Goal: Task Accomplishment & Management: Use online tool/utility

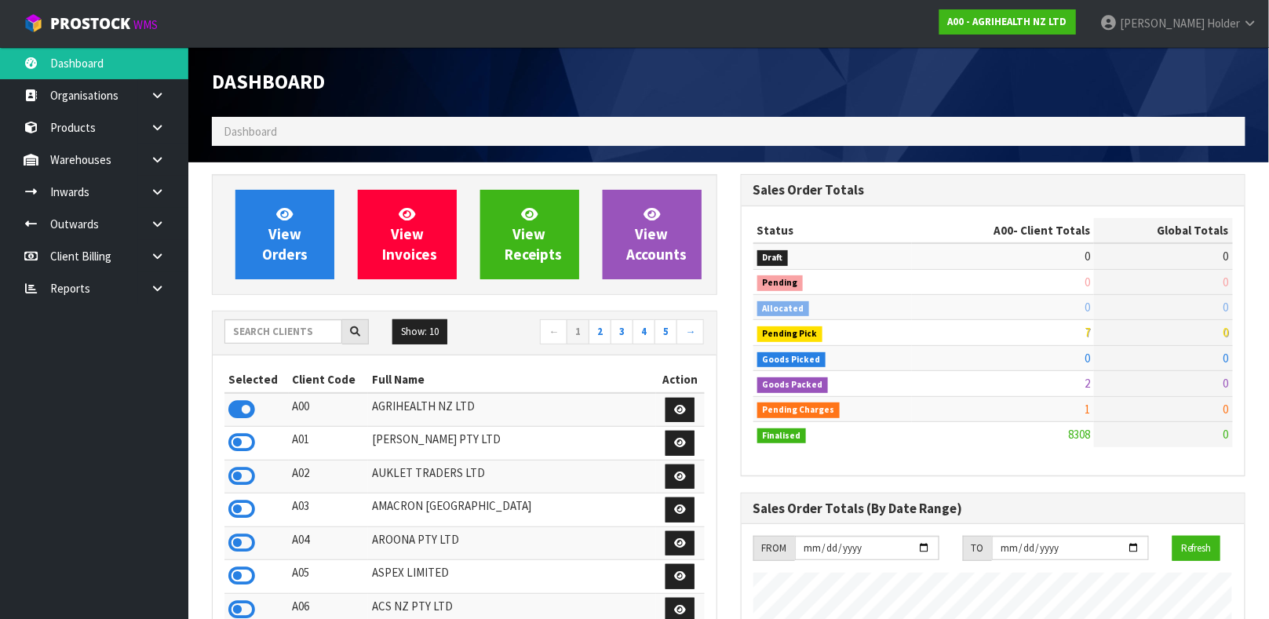
scroll to position [1190, 528]
click at [293, 338] on input "text" at bounding box center [283, 331] width 118 height 24
type input "LIFE"
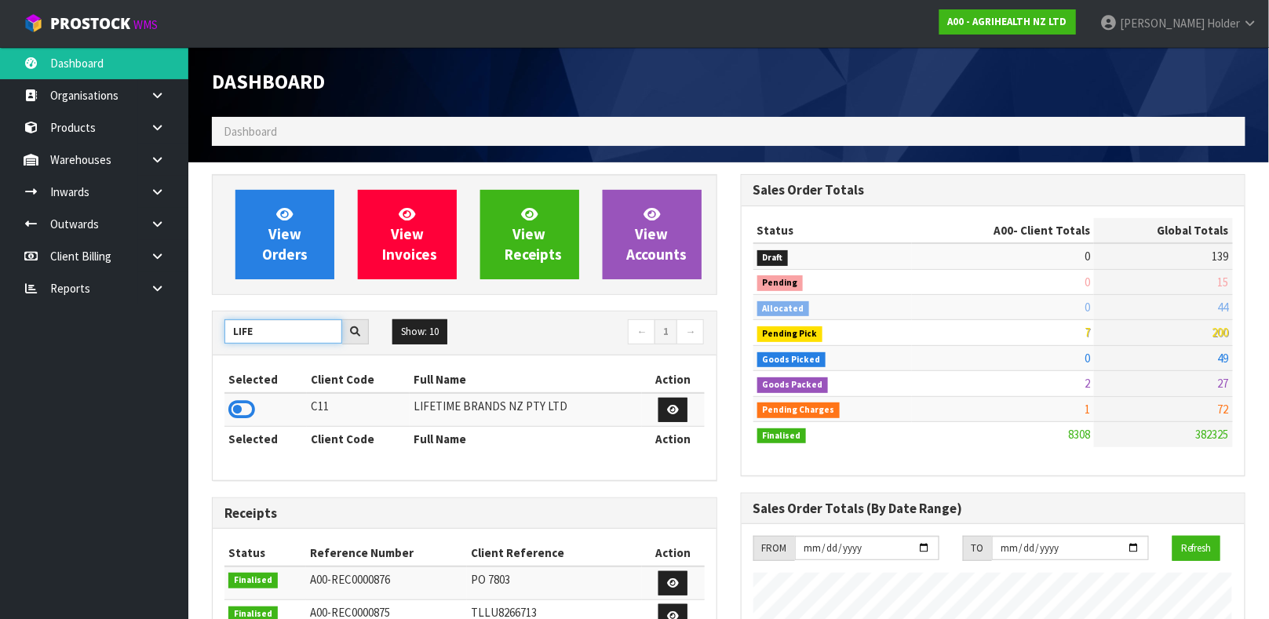
drag, startPoint x: 284, startPoint y: 326, endPoint x: 140, endPoint y: 334, distance: 144.7
click at [140, 334] on body "Toggle navigation ProStock WMS A00 - AGRIHEALTH NZ LTD [PERSON_NAME] Logout Das…" at bounding box center [634, 309] width 1269 height 619
type input "BABW"
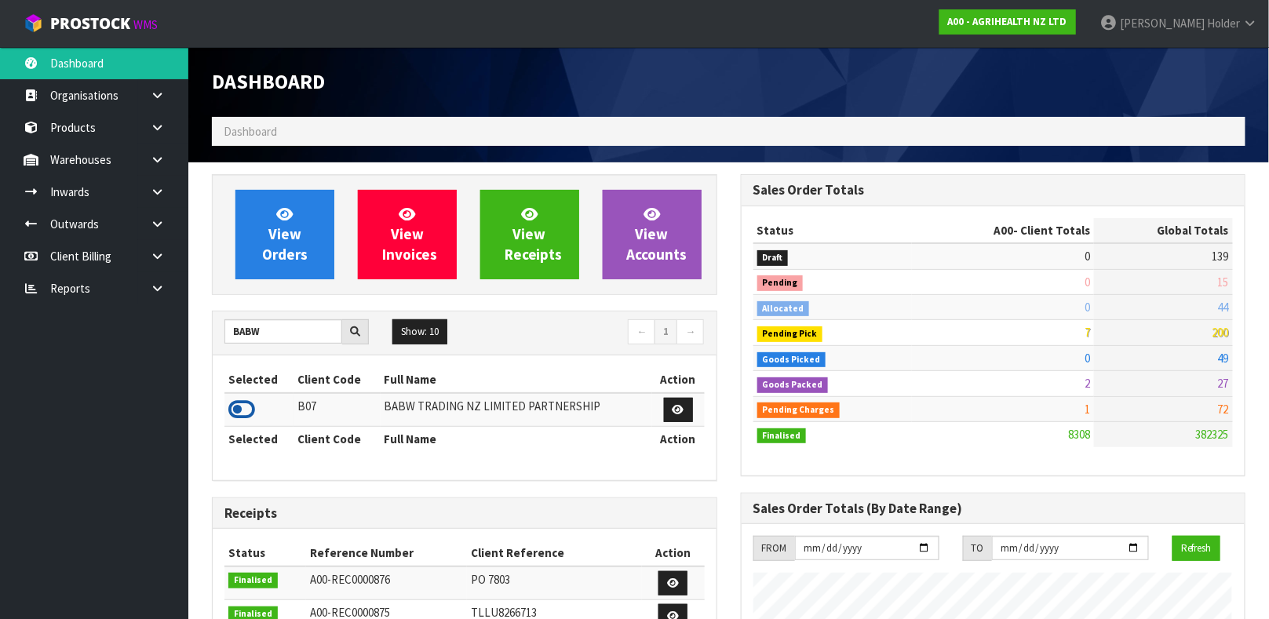
click at [246, 414] on icon at bounding box center [241, 410] width 27 height 24
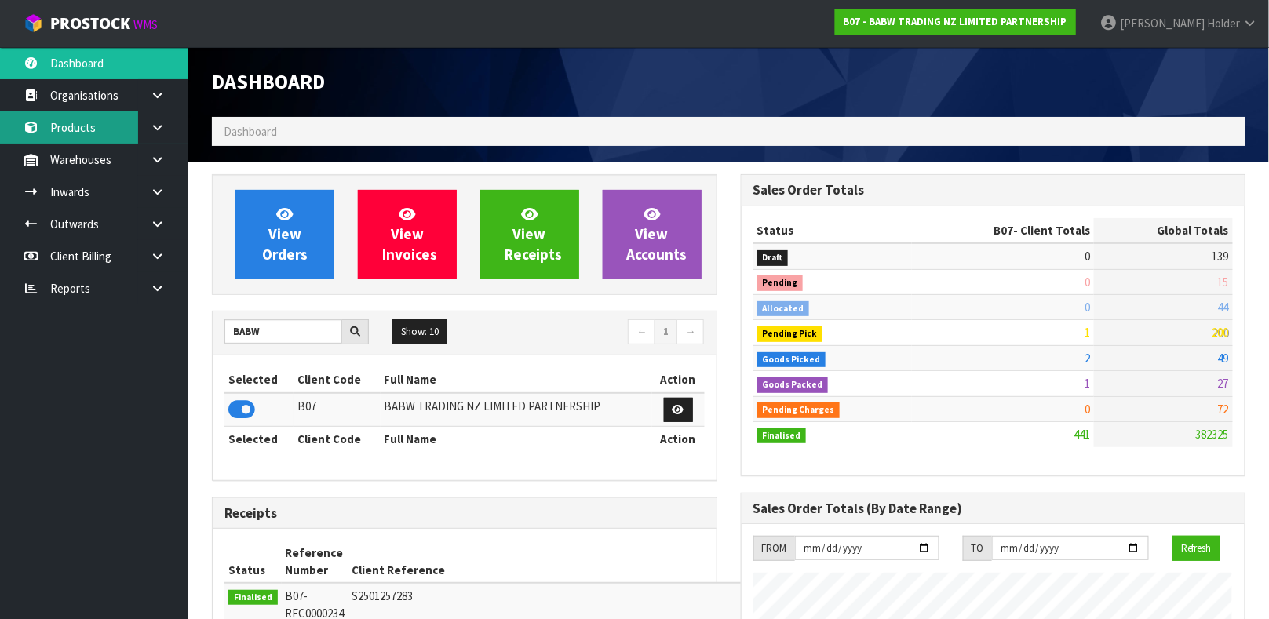
click at [105, 123] on link "Products" at bounding box center [94, 127] width 188 height 32
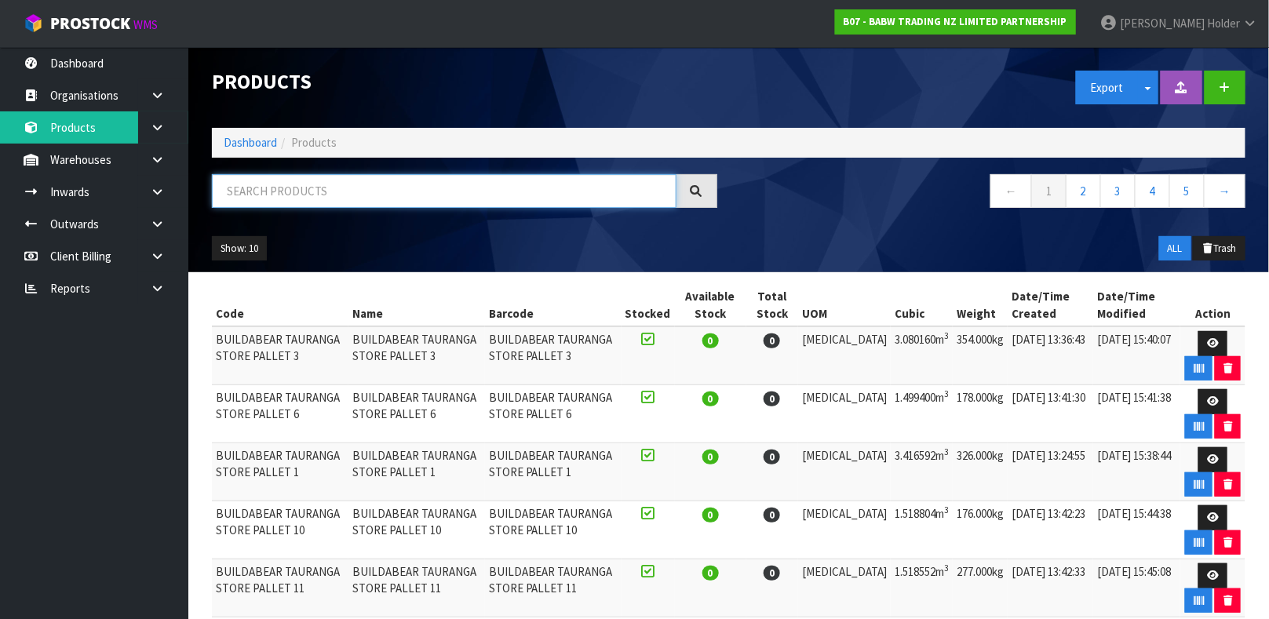
click at [269, 189] on input "text" at bounding box center [444, 191] width 465 height 34
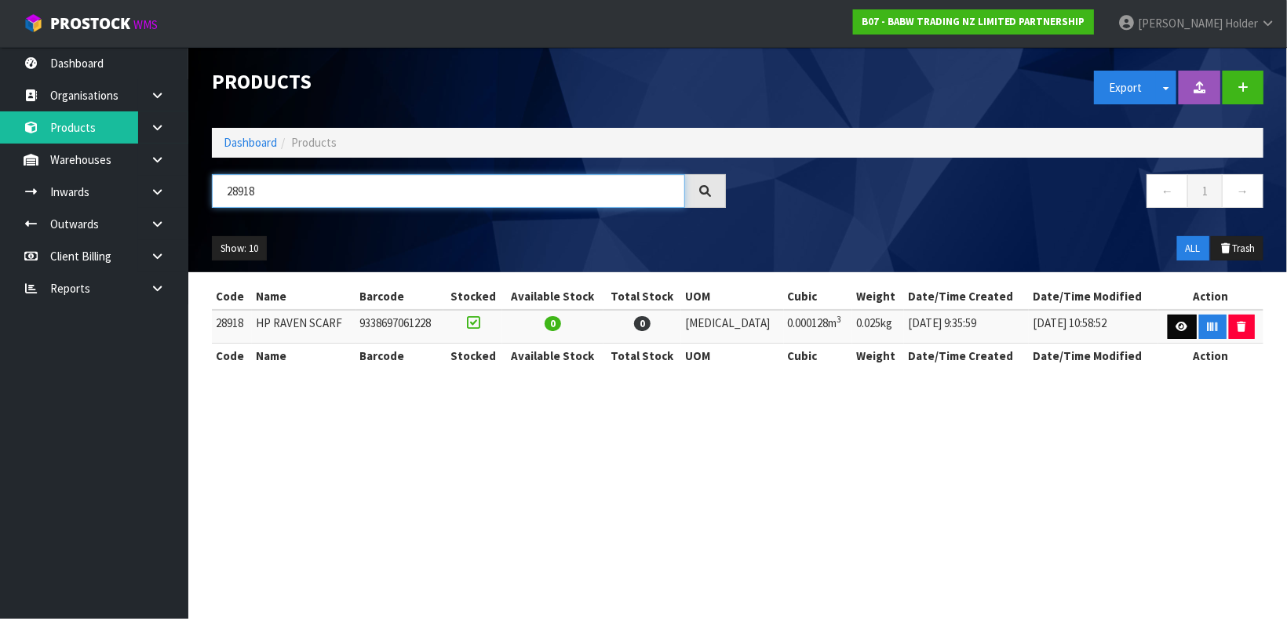
type input "28918"
click at [1176, 330] on icon at bounding box center [1182, 327] width 12 height 10
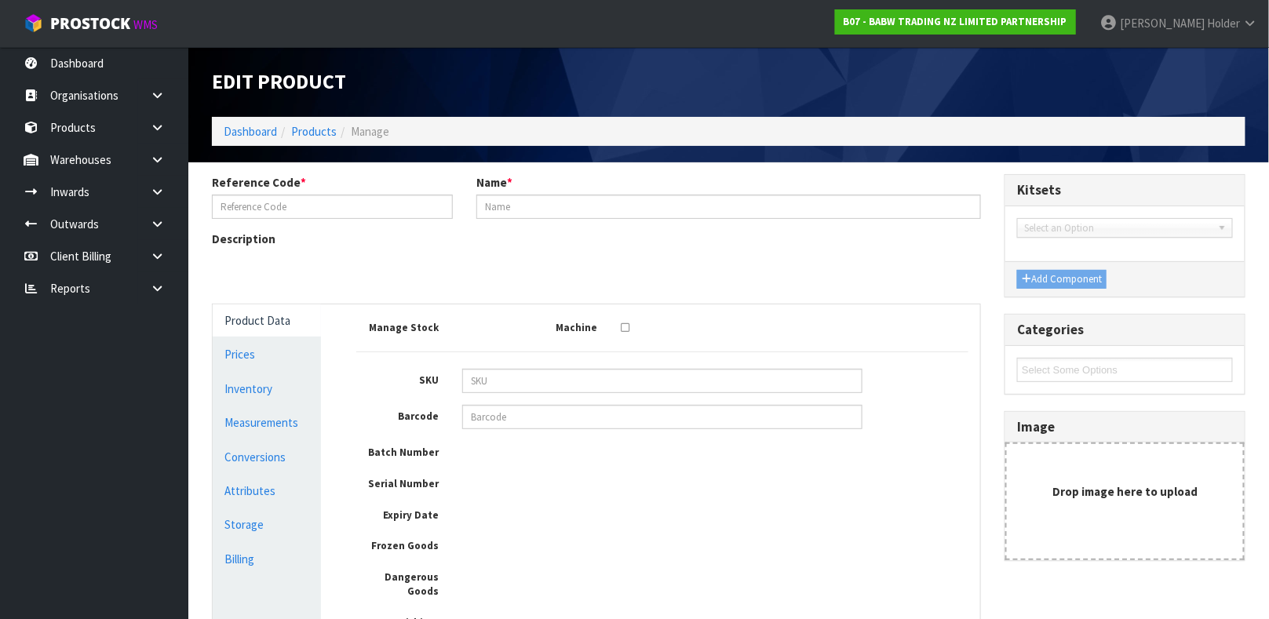
type input "28918"
type input "HP RAVEN SCARF"
type input "9338697061228"
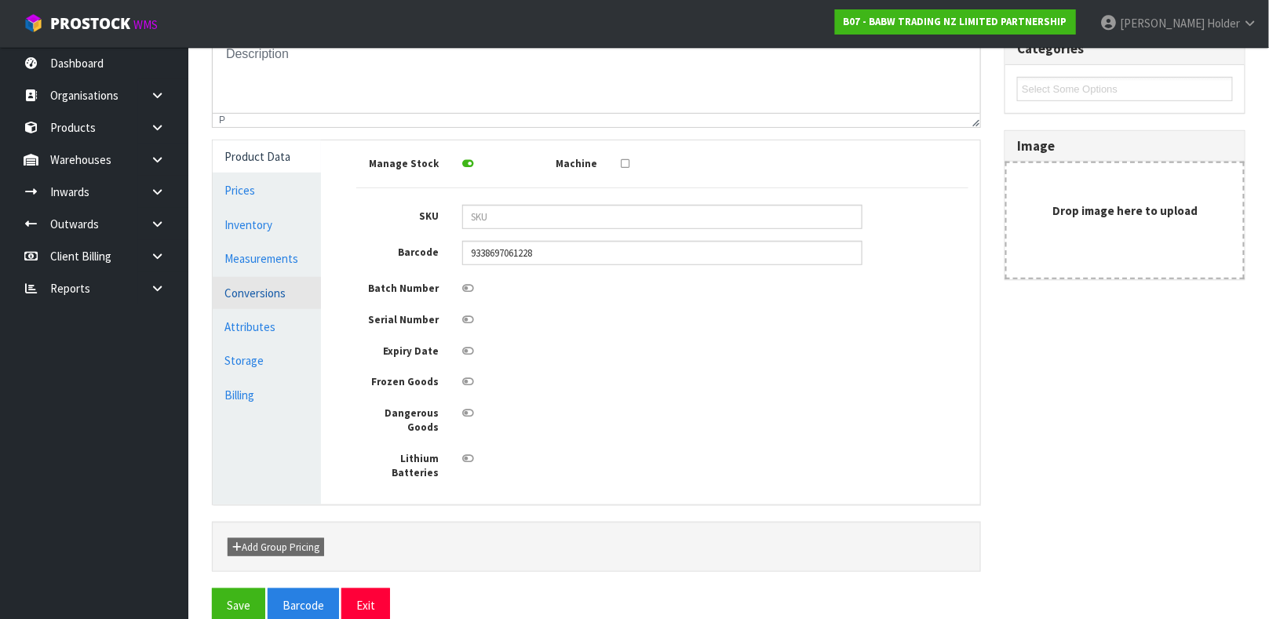
click at [293, 297] on link "Conversions" at bounding box center [267, 293] width 108 height 32
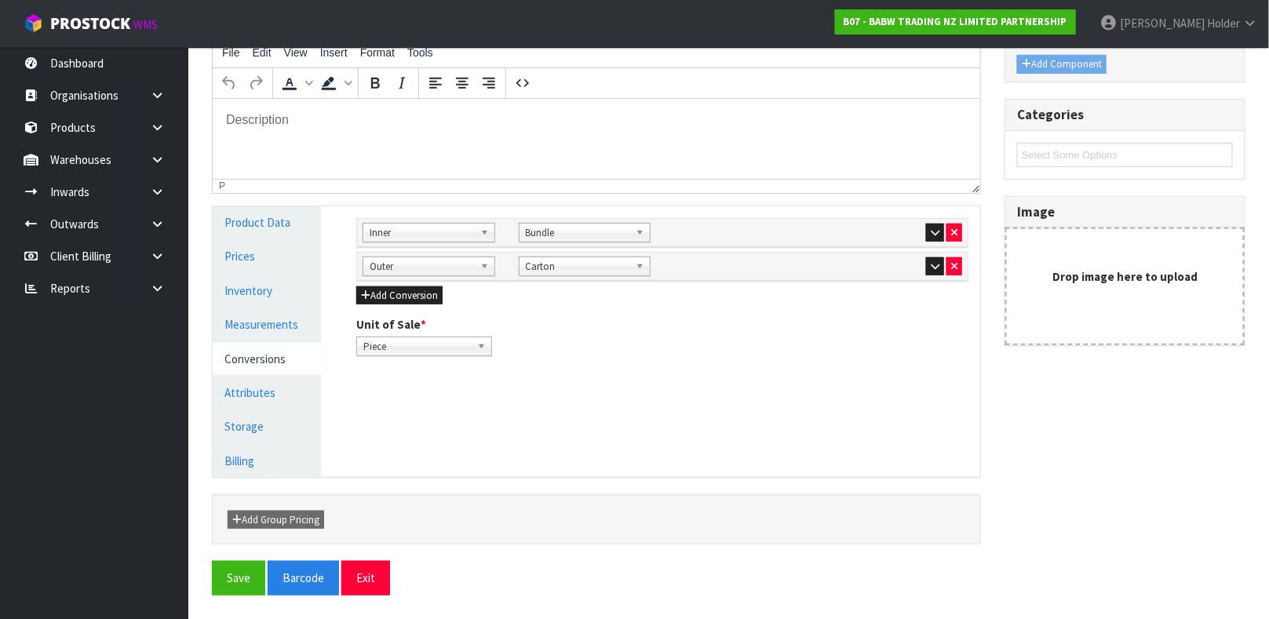
scroll to position [214, 0]
click at [935, 233] on icon "button" at bounding box center [935, 233] width 9 height 10
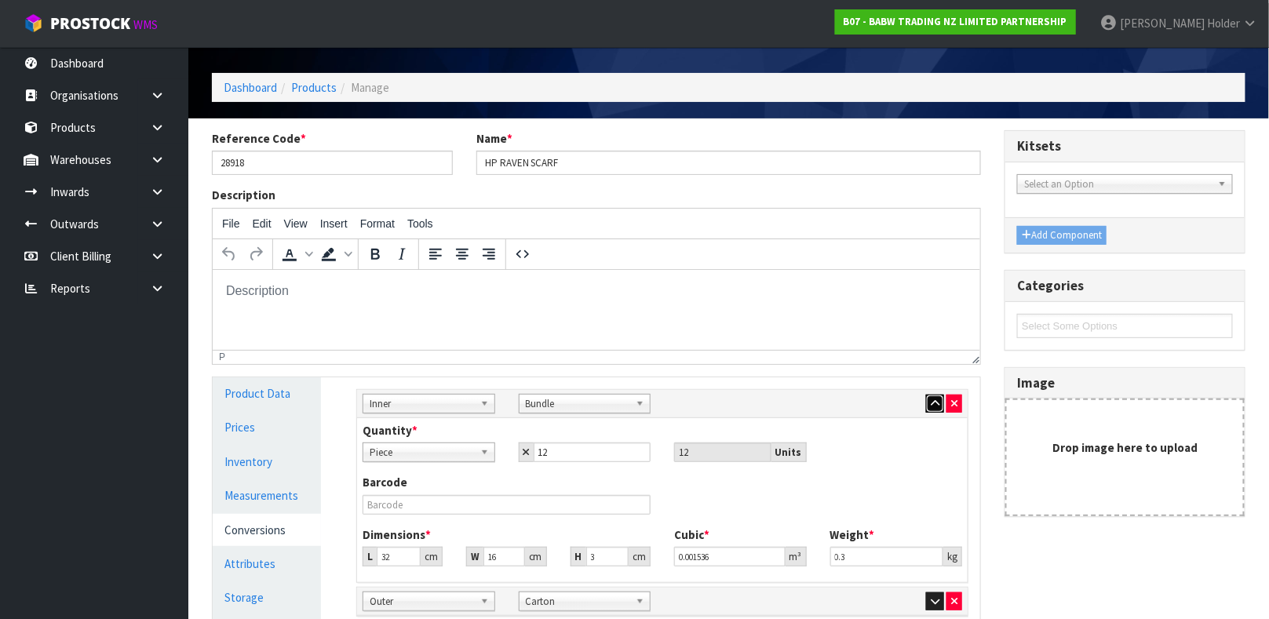
scroll to position [0, 0]
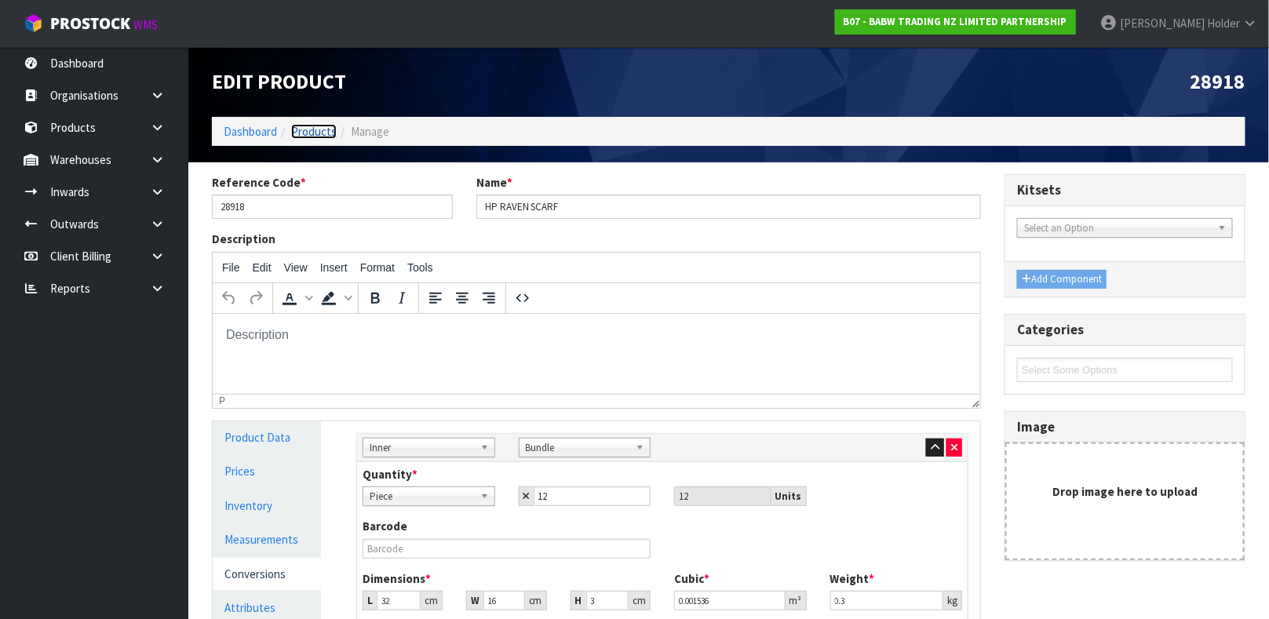
click at [327, 127] on link "Products" at bounding box center [314, 131] width 46 height 15
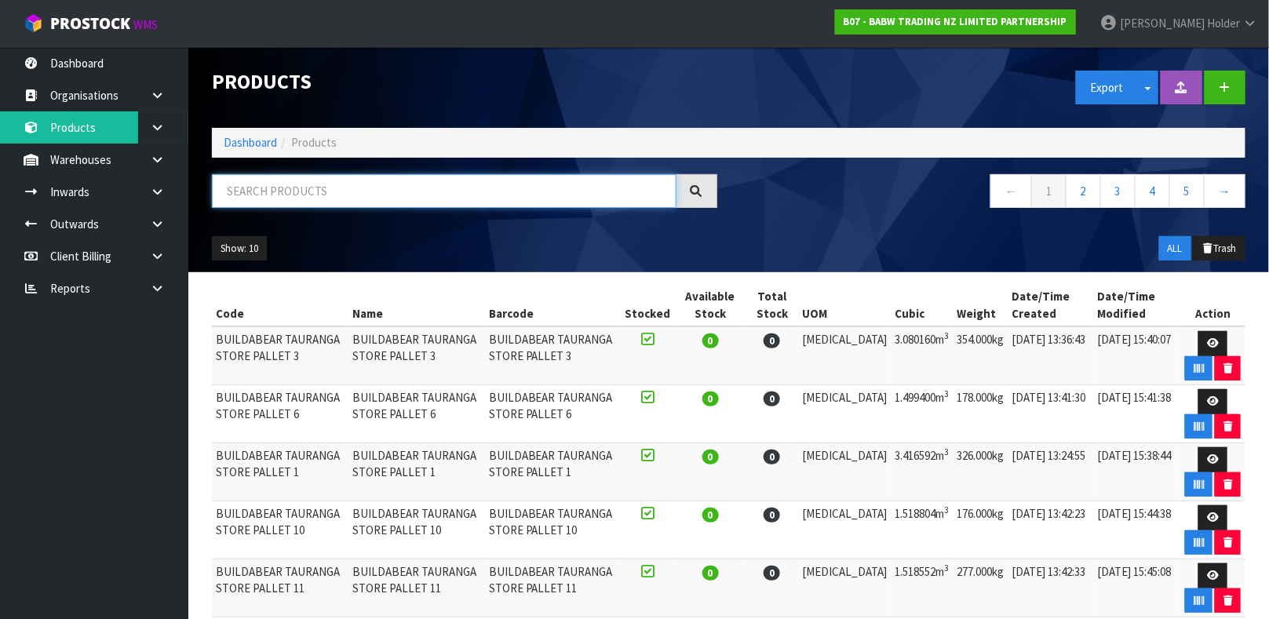
click at [329, 198] on input "text" at bounding box center [444, 191] width 465 height 34
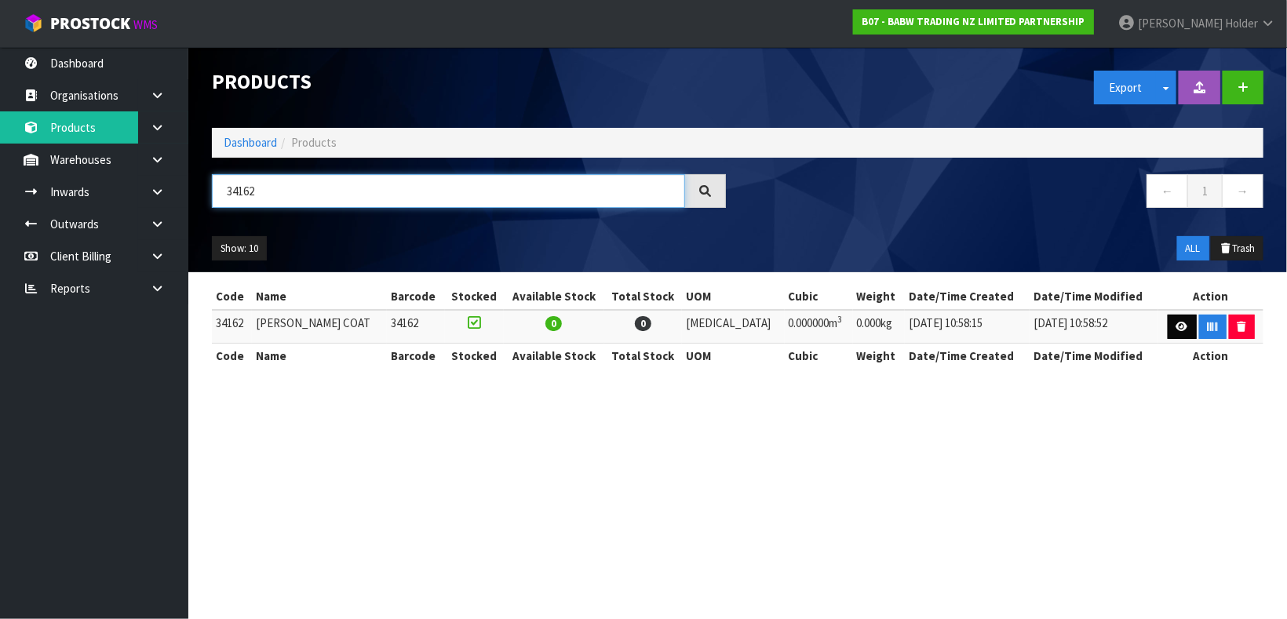
type input "34162"
click at [1173, 320] on link at bounding box center [1182, 327] width 29 height 25
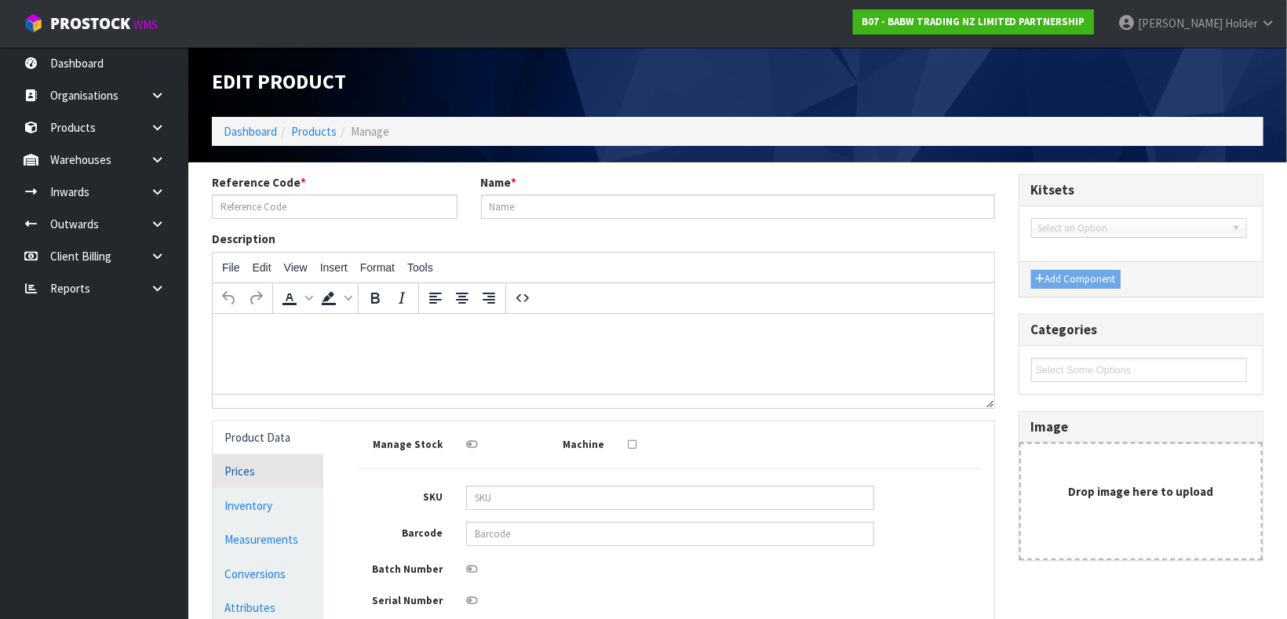
type input "34162"
type input "[PERSON_NAME] COAT"
type input "0"
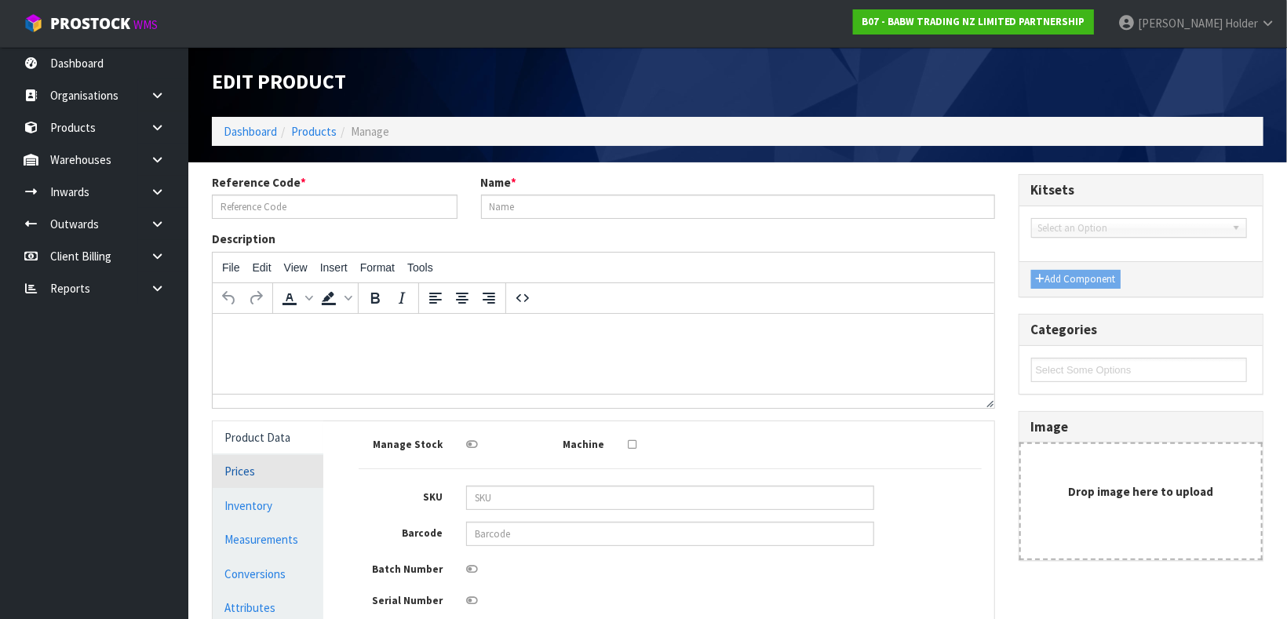
type input "0"
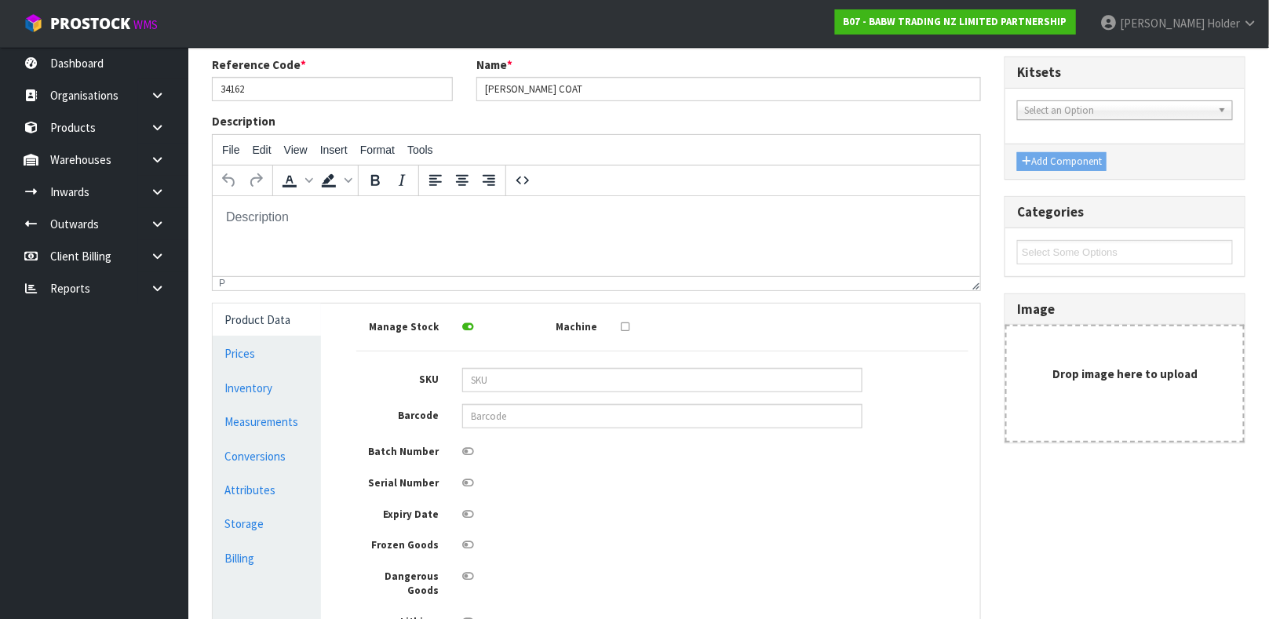
scroll to position [235, 0]
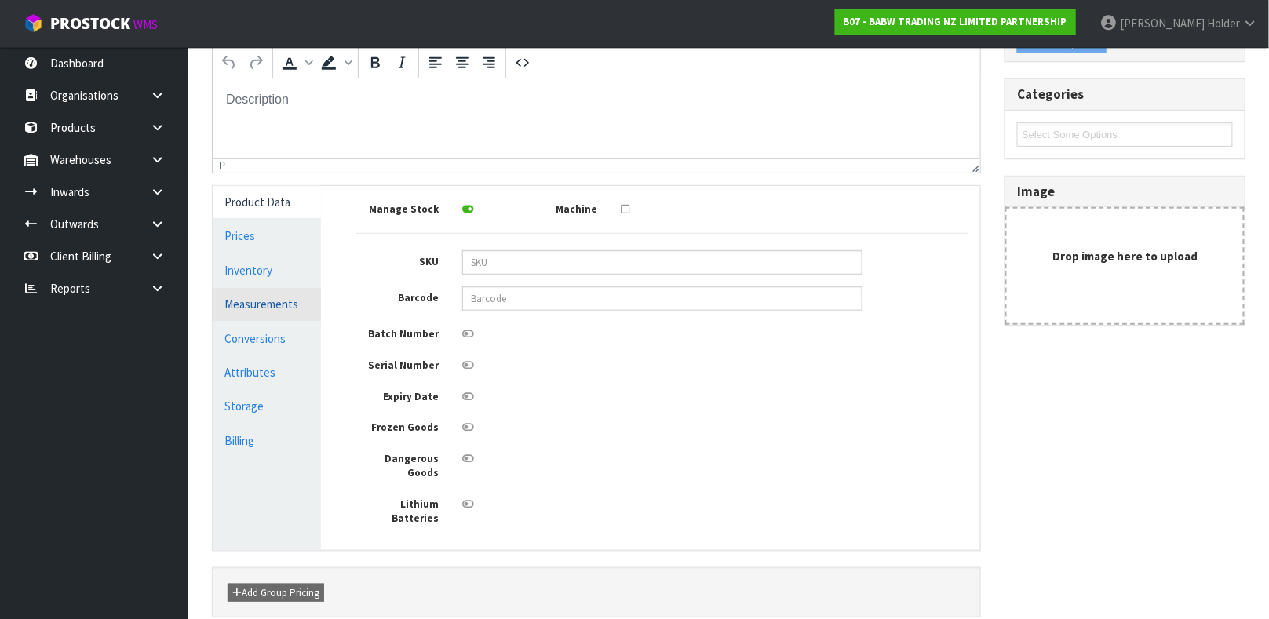
click at [268, 305] on link "Measurements" at bounding box center [267, 304] width 108 height 32
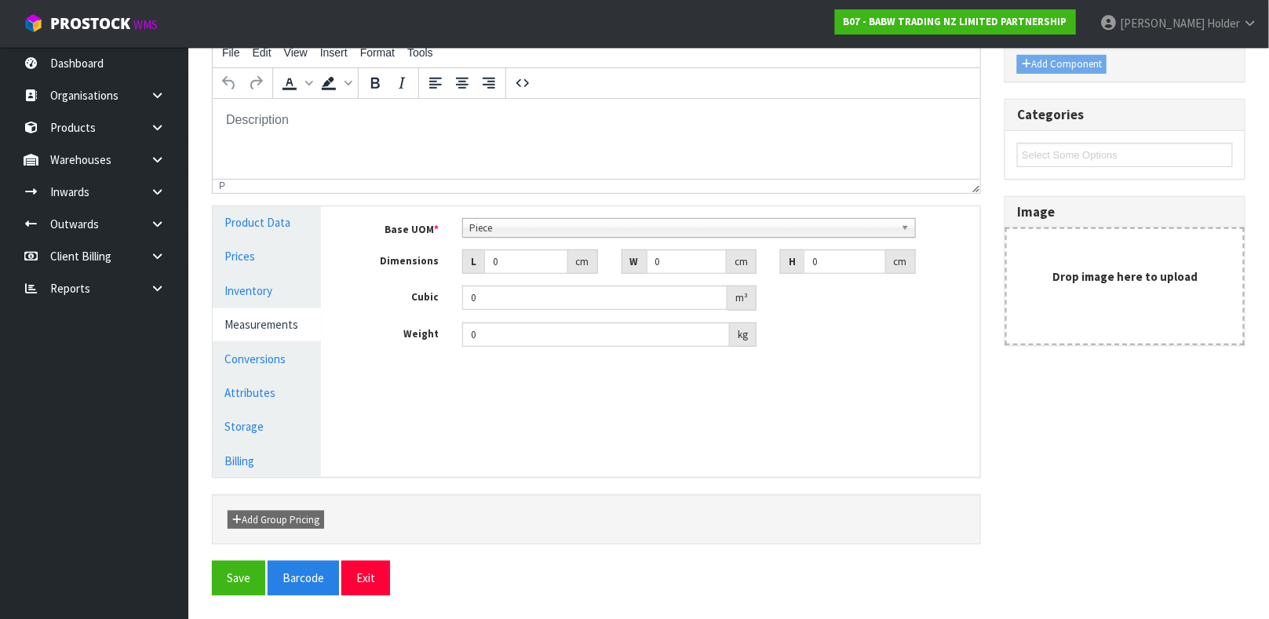
scroll to position [214, 0]
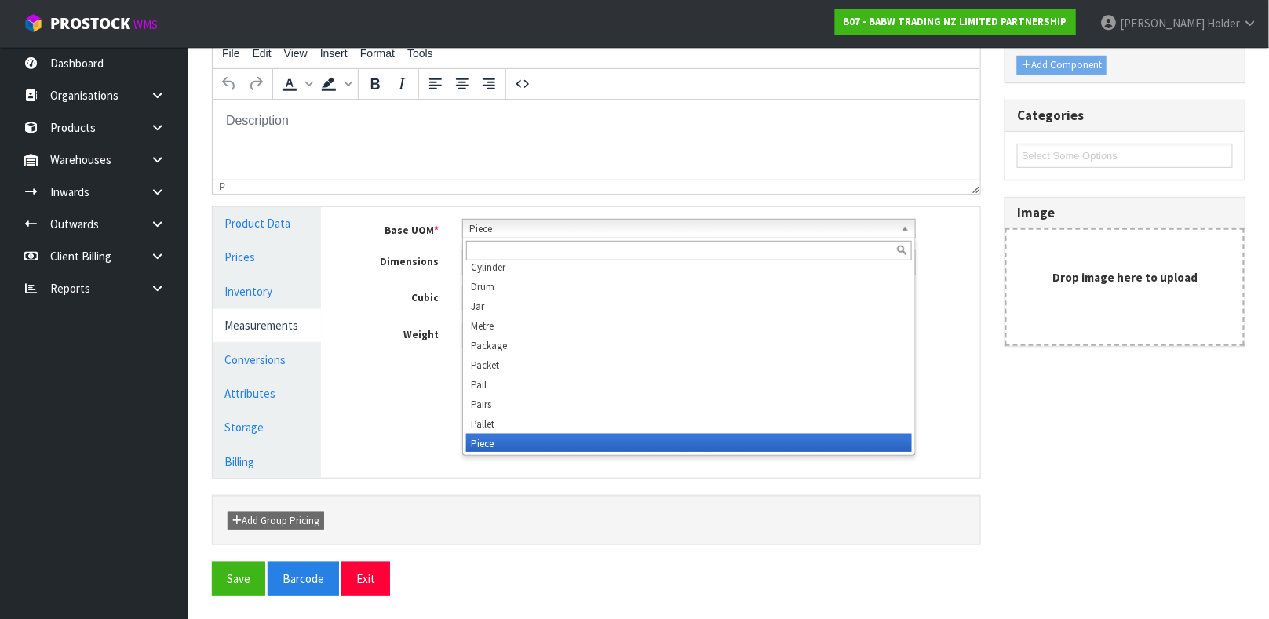
click at [527, 236] on div "Piece Bag Bar Basket Bin Bottle Box Bundle Cabinet Cage Carton Case Coil Cradle…" at bounding box center [689, 229] width 454 height 20
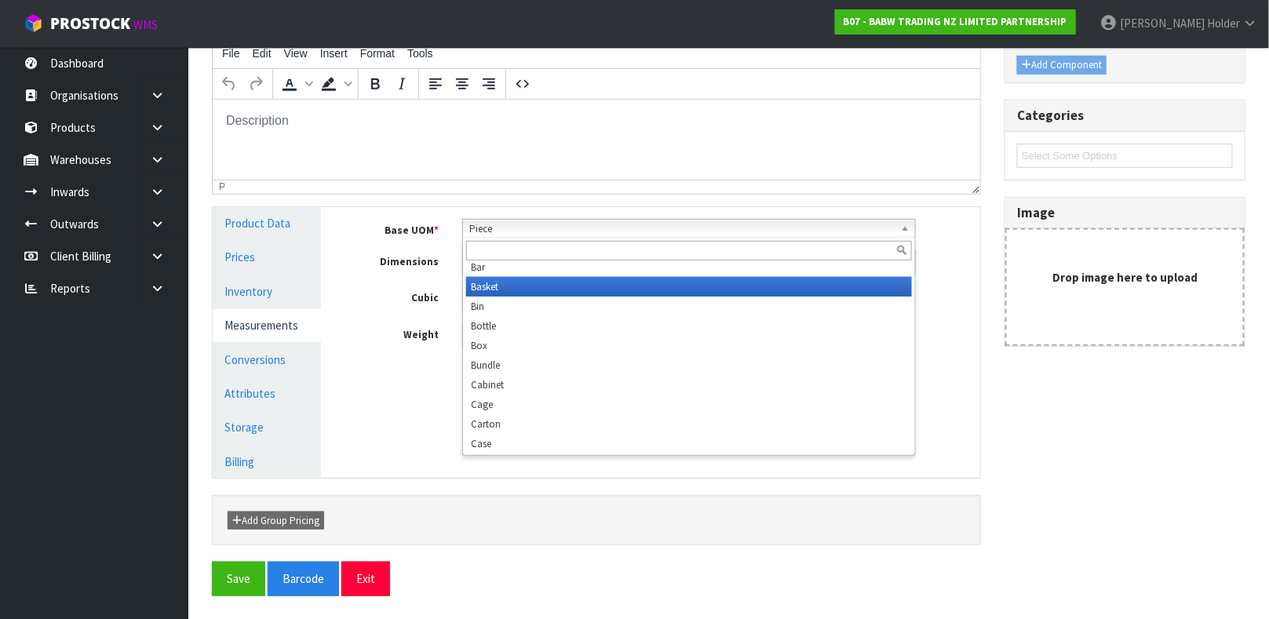
scroll to position [0, 0]
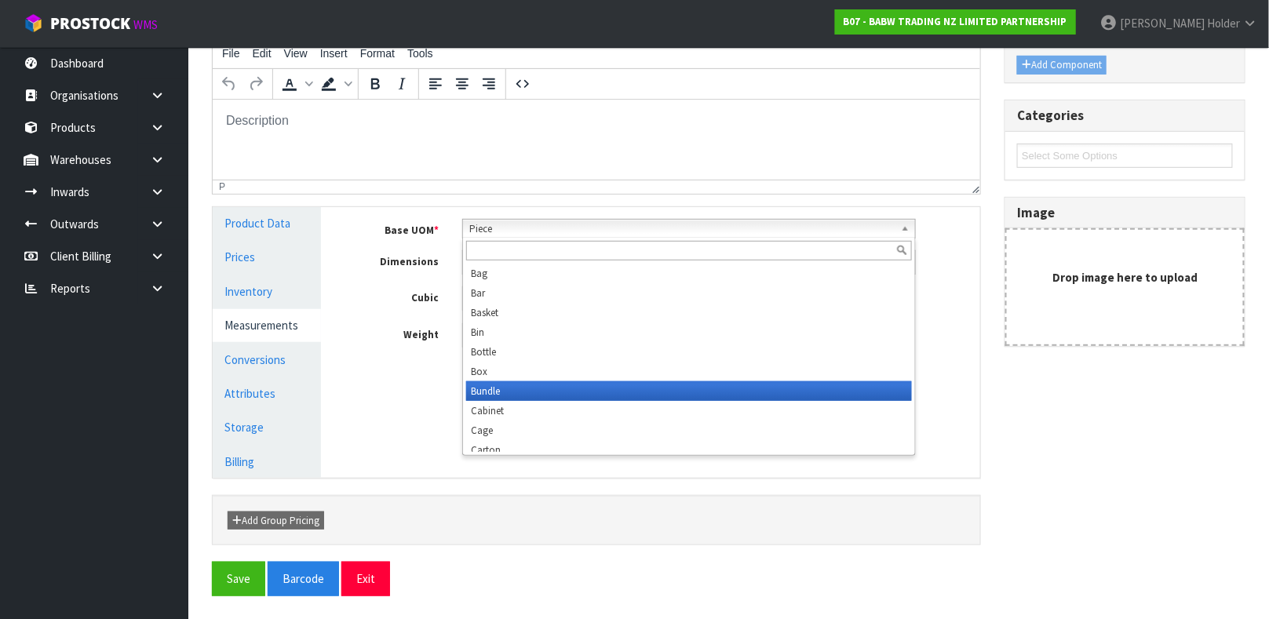
click at [506, 384] on li "Bundle" at bounding box center [689, 391] width 446 height 20
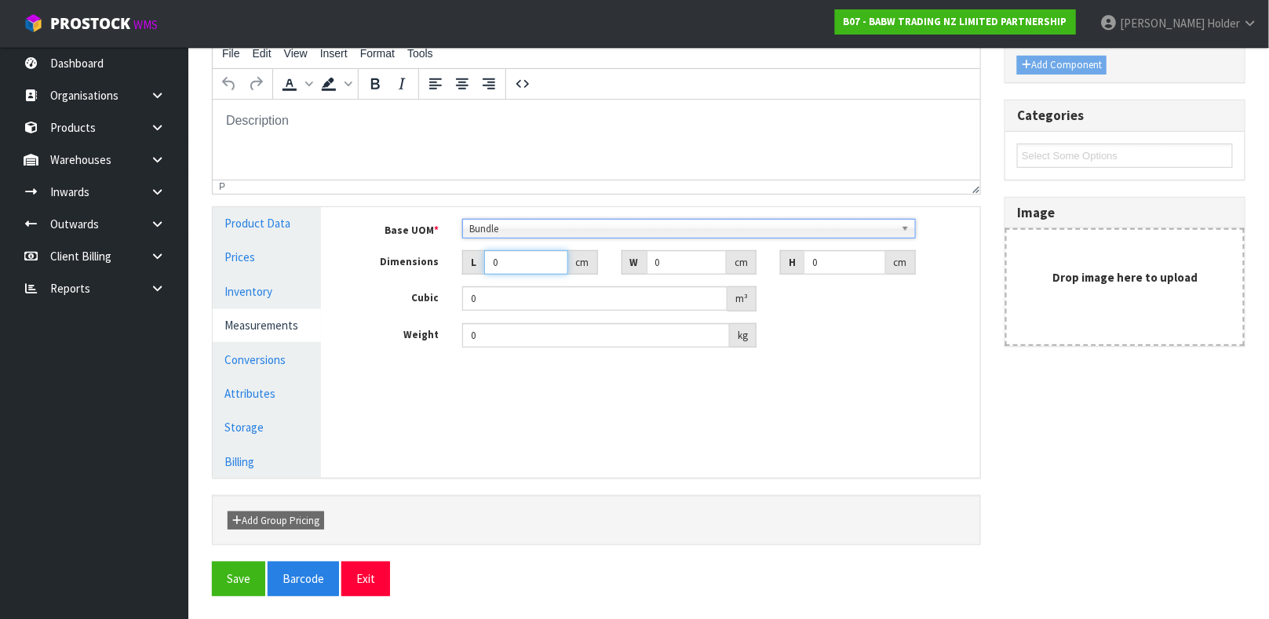
click at [512, 265] on input "0" at bounding box center [526, 262] width 84 height 24
type input "1"
type input "0.000001"
type input "16"
type input "27"
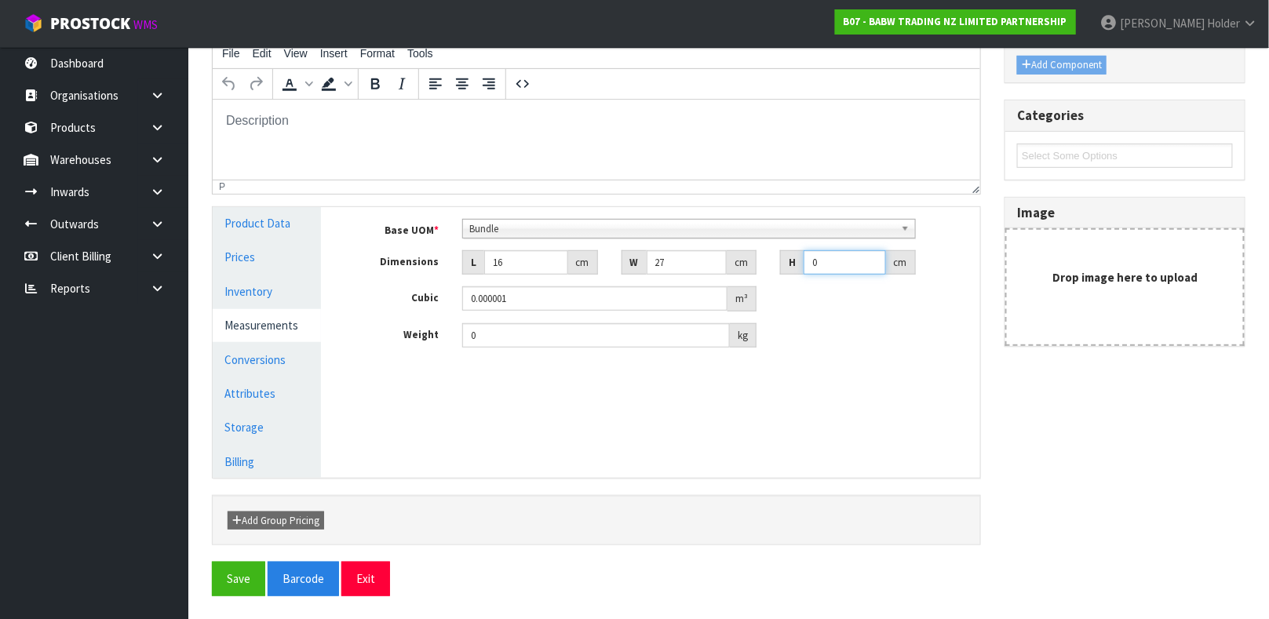
type input "6"
type input "0.002592"
type input "6"
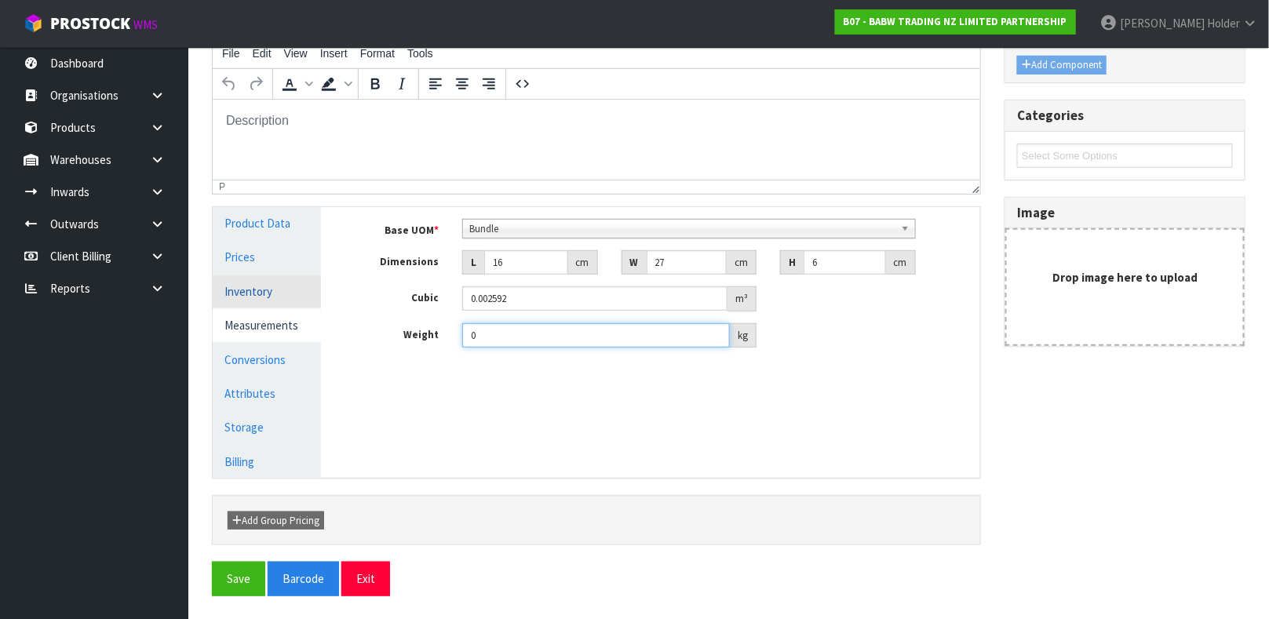
drag, startPoint x: 516, startPoint y: 329, endPoint x: 290, endPoint y: 301, distance: 228.5
click at [290, 301] on div "Product Data Prices Inventory Measurements Conversions Attributes Storage Billi…" at bounding box center [596, 342] width 791 height 271
type input "0.45"
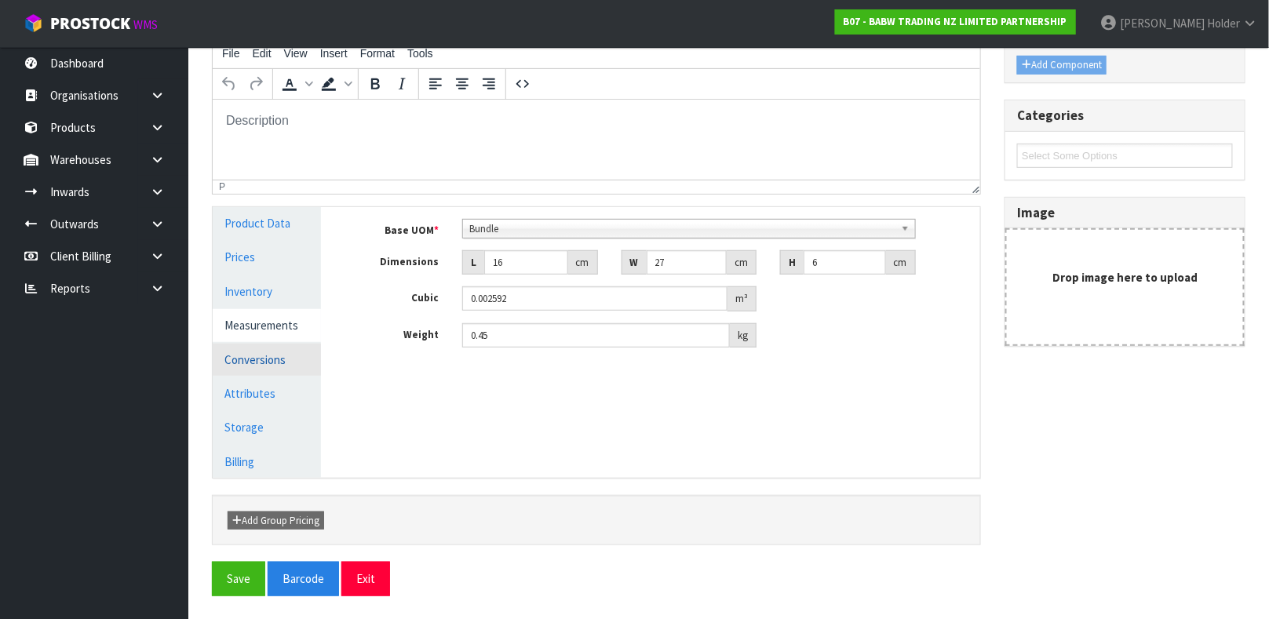
click at [257, 362] on link "Conversions" at bounding box center [267, 360] width 108 height 32
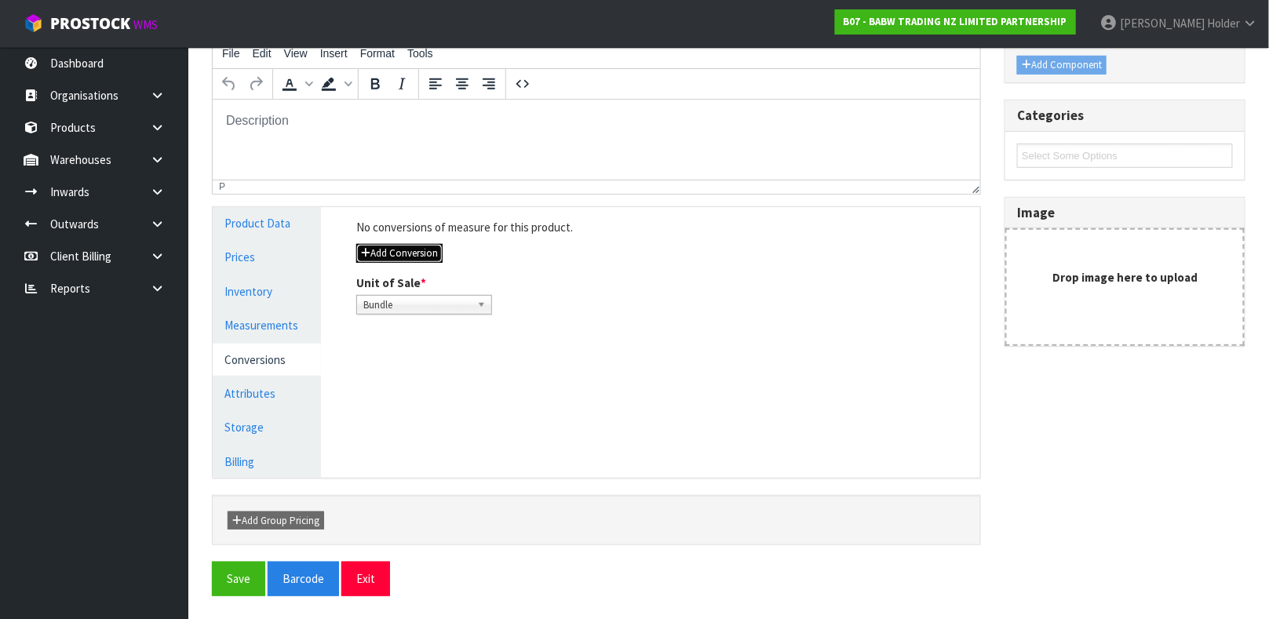
click at [435, 244] on button "Add Conversion" at bounding box center [399, 253] width 86 height 19
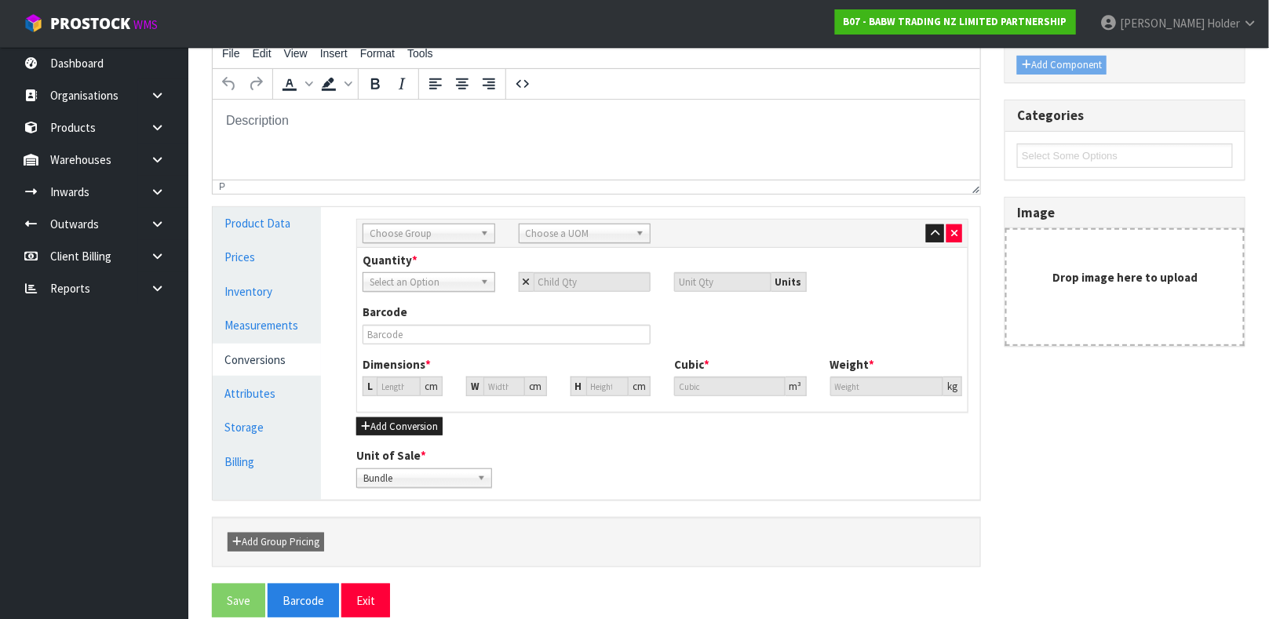
click at [442, 232] on span "Choose Group" at bounding box center [422, 233] width 104 height 19
type input "OU"
click at [437, 275] on li "Ou ter" at bounding box center [428, 278] width 125 height 20
click at [549, 238] on span "Choose a UOM" at bounding box center [578, 233] width 104 height 19
type input "CAR"
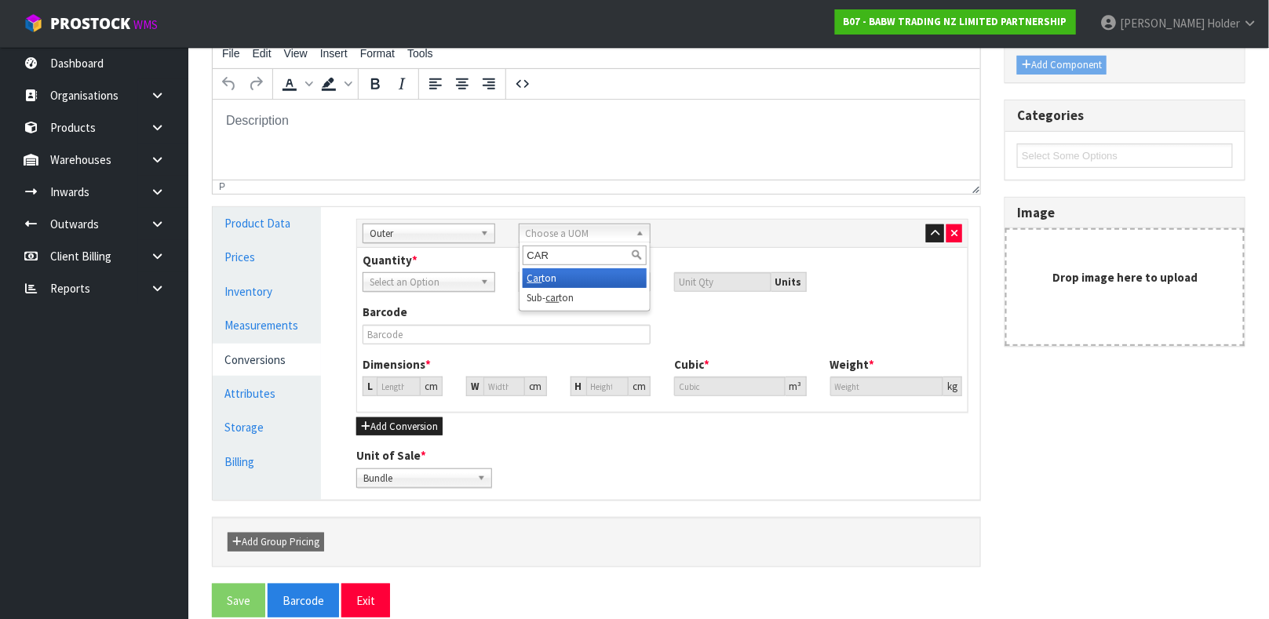
click at [552, 275] on li "Car ton" at bounding box center [585, 278] width 125 height 20
click at [567, 275] on input "number" at bounding box center [593, 282] width 118 height 20
type input "1"
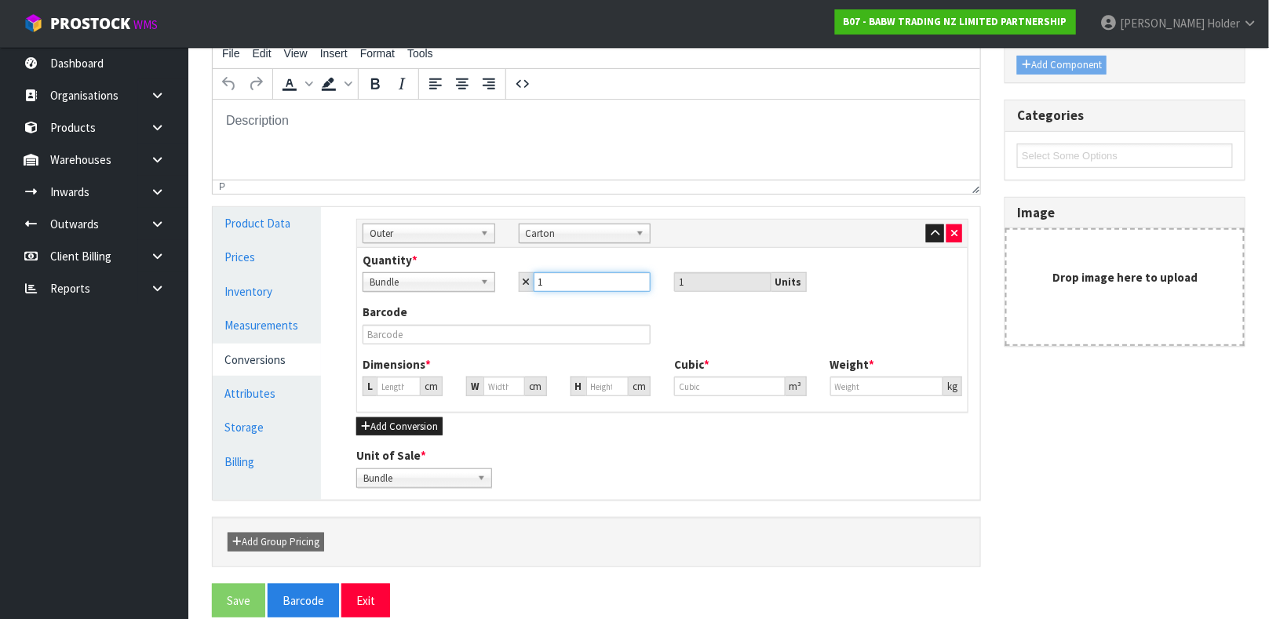
type input "12"
type input "31.449"
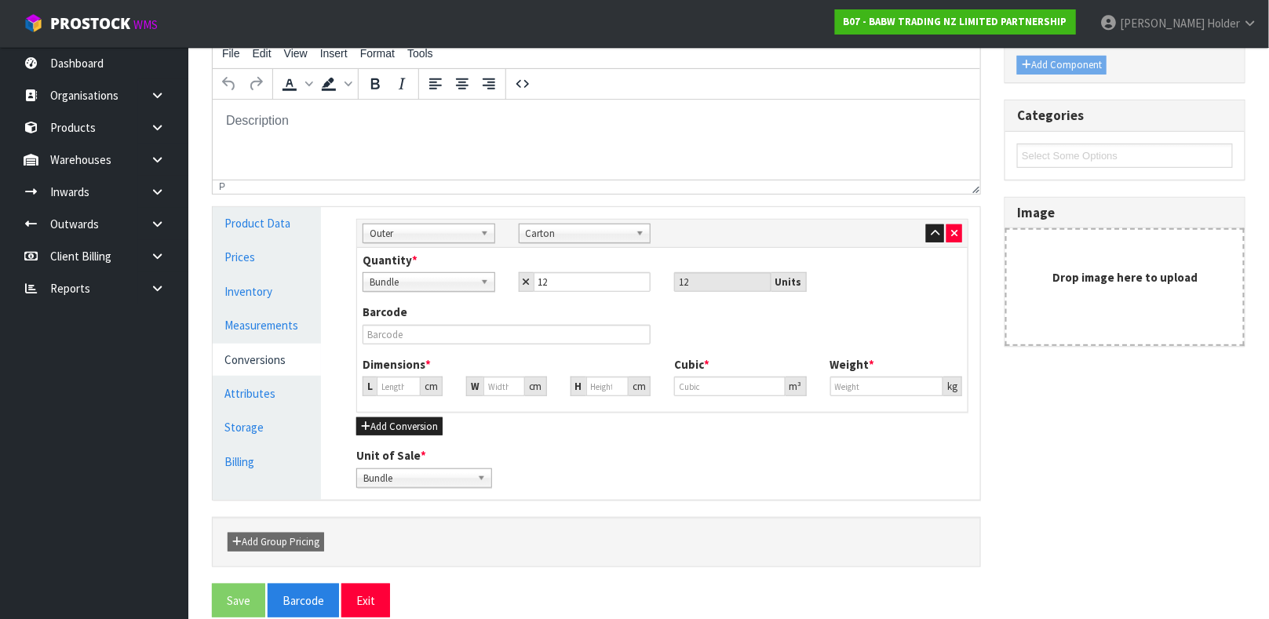
type input "31.449"
type input "0.031104"
type input "5.4"
click at [597, 304] on div "Barcode" at bounding box center [507, 324] width 312 height 40
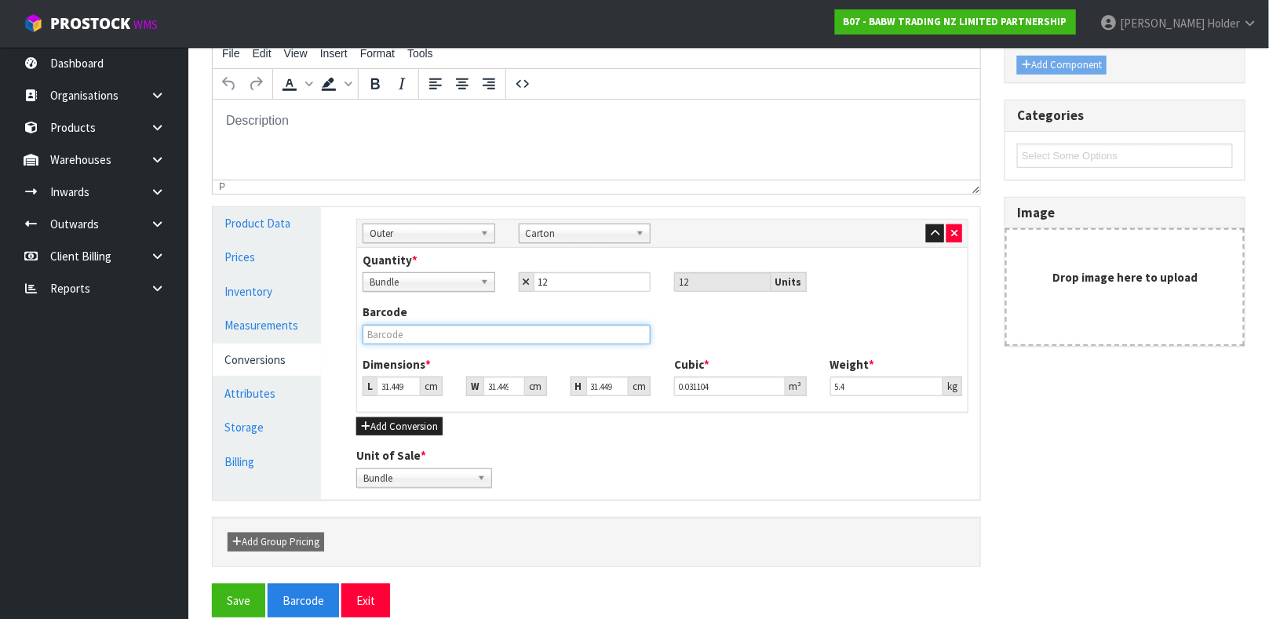
click at [541, 334] on input "text" at bounding box center [507, 335] width 288 height 20
type input "0000000341620012"
click at [212, 584] on button "Save" at bounding box center [238, 601] width 53 height 34
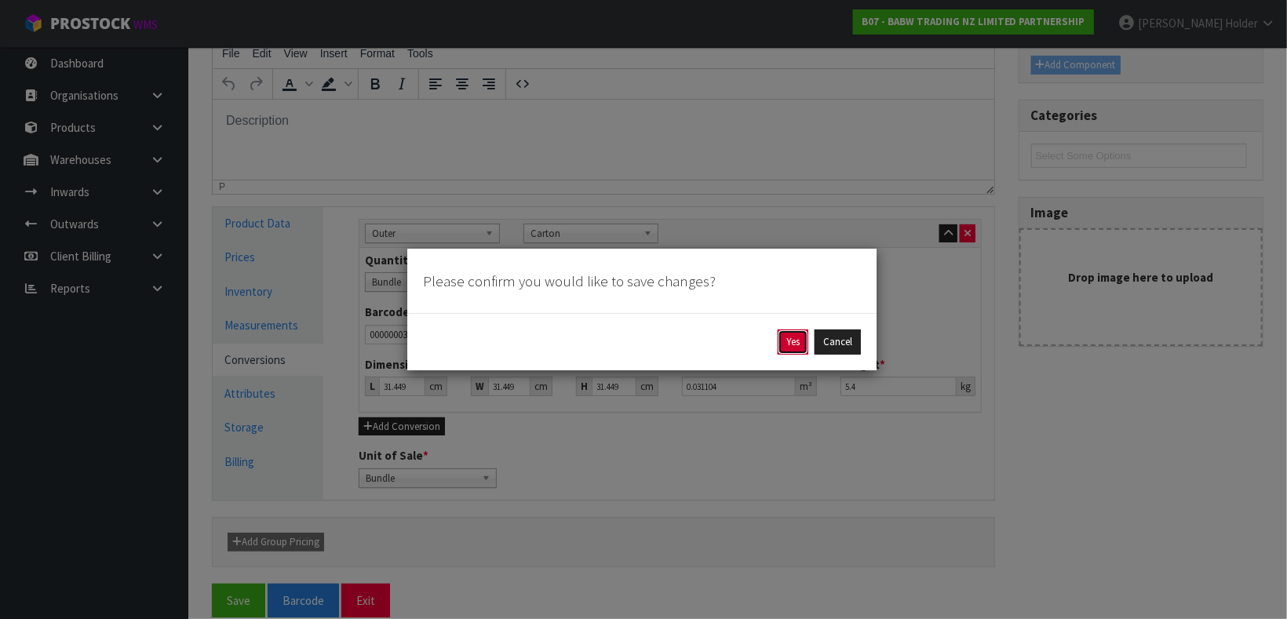
click at [792, 338] on button "Yes" at bounding box center [793, 342] width 31 height 25
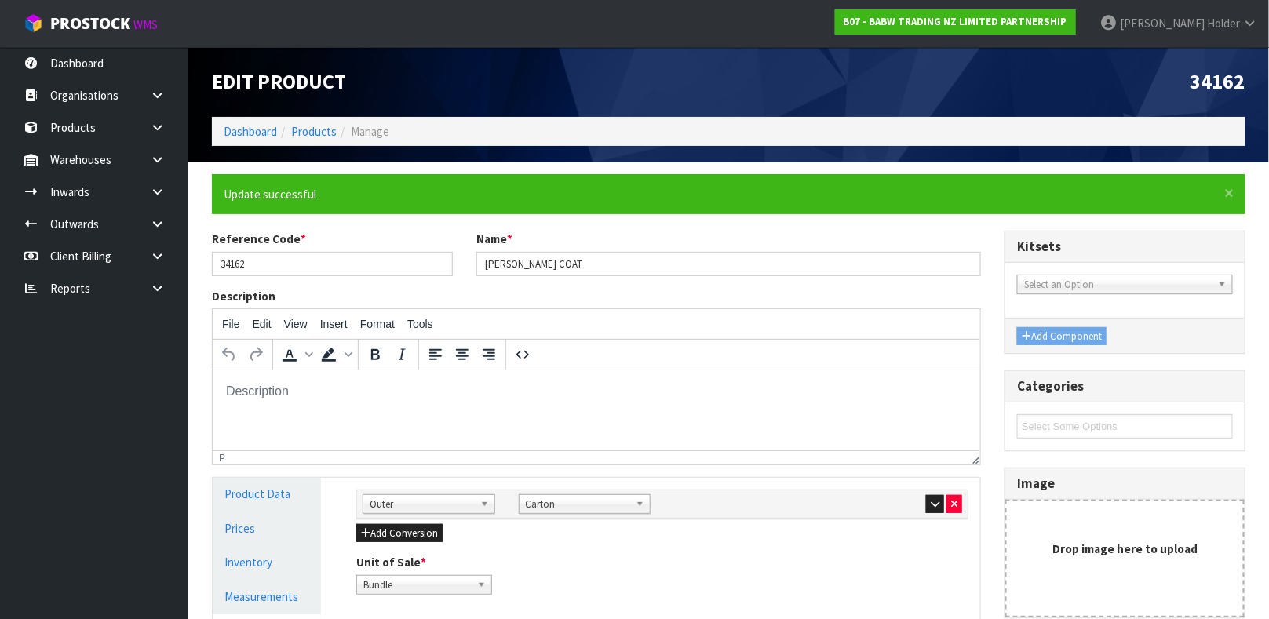
scroll to position [235, 0]
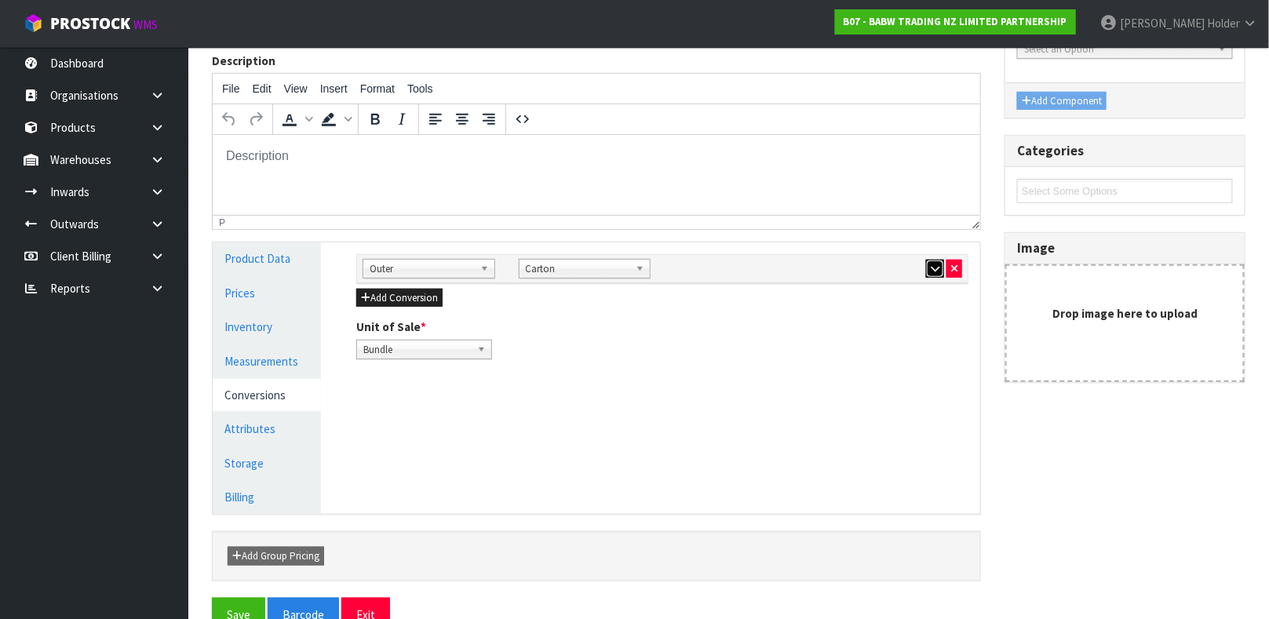
click at [931, 265] on icon "button" at bounding box center [935, 269] width 9 height 10
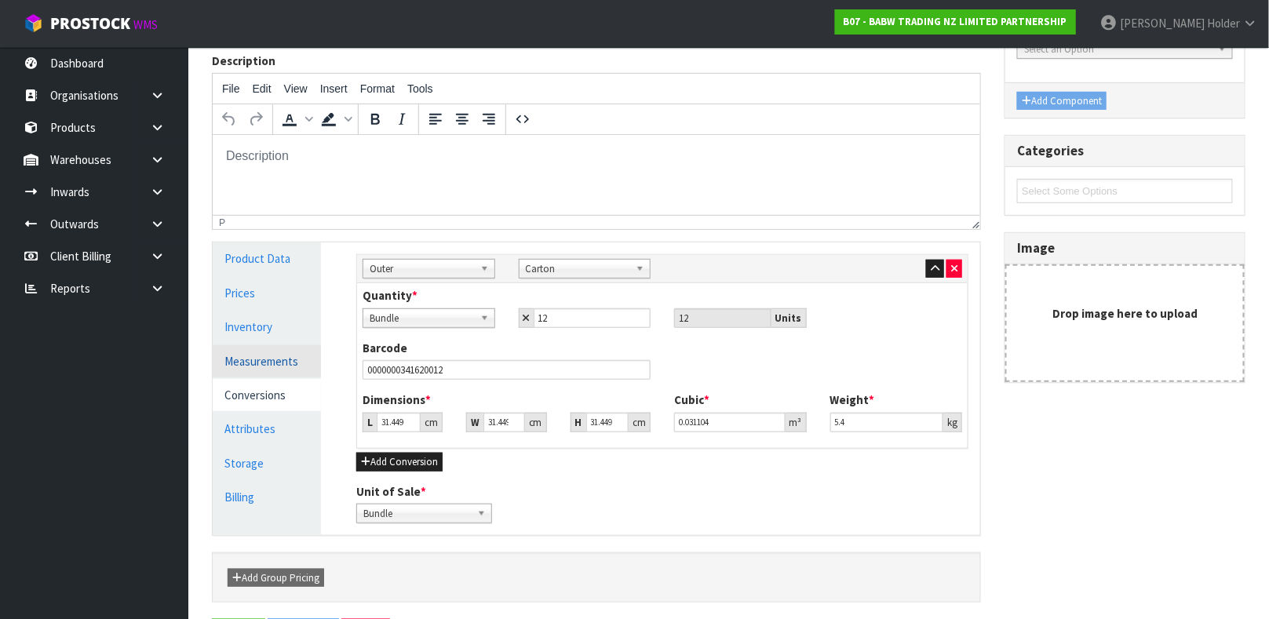
click at [300, 369] on link "Measurements" at bounding box center [267, 361] width 108 height 32
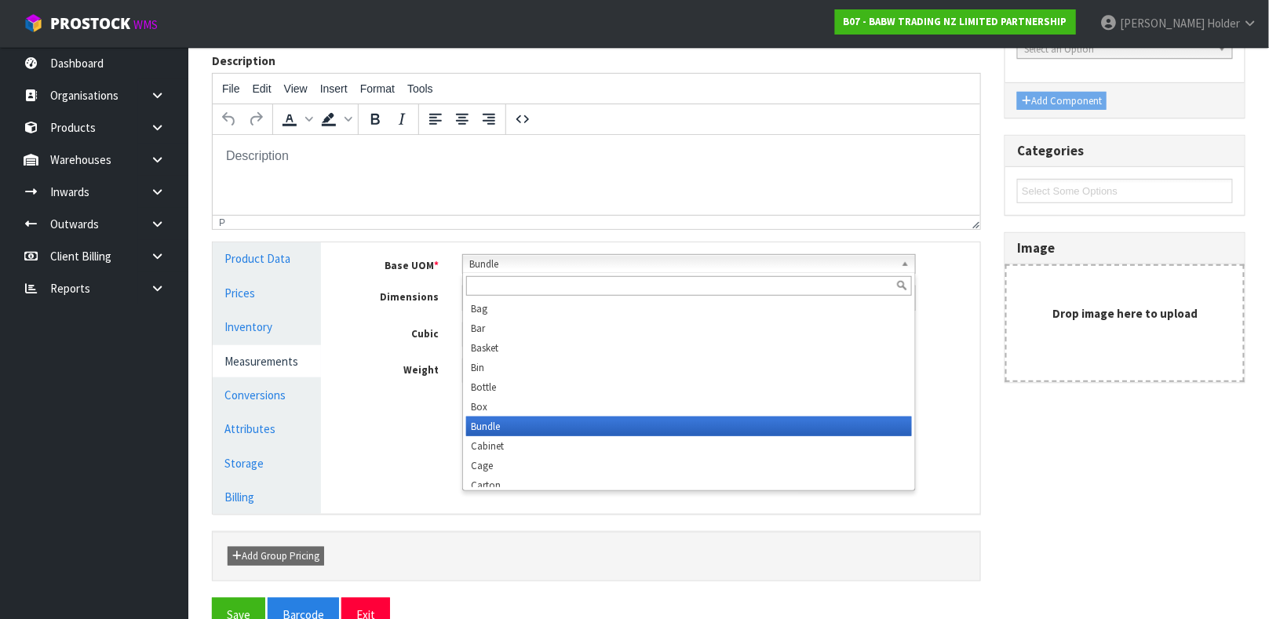
click at [526, 271] on span "Bundle" at bounding box center [681, 264] width 425 height 19
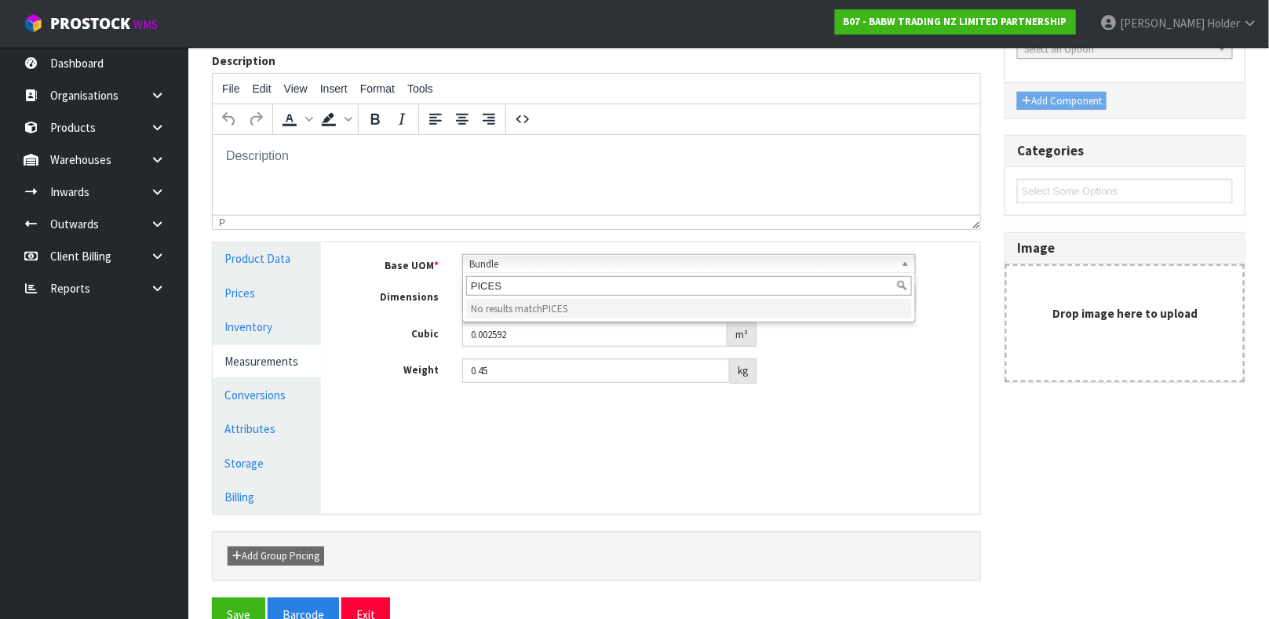
type input "PICES"
click at [693, 242] on div "Base UOM * Bag Bar Basket Bin Bottle Box Bundle Cabinet Cage Carton Case Coil C…" at bounding box center [663, 324] width 636 height 165
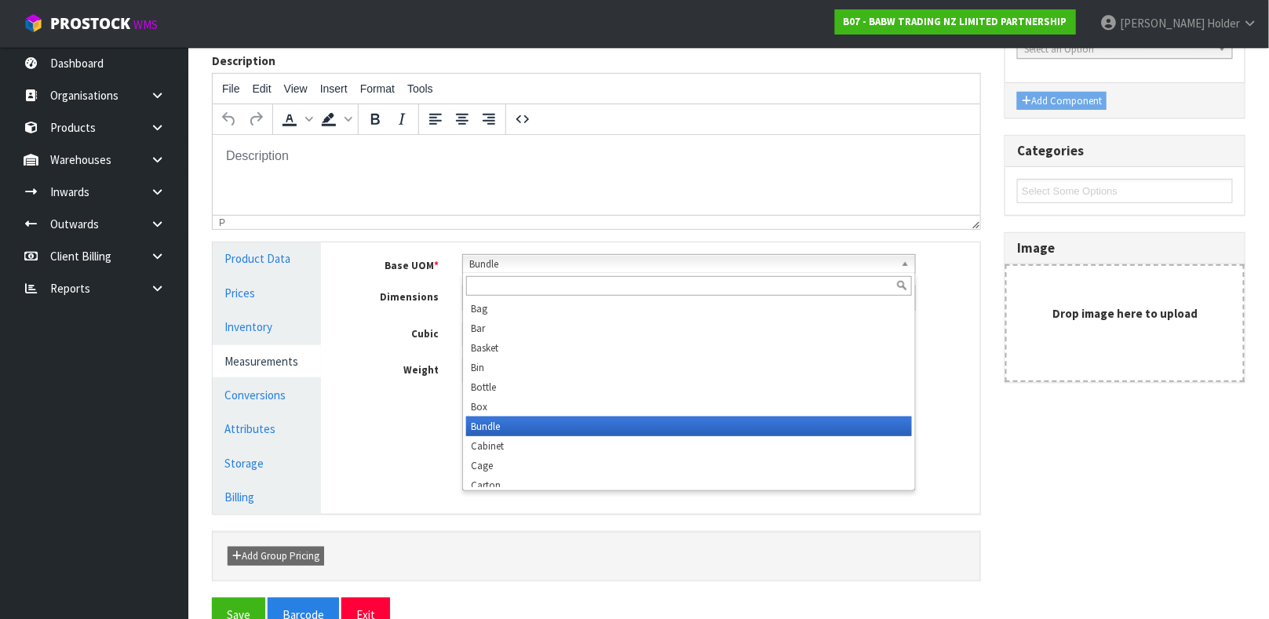
click at [686, 254] on link "Bundle" at bounding box center [689, 264] width 454 height 20
click at [985, 353] on div "Manage Stock Machine SKU Barcode Batch Number Serial Number Expiry Date Frozen …" at bounding box center [662, 377] width 659 height 271
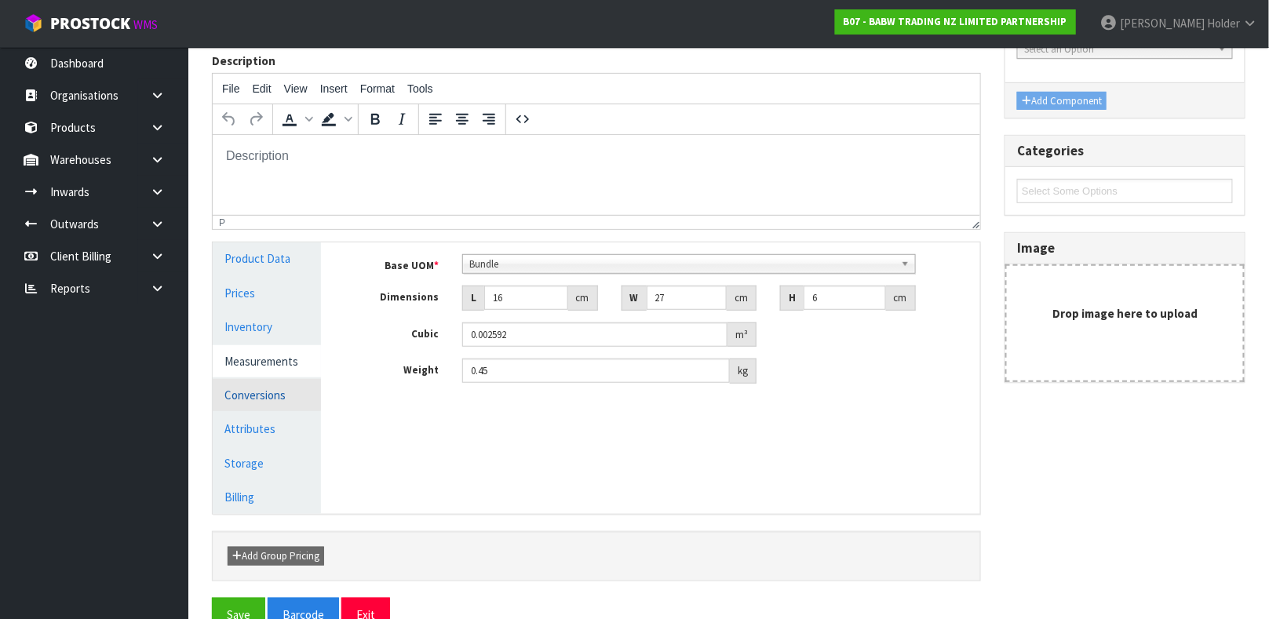
click at [295, 399] on link "Conversions" at bounding box center [267, 395] width 108 height 32
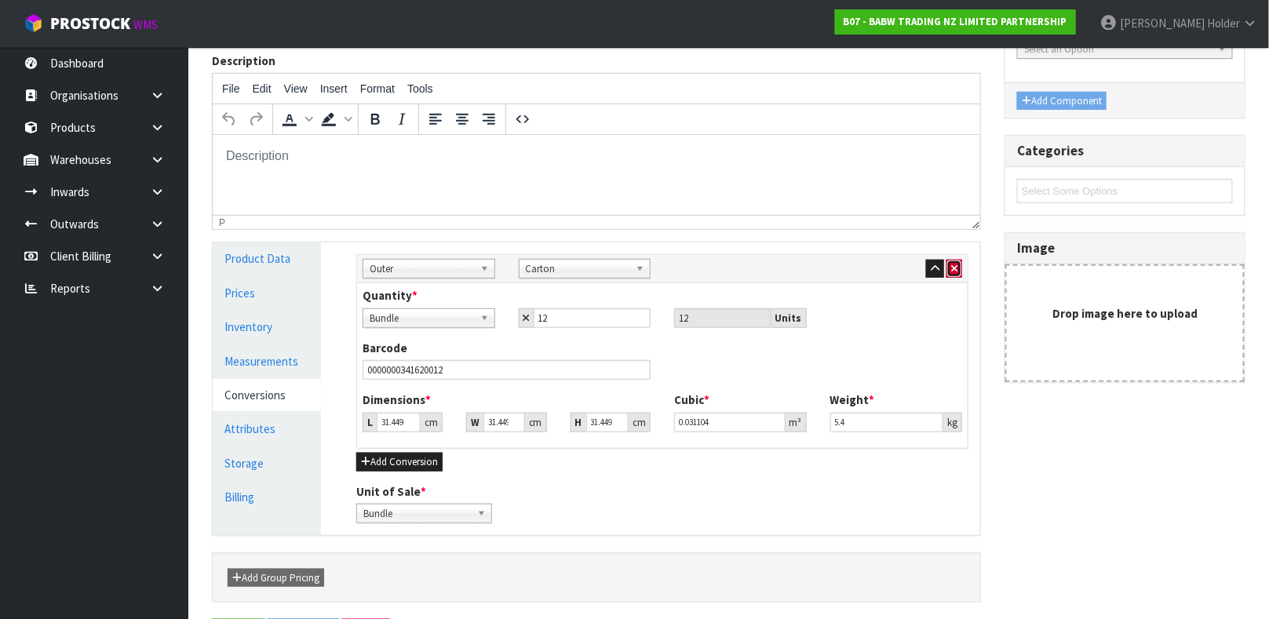
click at [957, 264] on icon "button" at bounding box center [954, 269] width 6 height 10
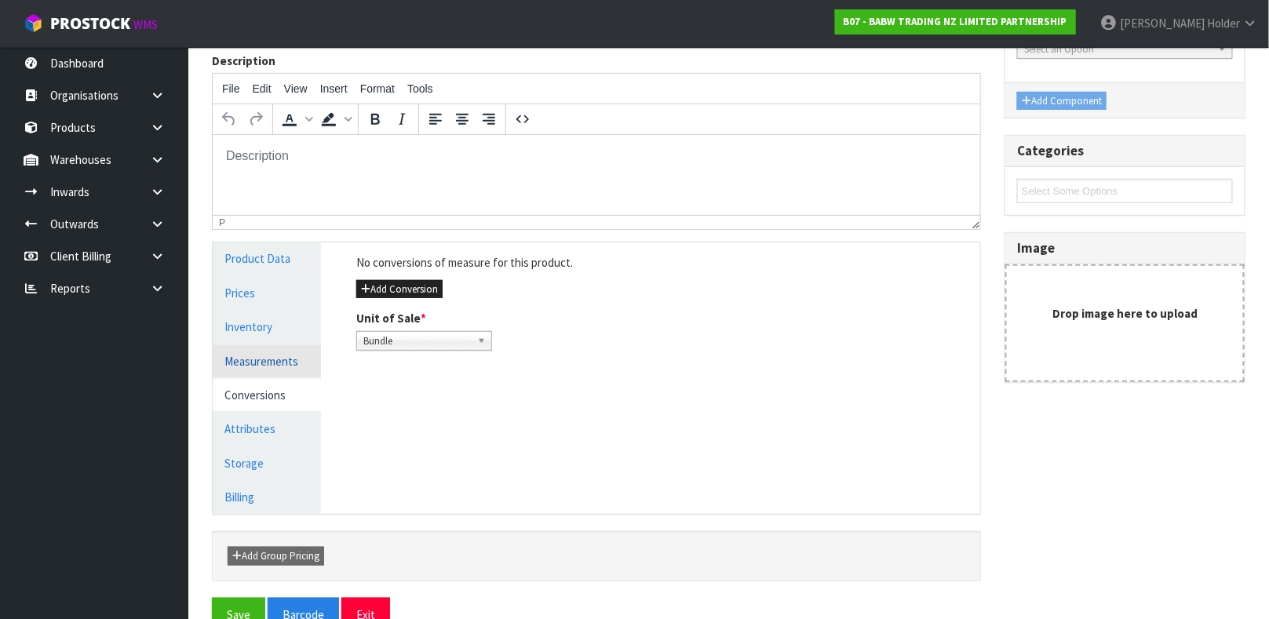
click at [295, 374] on link "Measurements" at bounding box center [267, 361] width 108 height 32
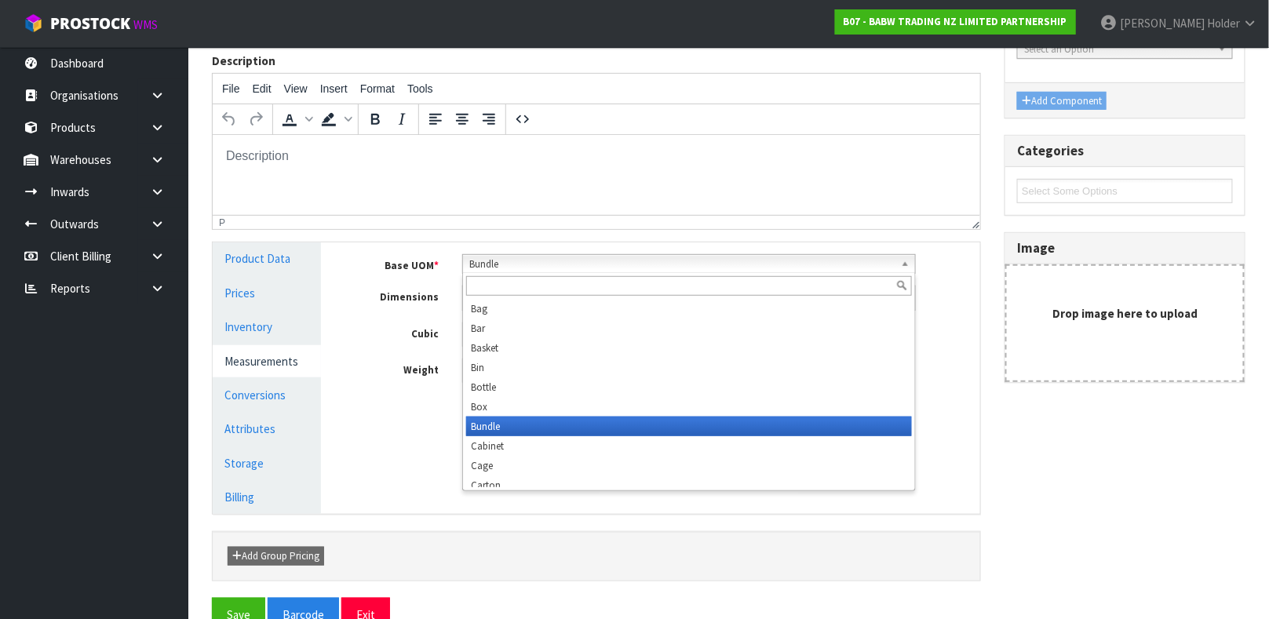
click at [534, 264] on span "Bundle" at bounding box center [681, 264] width 425 height 19
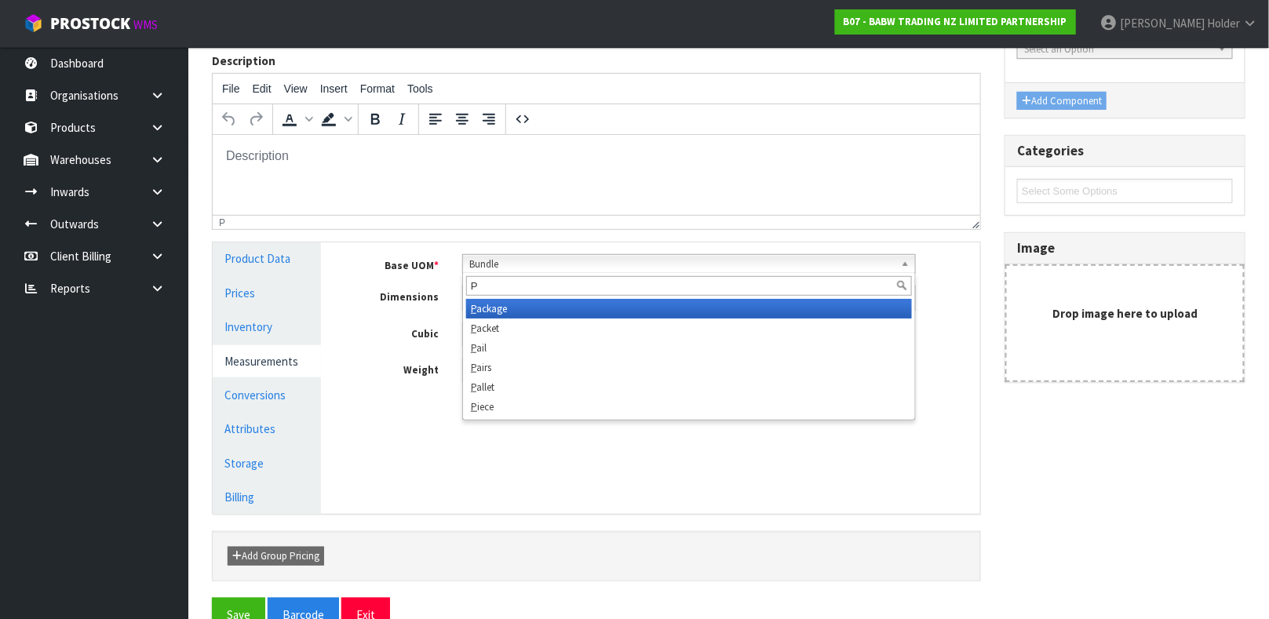
type input "P"
click at [935, 404] on div "Base UOM * Bag Bar Basket Bin Bottle Box Bundle Cabinet Cage Carton Case Coil C…" at bounding box center [663, 324] width 636 height 165
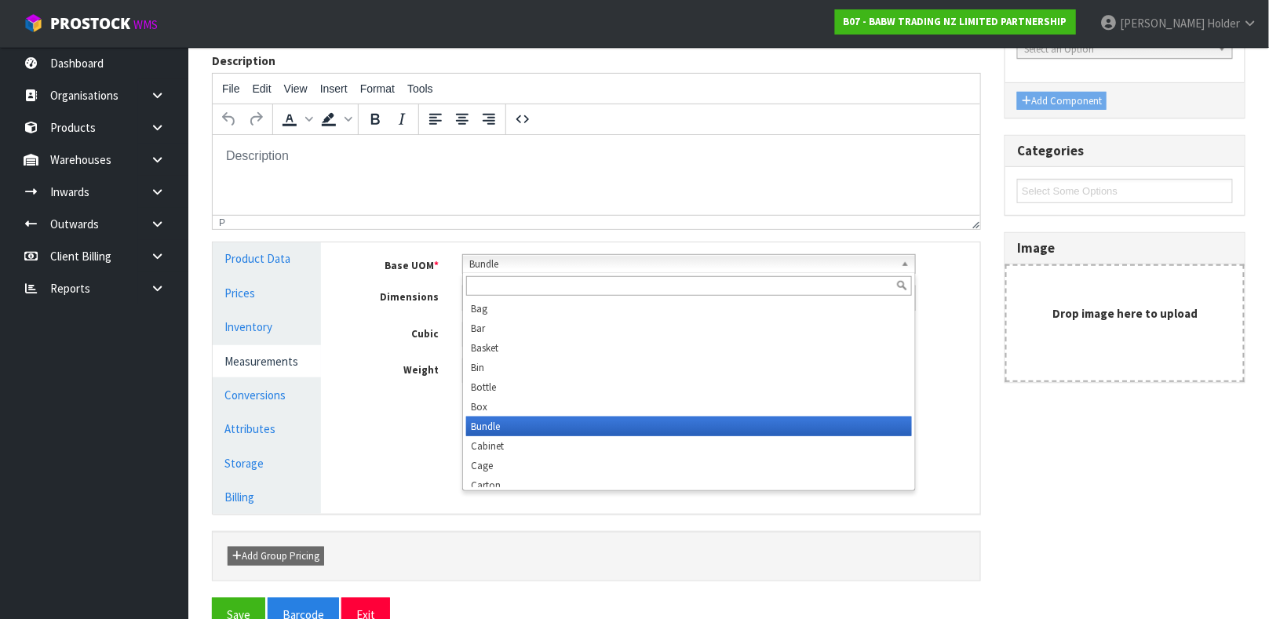
click at [646, 271] on span "Bundle" at bounding box center [681, 264] width 425 height 19
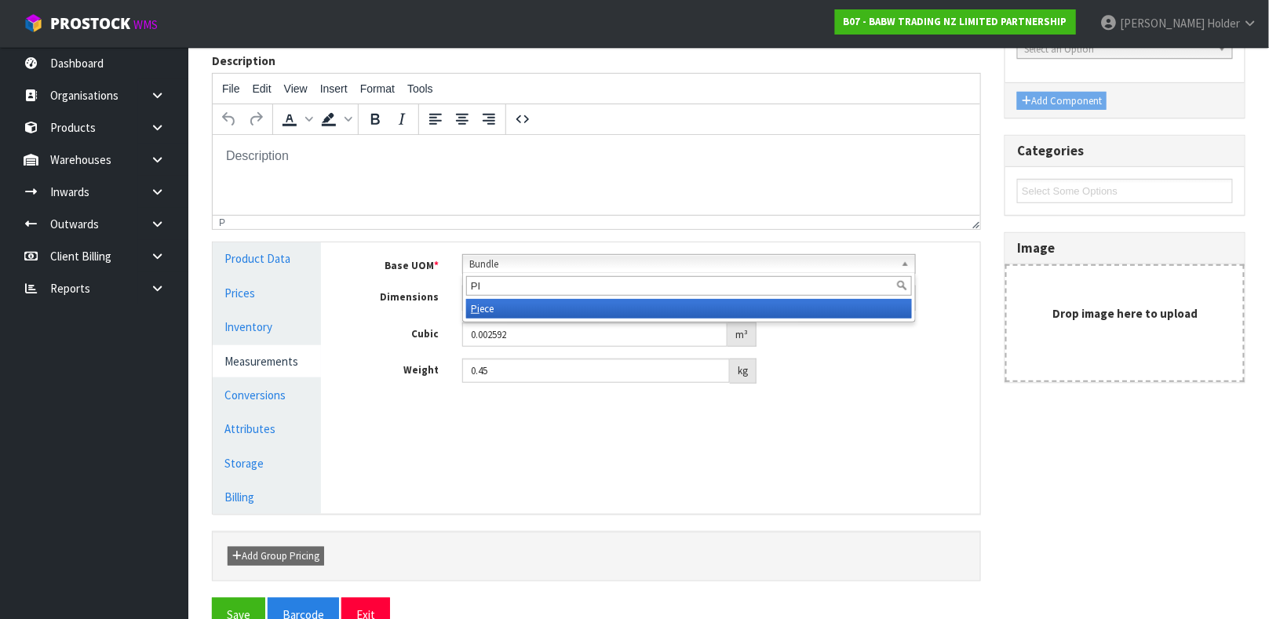
type input "PI"
click at [603, 312] on li "Pi ece" at bounding box center [689, 309] width 446 height 20
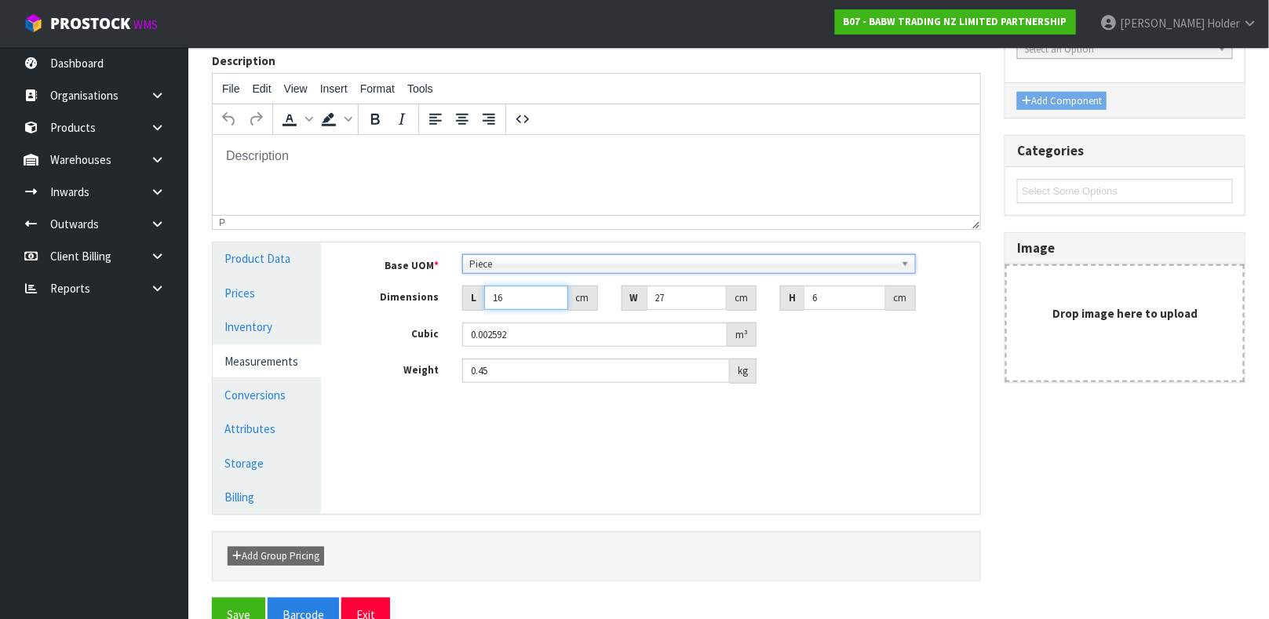
click at [522, 303] on input "16" at bounding box center [526, 298] width 84 height 24
type input "1"
type input "0.000162"
type input "0.000001"
type input "0"
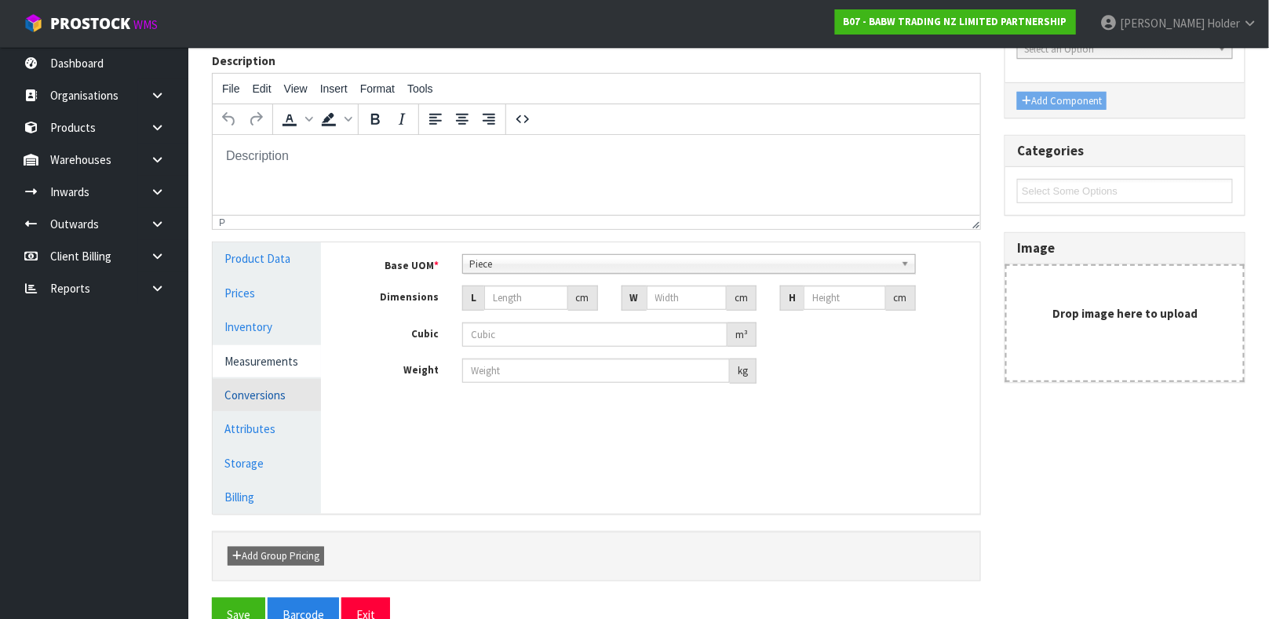
click at [239, 397] on link "Conversions" at bounding box center [267, 395] width 108 height 32
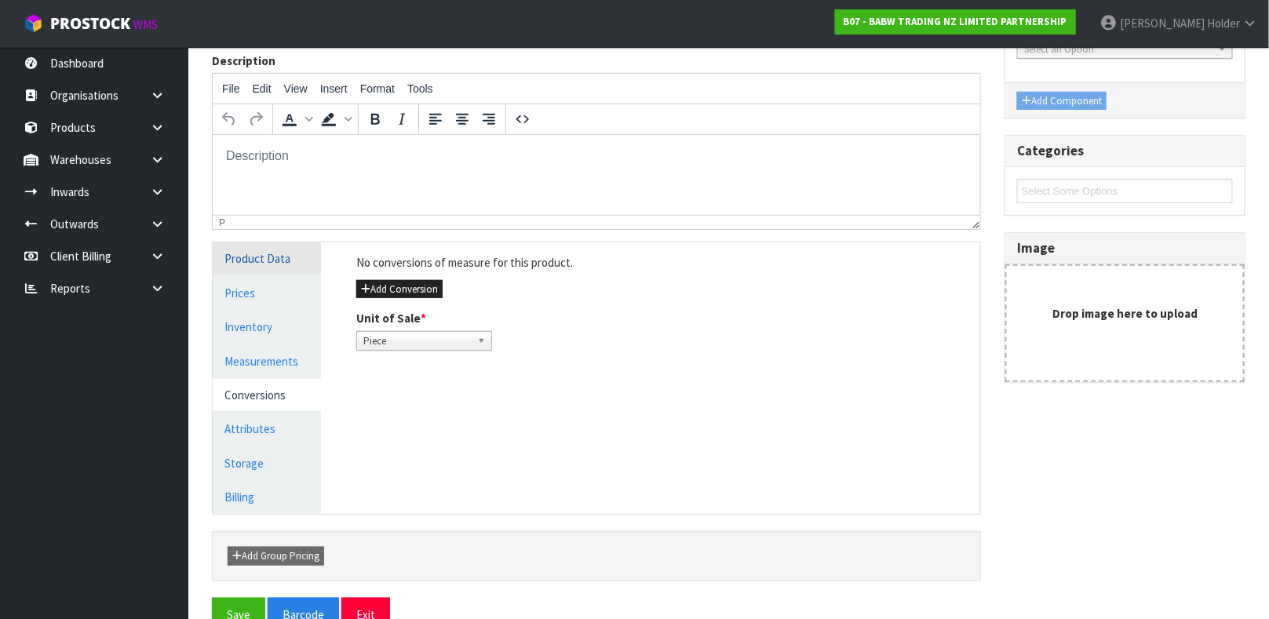
click at [303, 261] on link "Product Data" at bounding box center [267, 258] width 108 height 32
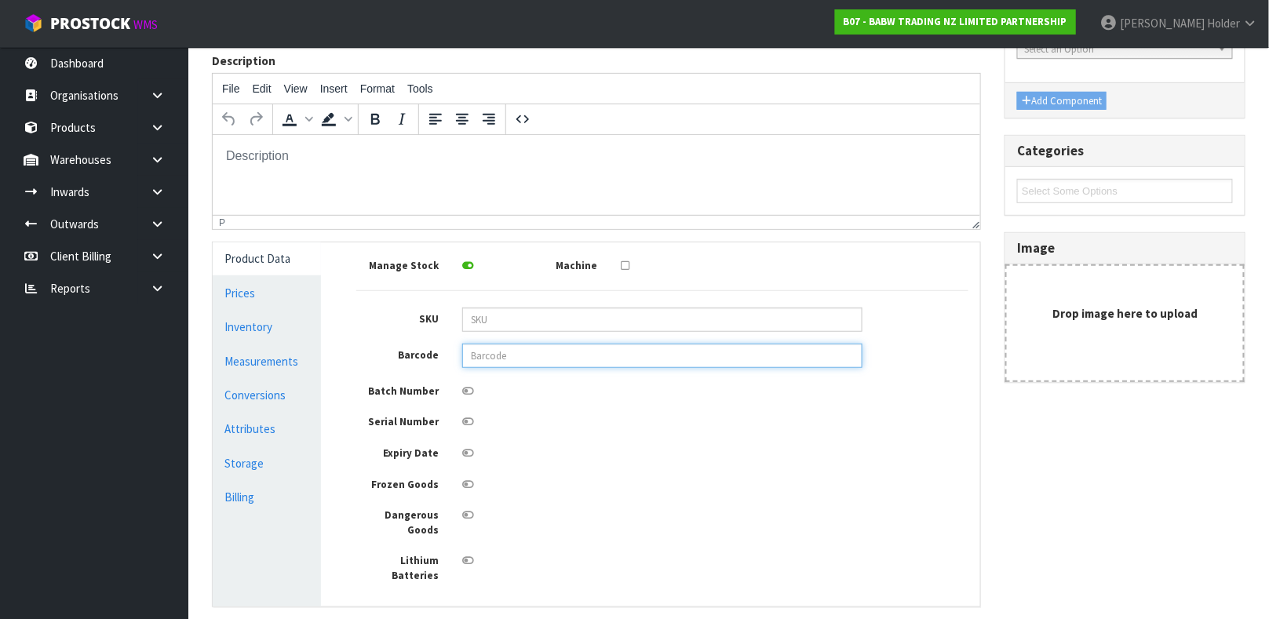
click at [483, 363] on input "text" at bounding box center [662, 356] width 400 height 24
type input "9360410009507"
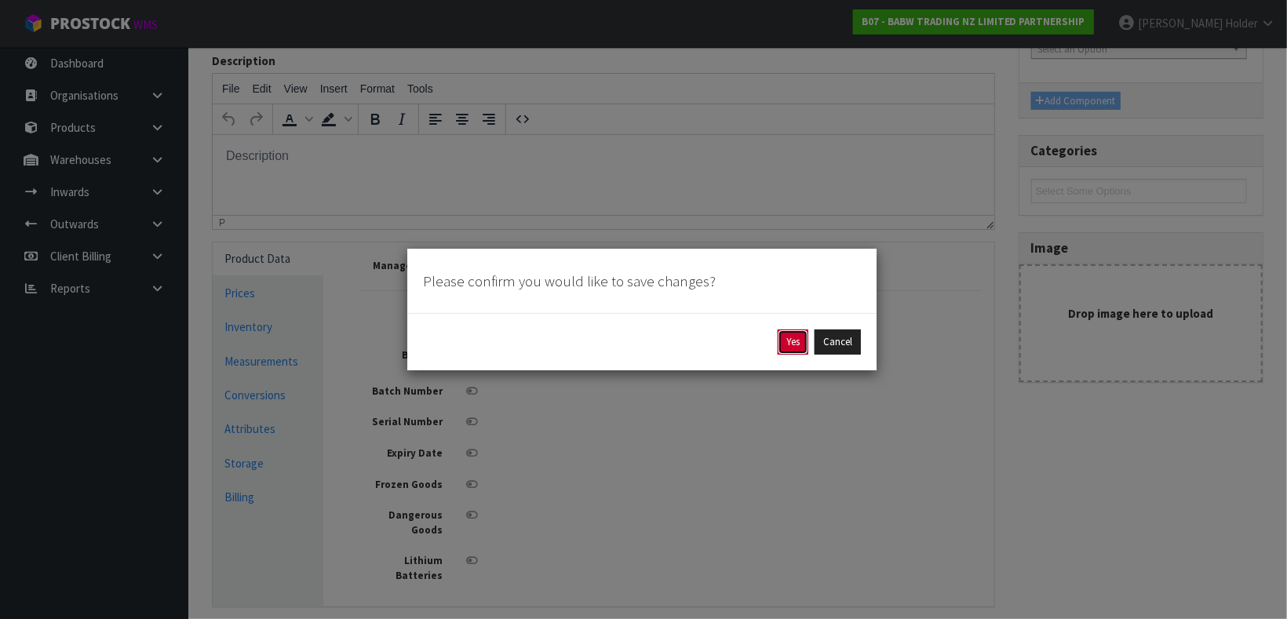
click at [797, 346] on button "Yes" at bounding box center [793, 342] width 31 height 25
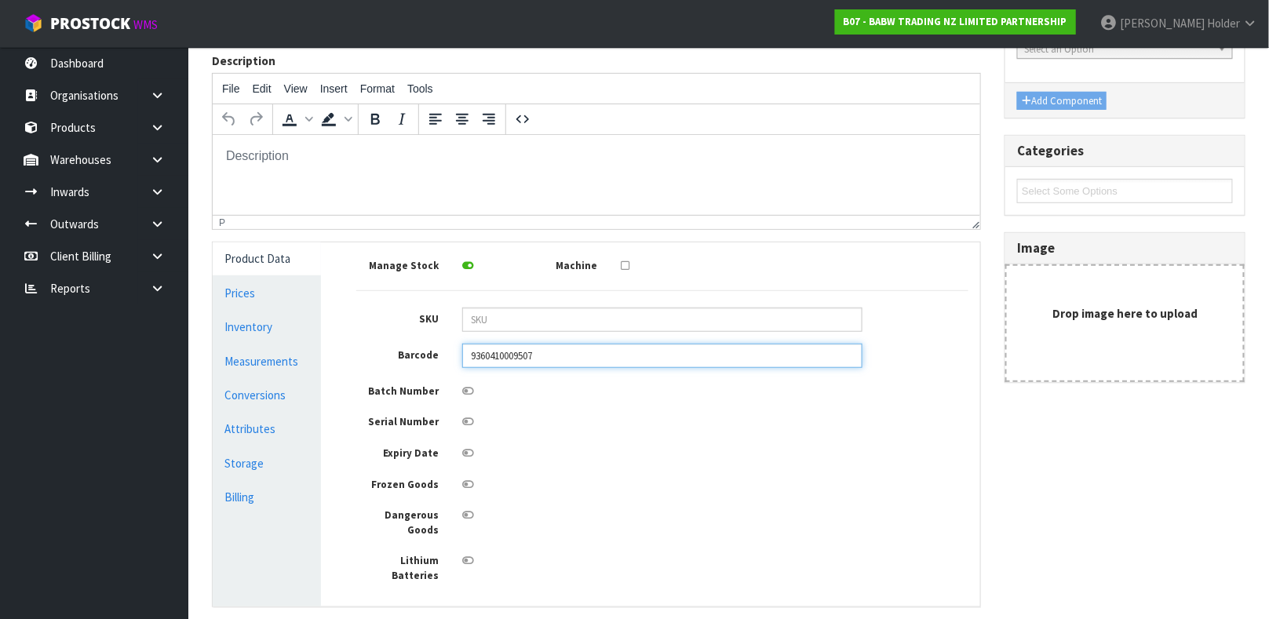
scroll to position [0, 0]
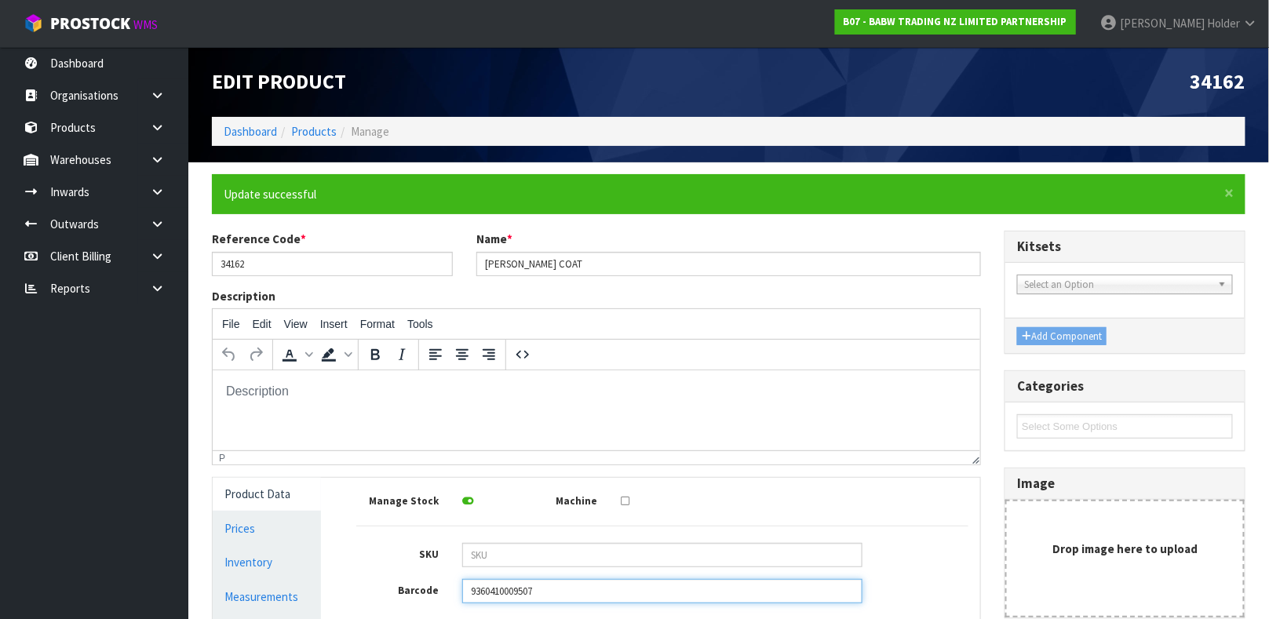
type input "0"
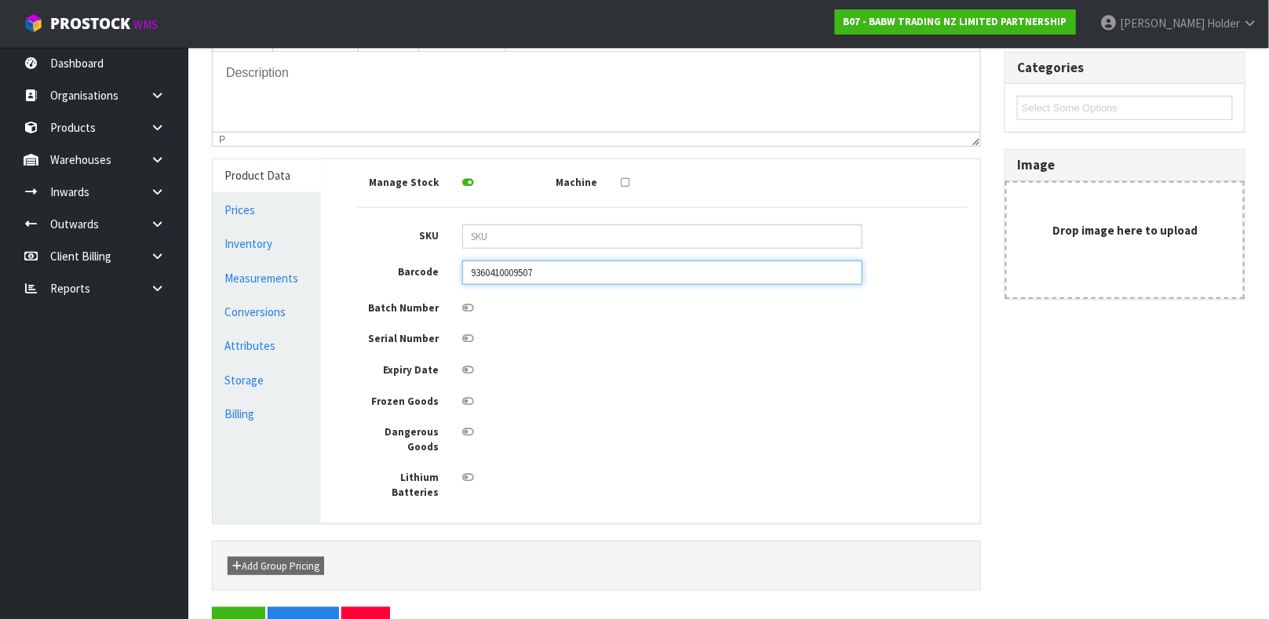
scroll to position [337, 0]
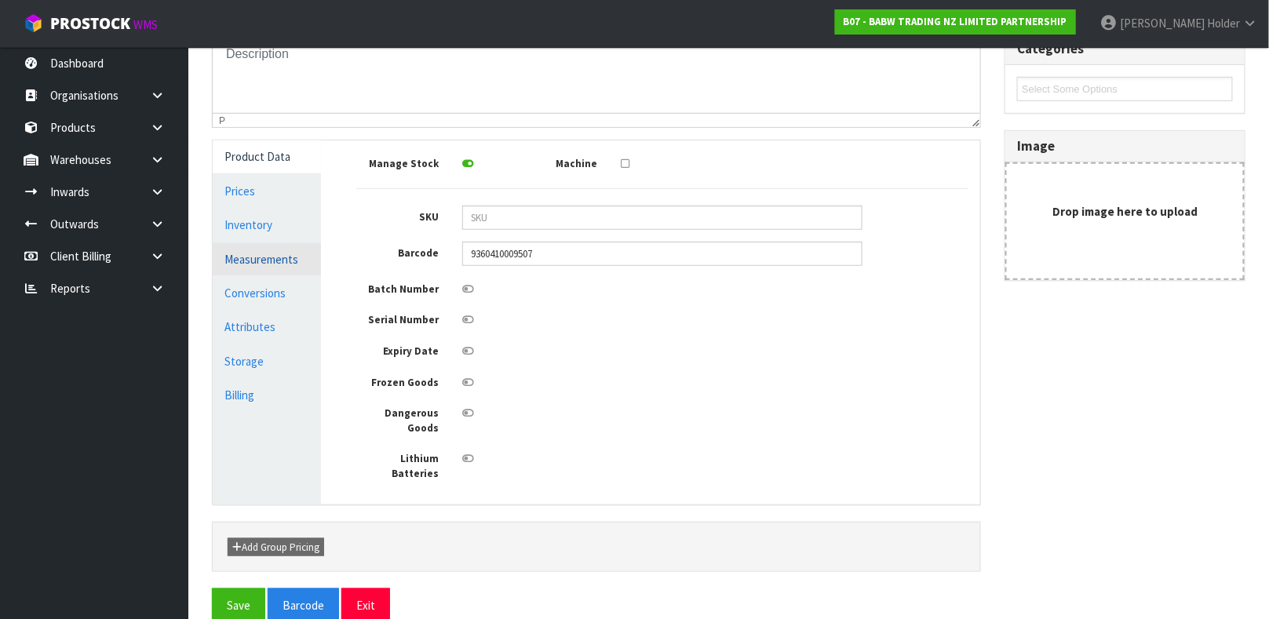
click at [272, 250] on link "Measurements" at bounding box center [267, 259] width 108 height 32
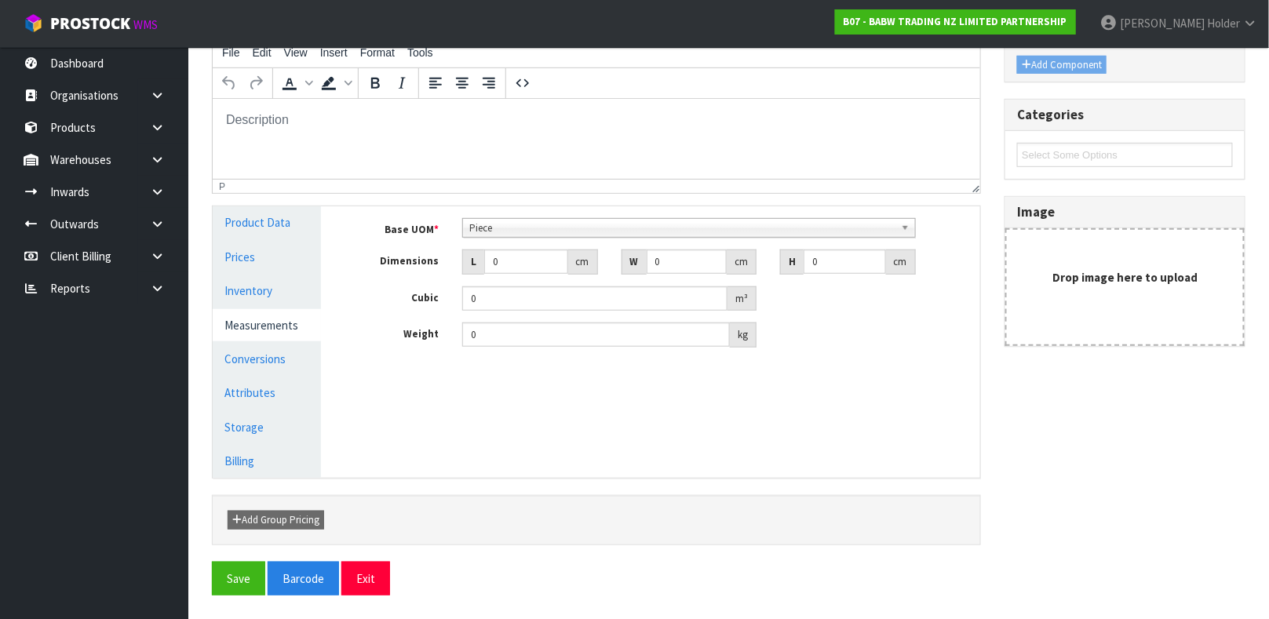
scroll to position [272, 0]
click at [530, 231] on span "Piece" at bounding box center [681, 228] width 425 height 19
click at [290, 352] on link "Conversions" at bounding box center [267, 359] width 108 height 32
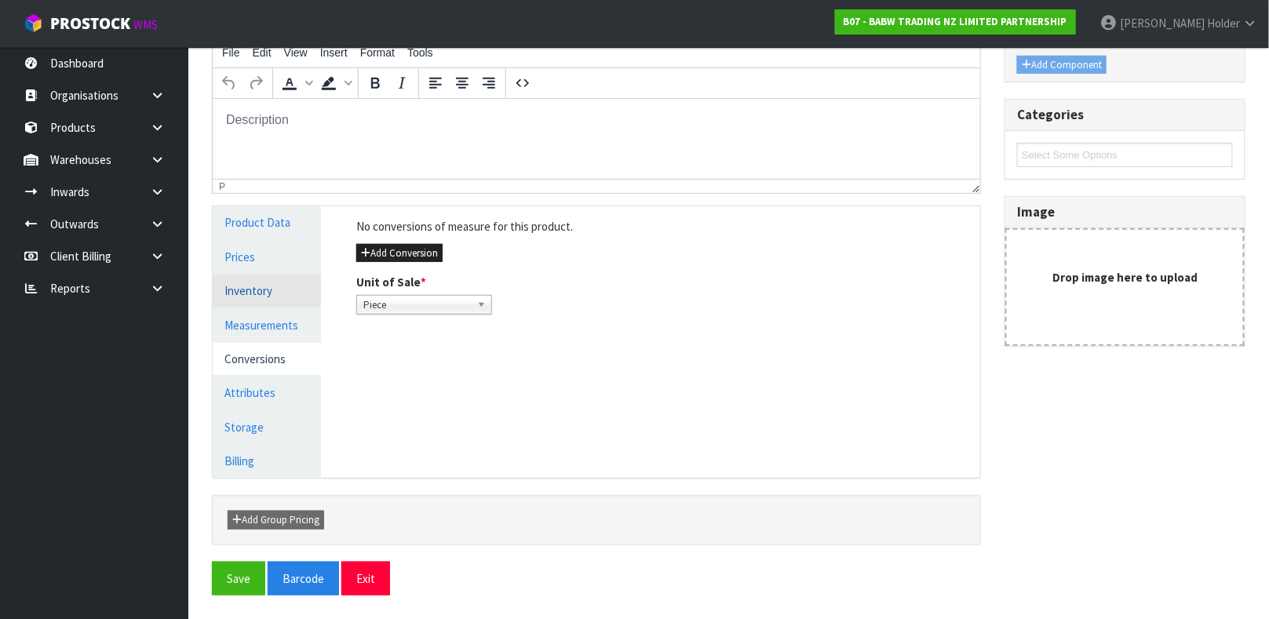
click at [294, 288] on link "Inventory" at bounding box center [267, 291] width 108 height 32
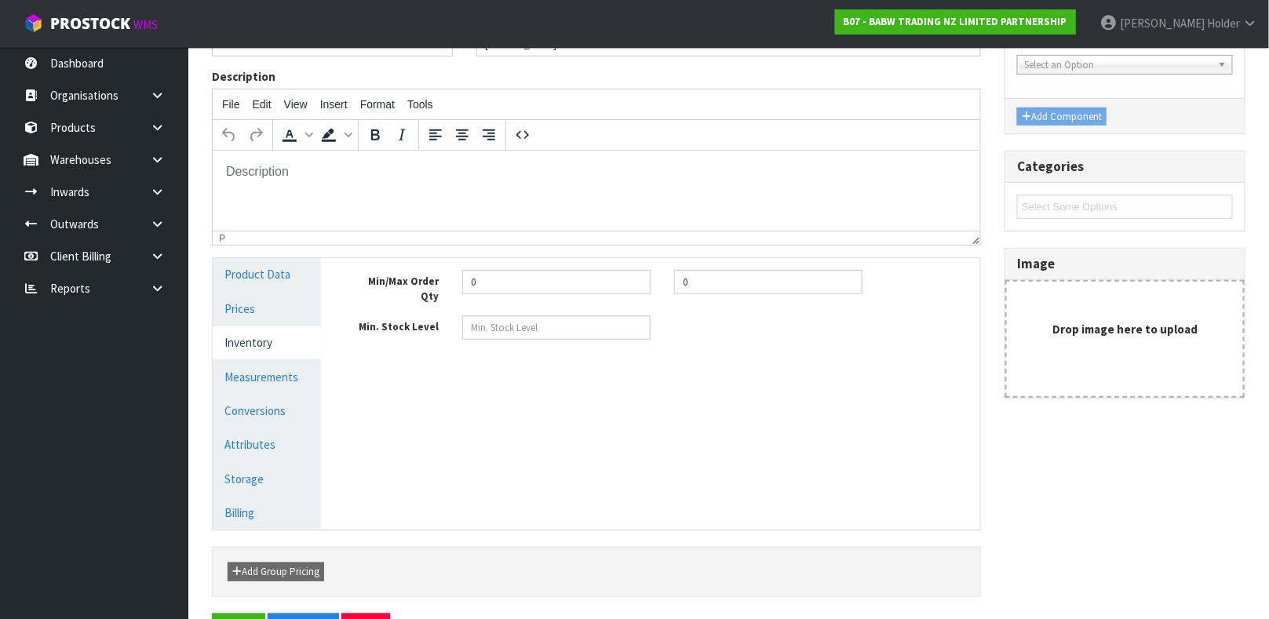
scroll to position [272, 0]
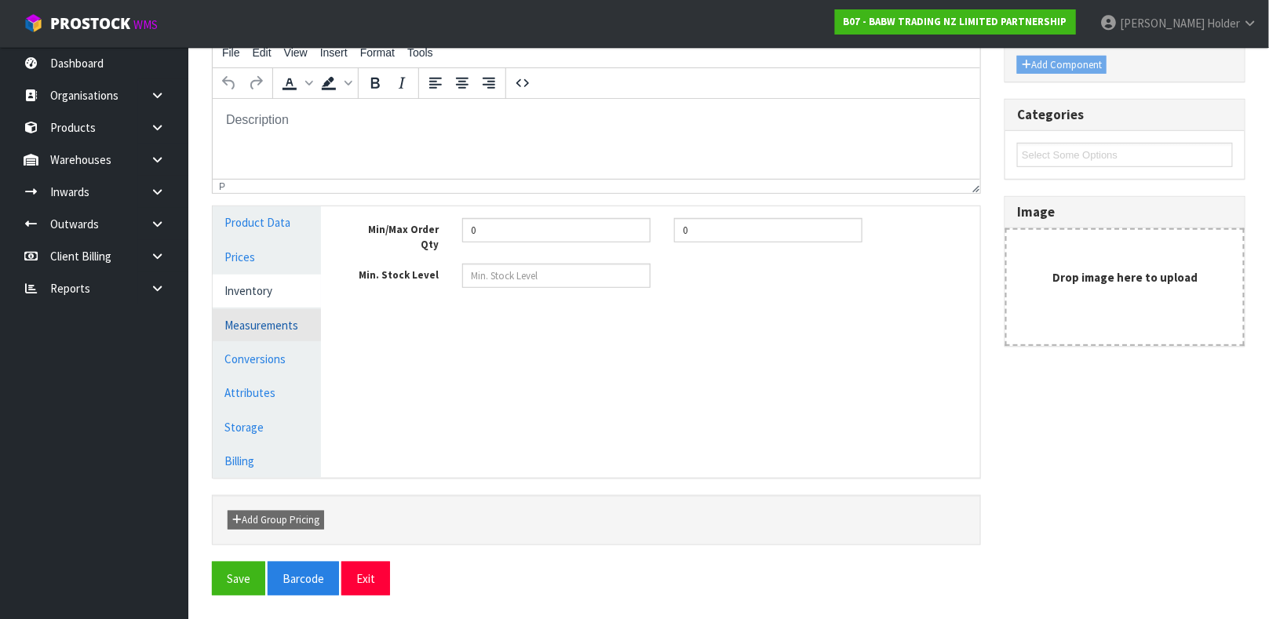
click at [261, 325] on link "Measurements" at bounding box center [267, 325] width 108 height 32
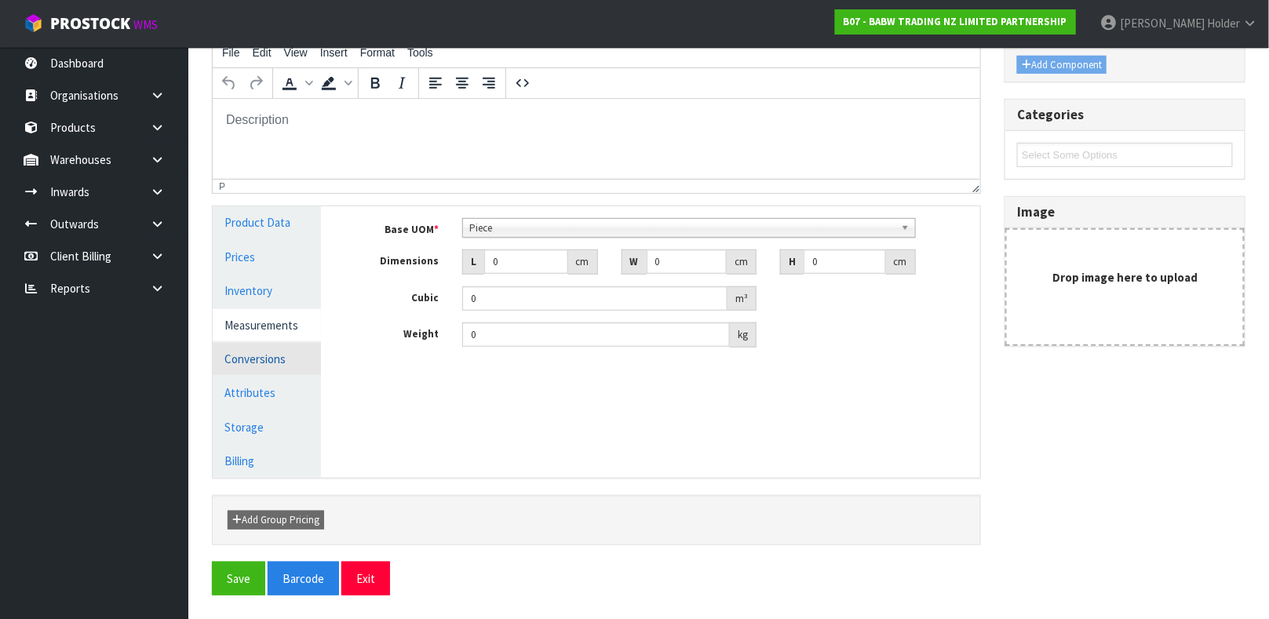
click at [280, 345] on link "Conversions" at bounding box center [267, 359] width 108 height 32
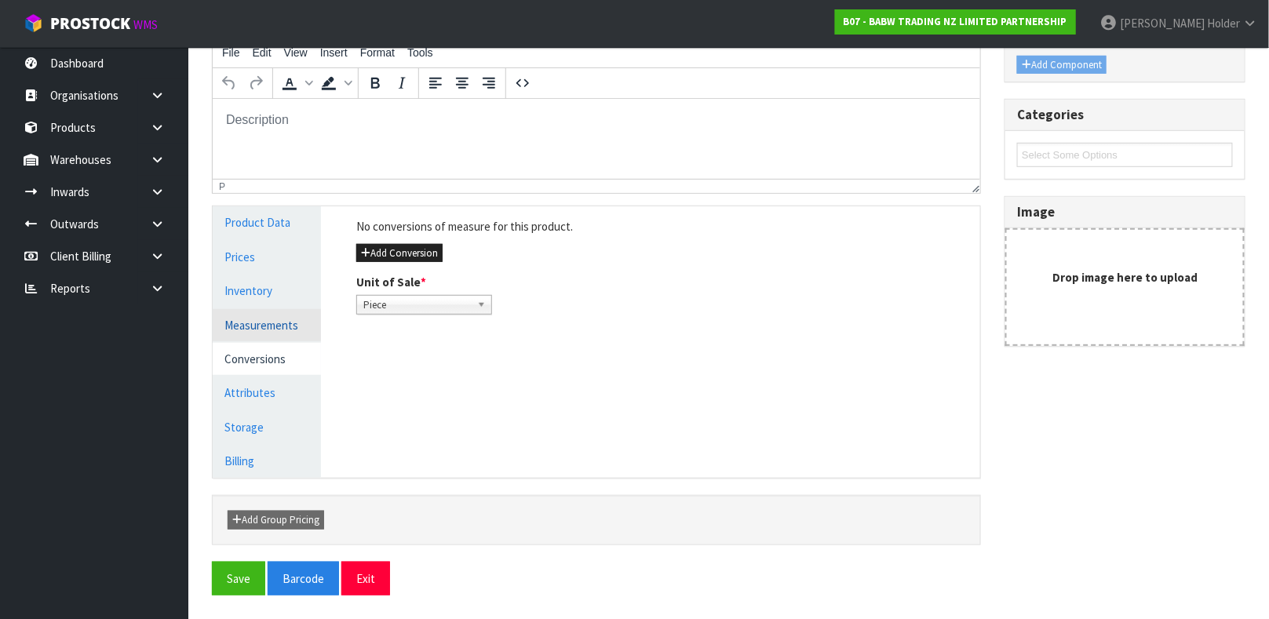
click at [286, 315] on link "Measurements" at bounding box center [267, 325] width 108 height 32
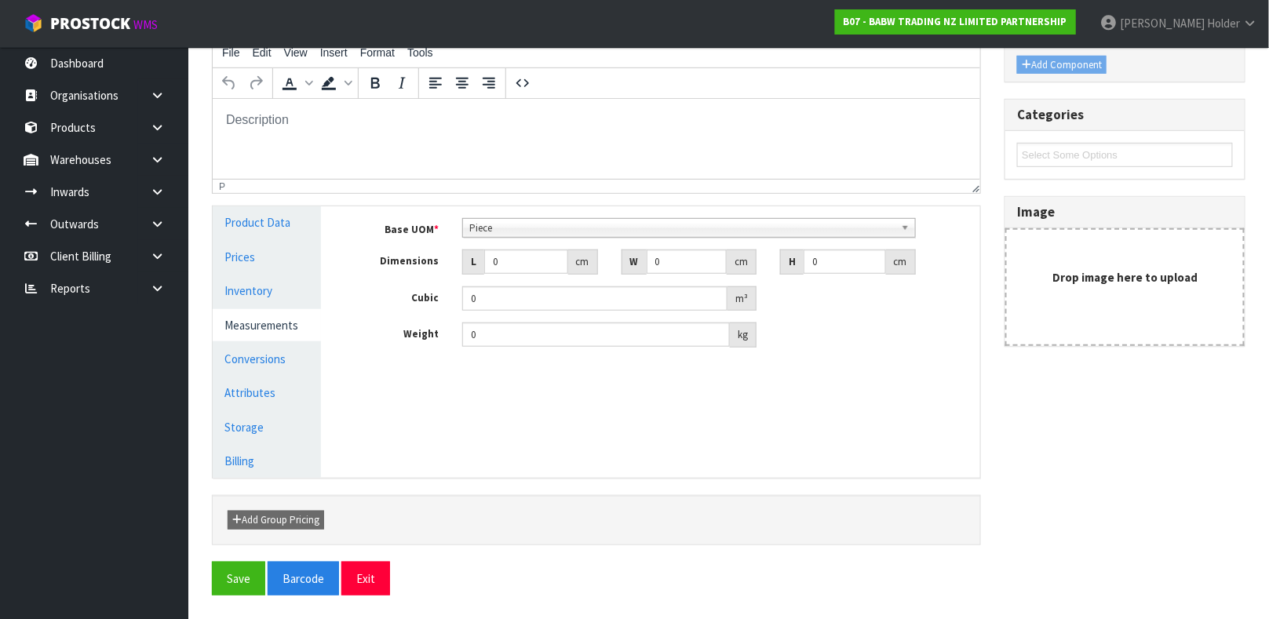
drag, startPoint x: 580, startPoint y: 278, endPoint x: 553, endPoint y: 273, distance: 27.1
click at [573, 275] on div "Base UOM * Bag Bar Basket Bin Bottle Box Bundle Cabinet Cage Carton Case Coil C…" at bounding box center [662, 282] width 612 height 129
click at [512, 268] on input "0" at bounding box center [526, 262] width 84 height 24
type input "0.000001"
click at [301, 354] on link "Conversions" at bounding box center [267, 359] width 108 height 32
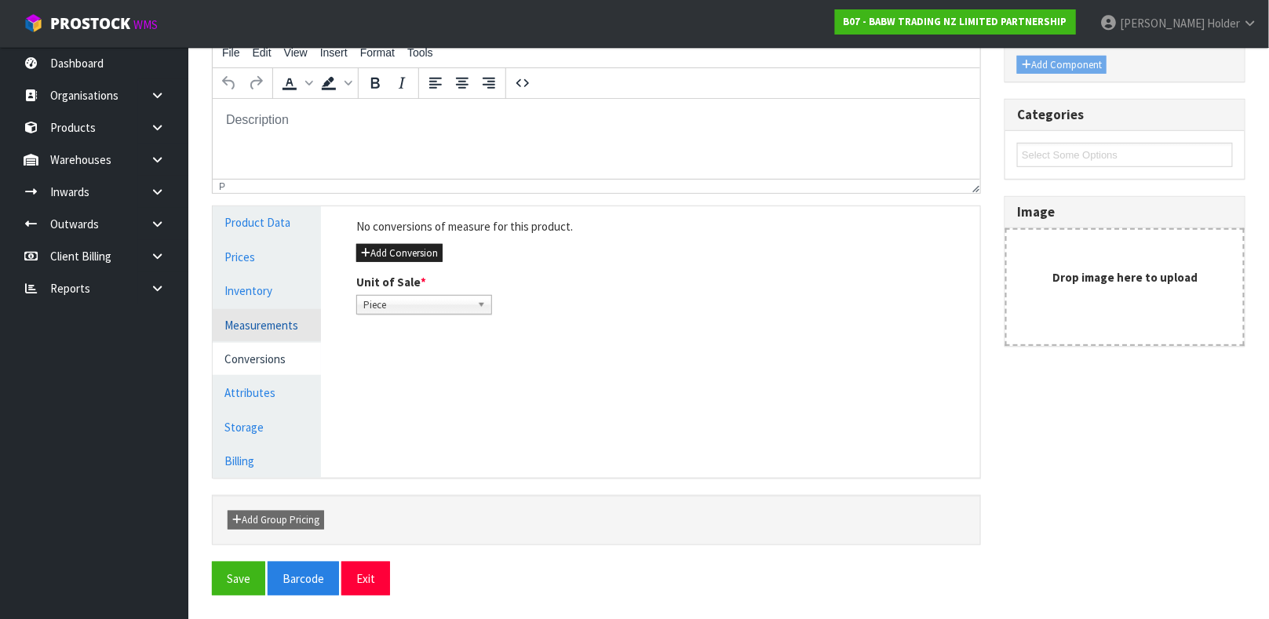
click at [228, 320] on link "Measurements" at bounding box center [267, 325] width 108 height 32
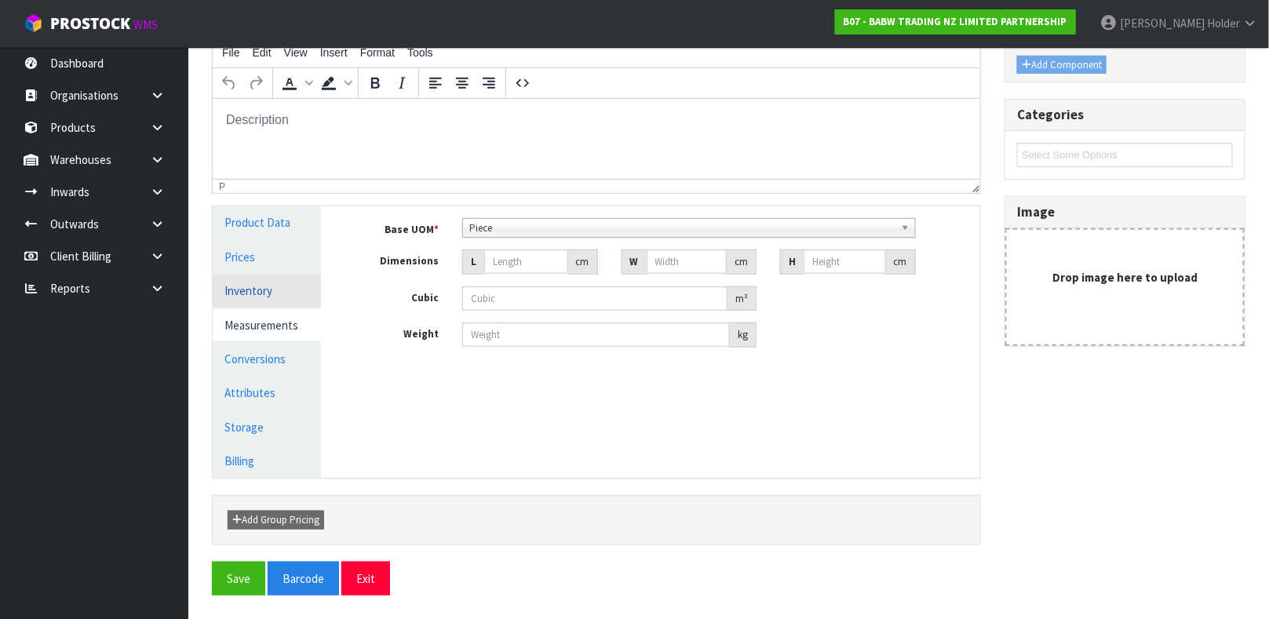
click at [269, 285] on link "Inventory" at bounding box center [267, 291] width 108 height 32
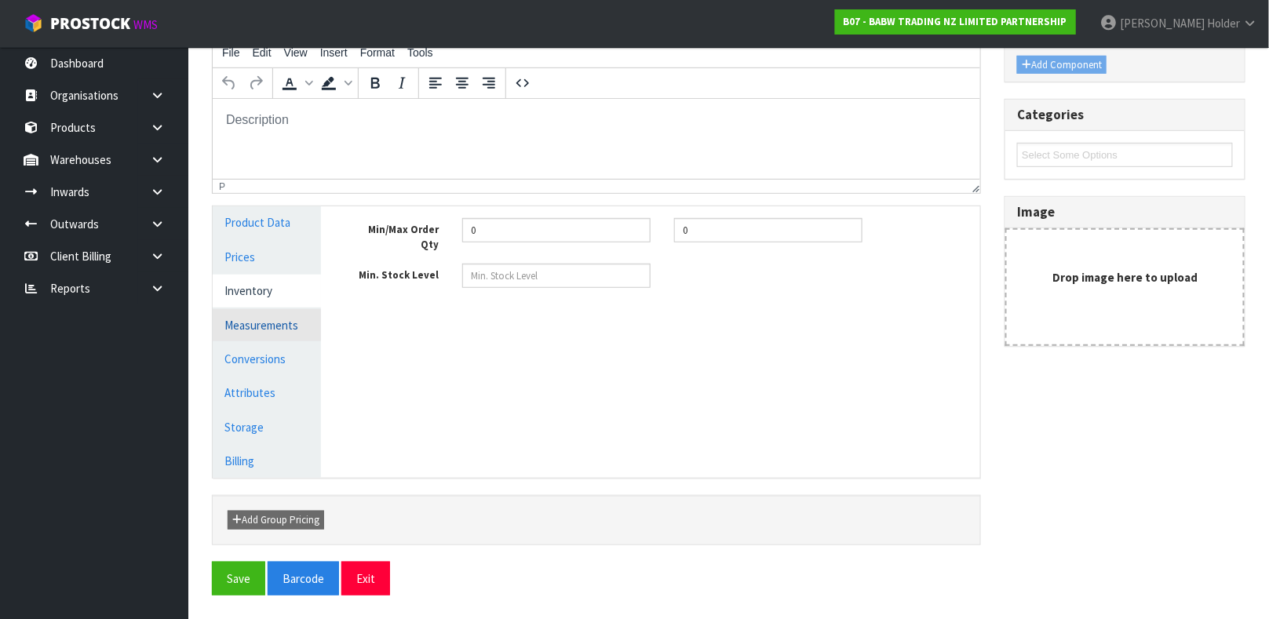
click at [269, 319] on link "Measurements" at bounding box center [267, 325] width 108 height 32
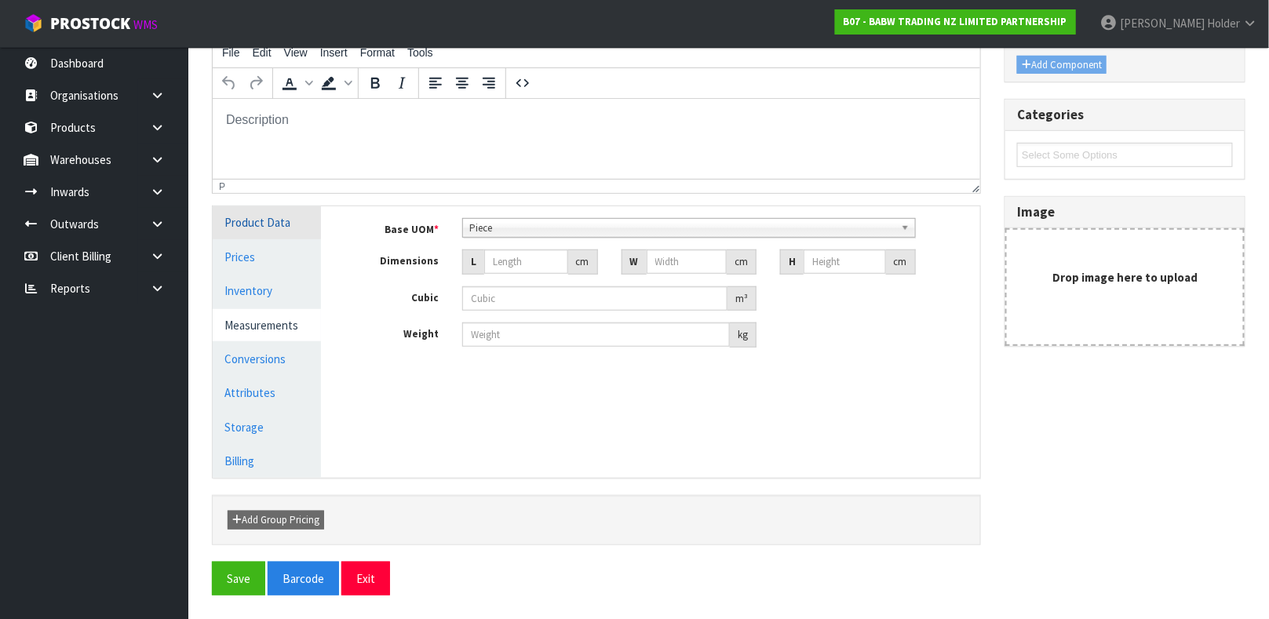
click at [272, 226] on link "Product Data" at bounding box center [267, 222] width 108 height 32
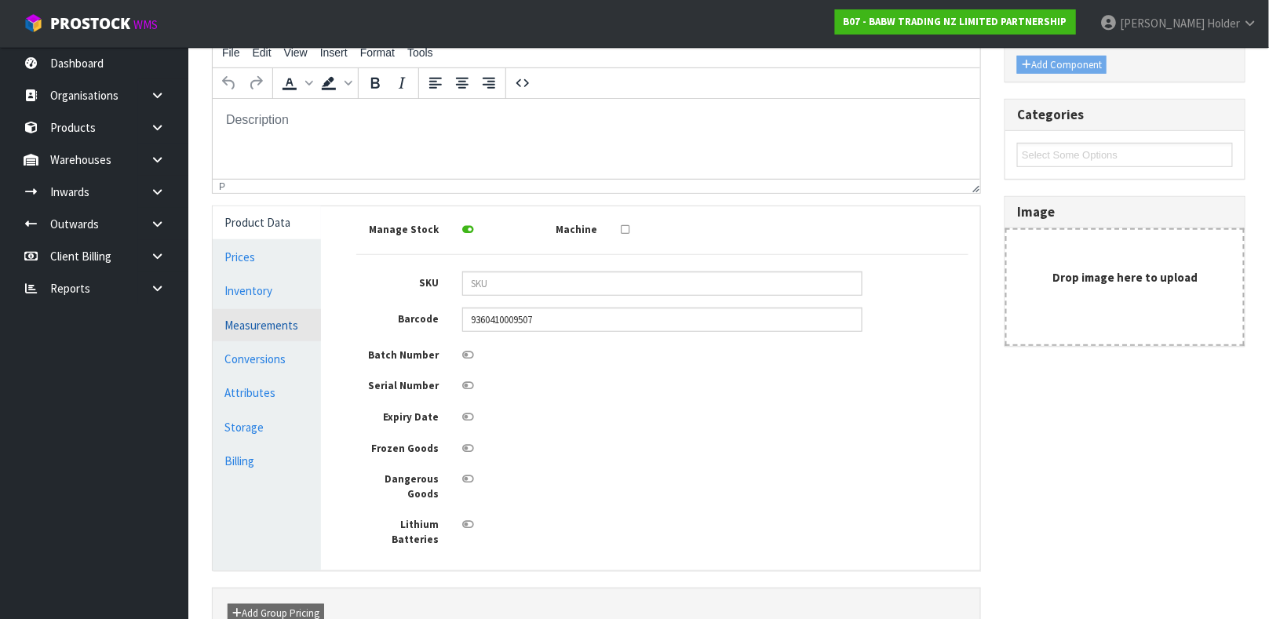
click at [269, 327] on link "Measurements" at bounding box center [267, 325] width 108 height 32
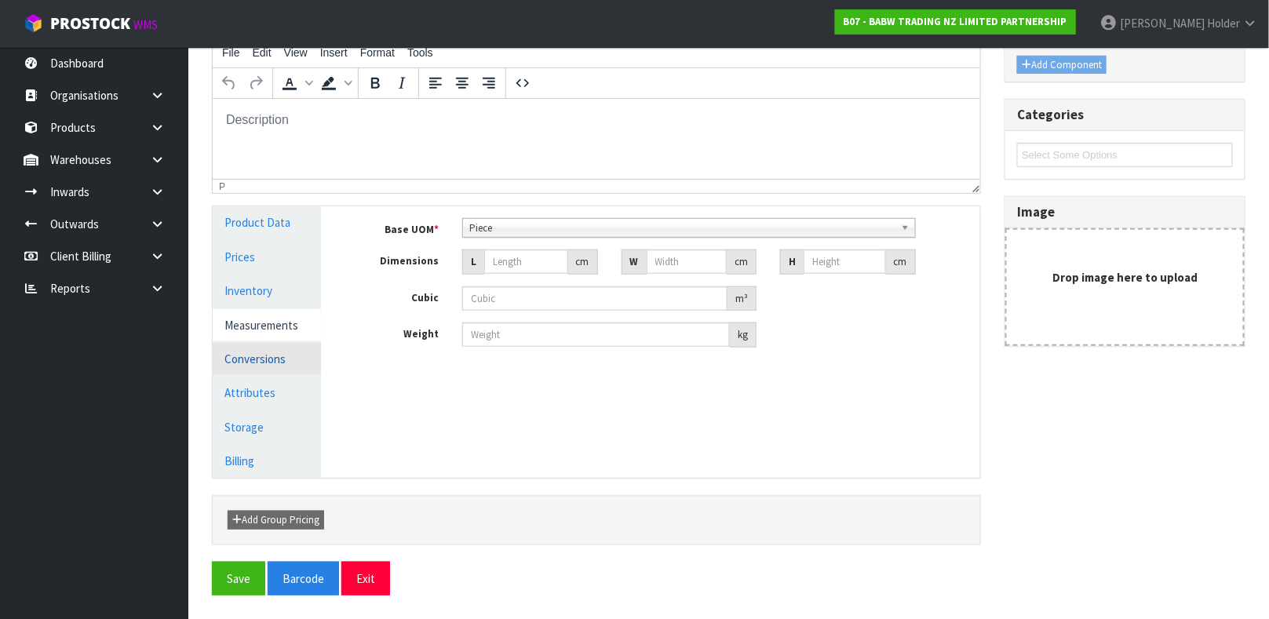
click at [267, 352] on link "Conversions" at bounding box center [267, 359] width 108 height 32
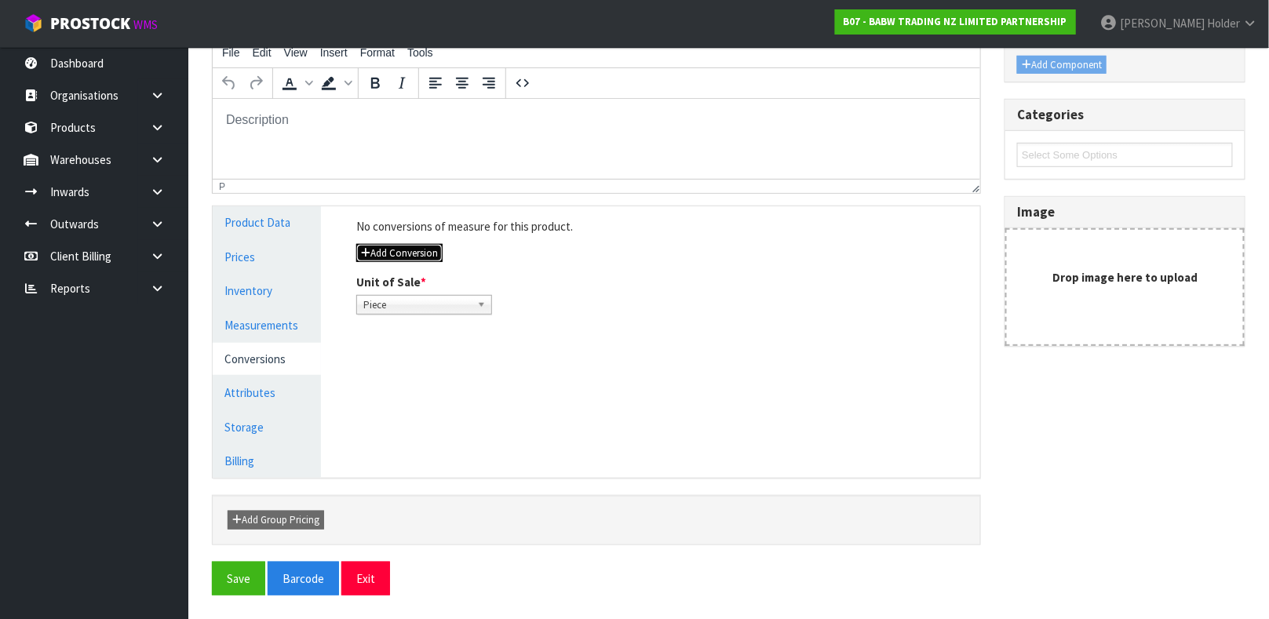
click at [390, 250] on button "Add Conversion" at bounding box center [399, 253] width 86 height 19
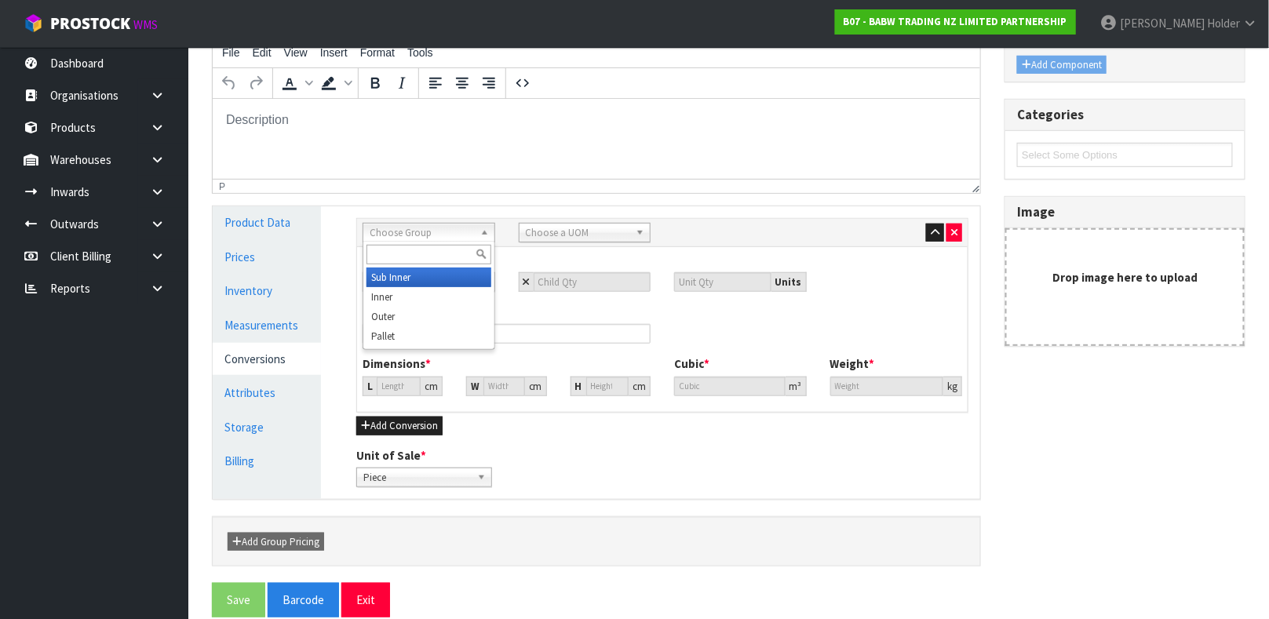
click at [397, 237] on span "Choose Group" at bounding box center [422, 233] width 104 height 19
click at [394, 315] on li "Outer" at bounding box center [428, 317] width 125 height 20
click at [543, 235] on span "Choose a UOM" at bounding box center [578, 233] width 104 height 19
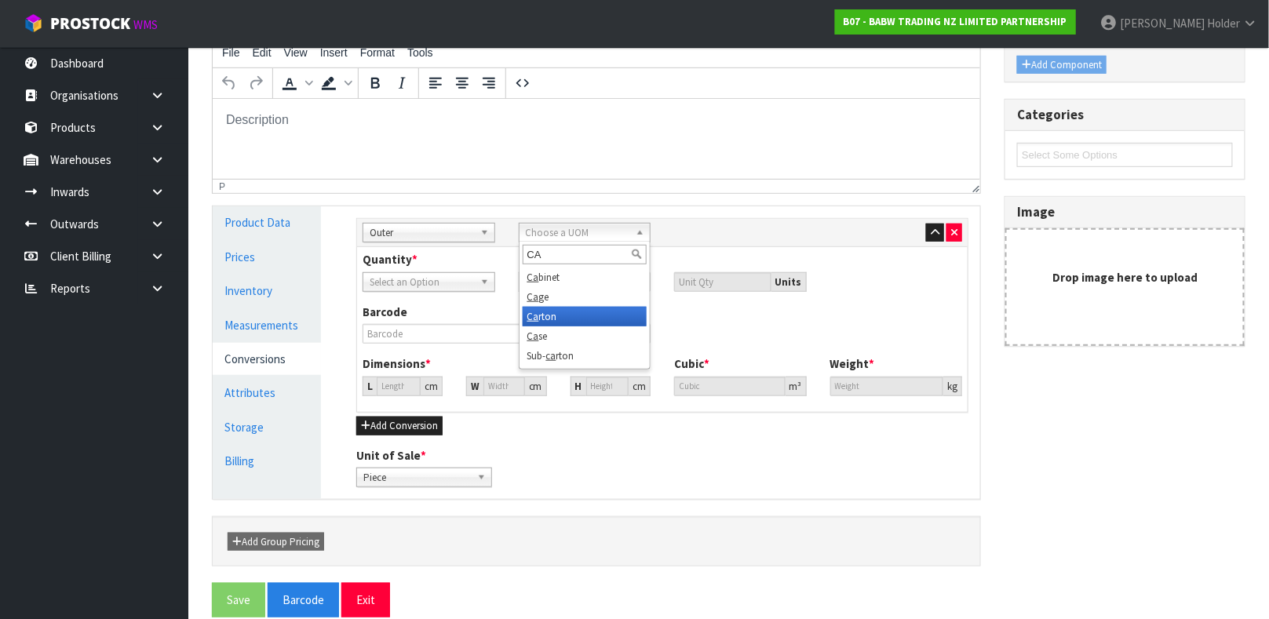
type input "CA"
click at [543, 313] on li "Ca rton" at bounding box center [585, 317] width 125 height 20
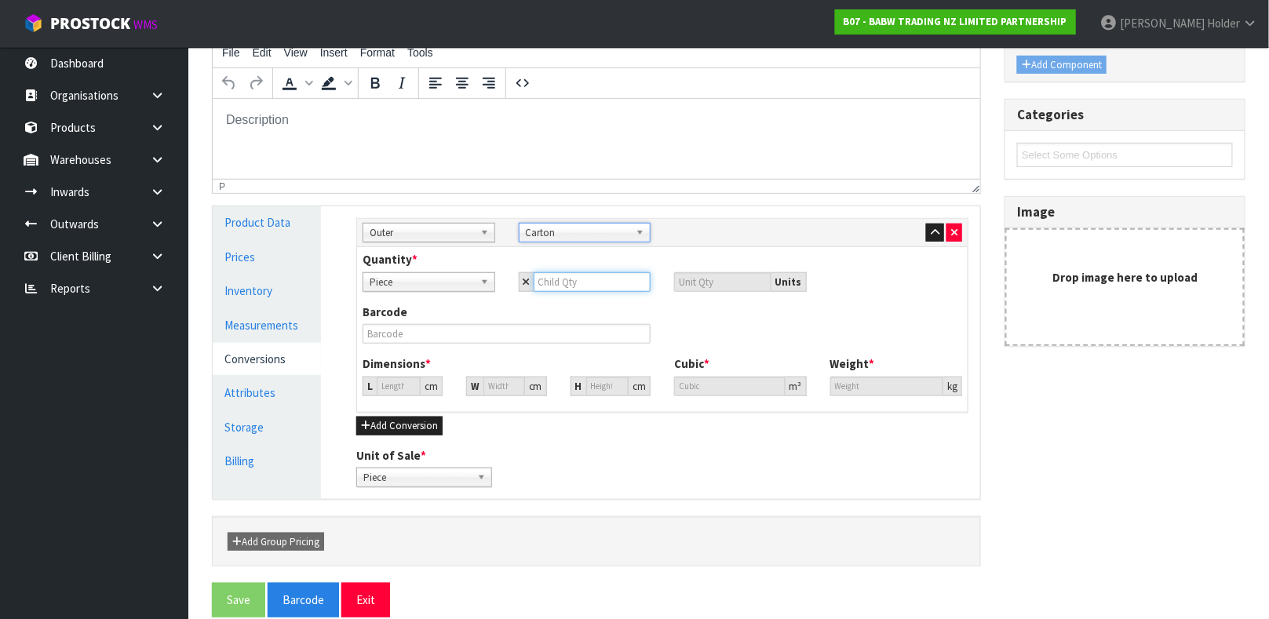
click at [591, 284] on input "number" at bounding box center [593, 282] width 118 height 20
type input "1"
type input "12"
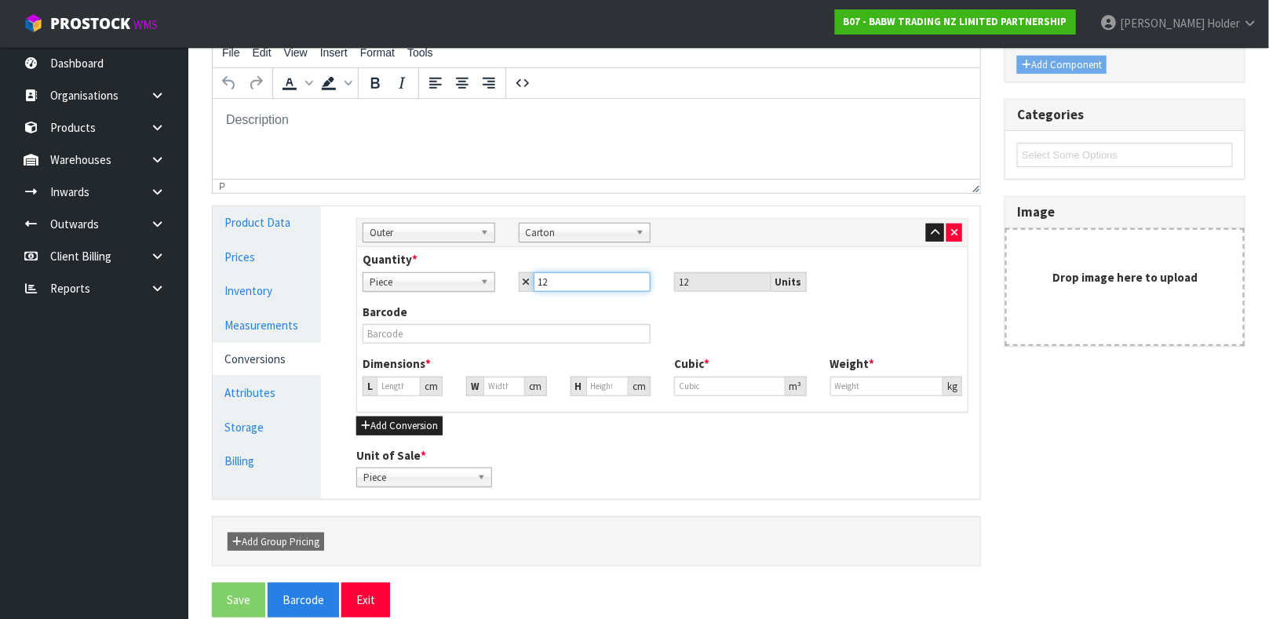
type input "12"
click at [398, 379] on input "number" at bounding box center [399, 387] width 44 height 20
type input "1"
type input "0.000001"
type input "16"
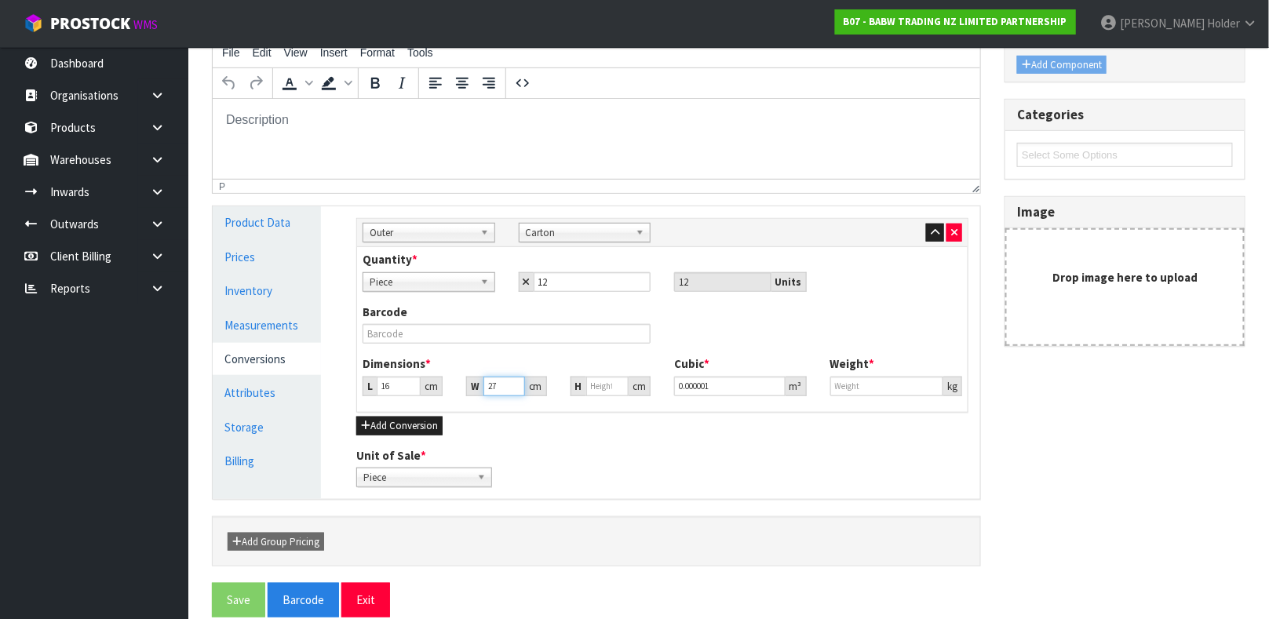
type input "27"
type input "6"
type input "0.002592"
type input "6"
click at [855, 393] on input "number" at bounding box center [887, 387] width 114 height 20
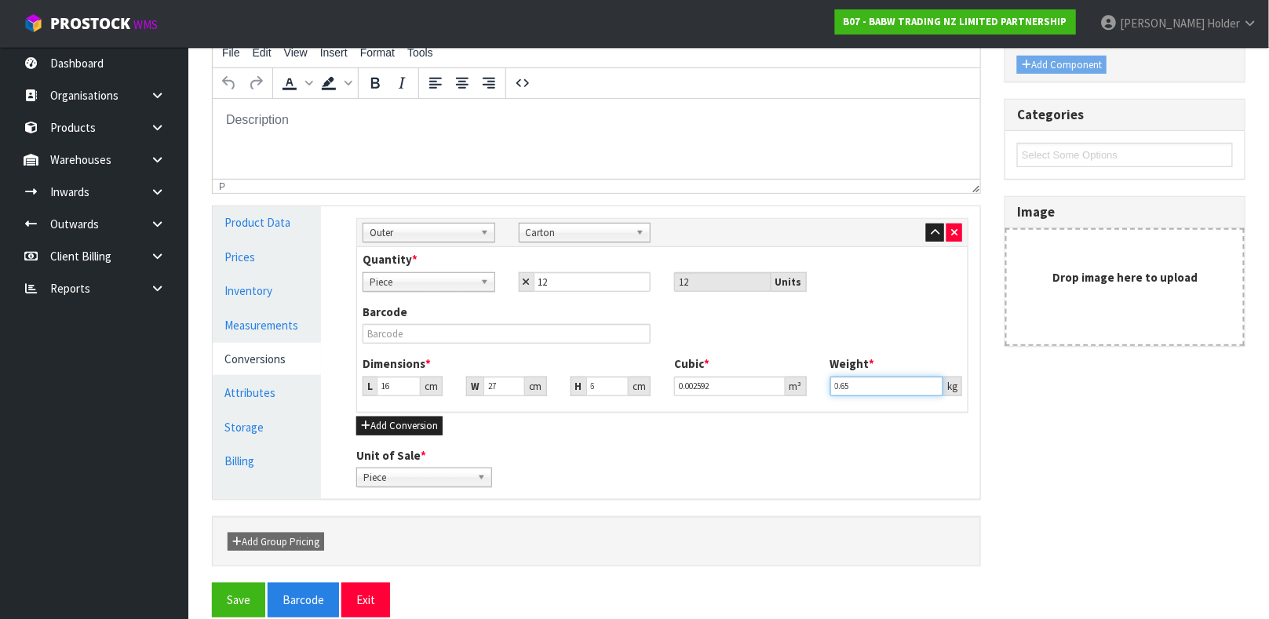
type input "0.65"
click at [597, 385] on input "6" at bounding box center [607, 387] width 42 height 20
type input "0.000001"
type input "4"
type input "0.001728"
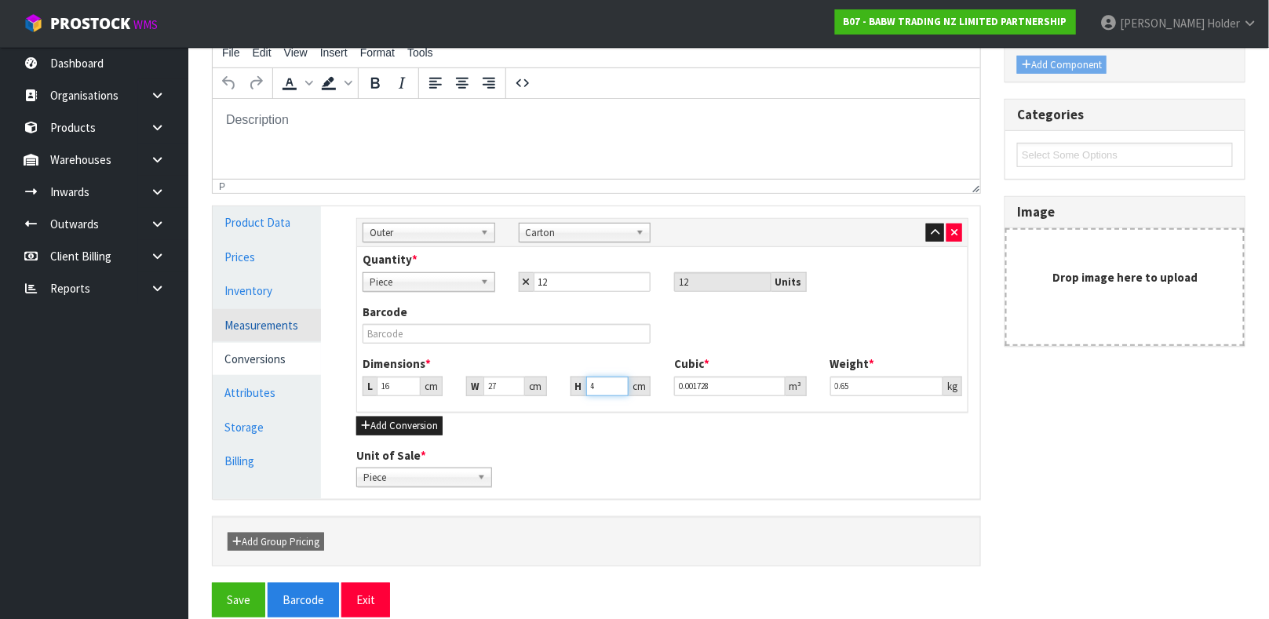
type input "4"
click at [293, 312] on link "Measurements" at bounding box center [267, 325] width 108 height 32
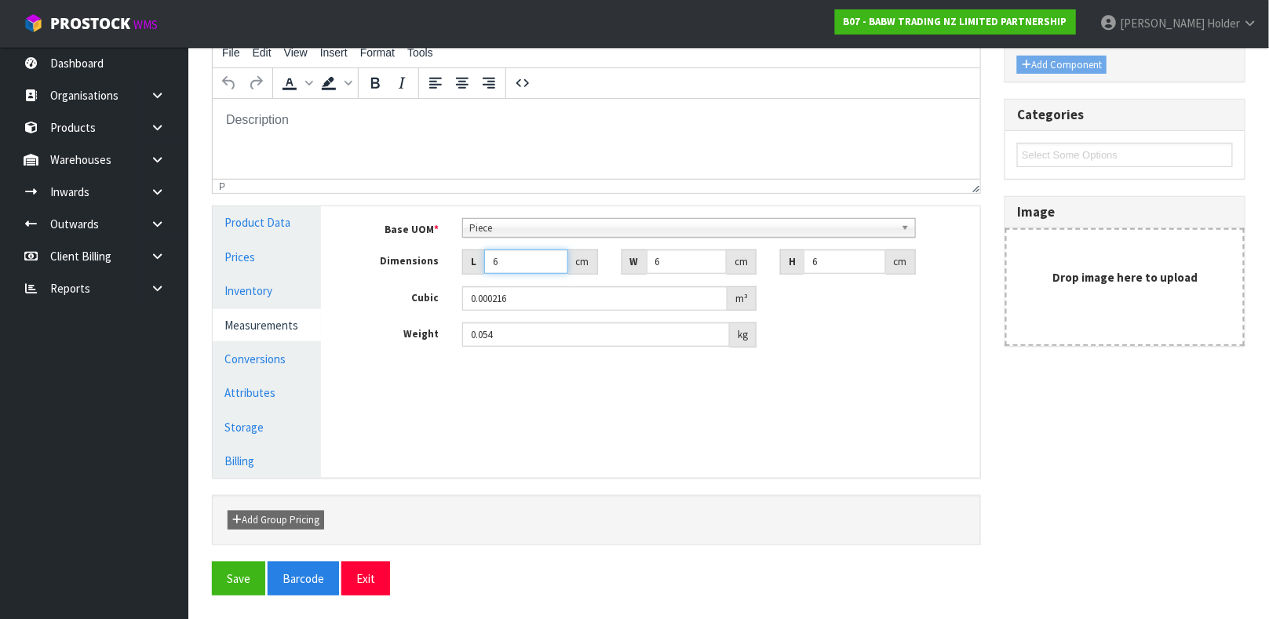
drag, startPoint x: 520, startPoint y: 268, endPoint x: 444, endPoint y: 268, distance: 75.3
click at [443, 270] on div "Dimensions L 6 cm W 6 cm H 6 cm" at bounding box center [663, 262] width 636 height 25
type input "0.000001"
drag, startPoint x: 671, startPoint y: 256, endPoint x: 574, endPoint y: 261, distance: 97.5
click at [583, 261] on div "Dimensions L cm W 6 cm H 6 cm" at bounding box center [663, 262] width 636 height 25
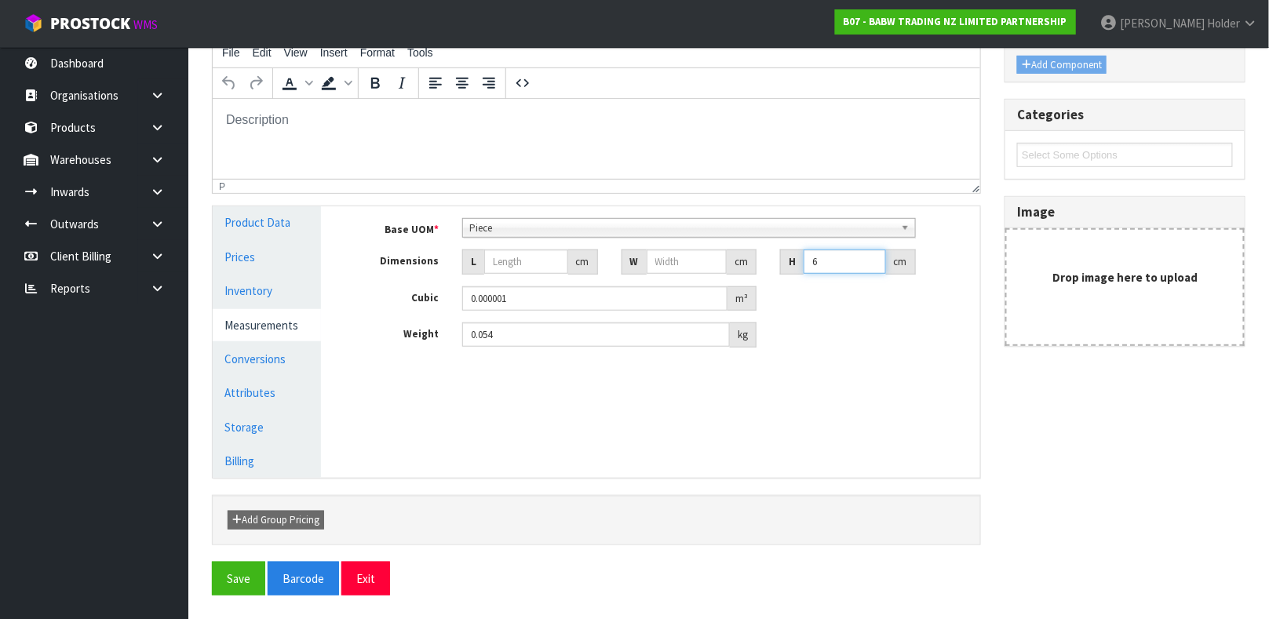
drag, startPoint x: 822, startPoint y: 259, endPoint x: 637, endPoint y: 264, distance: 184.5
click at [685, 250] on div "Dimensions L cm W cm H 6 cm" at bounding box center [663, 262] width 636 height 25
drag, startPoint x: 582, startPoint y: 307, endPoint x: 370, endPoint y: 304, distance: 212.7
click at [366, 303] on div "Cubic 0.000001 m³" at bounding box center [663, 298] width 636 height 25
drag, startPoint x: 507, startPoint y: 345, endPoint x: 392, endPoint y: 336, distance: 115.7
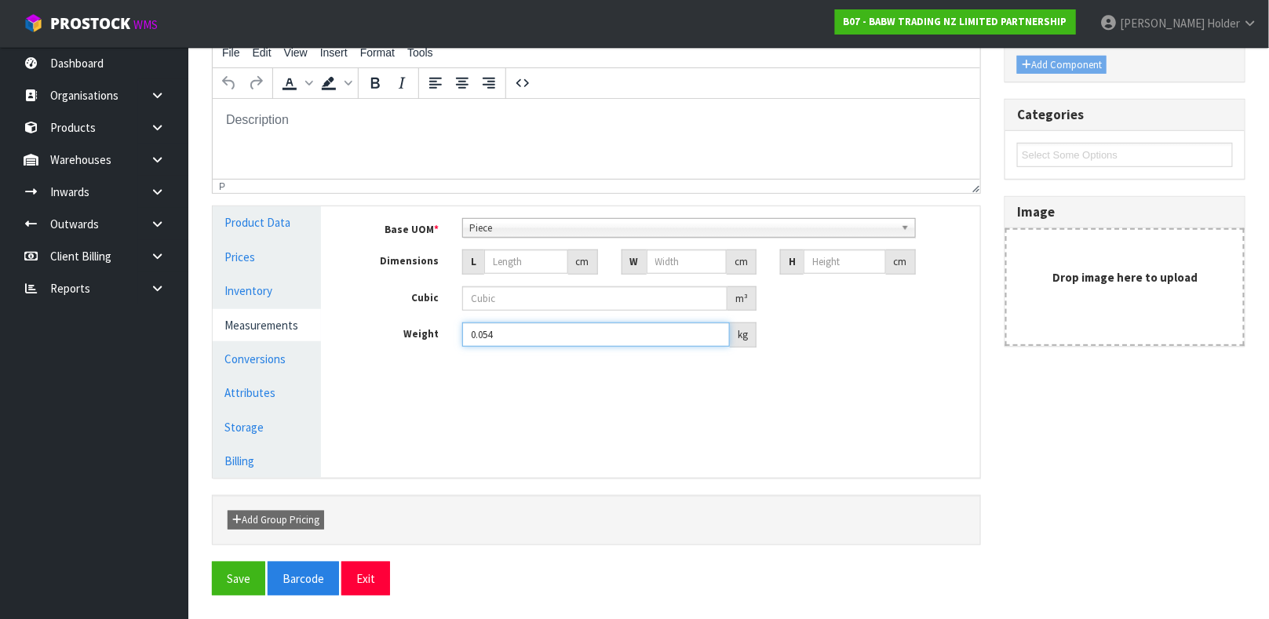
click at [398, 335] on div "Weight 0.054 kg" at bounding box center [663, 335] width 636 height 25
click at [301, 353] on link "Conversions" at bounding box center [267, 359] width 108 height 32
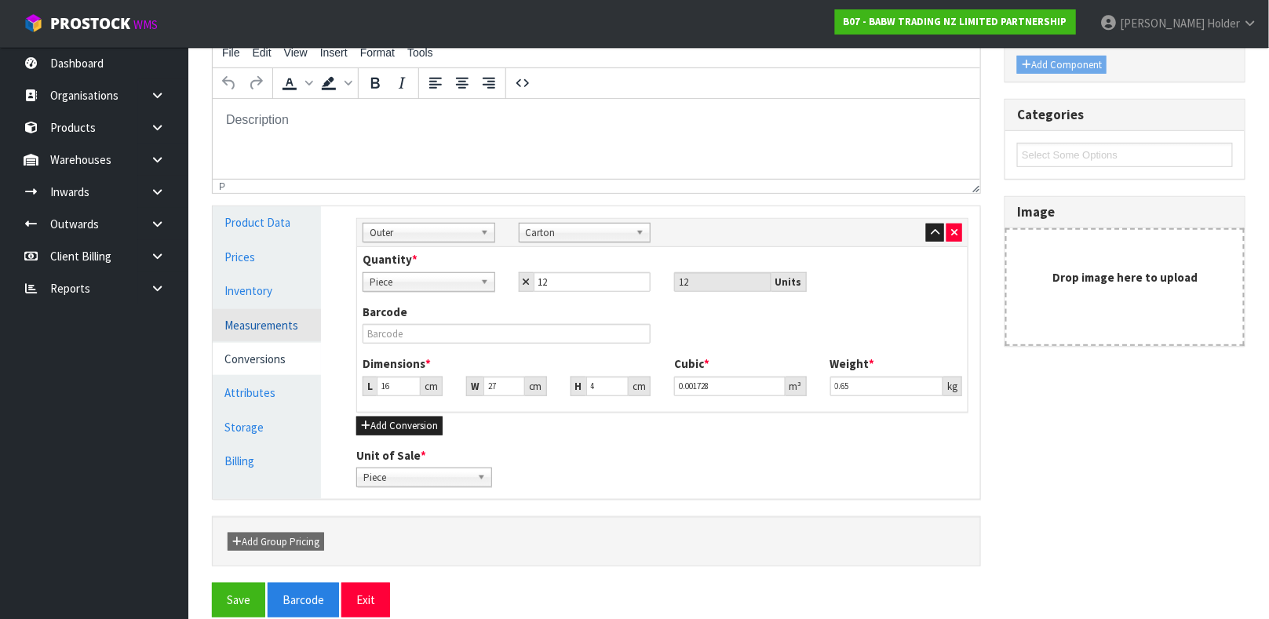
click at [299, 325] on link "Measurements" at bounding box center [267, 325] width 108 height 32
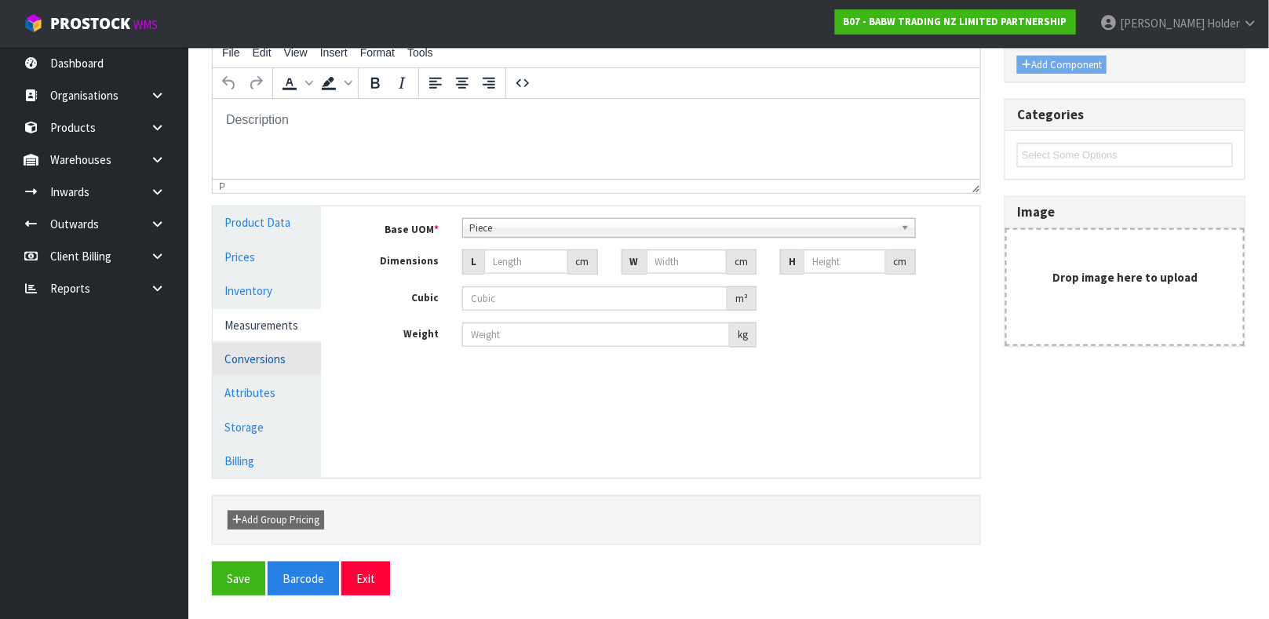
click at [299, 348] on link "Conversions" at bounding box center [267, 359] width 108 height 32
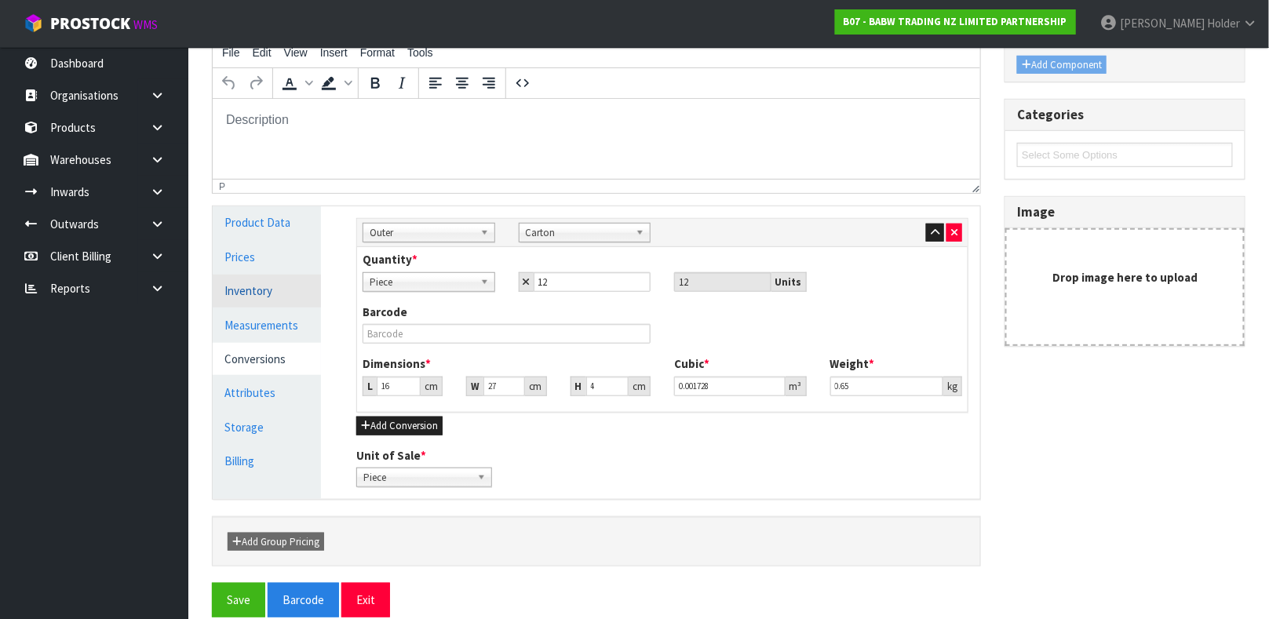
click at [298, 291] on link "Inventory" at bounding box center [267, 291] width 108 height 32
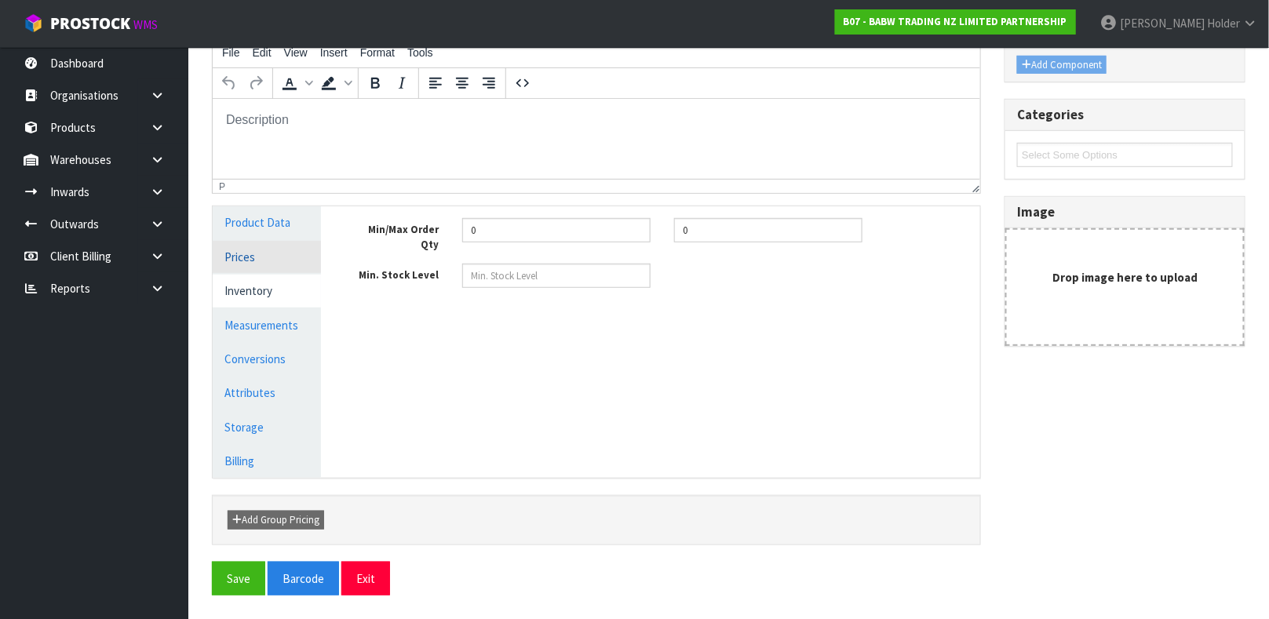
click at [290, 268] on link "Prices" at bounding box center [267, 257] width 108 height 32
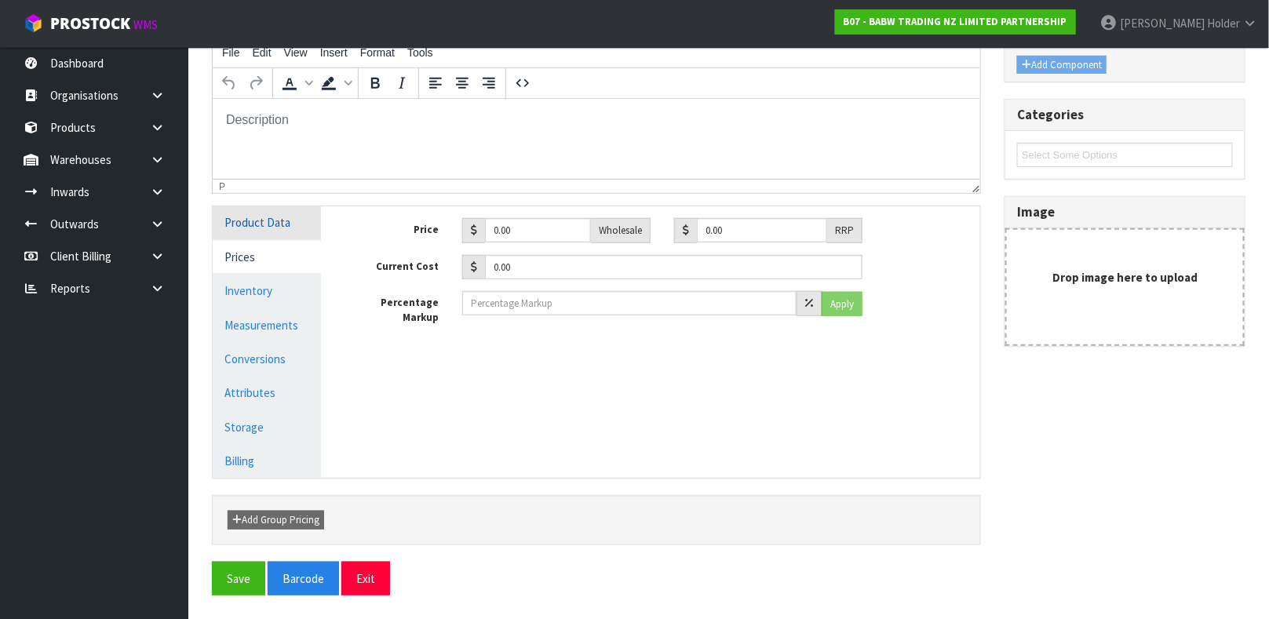
click at [283, 226] on link "Product Data" at bounding box center [267, 222] width 108 height 32
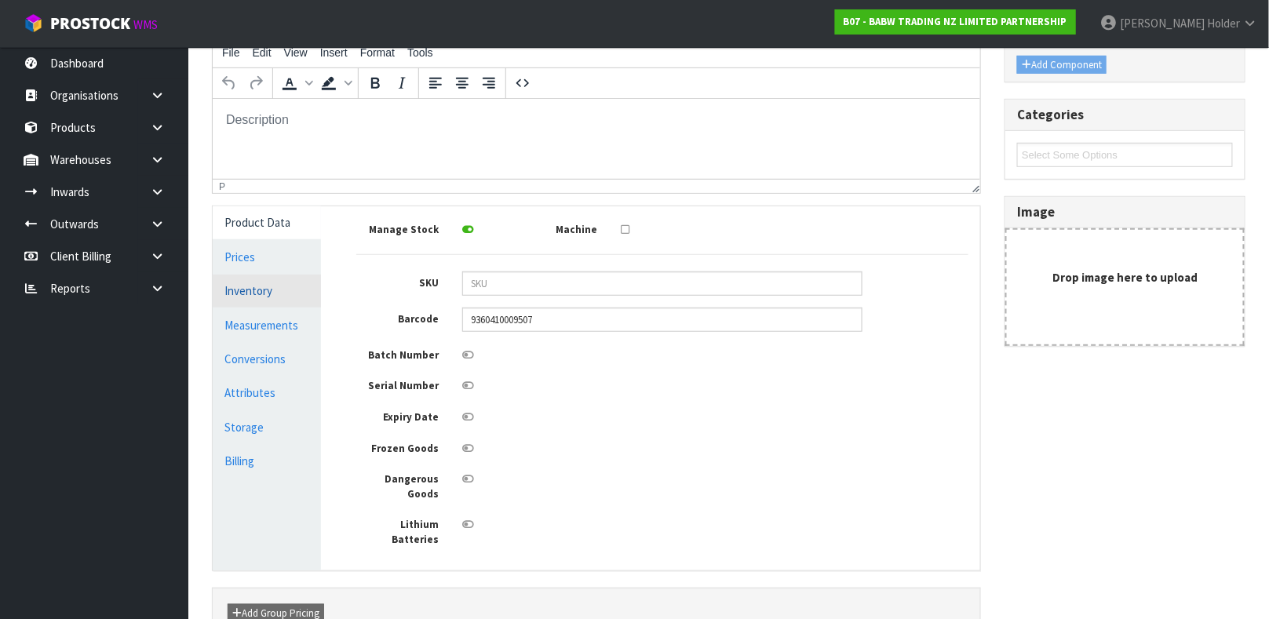
click at [284, 303] on link "Inventory" at bounding box center [267, 291] width 108 height 32
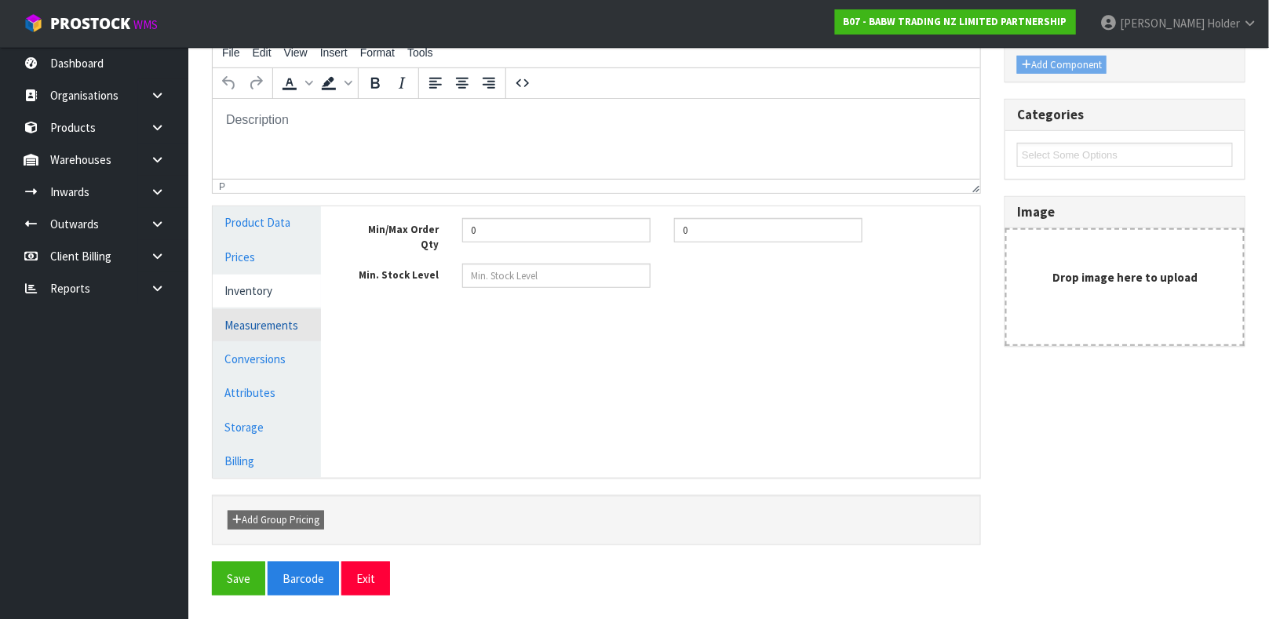
click at [283, 311] on link "Measurements" at bounding box center [267, 325] width 108 height 32
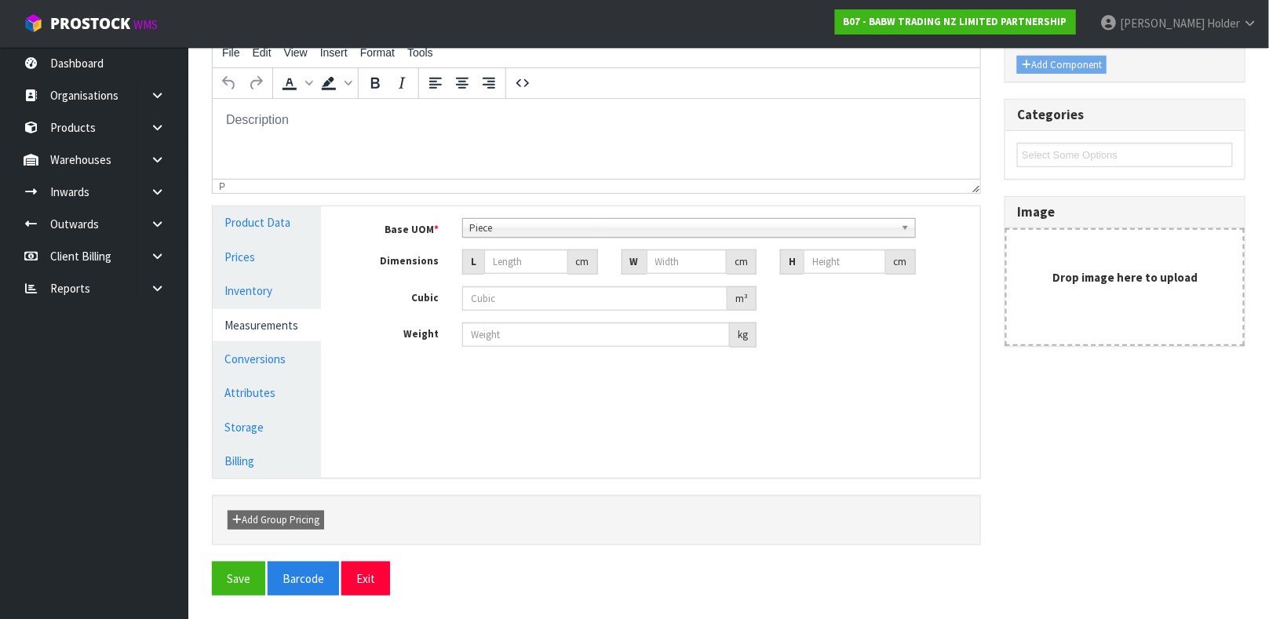
click at [291, 330] on link "Measurements" at bounding box center [267, 325] width 108 height 32
click at [293, 357] on link "Conversions" at bounding box center [267, 359] width 108 height 32
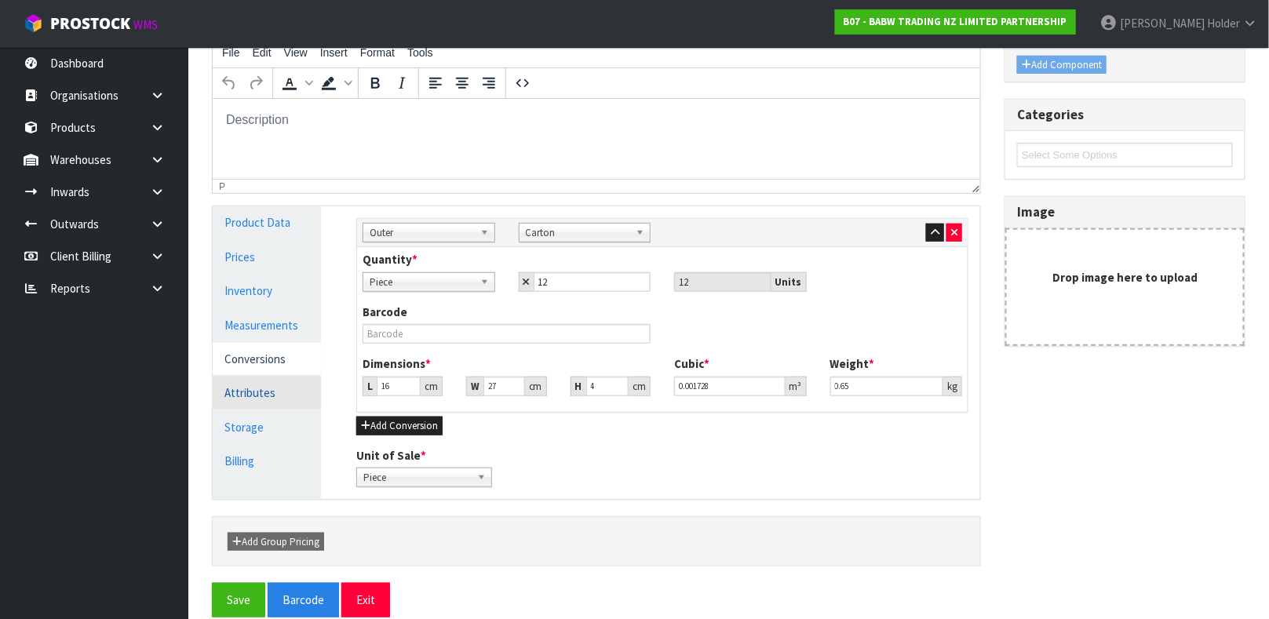
click at [286, 377] on link "Attributes" at bounding box center [267, 393] width 108 height 32
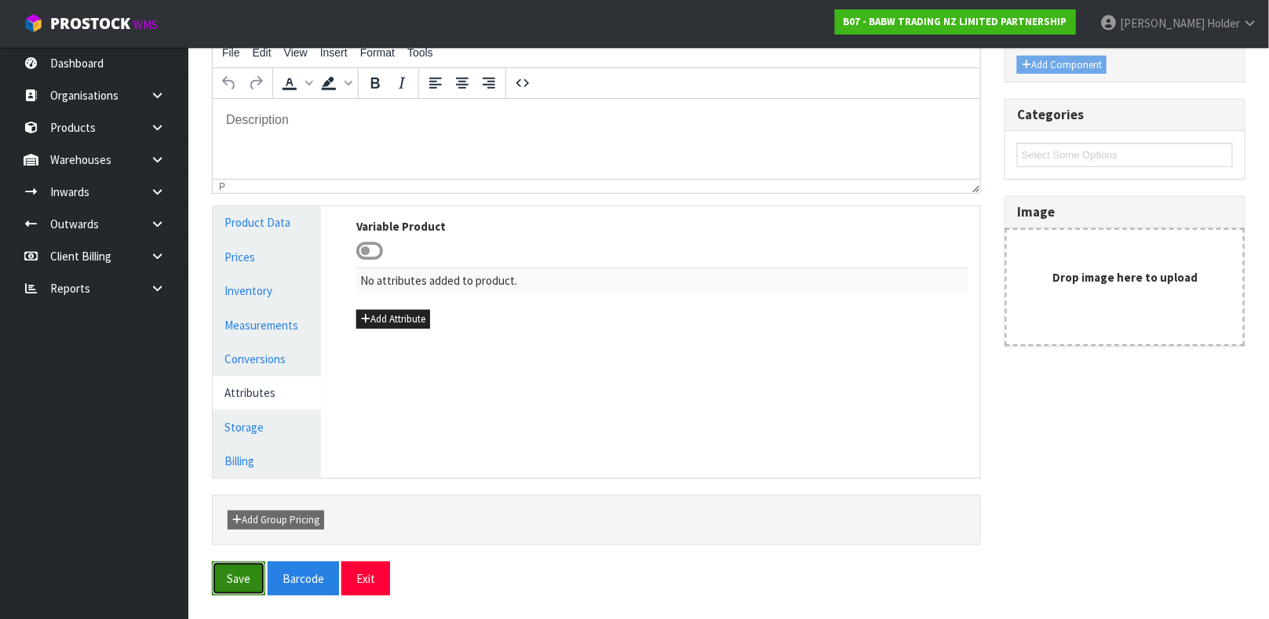
click at [216, 574] on button "Save" at bounding box center [238, 579] width 53 height 34
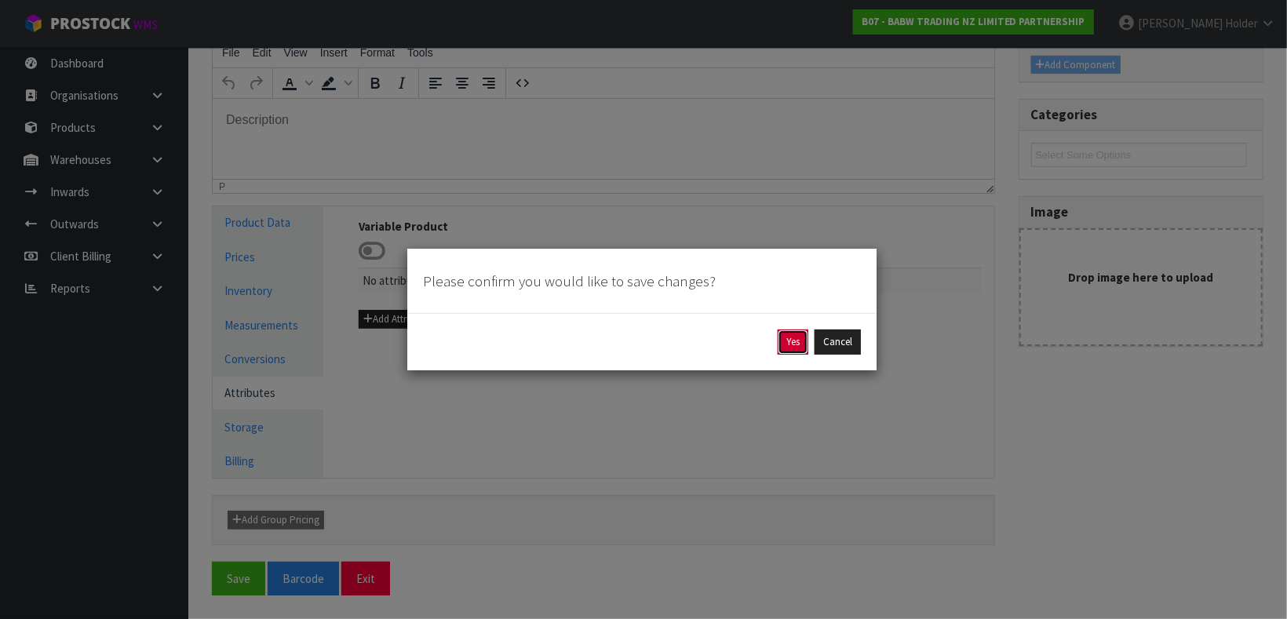
click at [781, 330] on button "Yes" at bounding box center [793, 342] width 31 height 25
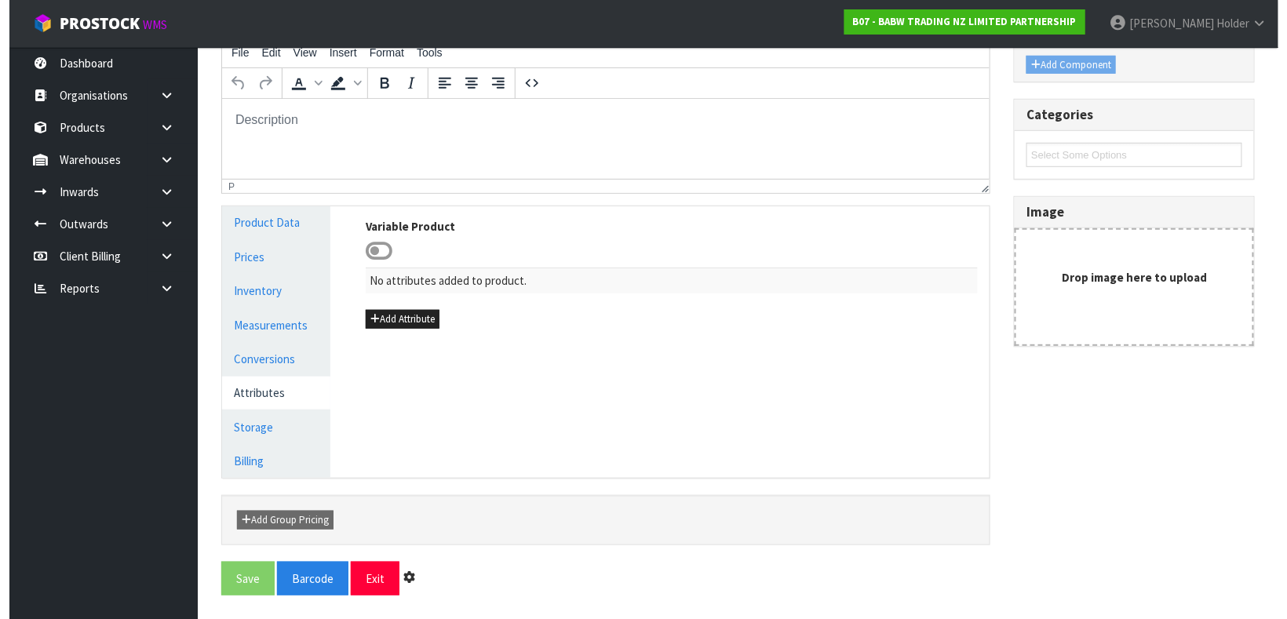
scroll to position [0, 0]
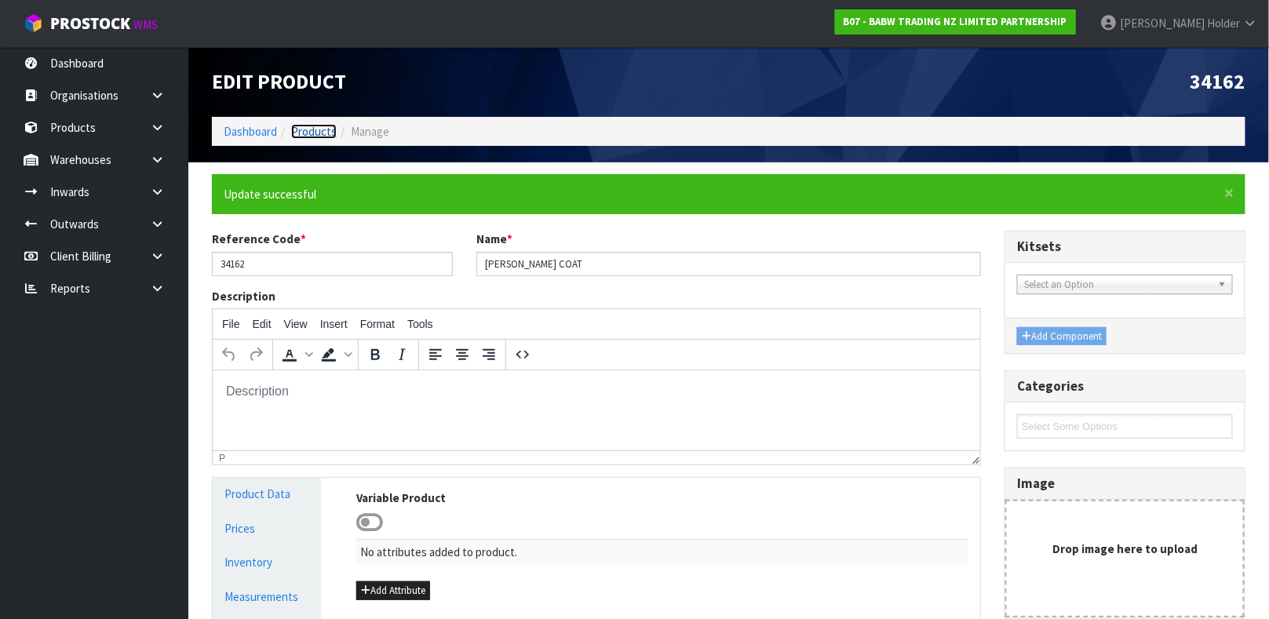
click at [303, 136] on link "Products" at bounding box center [314, 131] width 46 height 15
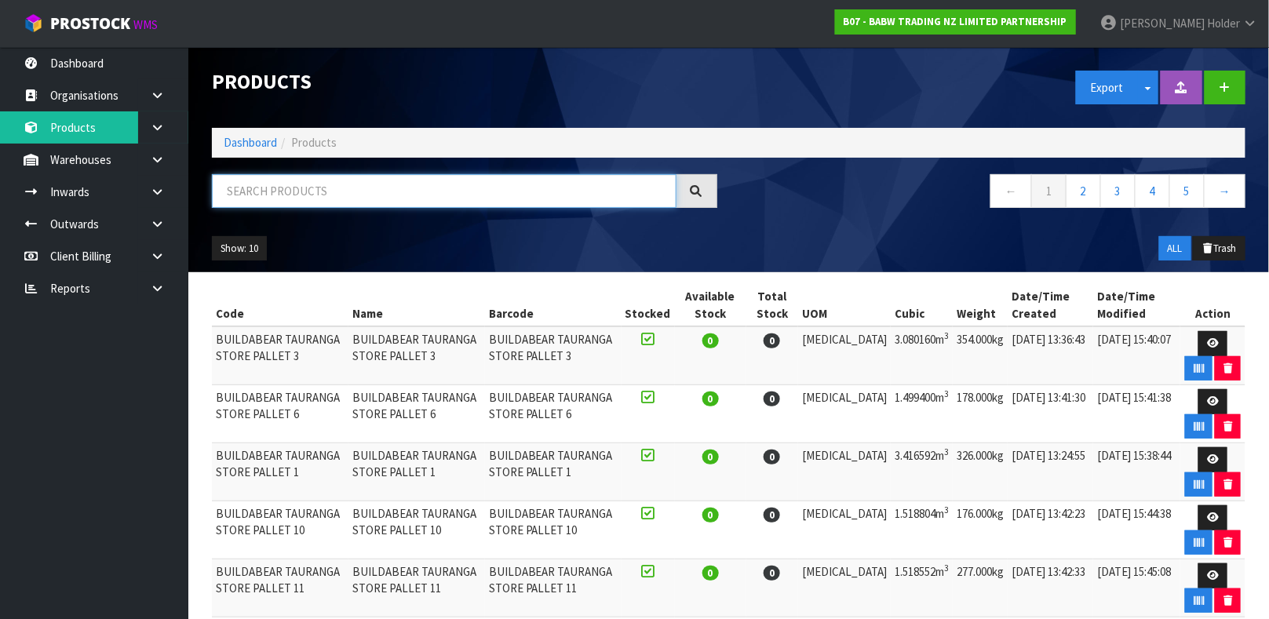
click at [385, 195] on input "text" at bounding box center [444, 191] width 465 height 34
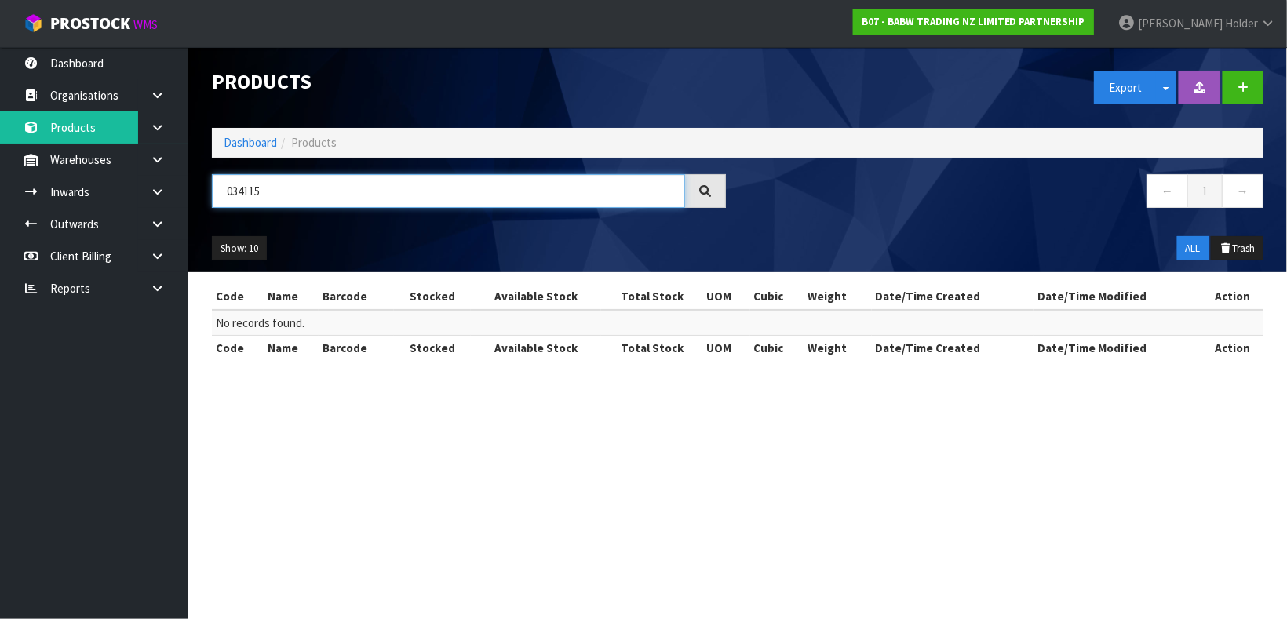
drag, startPoint x: 308, startPoint y: 195, endPoint x: 283, endPoint y: 197, distance: 24.4
click at [283, 197] on input "034115" at bounding box center [448, 191] width 473 height 34
click at [232, 197] on input "034115" at bounding box center [448, 191] width 473 height 34
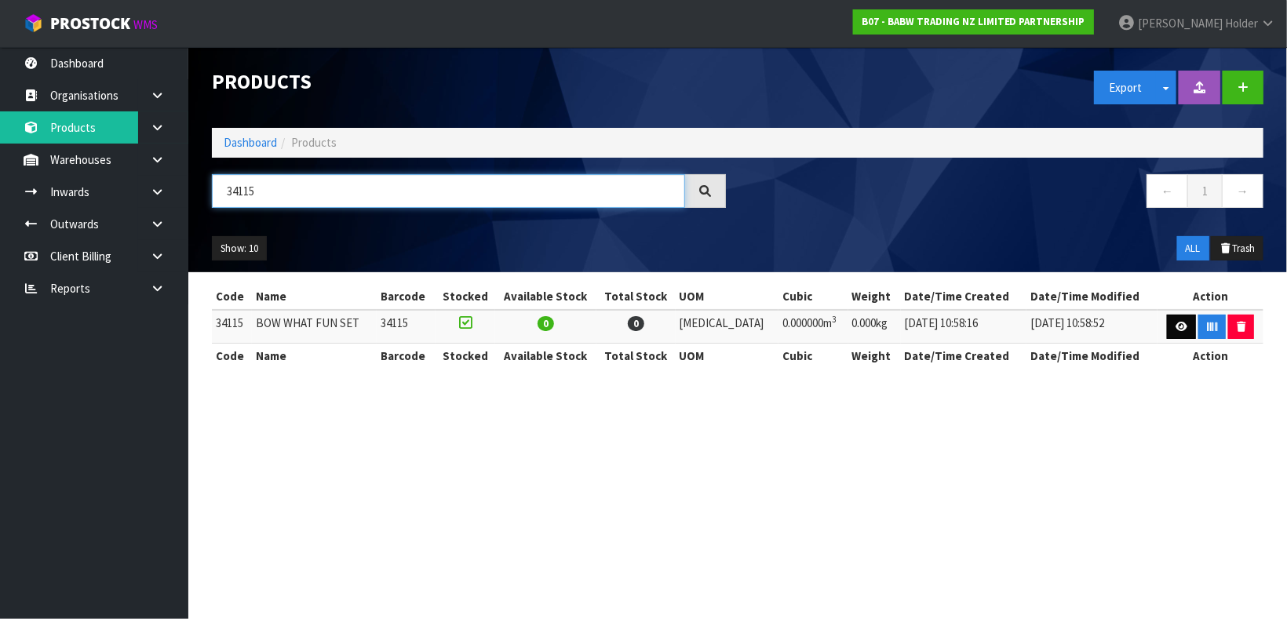
type input "34115"
click at [1176, 325] on icon at bounding box center [1182, 327] width 12 height 10
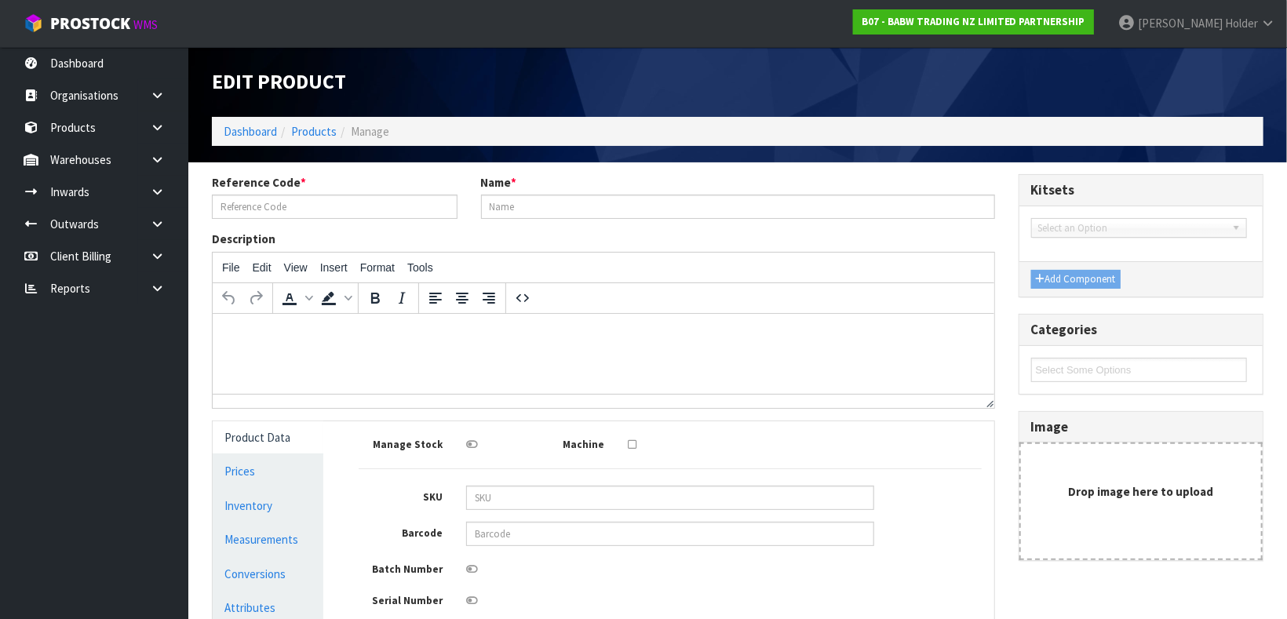
type input "34115"
type input "BOW WHAT FUN SET"
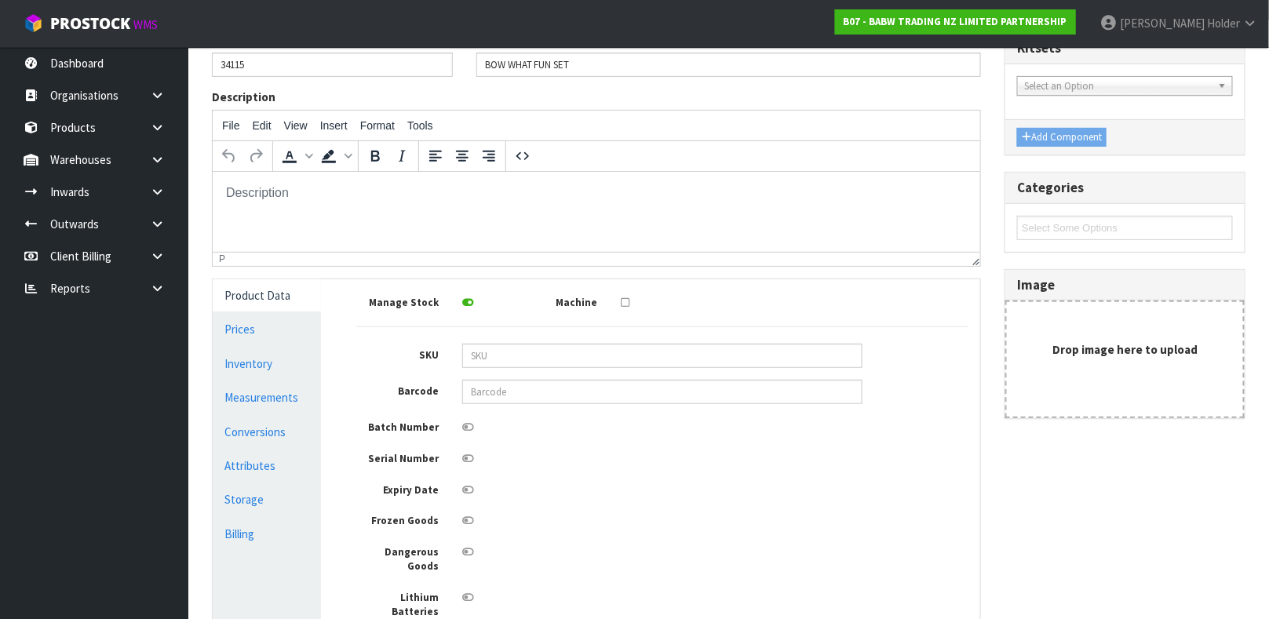
scroll to position [118, 0]
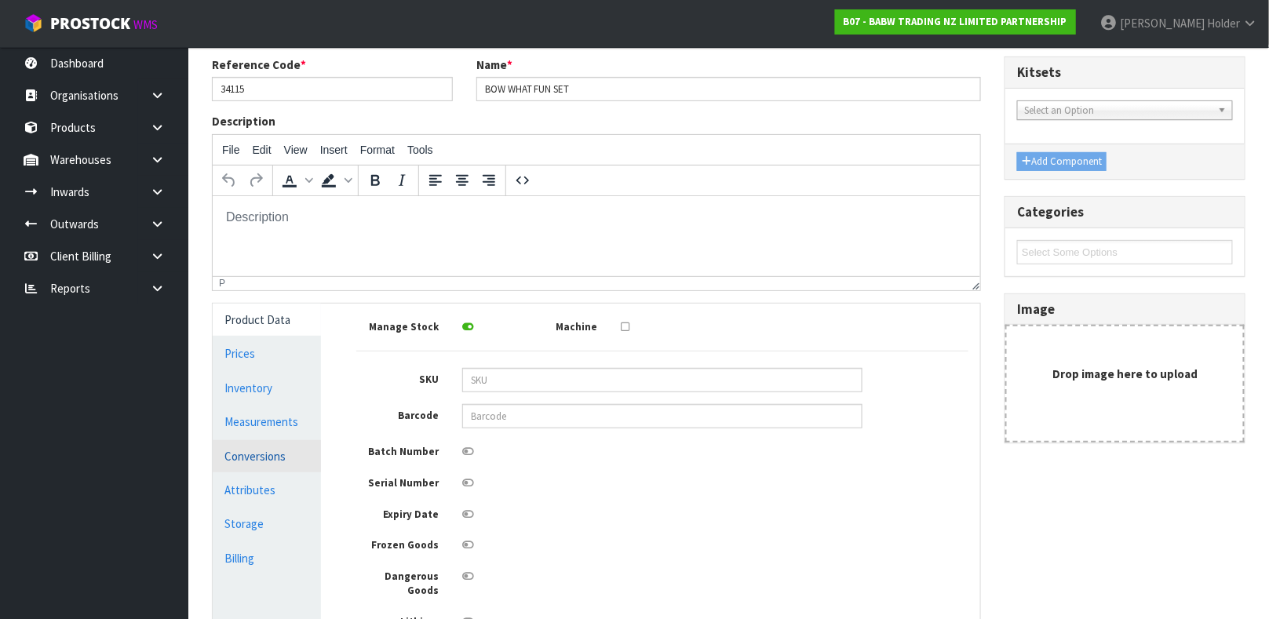
click at [268, 450] on link "Conversions" at bounding box center [267, 456] width 108 height 32
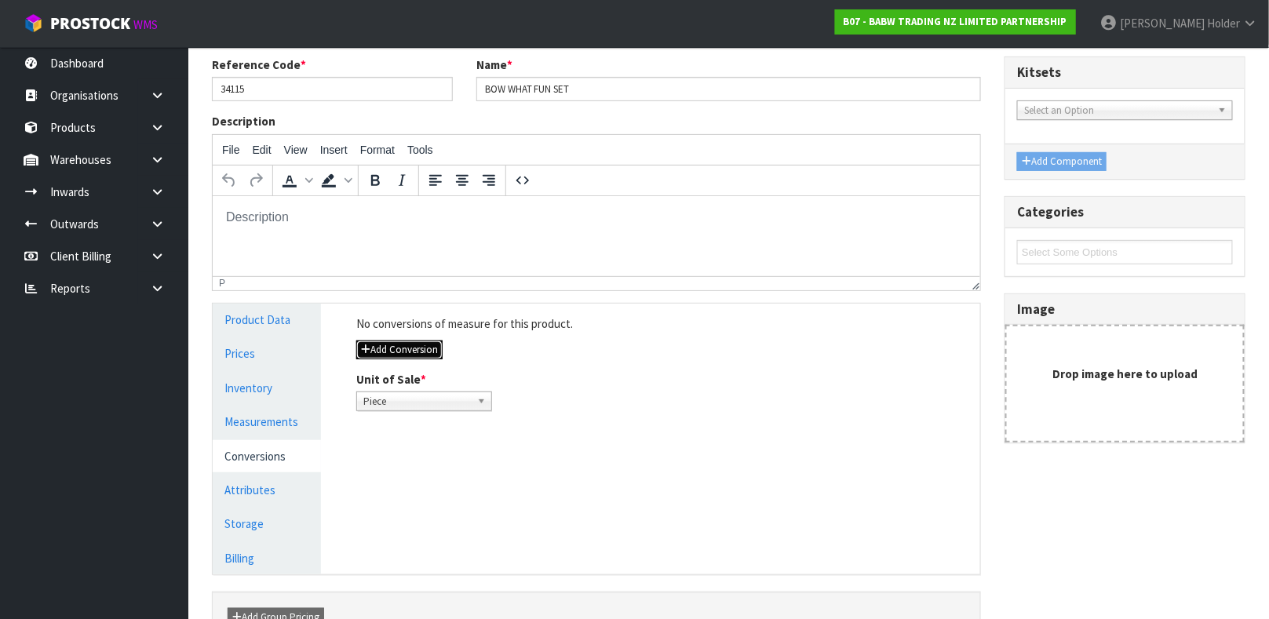
click at [427, 357] on button "Add Conversion" at bounding box center [399, 350] width 86 height 19
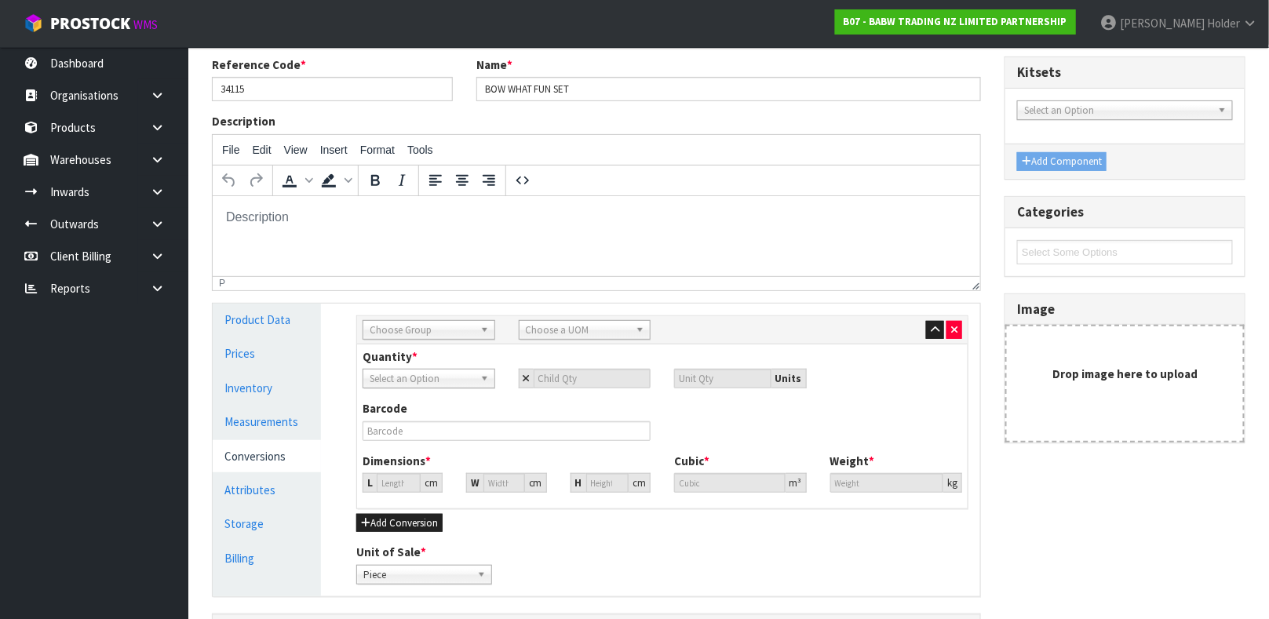
click at [414, 325] on span "Choose Group" at bounding box center [422, 330] width 104 height 19
type input "OU"
click at [432, 377] on li "Ou ter" at bounding box center [428, 375] width 125 height 20
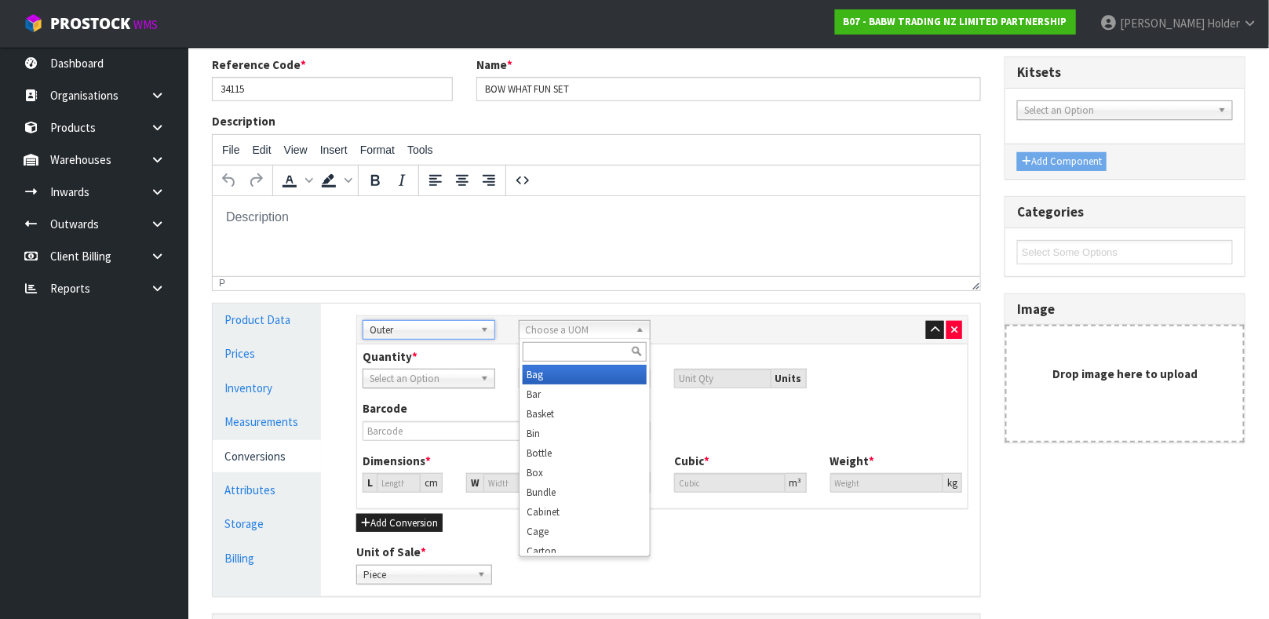
click at [536, 326] on span "Choose a UOM" at bounding box center [578, 330] width 104 height 19
type input "CAR"
click at [549, 377] on li "Car ton" at bounding box center [585, 375] width 125 height 20
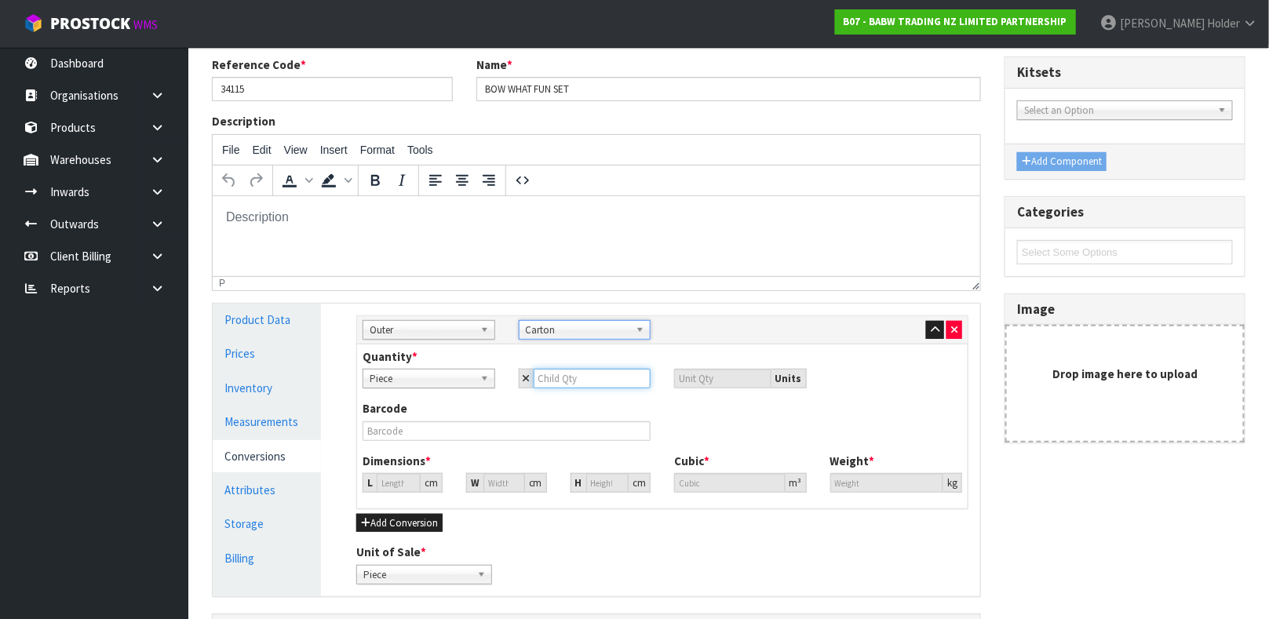
click at [554, 377] on input "number" at bounding box center [593, 379] width 118 height 20
type input "12"
type input "0"
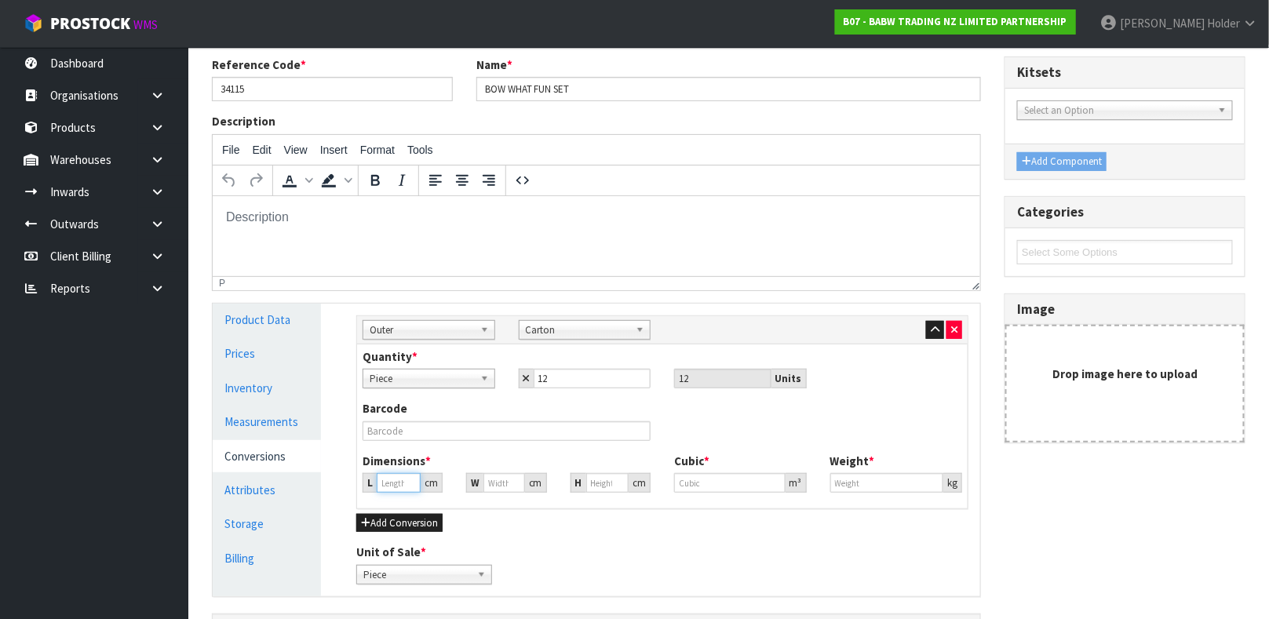
type input "0"
click at [393, 485] on input "0" at bounding box center [399, 483] width 44 height 20
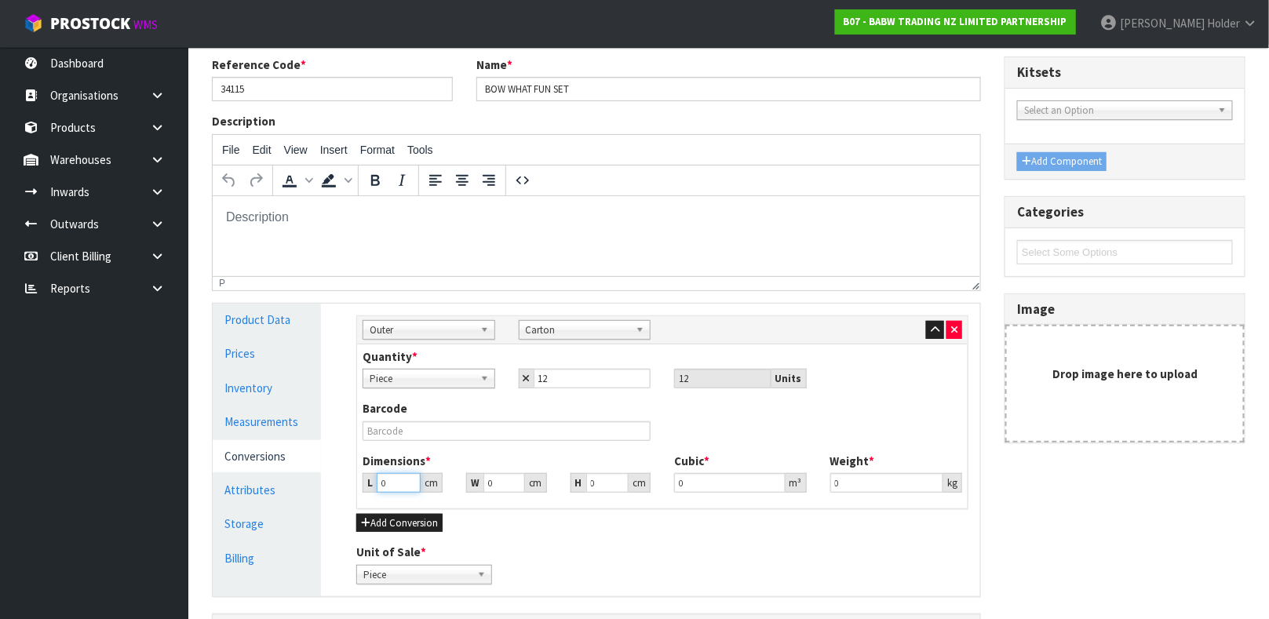
type input "2"
type input "0.000001"
type input "28"
type input "32"
type input "1"
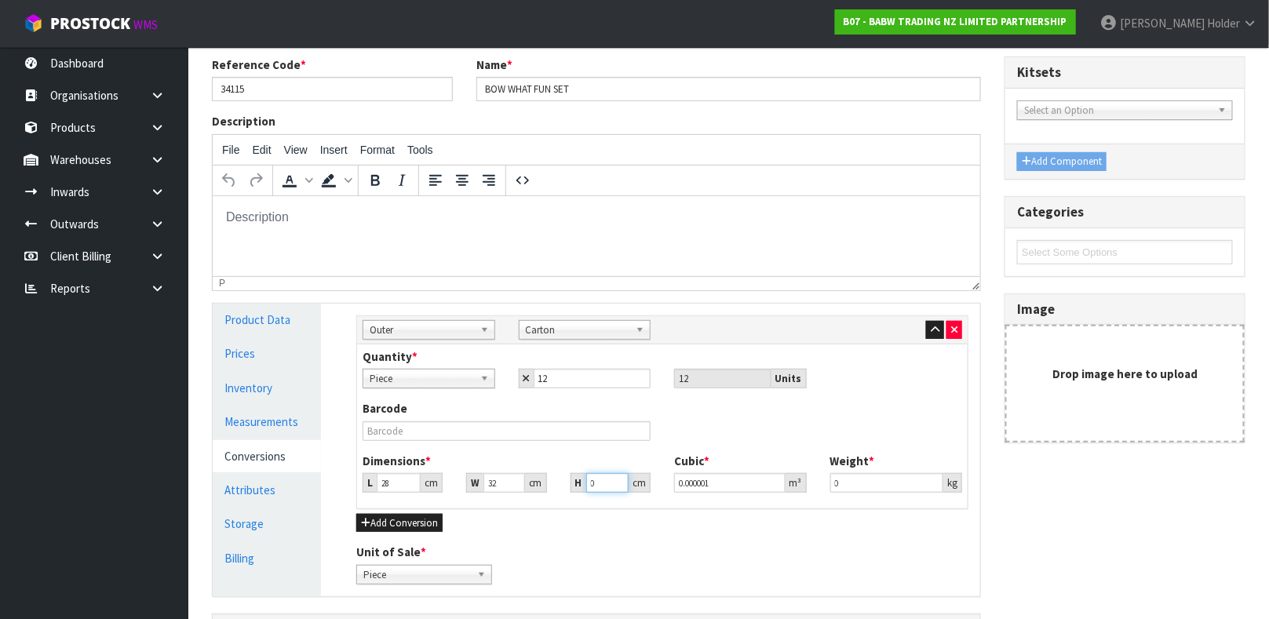
type input "0.000896"
type input "10"
type input "0.00896"
type input "10"
drag, startPoint x: 859, startPoint y: 482, endPoint x: 710, endPoint y: 481, distance: 148.3
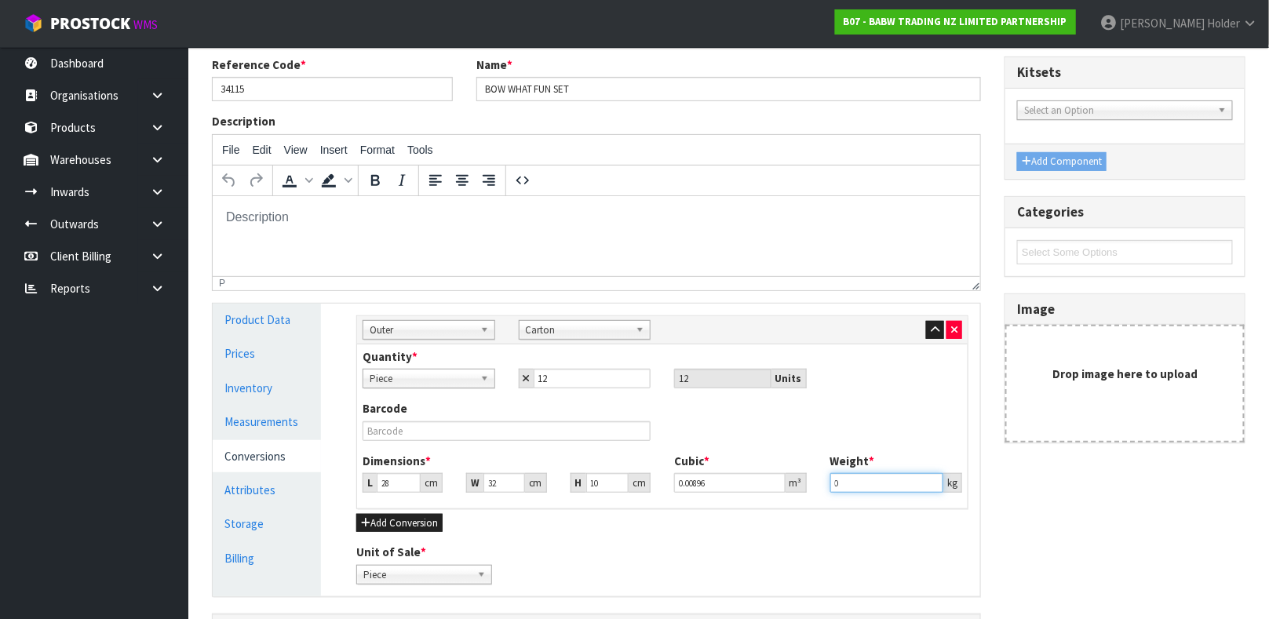
click at [710, 481] on div "Dimensions * L 28 cm W 32 cm H 10 cm Cubic * 0.00896 m³ Weight * 0 kg" at bounding box center [662, 479] width 623 height 52
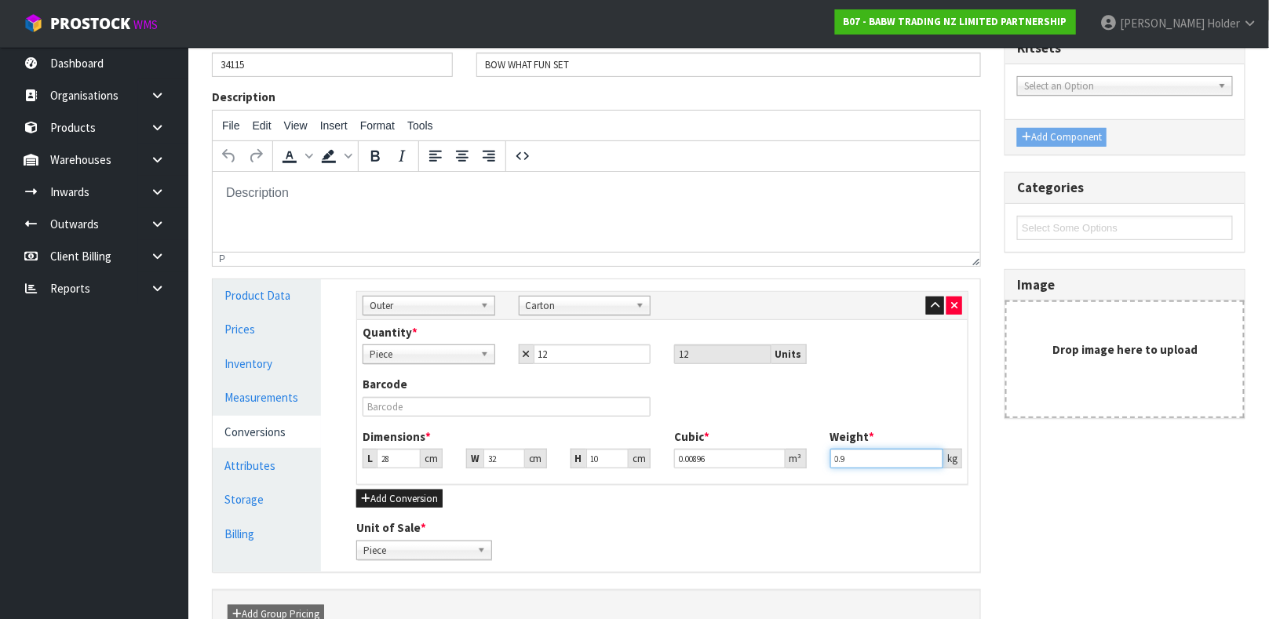
scroll to position [236, 0]
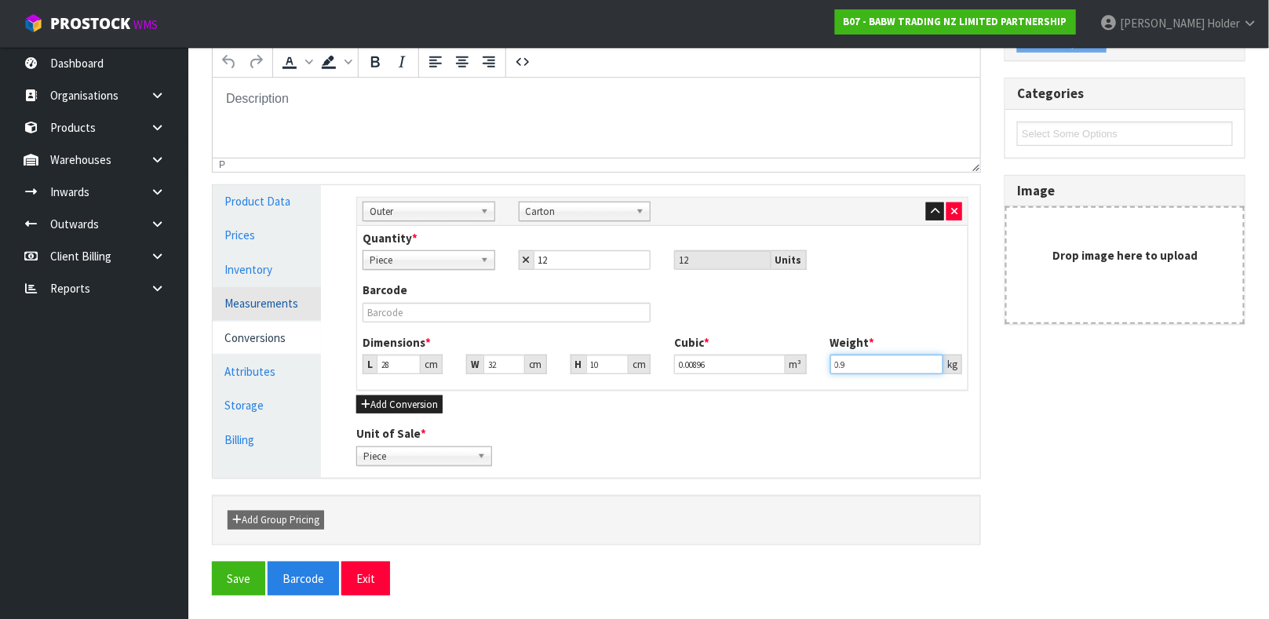
type input "0.9"
type input "0.075"
click at [262, 315] on link "Measurements" at bounding box center [267, 303] width 108 height 32
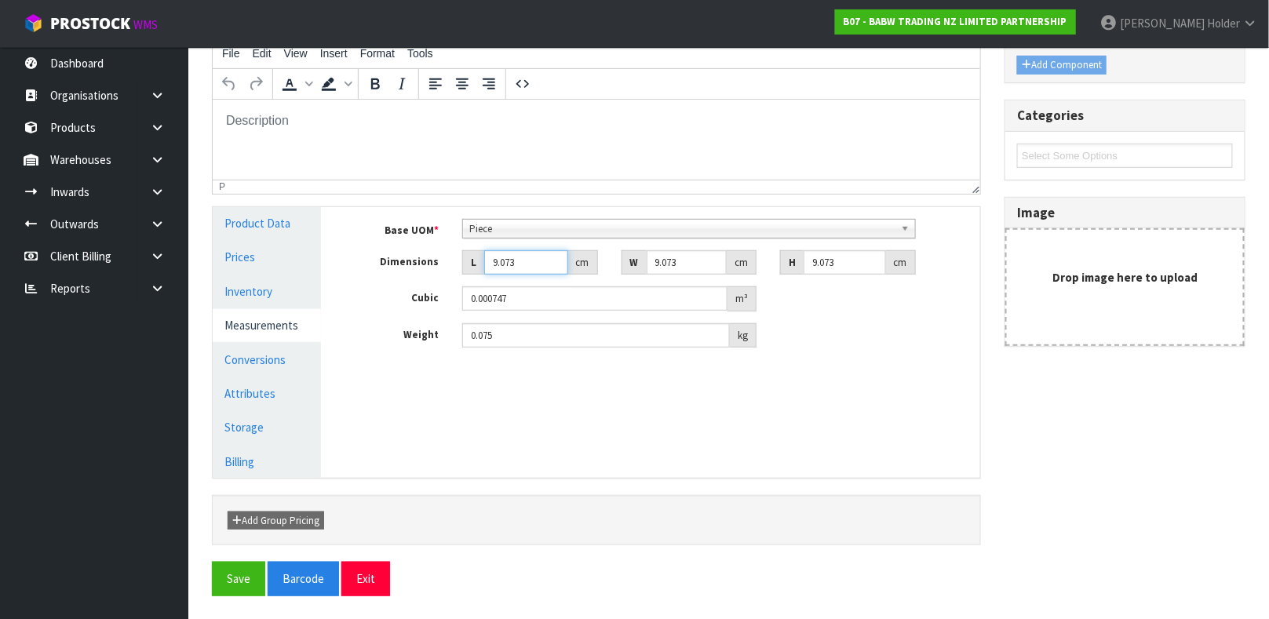
drag, startPoint x: 515, startPoint y: 263, endPoint x: 397, endPoint y: 261, distance: 117.7
click at [397, 261] on div "Dimensions L 9.073 cm W 9.073 cm H 9.073 cm" at bounding box center [663, 262] width 636 height 25
type input "0.000001"
drag, startPoint x: 648, startPoint y: 261, endPoint x: 581, endPoint y: 256, distance: 67.7
click at [550, 261] on div "Dimensions L cm W 9.073 cm H 9.073 cm" at bounding box center [663, 262] width 636 height 25
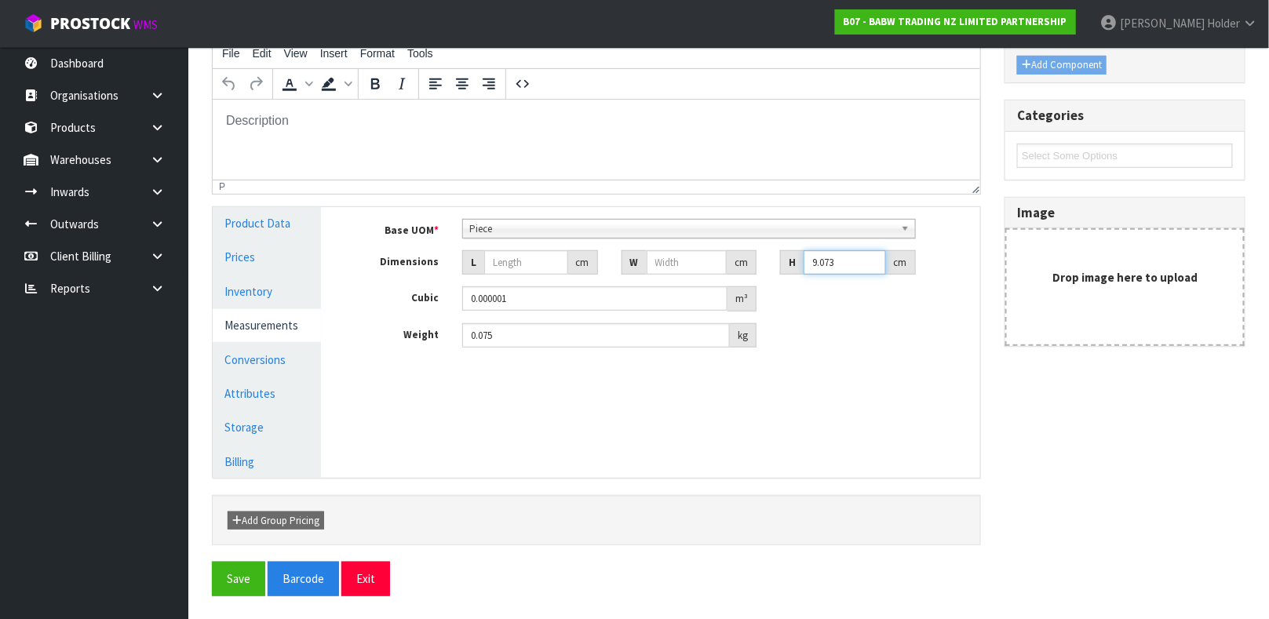
drag, startPoint x: 844, startPoint y: 261, endPoint x: 633, endPoint y: 265, distance: 211.1
click at [653, 263] on div "Dimensions L cm W cm H 9.073 cm" at bounding box center [663, 262] width 636 height 25
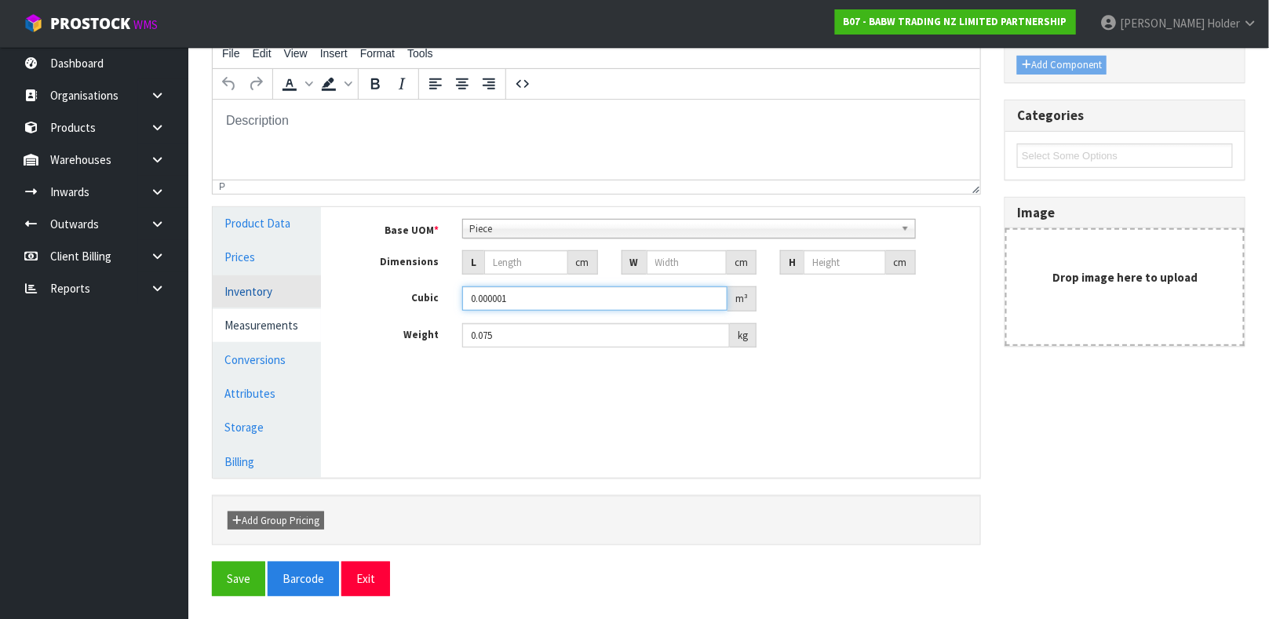
drag, startPoint x: 616, startPoint y: 287, endPoint x: 232, endPoint y: 292, distance: 383.8
click at [232, 292] on div "Product Data Prices Inventory Measurements Conversions Attributes Storage Billi…" at bounding box center [596, 342] width 791 height 271
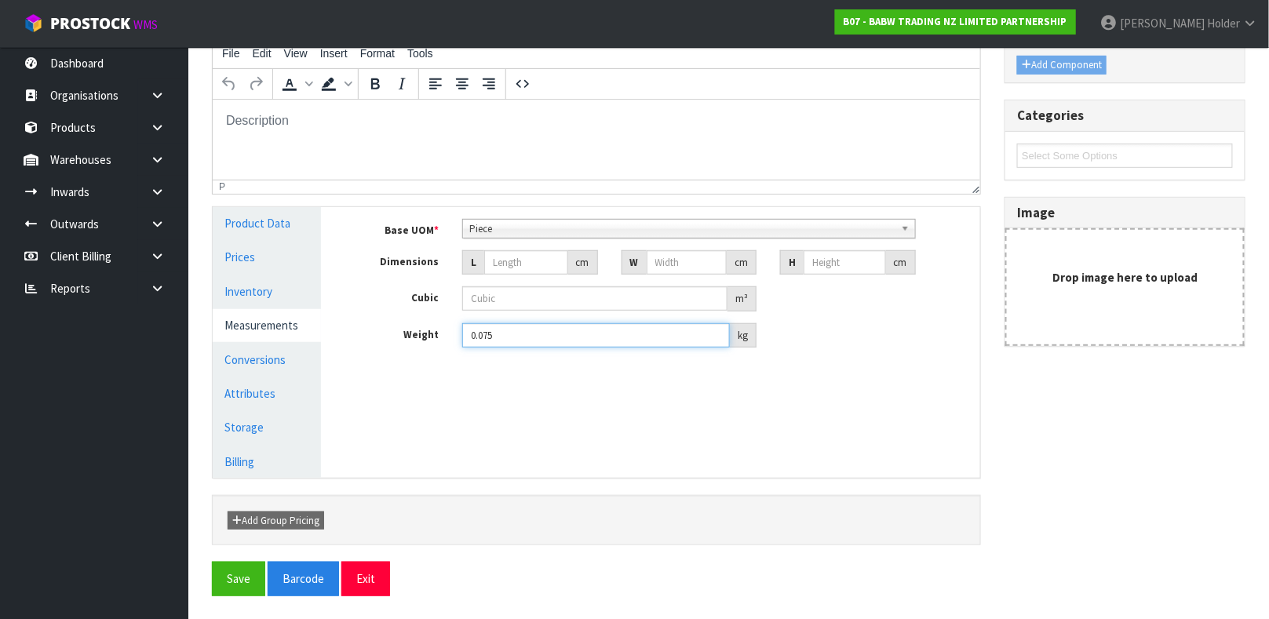
drag, startPoint x: 531, startPoint y: 324, endPoint x: 289, endPoint y: 323, distance: 242.5
click at [289, 323] on div "Product Data Prices Inventory Measurements Conversions Attributes Storage Billi…" at bounding box center [596, 342] width 791 height 271
click at [283, 235] on link "Product Data" at bounding box center [267, 223] width 108 height 32
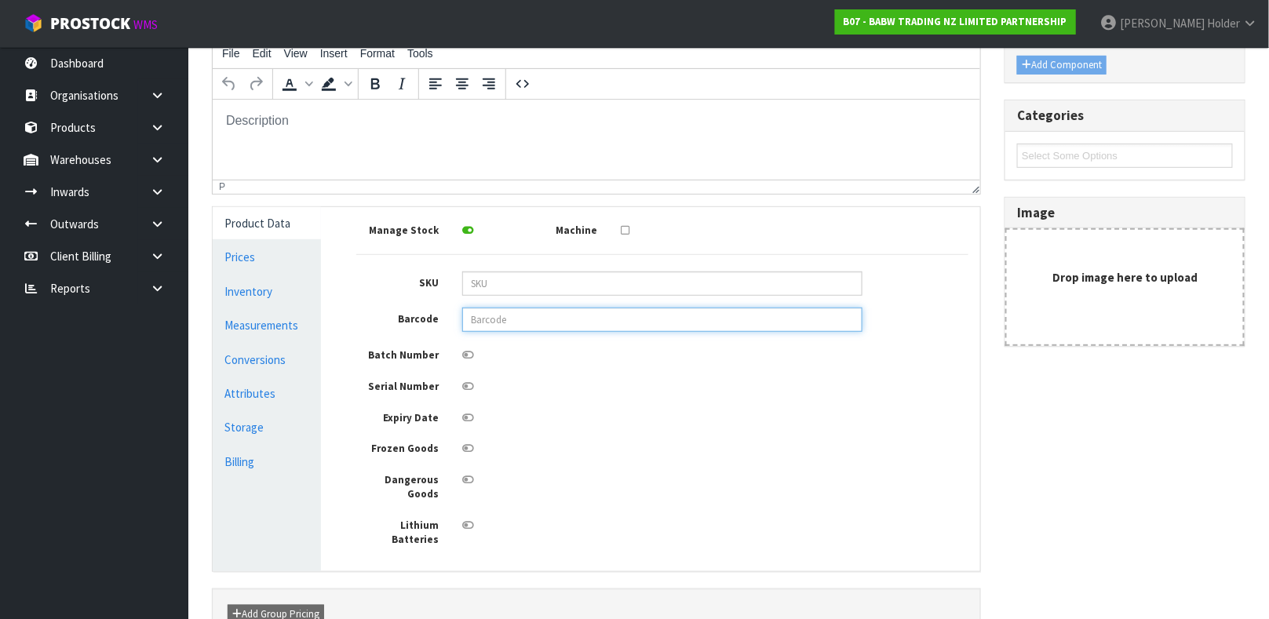
click at [497, 326] on input "text" at bounding box center [662, 320] width 400 height 24
type input "9360410009323"
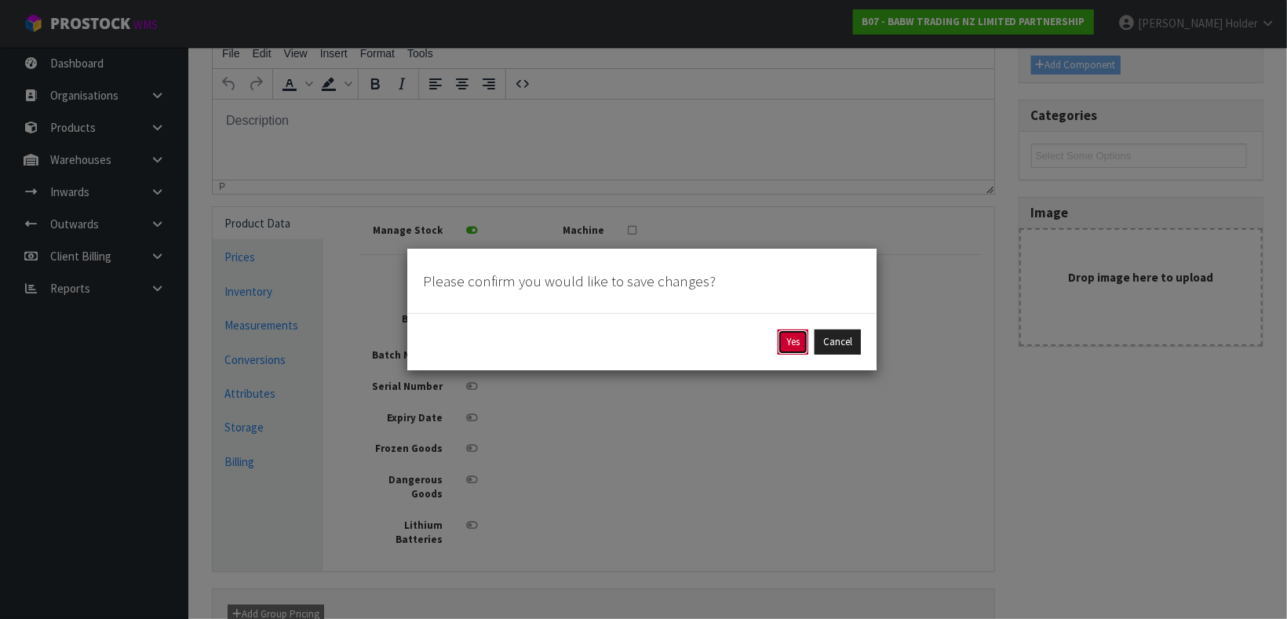
click at [782, 332] on button "Yes" at bounding box center [793, 342] width 31 height 25
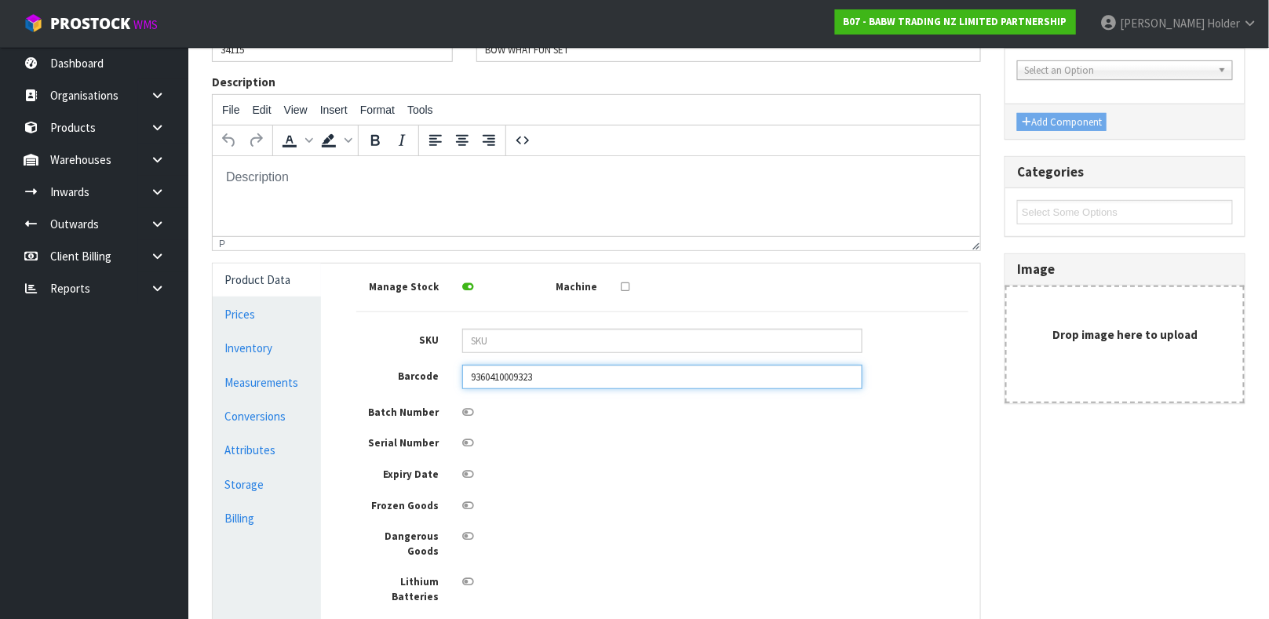
scroll to position [0, 0]
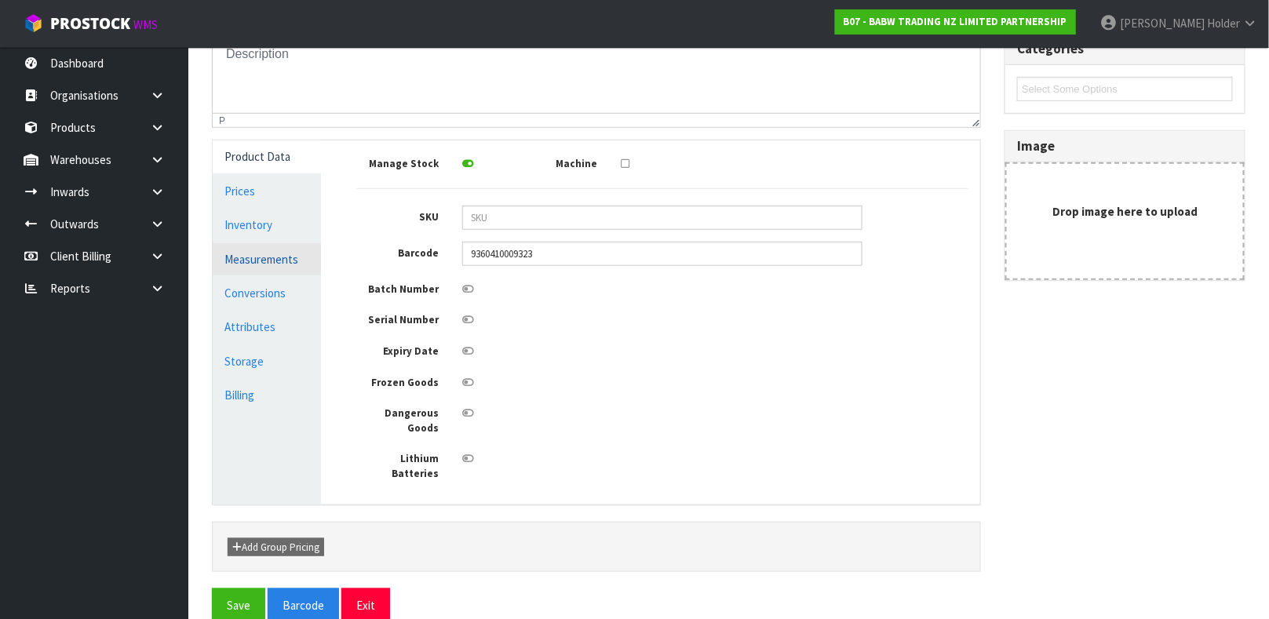
click at [248, 254] on link "Measurements" at bounding box center [267, 259] width 108 height 32
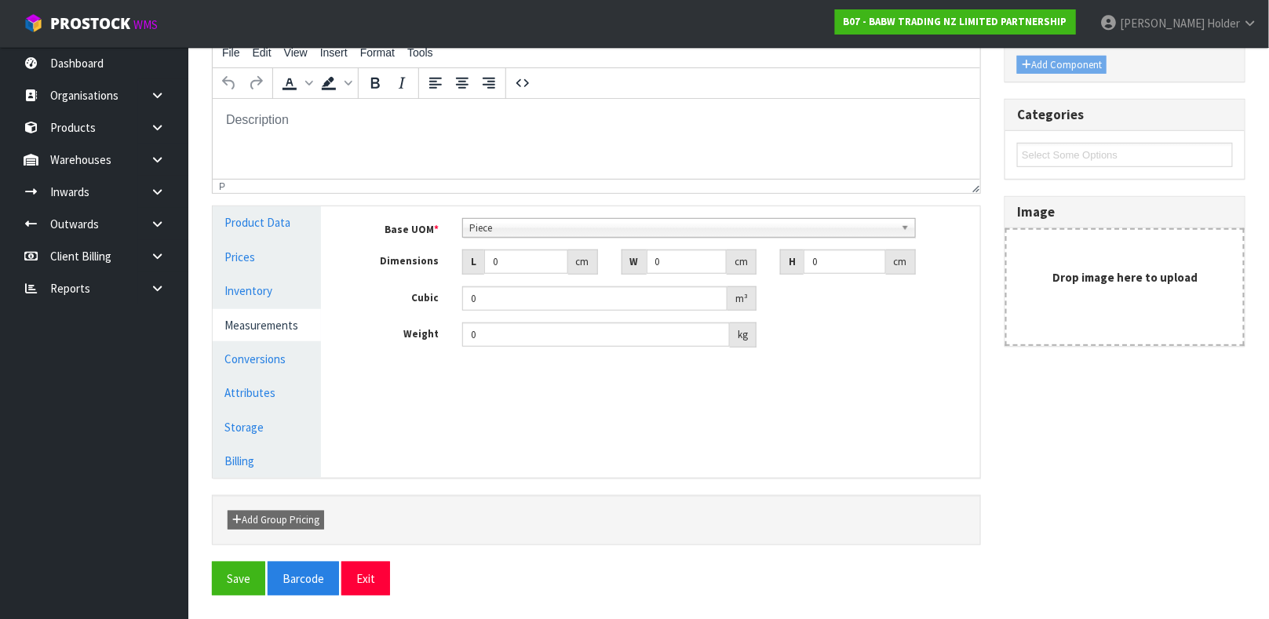
scroll to position [272, 0]
click at [265, 323] on link "Measurements" at bounding box center [267, 325] width 108 height 32
click at [272, 352] on link "Conversions" at bounding box center [267, 359] width 108 height 32
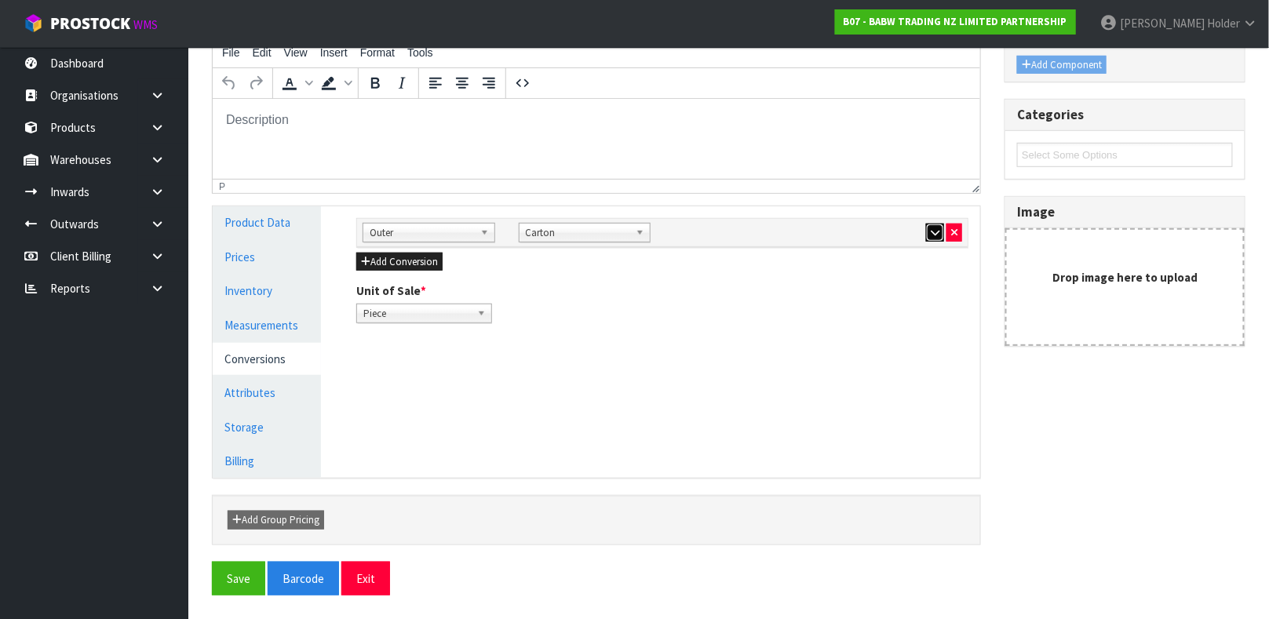
click at [934, 228] on icon "button" at bounding box center [935, 233] width 9 height 10
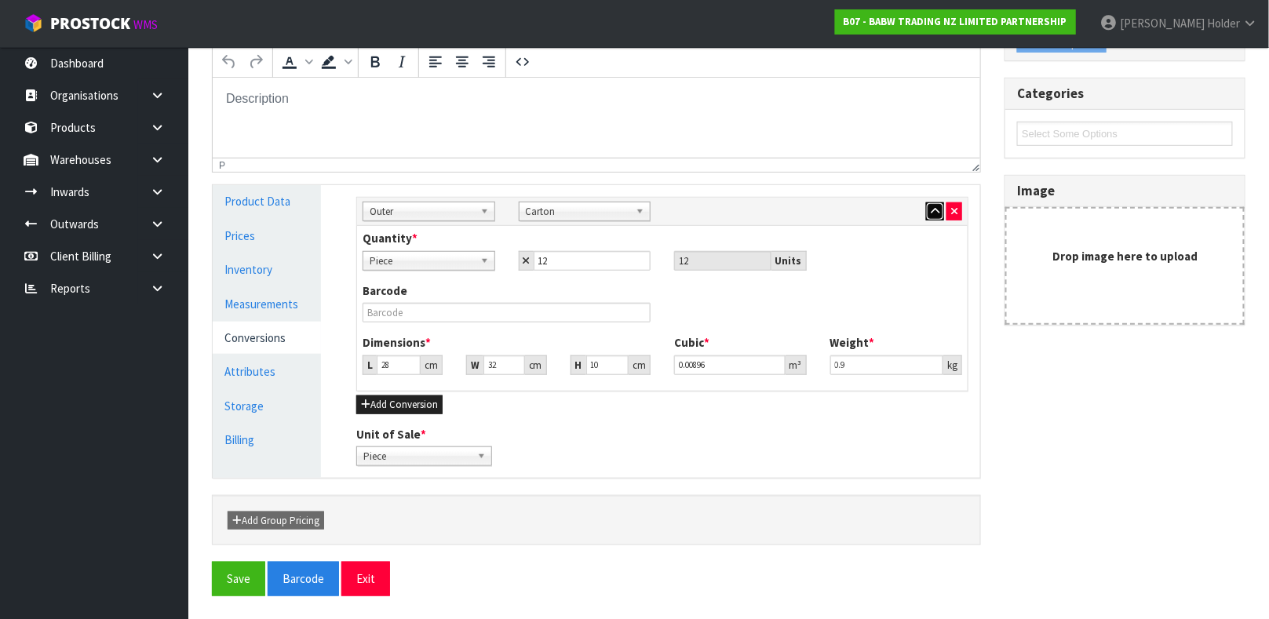
scroll to position [293, 0]
click at [299, 311] on link "Measurements" at bounding box center [267, 303] width 108 height 32
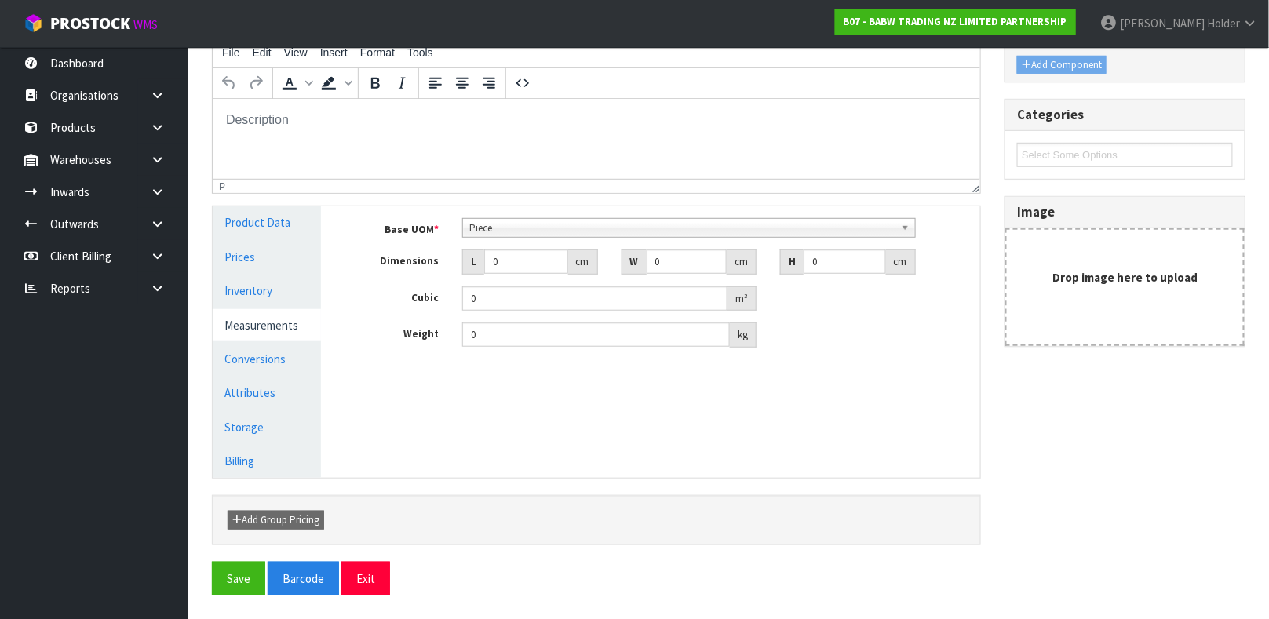
scroll to position [272, 0]
click at [232, 574] on button "Save" at bounding box center [238, 579] width 53 height 34
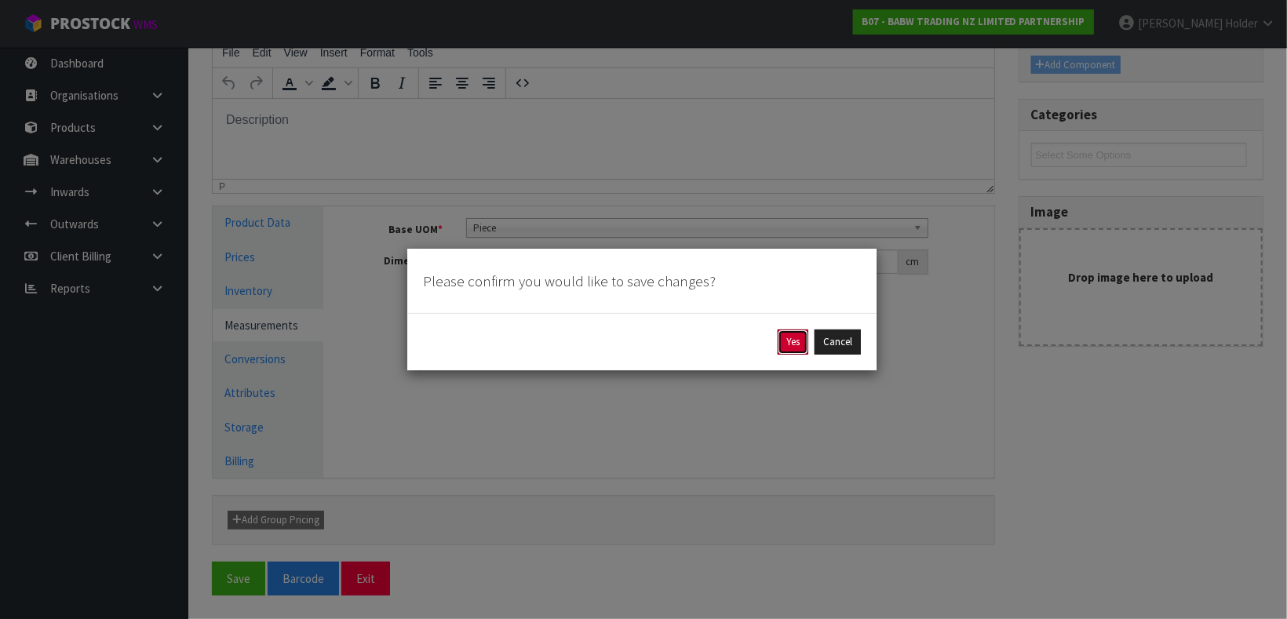
click at [798, 341] on button "Yes" at bounding box center [793, 342] width 31 height 25
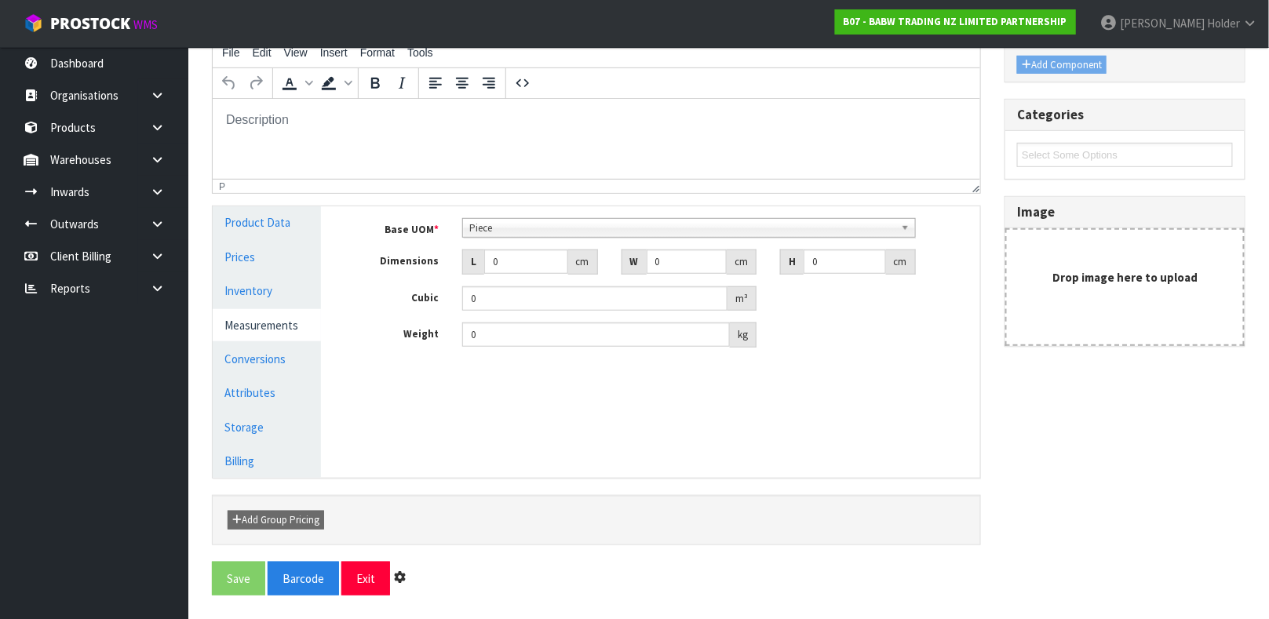
scroll to position [0, 0]
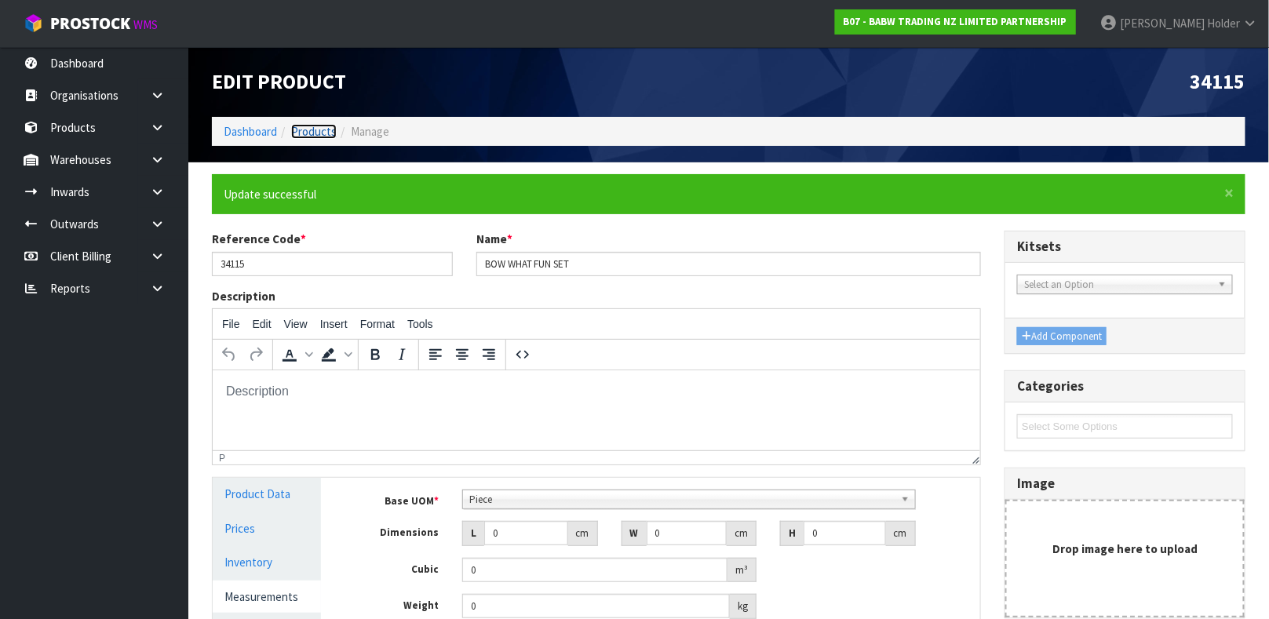
click at [295, 126] on link "Products" at bounding box center [314, 131] width 46 height 15
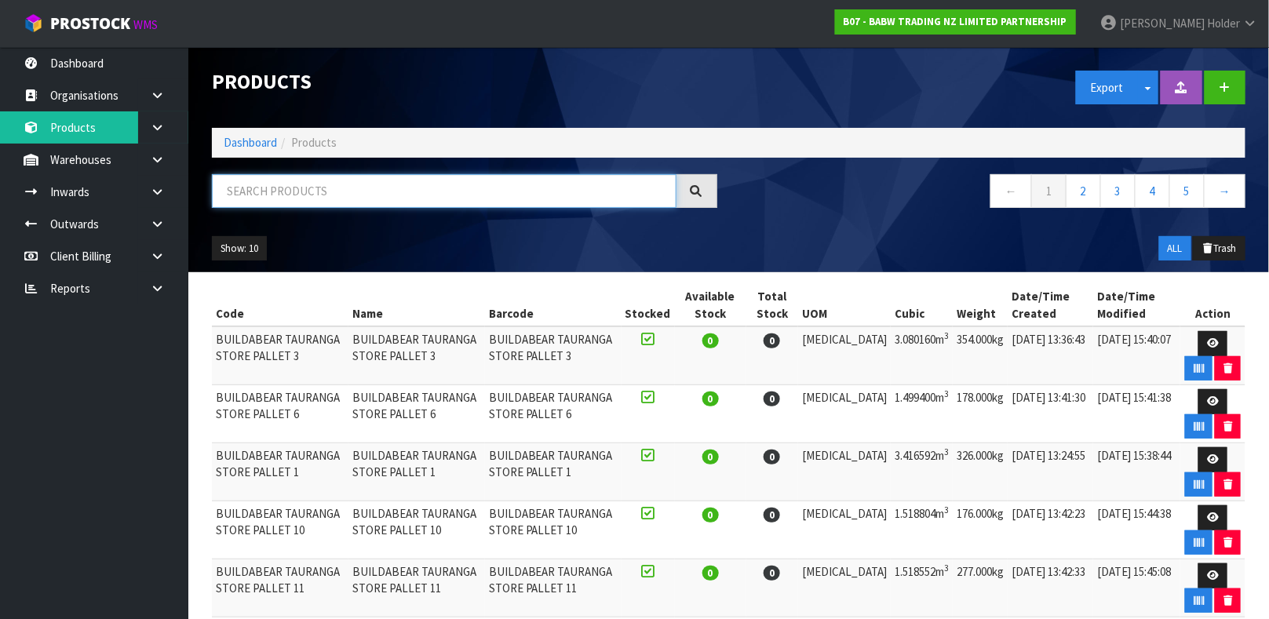
click at [301, 186] on input "text" at bounding box center [444, 191] width 465 height 34
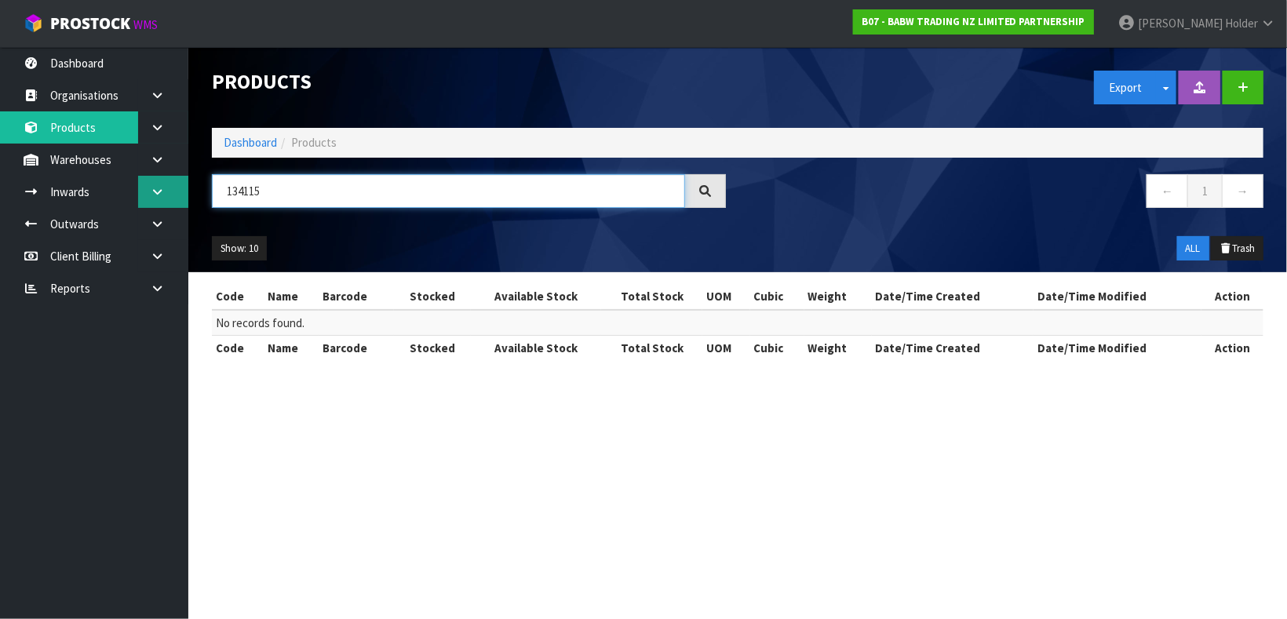
drag, startPoint x: 243, startPoint y: 200, endPoint x: 155, endPoint y: 193, distance: 89.0
click at [155, 193] on body "Toggle navigation ProStock WMS B07 - BABW TRADING NZ LIMITED PARTNERSHIP [PERSO…" at bounding box center [643, 309] width 1287 height 619
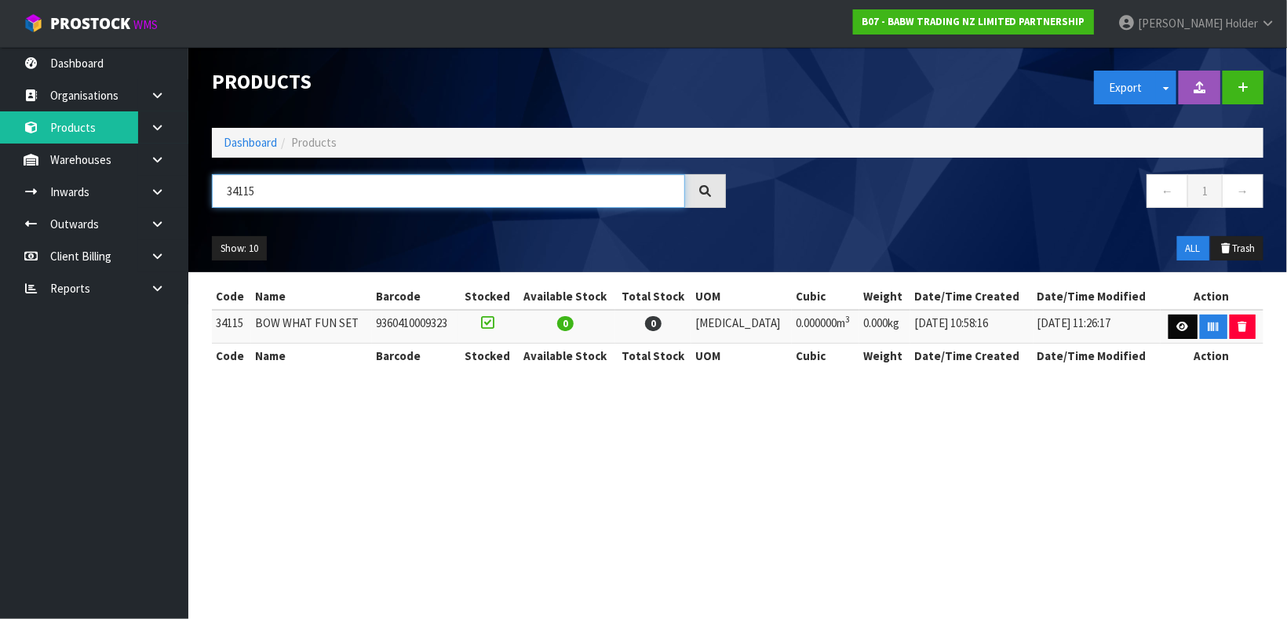
type input "34115"
click at [1177, 322] on icon at bounding box center [1183, 327] width 12 height 10
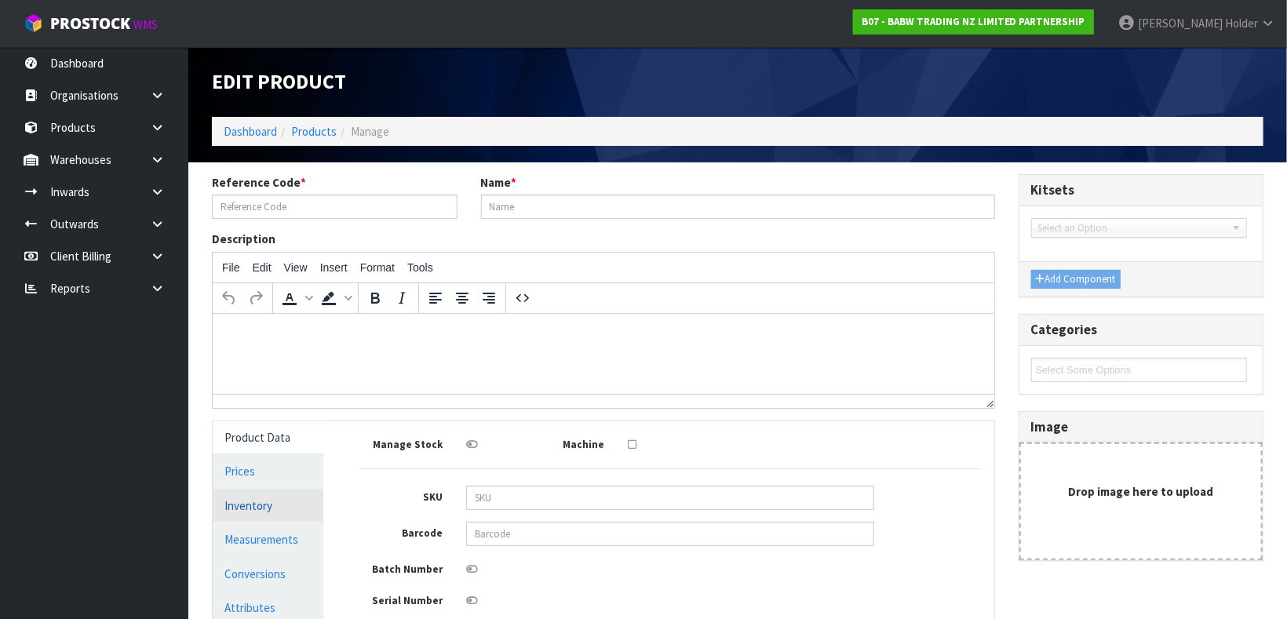
type input "34115"
type input "BOW WHAT FUN SET"
type input "9360410009323"
type input "0"
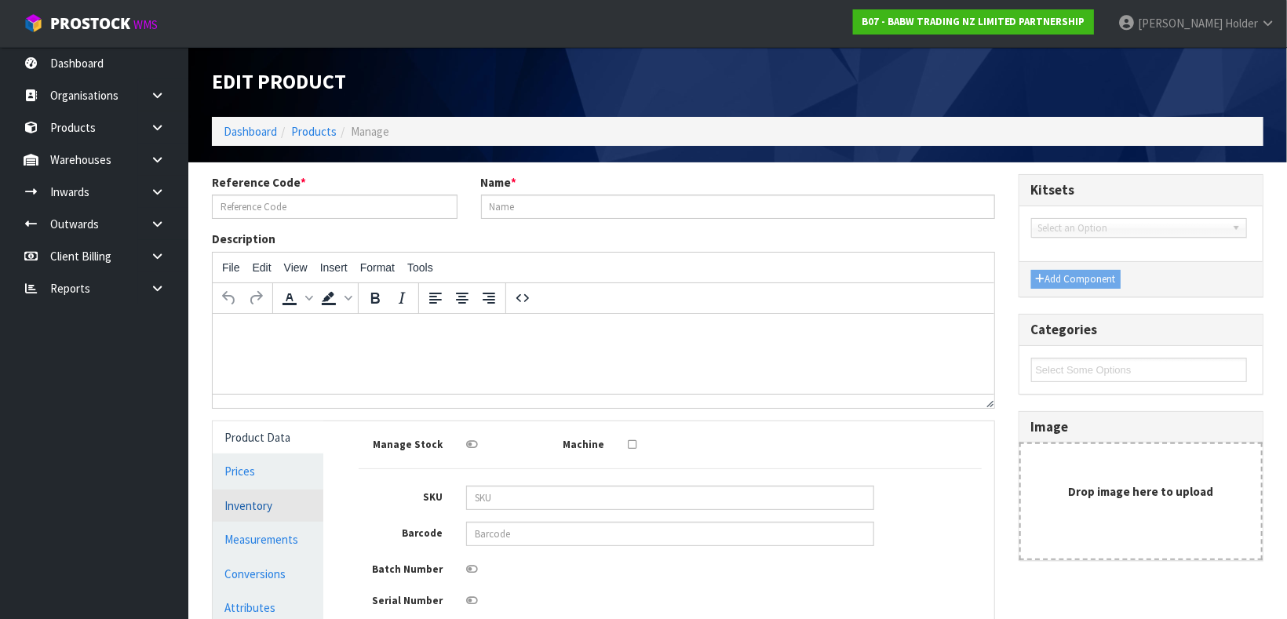
type input "0"
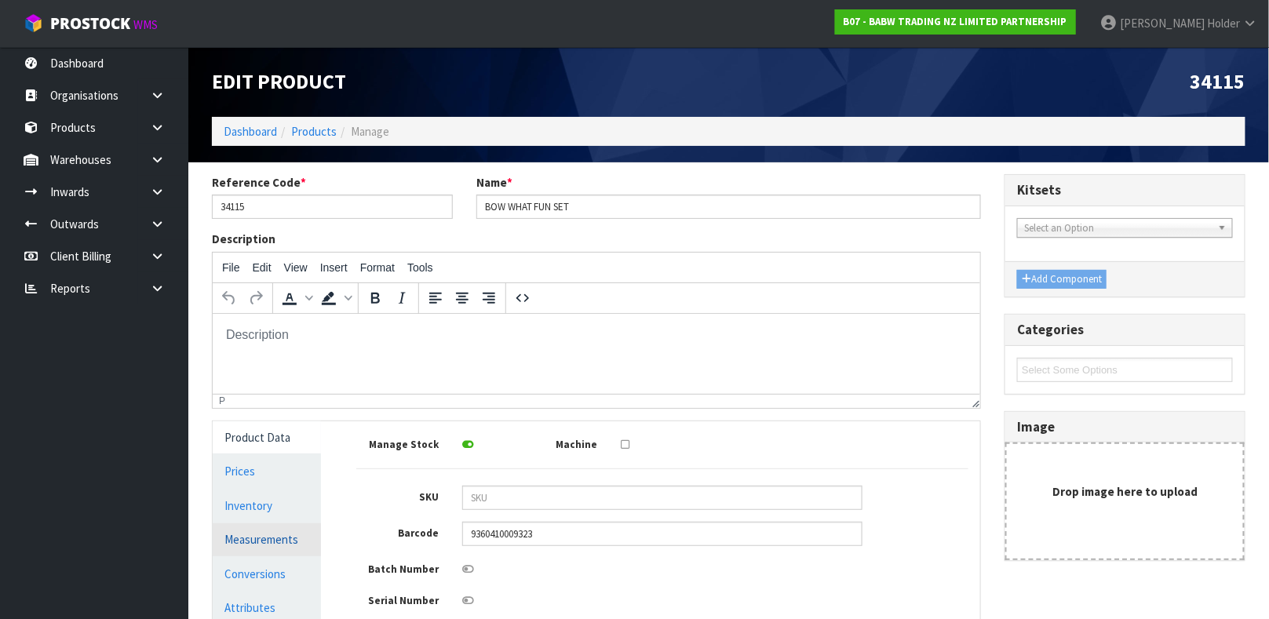
click at [270, 546] on link "Measurements" at bounding box center [267, 539] width 108 height 32
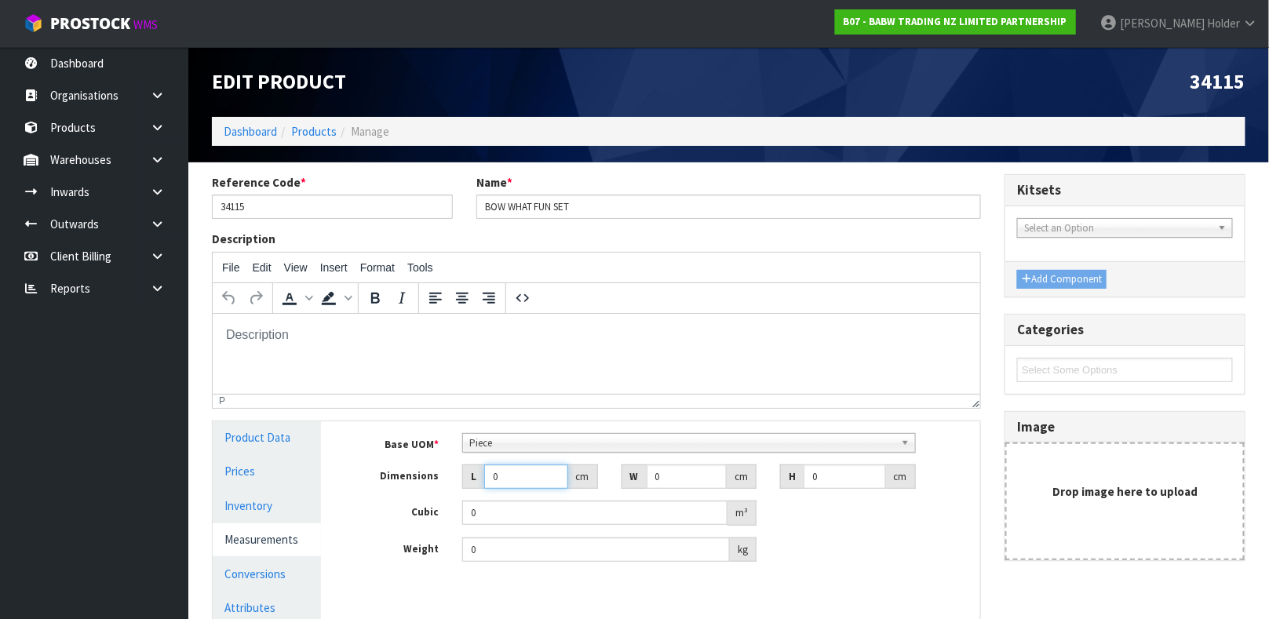
drag, startPoint x: 479, startPoint y: 472, endPoint x: 341, endPoint y: 472, distance: 137.3
click at [341, 472] on div "Manage Stock Machine SKU Barcode 9360410009323 Batch Number Serial Number Expir…" at bounding box center [662, 556] width 659 height 271
type input "0.000001"
drag, startPoint x: 665, startPoint y: 478, endPoint x: 567, endPoint y: 454, distance: 101.8
click at [536, 454] on div "Base UOM * Bag Bar Basket Bin Bottle Box Bundle Cabinet Cage Carton Case Coil C…" at bounding box center [662, 497] width 612 height 129
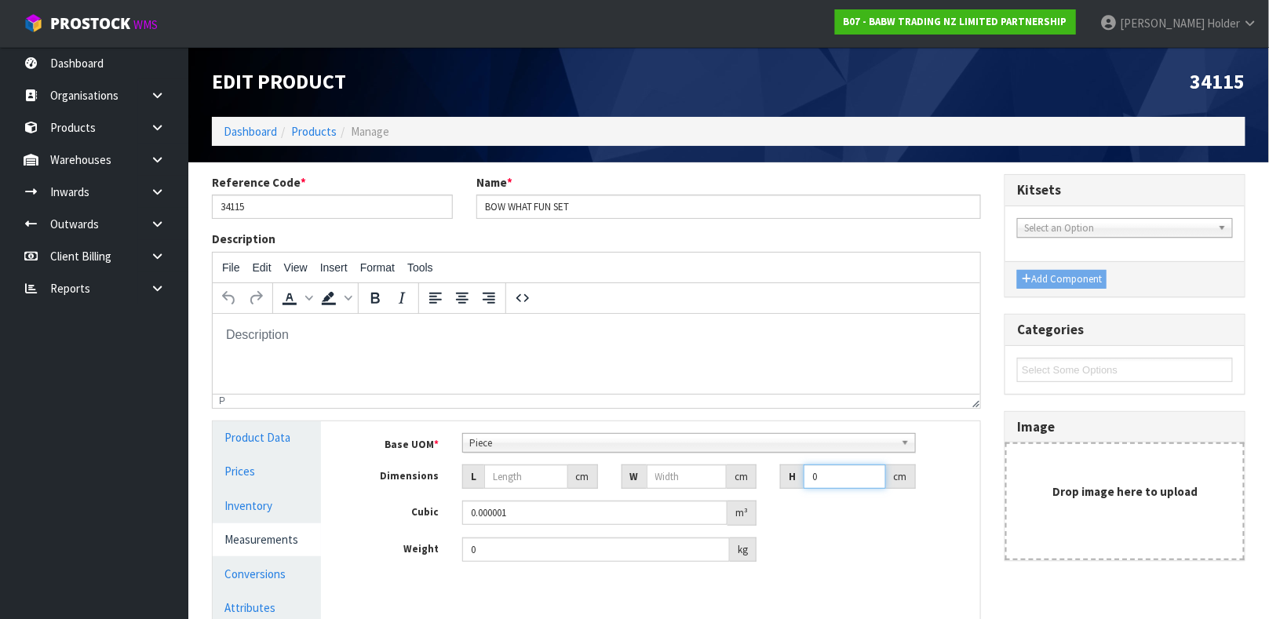
drag, startPoint x: 811, startPoint y: 472, endPoint x: 785, endPoint y: 476, distance: 26.9
click at [785, 476] on div "H 0 cm" at bounding box center [848, 477] width 136 height 25
drag, startPoint x: 840, startPoint y: 476, endPoint x: 668, endPoint y: 470, distance: 172.0
click at [676, 470] on div "Dimensions L cm W cm H 0 cm" at bounding box center [663, 477] width 636 height 25
drag, startPoint x: 571, startPoint y: 513, endPoint x: 126, endPoint y: 509, distance: 445.0
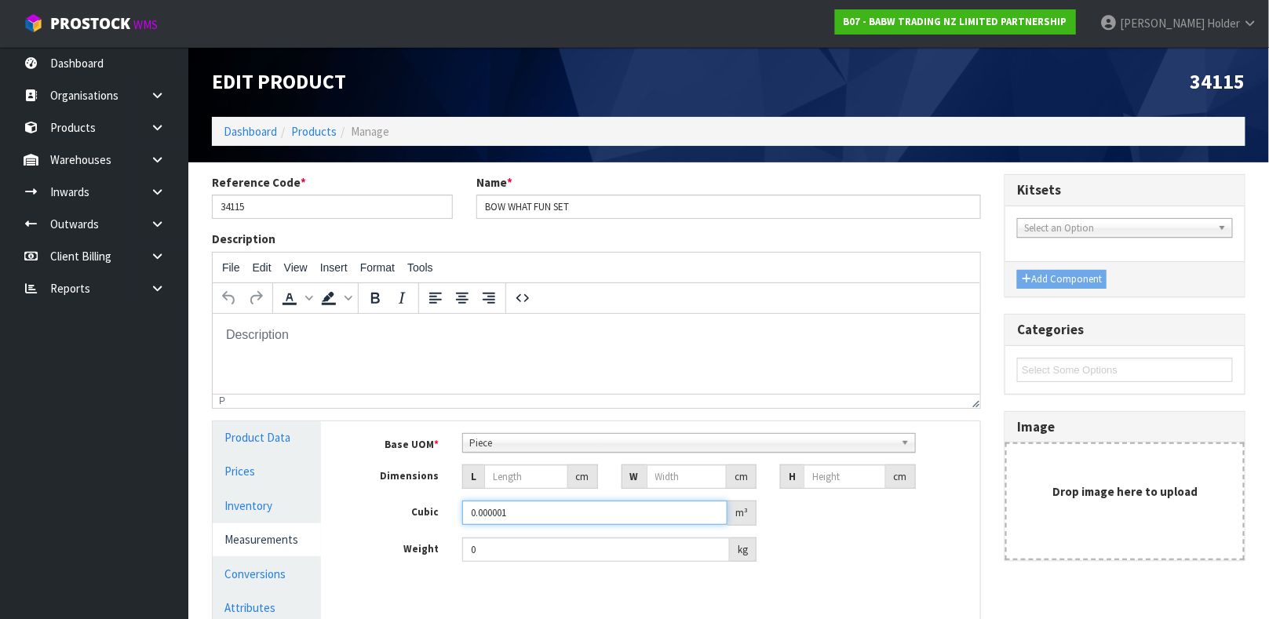
click at [110, 503] on body "Toggle navigation ProStock WMS B07 - BABW TRADING NZ LIMITED PARTNERSHIP [PERSO…" at bounding box center [634, 309] width 1269 height 619
drag, startPoint x: 494, startPoint y: 551, endPoint x: 312, endPoint y: 541, distance: 181.6
click at [323, 541] on div "Product Data Prices Inventory Measurements Conversions Attributes Storage Billi…" at bounding box center [596, 556] width 791 height 271
click at [267, 572] on link "Conversions" at bounding box center [267, 574] width 108 height 32
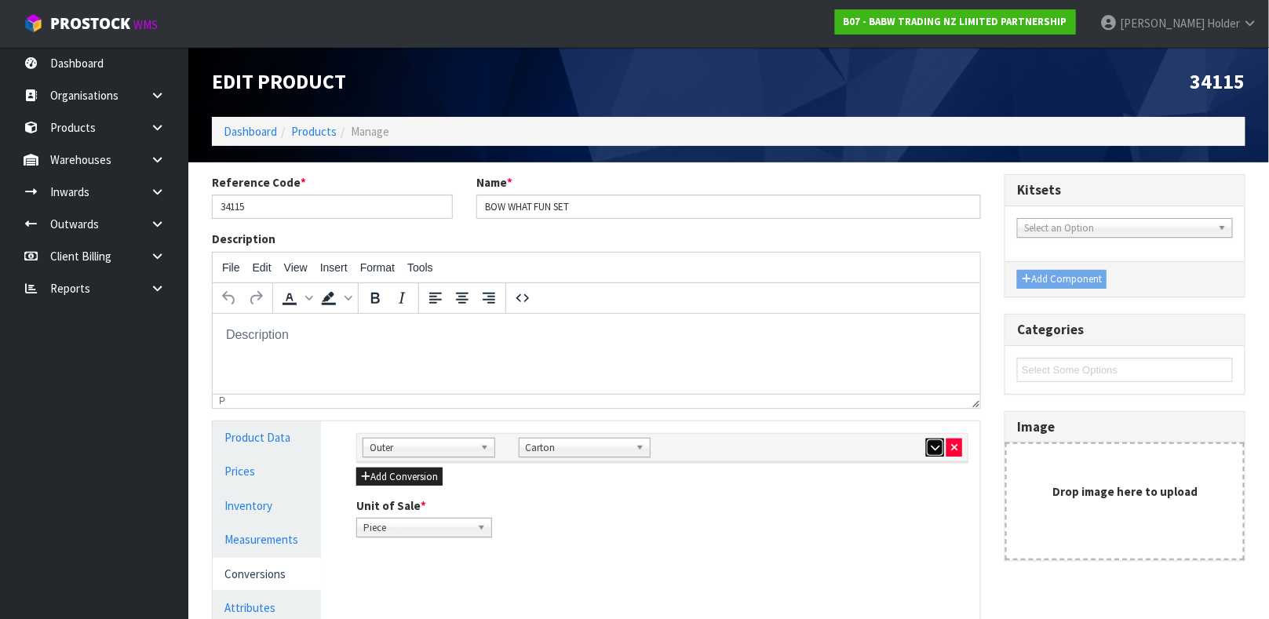
click at [939, 443] on icon "button" at bounding box center [935, 448] width 9 height 10
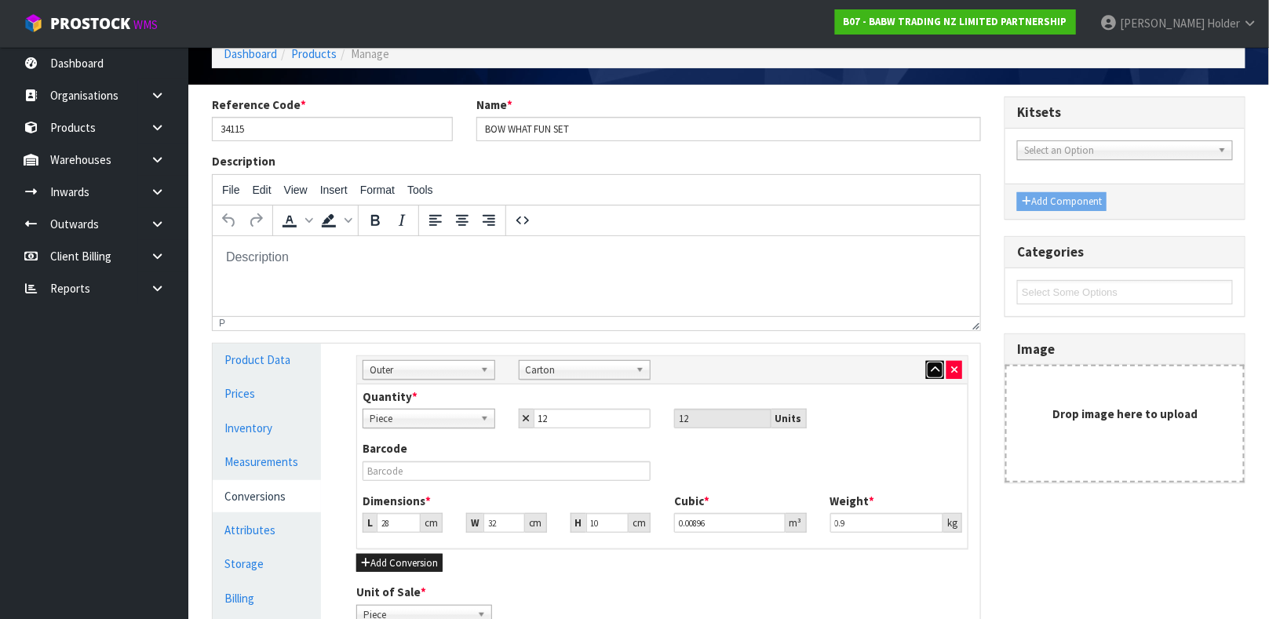
scroll to position [118, 0]
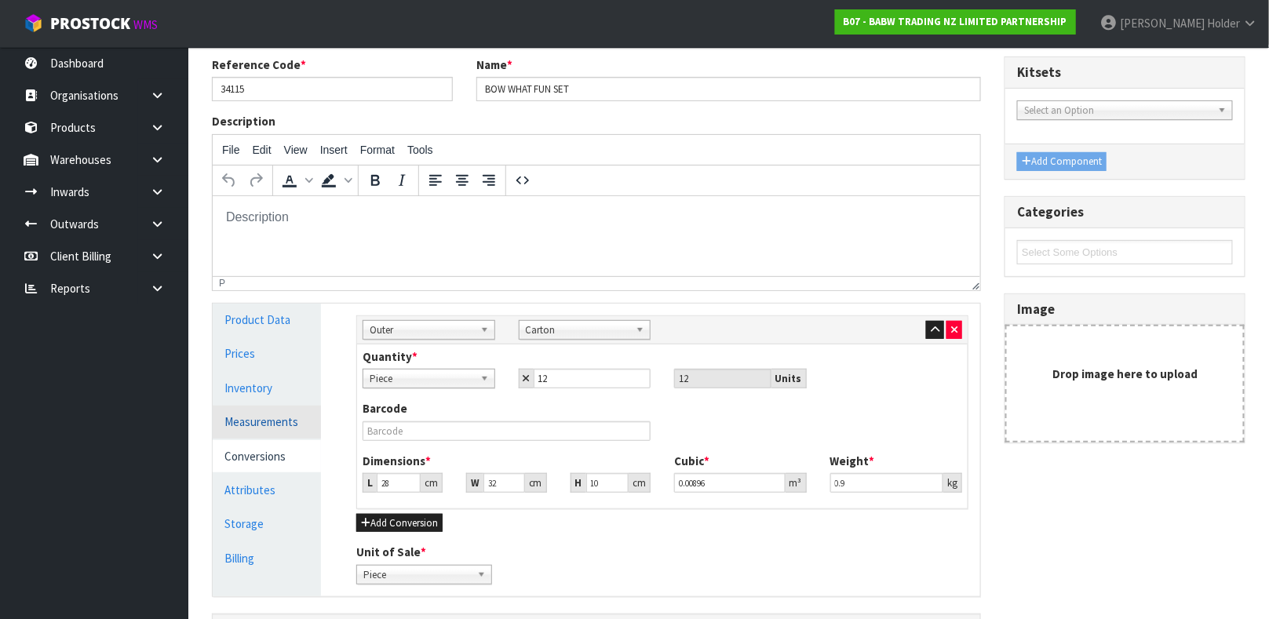
click at [272, 414] on link "Measurements" at bounding box center [267, 422] width 108 height 32
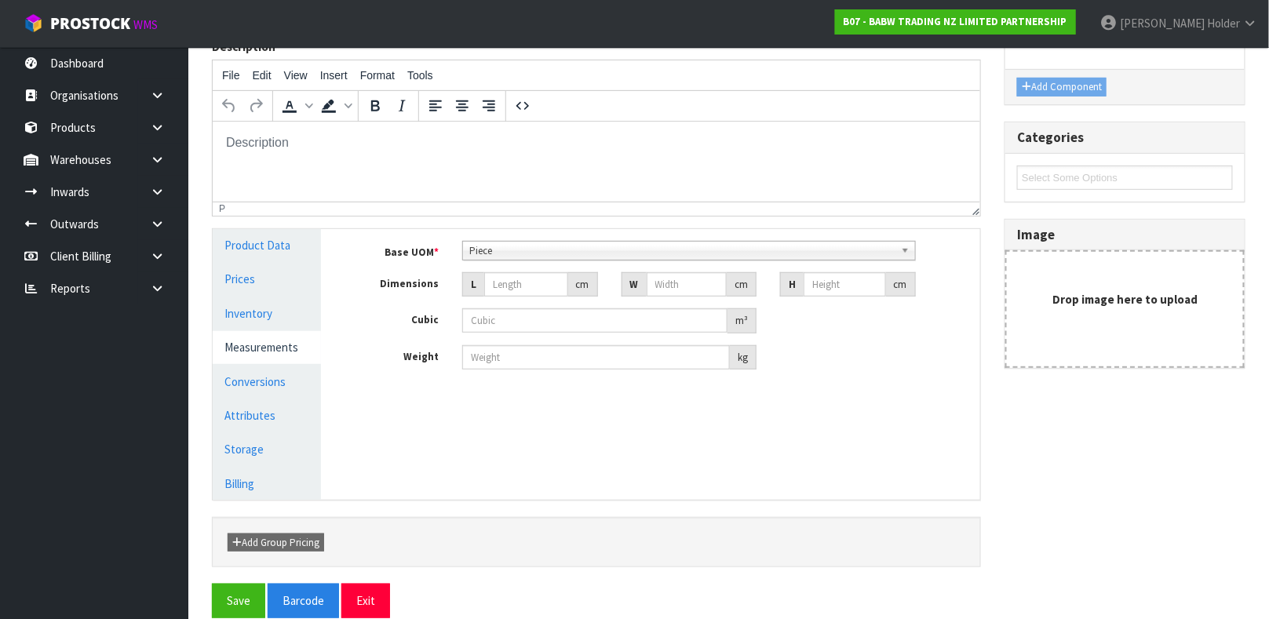
scroll to position [214, 0]
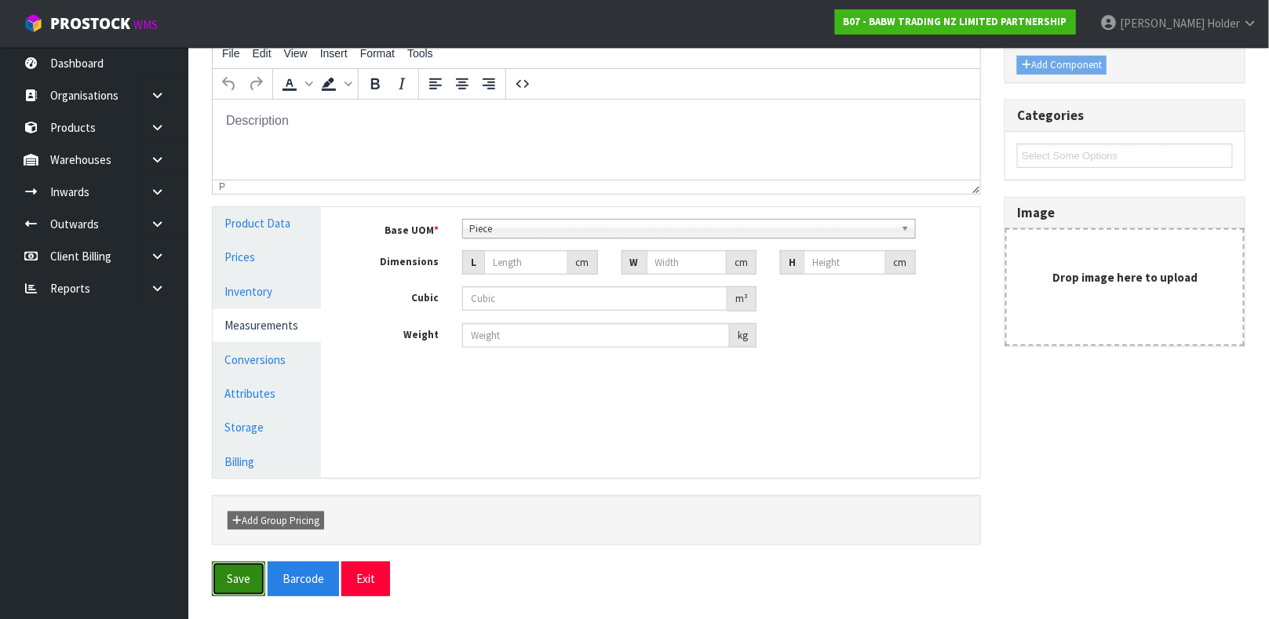
click at [228, 563] on button "Save" at bounding box center [238, 579] width 53 height 34
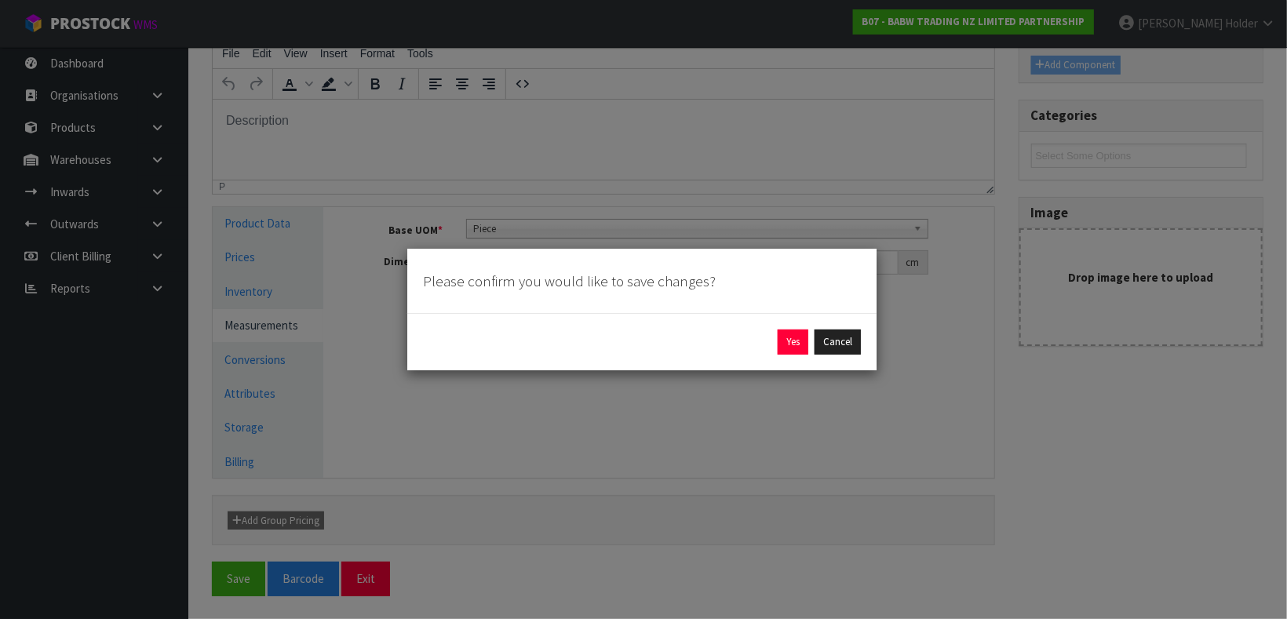
click at [789, 326] on div "Yes Cancel" at bounding box center [641, 341] width 469 height 57
click at [789, 335] on button "Yes" at bounding box center [793, 342] width 31 height 25
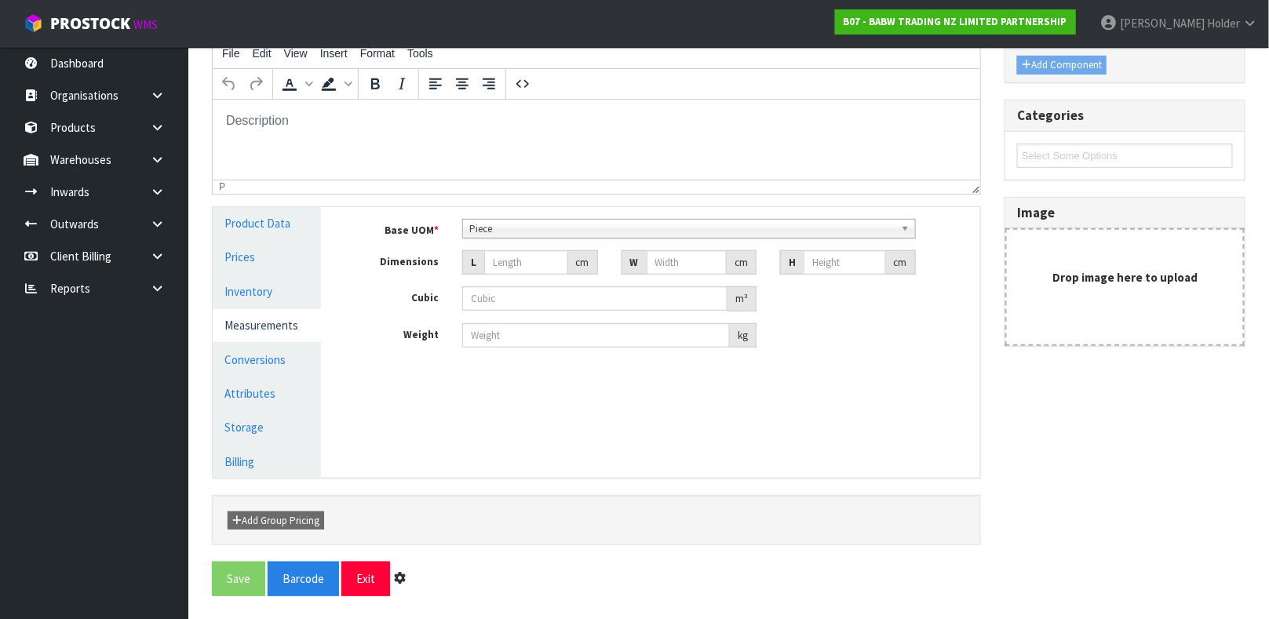
scroll to position [0, 0]
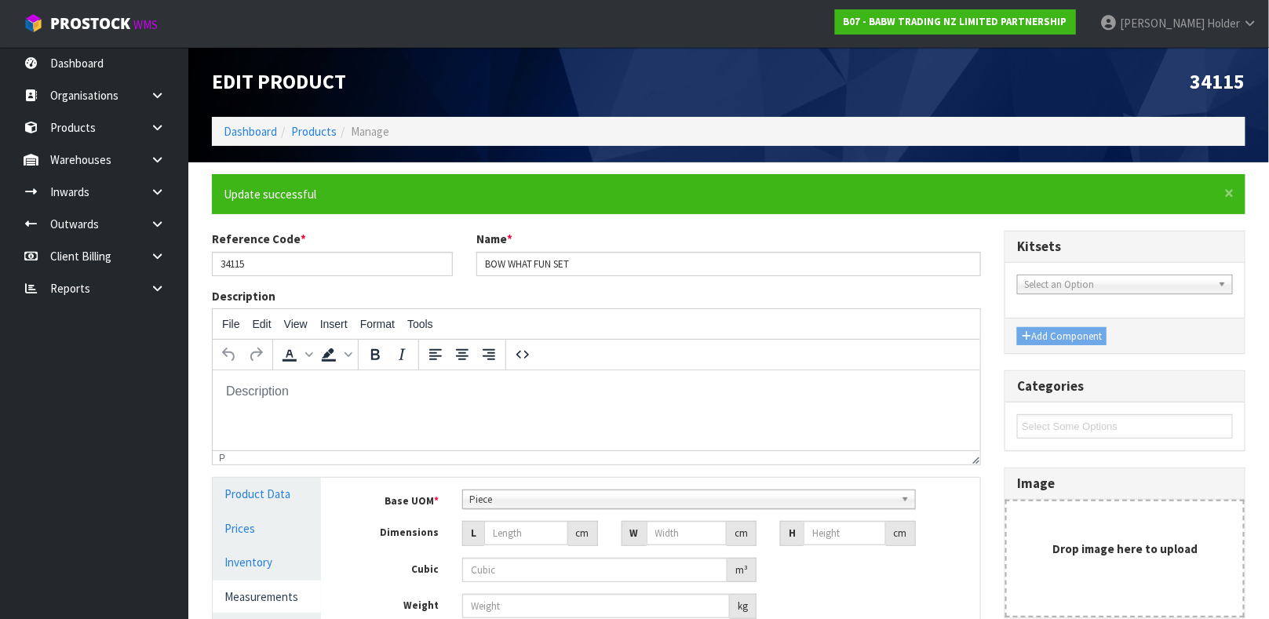
type input "0"
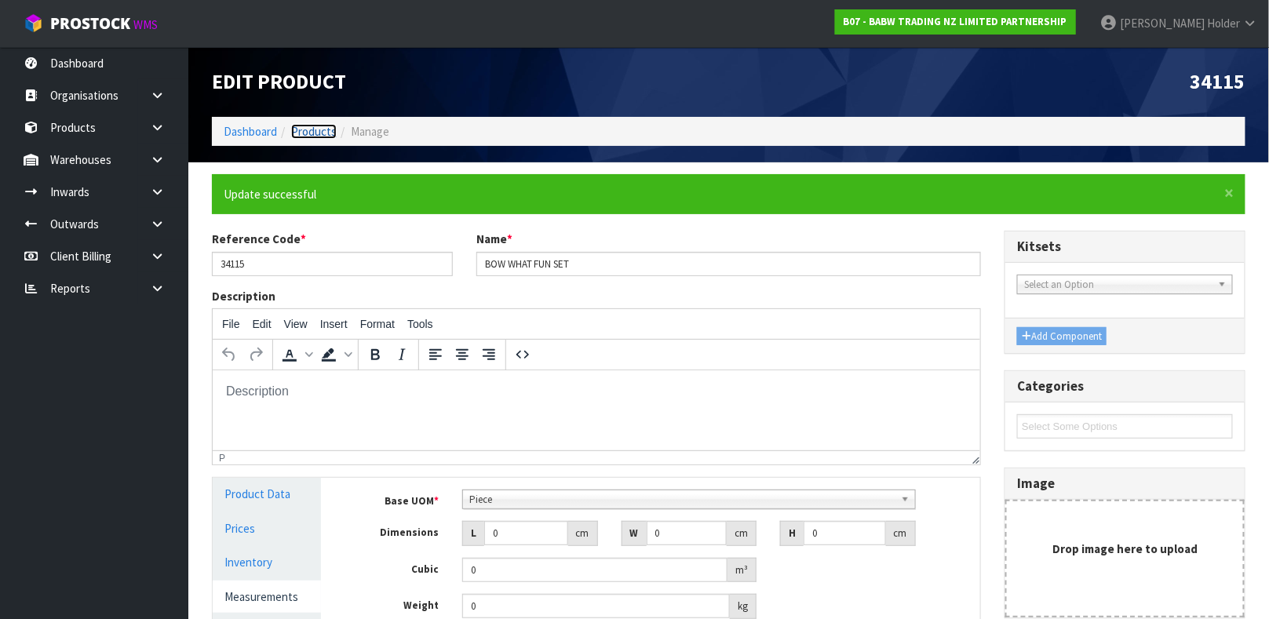
click at [319, 137] on link "Products" at bounding box center [314, 131] width 46 height 15
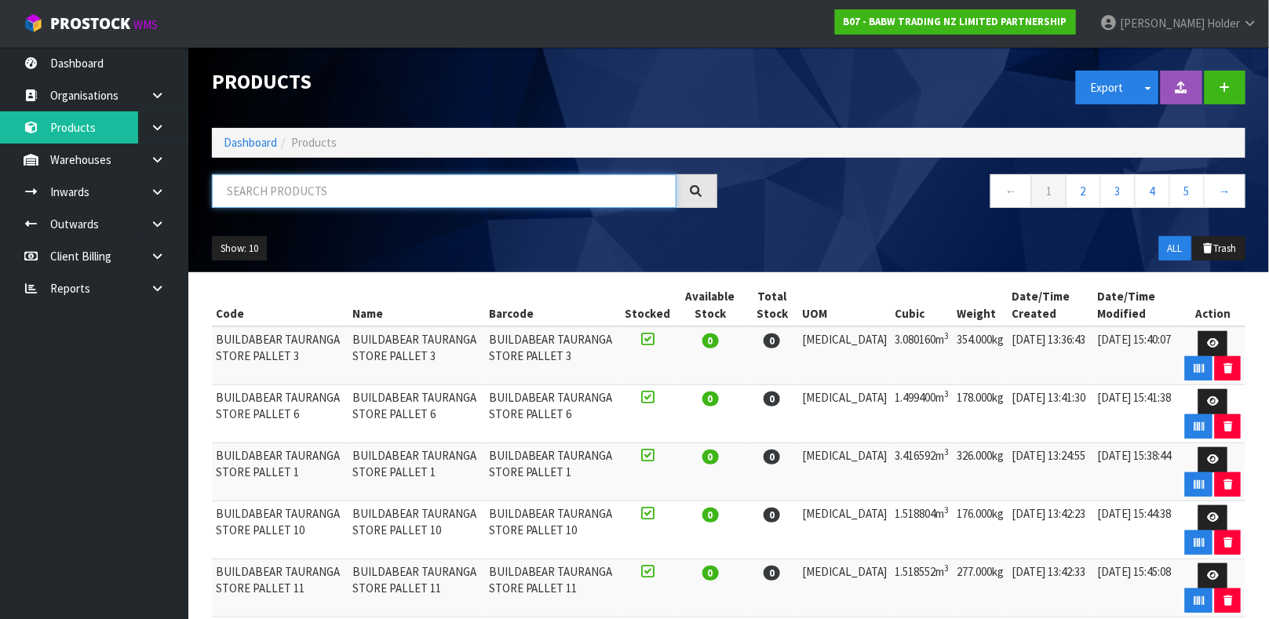
click at [403, 202] on input "text" at bounding box center [444, 191] width 465 height 34
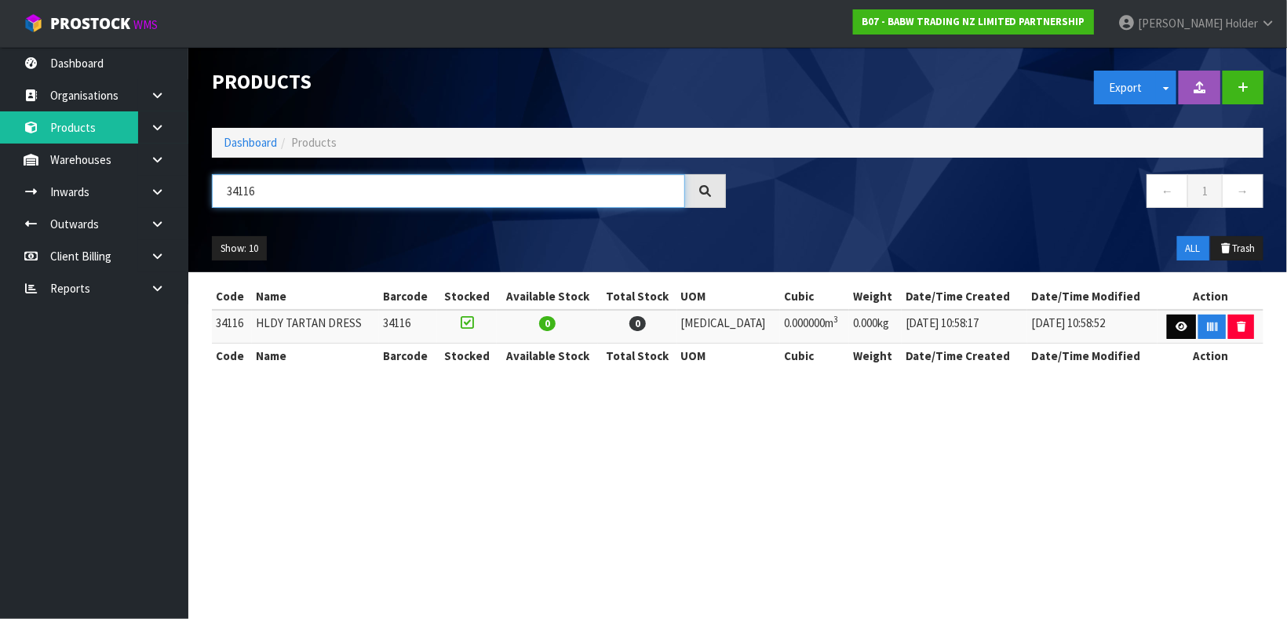
type input "34116"
click at [1176, 322] on icon at bounding box center [1182, 327] width 12 height 10
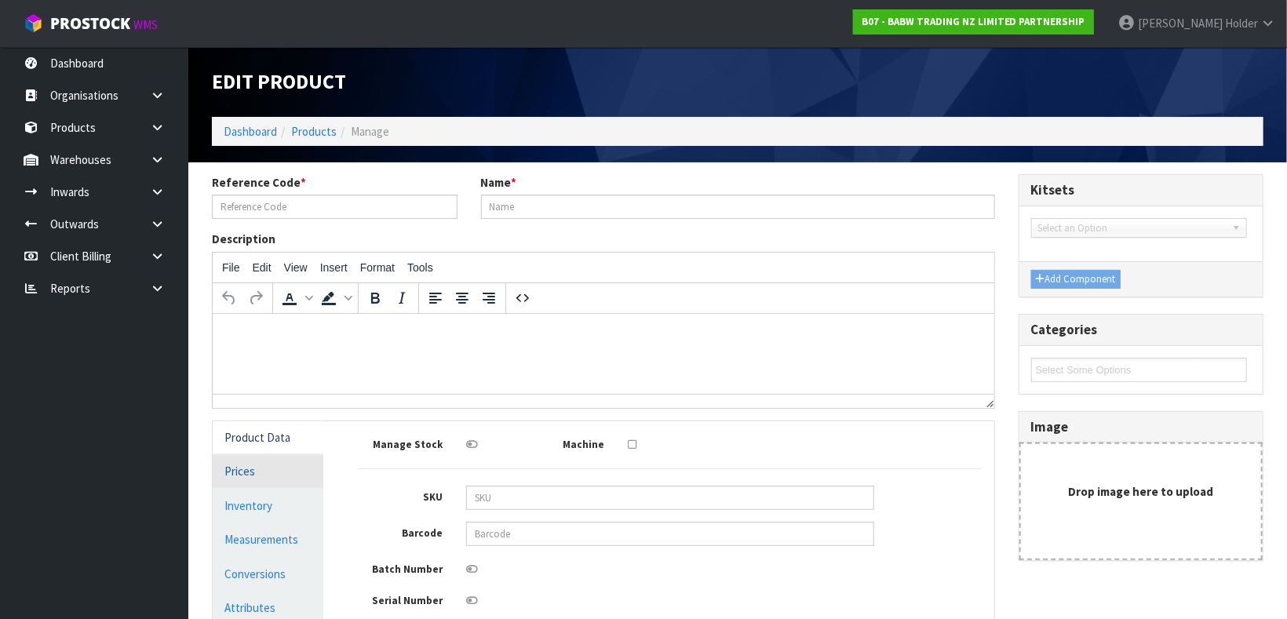
type input "34116"
type input "HLDY TARTAN DRESS"
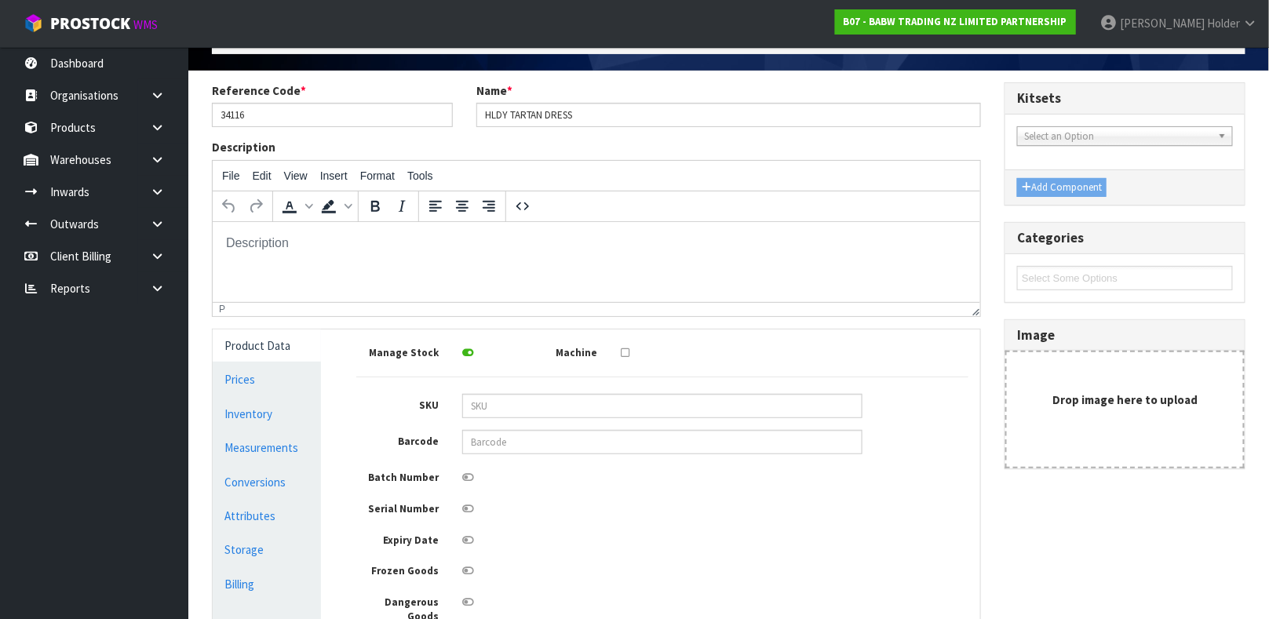
scroll to position [118, 0]
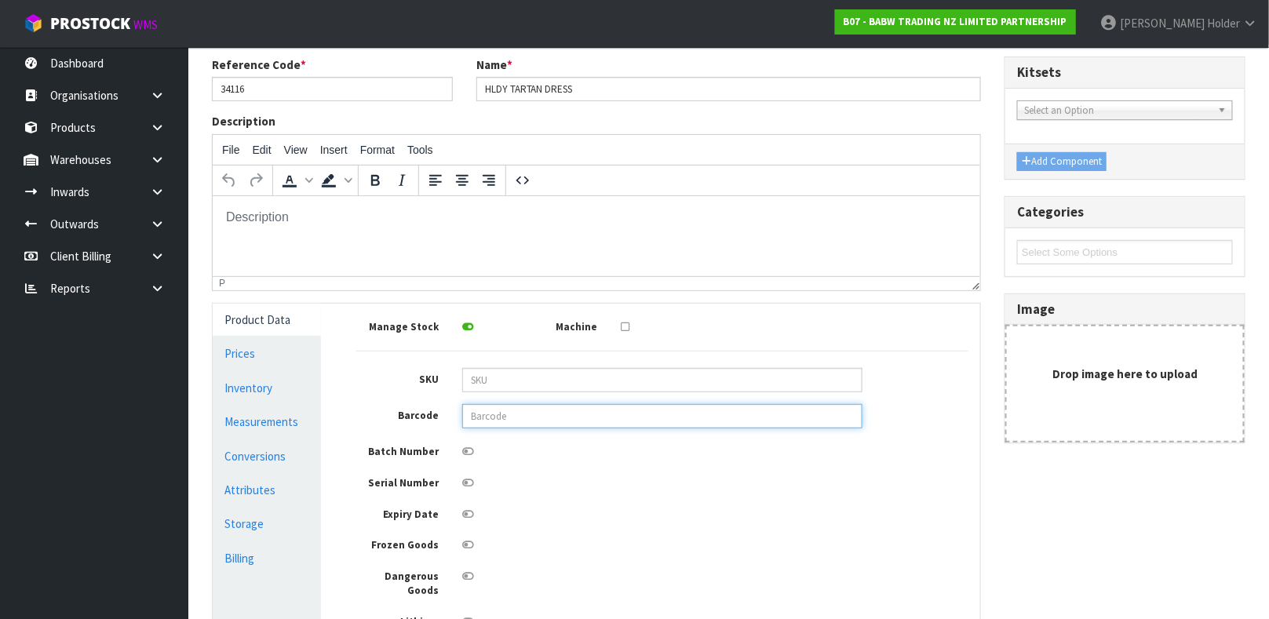
click at [506, 410] on input "text" at bounding box center [662, 416] width 400 height 24
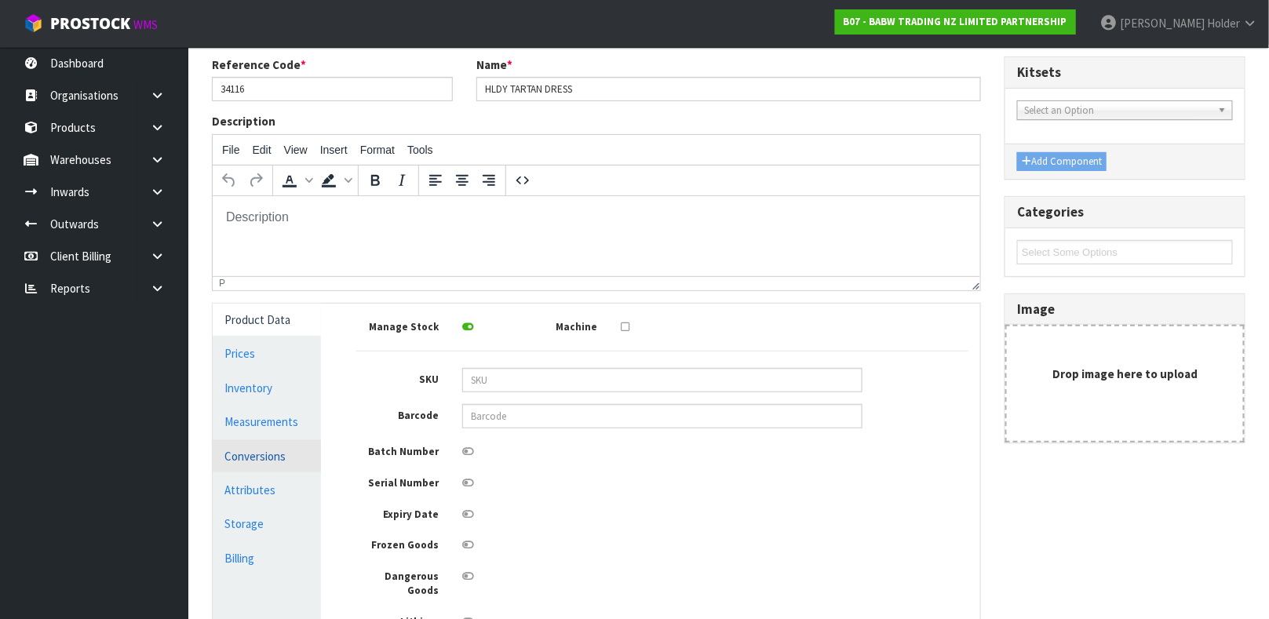
click at [284, 445] on link "Conversions" at bounding box center [267, 456] width 108 height 32
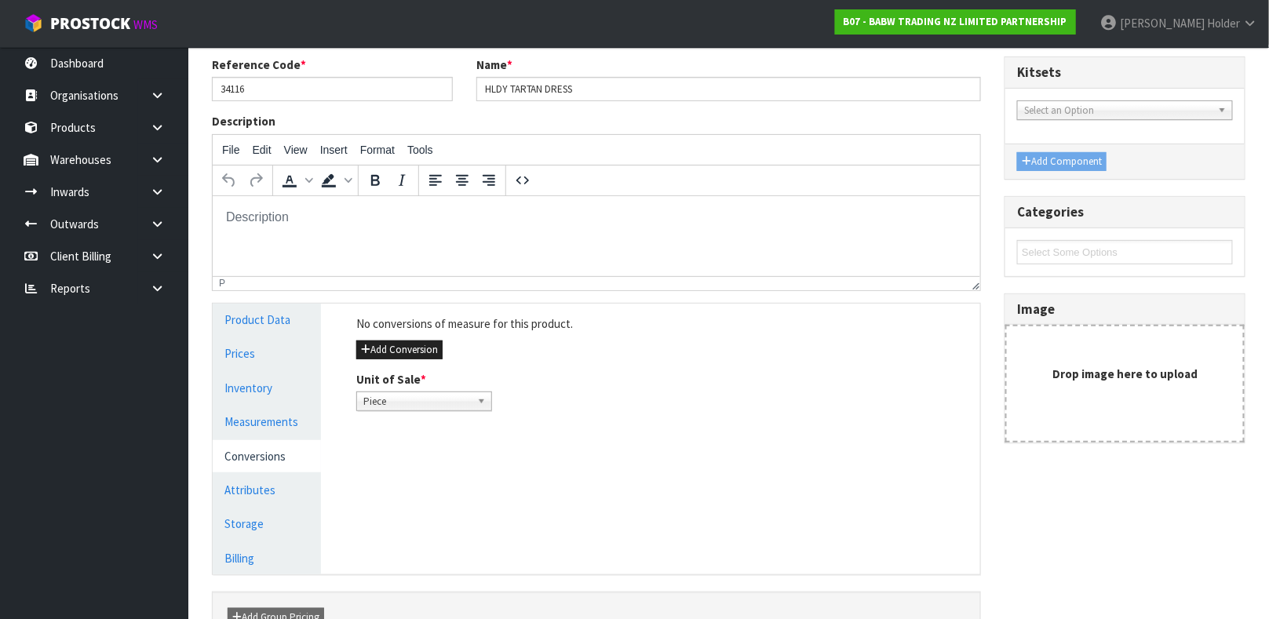
click at [412, 339] on div "No conversions of measure for this product. Add Conversion Unit of Sale * Piece…" at bounding box center [663, 363] width 636 height 119
click at [411, 346] on button "Add Conversion" at bounding box center [399, 350] width 86 height 19
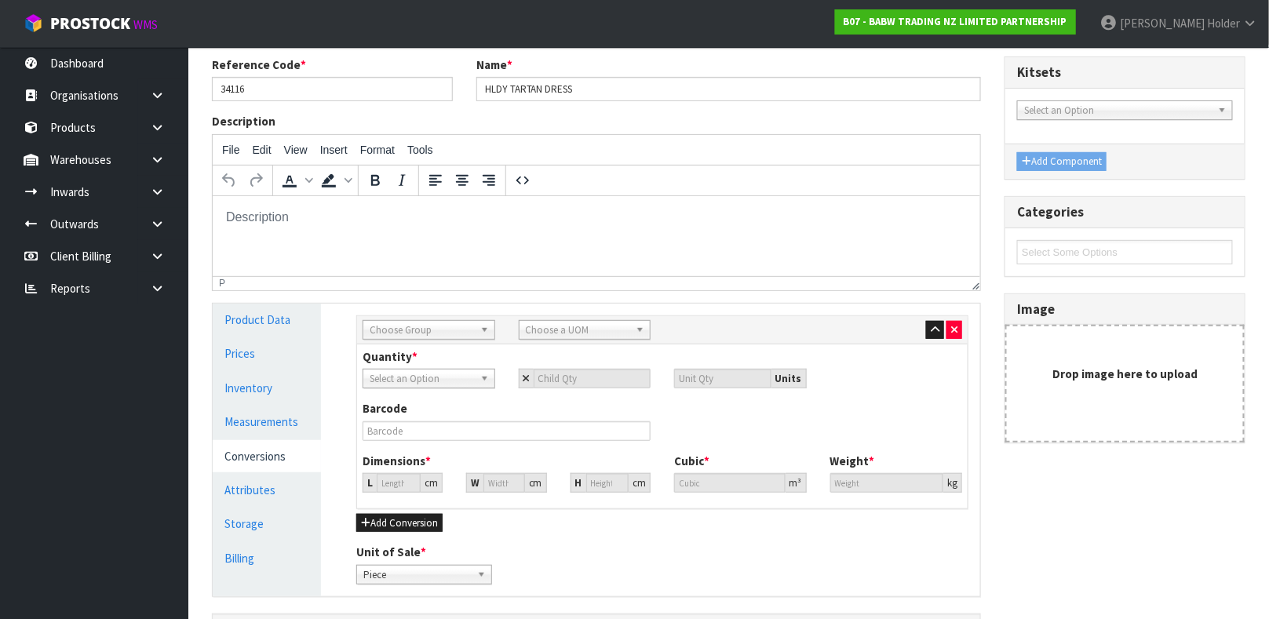
click at [415, 335] on span "Choose Group" at bounding box center [422, 330] width 104 height 19
type input "OU"
click at [420, 376] on li "Ou ter" at bounding box center [428, 375] width 125 height 20
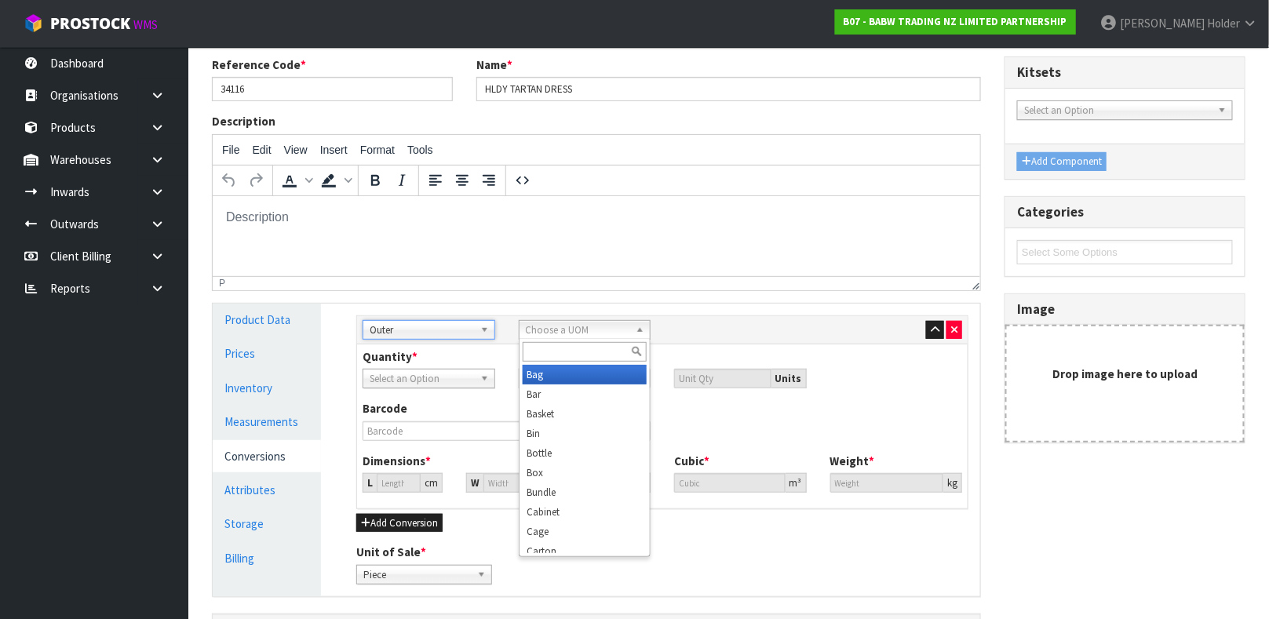
click at [591, 323] on span "Choose a UOM" at bounding box center [578, 330] width 104 height 19
type input "CAR"
click at [555, 372] on li "Car ton" at bounding box center [585, 375] width 125 height 20
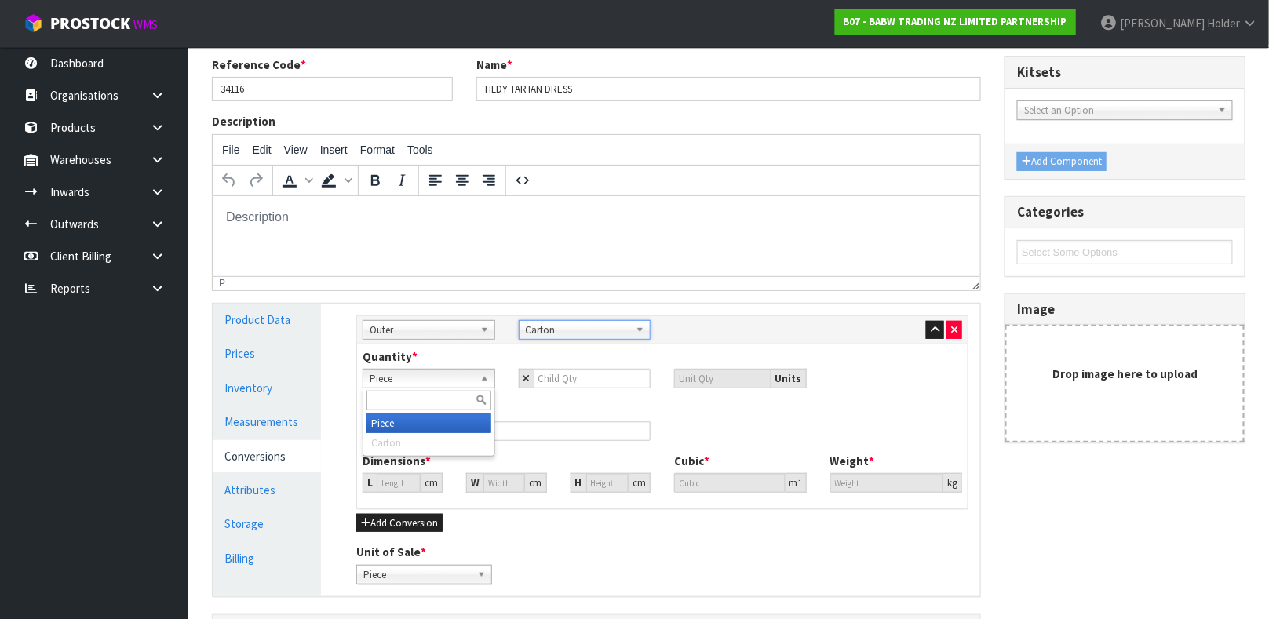
click at [421, 370] on span "Piece" at bounding box center [422, 379] width 104 height 19
click at [578, 385] on input "number" at bounding box center [593, 379] width 118 height 20
type input "1"
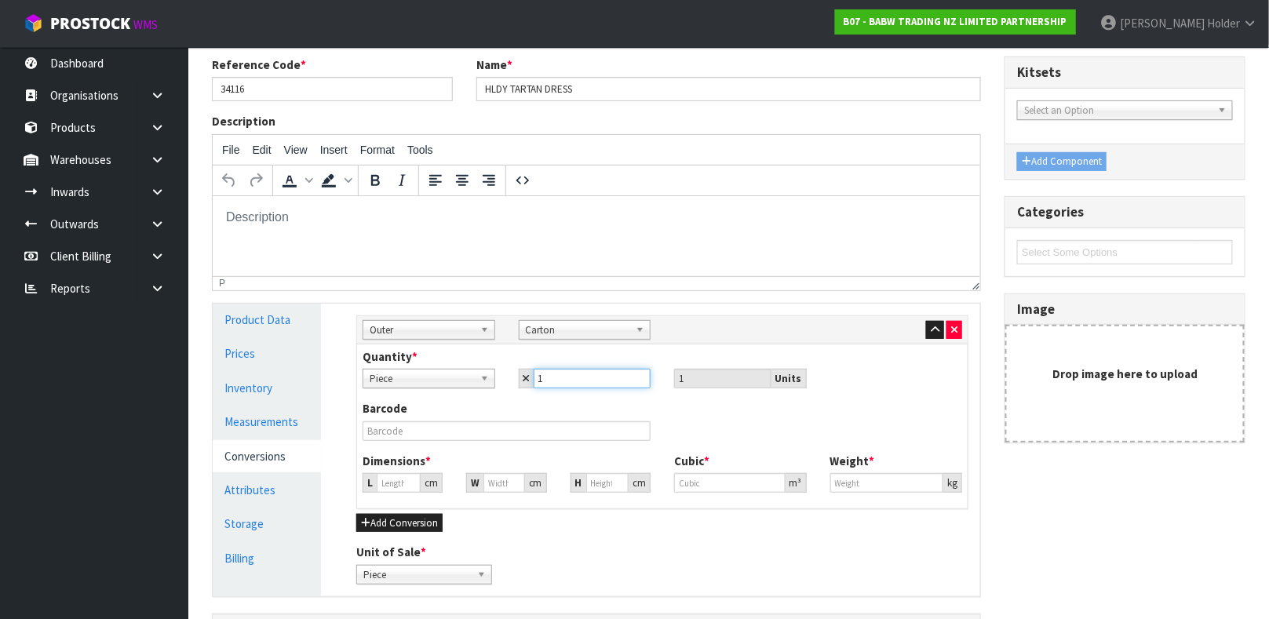
type input "12"
type input "0"
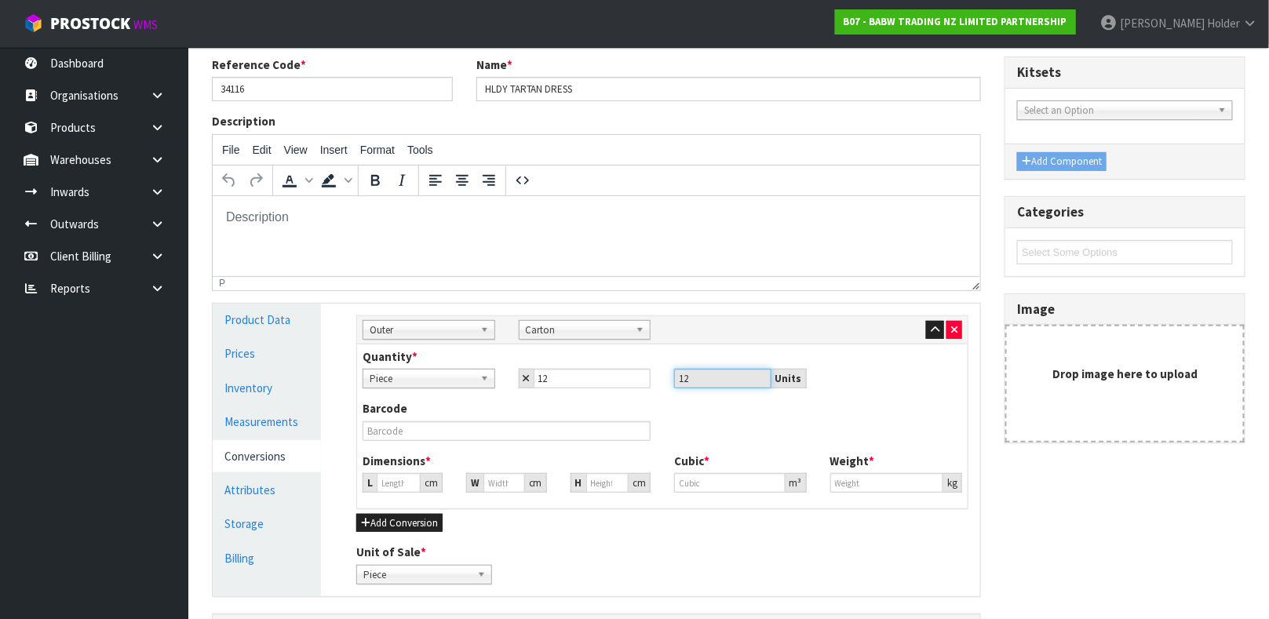
type input "0"
click at [723, 381] on input "12" at bounding box center [722, 379] width 97 height 20
click at [388, 487] on input "0" at bounding box center [399, 483] width 44 height 20
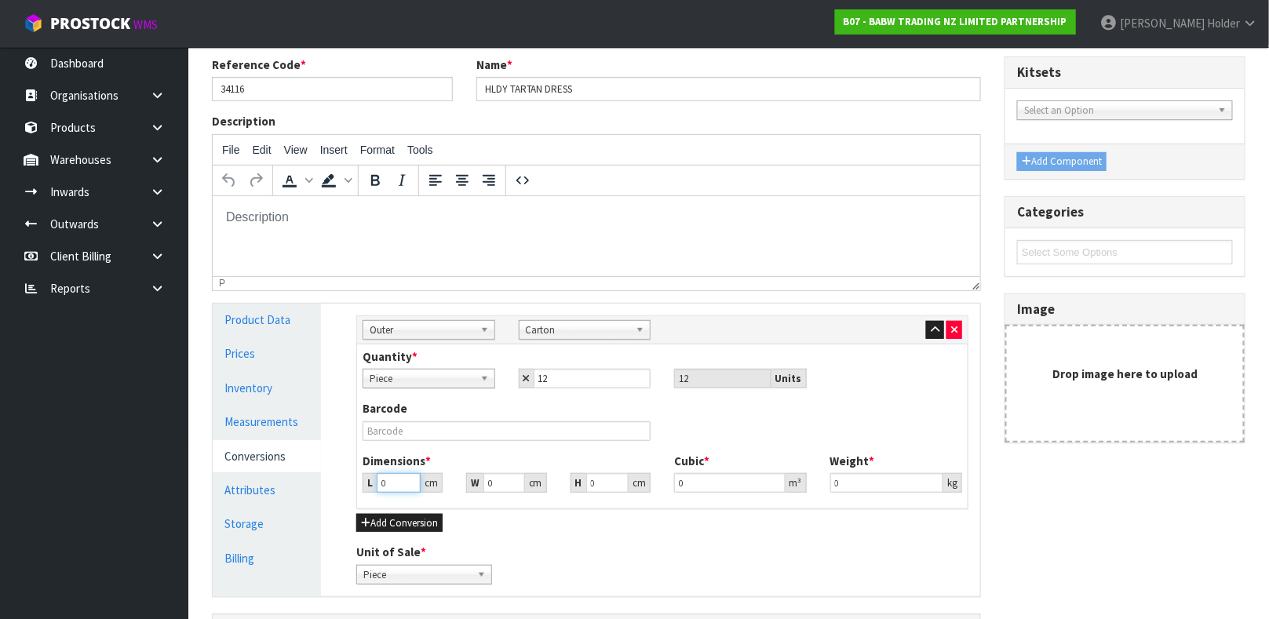
type input "2"
type input "0.000001"
type input "25"
type input "7"
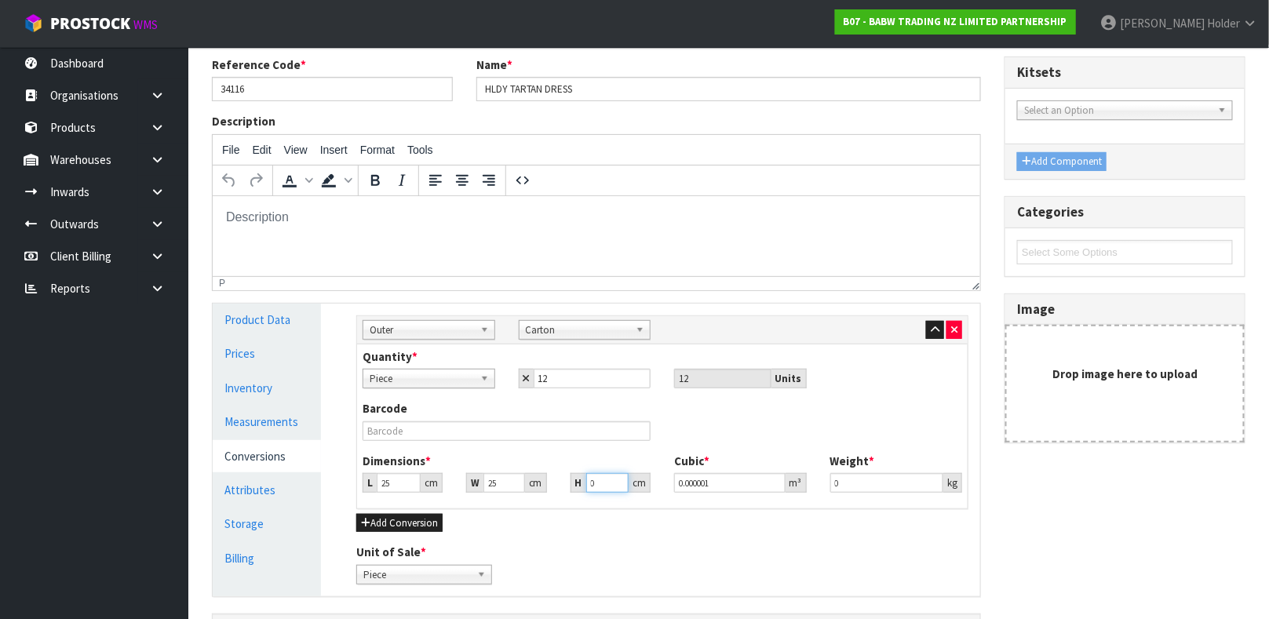
type input "0.004375"
type input "7"
drag, startPoint x: 864, startPoint y: 486, endPoint x: 608, endPoint y: 482, distance: 255.9
click at [608, 482] on div "Dimensions * L 25 cm W 25 cm H 7 cm Cubic * 0.004375 m³ Weight * 0 kg" at bounding box center [662, 479] width 623 height 52
type input "0.7"
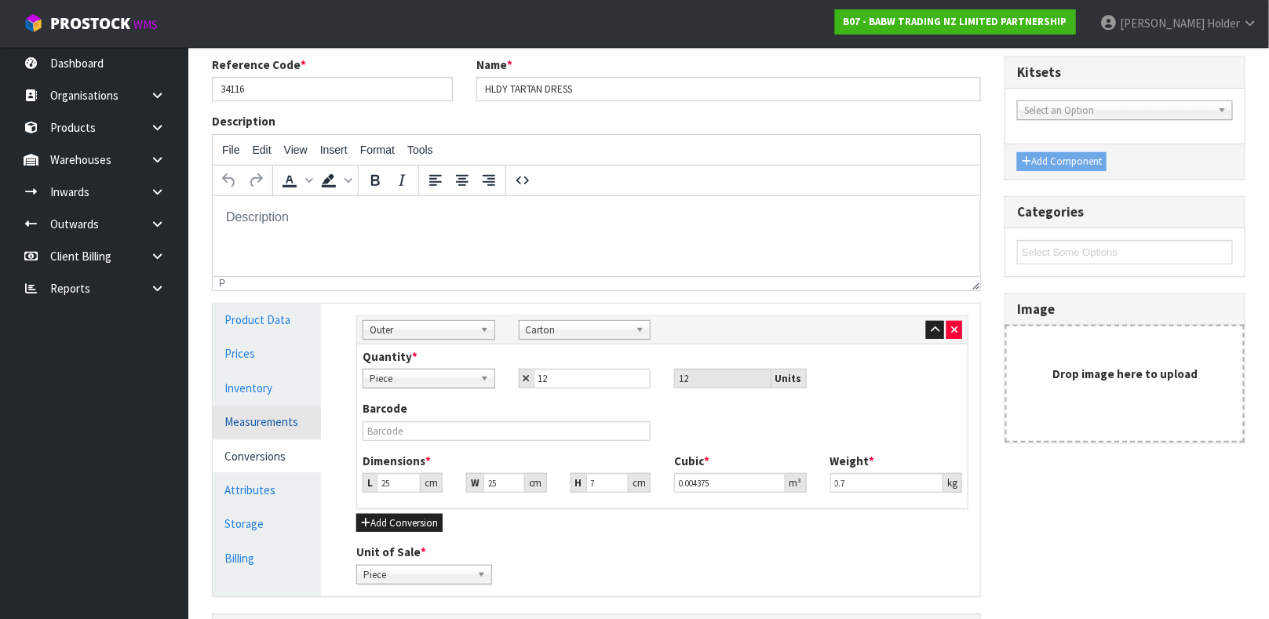
type input "0.058"
click at [288, 426] on link "Measurements" at bounding box center [267, 422] width 108 height 32
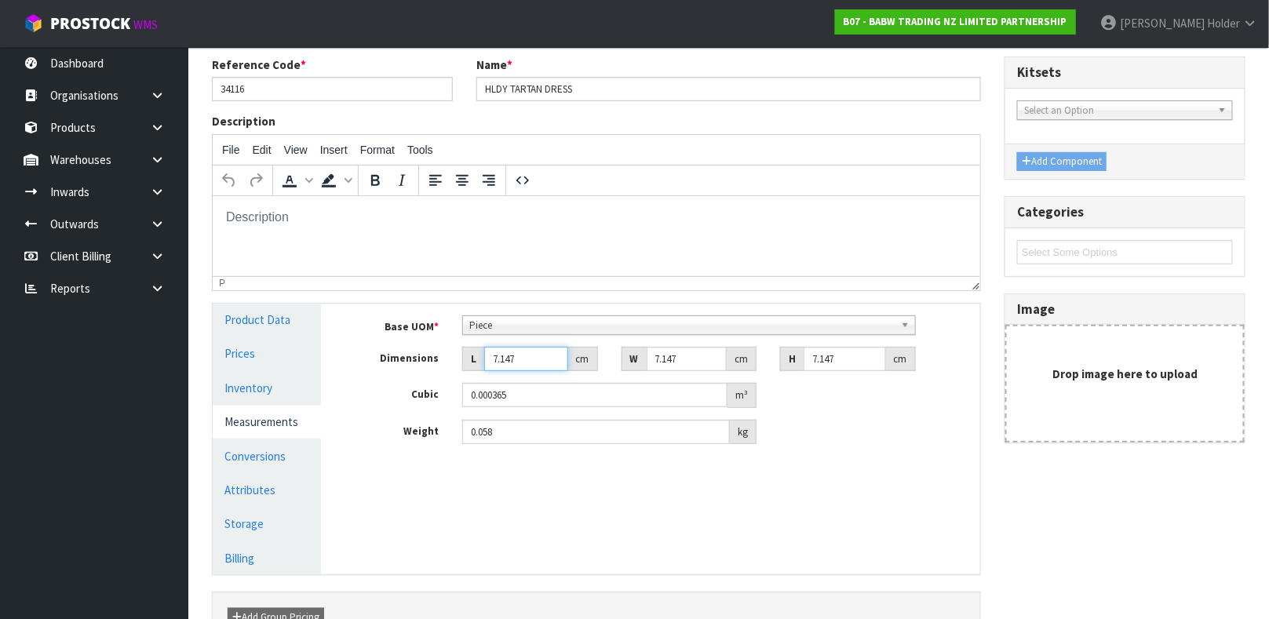
drag, startPoint x: 493, startPoint y: 362, endPoint x: 376, endPoint y: 353, distance: 117.2
click at [374, 355] on div "Dimensions L 7.147 cm W 7.147 cm H 7.147 cm" at bounding box center [663, 359] width 636 height 25
type input "0.000001"
drag, startPoint x: 679, startPoint y: 365, endPoint x: 556, endPoint y: 363, distance: 122.4
click at [542, 366] on div "Dimensions L cm W 7.147 cm H 7.147 cm" at bounding box center [663, 359] width 636 height 25
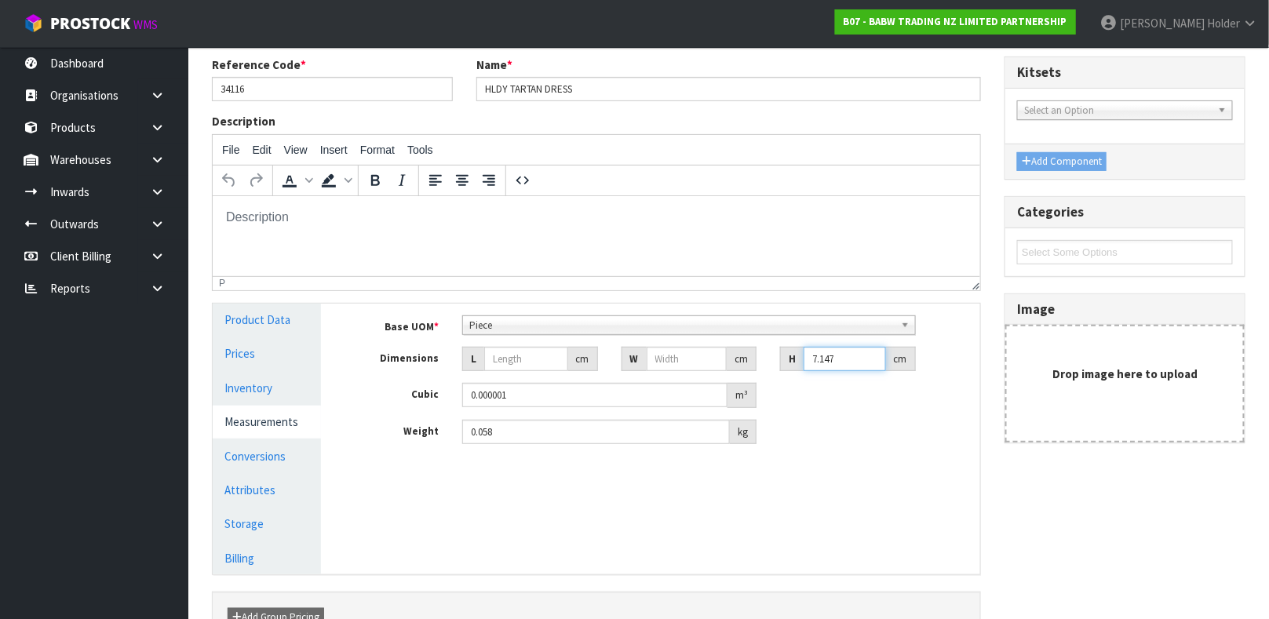
drag, startPoint x: 835, startPoint y: 363, endPoint x: 666, endPoint y: 363, distance: 168.7
click at [696, 363] on div "Dimensions L cm W cm H 7.147 cm" at bounding box center [663, 359] width 636 height 25
drag, startPoint x: 625, startPoint y: 396, endPoint x: 297, endPoint y: 396, distance: 327.2
click at [298, 396] on div "Product Data Prices Inventory Measurements Conversions Attributes Storage Billi…" at bounding box center [596, 439] width 791 height 271
drag, startPoint x: 533, startPoint y: 431, endPoint x: 244, endPoint y: 418, distance: 289.1
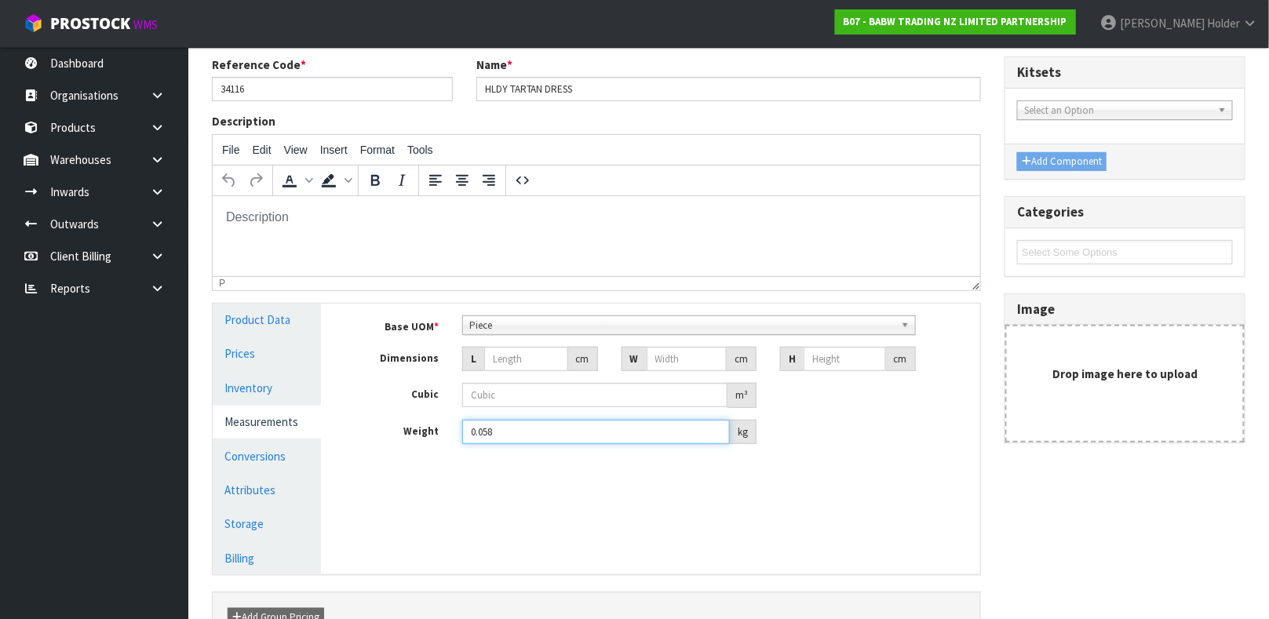
click at [244, 418] on div "Product Data Prices Inventory Measurements Conversions Attributes Storage Billi…" at bounding box center [596, 439] width 791 height 271
click at [268, 458] on link "Conversions" at bounding box center [267, 456] width 108 height 32
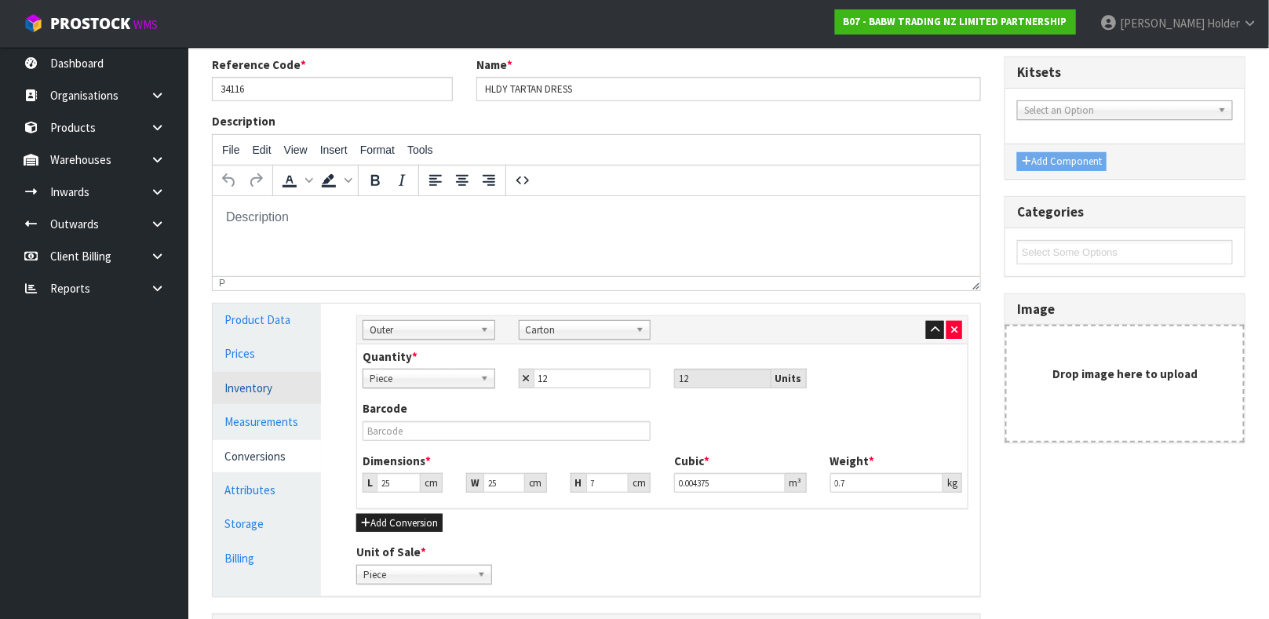
click at [267, 390] on link "Inventory" at bounding box center [267, 388] width 108 height 32
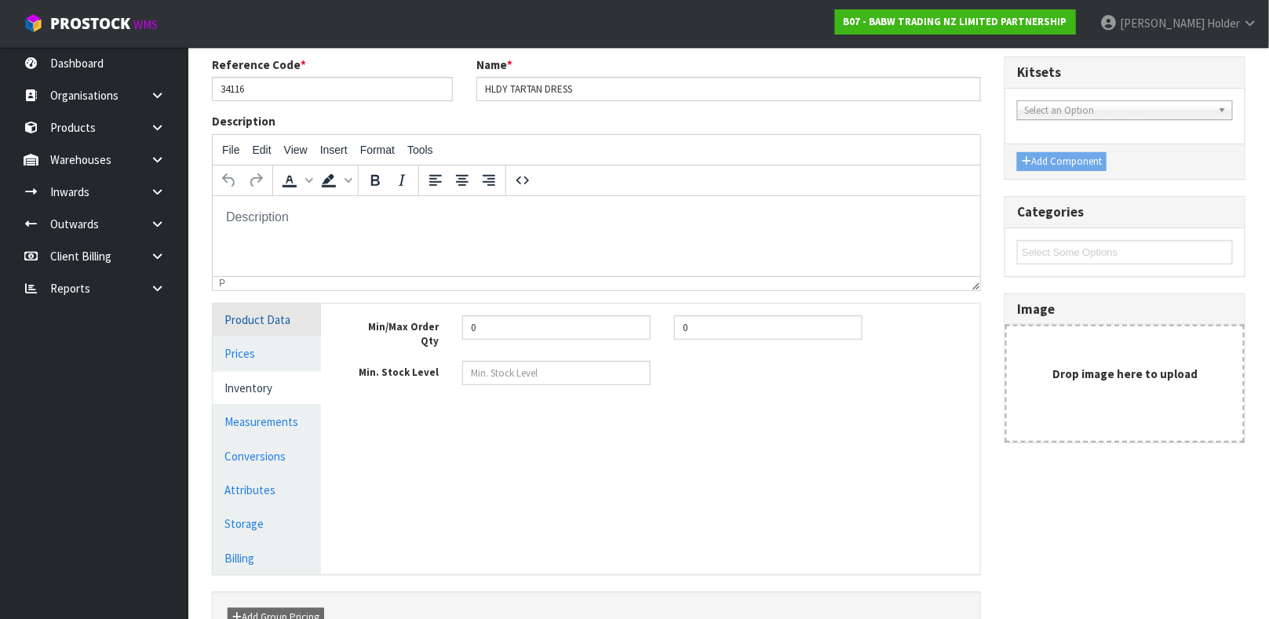
click at [269, 321] on link "Product Data" at bounding box center [267, 320] width 108 height 32
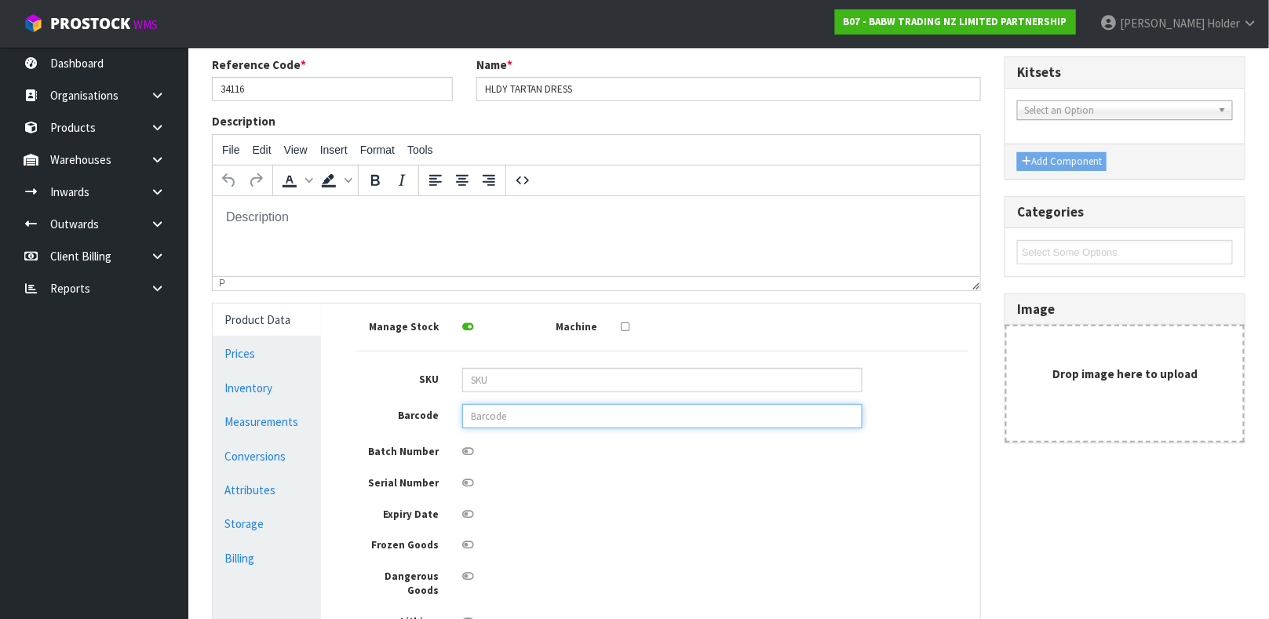
click at [552, 418] on input "text" at bounding box center [662, 416] width 400 height 24
type input "9360410009330"
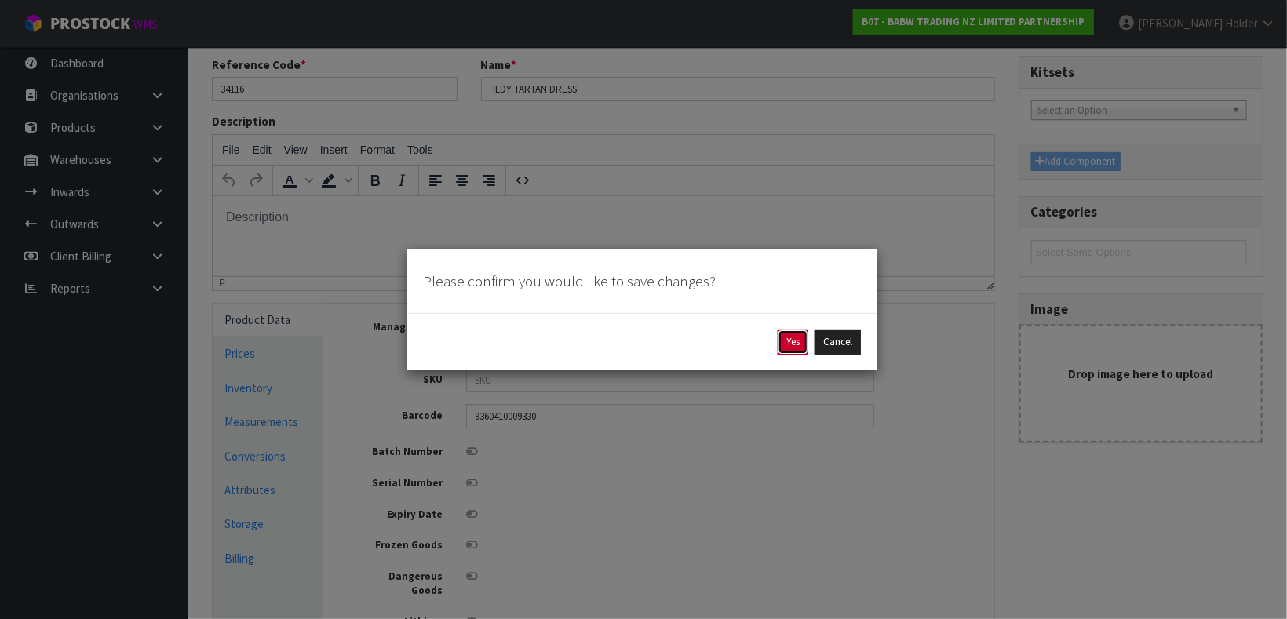
click at [802, 341] on button "Yes" at bounding box center [793, 342] width 31 height 25
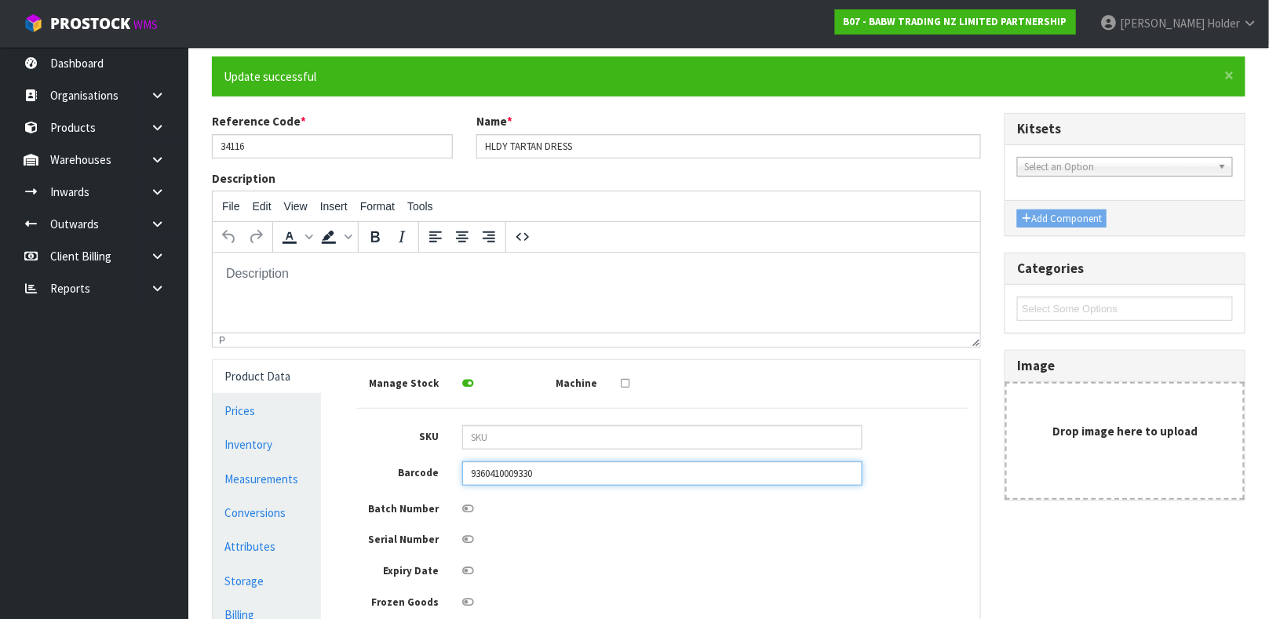
scroll to position [0, 0]
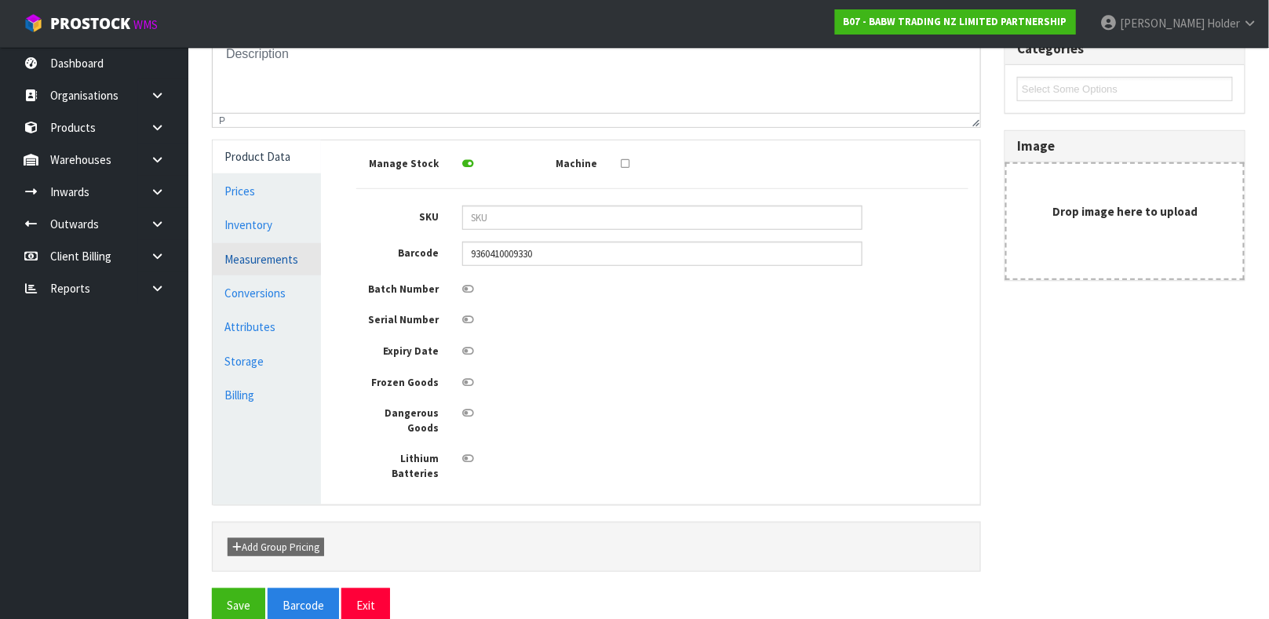
click at [253, 250] on link "Measurements" at bounding box center [267, 259] width 108 height 32
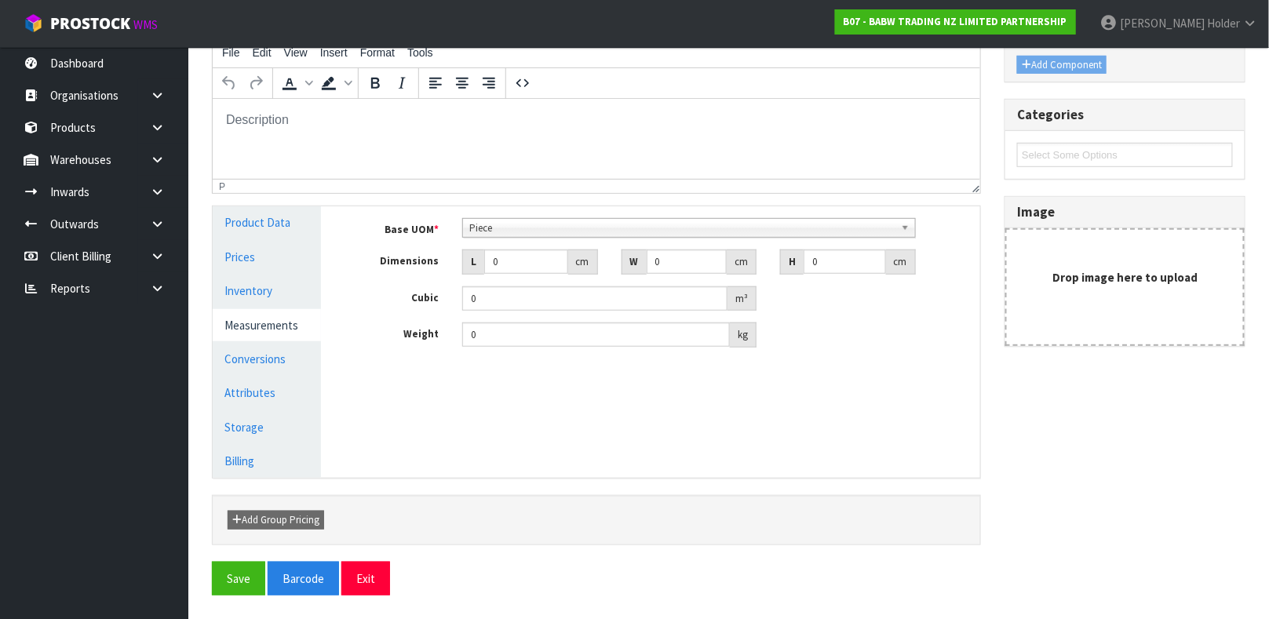
scroll to position [272, 0]
drag, startPoint x: 522, startPoint y: 250, endPoint x: 341, endPoint y: 240, distance: 181.5
click at [348, 252] on div "Dimensions L 0 cm W 0 cm H 0 cm" at bounding box center [663, 262] width 636 height 25
type input "0.000001"
drag, startPoint x: 691, startPoint y: 263, endPoint x: 550, endPoint y: 264, distance: 140.5
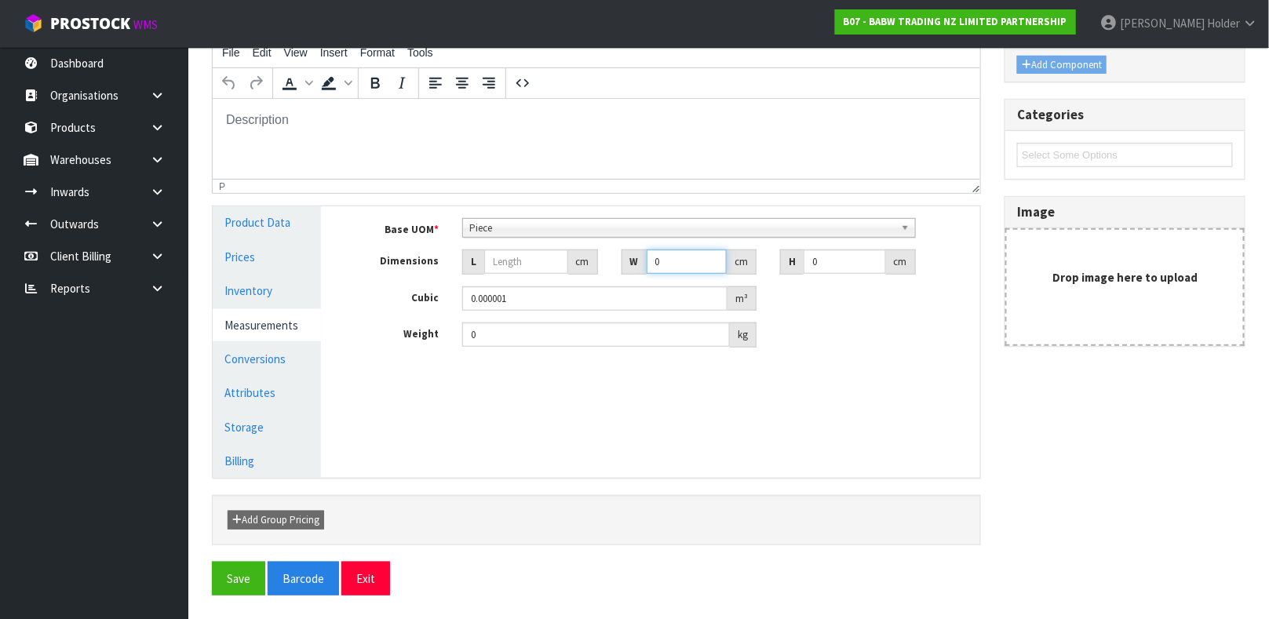
click at [550, 264] on div "Dimensions L cm W 0 cm H 0 cm" at bounding box center [663, 262] width 636 height 25
drag, startPoint x: 848, startPoint y: 253, endPoint x: 760, endPoint y: 268, distance: 89.8
click at [760, 268] on div "Dimensions L cm W cm H 0 cm" at bounding box center [663, 262] width 636 height 25
drag, startPoint x: 556, startPoint y: 297, endPoint x: 242, endPoint y: 264, distance: 316.4
click at [248, 278] on div "Product Data Prices Inventory Measurements Conversions Attributes Storage Billi…" at bounding box center [596, 341] width 791 height 271
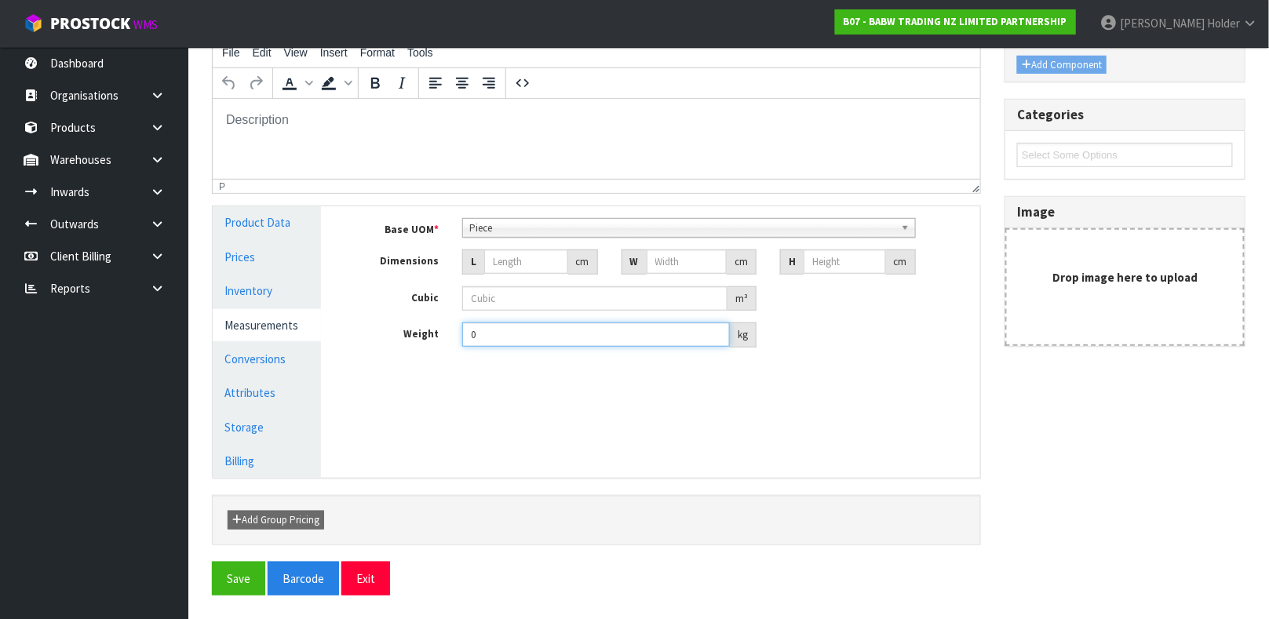
drag, startPoint x: 614, startPoint y: 326, endPoint x: 256, endPoint y: 324, distance: 358.6
click at [309, 334] on div "Product Data Prices Inventory Measurements Conversions Attributes Storage Billi…" at bounding box center [596, 341] width 791 height 271
click at [281, 353] on link "Conversions" at bounding box center [267, 359] width 108 height 32
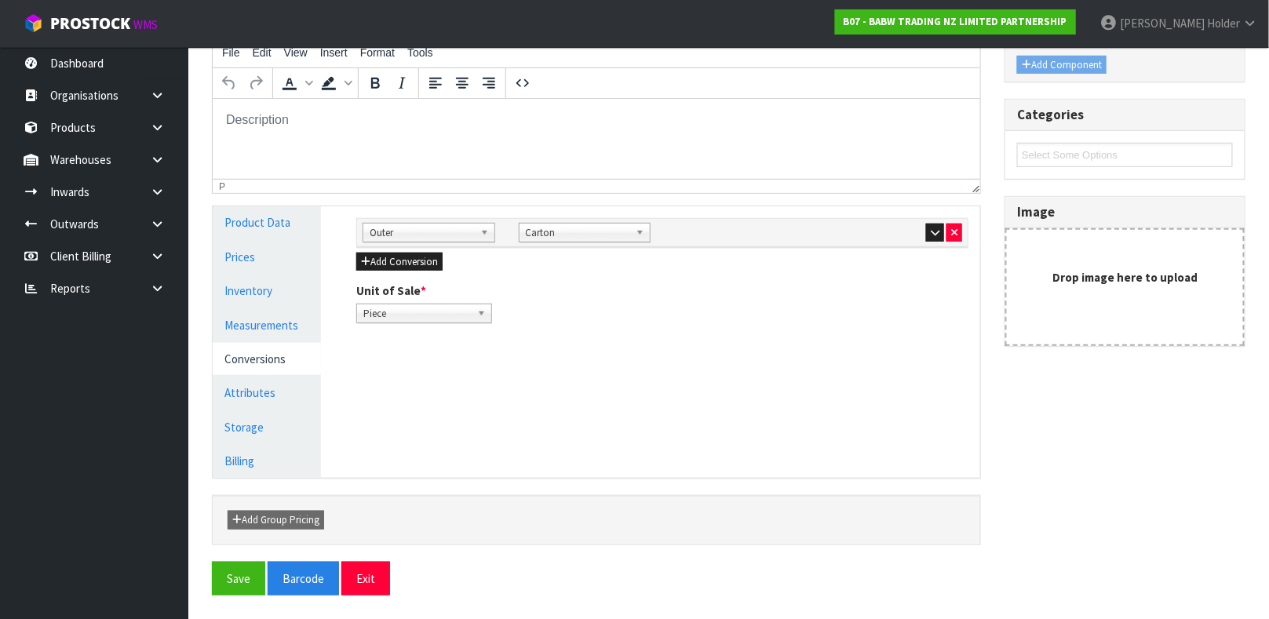
click at [920, 235] on div at bounding box center [896, 232] width 133 height 19
click at [931, 232] on icon "button" at bounding box center [935, 233] width 9 height 10
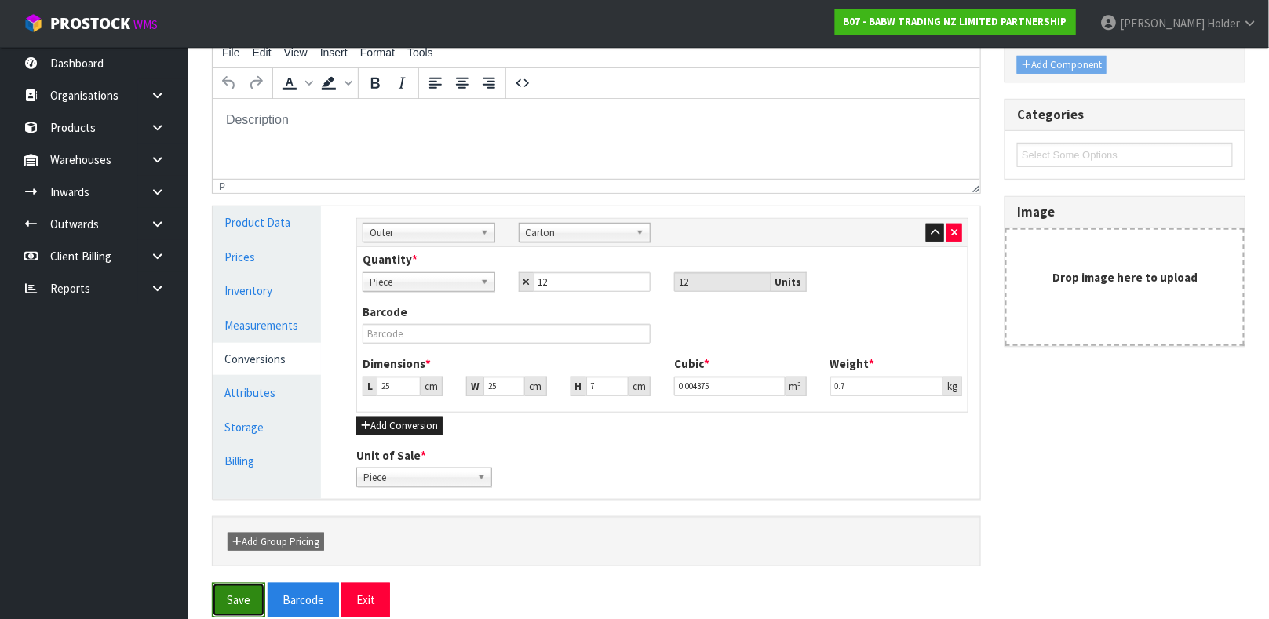
click at [235, 585] on button "Save" at bounding box center [238, 600] width 53 height 34
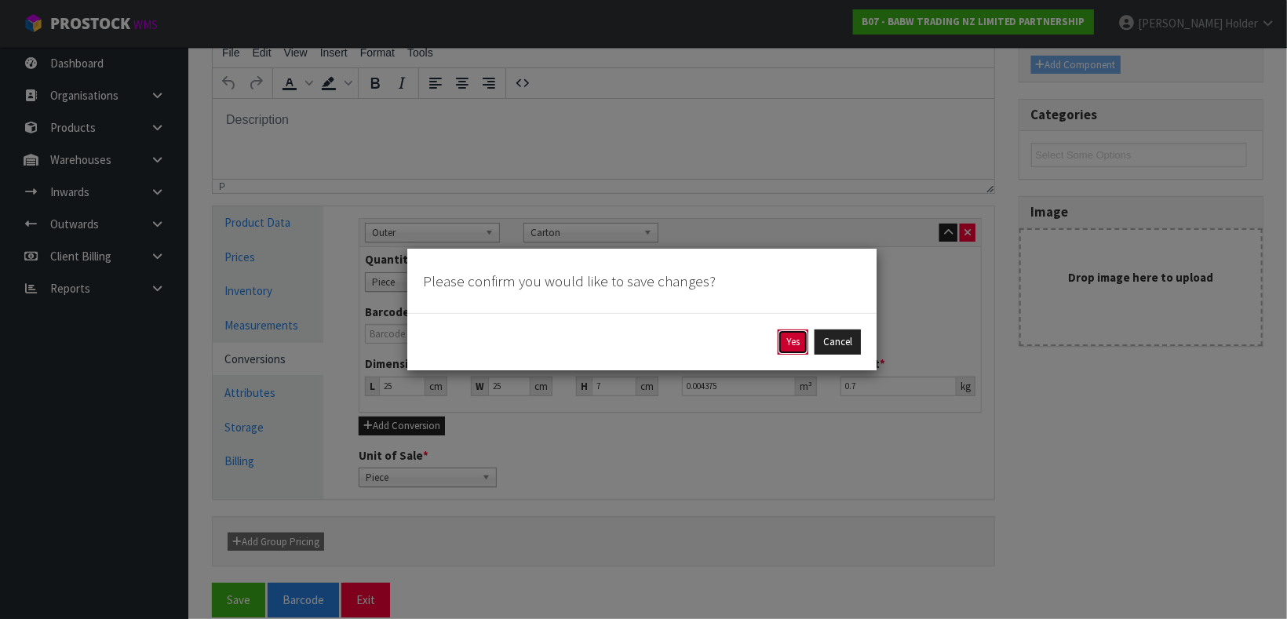
click at [797, 335] on button "Yes" at bounding box center [793, 342] width 31 height 25
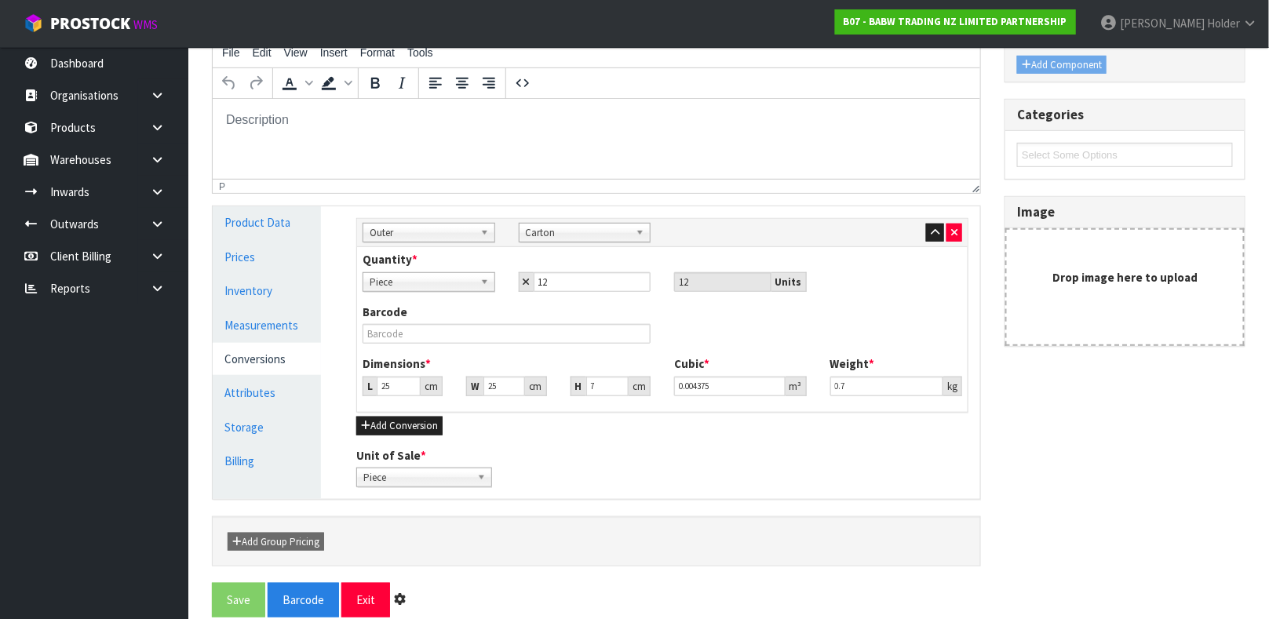
scroll to position [0, 0]
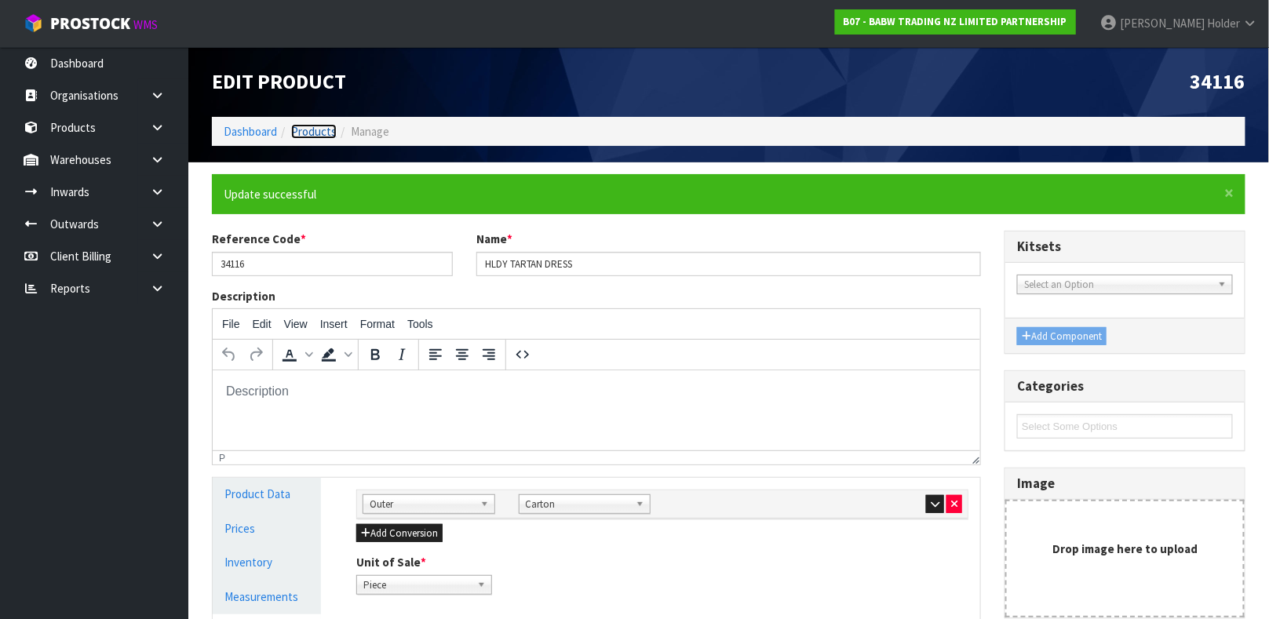
click at [323, 136] on link "Products" at bounding box center [314, 131] width 46 height 15
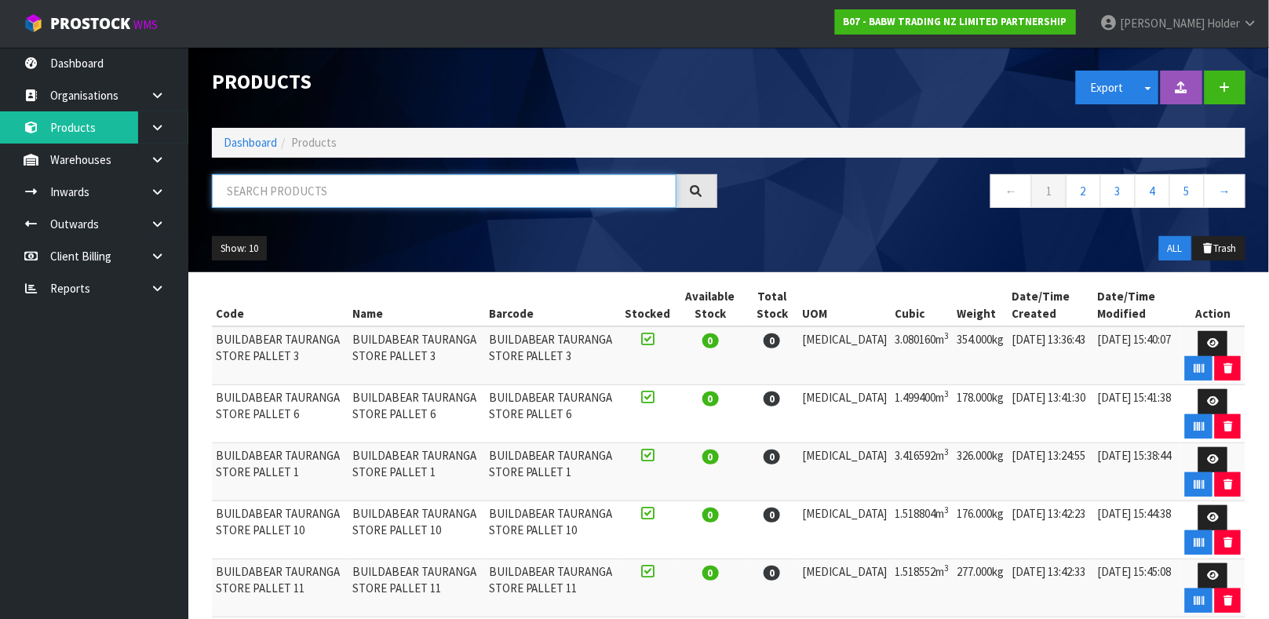
click at [268, 200] on input "text" at bounding box center [444, 191] width 465 height 34
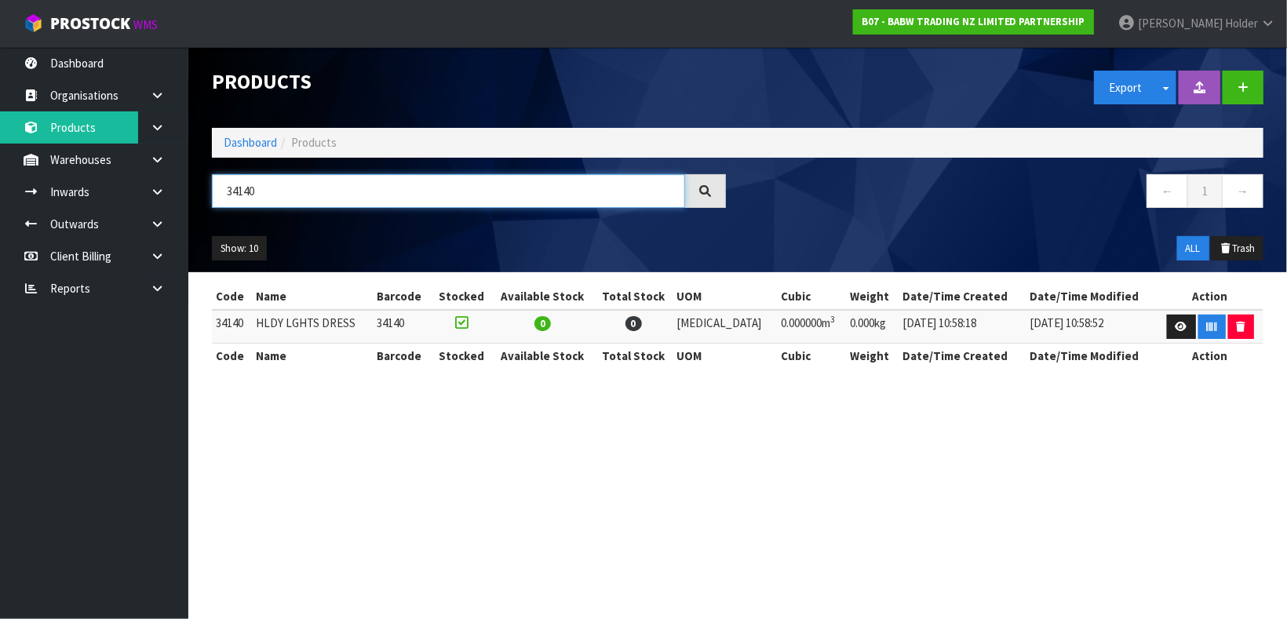
type input "34140"
click at [1157, 326] on td at bounding box center [1210, 327] width 107 height 34
click at [1167, 324] on link at bounding box center [1181, 327] width 29 height 25
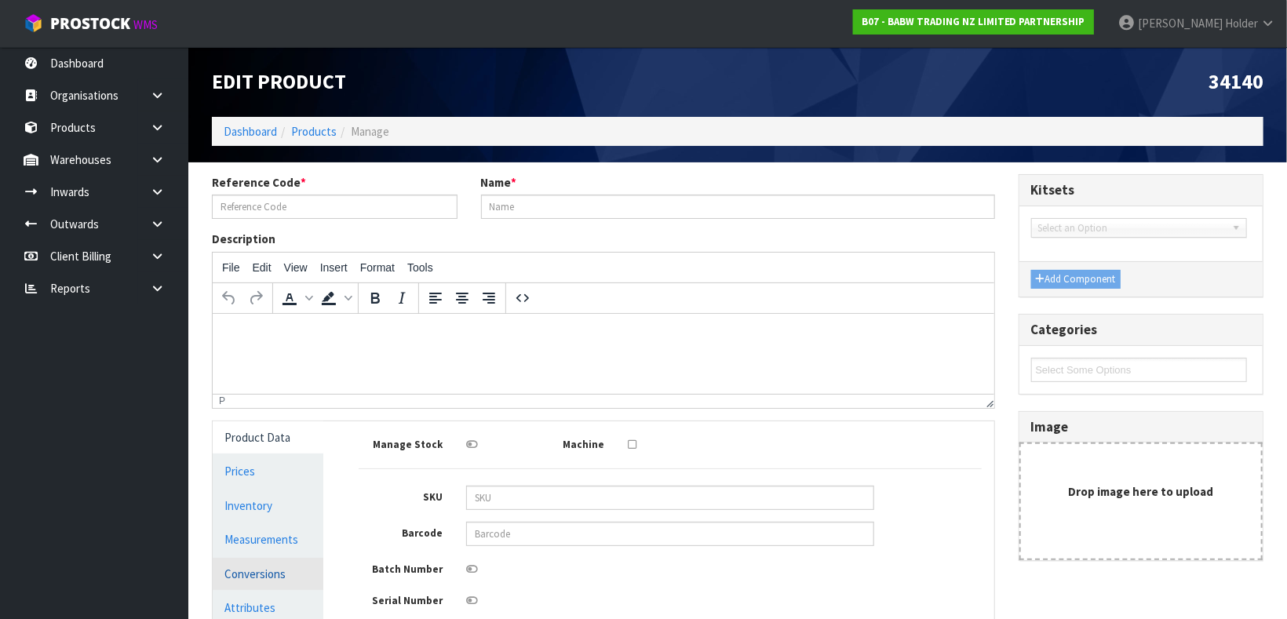
type input "34140"
type input "HLDY LGHTS DRESS"
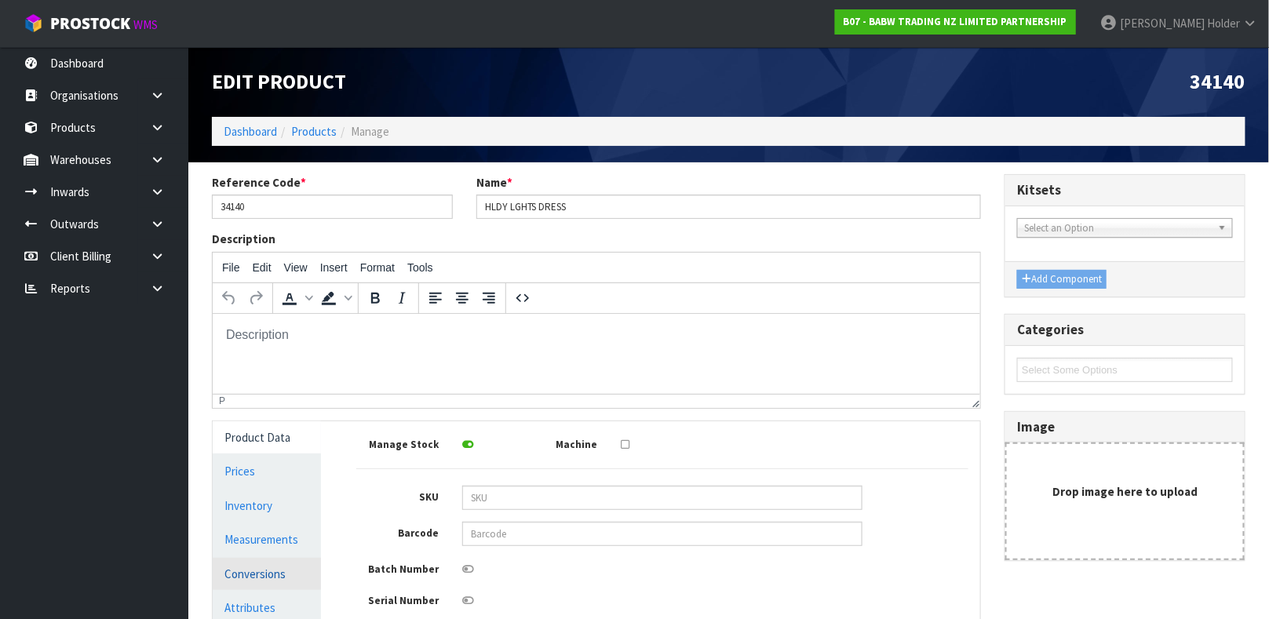
click at [248, 585] on link "Conversions" at bounding box center [267, 574] width 108 height 32
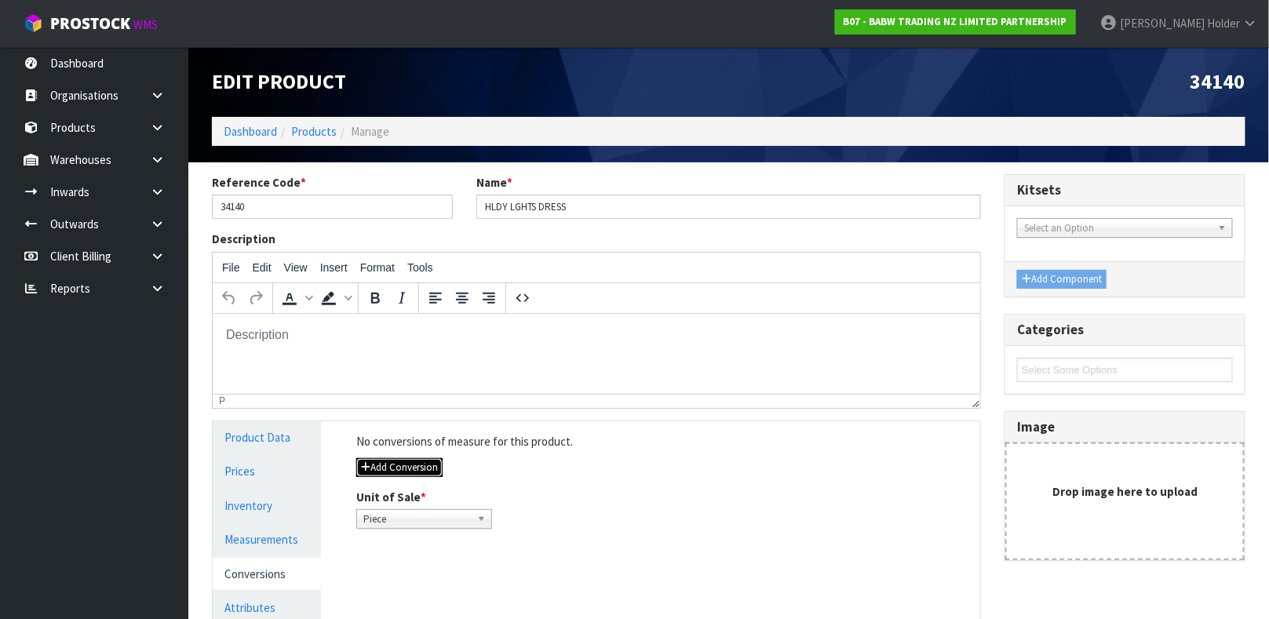
click at [413, 459] on button "Add Conversion" at bounding box center [399, 467] width 86 height 19
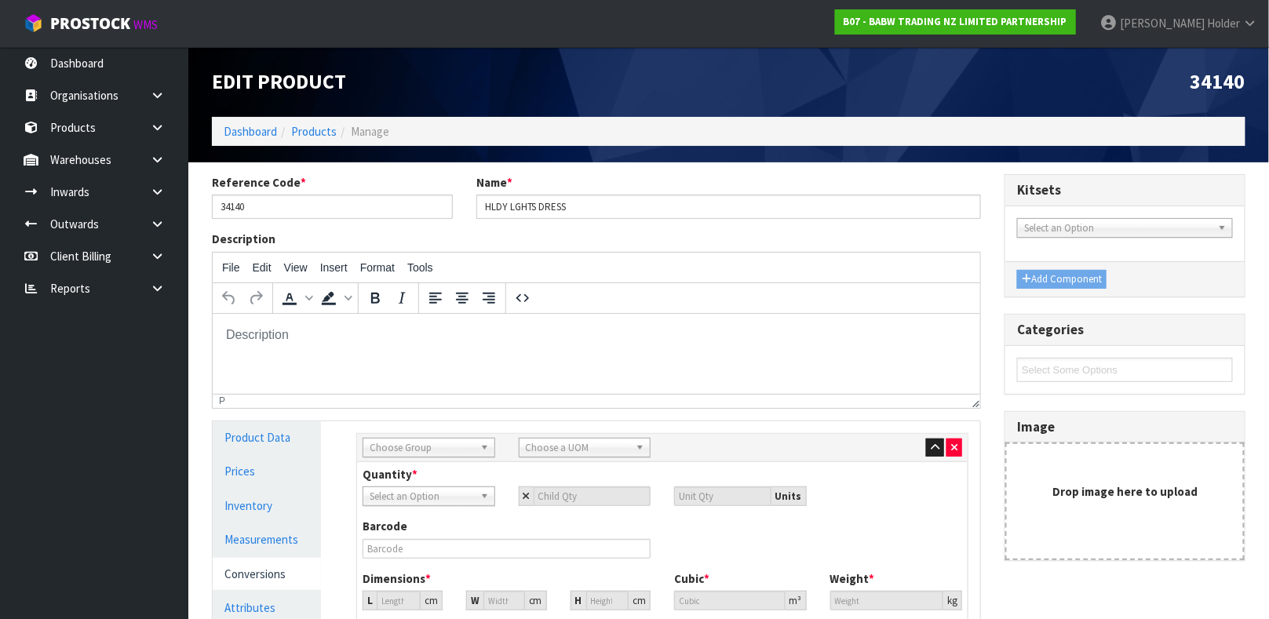
click at [411, 443] on span "Choose Group" at bounding box center [422, 448] width 104 height 19
click at [456, 527] on li "Outer" at bounding box center [428, 532] width 125 height 20
click at [559, 445] on span "Choose a UOM" at bounding box center [578, 448] width 104 height 19
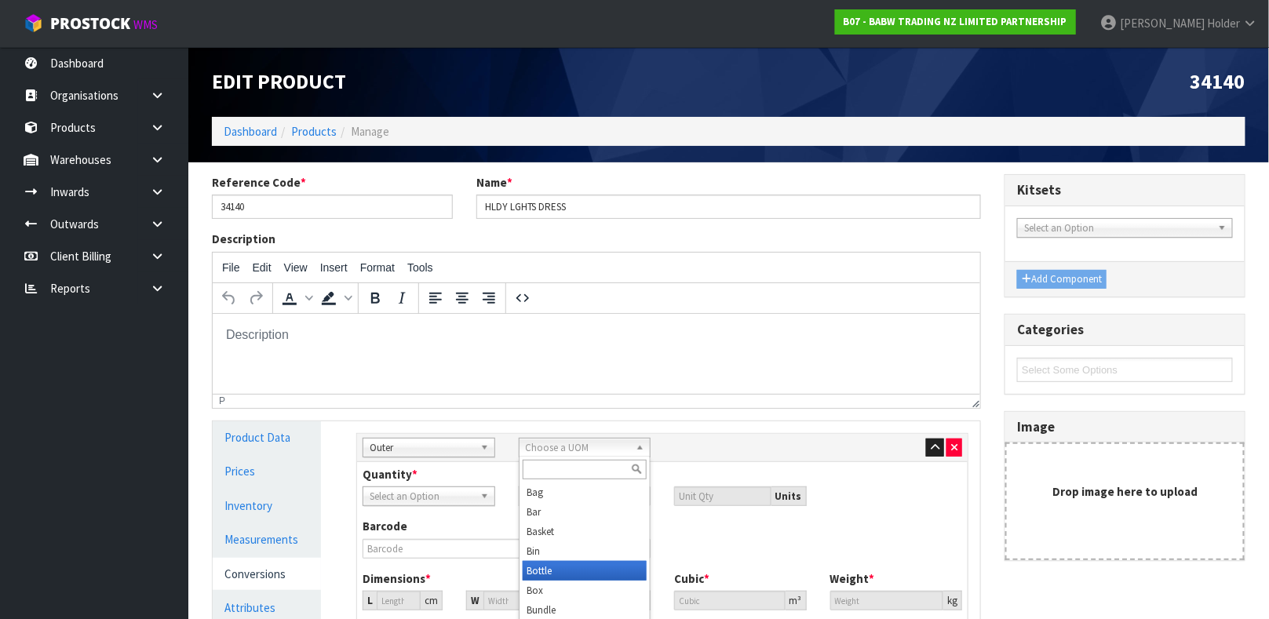
scroll to position [118, 0]
click at [552, 553] on li "Carton" at bounding box center [585, 551] width 125 height 20
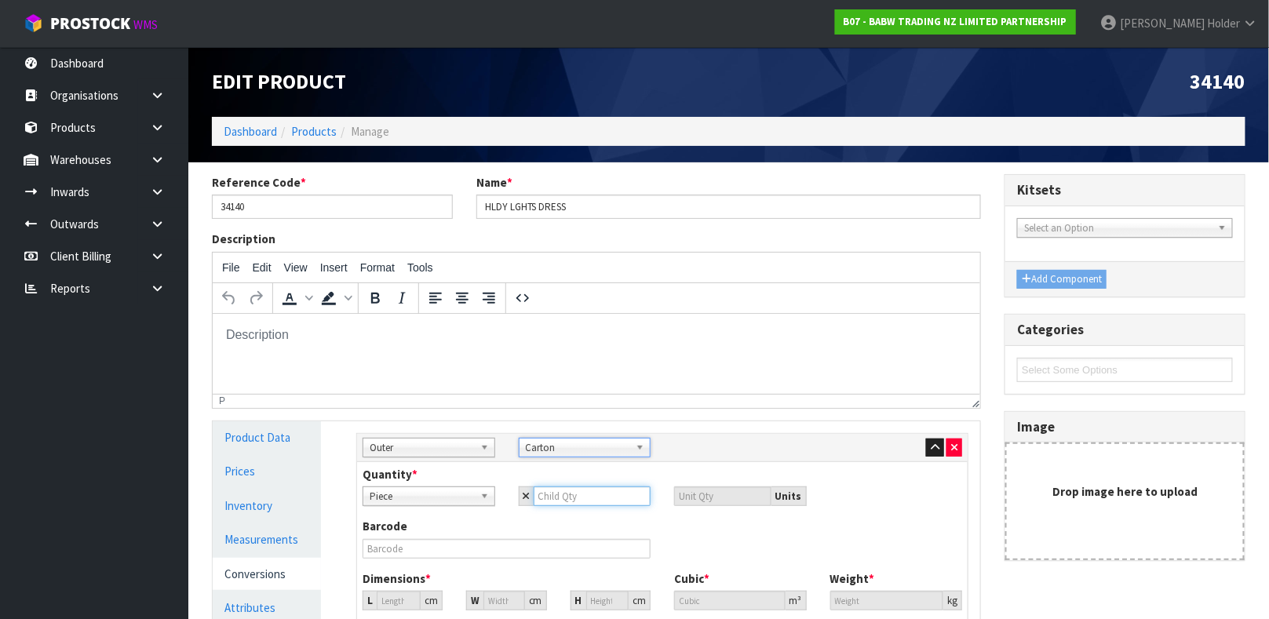
click at [572, 501] on input "number" at bounding box center [593, 497] width 118 height 20
type input "1"
type input "12"
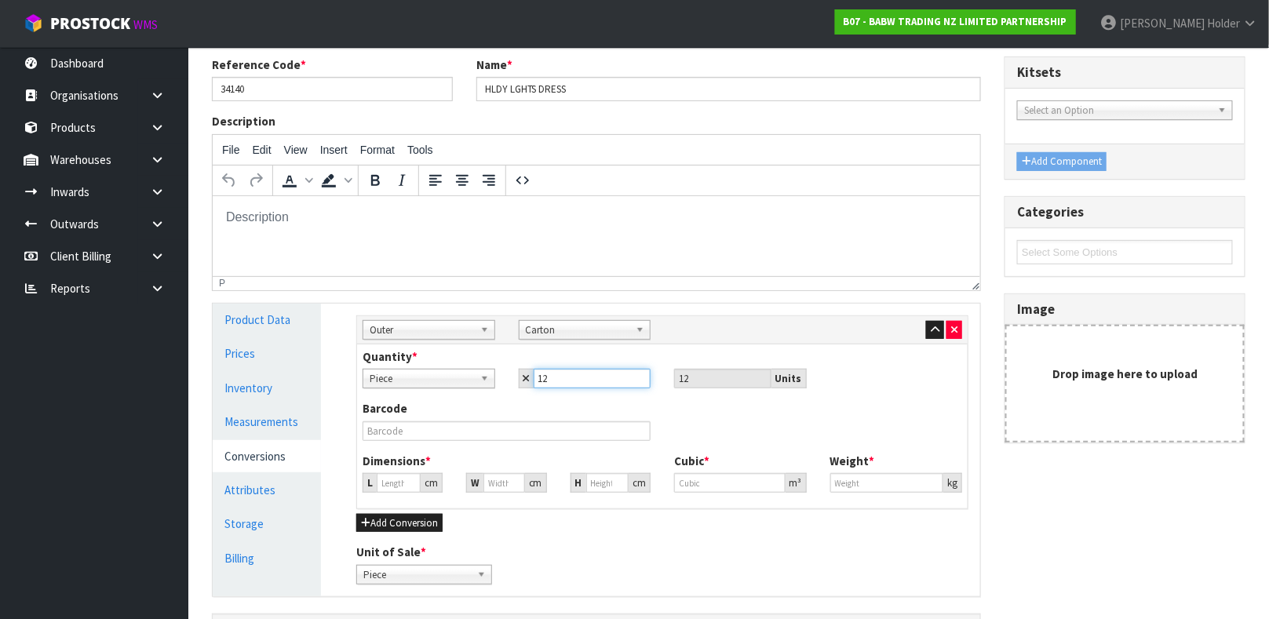
type input "12"
type input "0"
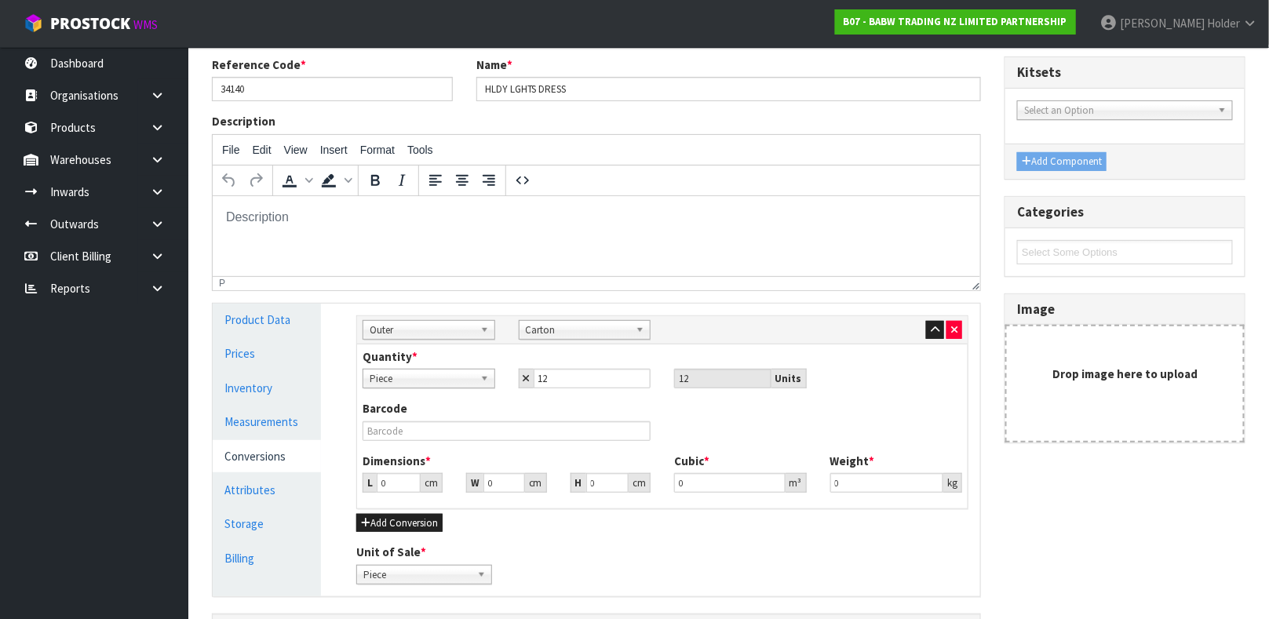
click at [388, 472] on div "Dimensions * L 0 cm W 0 cm H 0 cm" at bounding box center [507, 473] width 312 height 40
click at [403, 477] on input "0.001" at bounding box center [399, 483] width 44 height 20
click at [272, 322] on link "Product Data" at bounding box center [267, 320] width 108 height 32
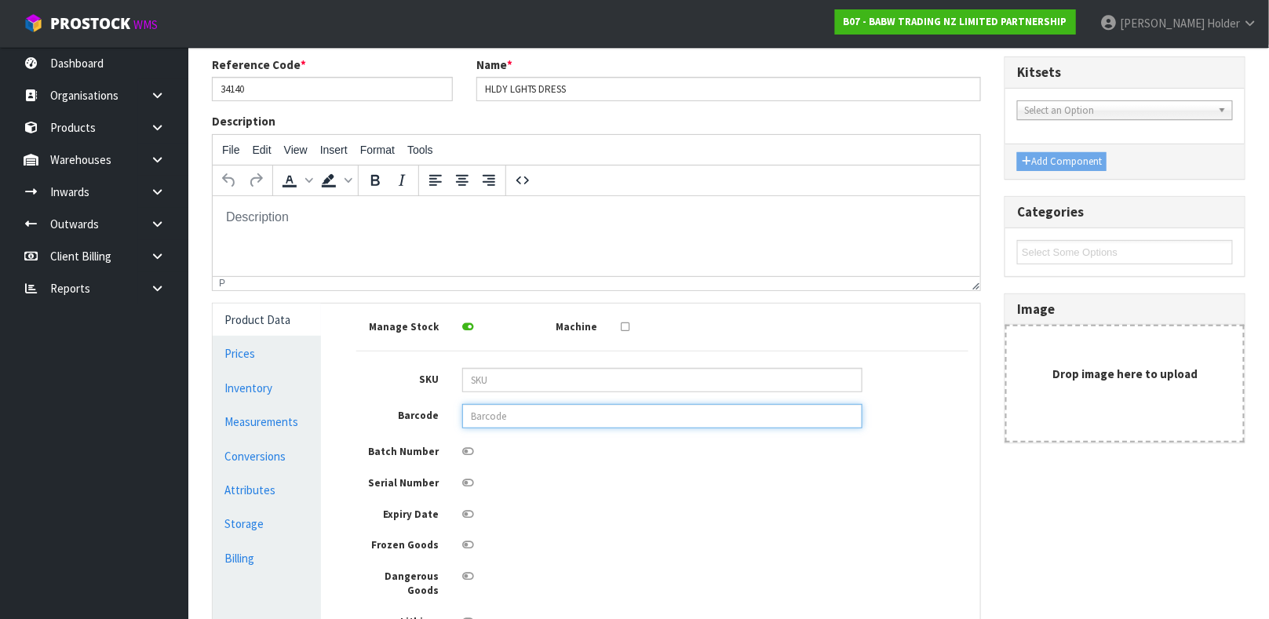
click at [472, 409] on input "text" at bounding box center [662, 416] width 400 height 24
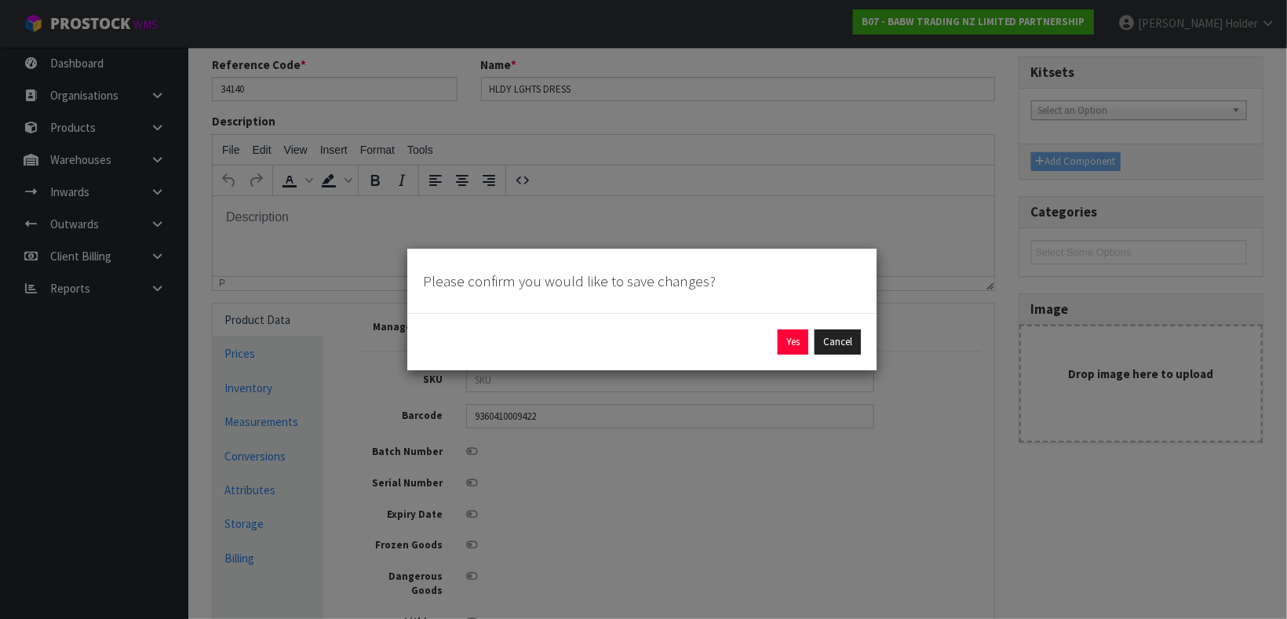
click at [775, 345] on div "Yes Cancel" at bounding box center [642, 342] width 438 height 25
click at [786, 343] on button "Yes" at bounding box center [793, 342] width 31 height 25
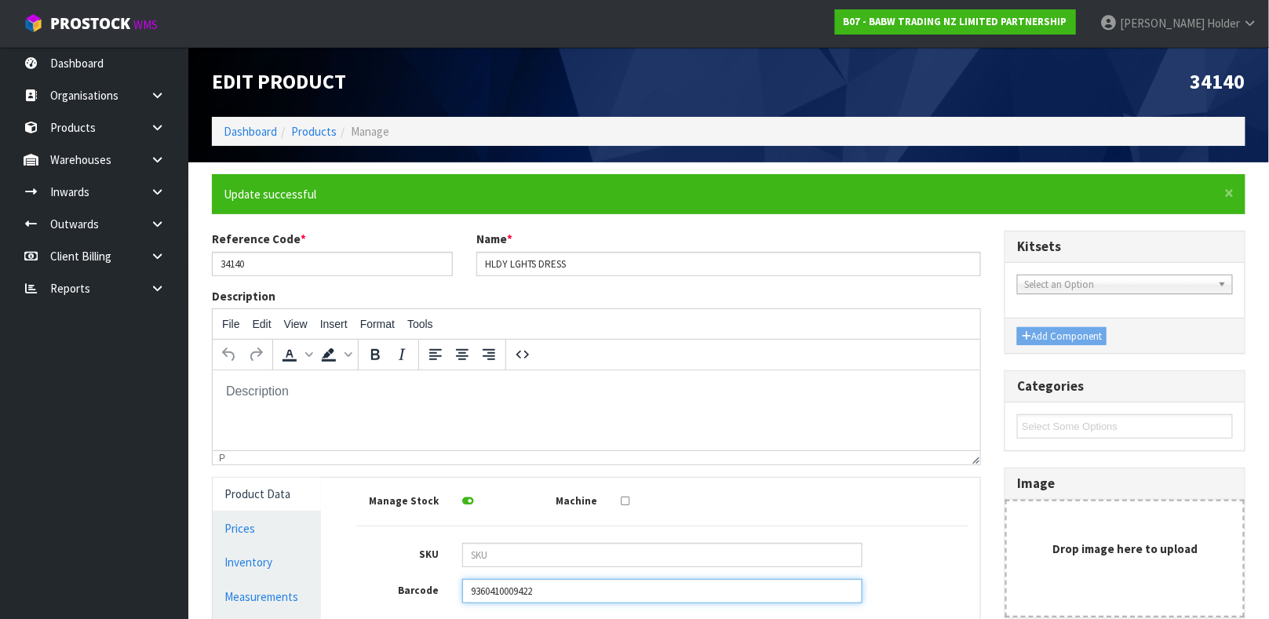
scroll to position [337, 0]
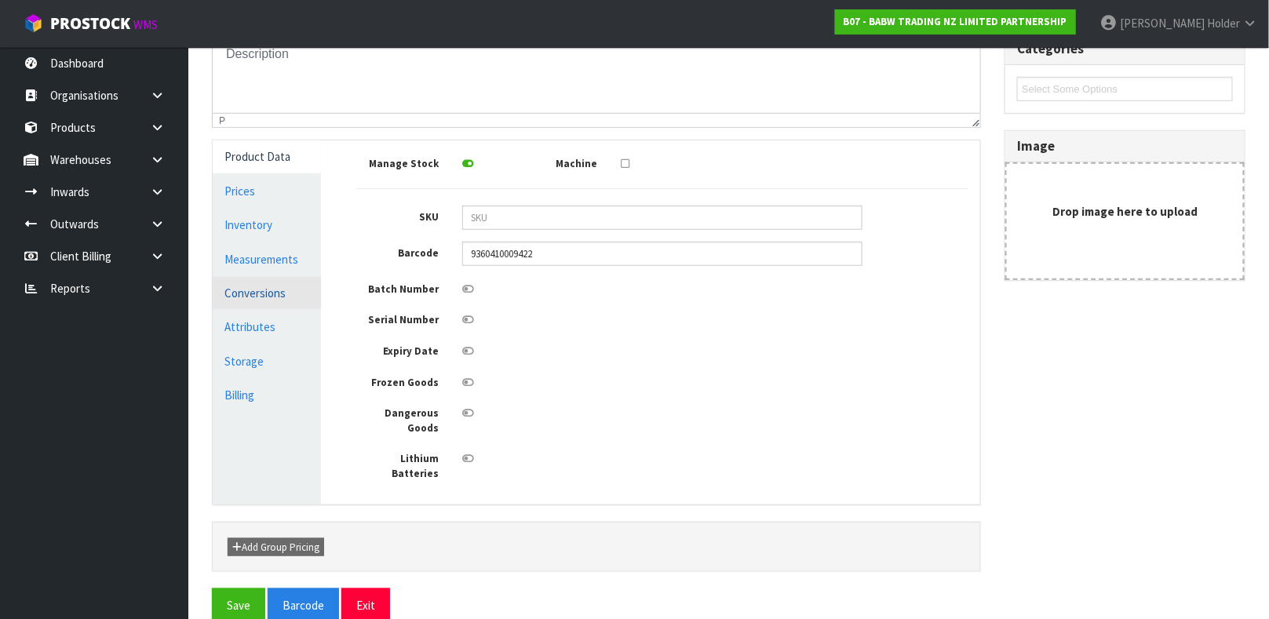
click at [268, 290] on link "Conversions" at bounding box center [267, 293] width 108 height 32
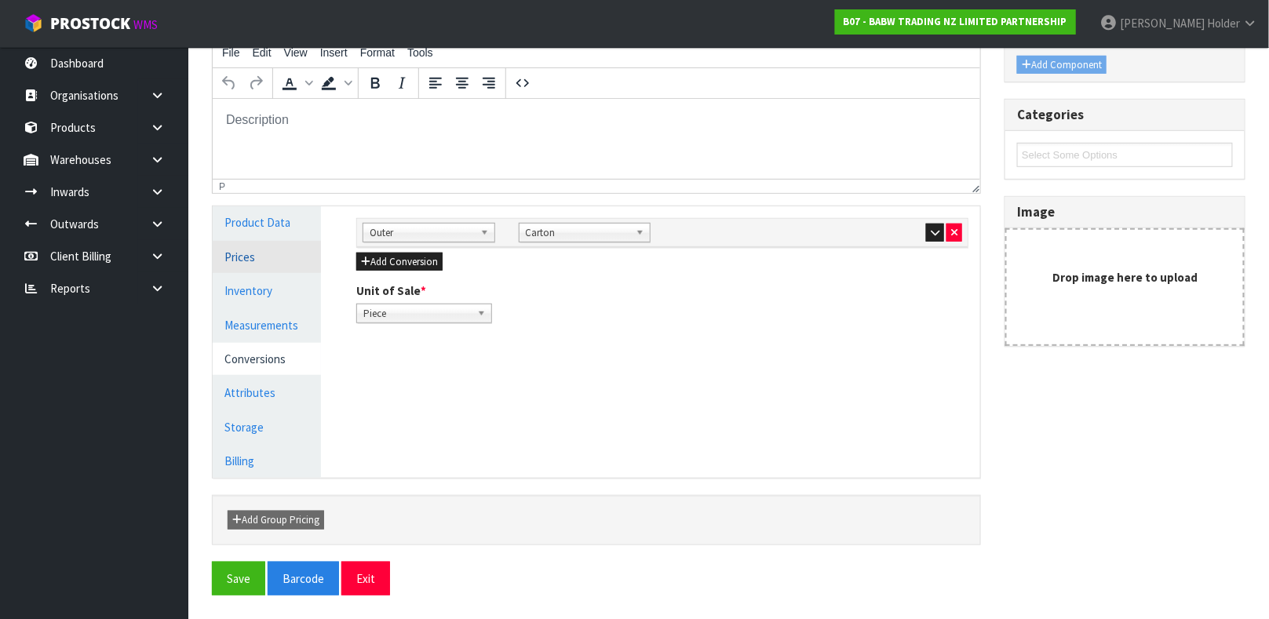
scroll to position [272, 0]
click at [277, 298] on link "Inventory" at bounding box center [267, 291] width 108 height 32
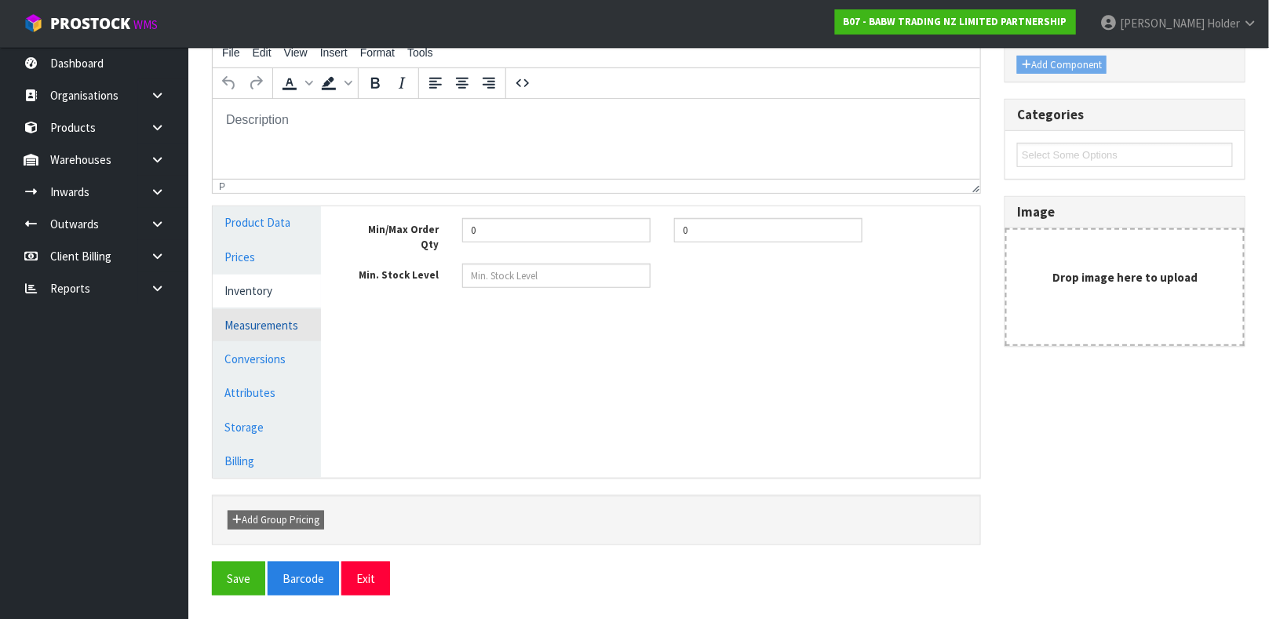
click at [275, 317] on link "Measurements" at bounding box center [267, 325] width 108 height 32
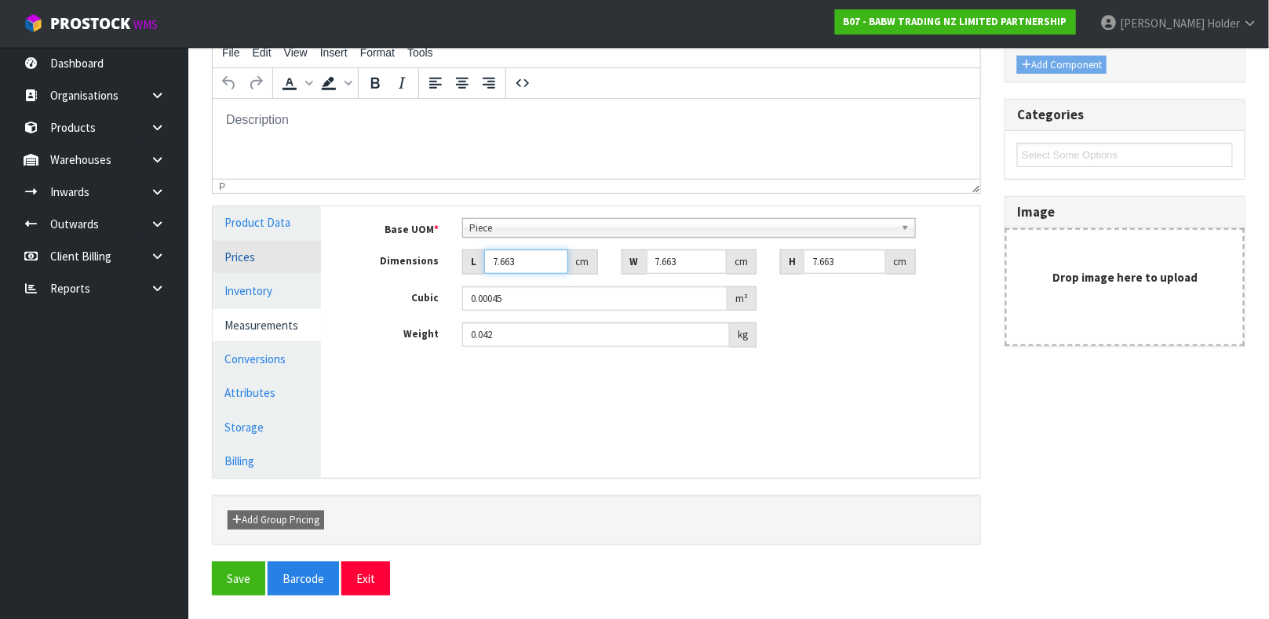
drag, startPoint x: 522, startPoint y: 264, endPoint x: 298, endPoint y: 246, distance: 224.4
click at [298, 246] on div "Product Data Prices Inventory Measurements Conversions Attributes Storage Billi…" at bounding box center [596, 341] width 791 height 271
drag, startPoint x: 686, startPoint y: 264, endPoint x: 545, endPoint y: 221, distance: 147.7
click at [493, 217] on div "Base UOM * Bag Bar Basket Bin Bottle Box Bundle Cabinet Cage Carton Case Coil C…" at bounding box center [663, 288] width 636 height 165
drag, startPoint x: 844, startPoint y: 255, endPoint x: 627, endPoint y: 232, distance: 218.6
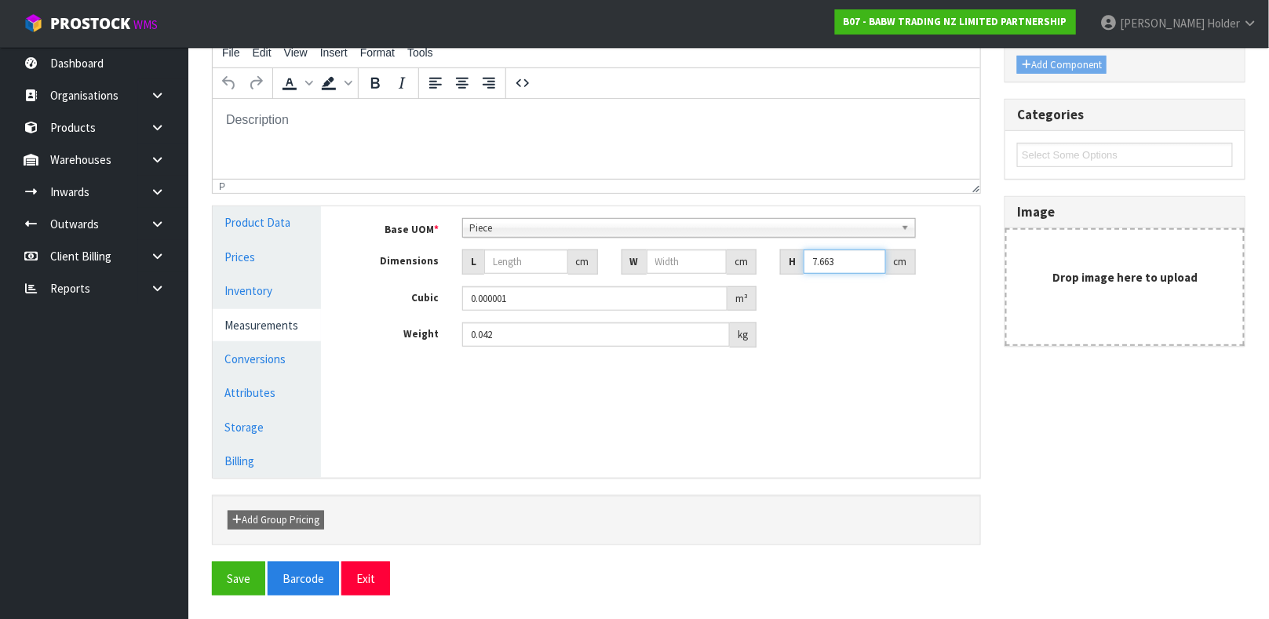
click at [647, 232] on div "Base UOM * Bag Bar Basket Bin Bottle Box Bundle Cabinet Cage Carton Case Coil C…" at bounding box center [662, 282] width 612 height 129
drag, startPoint x: 596, startPoint y: 287, endPoint x: 548, endPoint y: 284, distance: 48.0
click at [548, 284] on div "Base UOM * Bag Bar Basket Bin Bottle Box Bundle Cabinet Cage Carton Case Coil C…" at bounding box center [662, 282] width 612 height 129
drag, startPoint x: 545, startPoint y: 293, endPoint x: 337, endPoint y: 268, distance: 209.5
click at [337, 268] on div "Manage Stock Machine SKU Barcode 9360410009422 Batch Number Serial Number Expir…" at bounding box center [662, 341] width 659 height 271
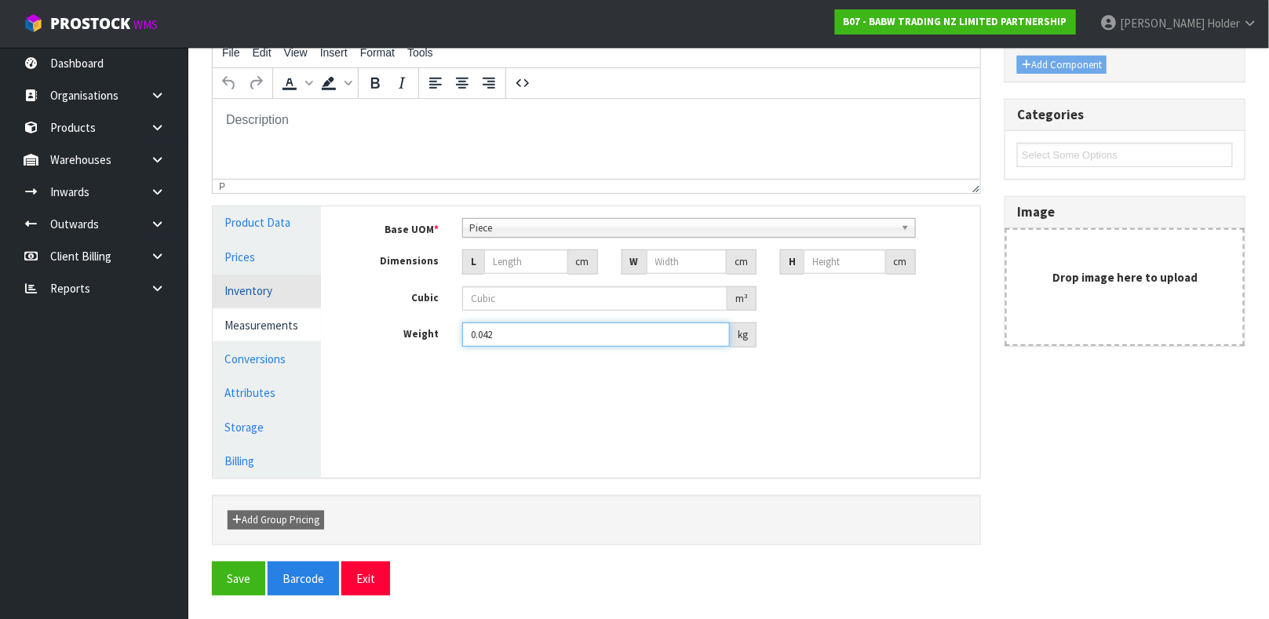
drag, startPoint x: 387, startPoint y: 316, endPoint x: 275, endPoint y: 297, distance: 113.1
click at [300, 301] on div "Product Data Prices Inventory Measurements Conversions Attributes Storage Billi…" at bounding box center [596, 341] width 791 height 271
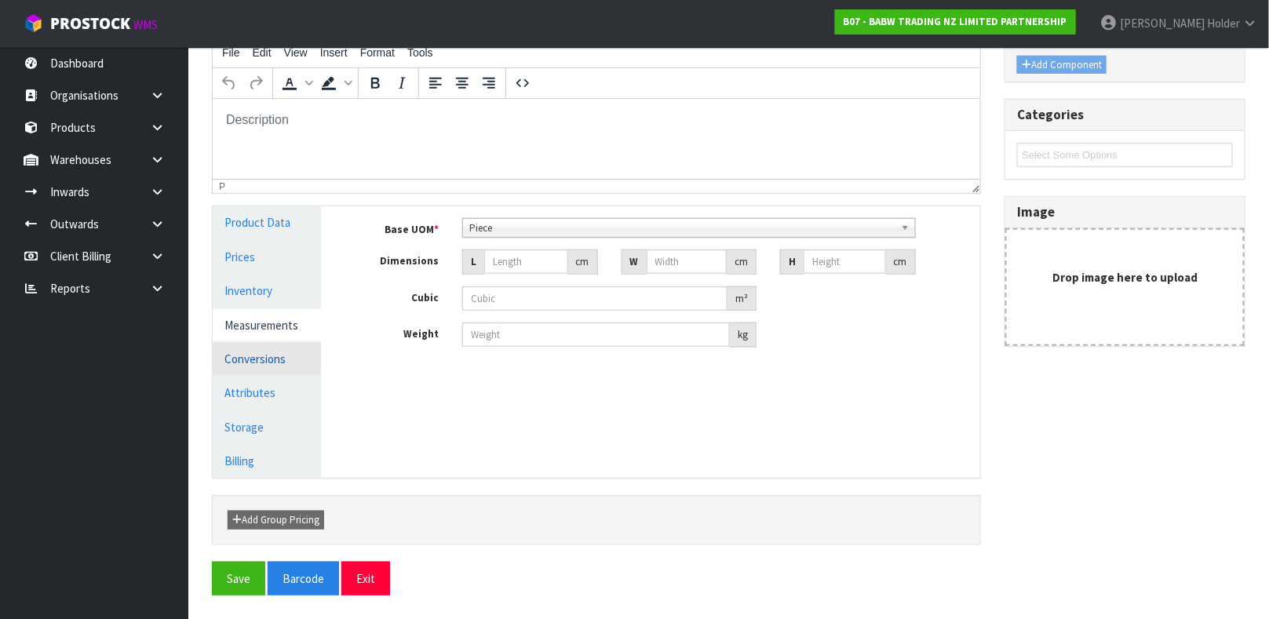
click at [283, 348] on link "Conversions" at bounding box center [267, 359] width 108 height 32
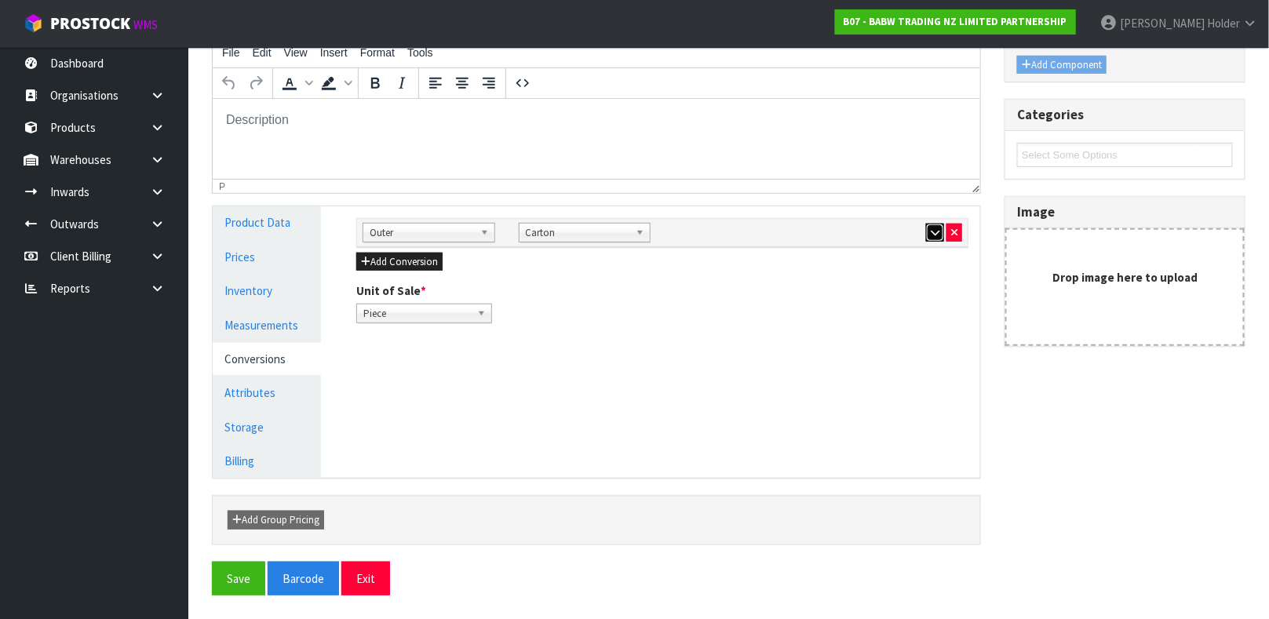
click at [926, 233] on button "button" at bounding box center [935, 233] width 18 height 19
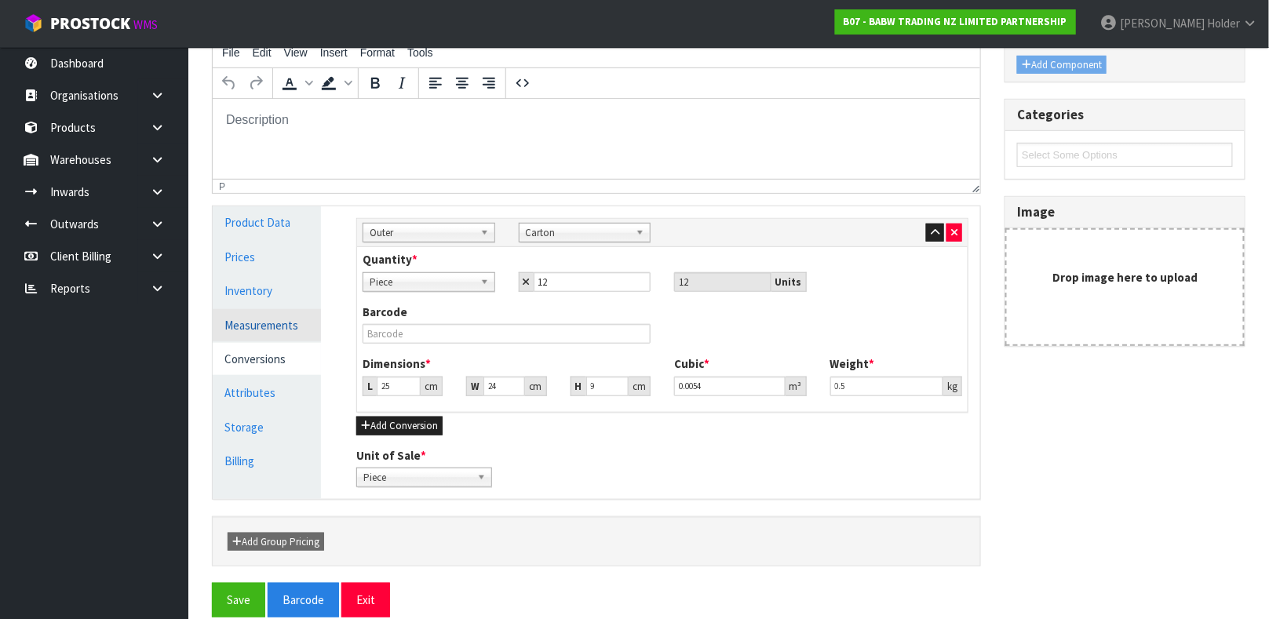
click at [277, 326] on link "Measurements" at bounding box center [267, 325] width 108 height 32
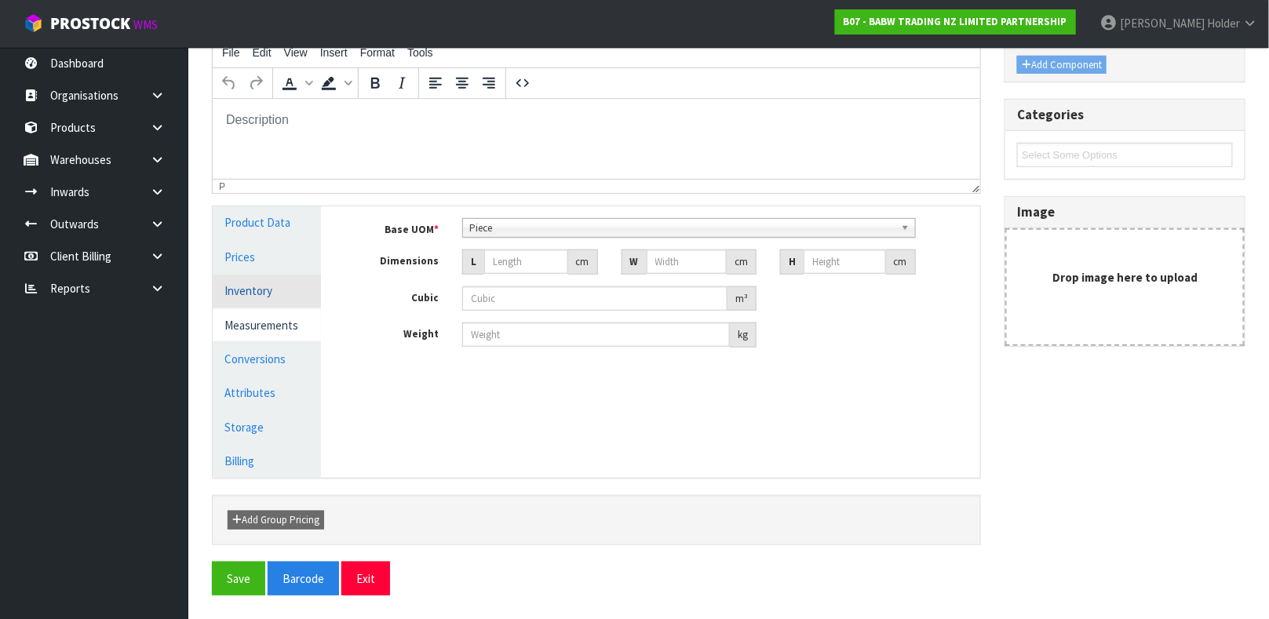
click at [272, 293] on link "Inventory" at bounding box center [267, 291] width 108 height 32
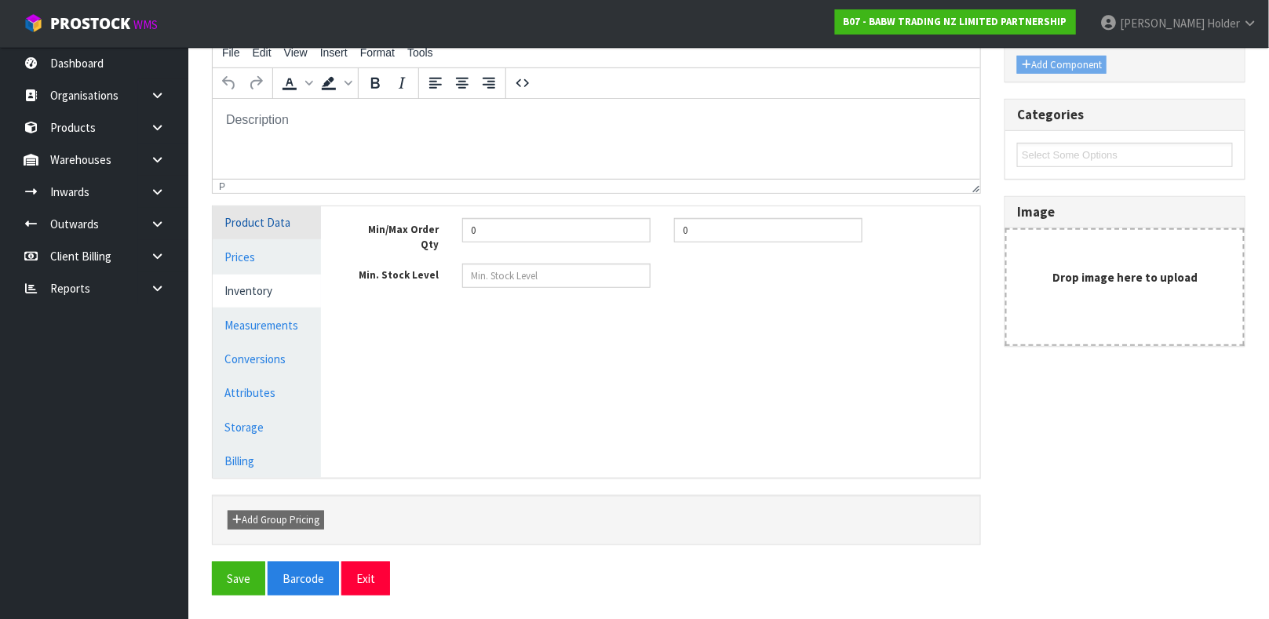
click at [282, 226] on link "Product Data" at bounding box center [267, 222] width 108 height 32
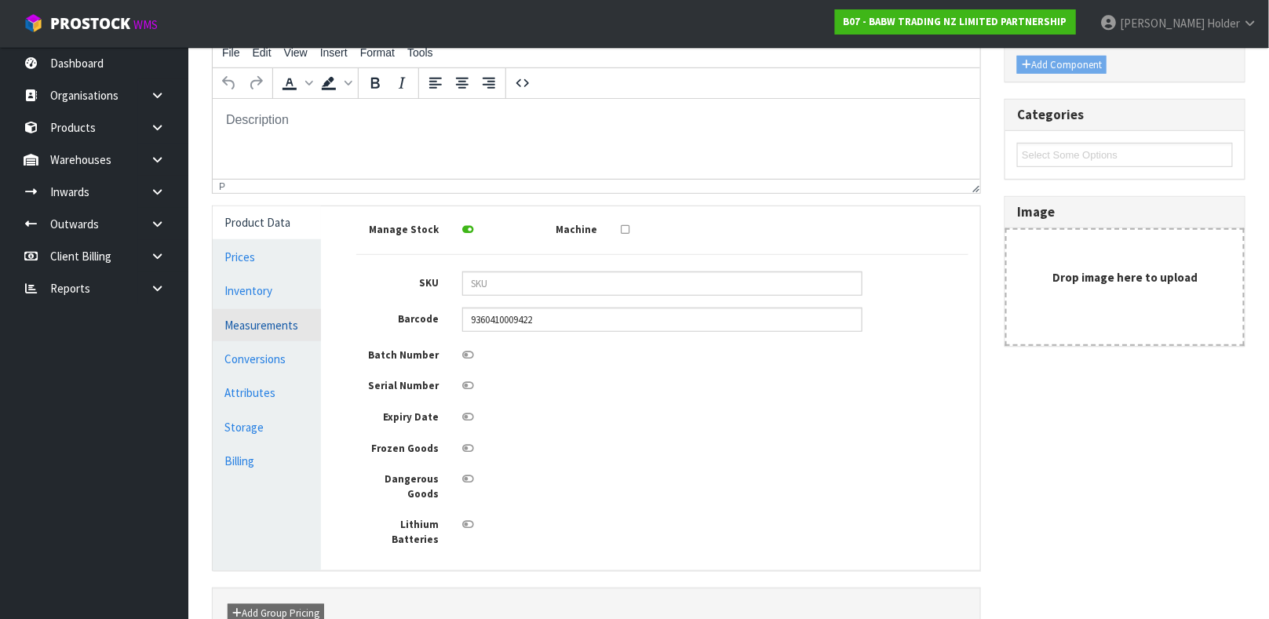
click at [297, 320] on link "Measurements" at bounding box center [267, 325] width 108 height 32
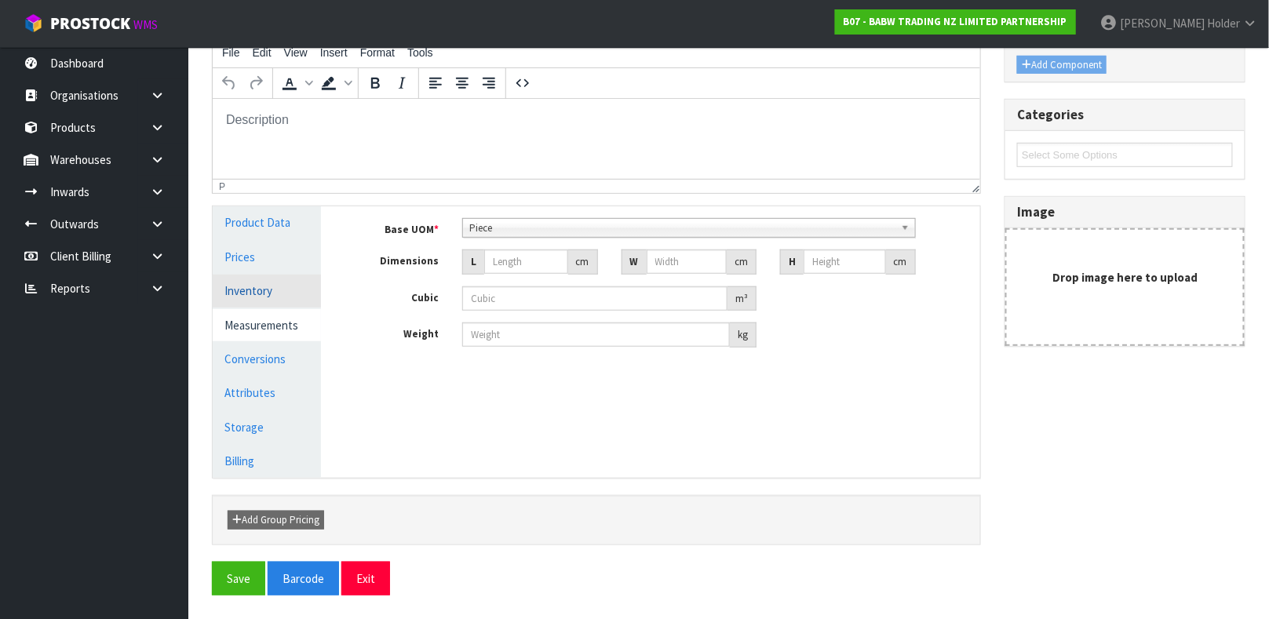
click at [297, 301] on link "Inventory" at bounding box center [267, 291] width 108 height 32
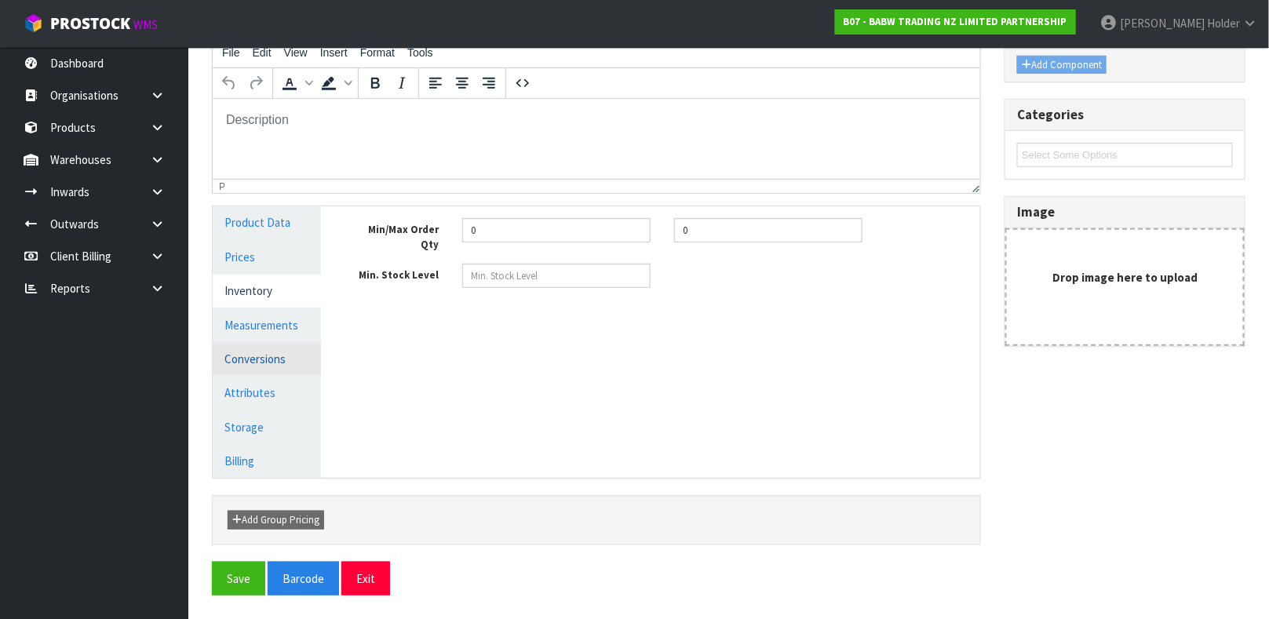
click at [291, 365] on link "Conversions" at bounding box center [267, 359] width 108 height 32
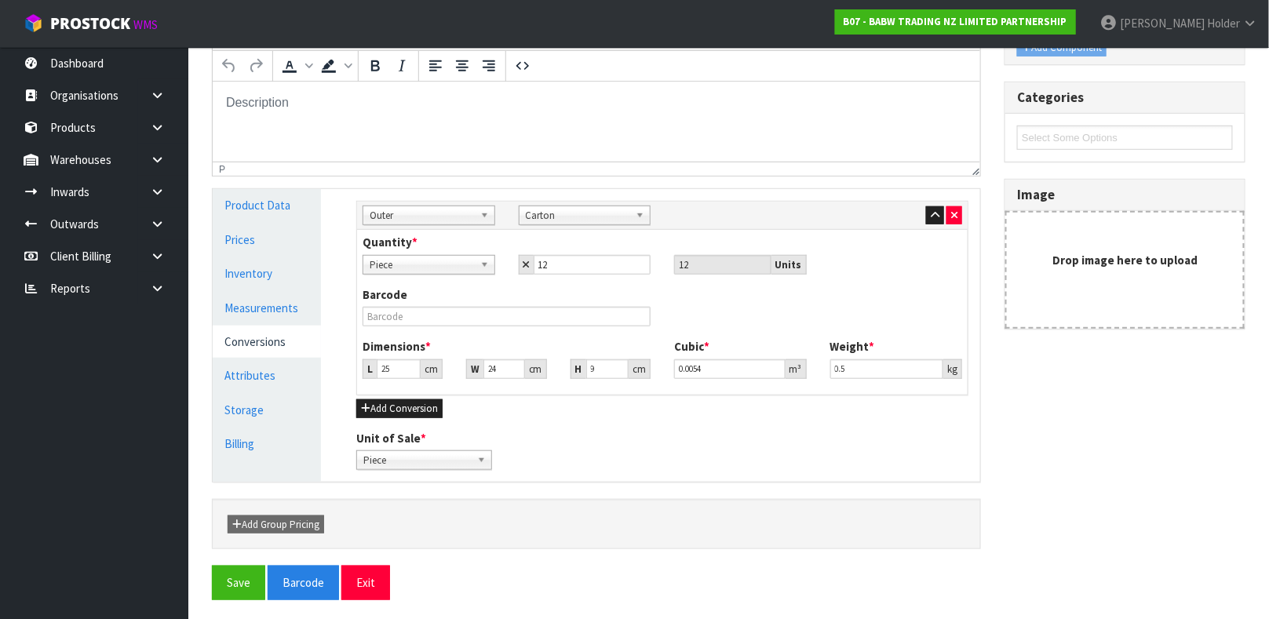
scroll to position [293, 0]
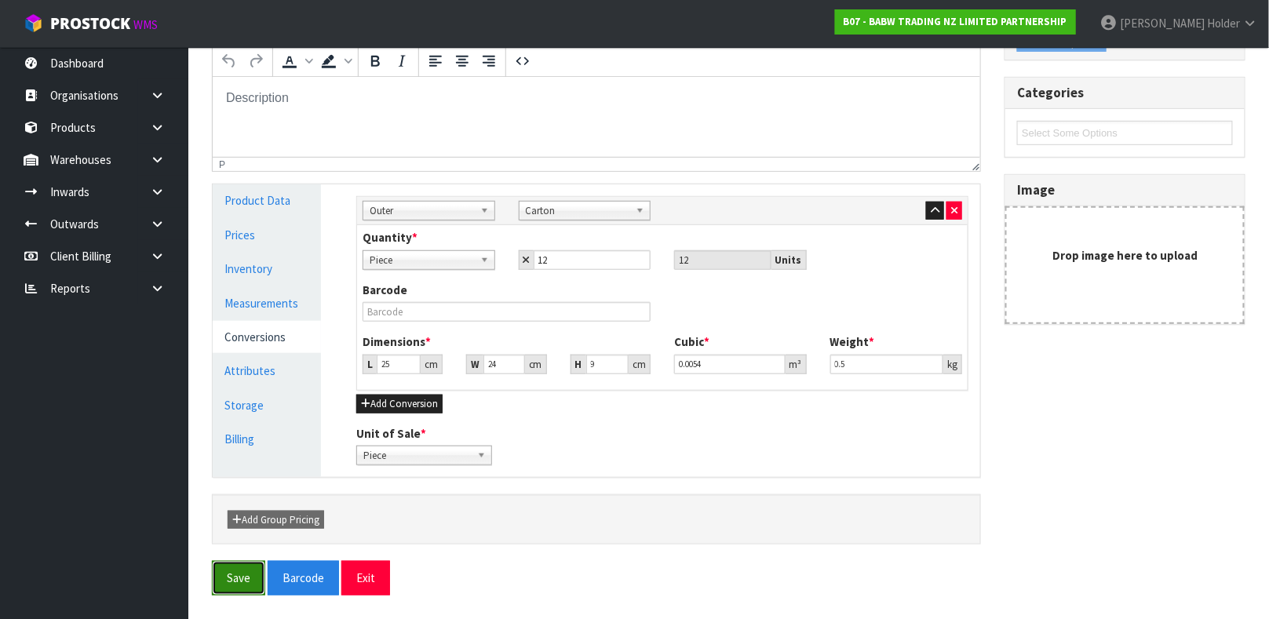
click at [246, 585] on button "Save" at bounding box center [238, 578] width 53 height 34
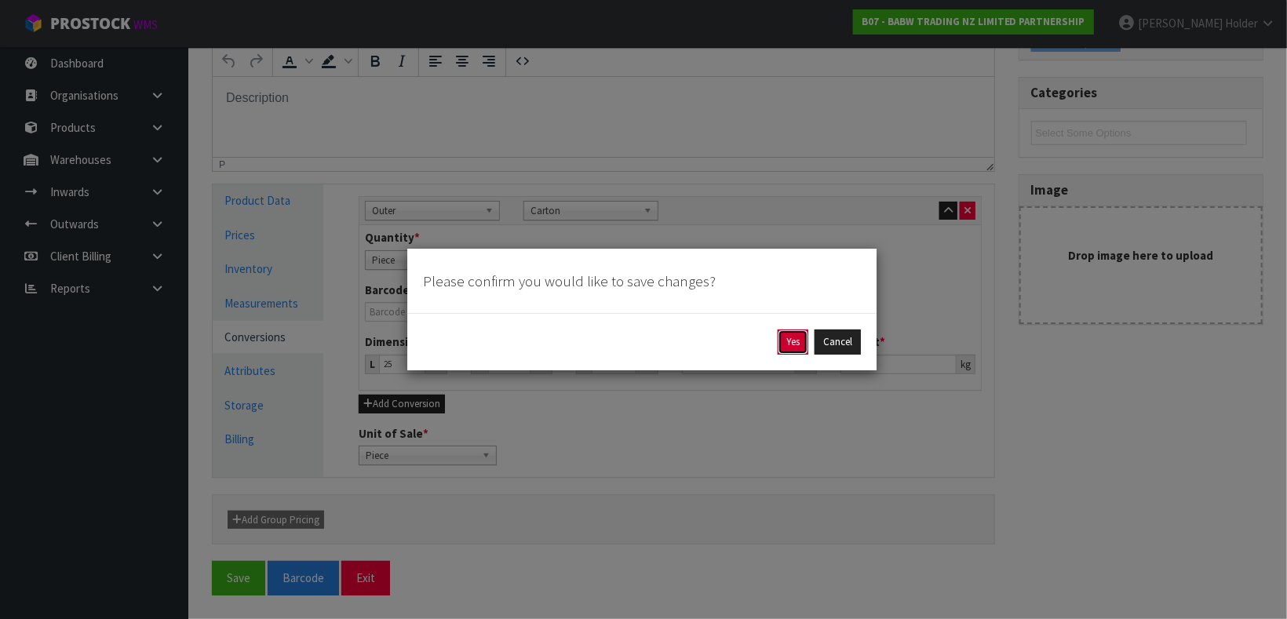
click at [789, 341] on button "Yes" at bounding box center [793, 342] width 31 height 25
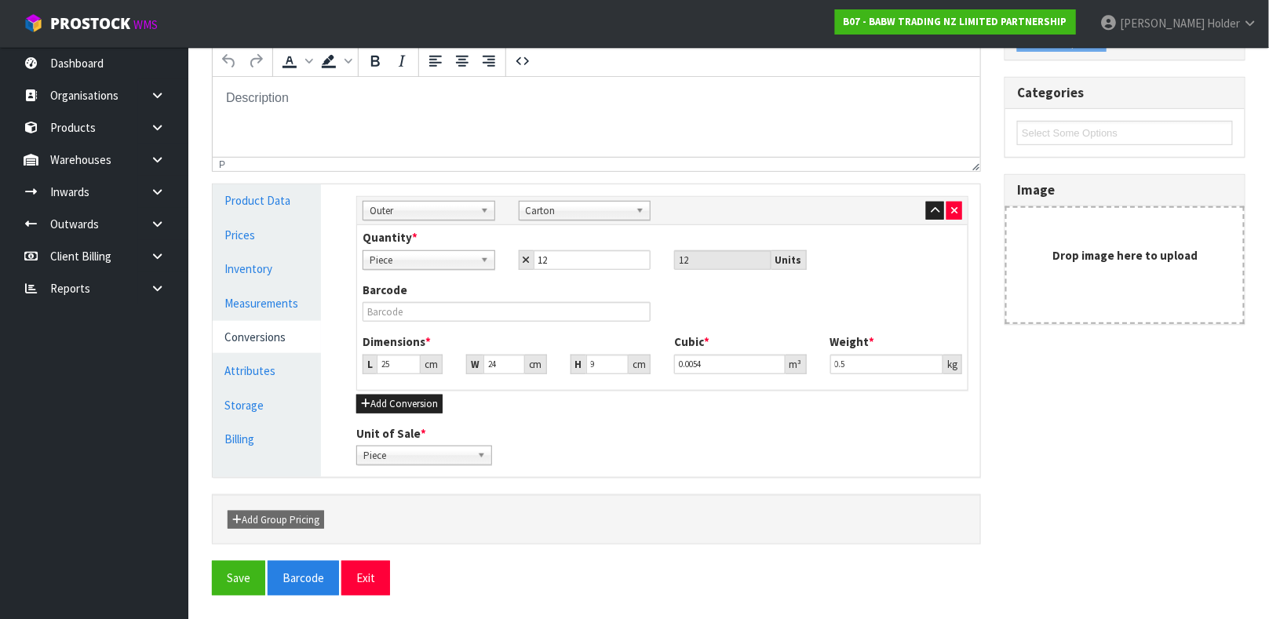
scroll to position [0, 0]
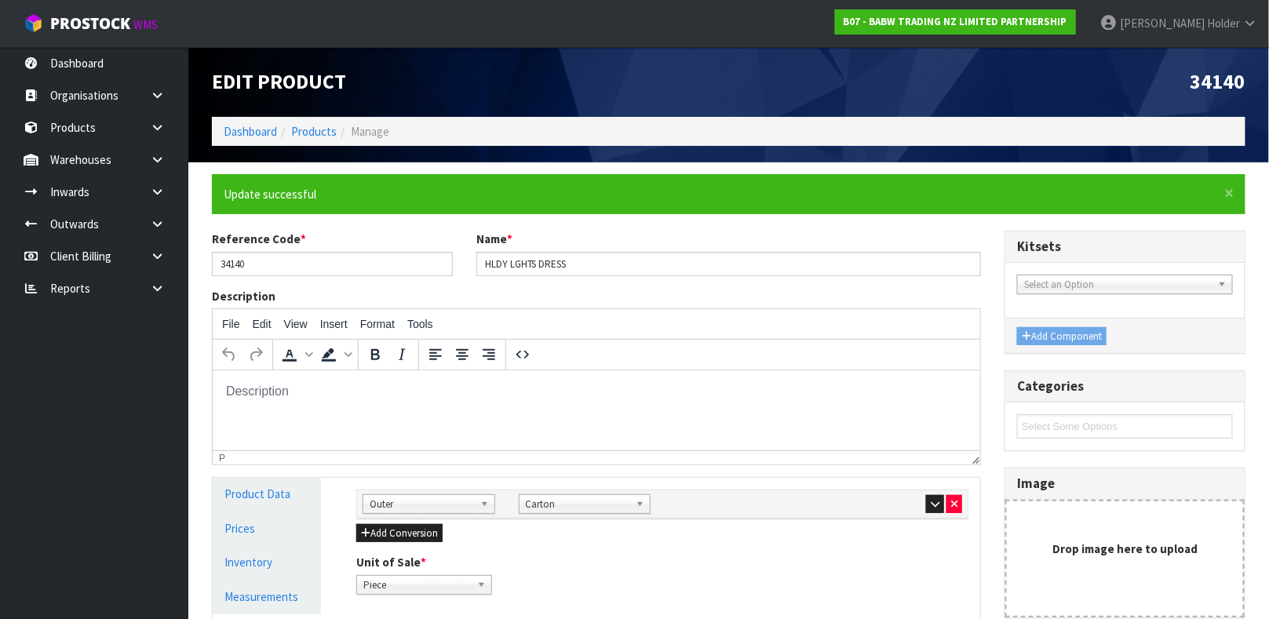
click at [318, 140] on ol "Dashboard Products Manage" at bounding box center [729, 131] width 1034 height 29
click at [318, 136] on link "Products" at bounding box center [314, 131] width 46 height 15
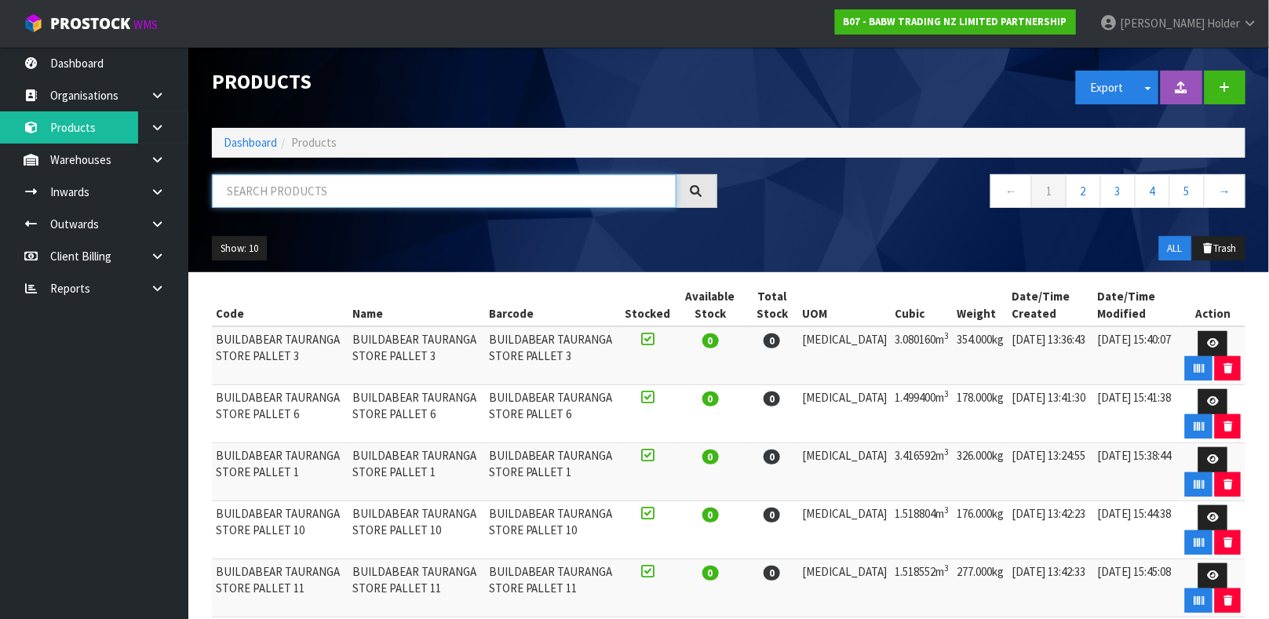
click at [307, 199] on input "text" at bounding box center [444, 191] width 465 height 34
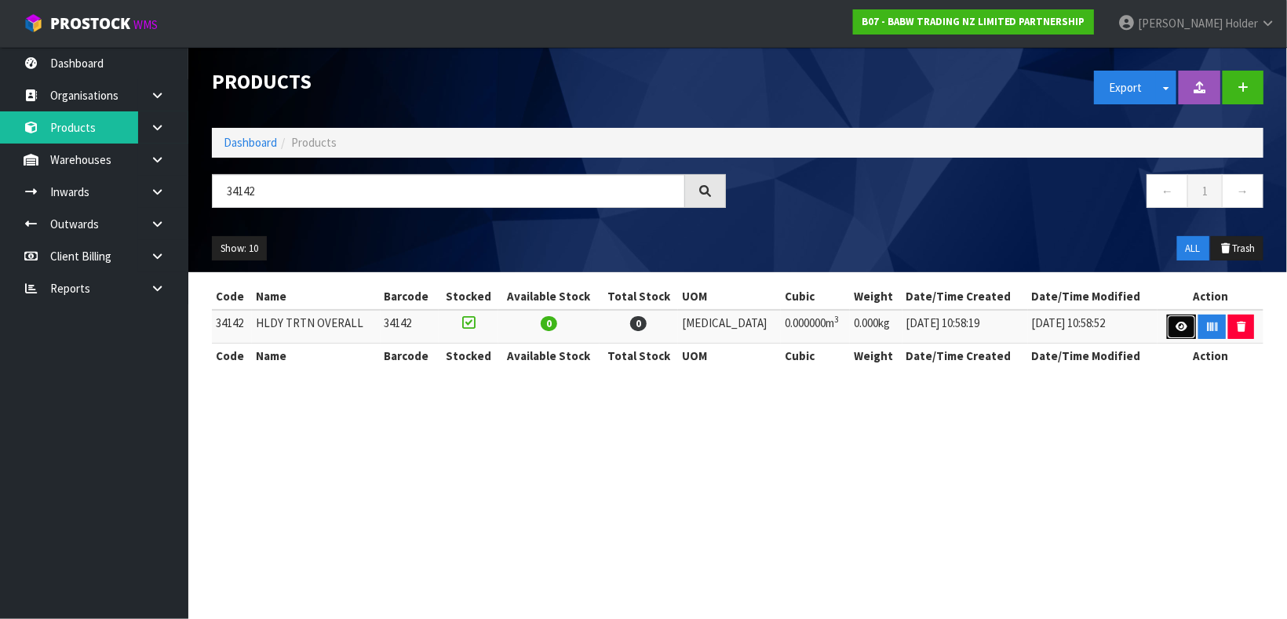
click at [1167, 325] on link at bounding box center [1181, 327] width 29 height 25
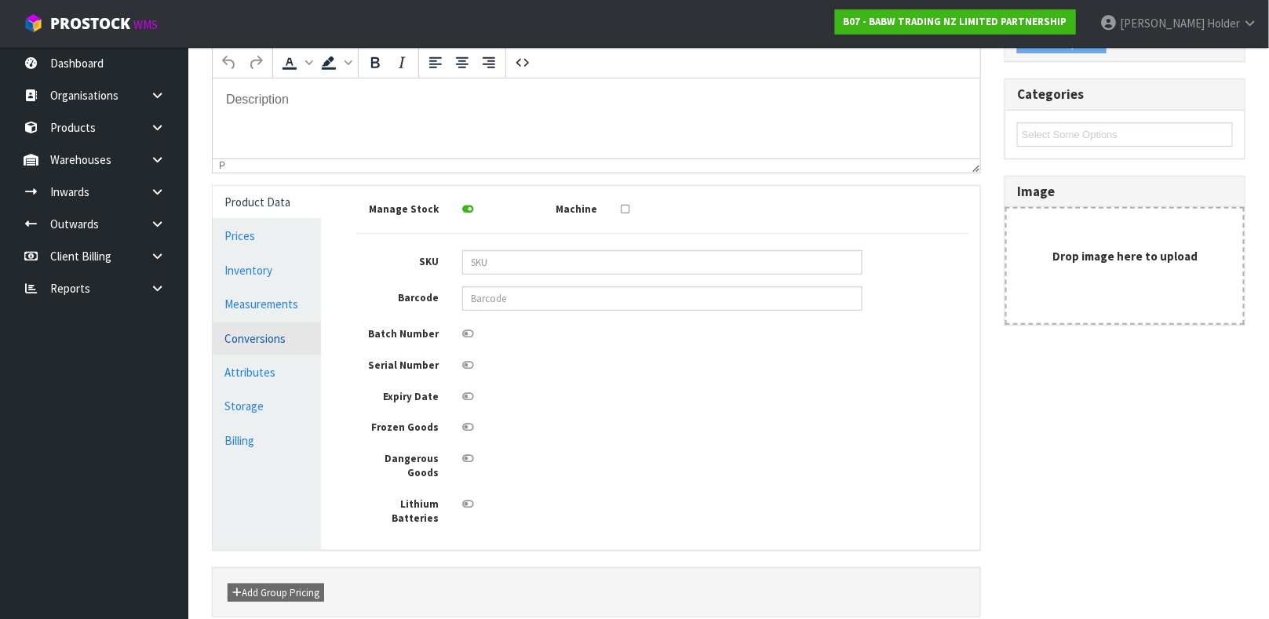
click at [264, 348] on link "Conversions" at bounding box center [267, 339] width 108 height 32
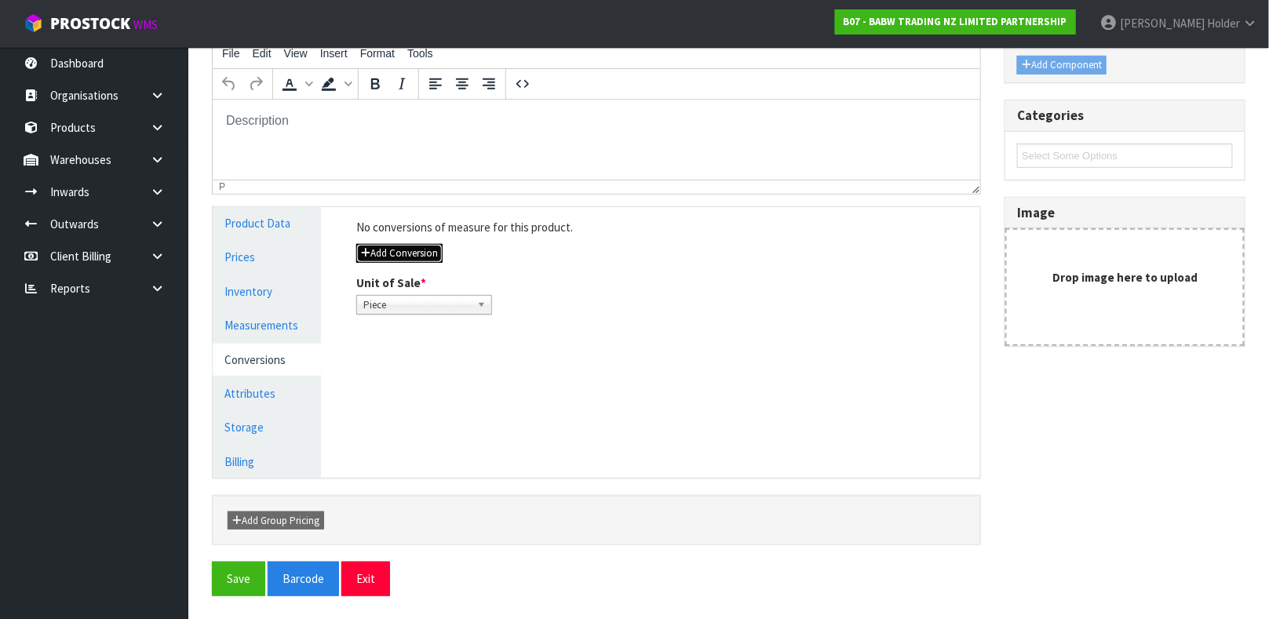
click at [425, 244] on button "Add Conversion" at bounding box center [399, 253] width 86 height 19
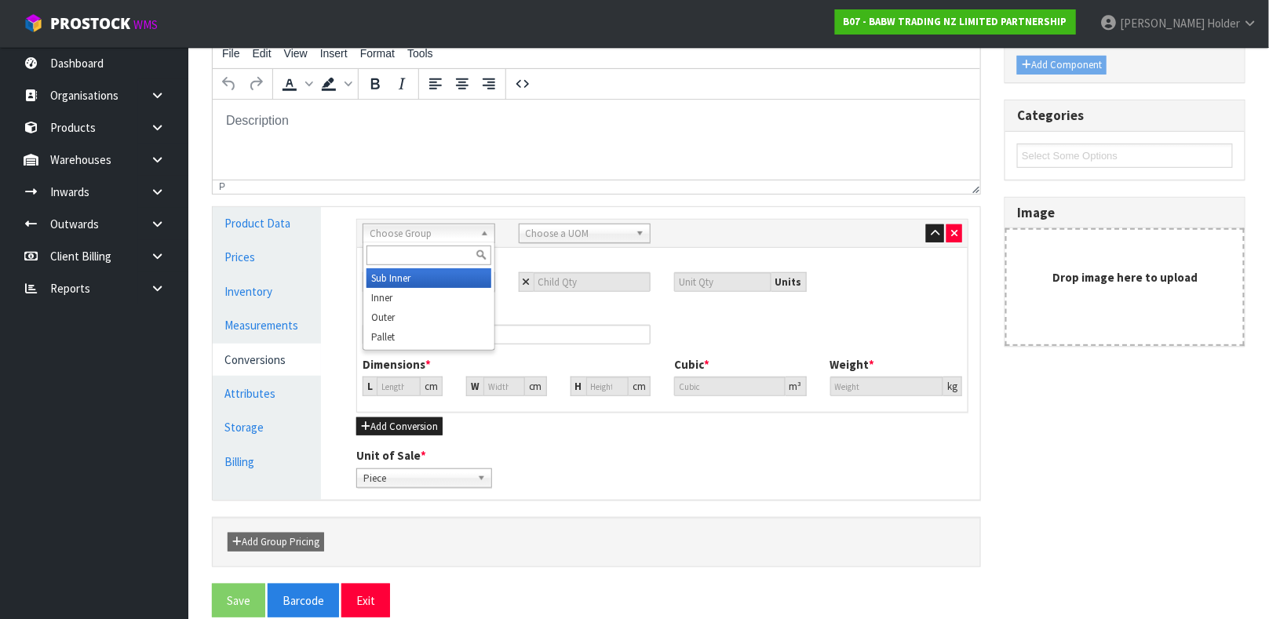
click at [423, 235] on span "Choose Group" at bounding box center [422, 233] width 104 height 19
click at [432, 279] on li "O uter" at bounding box center [428, 278] width 125 height 20
click at [549, 226] on span "Choose a UOM" at bounding box center [578, 233] width 104 height 19
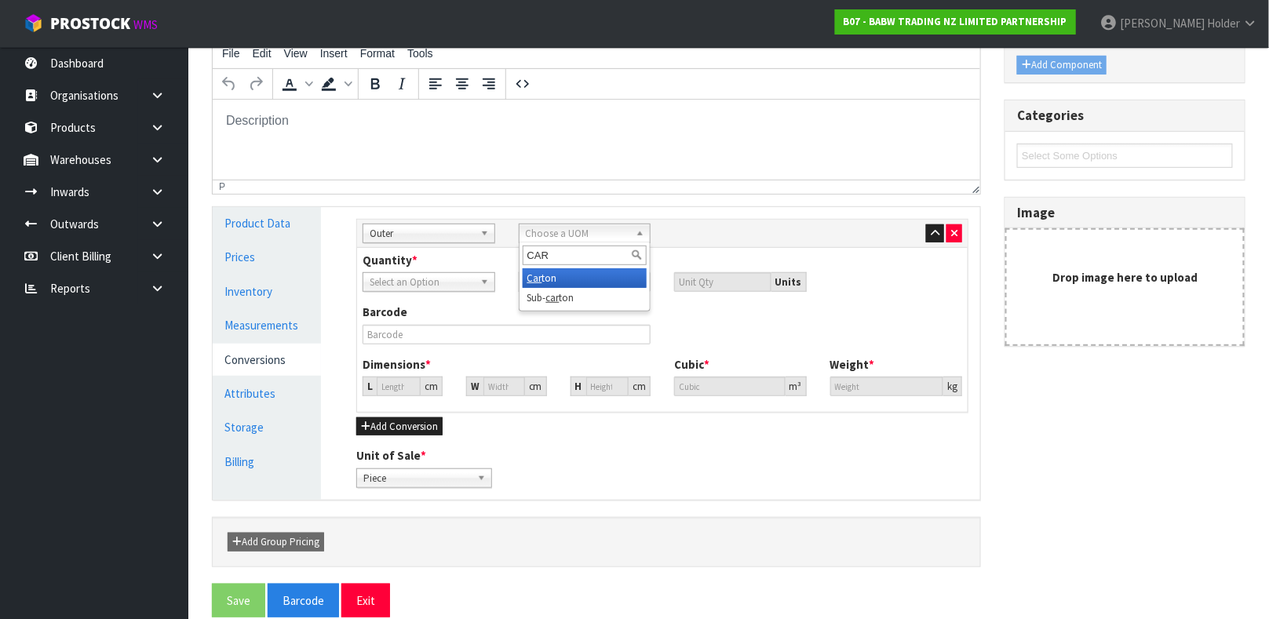
click at [563, 283] on li "Car ton" at bounding box center [585, 278] width 125 height 20
click at [558, 280] on input "number" at bounding box center [593, 282] width 118 height 20
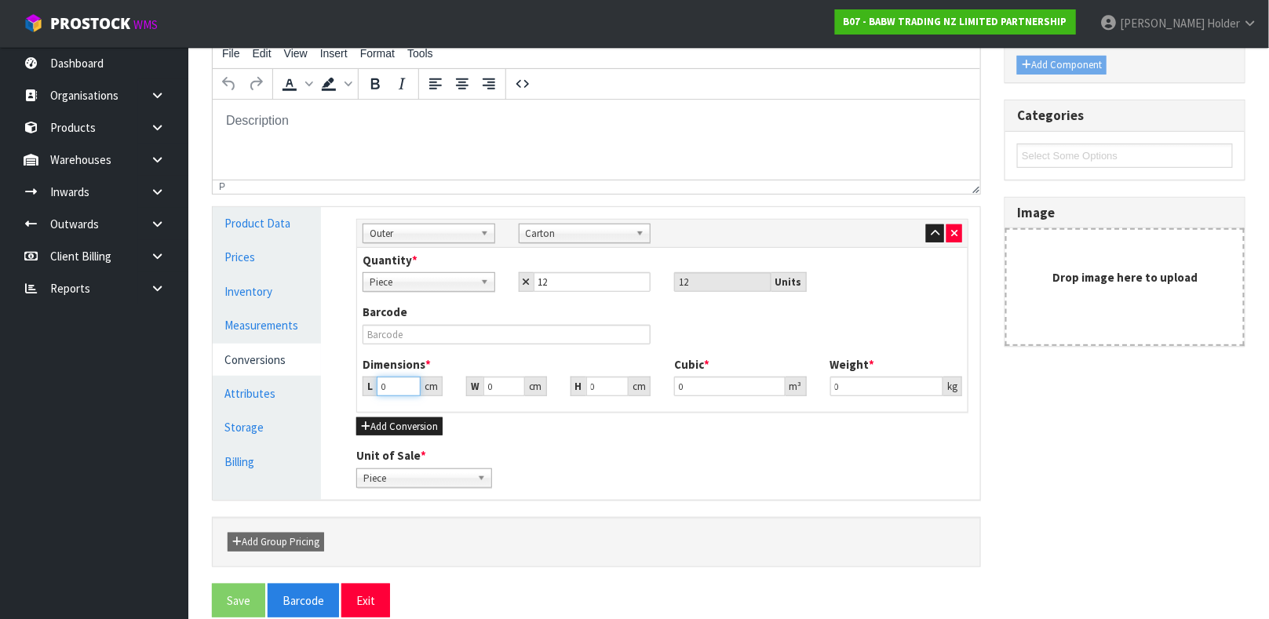
click at [390, 381] on input "0" at bounding box center [399, 387] width 44 height 20
click at [279, 214] on link "Product Data" at bounding box center [267, 223] width 108 height 32
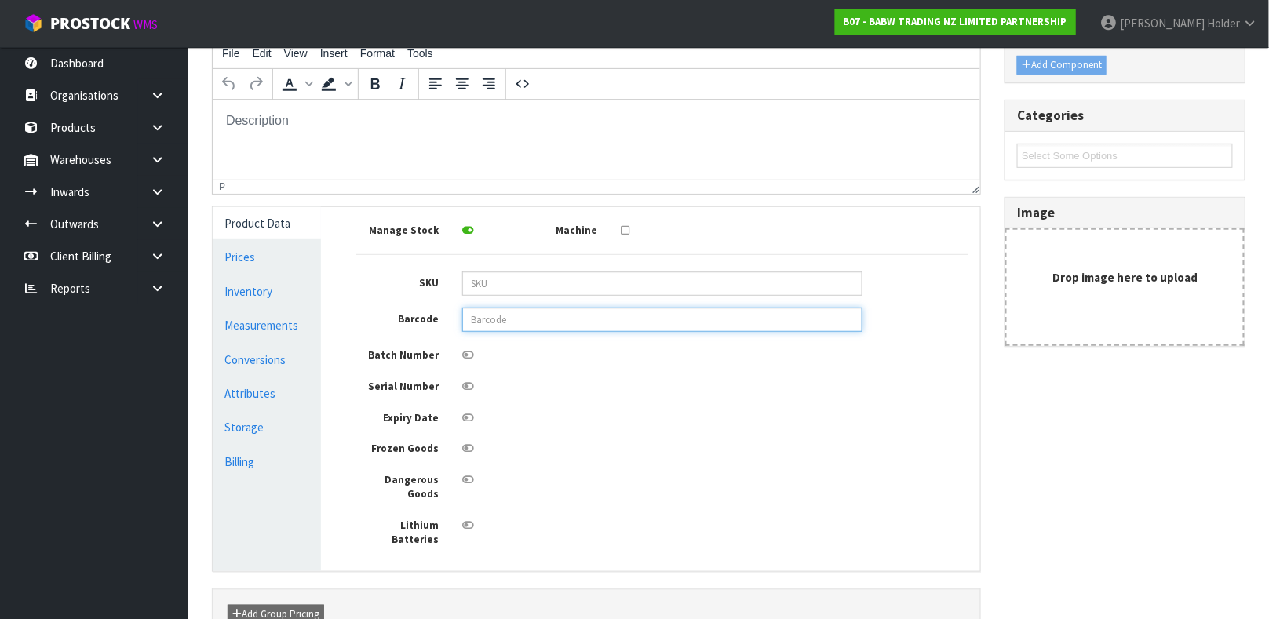
click at [543, 317] on input "text" at bounding box center [662, 320] width 400 height 24
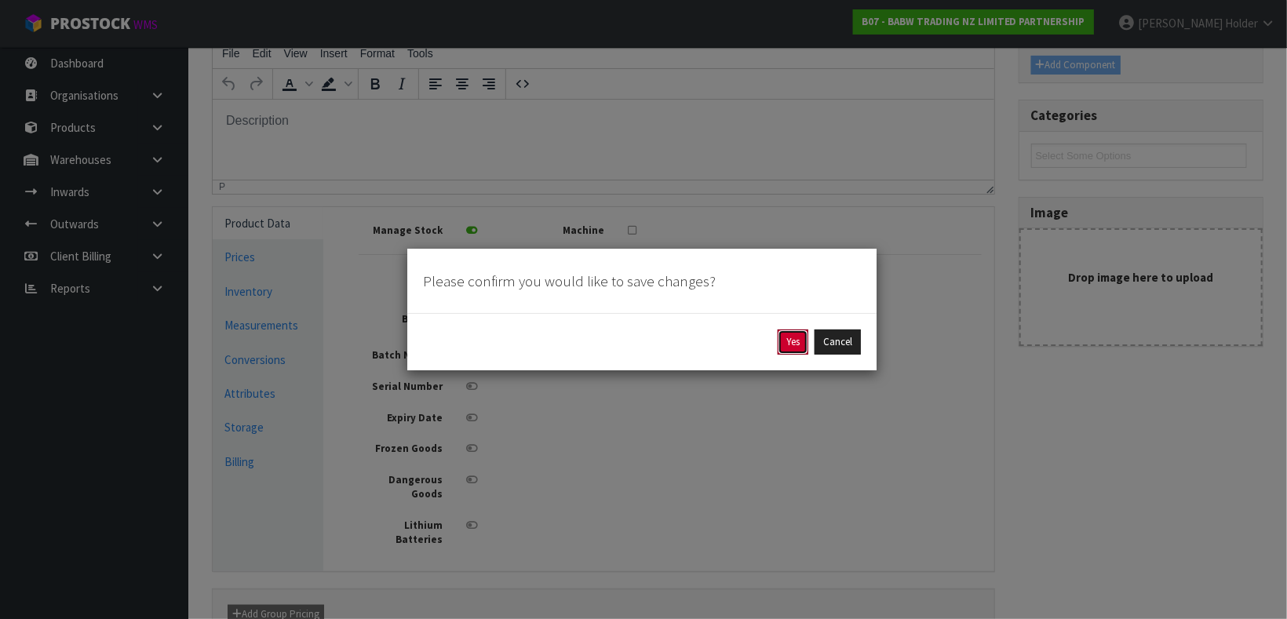
click at [798, 345] on button "Yes" at bounding box center [793, 342] width 31 height 25
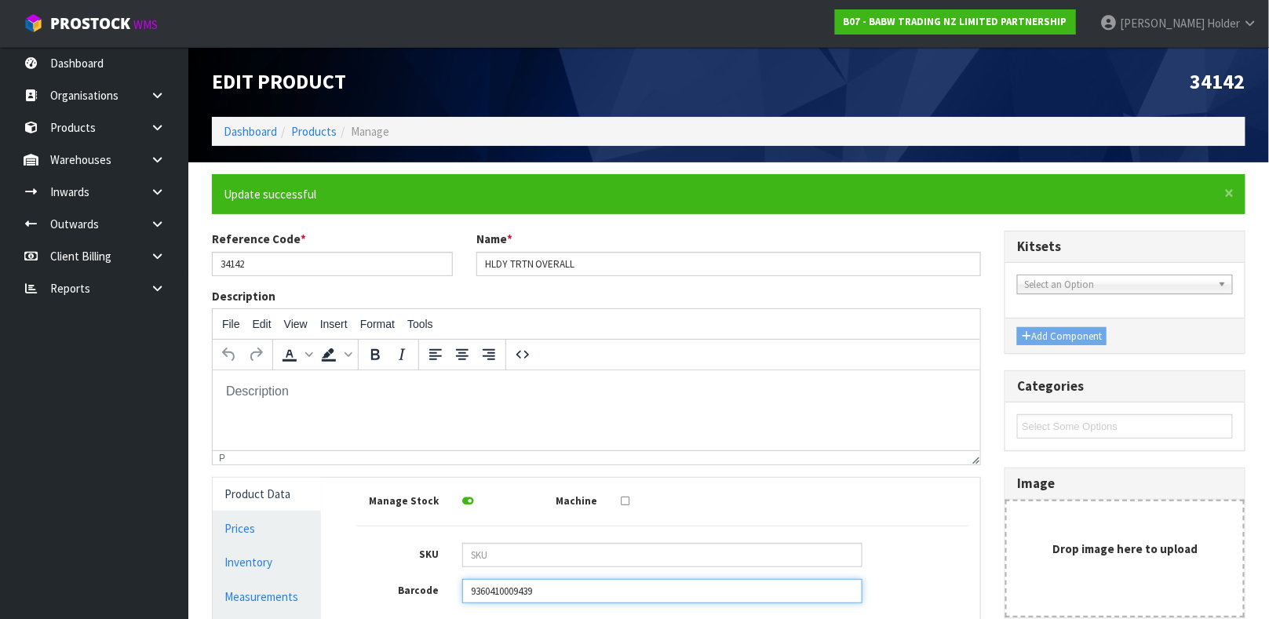
scroll to position [235, 0]
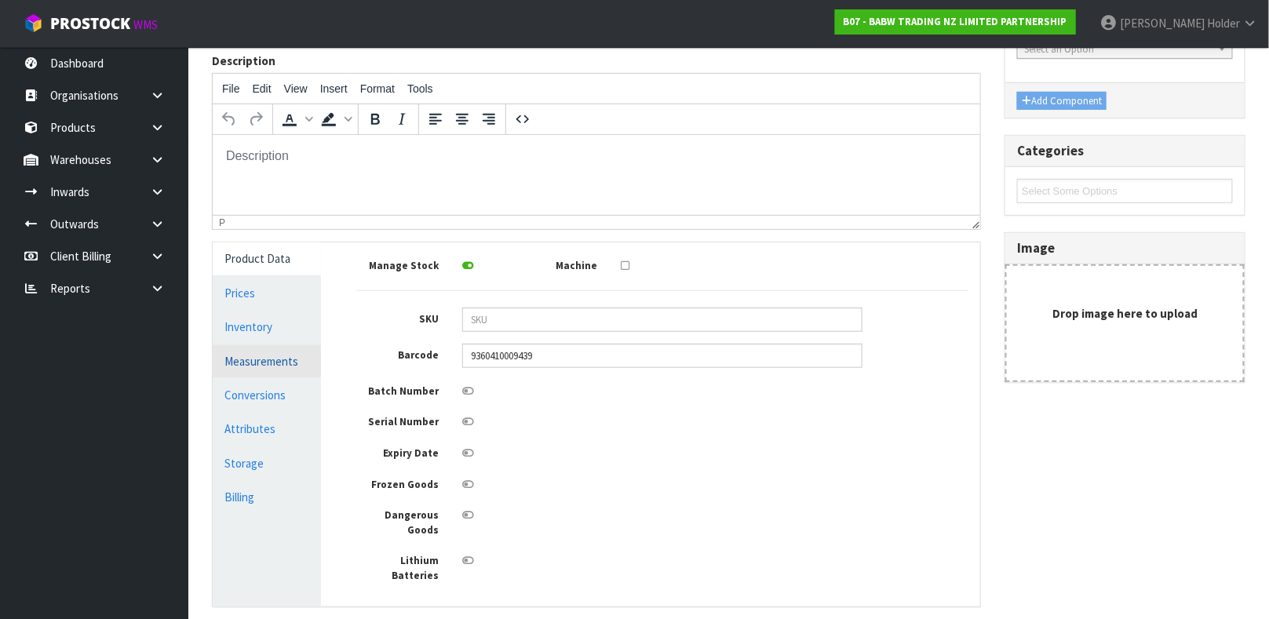
click at [264, 358] on link "Measurements" at bounding box center [267, 361] width 108 height 32
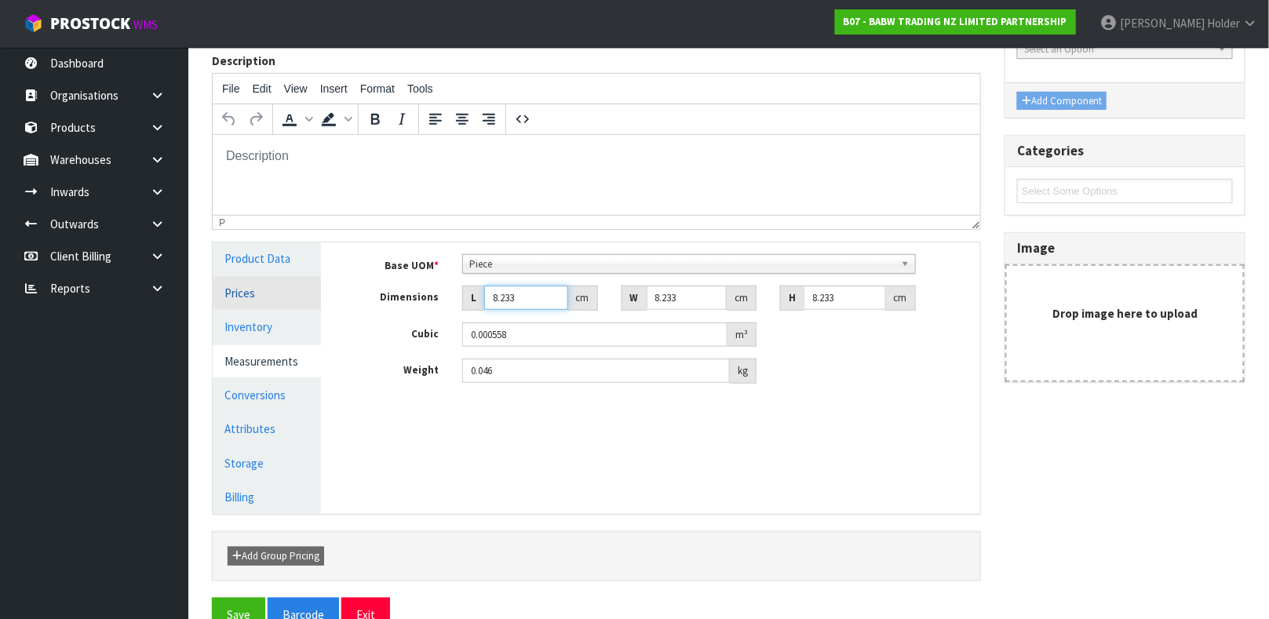
drag, startPoint x: 538, startPoint y: 291, endPoint x: 232, endPoint y: 294, distance: 306.1
click at [232, 294] on div "Product Data Prices Inventory Measurements Conversions Attributes Storage Billi…" at bounding box center [596, 377] width 791 height 271
click at [251, 396] on link "Conversions" at bounding box center [267, 395] width 108 height 32
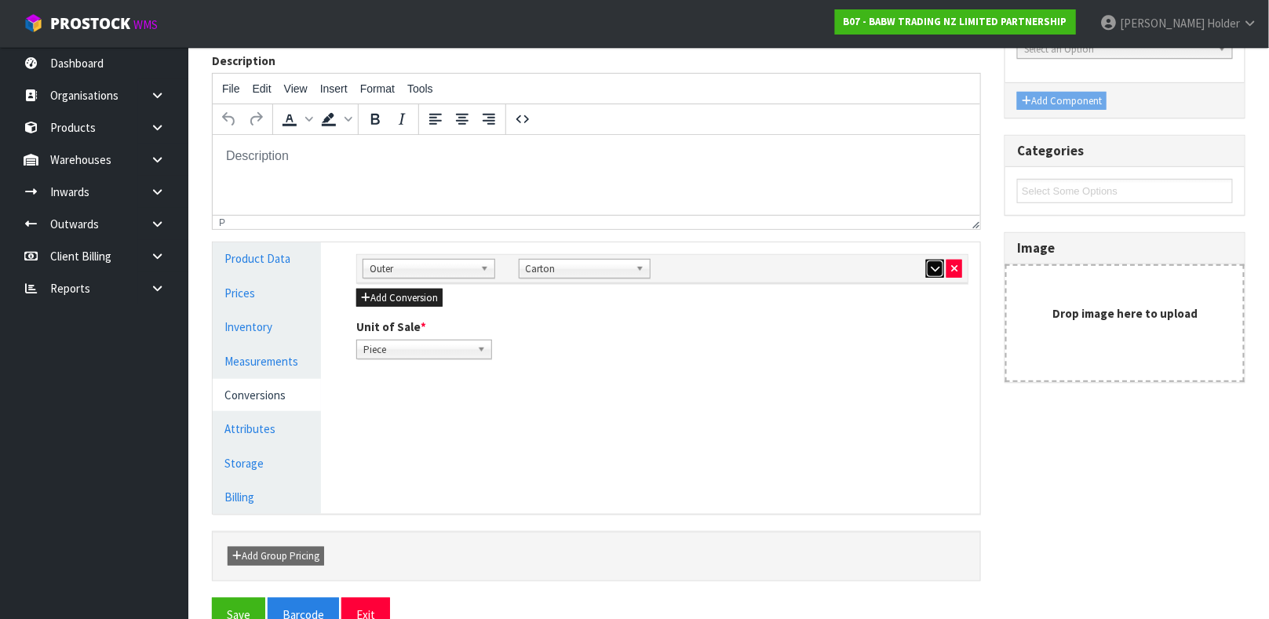
click at [927, 261] on button "button" at bounding box center [935, 269] width 18 height 19
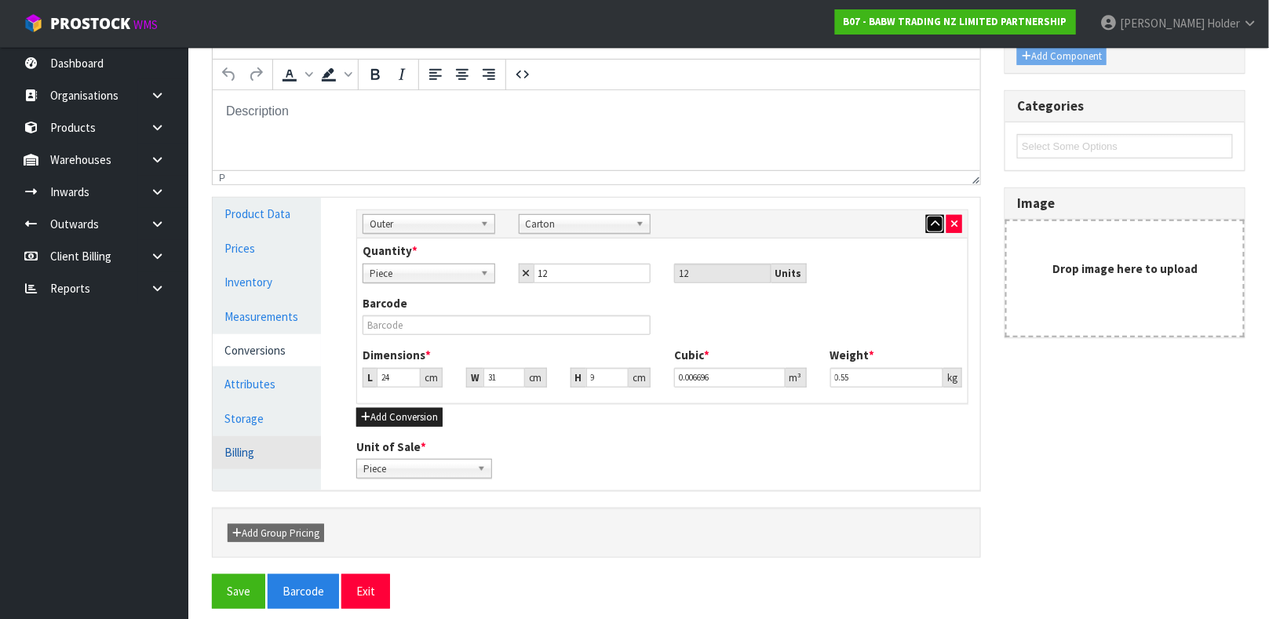
scroll to position [293, 0]
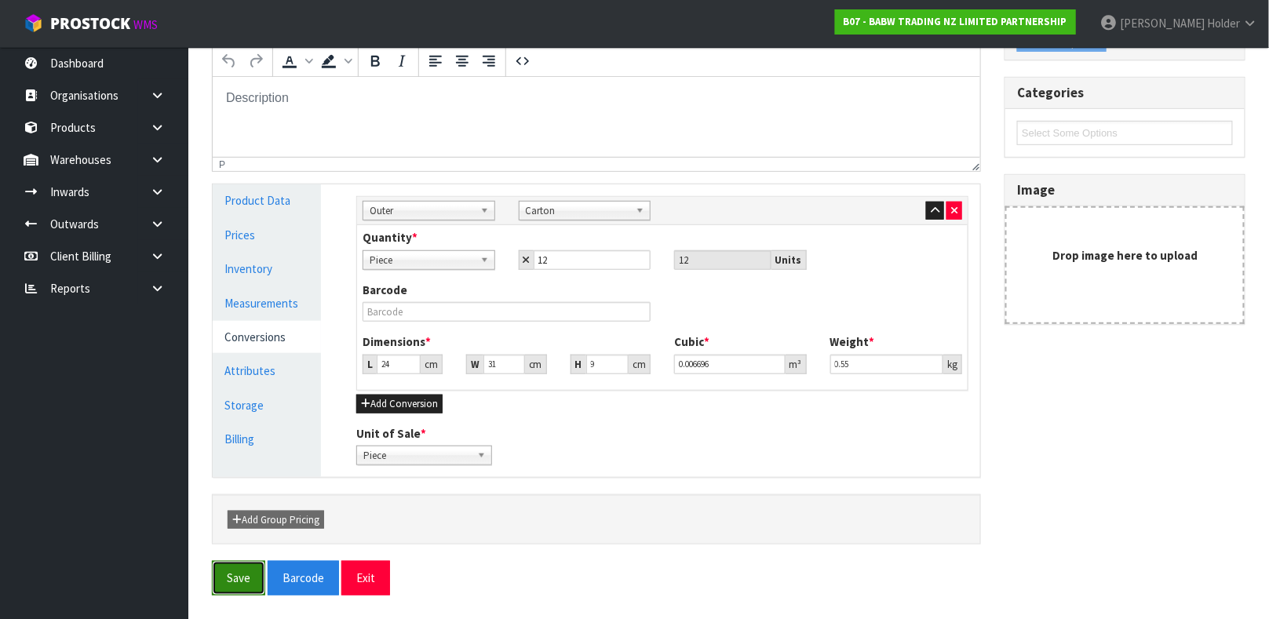
click at [253, 581] on button "Save" at bounding box center [238, 578] width 53 height 34
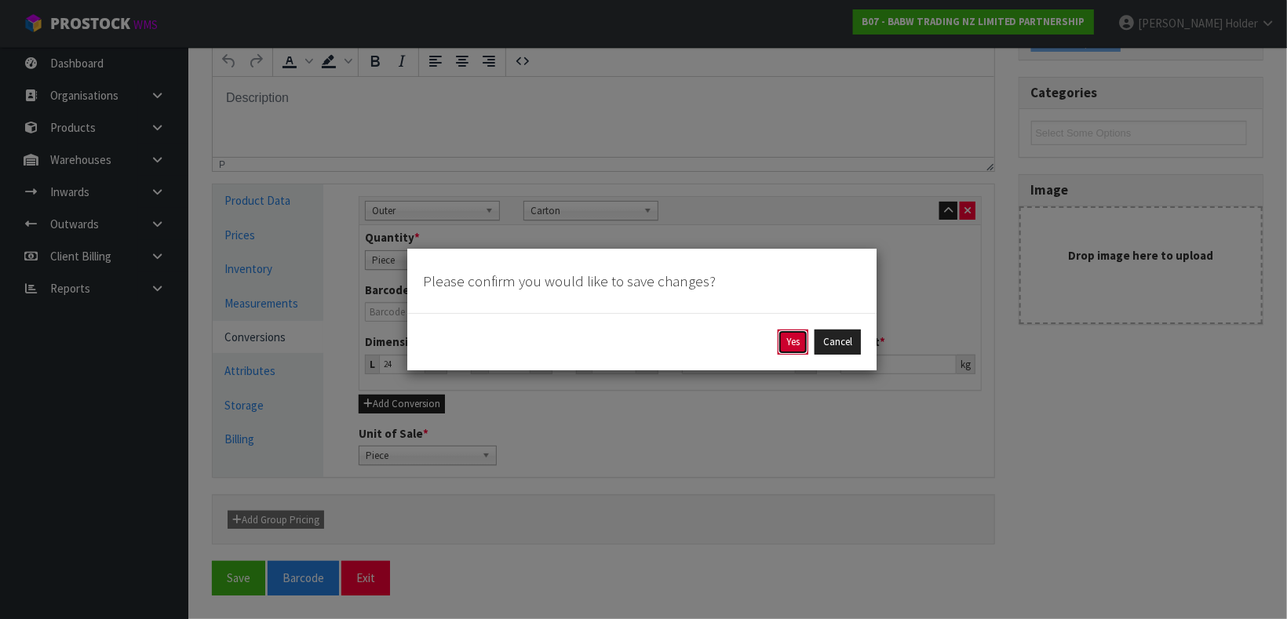
click at [789, 340] on button "Yes" at bounding box center [793, 342] width 31 height 25
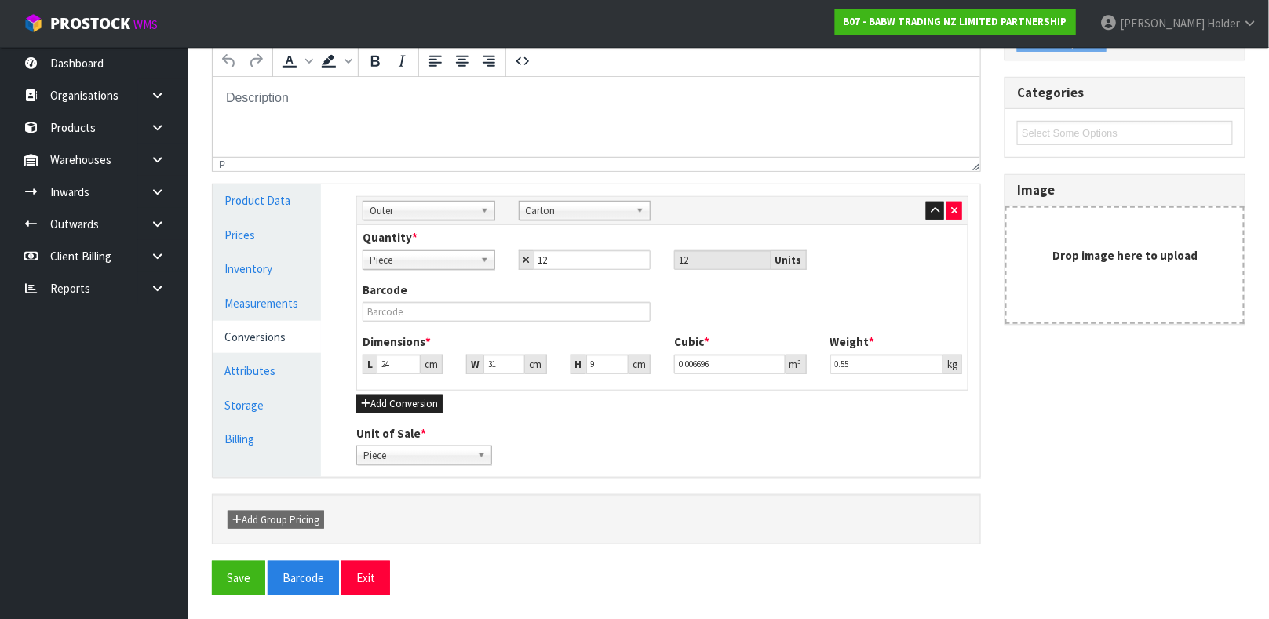
scroll to position [0, 0]
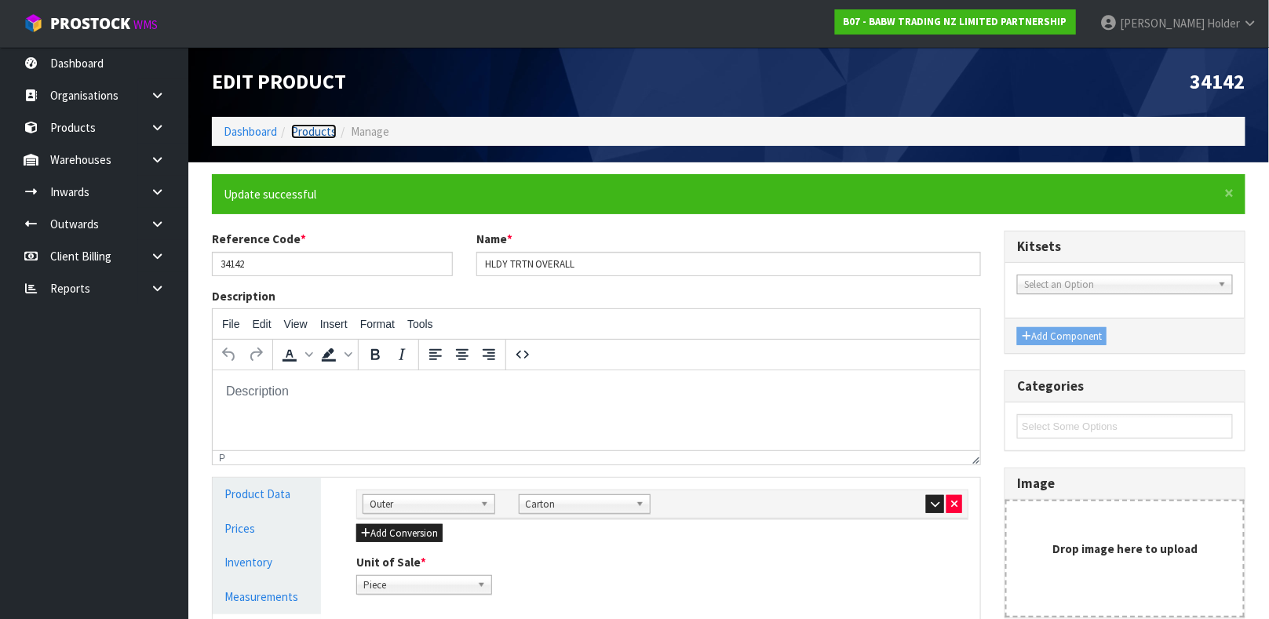
click at [313, 131] on link "Products" at bounding box center [314, 131] width 46 height 15
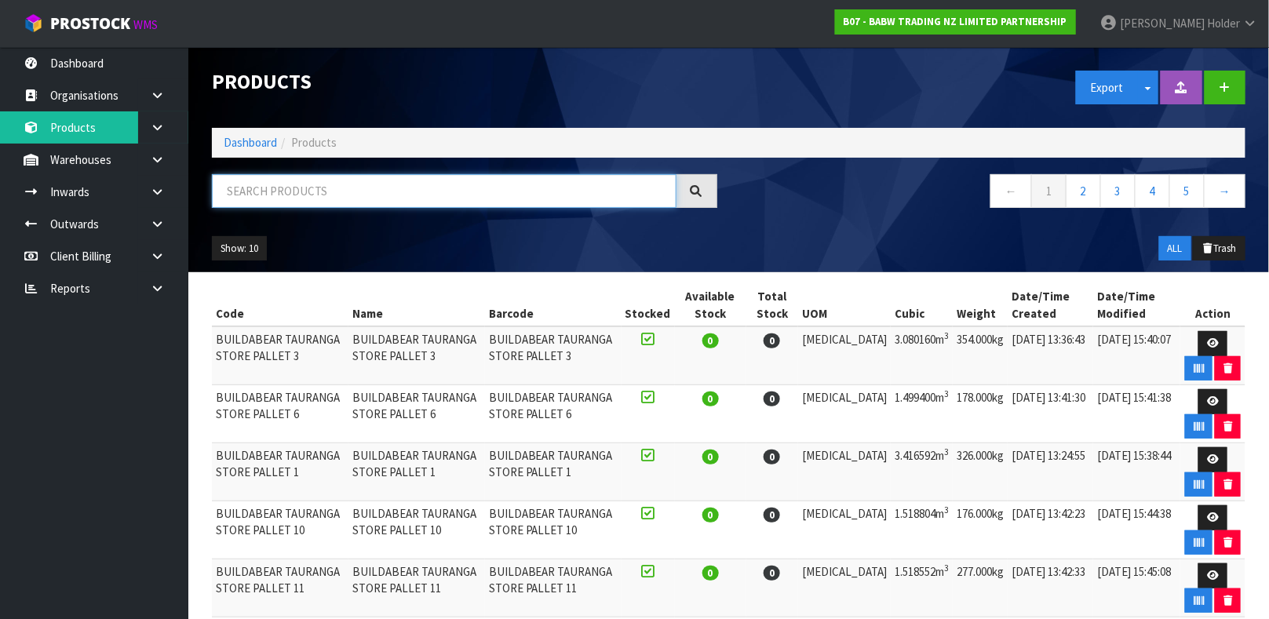
click at [329, 185] on input "text" at bounding box center [444, 191] width 465 height 34
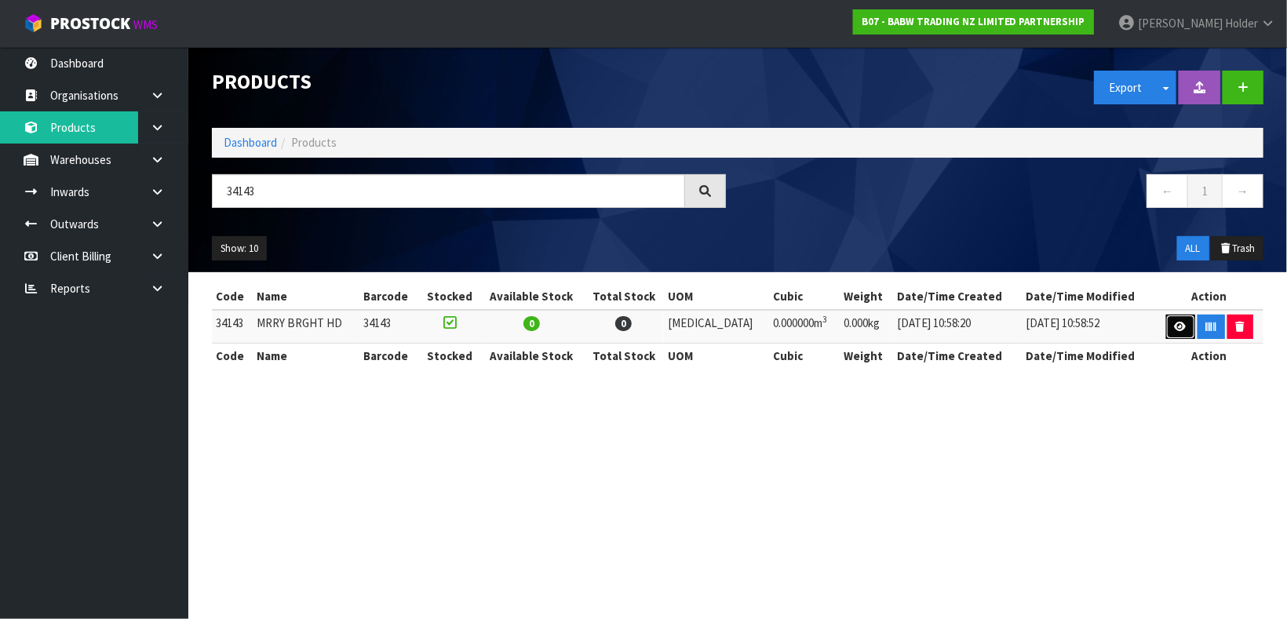
click at [1166, 322] on link at bounding box center [1180, 327] width 29 height 25
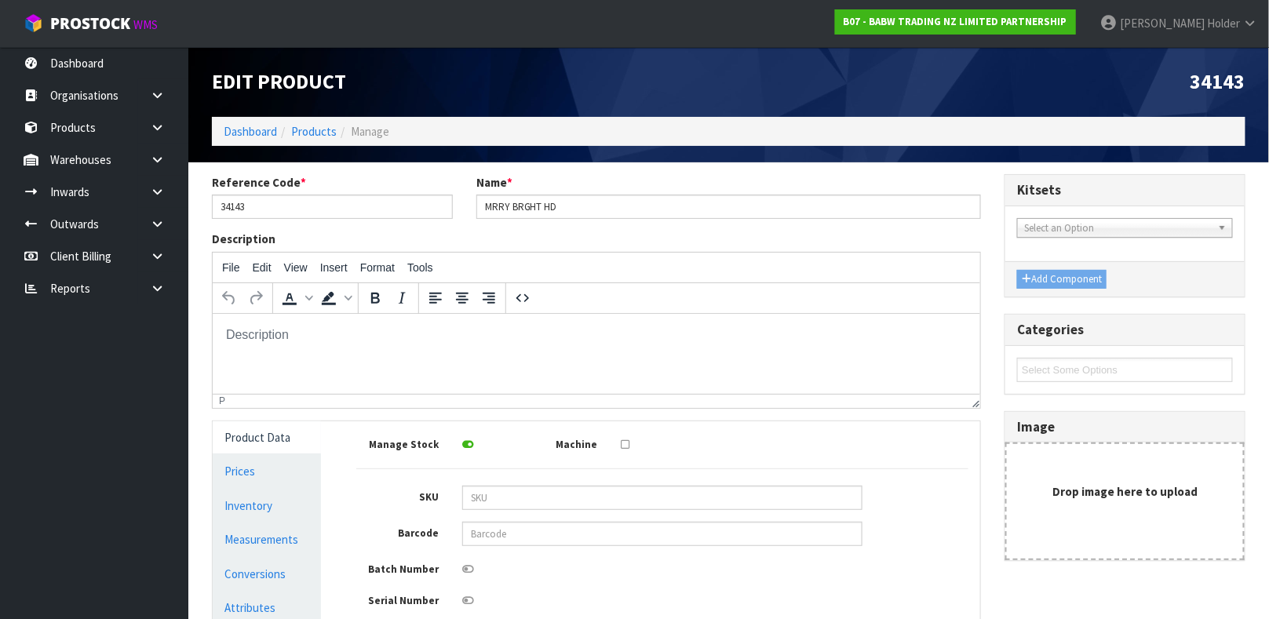
scroll to position [118, 0]
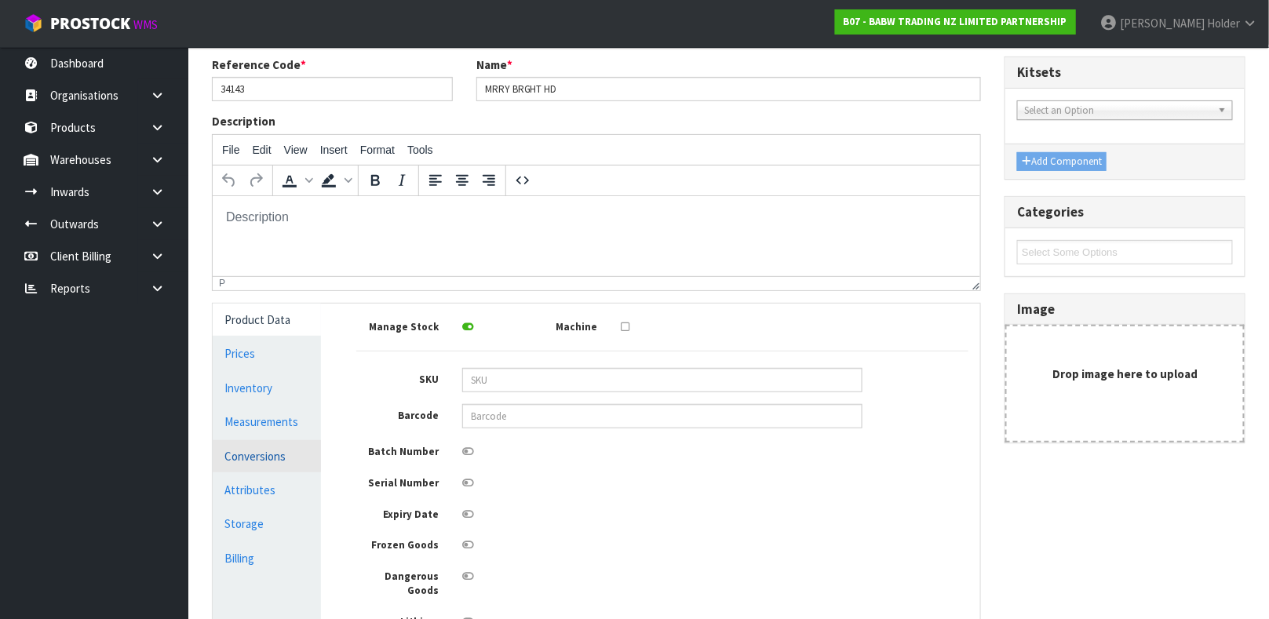
click at [244, 457] on link "Conversions" at bounding box center [267, 456] width 108 height 32
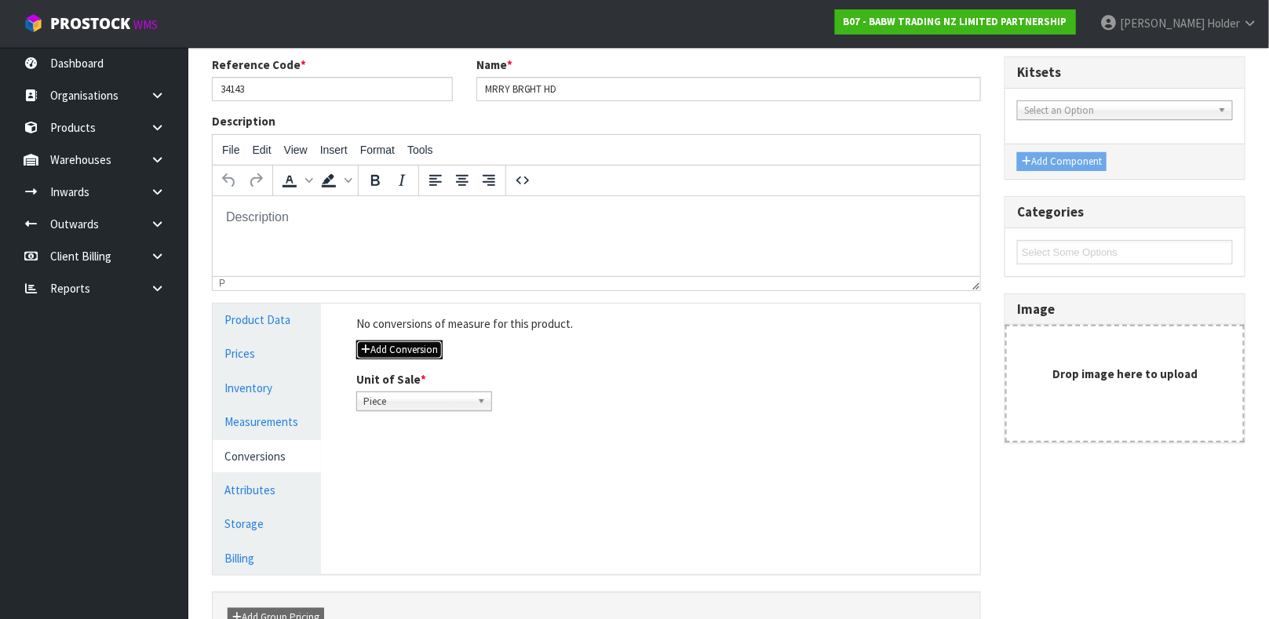
click at [413, 341] on button "Add Conversion" at bounding box center [399, 350] width 86 height 19
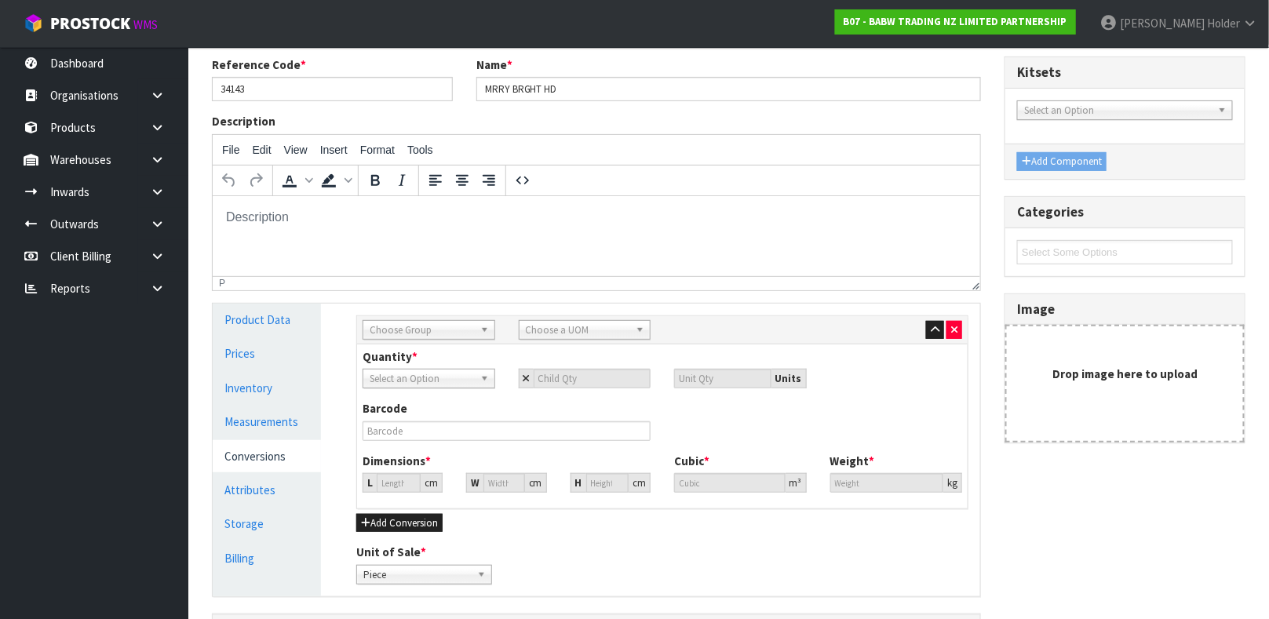
click at [427, 330] on span "Choose Group" at bounding box center [422, 330] width 104 height 19
click at [418, 369] on li "O uter" at bounding box center [428, 375] width 125 height 20
click at [560, 329] on span "Choose a UOM" at bounding box center [578, 330] width 104 height 19
click at [555, 410] on li "Ca rton" at bounding box center [585, 414] width 125 height 20
click at [571, 384] on input "number" at bounding box center [593, 379] width 118 height 20
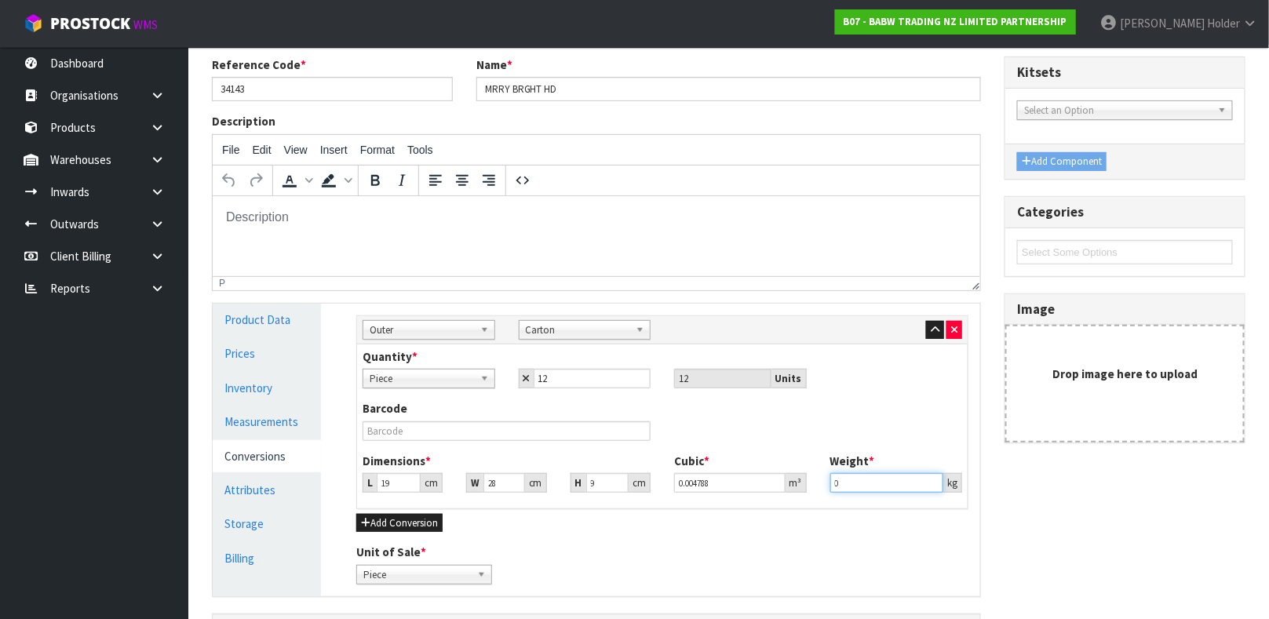
click at [859, 490] on input "0" at bounding box center [887, 483] width 114 height 20
drag, startPoint x: 861, startPoint y: 490, endPoint x: 764, endPoint y: 477, distance: 98.2
click at [764, 477] on div "Dimensions * L 19 cm W 28 cm H 9 cm Cubic * 0.004788 m³ Weight * 0 kg" at bounding box center [662, 479] width 623 height 52
click at [272, 412] on link "Measurements" at bounding box center [267, 422] width 108 height 32
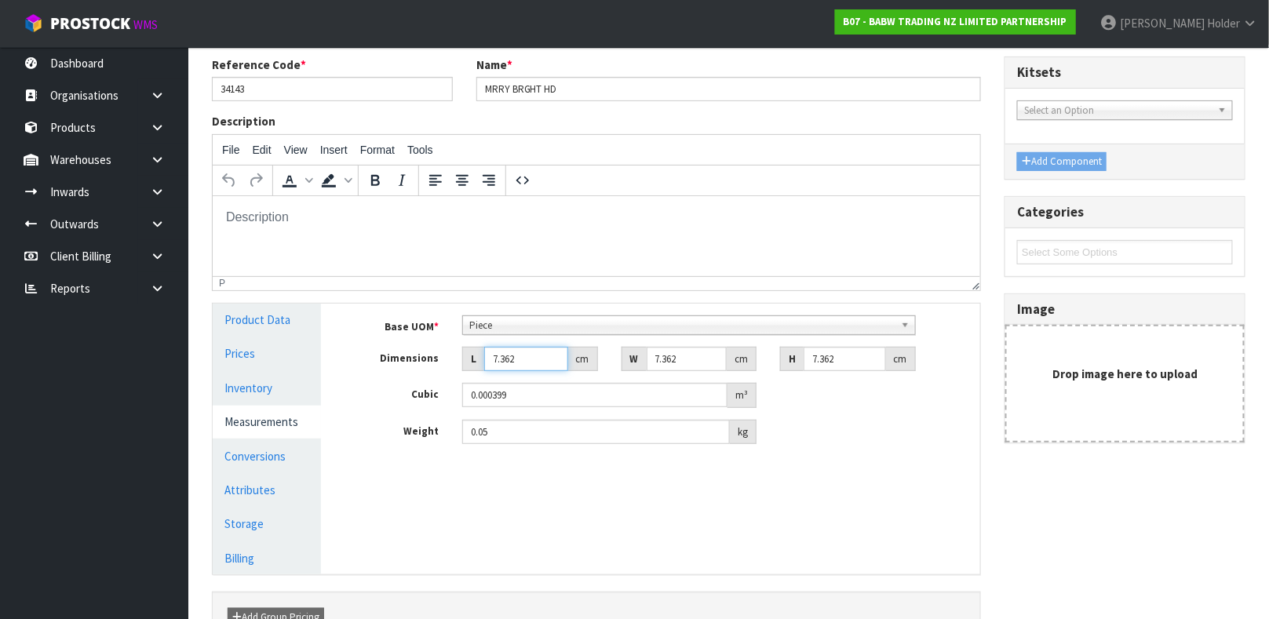
click at [522, 364] on input "7.362" at bounding box center [526, 359] width 84 height 24
click at [261, 321] on link "Product Data" at bounding box center [267, 320] width 108 height 32
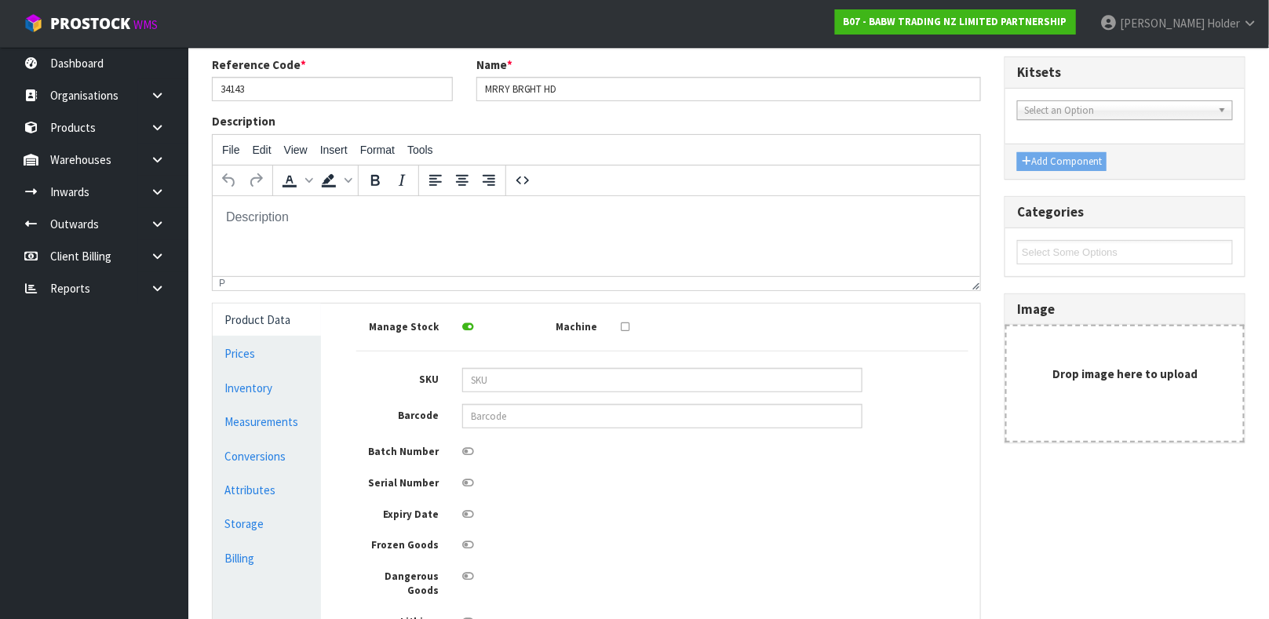
click at [501, 432] on div "Manage Stock Machine SKU Barcode Batch Number Serial Number Expiry Date Frozen …" at bounding box center [662, 479] width 612 height 329
click at [508, 420] on input "text" at bounding box center [662, 416] width 400 height 24
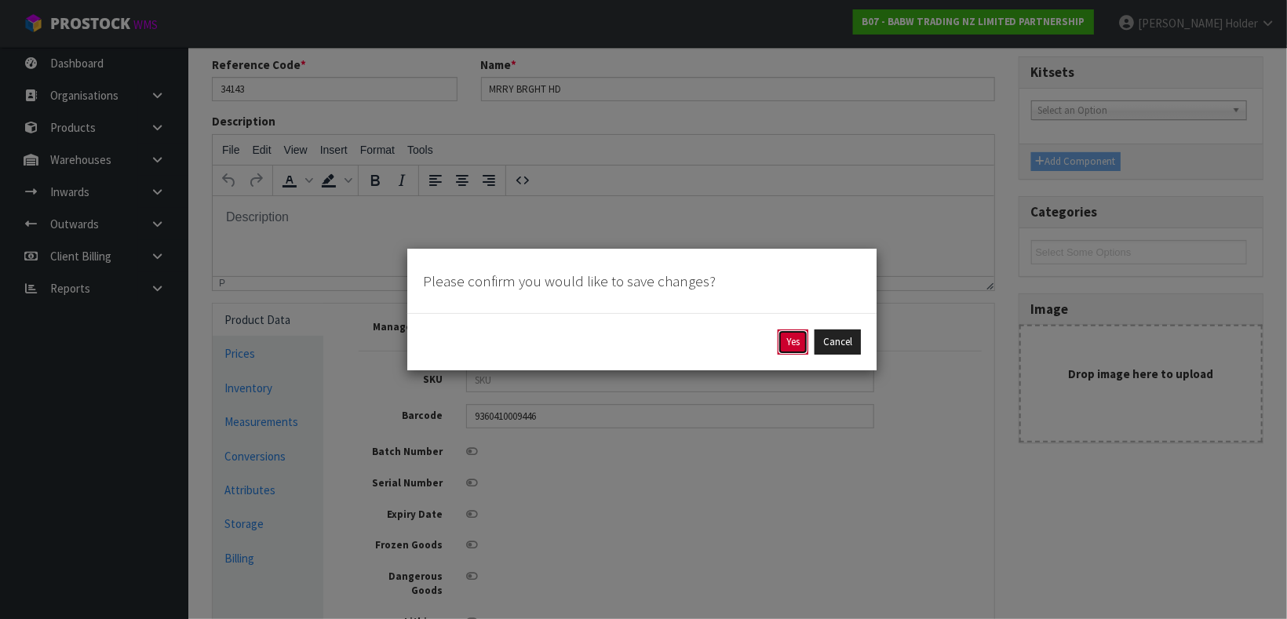
click at [799, 345] on button "Yes" at bounding box center [793, 342] width 31 height 25
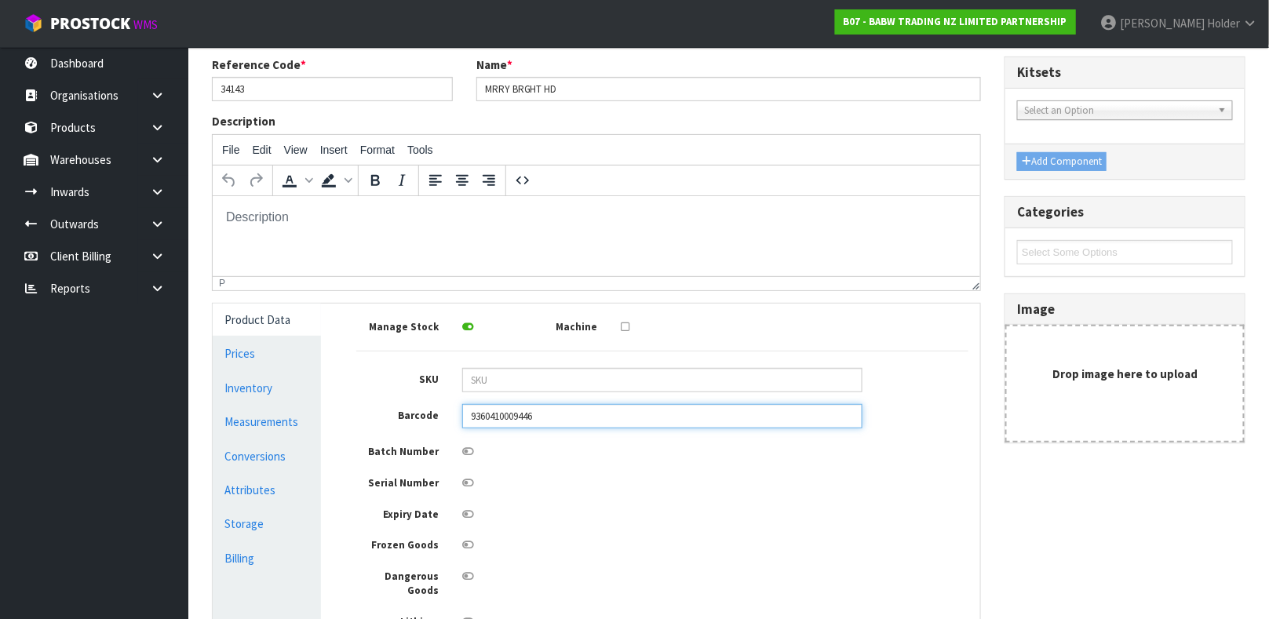
scroll to position [0, 0]
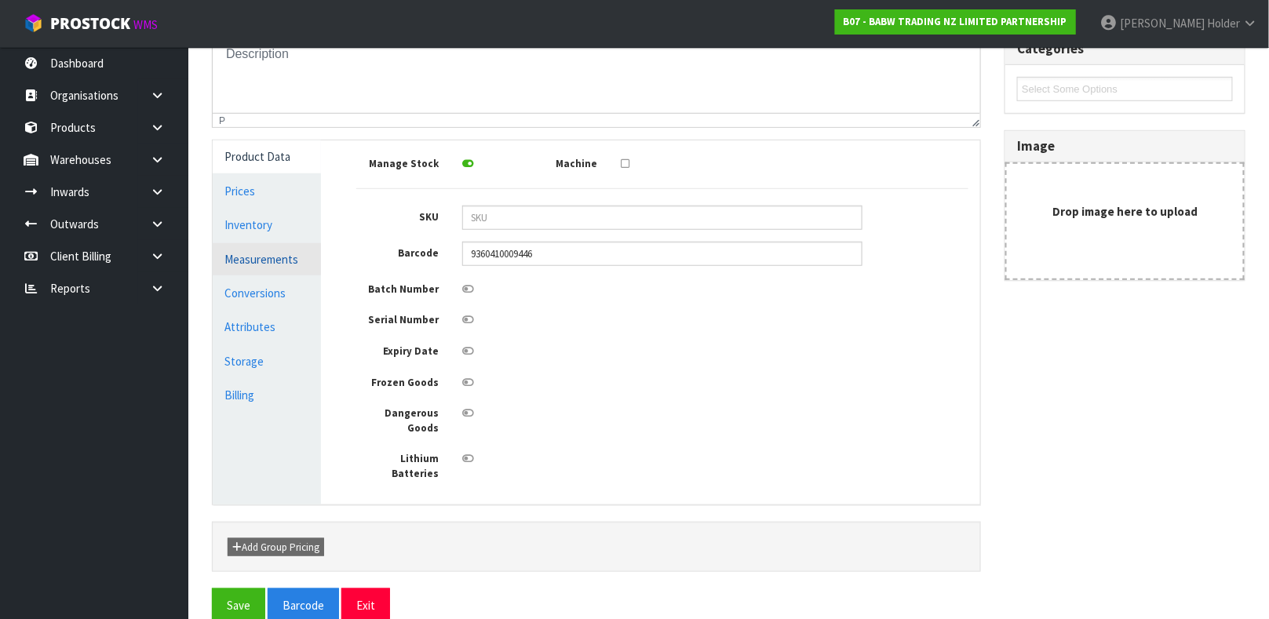
click at [264, 261] on link "Measurements" at bounding box center [267, 259] width 108 height 32
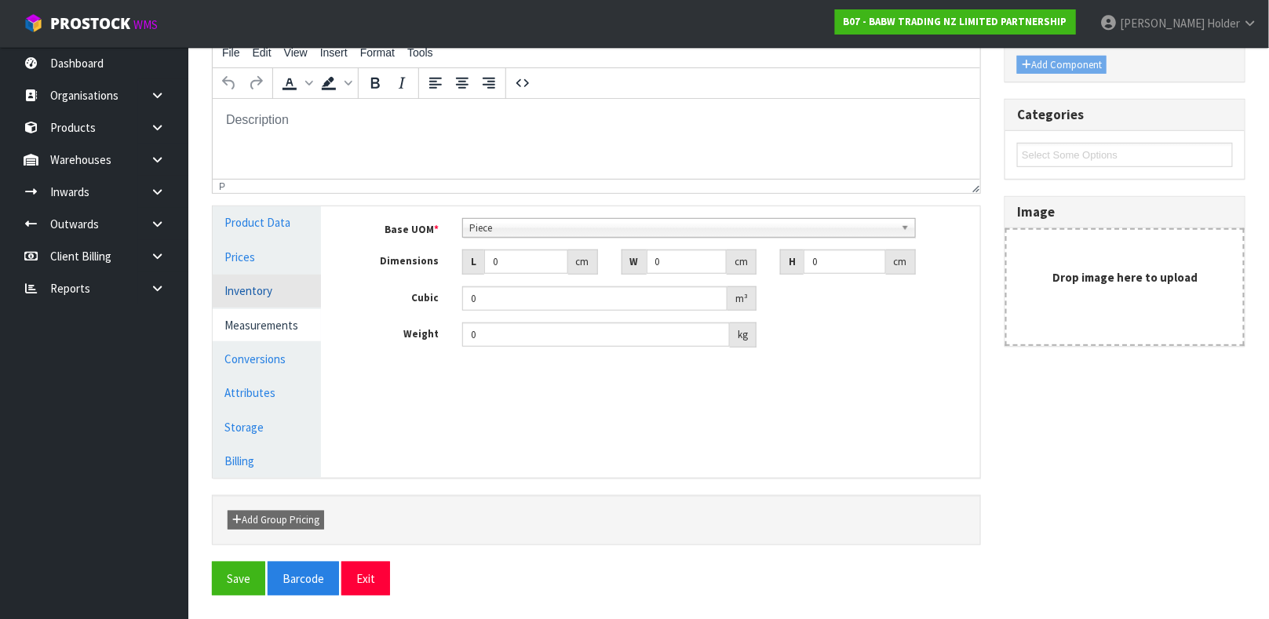
click at [286, 286] on link "Inventory" at bounding box center [267, 291] width 108 height 32
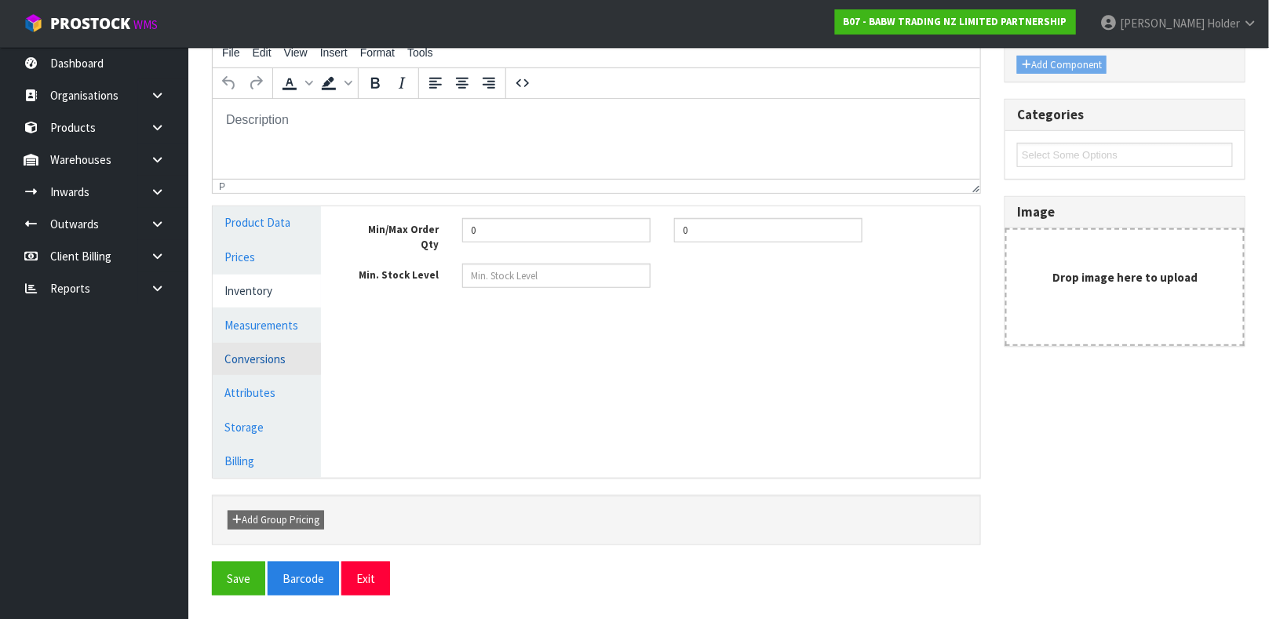
click at [262, 353] on link "Conversions" at bounding box center [267, 359] width 108 height 32
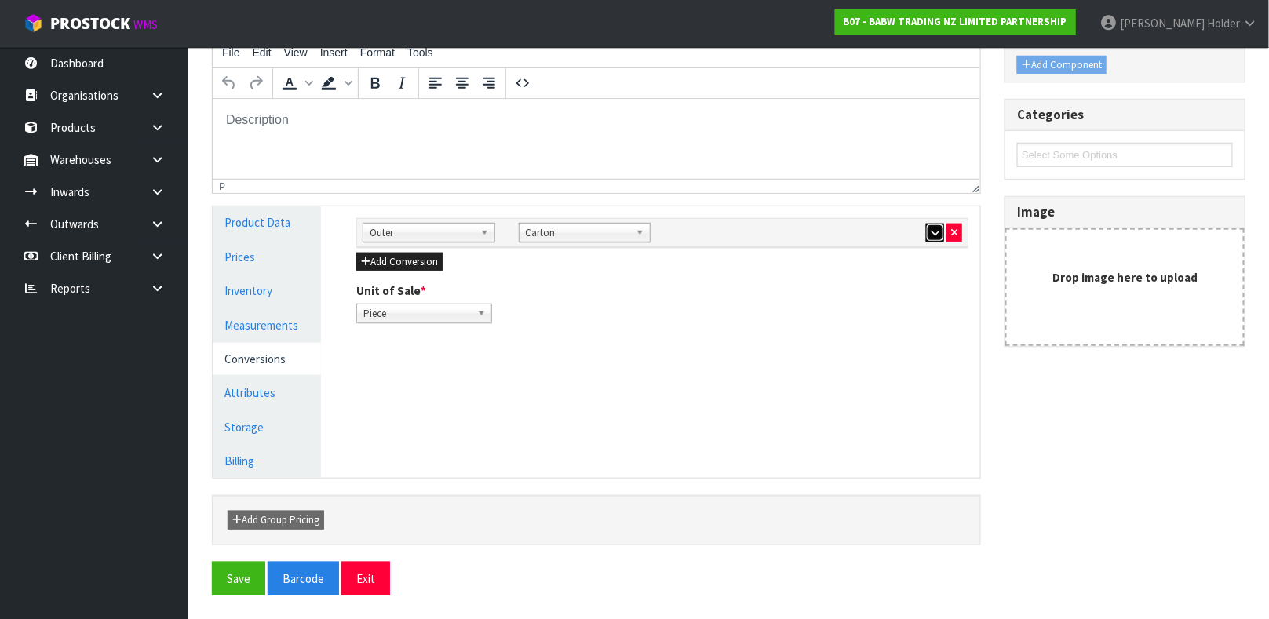
click at [934, 226] on button "button" at bounding box center [935, 233] width 18 height 19
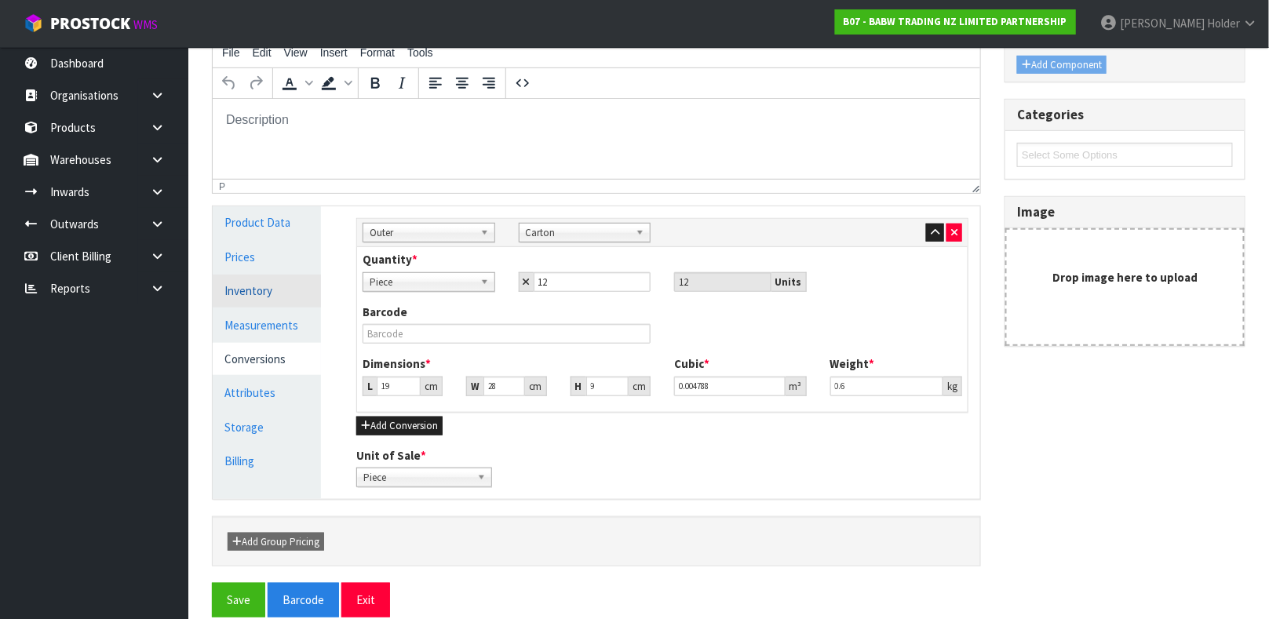
click at [251, 297] on link "Inventory" at bounding box center [267, 291] width 108 height 32
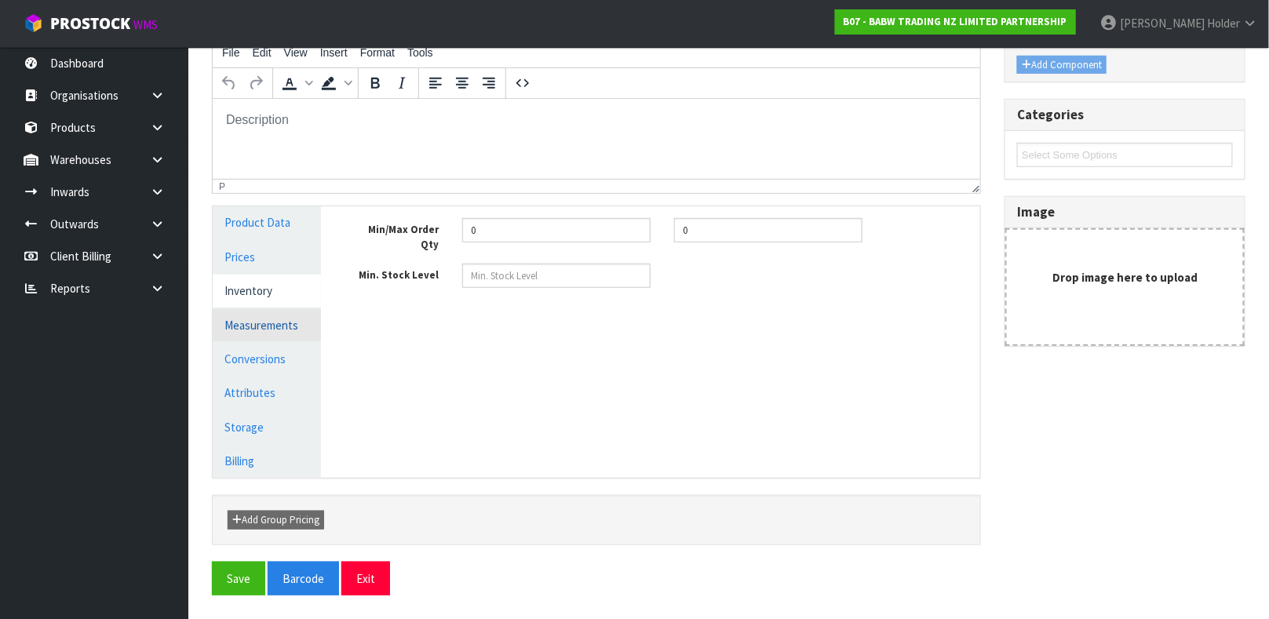
click at [285, 323] on link "Measurements" at bounding box center [267, 325] width 108 height 32
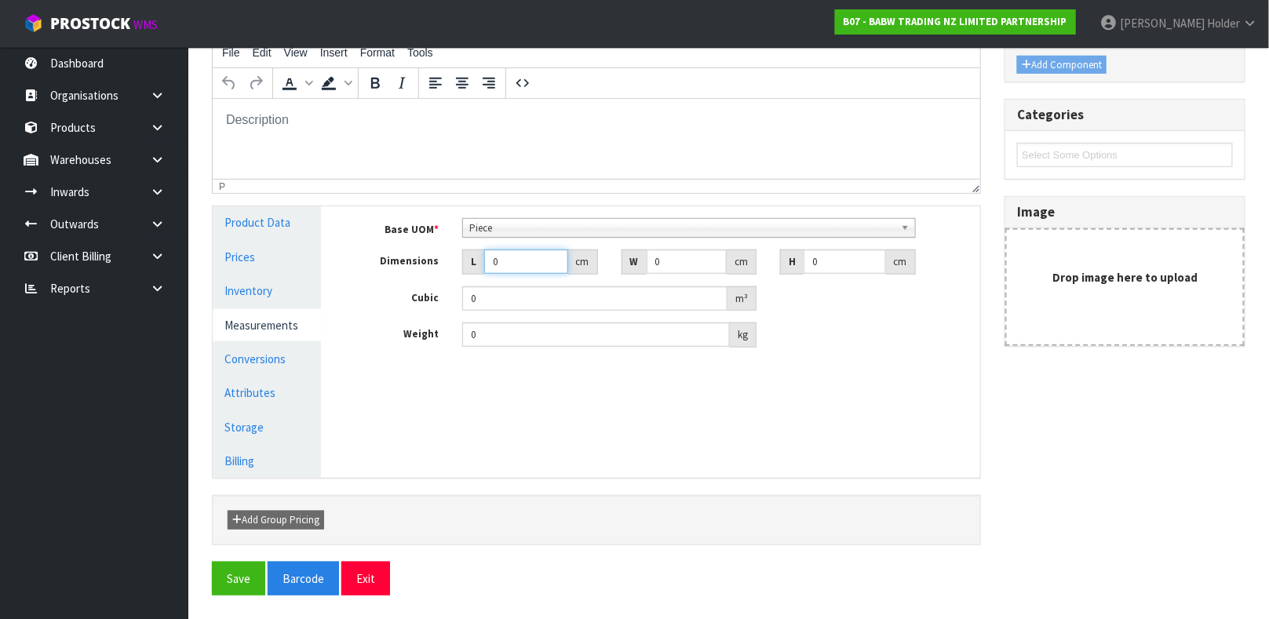
click at [505, 265] on input "0" at bounding box center [526, 262] width 84 height 24
click at [220, 567] on button "Save" at bounding box center [238, 579] width 53 height 34
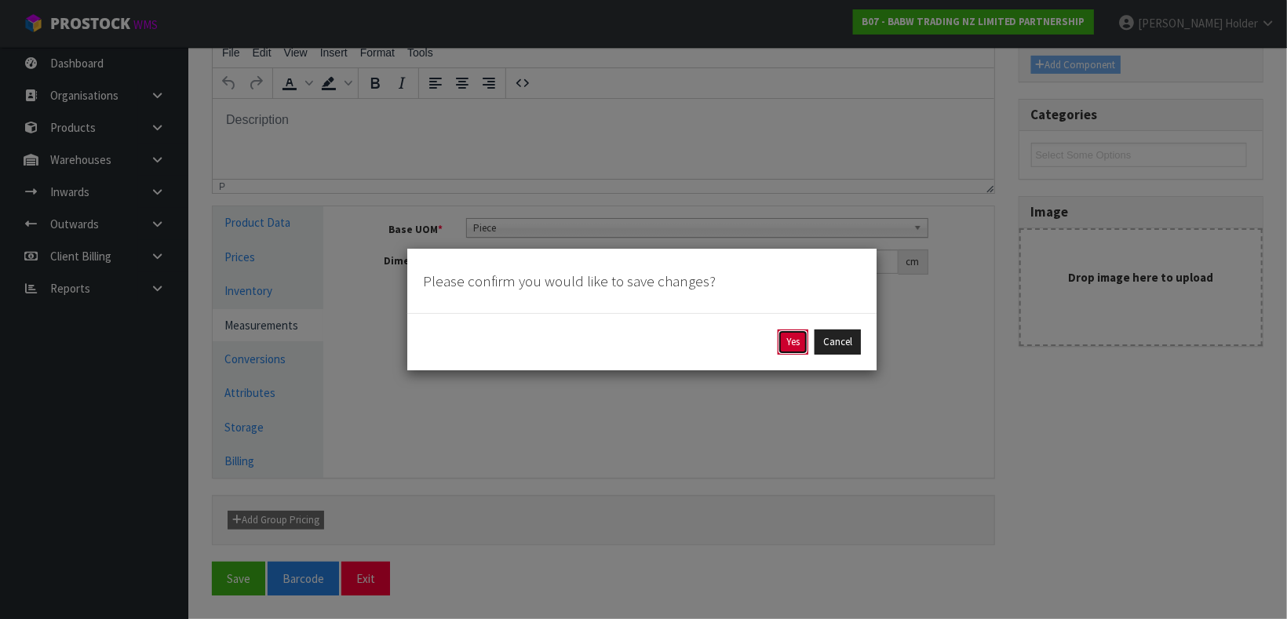
click at [784, 348] on button "Yes" at bounding box center [793, 342] width 31 height 25
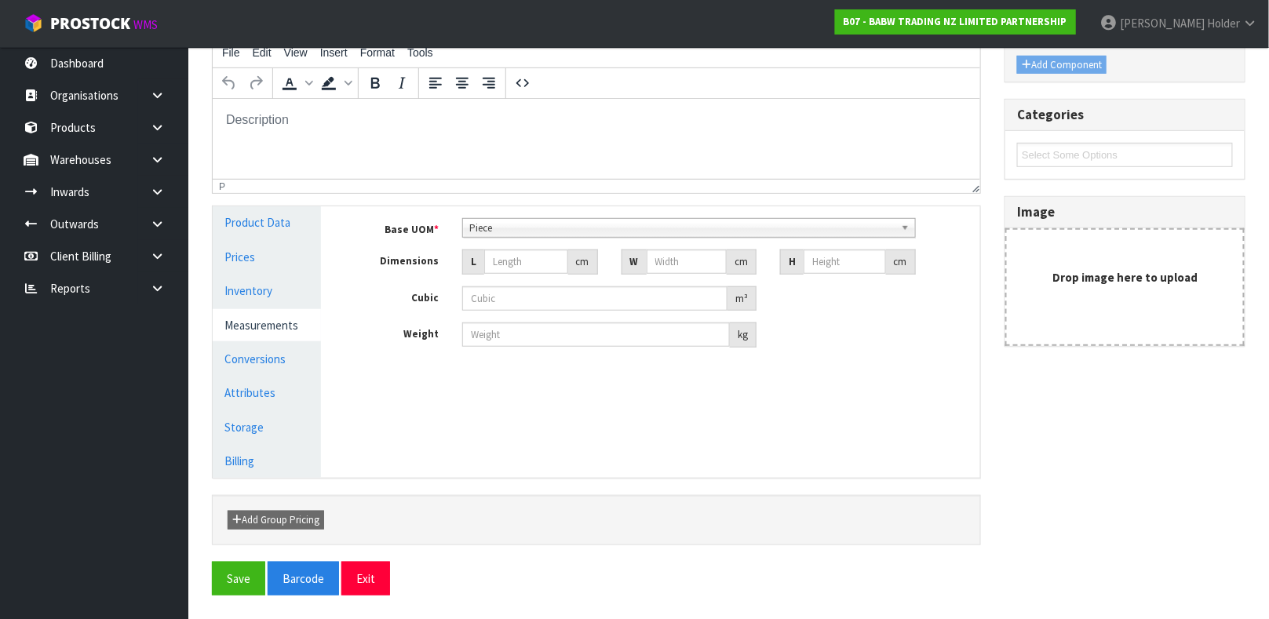
scroll to position [0, 0]
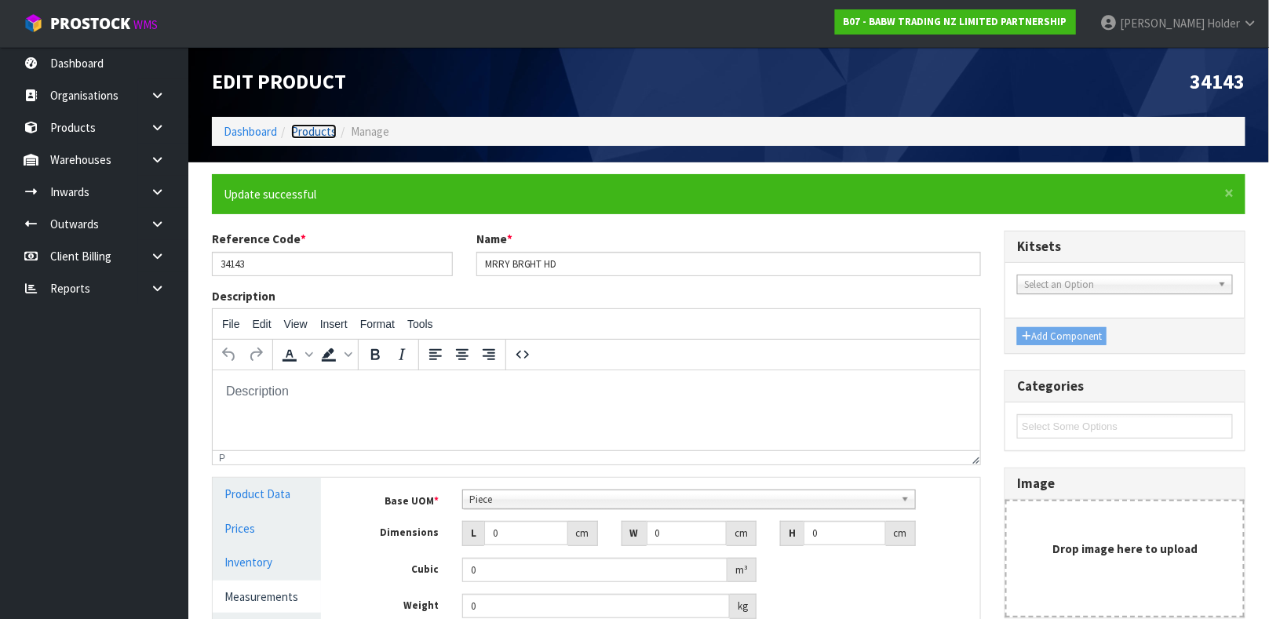
click at [308, 125] on link "Products" at bounding box center [314, 131] width 46 height 15
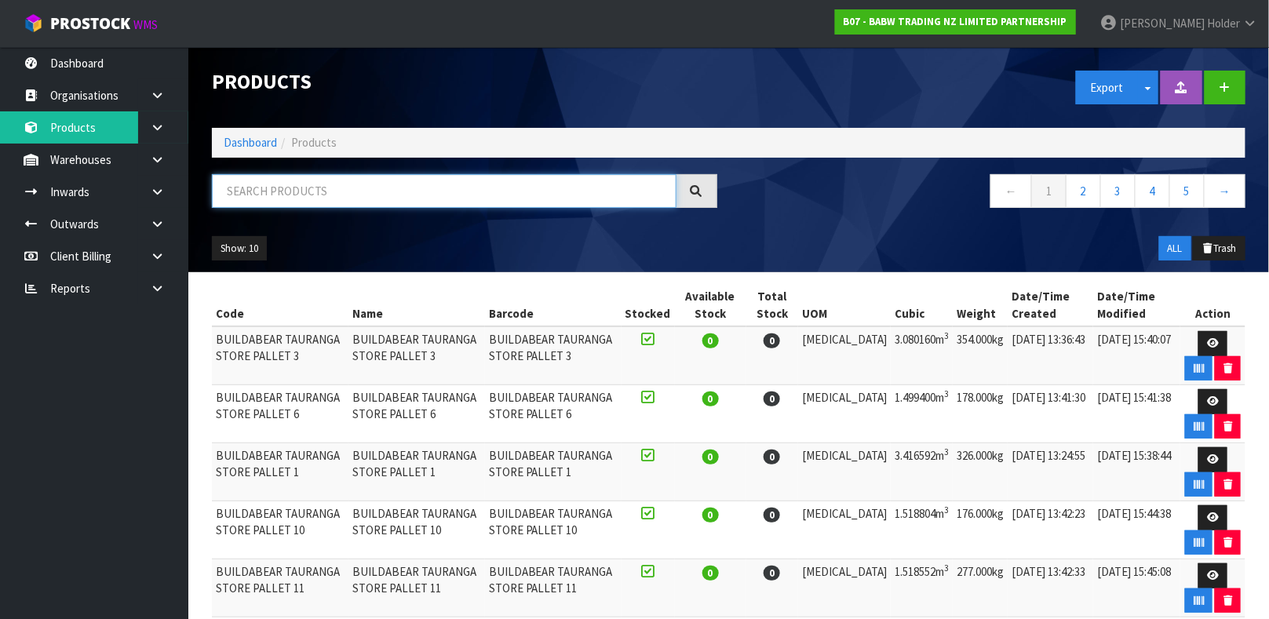
click at [299, 189] on input "text" at bounding box center [444, 191] width 465 height 34
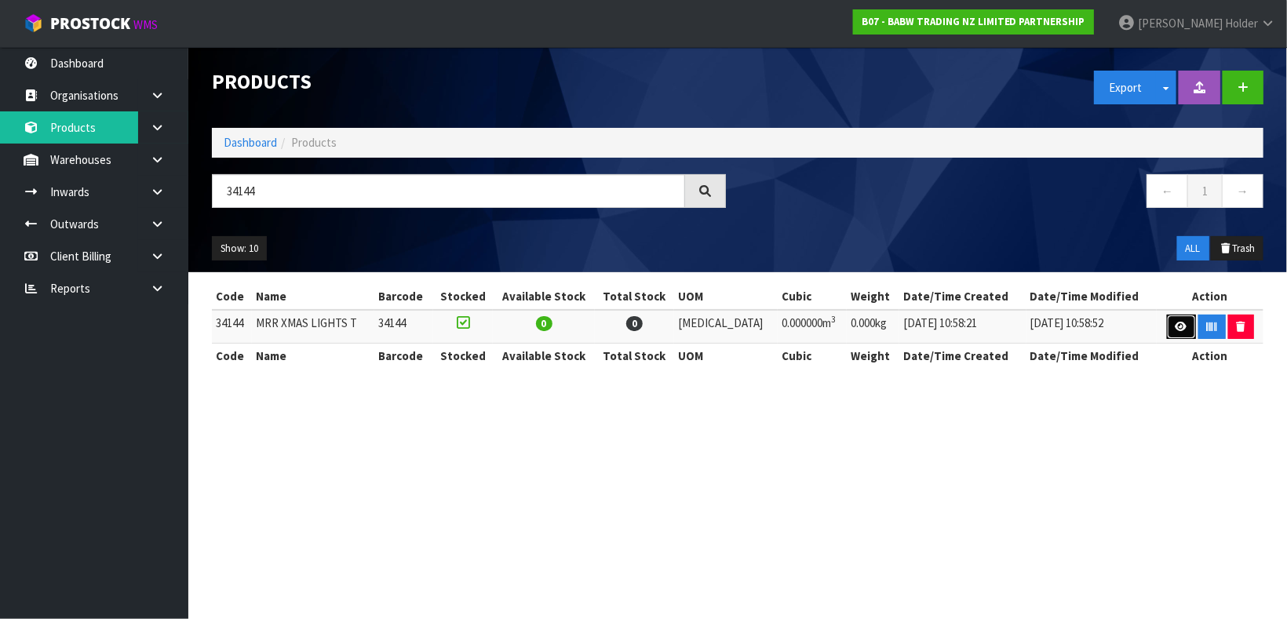
click at [1174, 320] on link at bounding box center [1181, 327] width 29 height 25
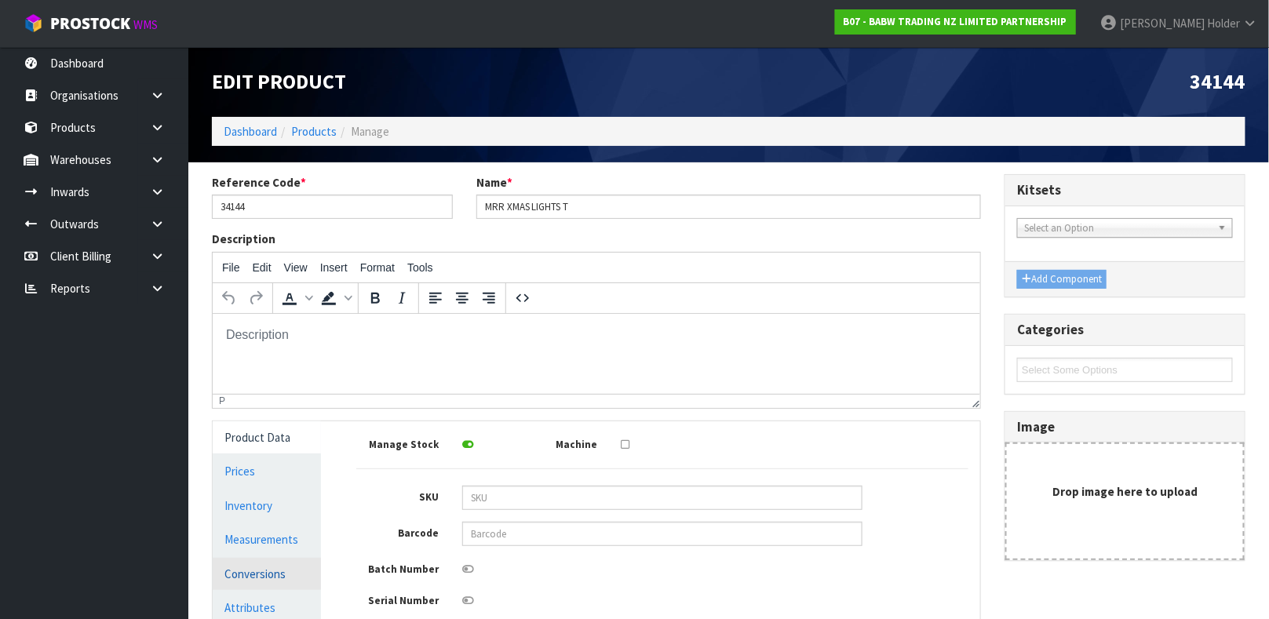
click at [284, 571] on link "Conversions" at bounding box center [267, 574] width 108 height 32
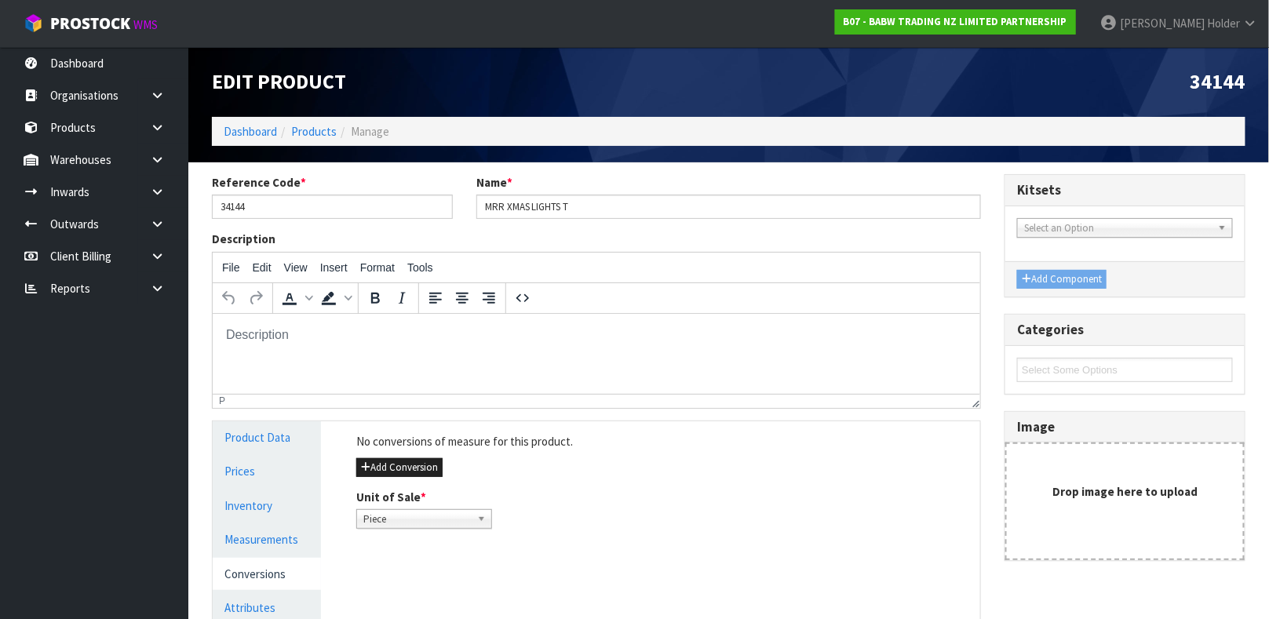
click at [255, 569] on link "Conversions" at bounding box center [267, 574] width 108 height 32
click at [407, 471] on button "Add Conversion" at bounding box center [399, 467] width 86 height 19
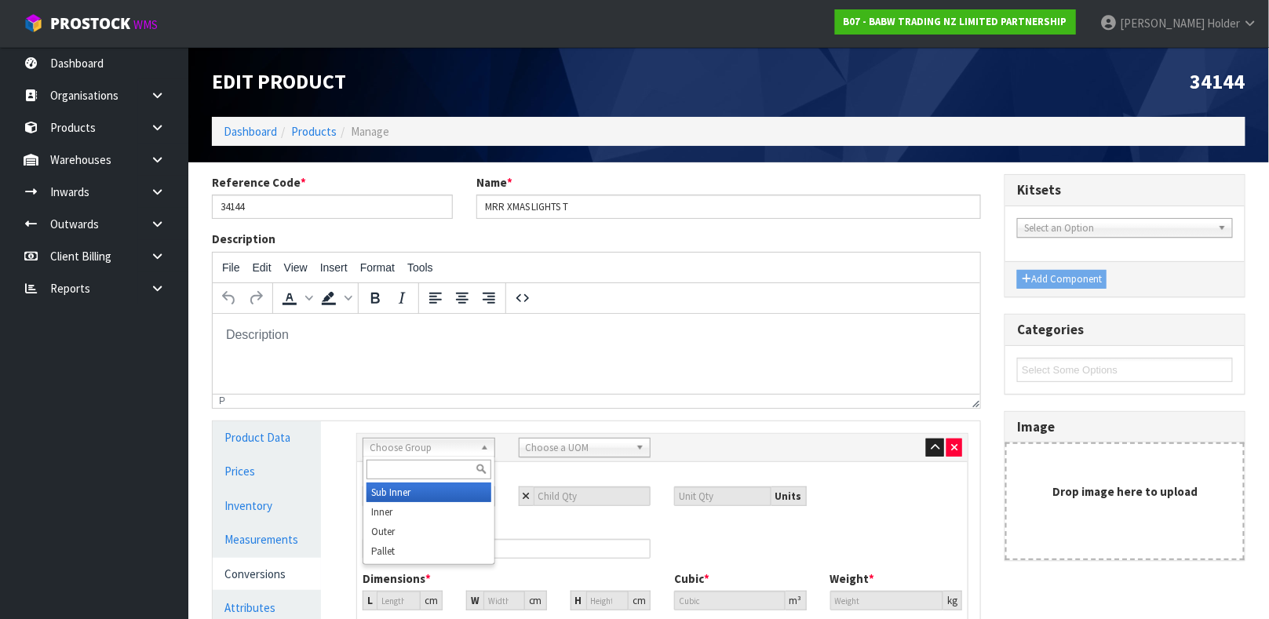
click at [435, 443] on span "Choose Group" at bounding box center [422, 448] width 104 height 19
click at [404, 490] on li "Ou ter" at bounding box center [428, 493] width 125 height 20
click at [549, 454] on span "Choose a UOM" at bounding box center [578, 448] width 104 height 19
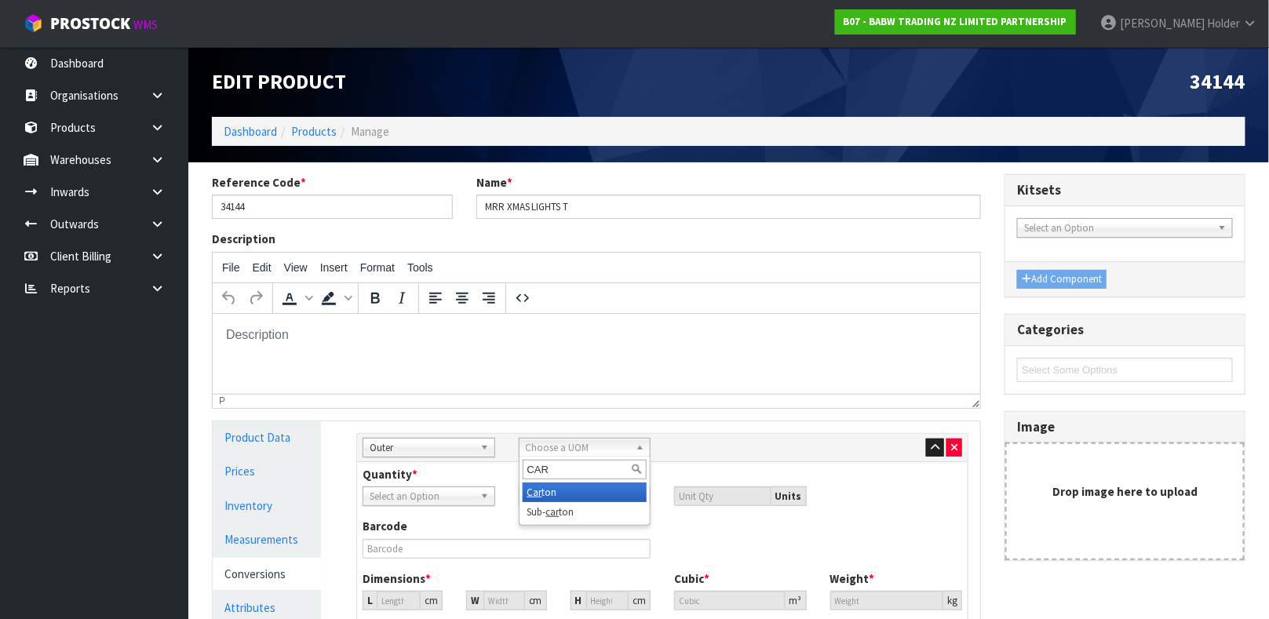
click at [571, 485] on li "Car ton" at bounding box center [585, 493] width 125 height 20
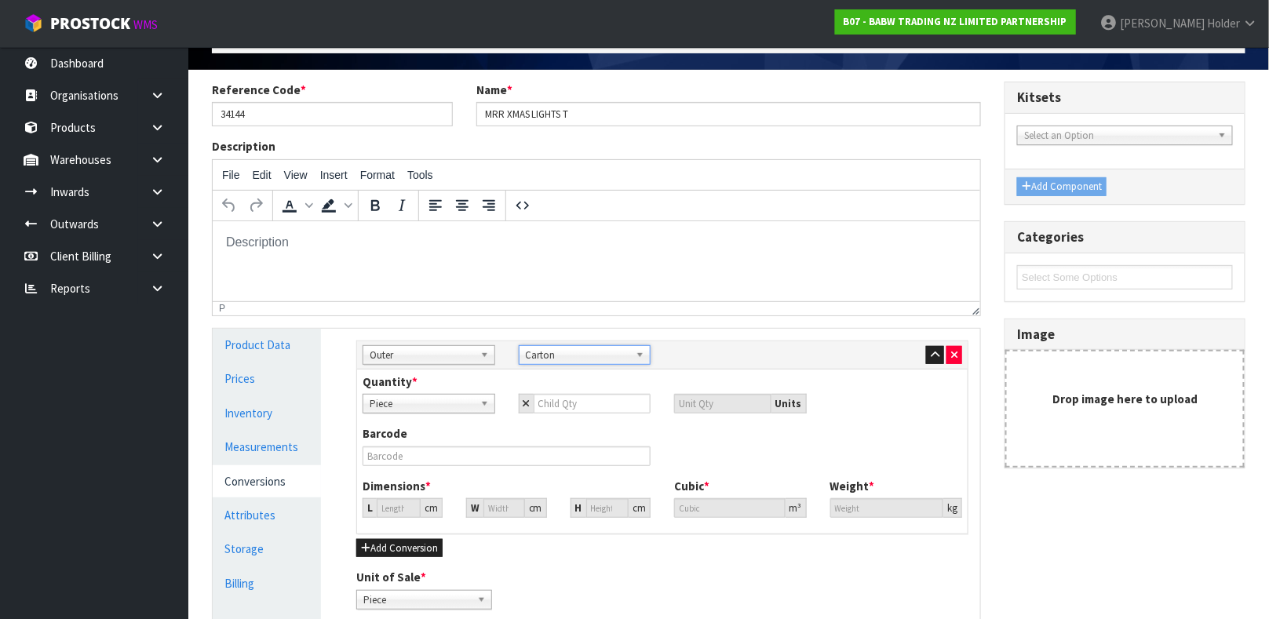
scroll to position [118, 0]
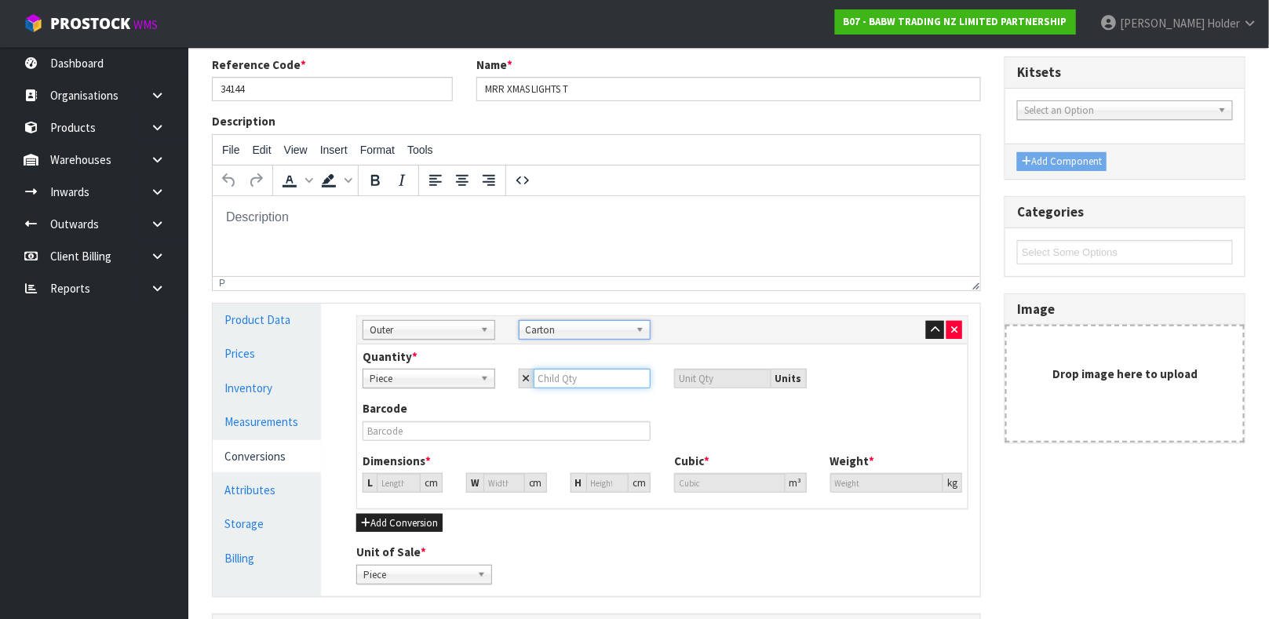
click at [553, 384] on input "number" at bounding box center [593, 379] width 118 height 20
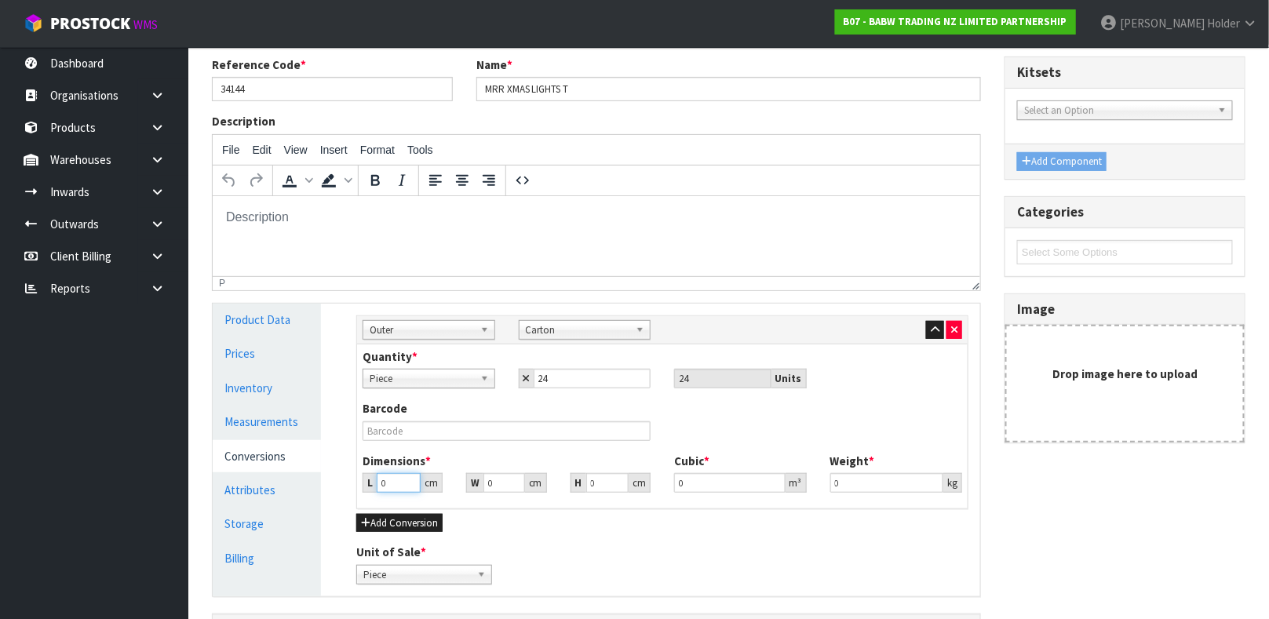
click at [389, 482] on input "0" at bounding box center [399, 483] width 44 height 20
click at [275, 332] on link "Product Data" at bounding box center [267, 320] width 108 height 32
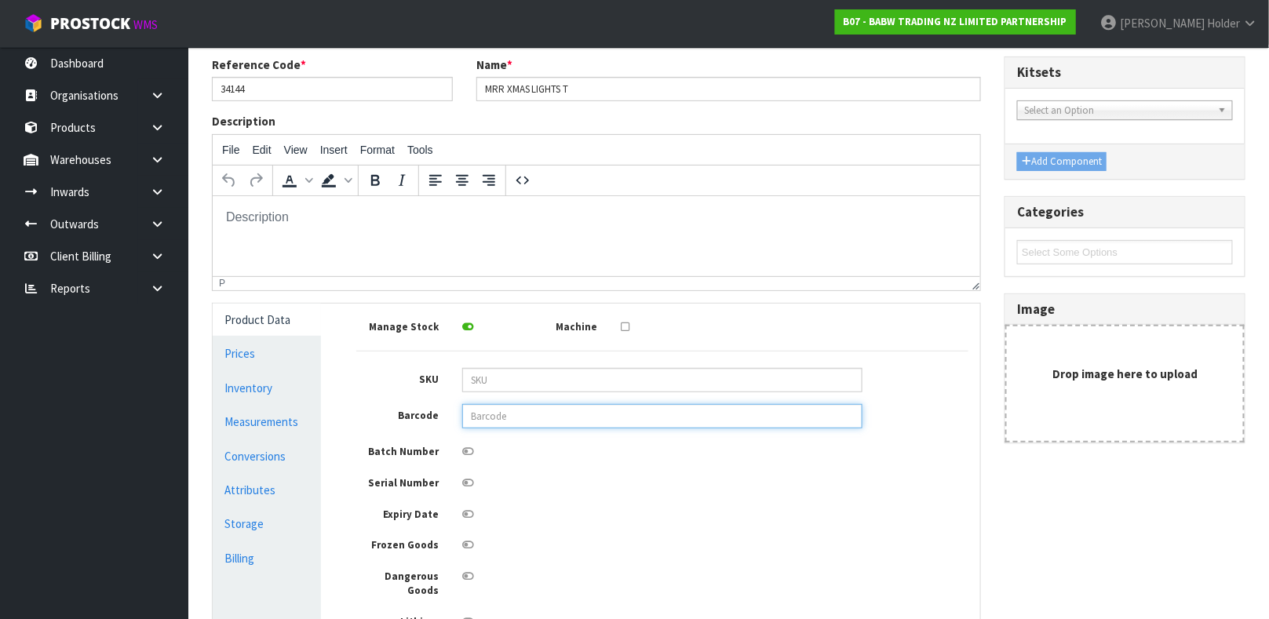
click at [560, 421] on input "text" at bounding box center [662, 416] width 400 height 24
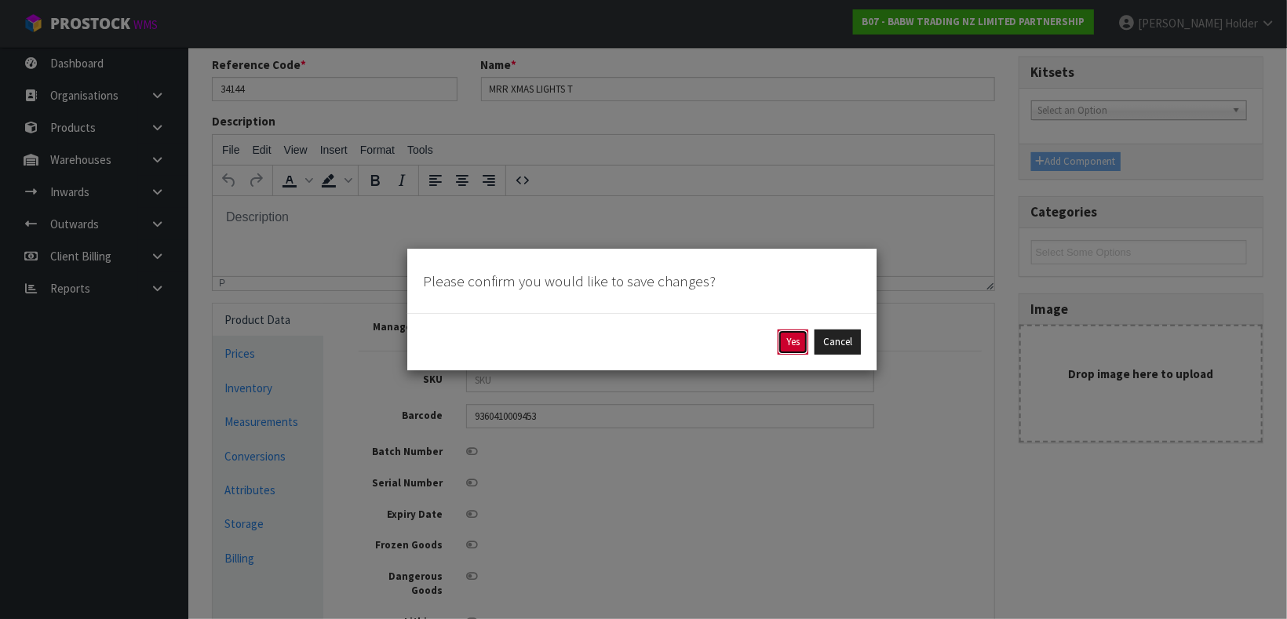
click at [794, 343] on button "Yes" at bounding box center [793, 342] width 31 height 25
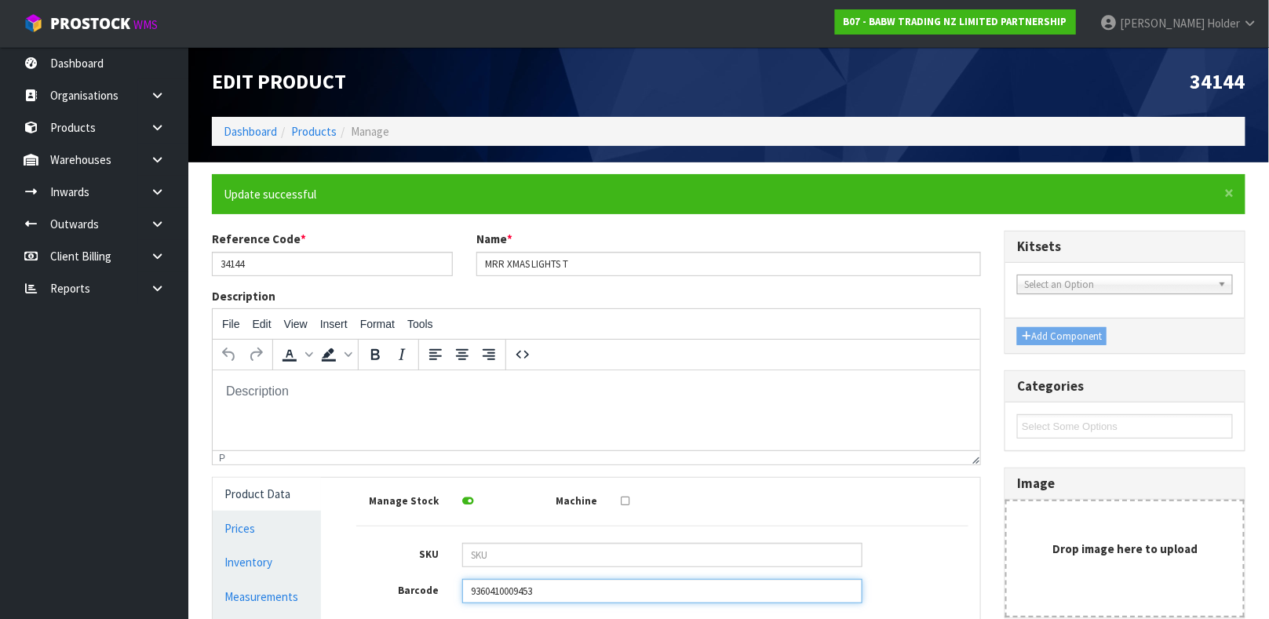
scroll to position [337, 0]
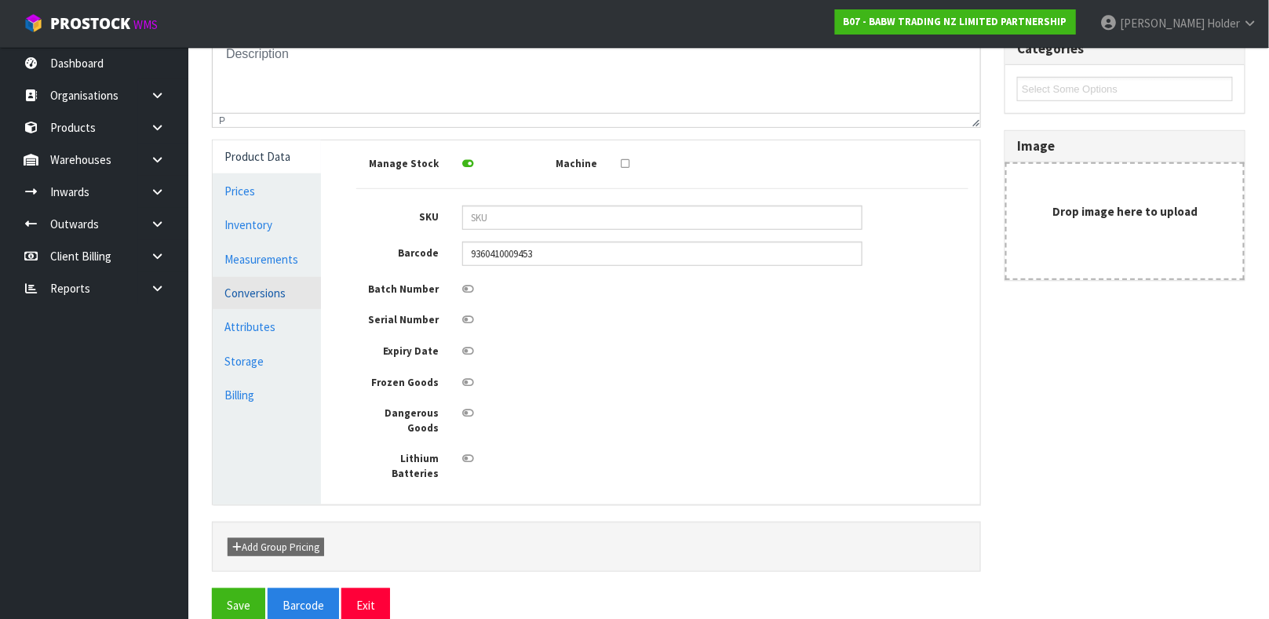
click at [279, 299] on link "Conversions" at bounding box center [267, 293] width 108 height 32
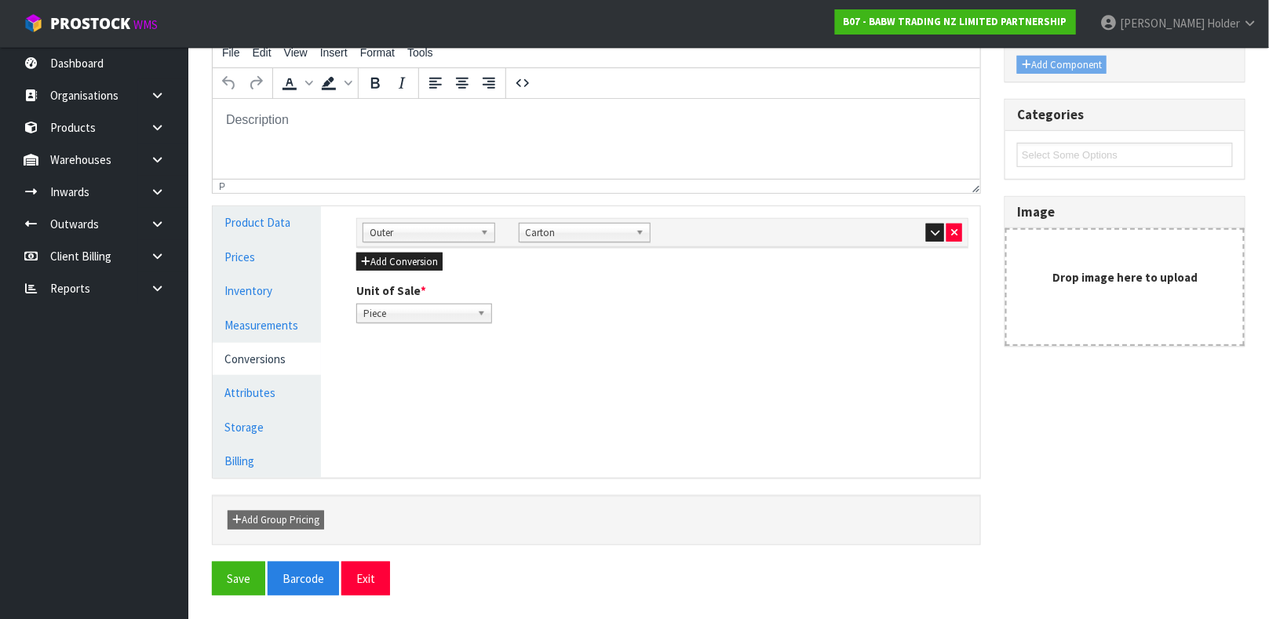
scroll to position [272, 0]
click at [936, 230] on icon "button" at bounding box center [935, 233] width 9 height 10
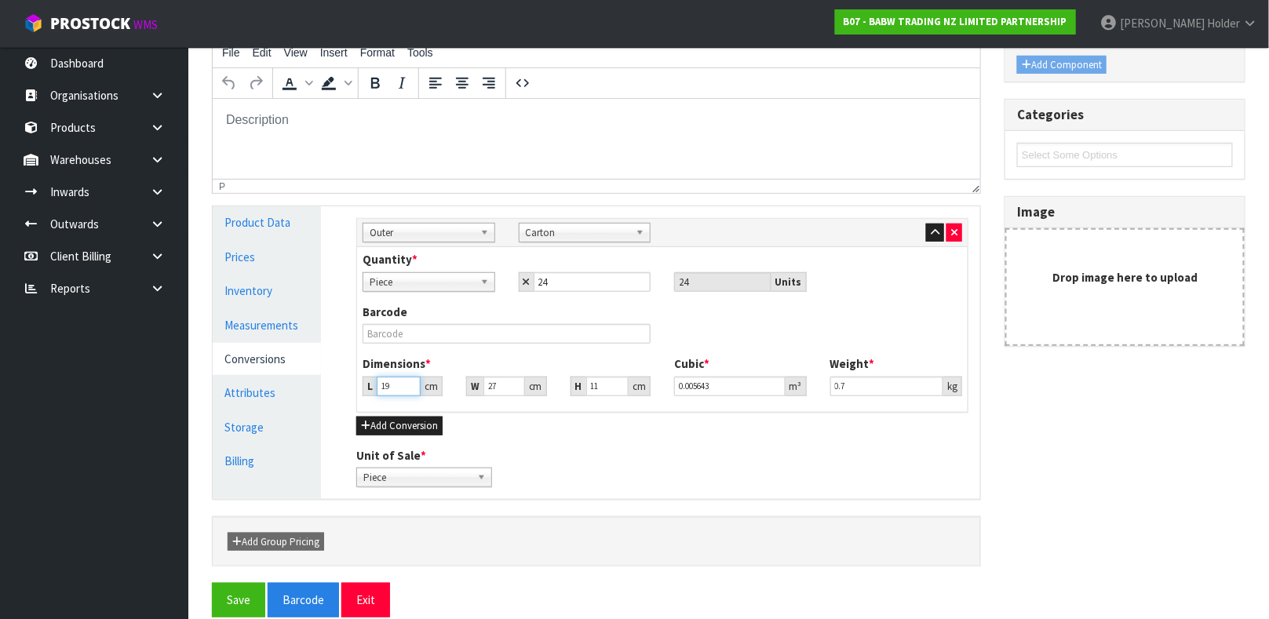
click at [387, 382] on input "19" at bounding box center [399, 387] width 44 height 20
click at [281, 315] on link "Measurements" at bounding box center [267, 325] width 108 height 32
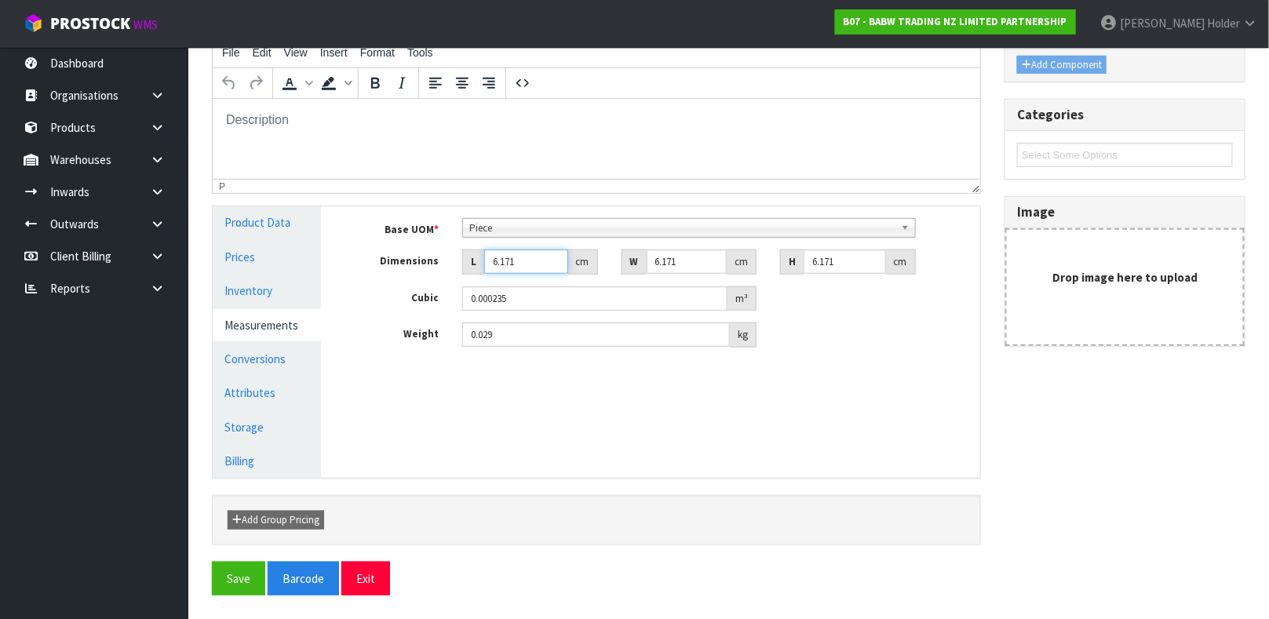
click at [519, 270] on input "6.171" at bounding box center [526, 262] width 84 height 24
click at [213, 584] on button "Save" at bounding box center [238, 579] width 53 height 34
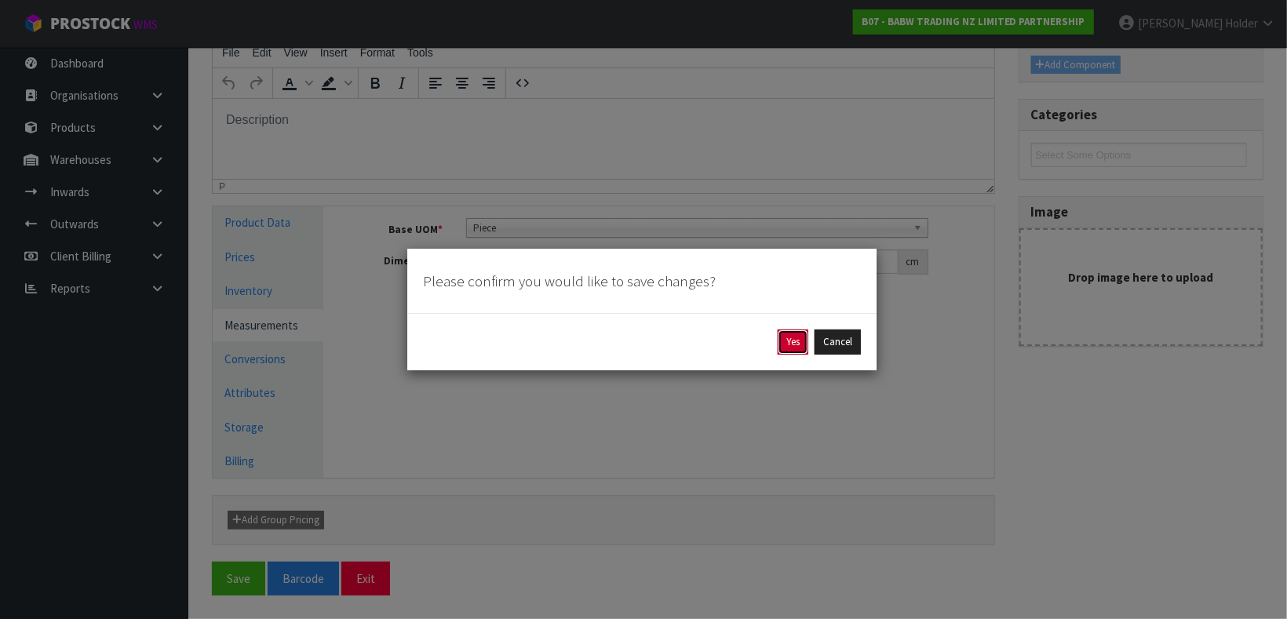
click at [795, 353] on button "Yes" at bounding box center [793, 342] width 31 height 25
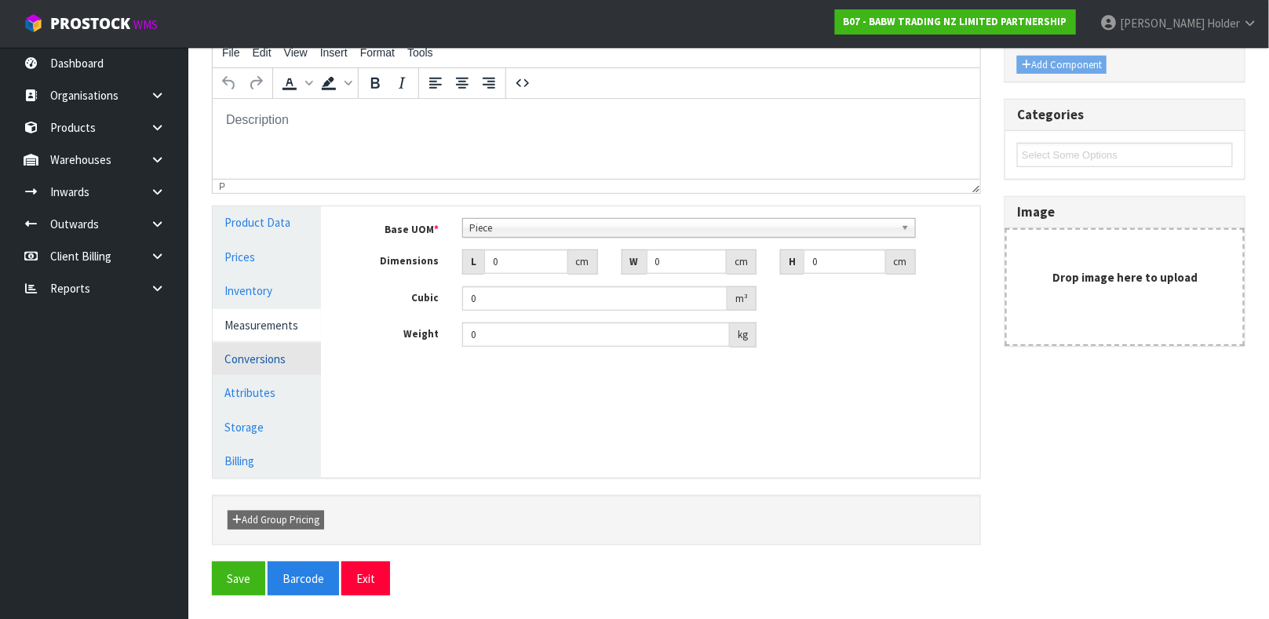
click at [252, 352] on link "Conversions" at bounding box center [267, 359] width 108 height 32
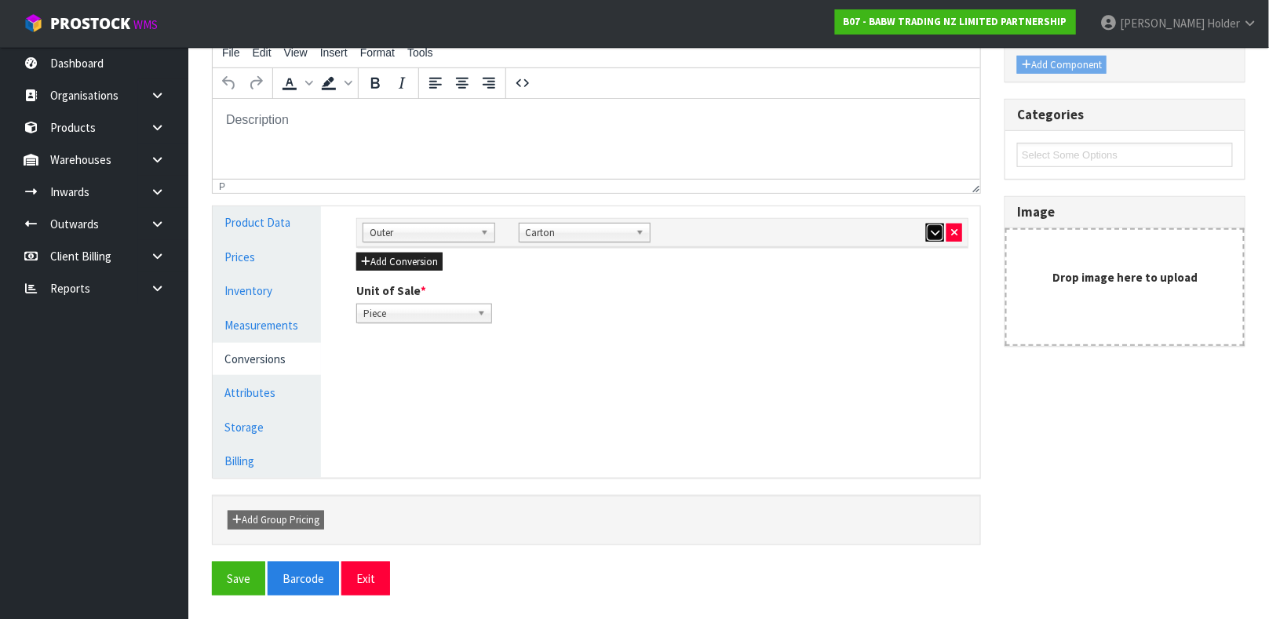
click at [931, 235] on icon "button" at bounding box center [935, 233] width 9 height 10
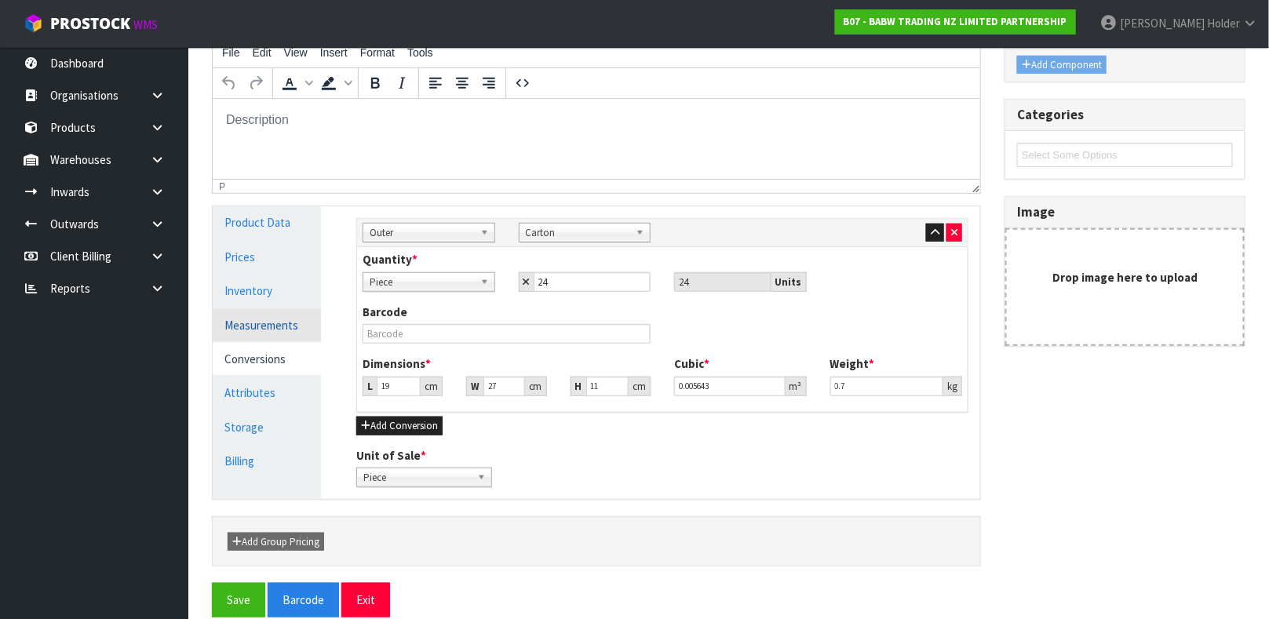
click at [296, 331] on link "Measurements" at bounding box center [267, 325] width 108 height 32
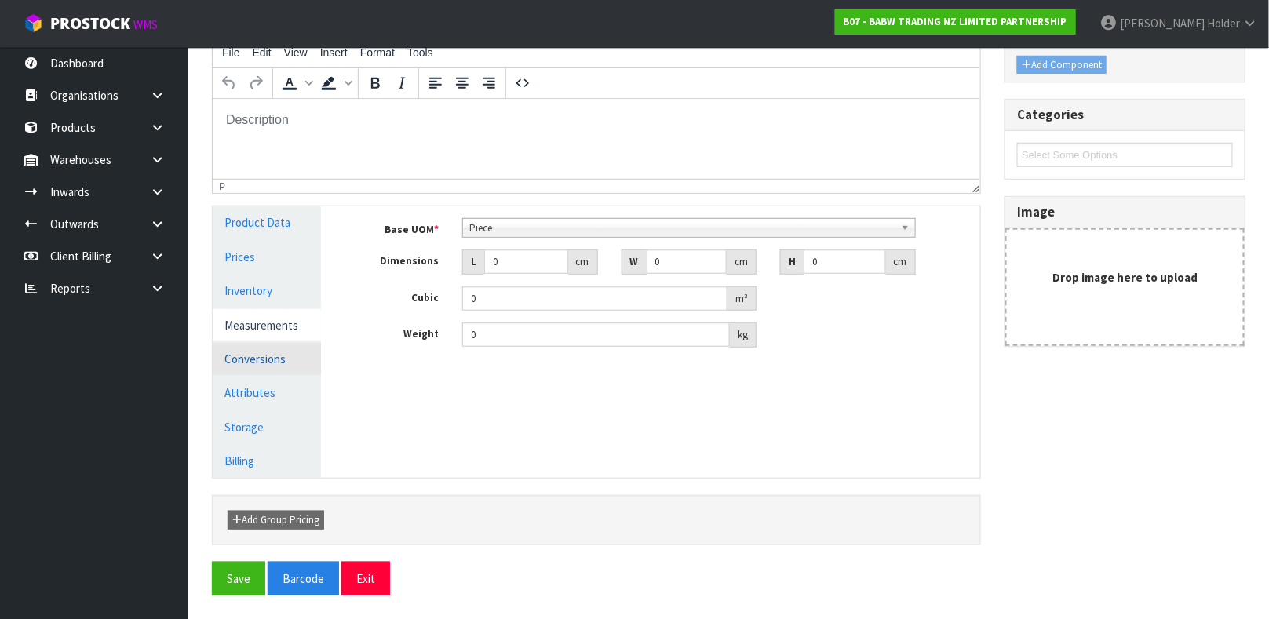
click at [293, 349] on link "Conversions" at bounding box center [267, 359] width 108 height 32
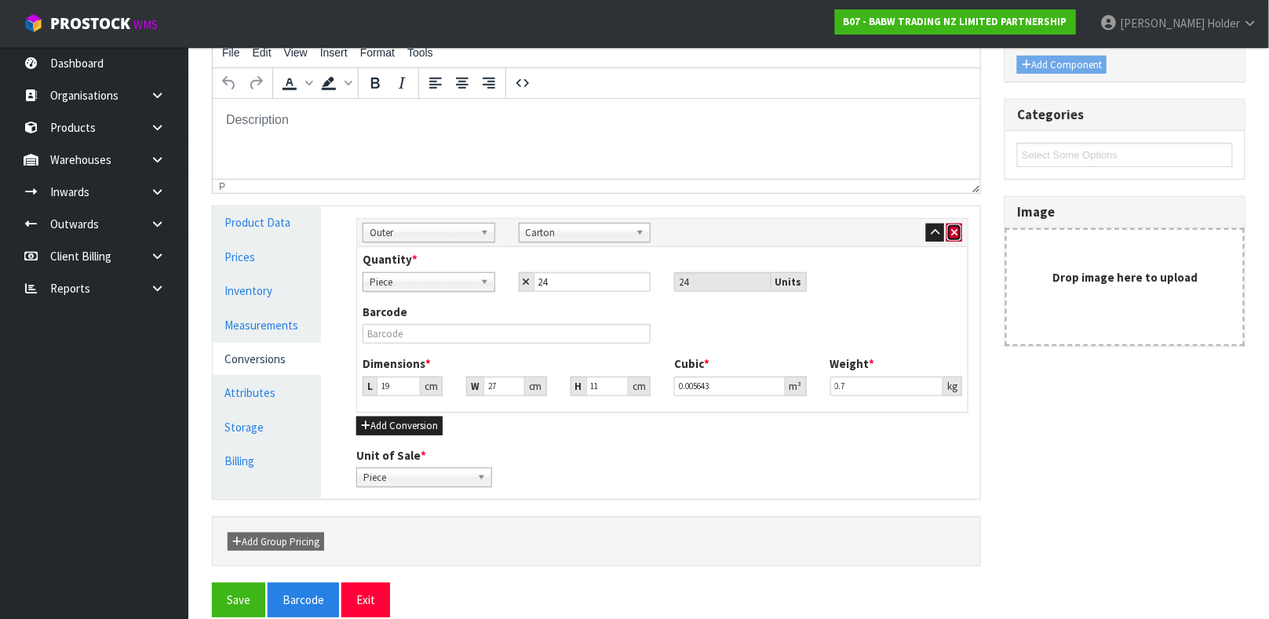
click at [961, 228] on button "button" at bounding box center [954, 233] width 16 height 19
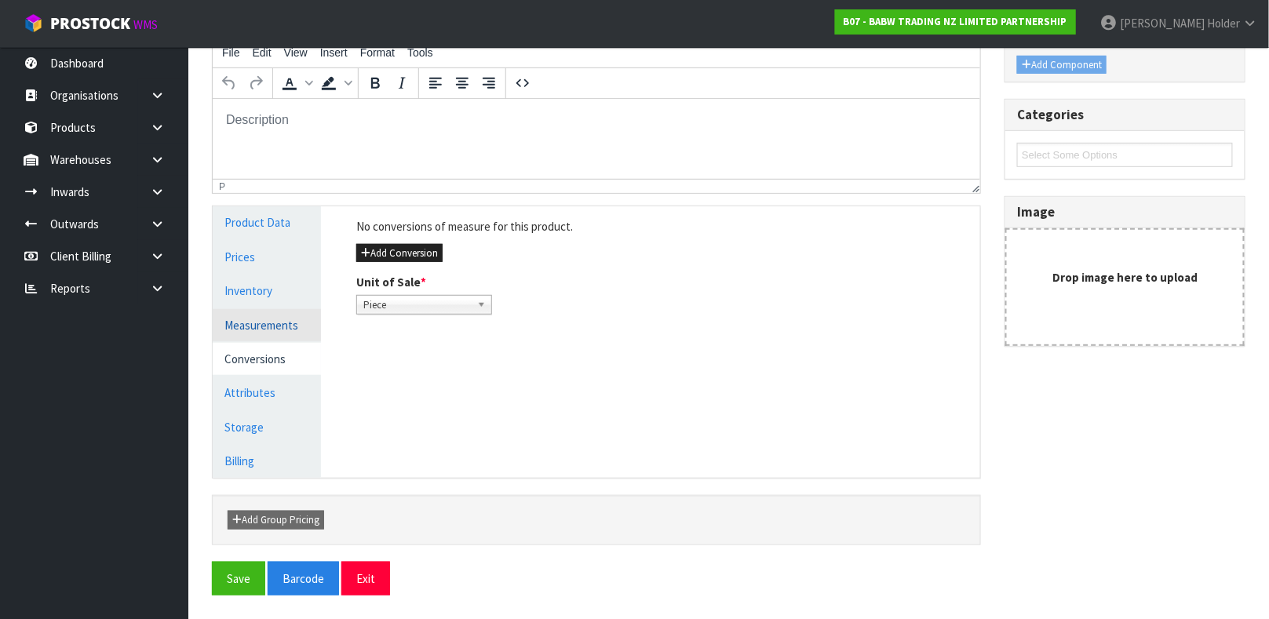
click at [286, 326] on link "Measurements" at bounding box center [267, 325] width 108 height 32
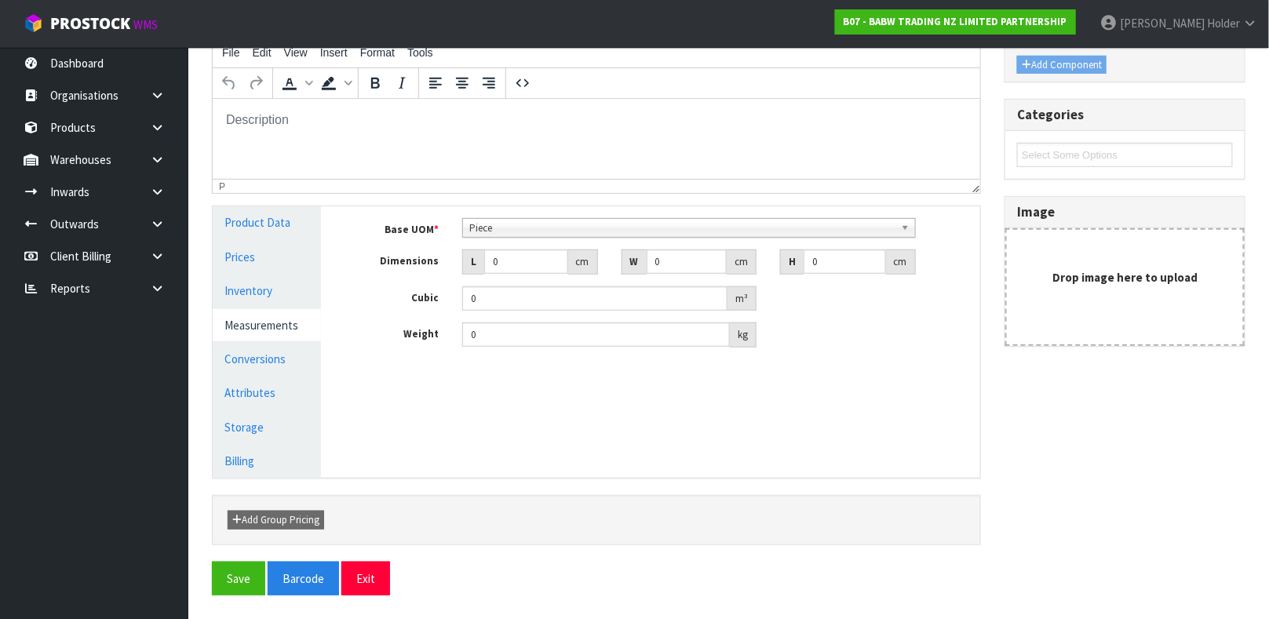
click at [520, 277] on div "Base UOM * Bag Bar Basket Bin Bottle Box Bundle Cabinet Cage Carton Case Coil C…" at bounding box center [662, 282] width 612 height 129
click at [515, 268] on input "0" at bounding box center [526, 262] width 84 height 24
click at [230, 580] on button "Save" at bounding box center [238, 579] width 53 height 34
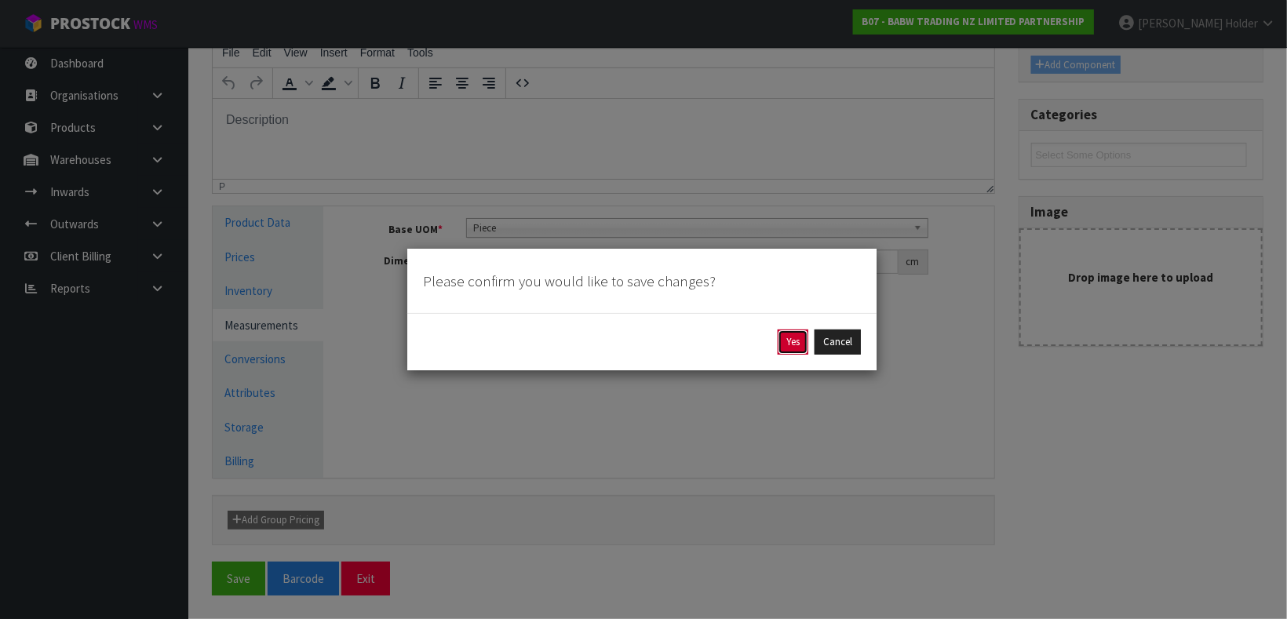
click at [788, 336] on button "Yes" at bounding box center [793, 342] width 31 height 25
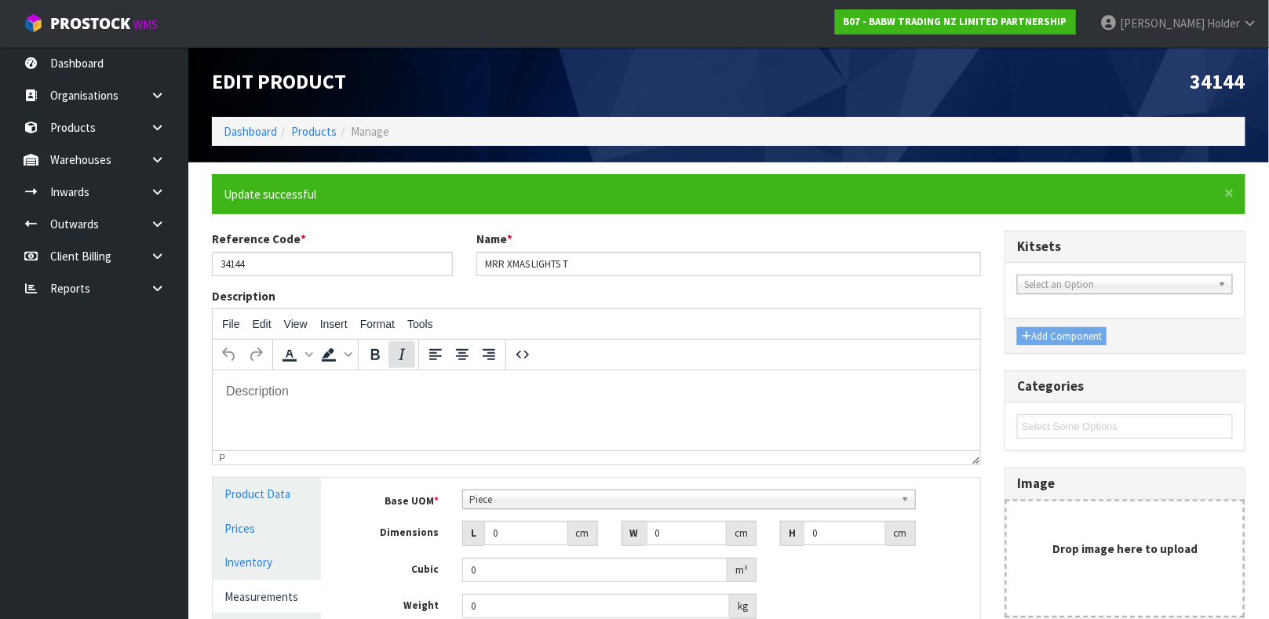
scroll to position [118, 0]
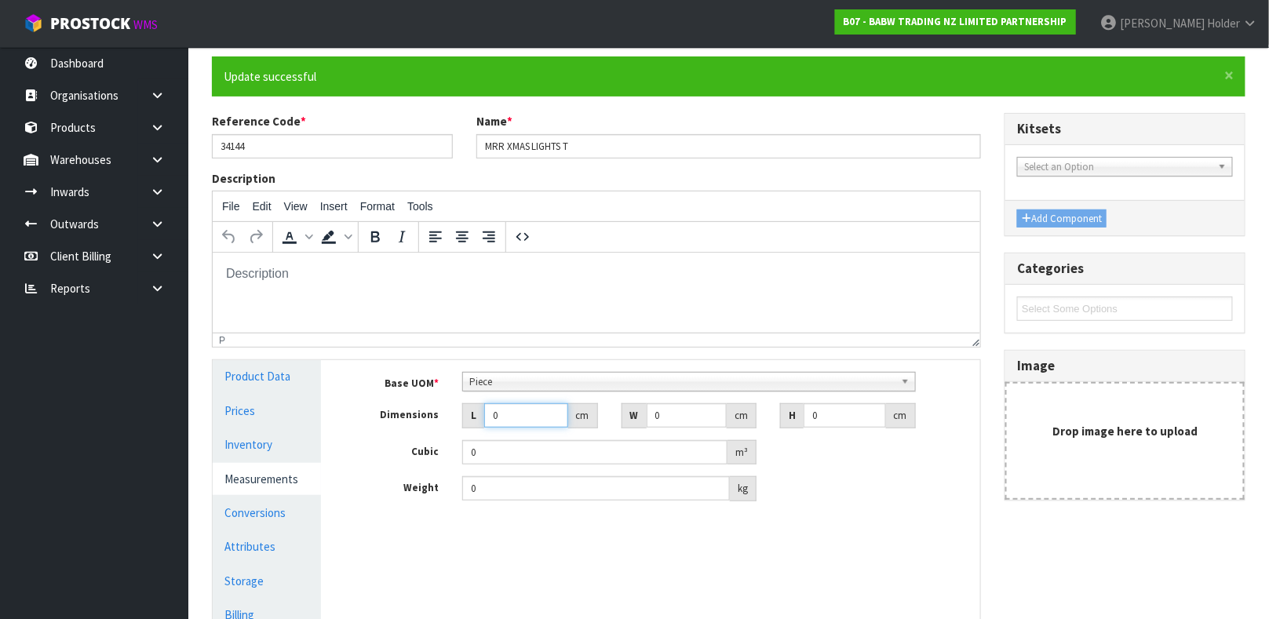
click at [512, 406] on input "0" at bounding box center [526, 415] width 84 height 24
click at [665, 417] on input "0" at bounding box center [687, 415] width 81 height 24
click at [830, 421] on input "0" at bounding box center [845, 415] width 82 height 24
click at [716, 443] on input "0.000001" at bounding box center [594, 452] width 265 height 24
click at [671, 471] on div "Base UOM * Bag Bar Basket Bin Bottle Box Bundle Cabinet Cage Carton Case Coil C…" at bounding box center [662, 436] width 612 height 129
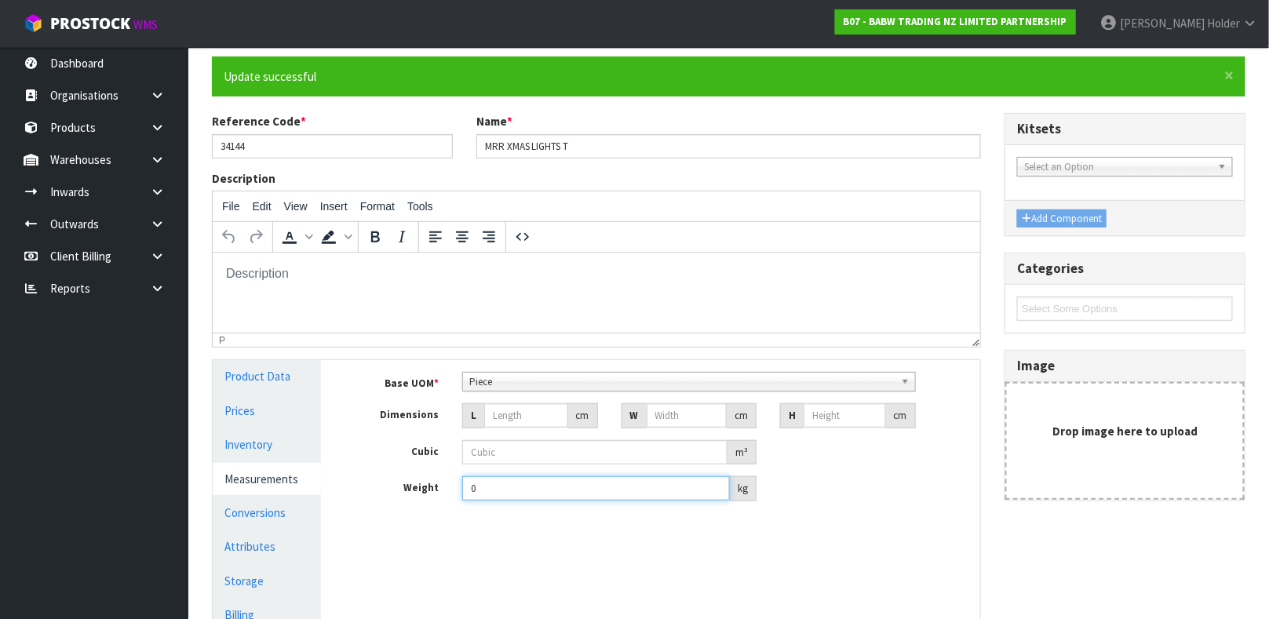
click at [668, 480] on input "0" at bounding box center [596, 488] width 268 height 24
click at [257, 512] on link "Conversions" at bounding box center [267, 513] width 108 height 32
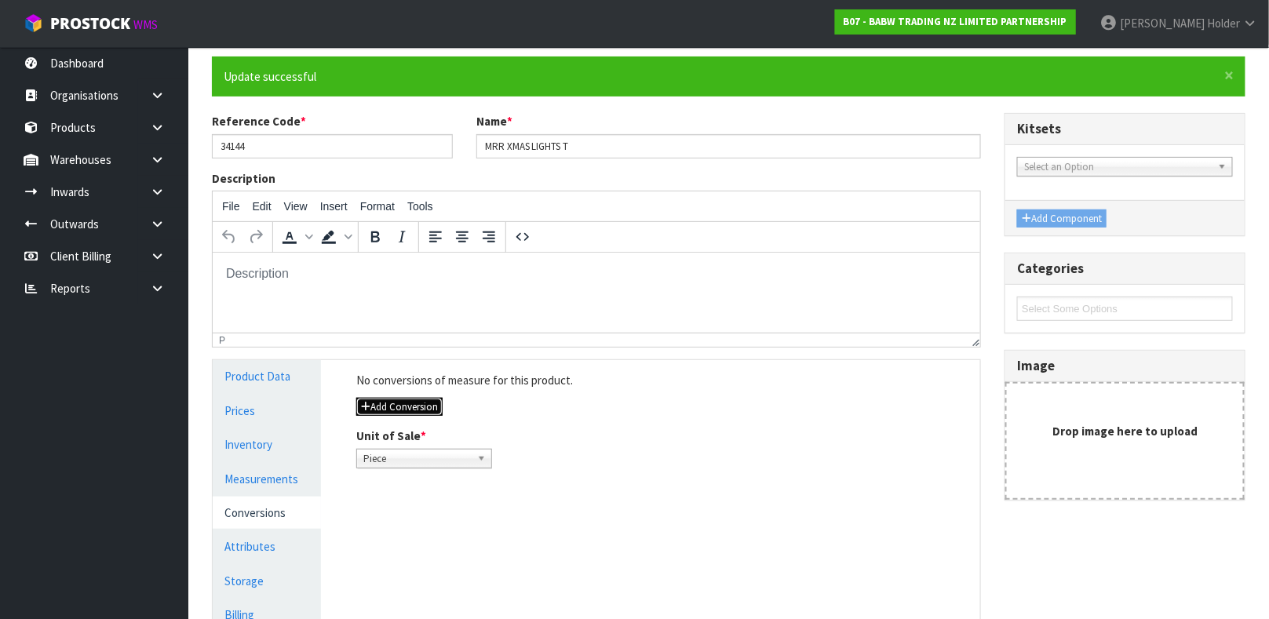
click at [432, 410] on button "Add Conversion" at bounding box center [399, 407] width 86 height 19
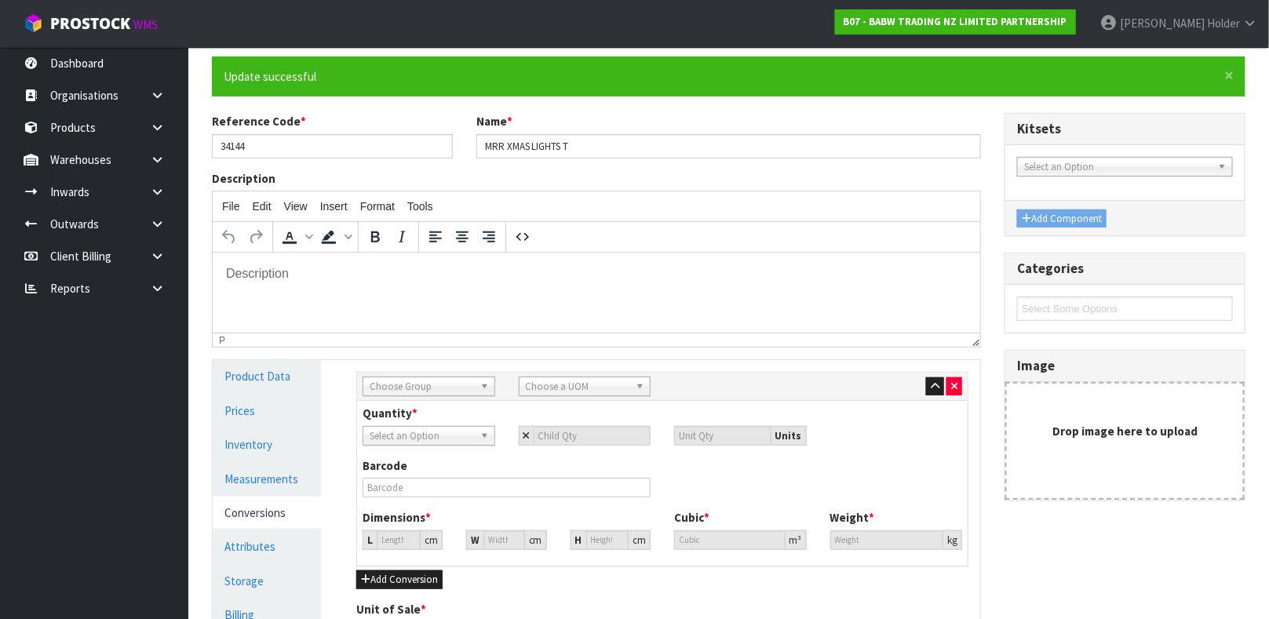
click at [442, 391] on span "Choose Group" at bounding box center [422, 386] width 104 height 19
click at [435, 468] on li "Outer" at bounding box center [428, 471] width 125 height 20
click at [560, 388] on span "Choose a UOM" at bounding box center [578, 386] width 104 height 19
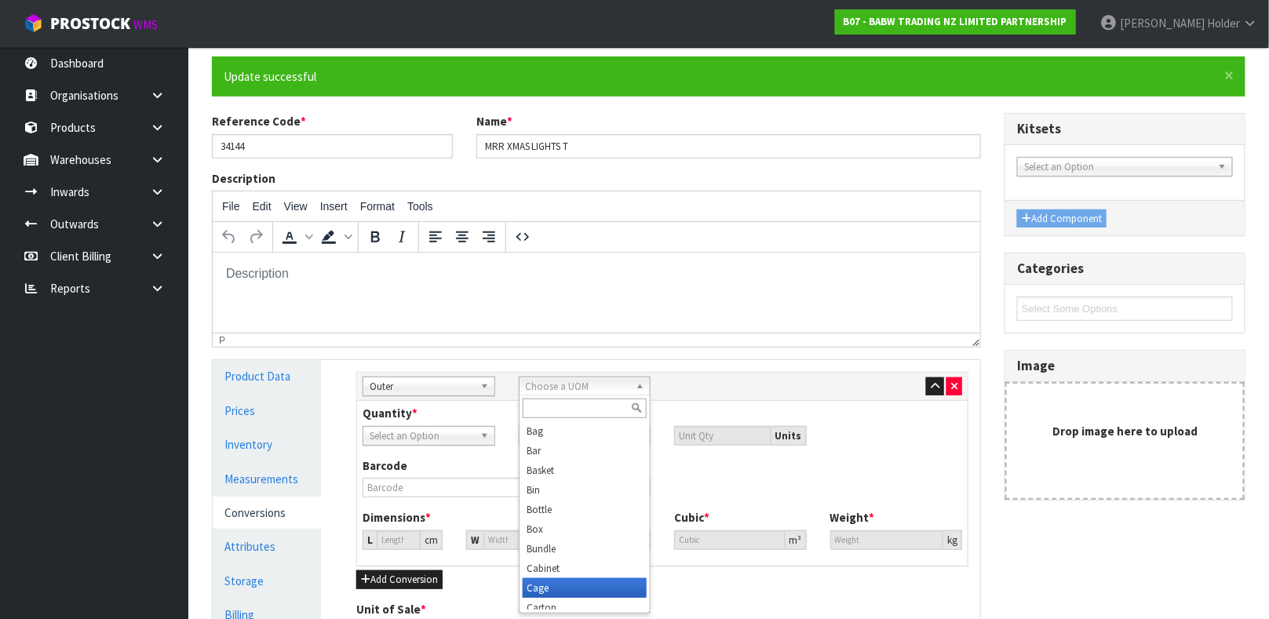
scroll to position [7, 0]
drag, startPoint x: 552, startPoint y: 603, endPoint x: 534, endPoint y: 494, distance: 109.8
click at [552, 599] on li "Carton" at bounding box center [585, 601] width 125 height 20
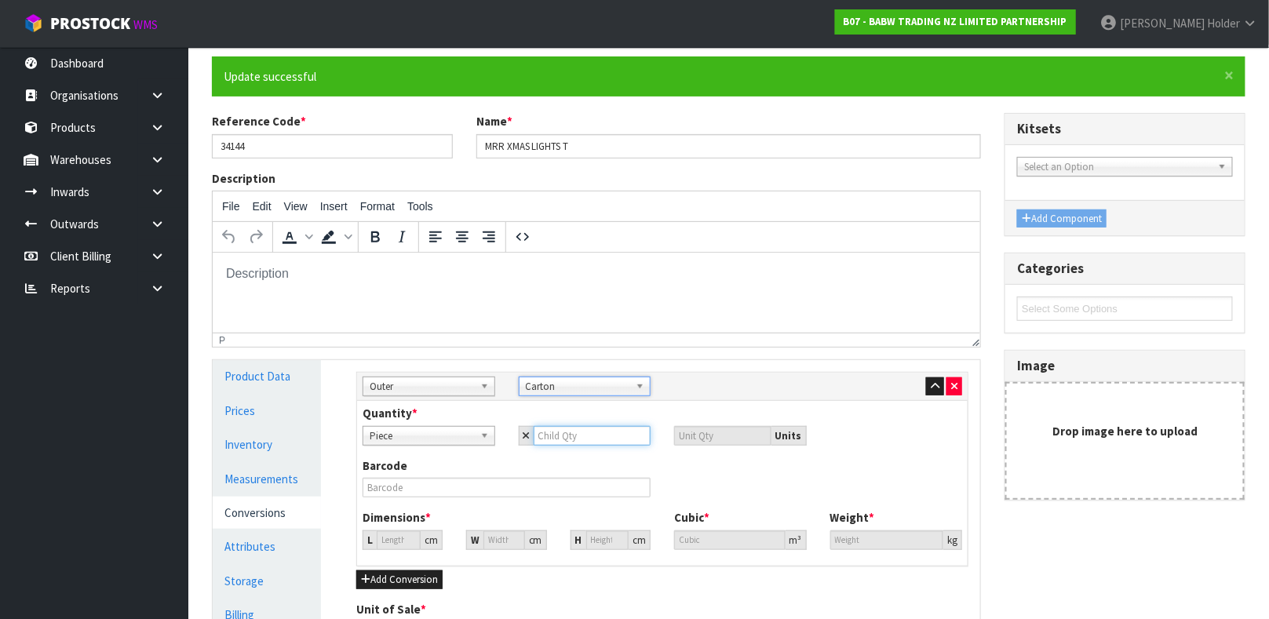
click at [563, 442] on input "number" at bounding box center [593, 436] width 118 height 20
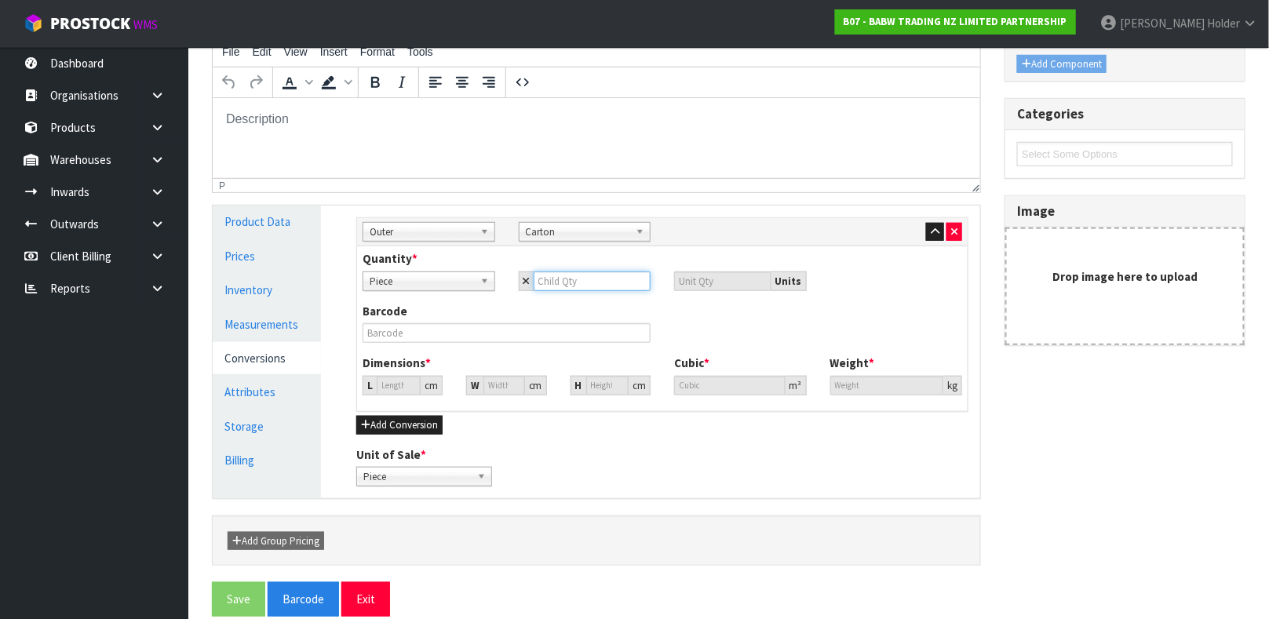
scroll to position [293, 0]
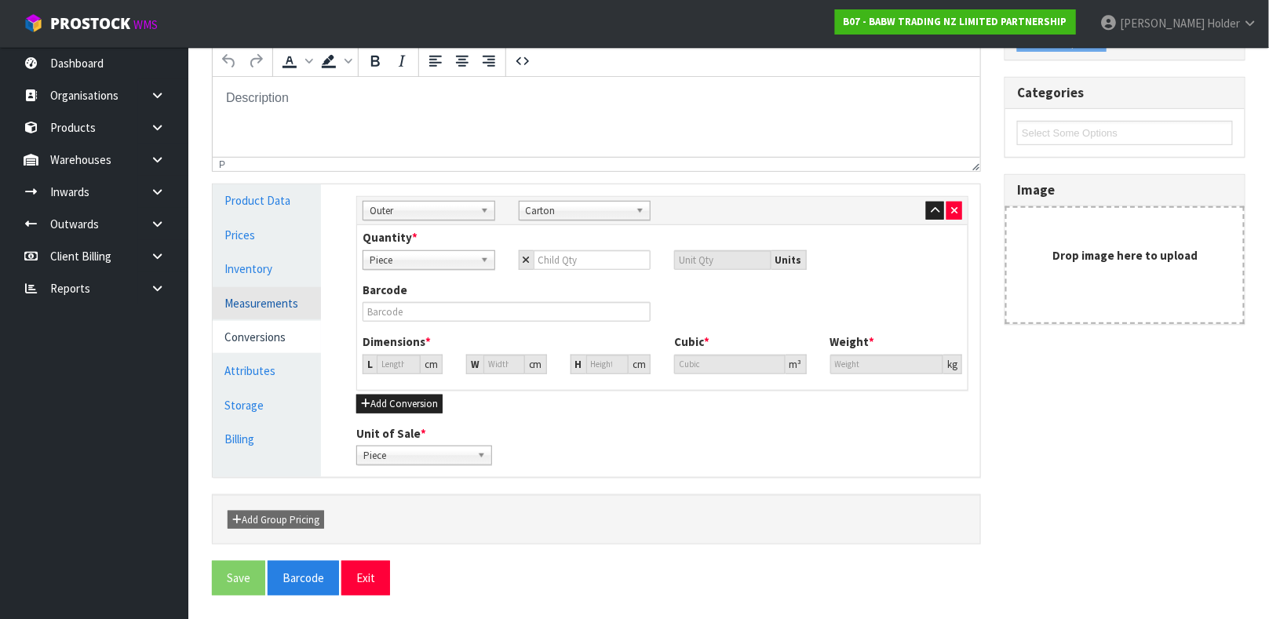
click at [276, 310] on link "Measurements" at bounding box center [267, 303] width 108 height 32
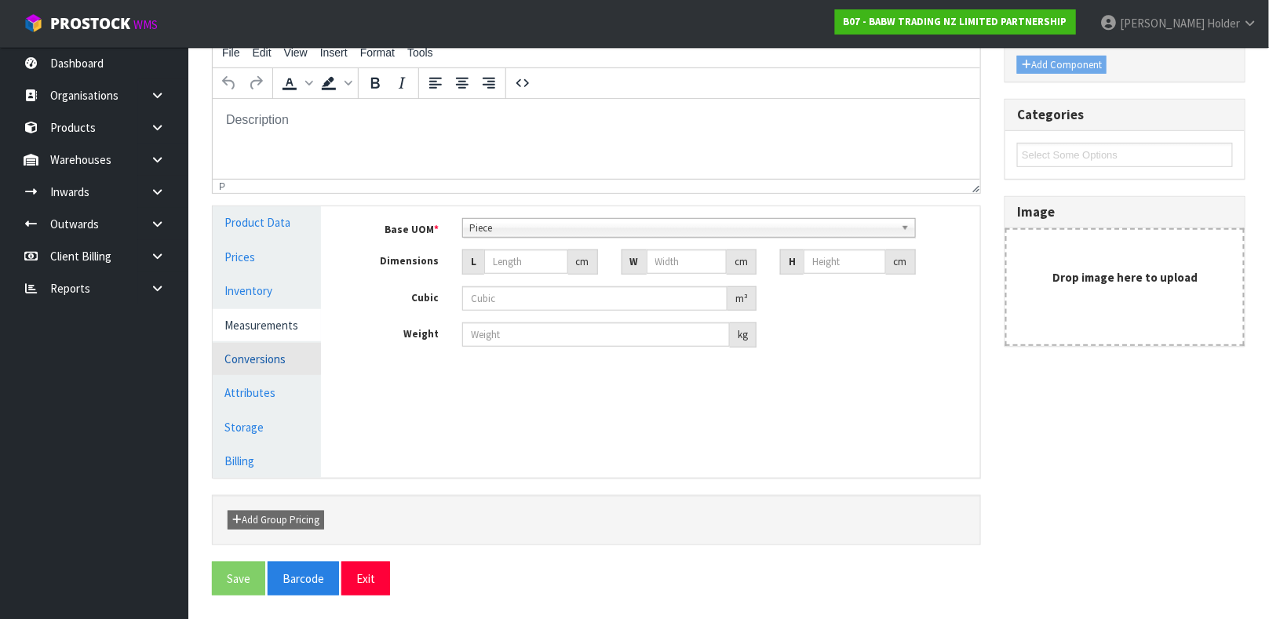
click at [276, 348] on link "Conversions" at bounding box center [267, 359] width 108 height 32
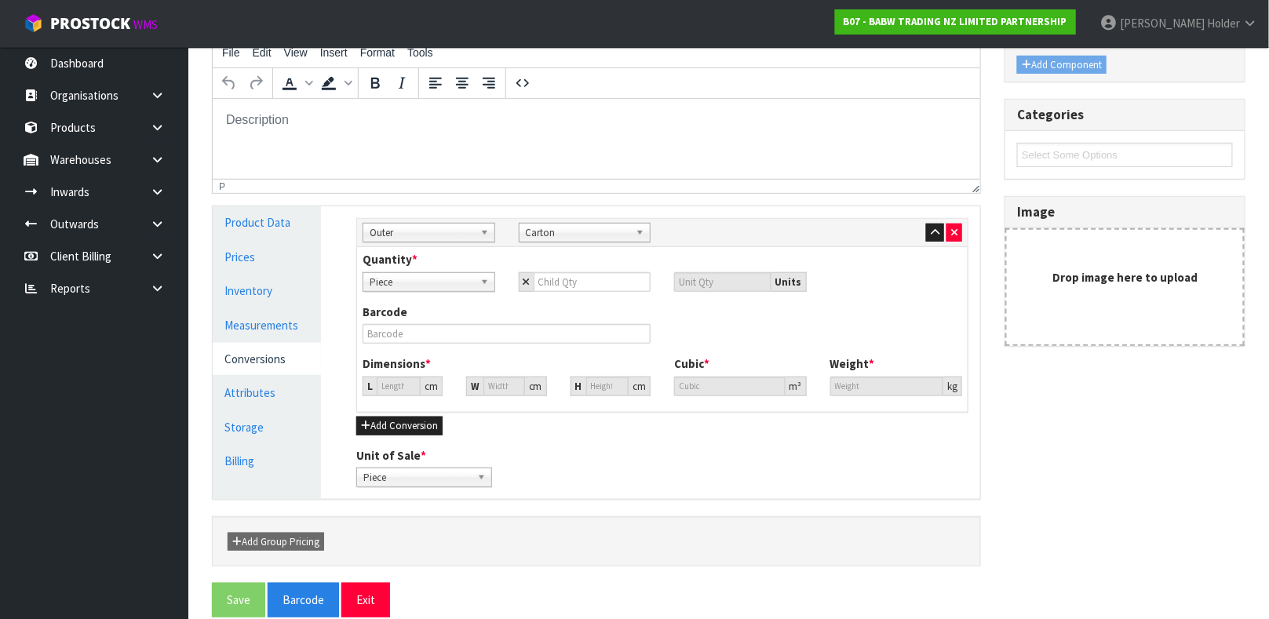
scroll to position [293, 0]
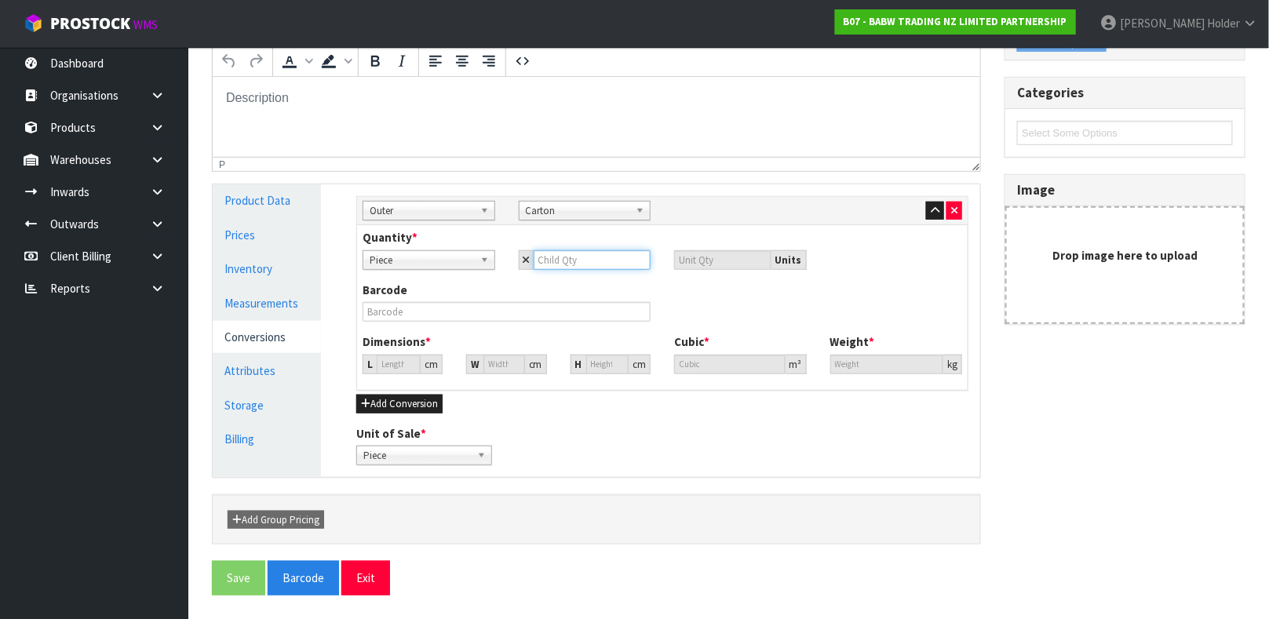
click at [586, 259] on input "number" at bounding box center [593, 260] width 118 height 20
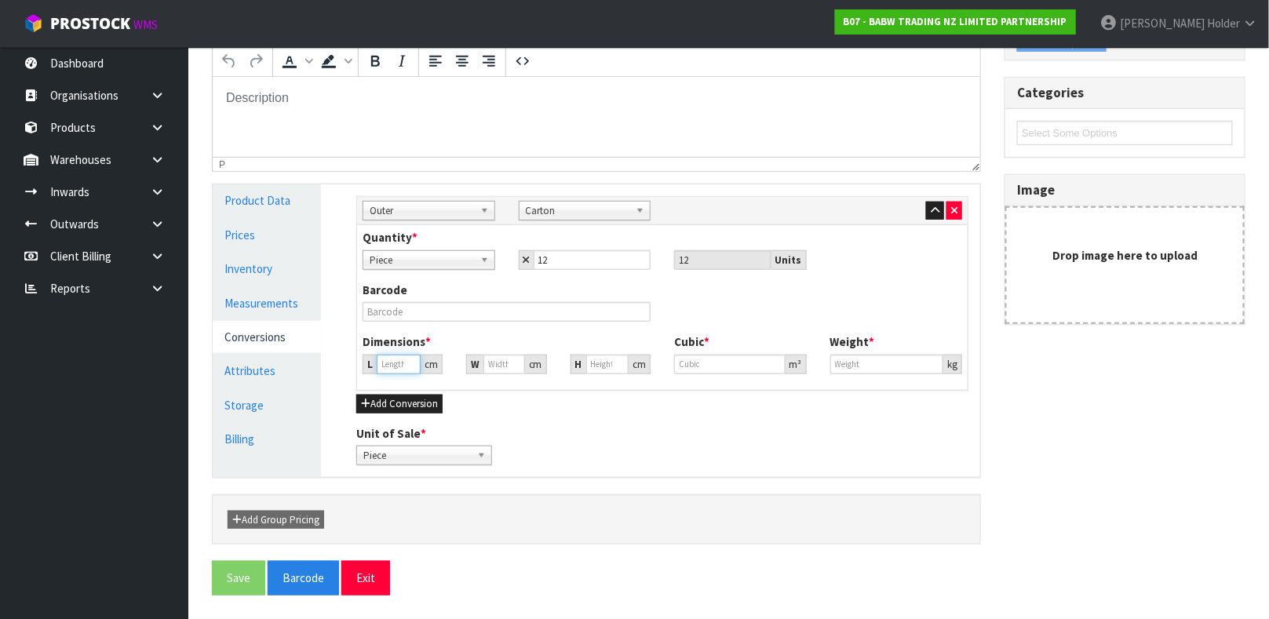
click at [388, 368] on input "number" at bounding box center [399, 365] width 44 height 20
click at [866, 360] on input "number" at bounding box center [887, 365] width 114 height 20
click at [255, 570] on button "Save" at bounding box center [238, 578] width 53 height 34
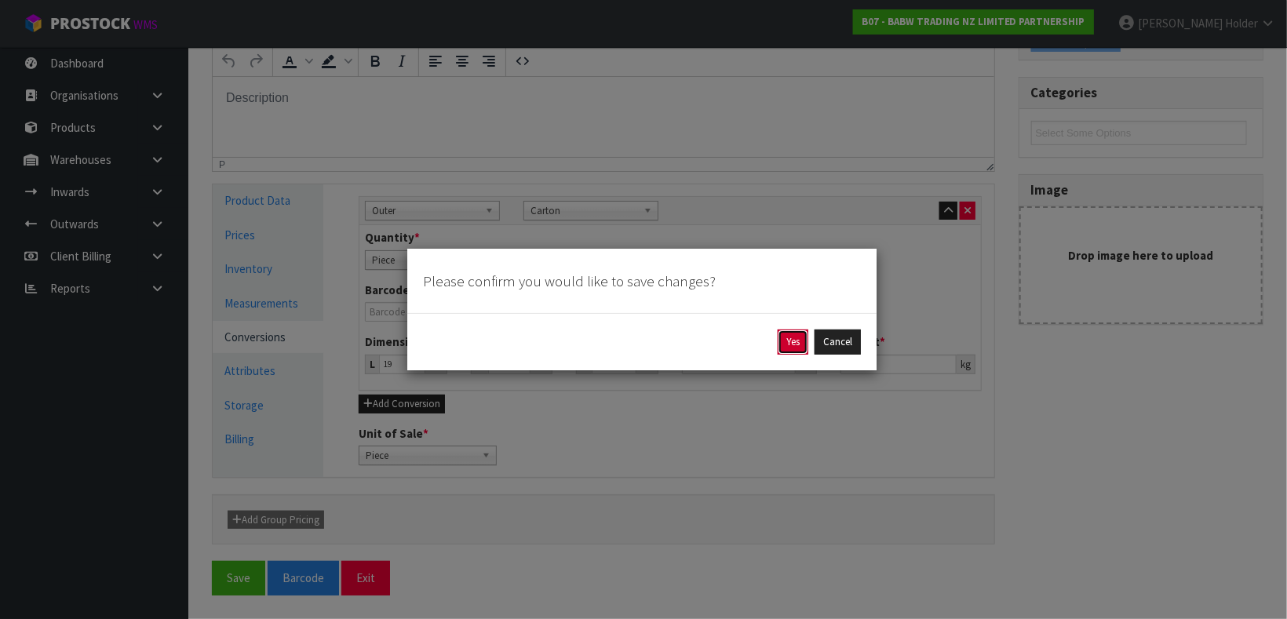
click at [782, 340] on button "Yes" at bounding box center [793, 342] width 31 height 25
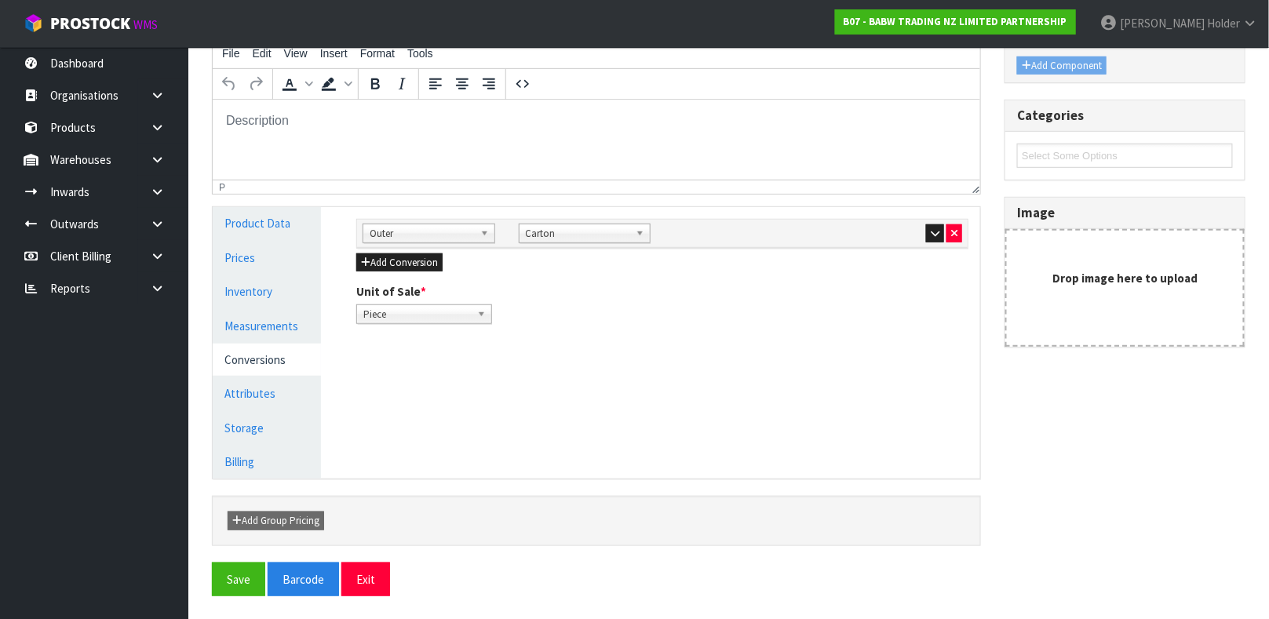
scroll to position [272, 0]
click at [267, 320] on link "Measurements" at bounding box center [267, 325] width 108 height 32
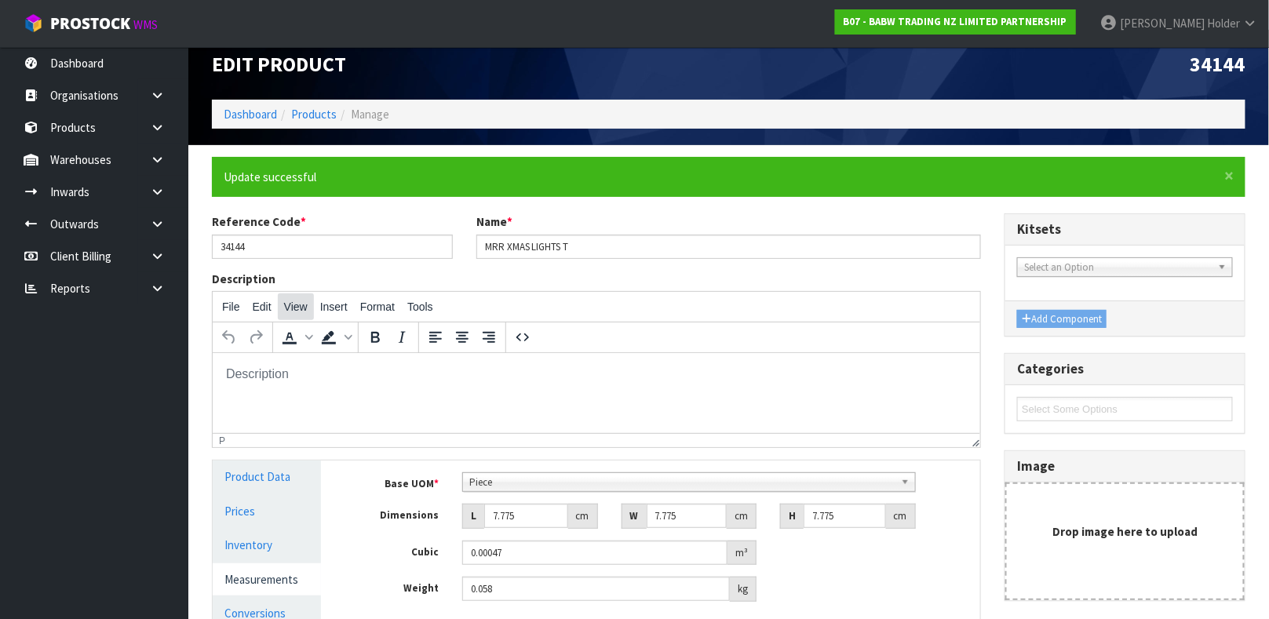
scroll to position [0, 0]
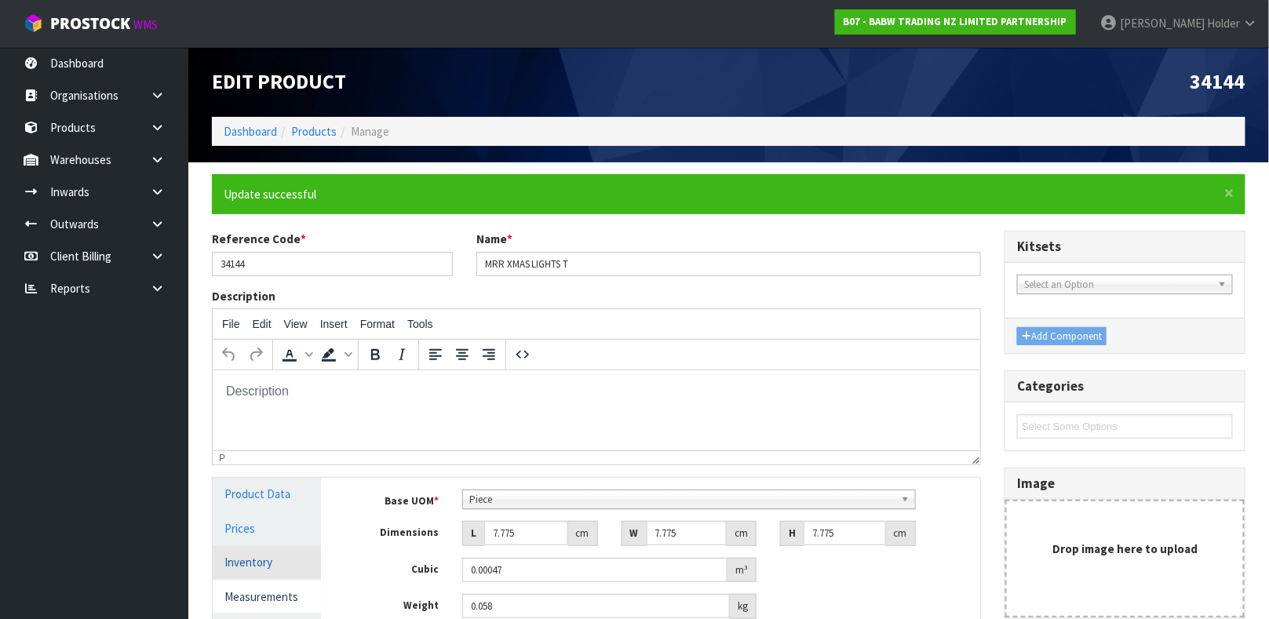
click at [286, 560] on link "Inventory" at bounding box center [267, 562] width 108 height 32
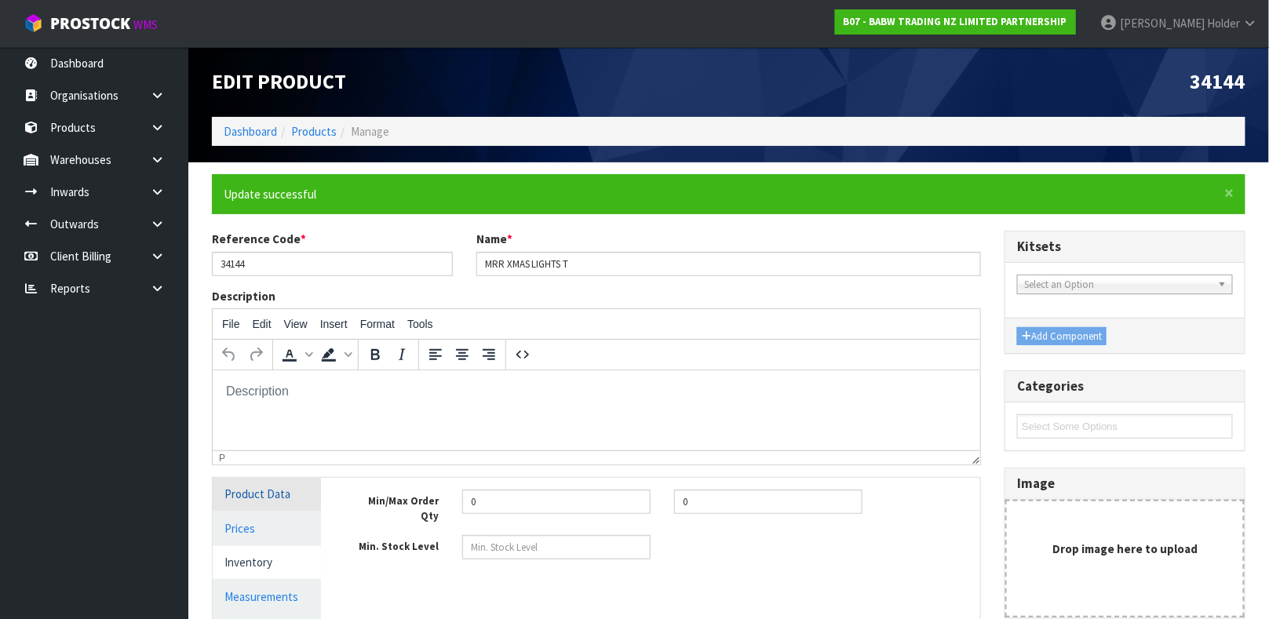
click at [280, 490] on link "Product Data" at bounding box center [267, 494] width 108 height 32
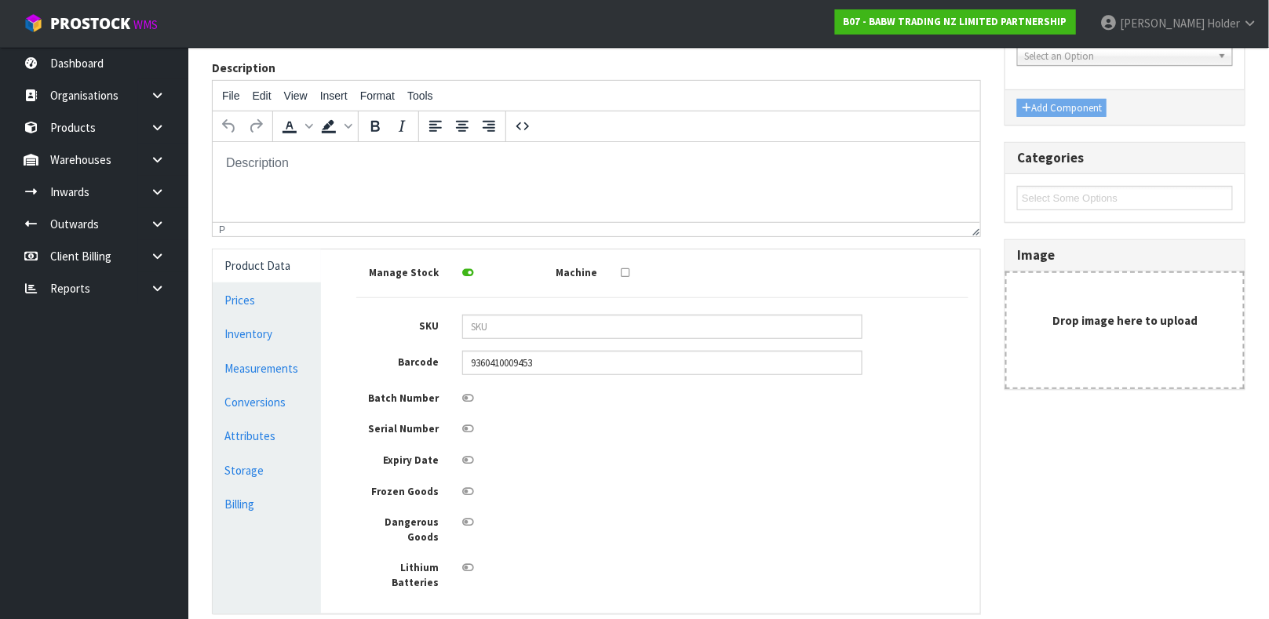
scroll to position [102, 0]
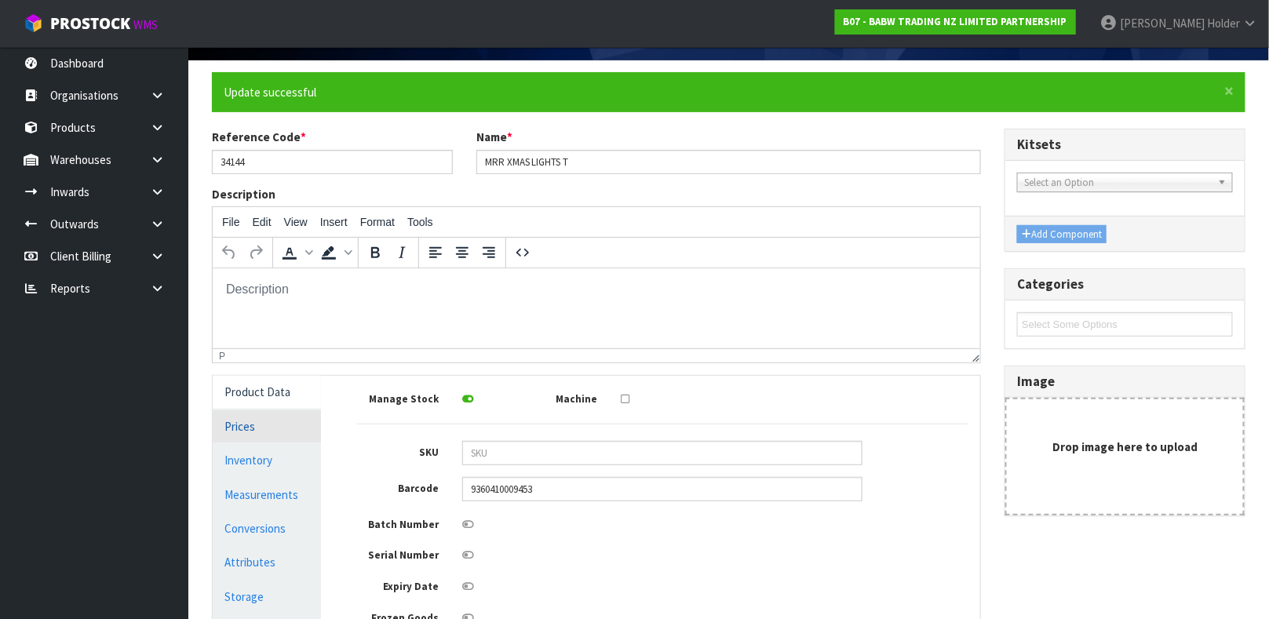
click at [274, 428] on link "Prices" at bounding box center [267, 426] width 108 height 32
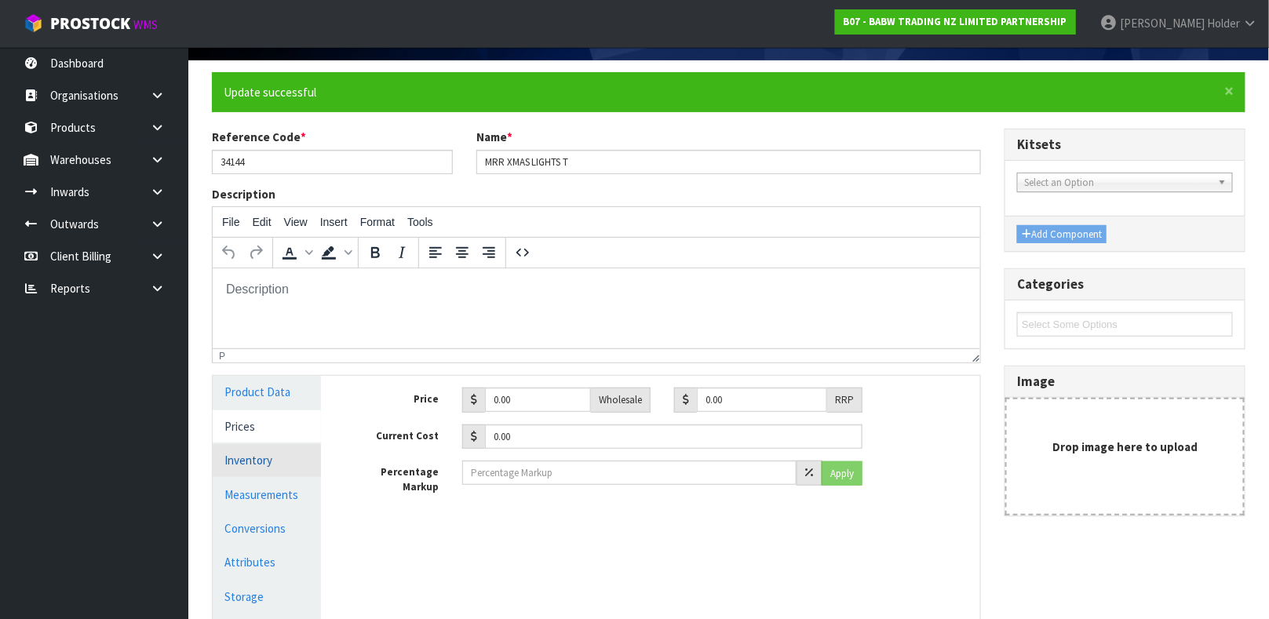
click at [277, 451] on link "Inventory" at bounding box center [267, 460] width 108 height 32
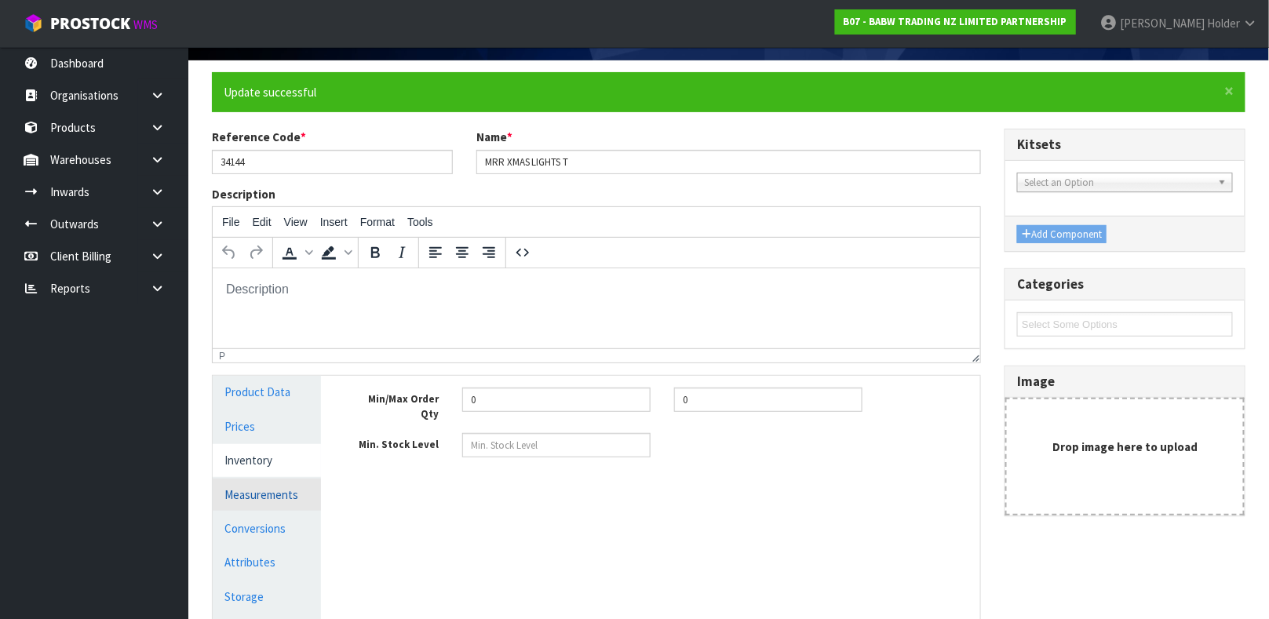
click at [304, 490] on link "Measurements" at bounding box center [267, 495] width 108 height 32
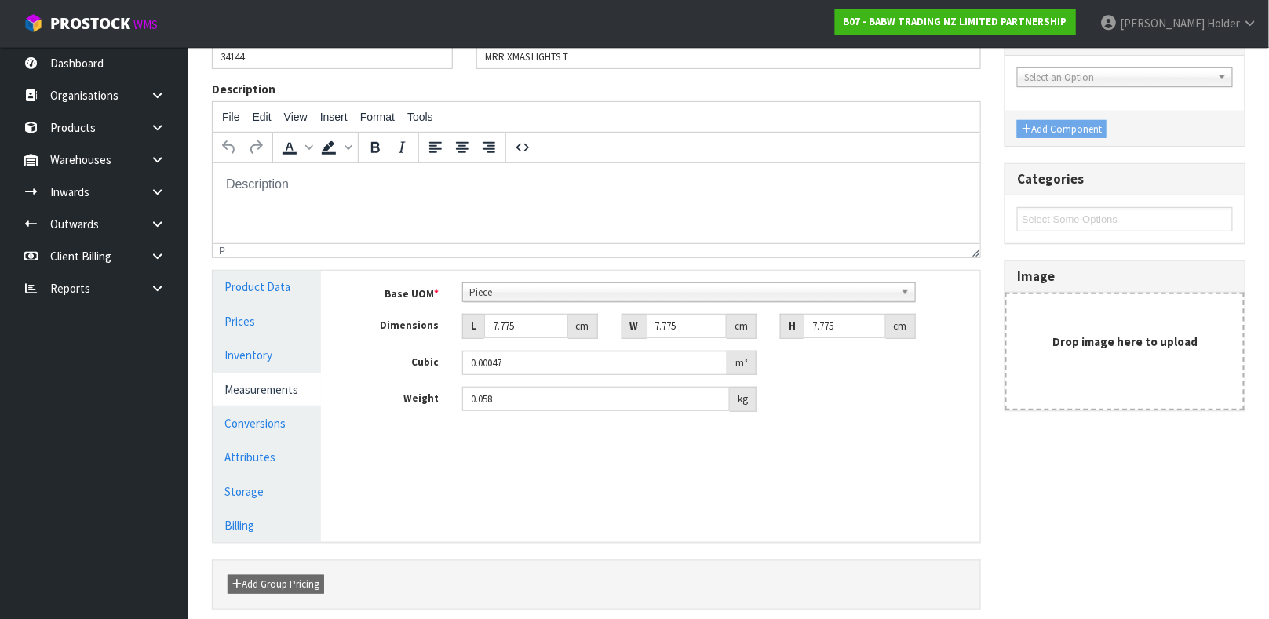
scroll to position [220, 0]
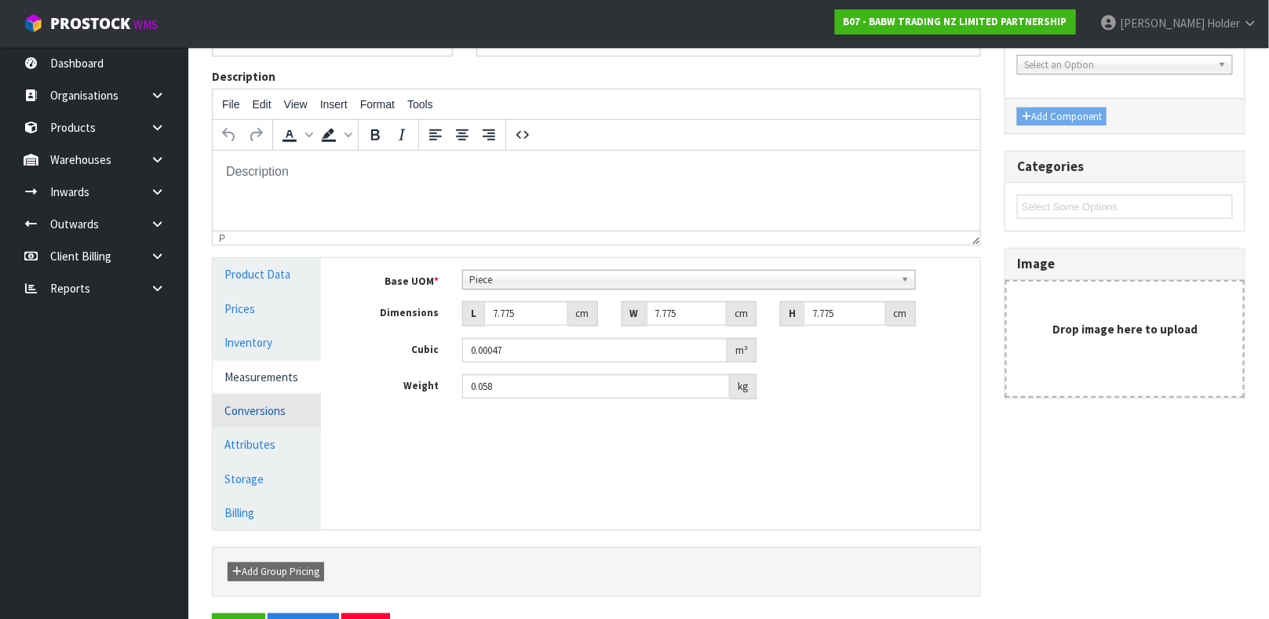
click at [276, 398] on link "Conversions" at bounding box center [267, 411] width 108 height 32
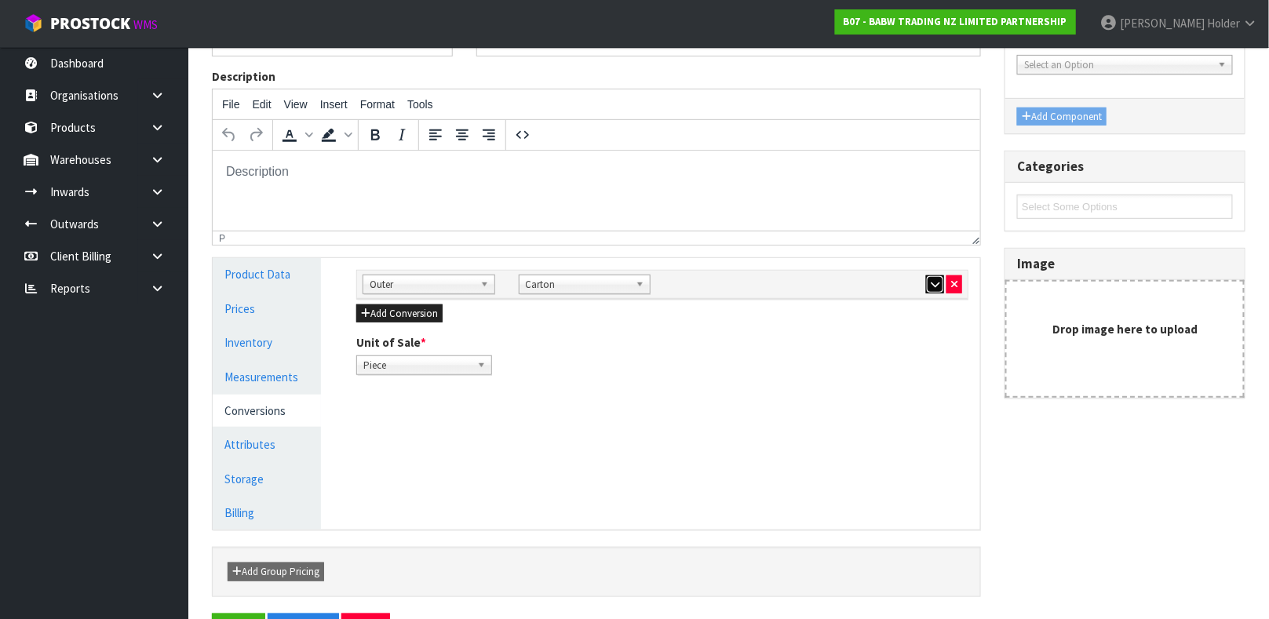
click at [931, 279] on icon "button" at bounding box center [935, 284] width 9 height 10
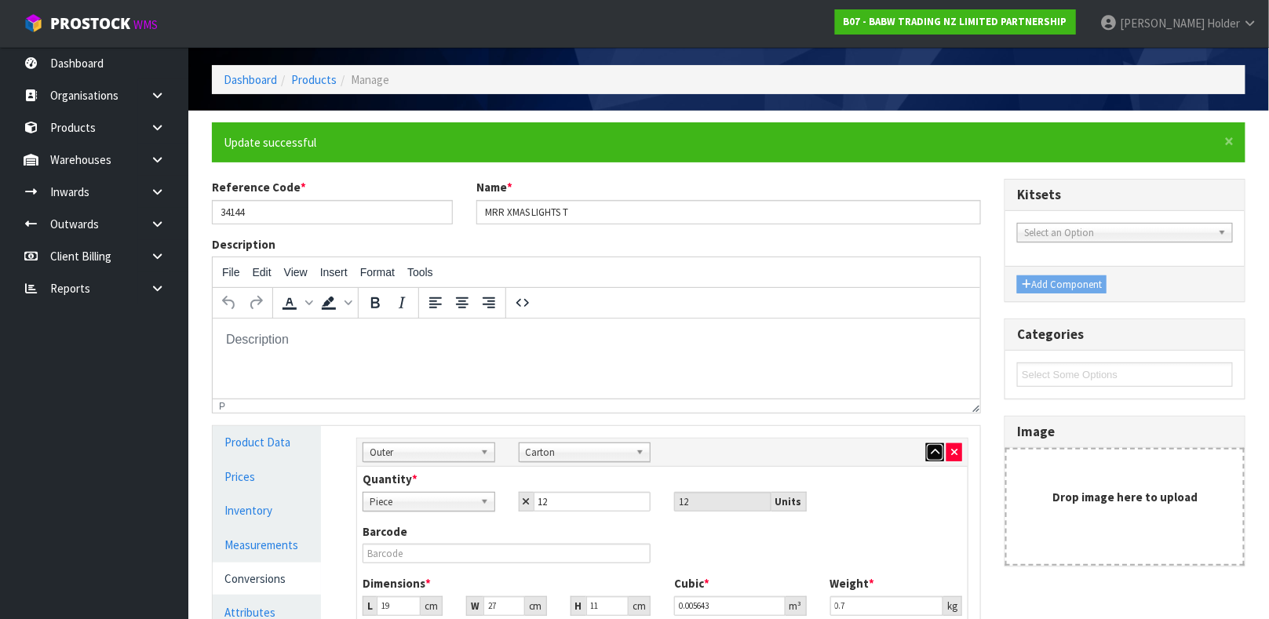
scroll to position [0, 0]
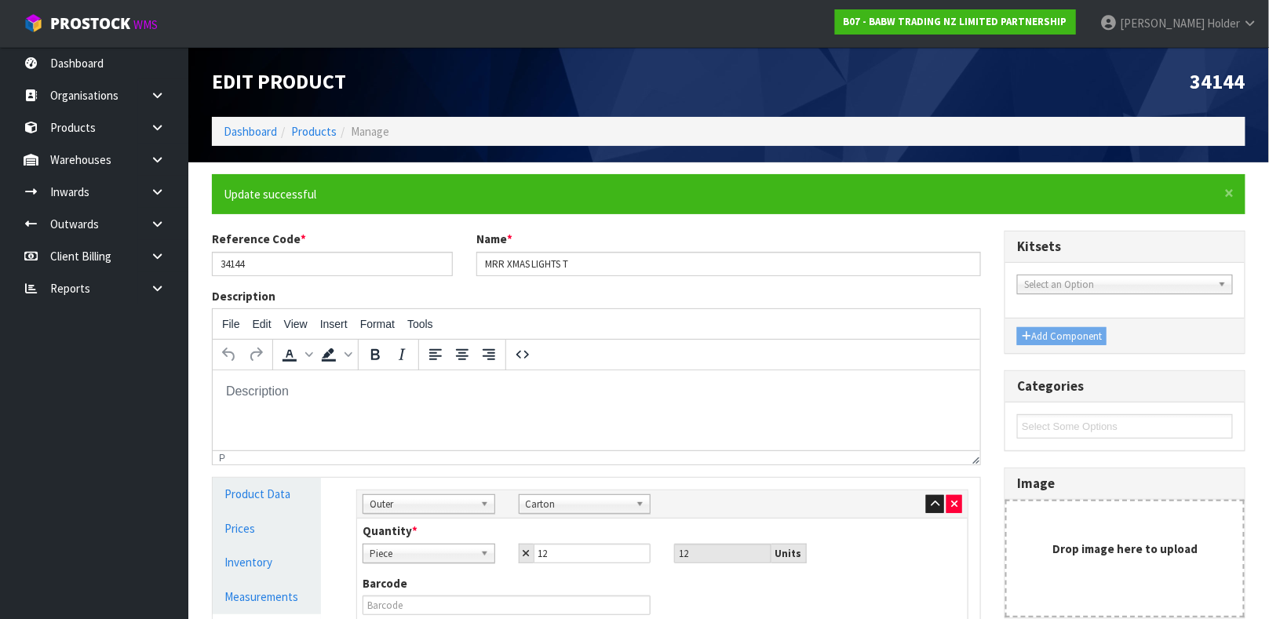
click at [319, 142] on ol "Dashboard Products Manage" at bounding box center [729, 131] width 1034 height 29
click at [318, 132] on link "Products" at bounding box center [314, 131] width 46 height 15
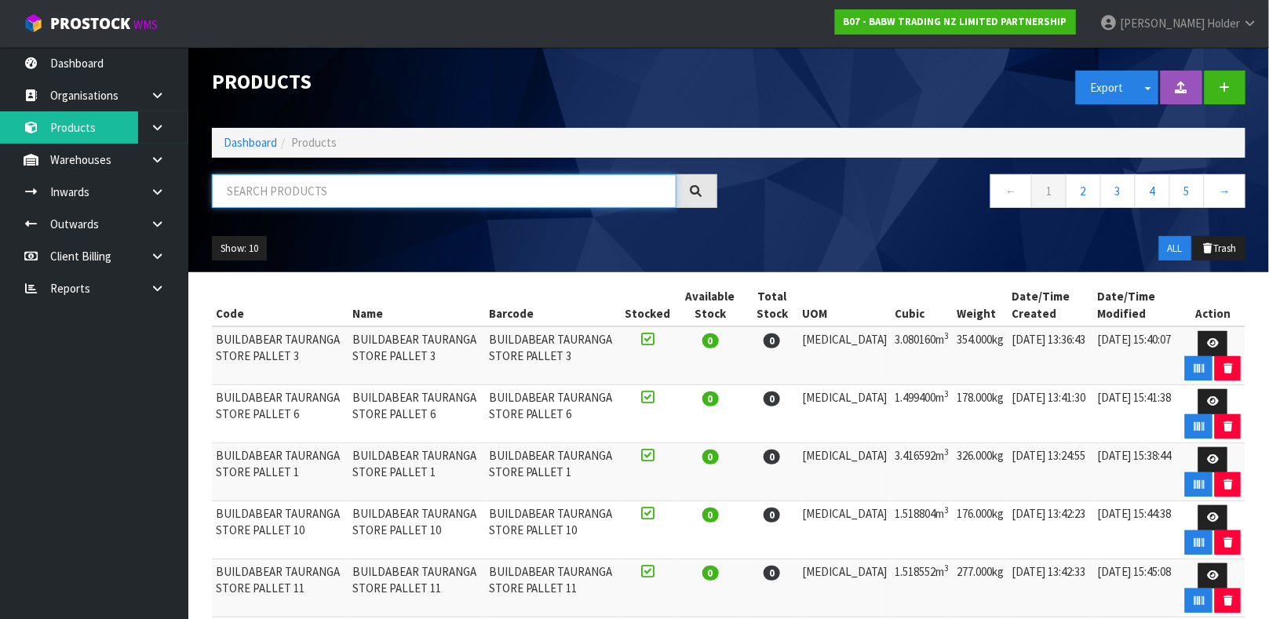
click at [323, 197] on input "text" at bounding box center [444, 191] width 465 height 34
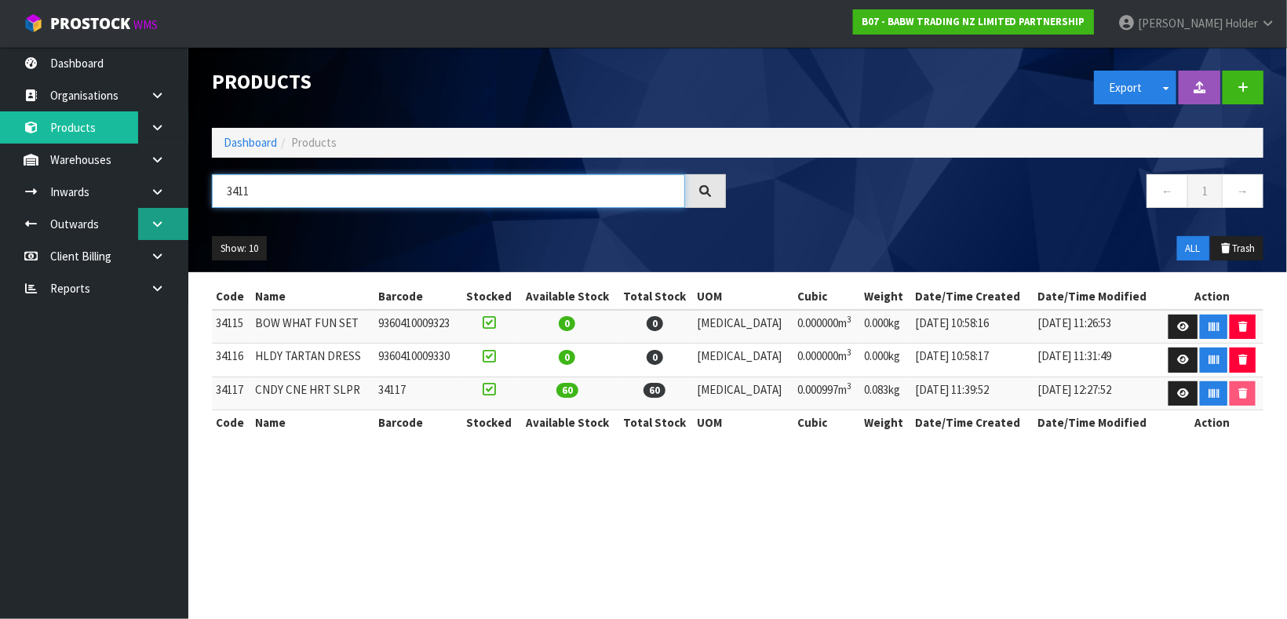
drag, startPoint x: 321, startPoint y: 197, endPoint x: 159, endPoint y: 207, distance: 162.0
click at [159, 207] on body "Toggle navigation ProStock WMS B07 - BABW TRADING NZ LIMITED PARTNERSHIP [PERSO…" at bounding box center [643, 309] width 1287 height 619
click at [282, 195] on input "3411" at bounding box center [448, 191] width 473 height 34
drag, startPoint x: 282, startPoint y: 195, endPoint x: 186, endPoint y: 197, distance: 95.8
click at [187, 197] on body "Toggle navigation ProStock WMS B07 - BABW TRADING NZ LIMITED PARTNERSHIP [PERSO…" at bounding box center [643, 309] width 1287 height 619
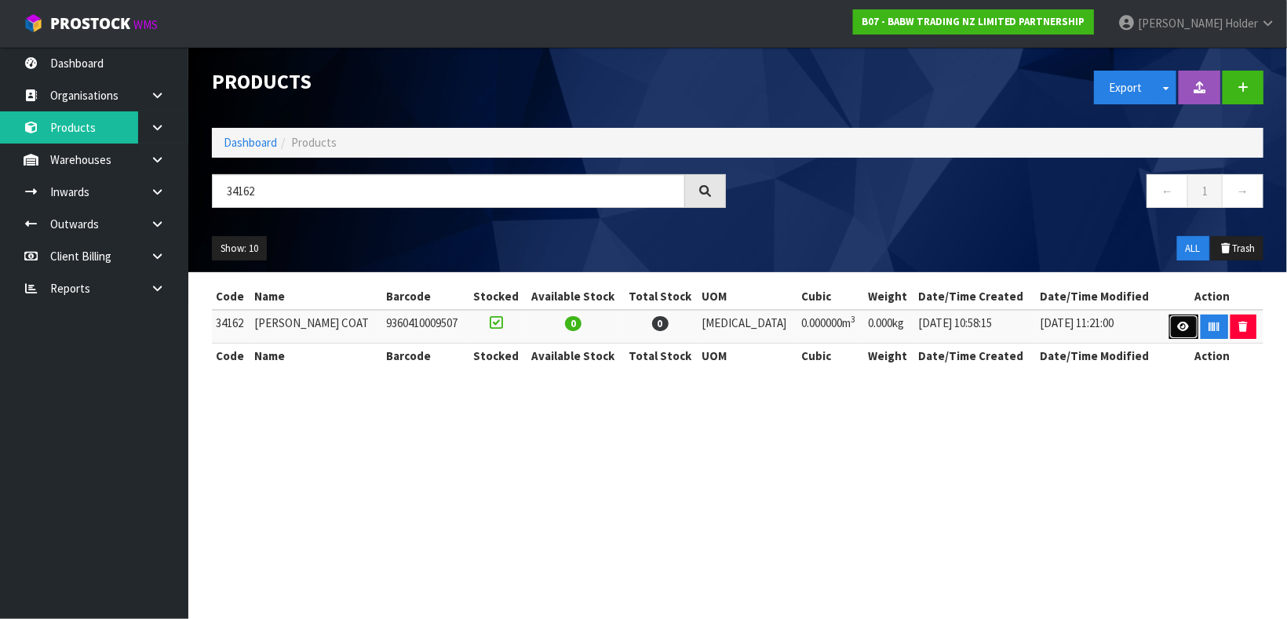
click at [1183, 331] on icon at bounding box center [1184, 327] width 12 height 10
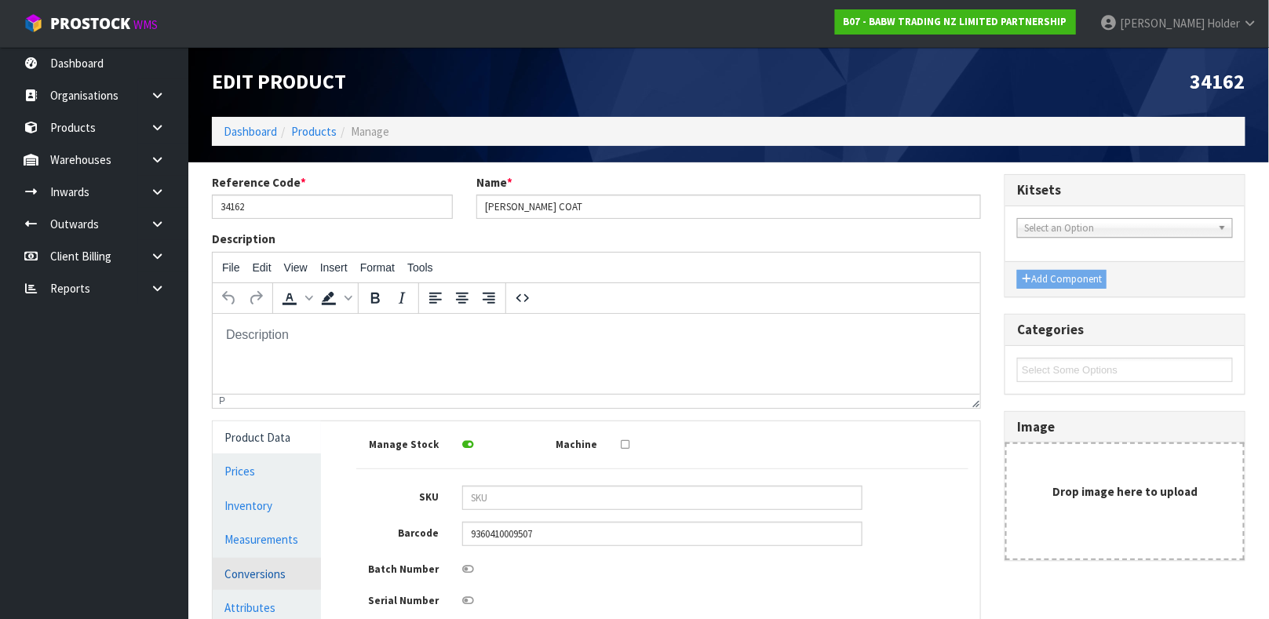
click at [272, 574] on link "Conversions" at bounding box center [267, 574] width 108 height 32
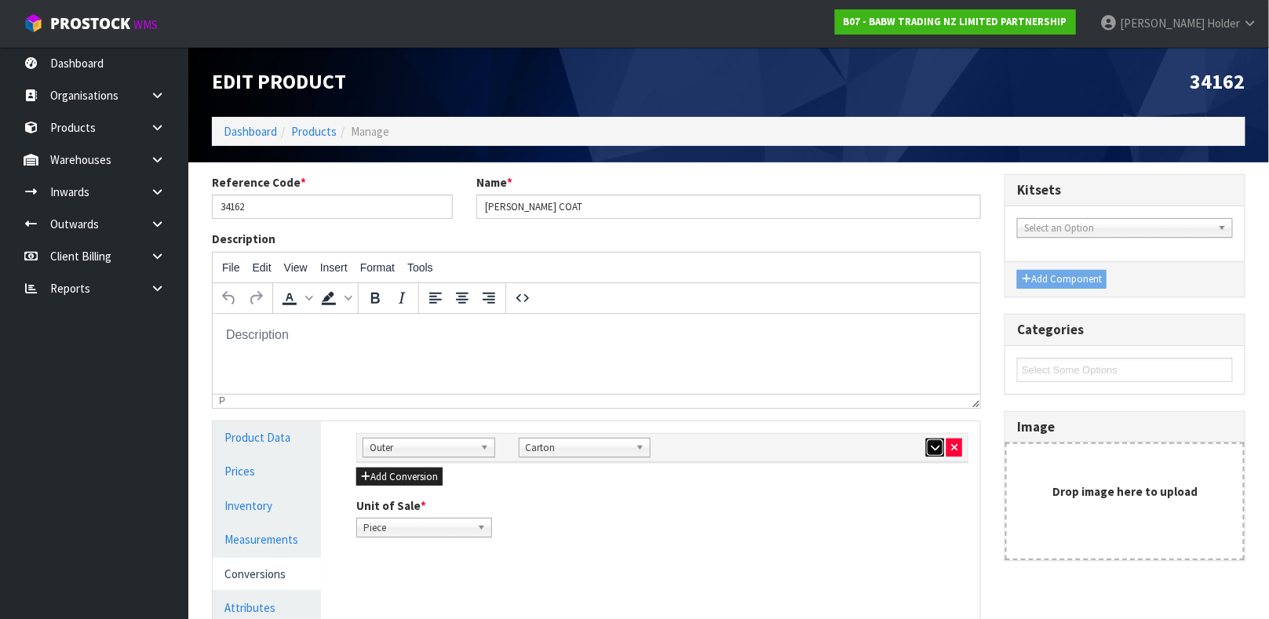
click at [931, 447] on icon "button" at bounding box center [935, 448] width 9 height 10
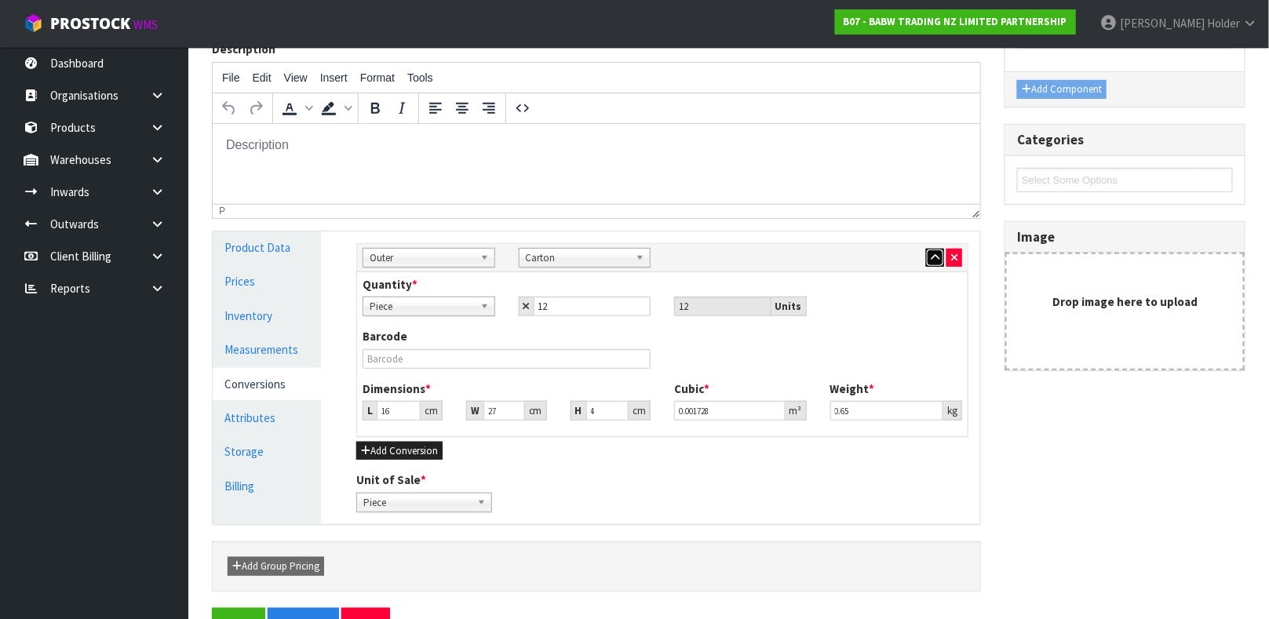
scroll to position [235, 0]
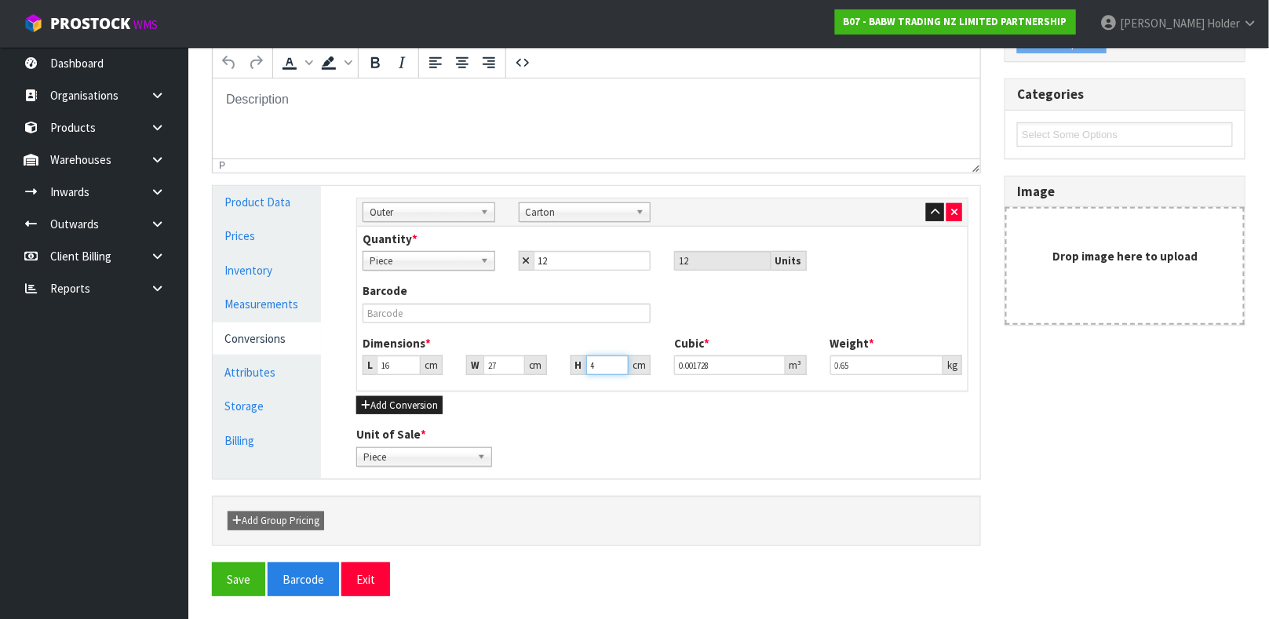
click at [604, 360] on input "4" at bounding box center [607, 365] width 42 height 20
click at [304, 303] on link "Measurements" at bounding box center [267, 304] width 108 height 32
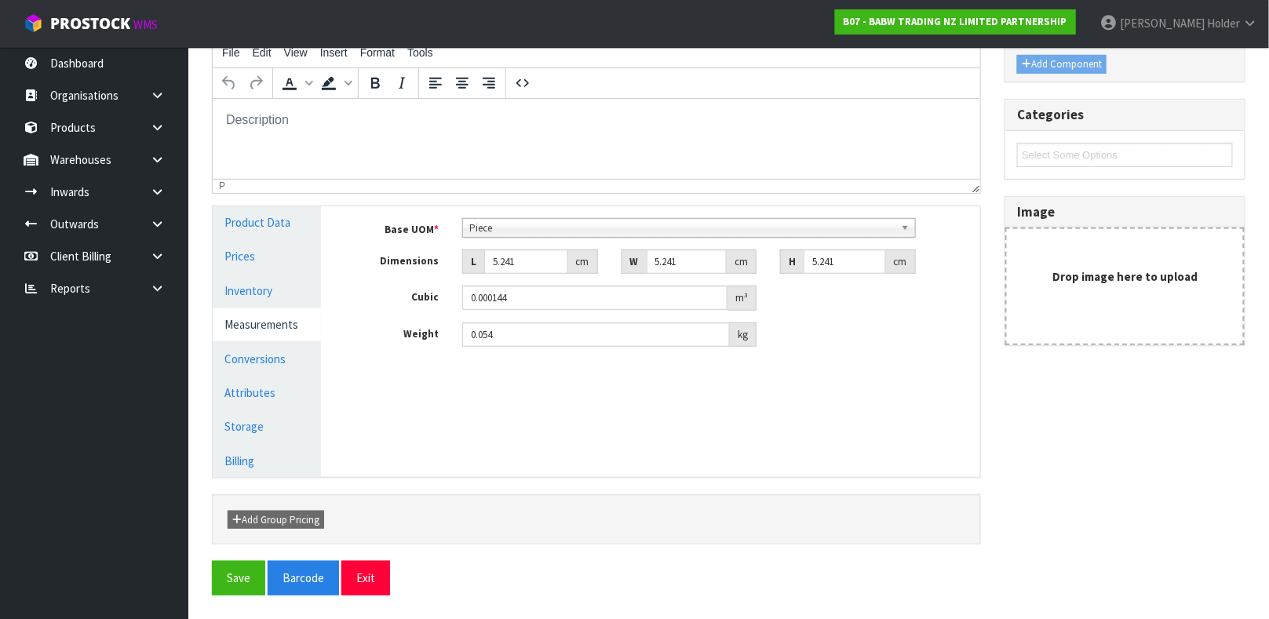
scroll to position [214, 0]
click at [239, 574] on button "Save" at bounding box center [238, 579] width 53 height 34
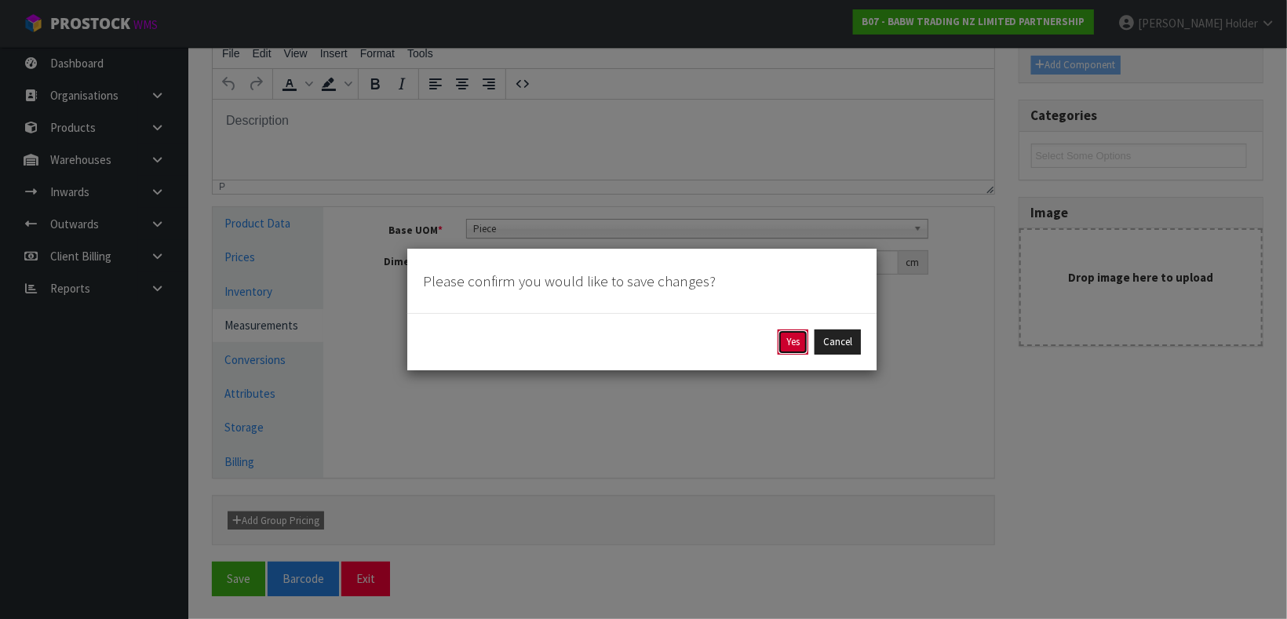
click at [788, 340] on button "Yes" at bounding box center [793, 342] width 31 height 25
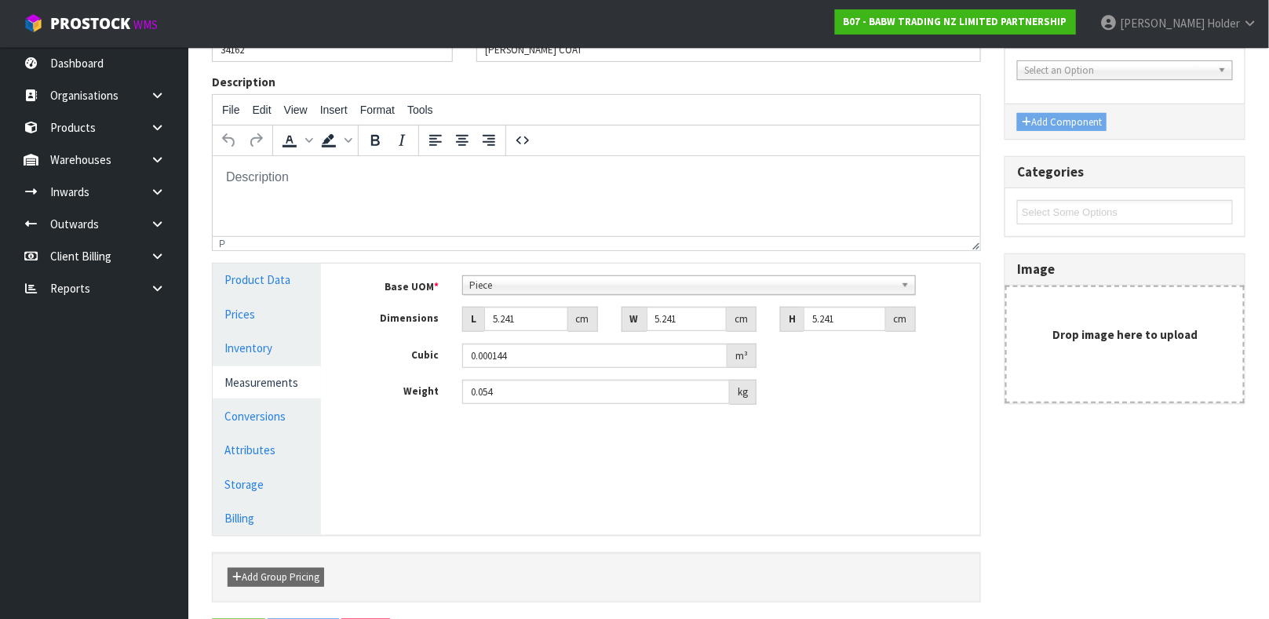
scroll to position [0, 0]
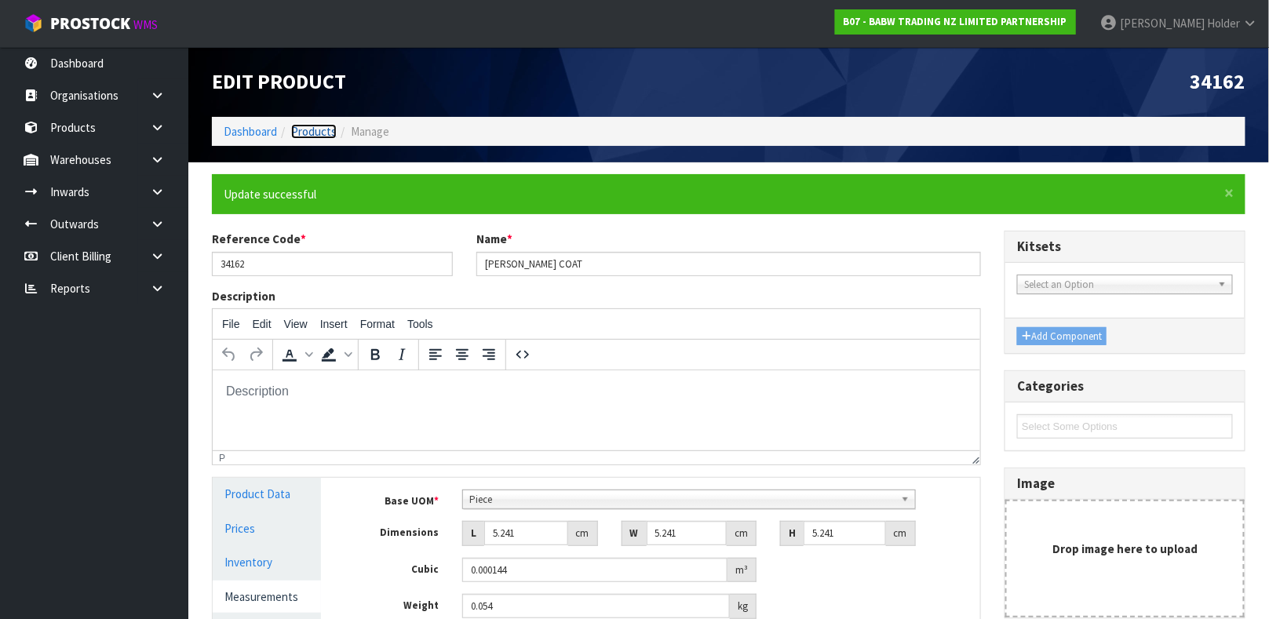
click at [307, 125] on link "Products" at bounding box center [314, 131] width 46 height 15
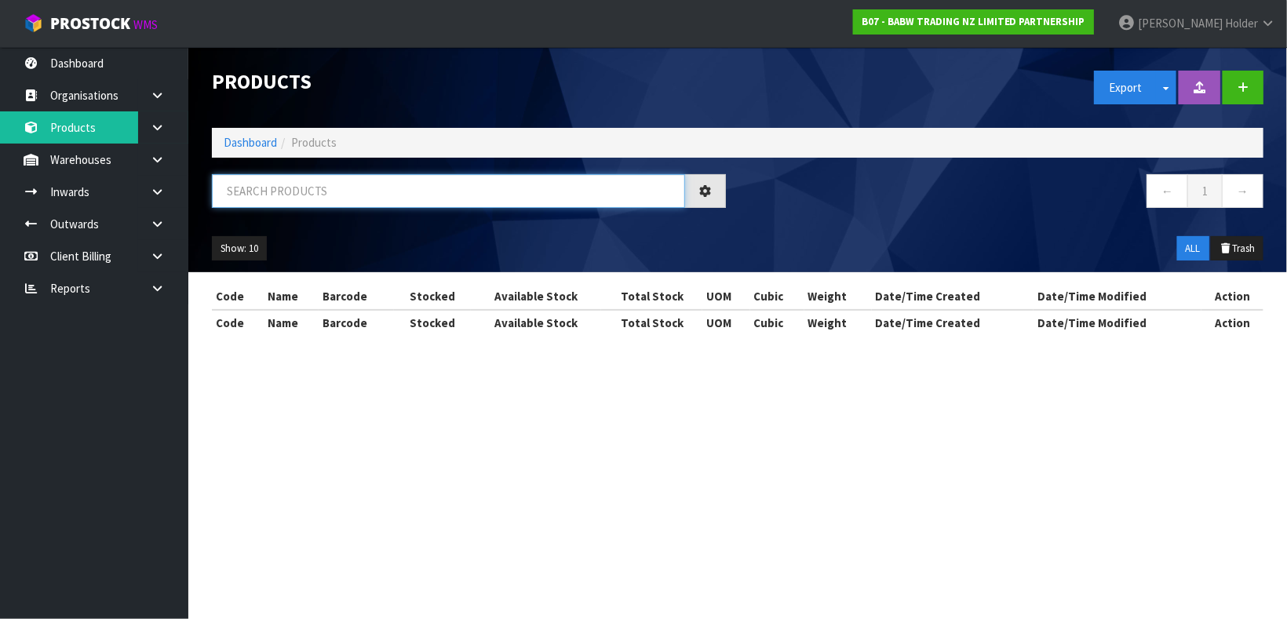
click at [383, 195] on input "text" at bounding box center [448, 191] width 473 height 34
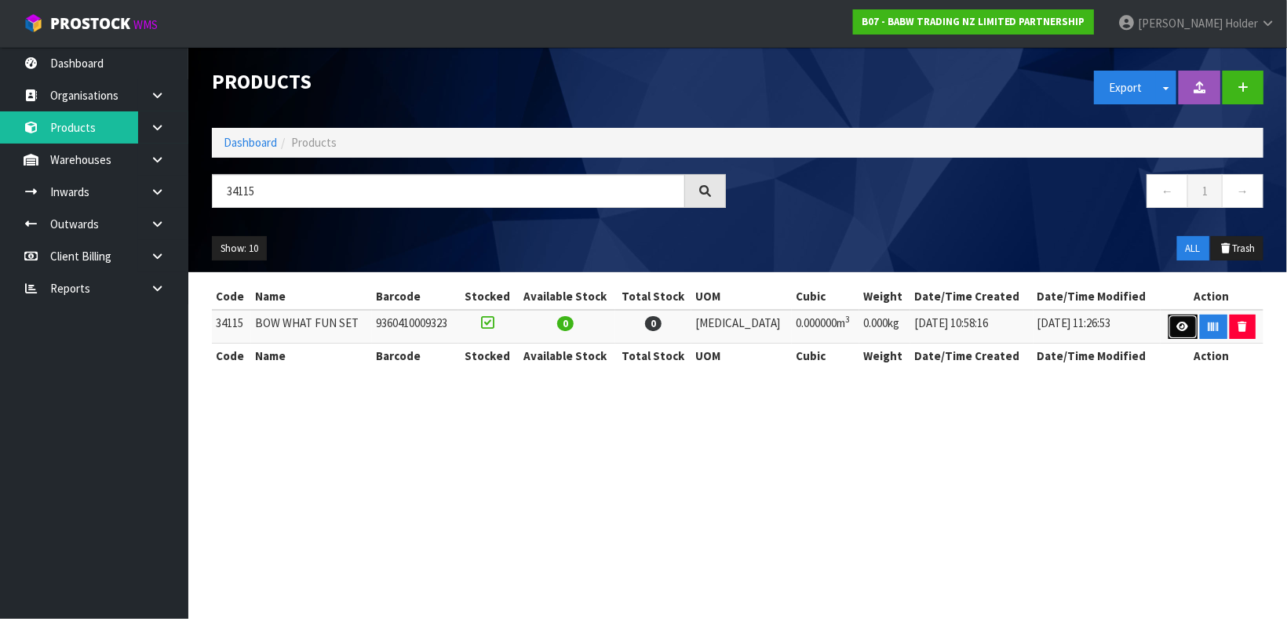
click at [1168, 316] on link at bounding box center [1182, 327] width 29 height 25
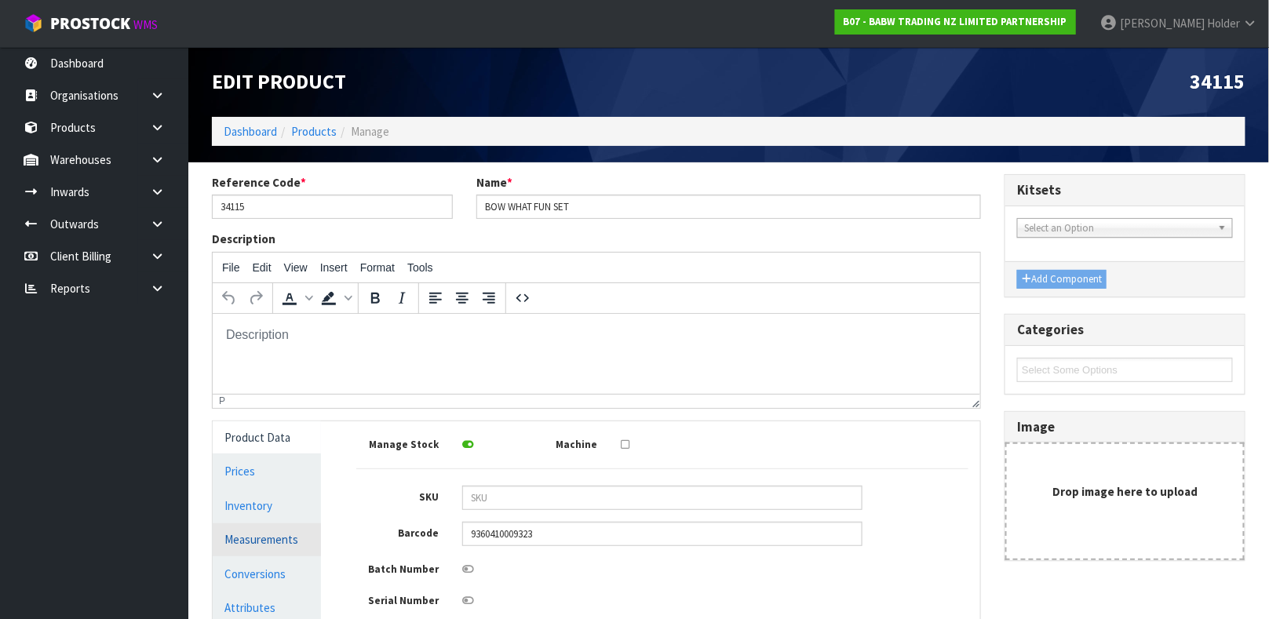
click at [258, 544] on link "Measurements" at bounding box center [267, 539] width 108 height 32
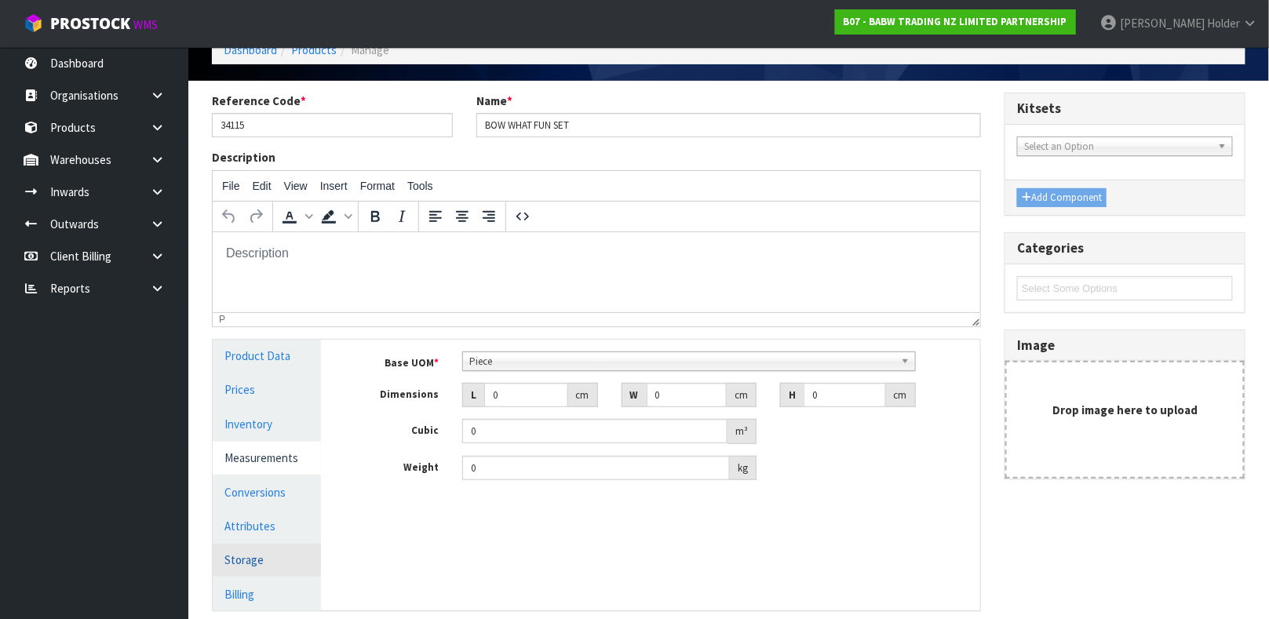
scroll to position [118, 0]
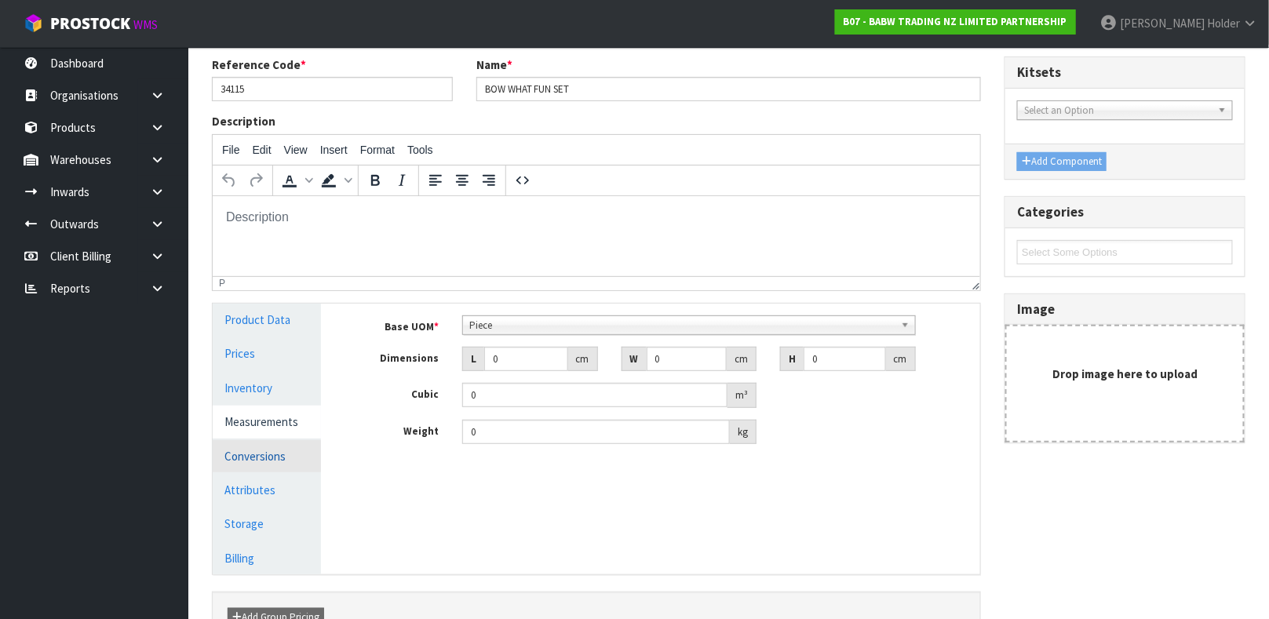
click at [266, 448] on link "Conversions" at bounding box center [267, 456] width 108 height 32
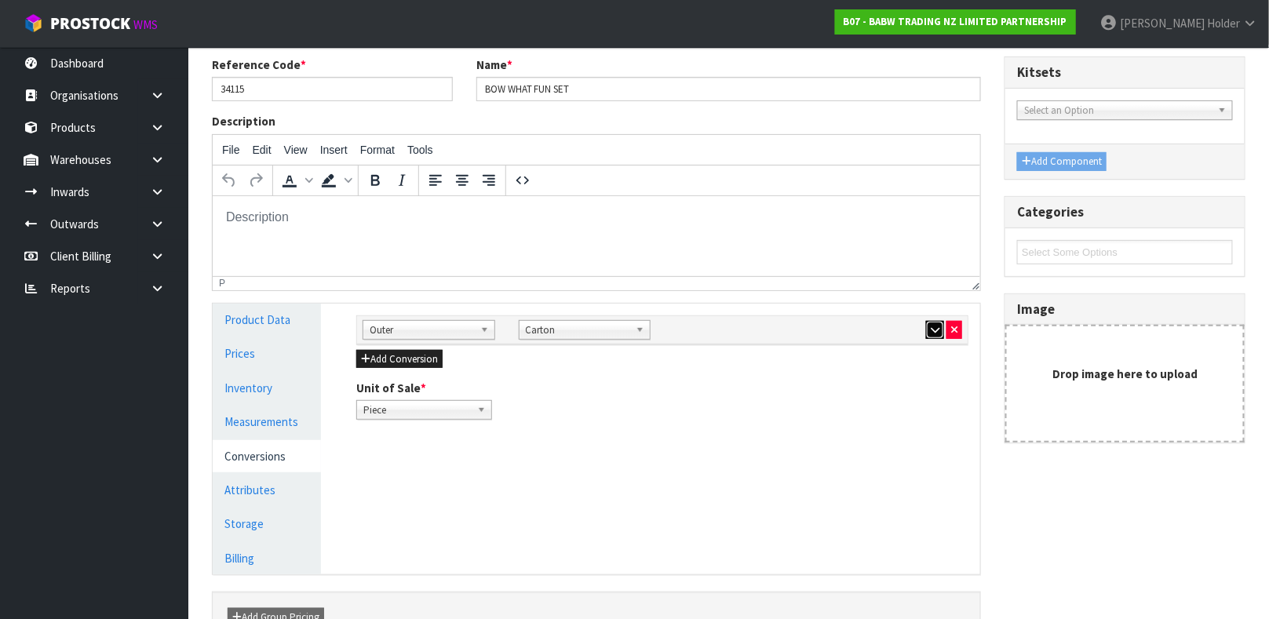
click at [931, 321] on button "button" at bounding box center [935, 330] width 18 height 19
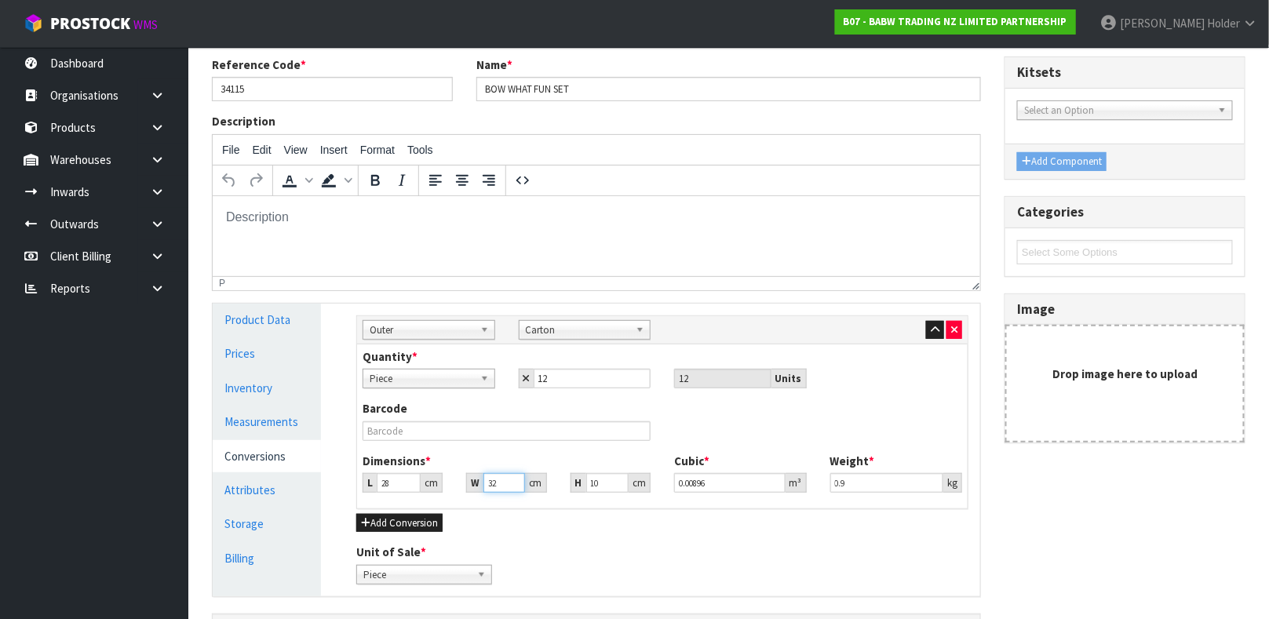
click at [494, 486] on input "32" at bounding box center [503, 483] width 41 height 20
click at [235, 426] on link "Measurements" at bounding box center [267, 422] width 108 height 32
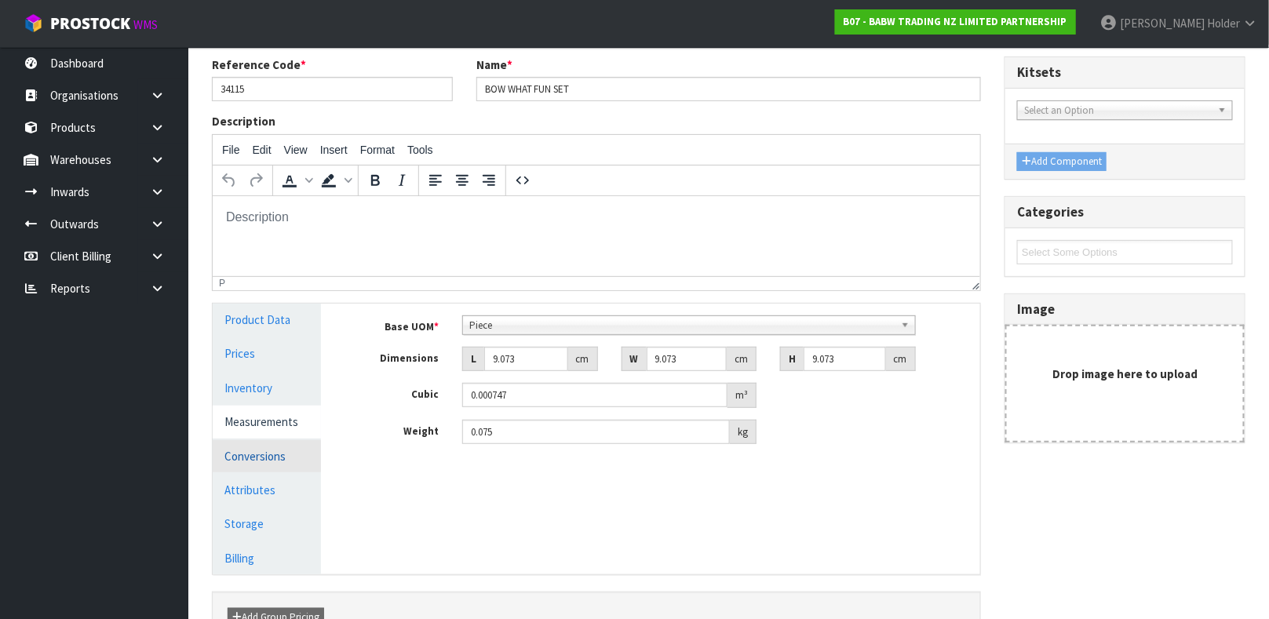
click at [256, 448] on link "Conversions" at bounding box center [267, 456] width 108 height 32
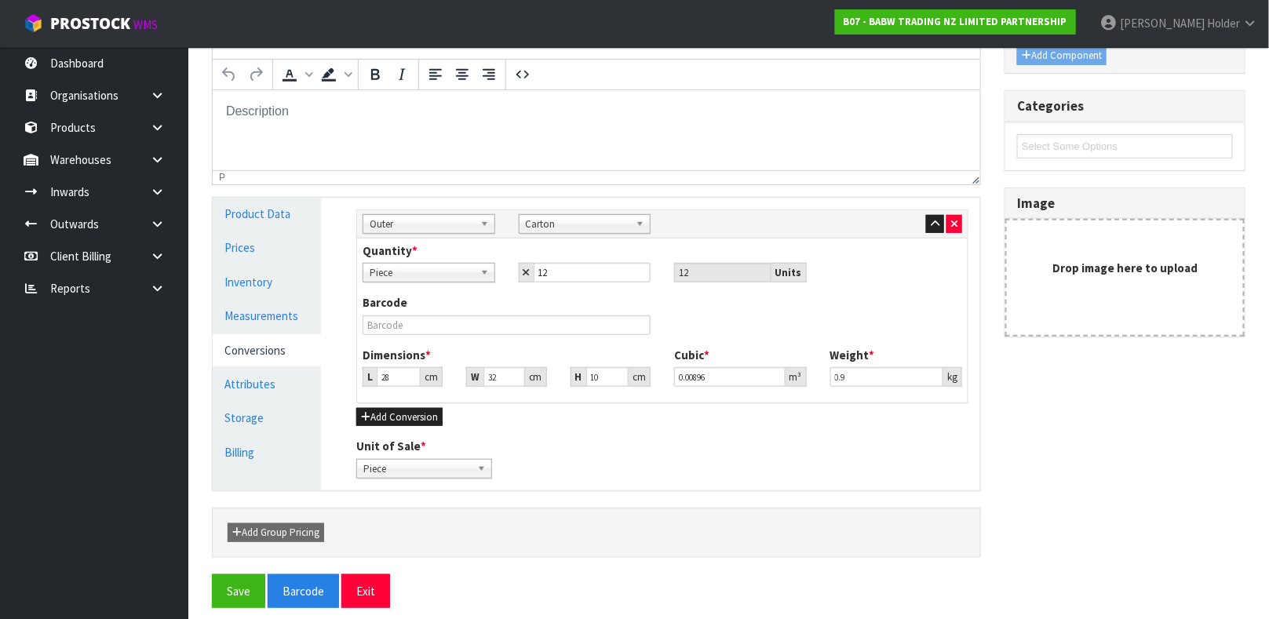
scroll to position [236, 0]
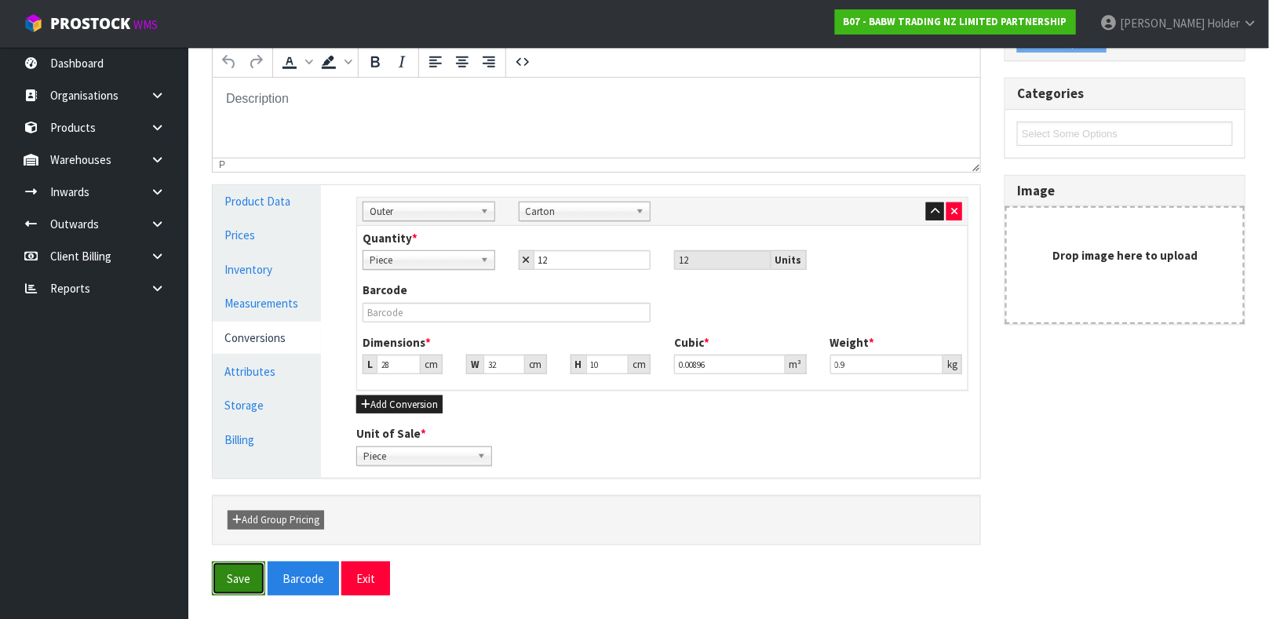
click at [214, 581] on button "Save" at bounding box center [238, 579] width 53 height 34
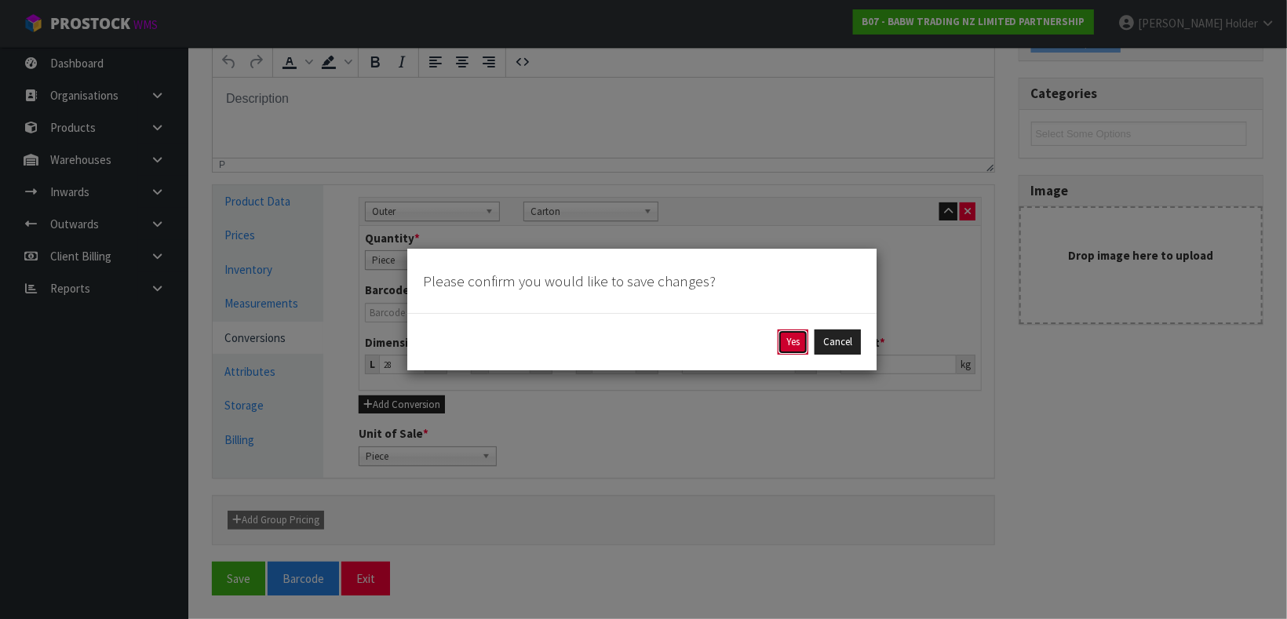
click at [779, 341] on button "Yes" at bounding box center [793, 342] width 31 height 25
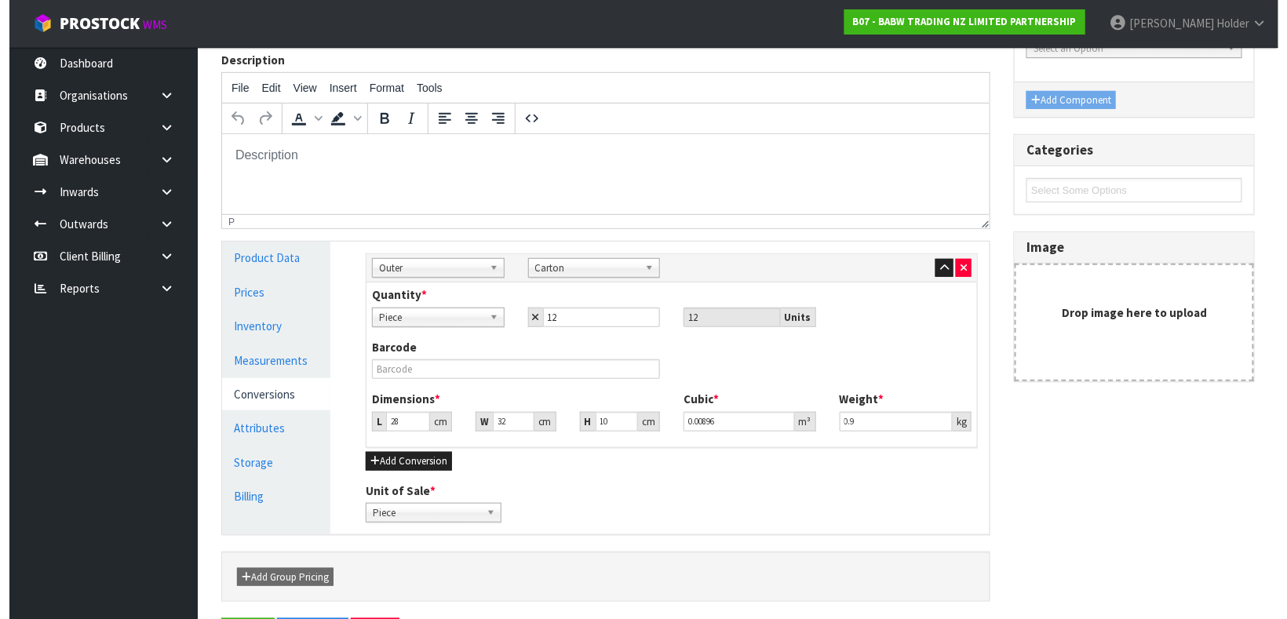
scroll to position [0, 0]
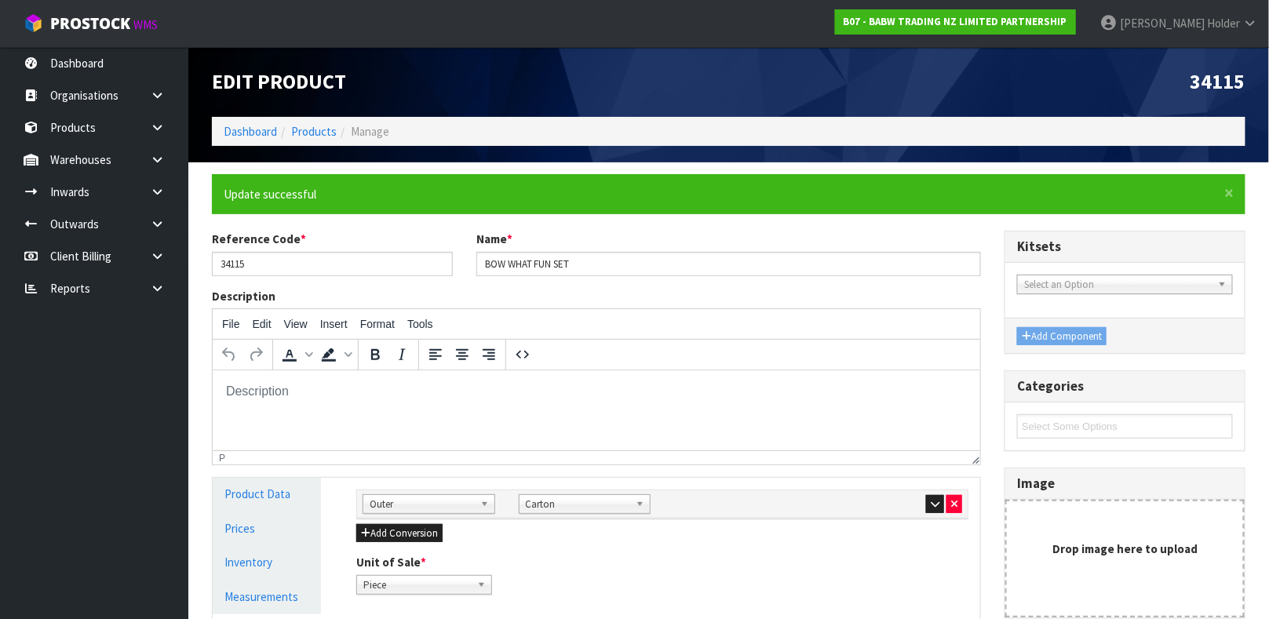
click at [330, 144] on ol "Dashboard Products Manage" at bounding box center [729, 131] width 1034 height 29
click at [326, 139] on li "Products" at bounding box center [307, 131] width 60 height 16
click at [330, 136] on link "Products" at bounding box center [314, 131] width 46 height 15
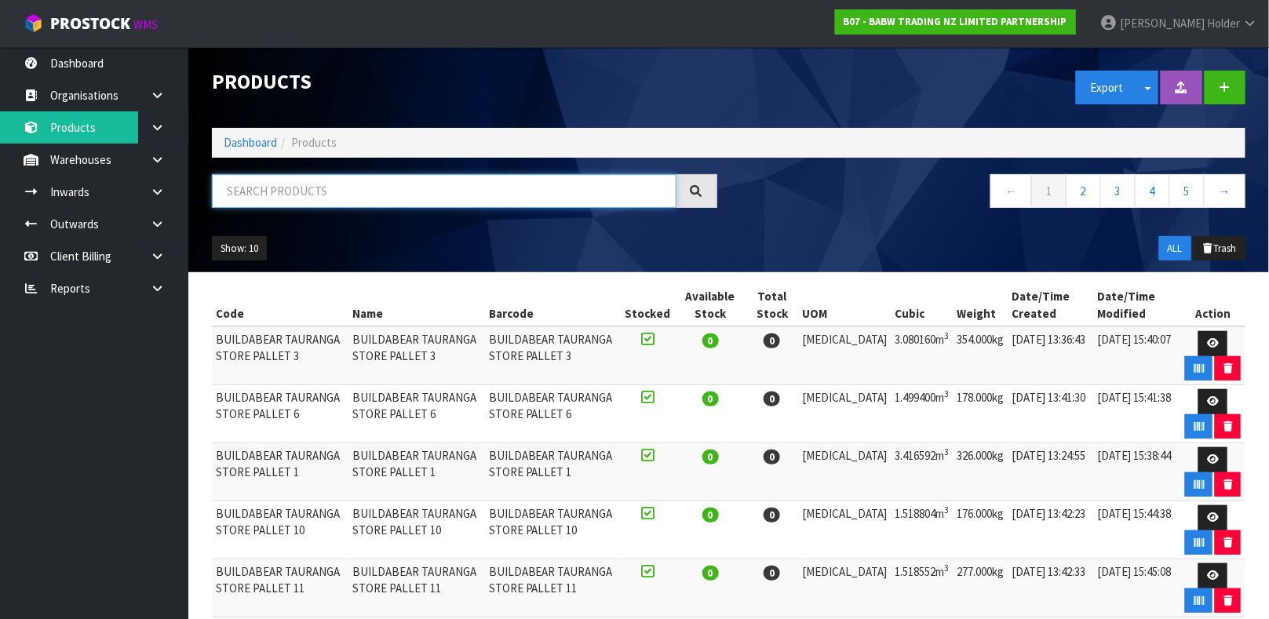
click at [346, 195] on input "text" at bounding box center [444, 191] width 465 height 34
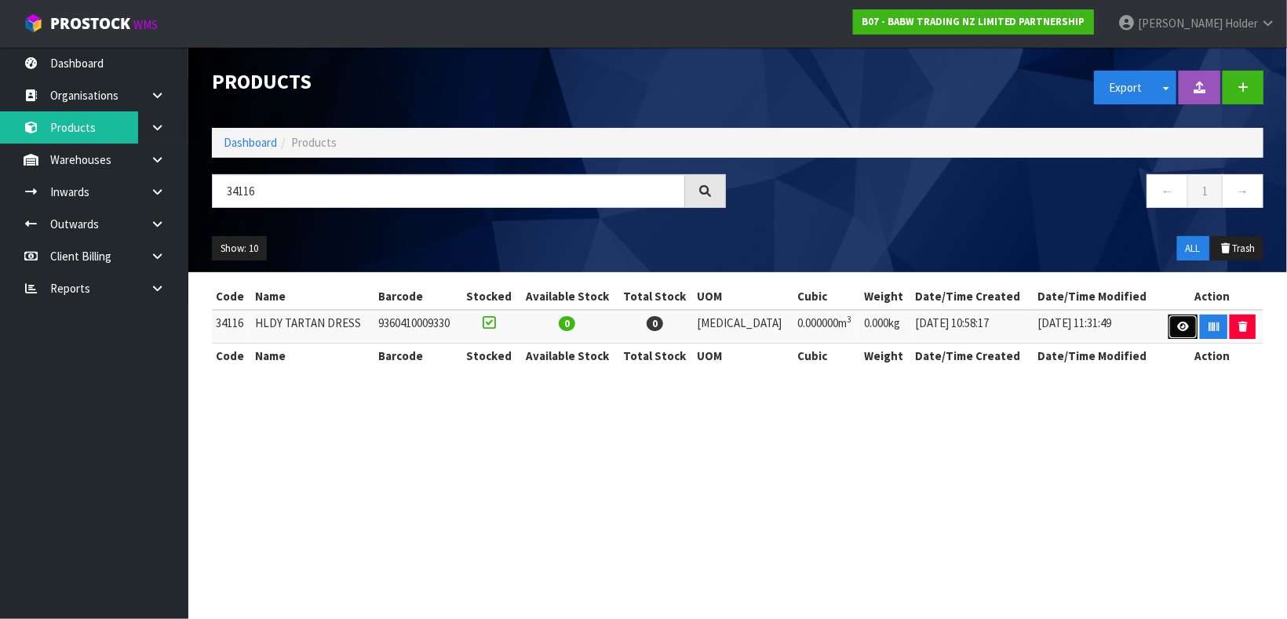
click at [1175, 318] on link at bounding box center [1182, 327] width 29 height 25
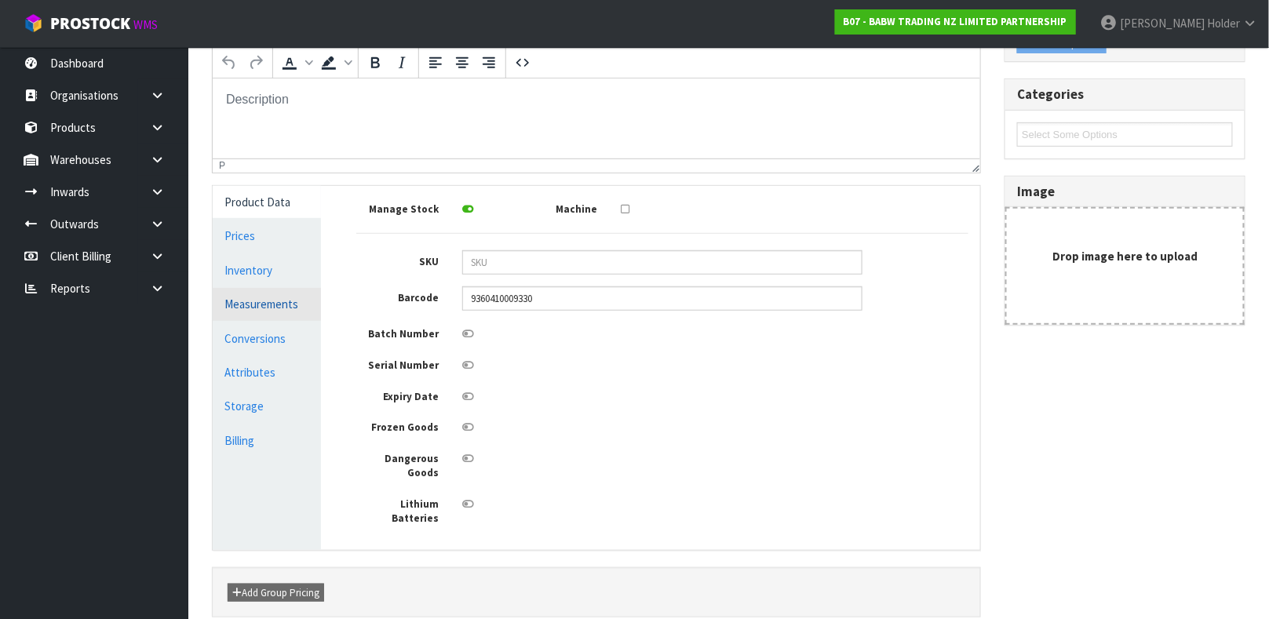
click at [268, 308] on link "Measurements" at bounding box center [267, 304] width 108 height 32
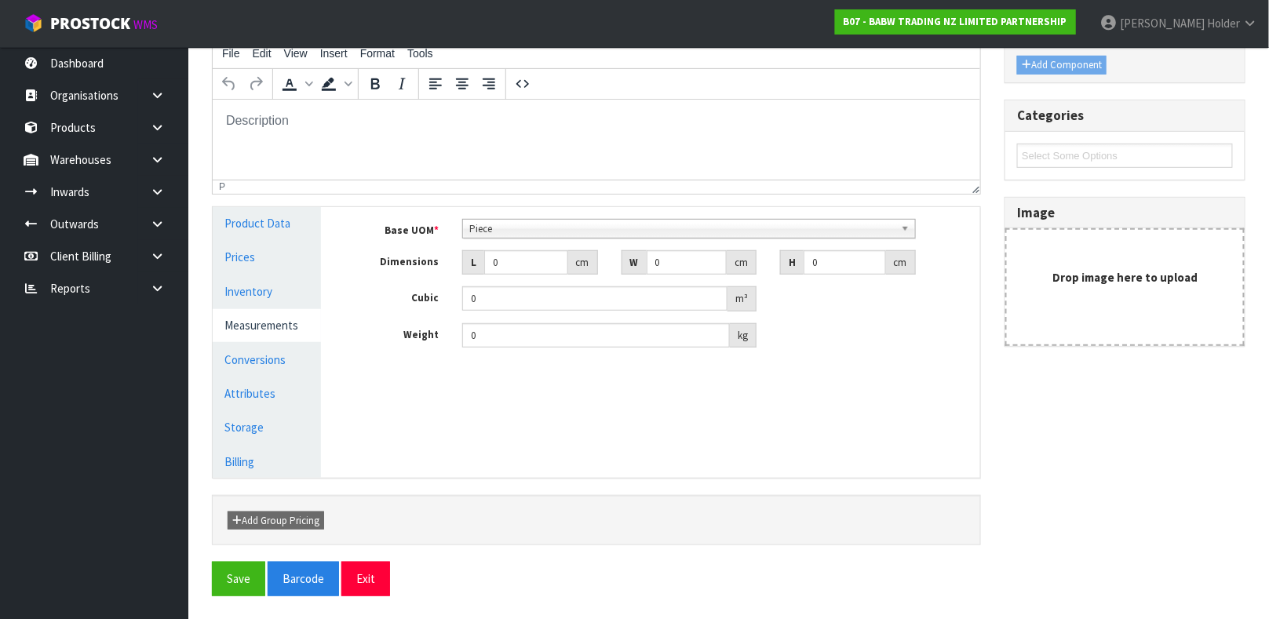
click at [268, 335] on link "Measurements" at bounding box center [267, 325] width 108 height 32
click at [274, 349] on link "Conversions" at bounding box center [267, 360] width 108 height 32
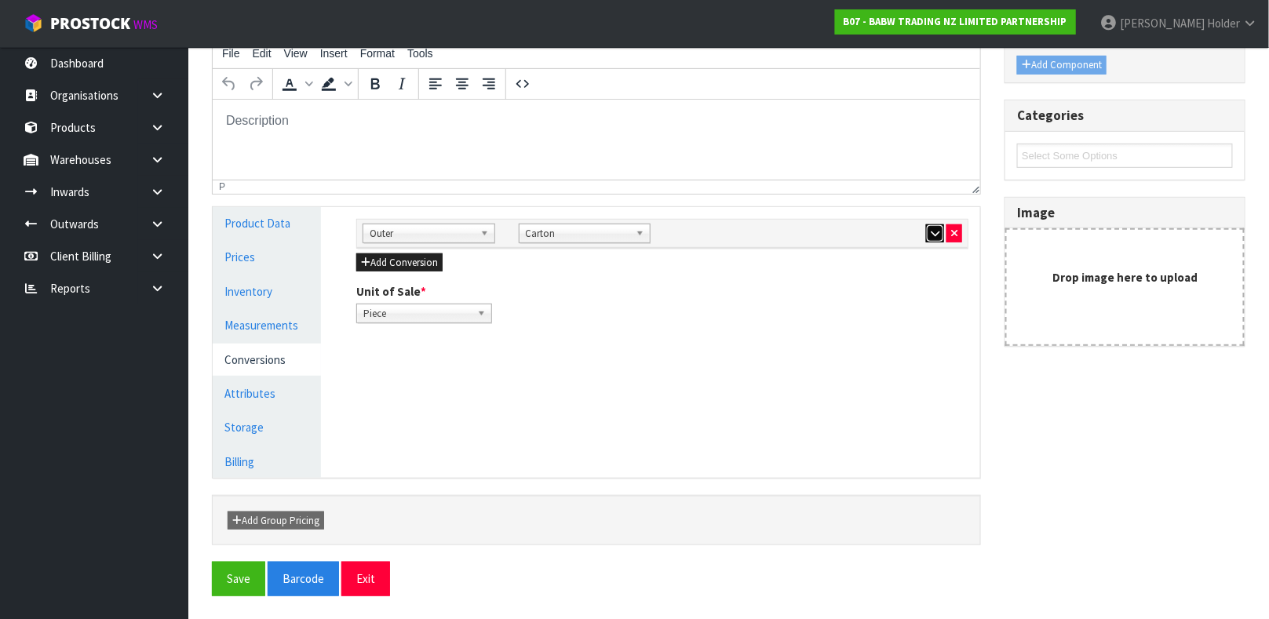
click at [938, 235] on icon "button" at bounding box center [935, 233] width 9 height 10
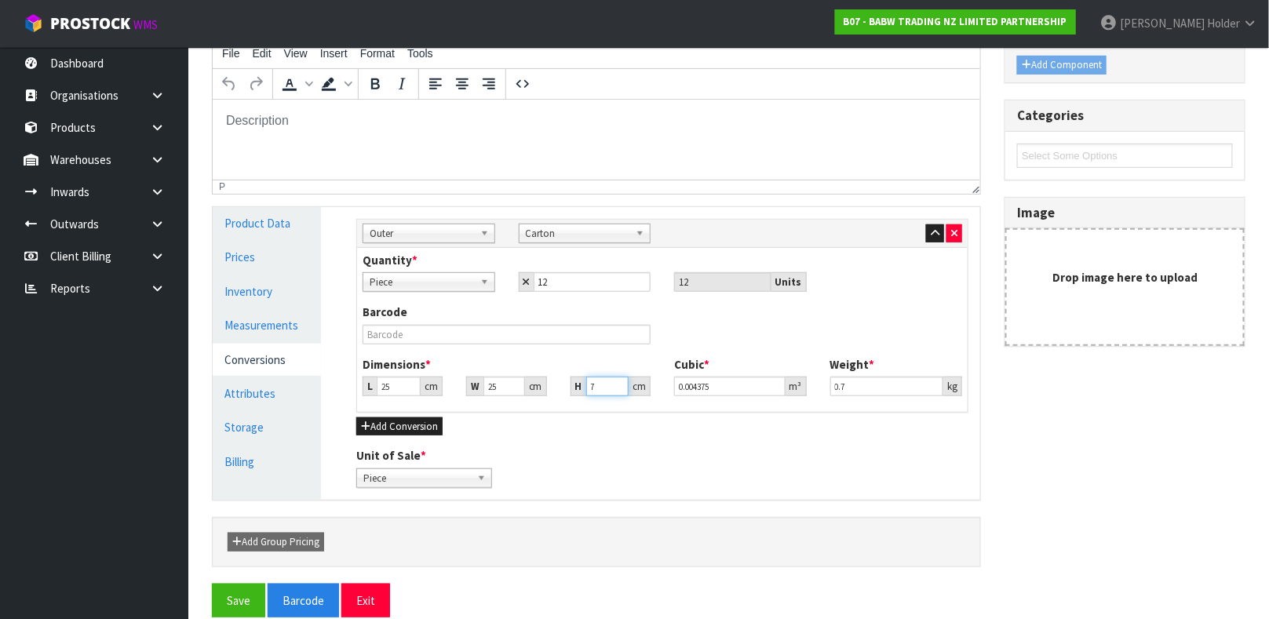
click at [605, 393] on input "7" at bounding box center [607, 387] width 42 height 20
click at [270, 329] on link "Measurements" at bounding box center [267, 325] width 108 height 32
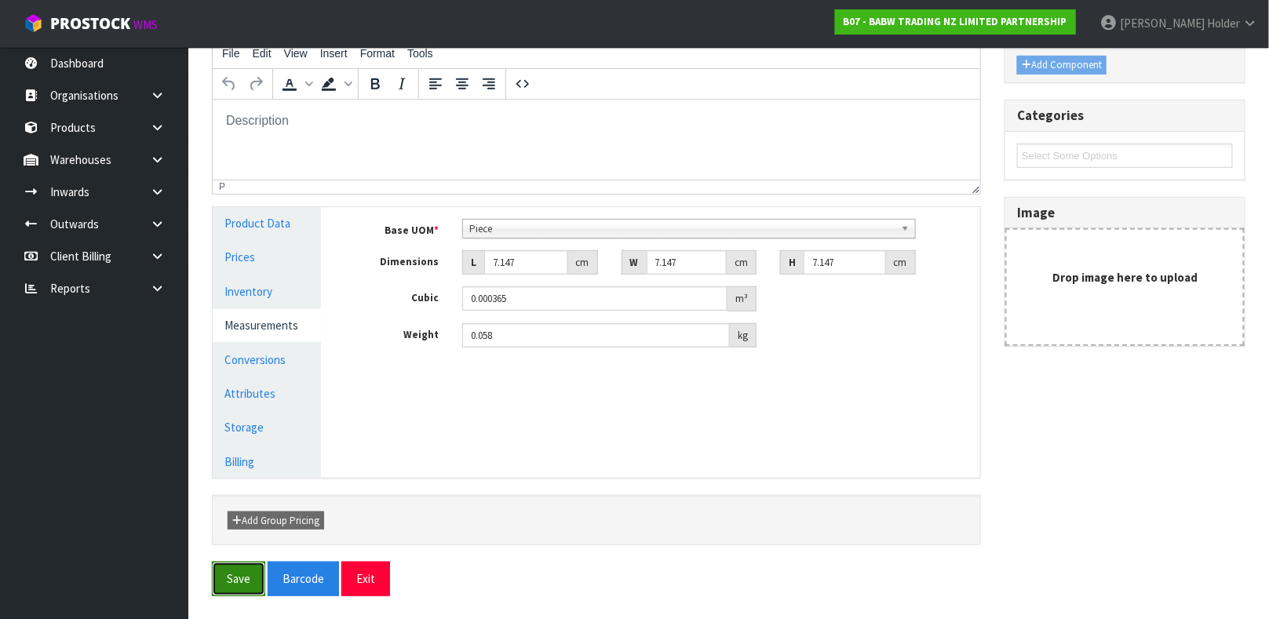
click at [218, 578] on button "Save" at bounding box center [238, 579] width 53 height 34
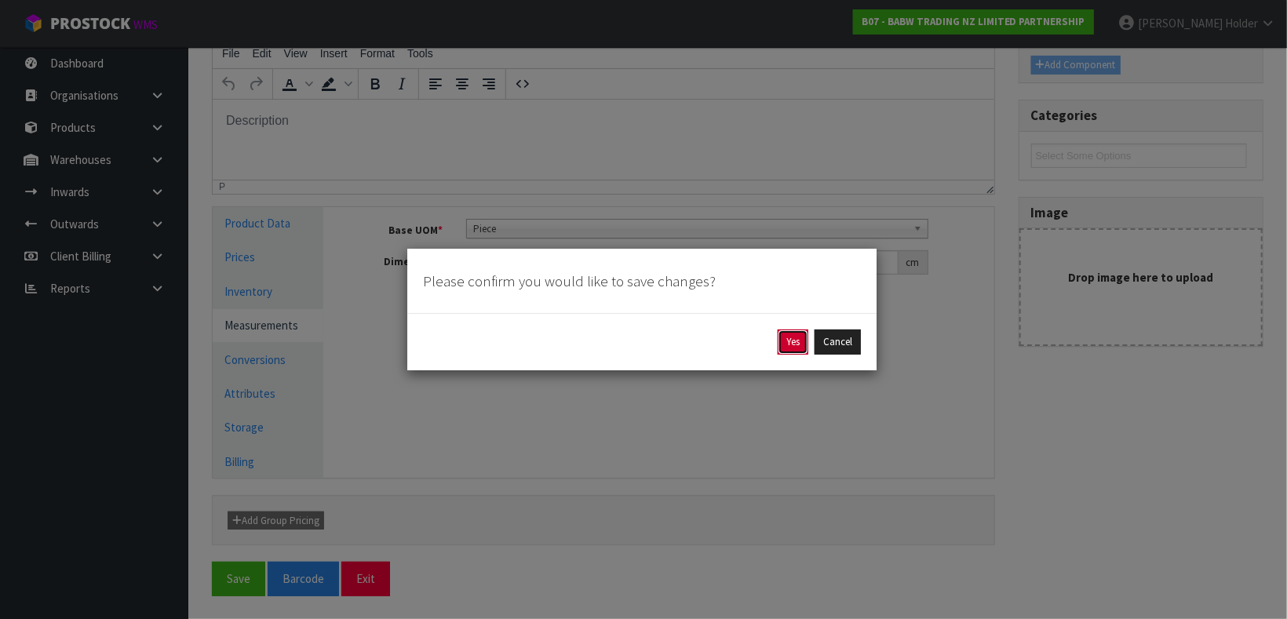
click at [786, 346] on button "Yes" at bounding box center [793, 342] width 31 height 25
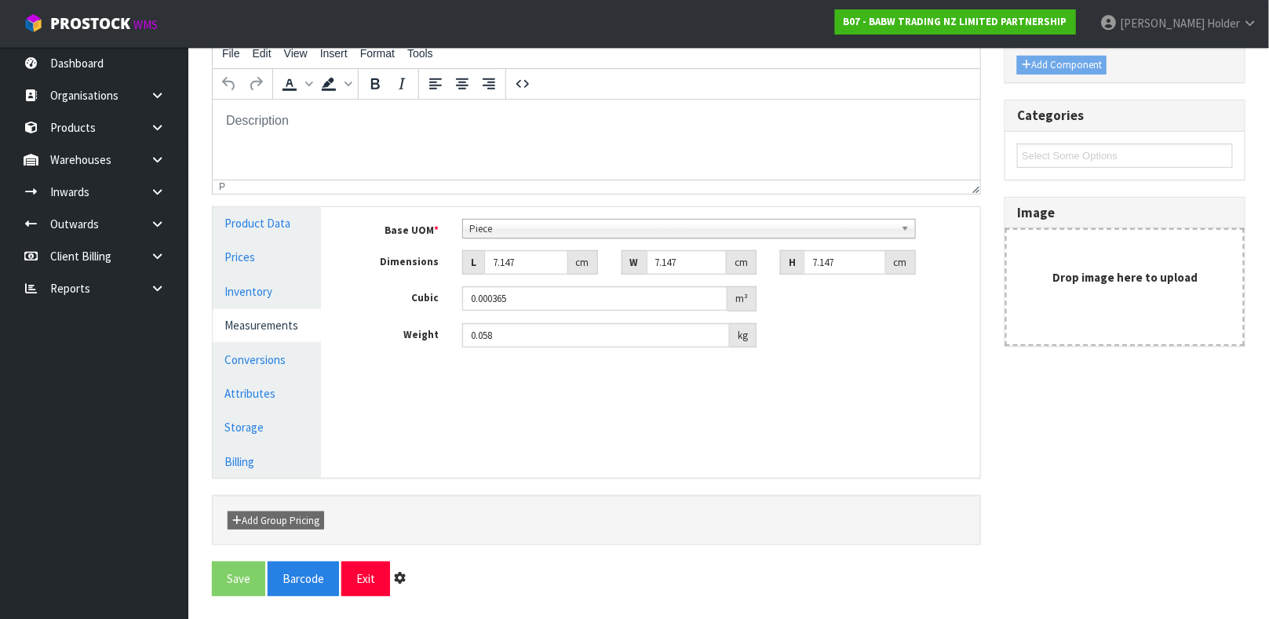
scroll to position [0, 0]
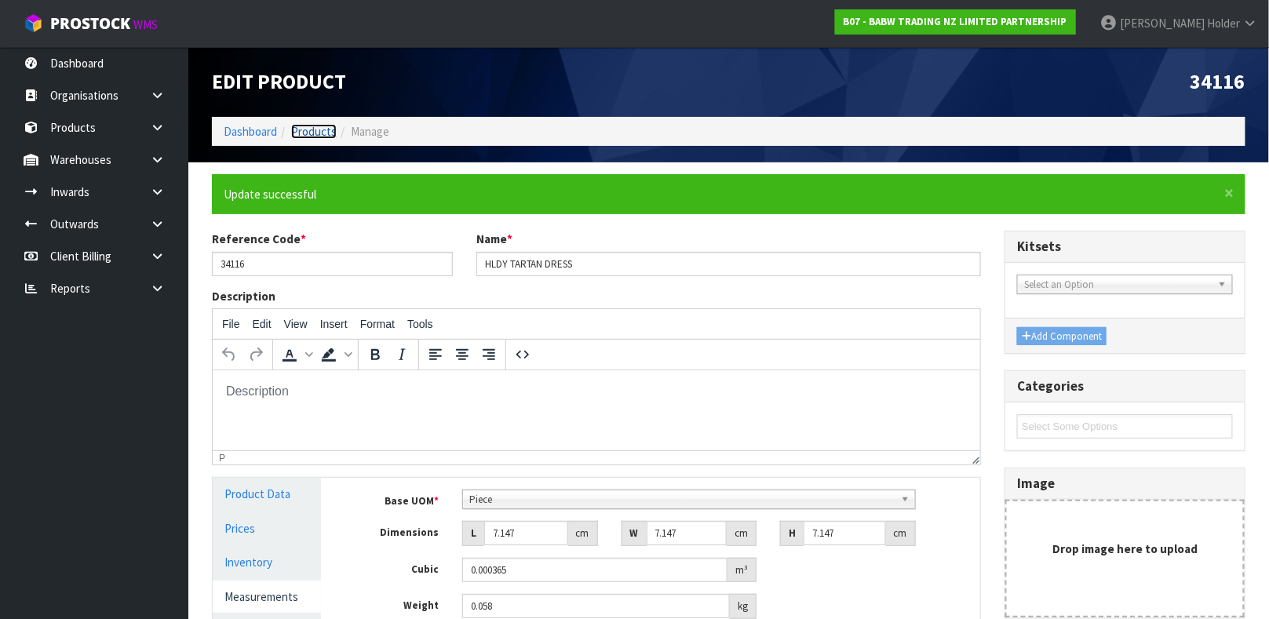
click at [316, 124] on link "Products" at bounding box center [314, 131] width 46 height 15
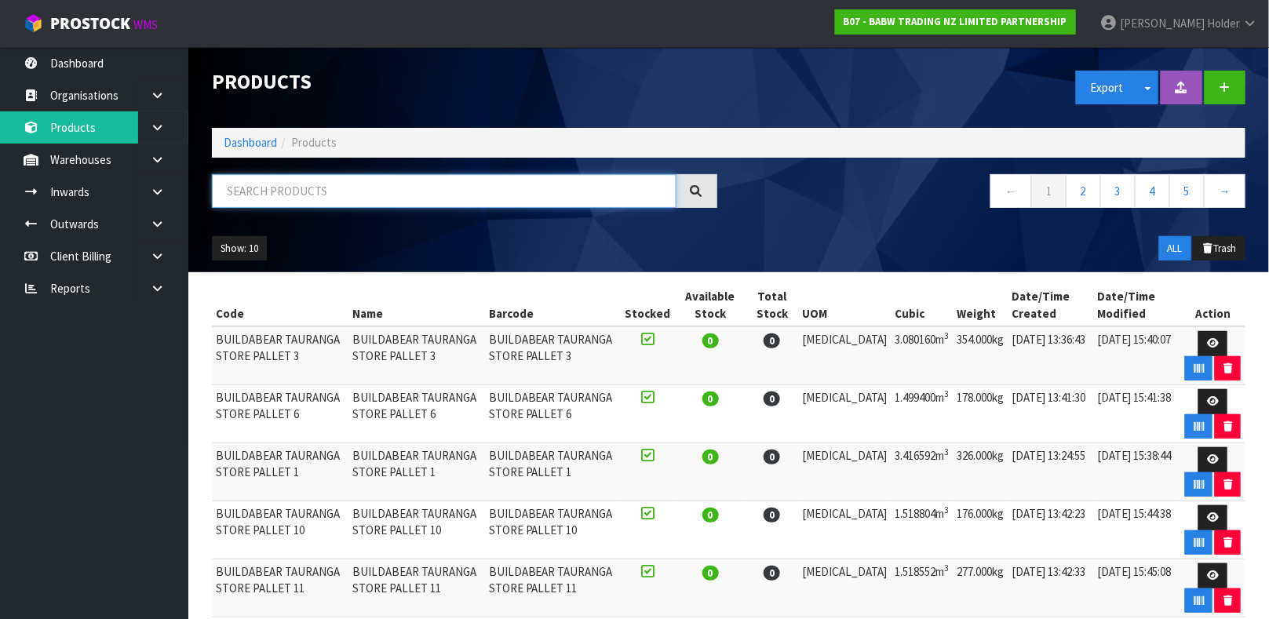
click at [309, 188] on input "text" at bounding box center [444, 191] width 465 height 34
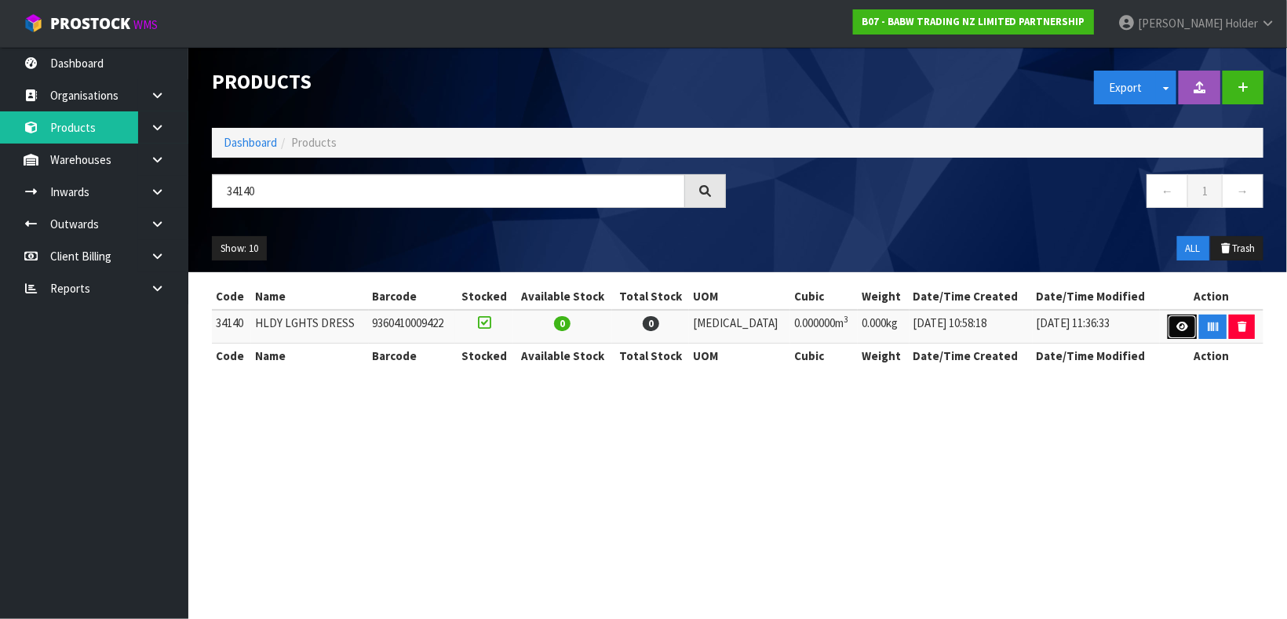
click at [1187, 330] on link at bounding box center [1182, 327] width 29 height 25
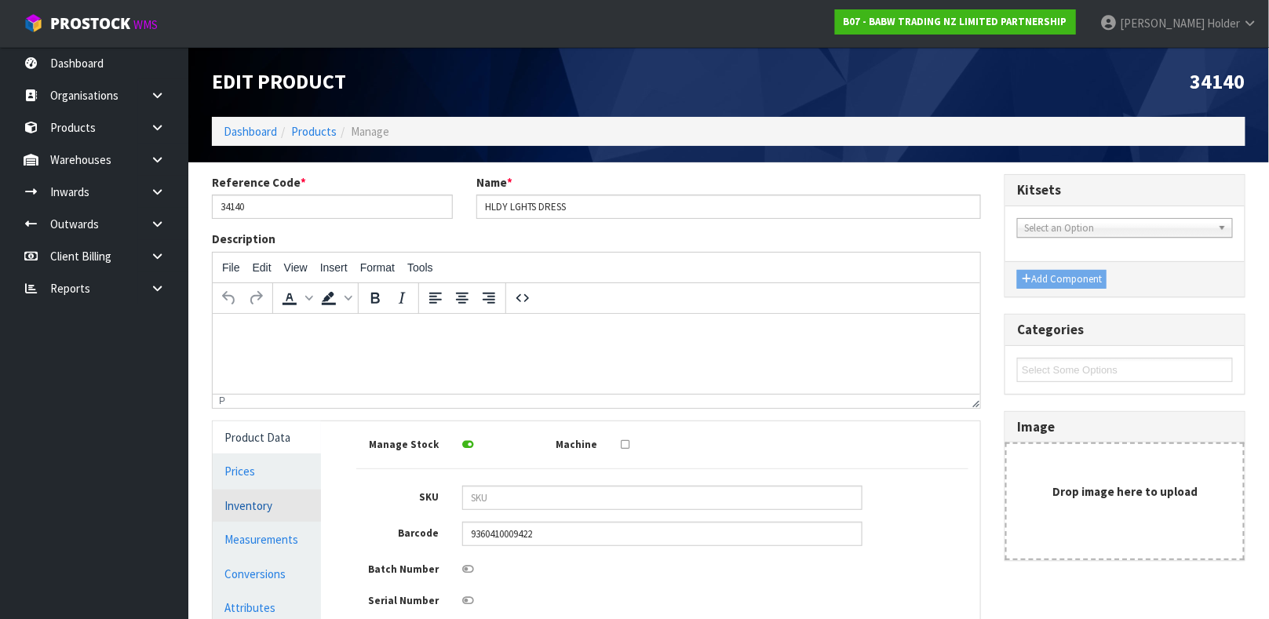
click at [270, 501] on link "Inventory" at bounding box center [267, 506] width 108 height 32
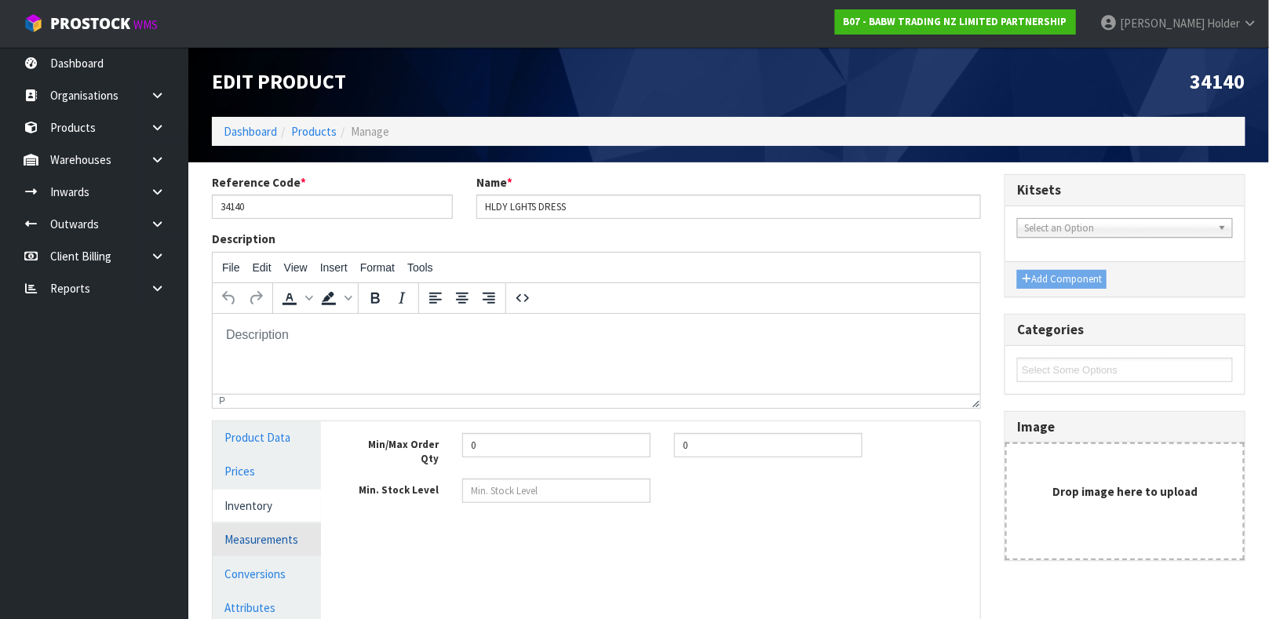
click at [266, 532] on link "Measurements" at bounding box center [267, 539] width 108 height 32
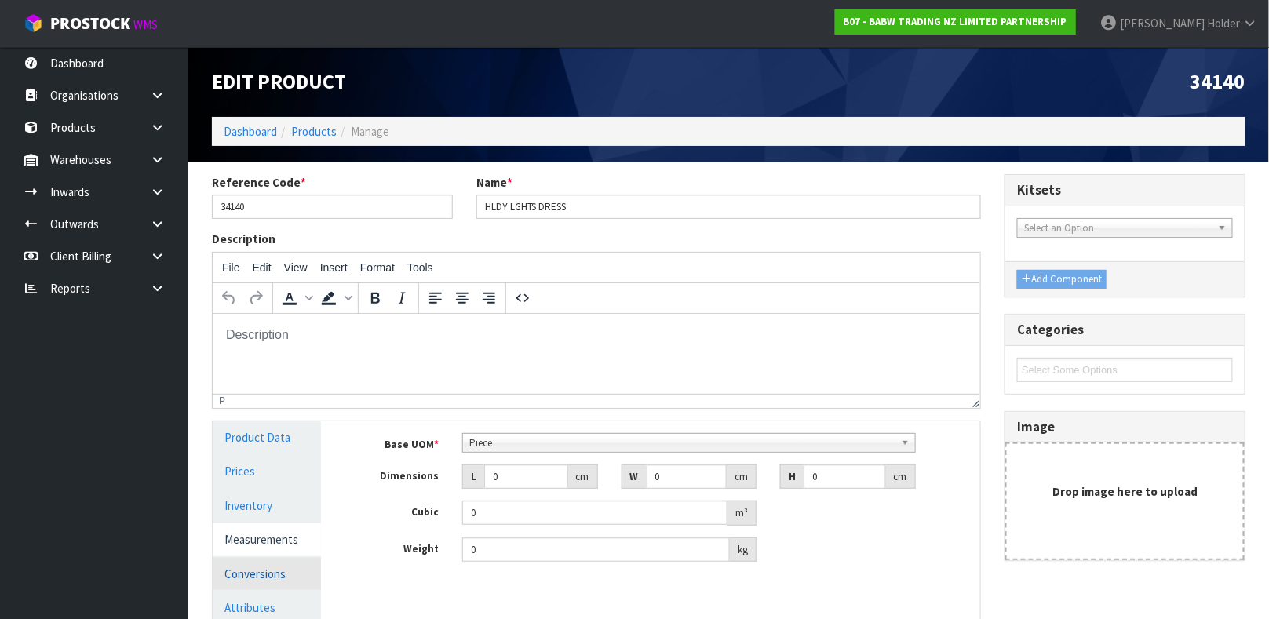
click at [272, 566] on link "Conversions" at bounding box center [267, 574] width 108 height 32
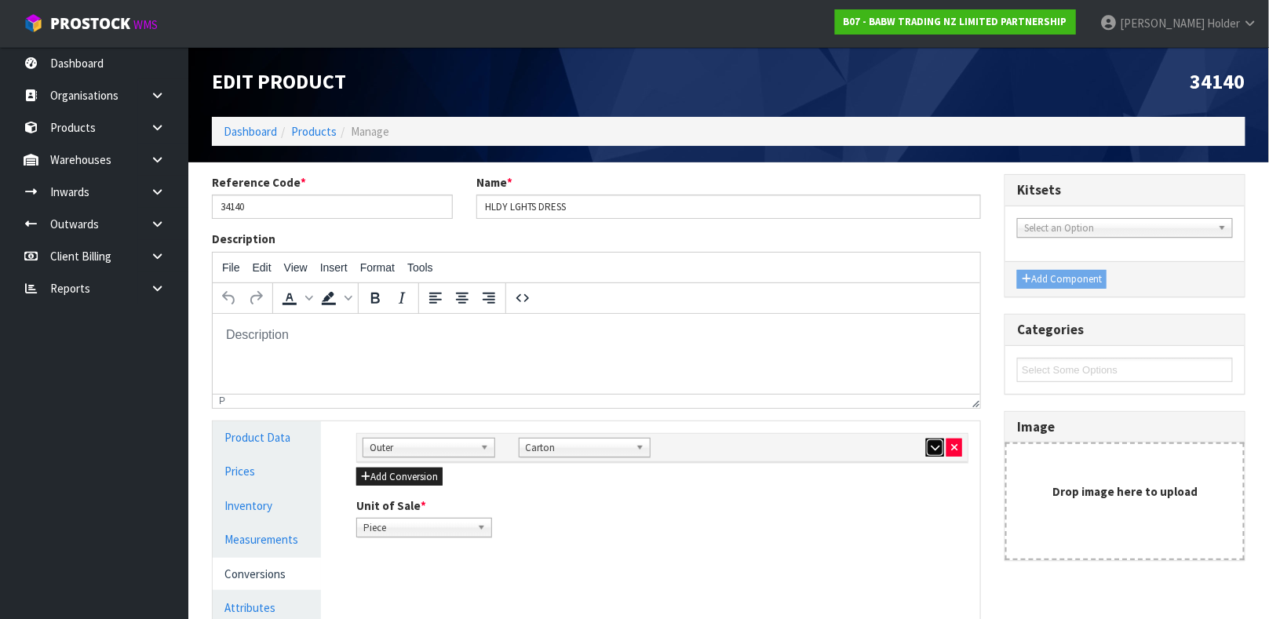
click at [938, 443] on icon "button" at bounding box center [935, 448] width 9 height 10
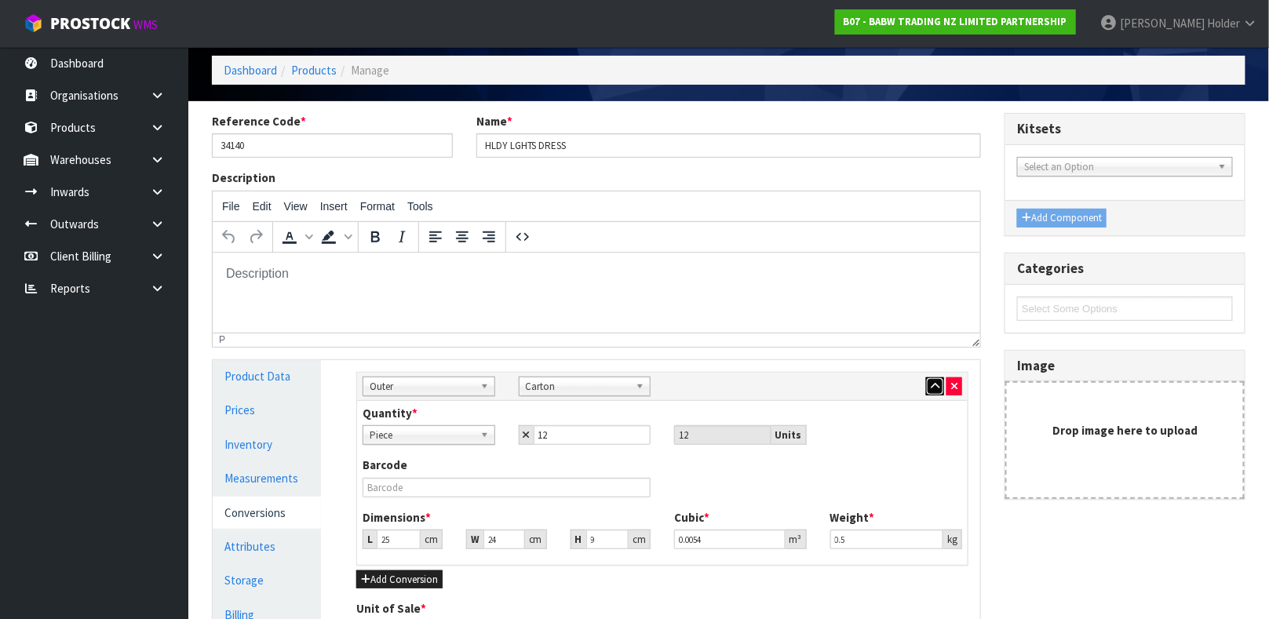
scroll to position [118, 0]
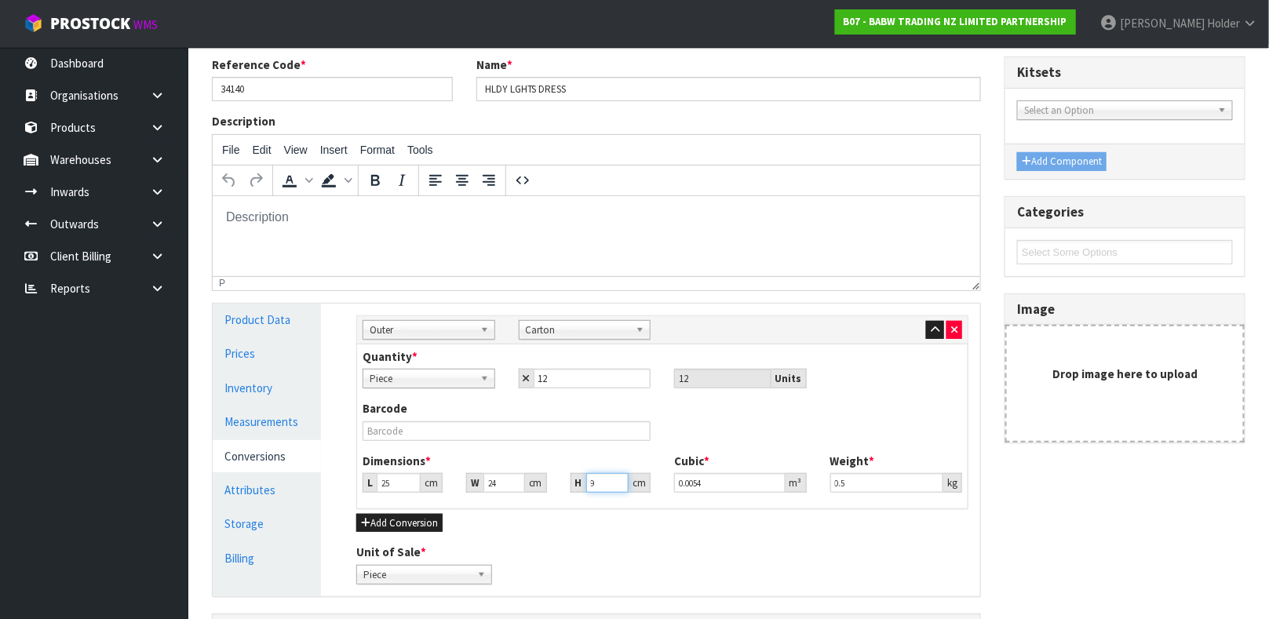
click at [600, 476] on input "9" at bounding box center [607, 483] width 42 height 20
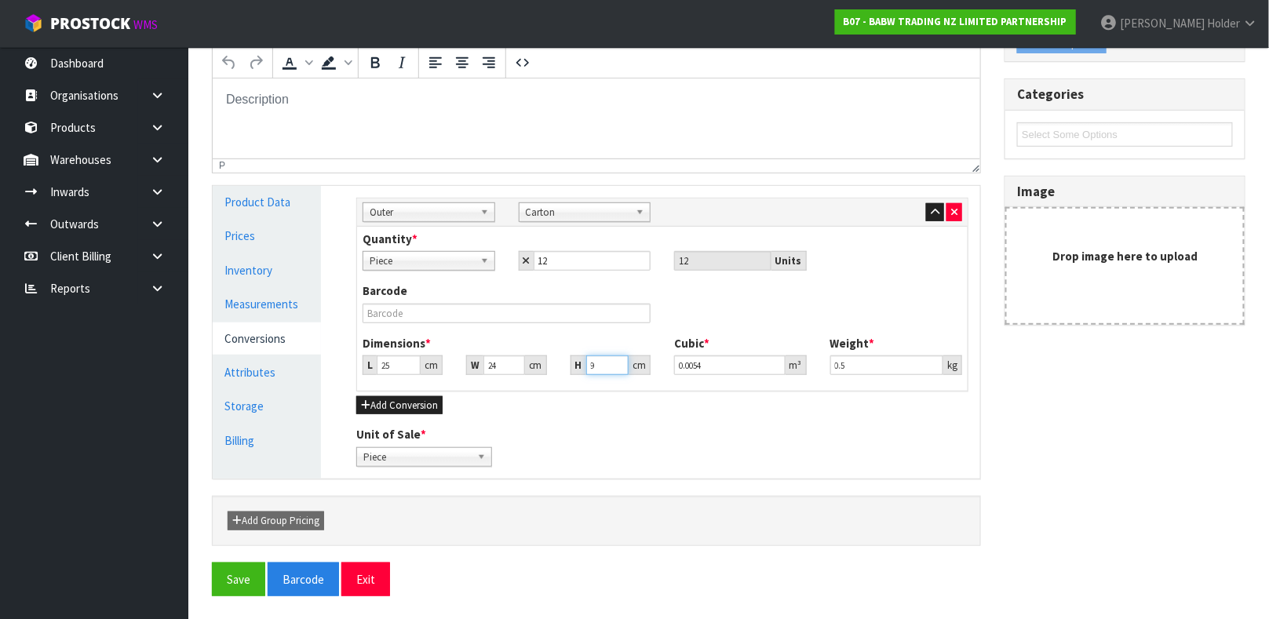
scroll to position [236, 0]
click at [255, 305] on link "Measurements" at bounding box center [267, 303] width 108 height 32
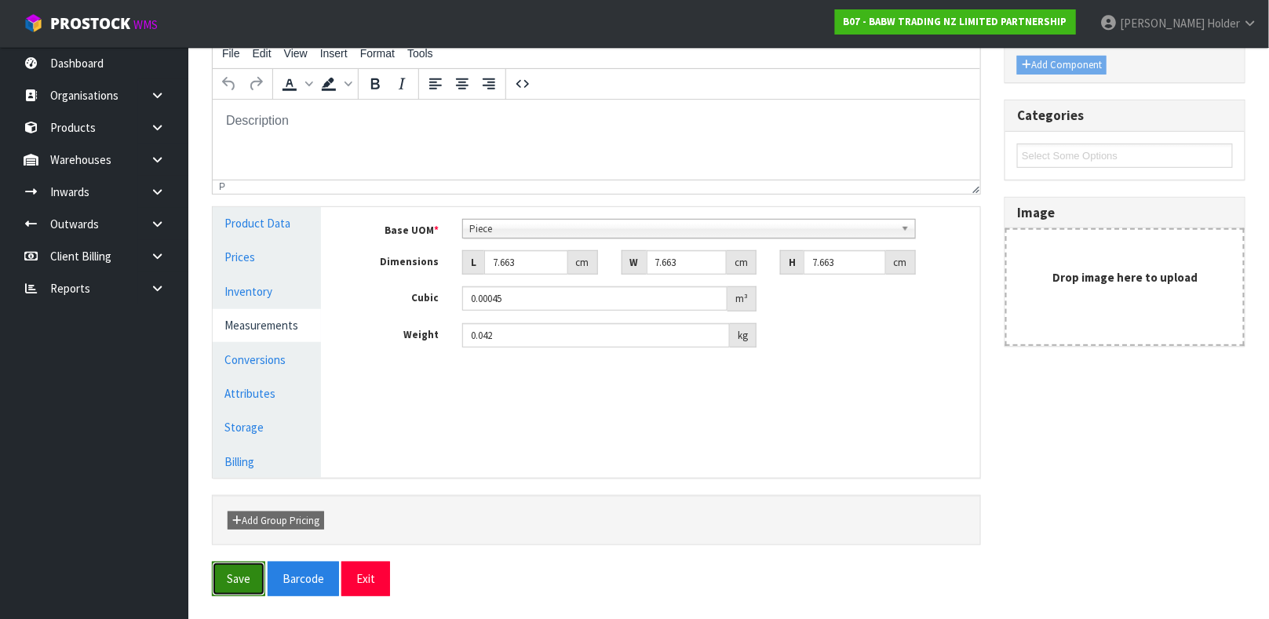
click at [212, 592] on button "Save" at bounding box center [238, 579] width 53 height 34
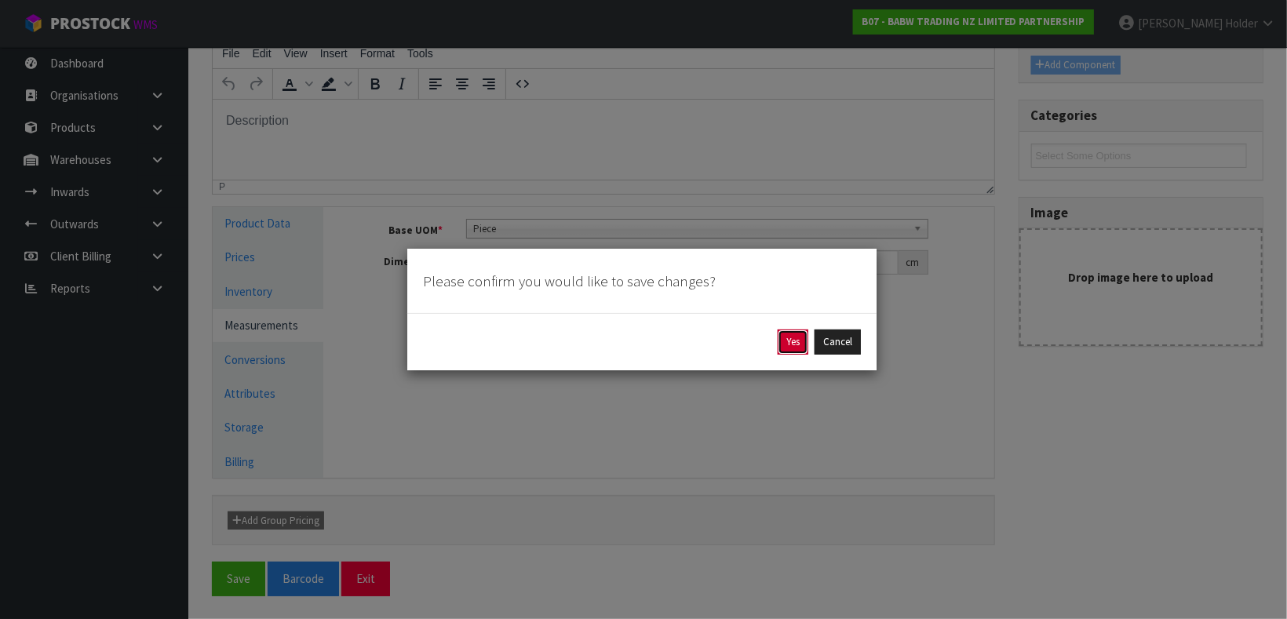
click at [803, 340] on button "Yes" at bounding box center [793, 342] width 31 height 25
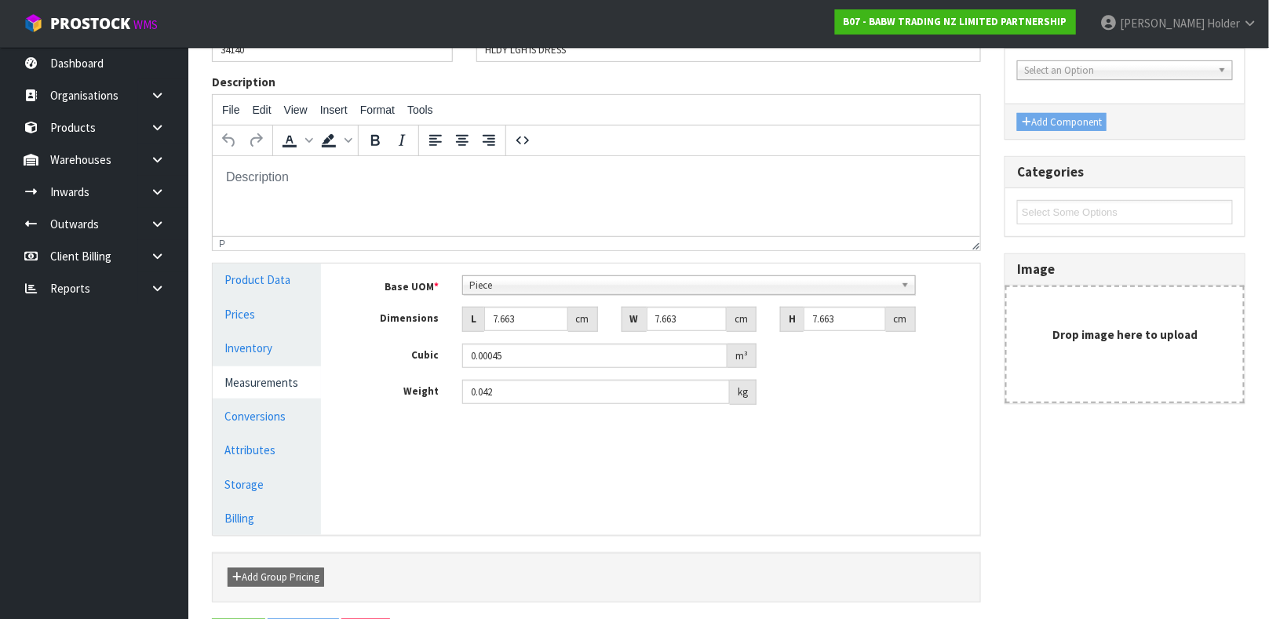
scroll to position [0, 0]
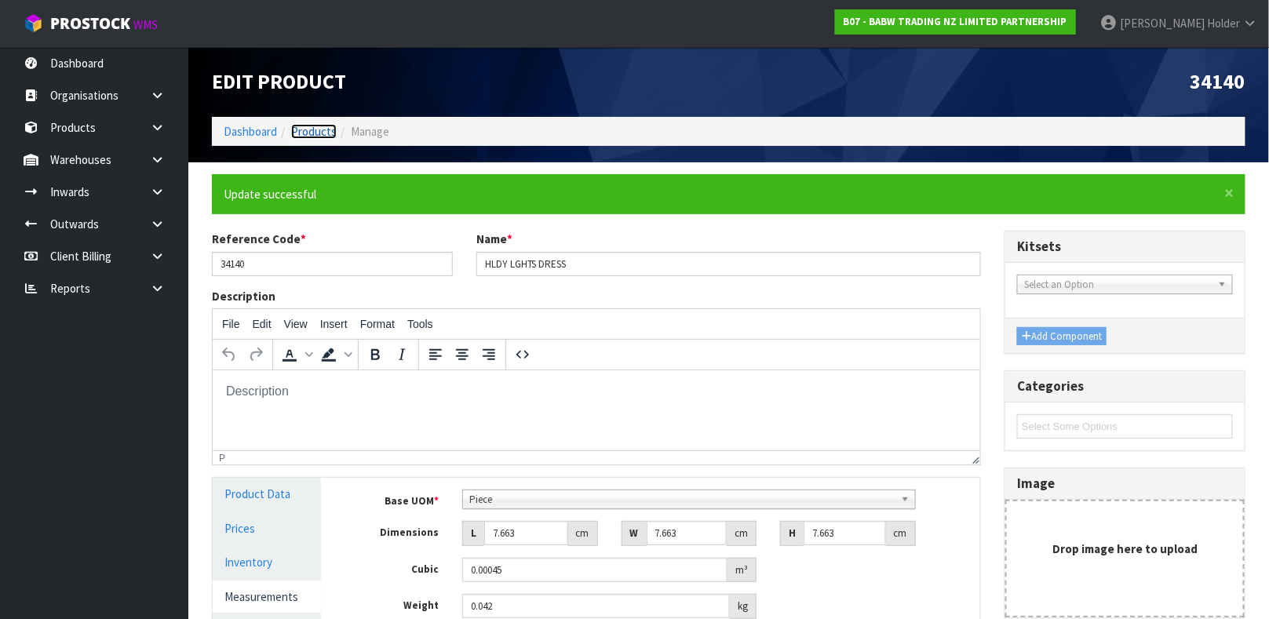
click at [305, 127] on link "Products" at bounding box center [314, 131] width 46 height 15
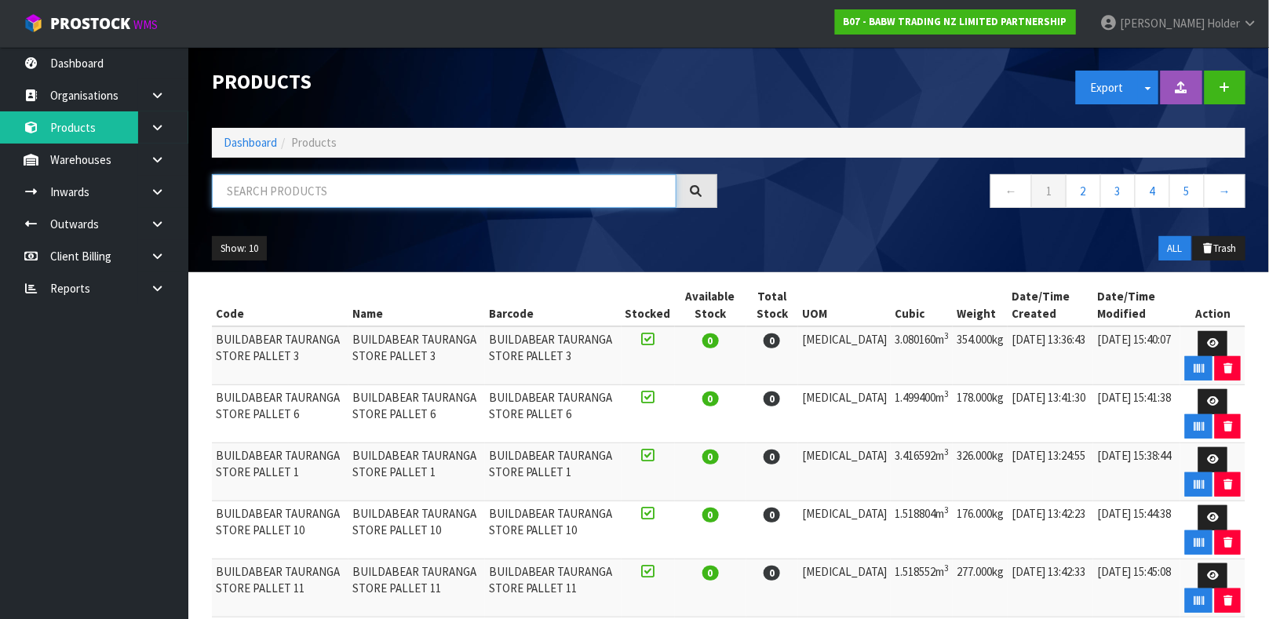
click at [328, 194] on input "text" at bounding box center [444, 191] width 465 height 34
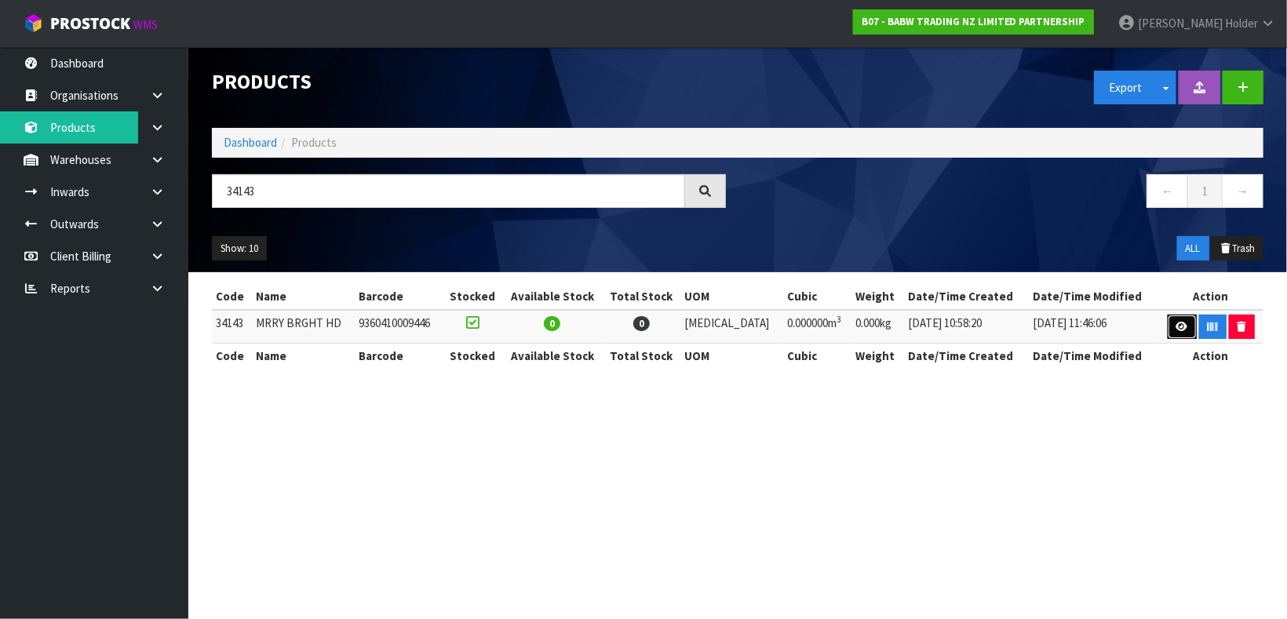
click at [1168, 325] on link at bounding box center [1182, 327] width 29 height 25
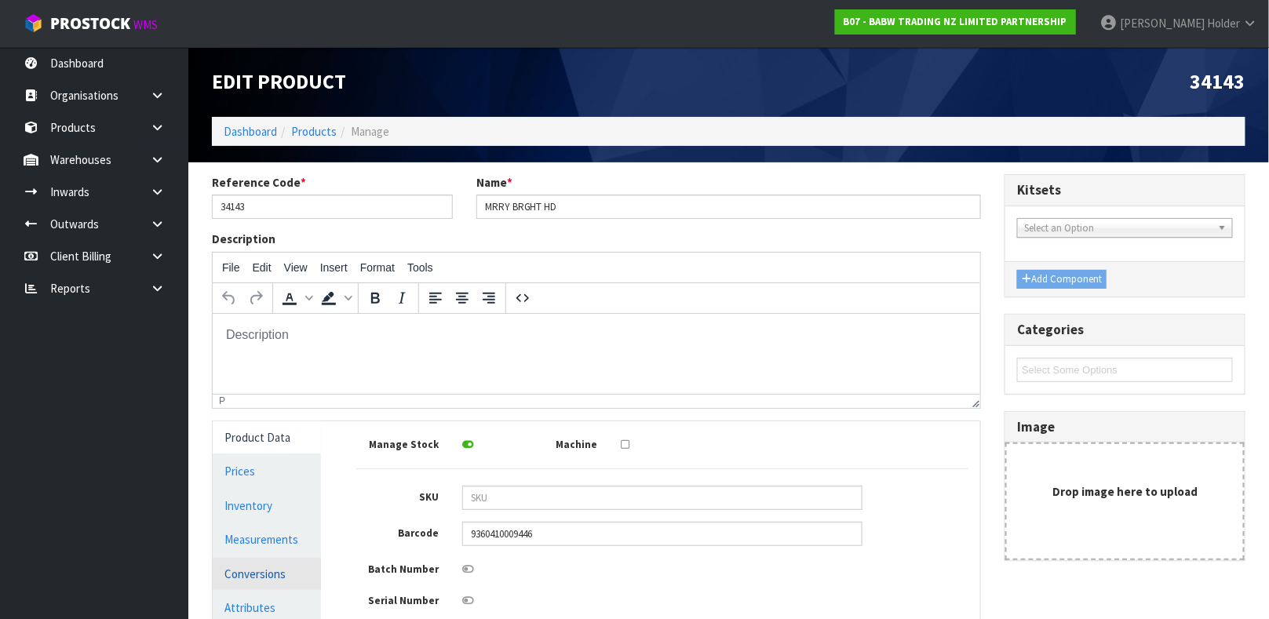
click at [257, 574] on link "Conversions" at bounding box center [267, 574] width 108 height 32
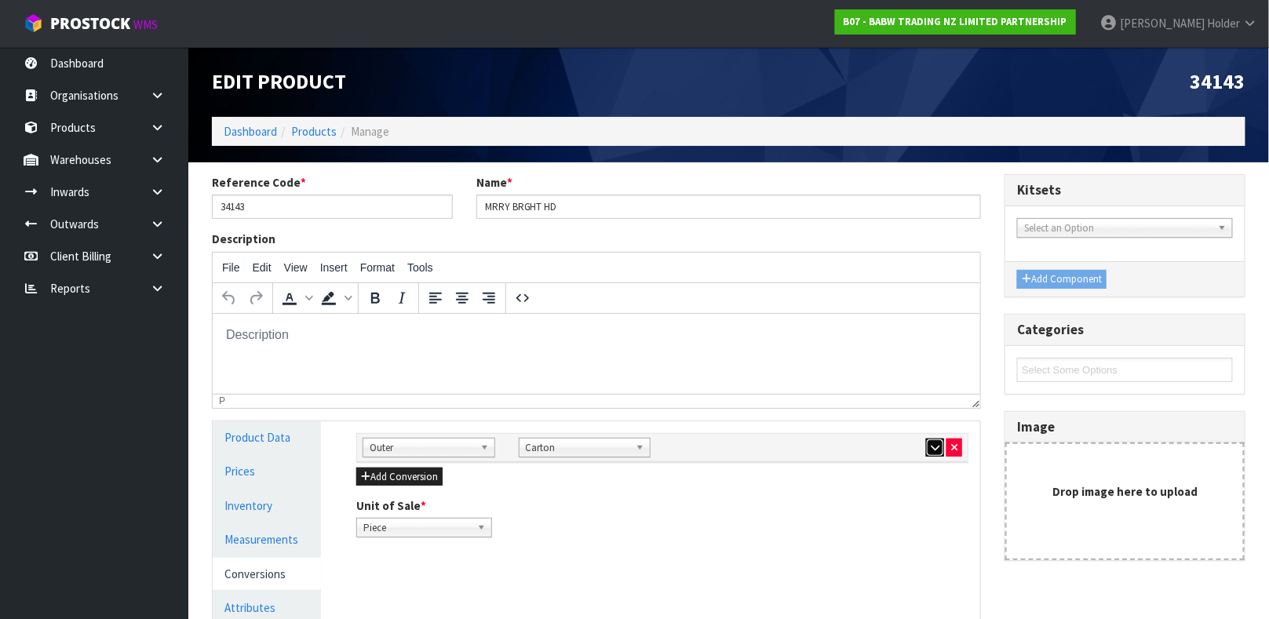
click at [938, 448] on icon "button" at bounding box center [935, 448] width 9 height 10
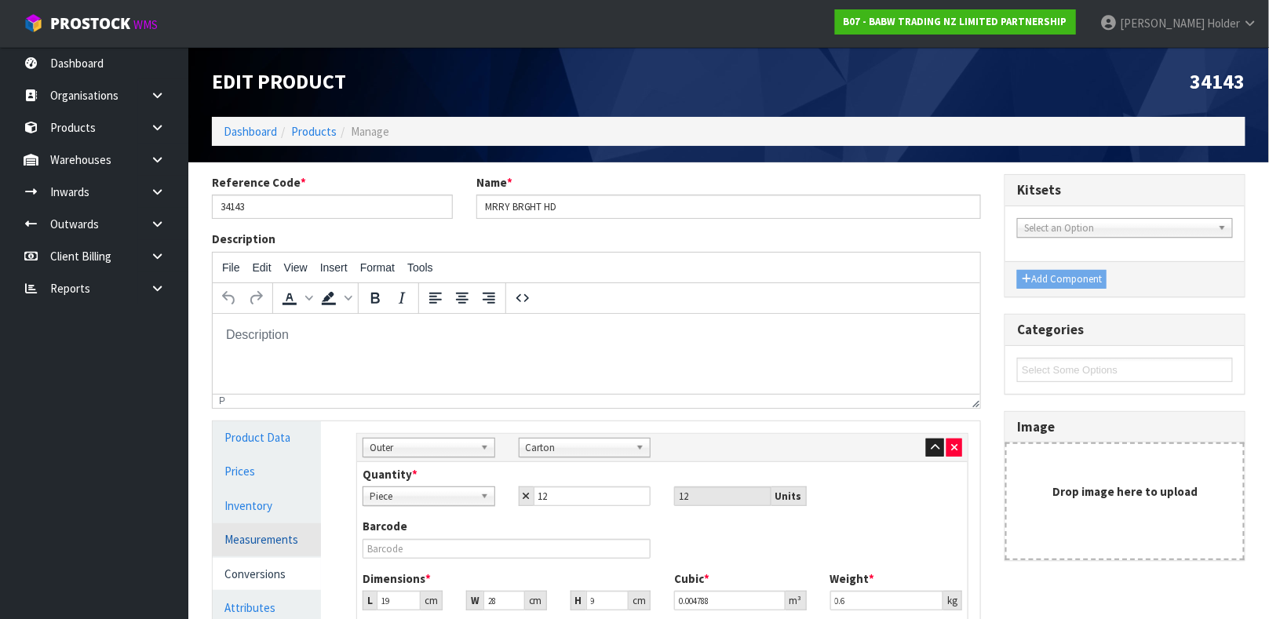
click at [246, 550] on link "Measurements" at bounding box center [267, 539] width 108 height 32
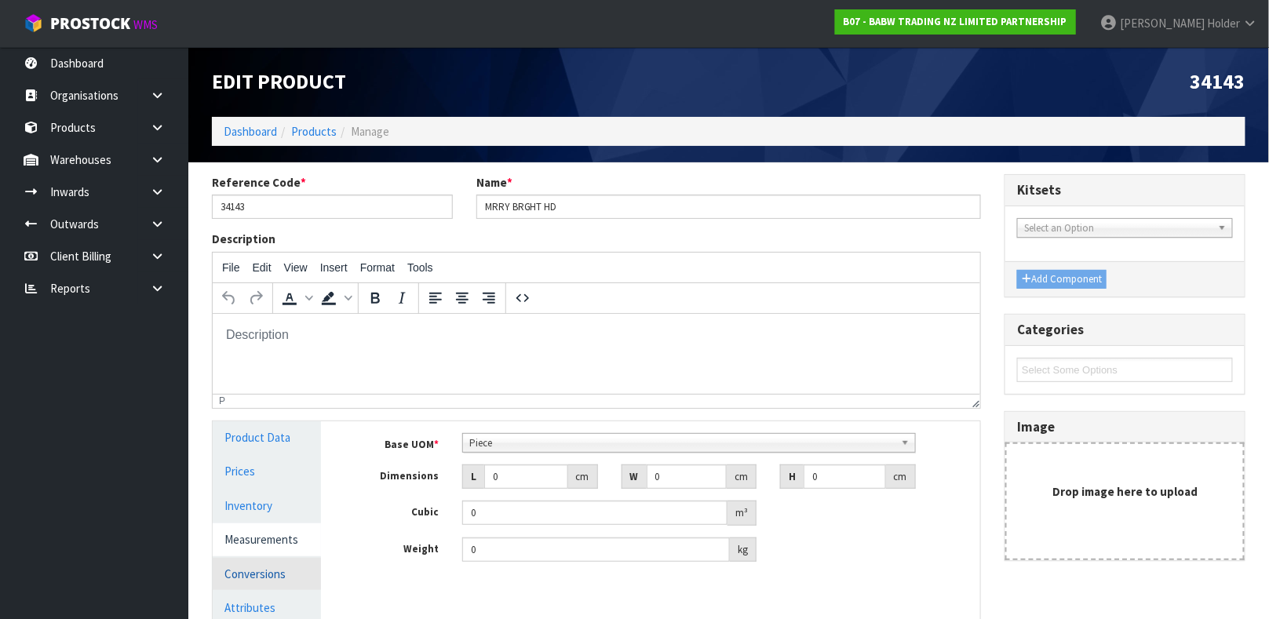
click at [255, 569] on link "Conversions" at bounding box center [267, 574] width 108 height 32
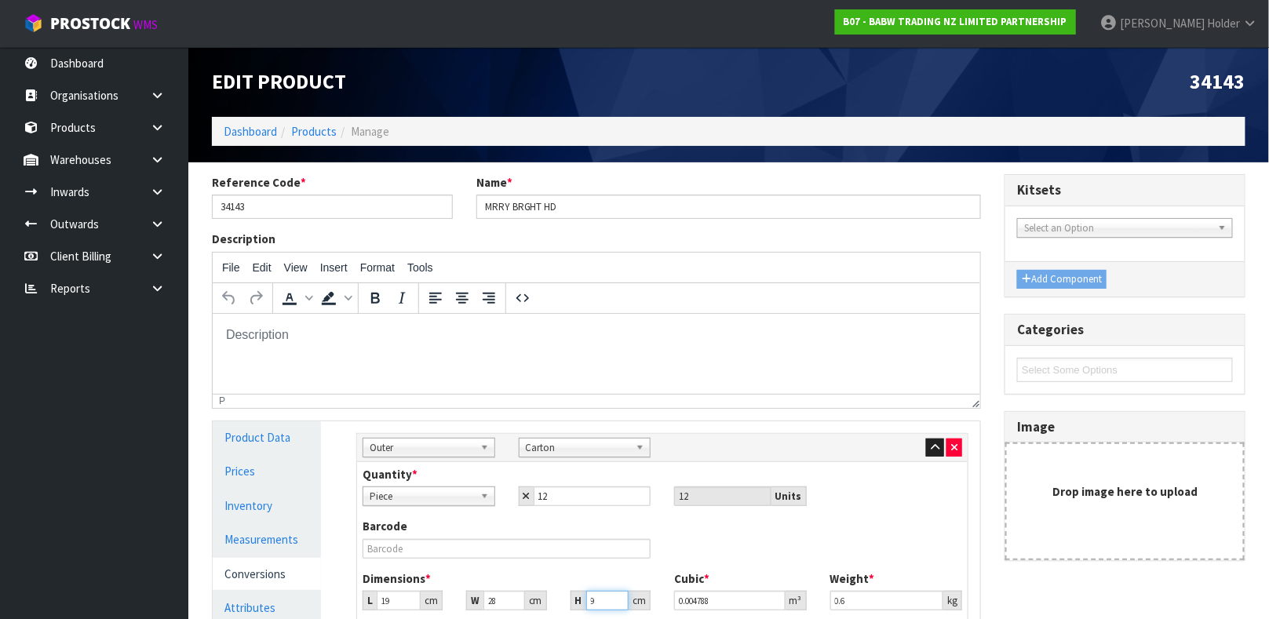
click at [599, 595] on input "9" at bounding box center [607, 601] width 42 height 20
click at [261, 542] on link "Measurements" at bounding box center [267, 539] width 108 height 32
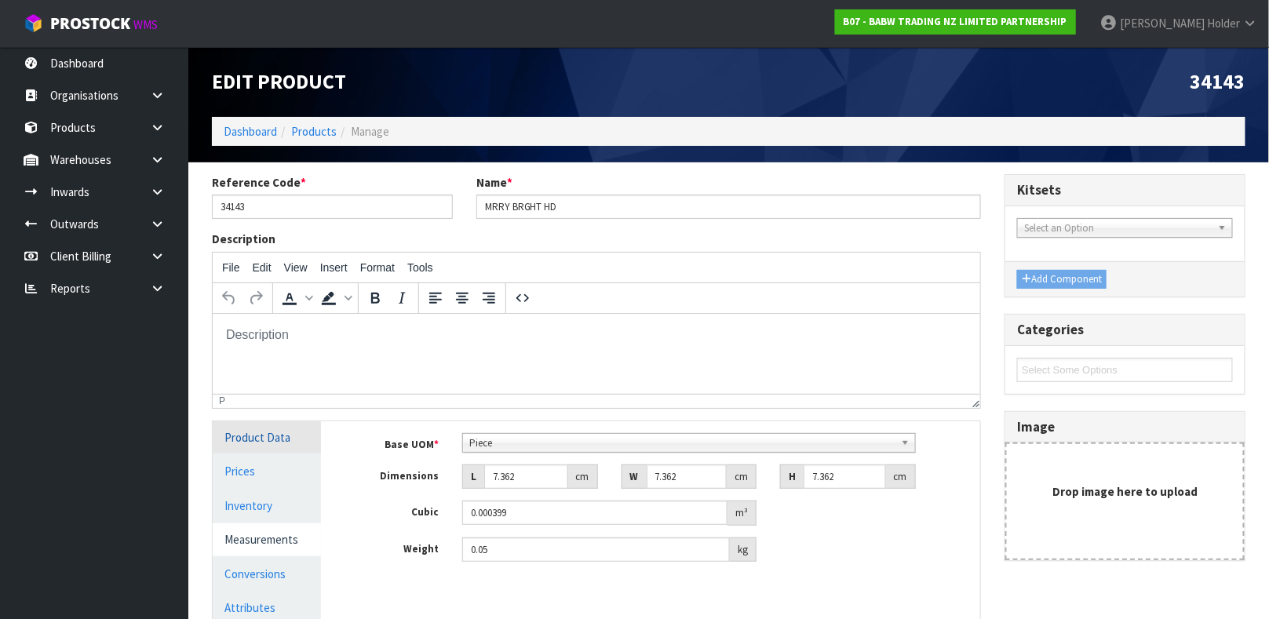
click at [276, 440] on link "Product Data" at bounding box center [267, 437] width 108 height 32
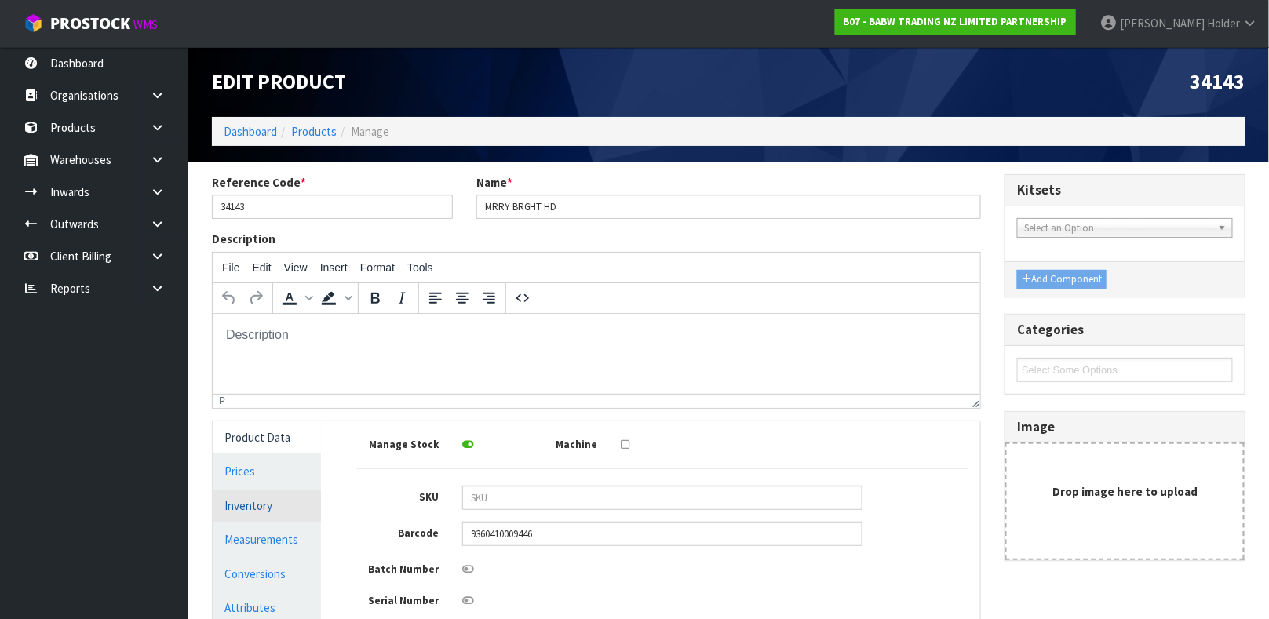
click at [281, 504] on link "Inventory" at bounding box center [267, 506] width 108 height 32
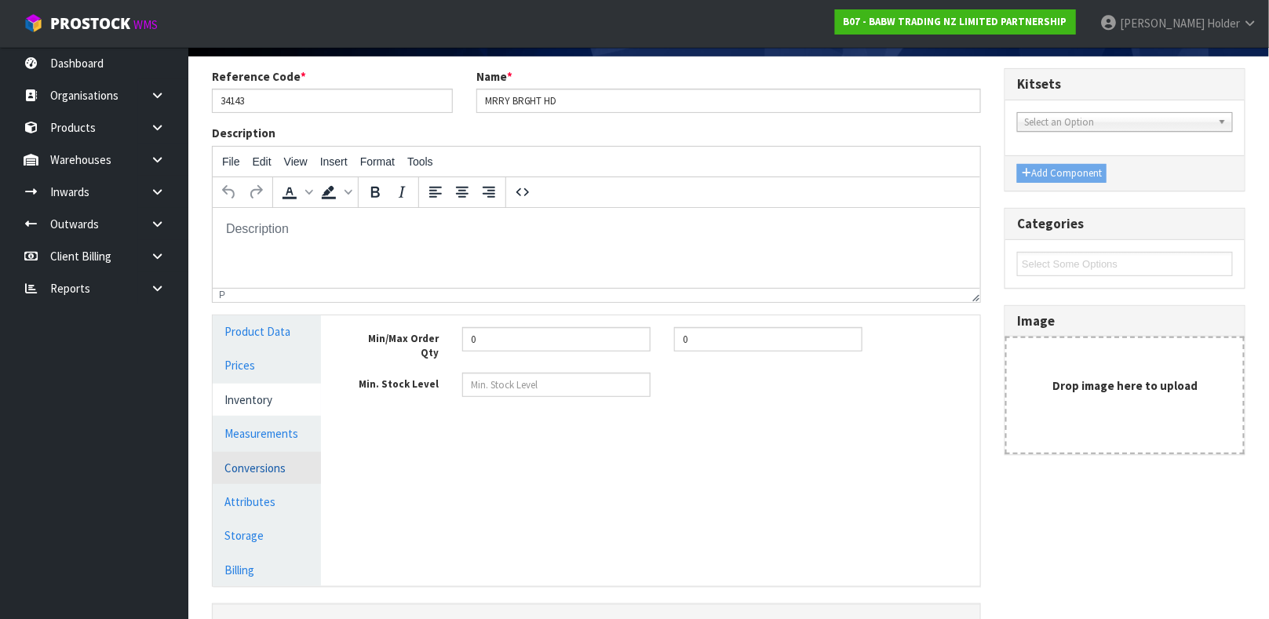
scroll to position [118, 0]
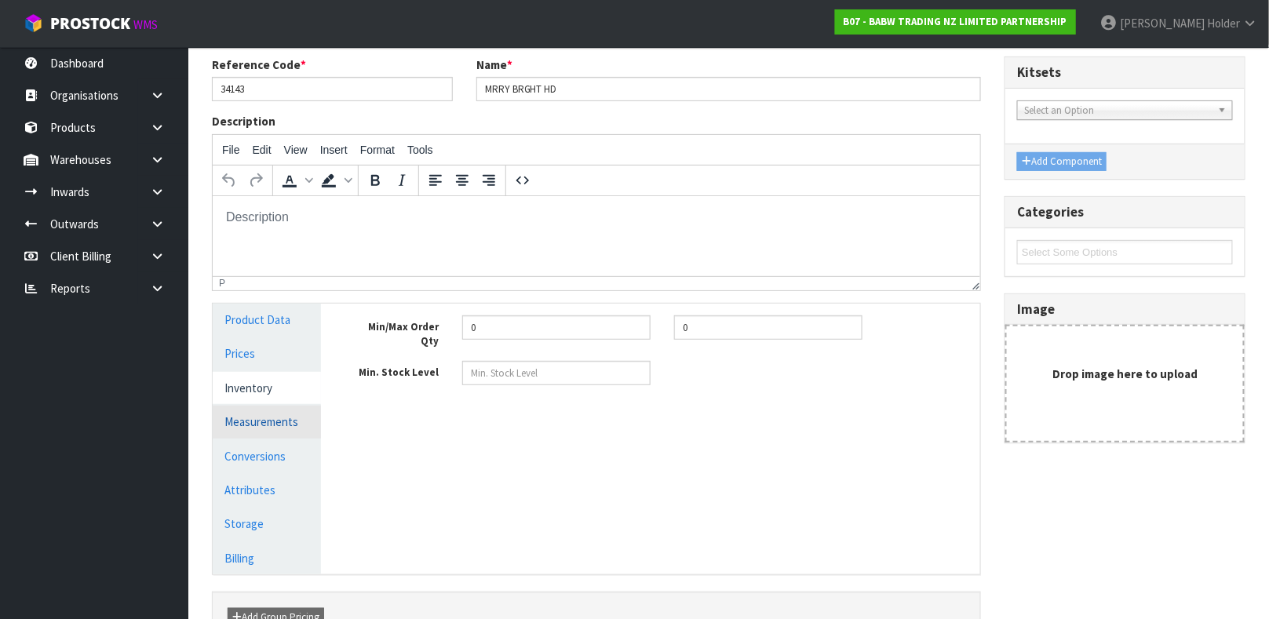
click at [277, 428] on link "Measurements" at bounding box center [267, 422] width 108 height 32
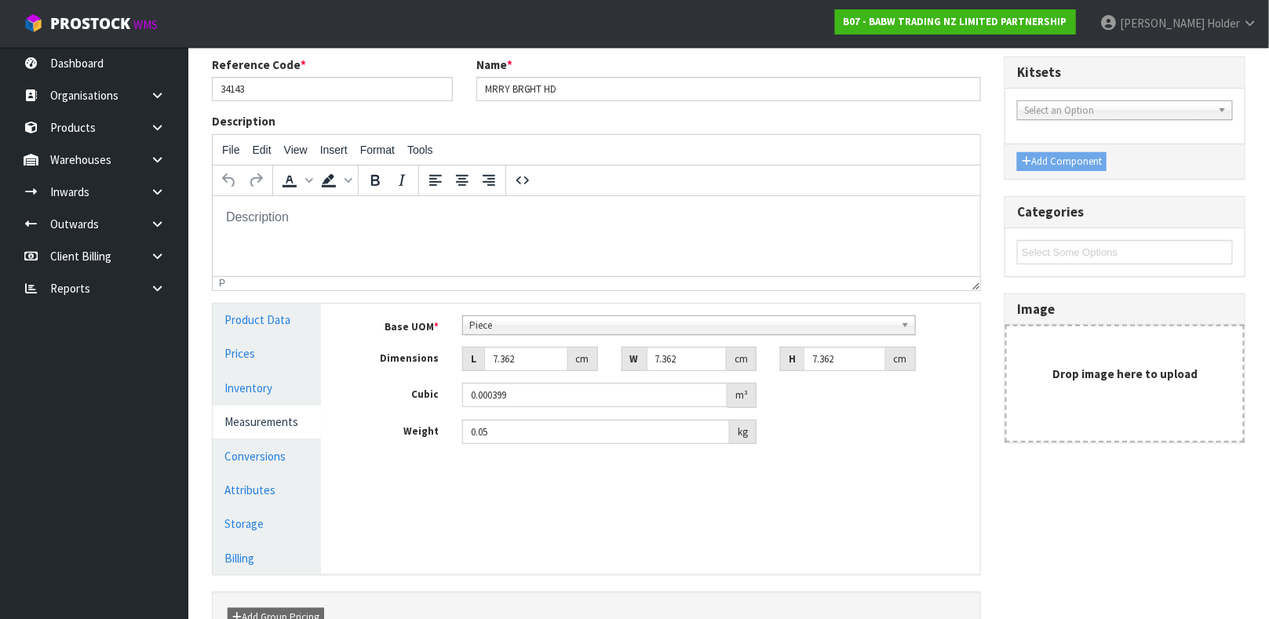
scroll to position [214, 0]
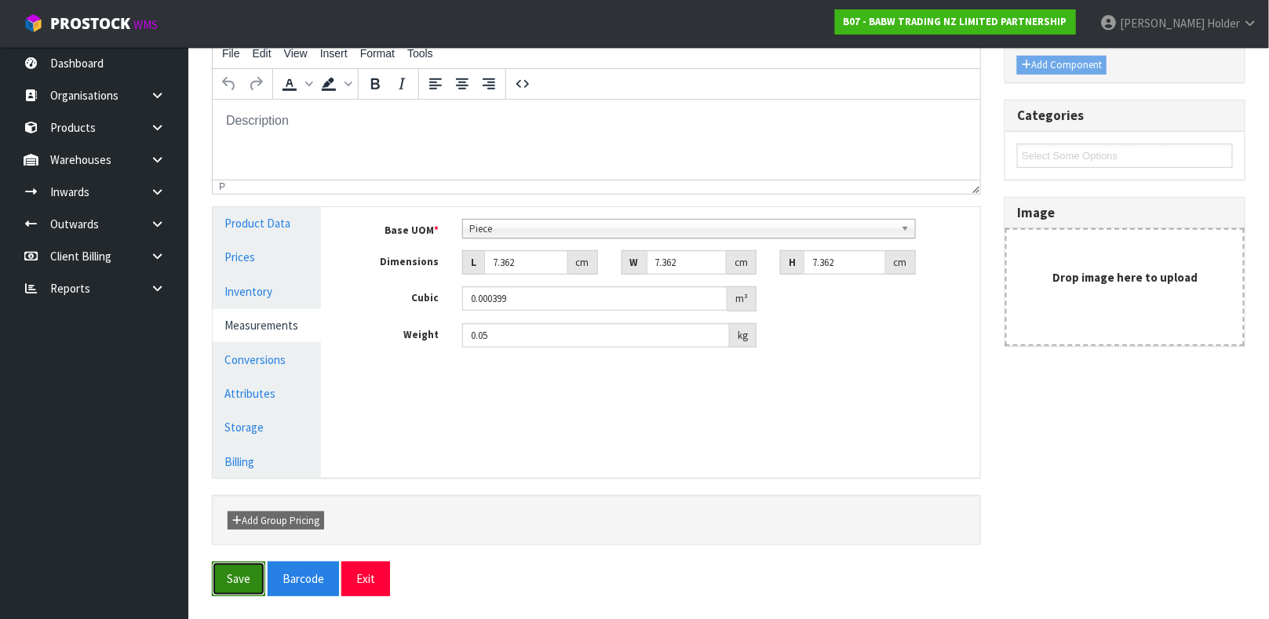
click at [244, 584] on button "Save" at bounding box center [238, 579] width 53 height 34
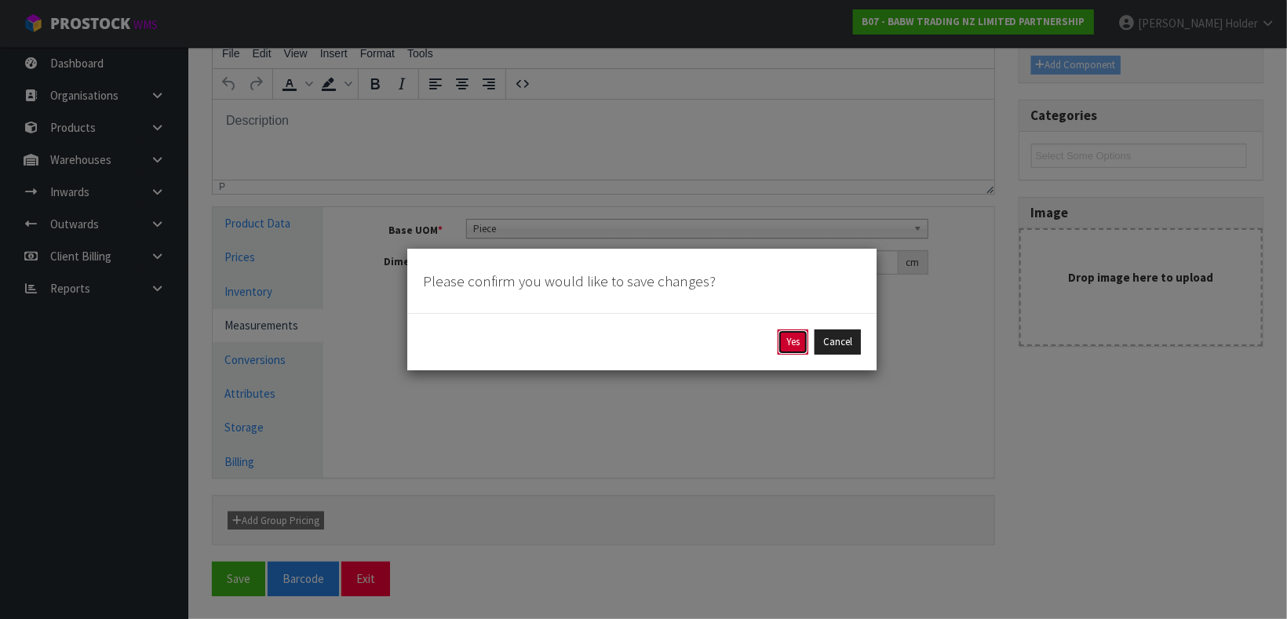
click at [804, 339] on button "Yes" at bounding box center [793, 342] width 31 height 25
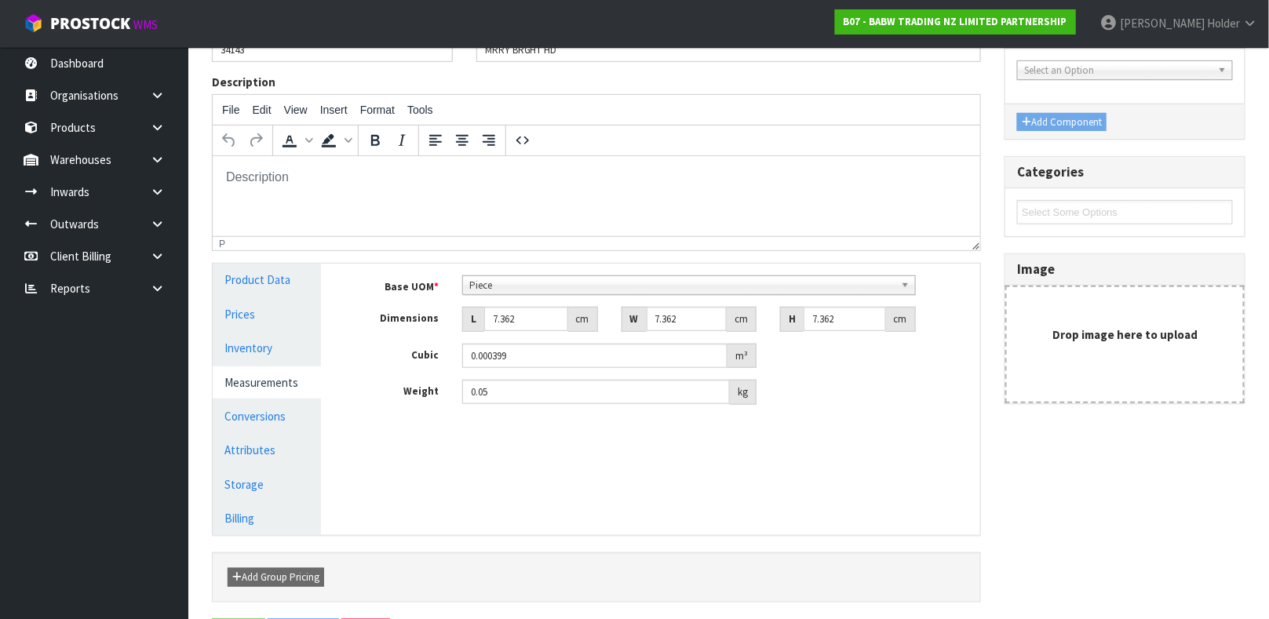
scroll to position [0, 0]
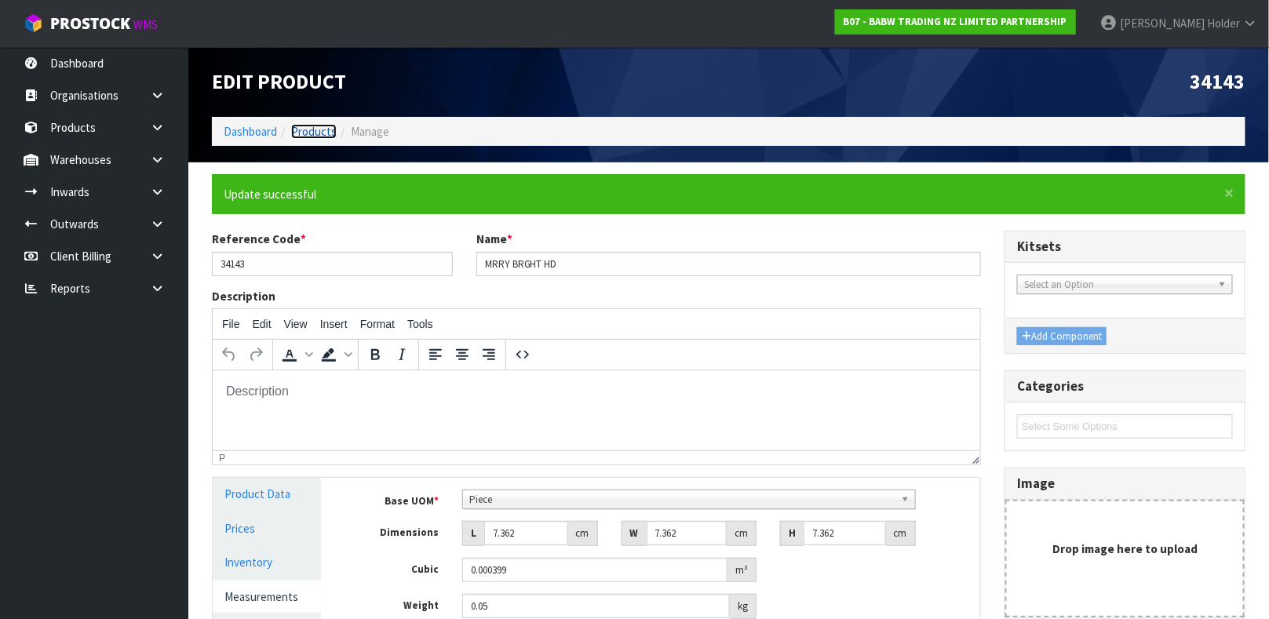
click at [326, 128] on link "Products" at bounding box center [314, 131] width 46 height 15
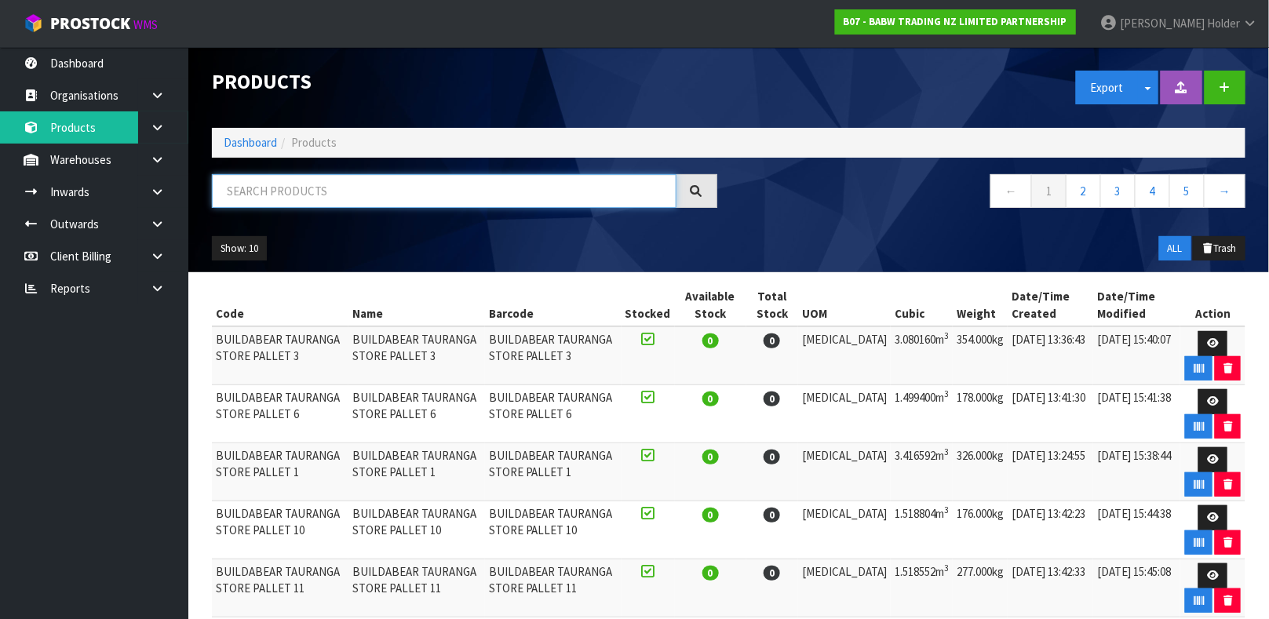
click at [363, 197] on input "text" at bounding box center [444, 191] width 465 height 34
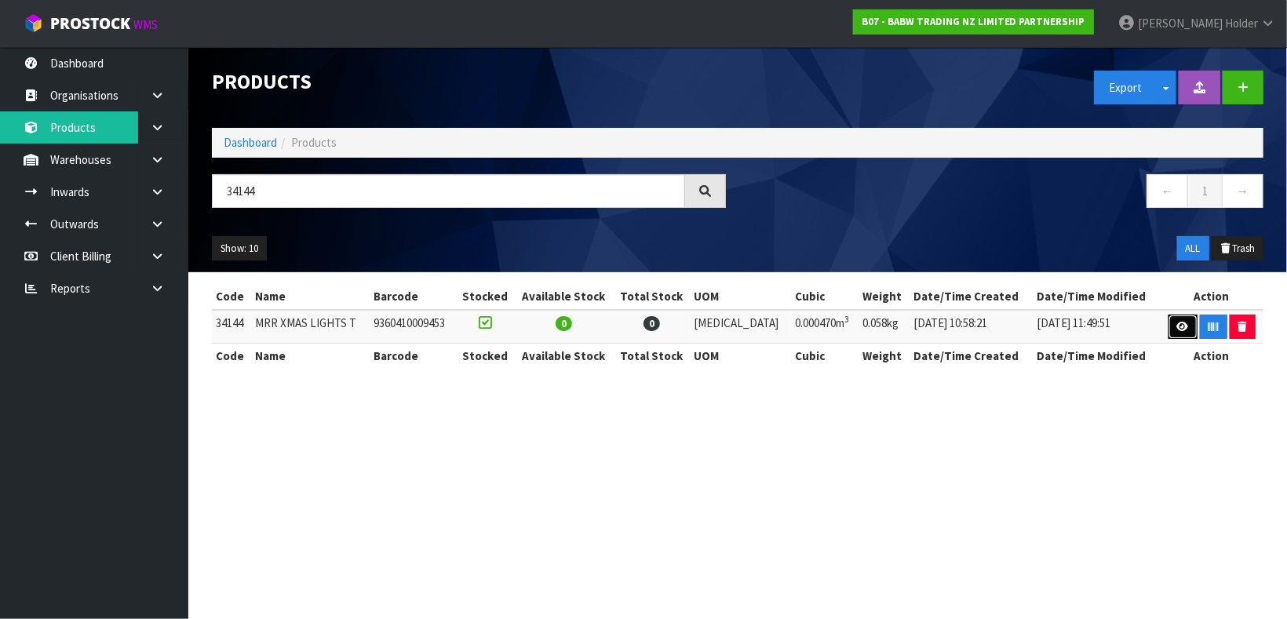
click at [1168, 325] on link at bounding box center [1182, 327] width 29 height 25
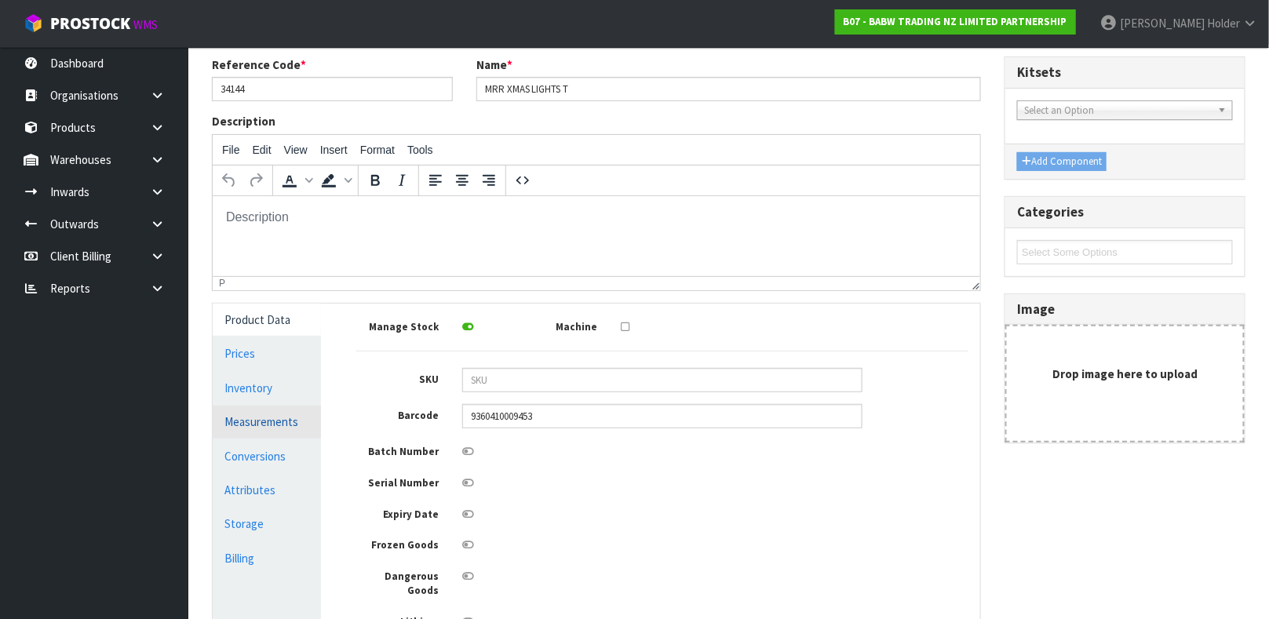
click at [274, 433] on link "Measurements" at bounding box center [267, 422] width 108 height 32
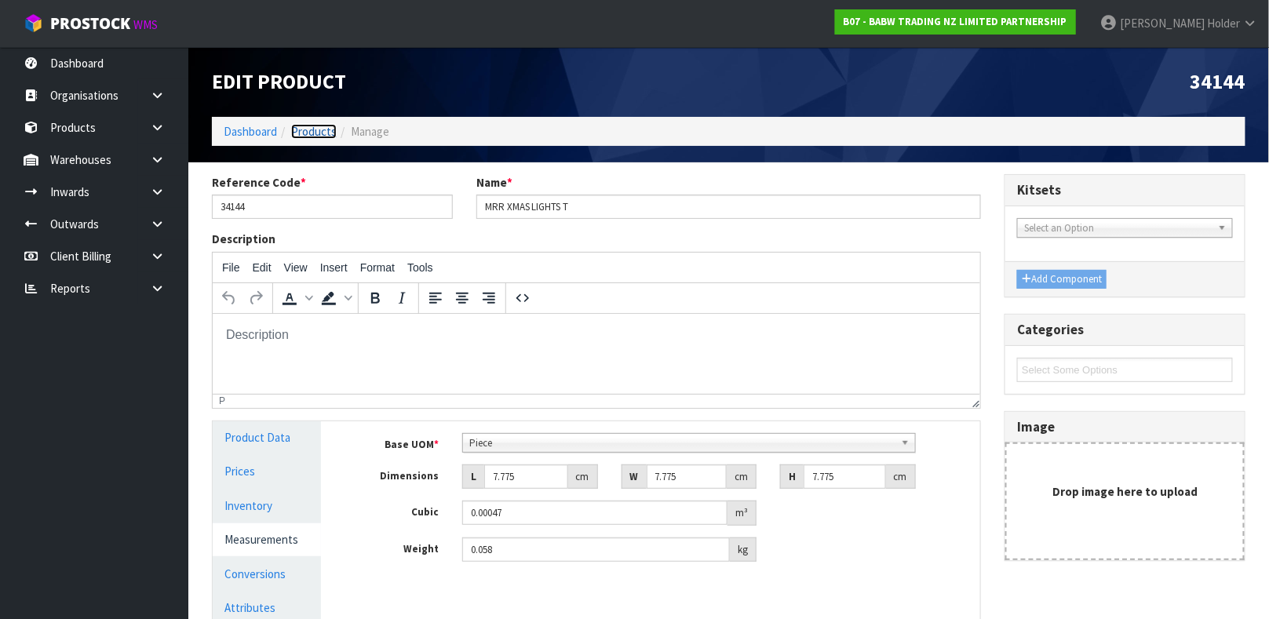
click at [317, 127] on link "Products" at bounding box center [314, 131] width 46 height 15
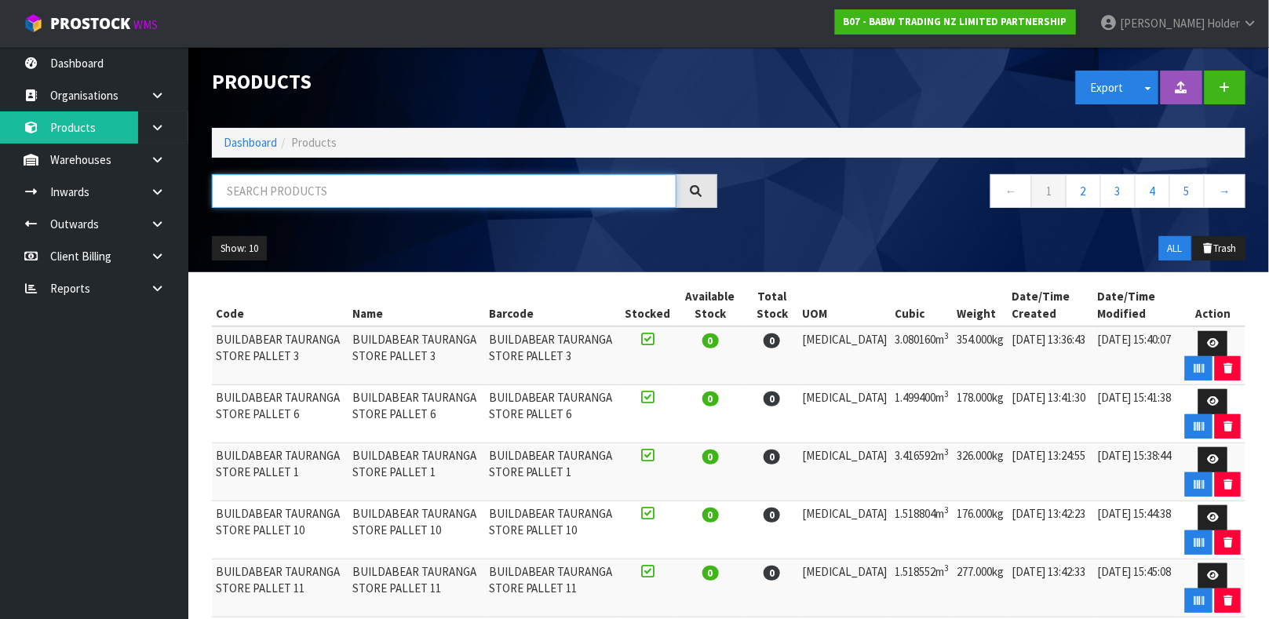
click at [315, 199] on input "text" at bounding box center [444, 191] width 465 height 34
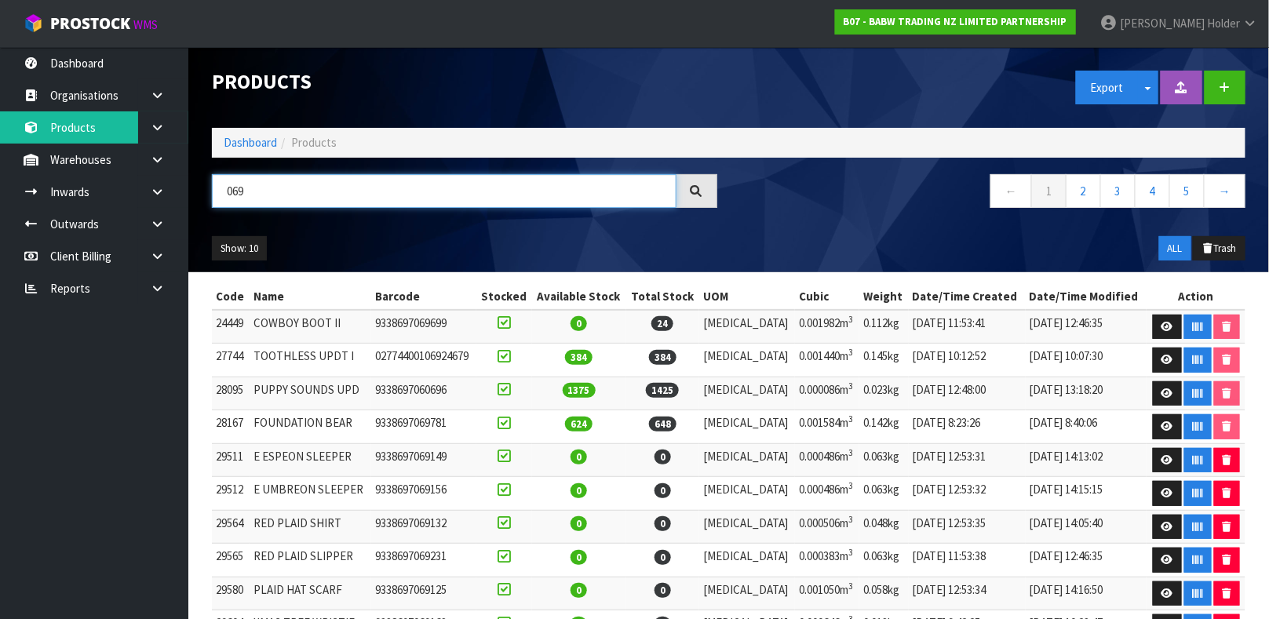
click at [228, 191] on input "069" at bounding box center [444, 191] width 465 height 34
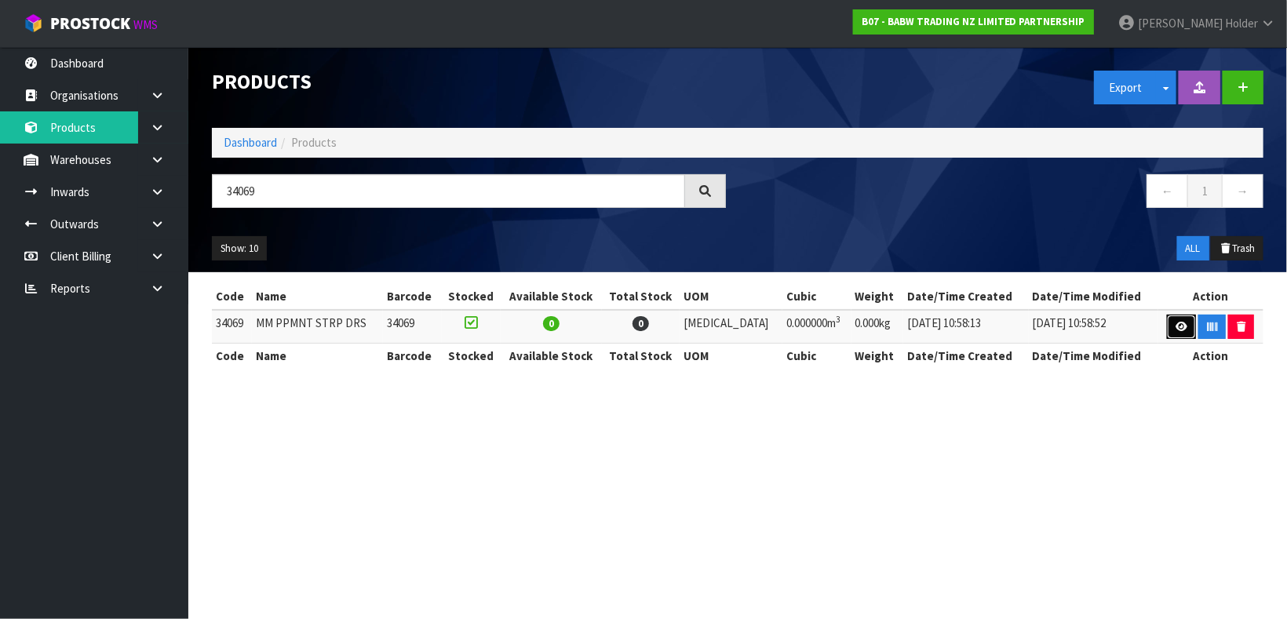
click at [1167, 327] on link at bounding box center [1181, 327] width 29 height 25
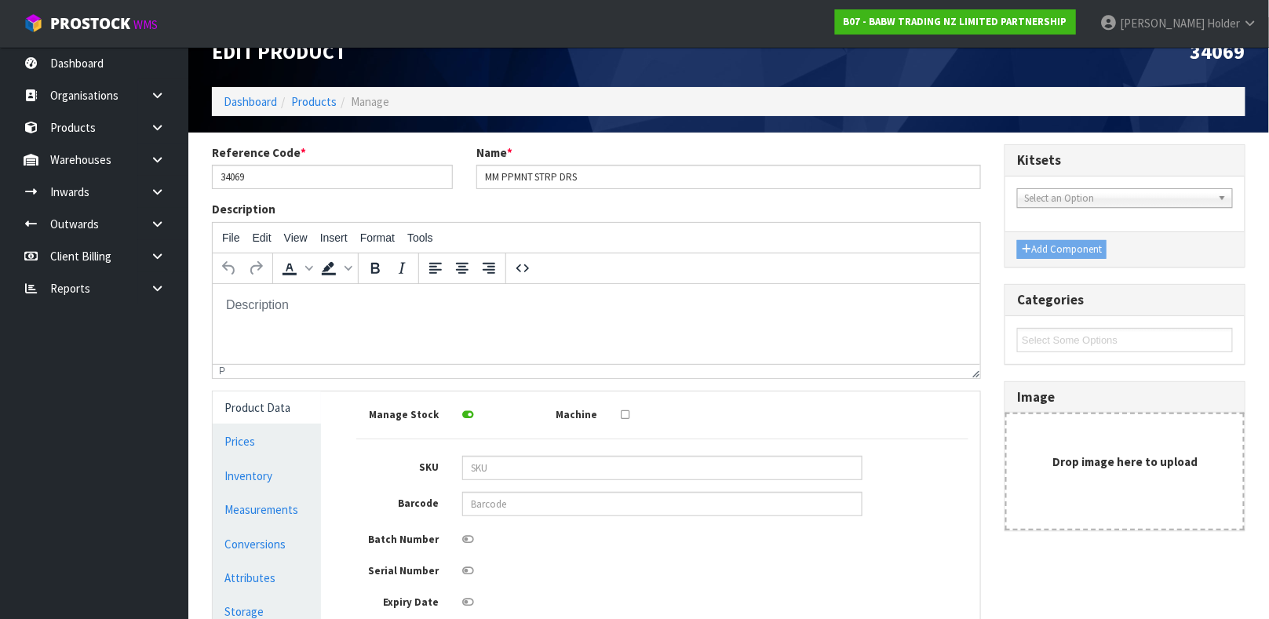
scroll to position [235, 0]
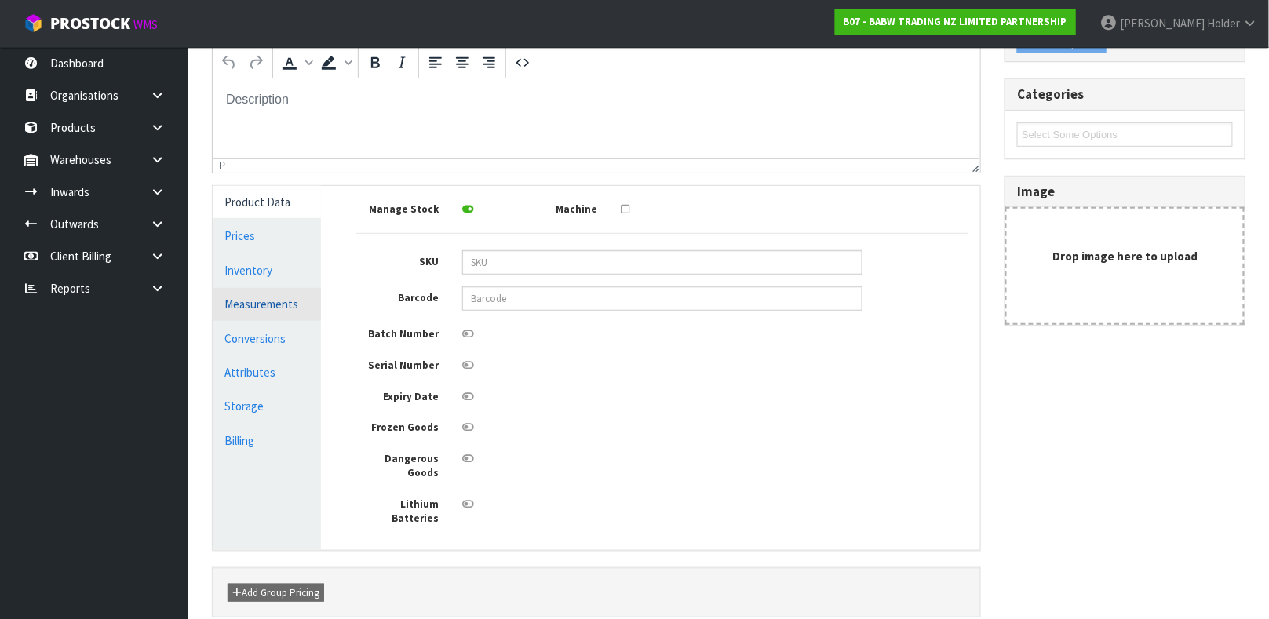
click at [268, 308] on link "Measurements" at bounding box center [267, 304] width 108 height 32
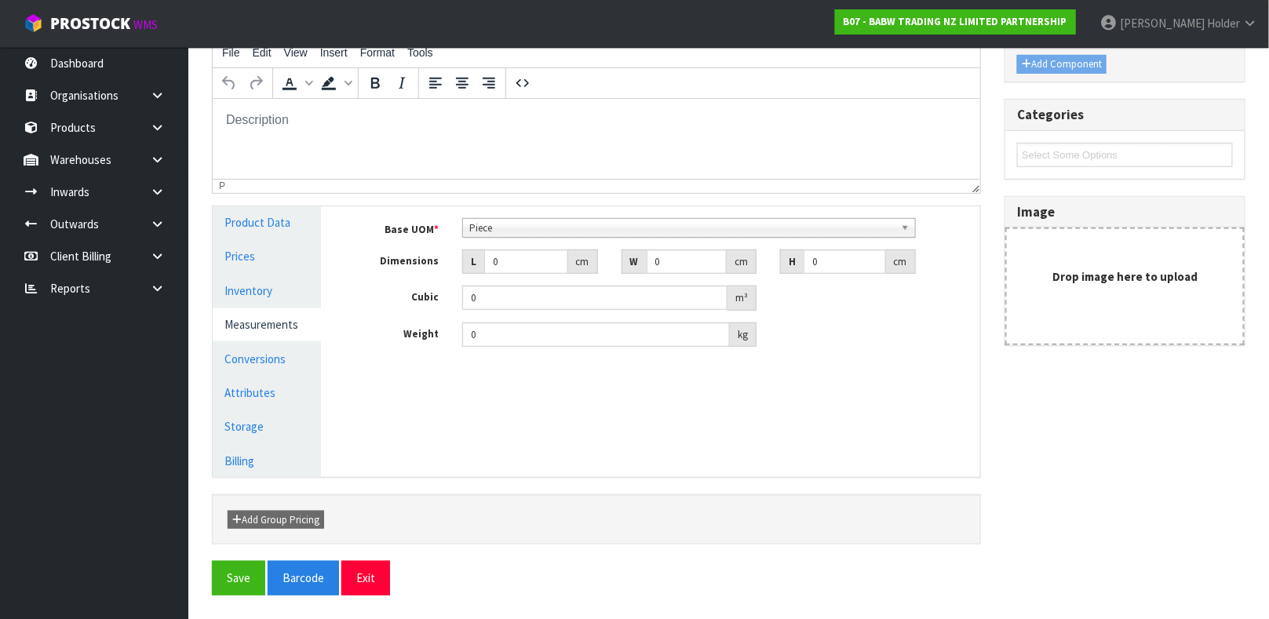
scroll to position [214, 0]
click at [262, 261] on link "Prices" at bounding box center [267, 257] width 108 height 32
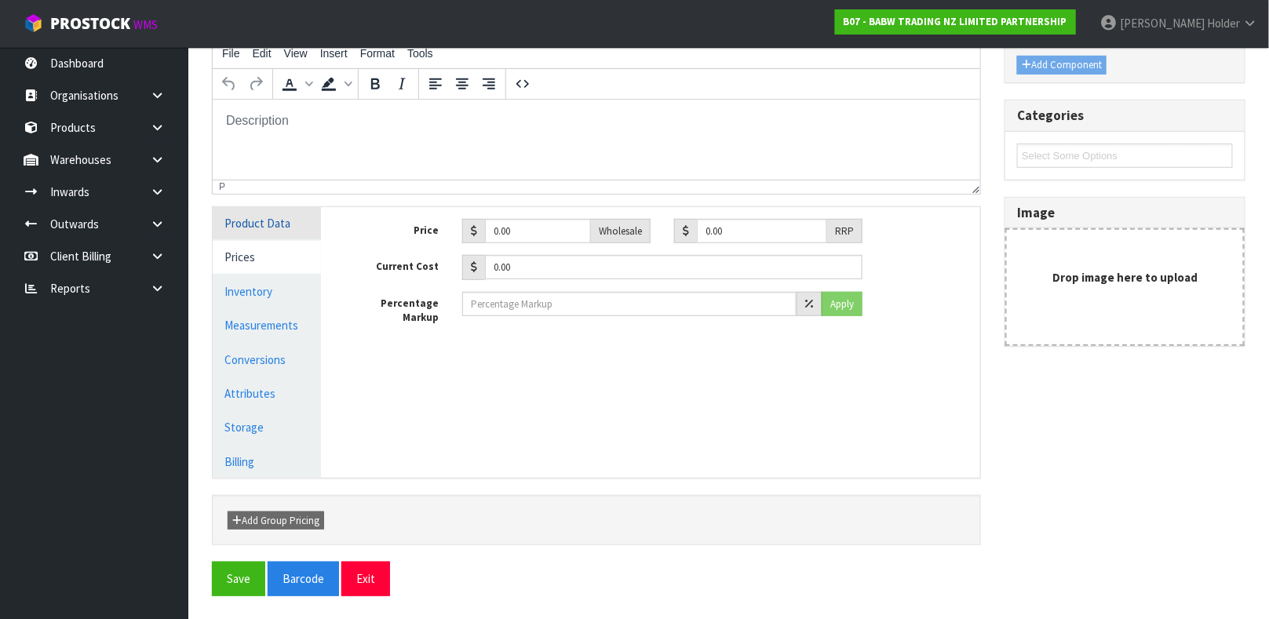
click at [264, 228] on link "Product Data" at bounding box center [267, 223] width 108 height 32
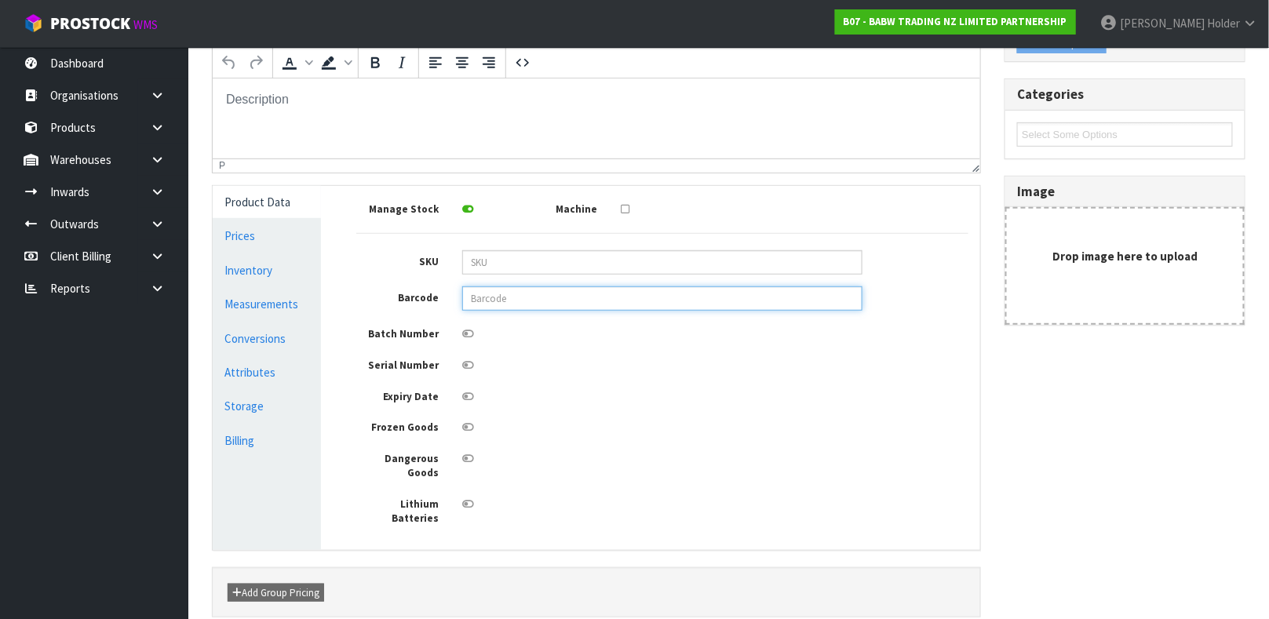
click at [508, 298] on input "text" at bounding box center [662, 298] width 400 height 24
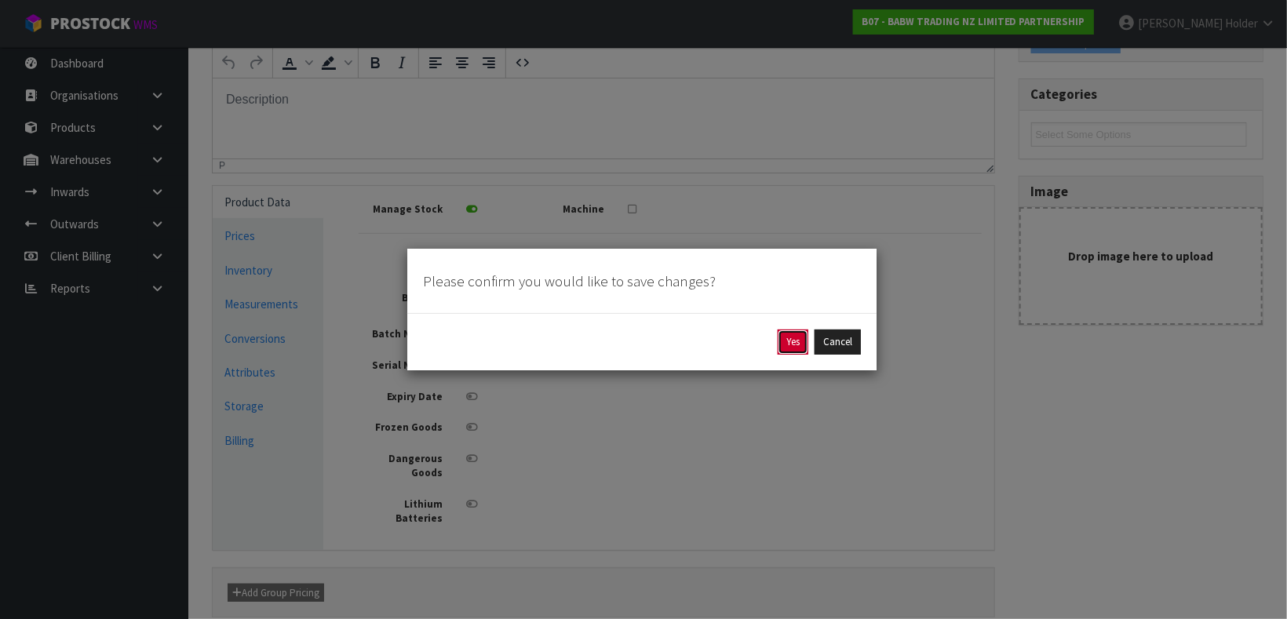
click at [799, 332] on button "Yes" at bounding box center [793, 342] width 31 height 25
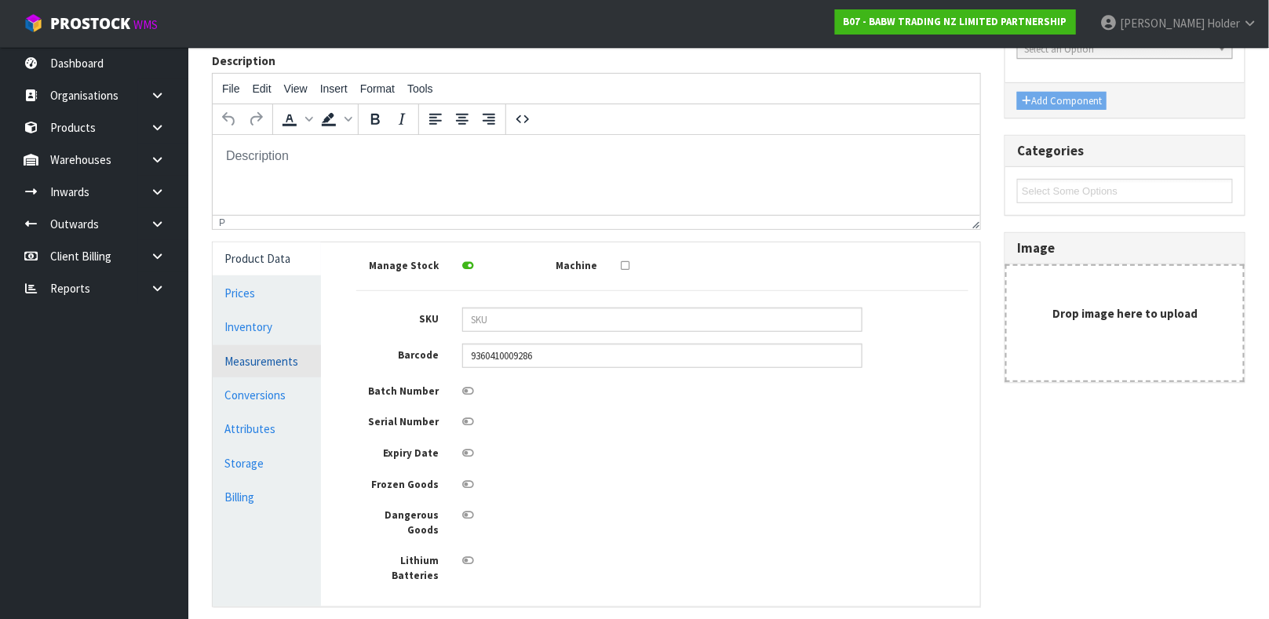
click at [286, 357] on link "Measurements" at bounding box center [267, 361] width 108 height 32
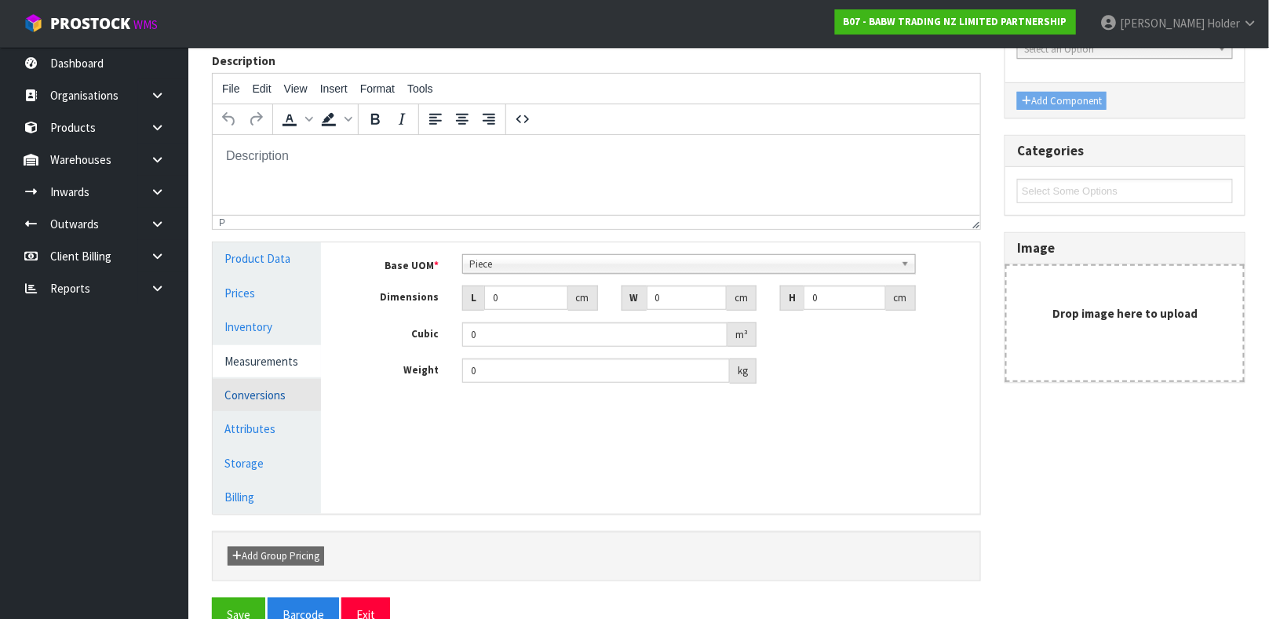
click at [253, 388] on link "Conversions" at bounding box center [267, 395] width 108 height 32
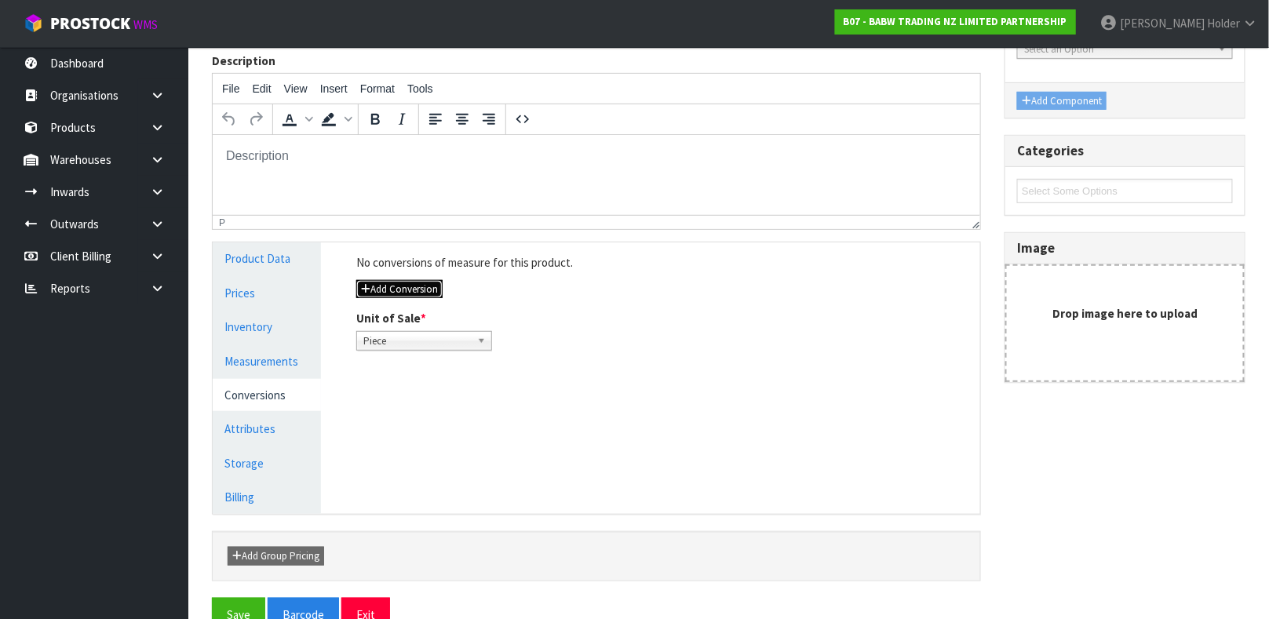
click at [394, 290] on button "Add Conversion" at bounding box center [399, 289] width 86 height 19
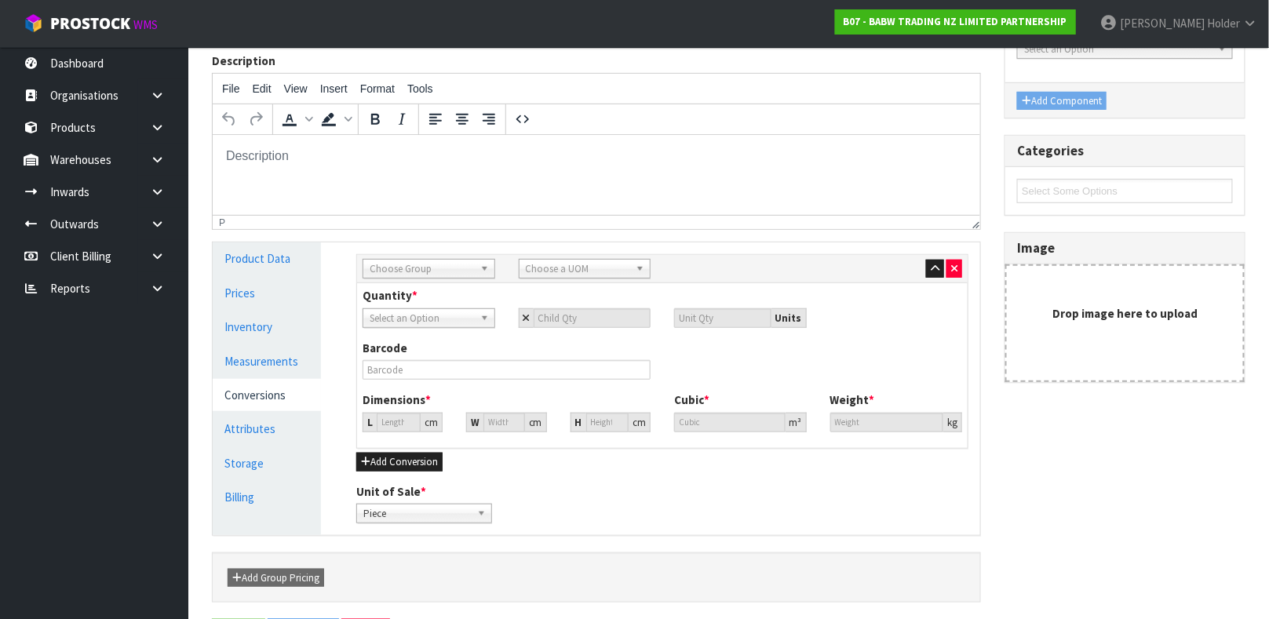
click at [431, 264] on span "Choose Group" at bounding box center [422, 269] width 104 height 19
click at [428, 313] on li "Ou ter" at bounding box center [428, 314] width 125 height 20
click at [529, 279] on div "Choose a UOM" at bounding box center [585, 269] width 133 height 20
click at [550, 317] on li "Car ton" at bounding box center [585, 314] width 125 height 20
click at [560, 315] on input "number" at bounding box center [593, 318] width 118 height 20
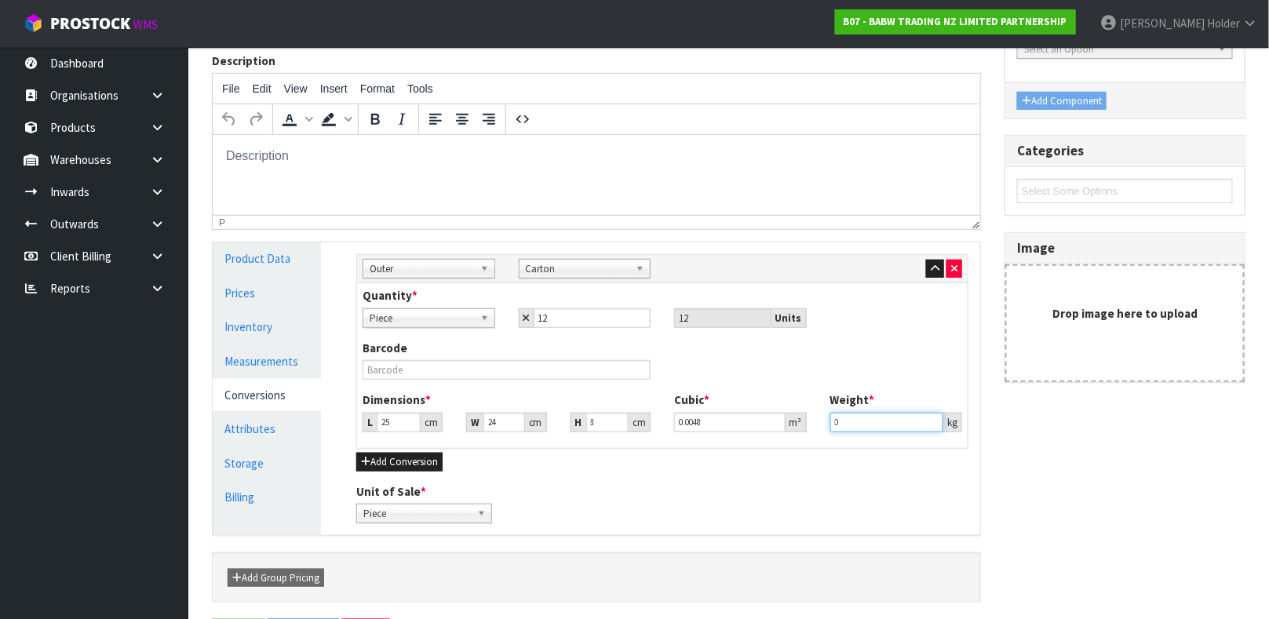
drag, startPoint x: 854, startPoint y: 418, endPoint x: 657, endPoint y: 398, distance: 198.0
click at [705, 404] on div "Dimensions * L 25 cm W 24 cm H 8 cm Cubic * 0.0048 m³ Weight * 0 kg" at bounding box center [662, 418] width 623 height 52
click at [244, 369] on link "Measurements" at bounding box center [267, 361] width 108 height 32
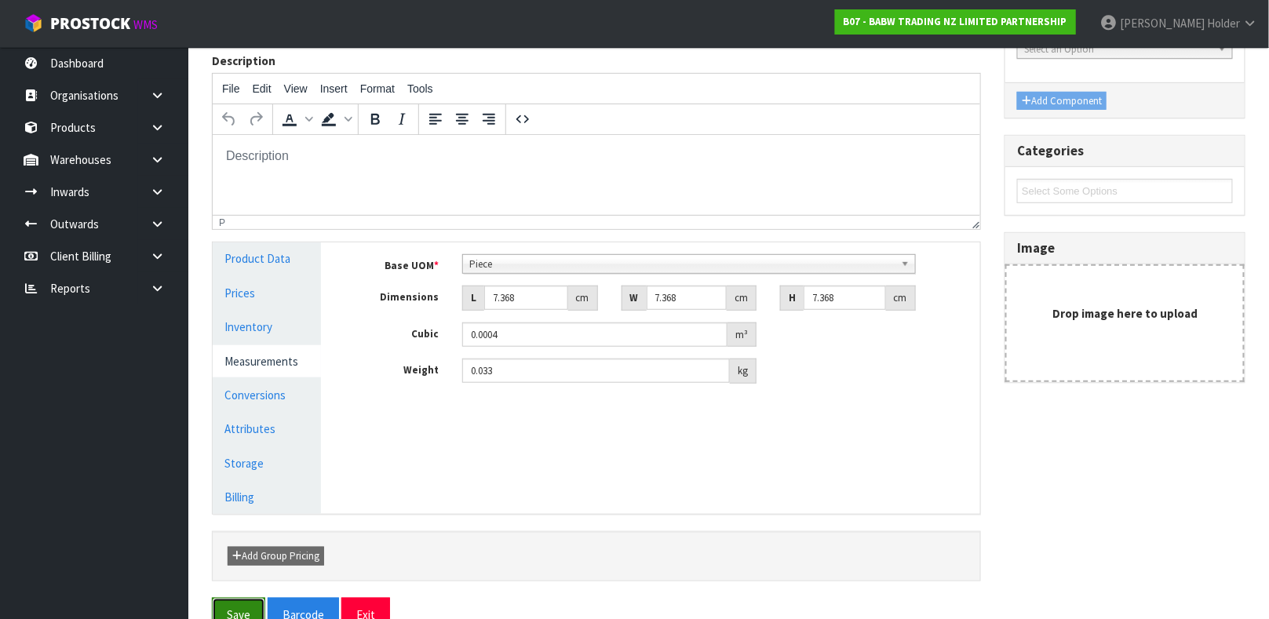
click at [256, 607] on button "Save" at bounding box center [238, 615] width 53 height 34
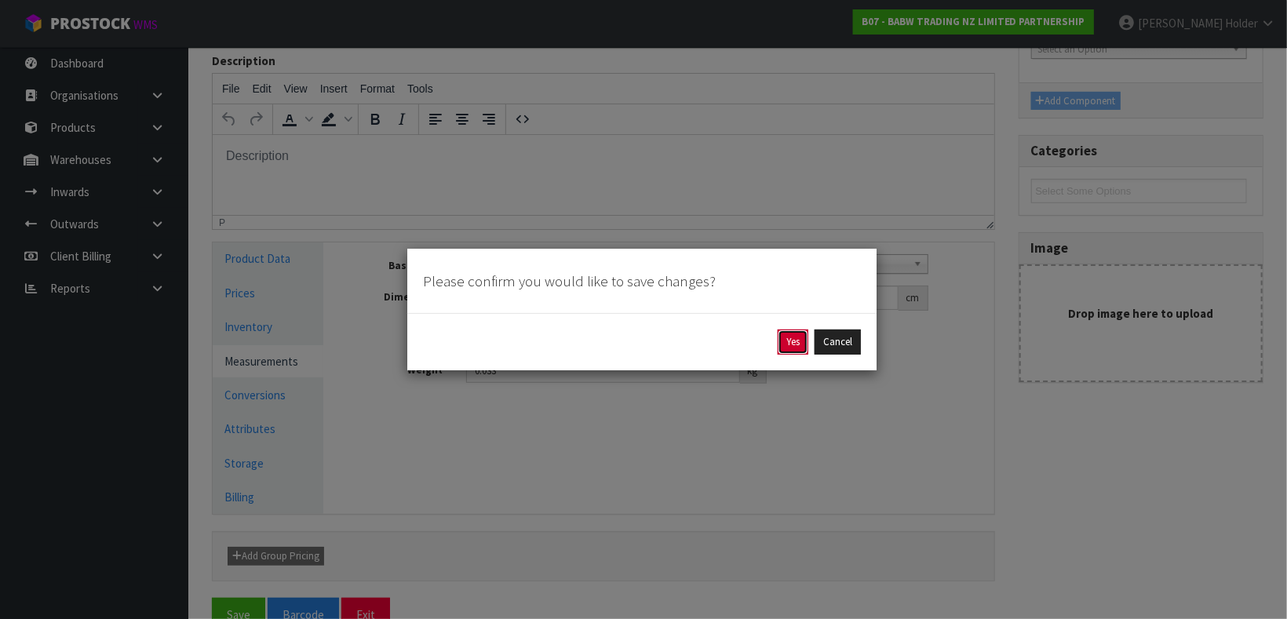
click at [788, 338] on button "Yes" at bounding box center [793, 342] width 31 height 25
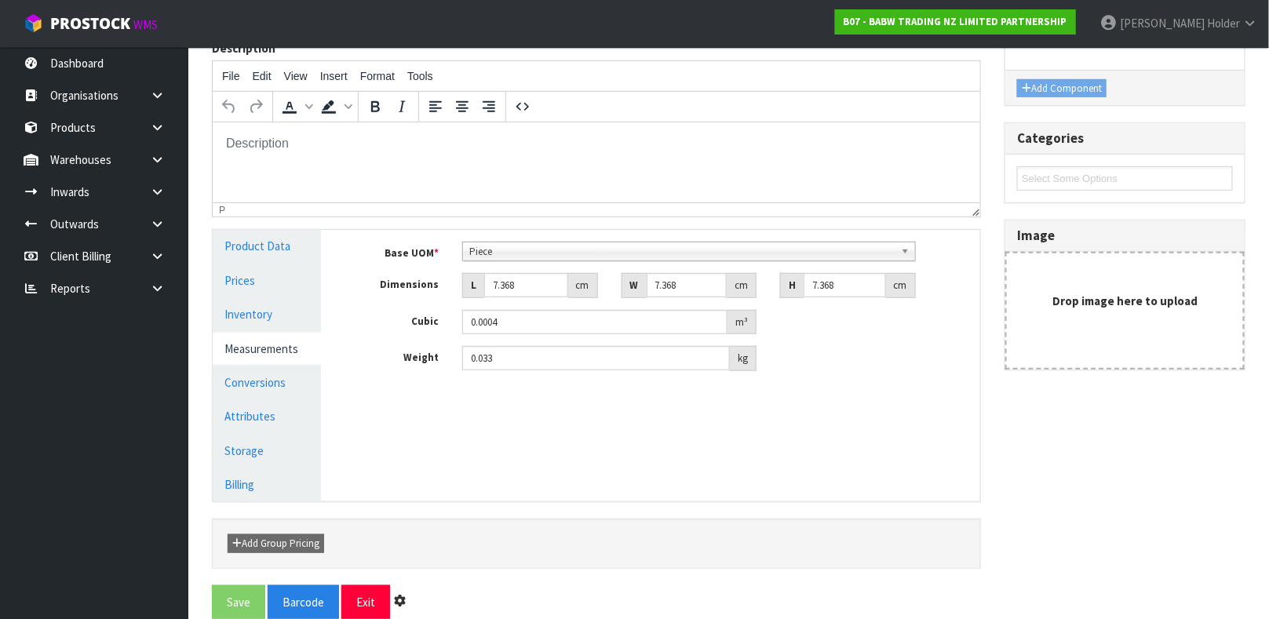
scroll to position [0, 0]
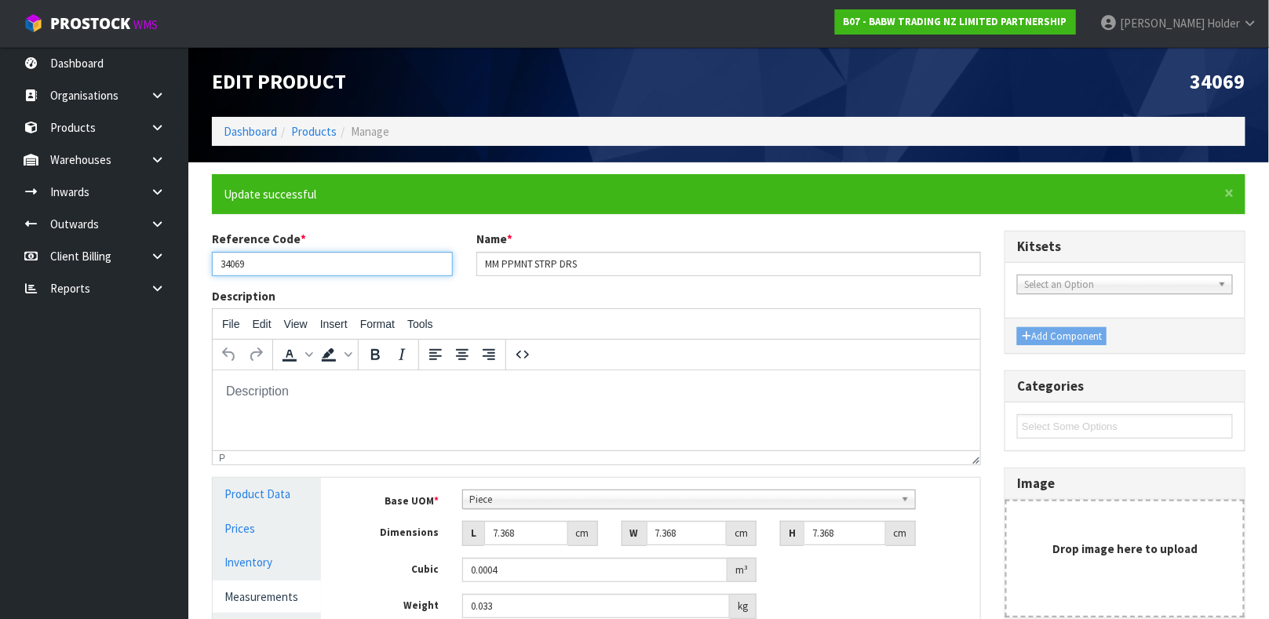
click at [326, 252] on input "34069" at bounding box center [332, 264] width 241 height 24
click at [294, 131] on link "Products" at bounding box center [314, 131] width 46 height 15
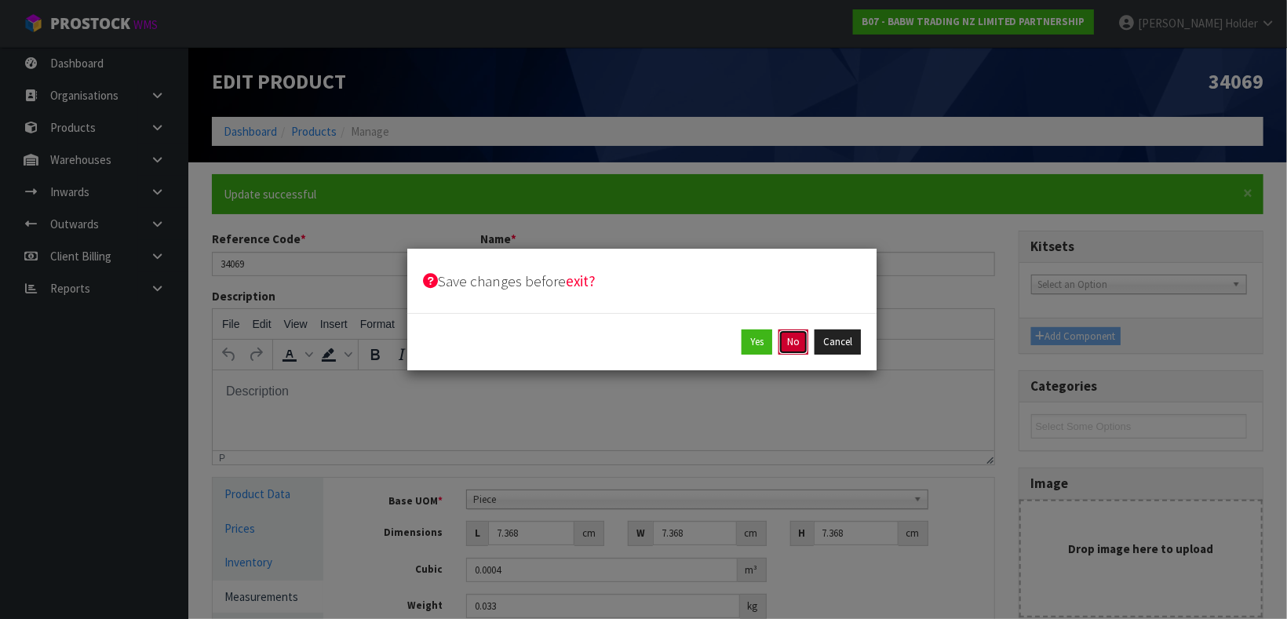
click at [789, 348] on button "No" at bounding box center [793, 342] width 30 height 25
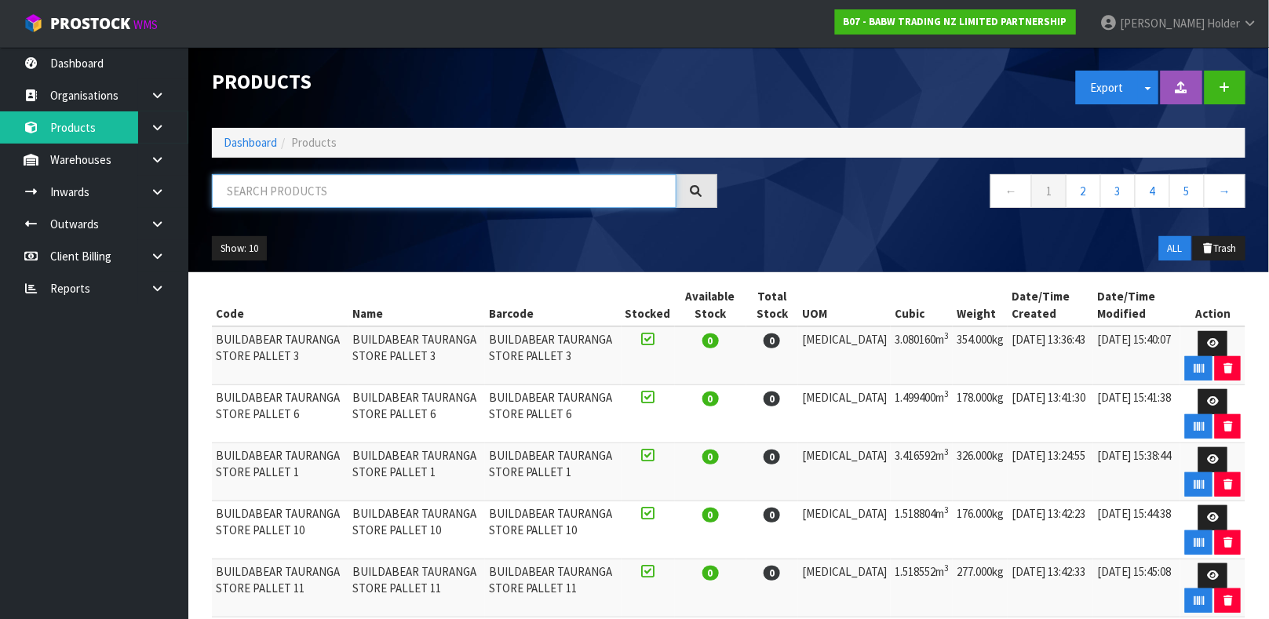
click at [426, 202] on input "text" at bounding box center [444, 191] width 465 height 34
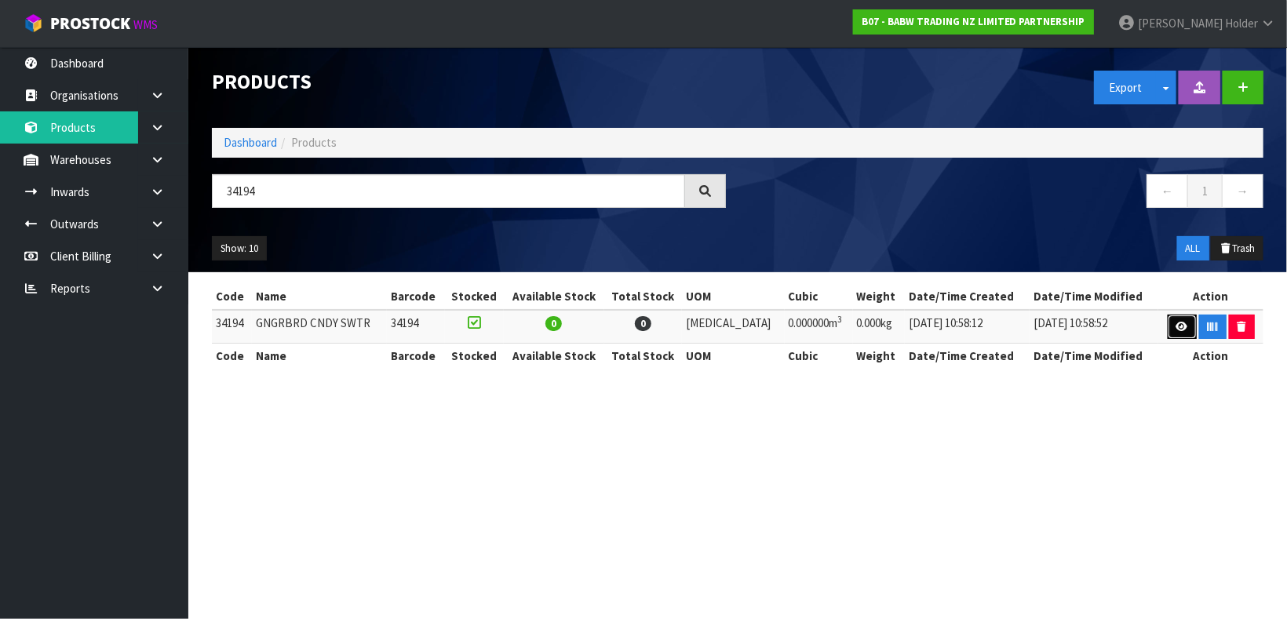
click at [1180, 322] on icon at bounding box center [1182, 327] width 12 height 10
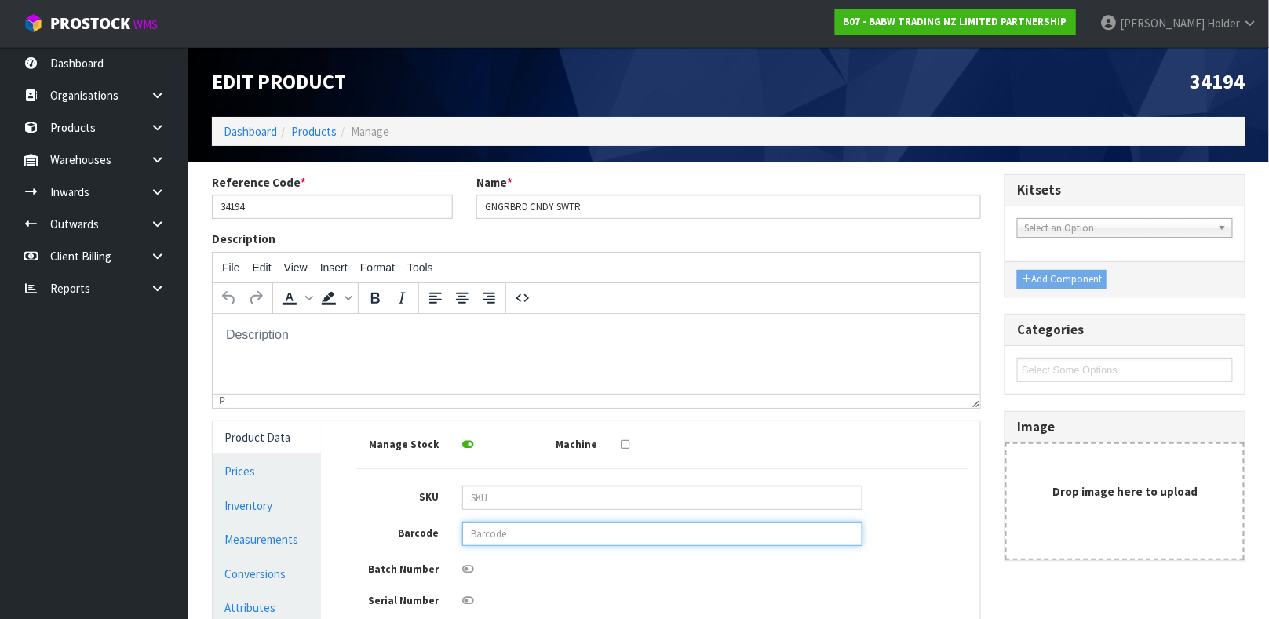
click at [491, 538] on input "text" at bounding box center [662, 534] width 400 height 24
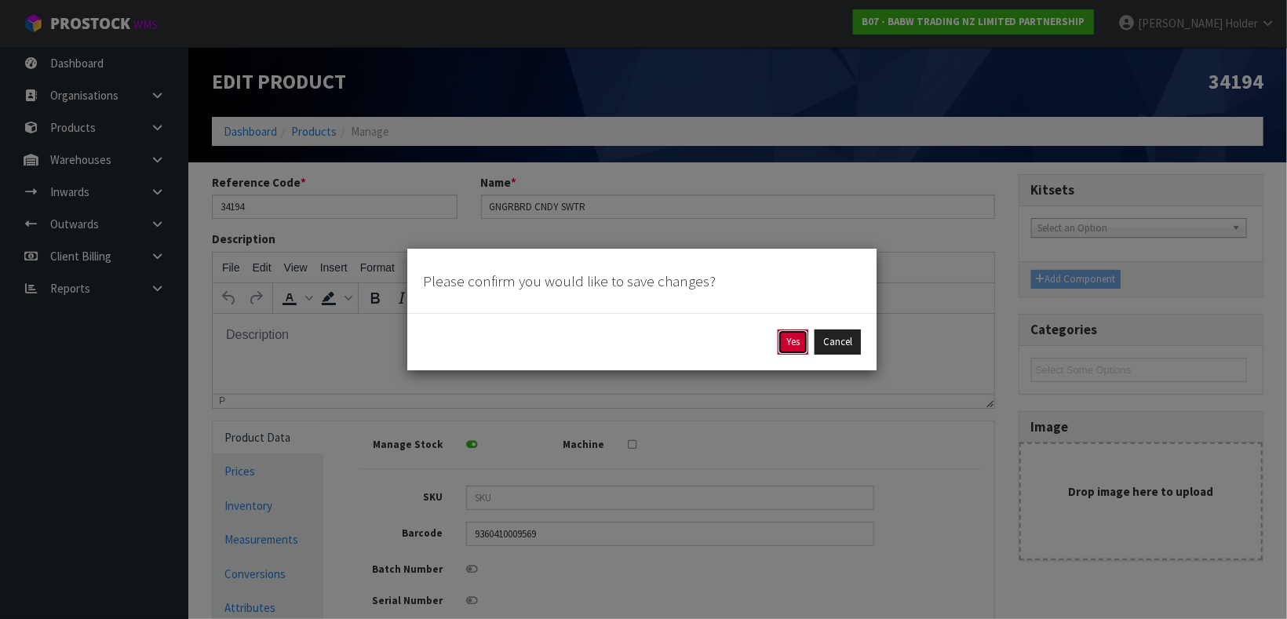
click at [778, 351] on button "Yes" at bounding box center [793, 342] width 31 height 25
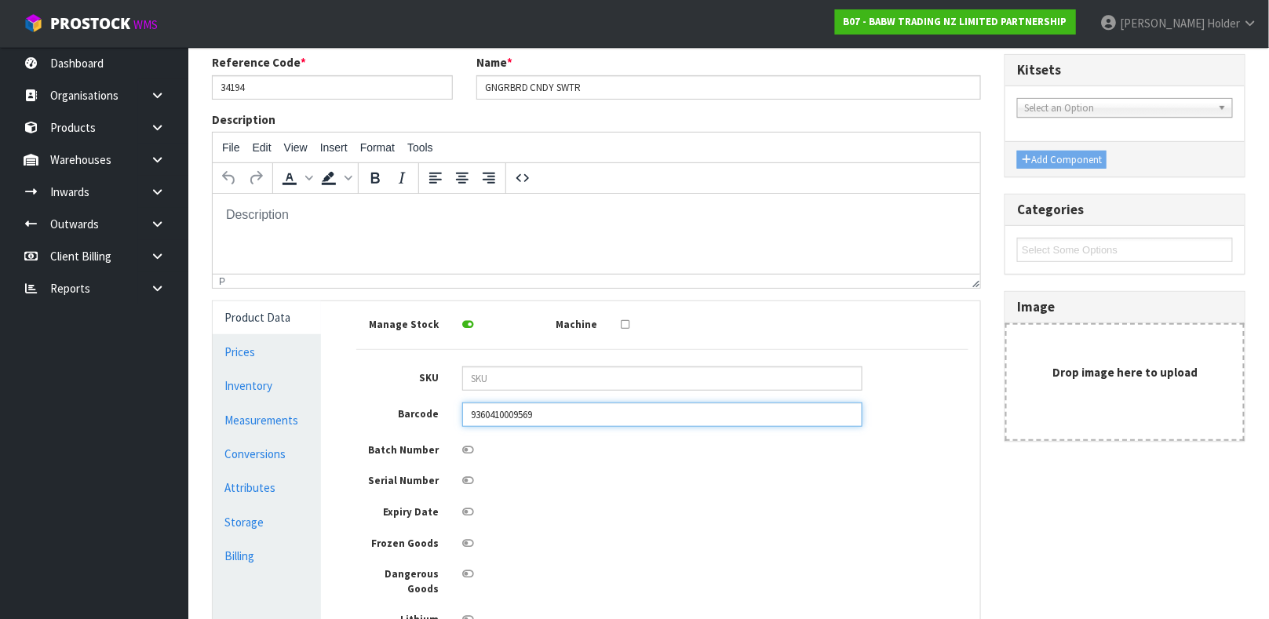
scroll to position [235, 0]
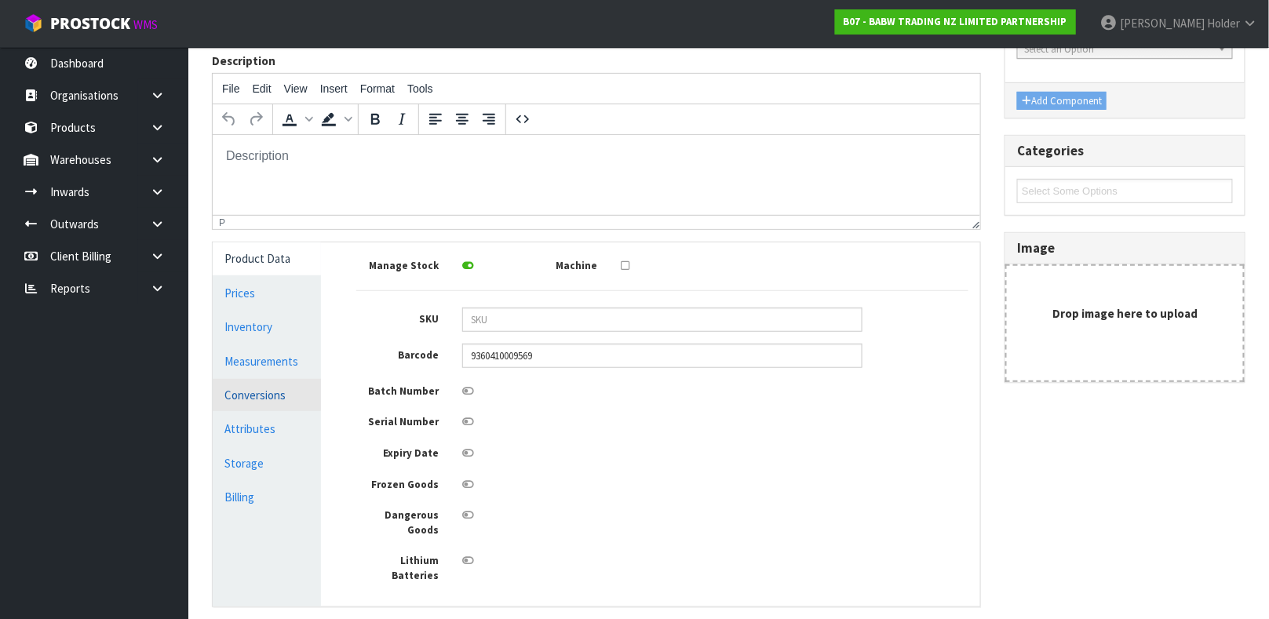
click at [272, 384] on link "Conversions" at bounding box center [267, 395] width 108 height 32
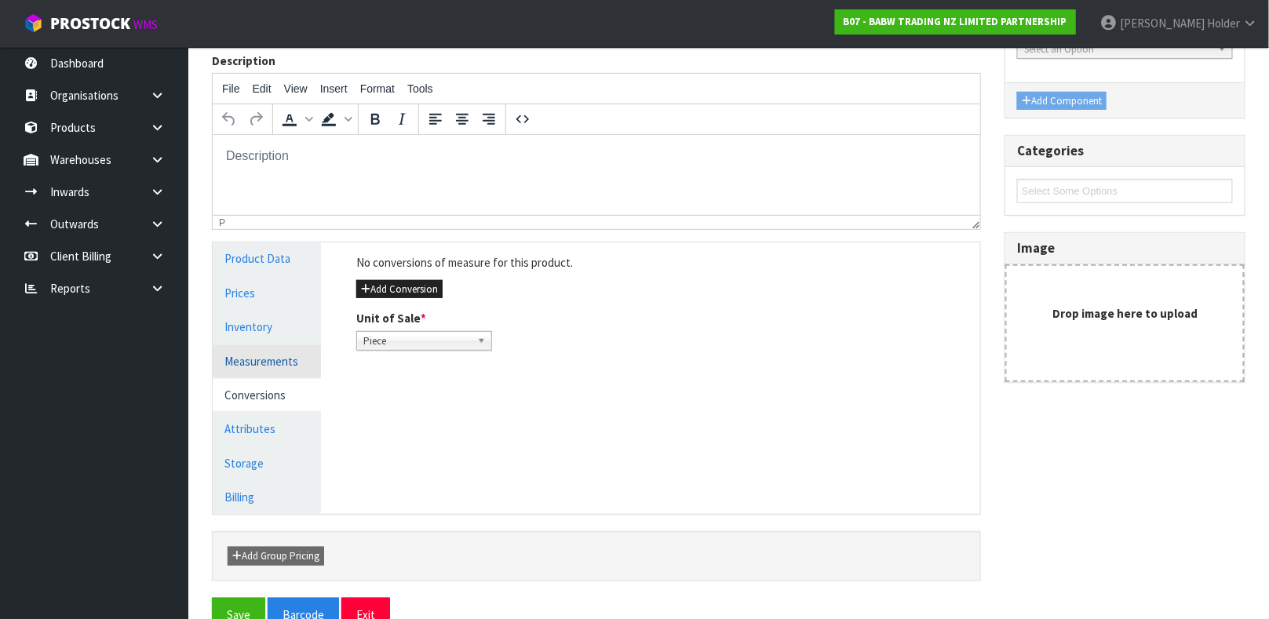
click at [279, 368] on link "Measurements" at bounding box center [267, 361] width 108 height 32
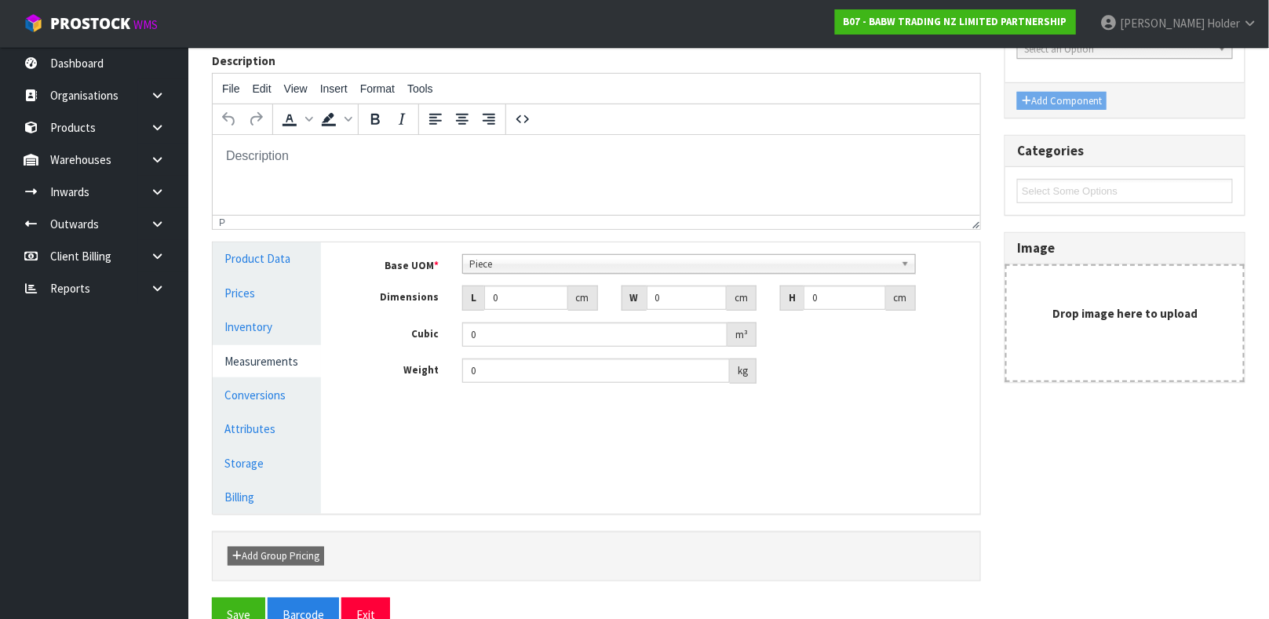
click at [293, 367] on link "Measurements" at bounding box center [267, 361] width 108 height 32
click at [275, 400] on link "Conversions" at bounding box center [267, 395] width 108 height 32
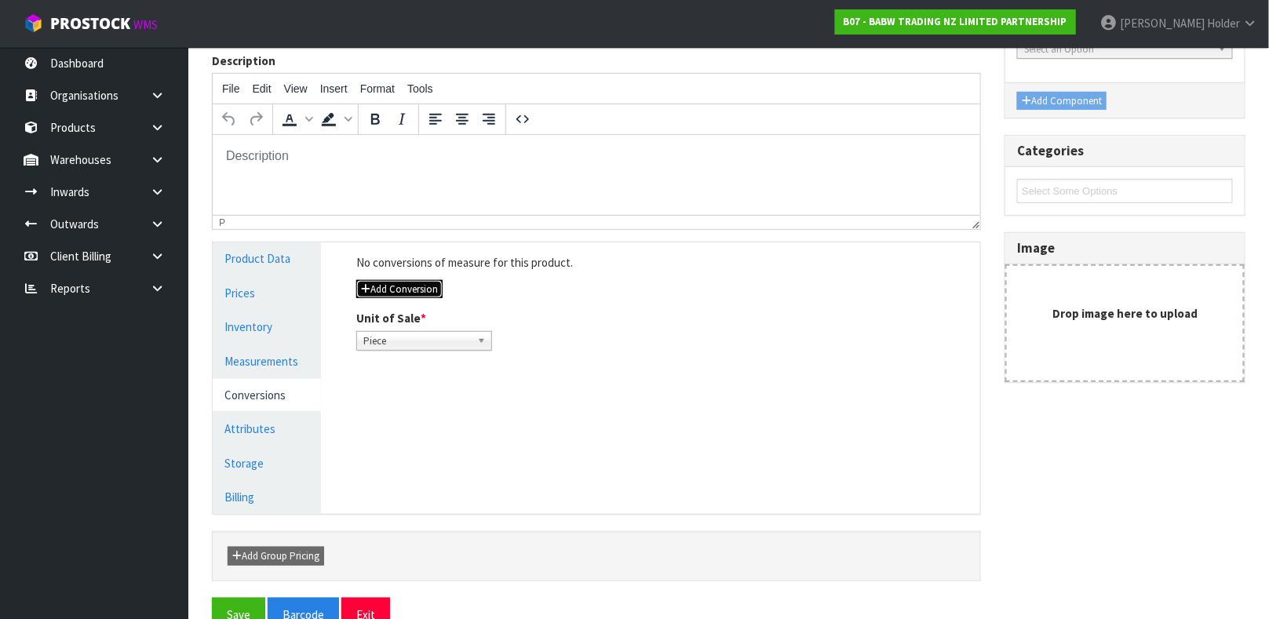
click at [402, 283] on button "Add Conversion" at bounding box center [399, 289] width 86 height 19
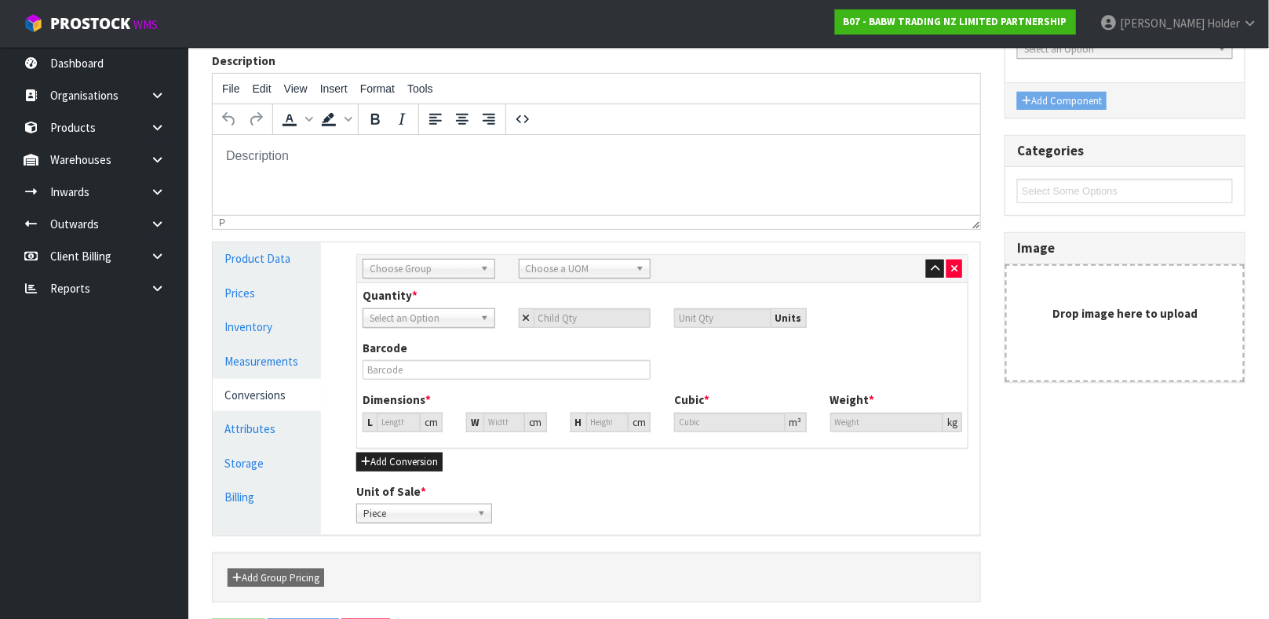
click at [411, 277] on span "Choose Group" at bounding box center [422, 269] width 104 height 19
click at [420, 313] on li "O uter" at bounding box center [428, 314] width 125 height 20
click at [578, 264] on span "Choose a UOM" at bounding box center [578, 269] width 104 height 19
click at [559, 305] on li "Car ton" at bounding box center [585, 314] width 125 height 20
click at [592, 326] on input "number" at bounding box center [593, 318] width 118 height 20
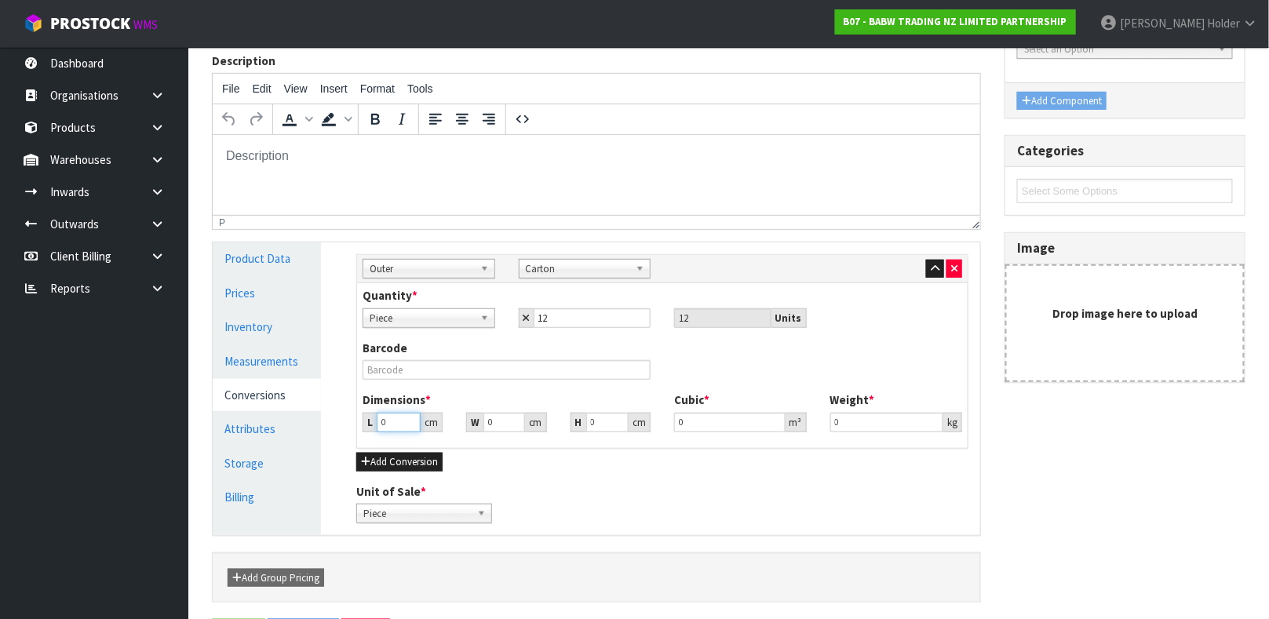
click at [402, 425] on input "0" at bounding box center [399, 423] width 44 height 20
click at [294, 350] on link "Measurements" at bounding box center [267, 361] width 108 height 32
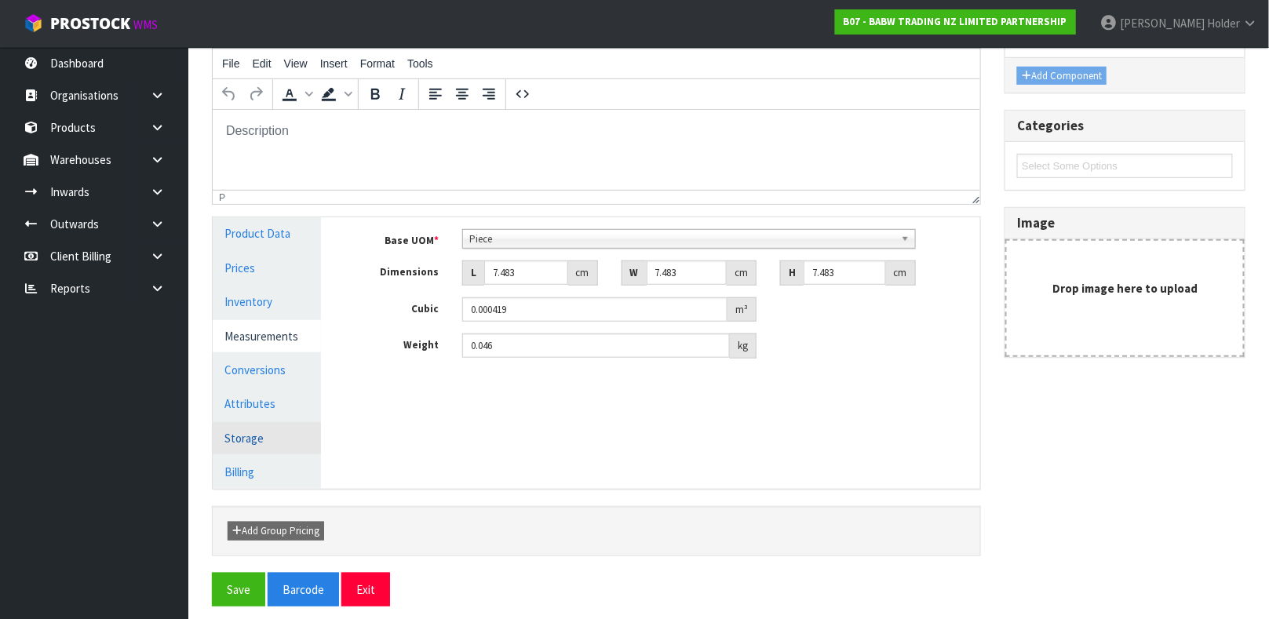
scroll to position [272, 0]
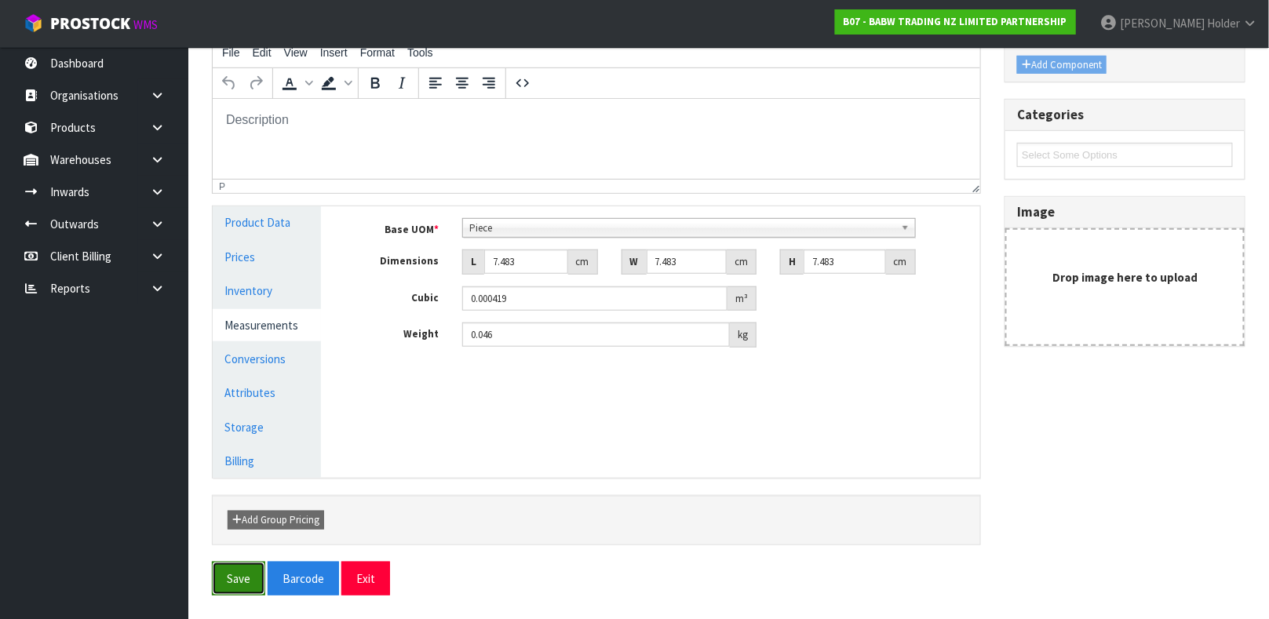
click at [232, 581] on button "Save" at bounding box center [238, 579] width 53 height 34
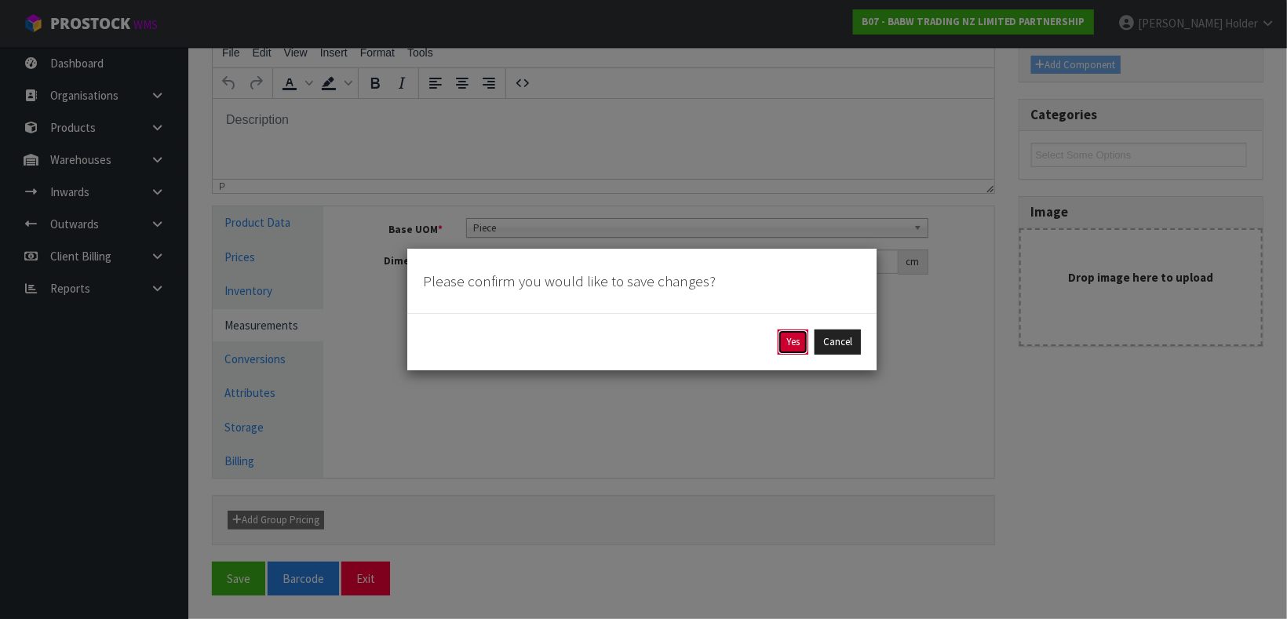
click at [801, 350] on button "Yes" at bounding box center [793, 342] width 31 height 25
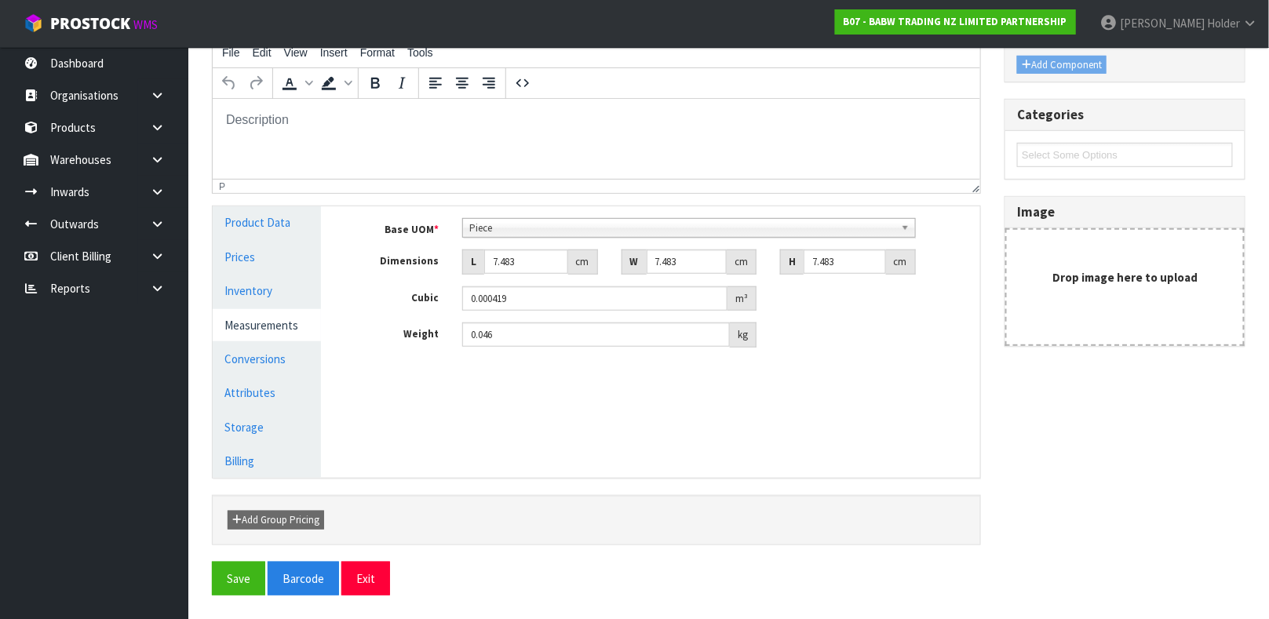
scroll to position [0, 0]
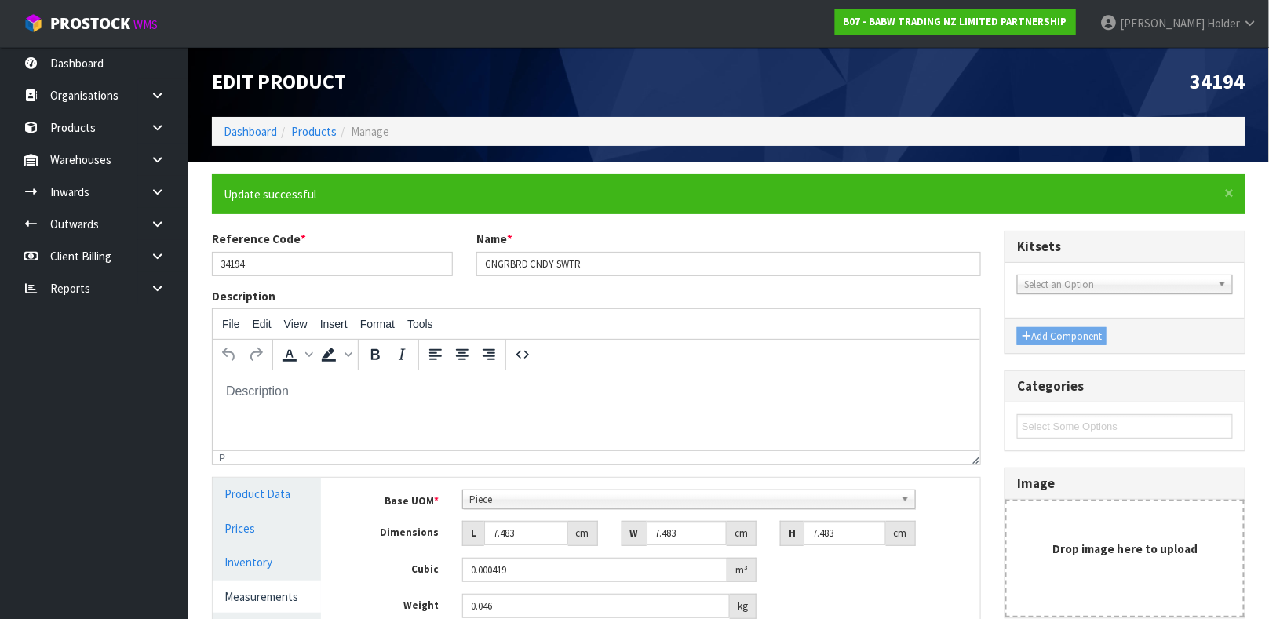
click at [310, 141] on ol "Dashboard Products Manage" at bounding box center [729, 131] width 1034 height 29
click at [312, 134] on link "Products" at bounding box center [314, 131] width 46 height 15
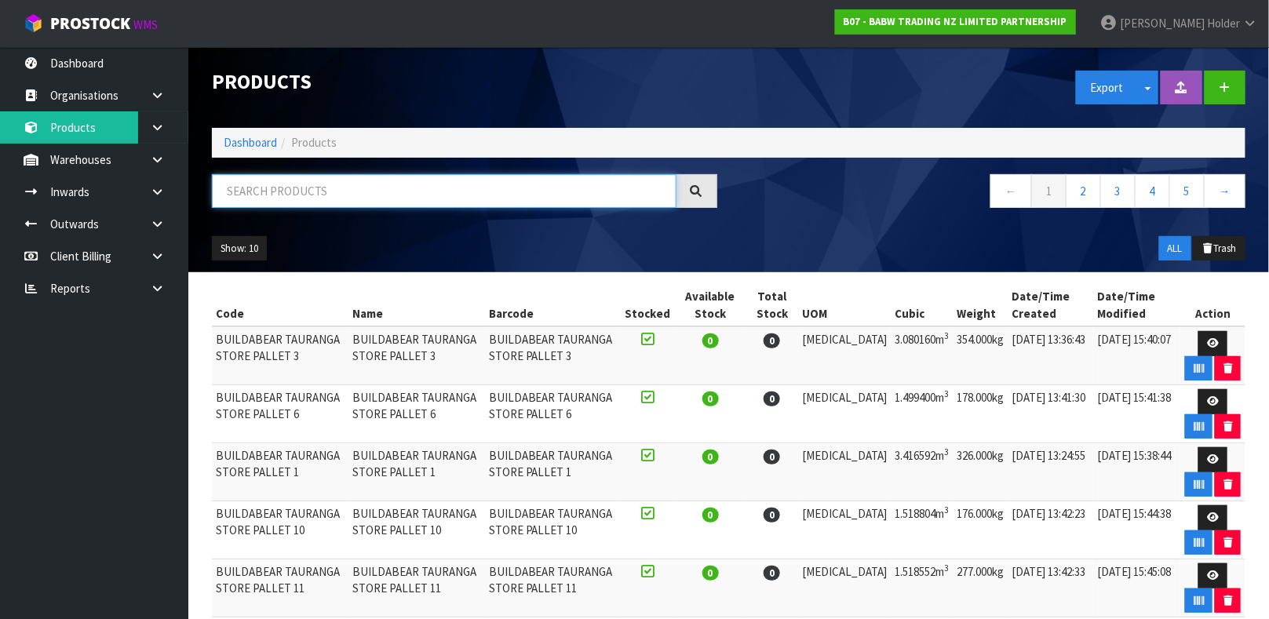
click at [392, 199] on input "text" at bounding box center [444, 191] width 465 height 34
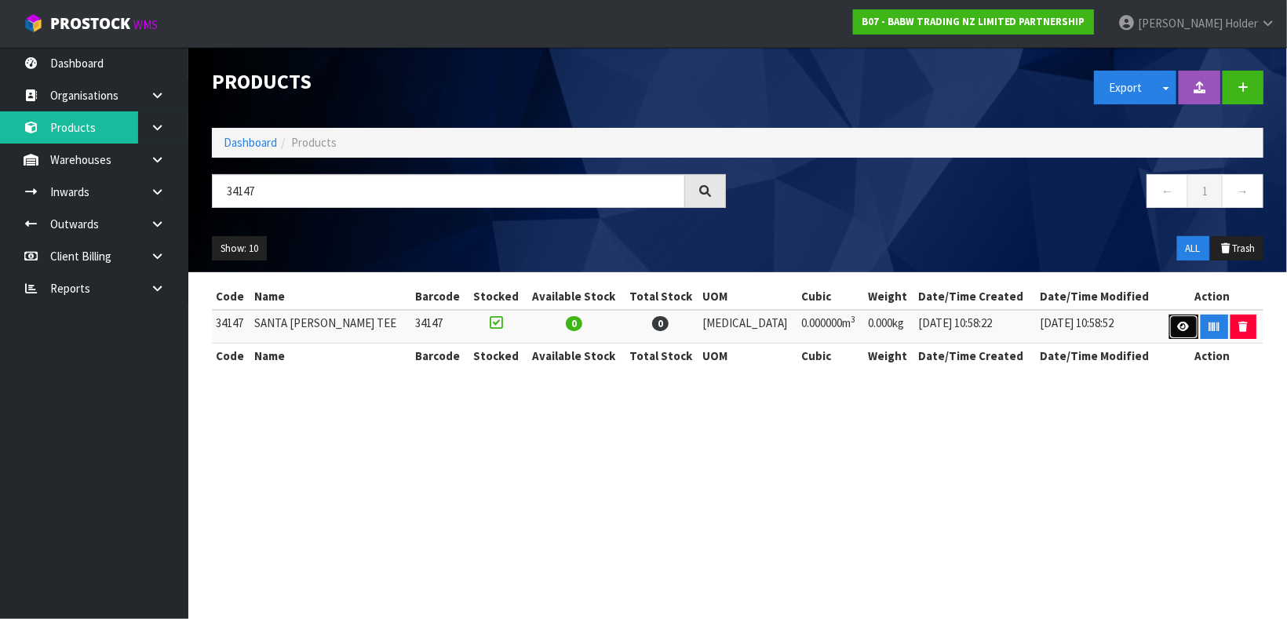
click at [1180, 316] on link at bounding box center [1183, 327] width 29 height 25
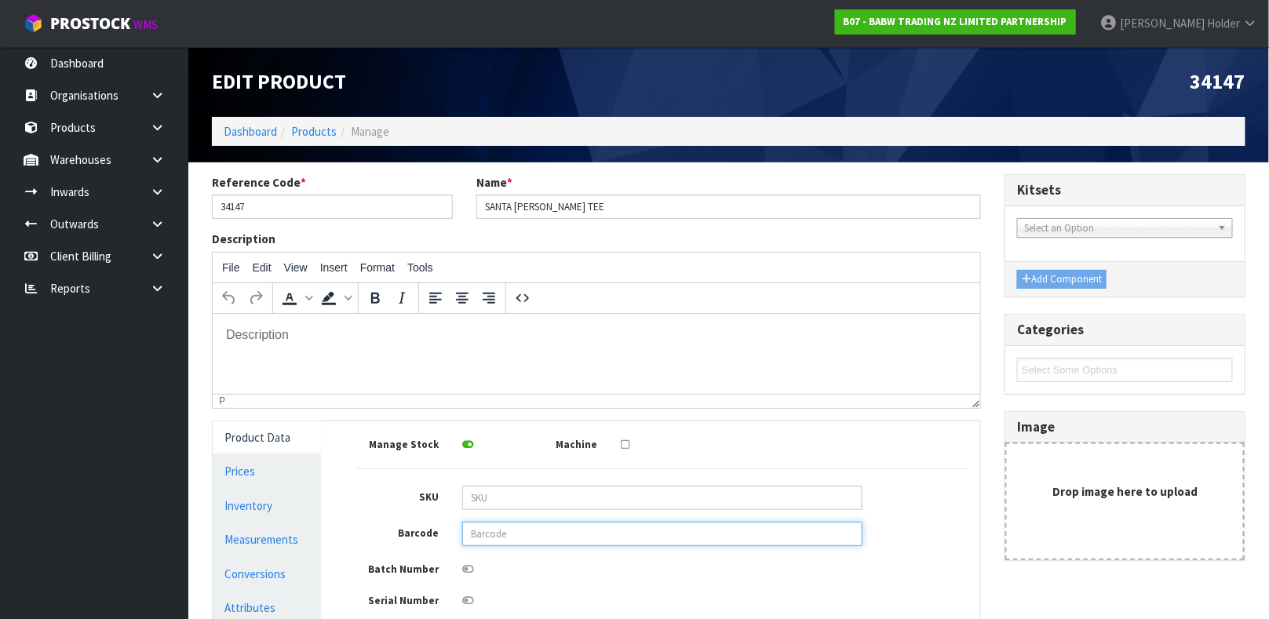
click at [735, 534] on input "text" at bounding box center [662, 534] width 400 height 24
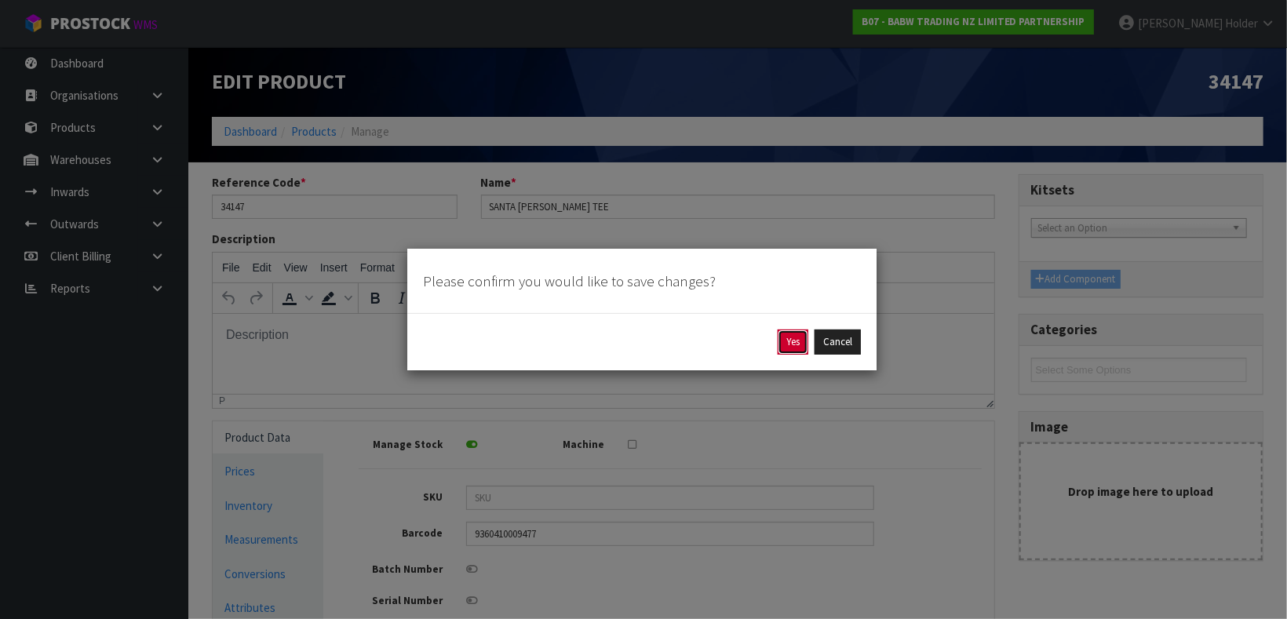
click at [801, 332] on button "Yes" at bounding box center [793, 342] width 31 height 25
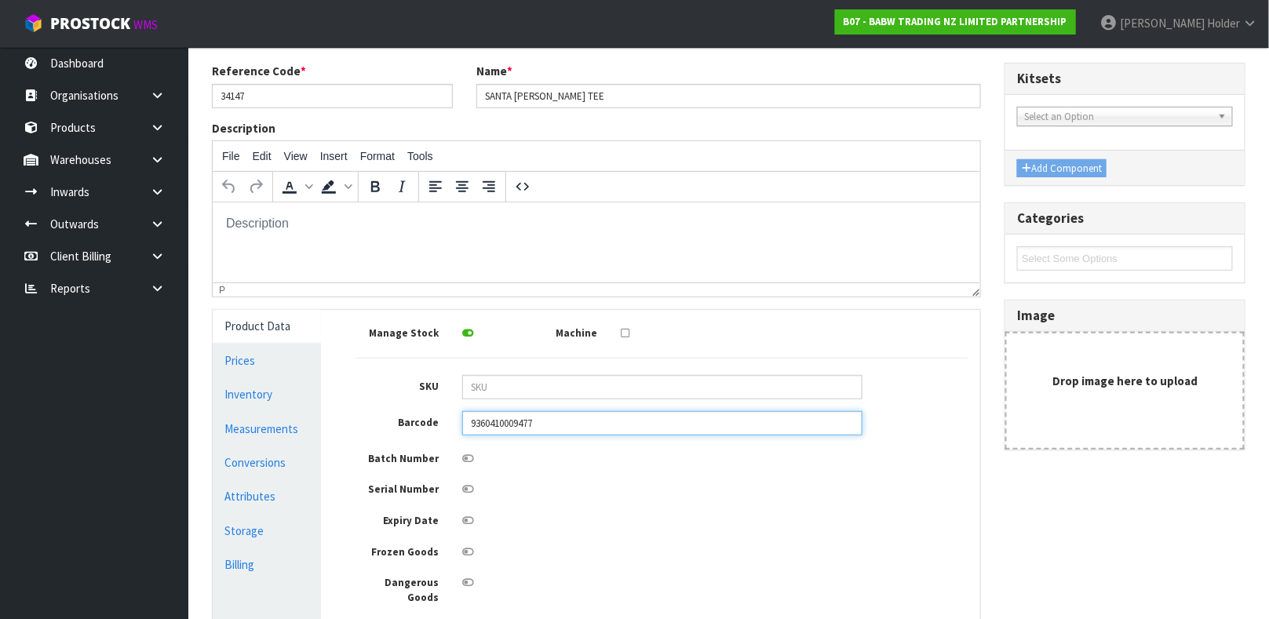
scroll to position [235, 0]
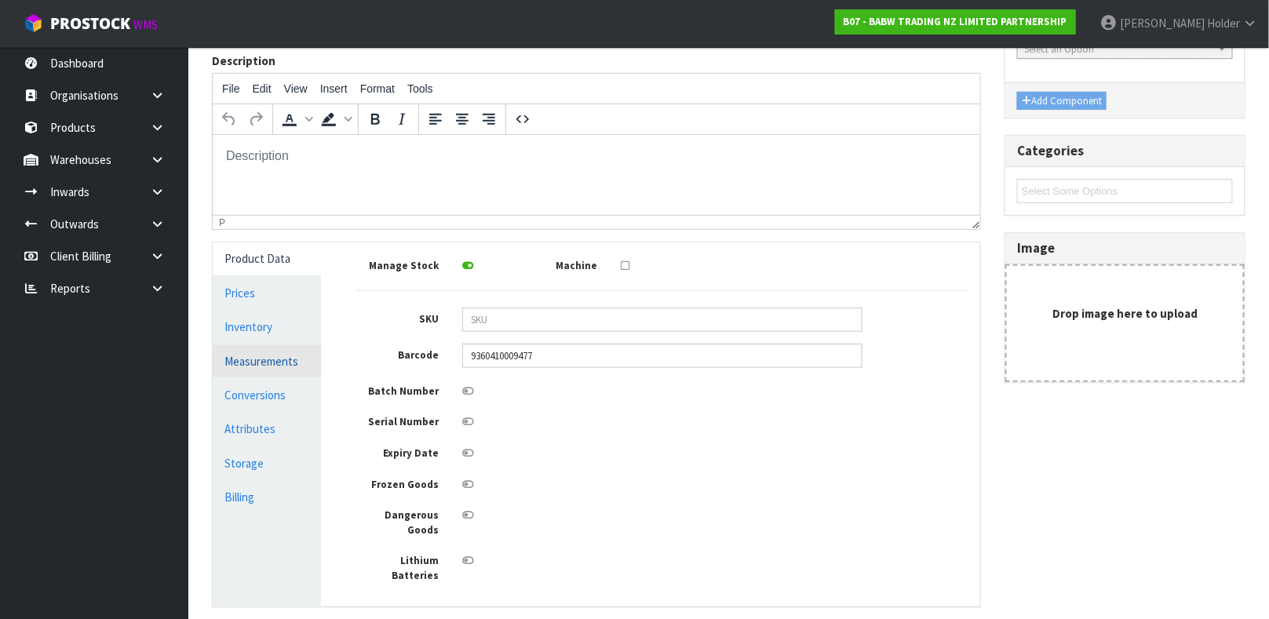
click at [279, 357] on link "Measurements" at bounding box center [267, 361] width 108 height 32
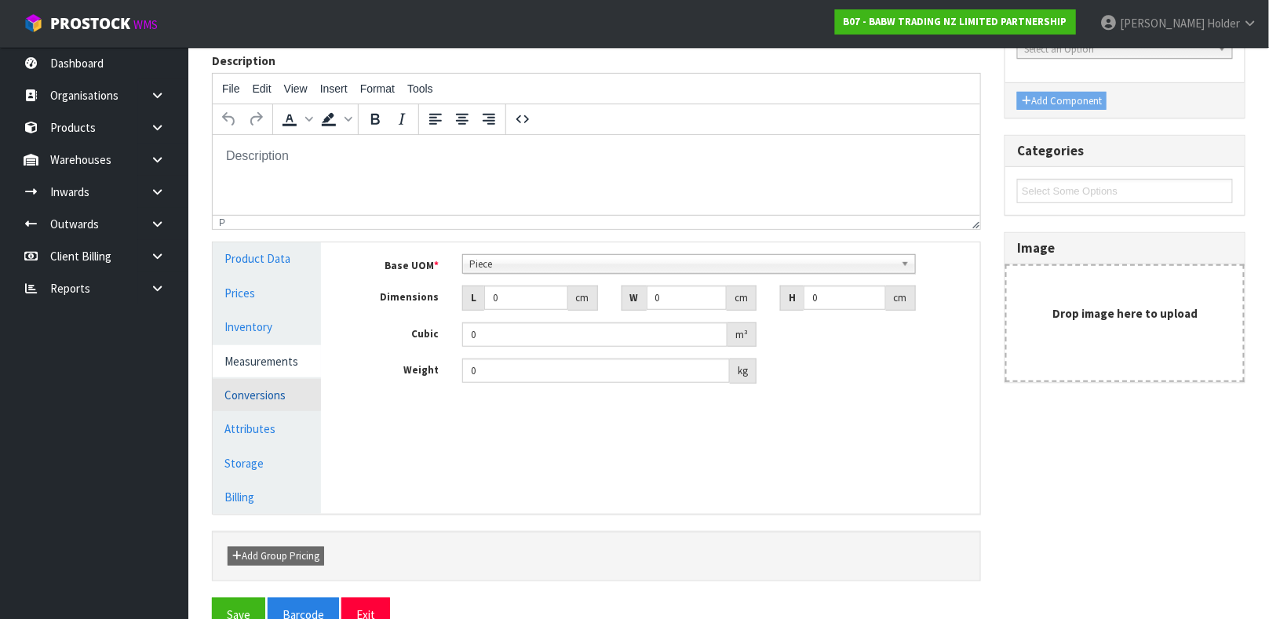
click at [263, 392] on link "Conversions" at bounding box center [267, 395] width 108 height 32
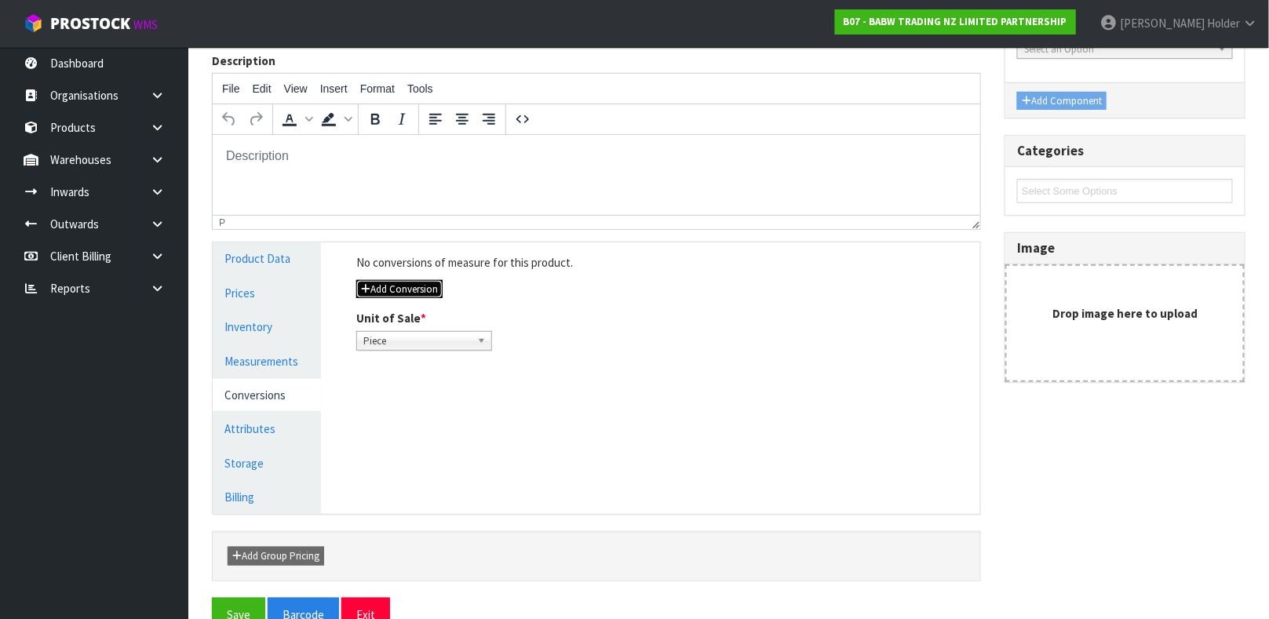
click at [408, 285] on button "Add Conversion" at bounding box center [399, 289] width 86 height 19
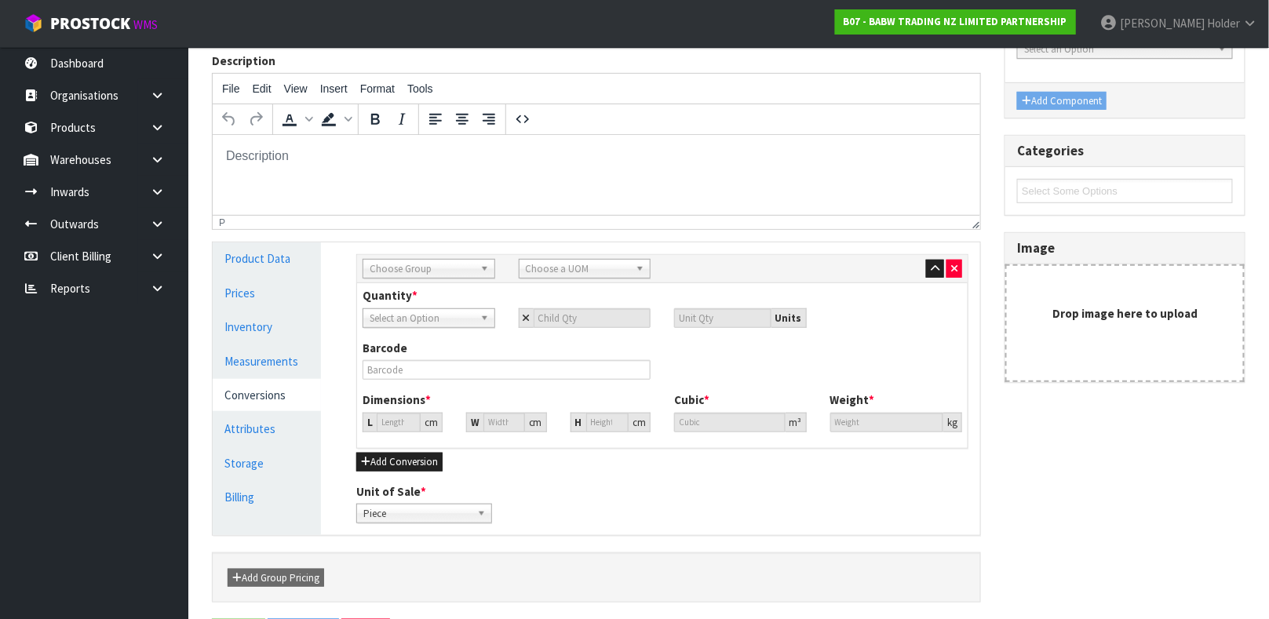
click at [429, 250] on div "Sub Inner Inner Outer Pallet Choose Group Bag Bar Basket Bin Bottle Box Bundle …" at bounding box center [663, 388] width 636 height 293
click at [425, 261] on span "Choose Group" at bounding box center [422, 269] width 104 height 19
click at [426, 304] on li "Ou ter" at bounding box center [428, 314] width 125 height 20
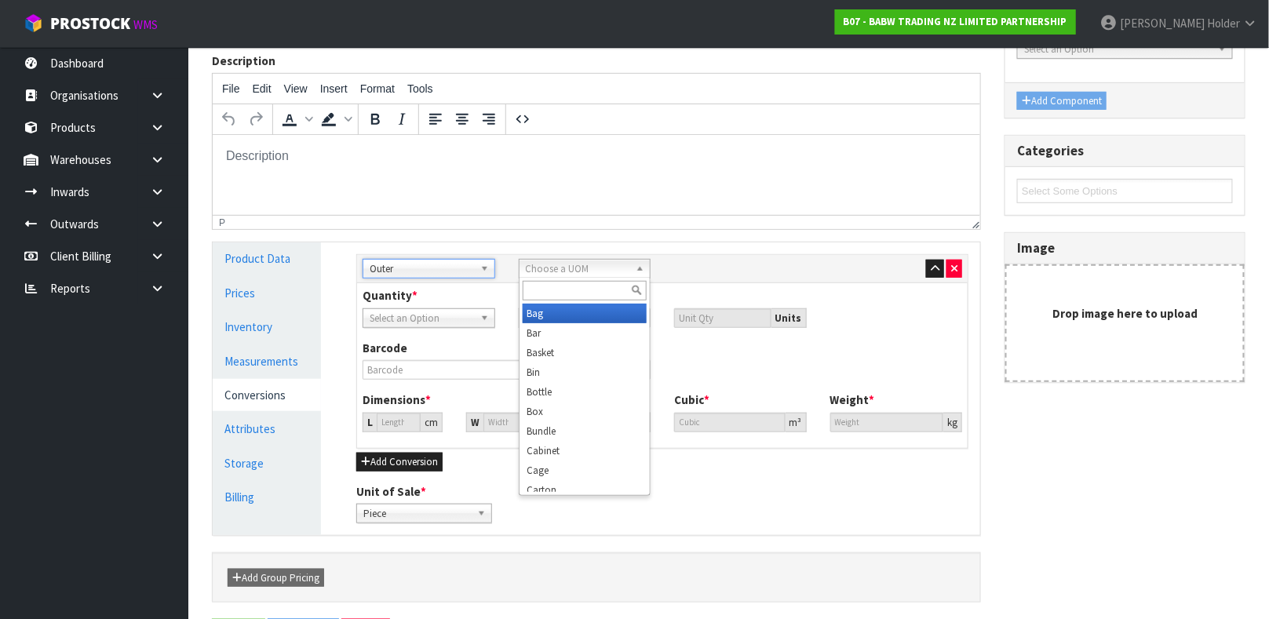
click at [568, 275] on span "Choose a UOM" at bounding box center [578, 269] width 104 height 19
click at [542, 306] on li "Car ton" at bounding box center [585, 314] width 125 height 20
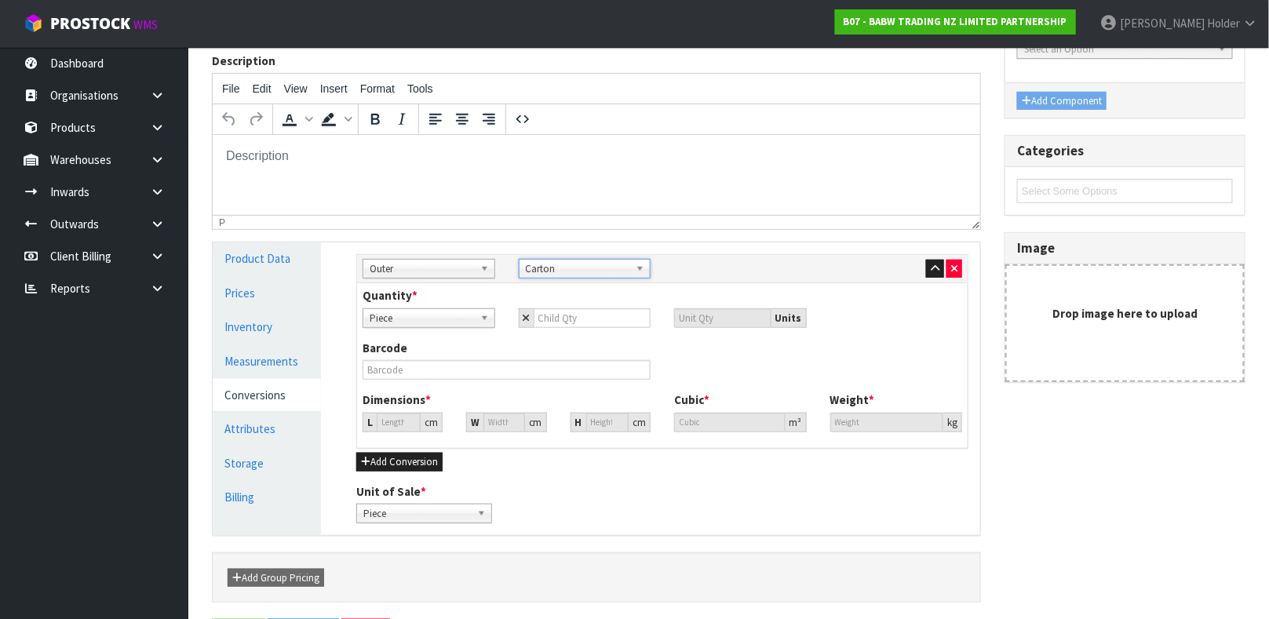
click at [559, 331] on div "Quantity * Piece Carton Piece Units" at bounding box center [662, 313] width 623 height 52
click at [559, 321] on input "number" at bounding box center [593, 318] width 118 height 20
click at [383, 423] on input "0" at bounding box center [399, 423] width 44 height 20
click at [383, 423] on input "180" at bounding box center [399, 423] width 44 height 20
click at [863, 416] on input "0" at bounding box center [887, 423] width 114 height 20
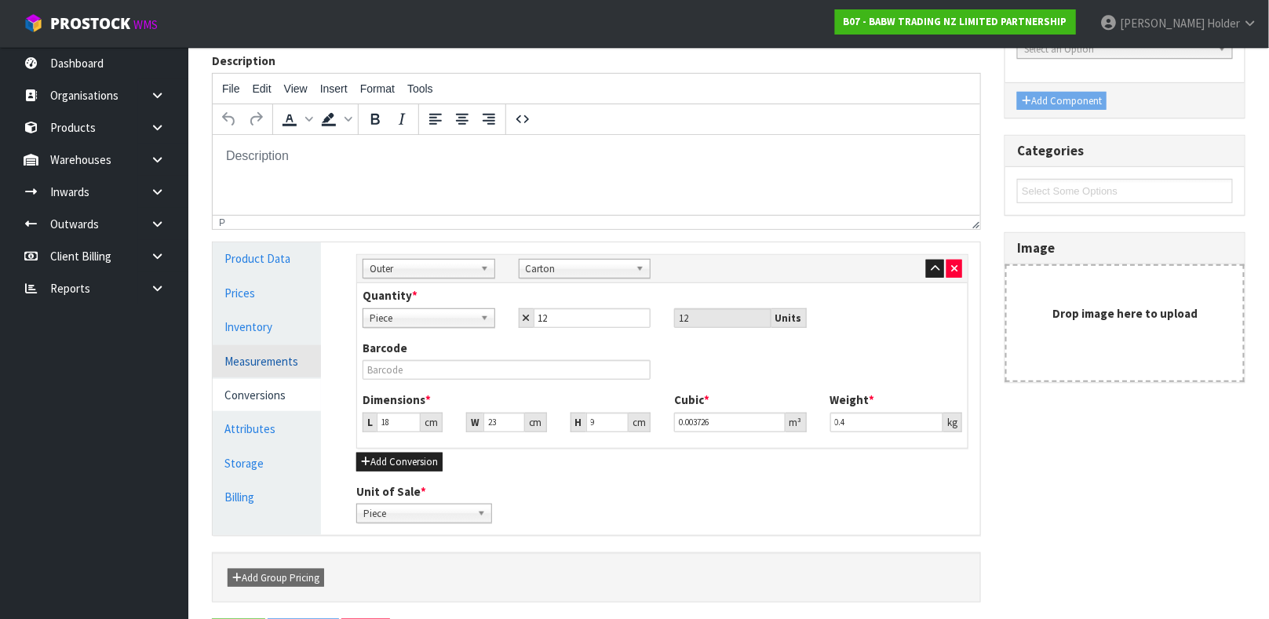
click at [269, 365] on link "Measurements" at bounding box center [267, 361] width 108 height 32
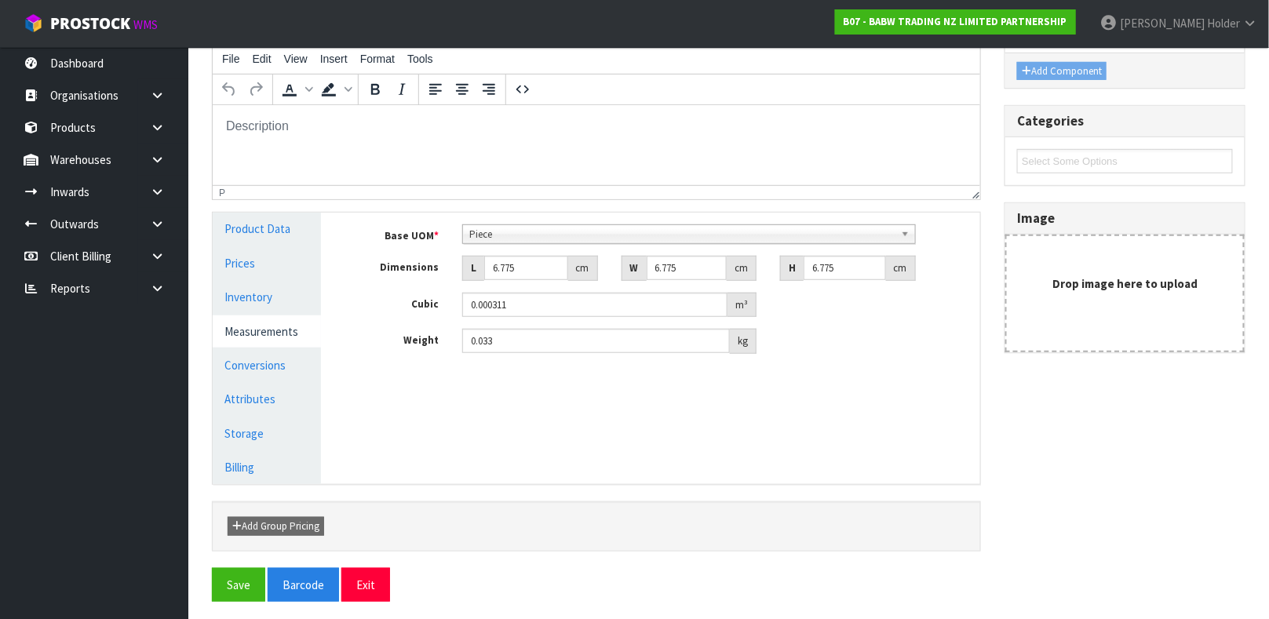
scroll to position [272, 0]
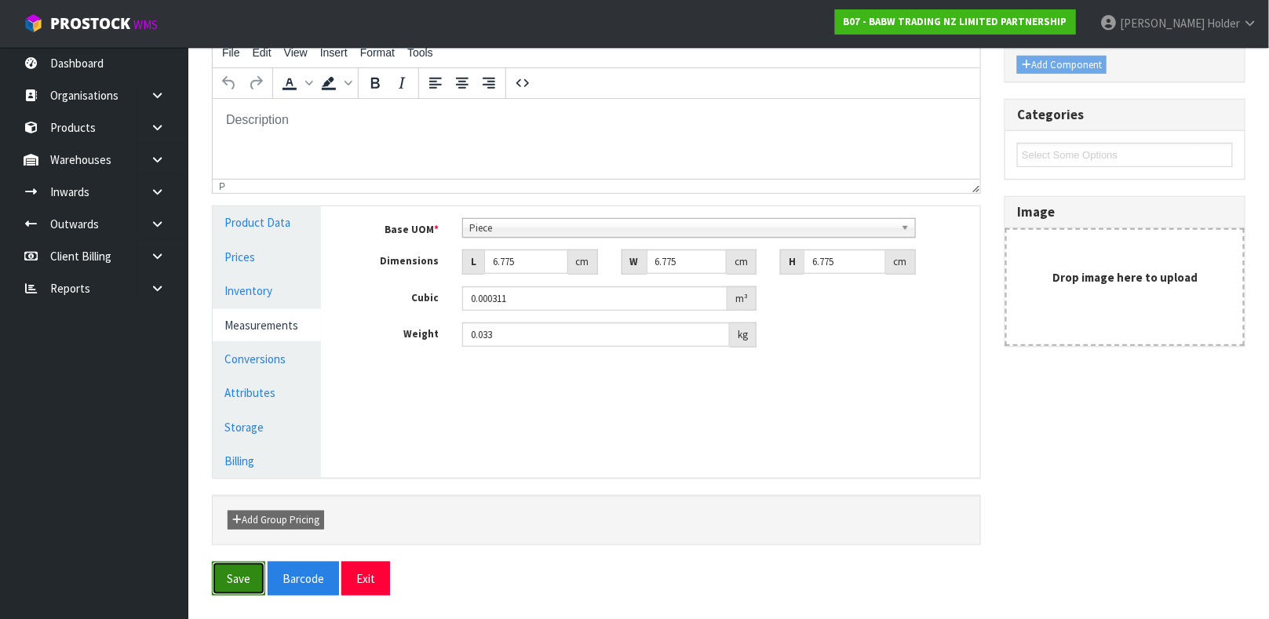
click at [251, 566] on button "Save" at bounding box center [238, 579] width 53 height 34
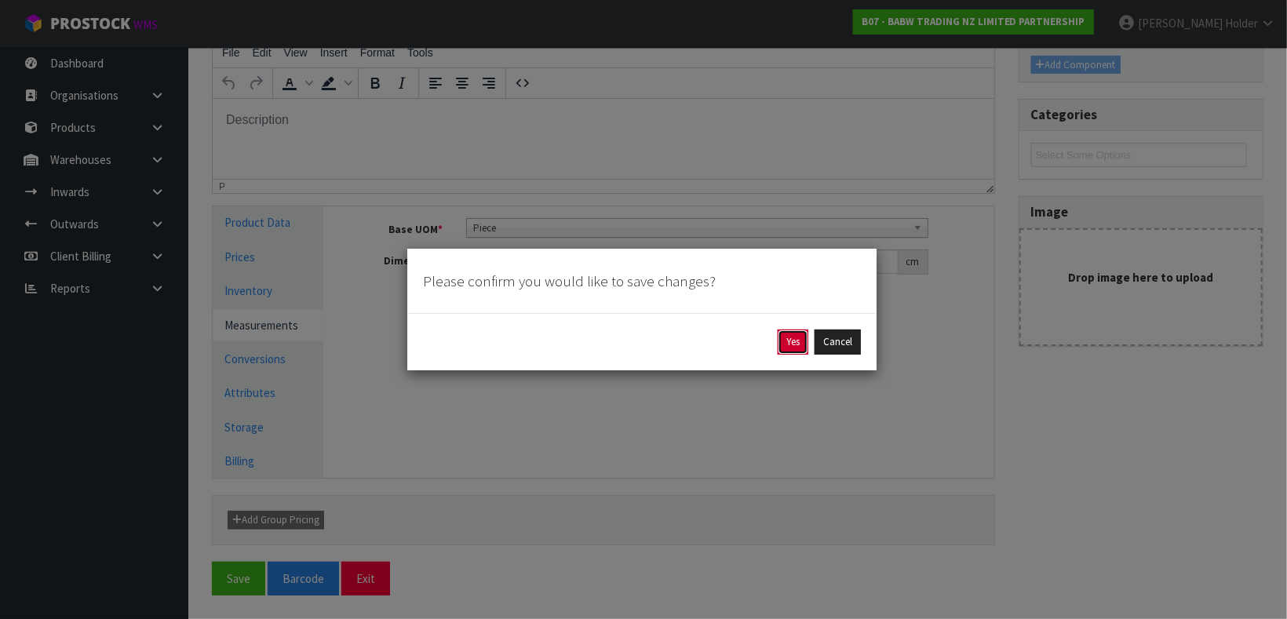
click at [788, 348] on button "Yes" at bounding box center [793, 342] width 31 height 25
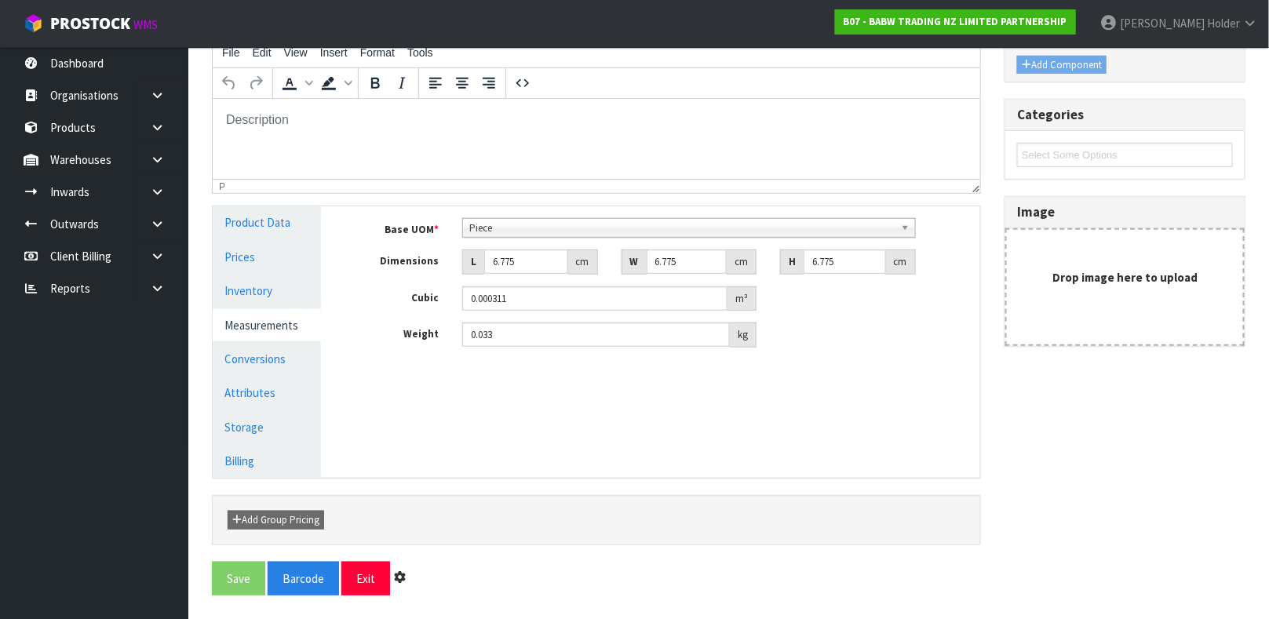
scroll to position [0, 0]
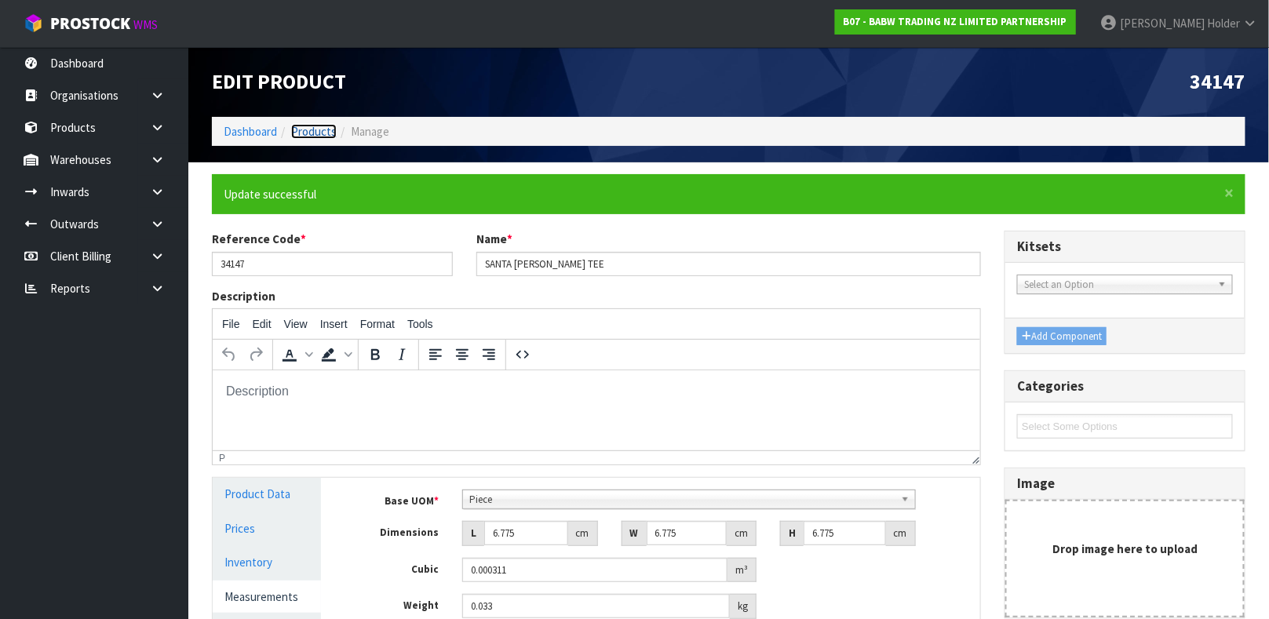
click at [326, 133] on link "Products" at bounding box center [314, 131] width 46 height 15
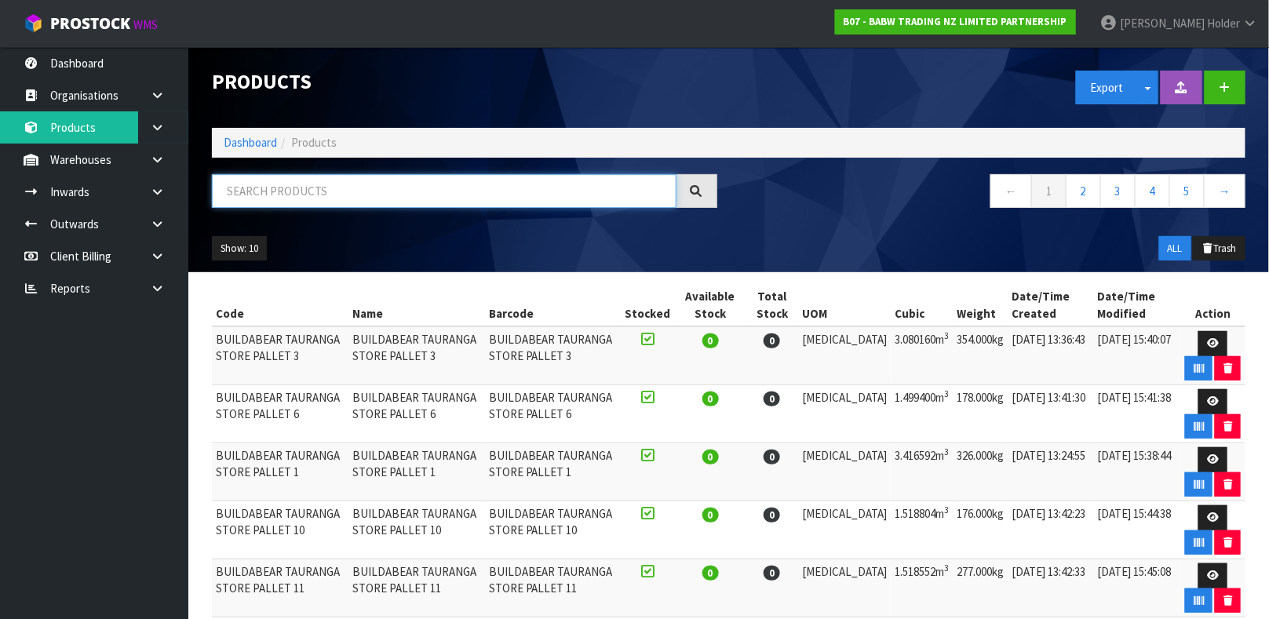
click at [294, 199] on input "text" at bounding box center [444, 191] width 465 height 34
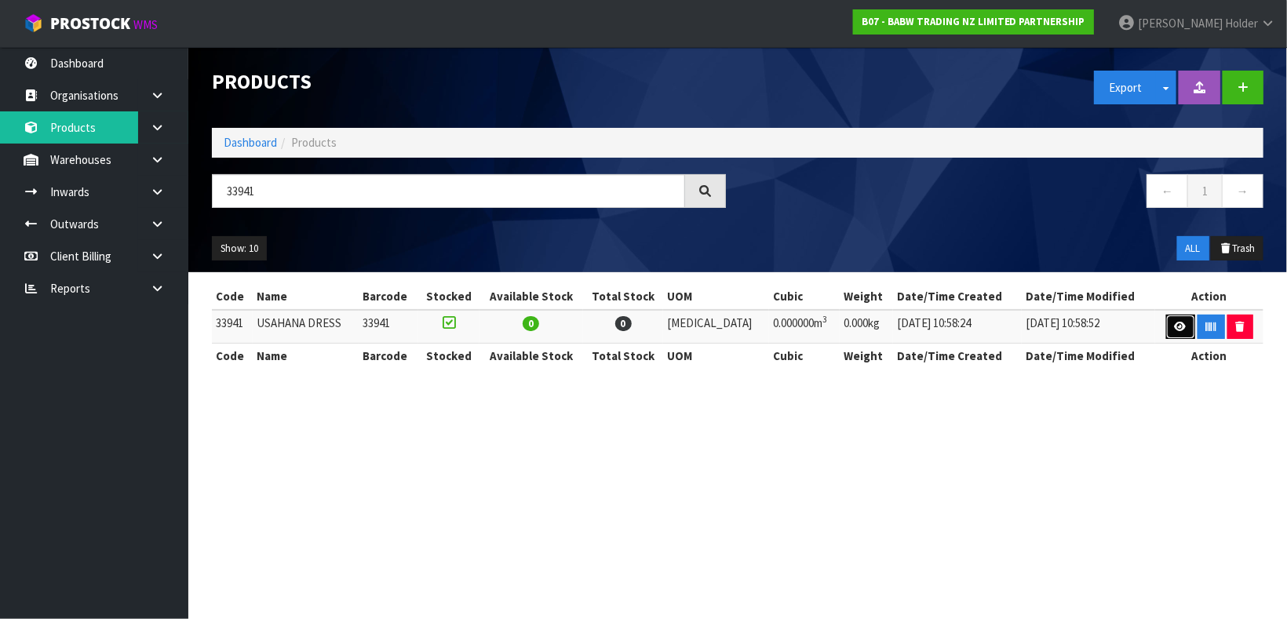
click at [1166, 330] on link at bounding box center [1180, 327] width 29 height 25
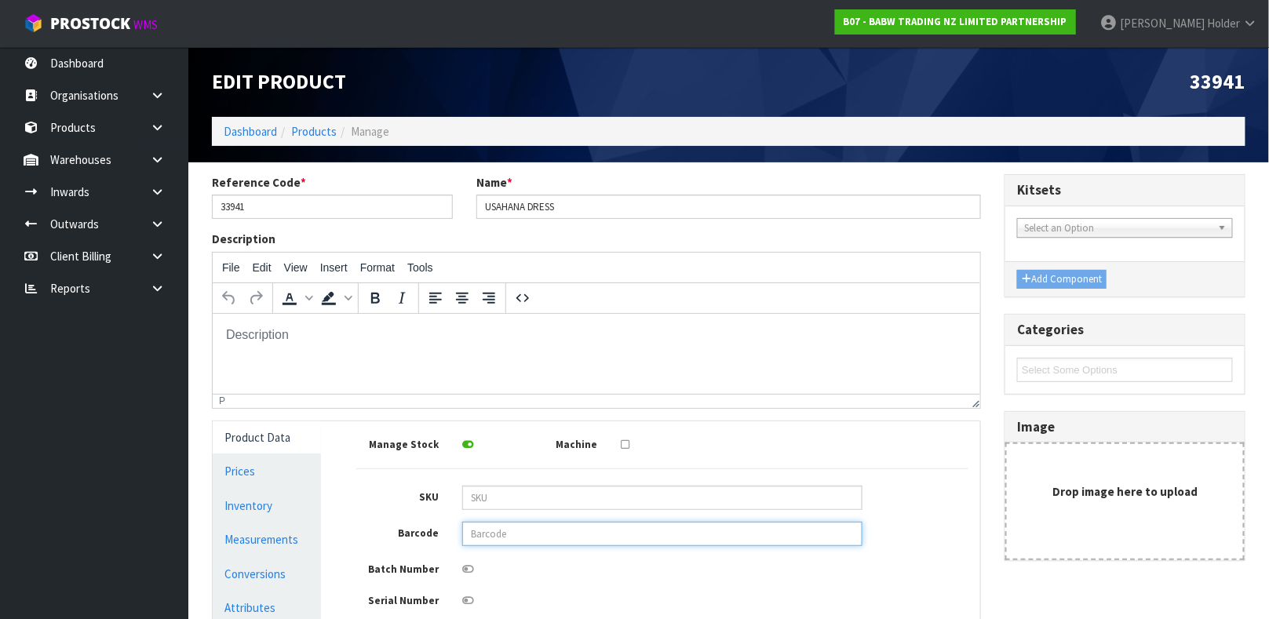
click at [522, 536] on input "text" at bounding box center [662, 534] width 400 height 24
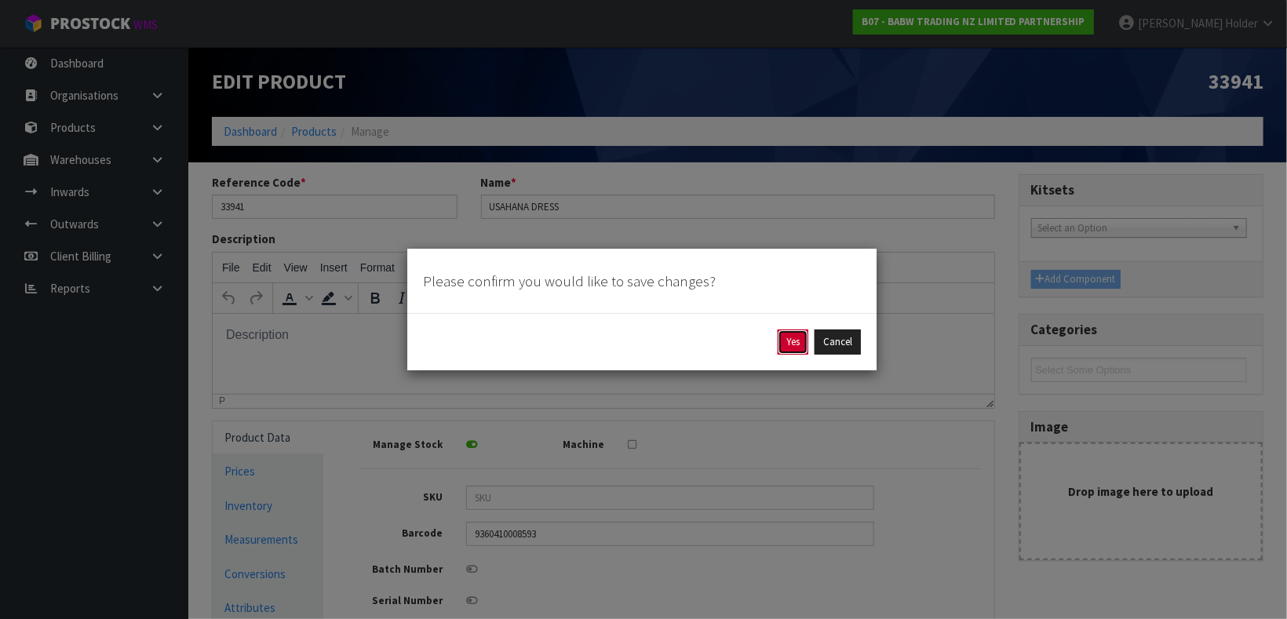
click at [789, 345] on button "Yes" at bounding box center [793, 342] width 31 height 25
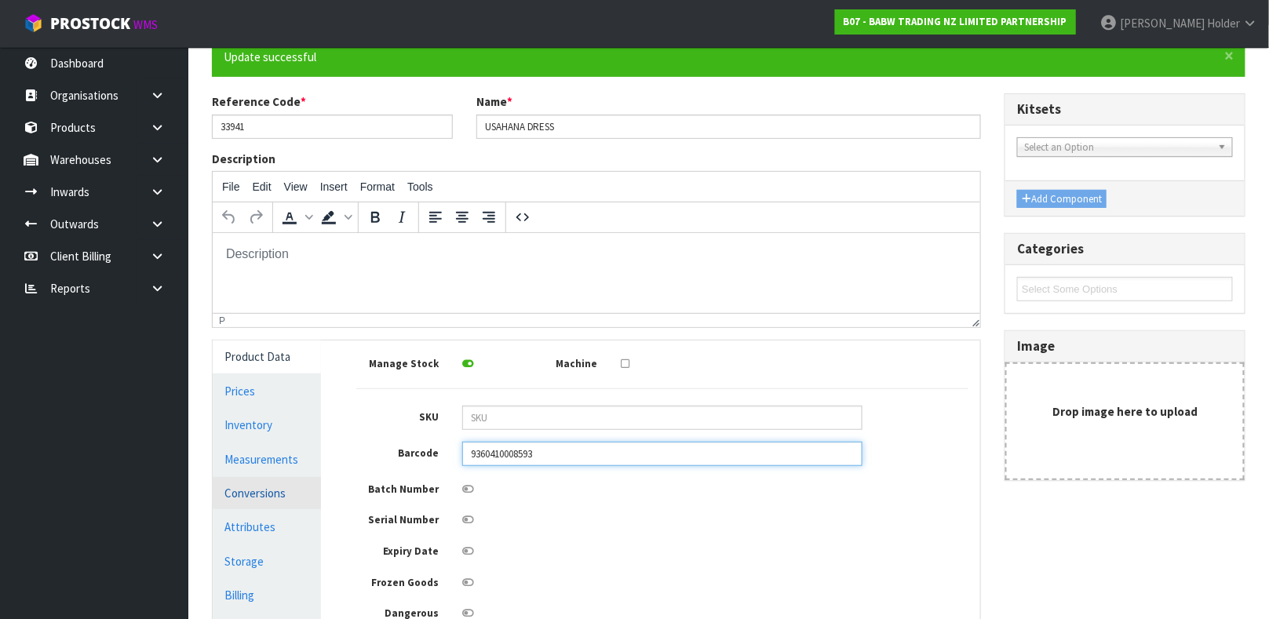
scroll to position [235, 0]
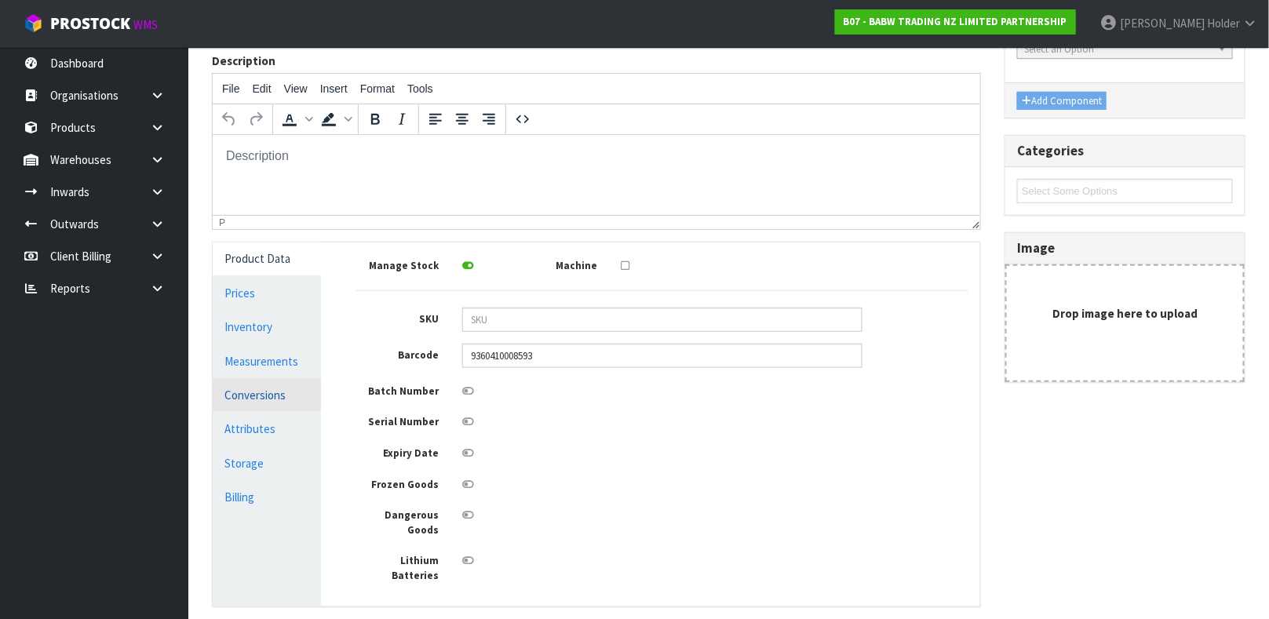
click at [274, 384] on link "Conversions" at bounding box center [267, 395] width 108 height 32
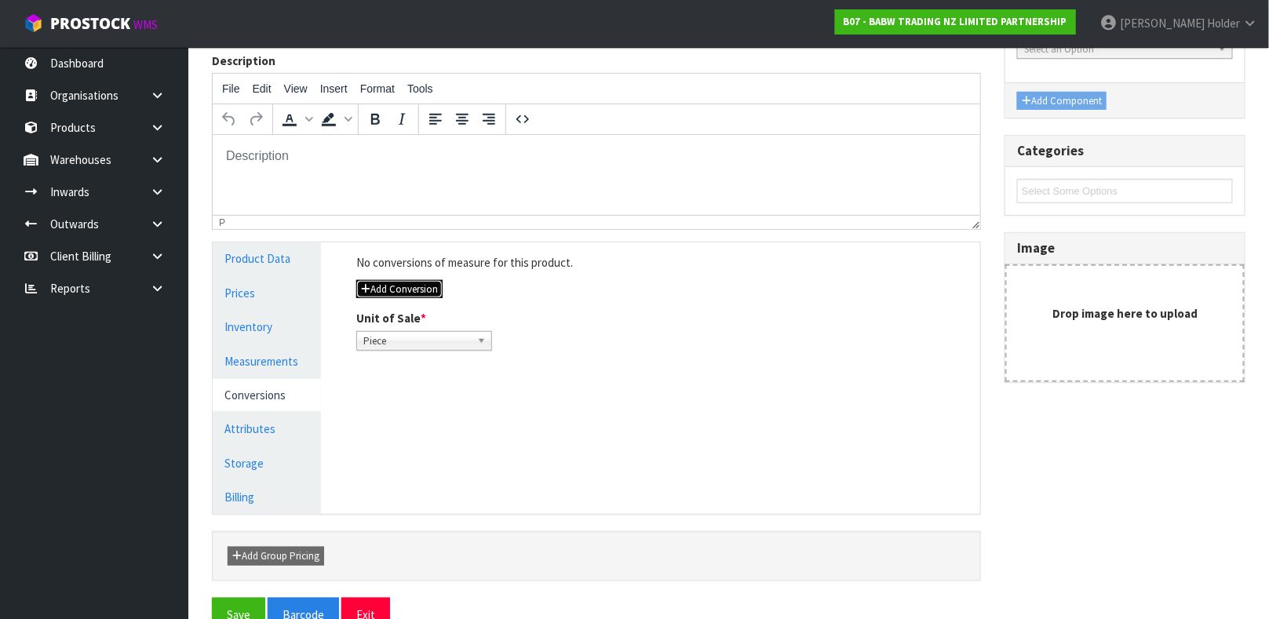
click at [392, 283] on button "Add Conversion" at bounding box center [399, 289] width 86 height 19
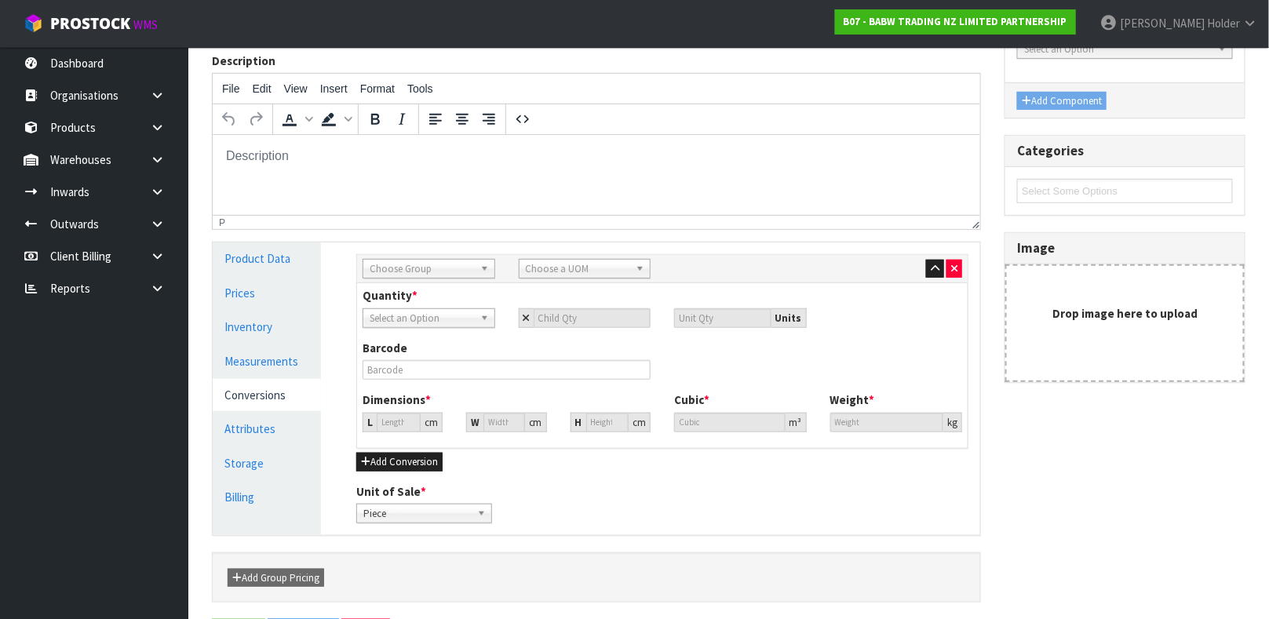
click at [422, 269] on span "Choose Group" at bounding box center [422, 269] width 104 height 19
click at [406, 350] on li "Outer" at bounding box center [428, 353] width 125 height 20
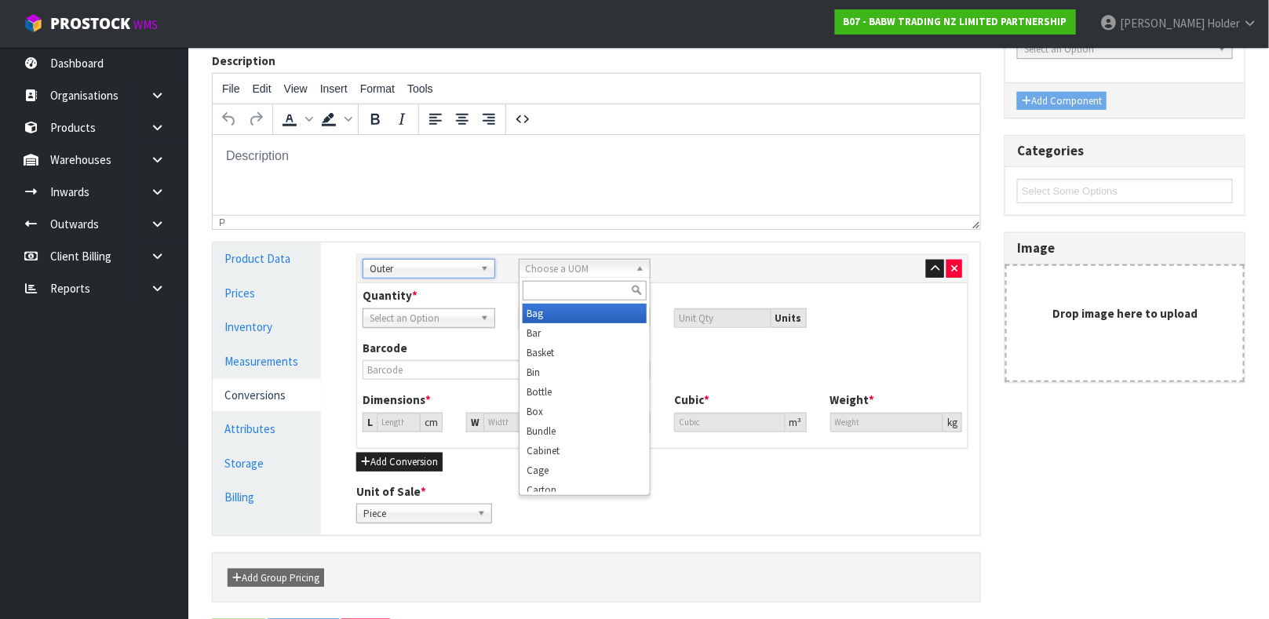
click at [566, 266] on span "Choose a UOM" at bounding box center [578, 269] width 104 height 19
click at [558, 374] on li "Carton" at bounding box center [585, 373] width 125 height 20
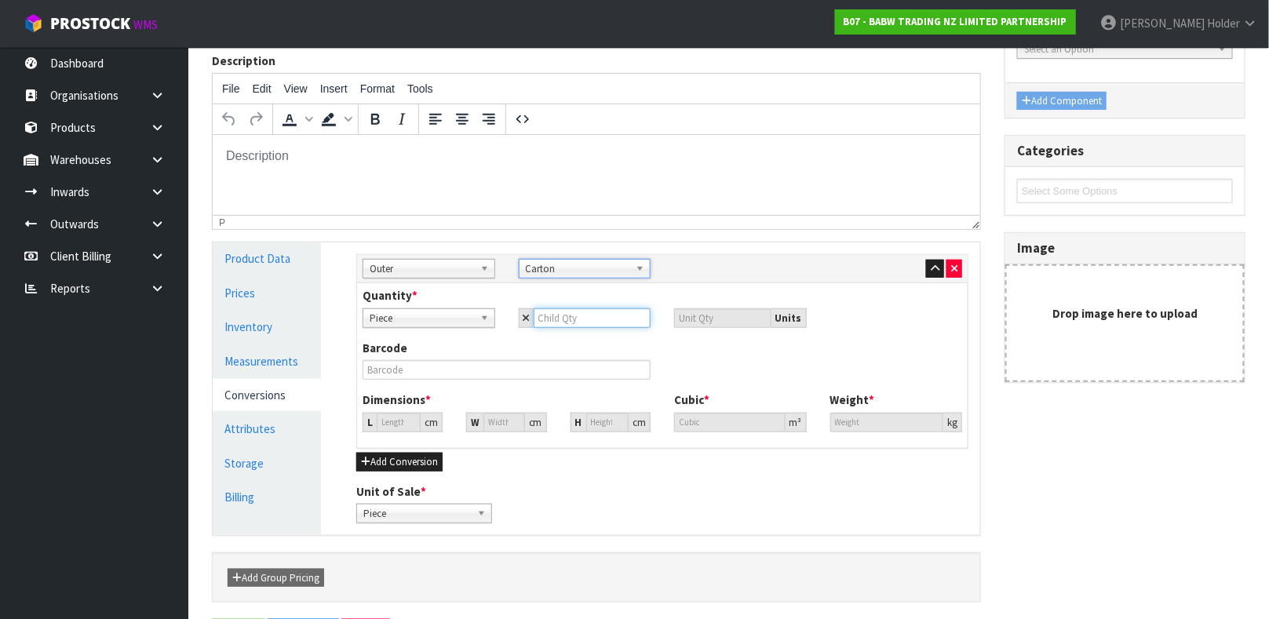
click at [567, 313] on input "number" at bounding box center [593, 318] width 118 height 20
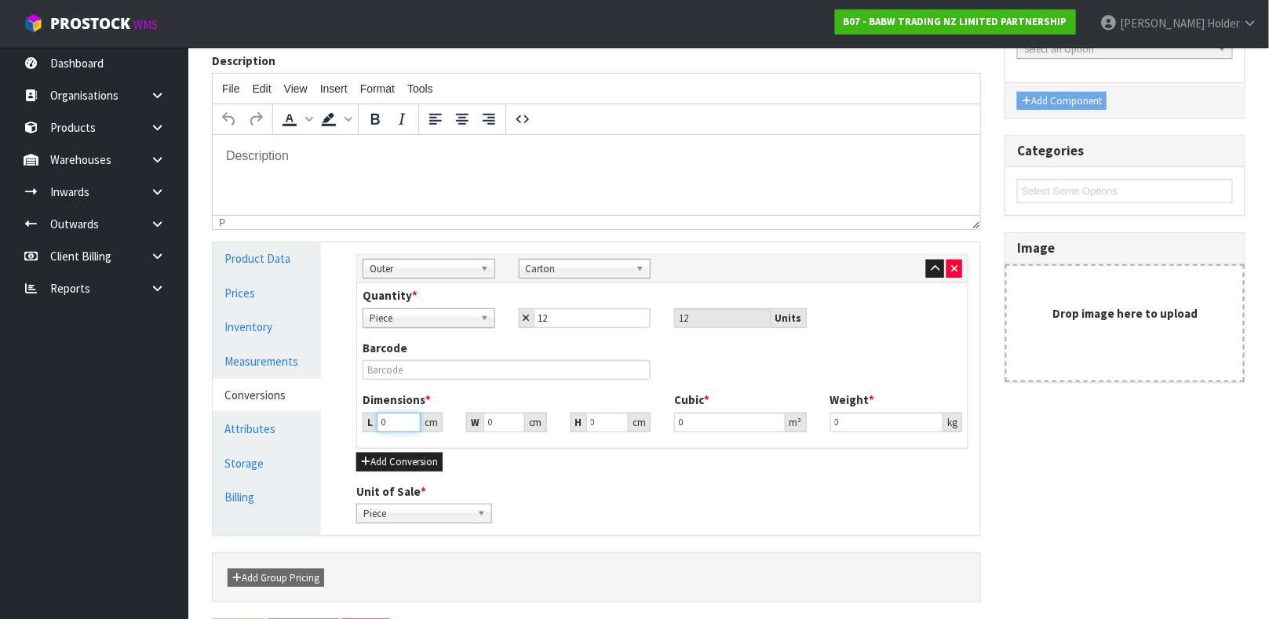
click at [394, 419] on input "0" at bounding box center [399, 423] width 44 height 20
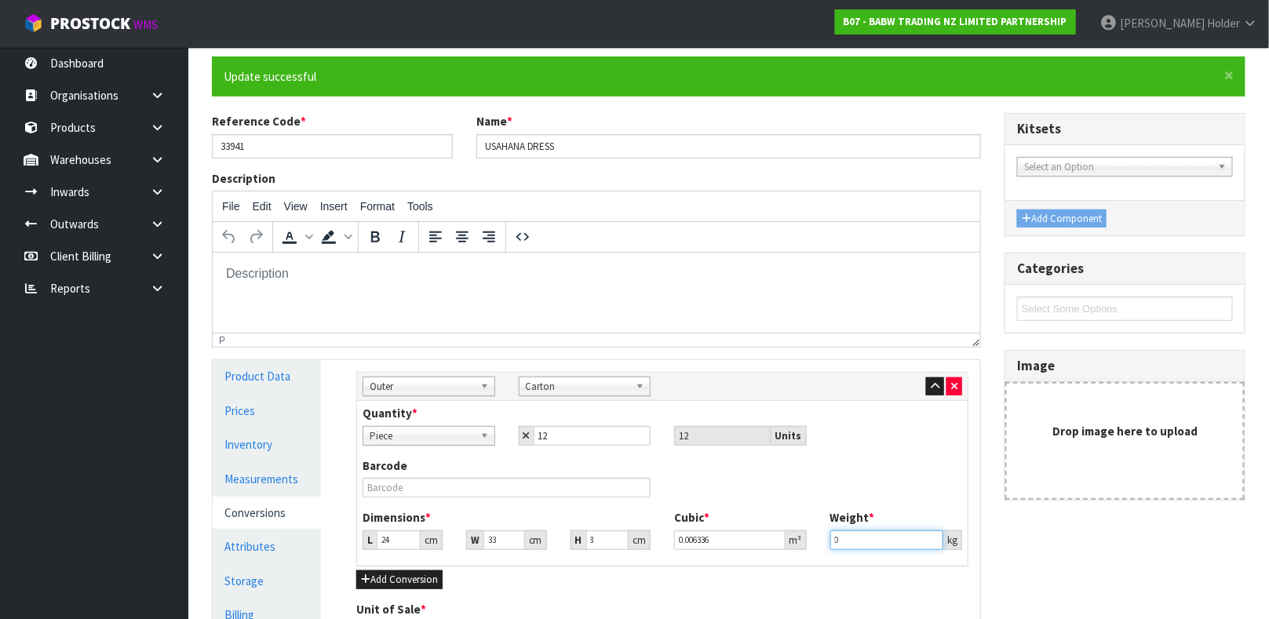
drag, startPoint x: 849, startPoint y: 539, endPoint x: 731, endPoint y: 529, distance: 118.9
click at [731, 529] on div "Dimensions * L 24 cm W 33 cm H 8 cm Cubic * 0.006336 m³ Weight * 0 kg" at bounding box center [662, 535] width 623 height 52
click at [257, 484] on link "Measurements" at bounding box center [267, 479] width 108 height 32
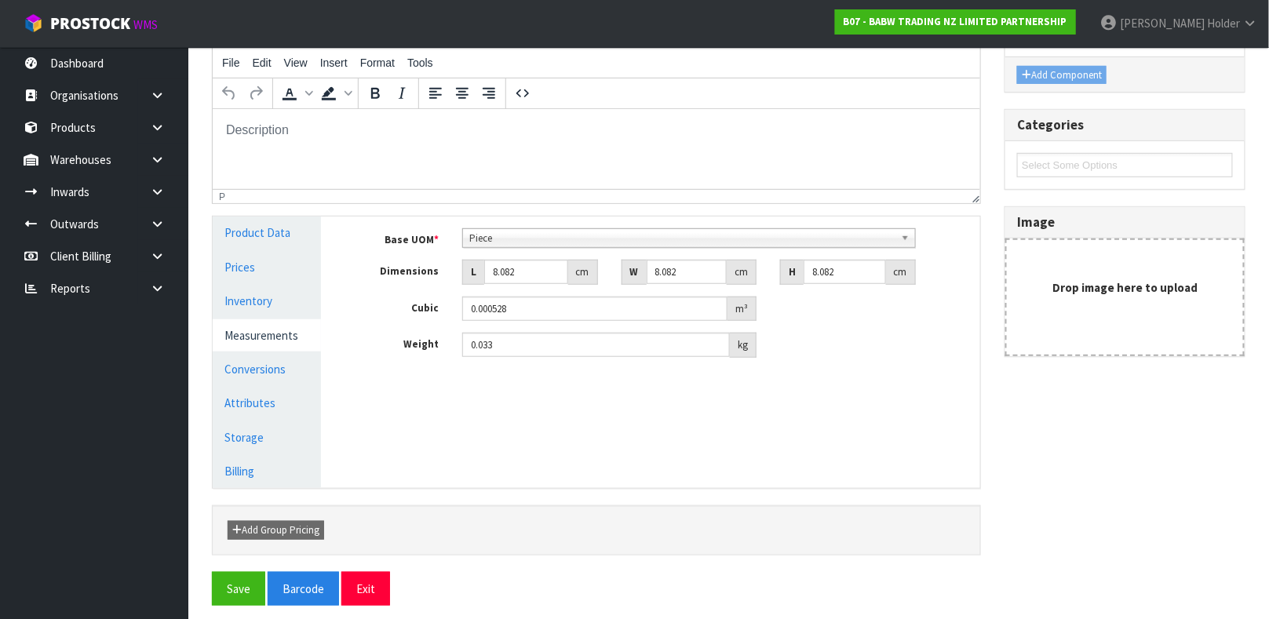
scroll to position [272, 0]
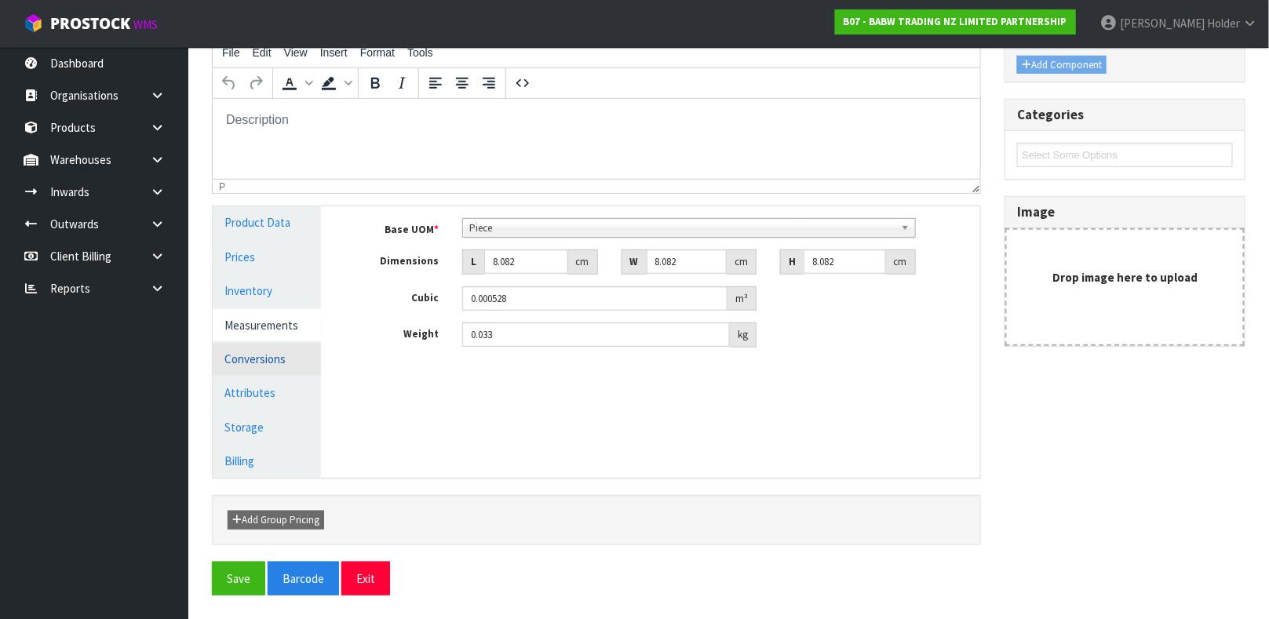
click at [267, 355] on link "Conversions" at bounding box center [267, 359] width 108 height 32
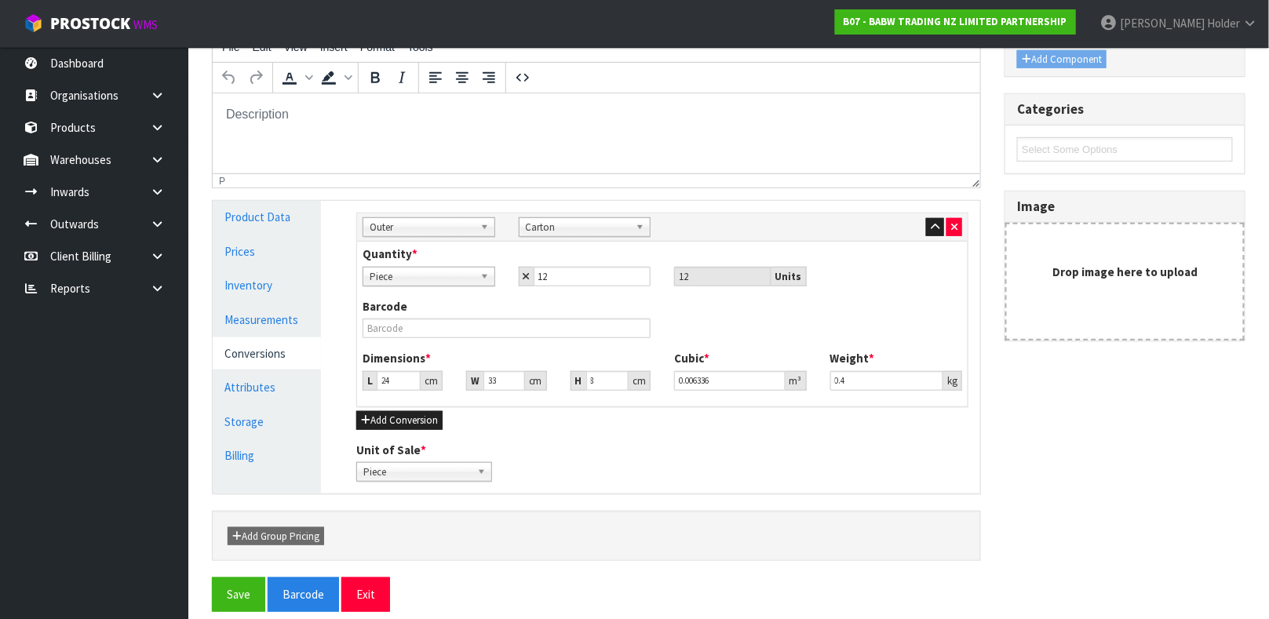
scroll to position [293, 0]
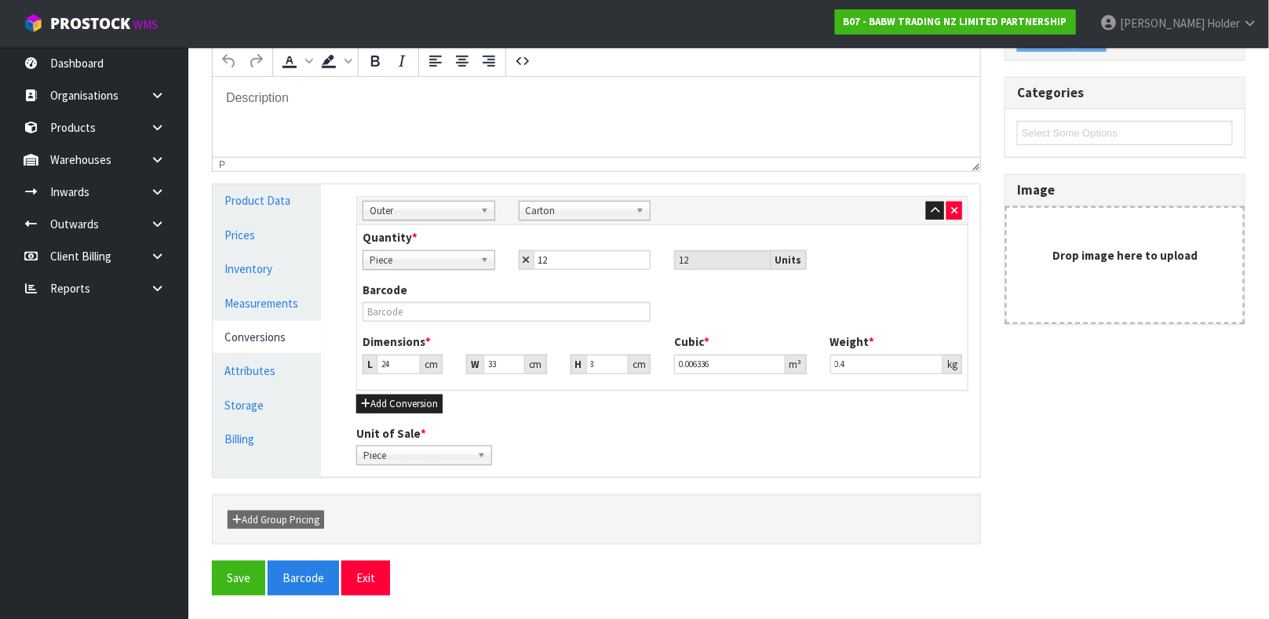
click at [233, 557] on div "Reference Code * 33941 Name * USAHANA DRESS Description File Edit View Insert F…" at bounding box center [596, 248] width 793 height 623
click at [239, 569] on button "Save" at bounding box center [238, 578] width 53 height 34
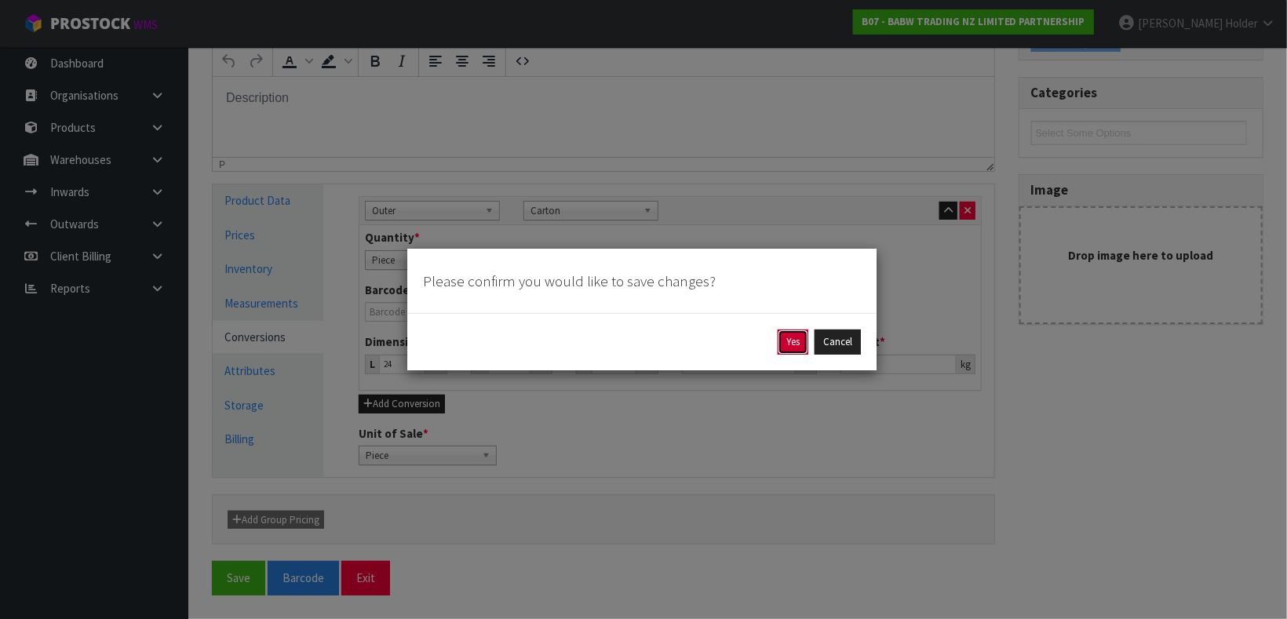
click at [792, 339] on button "Yes" at bounding box center [793, 342] width 31 height 25
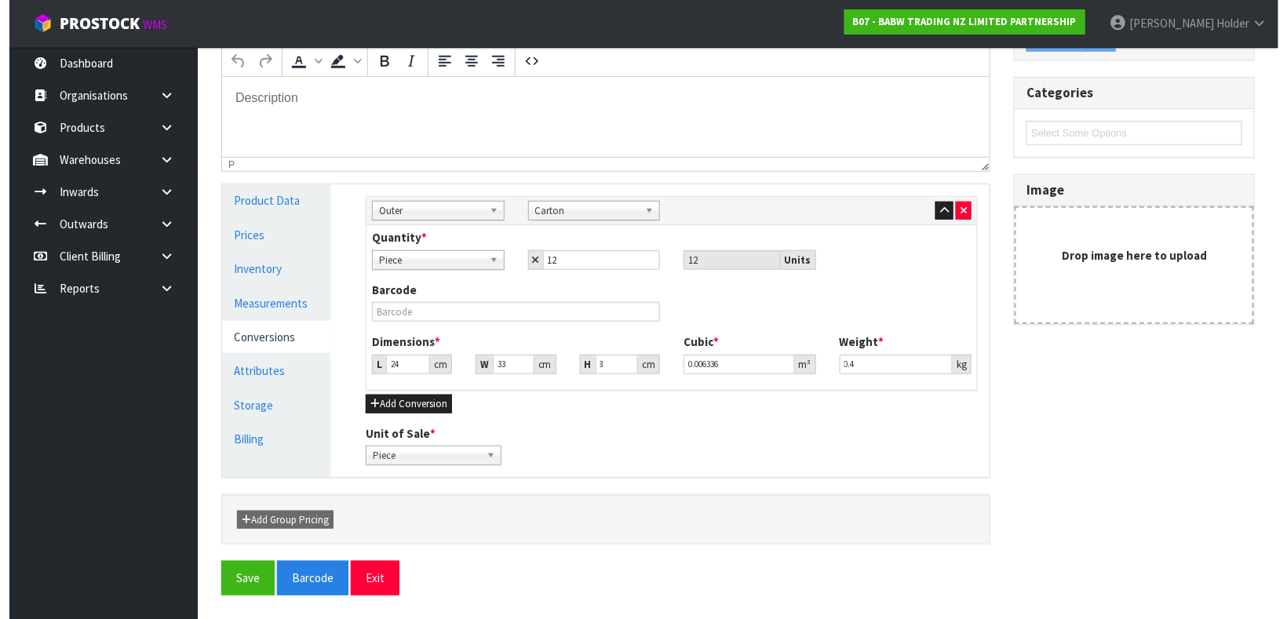
scroll to position [0, 0]
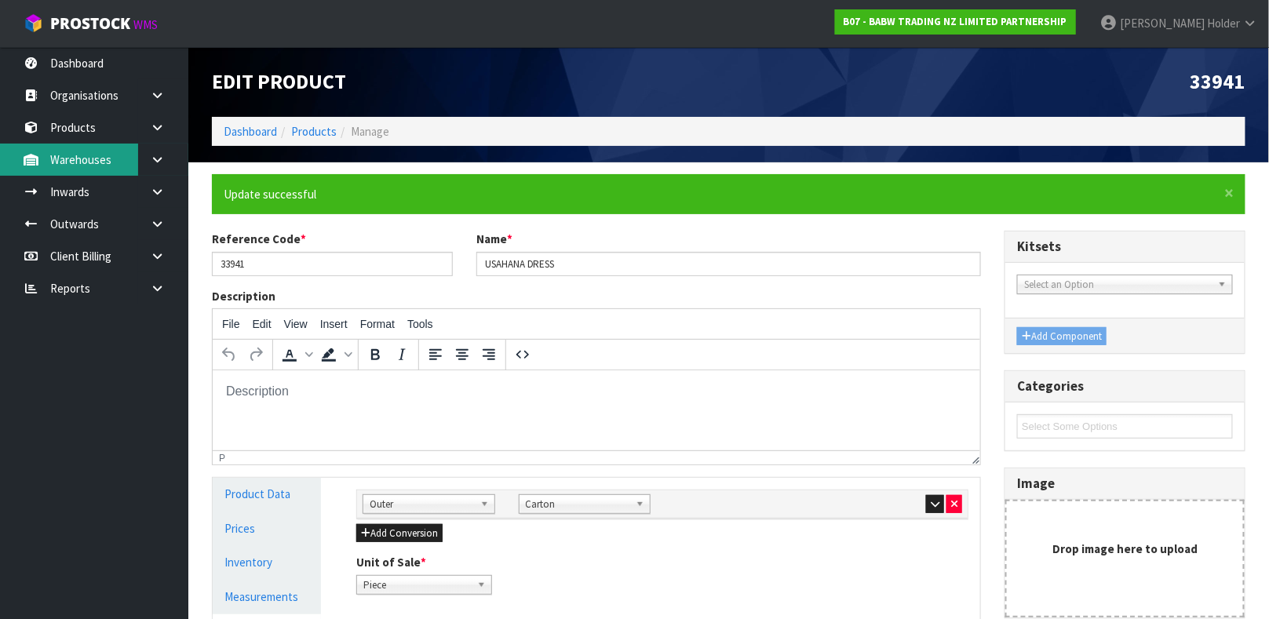
click at [111, 161] on link "Warehouses" at bounding box center [94, 160] width 188 height 32
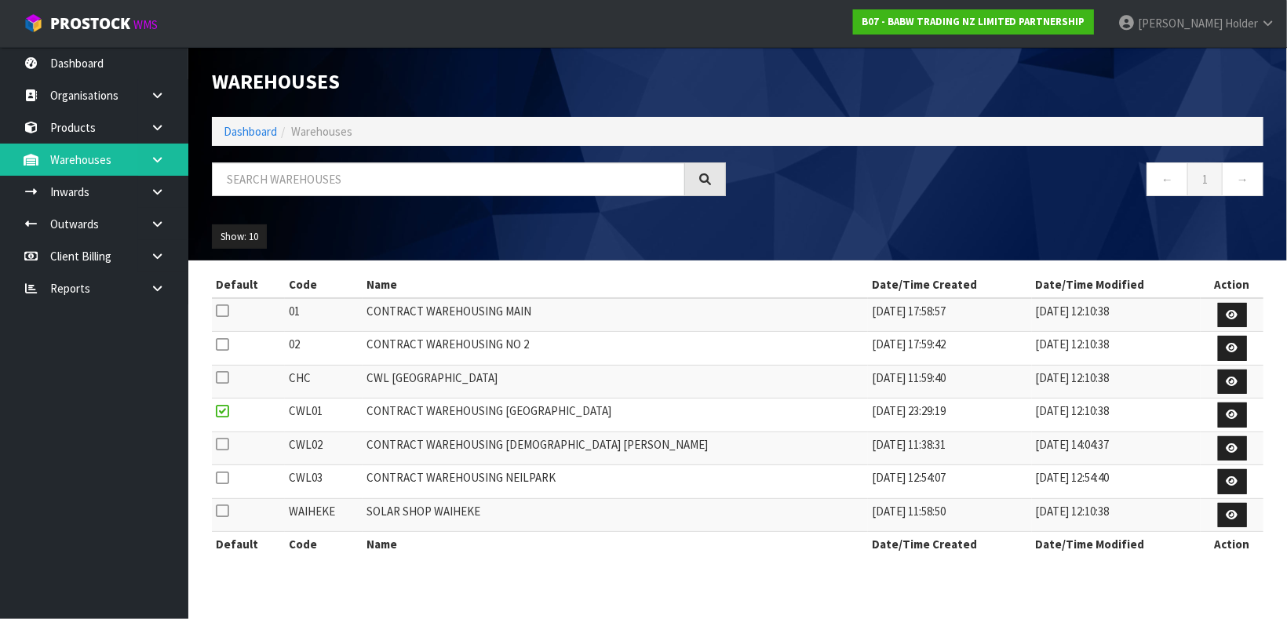
click at [144, 160] on link at bounding box center [163, 160] width 50 height 32
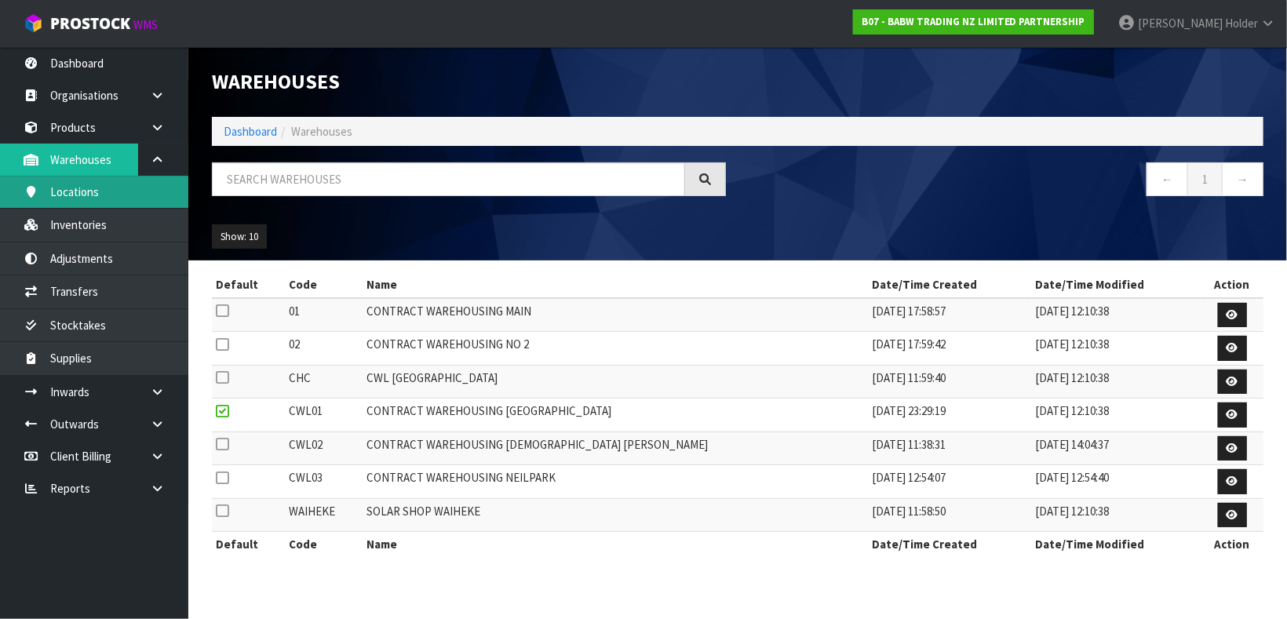
click at [120, 195] on link "Locations" at bounding box center [94, 192] width 188 height 32
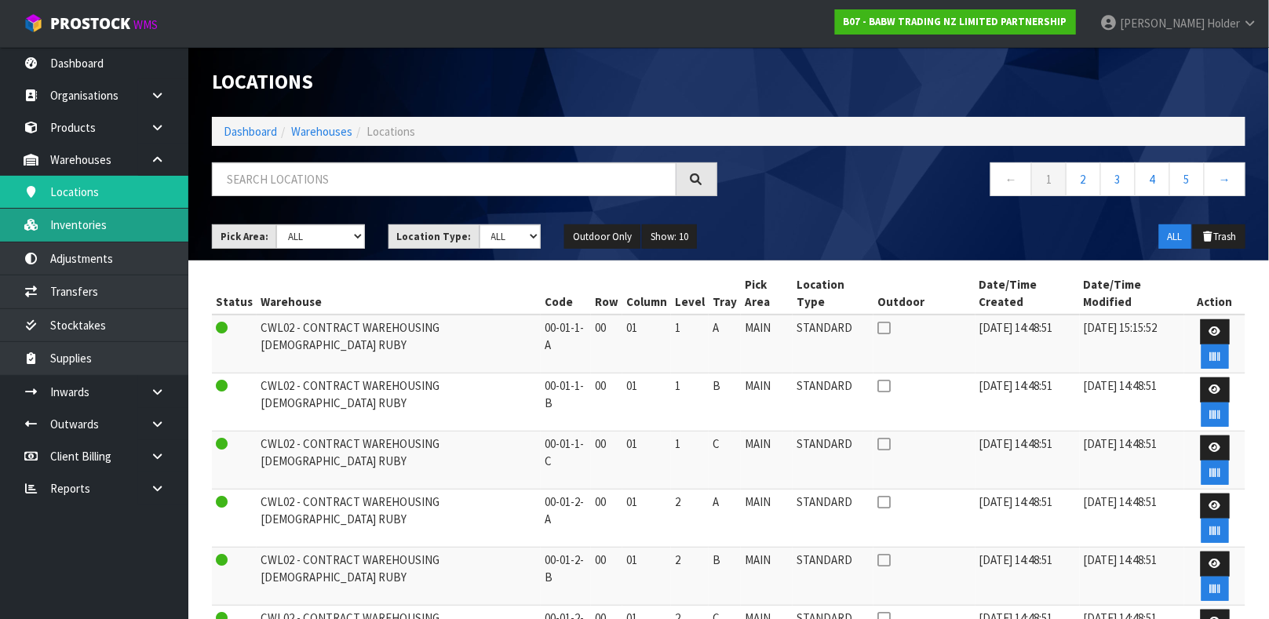
click at [112, 235] on link "Inventories" at bounding box center [94, 225] width 188 height 32
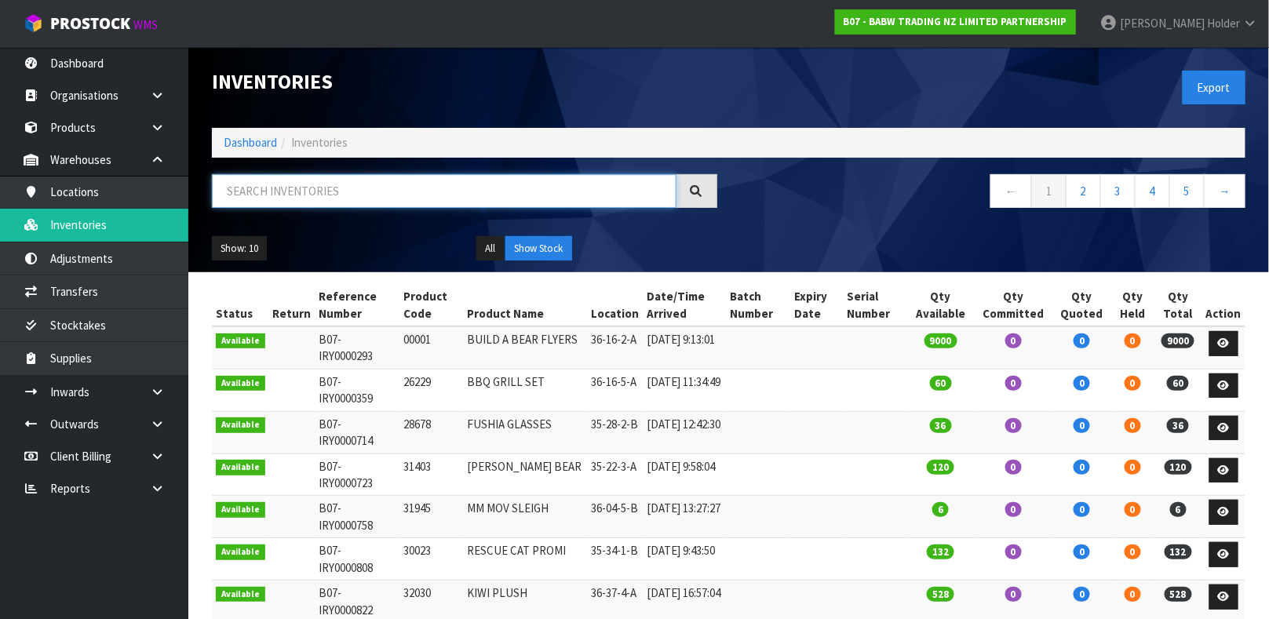
click at [309, 188] on input "text" at bounding box center [444, 191] width 465 height 34
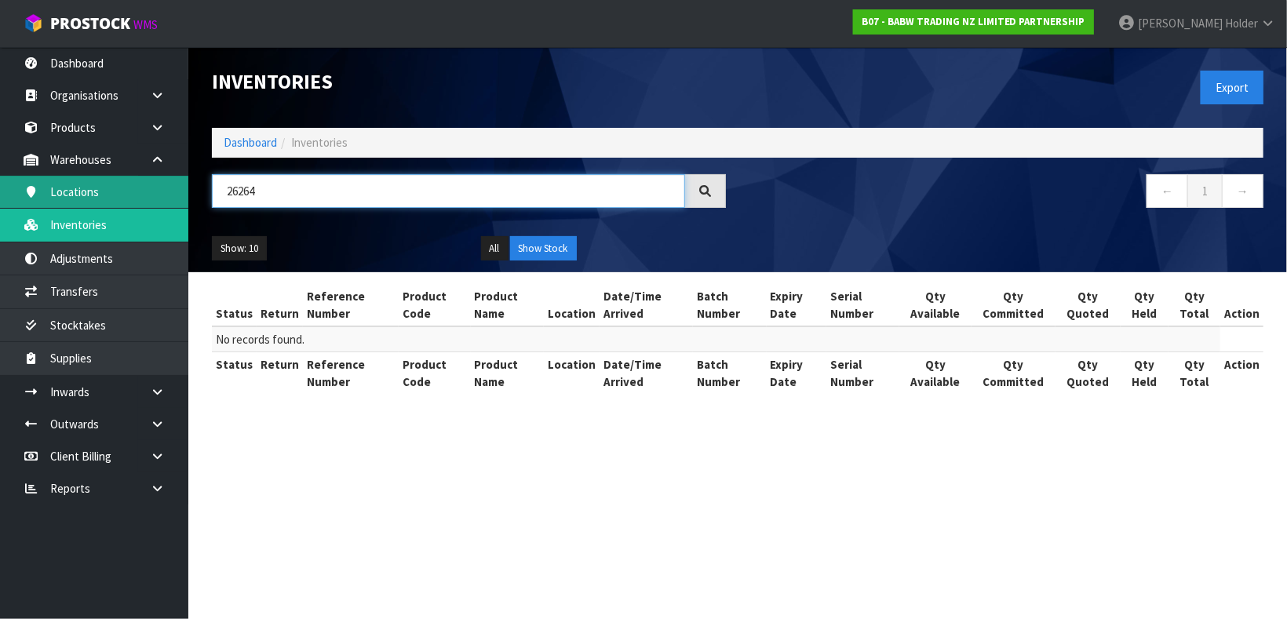
drag, startPoint x: 266, startPoint y: 188, endPoint x: 183, endPoint y: 206, distance: 85.3
click at [183, 206] on body "Toggle navigation ProStock WMS B07 - BABW TRADING NZ LIMITED PARTNERSHIP [PERSO…" at bounding box center [643, 309] width 1287 height 619
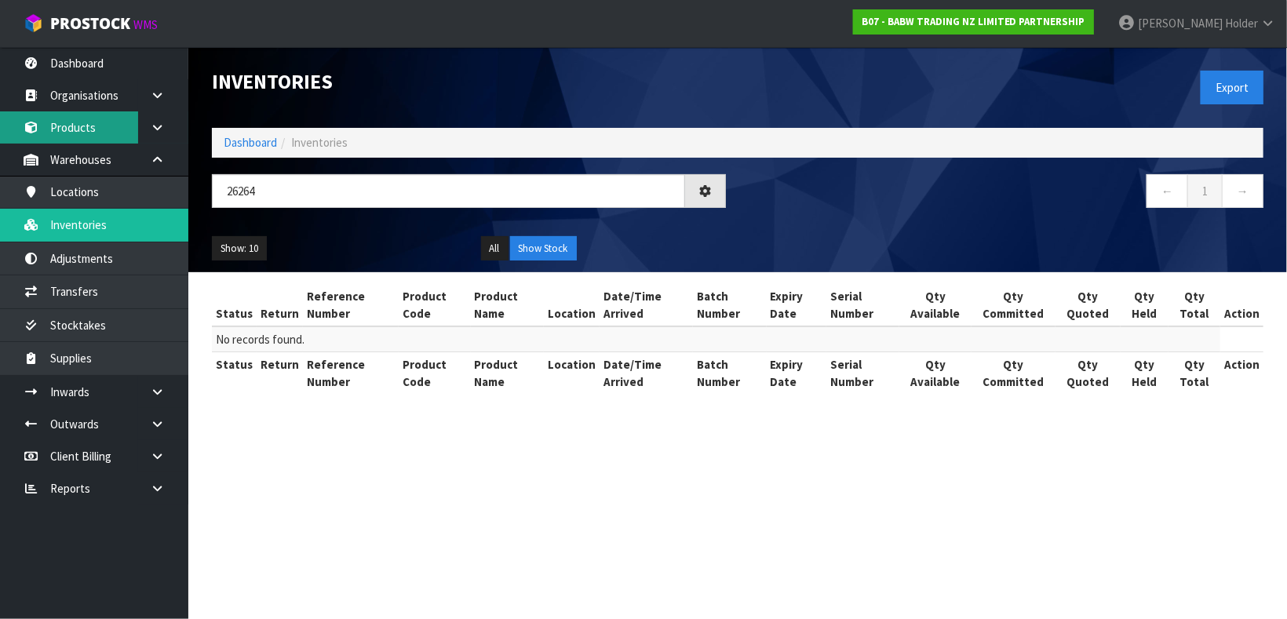
click at [115, 127] on link "Products" at bounding box center [94, 127] width 188 height 32
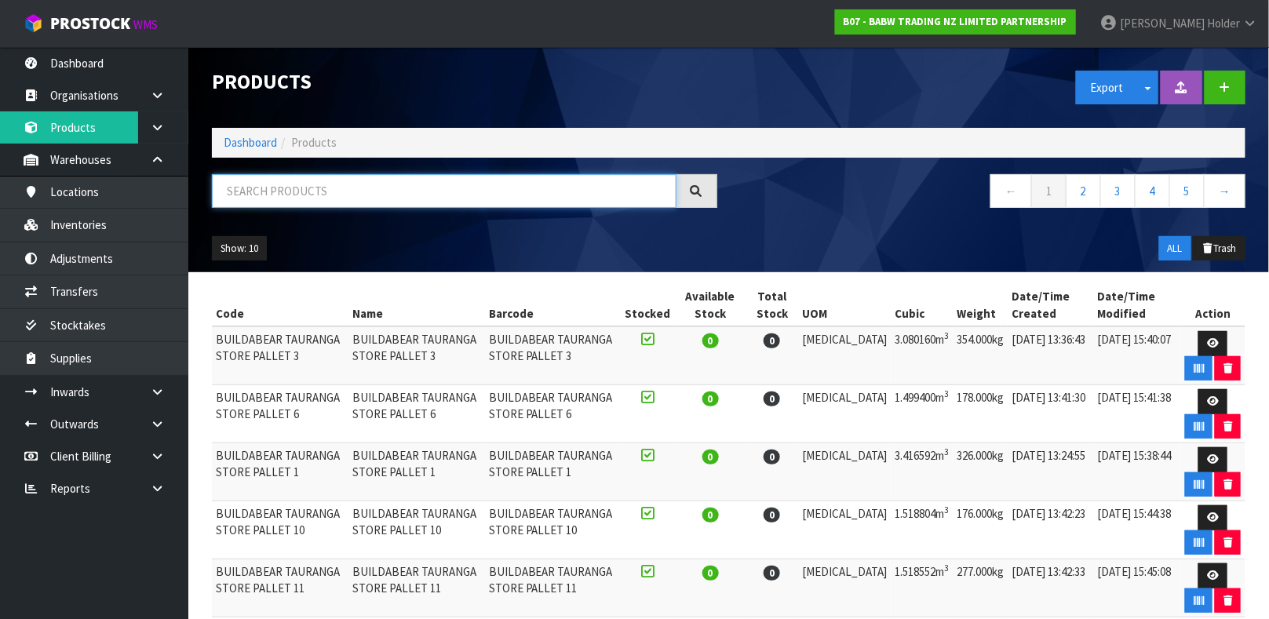
click at [293, 186] on input "text" at bounding box center [444, 191] width 465 height 34
paste input "26264"
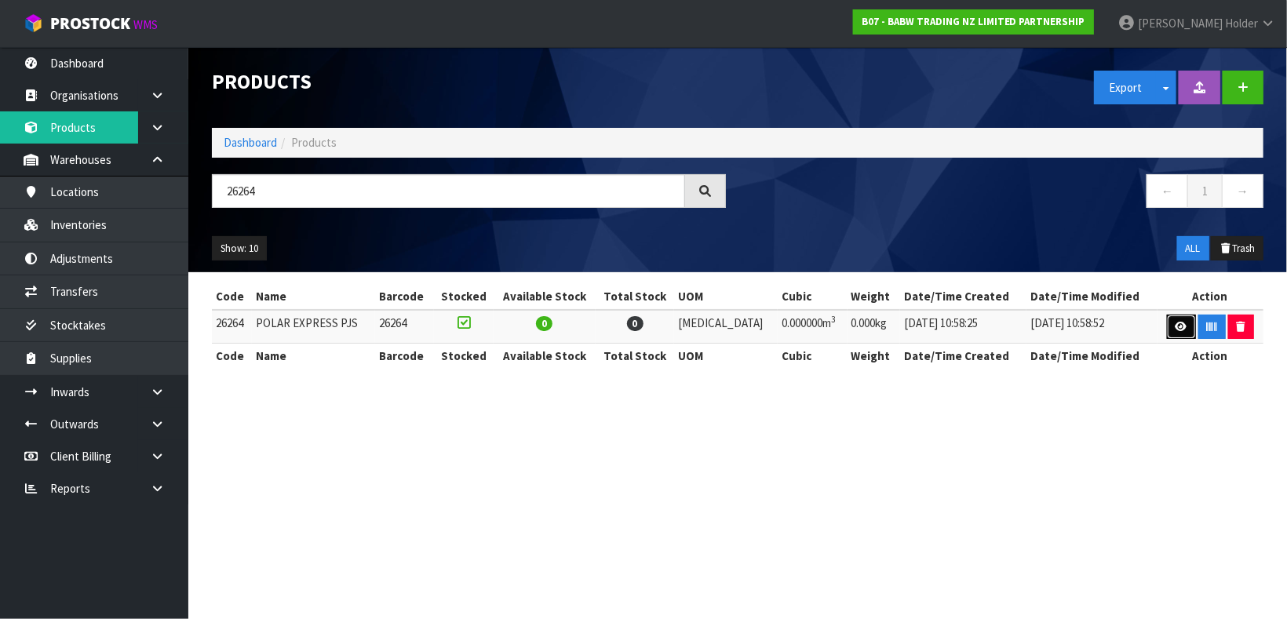
click at [1172, 320] on link at bounding box center [1181, 327] width 29 height 25
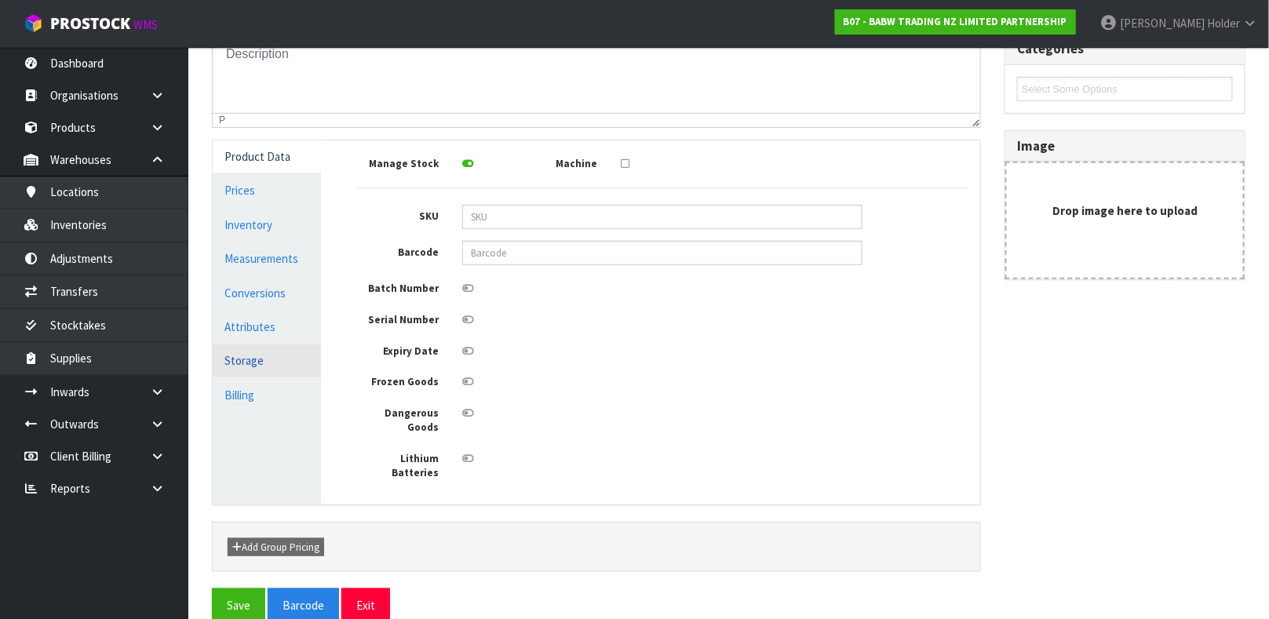
click at [275, 348] on link "Storage" at bounding box center [267, 361] width 108 height 32
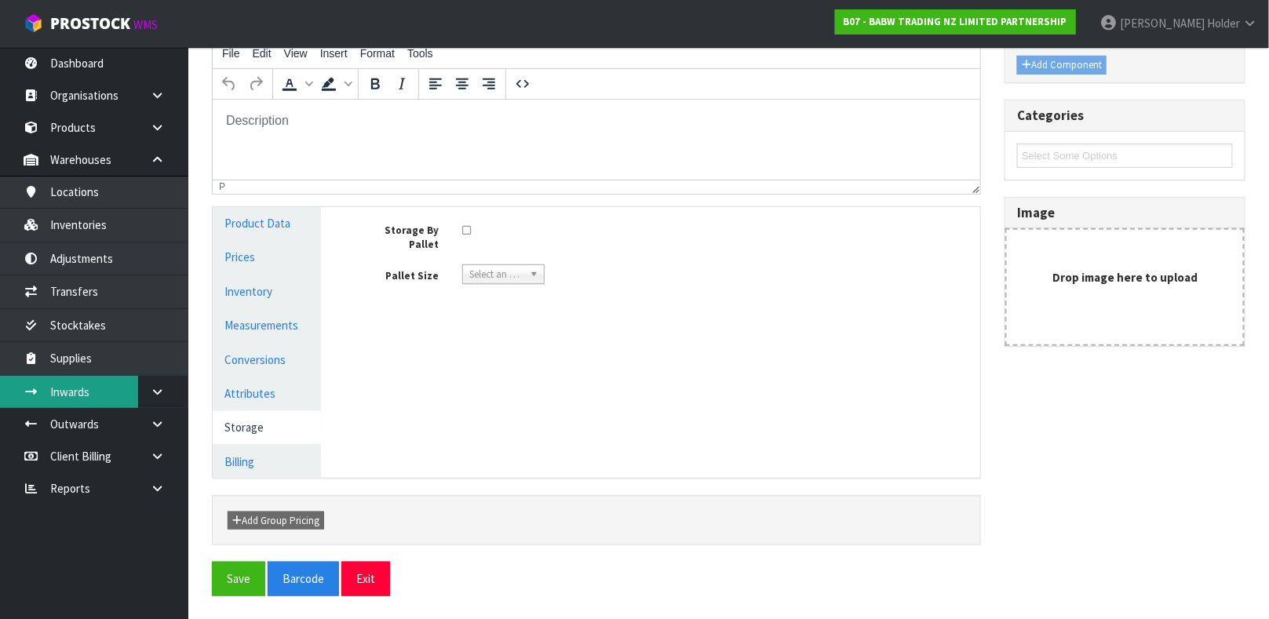
click at [96, 376] on link "Inwards" at bounding box center [94, 392] width 188 height 32
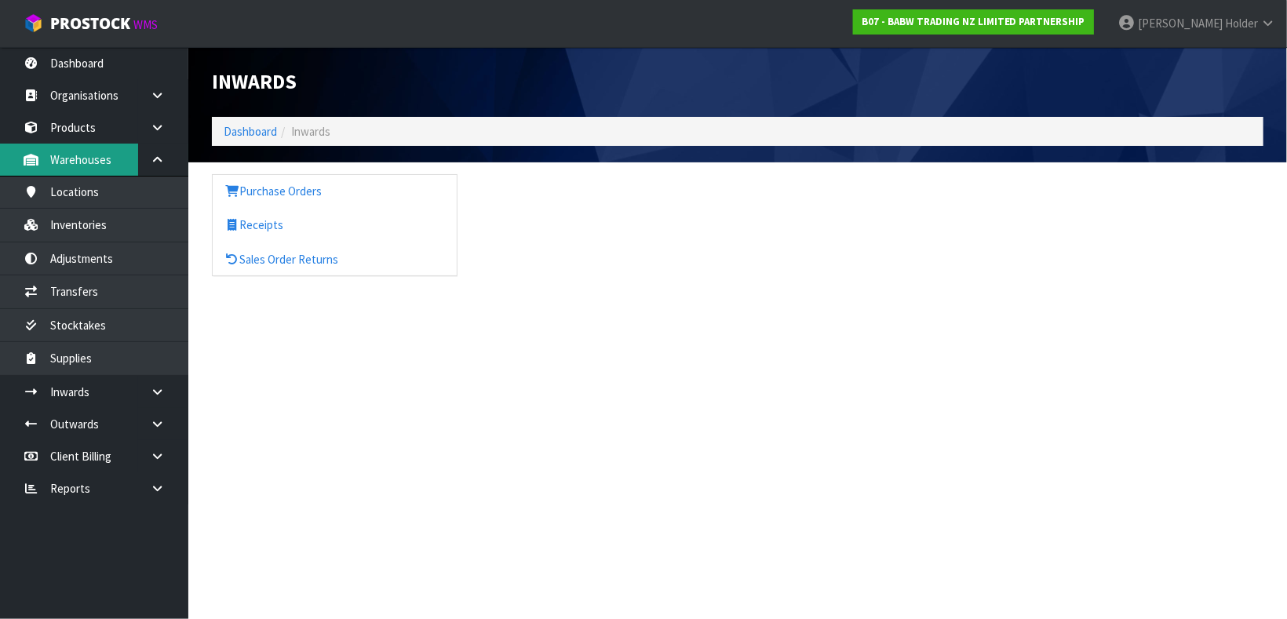
click at [109, 166] on link "Warehouses" at bounding box center [94, 160] width 188 height 32
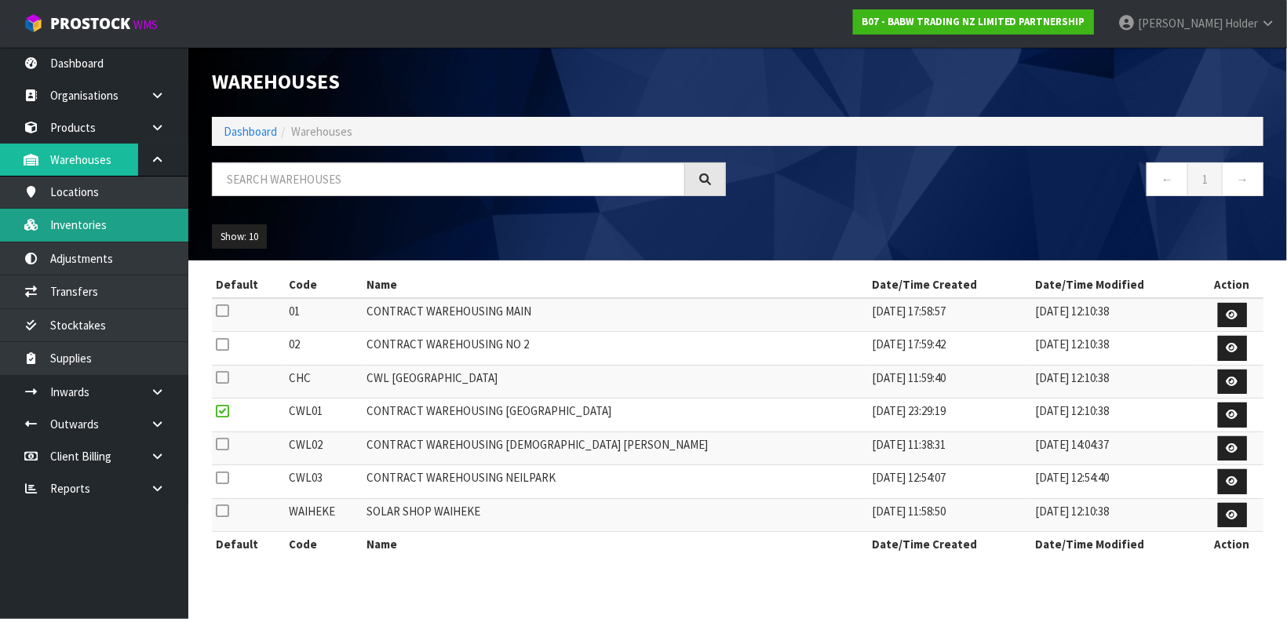
click at [120, 221] on link "Inventories" at bounding box center [94, 225] width 188 height 32
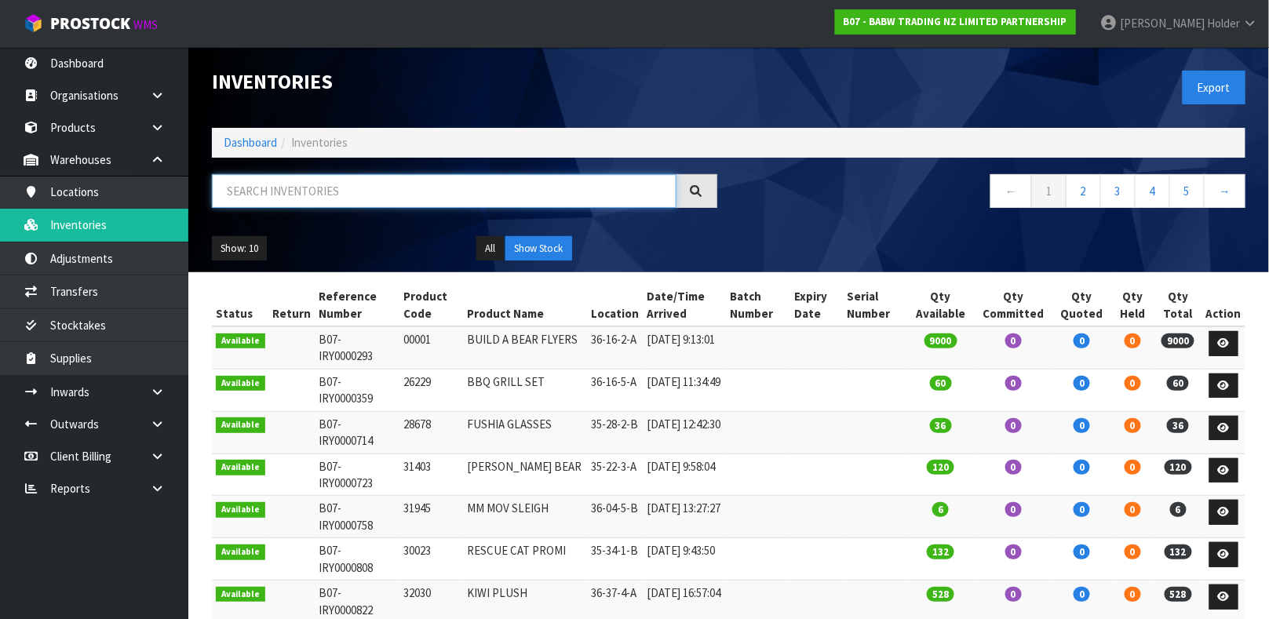
click at [279, 202] on input "text" at bounding box center [444, 191] width 465 height 34
click at [100, 202] on link "Locations" at bounding box center [94, 192] width 188 height 32
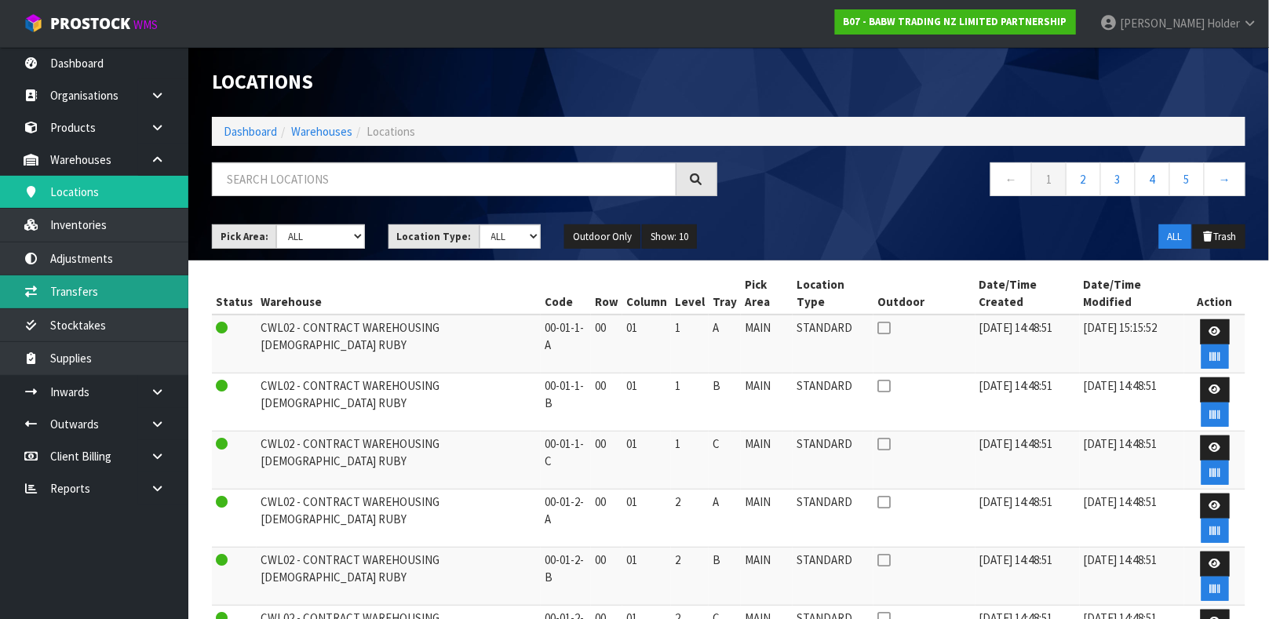
click at [108, 283] on link "Transfers" at bounding box center [94, 291] width 188 height 32
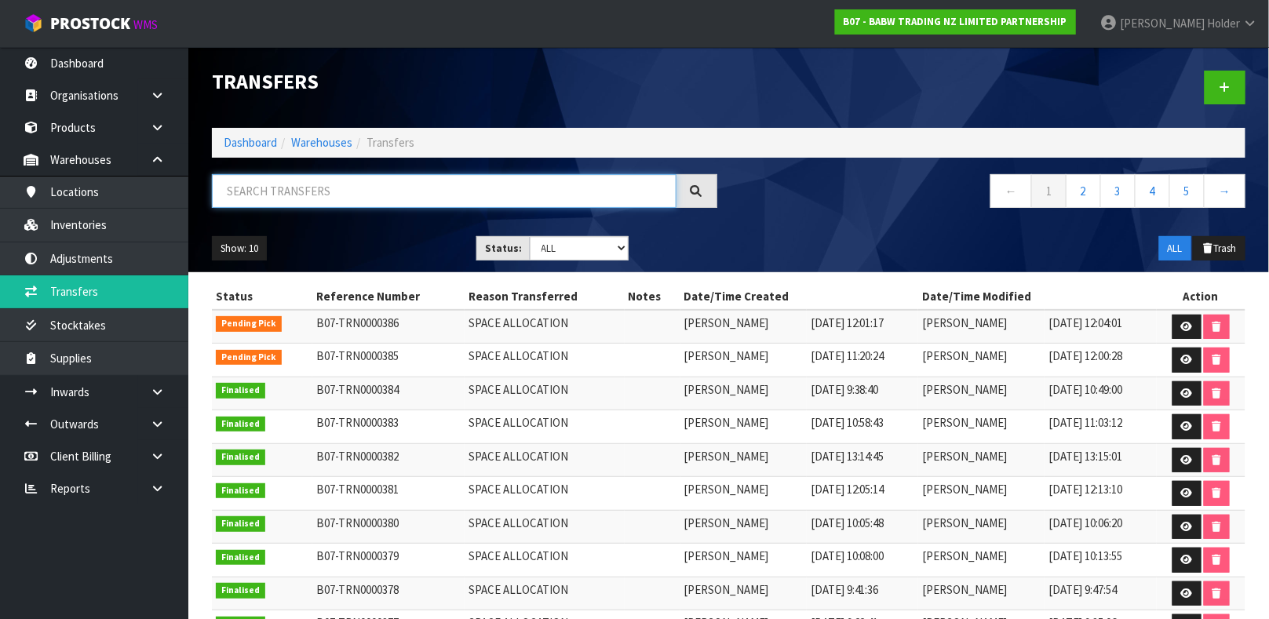
click at [315, 192] on input "text" at bounding box center [444, 191] width 465 height 34
paste input "26264"
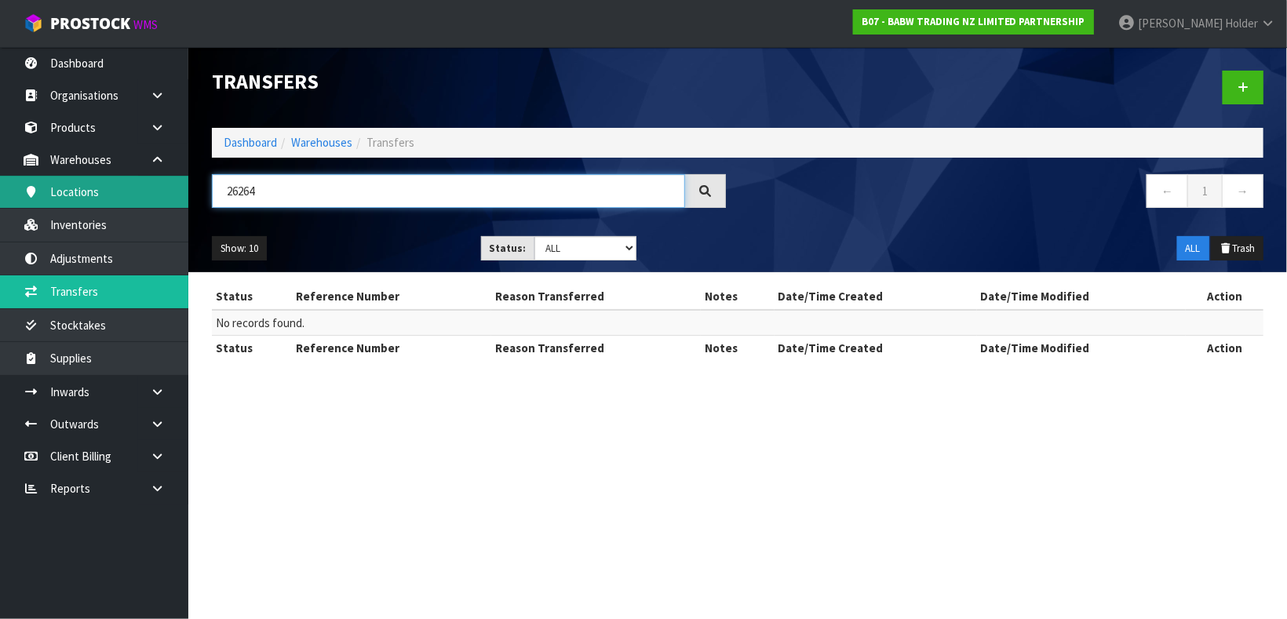
drag, startPoint x: 315, startPoint y: 192, endPoint x: 107, endPoint y: 183, distance: 208.2
click at [107, 183] on body "Toggle navigation ProStock WMS B07 - BABW TRADING NZ LIMITED PARTNERSHIP [PERSO…" at bounding box center [643, 309] width 1287 height 619
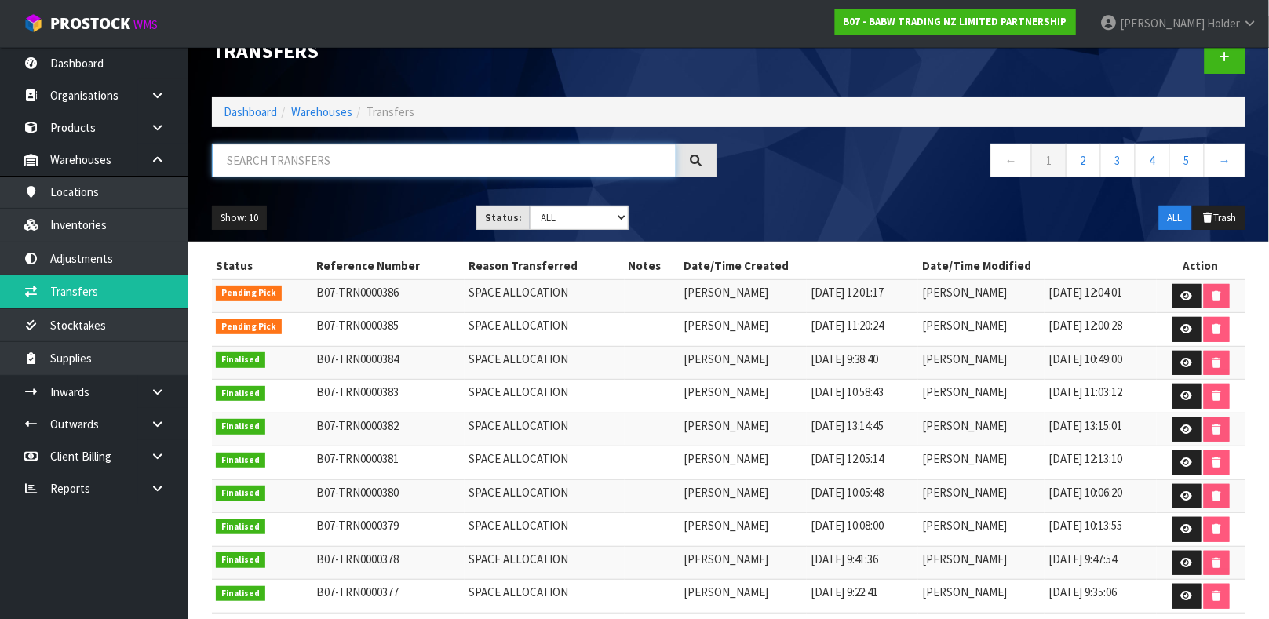
scroll to position [82, 0]
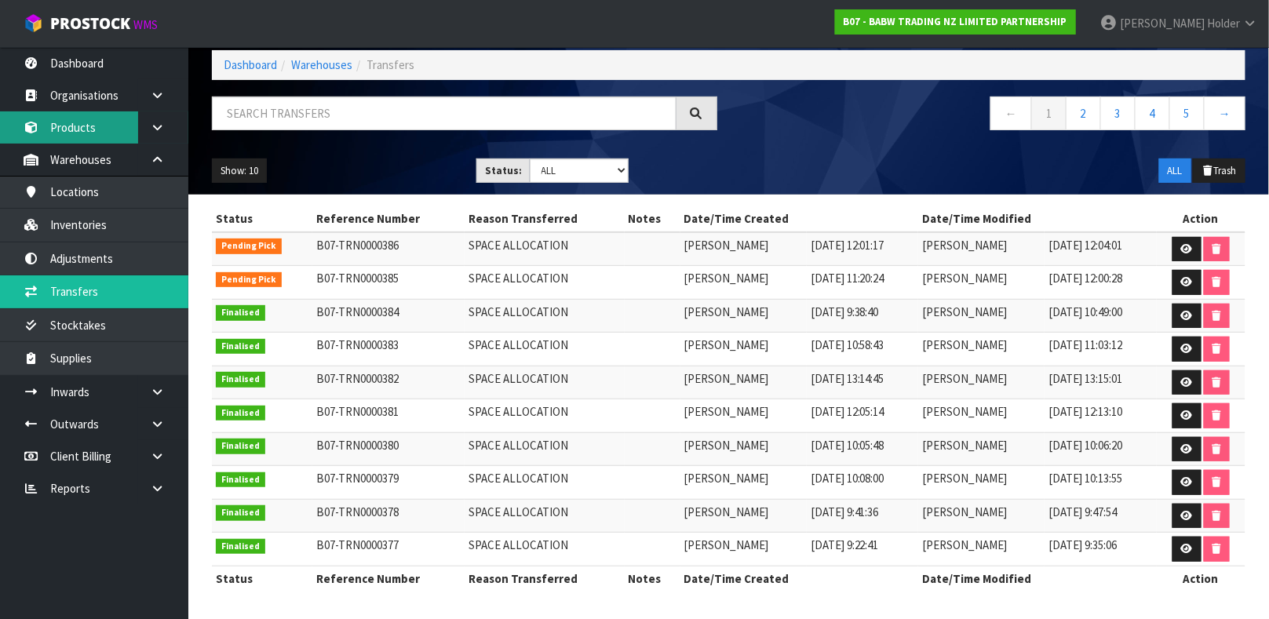
click at [90, 132] on link "Products" at bounding box center [94, 127] width 188 height 32
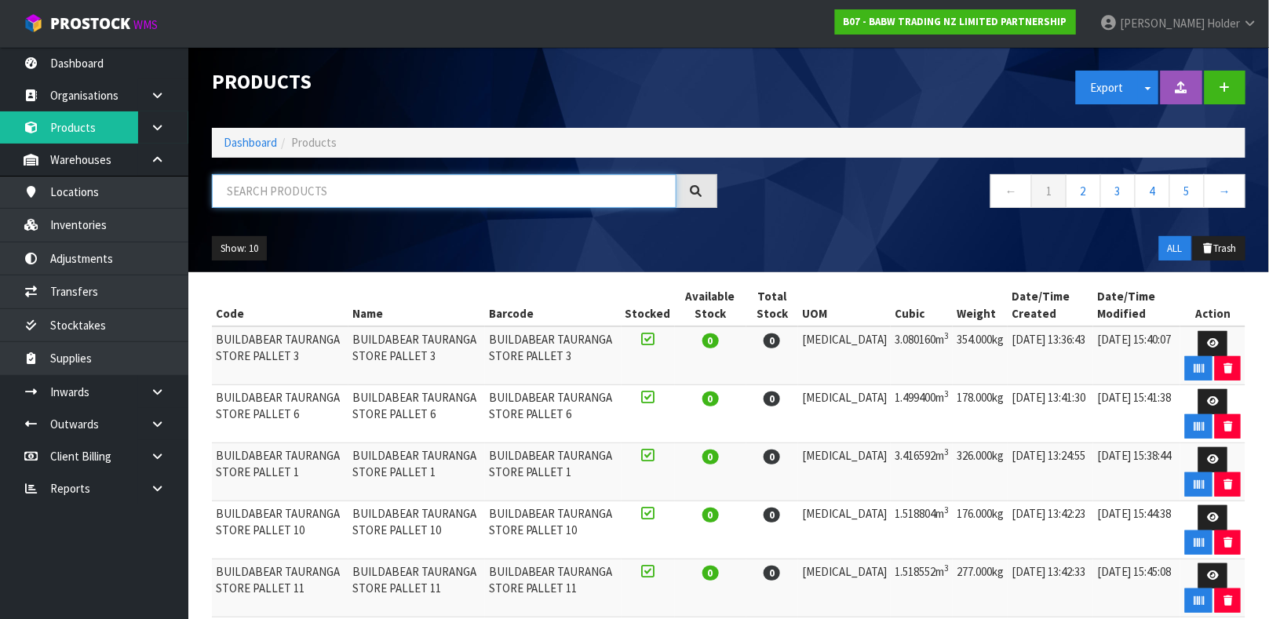
click at [319, 200] on input "text" at bounding box center [444, 191] width 465 height 34
paste input "26264"
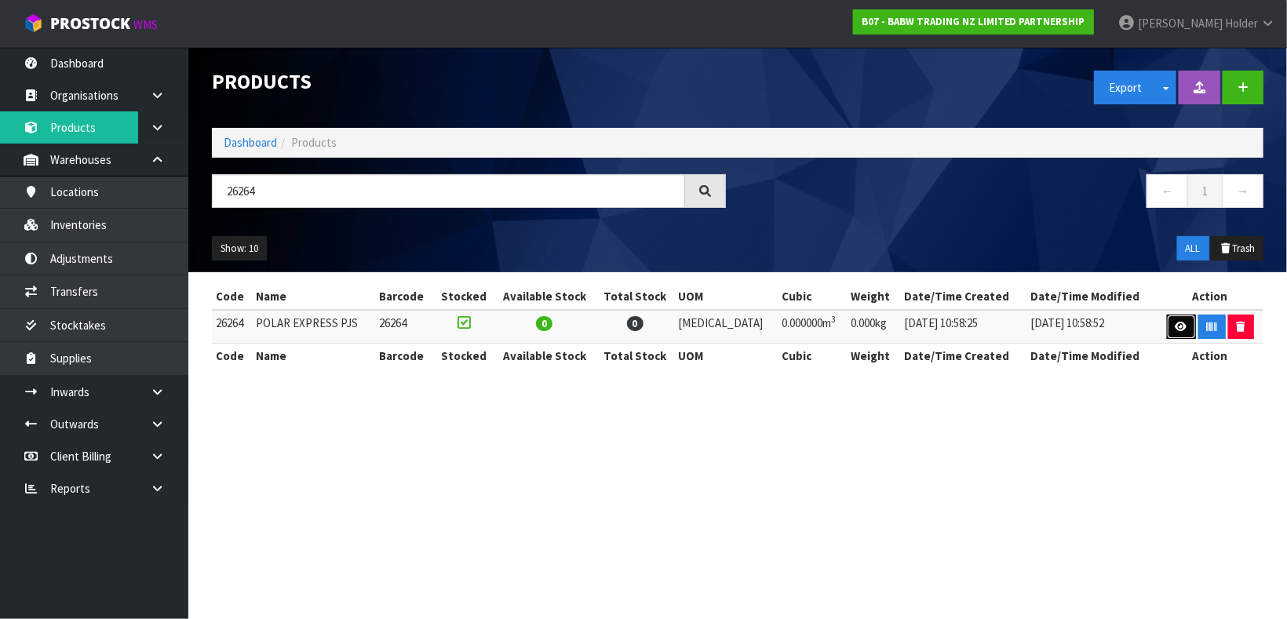
click at [1180, 316] on link at bounding box center [1181, 327] width 29 height 25
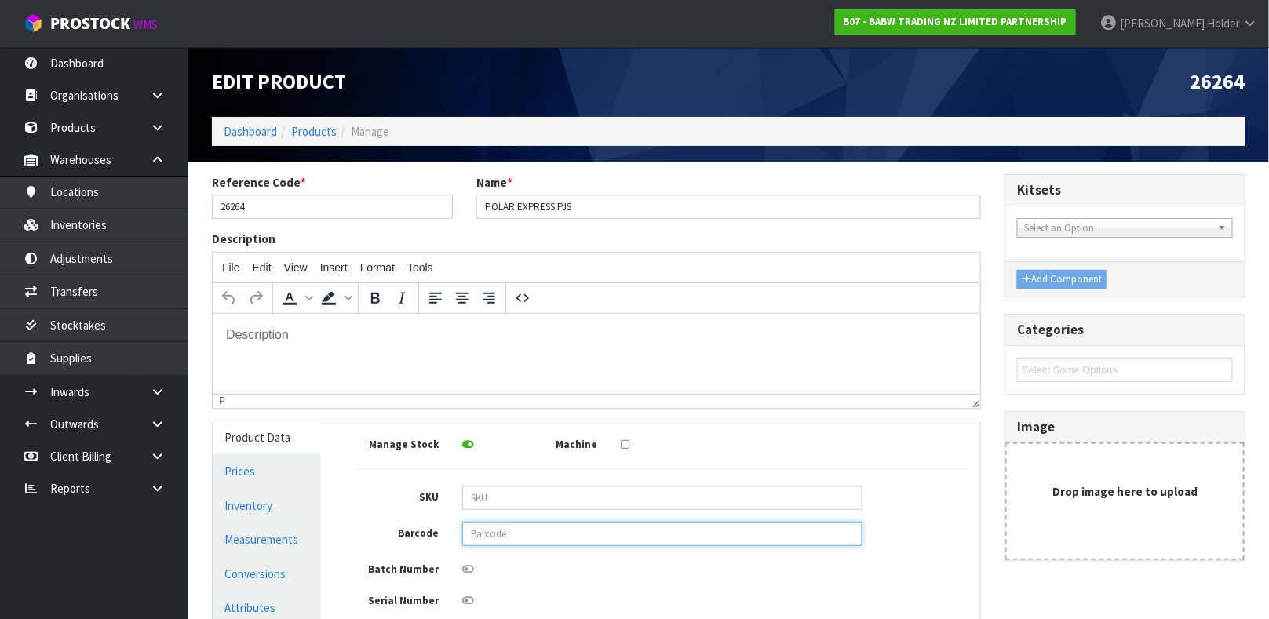
click at [526, 534] on input "text" at bounding box center [662, 534] width 400 height 24
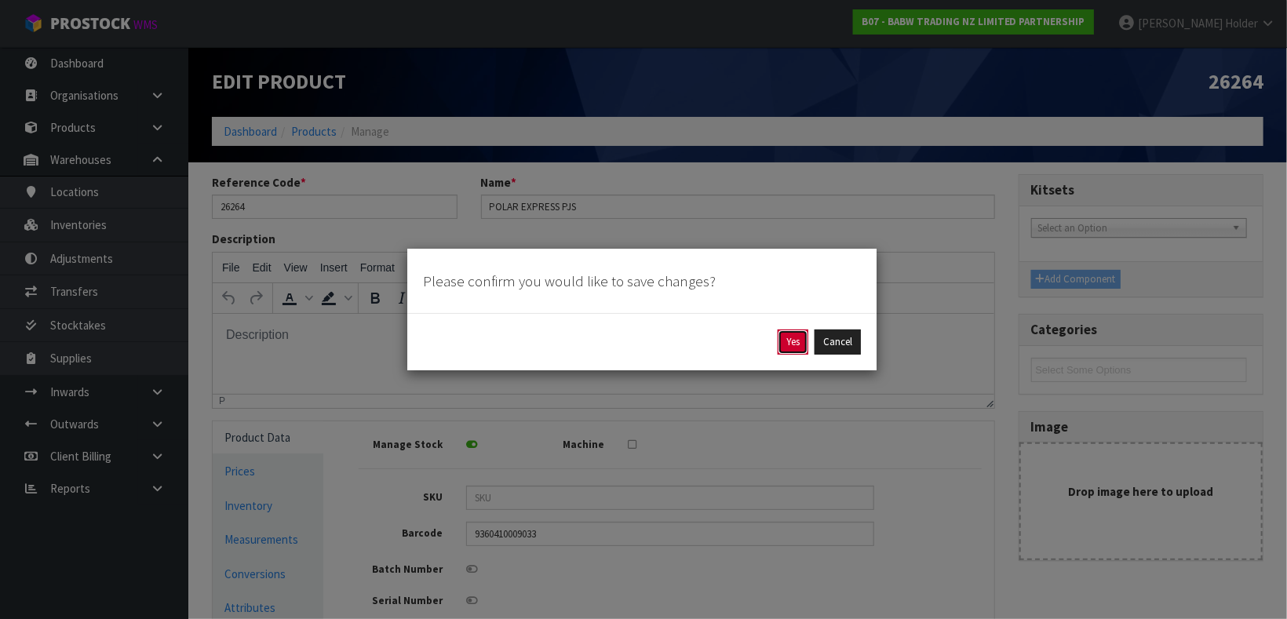
click at [794, 336] on button "Yes" at bounding box center [793, 342] width 31 height 25
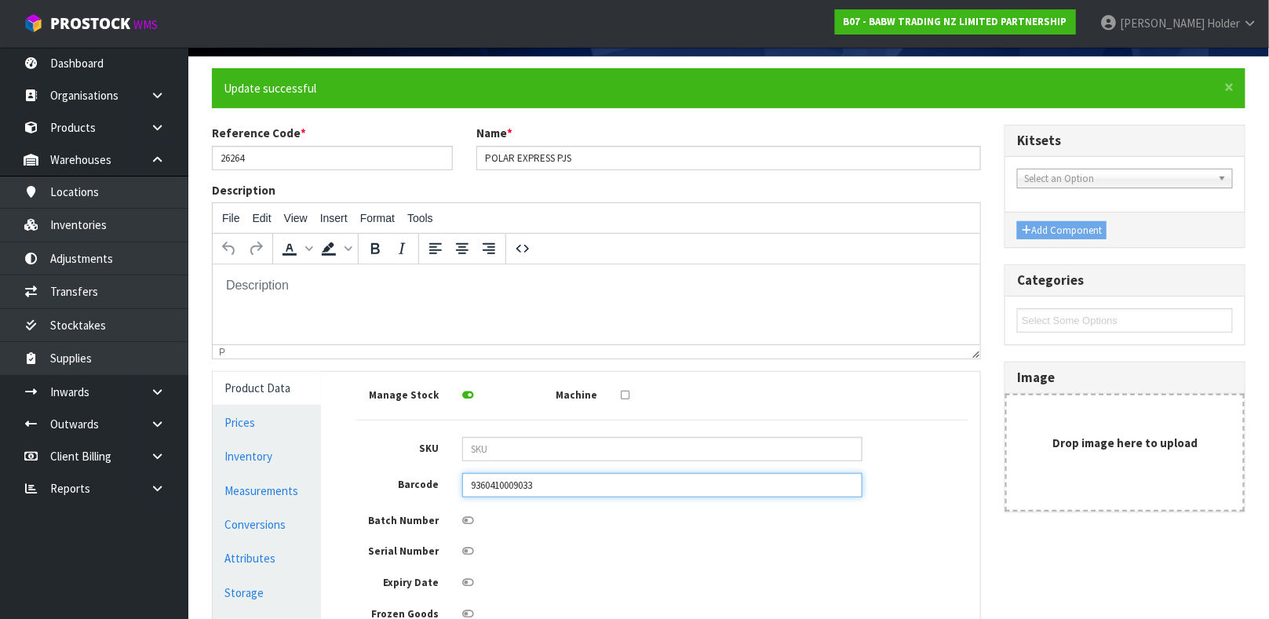
scroll to position [118, 0]
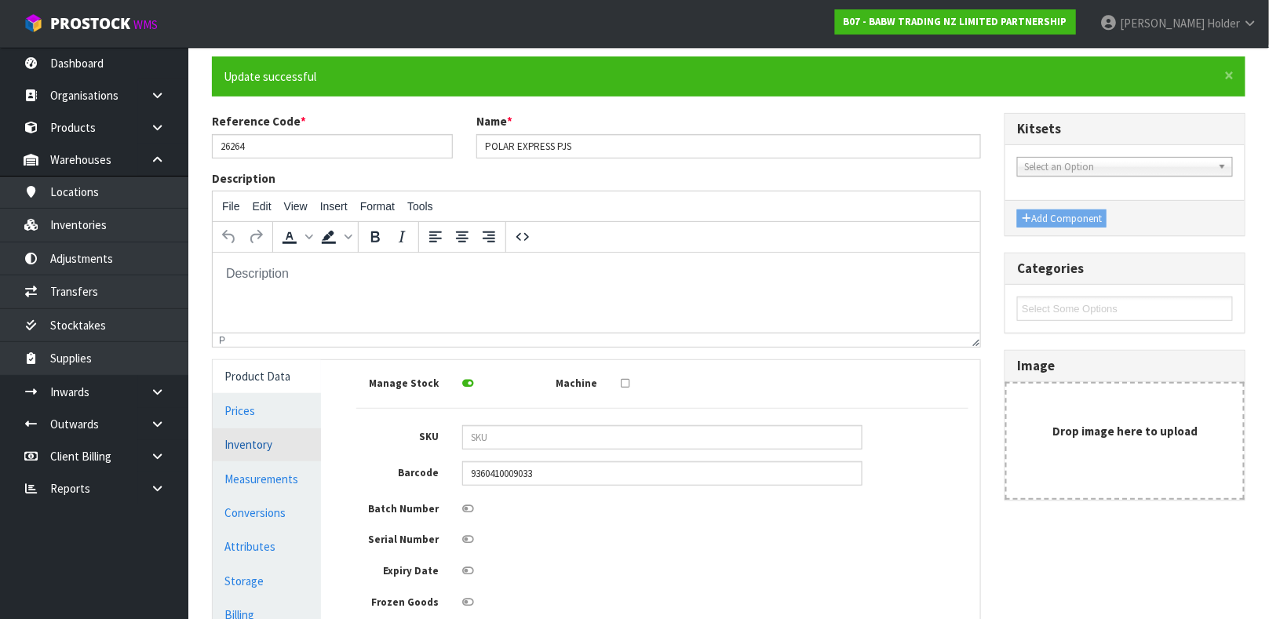
click at [272, 448] on link "Inventory" at bounding box center [267, 444] width 108 height 32
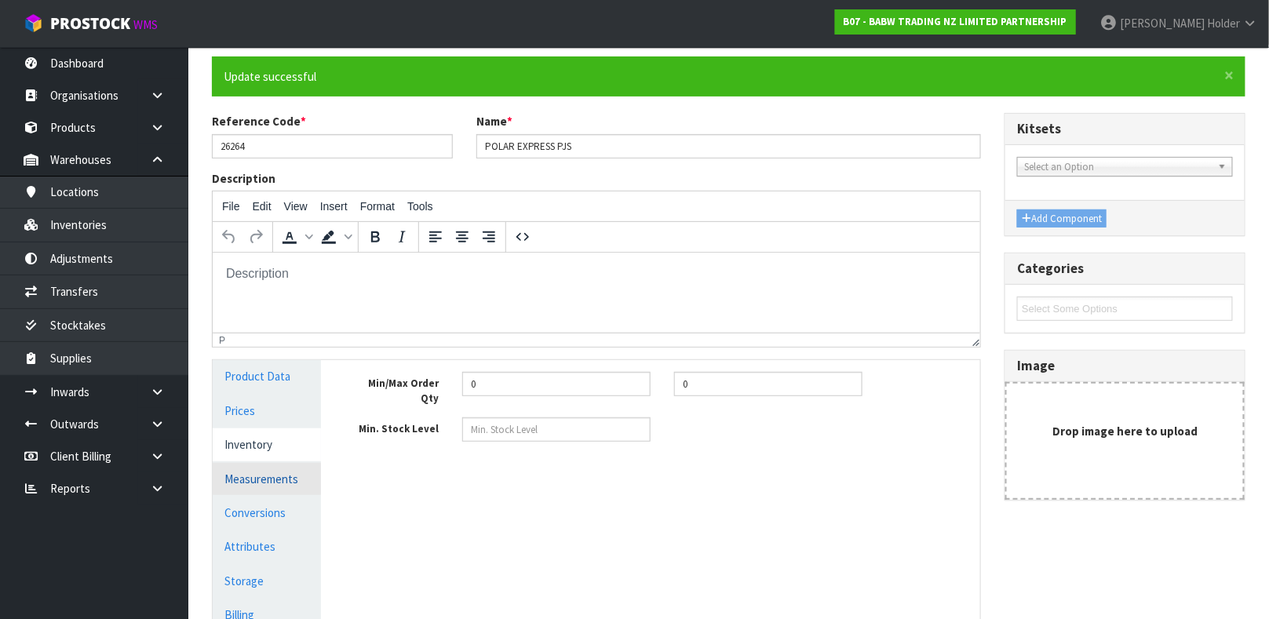
click at [271, 467] on link "Measurements" at bounding box center [267, 479] width 108 height 32
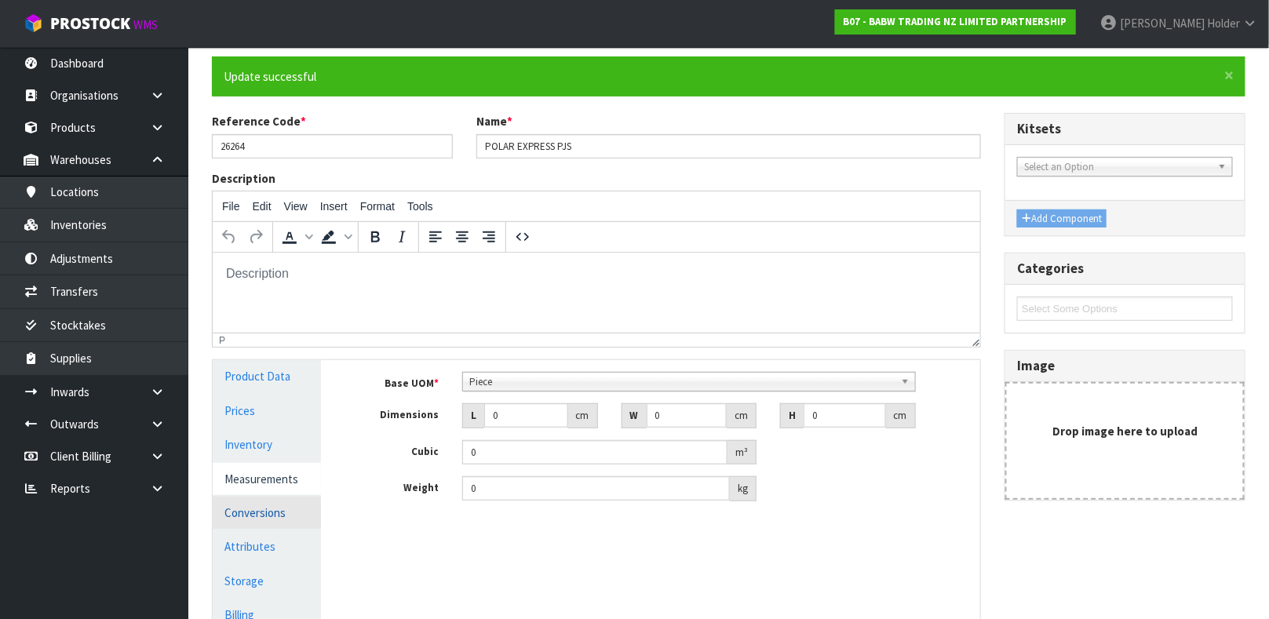
click at [258, 513] on link "Conversions" at bounding box center [267, 513] width 108 height 32
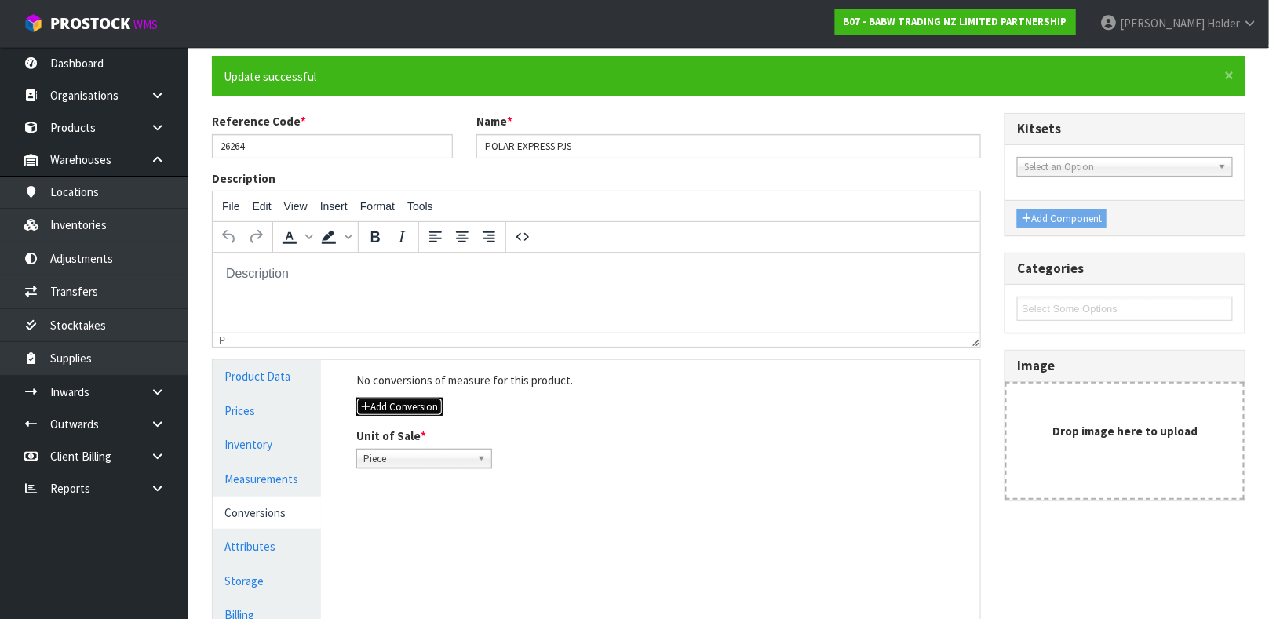
click at [398, 398] on button "Add Conversion" at bounding box center [399, 407] width 86 height 19
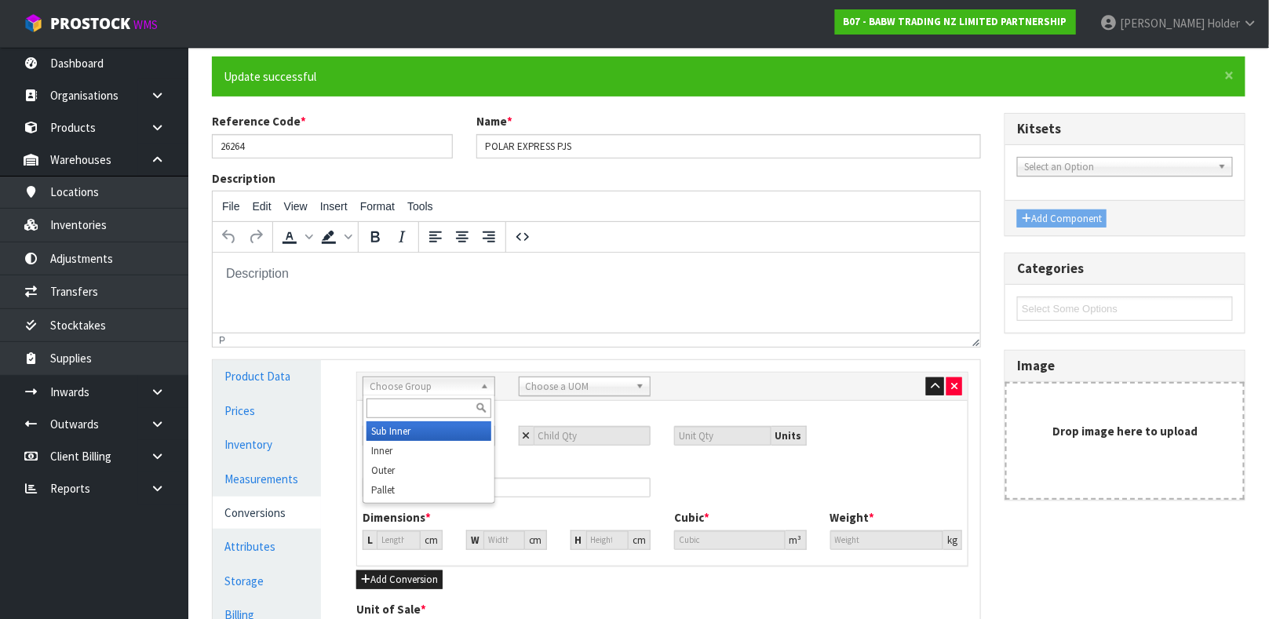
click at [409, 377] on link "Choose Group" at bounding box center [429, 387] width 133 height 20
click at [410, 381] on span "Choose Group" at bounding box center [422, 386] width 104 height 19
click at [399, 428] on li "O uter" at bounding box center [428, 431] width 125 height 20
click at [547, 387] on div "Sub Inner Inner Outer Pallet Outer O uter Bag Bar Basket Bin Bottle Box Bundle …" at bounding box center [662, 387] width 611 height 28
click at [547, 385] on span "Choose a UOM" at bounding box center [578, 386] width 104 height 19
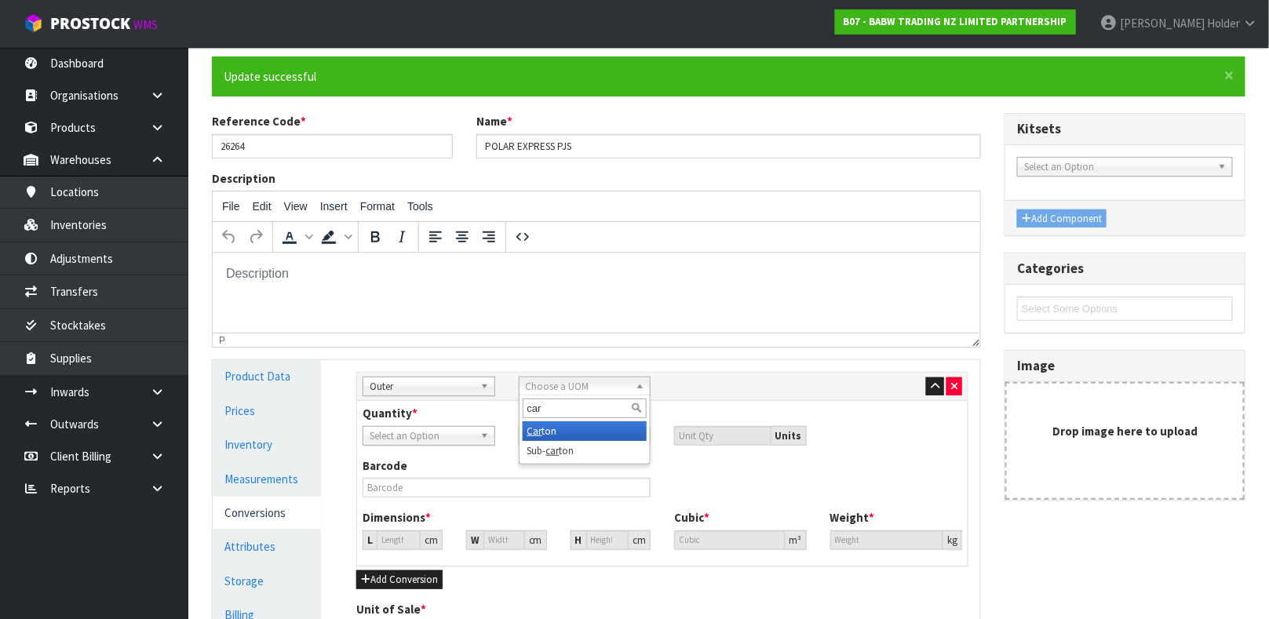
click at [547, 431] on li "Car ton" at bounding box center [585, 431] width 125 height 20
click at [544, 433] on input "number" at bounding box center [593, 436] width 118 height 20
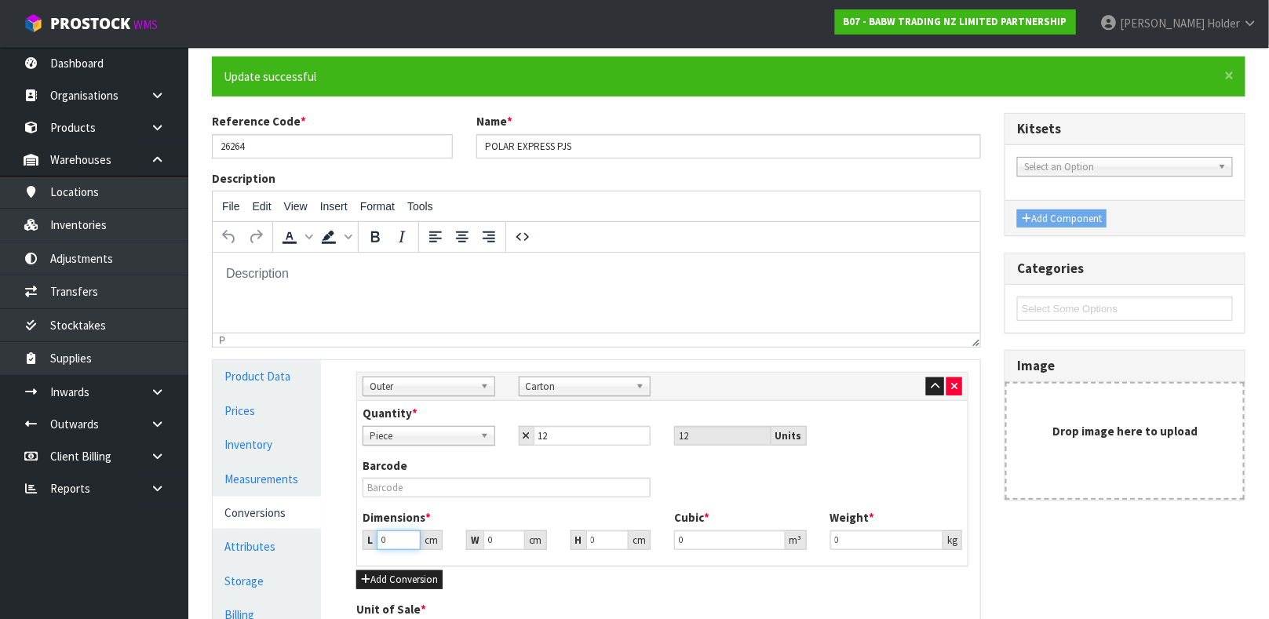
click at [388, 533] on input "0" at bounding box center [399, 540] width 44 height 20
click at [295, 476] on link "Measurements" at bounding box center [267, 479] width 108 height 32
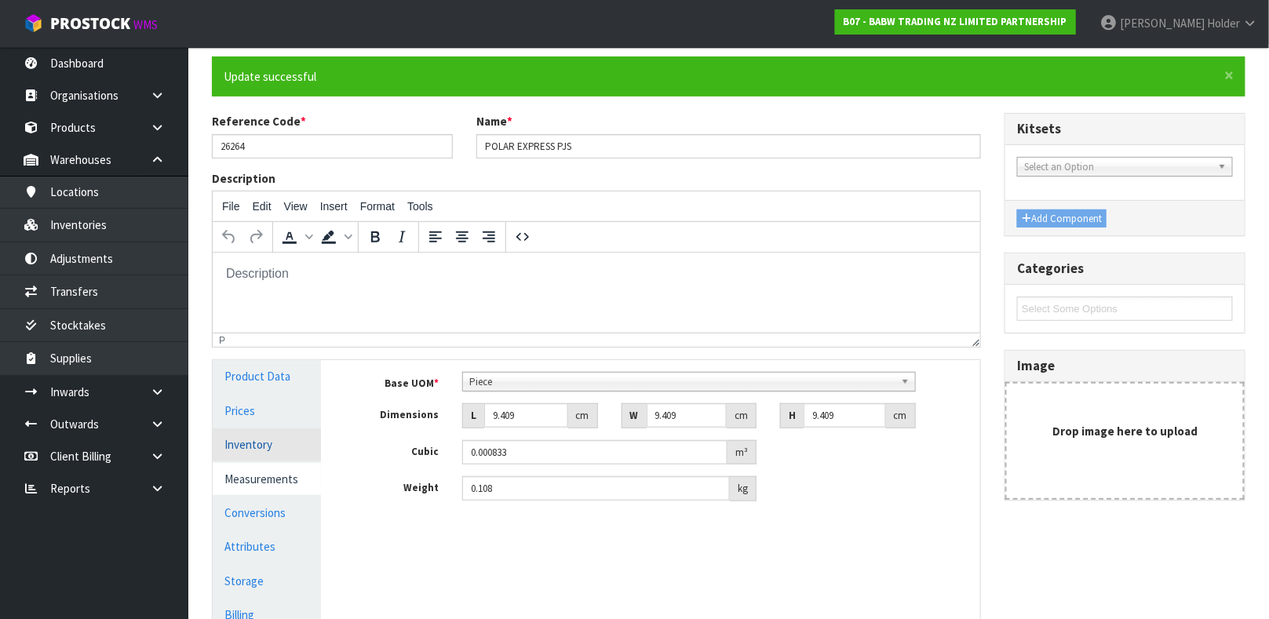
click at [300, 442] on link "Inventory" at bounding box center [267, 444] width 108 height 32
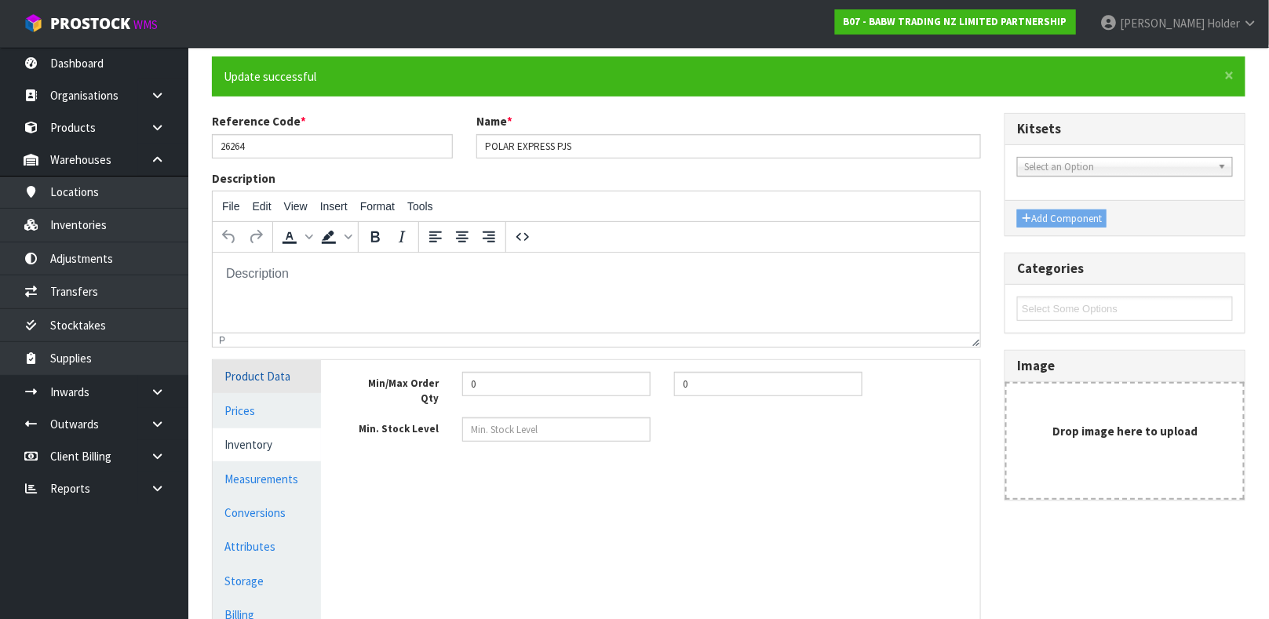
click at [290, 381] on link "Product Data" at bounding box center [267, 376] width 108 height 32
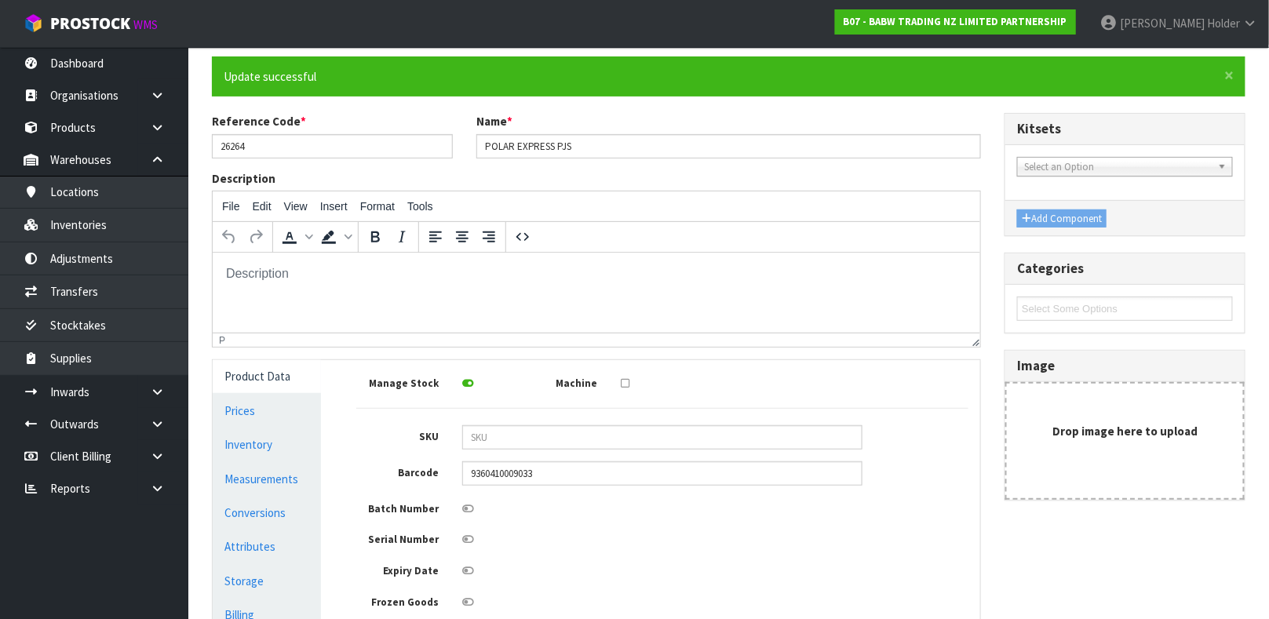
scroll to position [337, 0]
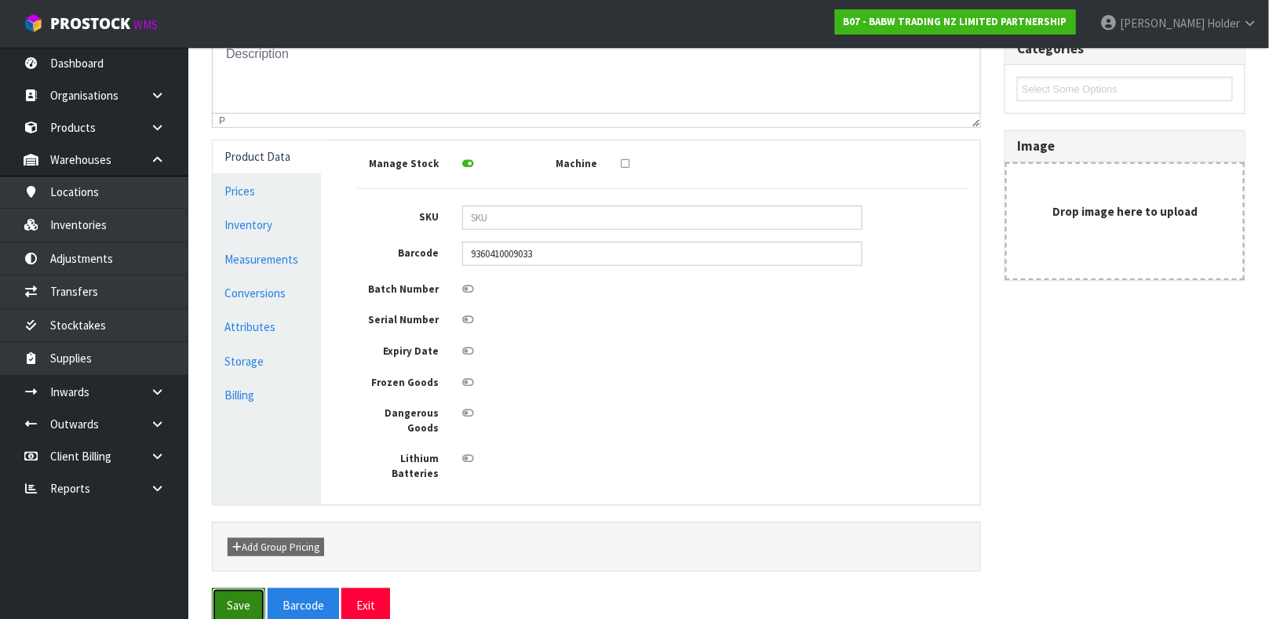
click at [224, 591] on button "Save" at bounding box center [238, 606] width 53 height 34
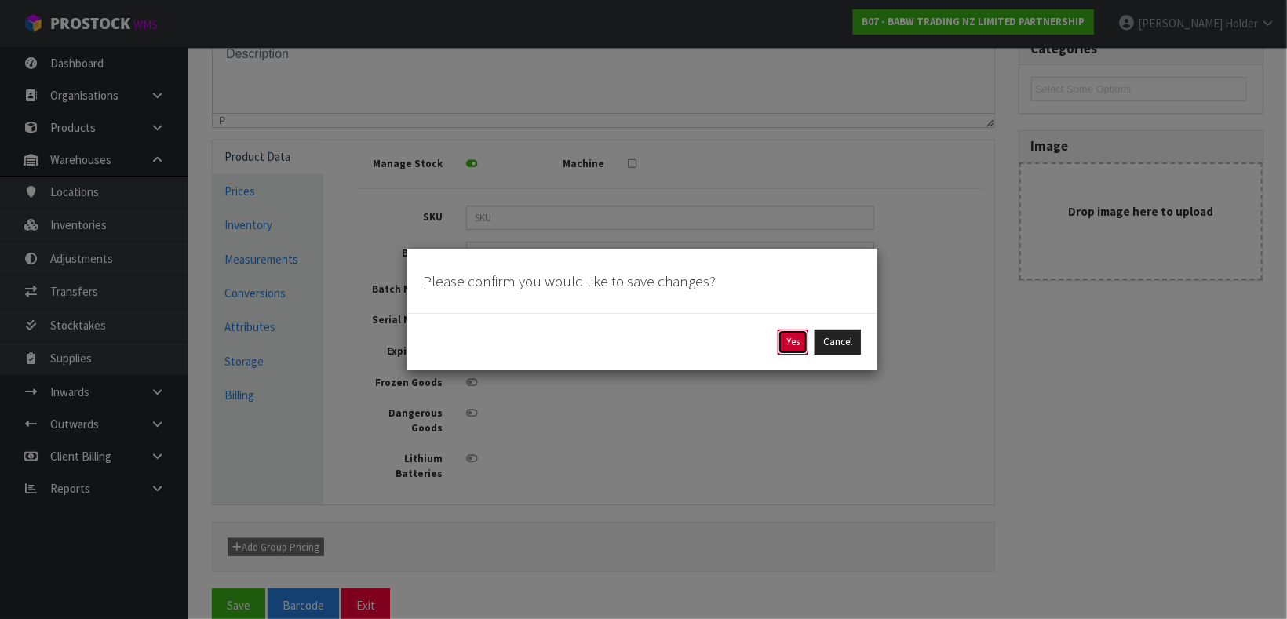
click at [778, 346] on button "Yes" at bounding box center [793, 342] width 31 height 25
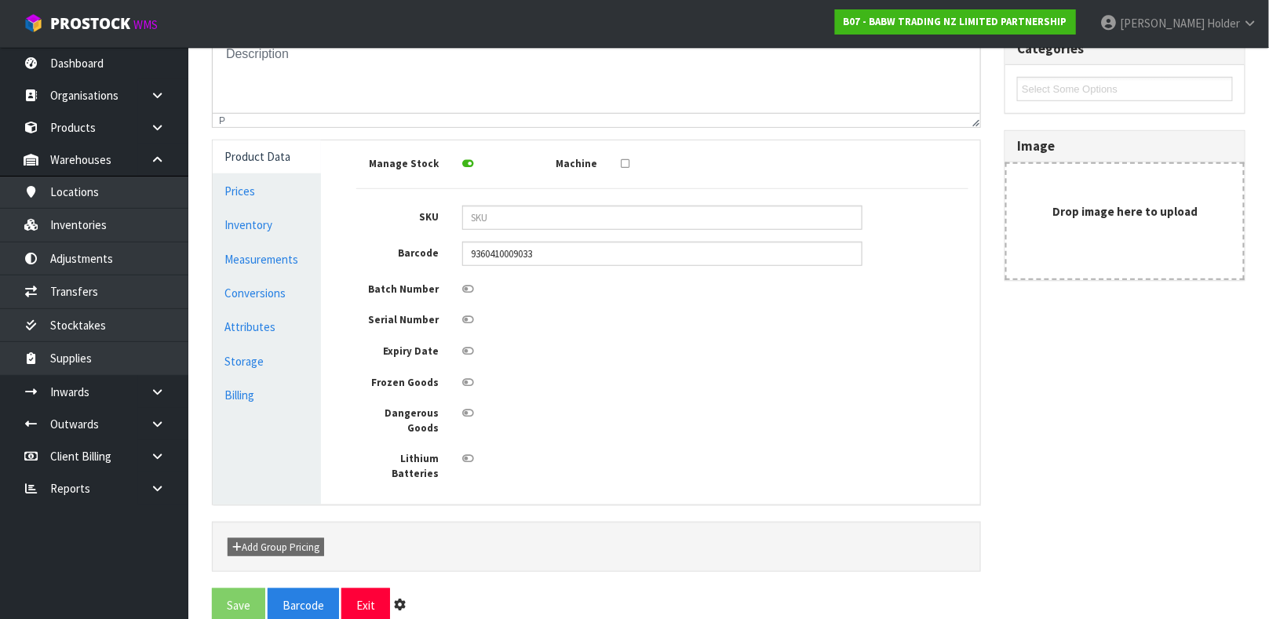
scroll to position [0, 0]
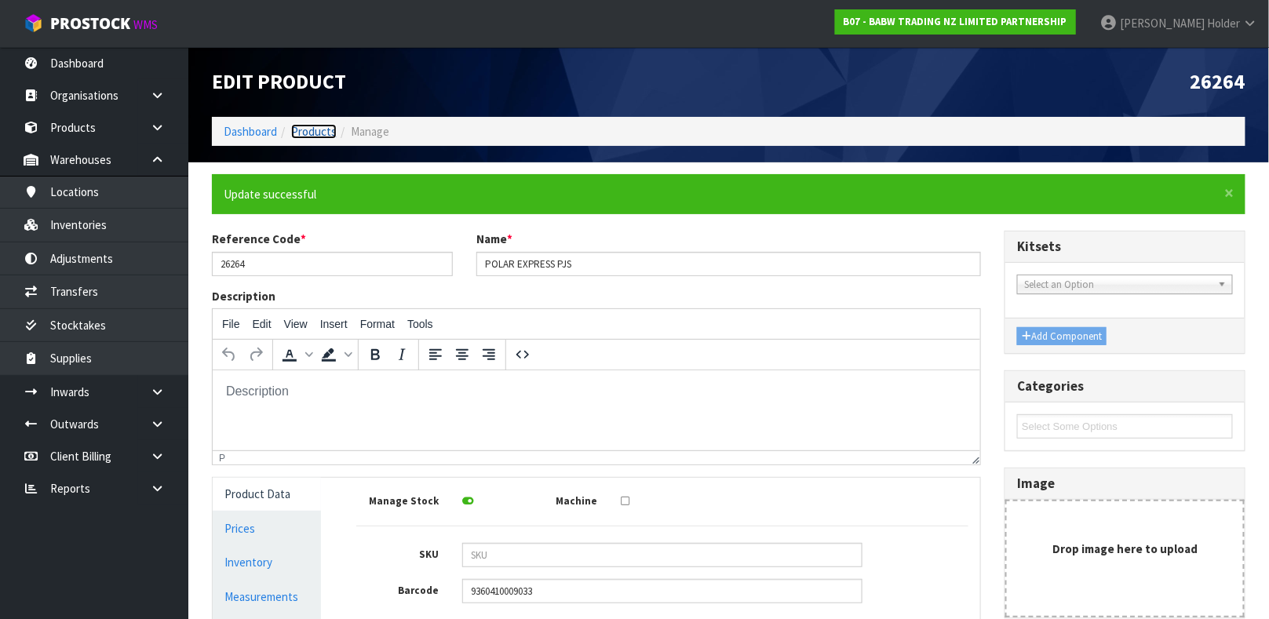
click at [332, 124] on link "Products" at bounding box center [314, 131] width 46 height 15
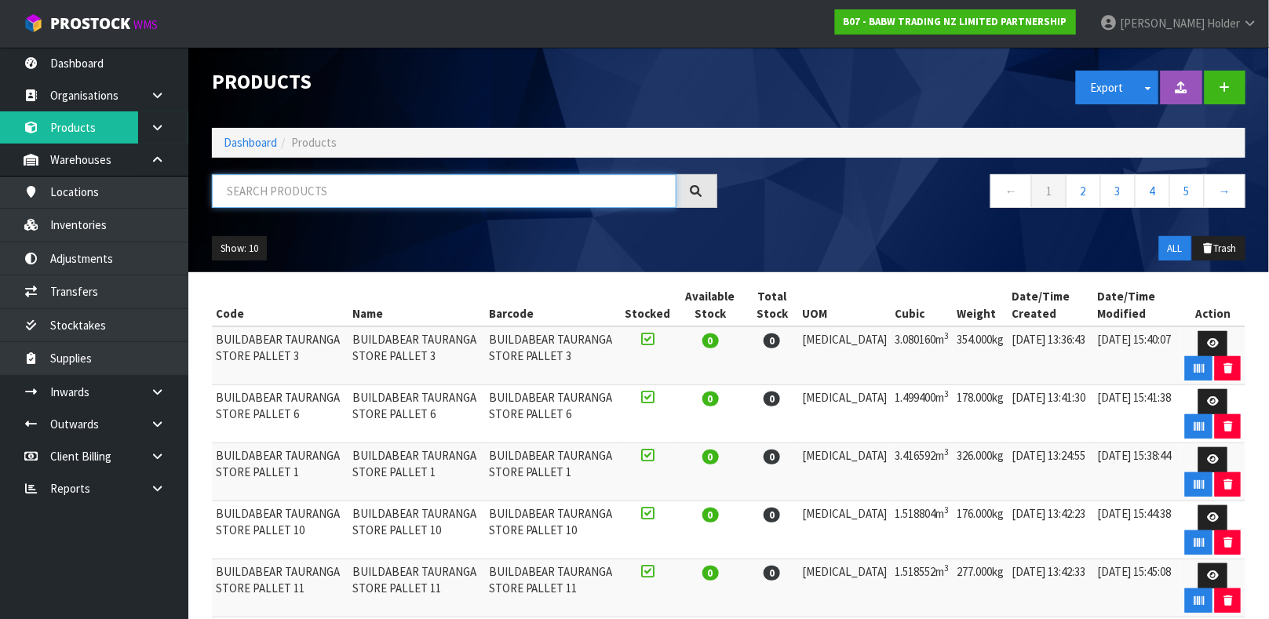
click at [338, 200] on input "text" at bounding box center [444, 191] width 465 height 34
click at [111, 123] on link "Products" at bounding box center [94, 127] width 188 height 32
click at [91, 60] on link "Dashboard" at bounding box center [94, 63] width 188 height 32
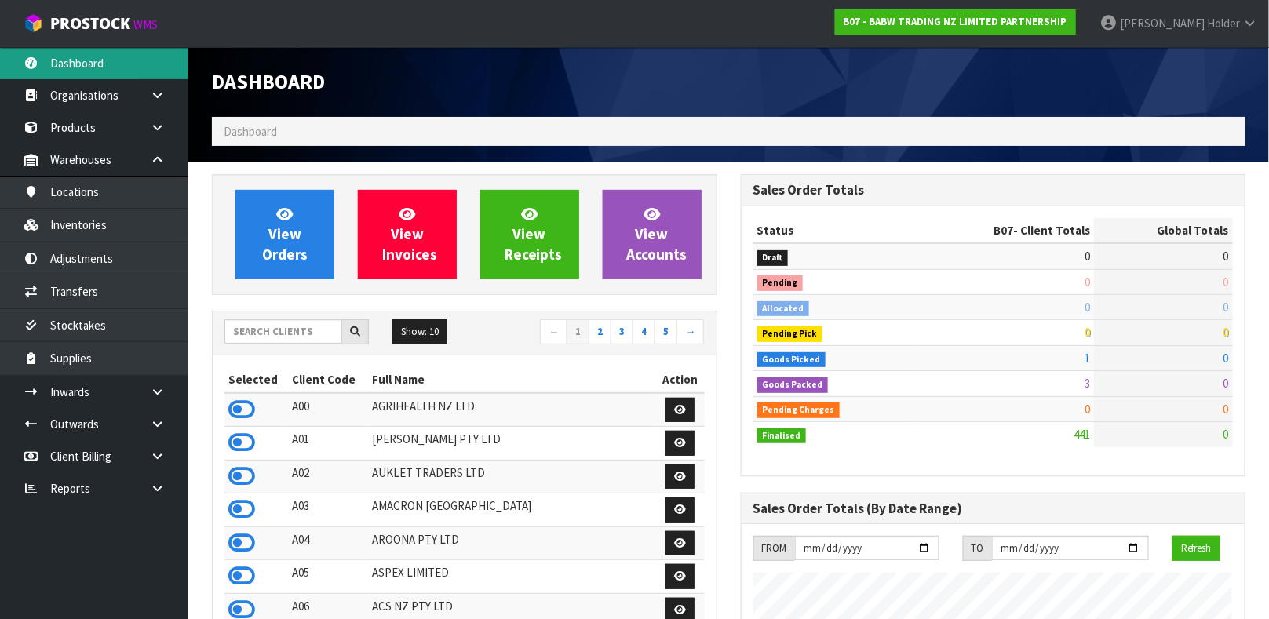
scroll to position [1190, 528]
click at [307, 332] on input "text" at bounding box center [283, 331] width 118 height 24
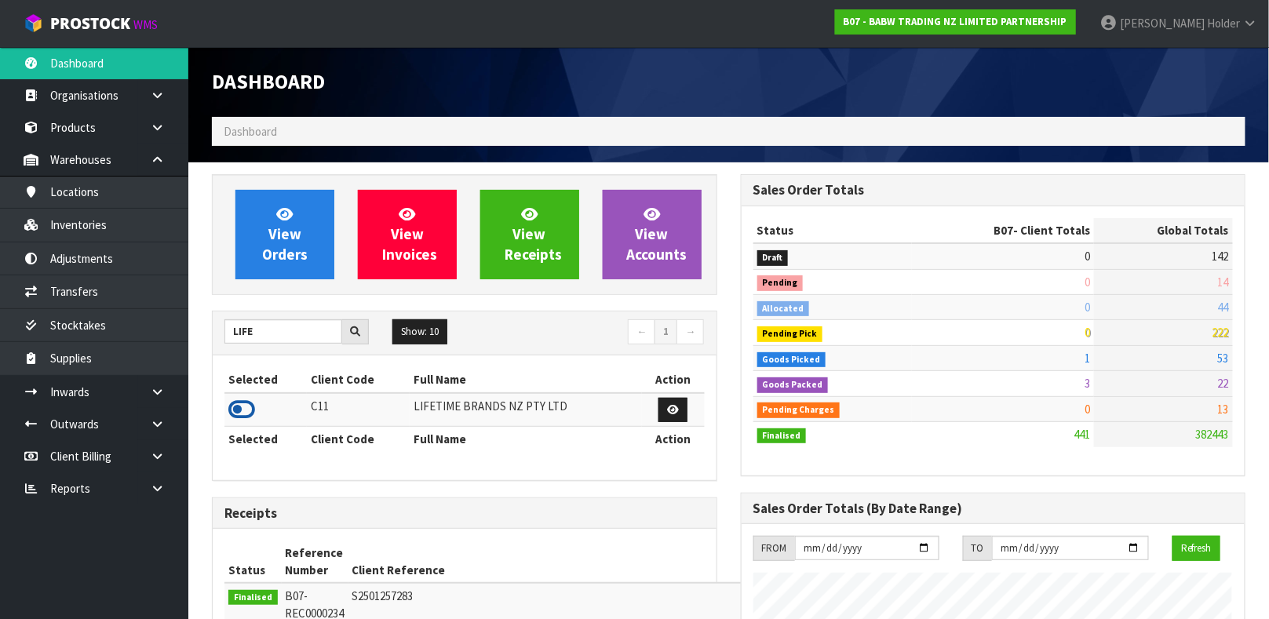
click at [248, 405] on icon at bounding box center [241, 410] width 27 height 24
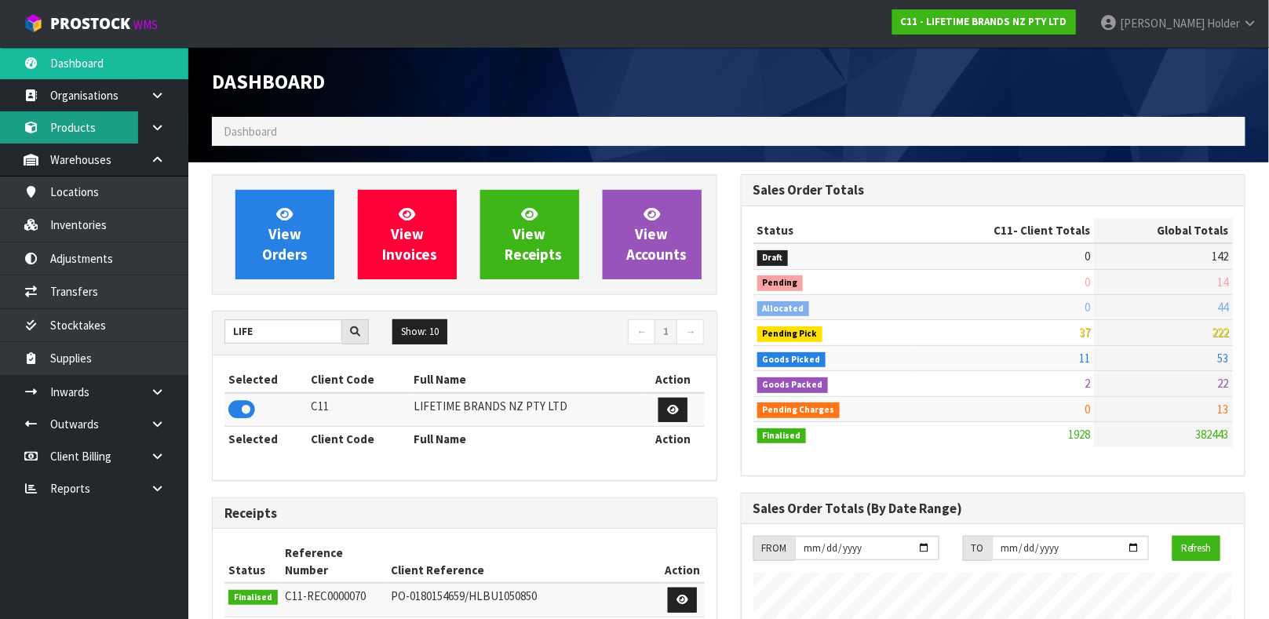
click at [111, 120] on link "Products" at bounding box center [94, 127] width 188 height 32
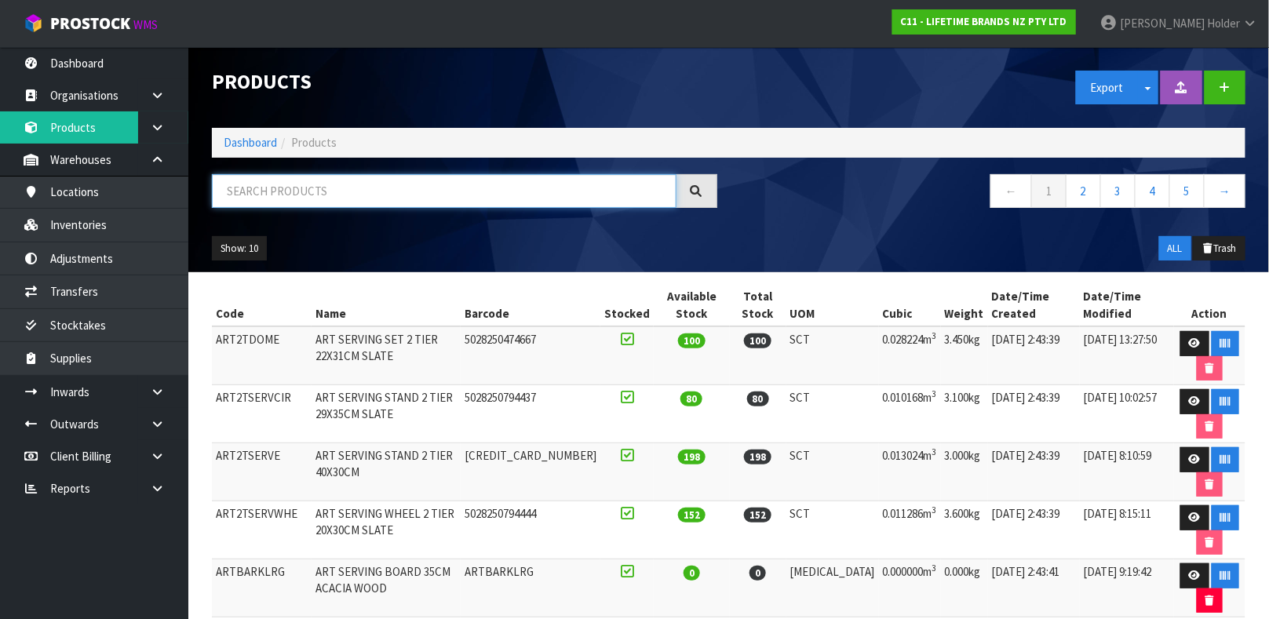
click at [288, 184] on input "text" at bounding box center [444, 191] width 465 height 34
paste input "5057982069162"
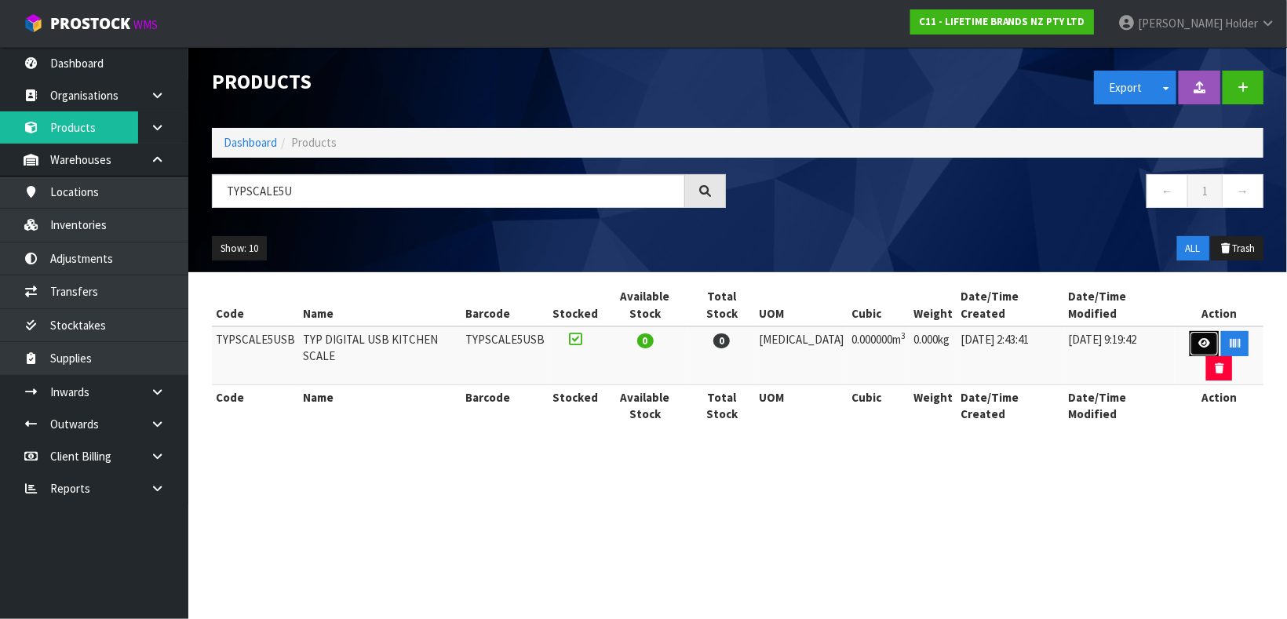
click at [1190, 331] on link at bounding box center [1204, 343] width 29 height 25
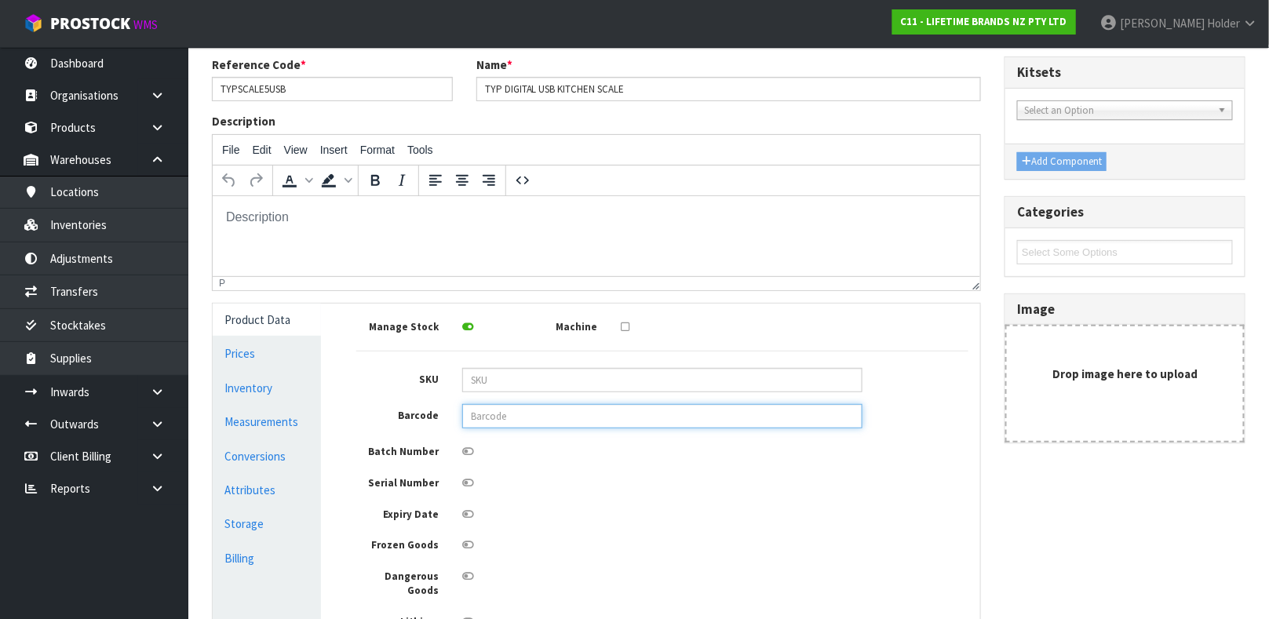
click at [497, 415] on input "text" at bounding box center [662, 416] width 400 height 24
paste input "5057982069162"
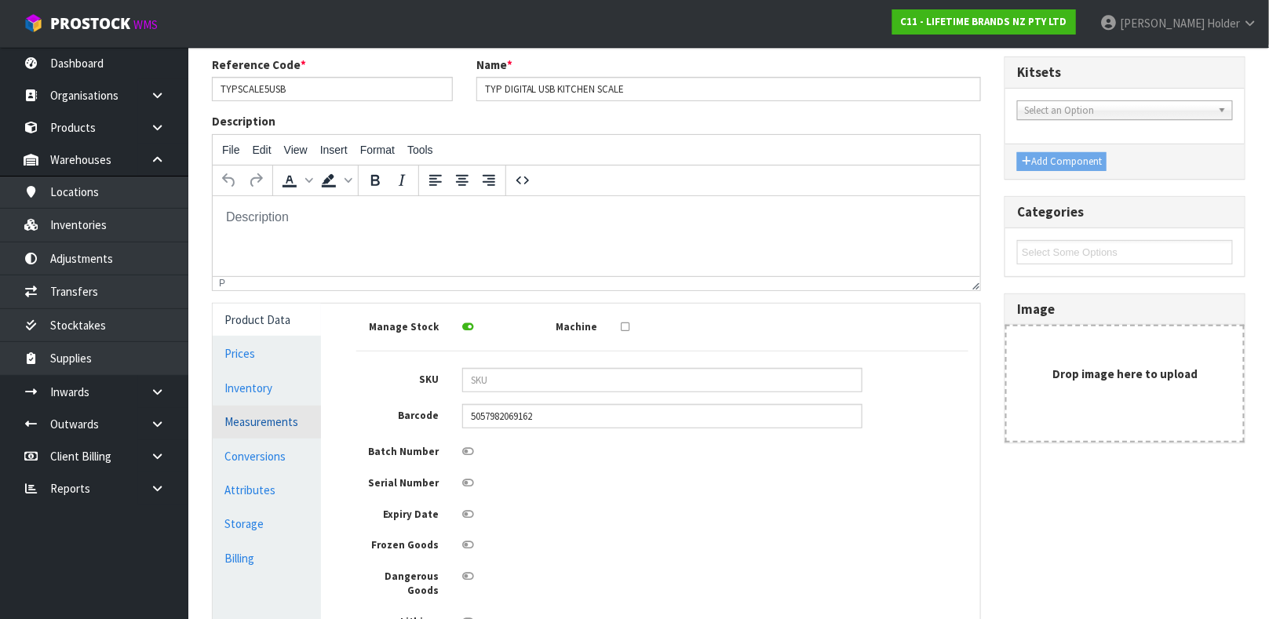
click at [289, 415] on link "Measurements" at bounding box center [267, 422] width 108 height 32
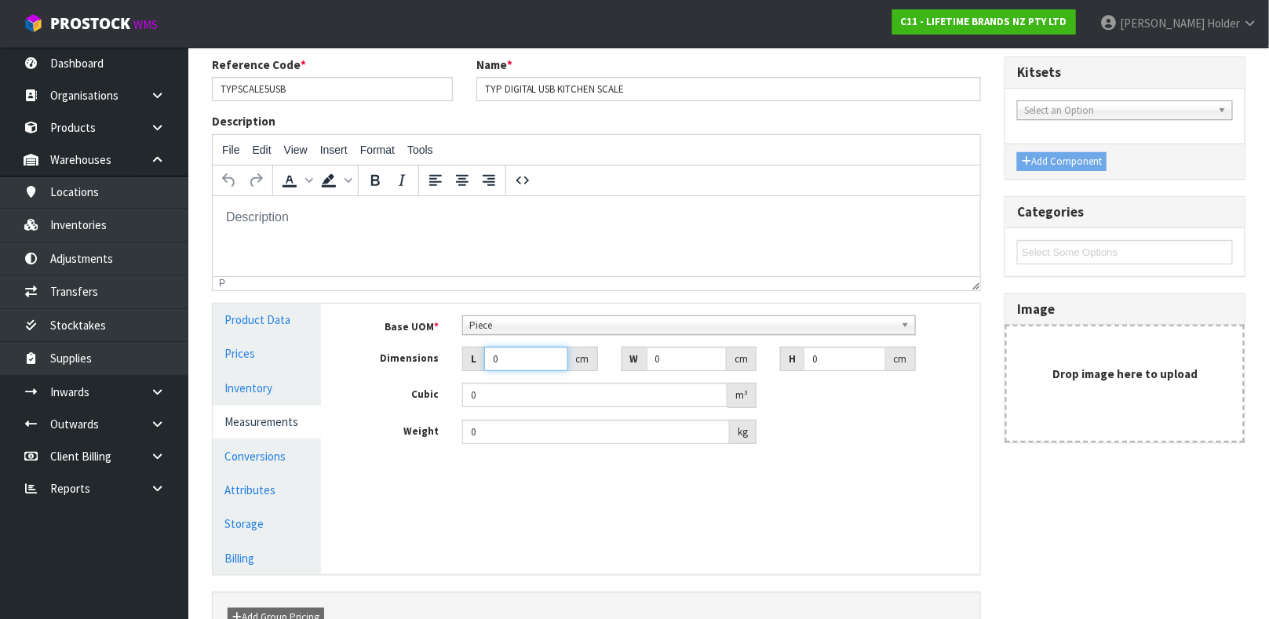
click at [527, 359] on input "0" at bounding box center [526, 359] width 84 height 24
drag, startPoint x: 665, startPoint y: 360, endPoint x: 576, endPoint y: 330, distance: 94.6
click at [576, 330] on div "Base UOM * Bag Bar Basket Bin Bottle Box Bundle Cabinet Cage Carton Case Coil C…" at bounding box center [662, 379] width 612 height 129
drag, startPoint x: 505, startPoint y: 428, endPoint x: 359, endPoint y: 420, distance: 146.2
click at [359, 420] on div "Weight 0 kg" at bounding box center [663, 432] width 636 height 25
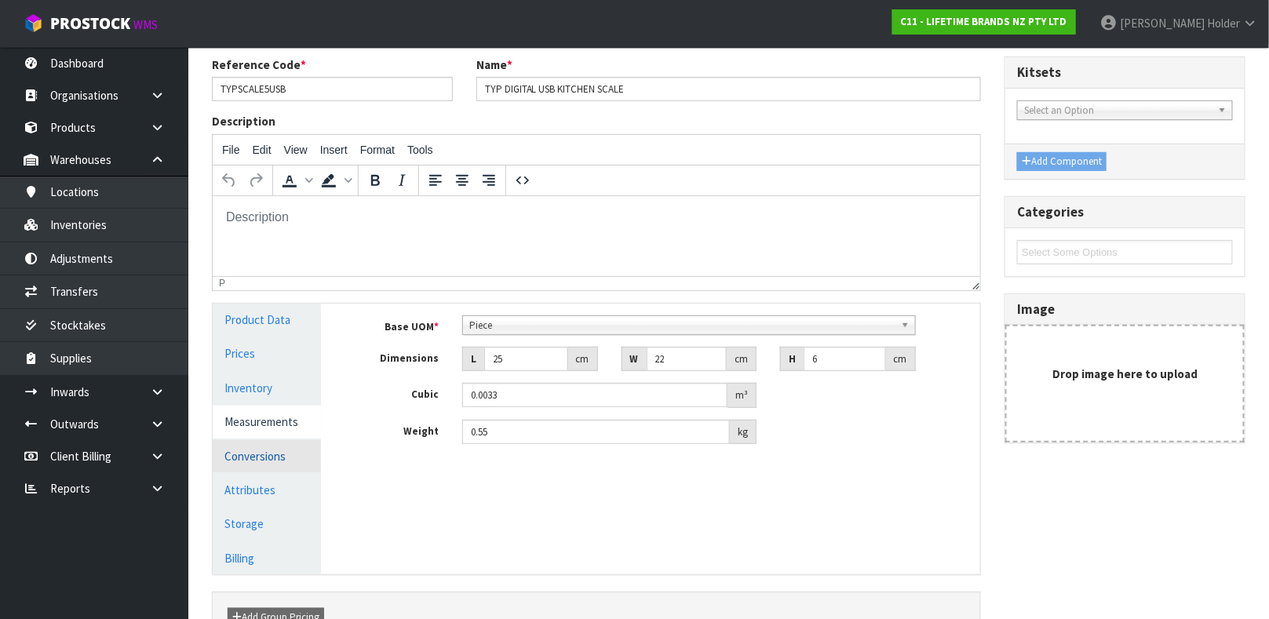
click at [258, 450] on link "Conversions" at bounding box center [267, 456] width 108 height 32
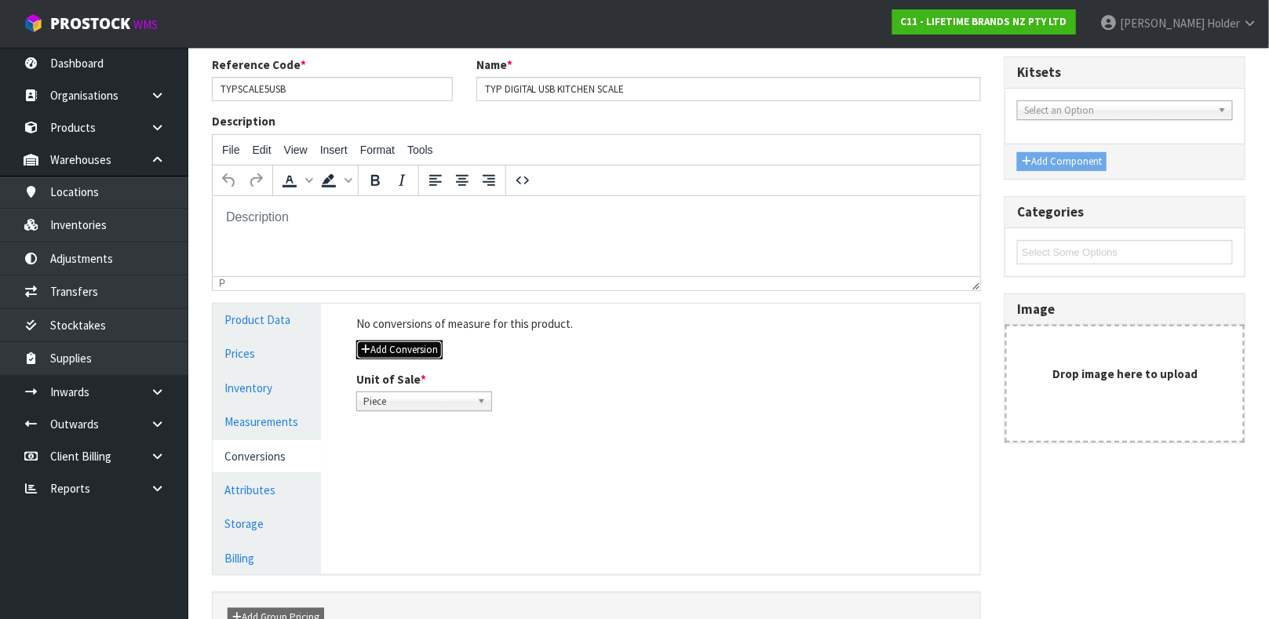
click at [426, 346] on button "Add Conversion" at bounding box center [399, 350] width 86 height 19
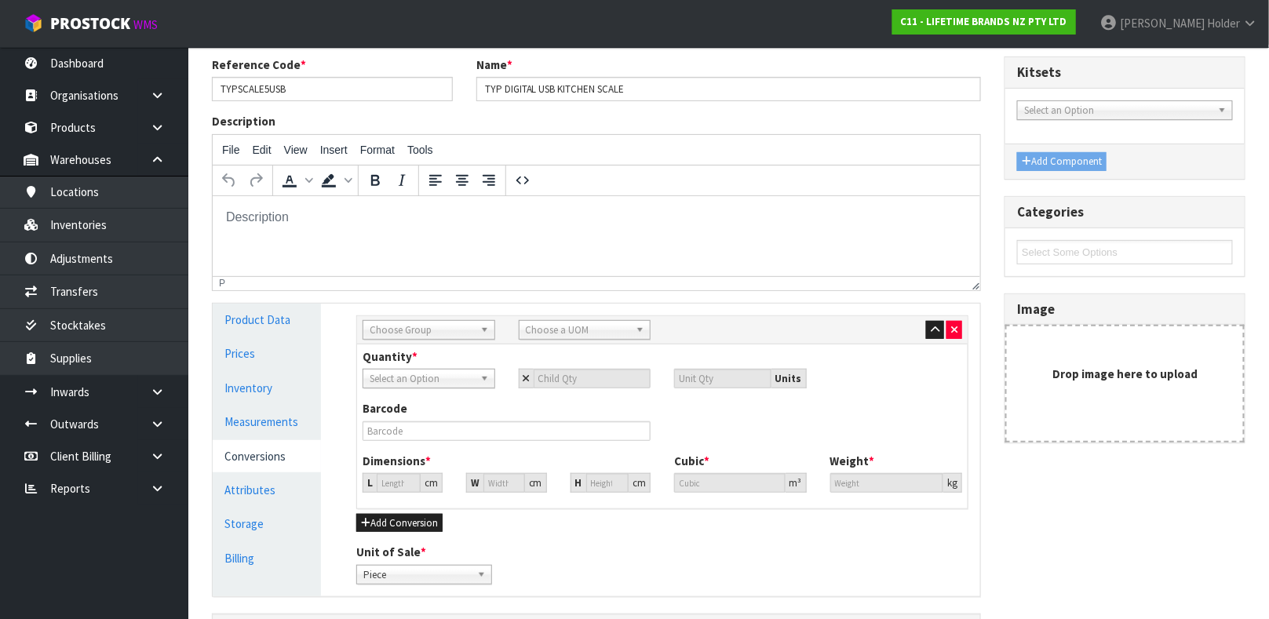
click at [426, 323] on span "Choose Group" at bounding box center [422, 330] width 104 height 19
click at [421, 390] on li "Inn er" at bounding box center [428, 395] width 125 height 20
click at [446, 338] on div "Inner Sub Inn er Inn er" at bounding box center [429, 330] width 133 height 20
click at [437, 374] on li "Ou ter" at bounding box center [428, 375] width 125 height 20
click at [552, 338] on div "Choose a UOM" at bounding box center [585, 330] width 133 height 20
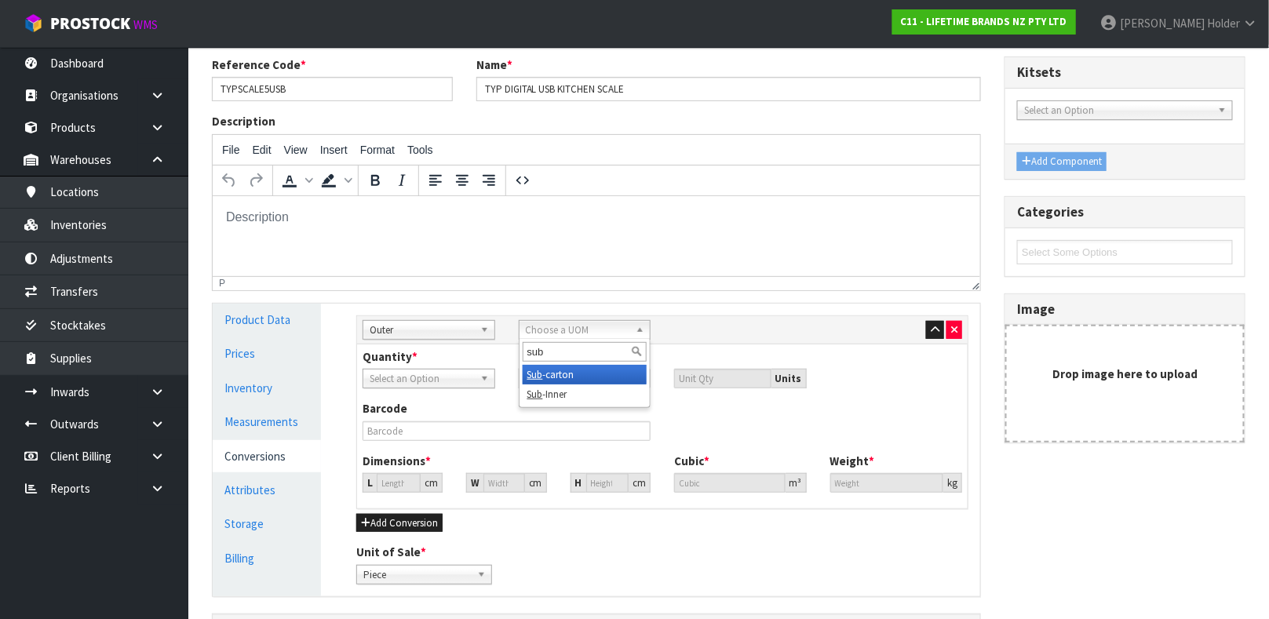
click at [545, 379] on li "Sub -carton" at bounding box center [585, 375] width 125 height 20
click at [552, 336] on span "Sub-carton" at bounding box center [578, 330] width 104 height 19
click at [554, 370] on li "Car ton" at bounding box center [585, 375] width 125 height 20
click at [304, 404] on link "Inventory" at bounding box center [267, 388] width 108 height 32
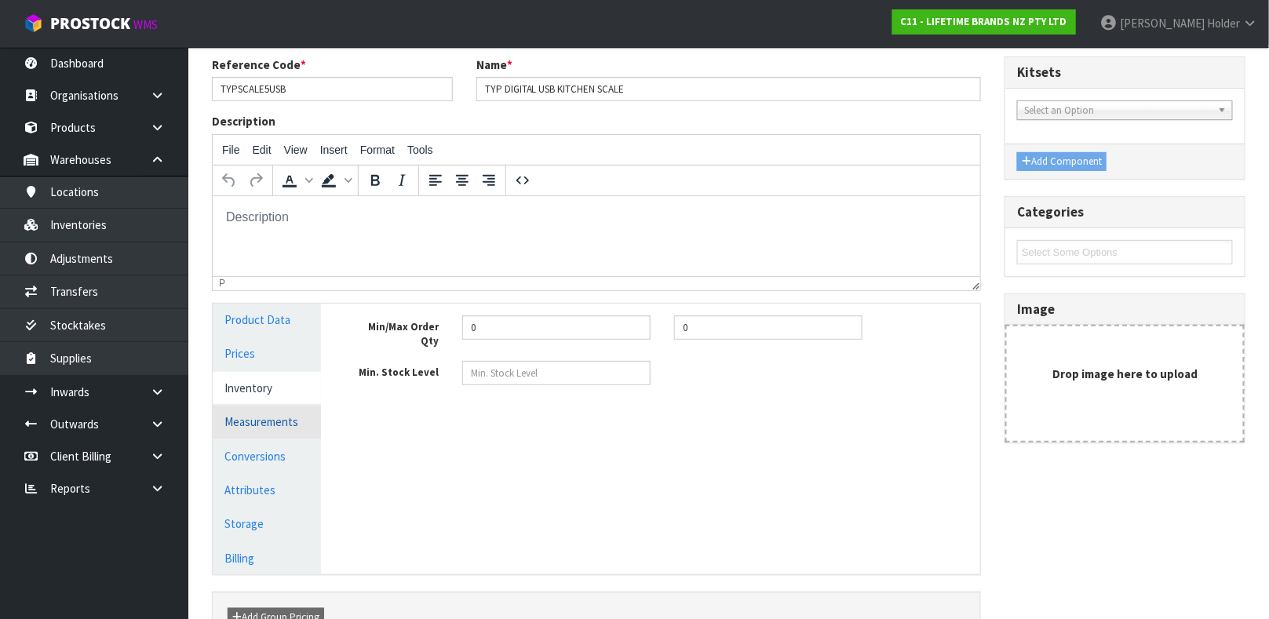
click at [301, 406] on link "Measurements" at bounding box center [267, 422] width 108 height 32
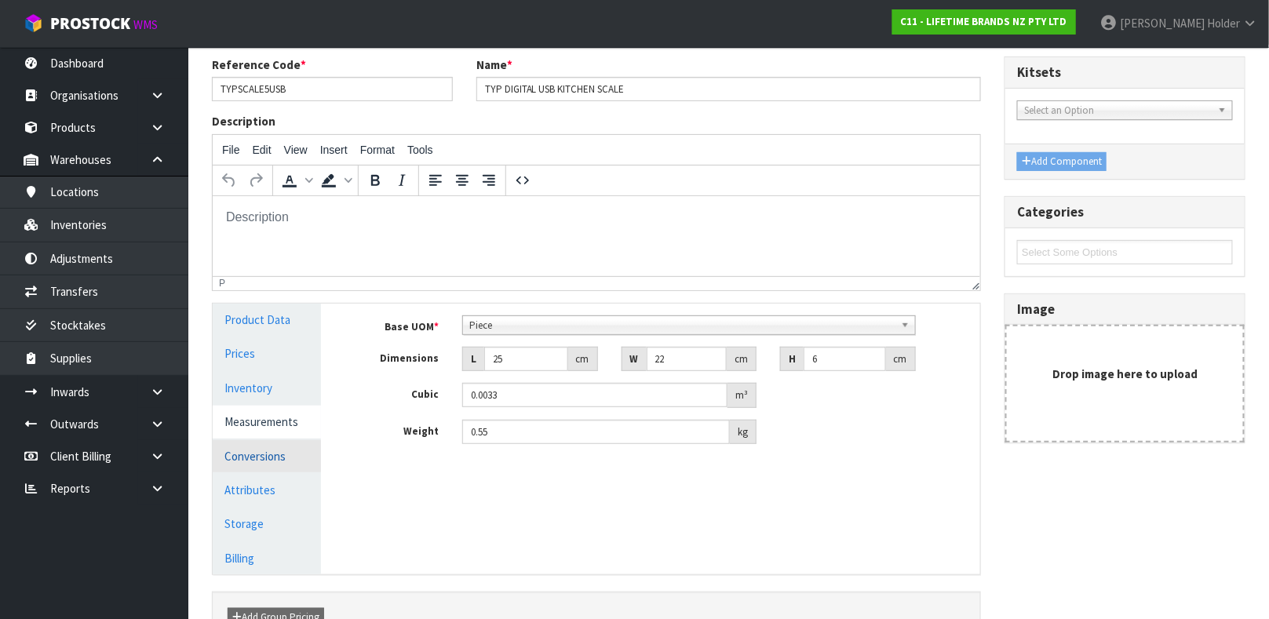
click at [284, 452] on link "Conversions" at bounding box center [267, 456] width 108 height 32
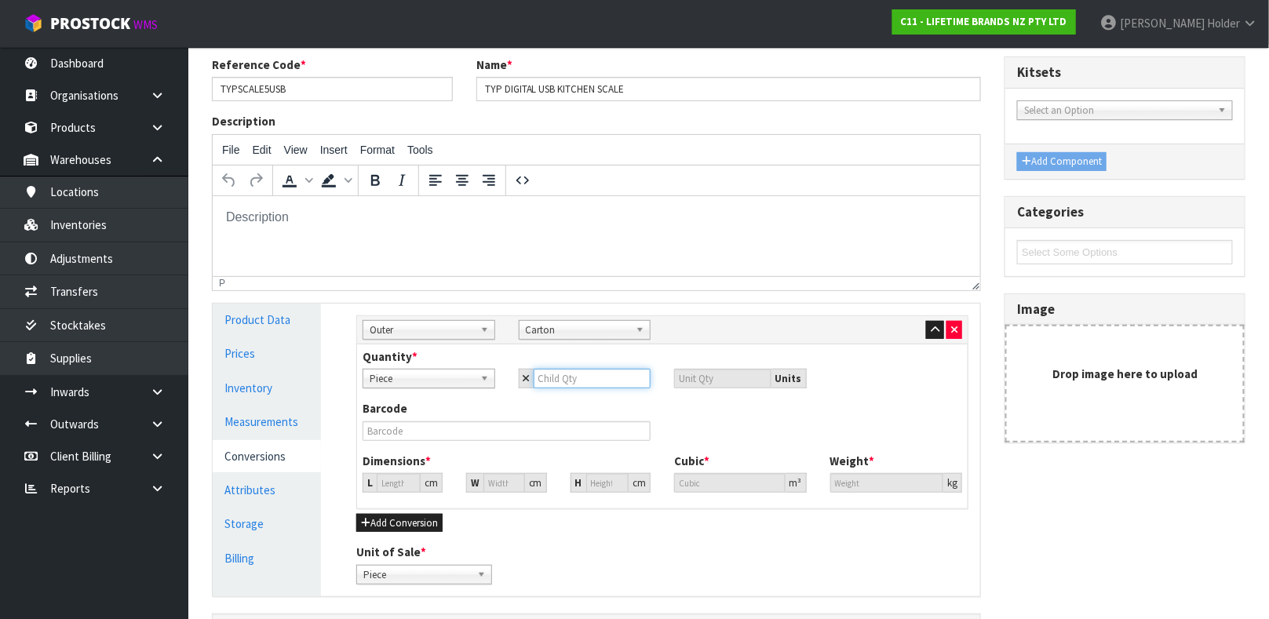
click at [560, 381] on input "number" at bounding box center [593, 379] width 118 height 20
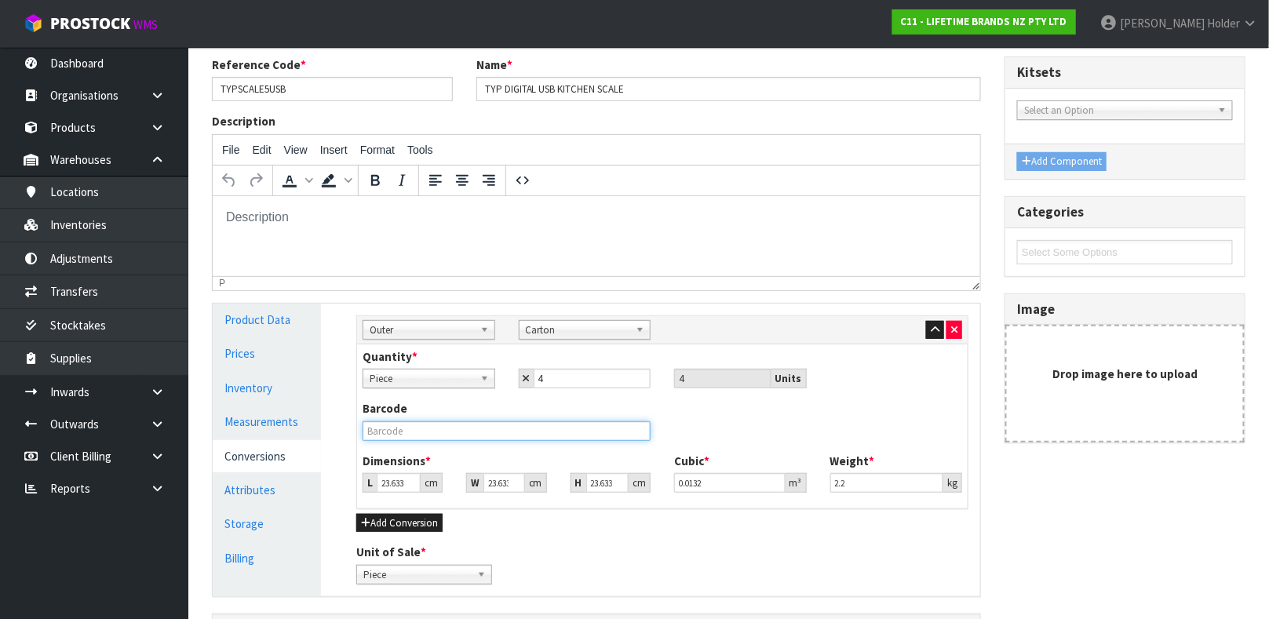
click at [428, 435] on input "text" at bounding box center [507, 431] width 288 height 20
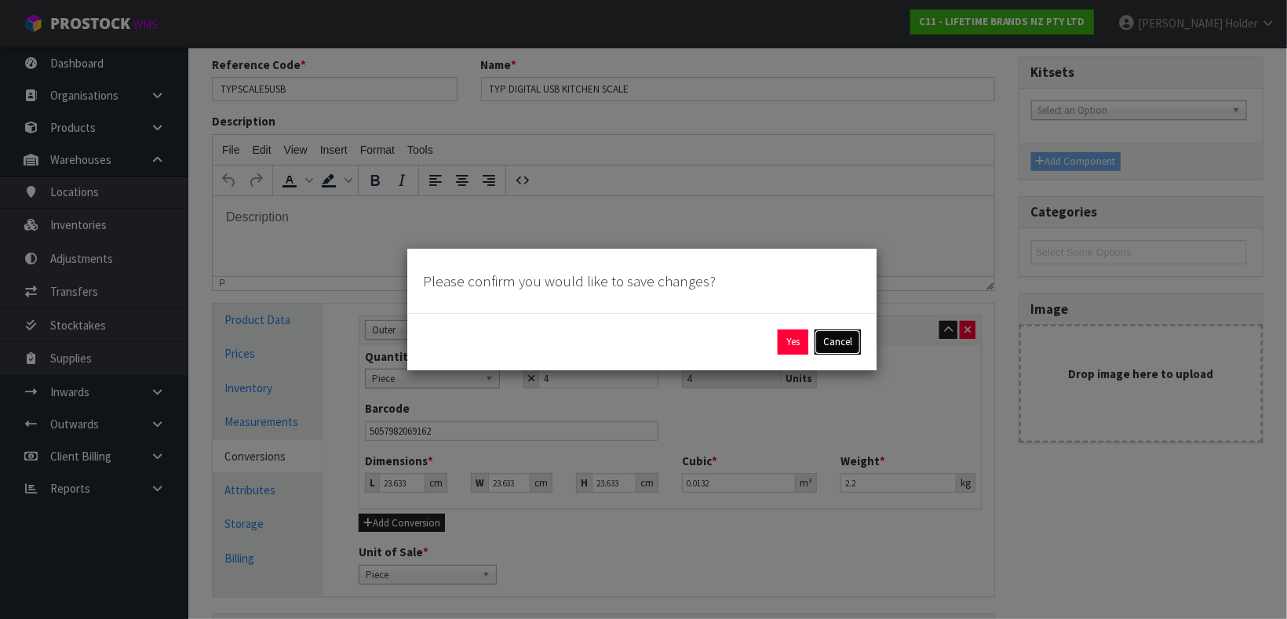
click at [816, 346] on button "Cancel" at bounding box center [838, 342] width 46 height 25
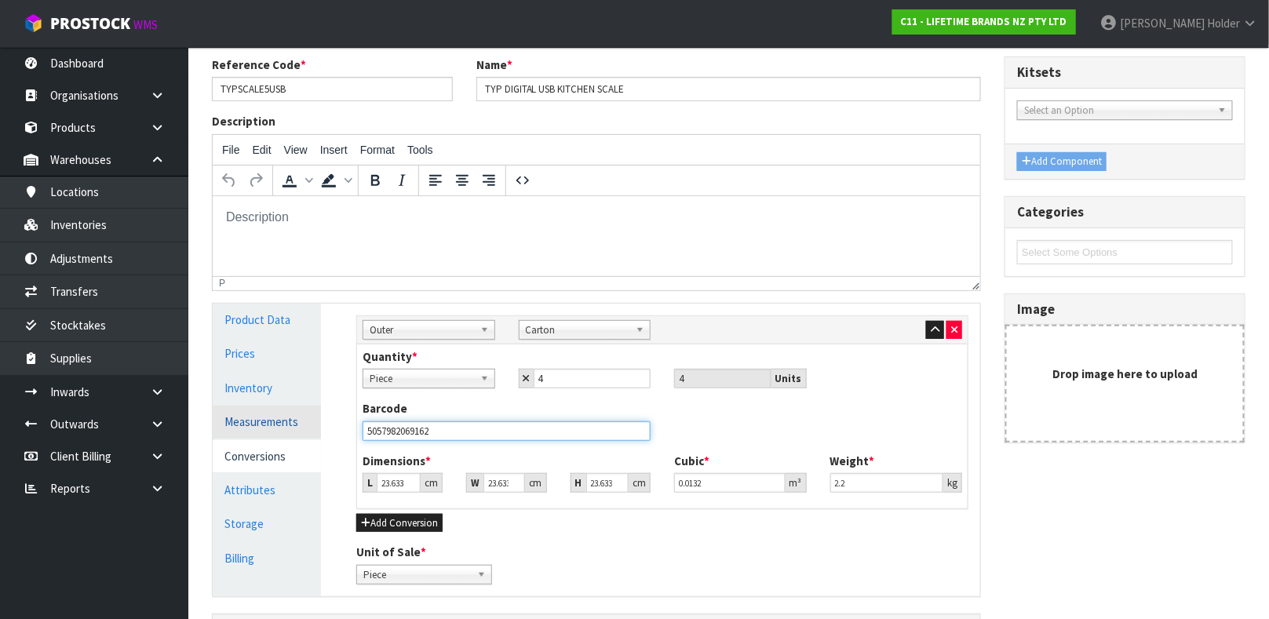
drag, startPoint x: 440, startPoint y: 431, endPoint x: 241, endPoint y: 425, distance: 199.4
click at [246, 426] on div "Product Data Prices Inventory Measurements Conversions Attributes Storage Billi…" at bounding box center [596, 450] width 791 height 293
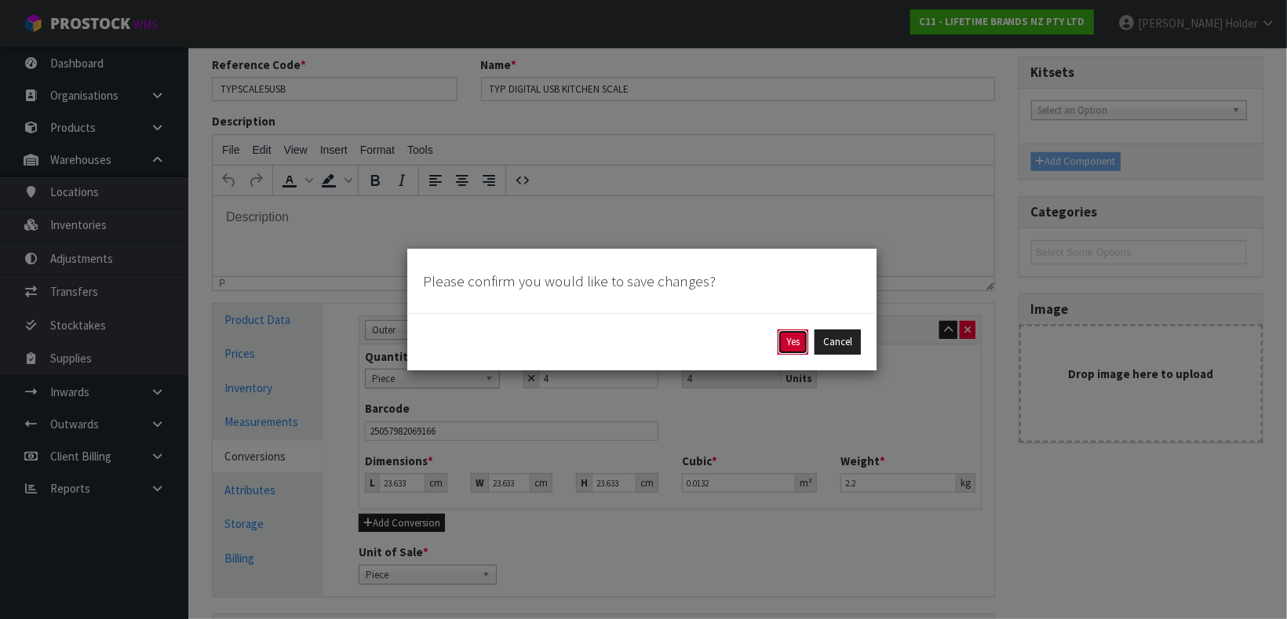
click at [782, 330] on button "Yes" at bounding box center [793, 342] width 31 height 25
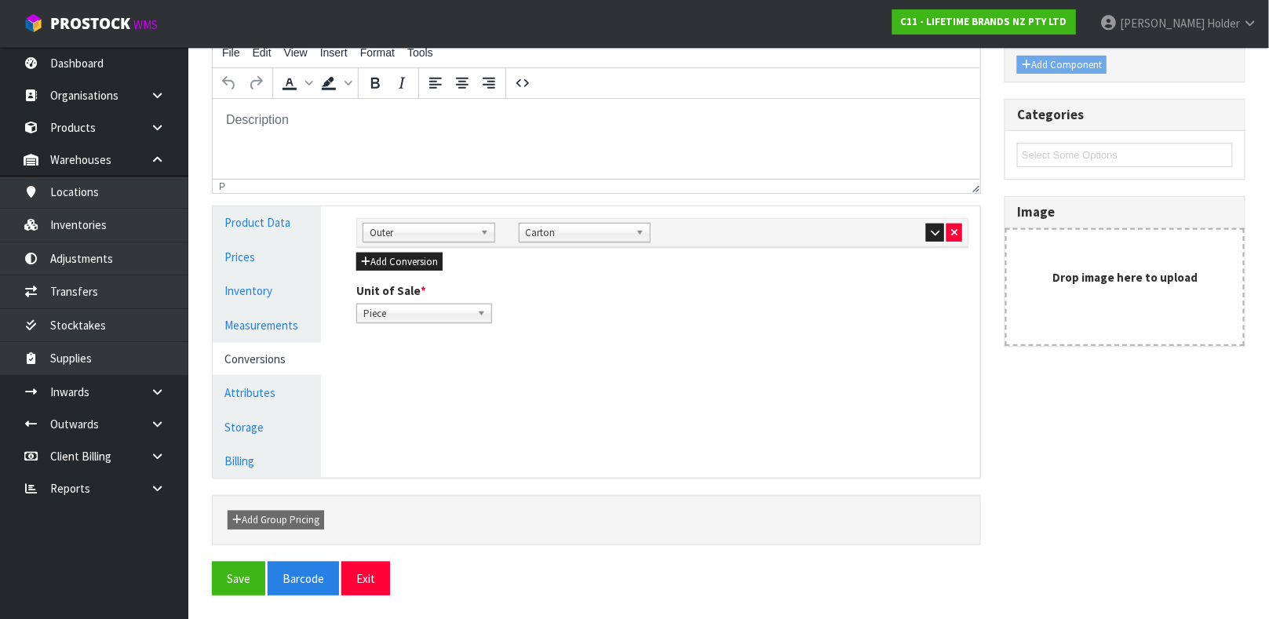
scroll to position [36, 0]
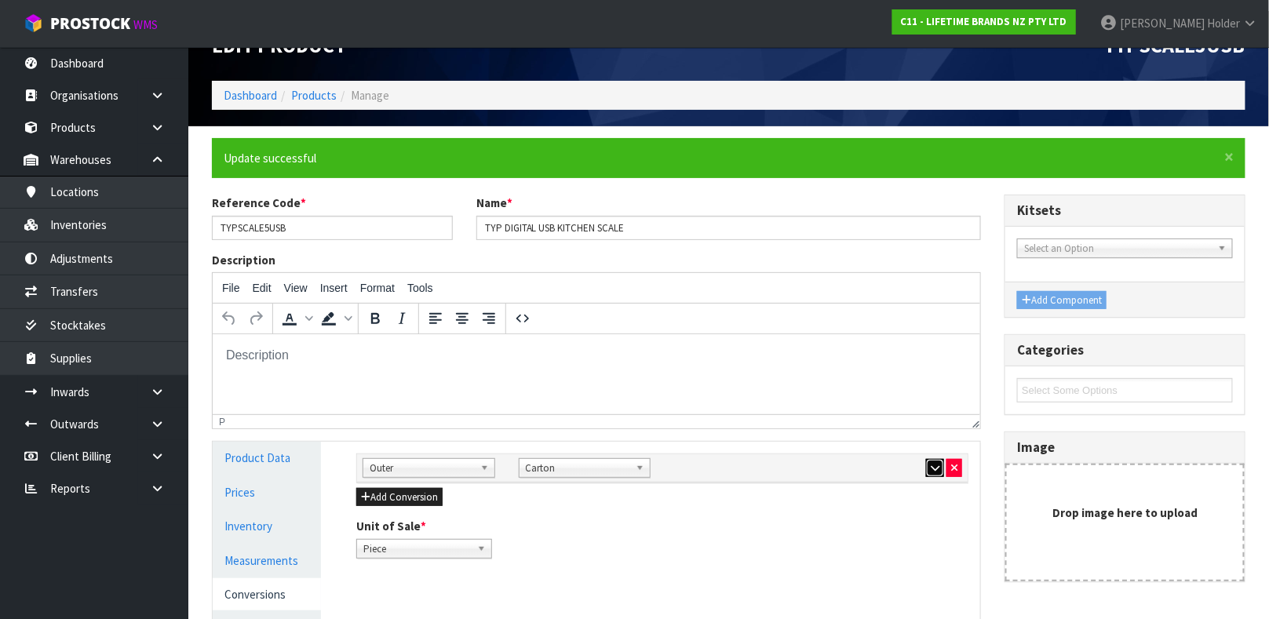
click at [935, 472] on icon "button" at bounding box center [935, 468] width 9 height 10
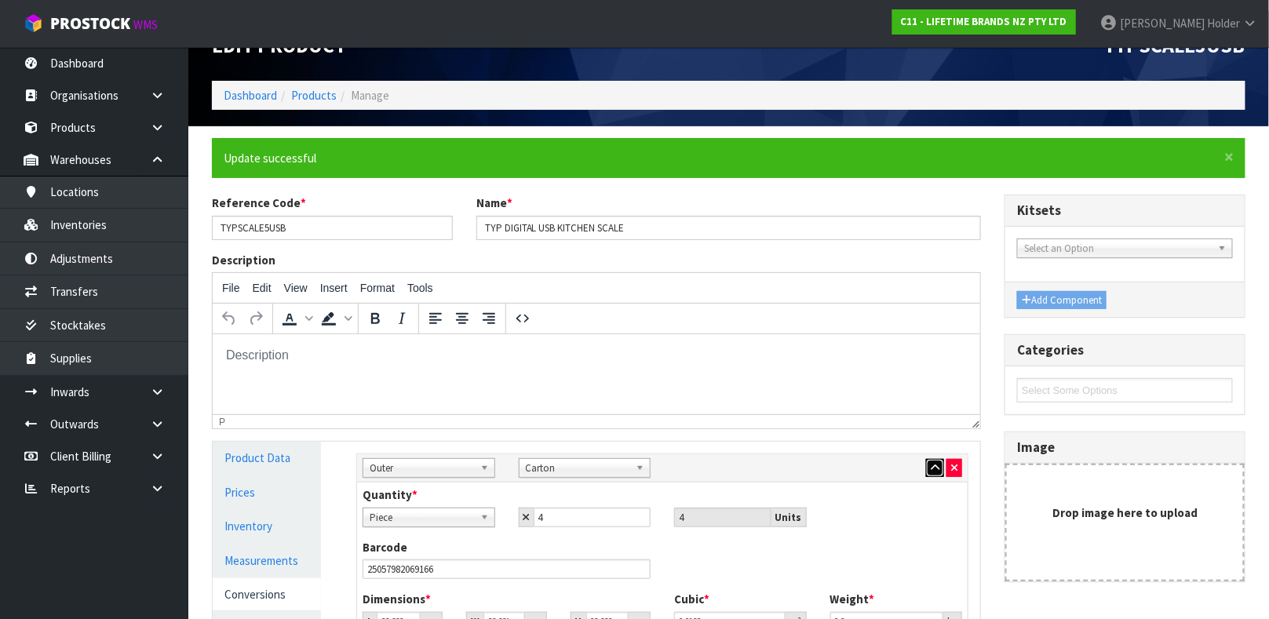
scroll to position [154, 0]
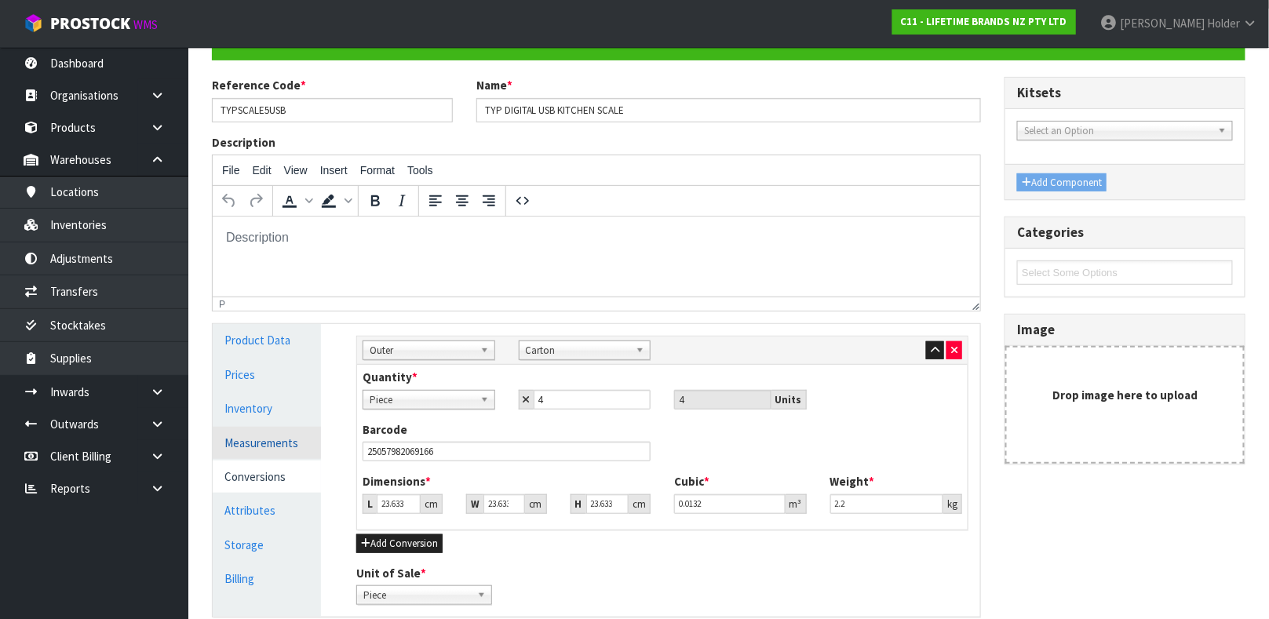
click at [257, 445] on link "Measurements" at bounding box center [267, 443] width 108 height 32
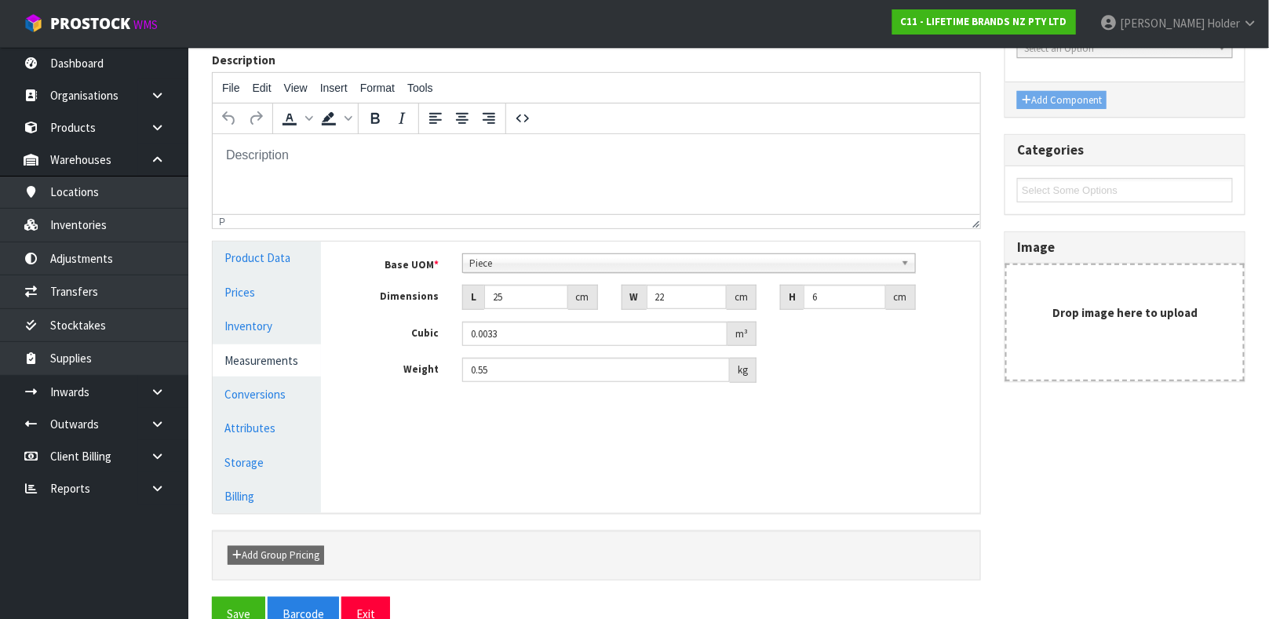
scroll to position [272, 0]
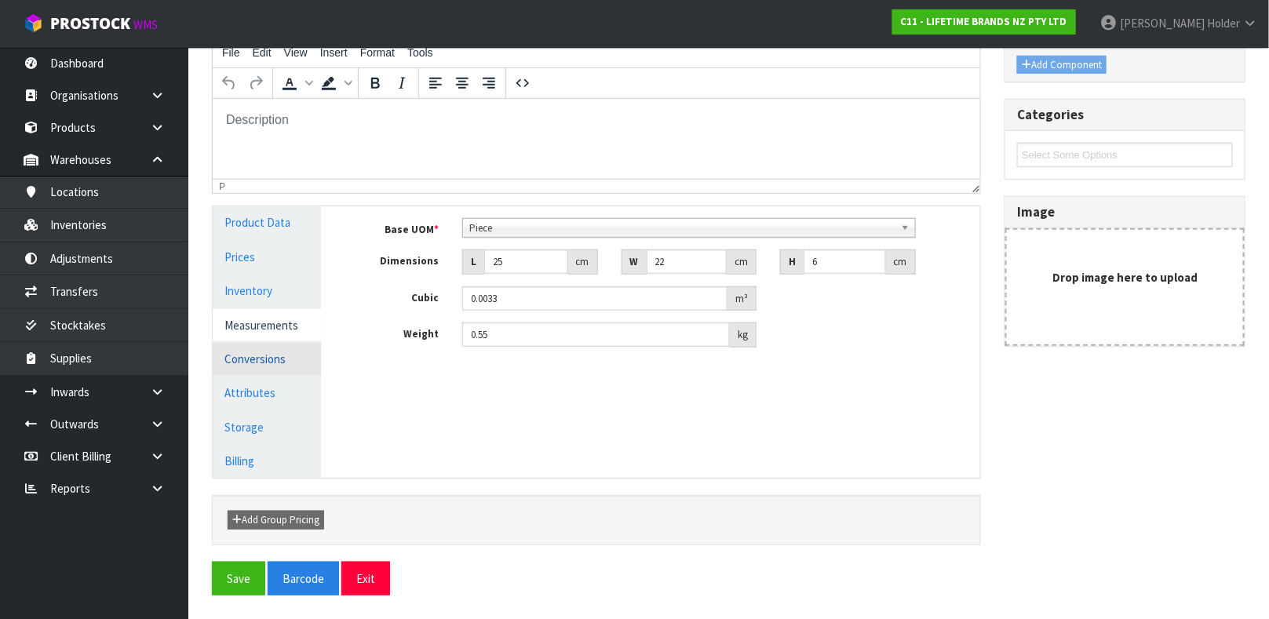
click at [284, 345] on link "Conversions" at bounding box center [267, 359] width 108 height 32
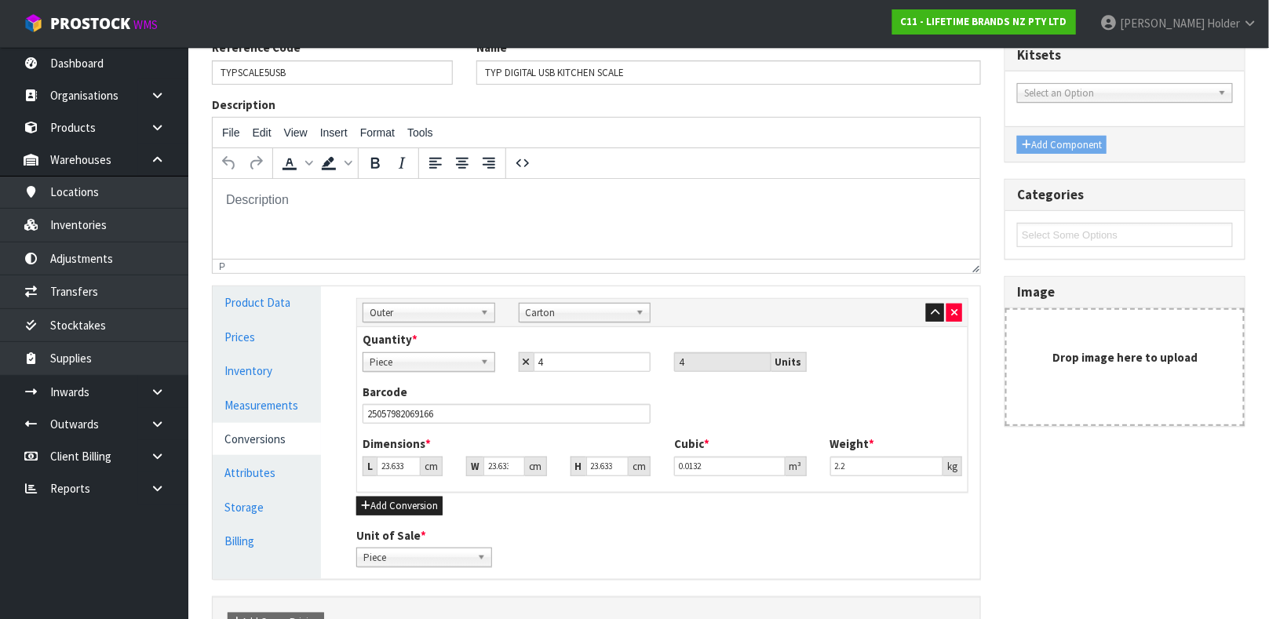
scroll to position [293, 0]
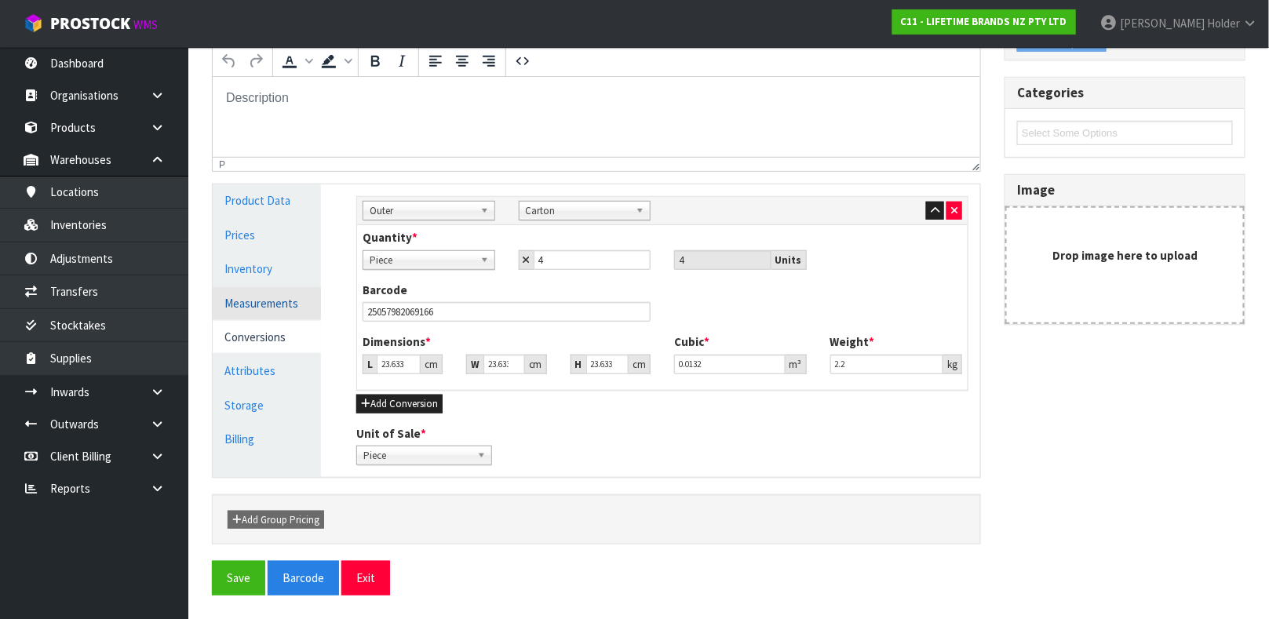
click at [285, 303] on link "Measurements" at bounding box center [267, 303] width 108 height 32
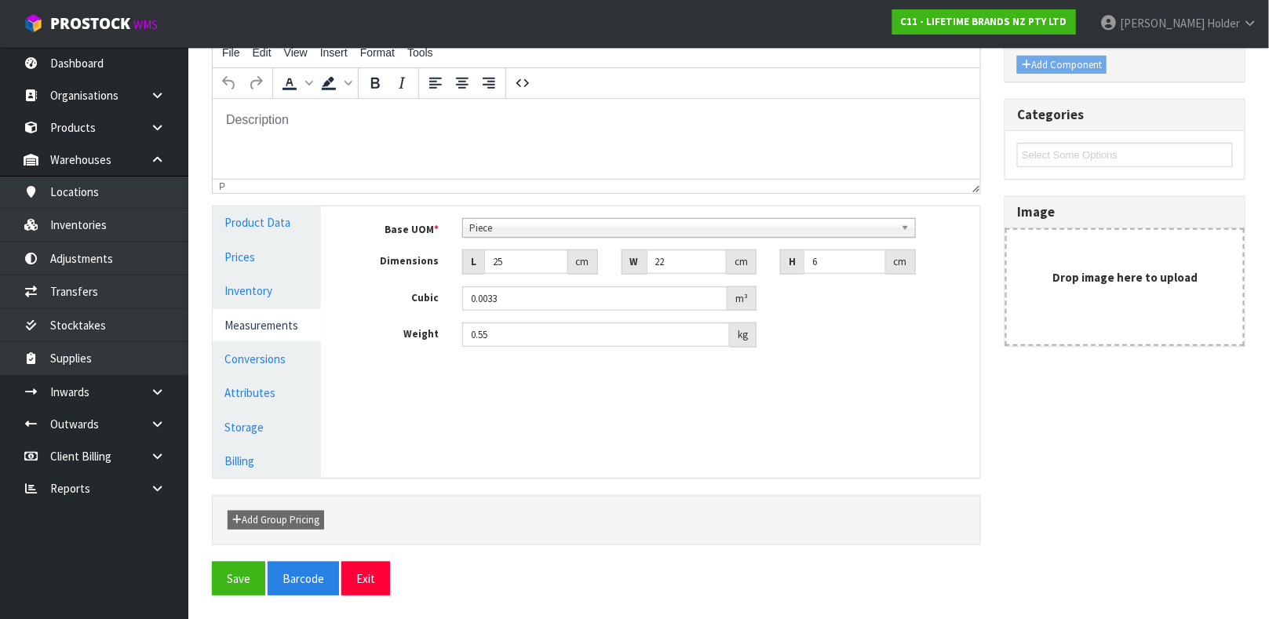
scroll to position [272, 0]
click at [271, 345] on link "Conversions" at bounding box center [267, 359] width 108 height 32
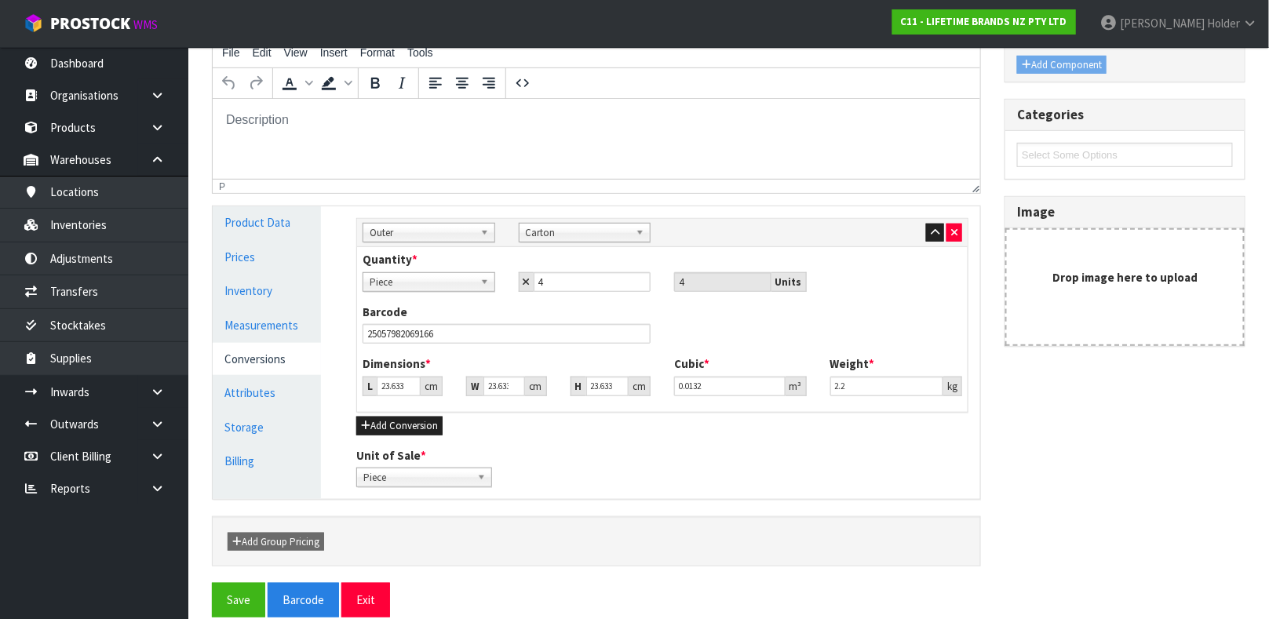
scroll to position [293, 0]
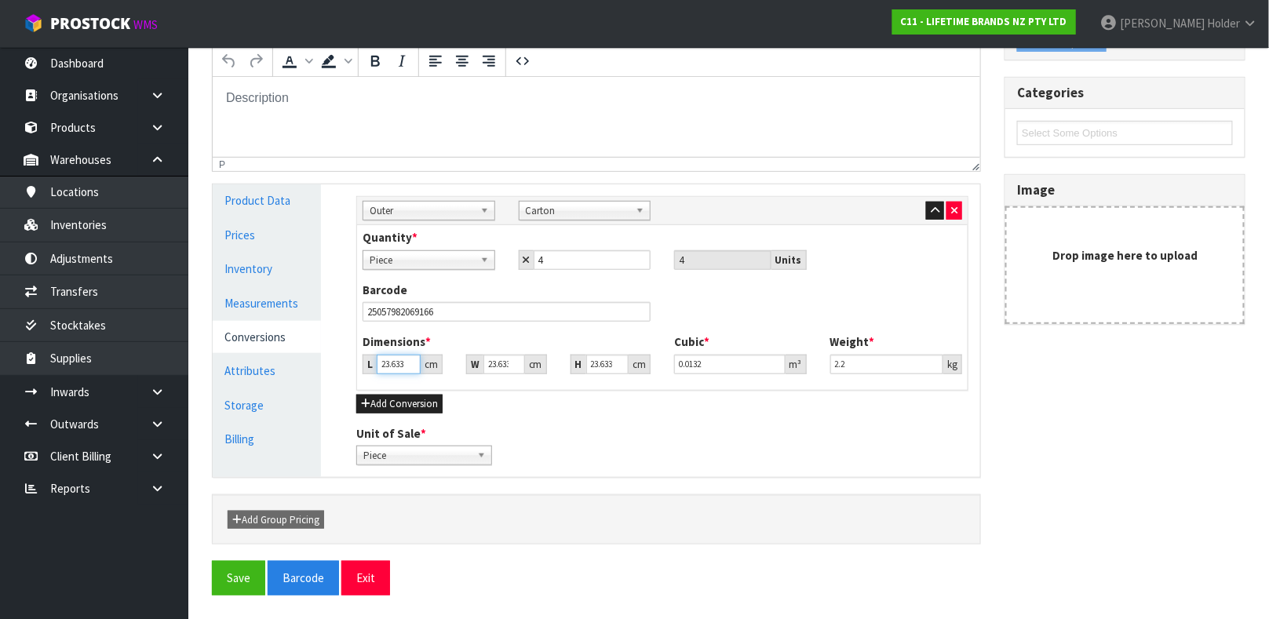
click at [379, 358] on input "23.633" at bounding box center [399, 365] width 44 height 20
drag, startPoint x: 881, startPoint y: 370, endPoint x: 687, endPoint y: 330, distance: 198.7
click at [723, 353] on div "Dimensions * L 24 cm W 24 cm H 26 cm Cubic * 0.014976 m³ Weight * 2.2 kg" at bounding box center [662, 360] width 623 height 52
click at [238, 569] on button "Save" at bounding box center [238, 578] width 53 height 34
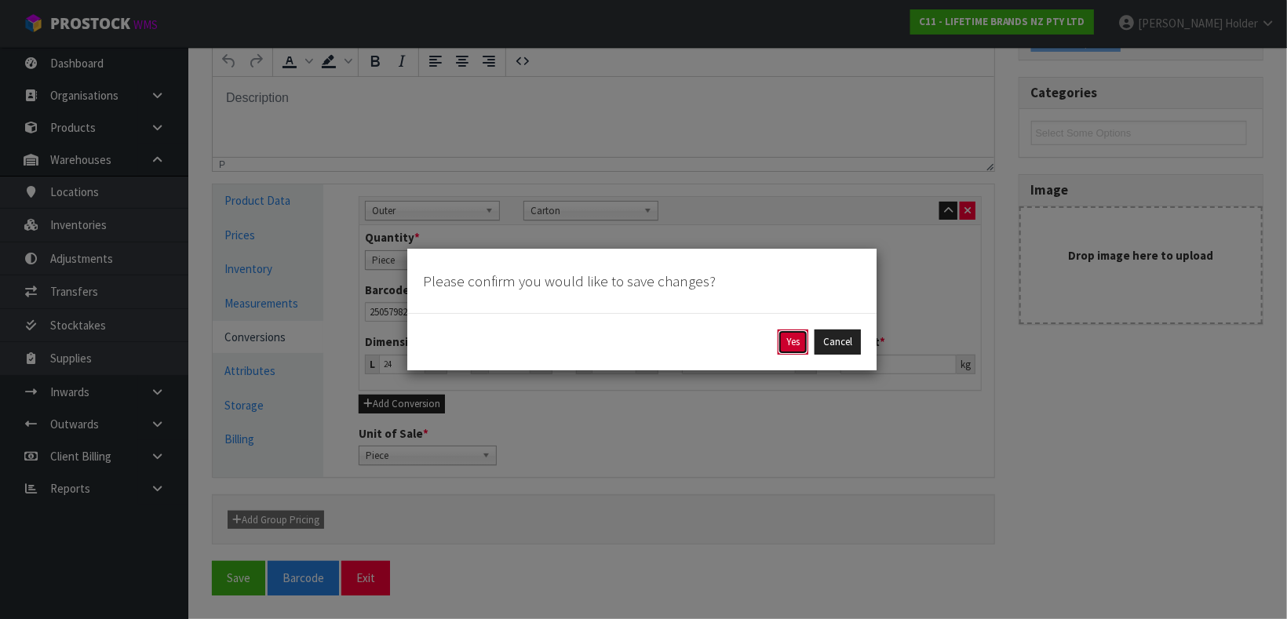
click at [798, 334] on button "Yes" at bounding box center [793, 342] width 31 height 25
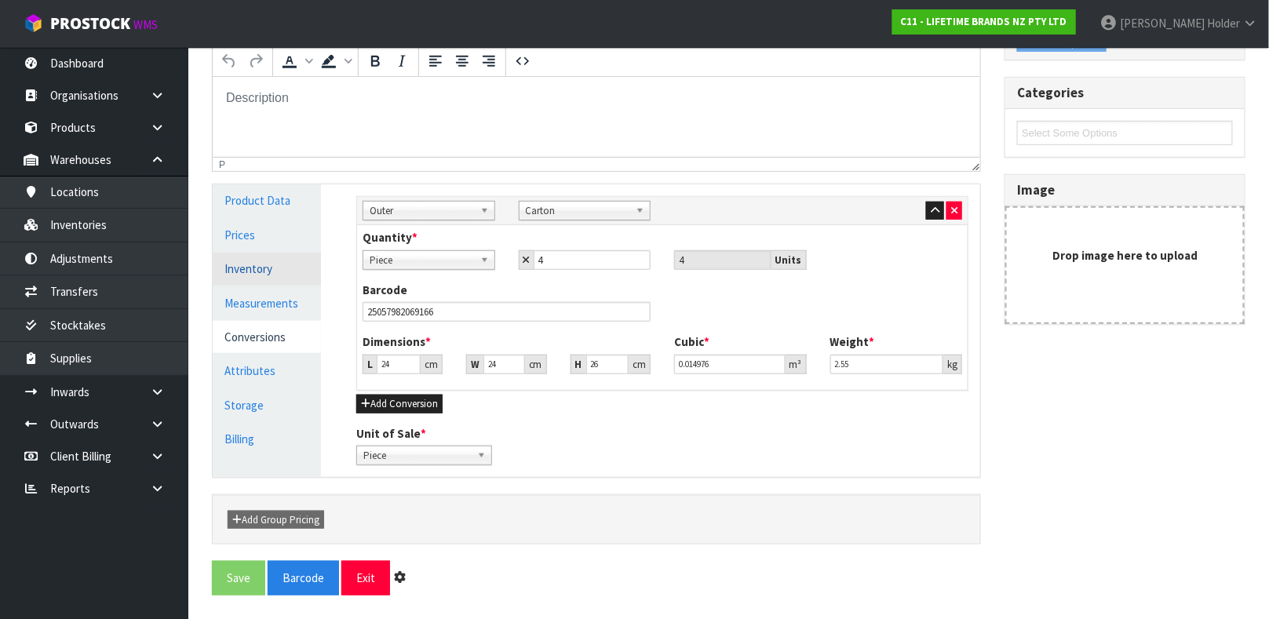
scroll to position [0, 0]
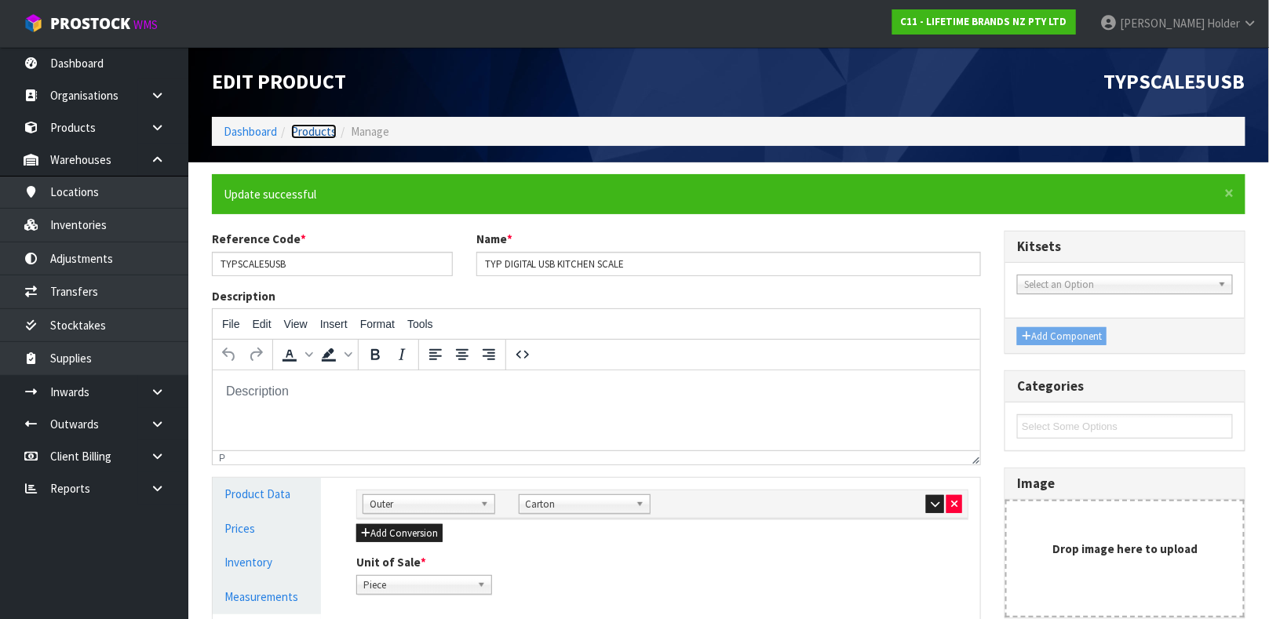
click at [315, 126] on link "Products" at bounding box center [314, 131] width 46 height 15
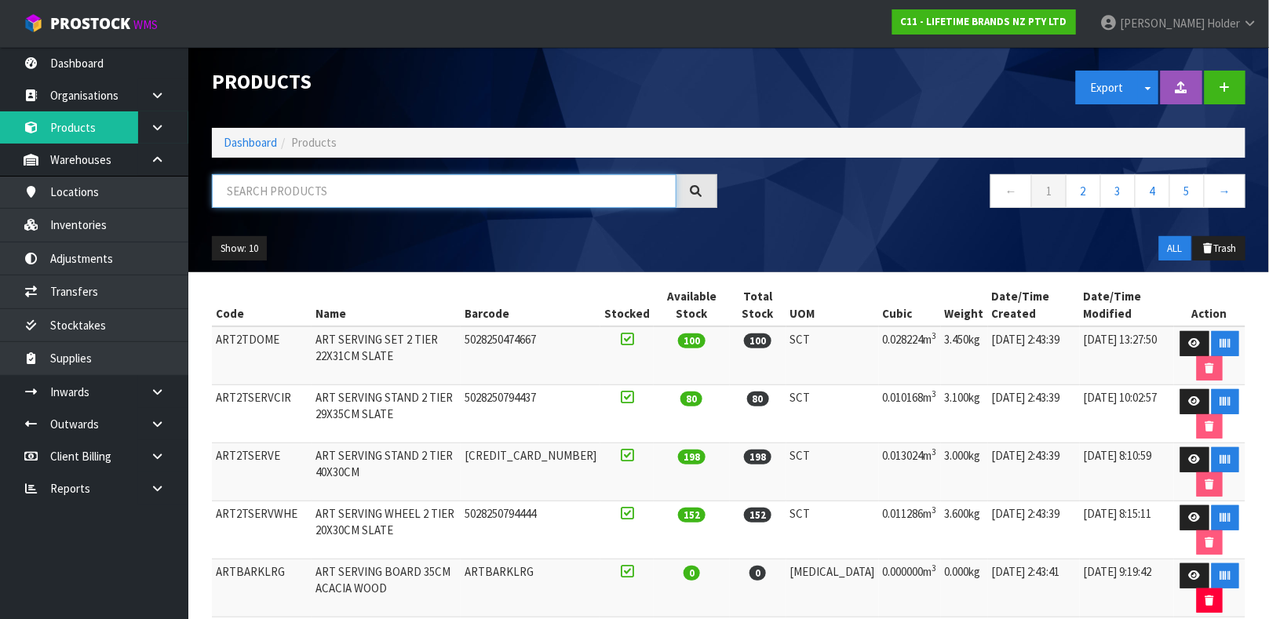
click at [378, 184] on input "text" at bounding box center [444, 191] width 465 height 34
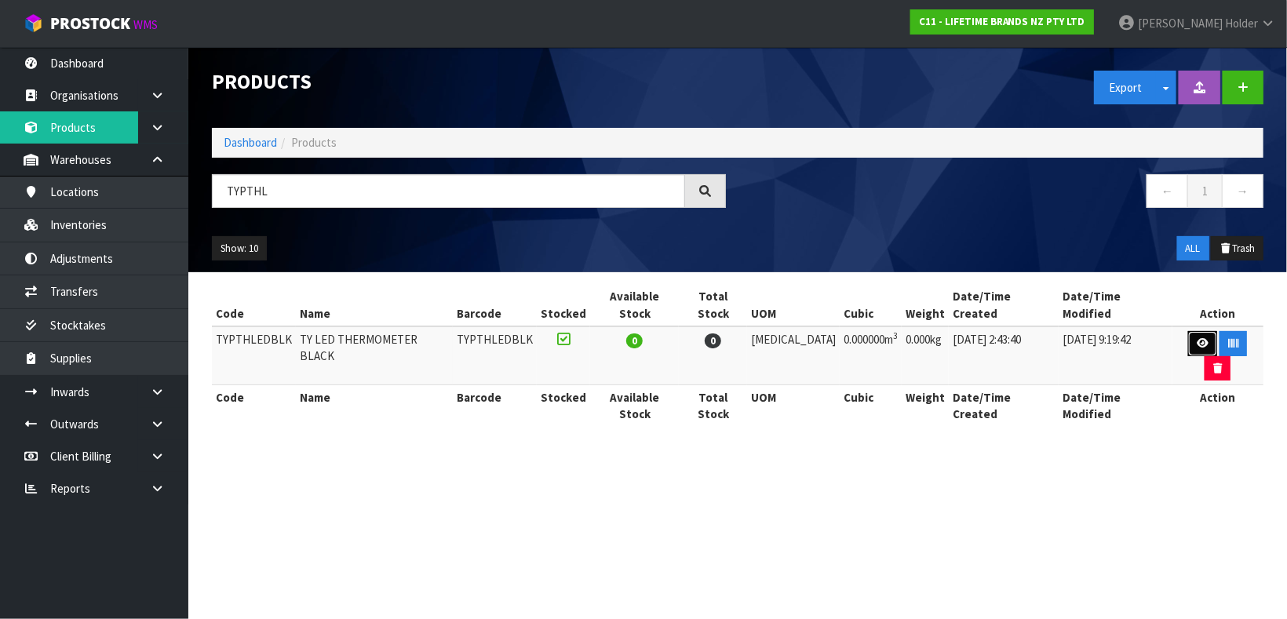
click at [1188, 335] on link at bounding box center [1202, 343] width 29 height 25
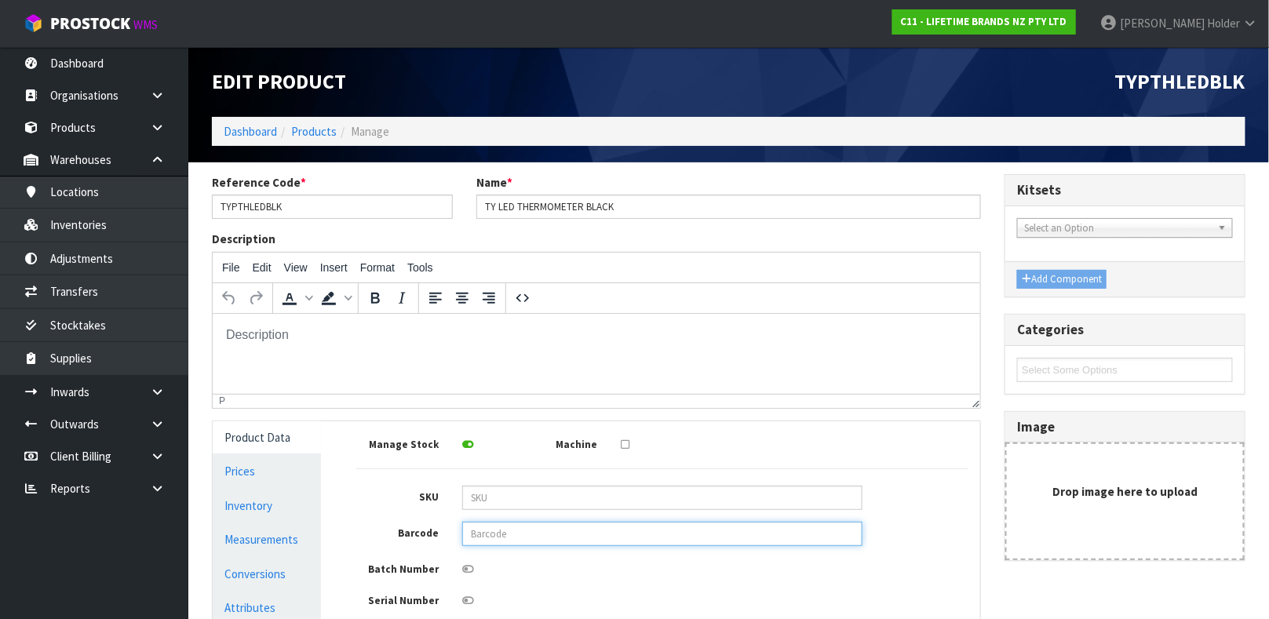
click at [516, 522] on input "text" at bounding box center [662, 534] width 400 height 24
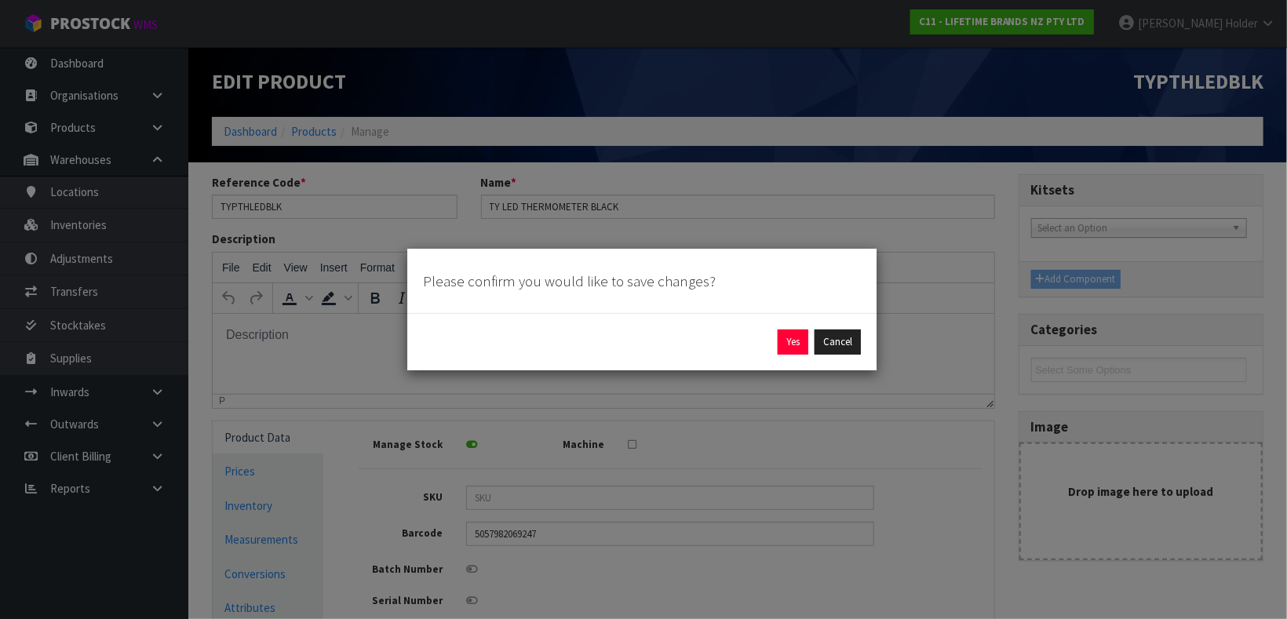
click at [774, 335] on div "Yes Cancel" at bounding box center [642, 342] width 438 height 25
click at [781, 336] on button "Yes" at bounding box center [793, 342] width 31 height 25
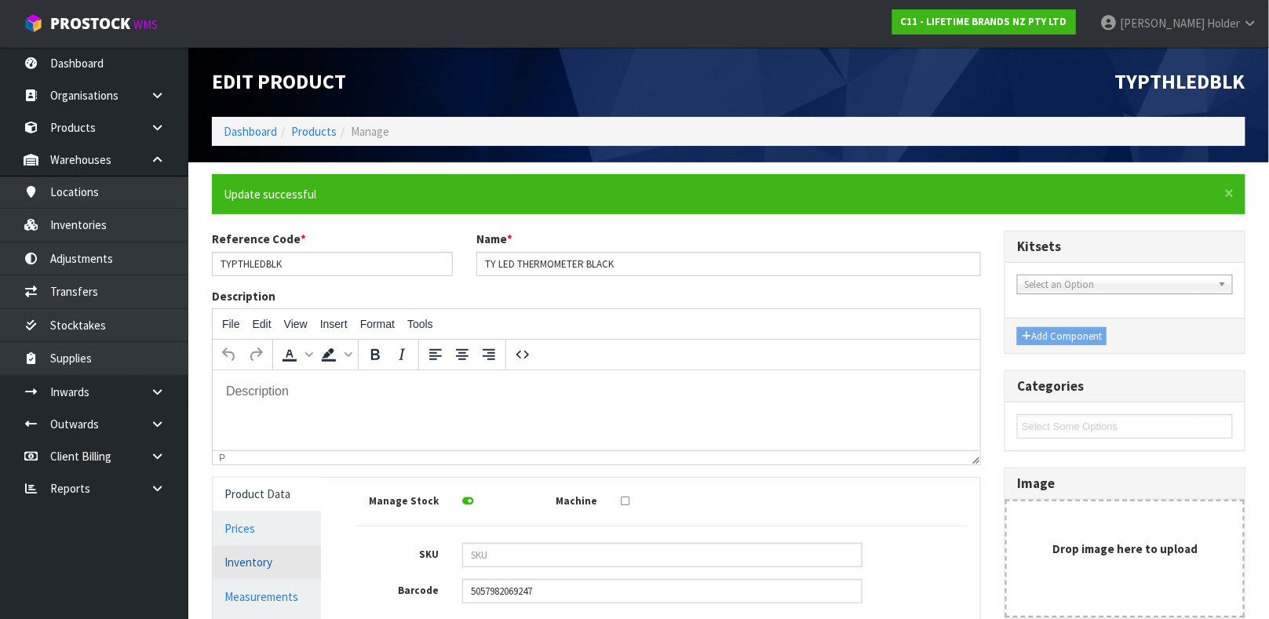
click at [263, 546] on link "Inventory" at bounding box center [267, 562] width 108 height 32
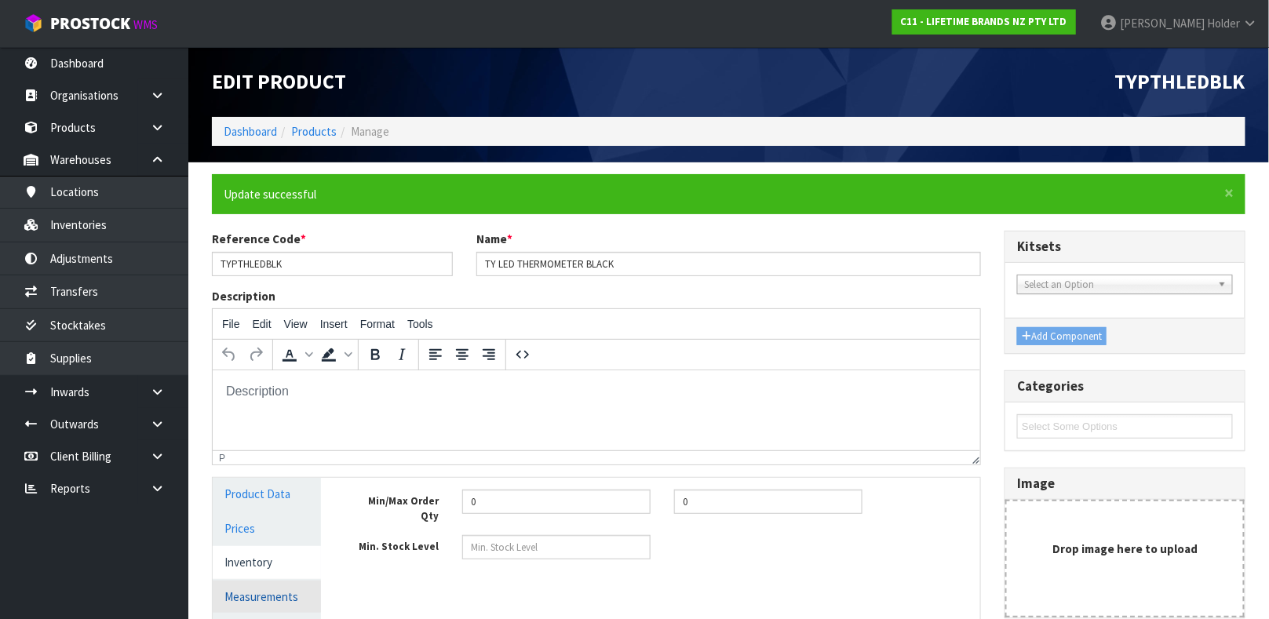
click at [267, 590] on link "Measurements" at bounding box center [267, 597] width 108 height 32
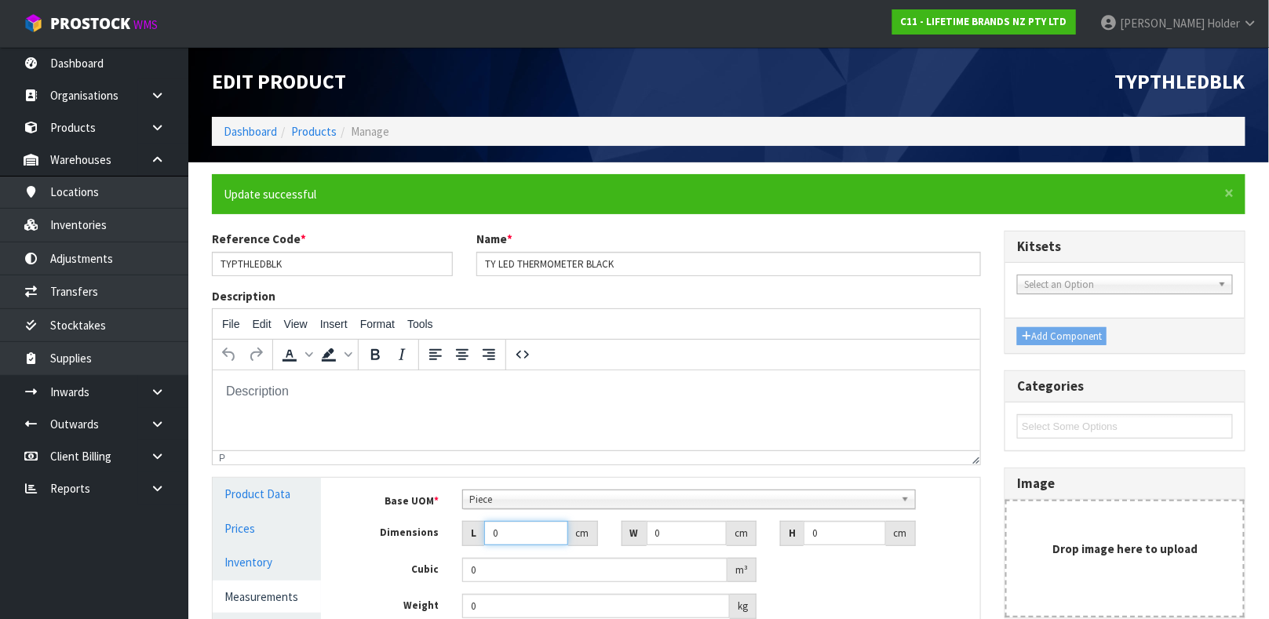
drag, startPoint x: 468, startPoint y: 529, endPoint x: 350, endPoint y: 505, distance: 120.2
click at [364, 518] on div "Base UOM * Bag Bar Basket Bin Bottle Box Bundle Cabinet Cage Carton Case Coil C…" at bounding box center [662, 554] width 612 height 129
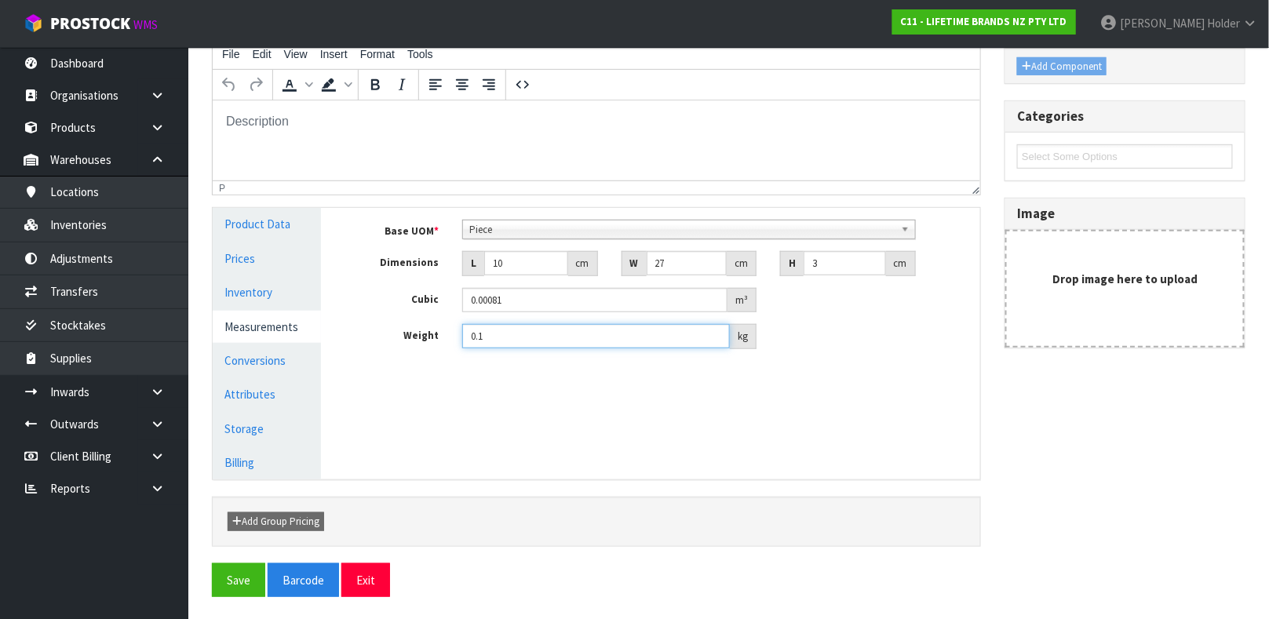
scroll to position [272, 0]
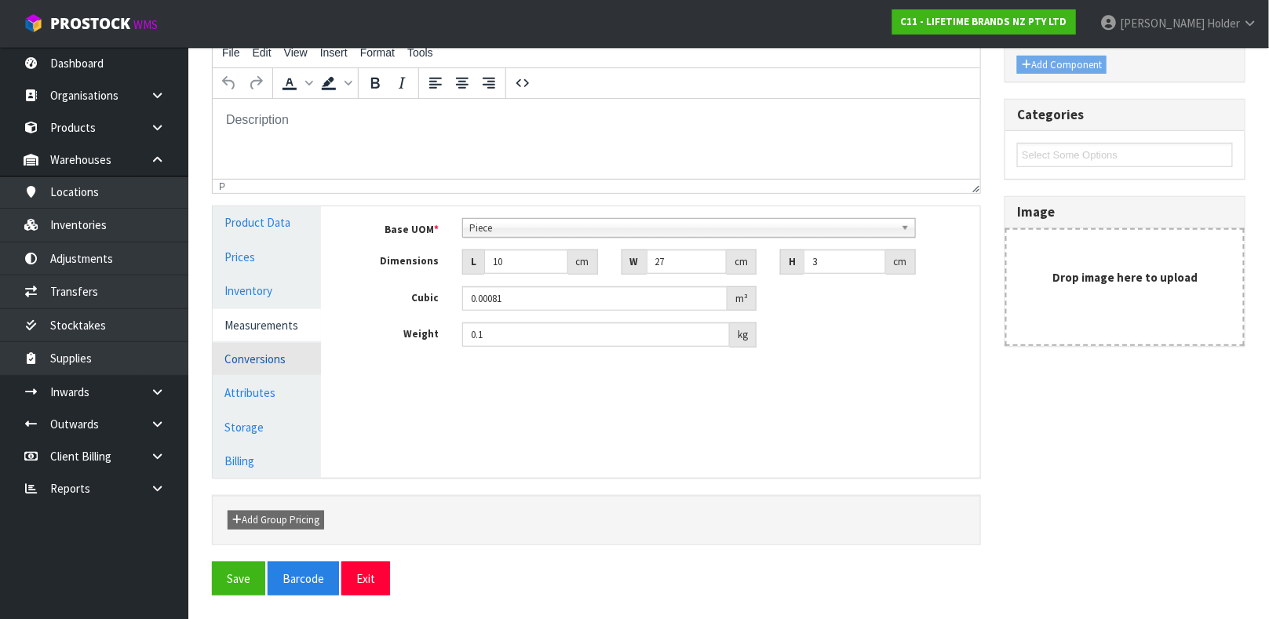
click at [288, 368] on link "Conversions" at bounding box center [267, 359] width 108 height 32
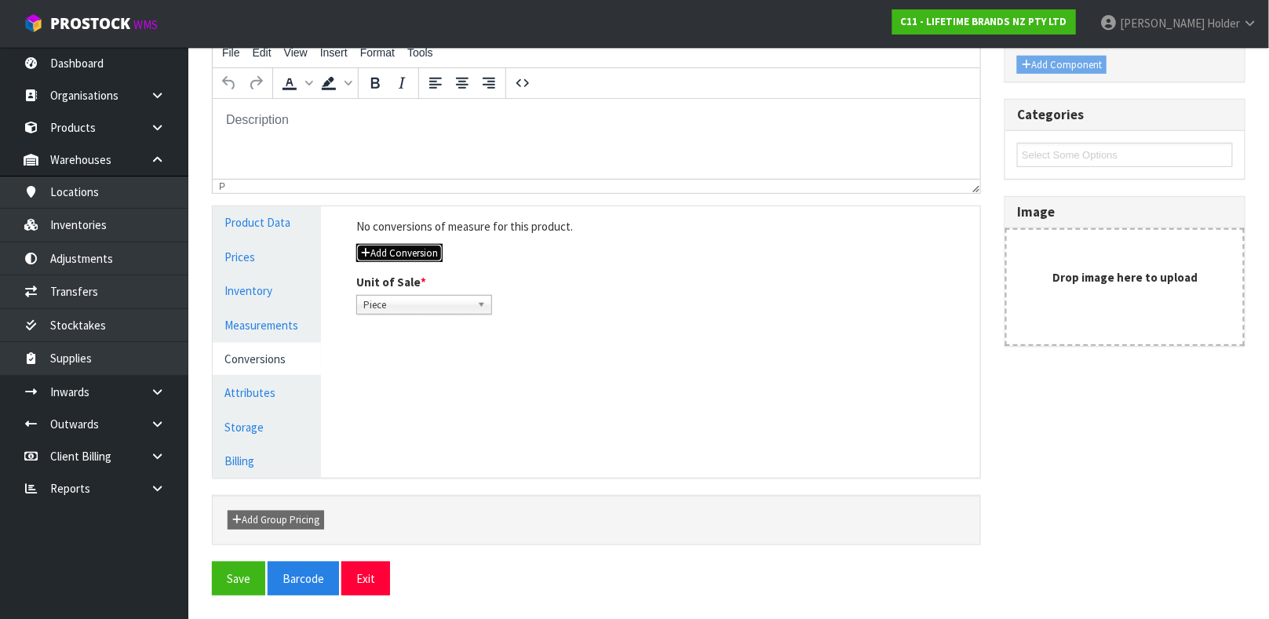
click at [415, 244] on button "Add Conversion" at bounding box center [399, 253] width 86 height 19
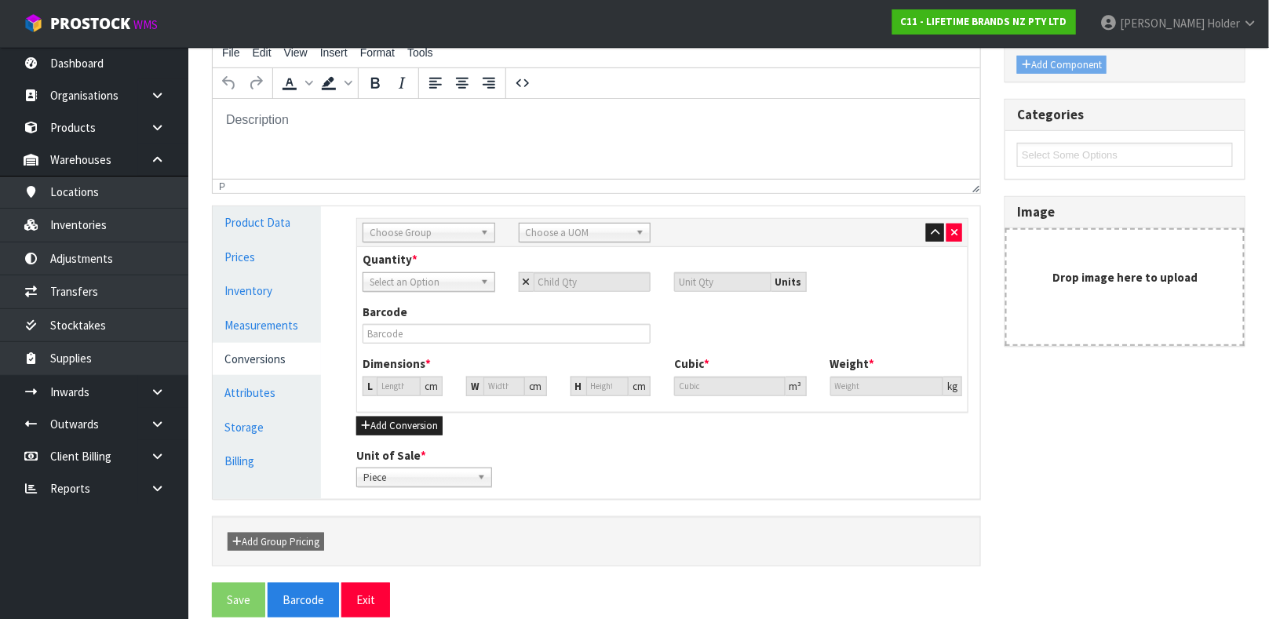
click at [432, 238] on span "Choose Group" at bounding box center [422, 233] width 104 height 19
click at [425, 293] on li "In ner" at bounding box center [428, 297] width 125 height 20
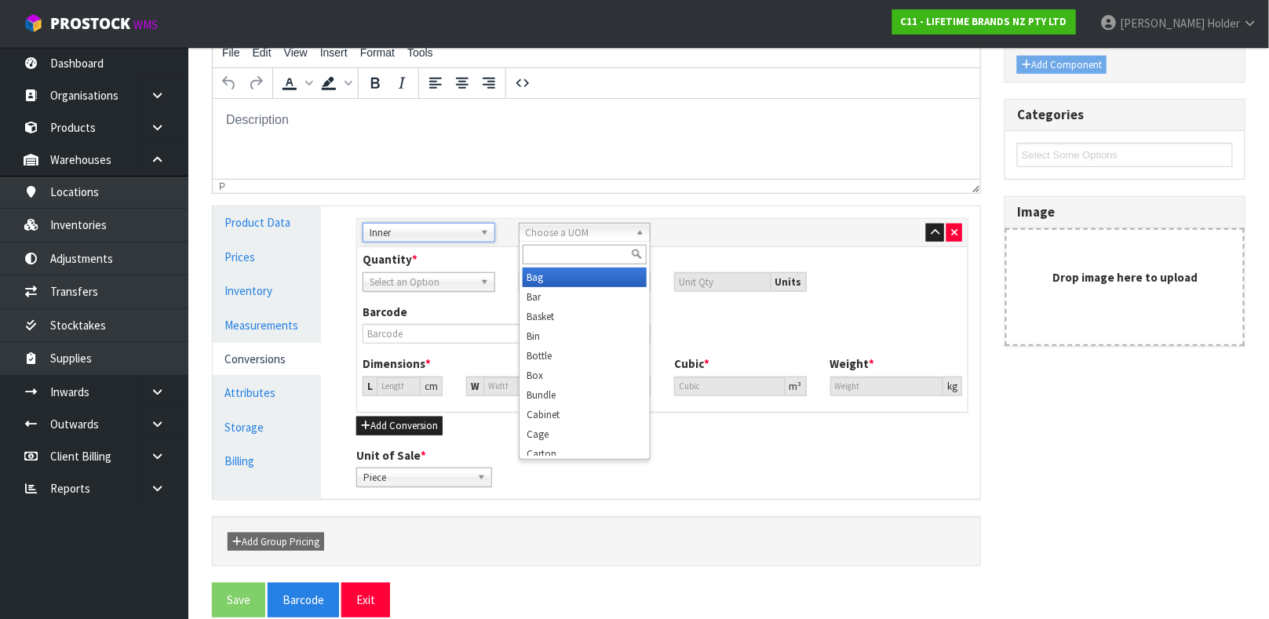
click at [538, 228] on span "Choose a UOM" at bounding box center [578, 233] width 104 height 19
click at [534, 274] on em "Sub" at bounding box center [535, 277] width 16 height 13
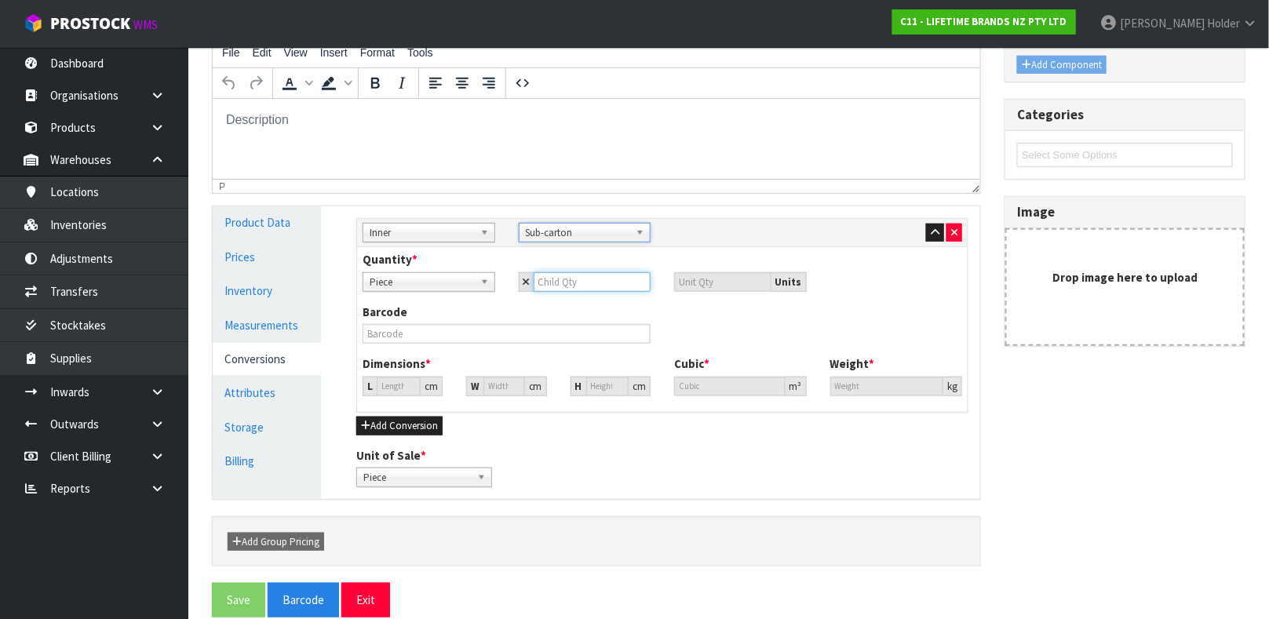
click at [556, 285] on input "number" at bounding box center [593, 282] width 118 height 20
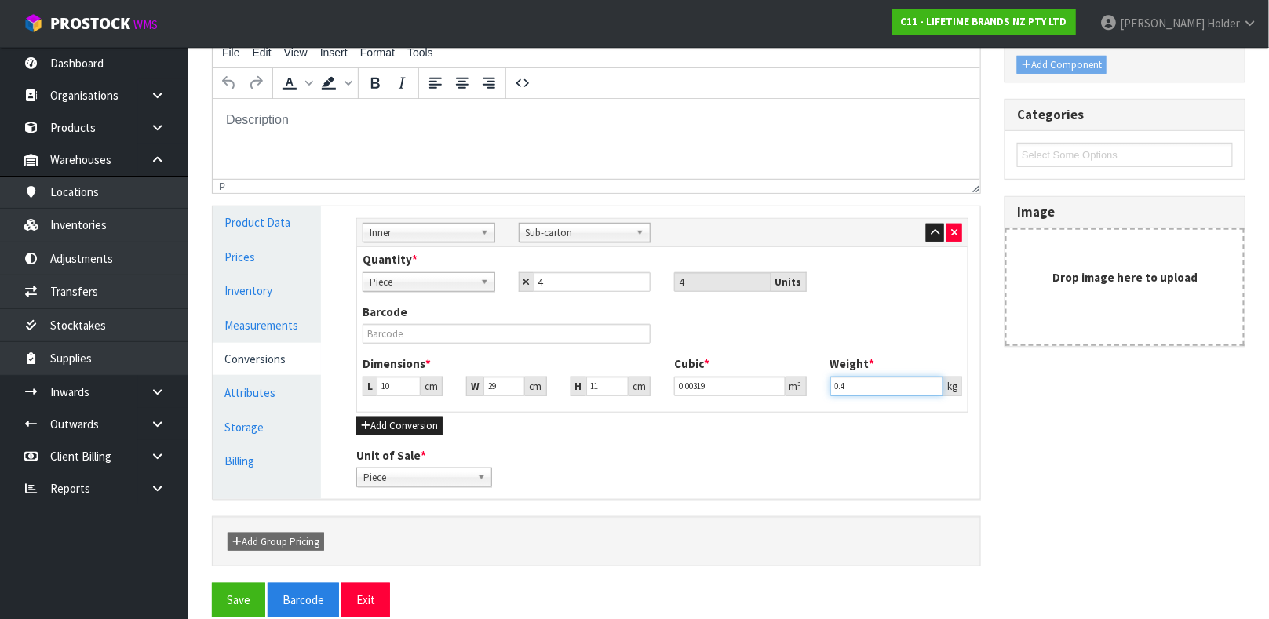
drag, startPoint x: 866, startPoint y: 377, endPoint x: 735, endPoint y: 353, distance: 132.5
click at [737, 363] on div "Dimensions * L 10 cm W 29 cm H 11 cm Cubic * 0.00319 m³ Weight * 0.4 kg" at bounding box center [662, 381] width 623 height 52
click at [404, 330] on input "text" at bounding box center [507, 334] width 288 height 20
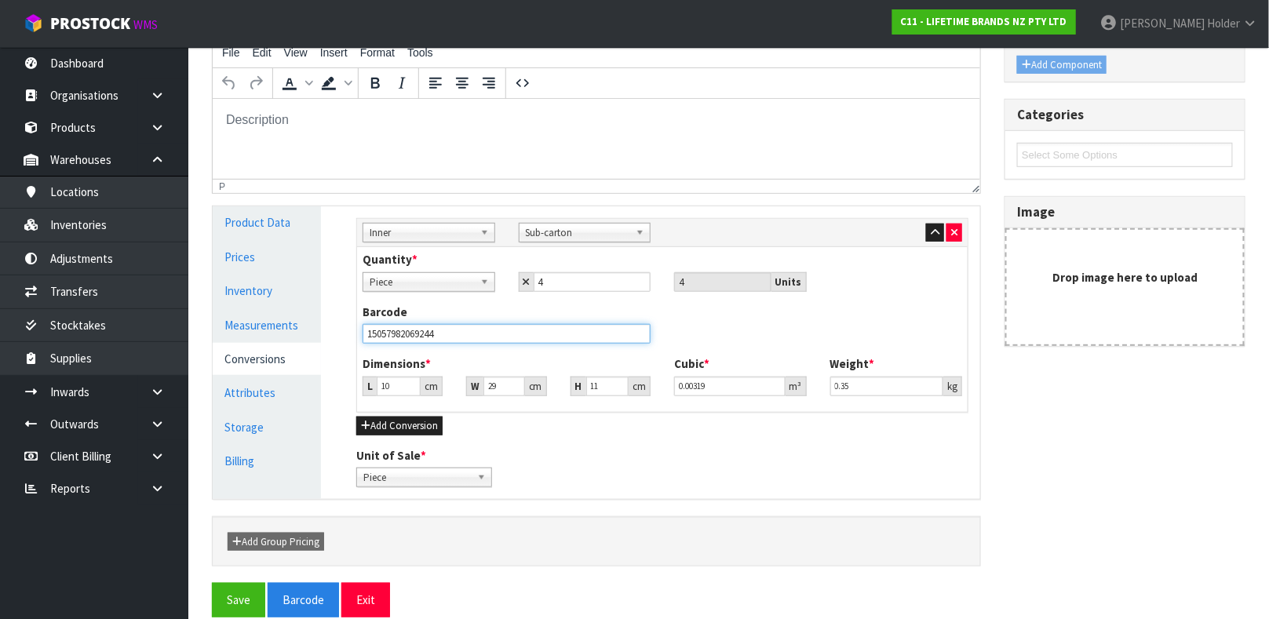
click at [212, 583] on button "Save" at bounding box center [238, 600] width 53 height 34
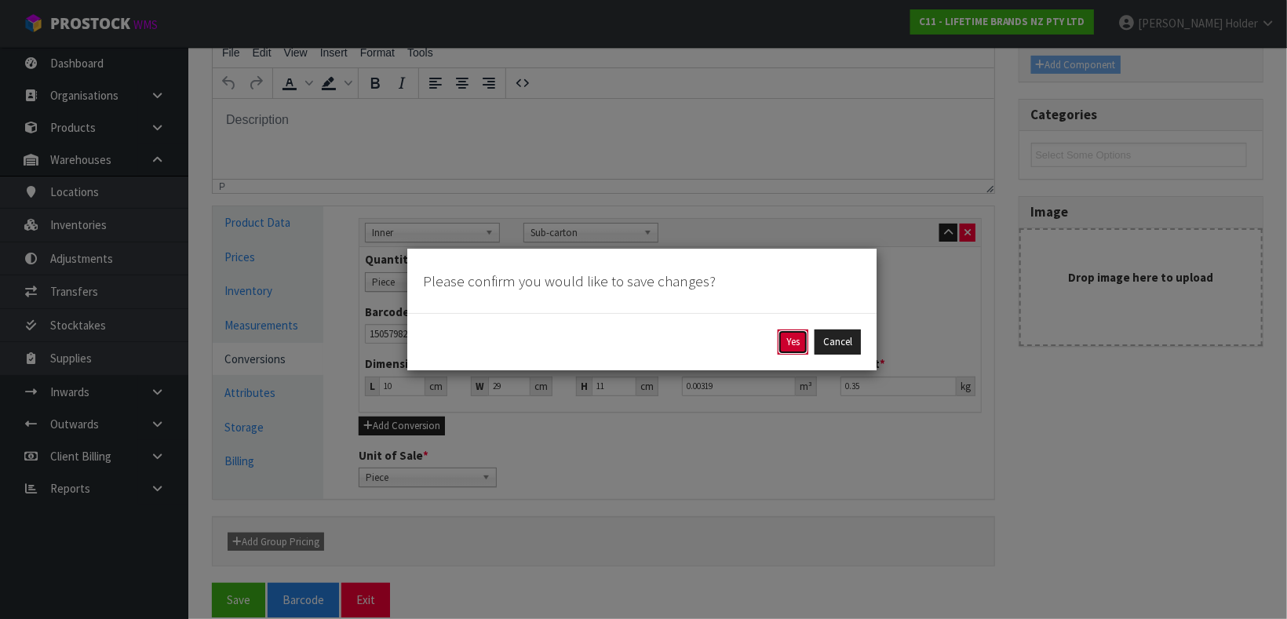
click at [789, 336] on button "Yes" at bounding box center [793, 342] width 31 height 25
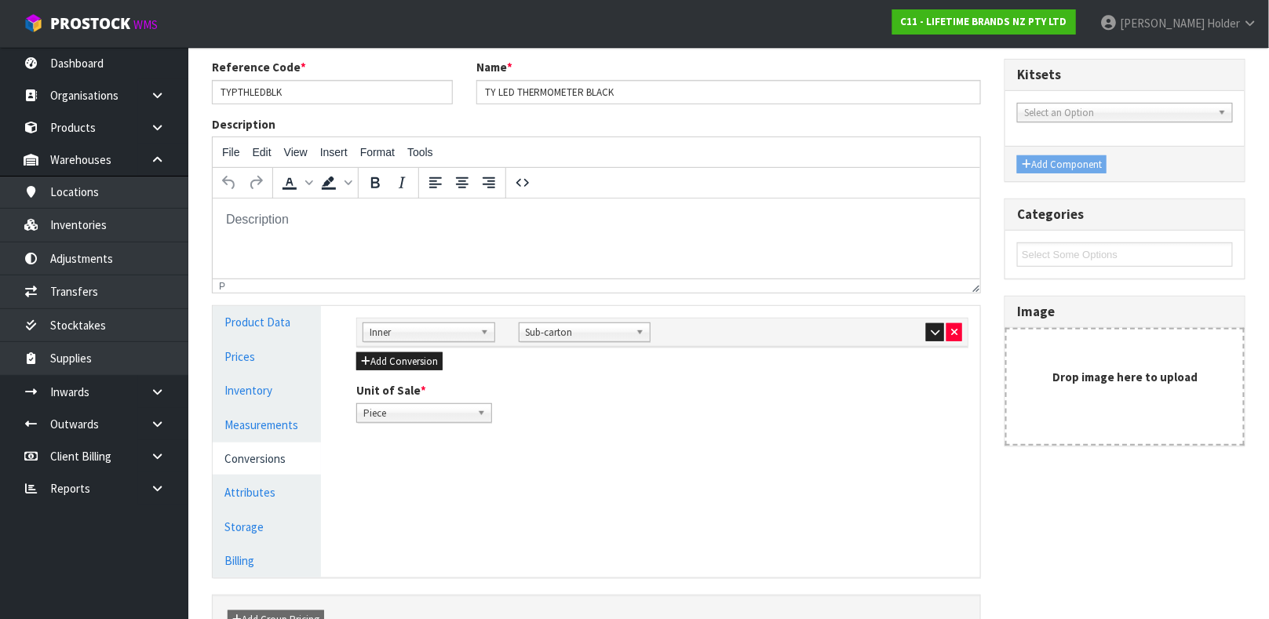
scroll to position [235, 0]
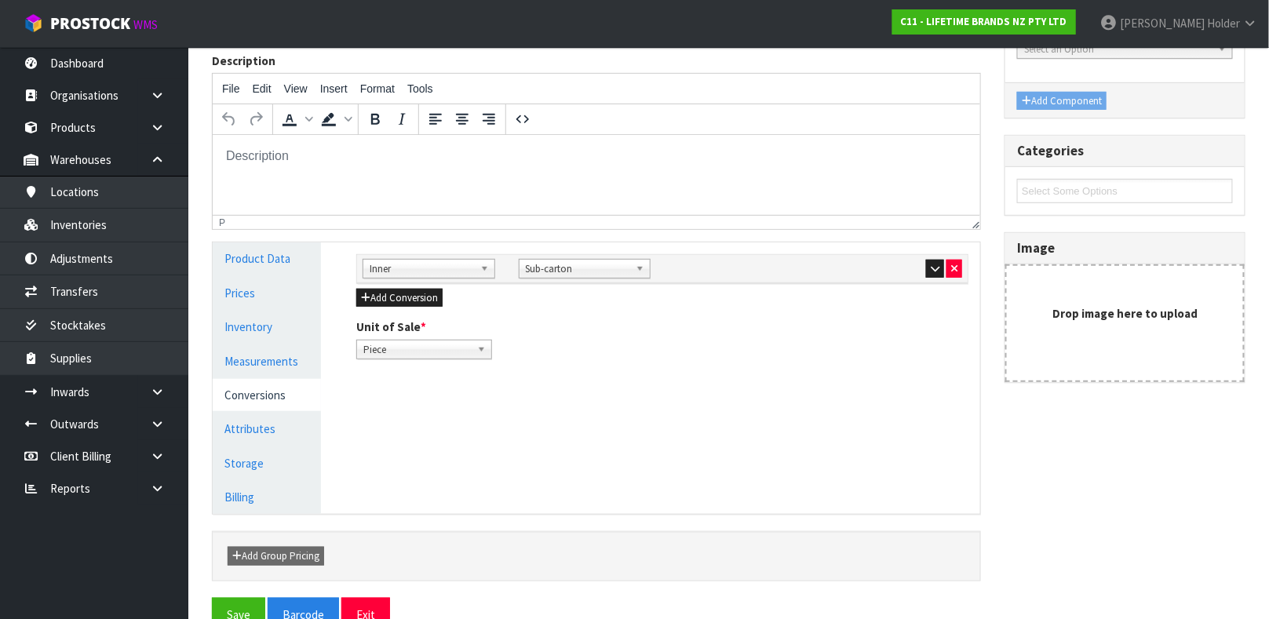
click at [402, 282] on div "Sub Inner Inner Outer Pallet Inner Bag Bar Basket Bin Bottle Box Bundle Cabinet…" at bounding box center [662, 269] width 611 height 28
click at [394, 297] on button "Add Conversion" at bounding box center [399, 298] width 86 height 19
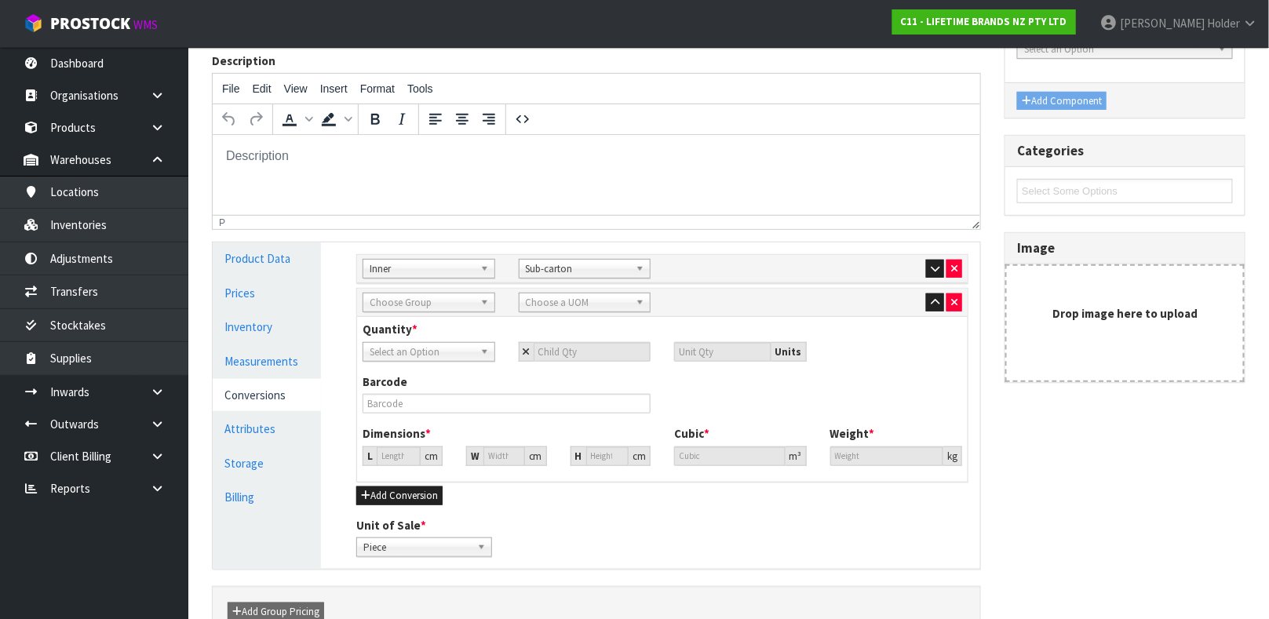
click at [410, 302] on span "Choose Group" at bounding box center [422, 302] width 104 height 19
click at [408, 348] on li "Ou ter" at bounding box center [428, 347] width 125 height 20
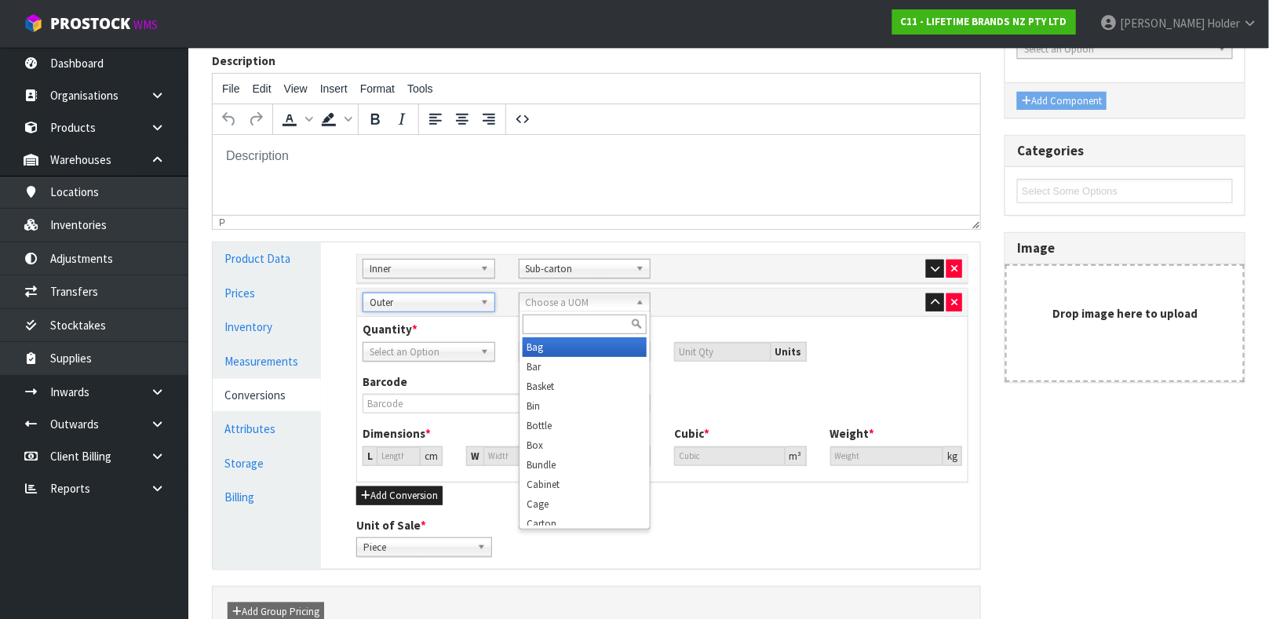
click at [544, 301] on span "Choose a UOM" at bounding box center [578, 302] width 104 height 19
click at [560, 344] on li "Car ton" at bounding box center [585, 347] width 125 height 20
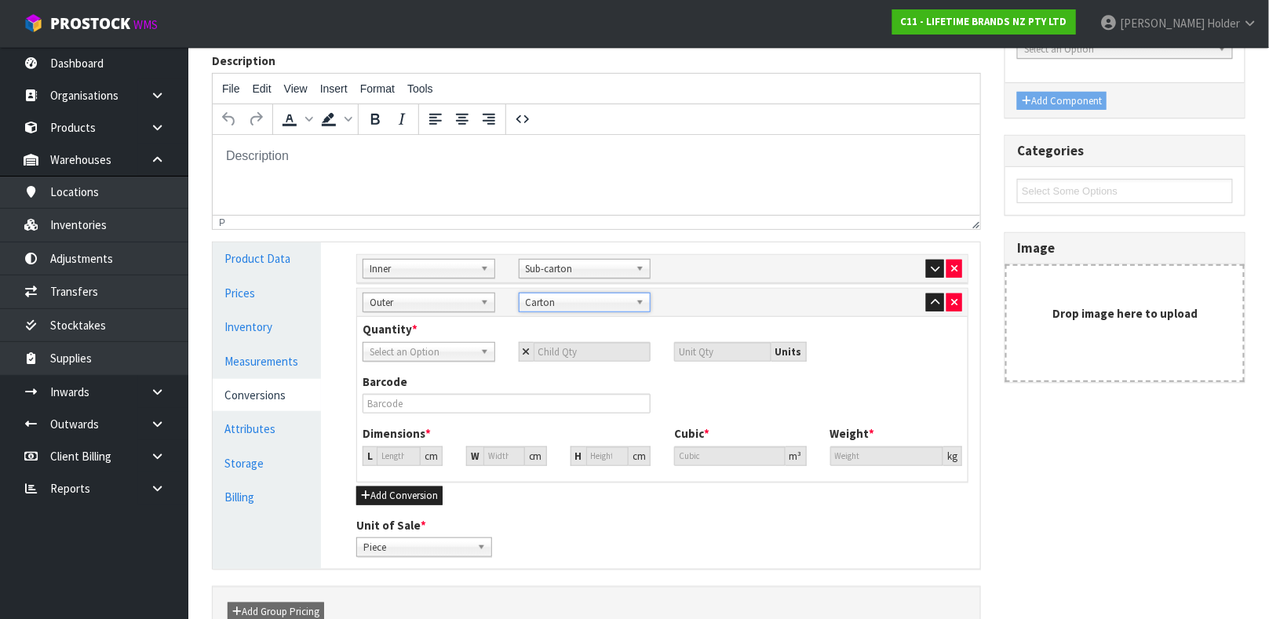
click at [453, 345] on span "Select an Option" at bounding box center [422, 352] width 104 height 19
click at [428, 407] on li "Sub-carton" at bounding box center [428, 417] width 125 height 20
click at [553, 350] on input "number" at bounding box center [593, 352] width 118 height 20
drag, startPoint x: 856, startPoint y: 457, endPoint x: 750, endPoint y: 436, distance: 108.0
click at [750, 436] on div "Dimensions * L 31 cm W 31 cm H 35 cm Cubic * 0.033635 m³ Weight * 3.6 kg" at bounding box center [662, 451] width 623 height 52
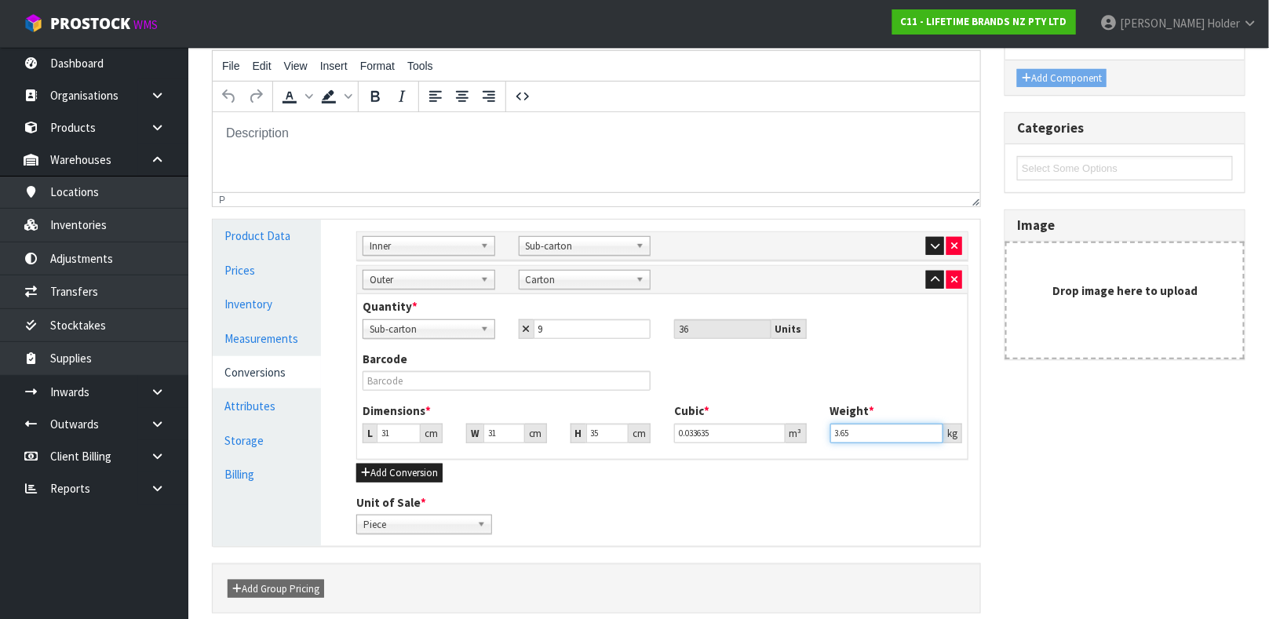
scroll to position [327, 0]
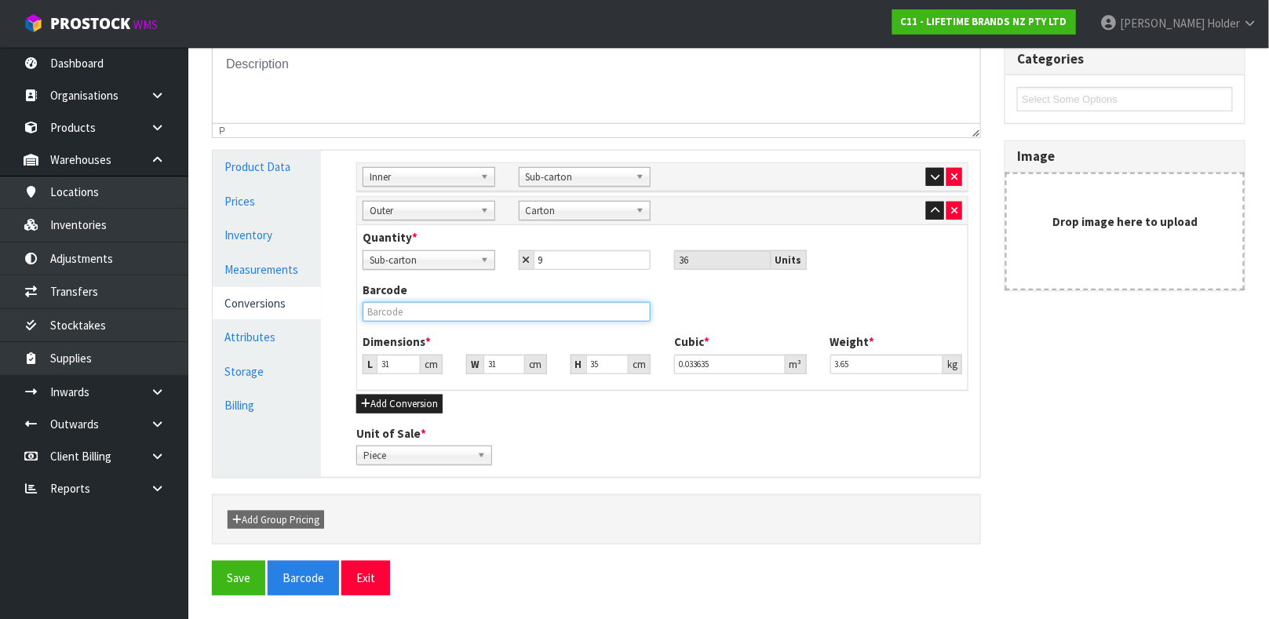
click at [444, 320] on input "text" at bounding box center [507, 312] width 288 height 20
click at [212, 561] on button "Save" at bounding box center [238, 578] width 53 height 34
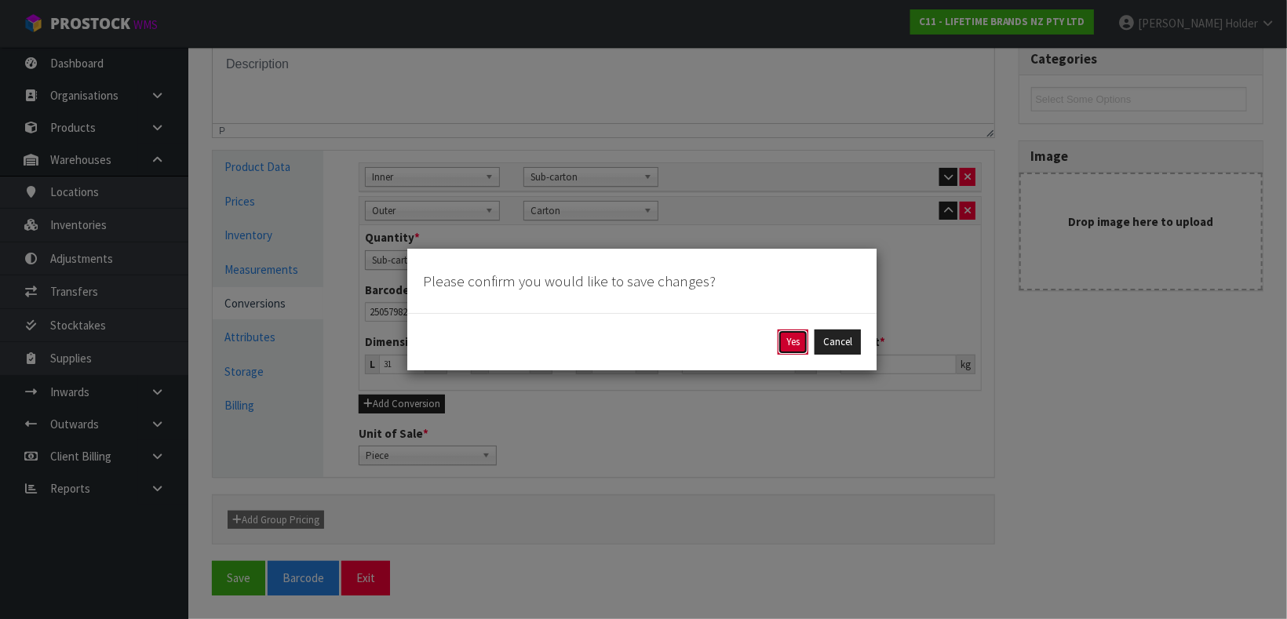
click at [788, 349] on button "Yes" at bounding box center [793, 342] width 31 height 25
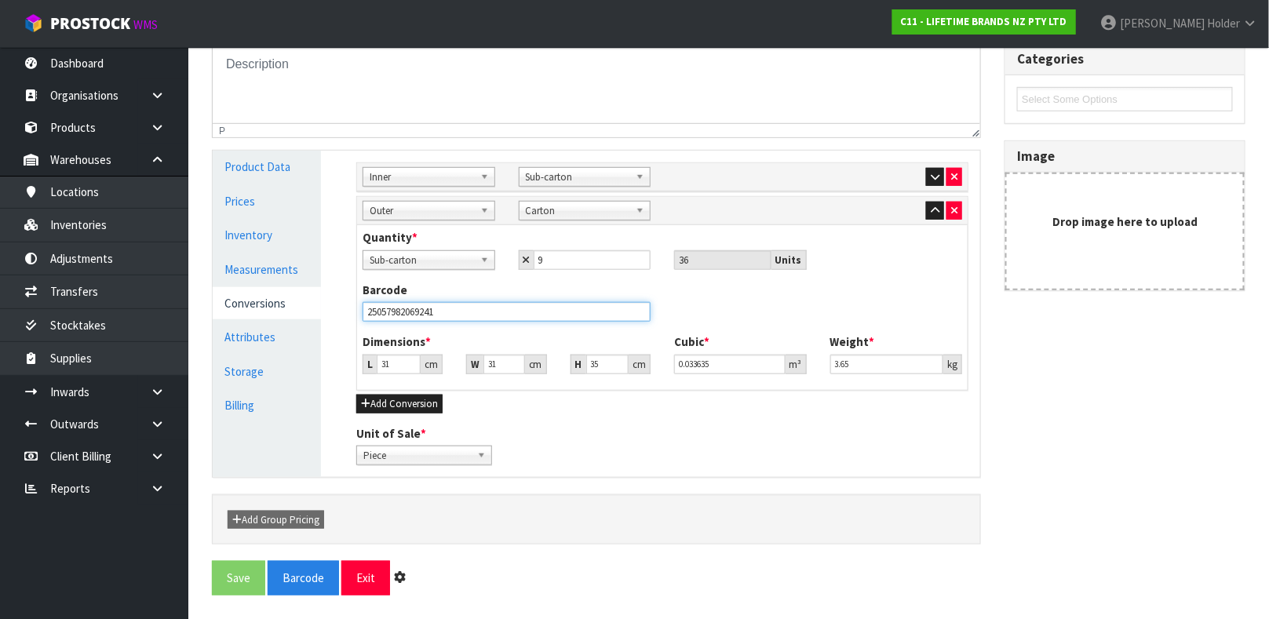
scroll to position [0, 0]
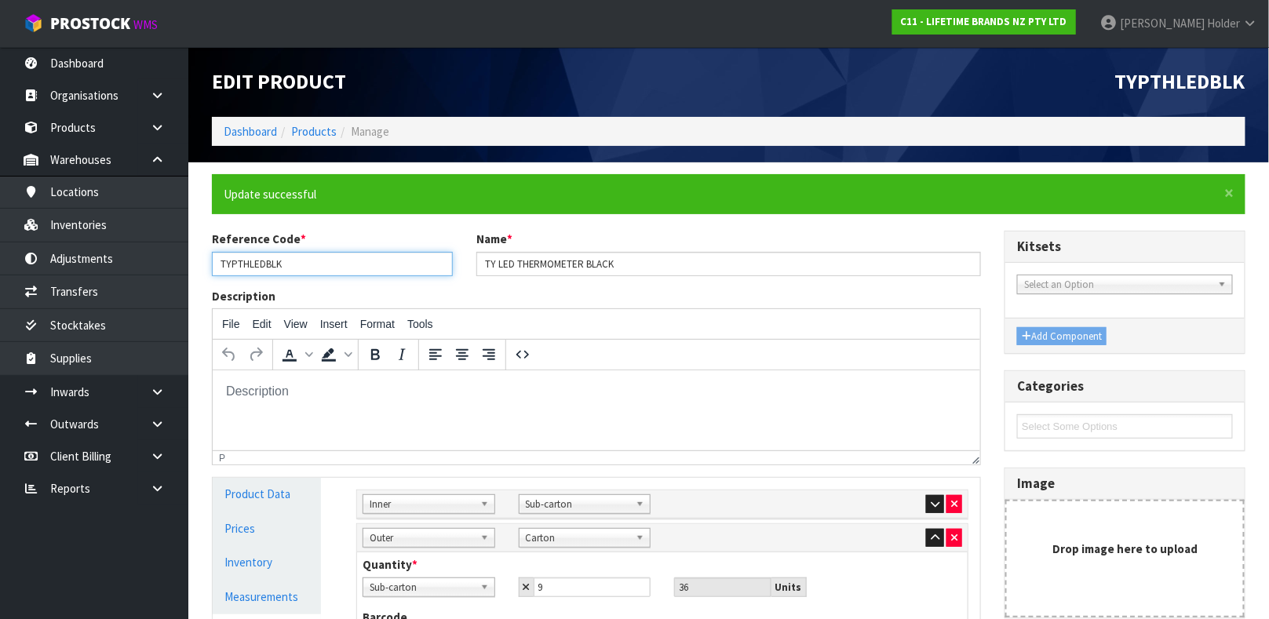
click at [252, 272] on input "TYPTHLEDBLK" at bounding box center [332, 264] width 241 height 24
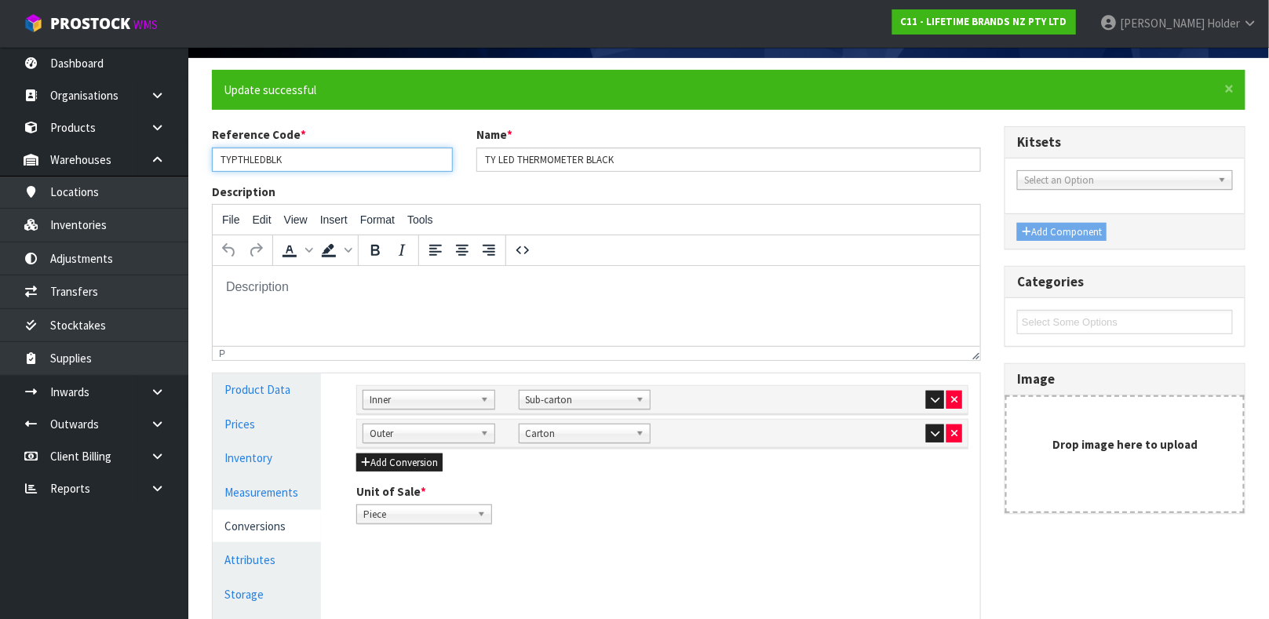
scroll to position [235, 0]
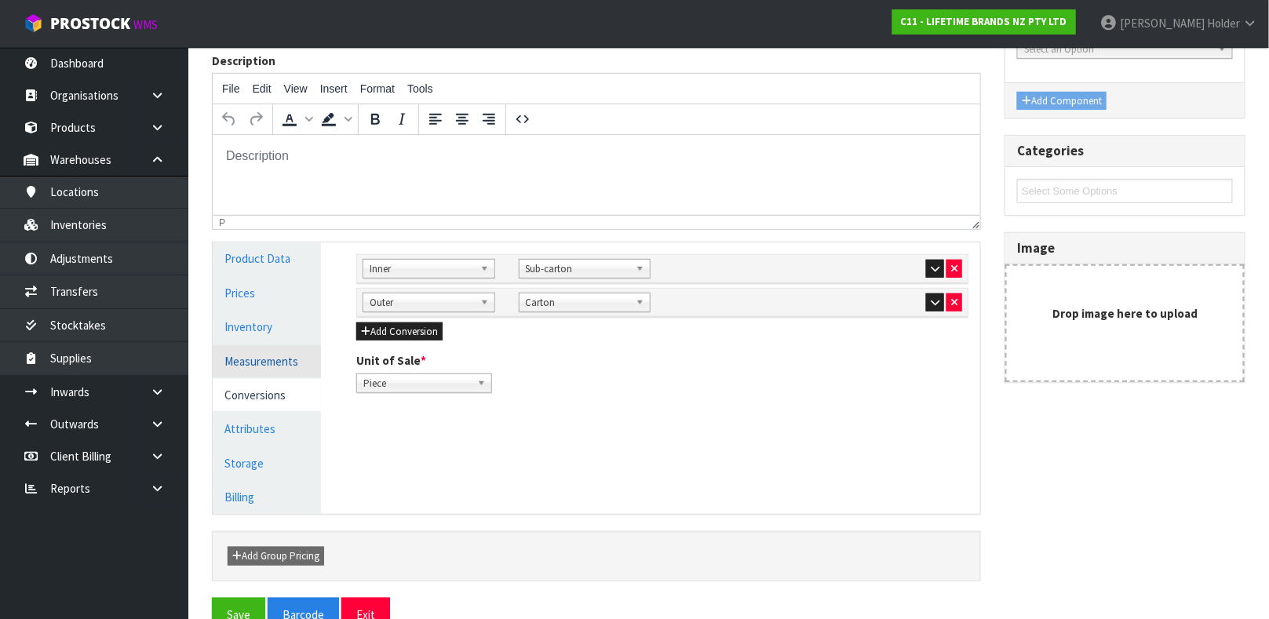
click at [257, 359] on link "Measurements" at bounding box center [267, 361] width 108 height 32
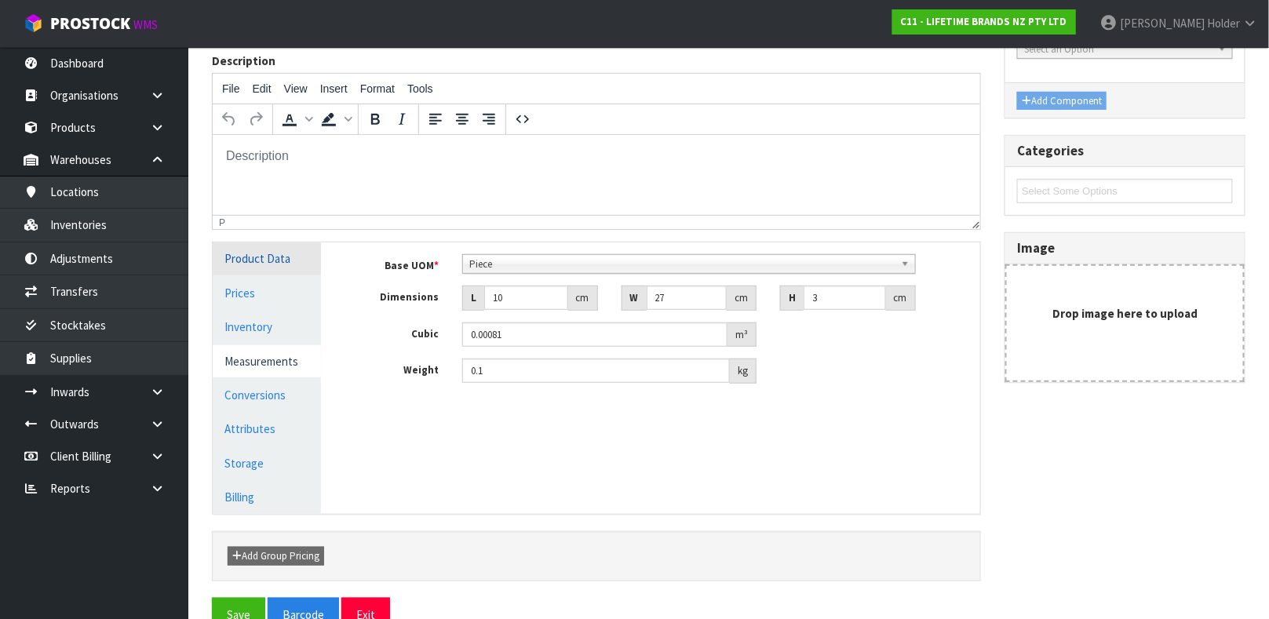
click at [263, 257] on link "Product Data" at bounding box center [267, 258] width 108 height 32
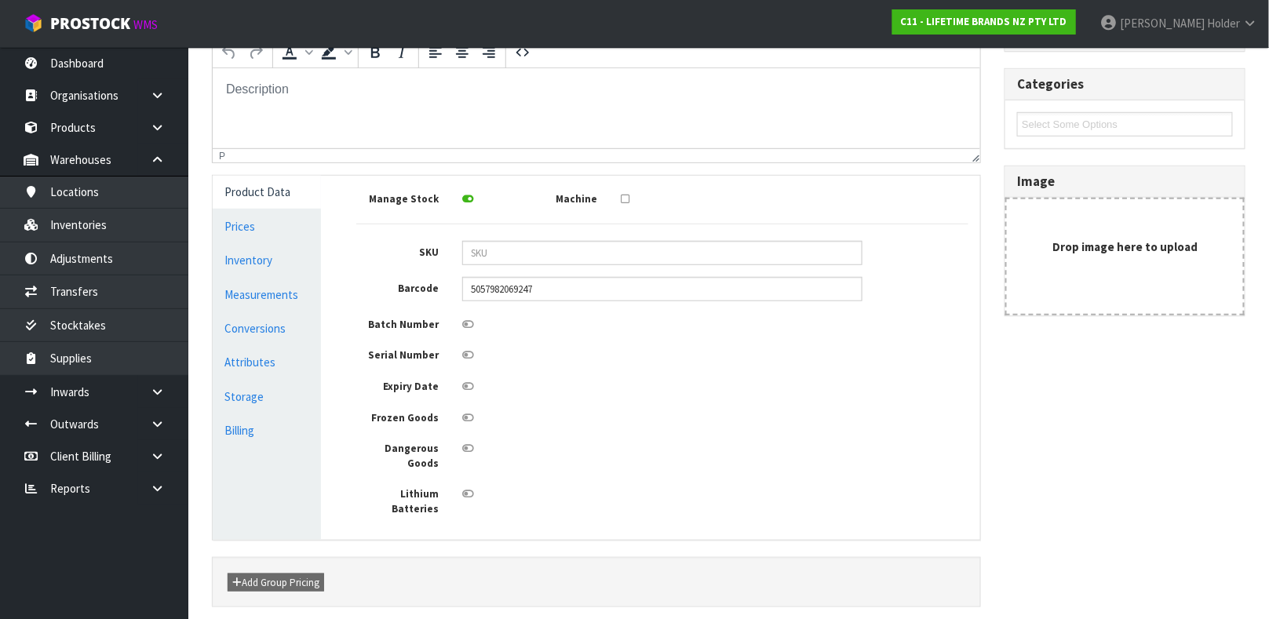
scroll to position [337, 0]
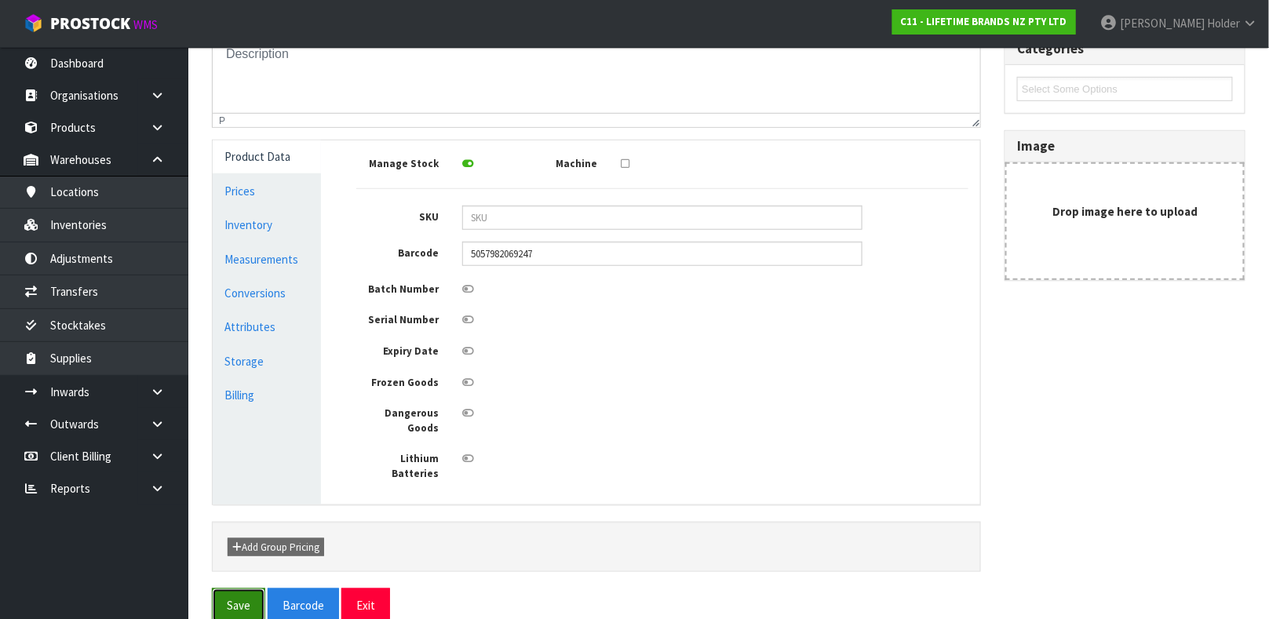
click at [234, 589] on button "Save" at bounding box center [238, 606] width 53 height 34
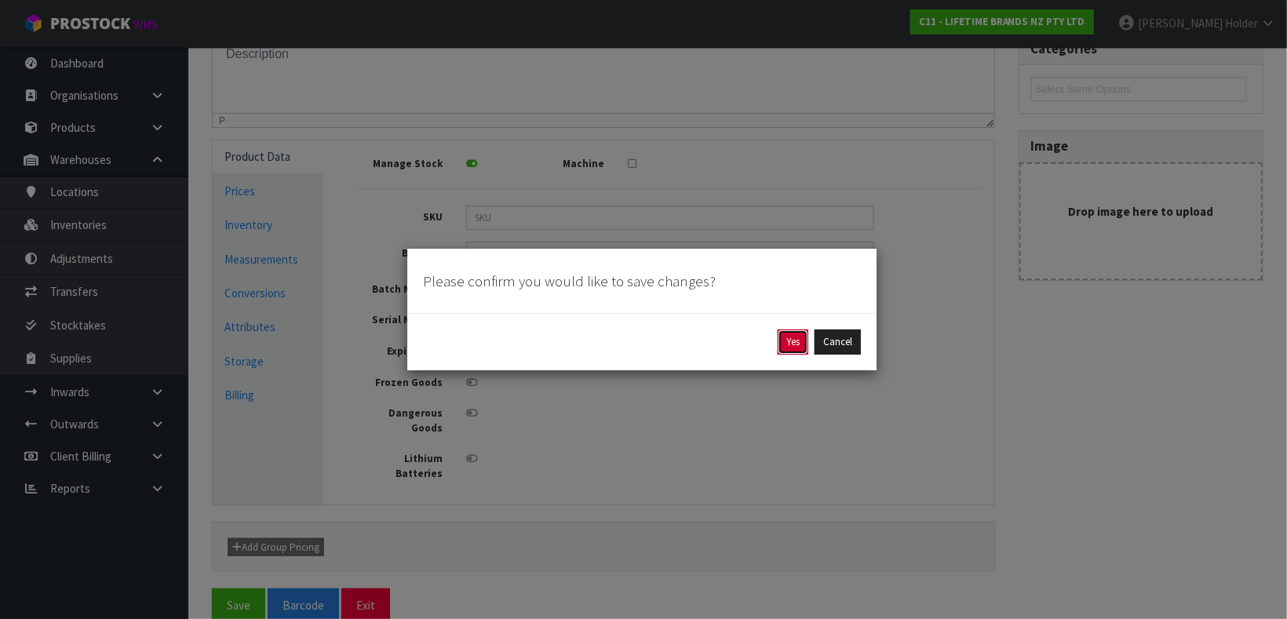
click at [786, 340] on button "Yes" at bounding box center [793, 342] width 31 height 25
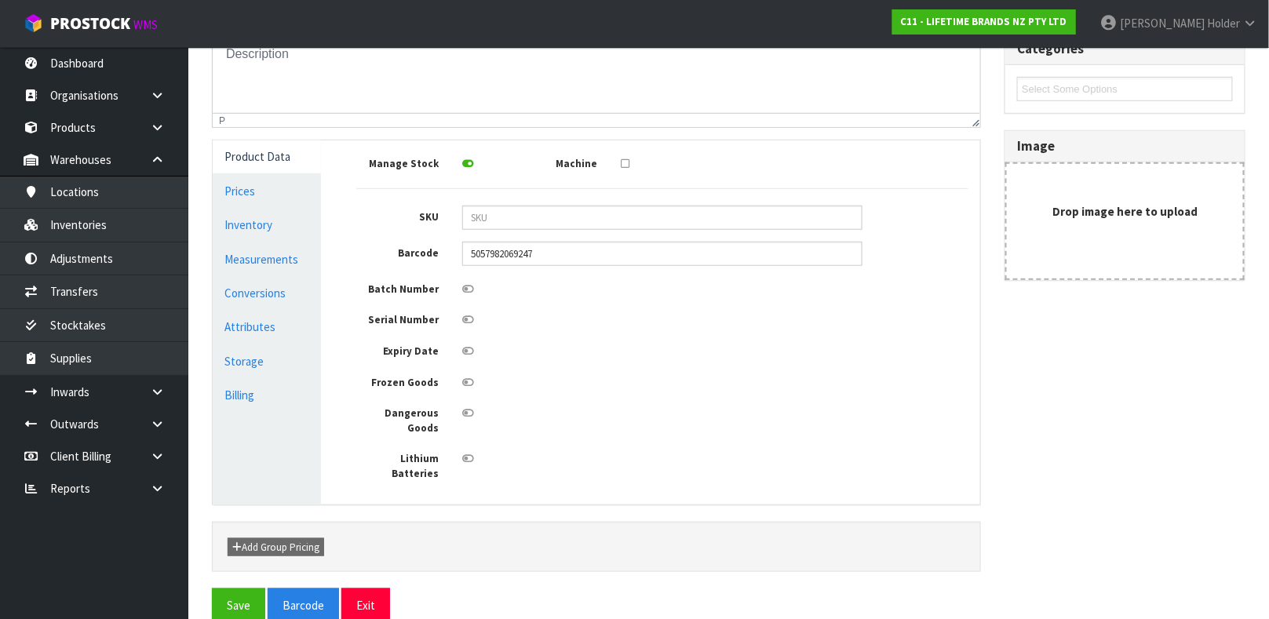
scroll to position [0, 0]
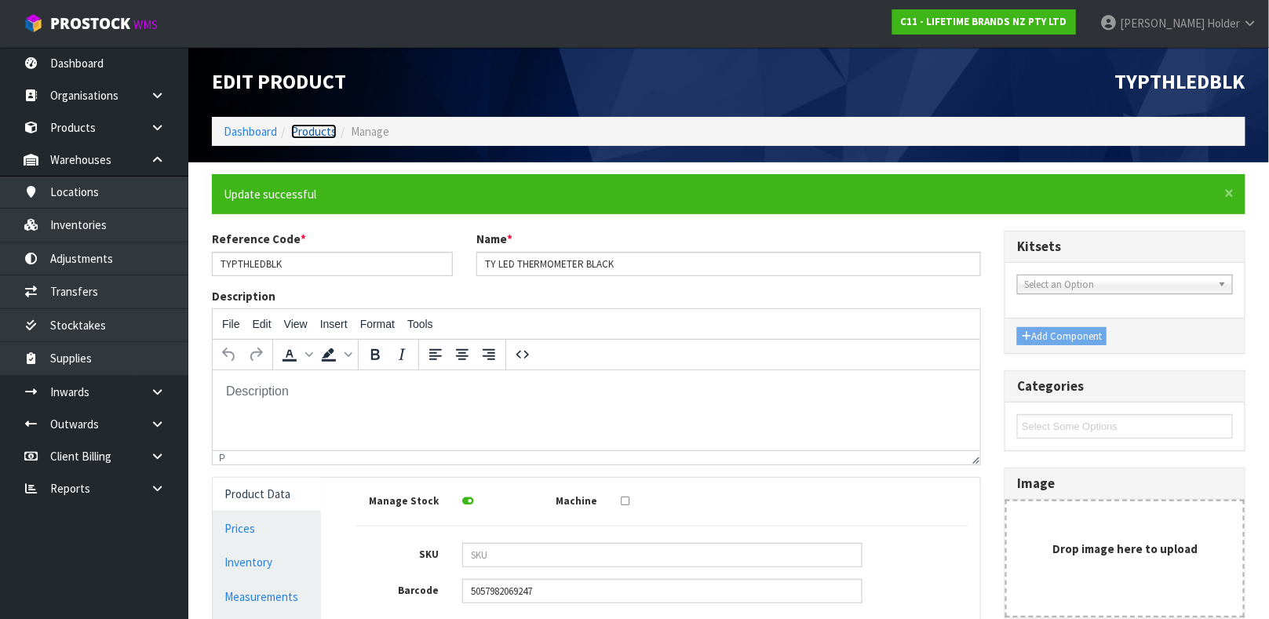
click at [309, 134] on link "Products" at bounding box center [314, 131] width 46 height 15
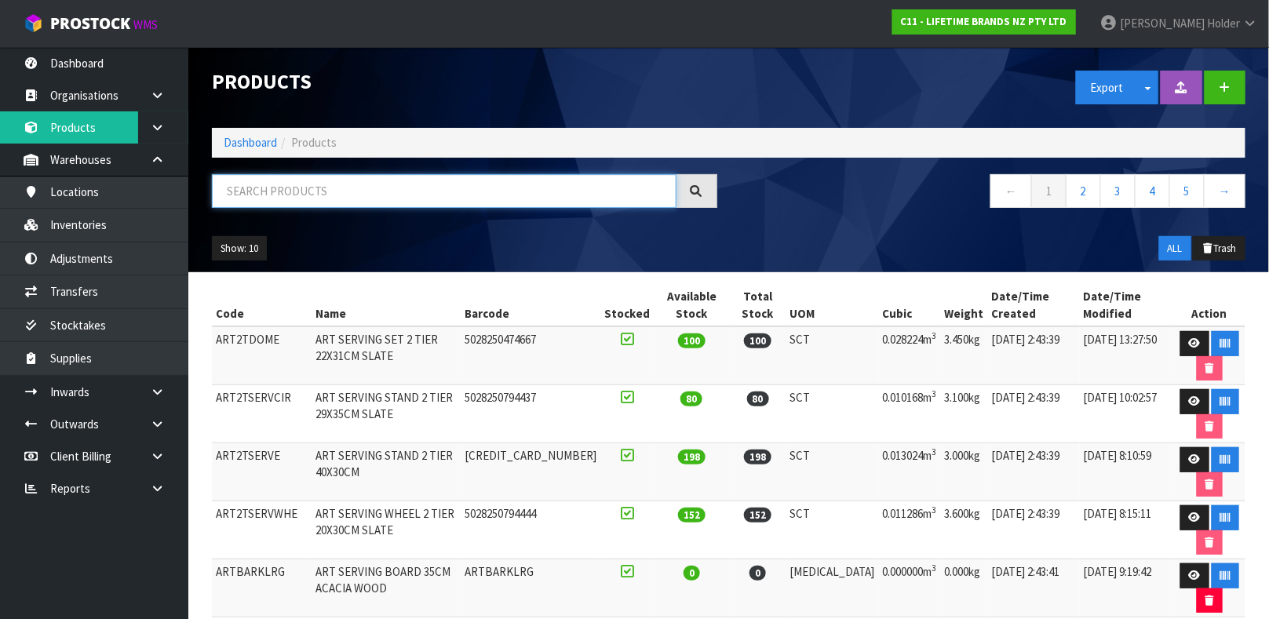
click at [354, 189] on input "text" at bounding box center [444, 191] width 465 height 34
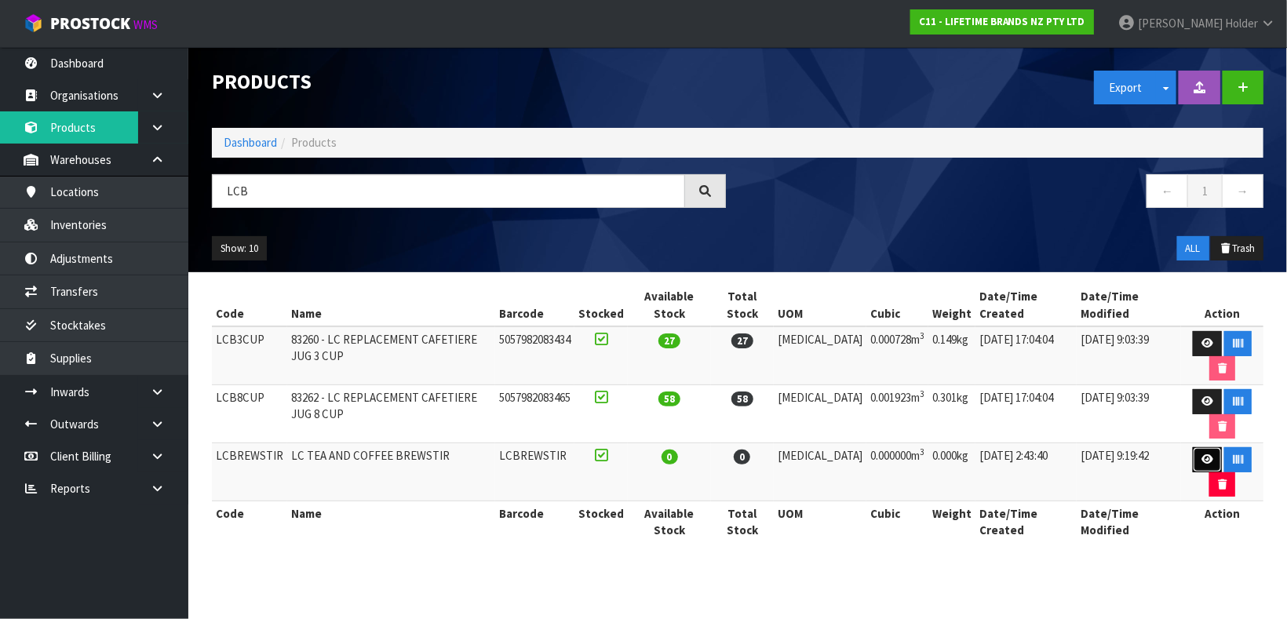
click at [1193, 461] on link at bounding box center [1207, 459] width 29 height 25
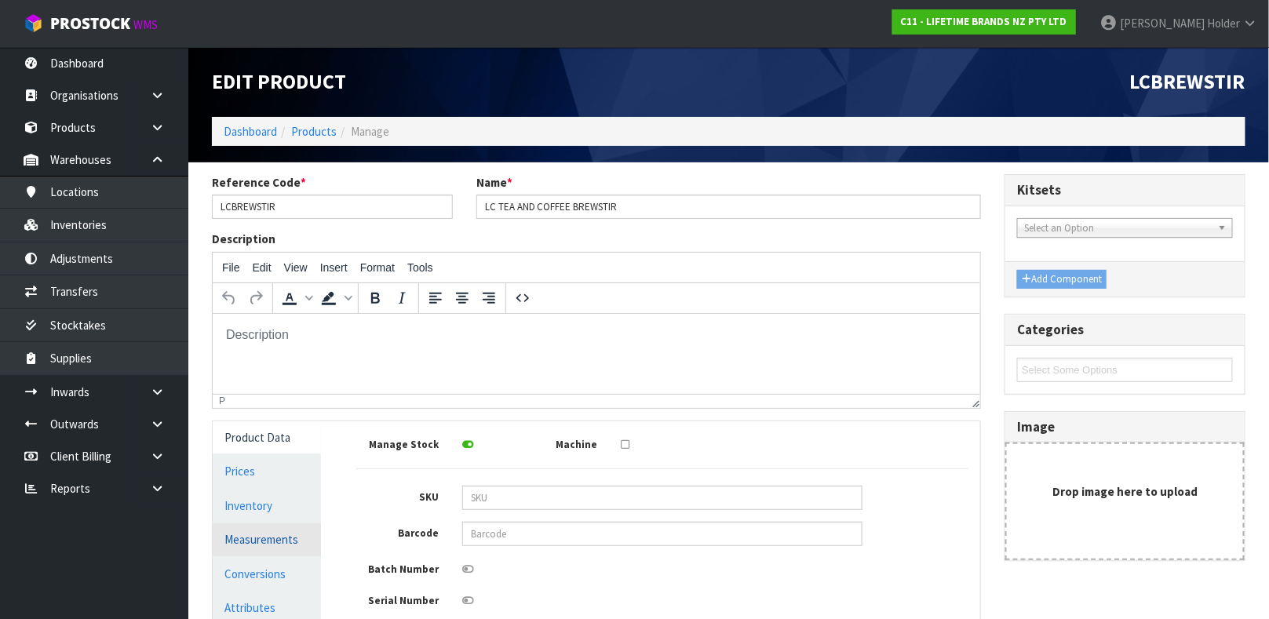
click at [270, 548] on link "Measurements" at bounding box center [267, 539] width 108 height 32
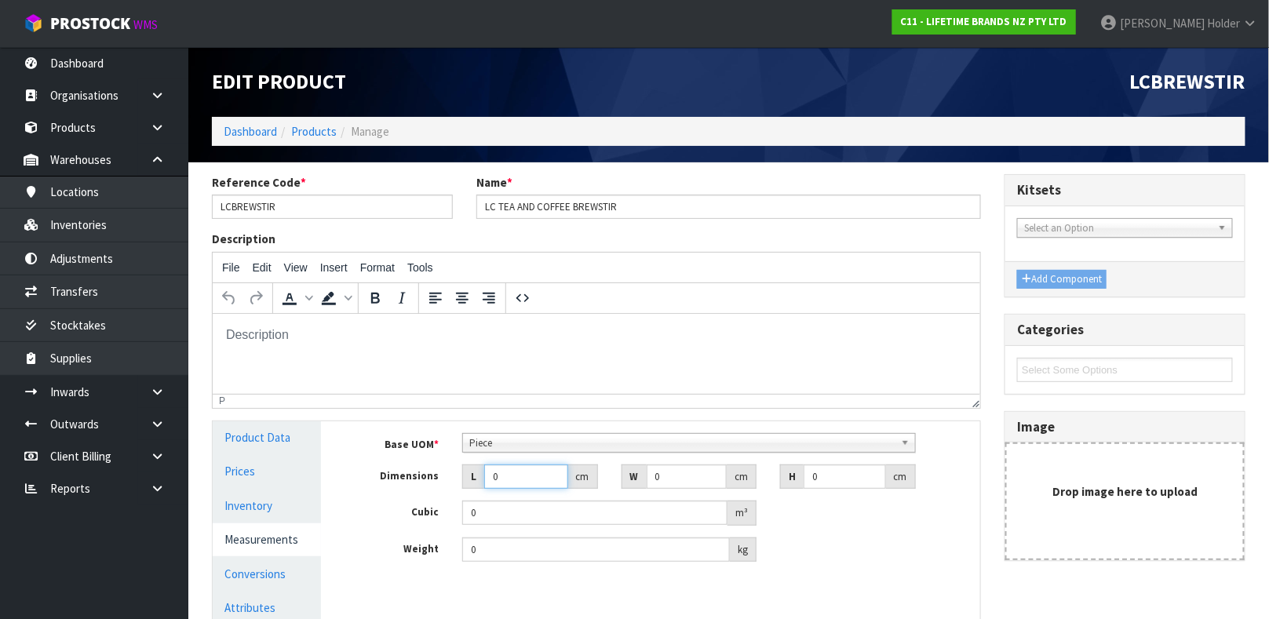
click at [506, 478] on input "0" at bounding box center [526, 477] width 84 height 24
drag, startPoint x: 491, startPoint y: 556, endPoint x: 368, endPoint y: 552, distance: 123.3
click at [369, 552] on div "Weight 0 kg" at bounding box center [663, 550] width 636 height 25
click at [304, 564] on link "Conversions" at bounding box center [267, 574] width 108 height 32
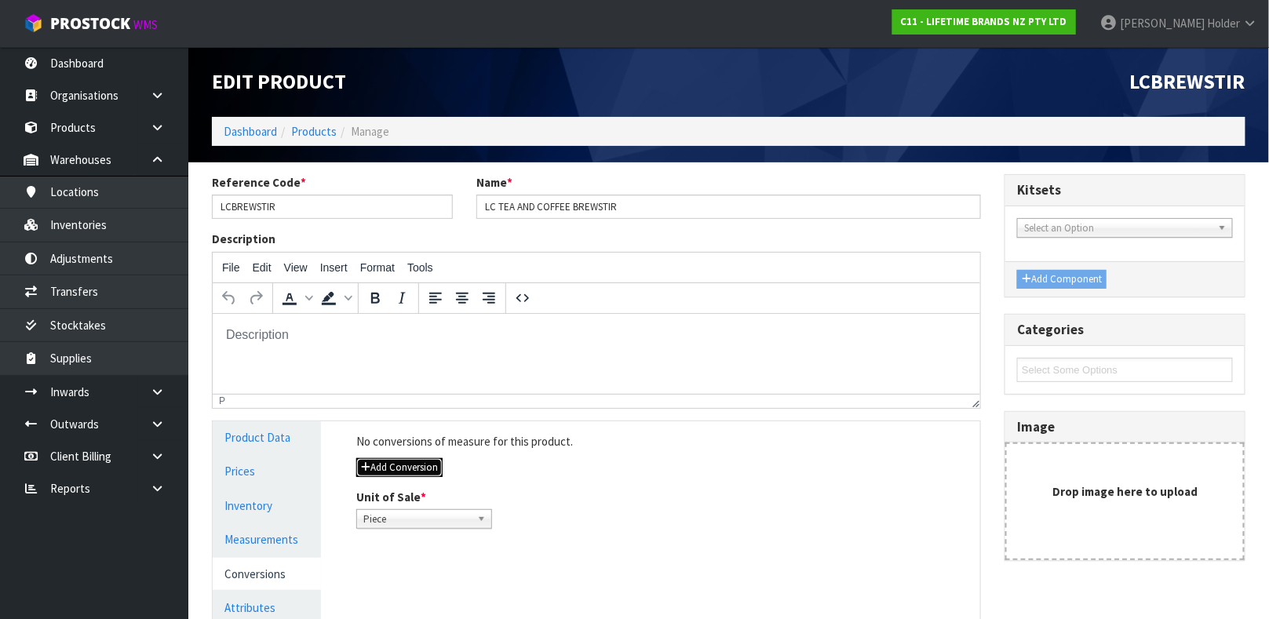
click at [421, 466] on button "Add Conversion" at bounding box center [399, 467] width 86 height 19
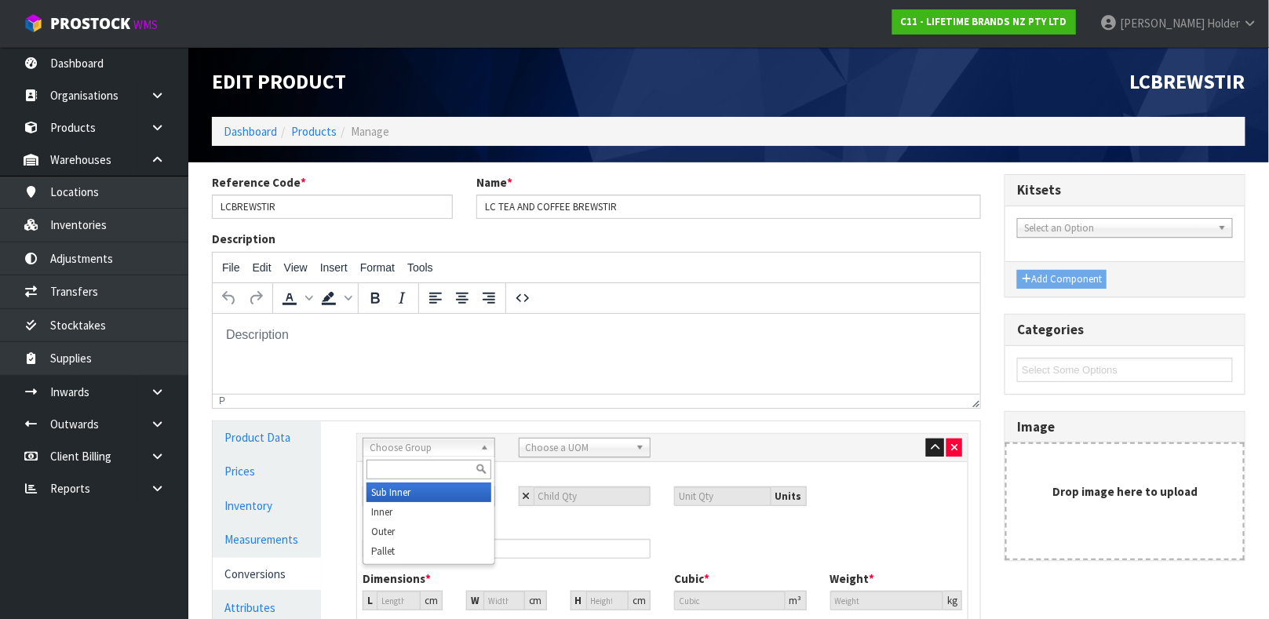
click at [421, 447] on span "Choose Group" at bounding box center [422, 448] width 104 height 19
click at [275, 538] on link "Measurements" at bounding box center [267, 539] width 108 height 32
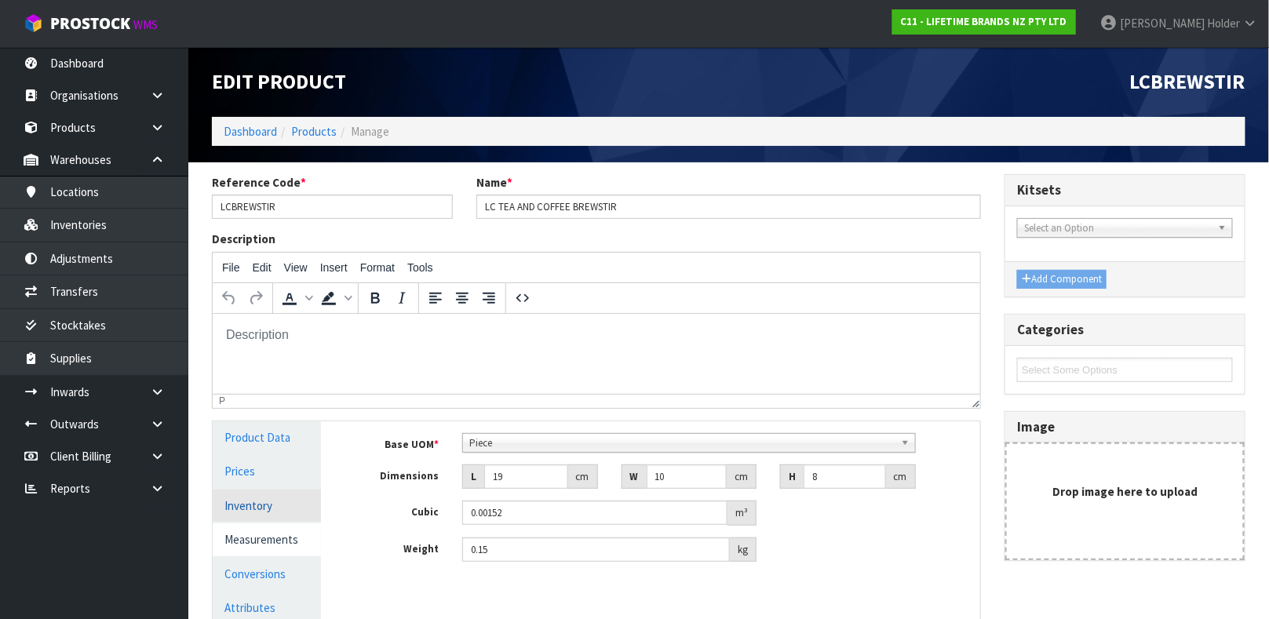
click at [279, 508] on link "Inventory" at bounding box center [267, 506] width 108 height 32
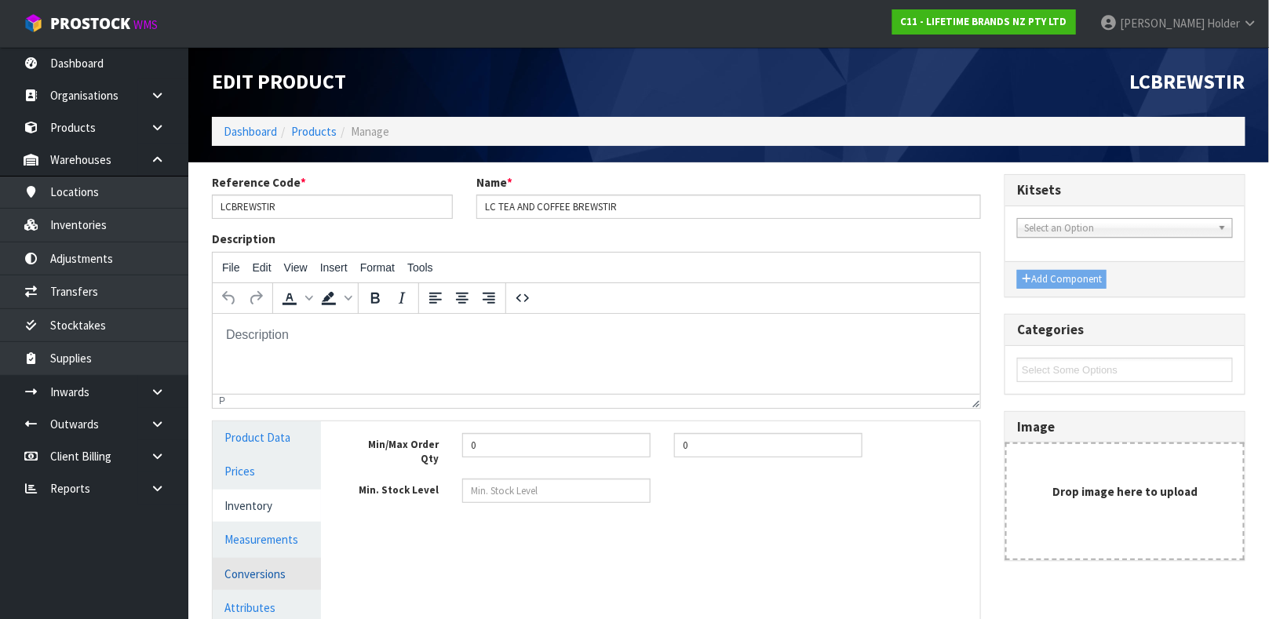
click at [284, 558] on link "Conversions" at bounding box center [267, 574] width 108 height 32
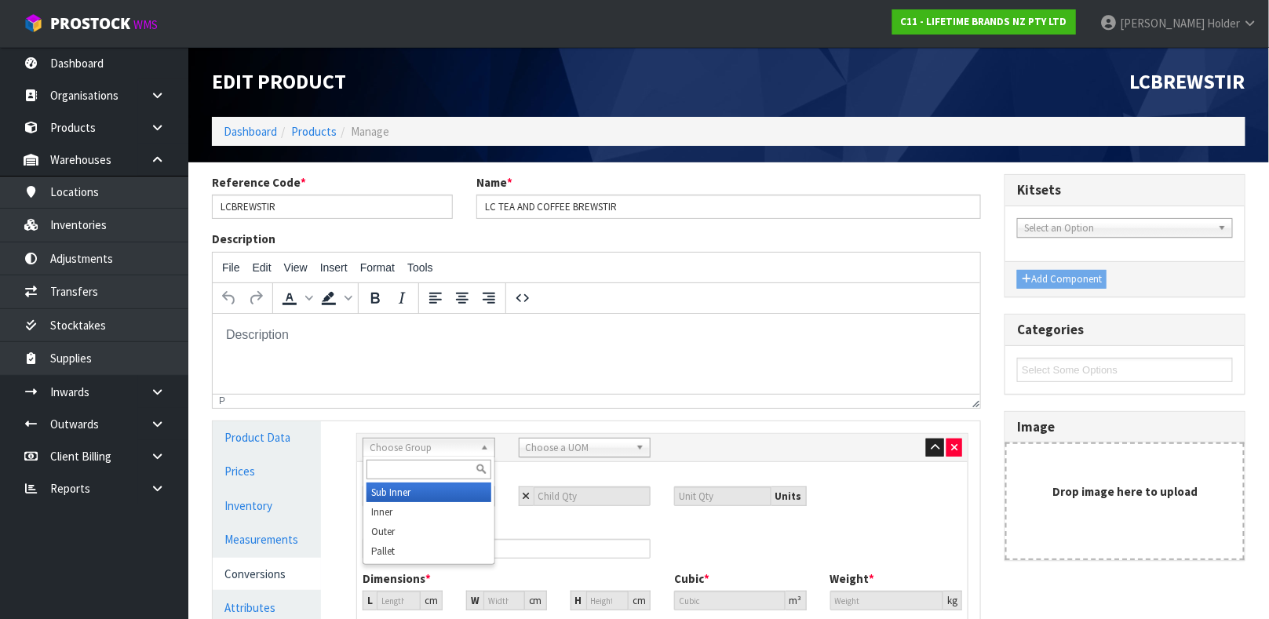
click at [450, 451] on span "Choose Group" at bounding box center [422, 448] width 104 height 19
drag, startPoint x: 444, startPoint y: 506, endPoint x: 486, endPoint y: 495, distance: 43.0
click at [445, 506] on li "In ner" at bounding box center [428, 512] width 125 height 20
click at [577, 445] on span "Choose a UOM" at bounding box center [578, 448] width 104 height 19
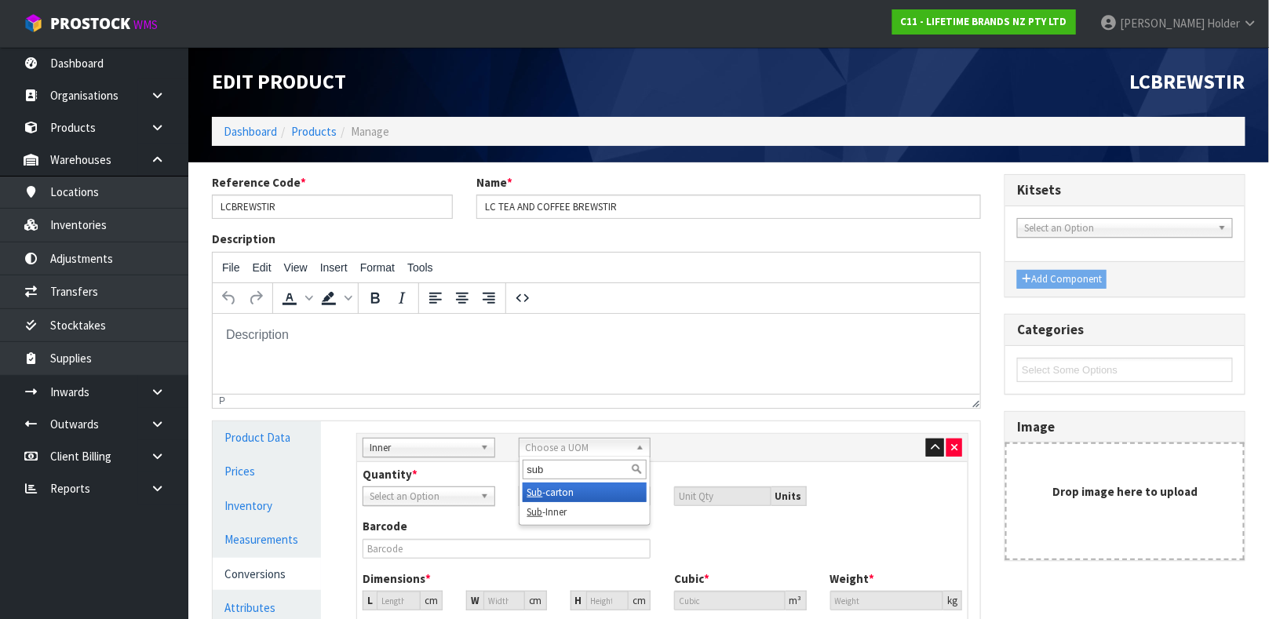
click at [575, 494] on li "Sub -carton" at bounding box center [585, 493] width 125 height 20
click at [572, 494] on input "number" at bounding box center [593, 497] width 118 height 20
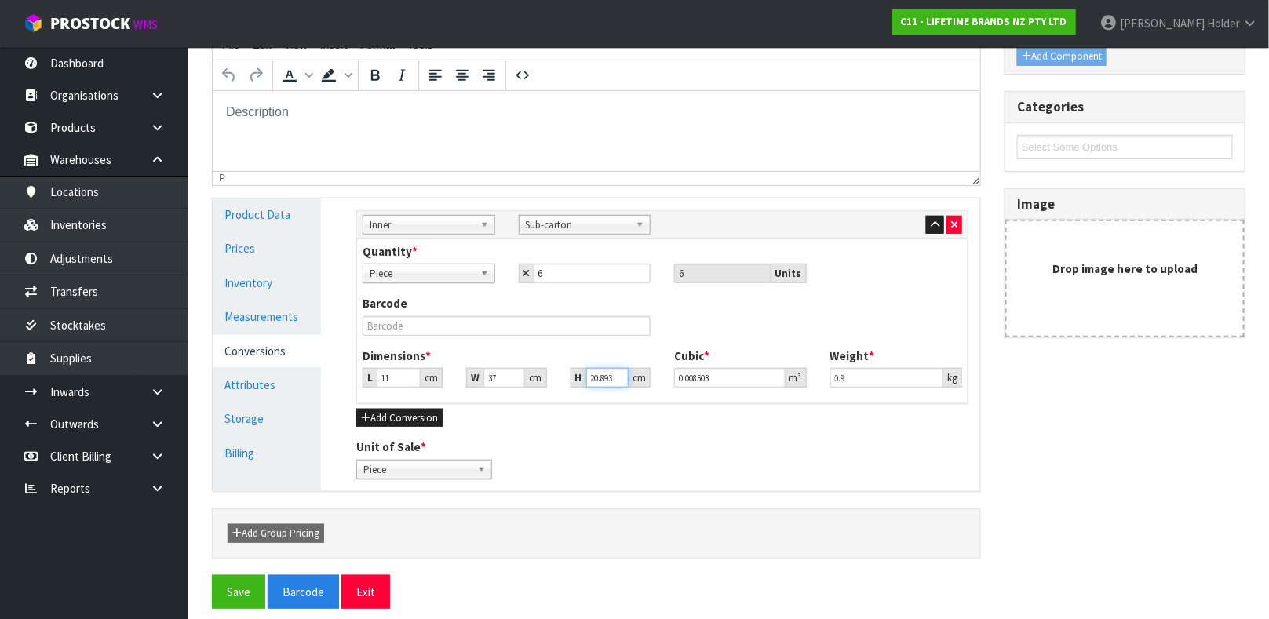
scroll to position [235, 0]
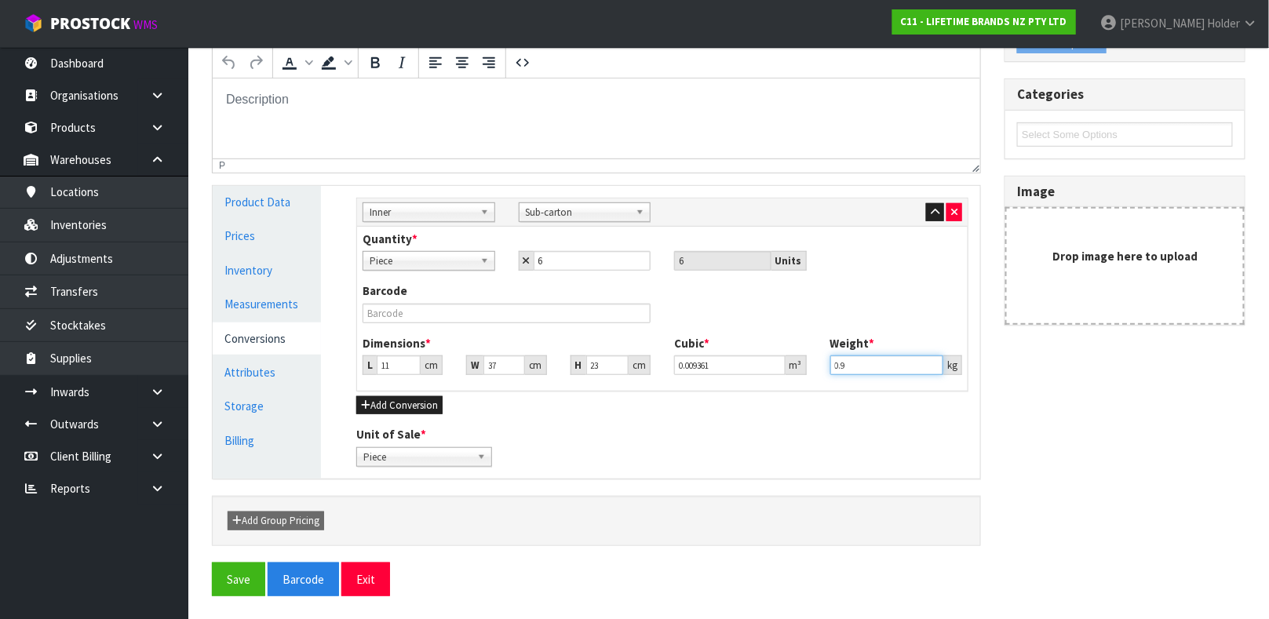
drag, startPoint x: 877, startPoint y: 366, endPoint x: 776, endPoint y: 348, distance: 102.1
click at [776, 348] on div "Dimensions * L 11 cm W 37 cm H 23 cm Cubic * 0.009361 m³ Weight * 0.9 kg" at bounding box center [662, 361] width 623 height 52
click at [407, 310] on input "text" at bounding box center [507, 314] width 288 height 20
click at [212, 563] on button "Save" at bounding box center [238, 580] width 53 height 34
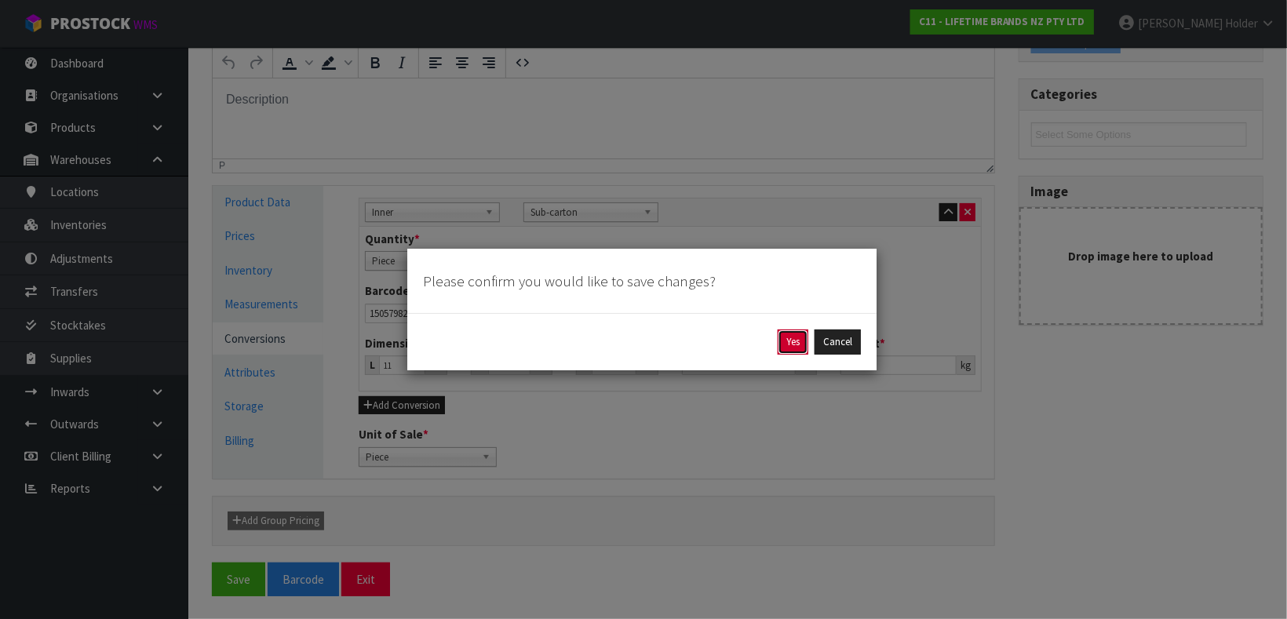
click at [784, 341] on button "Yes" at bounding box center [793, 342] width 31 height 25
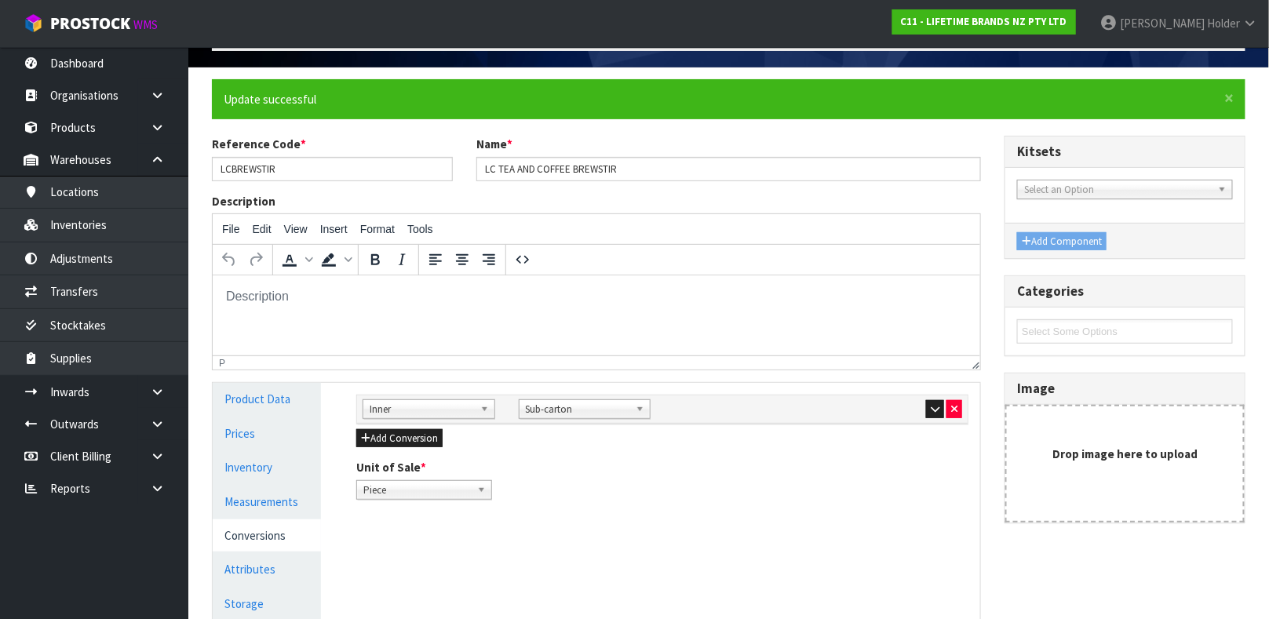
scroll to position [118, 0]
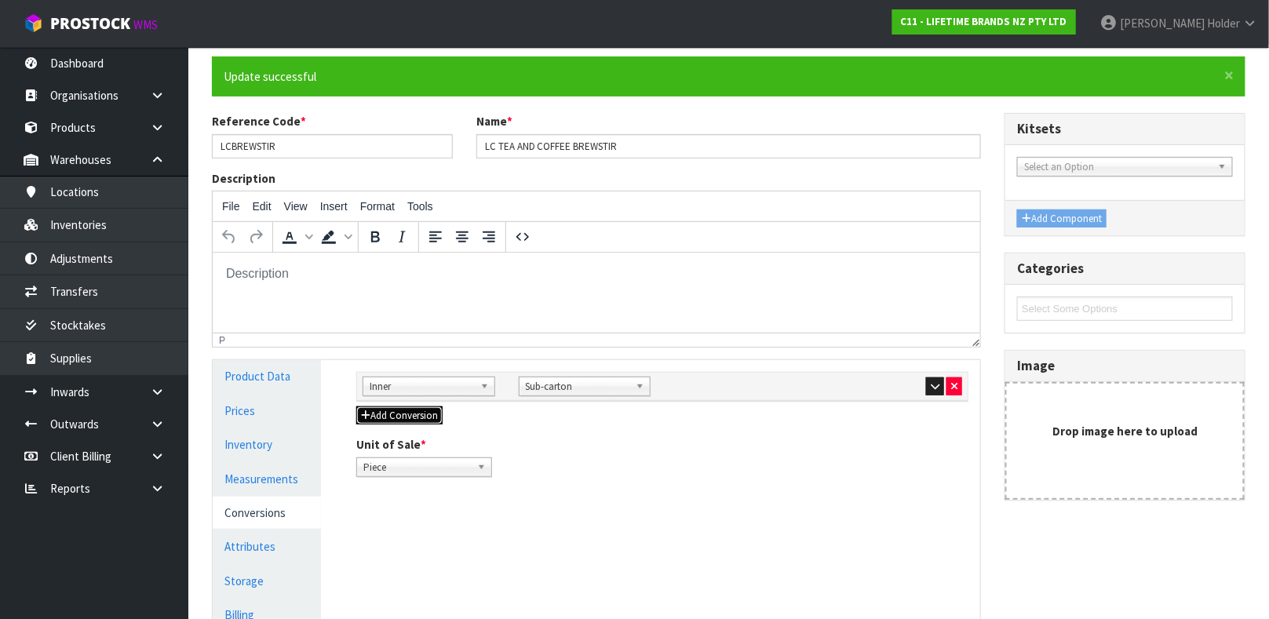
click at [416, 418] on button "Add Conversion" at bounding box center [399, 416] width 86 height 19
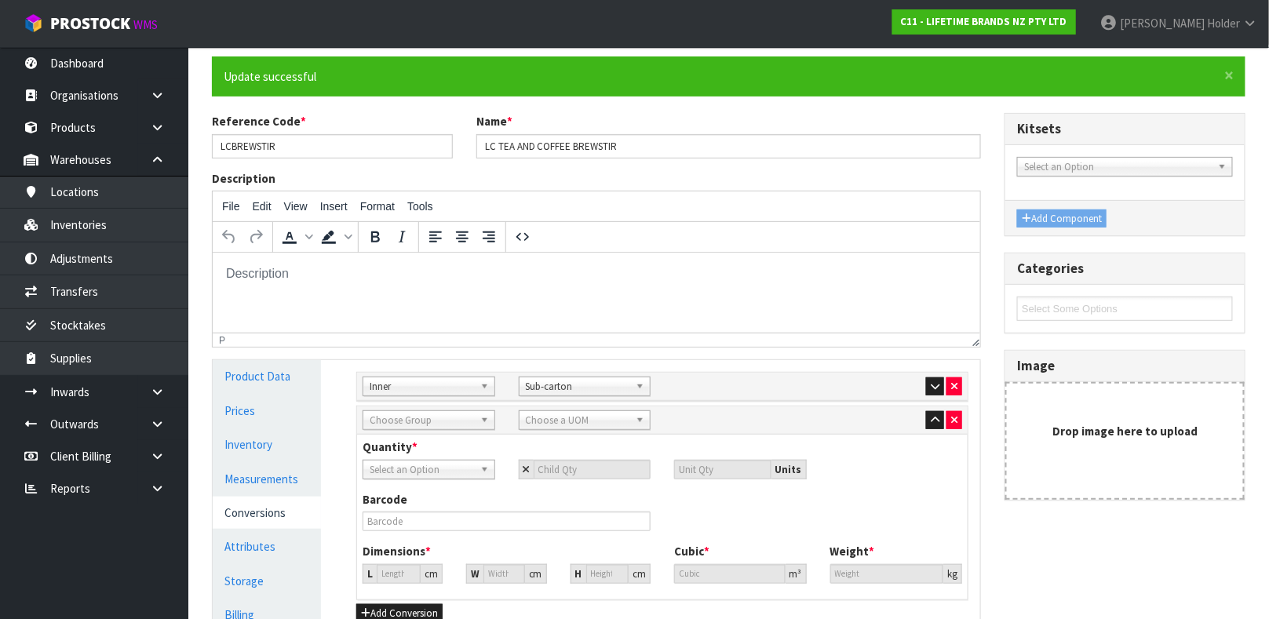
click at [435, 416] on span "Choose Group" at bounding box center [422, 420] width 104 height 19
click at [454, 463] on li "Ou ter" at bounding box center [428, 465] width 125 height 20
click at [573, 409] on div "Sub Inner Inner Outer Pallet Outer Ou ter Bag Bar Basket Bin Bottle Box Bundle …" at bounding box center [662, 421] width 611 height 28
click at [572, 410] on link "Choose a UOM" at bounding box center [585, 420] width 133 height 20
click at [563, 466] on li "Car ton" at bounding box center [585, 465] width 125 height 20
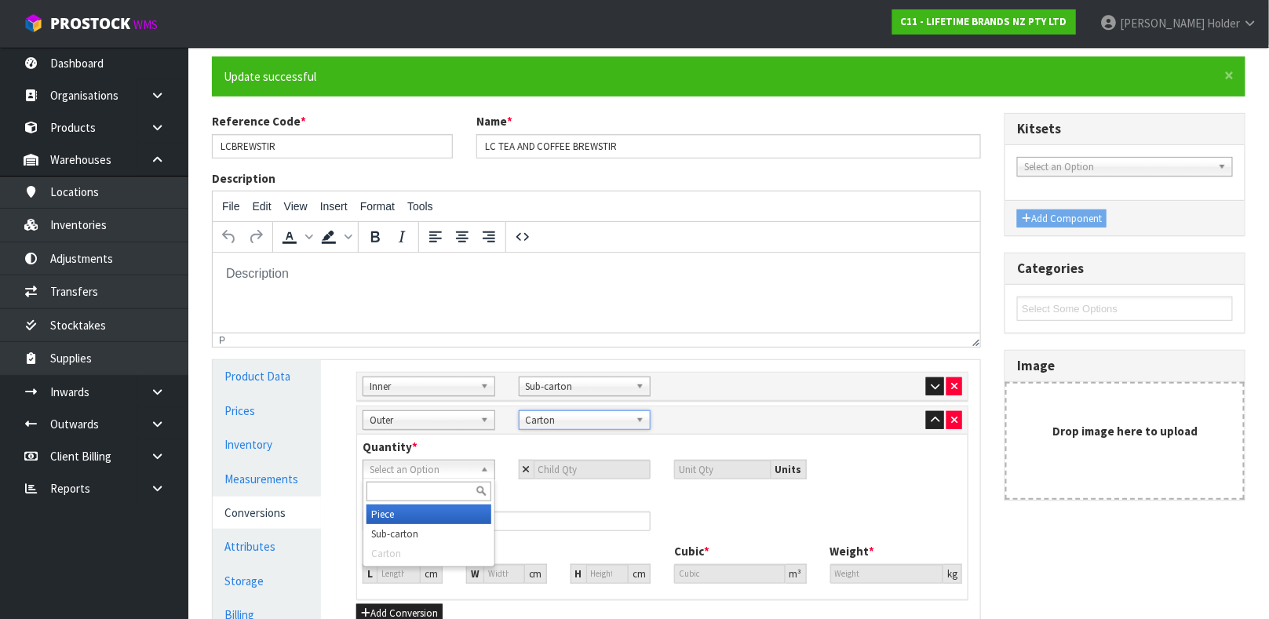
click at [472, 468] on span "Select an Option" at bounding box center [422, 470] width 104 height 19
click at [402, 541] on li "Sub-carton" at bounding box center [428, 534] width 125 height 20
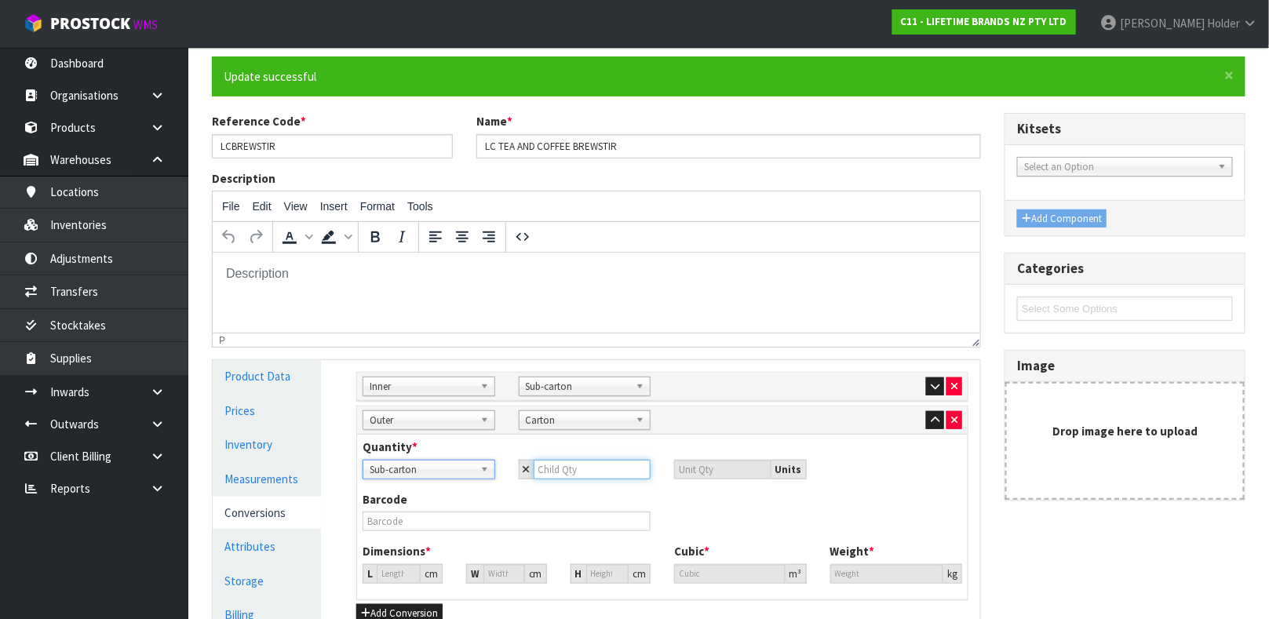
click at [559, 471] on input "number" at bounding box center [593, 470] width 118 height 20
drag, startPoint x: 901, startPoint y: 576, endPoint x: 569, endPoint y: 542, distance: 333.7
click at [651, 574] on div "Dimensions * L 34 cm W 39 cm H 48 cm Cubic * 0.063648 m³ Weight * 5.4 kg" at bounding box center [662, 569] width 623 height 52
drag, startPoint x: 884, startPoint y: 585, endPoint x: 877, endPoint y: 576, distance: 11.8
click at [881, 581] on div "Dimensions * L 34 cm W 39 cm H 48 cm Cubic * 0.063648 m³ Weight * 5.25 kg" at bounding box center [662, 569] width 623 height 52
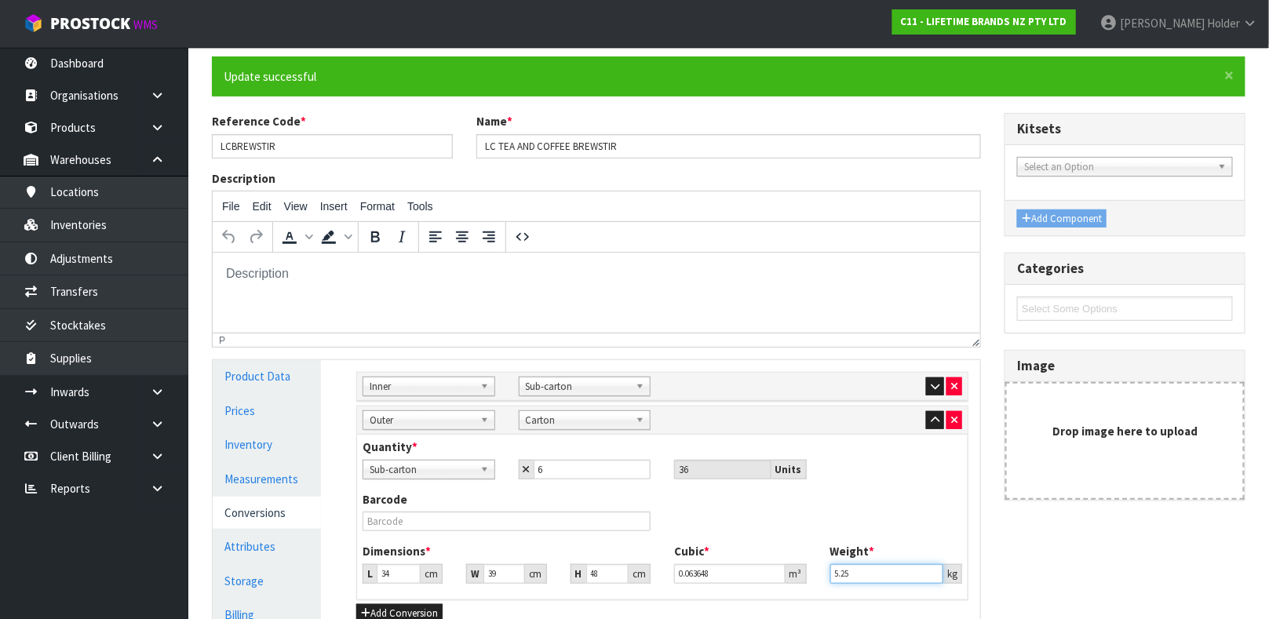
drag, startPoint x: 877, startPoint y: 574, endPoint x: 613, endPoint y: 531, distance: 267.2
click at [613, 531] on div "Quantity * Piece Sub-carton Carton Sub-carton Piece Sub-carton Carton 6 36 Unit…" at bounding box center [662, 517] width 611 height 164
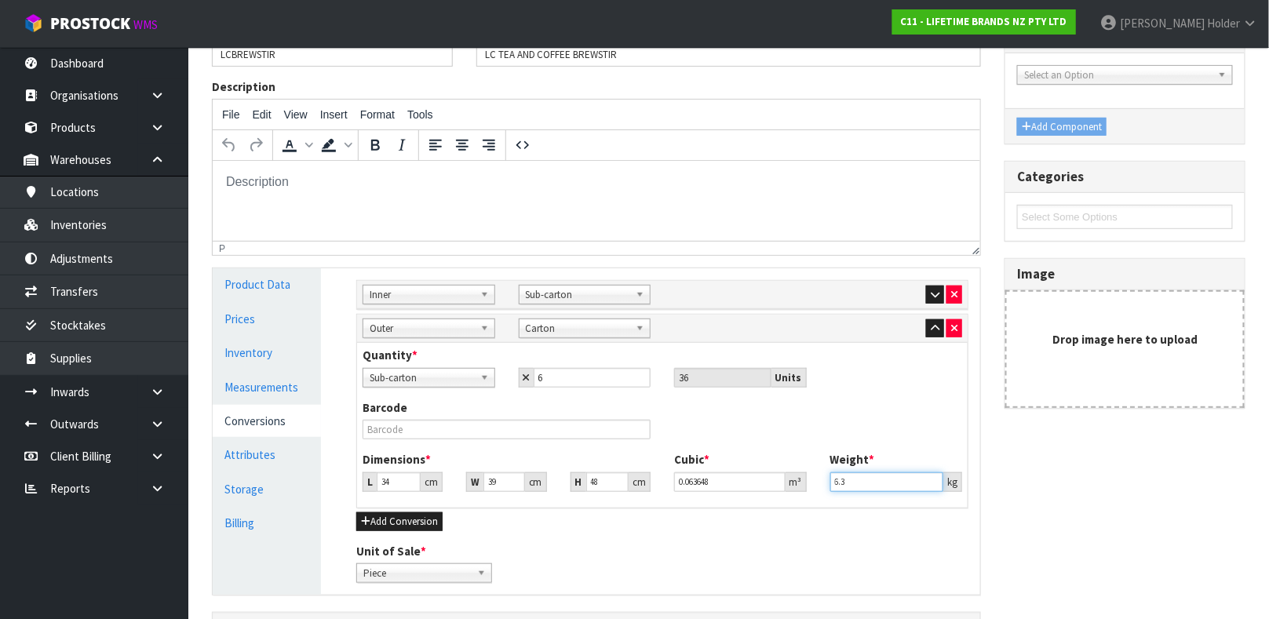
scroll to position [235, 0]
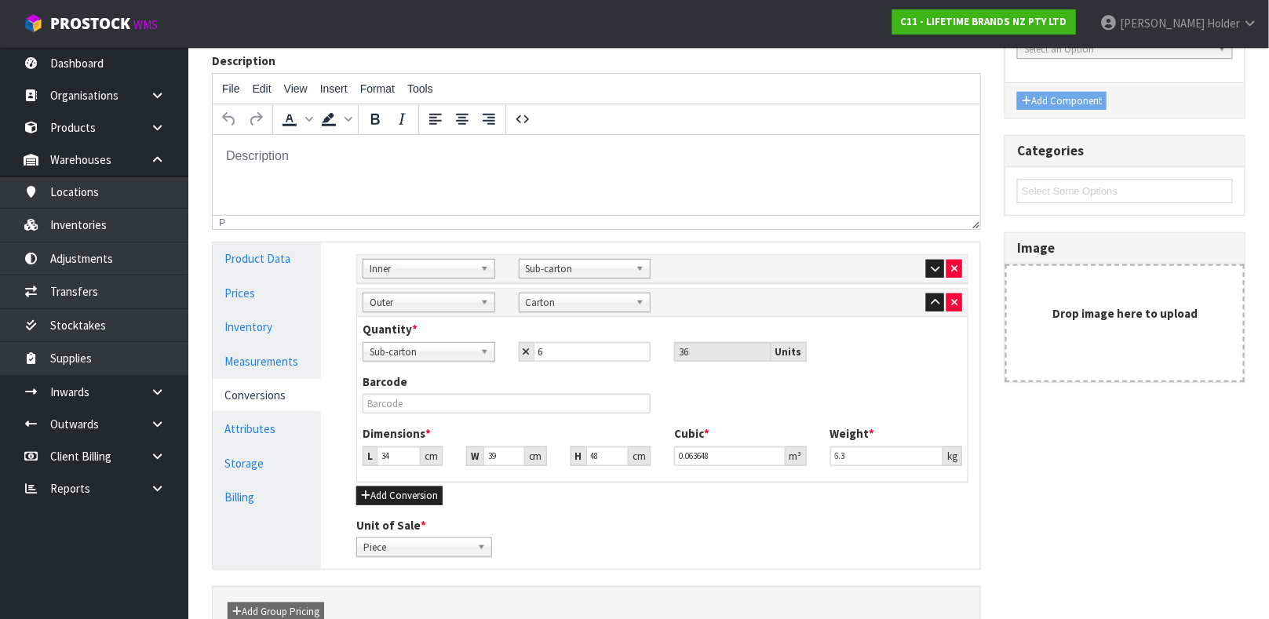
click at [420, 419] on div "Barcode" at bounding box center [662, 400] width 623 height 52
click at [412, 397] on input "text" at bounding box center [507, 404] width 288 height 20
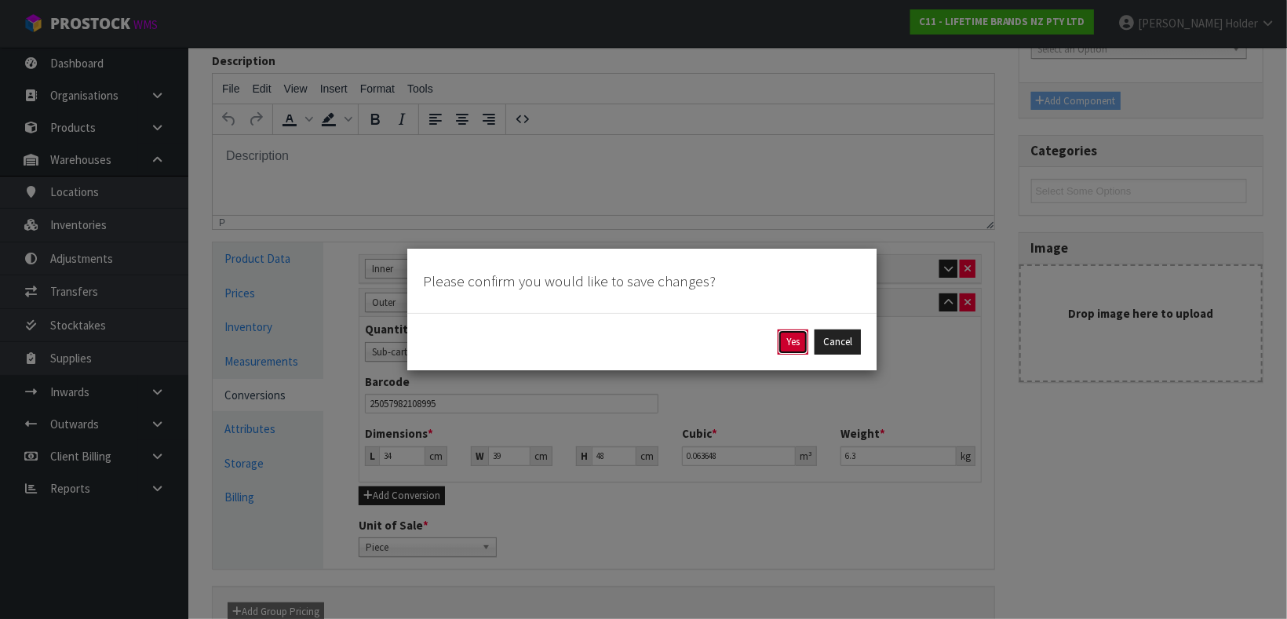
click at [799, 331] on button "Yes" at bounding box center [793, 342] width 31 height 25
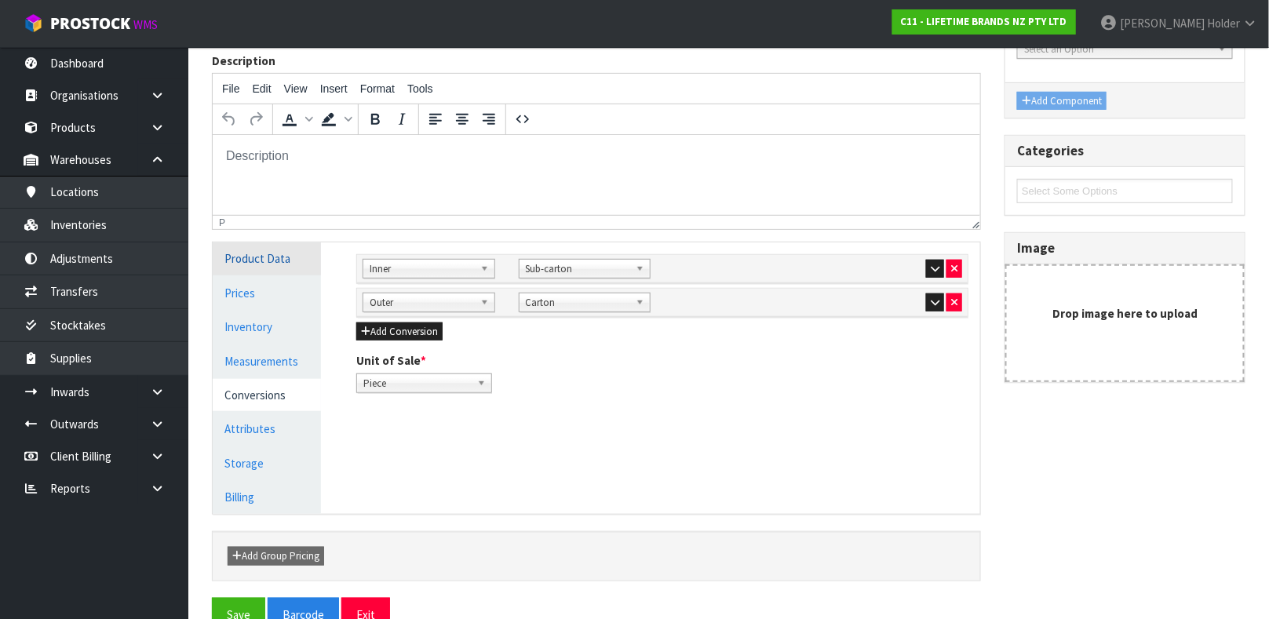
click at [293, 263] on link "Product Data" at bounding box center [267, 258] width 108 height 32
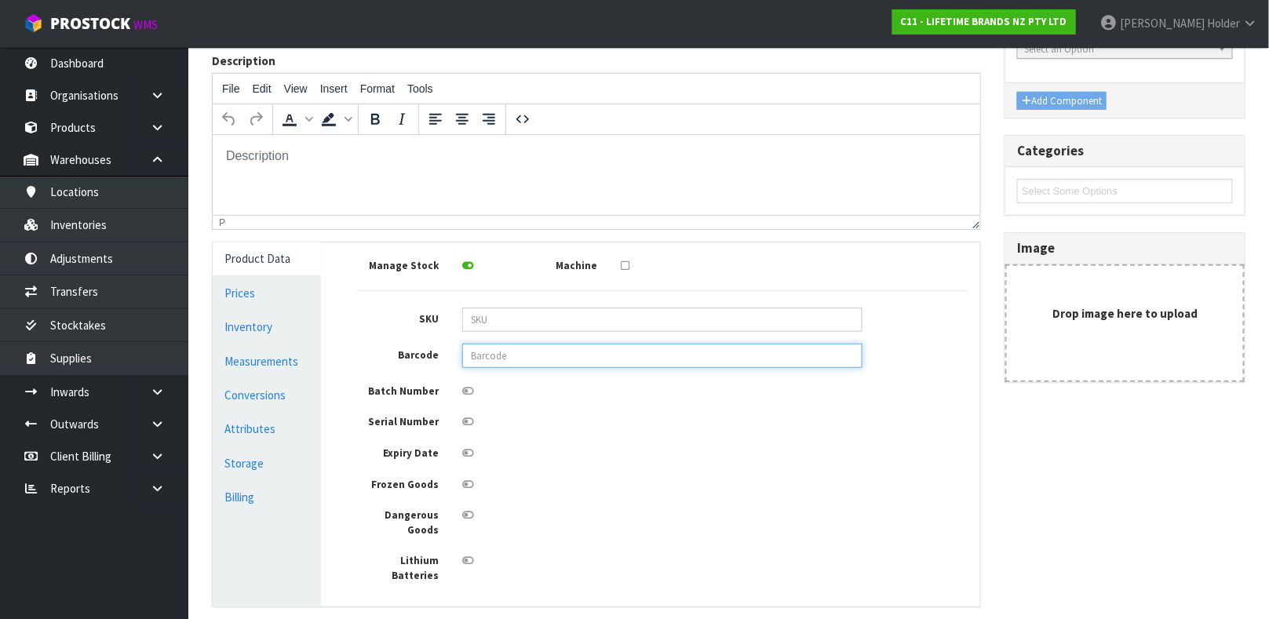
click at [498, 350] on input "text" at bounding box center [662, 356] width 400 height 24
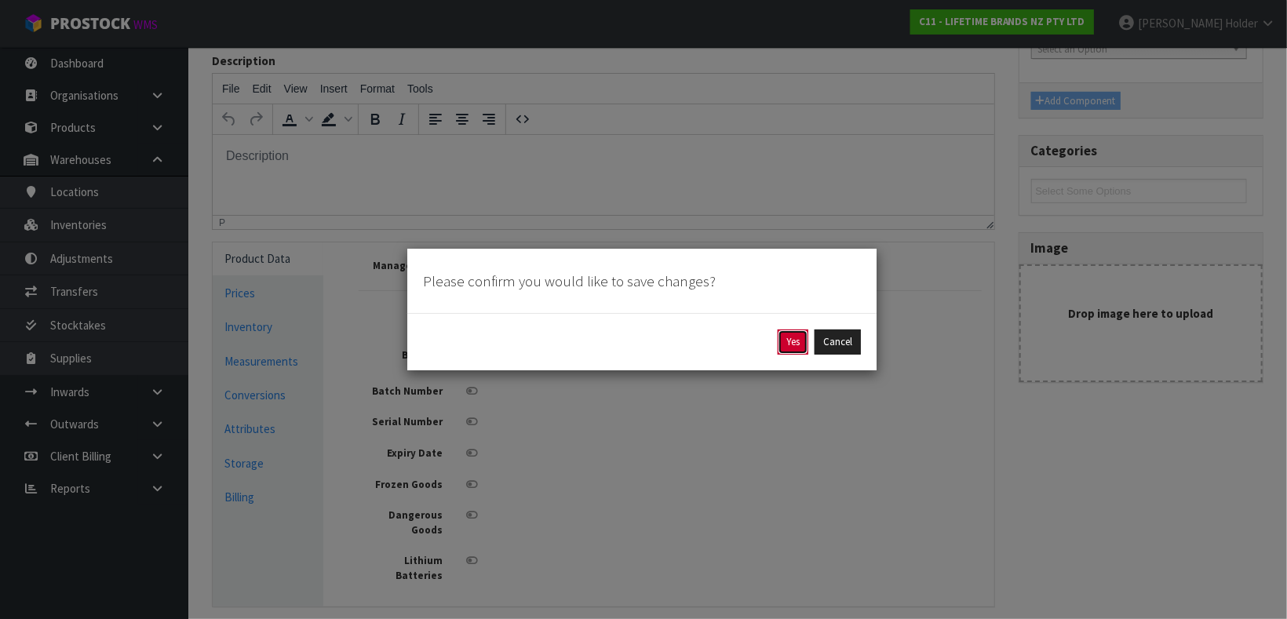
click at [789, 338] on button "Yes" at bounding box center [793, 342] width 31 height 25
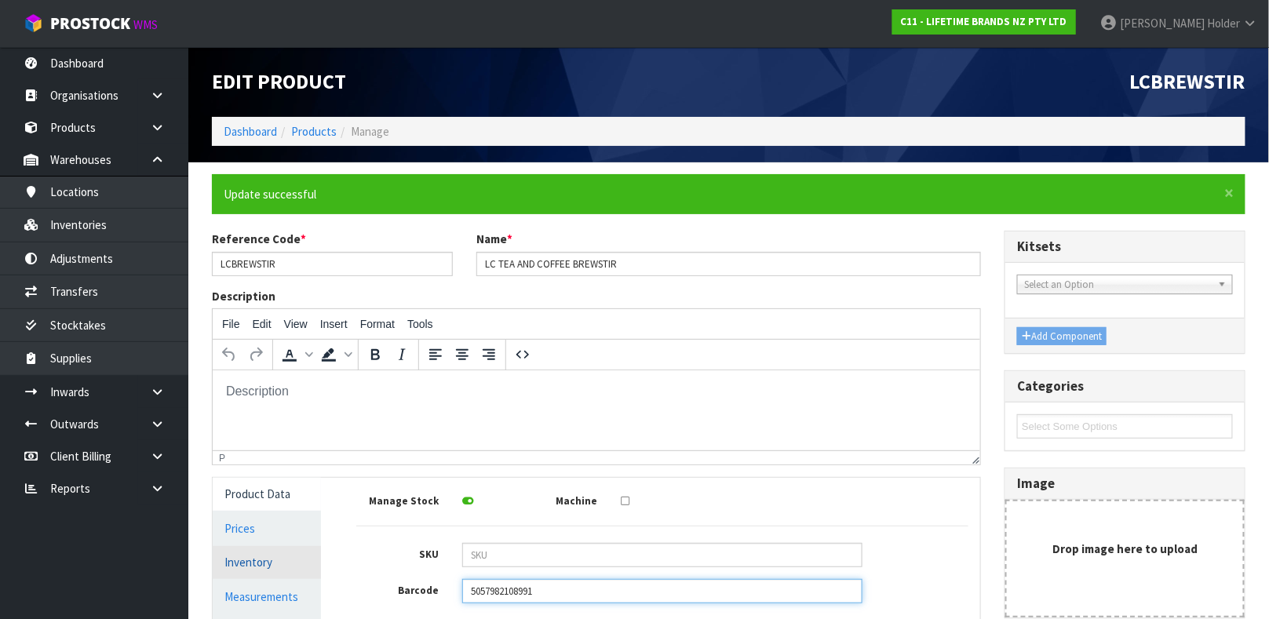
scroll to position [337, 0]
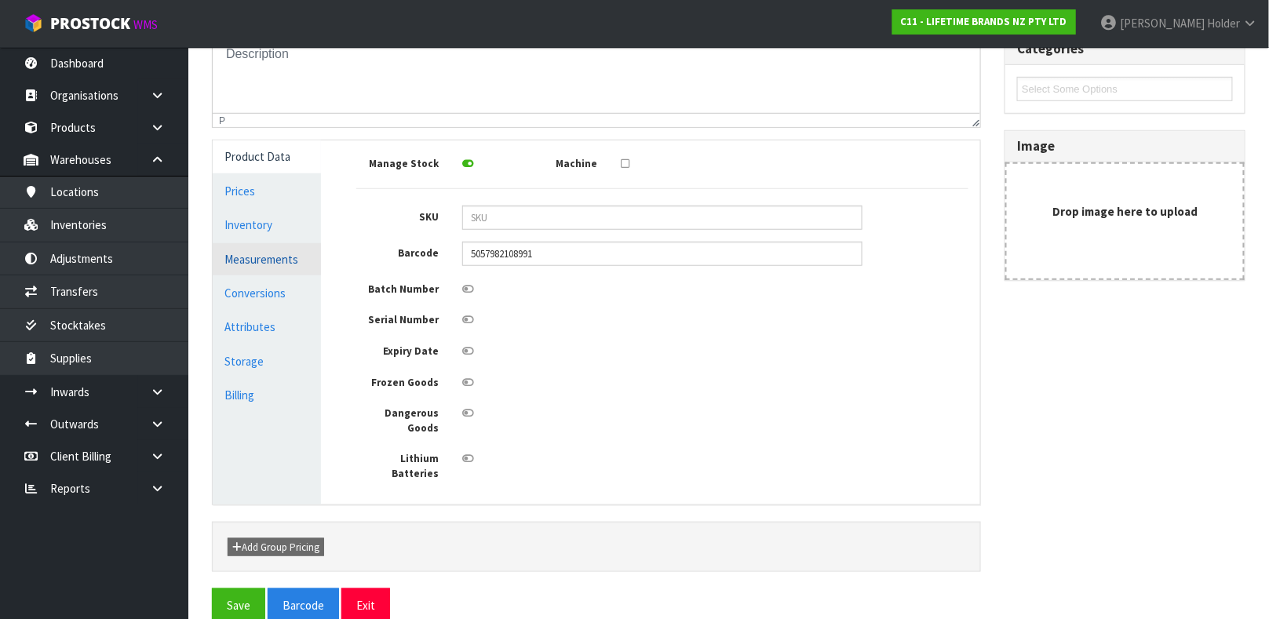
click at [257, 255] on link "Measurements" at bounding box center [267, 259] width 108 height 32
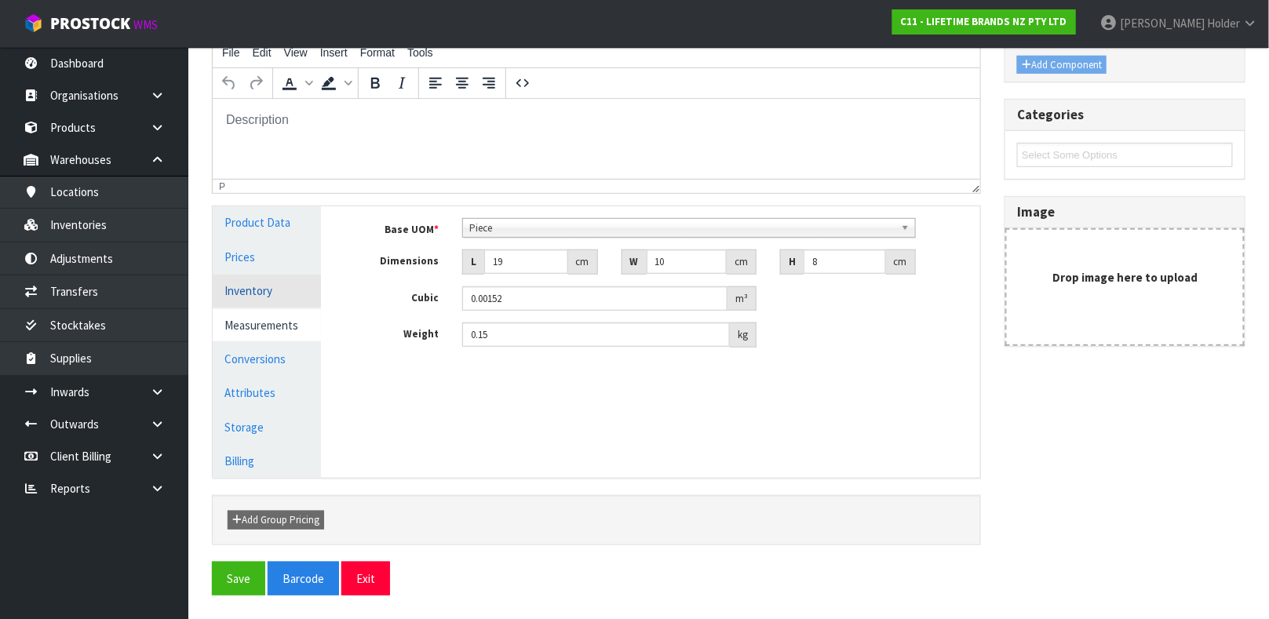
click at [262, 282] on link "Inventory" at bounding box center [267, 291] width 108 height 32
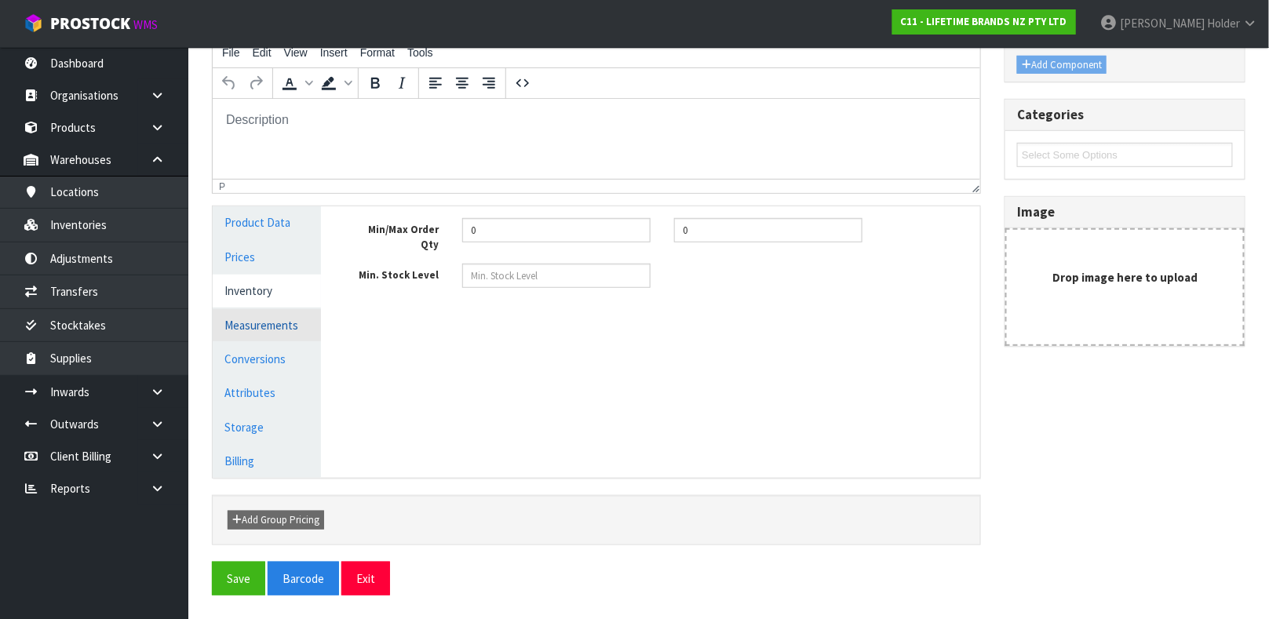
click at [263, 326] on link "Measurements" at bounding box center [267, 325] width 108 height 32
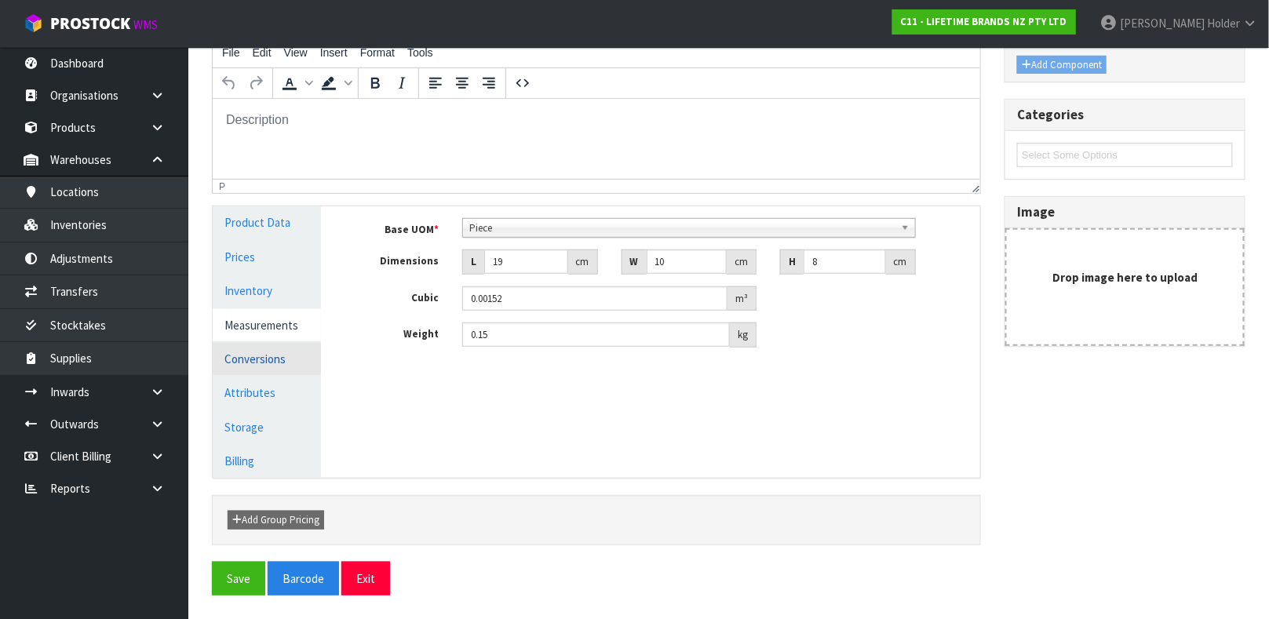
click at [267, 363] on link "Conversions" at bounding box center [267, 359] width 108 height 32
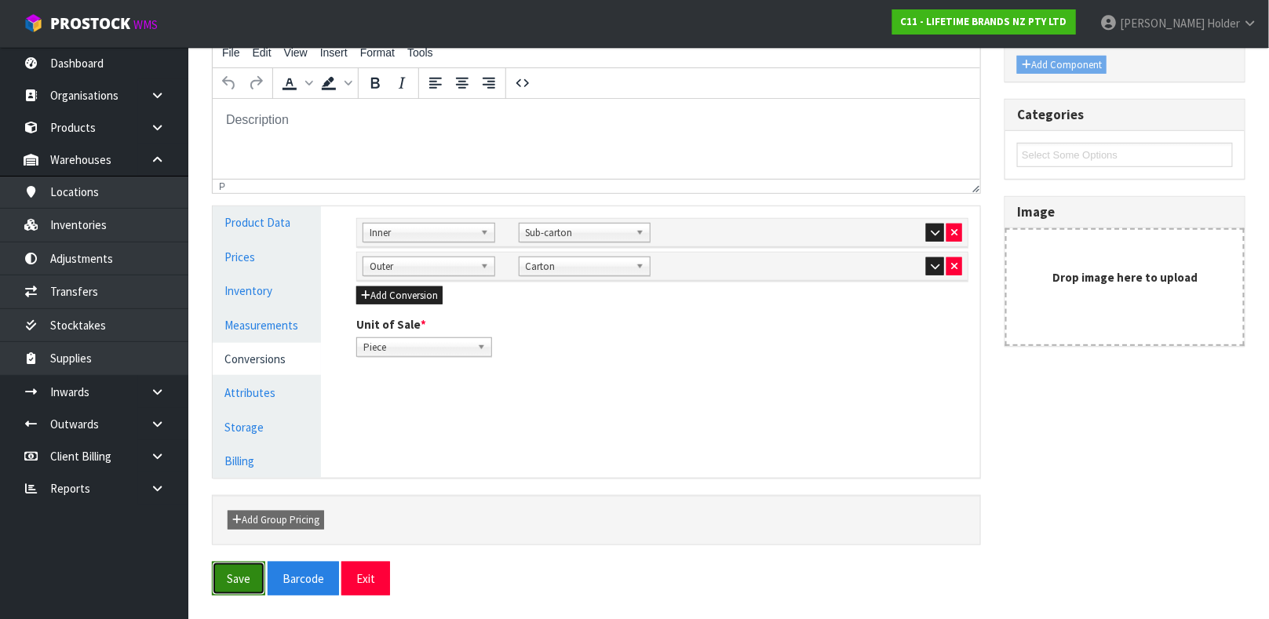
click at [243, 585] on button "Save" at bounding box center [238, 579] width 53 height 34
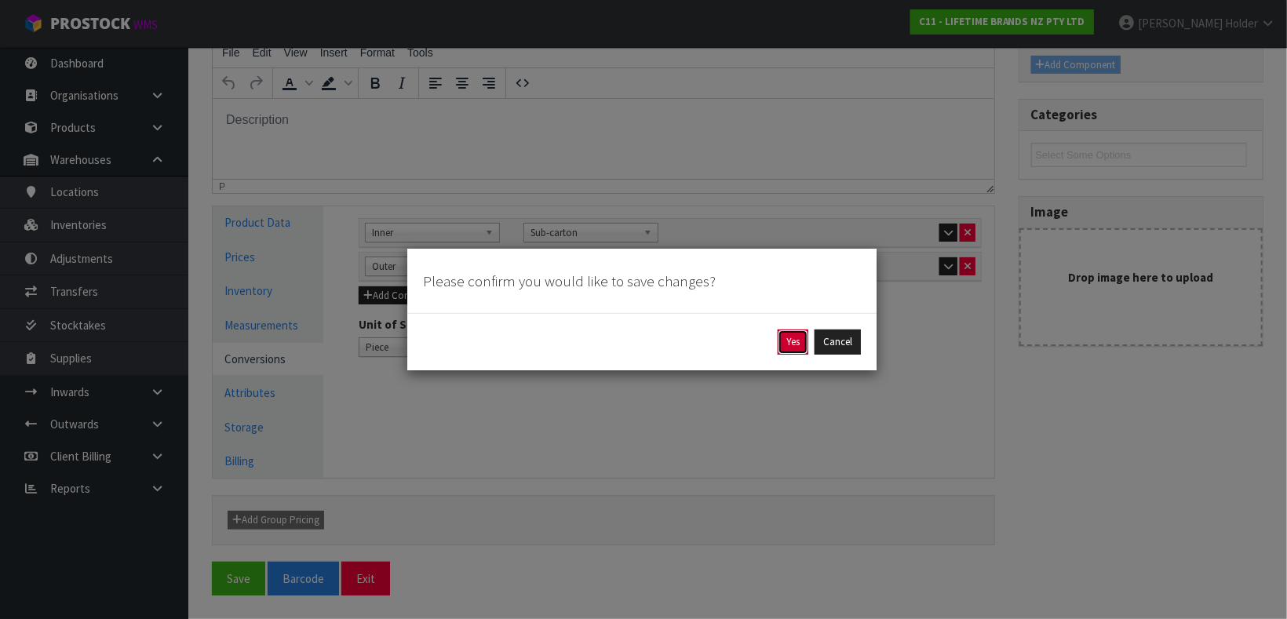
click at [786, 343] on button "Yes" at bounding box center [793, 342] width 31 height 25
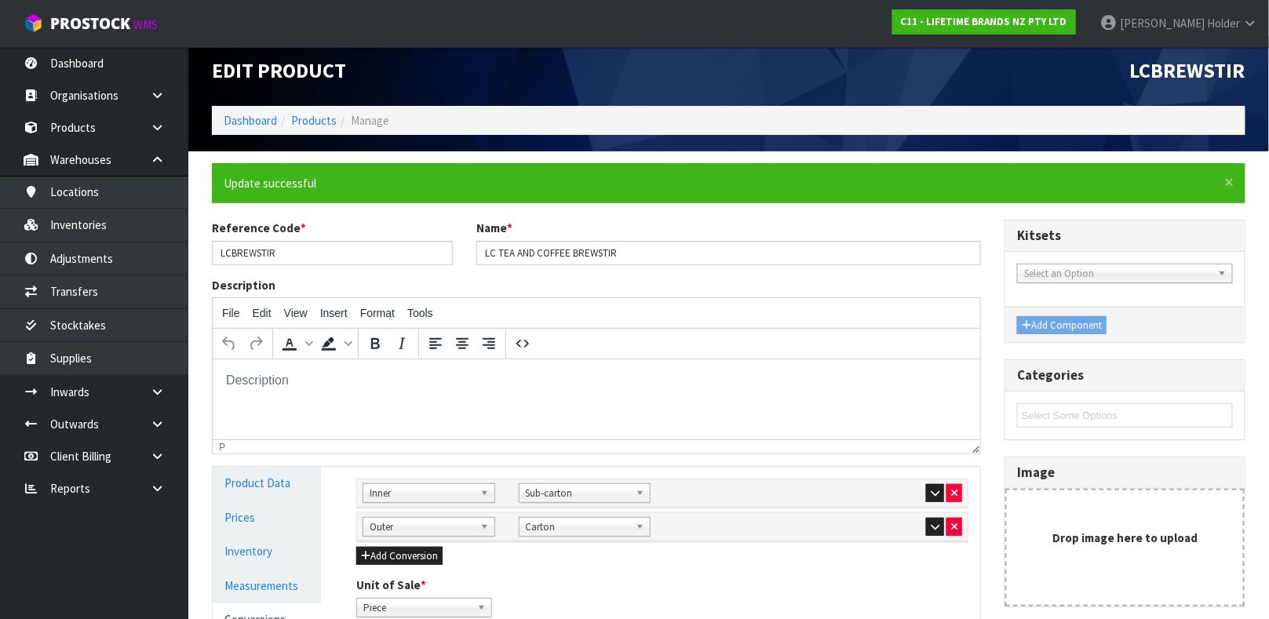
scroll to position [0, 0]
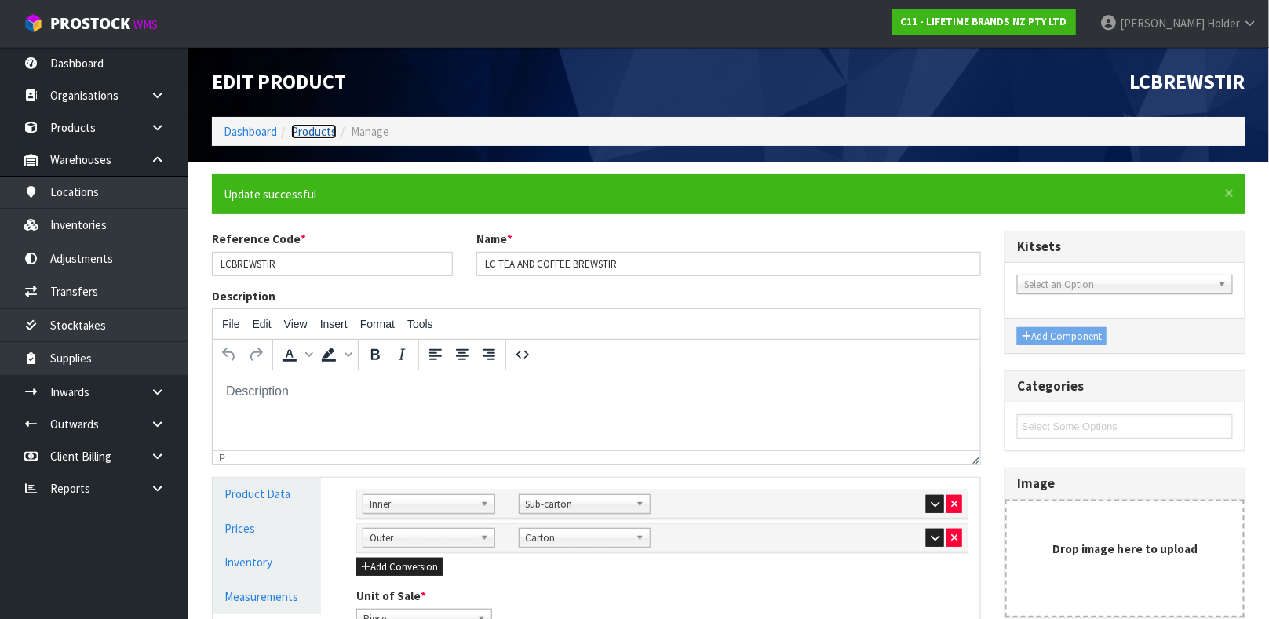
click at [331, 137] on link "Products" at bounding box center [314, 131] width 46 height 15
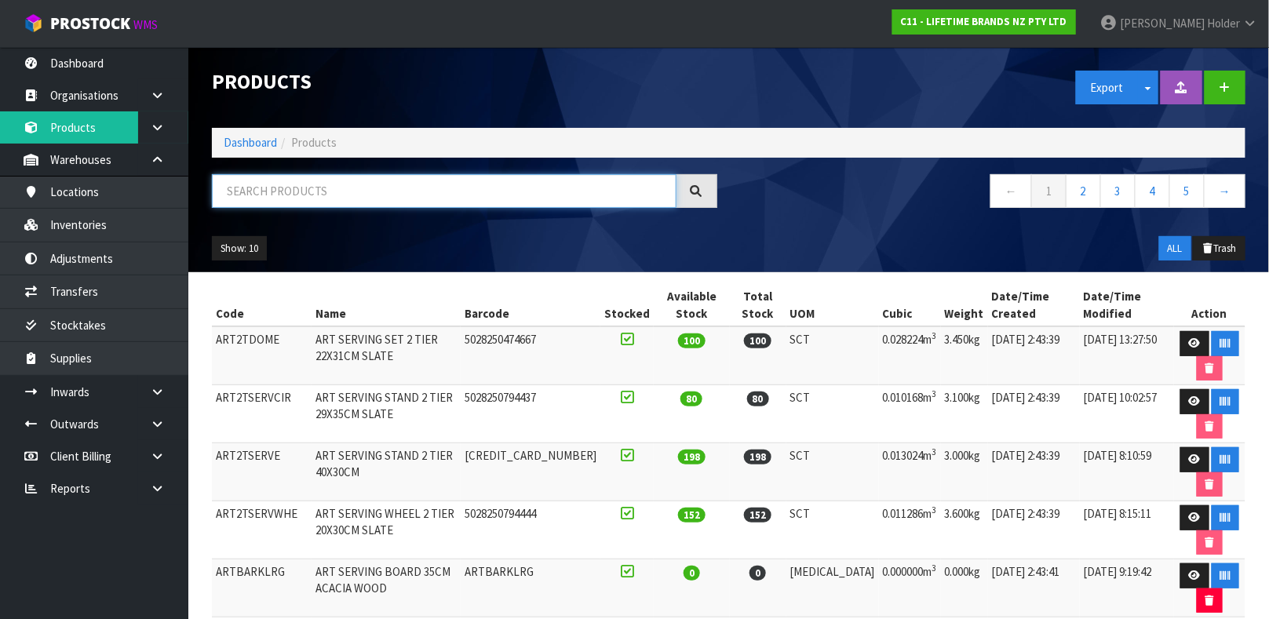
click at [383, 198] on input "text" at bounding box center [444, 191] width 465 height 34
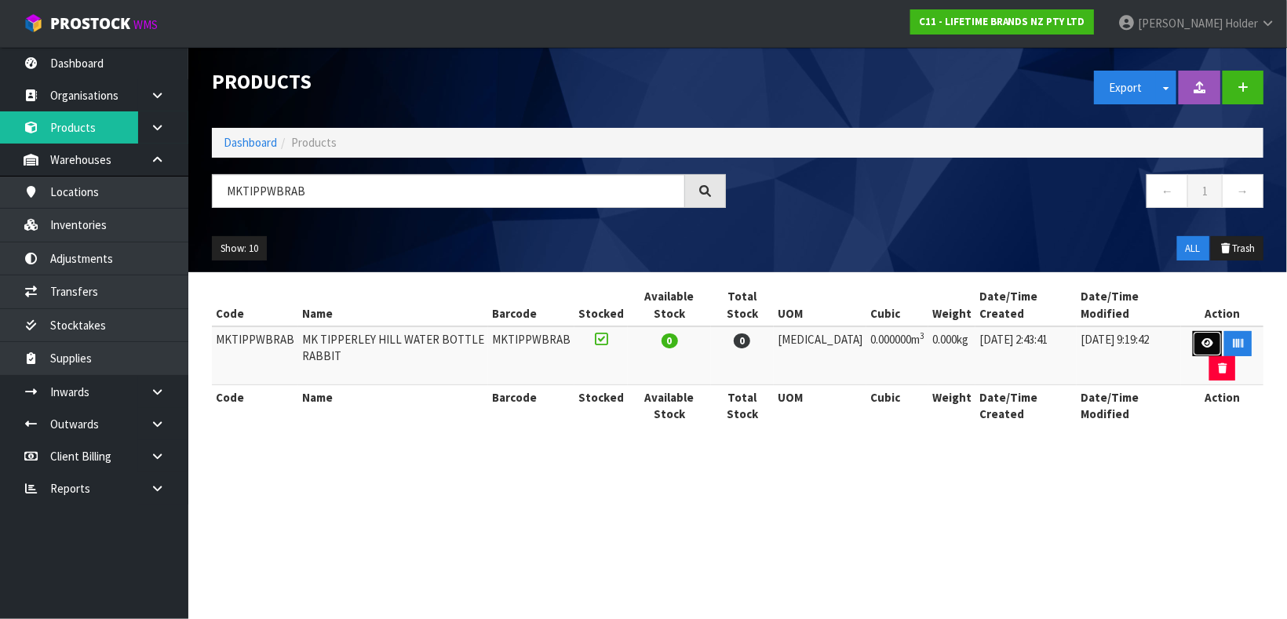
click at [1193, 331] on link at bounding box center [1207, 343] width 29 height 25
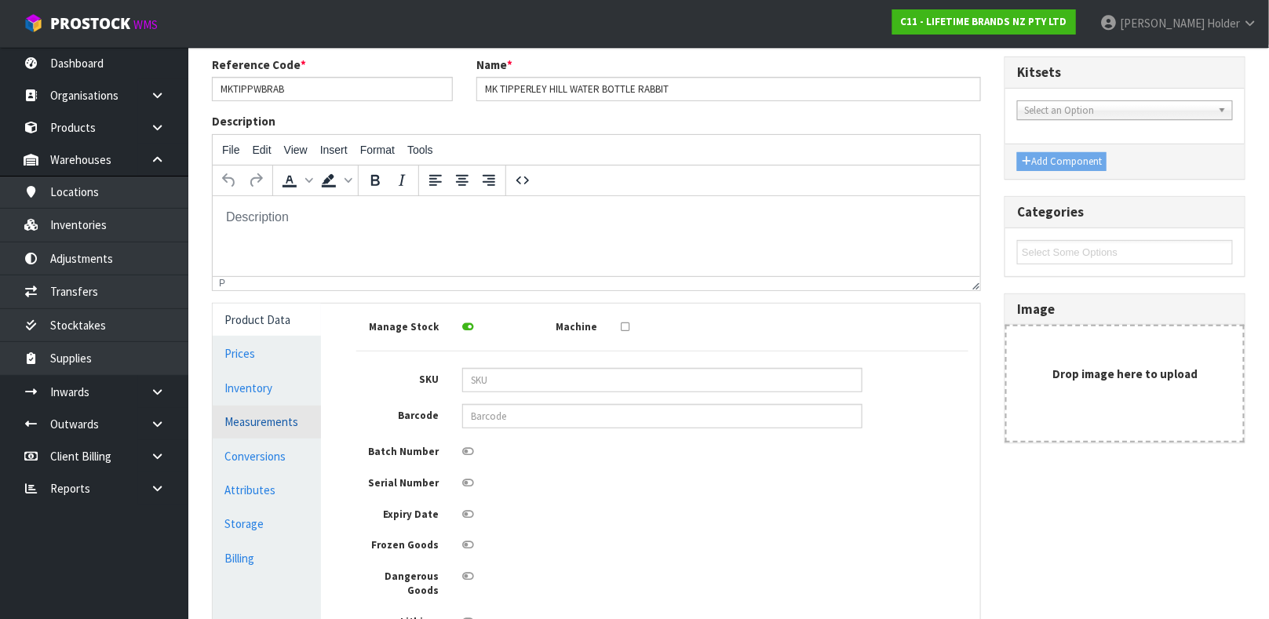
click at [284, 414] on link "Measurements" at bounding box center [267, 422] width 108 height 32
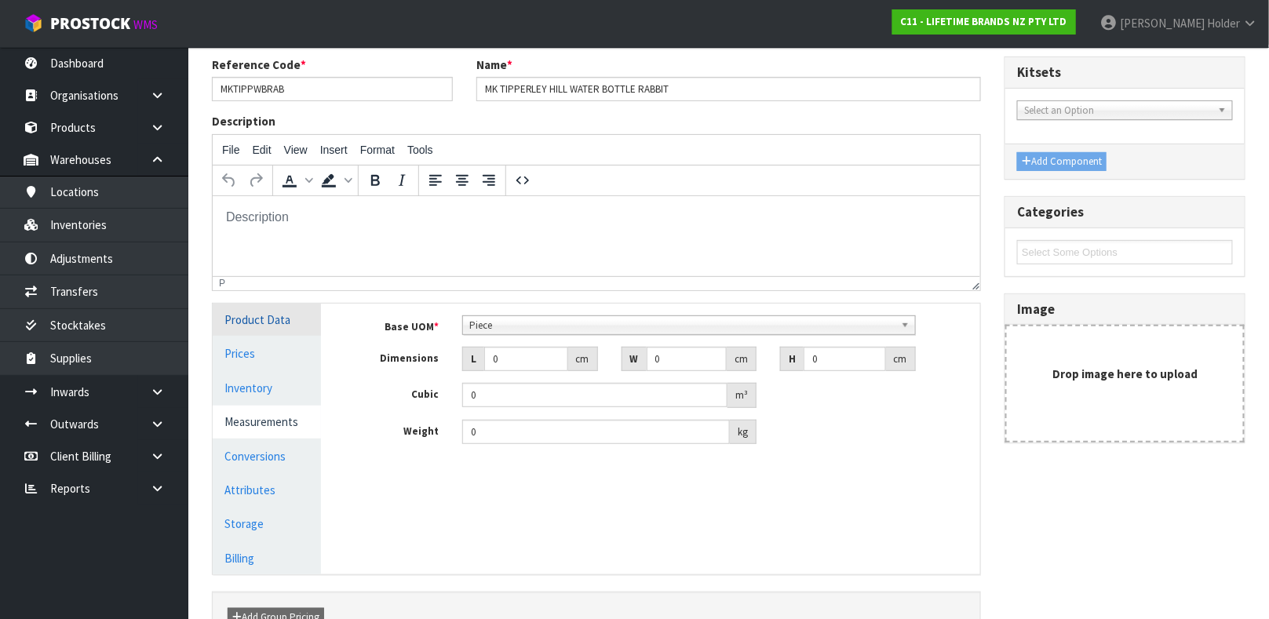
click at [286, 316] on link "Product Data" at bounding box center [267, 320] width 108 height 32
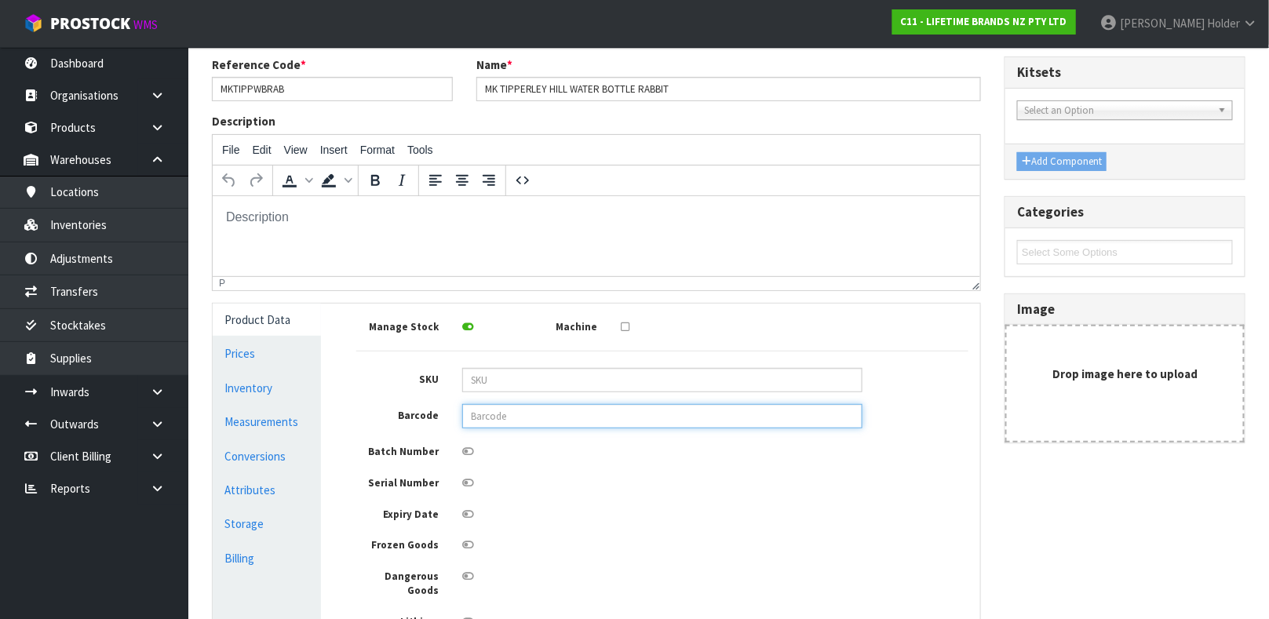
click at [534, 410] on input "text" at bounding box center [662, 416] width 400 height 24
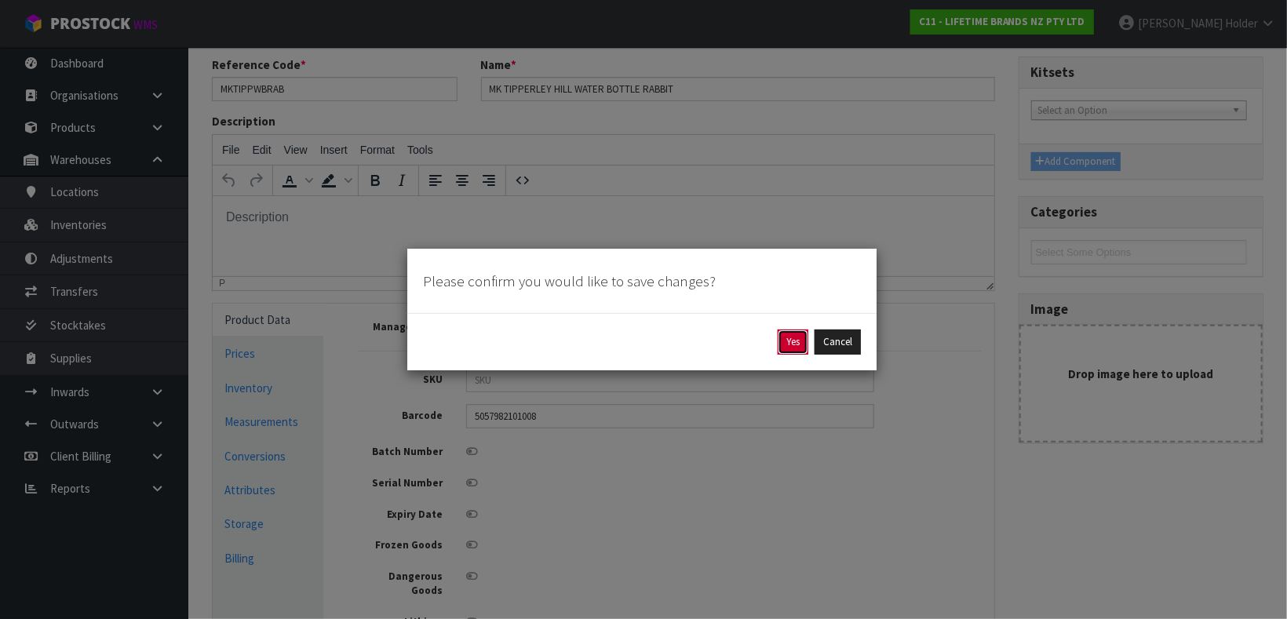
click at [783, 335] on button "Yes" at bounding box center [793, 342] width 31 height 25
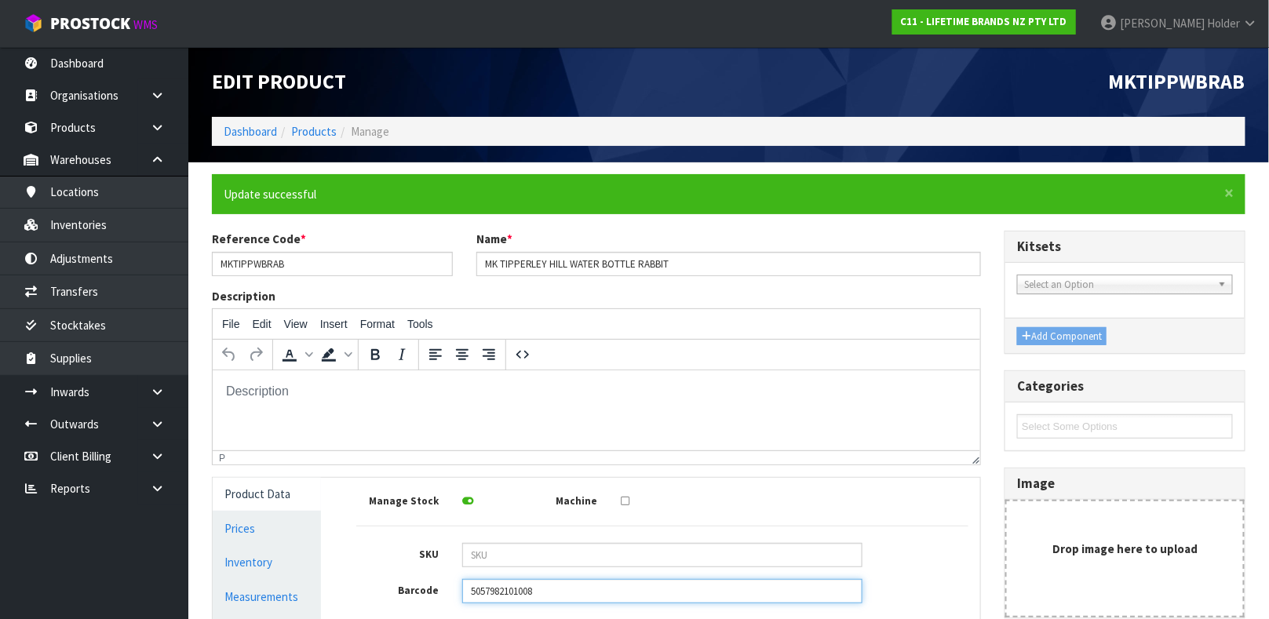
scroll to position [337, 0]
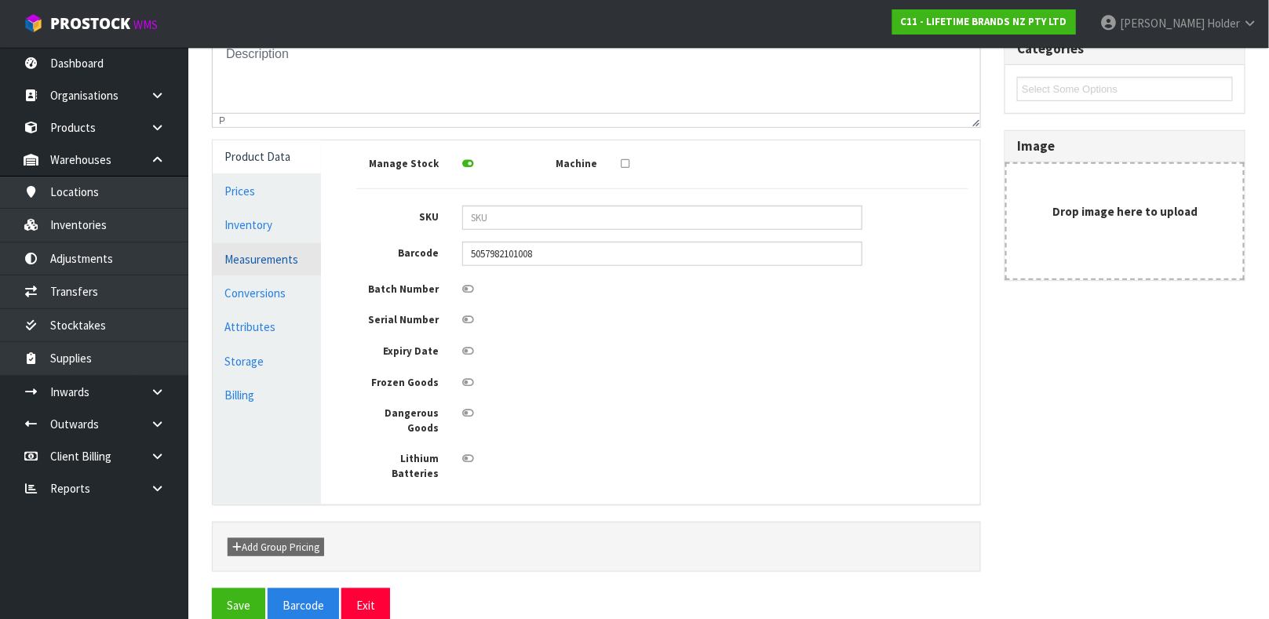
click at [264, 254] on link "Measurements" at bounding box center [267, 259] width 108 height 32
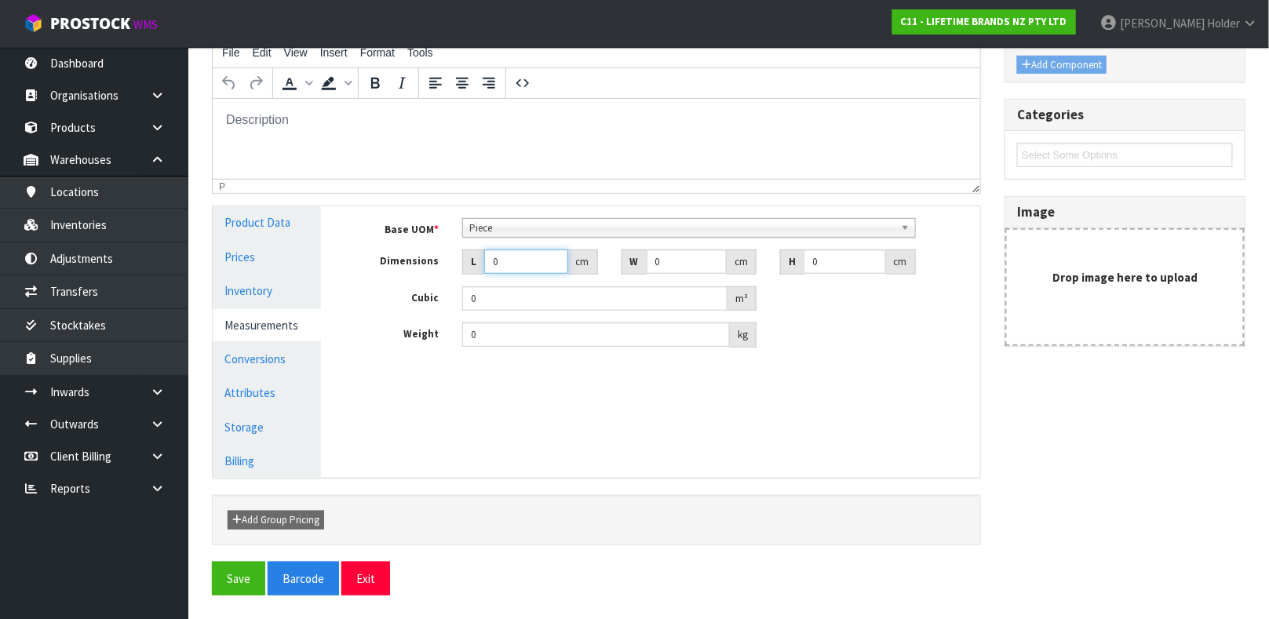
drag, startPoint x: 503, startPoint y: 258, endPoint x: 436, endPoint y: 252, distance: 67.8
click at [439, 254] on div "Dimensions L 0 cm W 0 cm H 0 cm" at bounding box center [663, 262] width 636 height 25
drag, startPoint x: 503, startPoint y: 327, endPoint x: 302, endPoint y: 327, distance: 200.9
click at [308, 330] on div "Product Data Prices Inventory Measurements Conversions Attributes Storage Billi…" at bounding box center [596, 341] width 791 height 271
drag, startPoint x: 247, startPoint y: 357, endPoint x: 264, endPoint y: 349, distance: 19.0
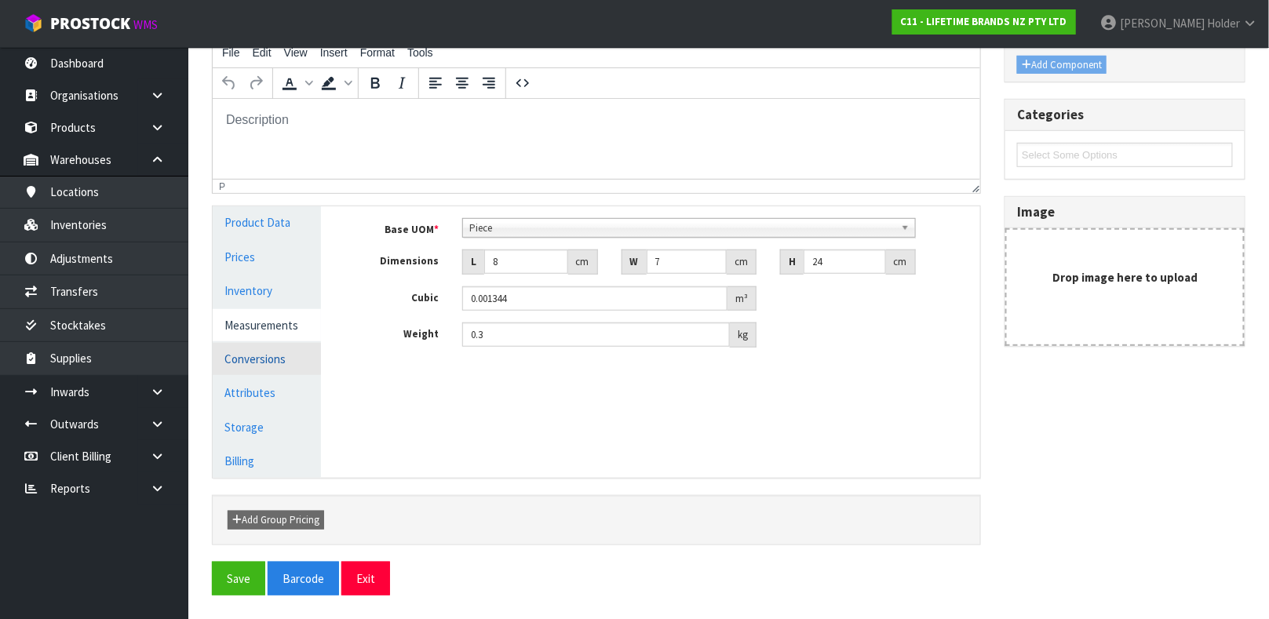
click at [249, 357] on link "Conversions" at bounding box center [267, 359] width 108 height 32
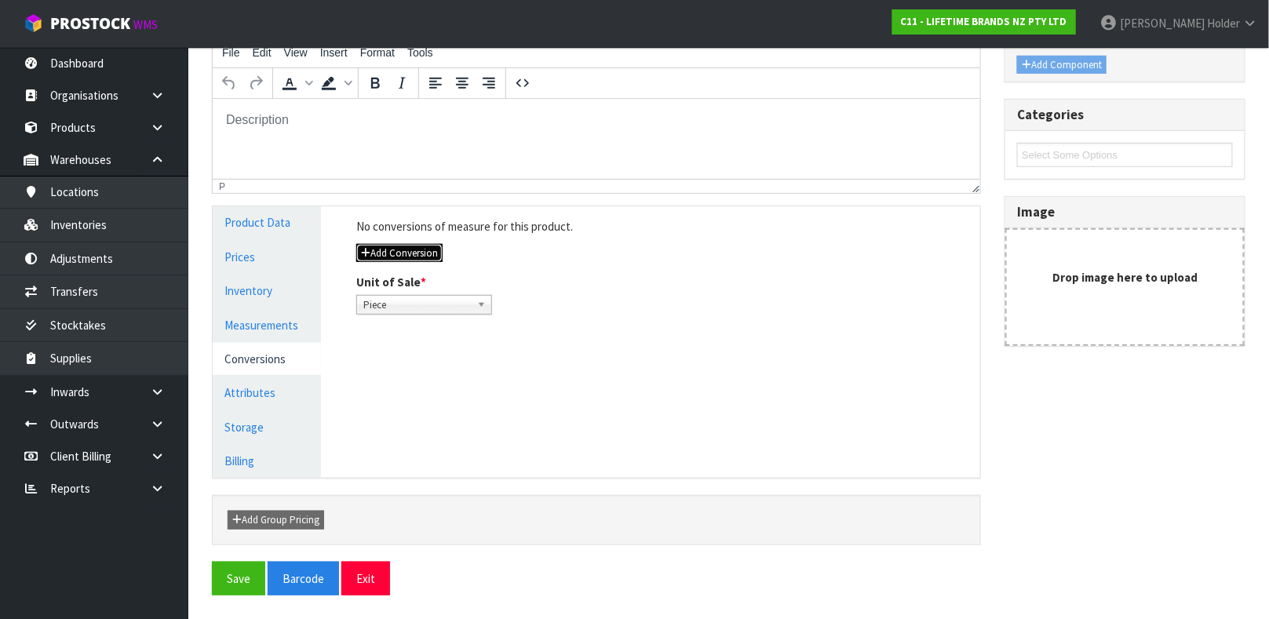
click at [439, 245] on button "Add Conversion" at bounding box center [399, 253] width 86 height 19
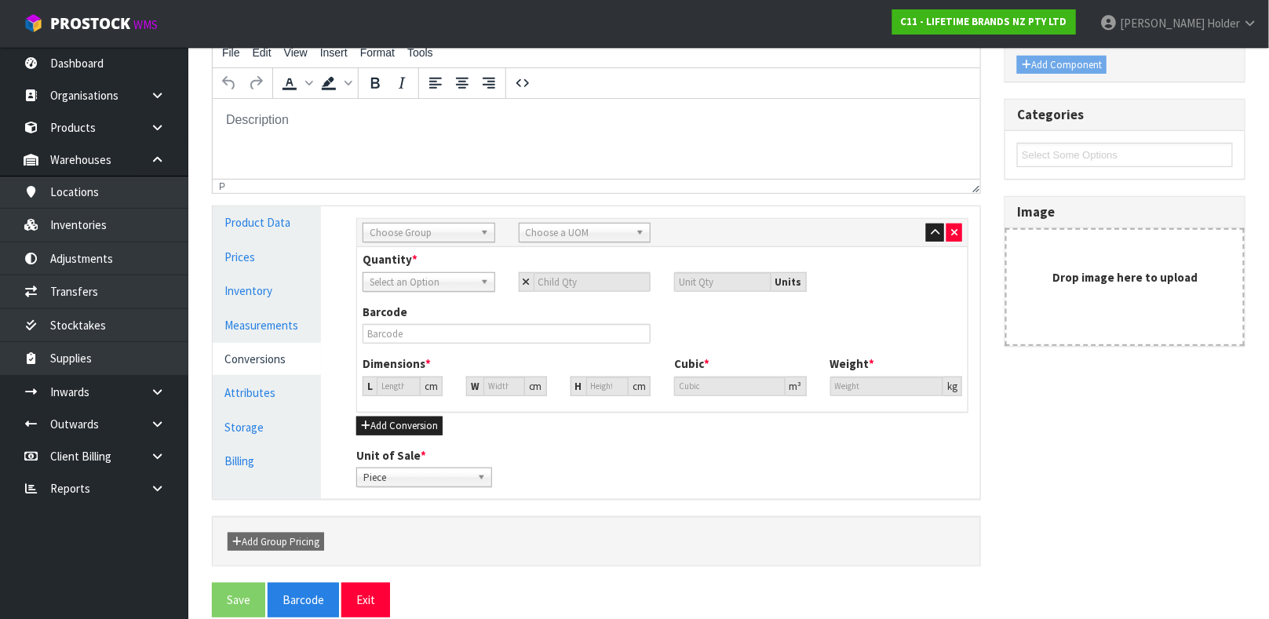
click at [436, 231] on span "Choose Group" at bounding box center [422, 233] width 104 height 19
click at [415, 301] on li "Inner" at bounding box center [428, 297] width 125 height 20
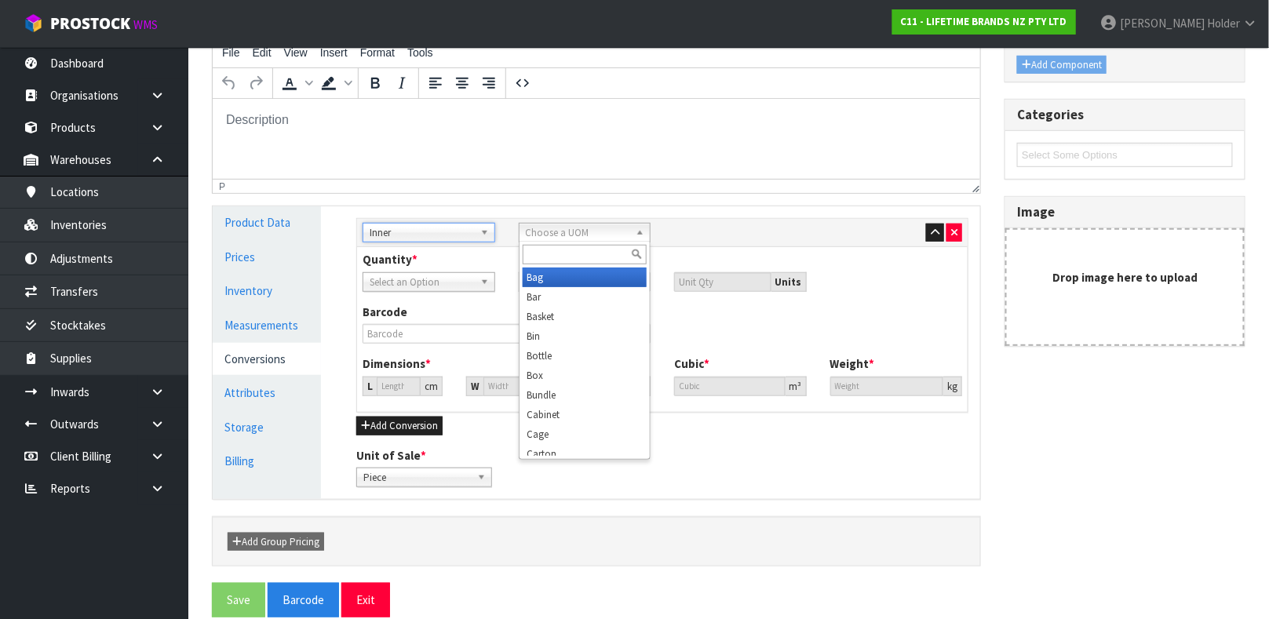
click at [559, 232] on span "Choose a UOM" at bounding box center [578, 233] width 104 height 19
click at [567, 275] on li "Sub -carton" at bounding box center [585, 278] width 125 height 20
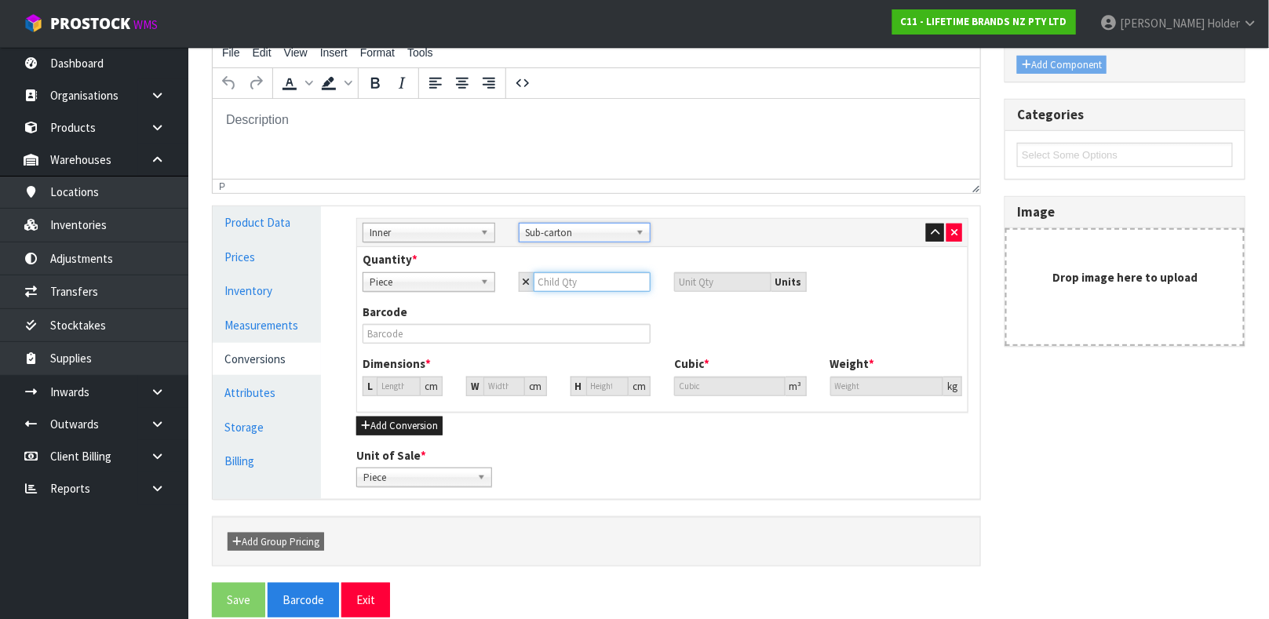
click at [548, 278] on input "number" at bounding box center [593, 282] width 118 height 20
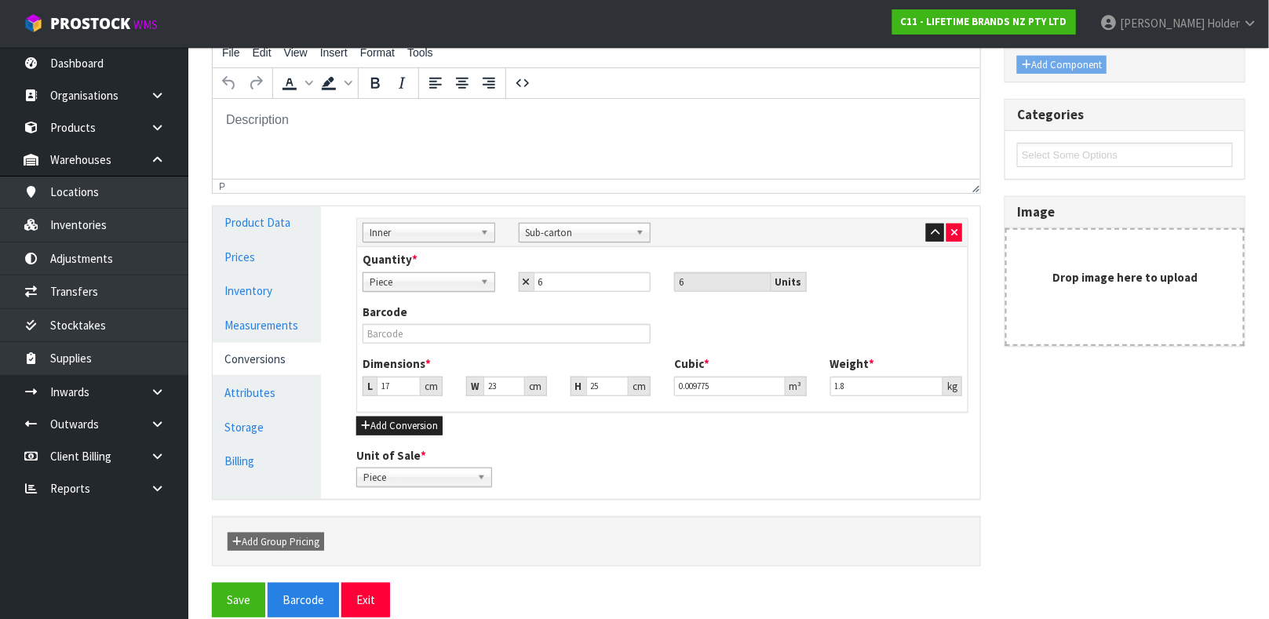
scroll to position [272, 0]
type input "1.9"
click at [493, 325] on input "text" at bounding box center [507, 334] width 288 height 20
type input "15057982101005"
click at [212, 583] on button "Save" at bounding box center [238, 600] width 53 height 34
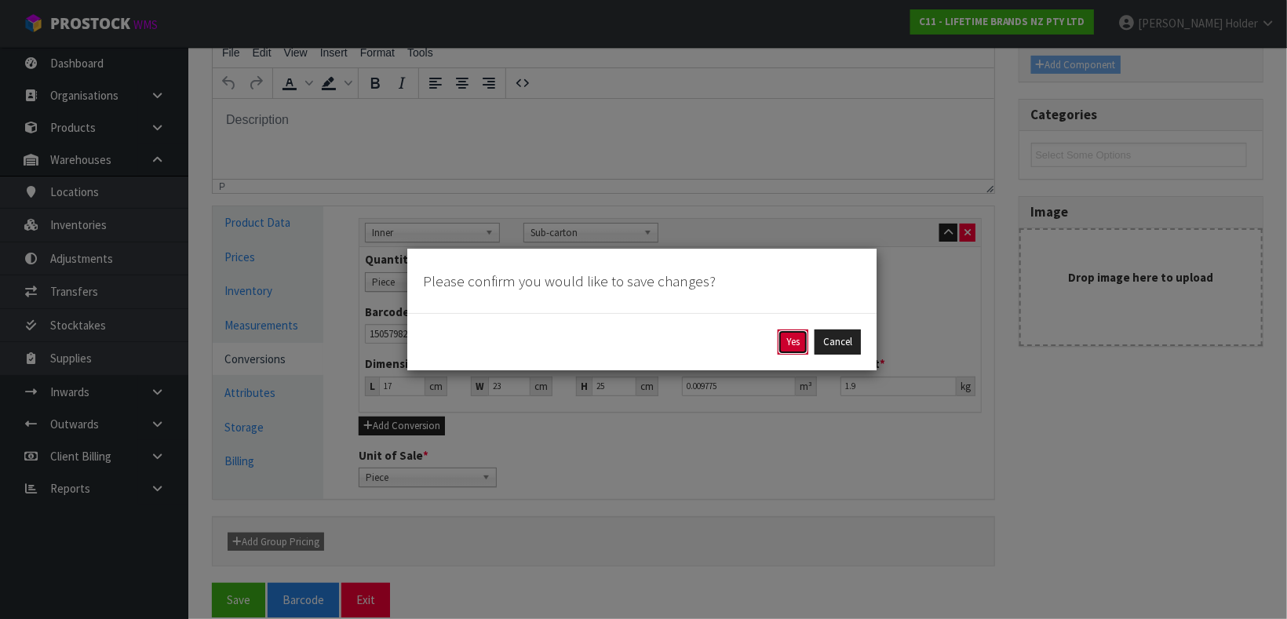
click at [795, 338] on button "Yes" at bounding box center [793, 342] width 31 height 25
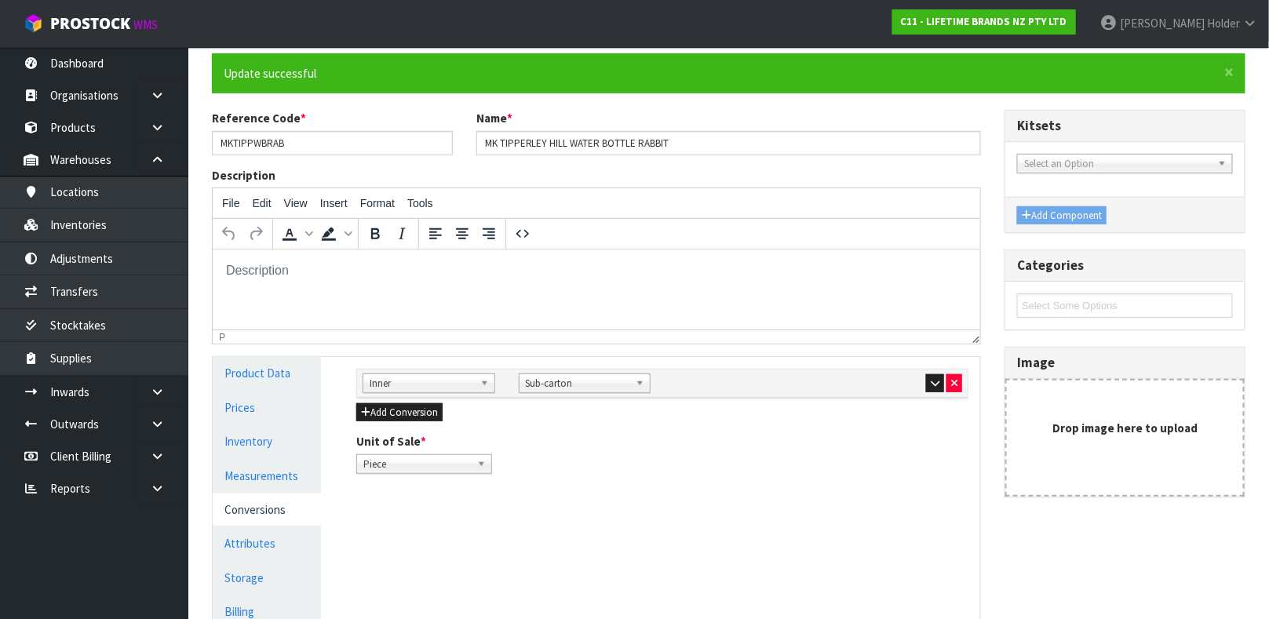
scroll to position [235, 0]
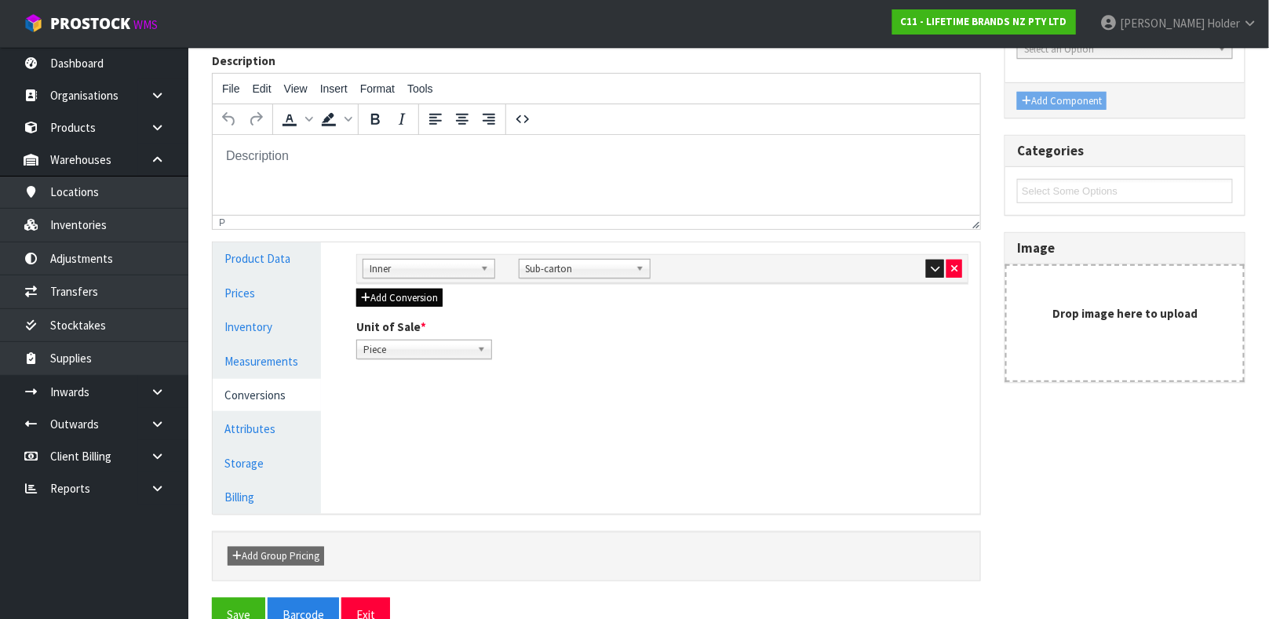
click at [393, 308] on div "Sub Inner Inner Outer Pallet Inner Bag Bar Basket Bin Bottle Box Bundle Cabinet…" at bounding box center [663, 306] width 636 height 129
click at [393, 299] on button "Add Conversion" at bounding box center [399, 298] width 86 height 19
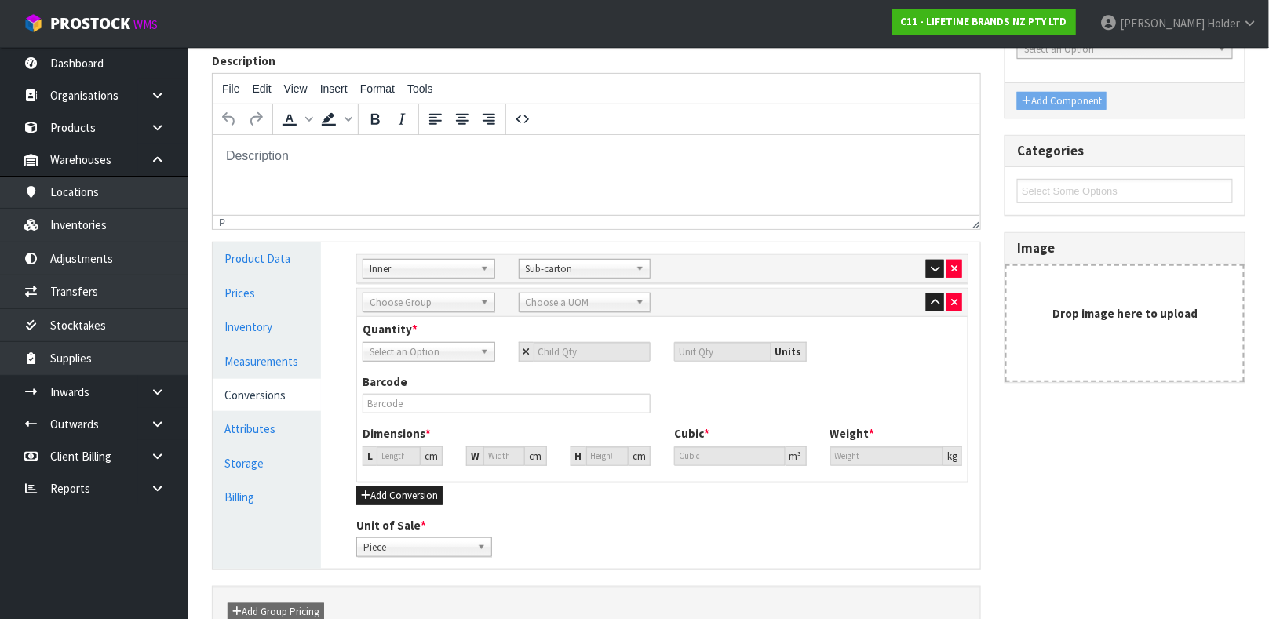
click at [410, 304] on span "Choose Group" at bounding box center [422, 302] width 104 height 19
type input "ou"
click at [417, 345] on li "Ou ter" at bounding box center [428, 347] width 125 height 20
drag, startPoint x: 529, startPoint y: 313, endPoint x: 530, endPoint y: 304, distance: 9.4
click at [529, 312] on div "Sub Inner Inner Outer Pallet Outer Ou ter Bag Bar Basket Bin Bottle Box Bundle …" at bounding box center [662, 303] width 611 height 28
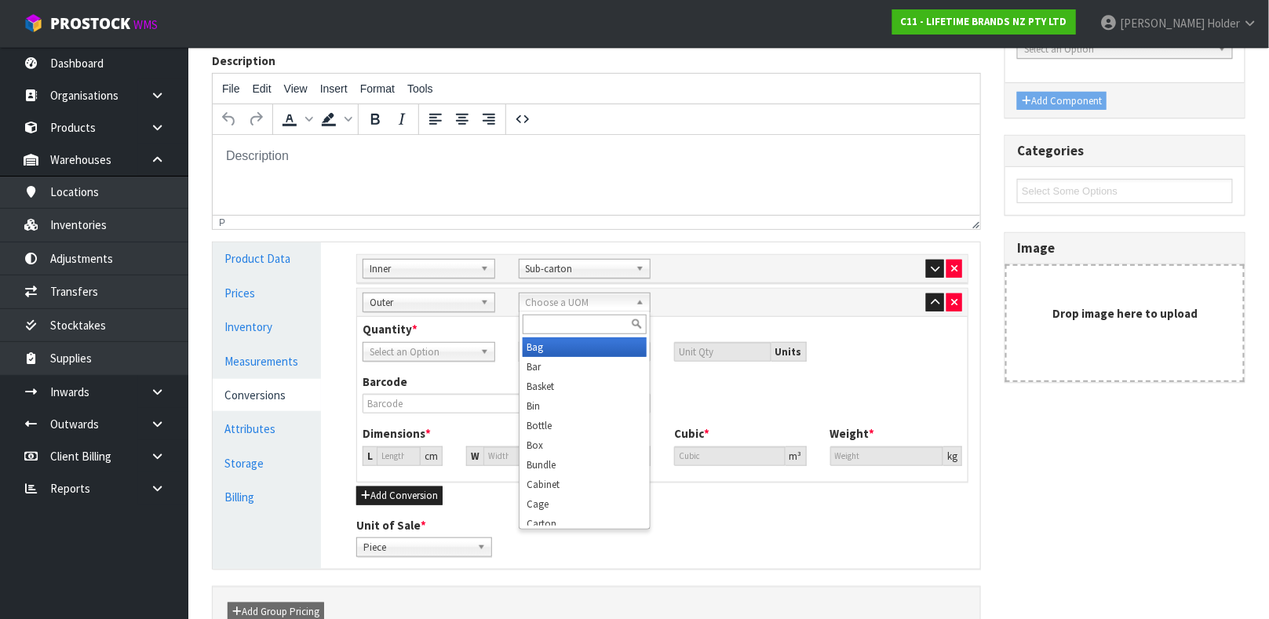
click at [530, 301] on span "Choose a UOM" at bounding box center [578, 302] width 104 height 19
type input "car"
click at [548, 354] on li "Car ton" at bounding box center [585, 347] width 125 height 20
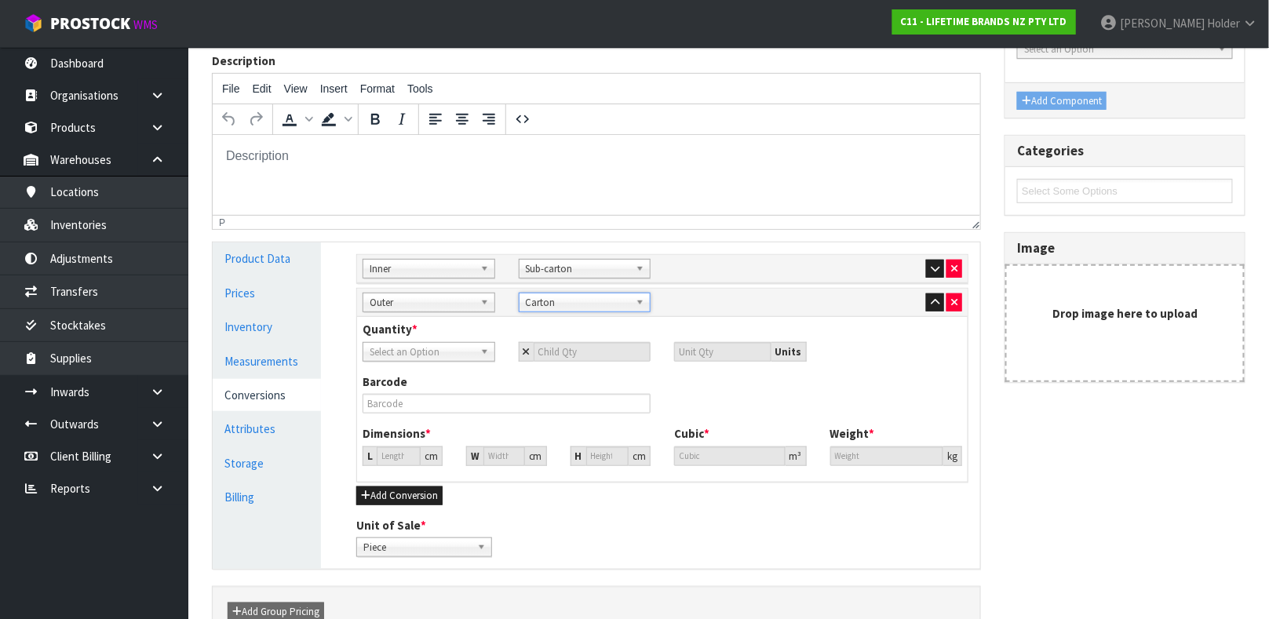
click at [431, 352] on span "Select an Option" at bounding box center [422, 352] width 104 height 19
click at [432, 411] on li "Sub-carton" at bounding box center [428, 417] width 125 height 20
click at [562, 351] on input "number" at bounding box center [593, 352] width 118 height 20
type input "6"
type input "36"
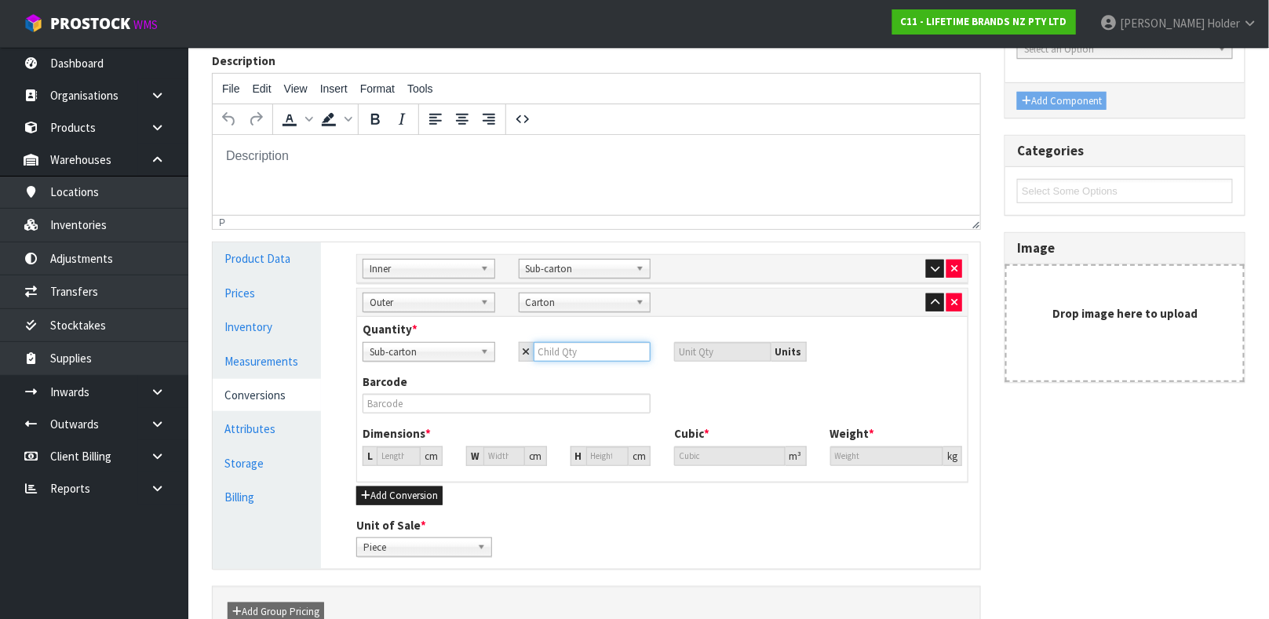
type input "4"
type input "24"
type input "4"
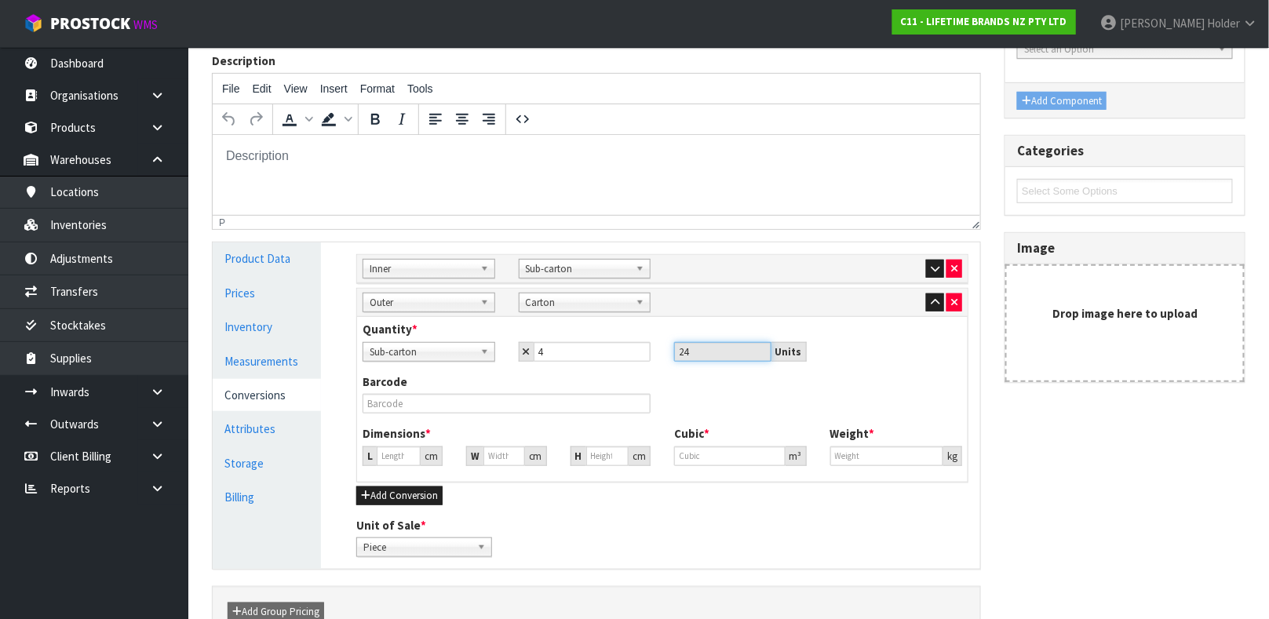
type input "31.832"
type input "0.032256"
type input "7.2"
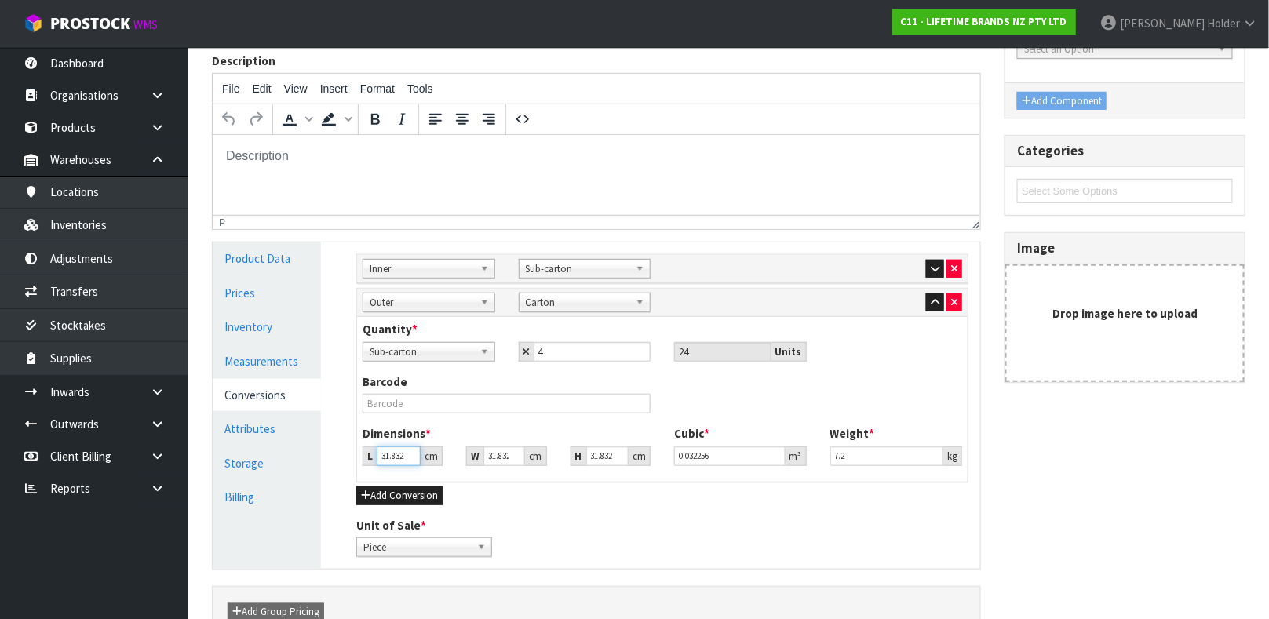
type input "3"
type input "0.00304"
type input "35"
type input "0.035465"
type input "35"
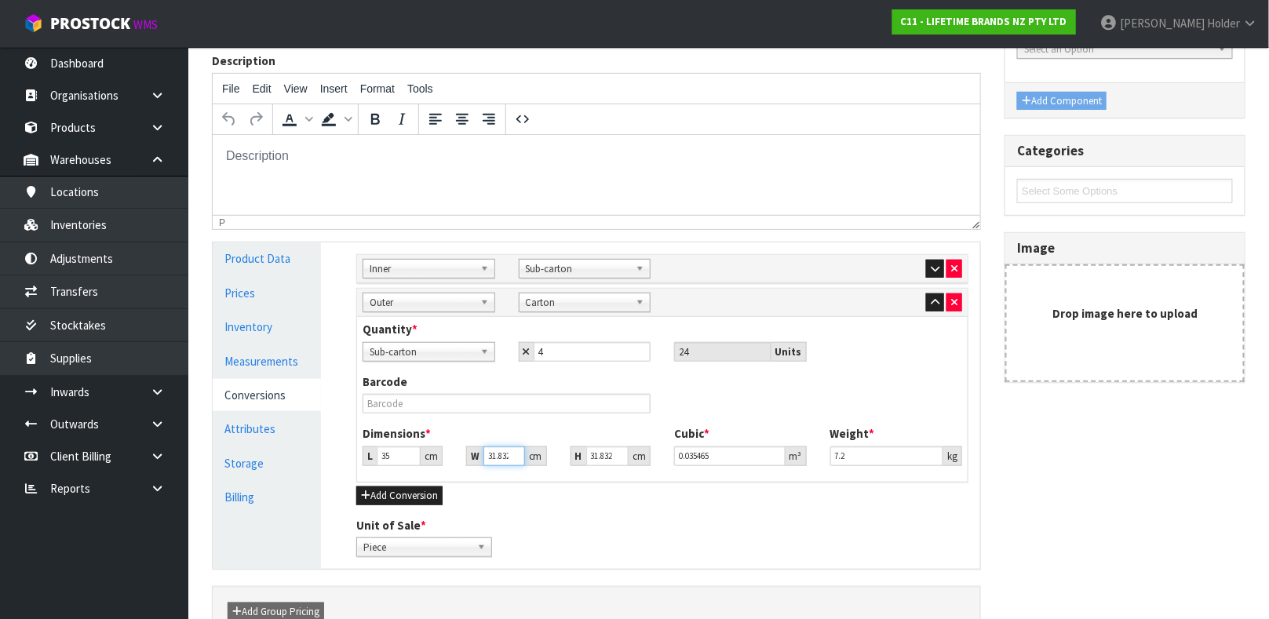
type input "4"
type input "0.004456"
type input "47"
type input "0.052364"
type input "47"
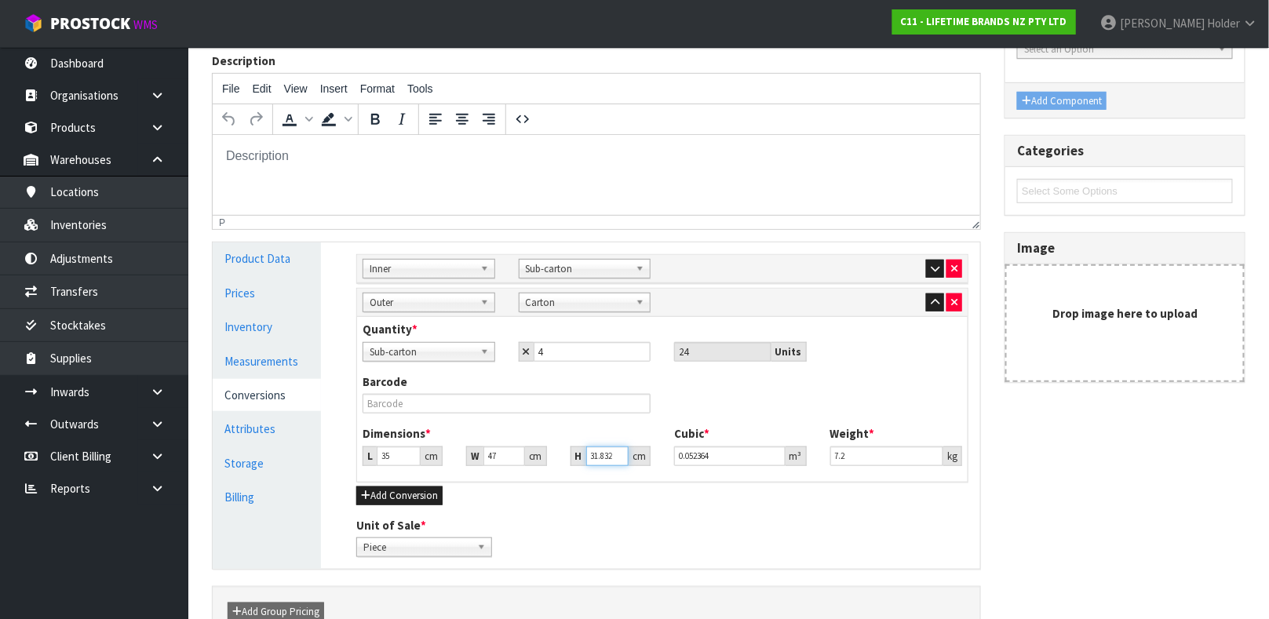
type input "2"
type input "0.00329"
type input "28"
type input "0.04606"
type input "28"
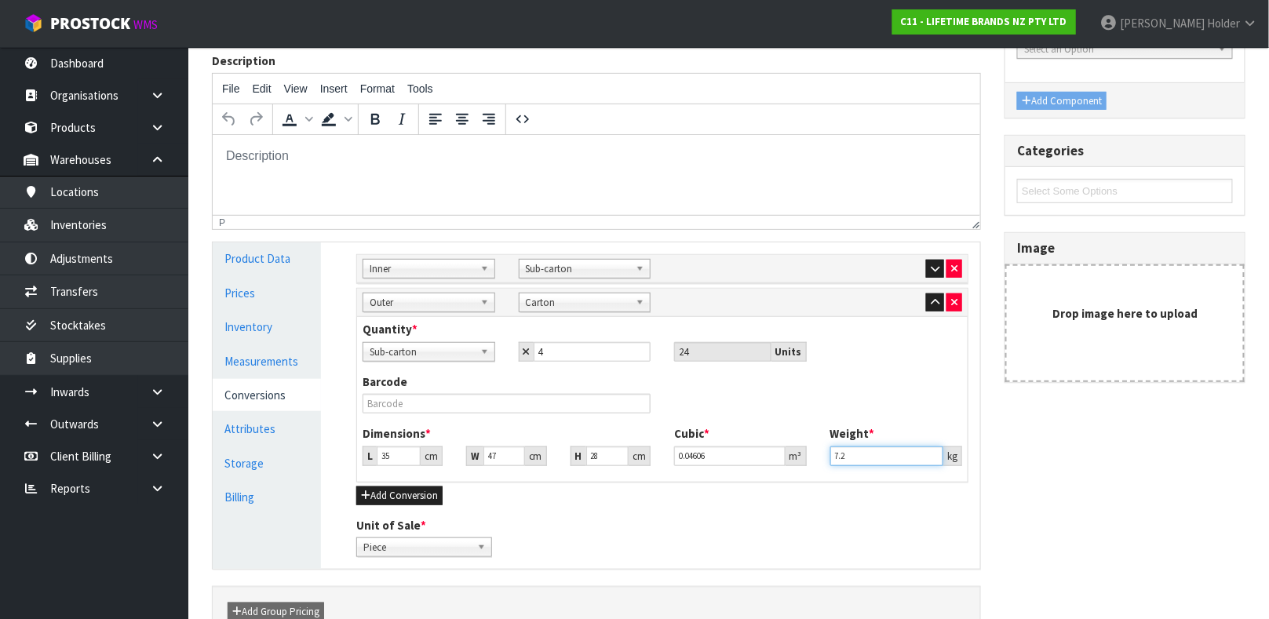
drag, startPoint x: 875, startPoint y: 461, endPoint x: 547, endPoint y: 456, distance: 328.1
click at [547, 456] on div "Dimensions * L 35 cm W 47 cm H 28 cm Cubic * 0.04606 m³ Weight * 7.2 kg" at bounding box center [662, 451] width 623 height 52
type input "7.95"
click at [470, 400] on input "text" at bounding box center [507, 404] width 288 height 20
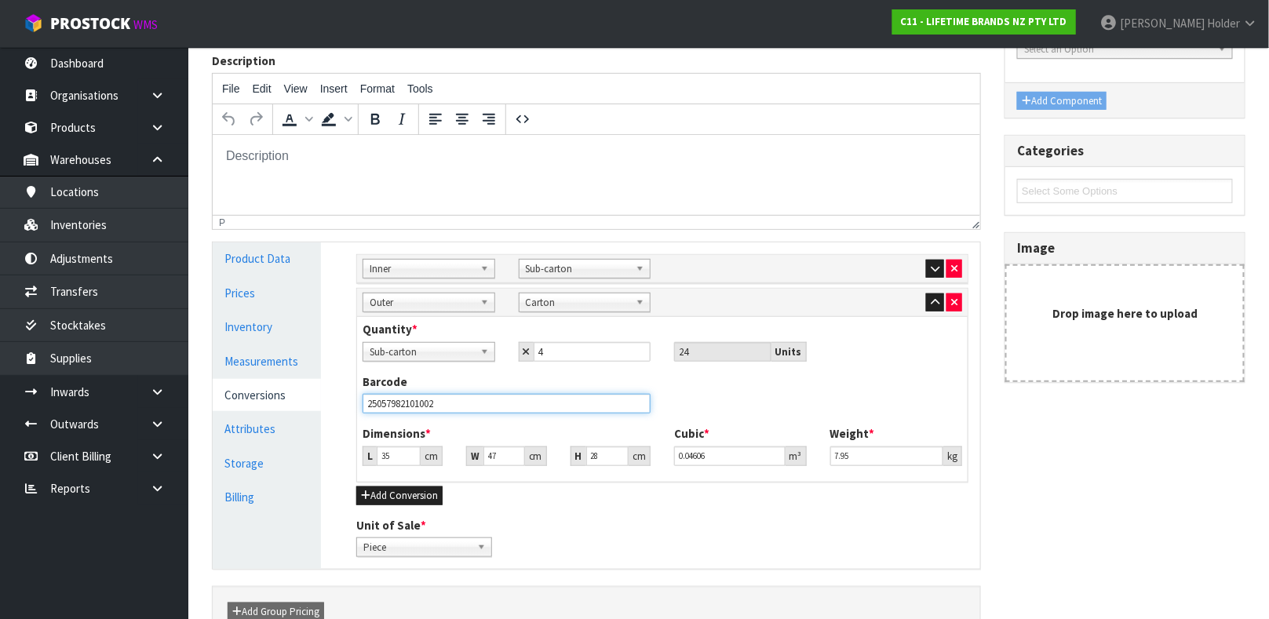
type input "25057982101002"
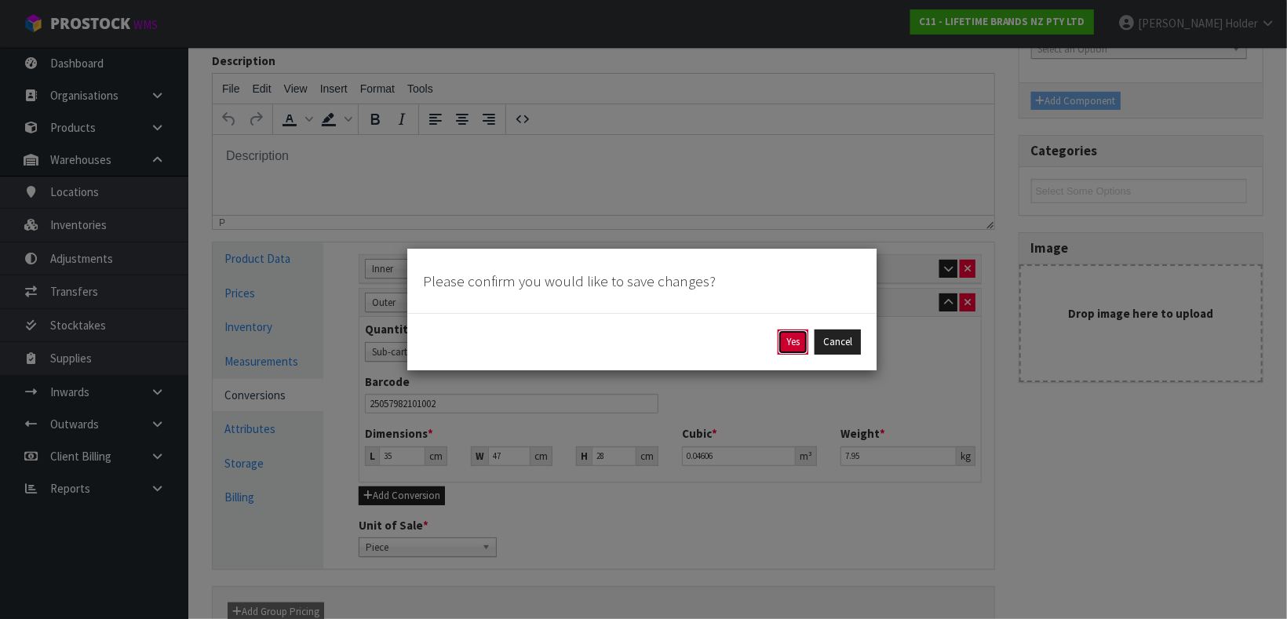
click at [788, 334] on button "Yes" at bounding box center [793, 342] width 31 height 25
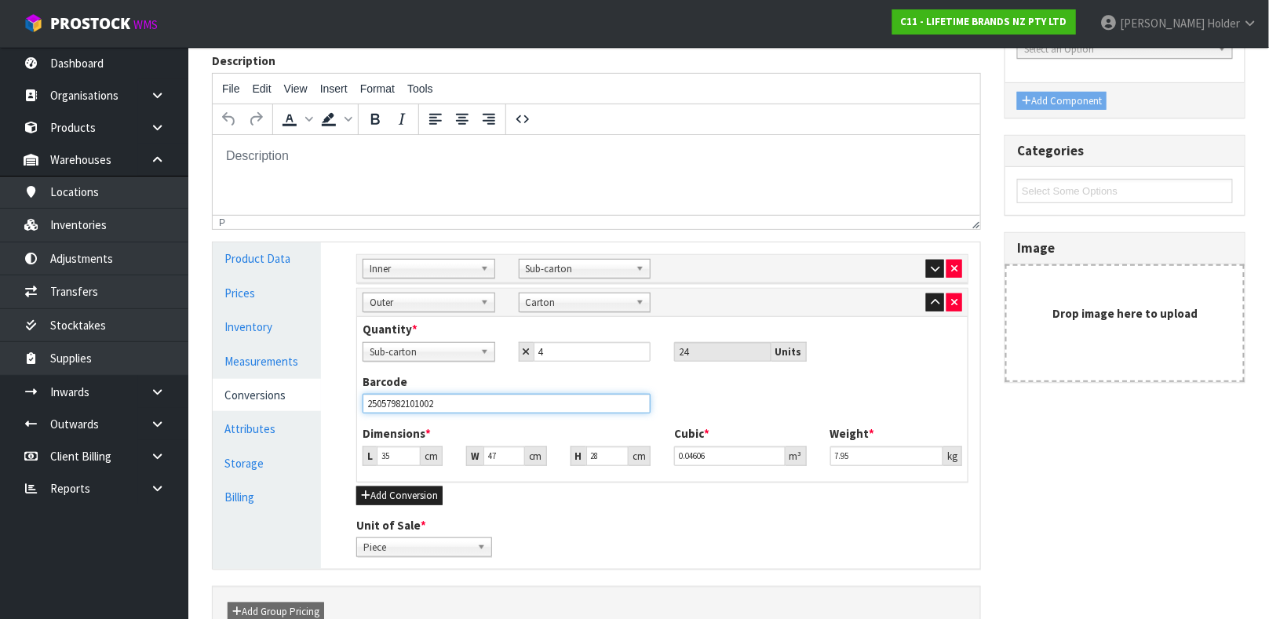
scroll to position [0, 0]
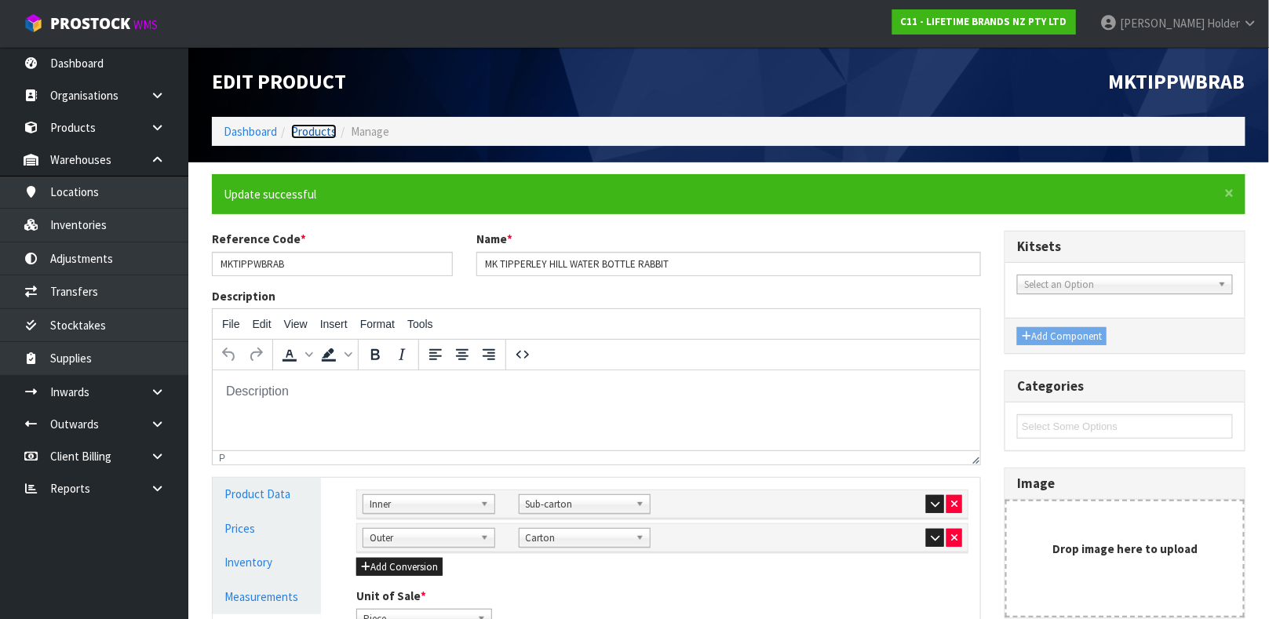
click at [318, 133] on link "Products" at bounding box center [314, 131] width 46 height 15
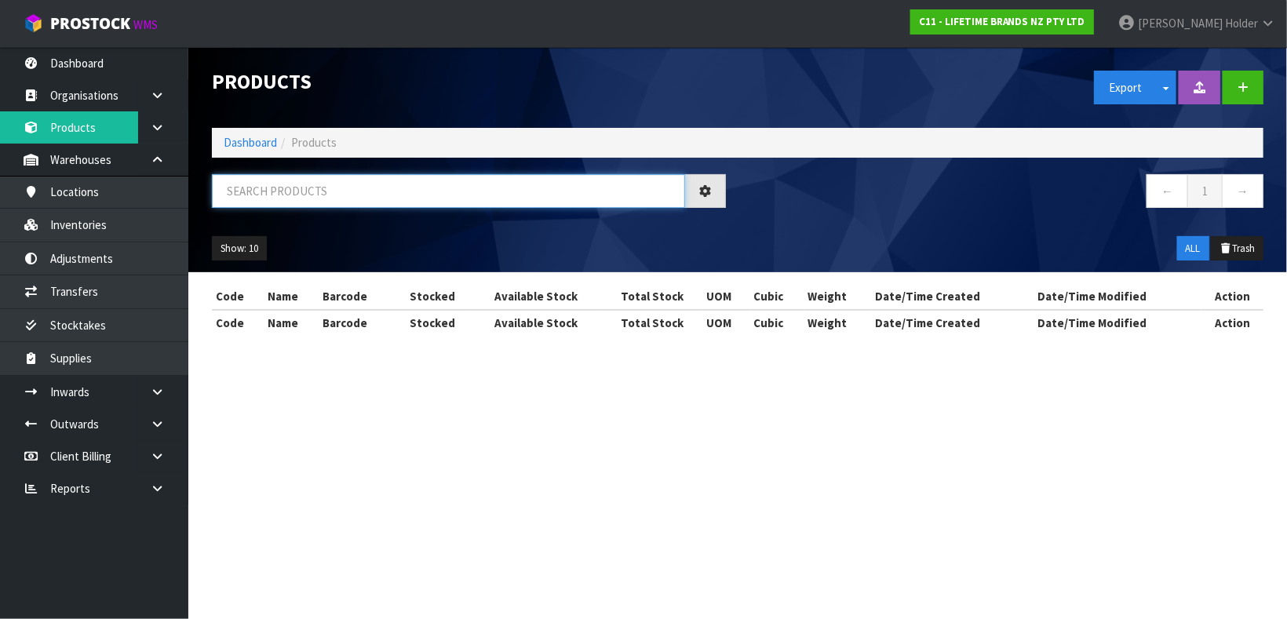
click at [394, 195] on input "text" at bounding box center [448, 191] width 473 height 34
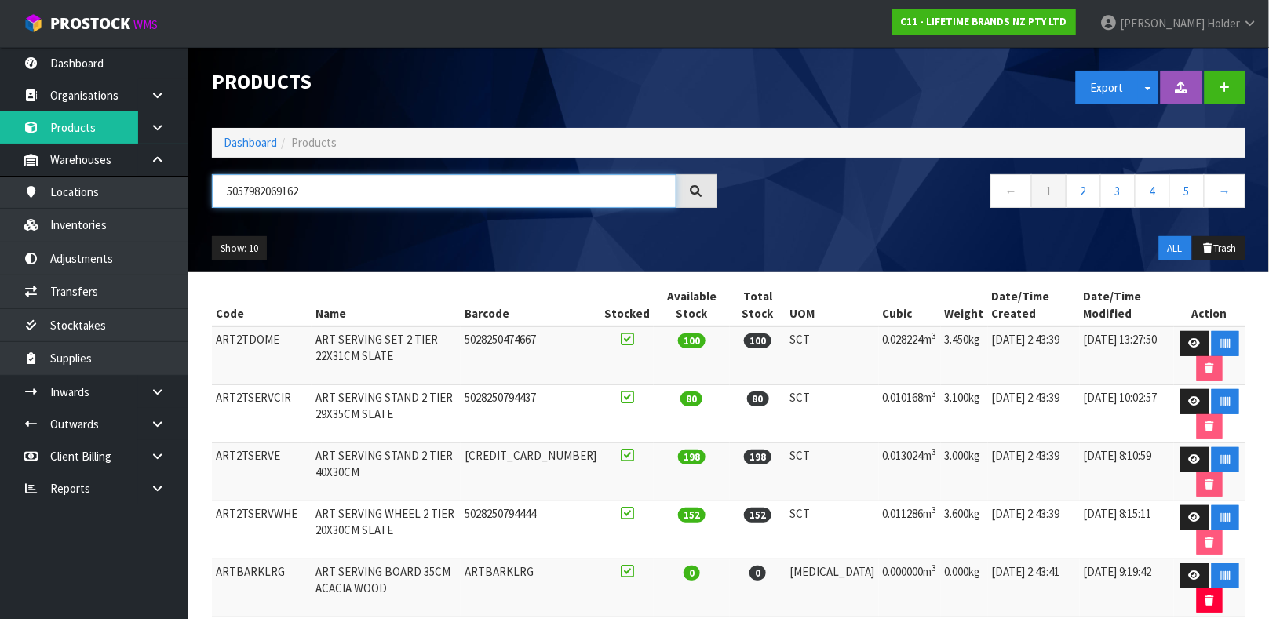
type input "5057982069162"
type input "5057982069247"
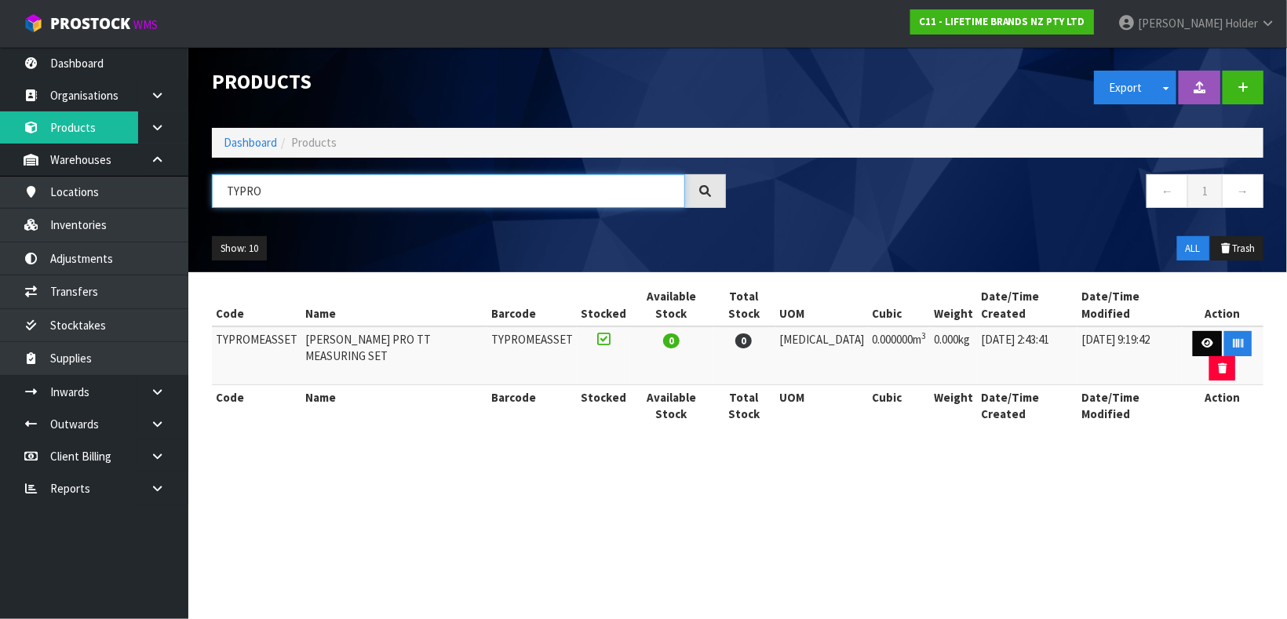
type input "TYPRO"
click at [1201, 338] on icon at bounding box center [1207, 343] width 12 height 10
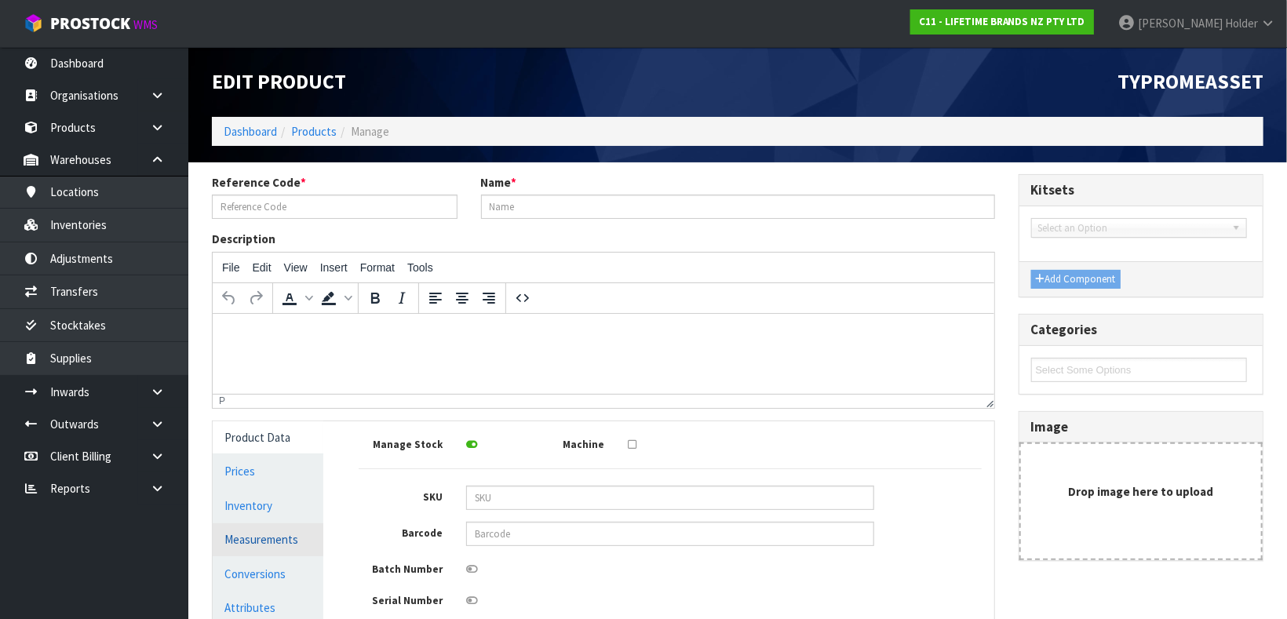
type input "TYPROMEASSET"
type input "[PERSON_NAME] PRO TT MEASURING SET"
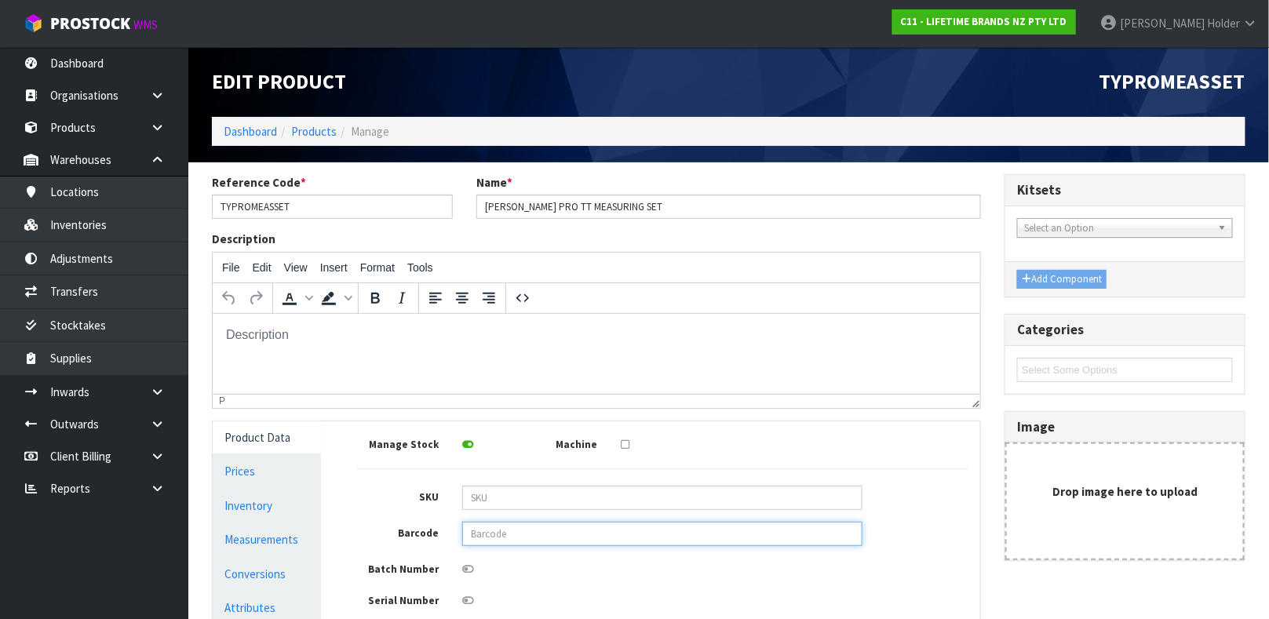
click at [503, 529] on input "text" at bounding box center [662, 534] width 400 height 24
type input "5057982073619"
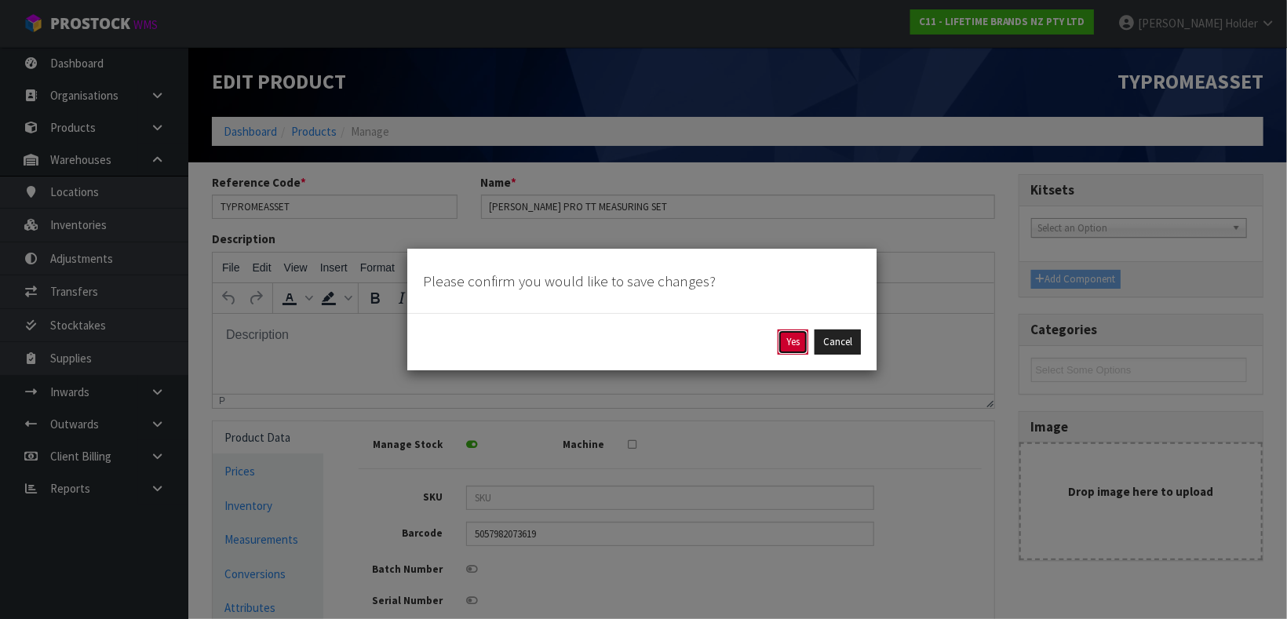
click at [783, 334] on button "Yes" at bounding box center [793, 342] width 31 height 25
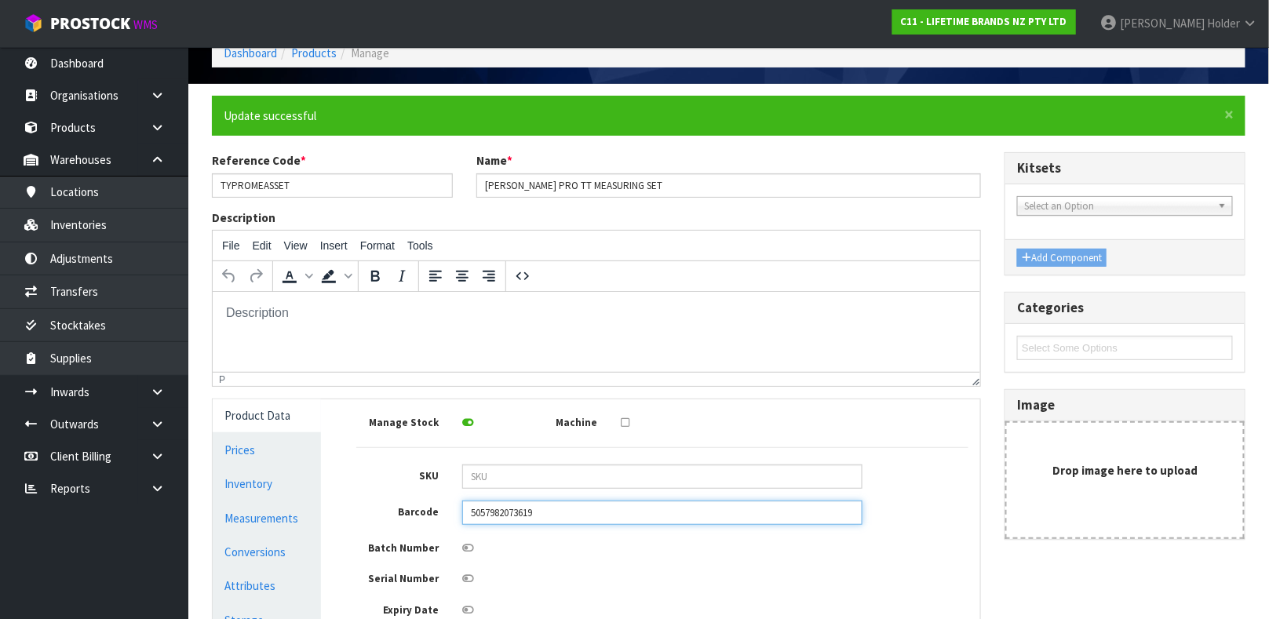
scroll to position [118, 0]
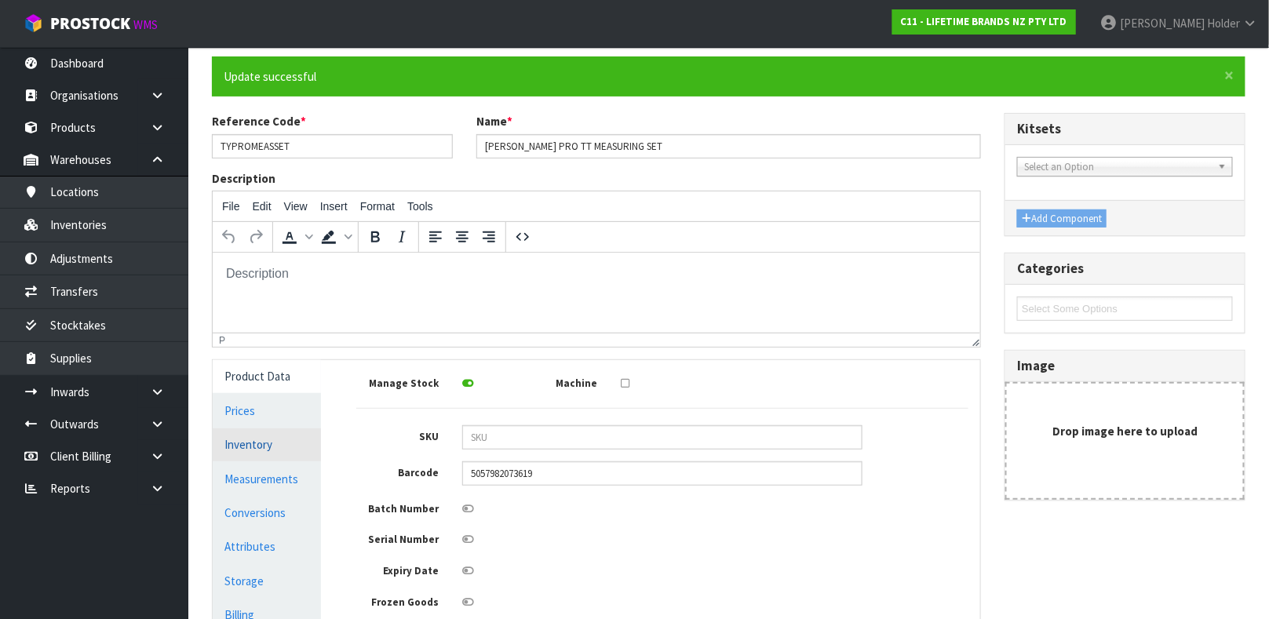
click at [271, 450] on link "Inventory" at bounding box center [267, 444] width 108 height 32
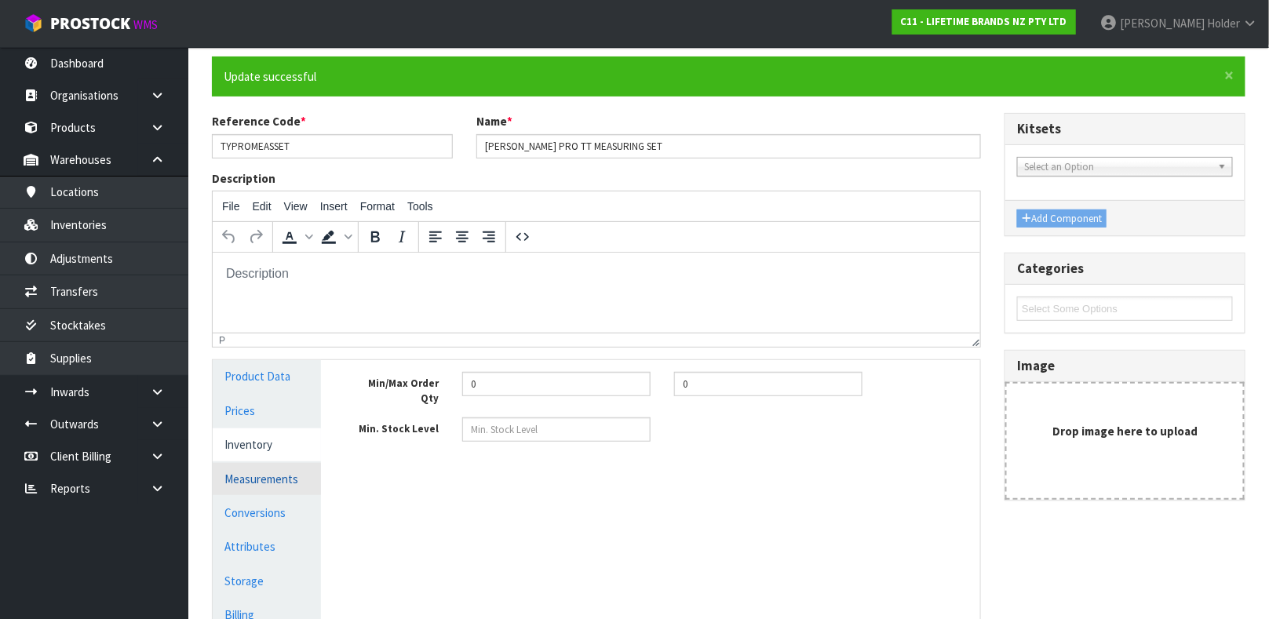
click at [262, 480] on link "Measurements" at bounding box center [267, 479] width 108 height 32
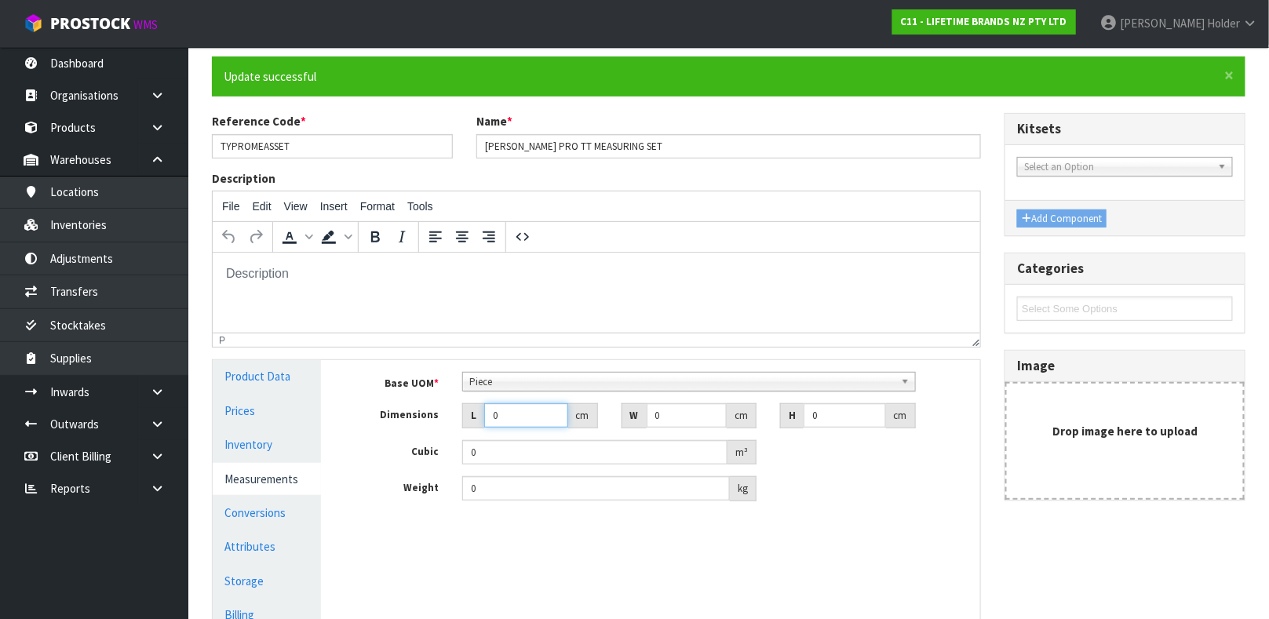
drag, startPoint x: 516, startPoint y: 412, endPoint x: 417, endPoint y: 409, distance: 98.9
click at [418, 409] on div "Dimensions L 0 cm W 0 cm H 0 cm" at bounding box center [663, 415] width 636 height 25
type input "1"
type input "0.000001"
type input "19"
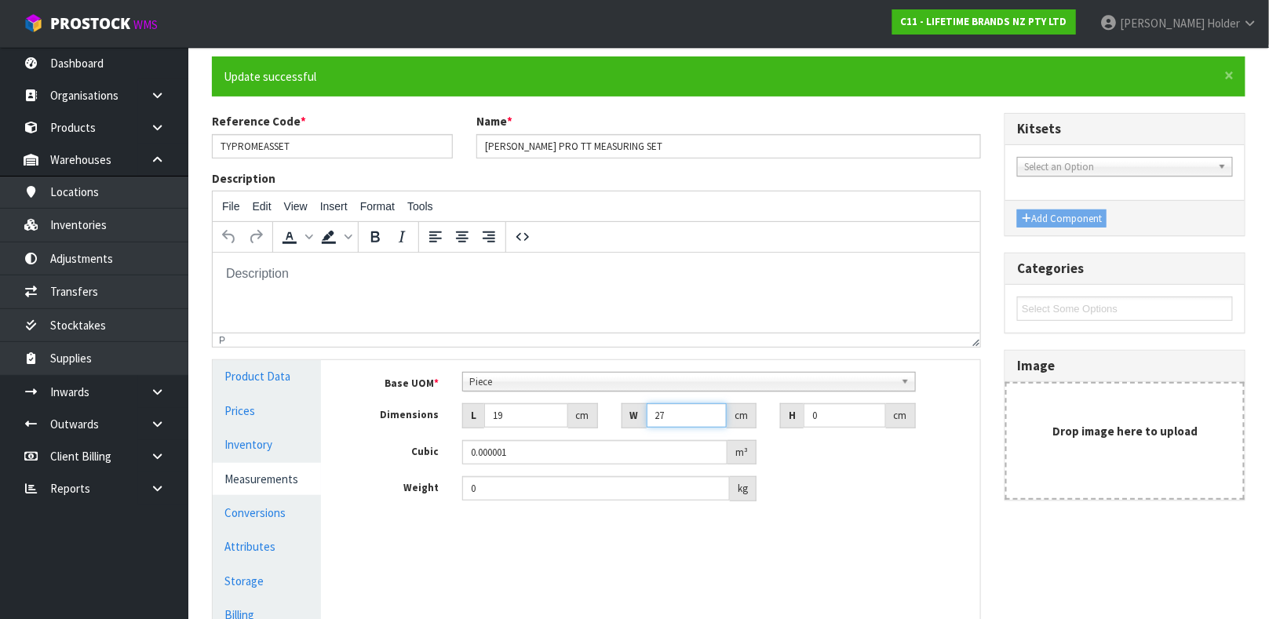
type input "27"
type input "5"
type input "0.002565"
type input "5"
type input "0.5"
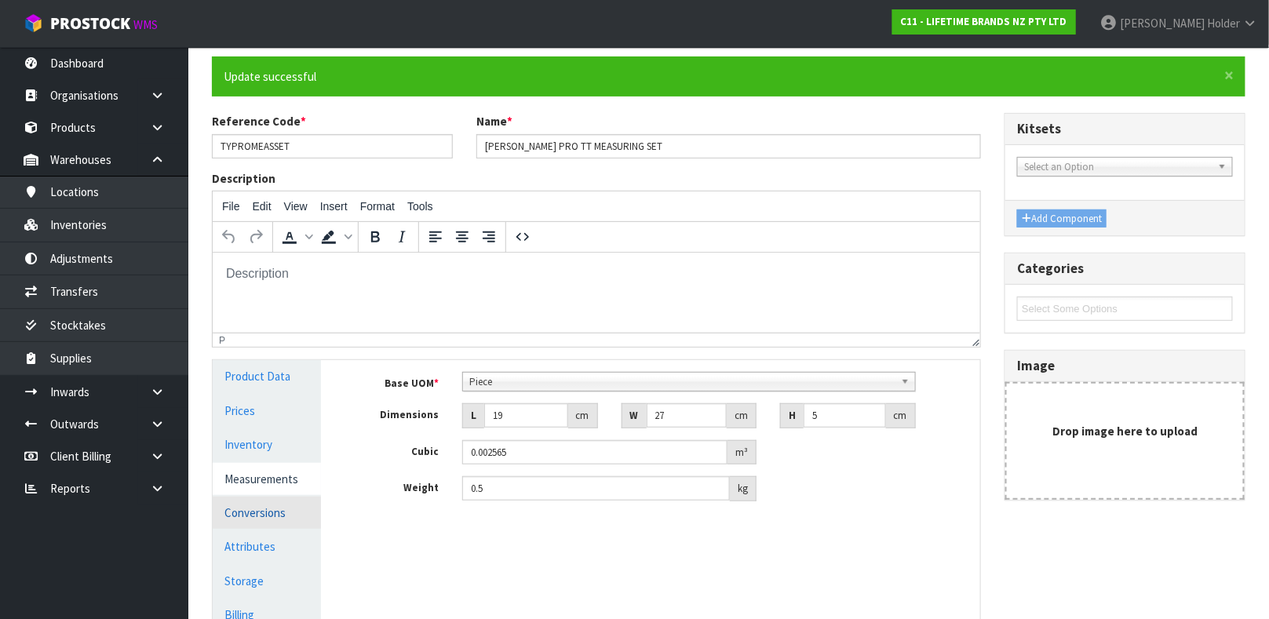
click at [257, 518] on link "Conversions" at bounding box center [267, 513] width 108 height 32
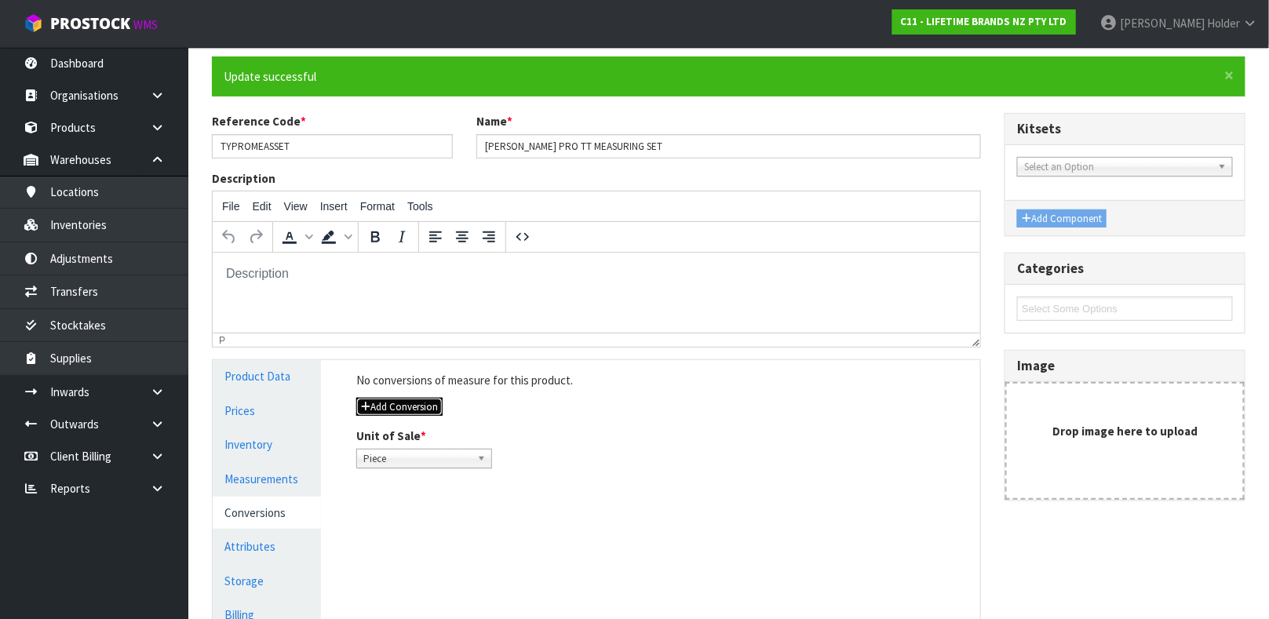
click at [427, 399] on button "Add Conversion" at bounding box center [399, 407] width 86 height 19
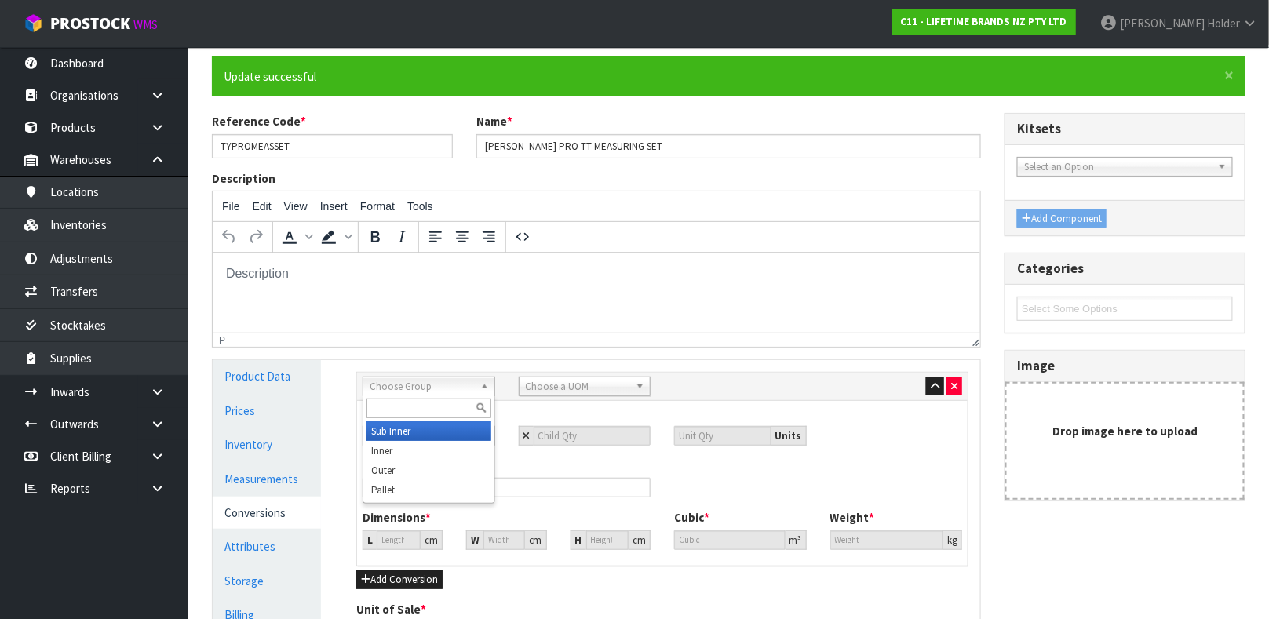
click at [422, 388] on span "Choose Group" at bounding box center [422, 386] width 104 height 19
type input "inn"
click at [388, 462] on div "inn Sub Inn er Inn er" at bounding box center [429, 430] width 133 height 69
click at [388, 456] on li "Inn er" at bounding box center [428, 451] width 125 height 20
click at [544, 387] on span "Choose a UOM" at bounding box center [578, 386] width 104 height 19
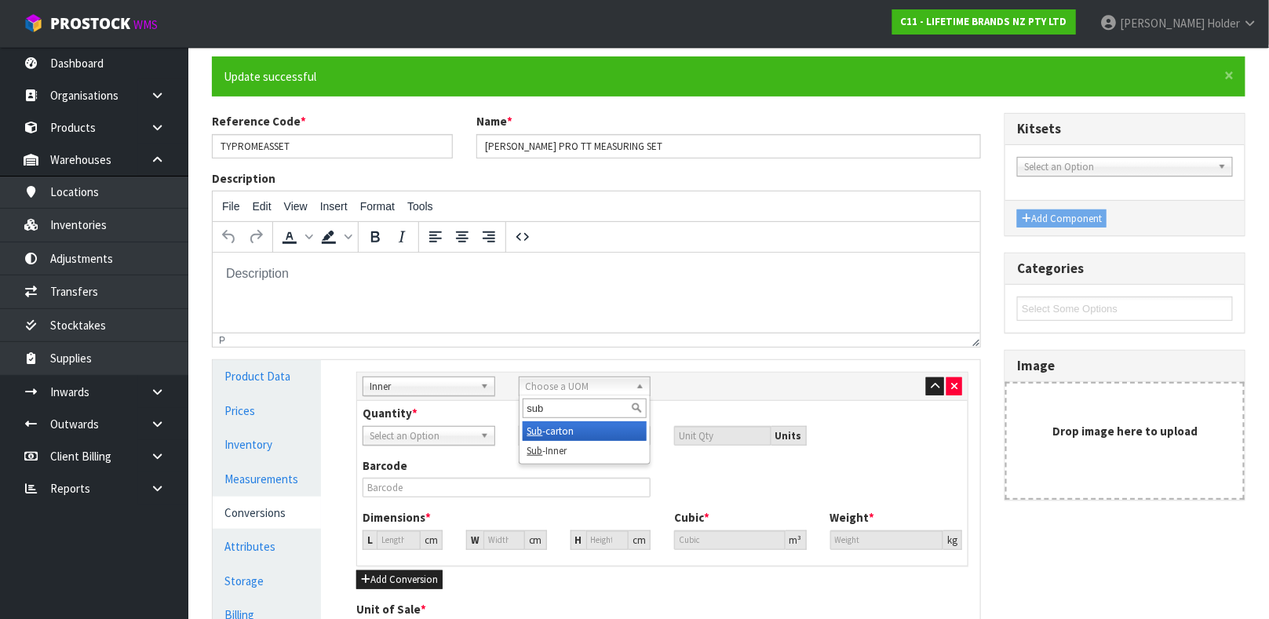
type input "sub"
click at [569, 429] on li "Sub -carton" at bounding box center [585, 431] width 125 height 20
click at [561, 434] on input "number" at bounding box center [593, 436] width 118 height 20
type input "1"
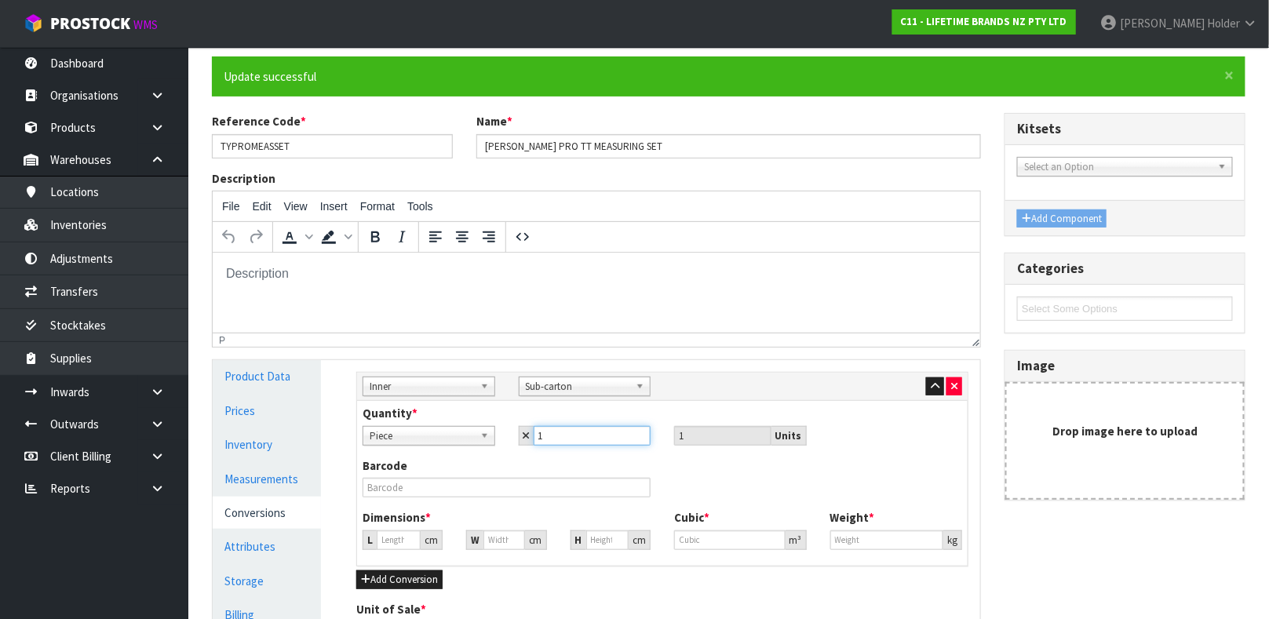
type input "1"
type input "13.689"
type input "0.002565"
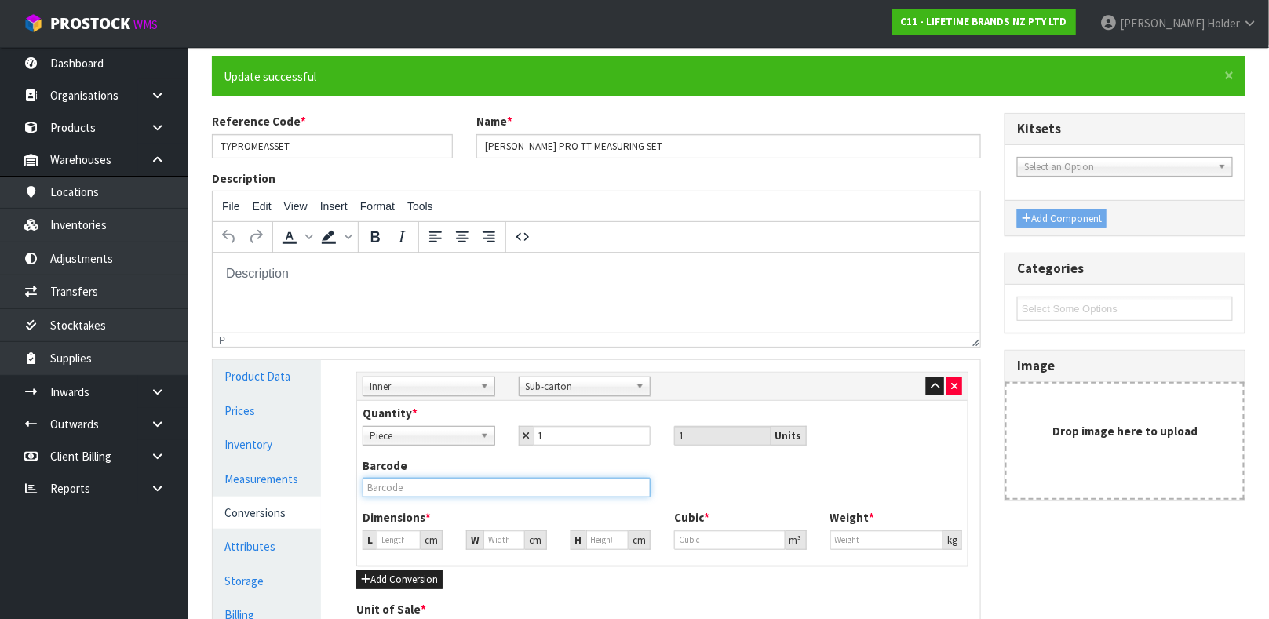
type input "0.5"
click at [501, 491] on input "text" at bounding box center [507, 488] width 288 height 20
type input "5057982073619"
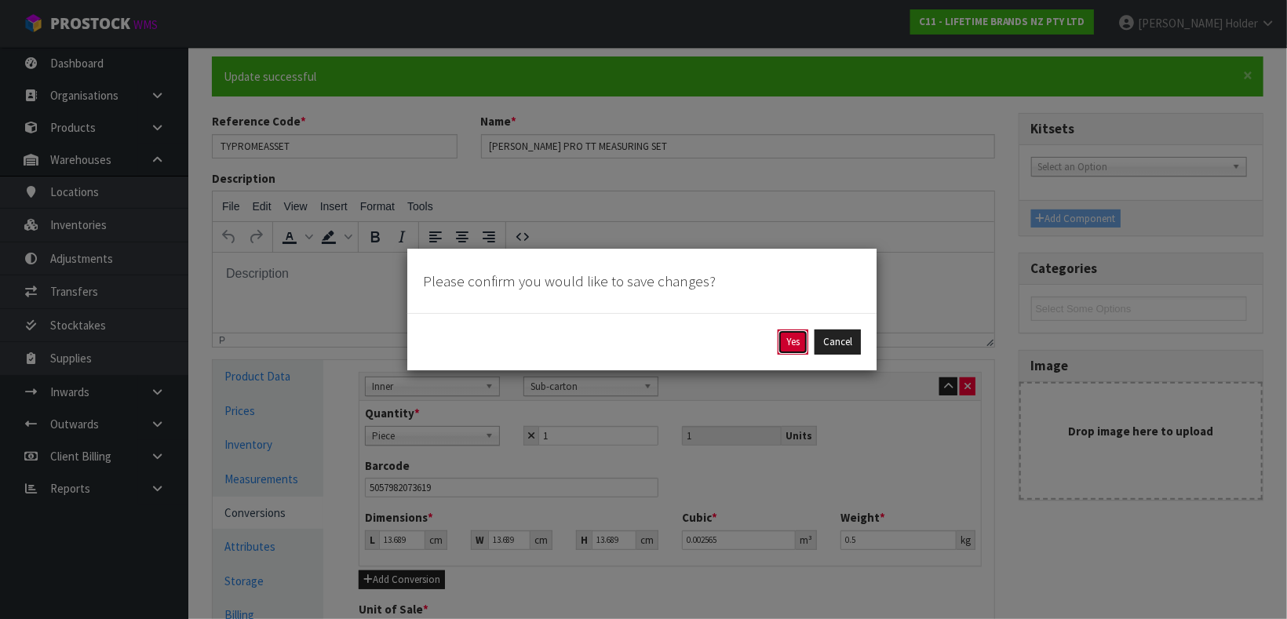
click at [795, 343] on button "Yes" at bounding box center [793, 342] width 31 height 25
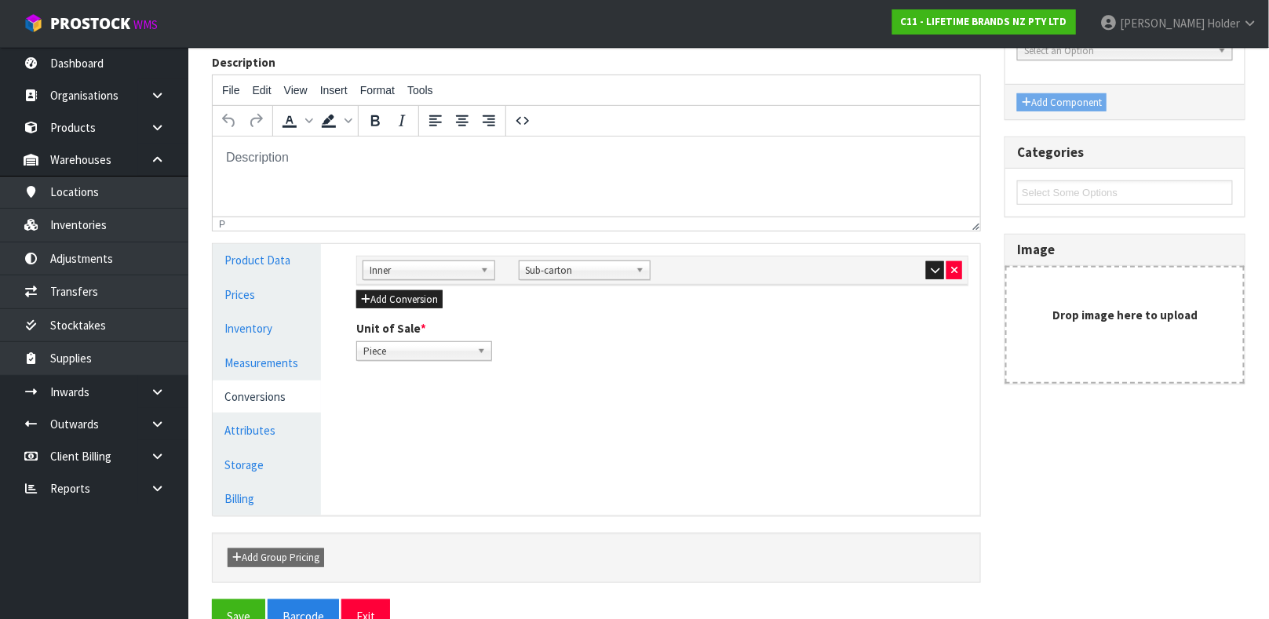
scroll to position [235, 0]
click at [931, 264] on icon "button" at bounding box center [935, 269] width 9 height 10
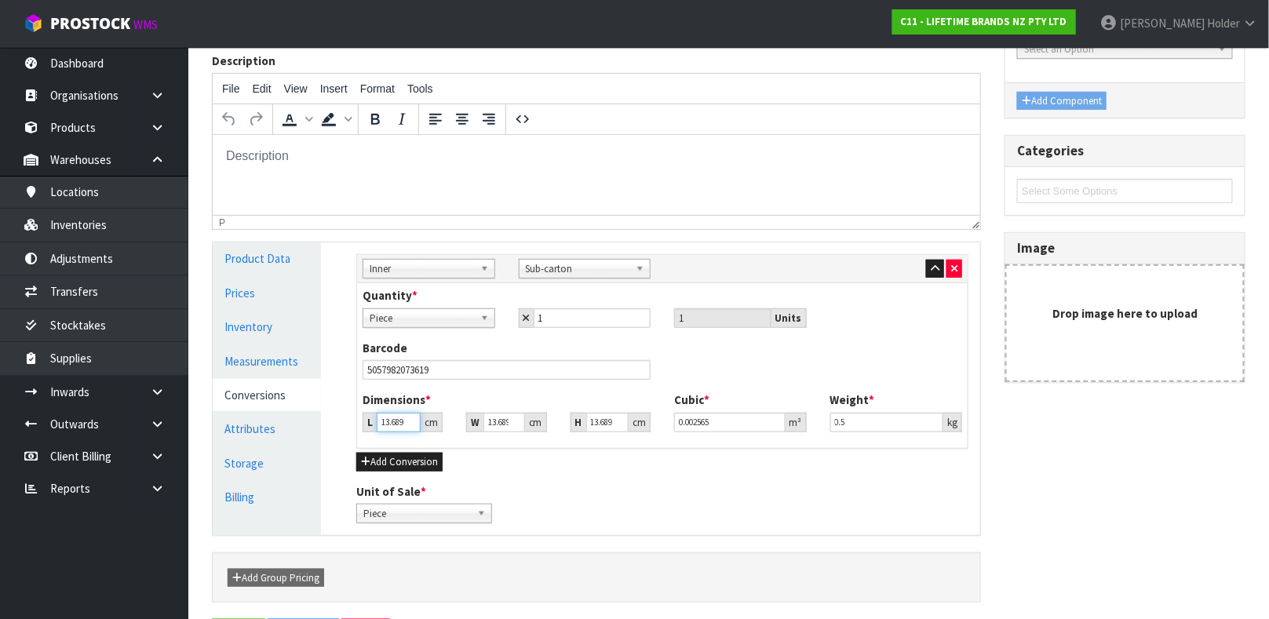
click at [394, 425] on input "13.689" at bounding box center [399, 423] width 44 height 20
type input "0.000001"
type input "2"
type input "0.000375"
type input "20"
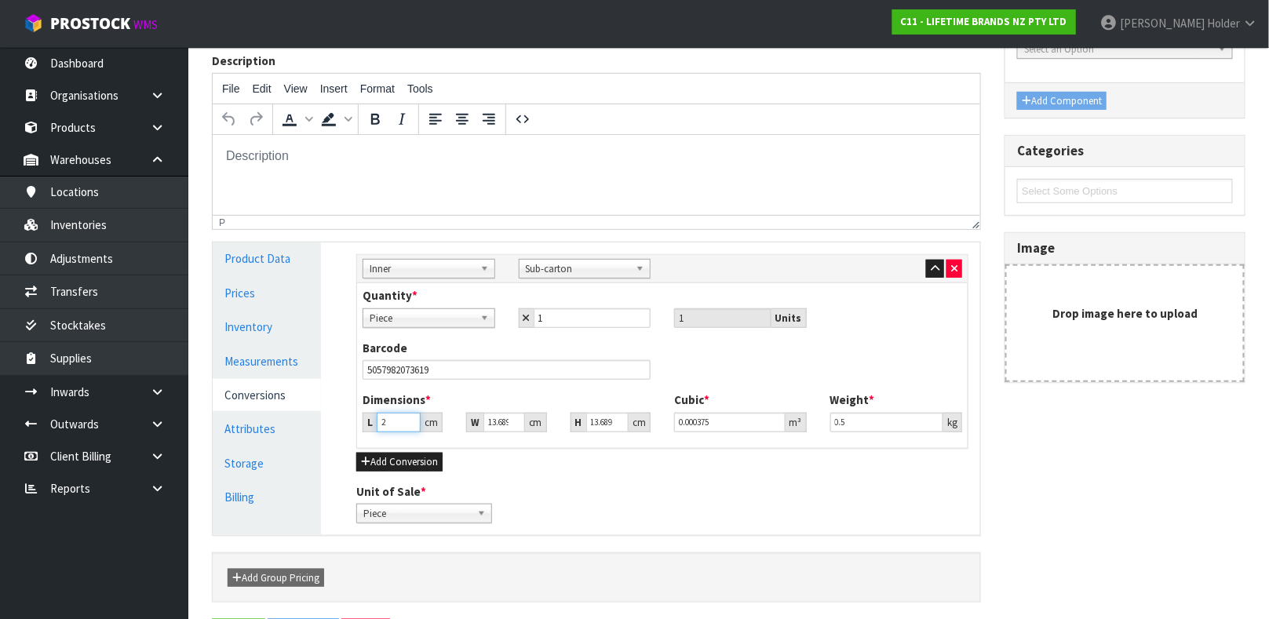
type input "0.003748"
type input "20"
type input "2"
type input "0.000548"
type input "28"
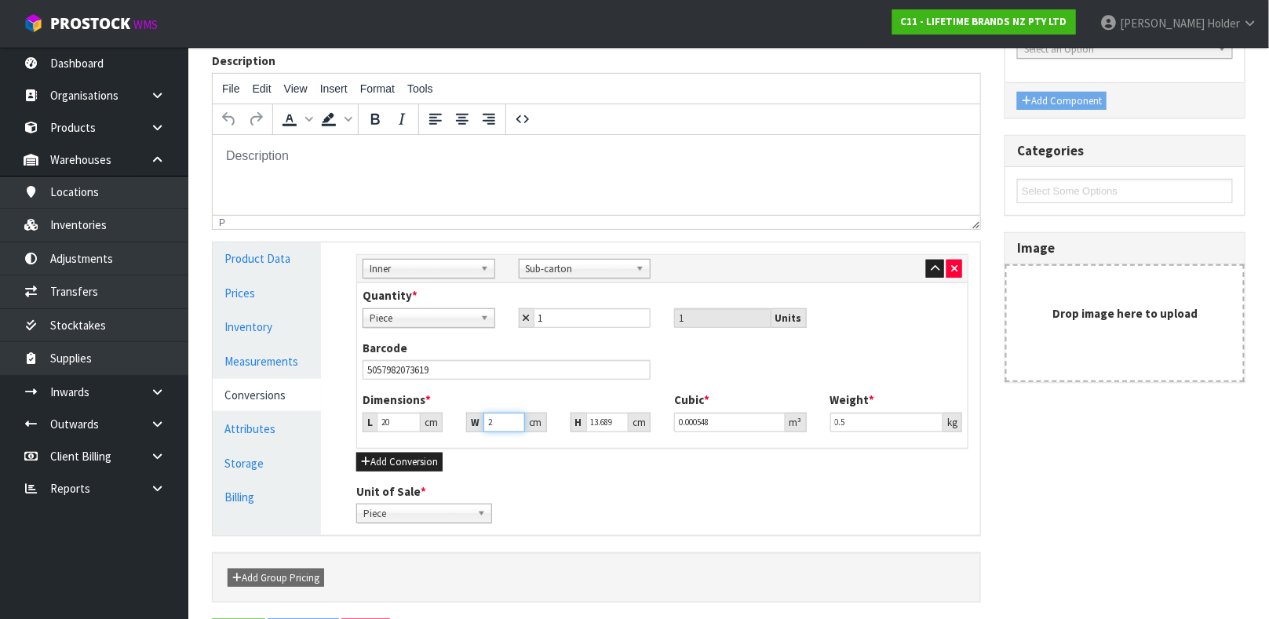
type input "0.007666"
type input "28"
type input "6"
type input "0.00336"
type input "6"
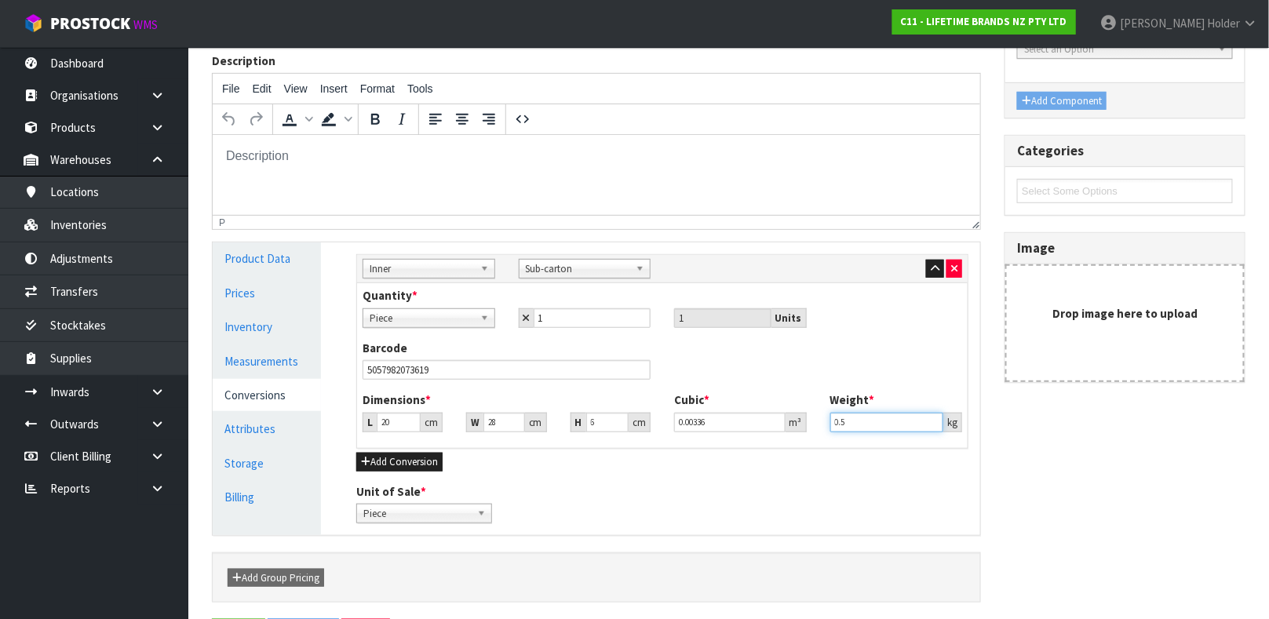
click at [853, 421] on input "0.5" at bounding box center [887, 423] width 114 height 20
type input "0.6"
click at [934, 266] on icon "button" at bounding box center [935, 269] width 9 height 10
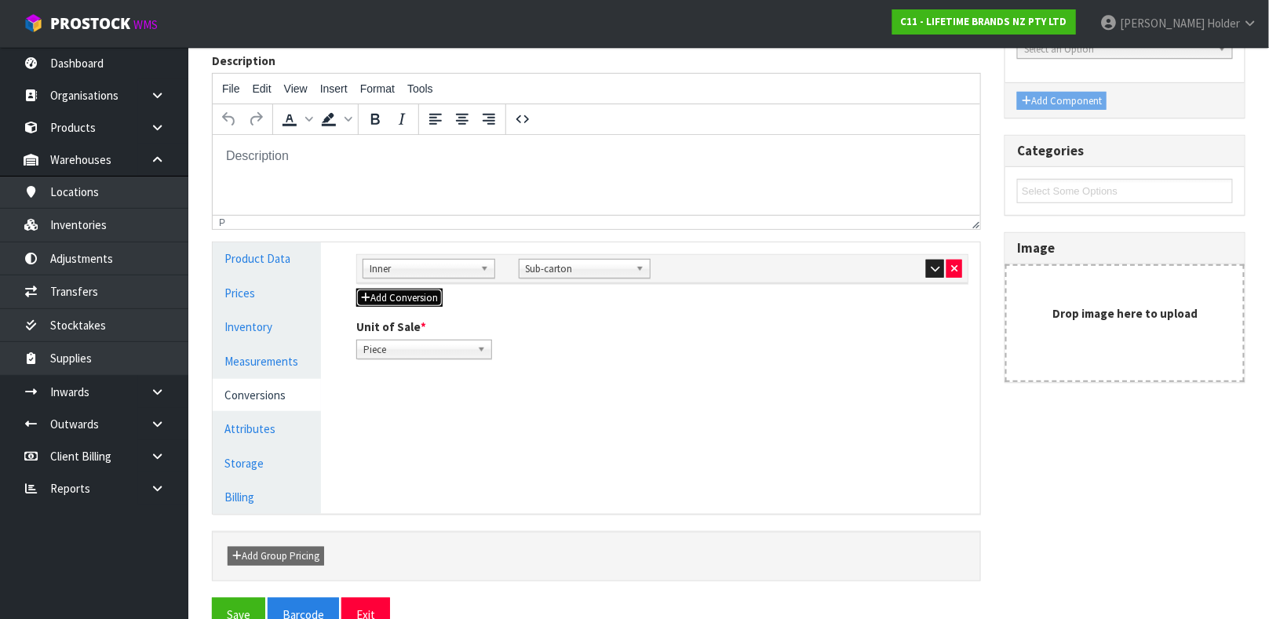
click at [439, 301] on button "Add Conversion" at bounding box center [399, 298] width 86 height 19
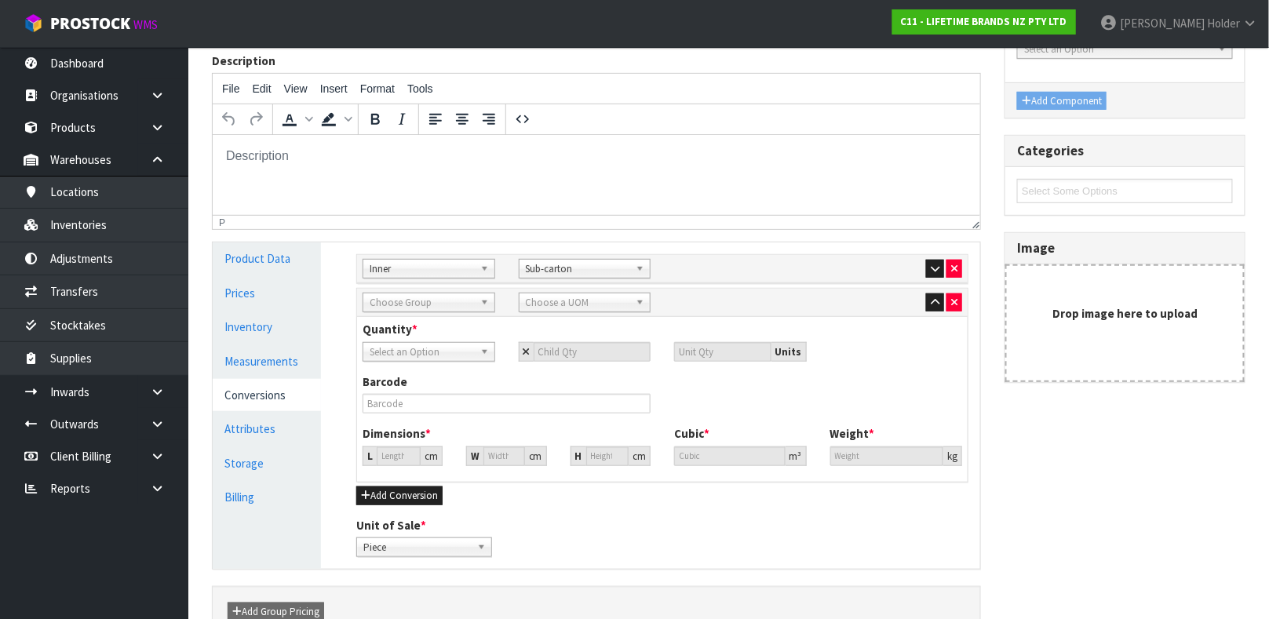
click at [412, 301] on span "Choose Group" at bounding box center [422, 302] width 104 height 19
type input "ou"
click at [423, 355] on li "Ou ter" at bounding box center [428, 347] width 125 height 20
click at [544, 301] on span "Choose a UOM" at bounding box center [578, 302] width 104 height 19
type input "car"
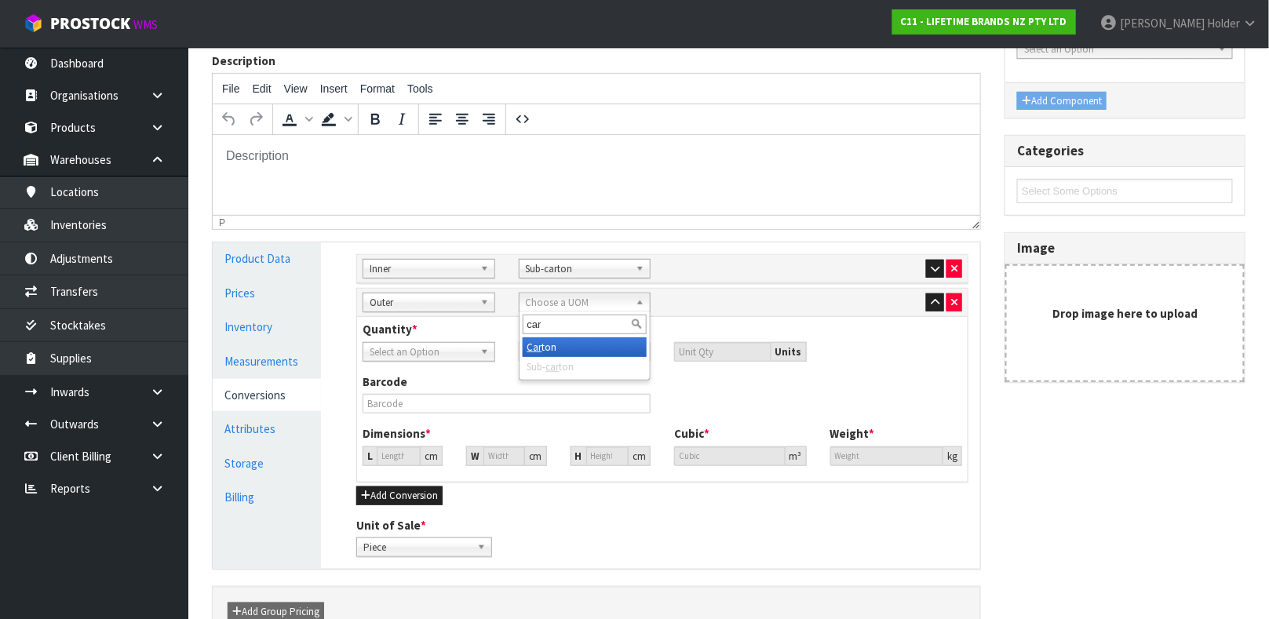
click at [552, 348] on li "Car ton" at bounding box center [585, 347] width 125 height 20
click at [425, 352] on span "Select an Option" at bounding box center [422, 352] width 104 height 19
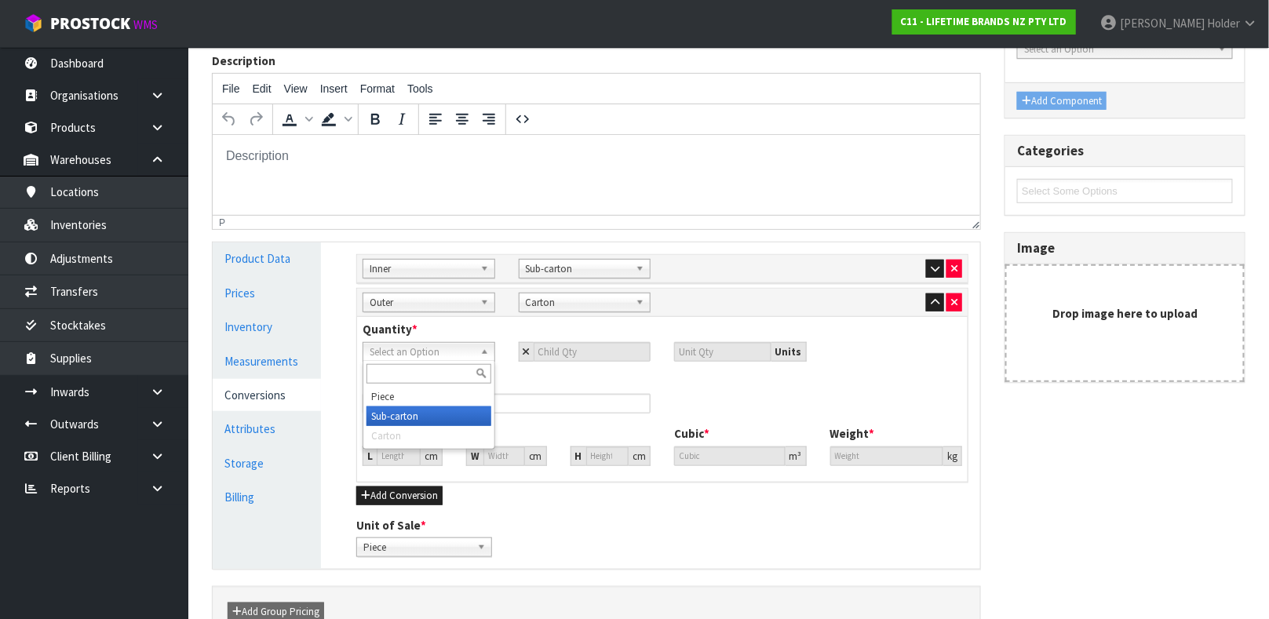
click at [436, 414] on li "Sub-carton" at bounding box center [428, 417] width 125 height 20
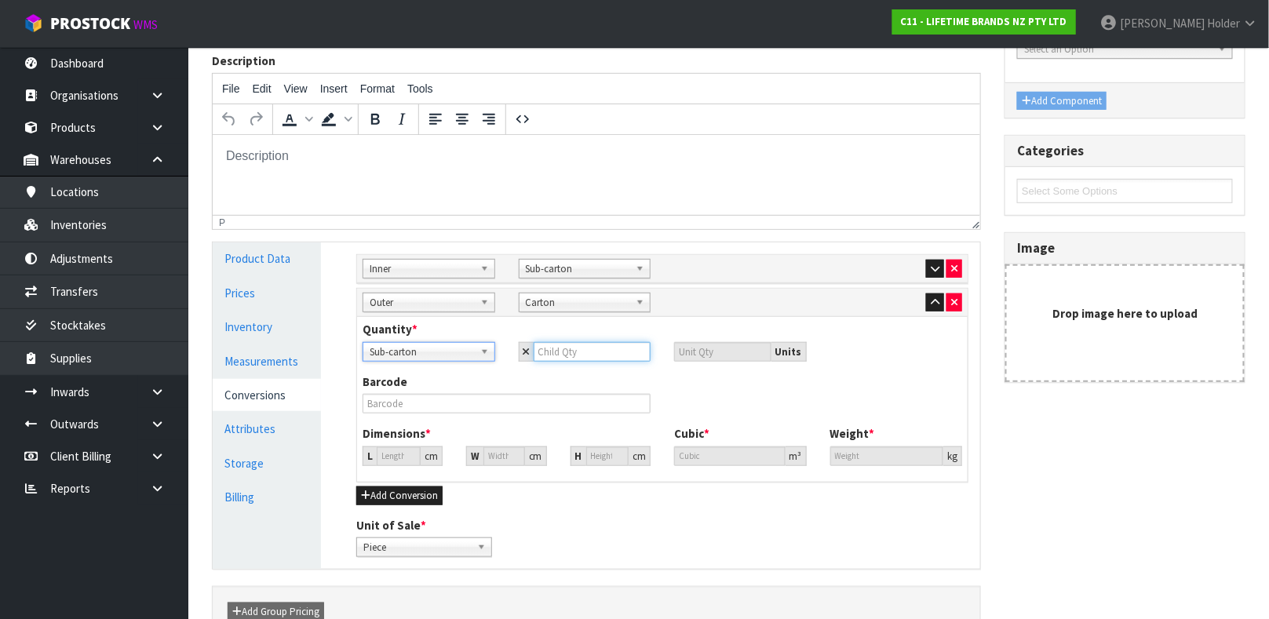
click at [550, 355] on input "number" at bounding box center [593, 352] width 118 height 20
type input "6"
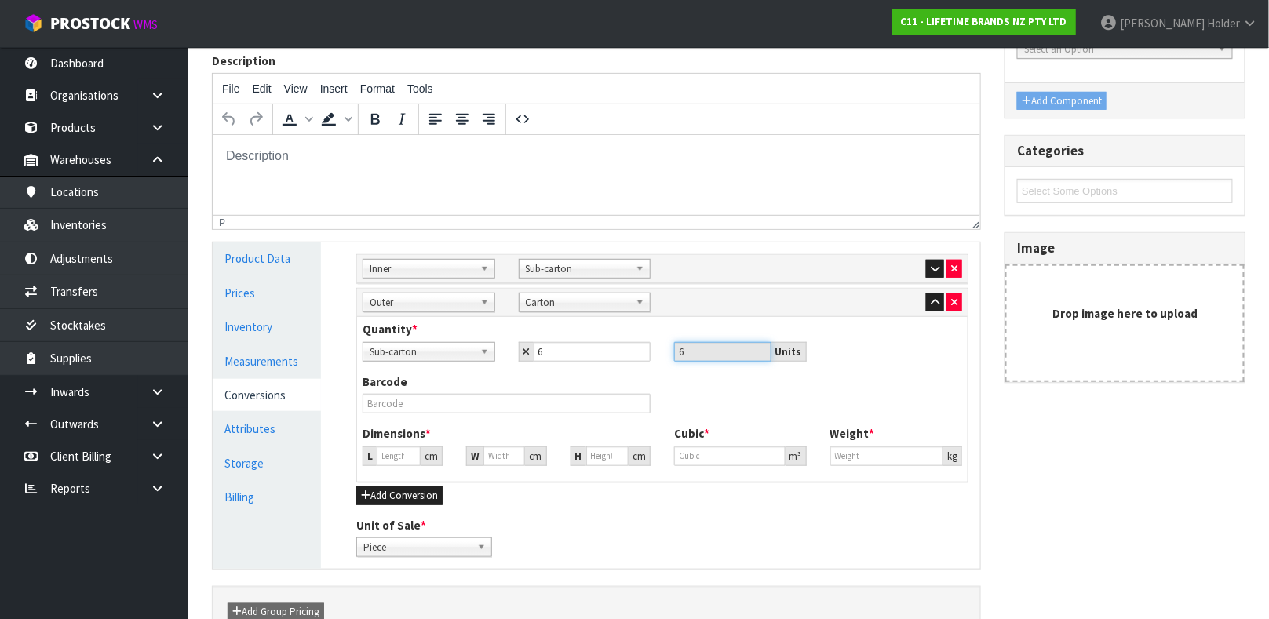
type input "24.874"
type input "0.01539"
type input "3"
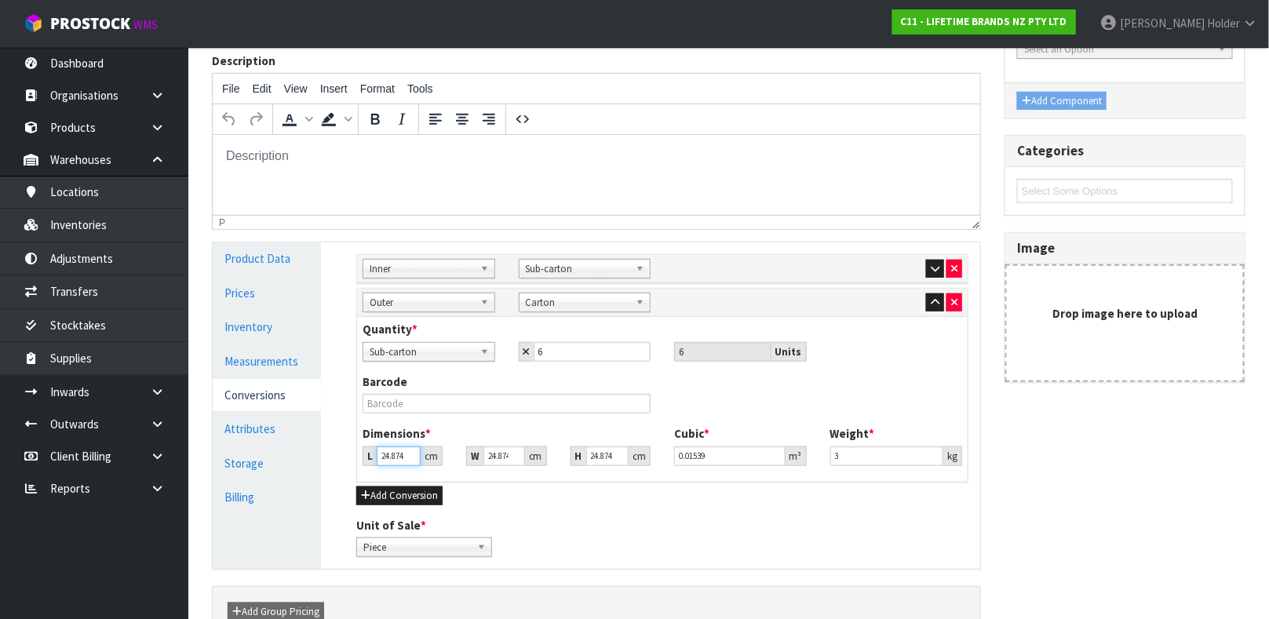
type input "2"
type input "0.001237"
type input "22"
type input "0.013612"
type input "22"
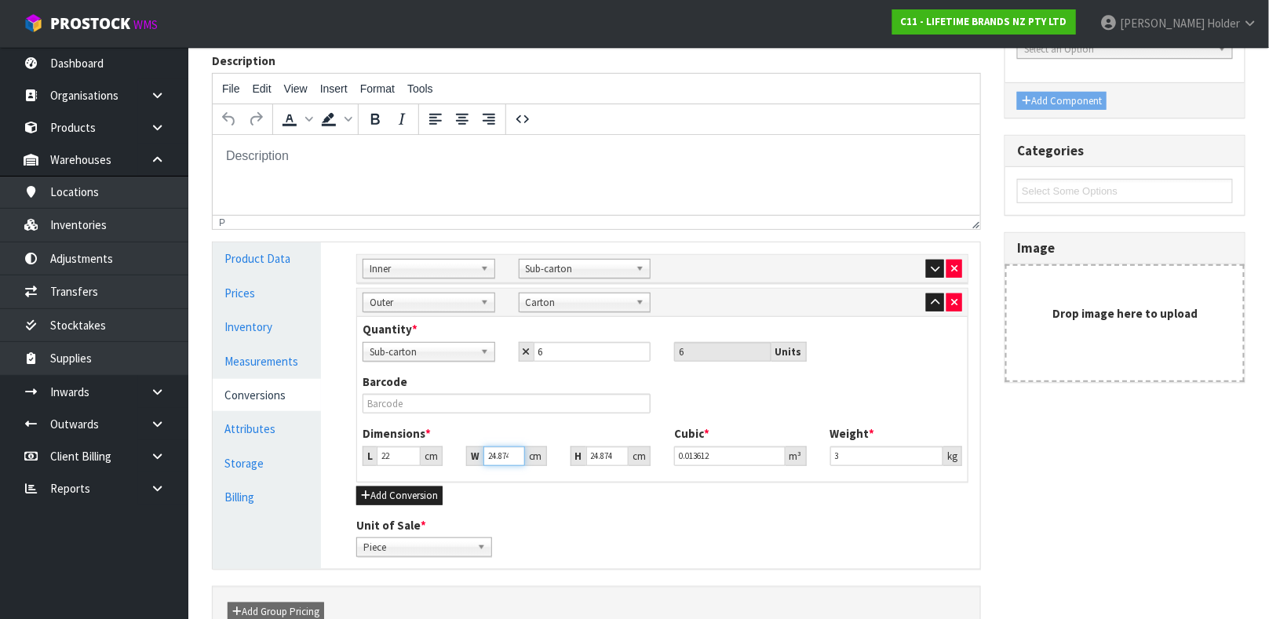
type input "3"
type input "0.001642"
type input "32"
type input "0.017511"
type input "32"
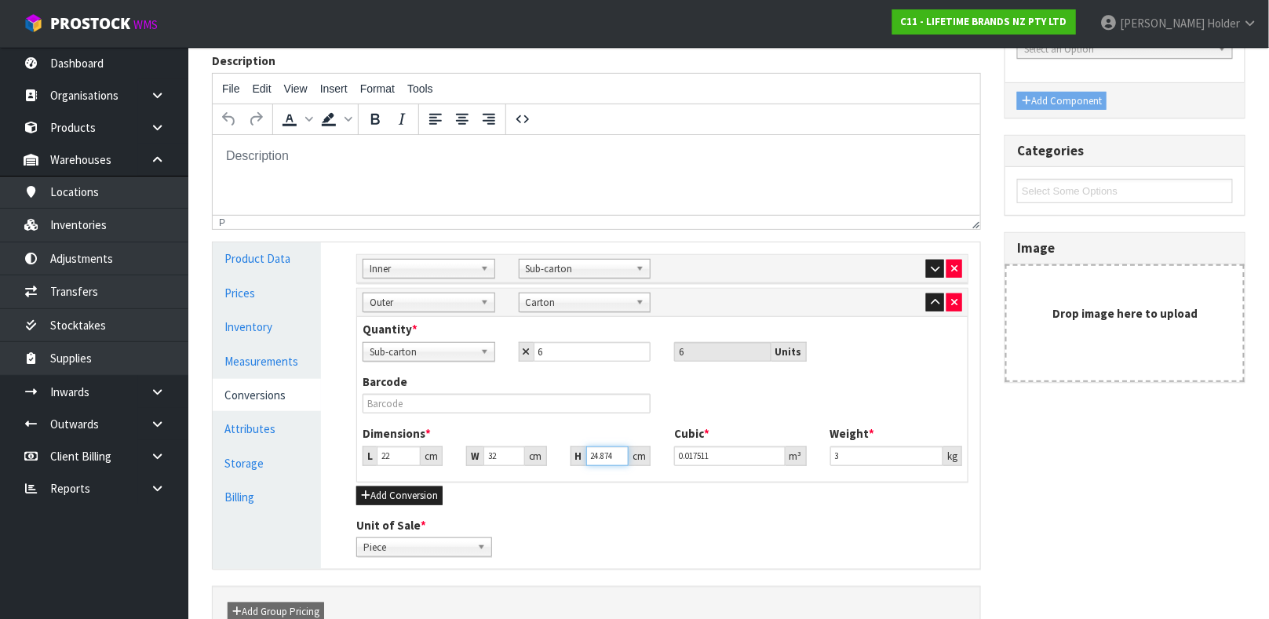
type input "3"
type input "0.002112"
type input "31"
type input "0.021824"
type input "31"
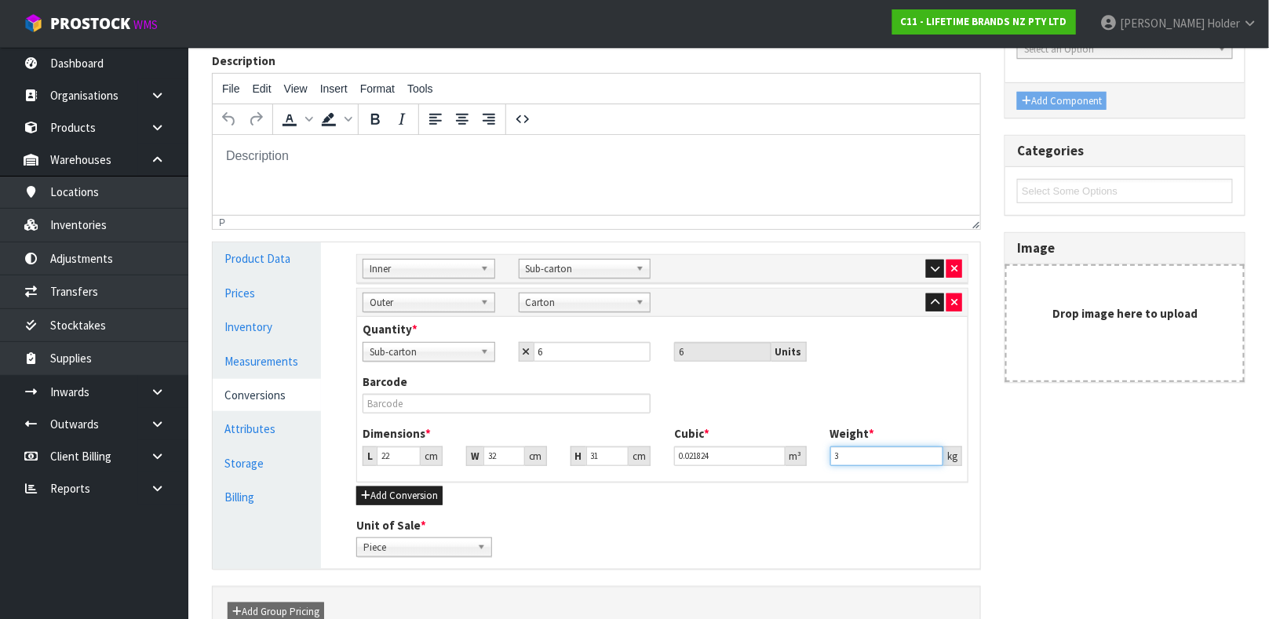
drag, startPoint x: 868, startPoint y: 458, endPoint x: 693, endPoint y: 439, distance: 176.0
click at [693, 439] on div "Dimensions * L 22 cm W 32 cm H 31 cm Cubic * 0.021824 m³ Weight * 3 kg" at bounding box center [662, 451] width 623 height 52
type input "3.9"
click at [468, 401] on input "text" at bounding box center [507, 404] width 288 height 20
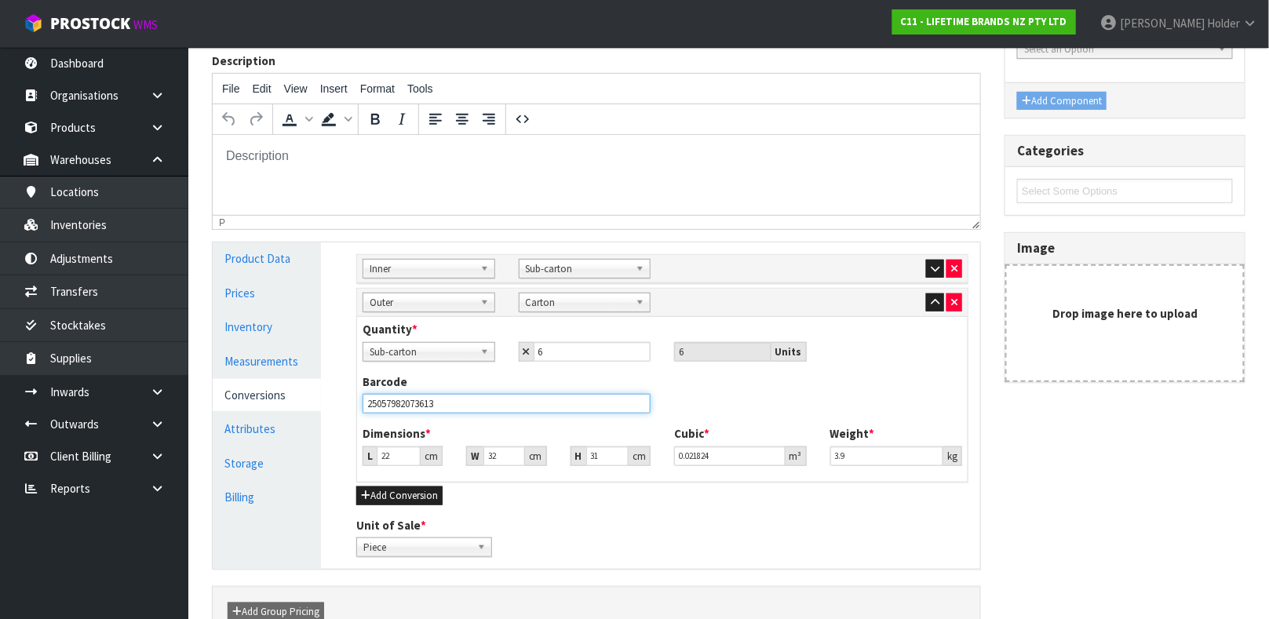
type input "25057982073613"
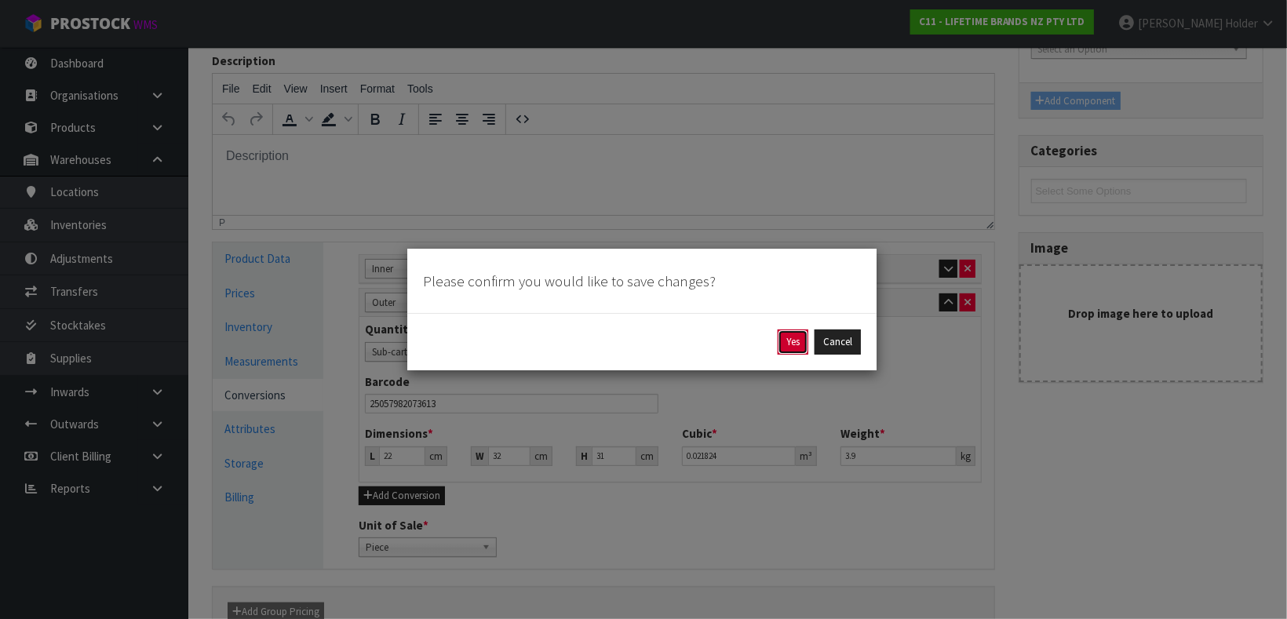
click at [788, 343] on button "Yes" at bounding box center [793, 342] width 31 height 25
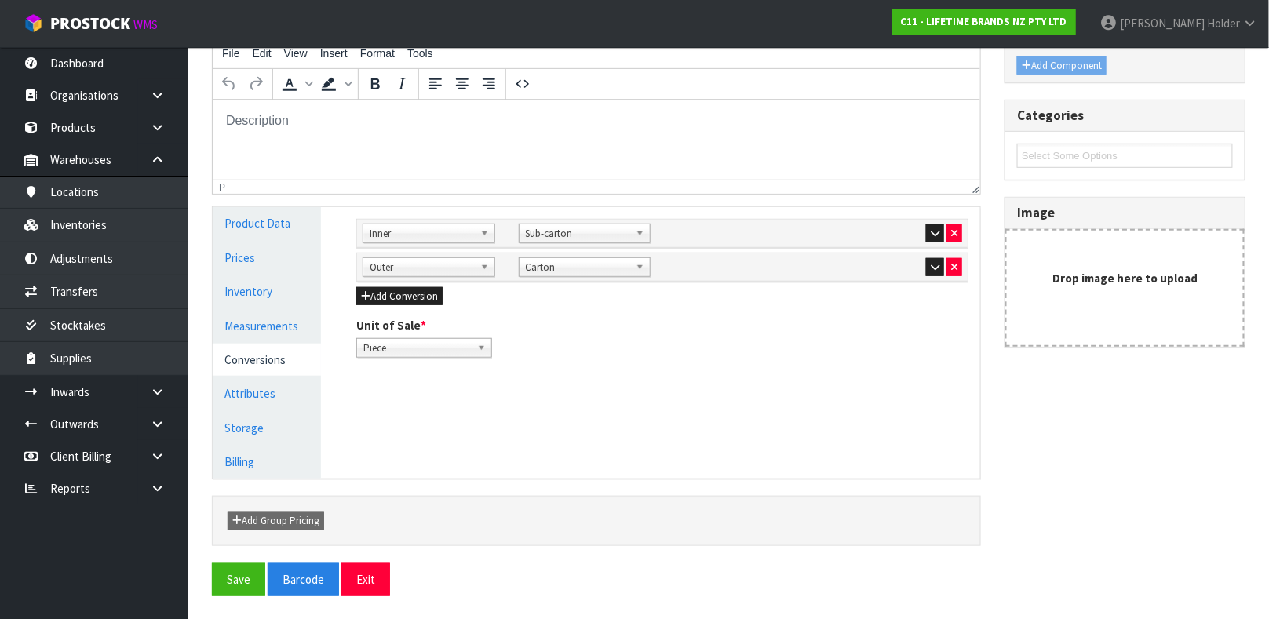
scroll to position [272, 0]
click at [935, 232] on icon "button" at bounding box center [935, 233] width 9 height 10
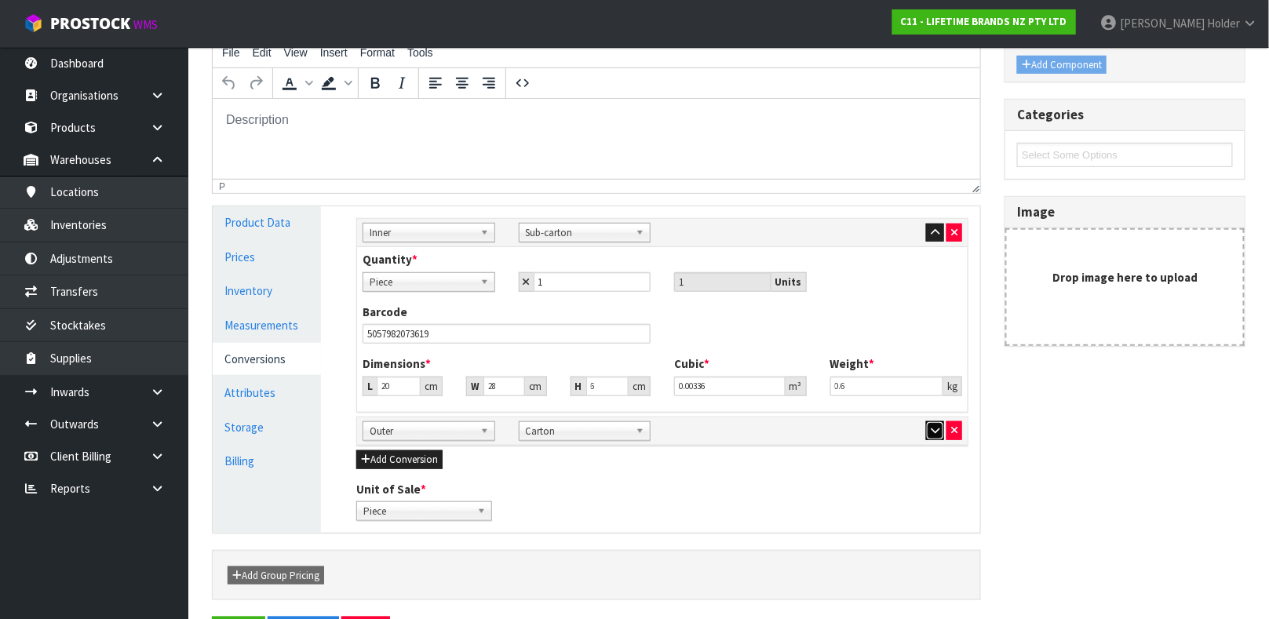
click at [931, 434] on icon "button" at bounding box center [935, 430] width 9 height 10
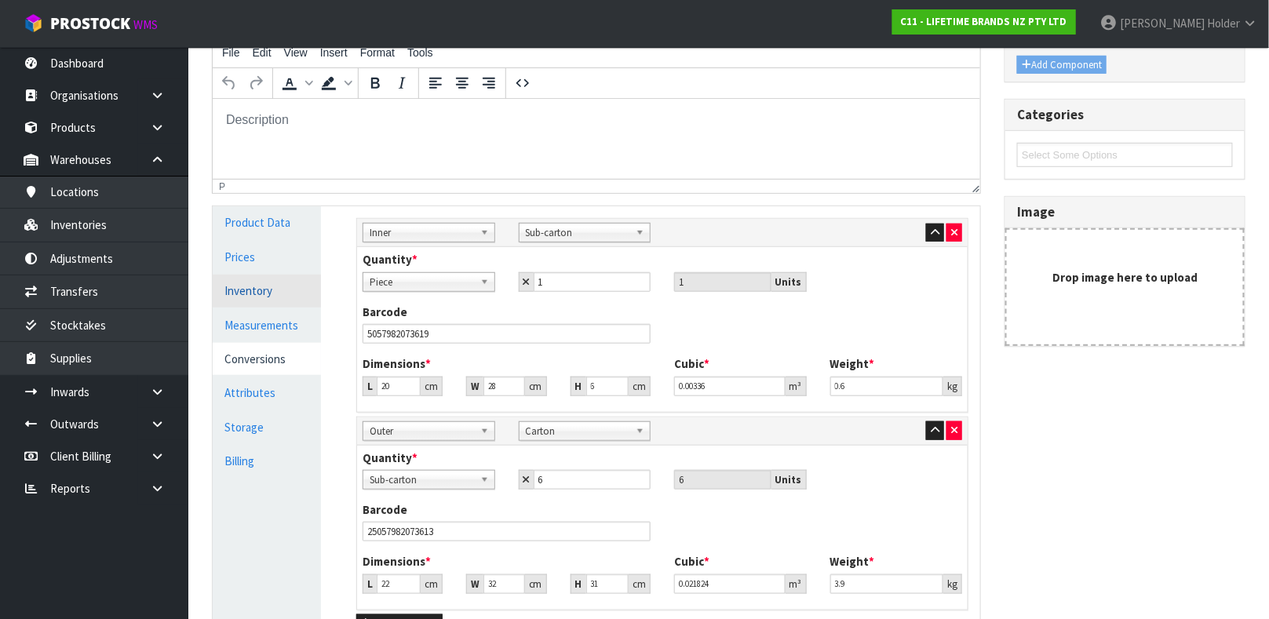
click at [261, 283] on link "Inventory" at bounding box center [267, 291] width 108 height 32
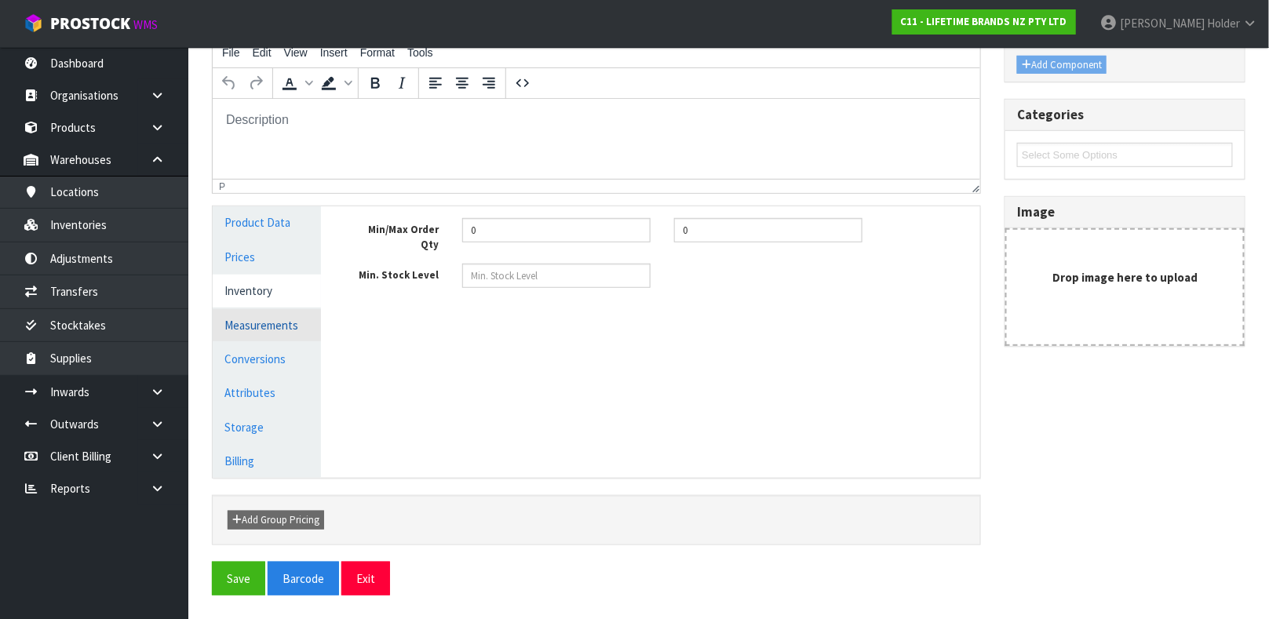
click at [258, 323] on link "Measurements" at bounding box center [267, 325] width 108 height 32
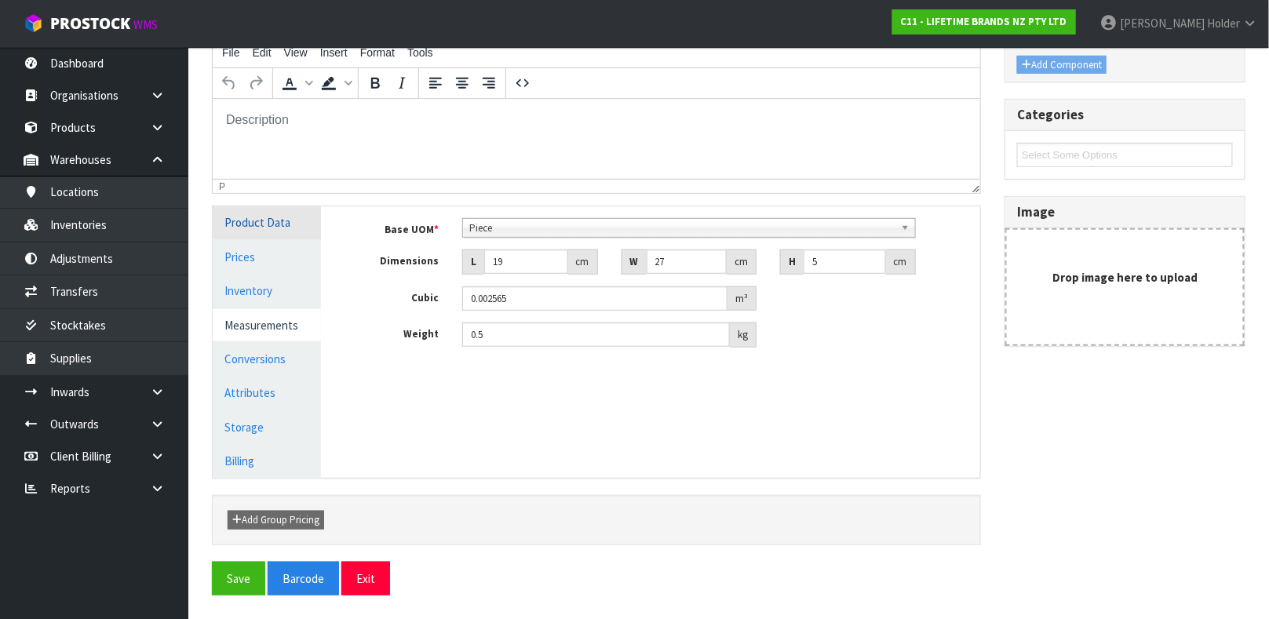
click at [261, 228] on link "Product Data" at bounding box center [267, 222] width 108 height 32
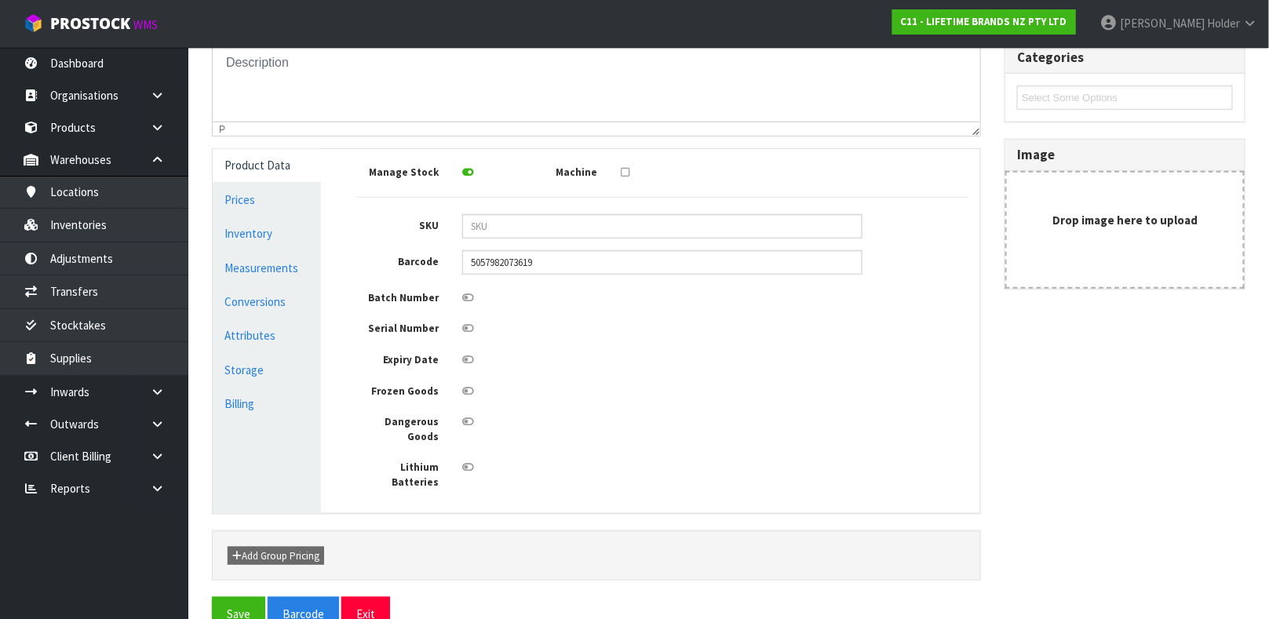
scroll to position [337, 0]
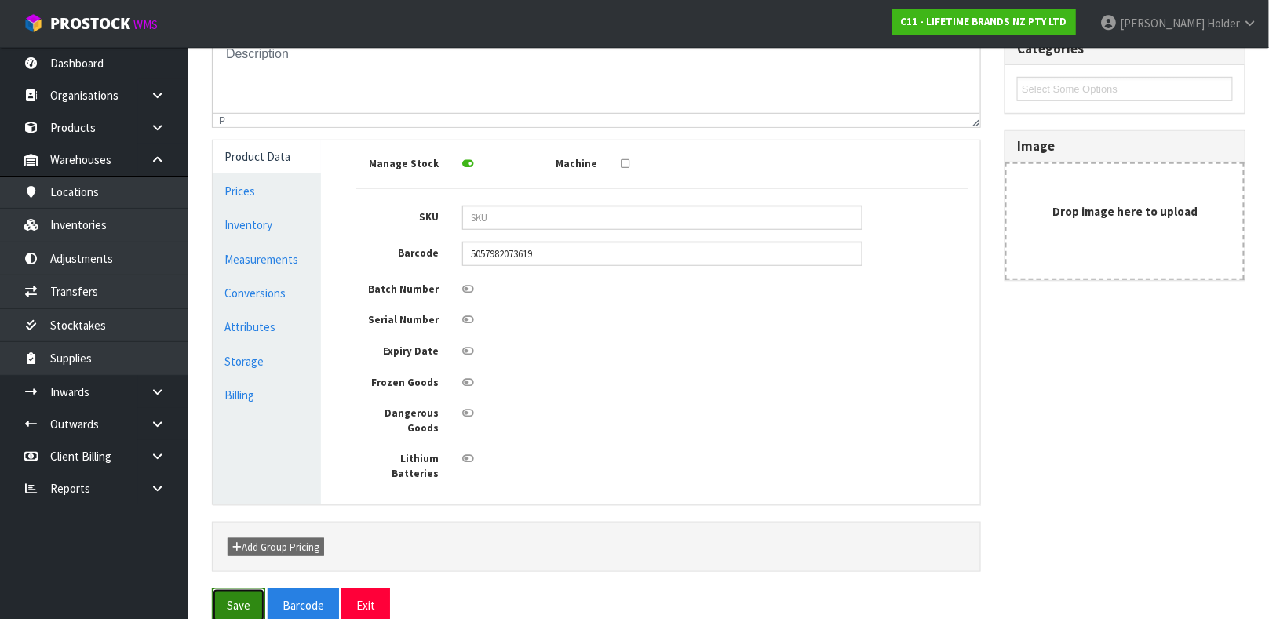
click at [233, 589] on button "Save" at bounding box center [238, 606] width 53 height 34
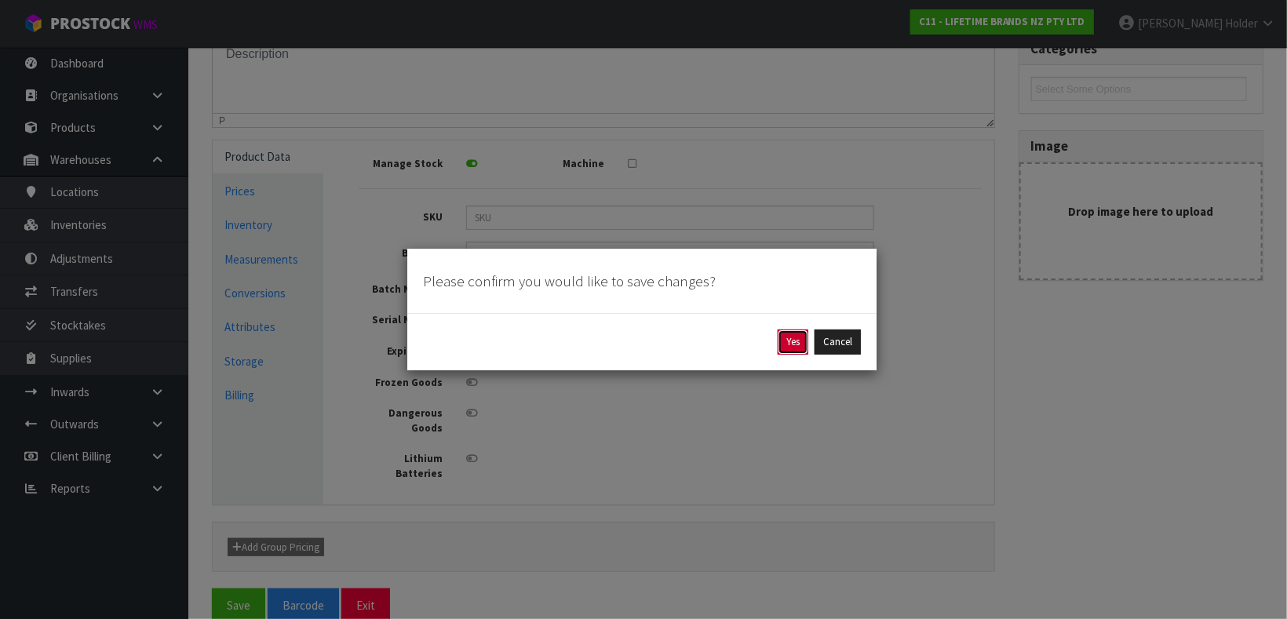
click at [786, 340] on button "Yes" at bounding box center [793, 342] width 31 height 25
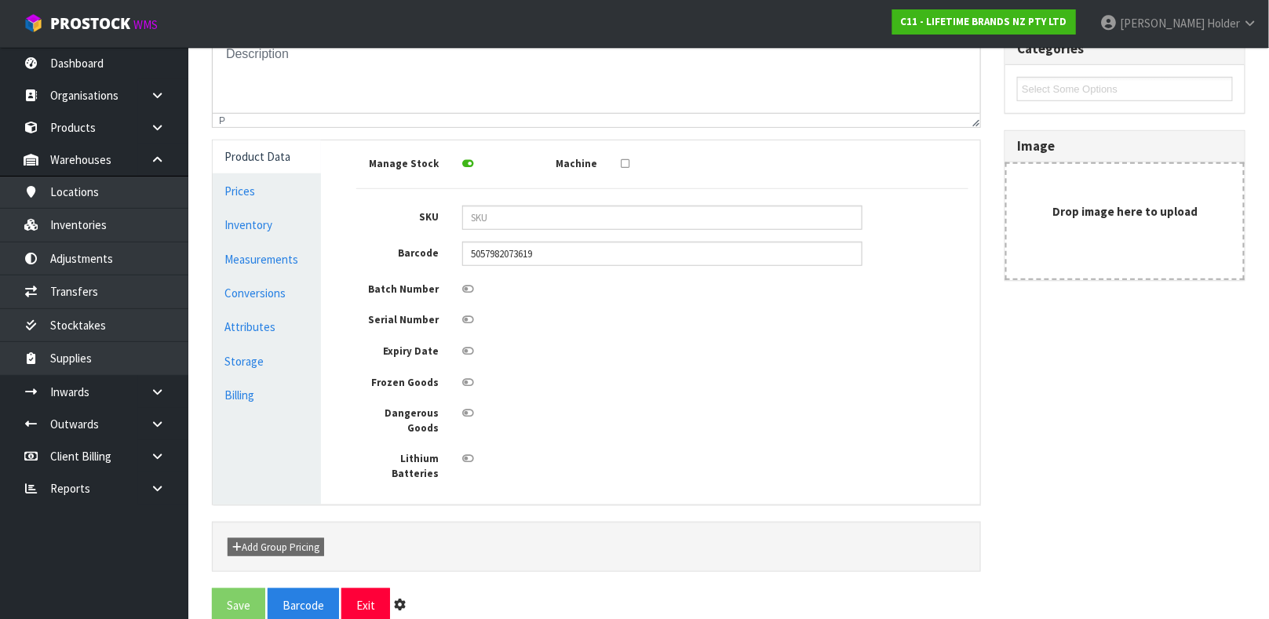
scroll to position [0, 0]
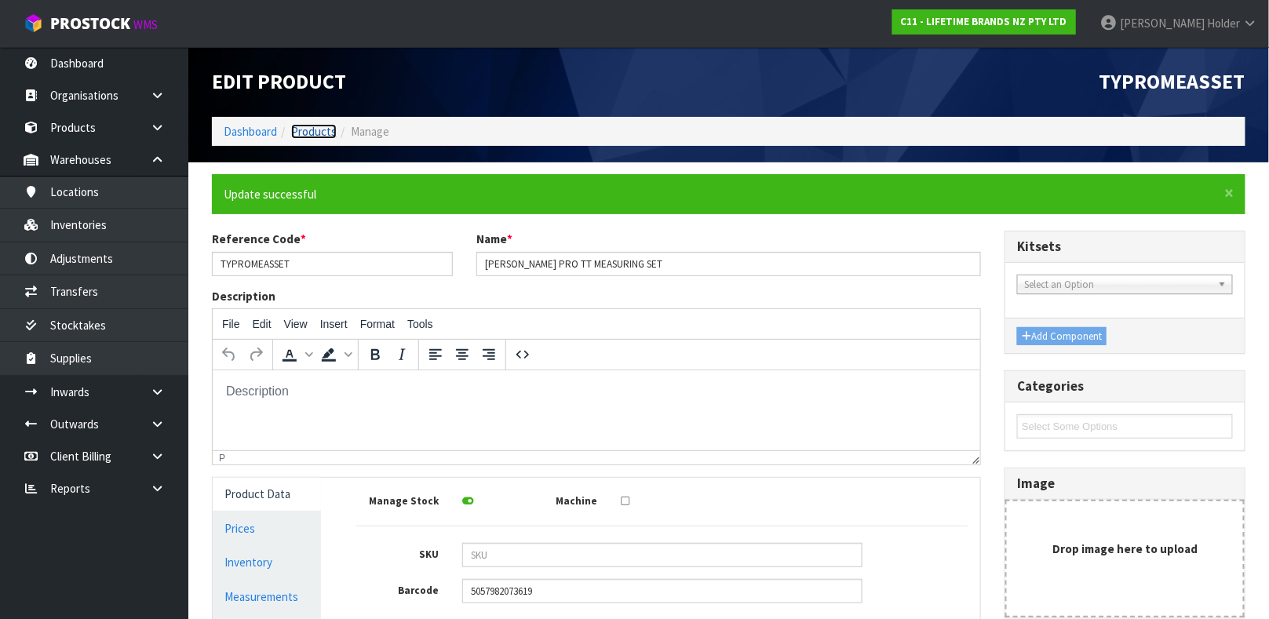
click at [322, 132] on link "Products" at bounding box center [314, 131] width 46 height 15
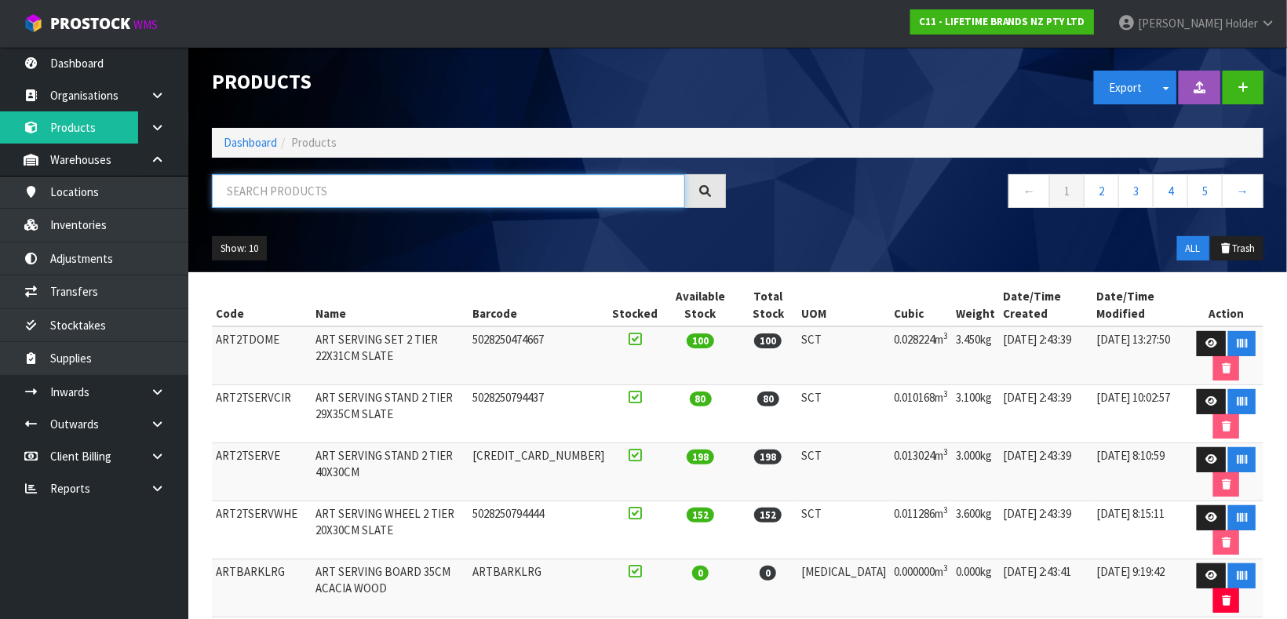
click at [329, 190] on input "text" at bounding box center [448, 191] width 473 height 34
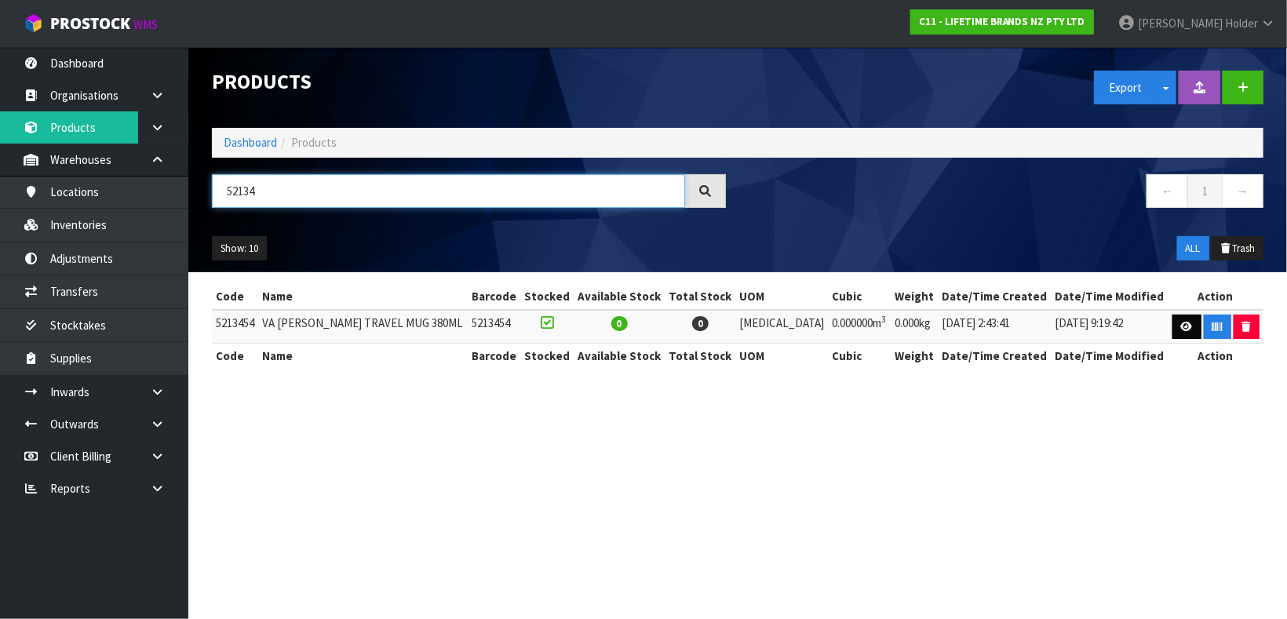
type input "52134"
click at [1175, 318] on link at bounding box center [1186, 327] width 29 height 25
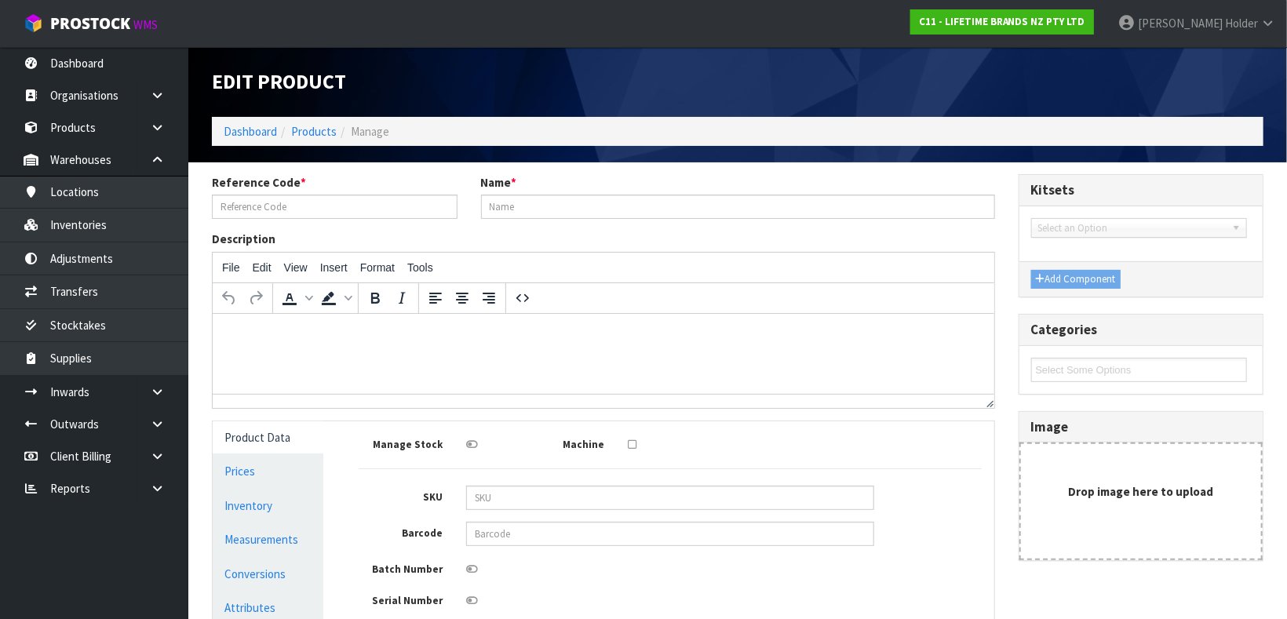
type input "5213454"
type input "VA ALICE TRAVEL MUG 380ML"
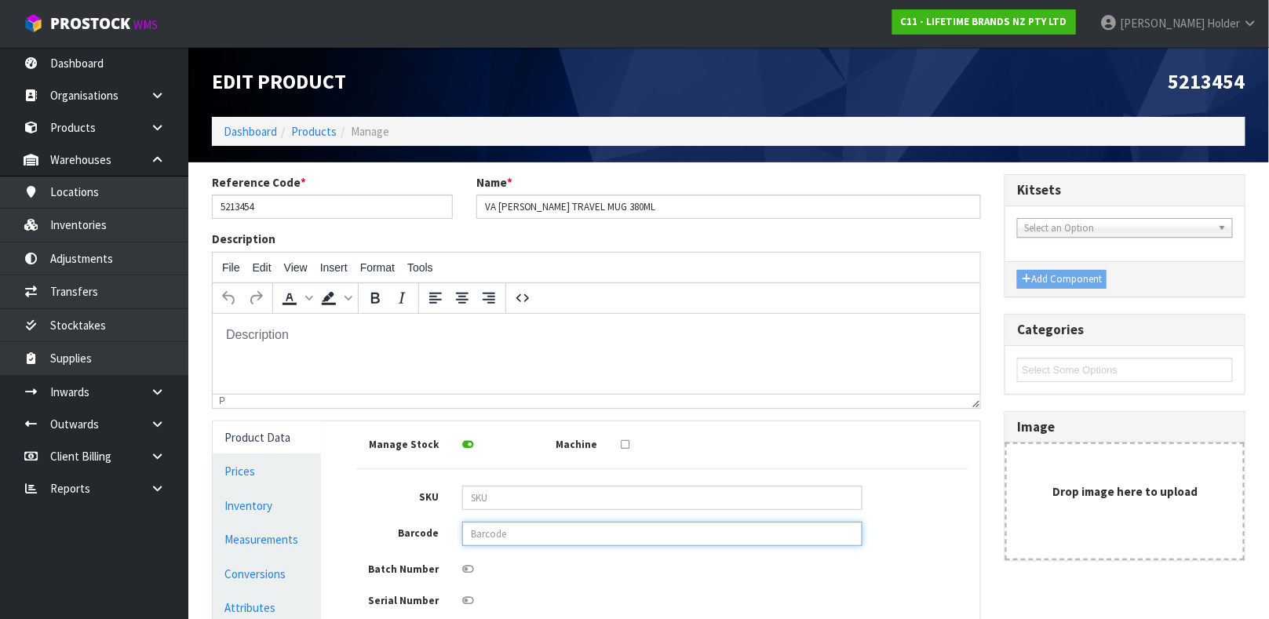
click at [519, 522] on input "text" at bounding box center [662, 534] width 400 height 24
type input "5050993309371"
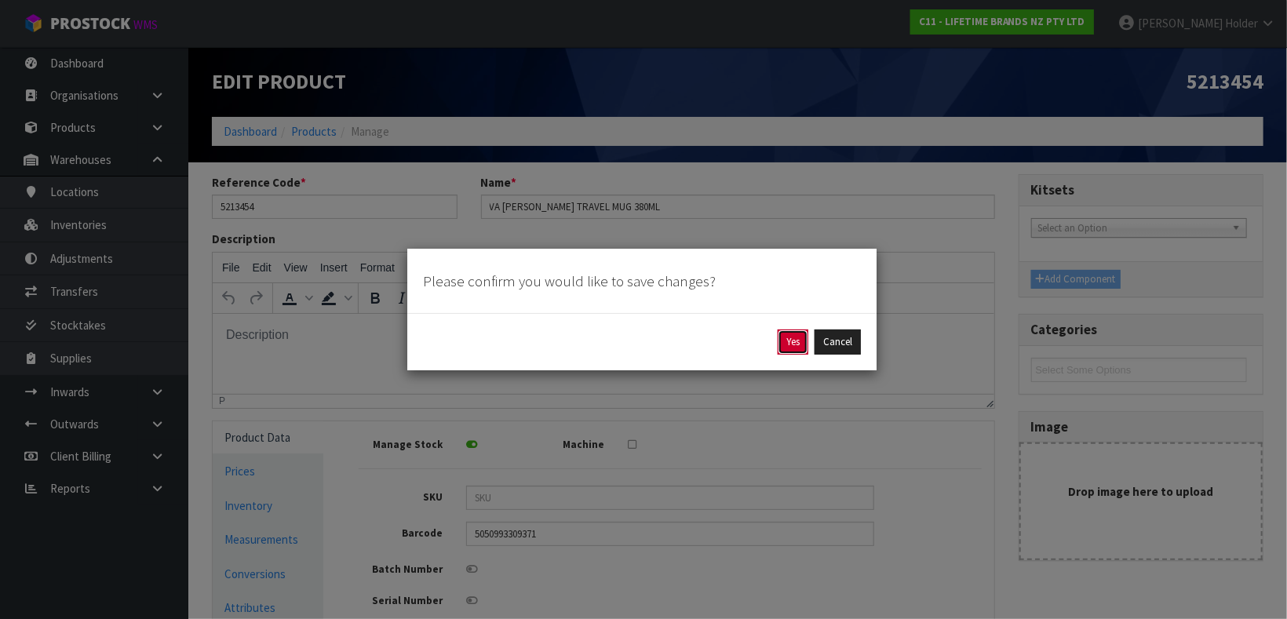
drag, startPoint x: 797, startPoint y: 330, endPoint x: 559, endPoint y: 16, distance: 394.3
click at [797, 330] on button "Yes" at bounding box center [793, 342] width 31 height 25
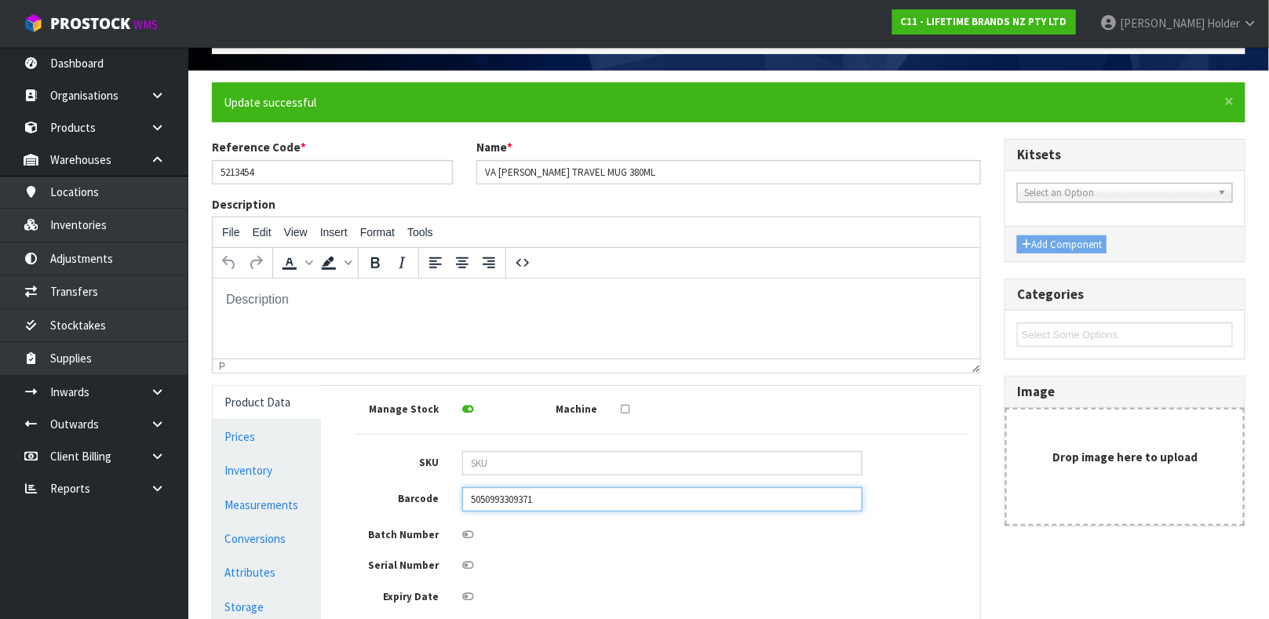
scroll to position [235, 0]
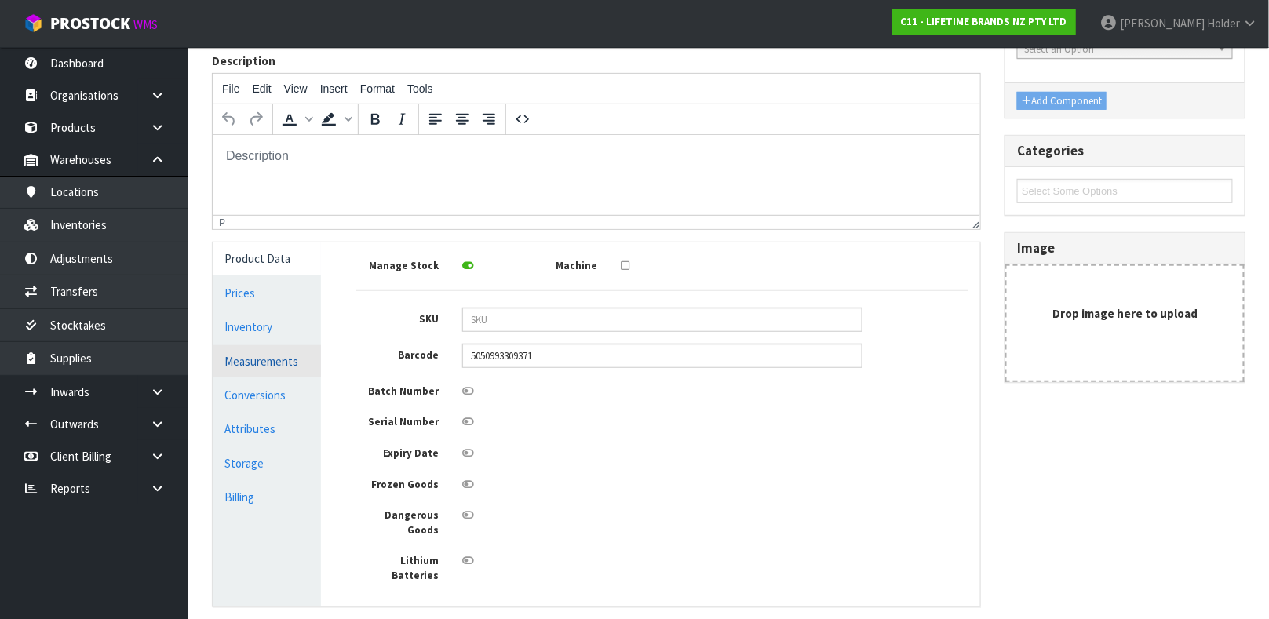
click at [258, 364] on link "Measurements" at bounding box center [267, 361] width 108 height 32
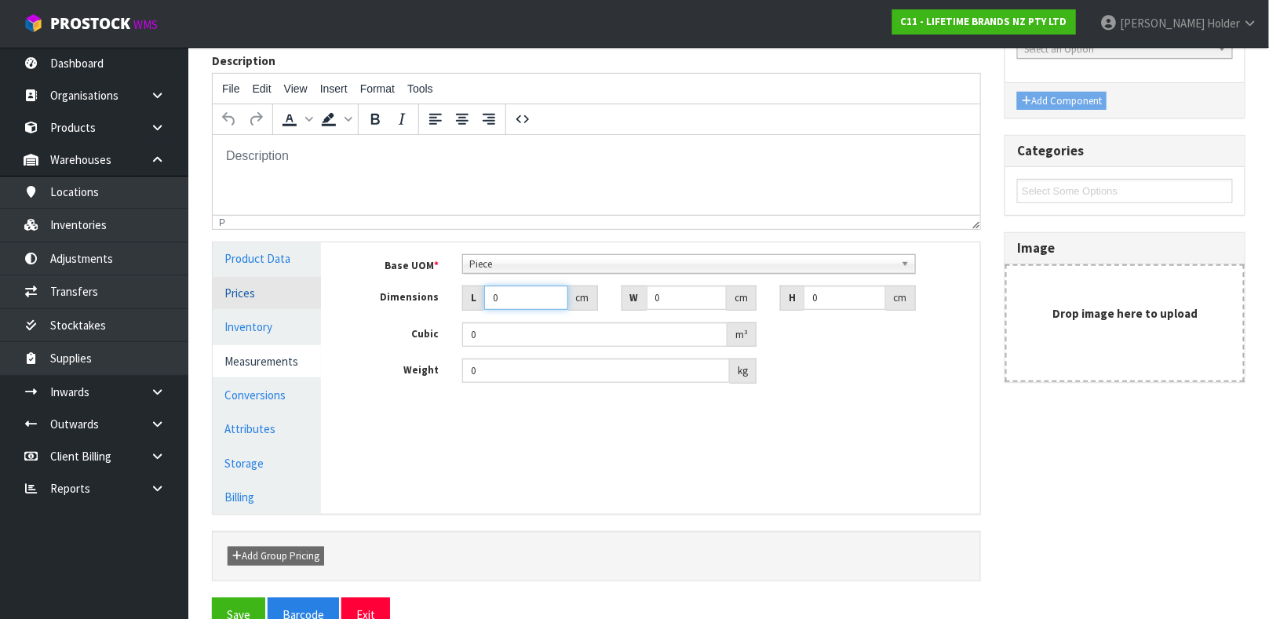
drag, startPoint x: 512, startPoint y: 293, endPoint x: 299, endPoint y: 290, distance: 212.7
click at [301, 290] on div "Product Data Prices Inventory Measurements Conversions Attributes Storage Billi…" at bounding box center [596, 377] width 791 height 271
type input "7"
type input "0.000001"
type input "7"
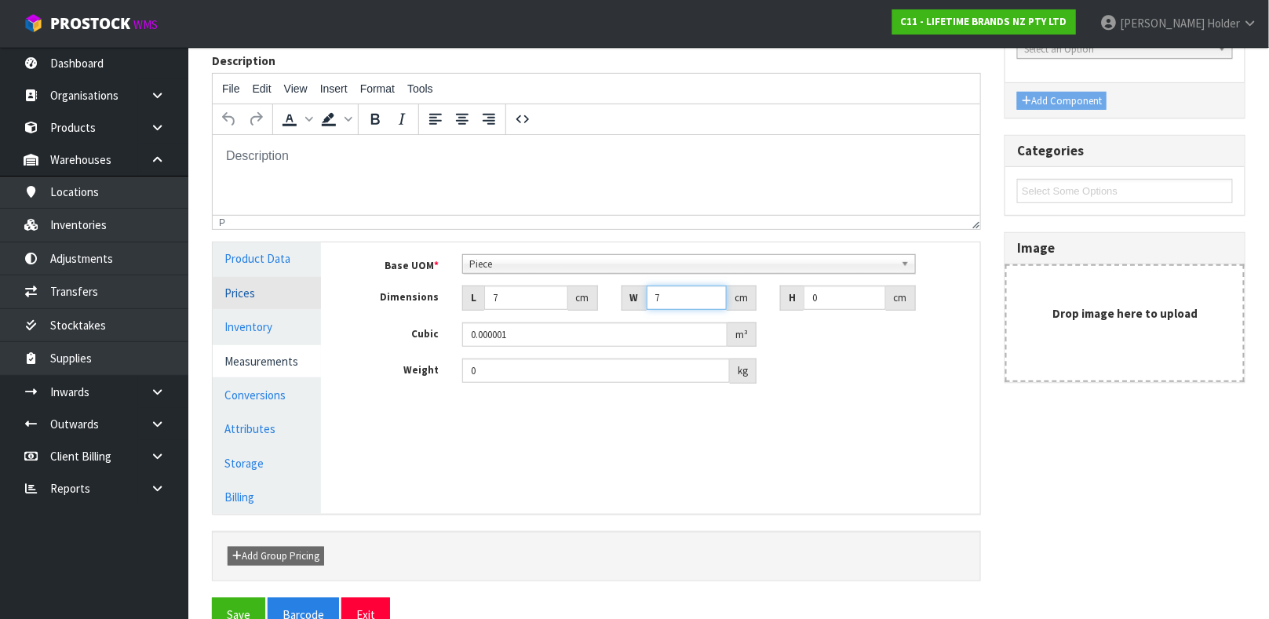
type input "7"
type input "1"
type input "0.000049"
type input "15"
type input "0.000735"
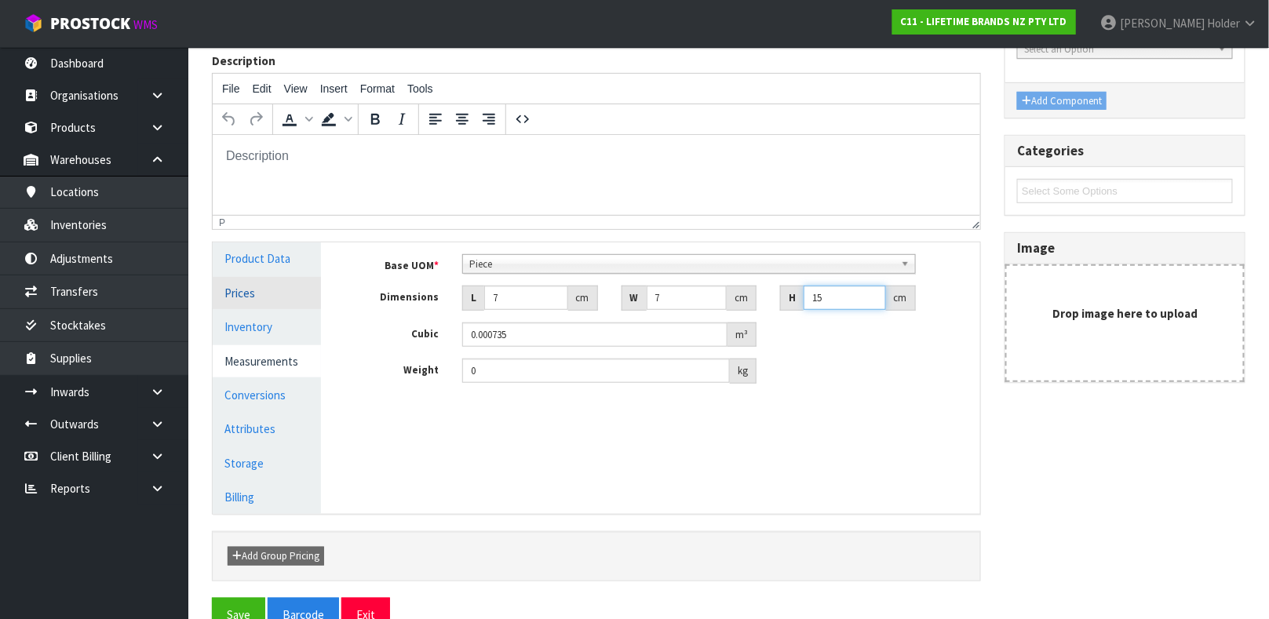
type input "15"
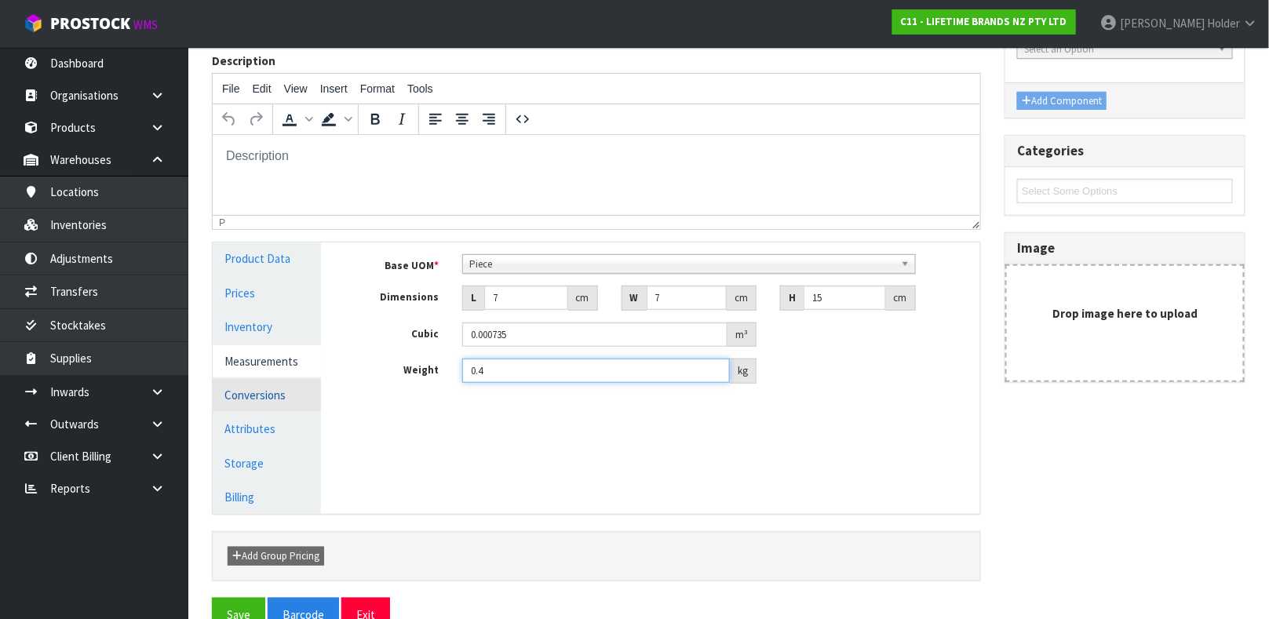
type input "0.4"
click at [296, 396] on link "Conversions" at bounding box center [267, 395] width 108 height 32
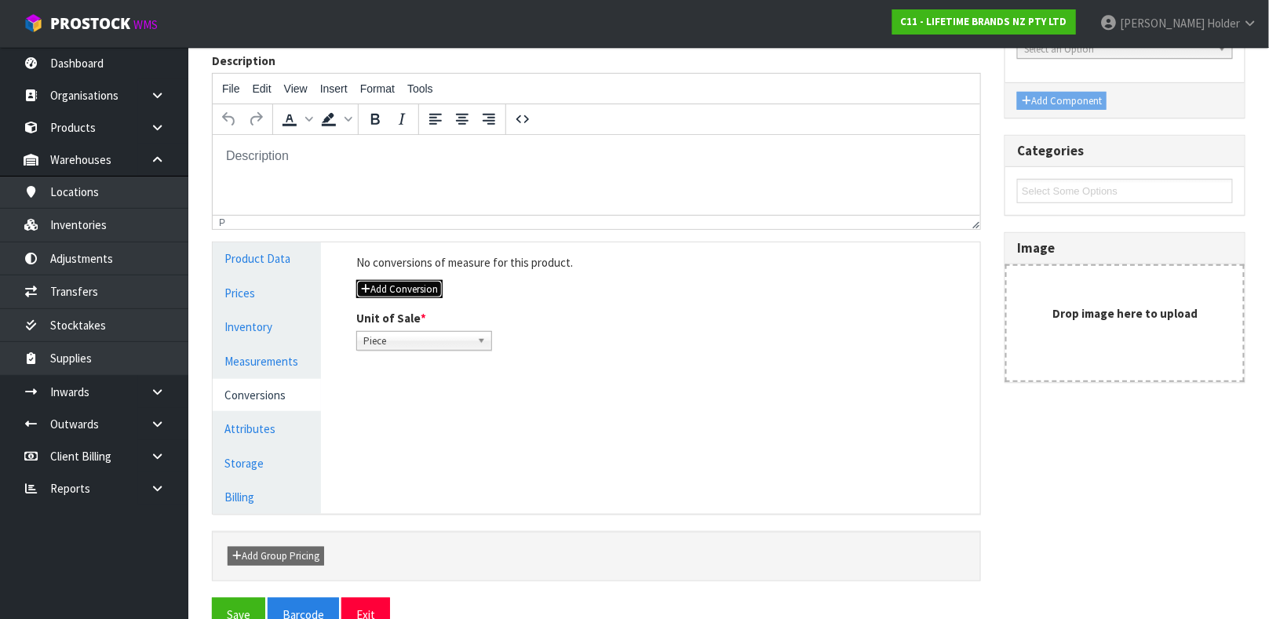
click at [418, 282] on button "Add Conversion" at bounding box center [399, 289] width 86 height 19
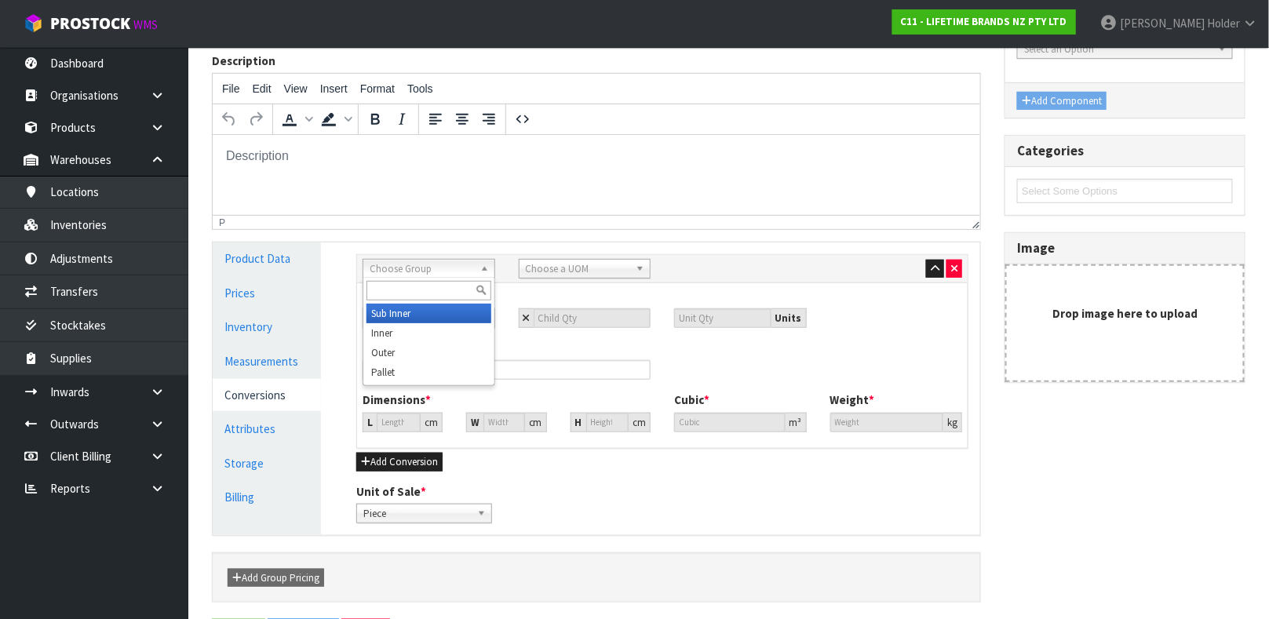
click at [451, 268] on span "Choose Group" at bounding box center [422, 269] width 104 height 19
type input "in"
click at [426, 334] on li "In ner" at bounding box center [428, 333] width 125 height 20
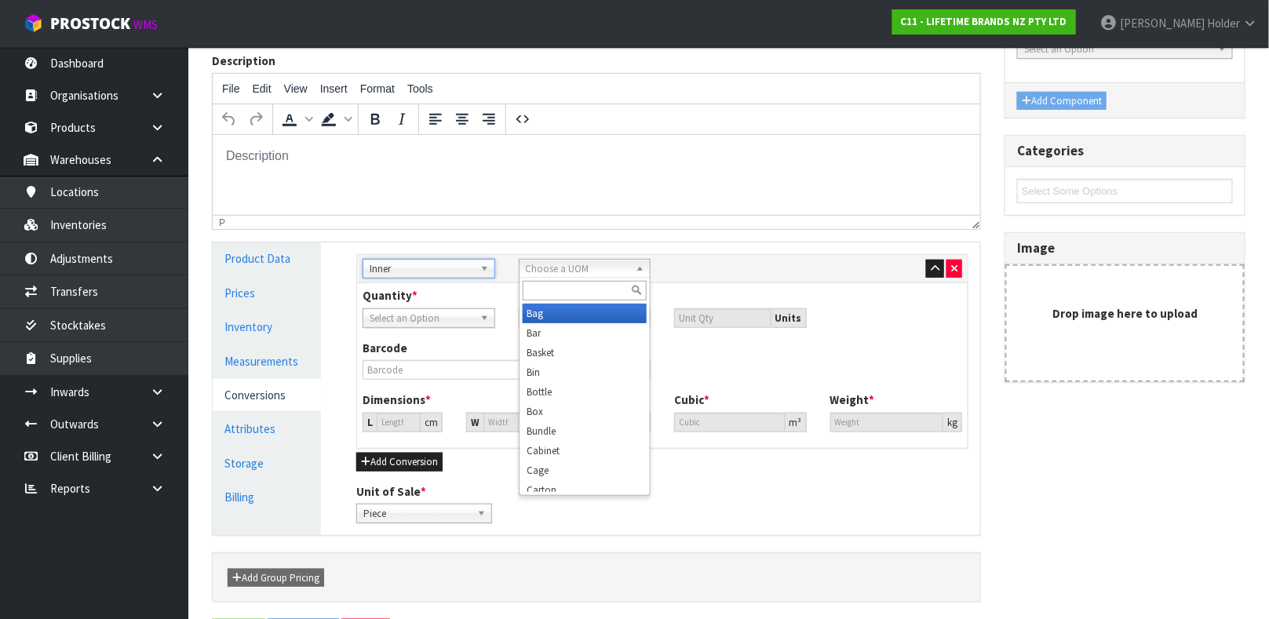
click at [542, 273] on span "Choose a UOM" at bounding box center [578, 269] width 104 height 19
type input "sub"
click at [542, 319] on em "Sub" at bounding box center [535, 313] width 16 height 13
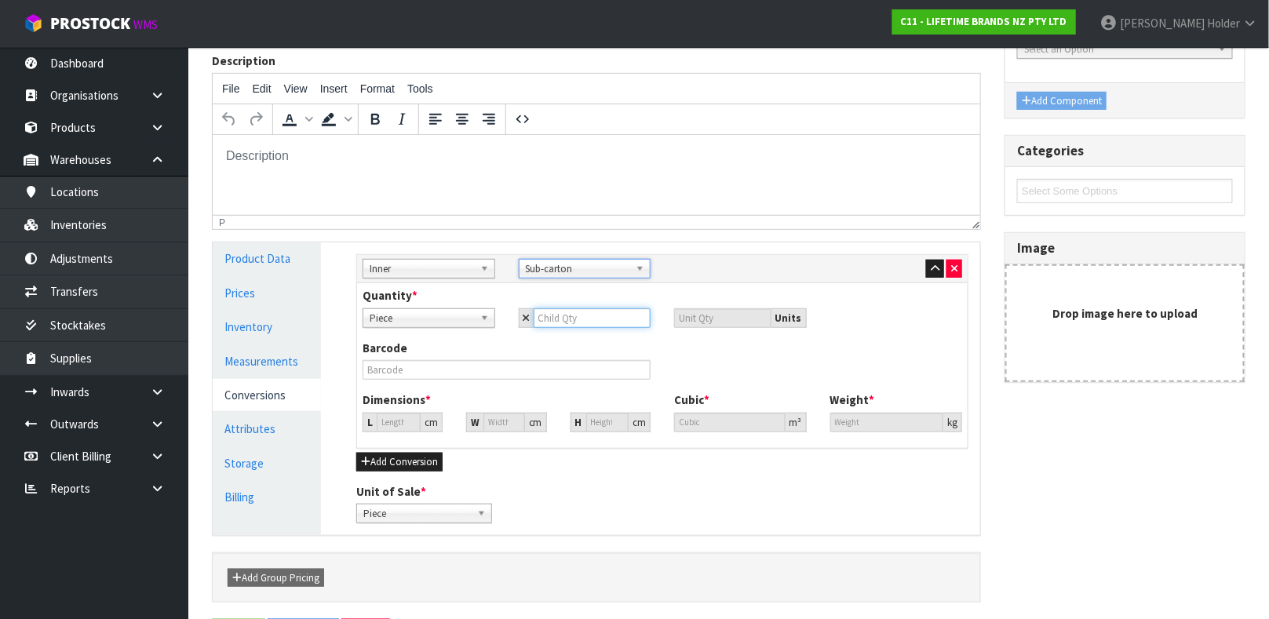
click at [561, 318] on input "number" at bounding box center [593, 318] width 118 height 20
type input "6"
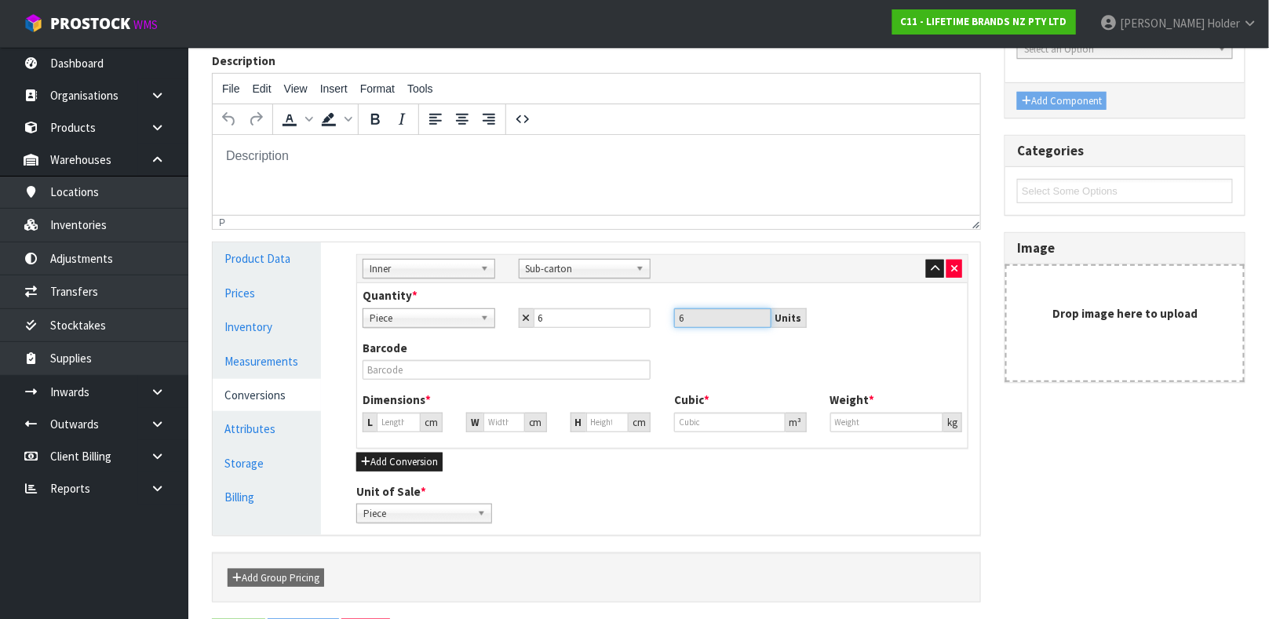
type input "16.399"
type input "0.00441"
type input "2.4"
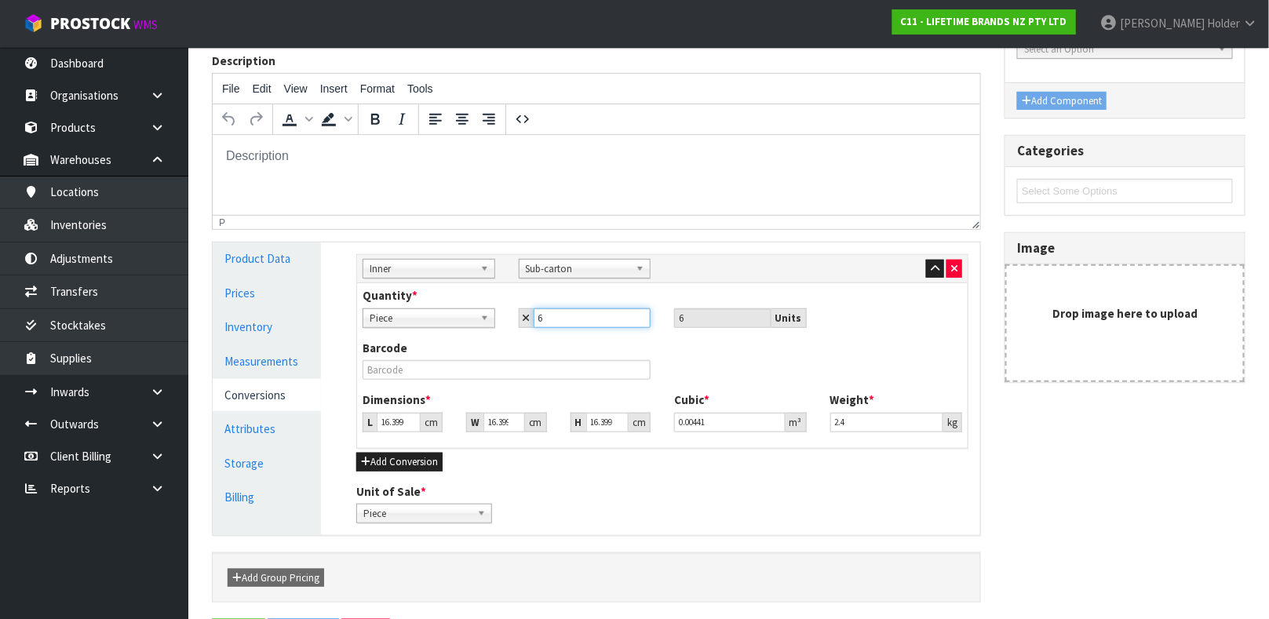
click at [561, 318] on input "6" at bounding box center [593, 318] width 118 height 20
type input "4"
type input "2"
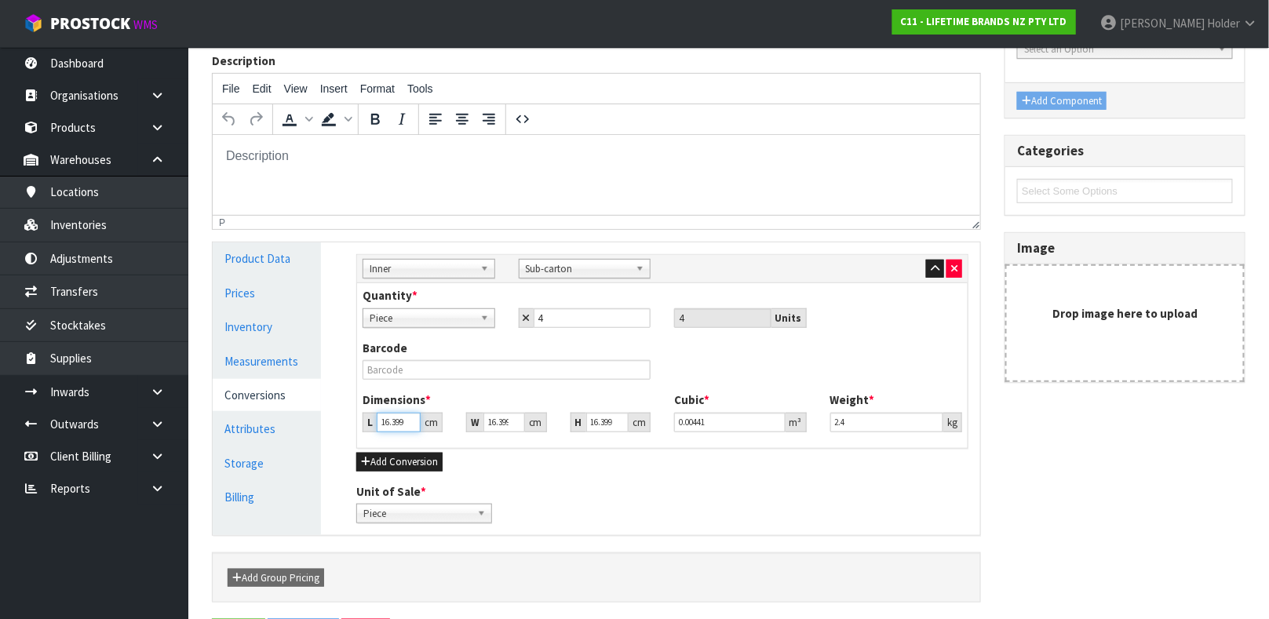
type input "0.000538"
type input "21"
type input "0.005647"
type input "21"
type input "2"
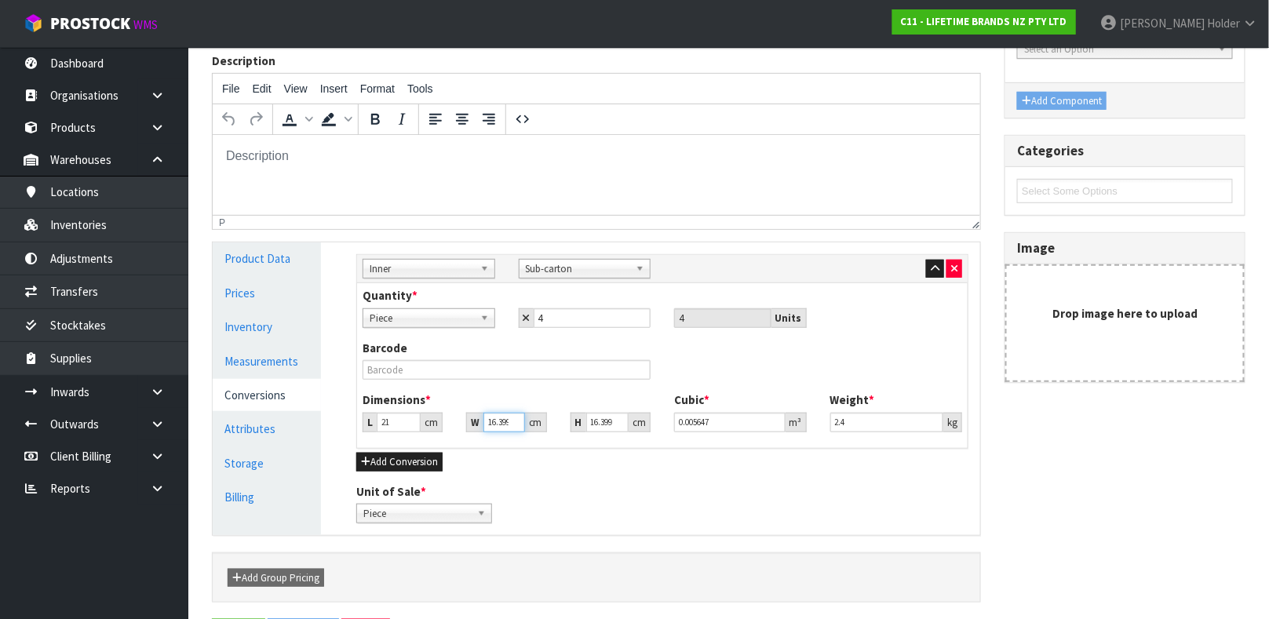
type input "0.000689"
type input "21"
type input "0.007232"
type input "21"
type input "1"
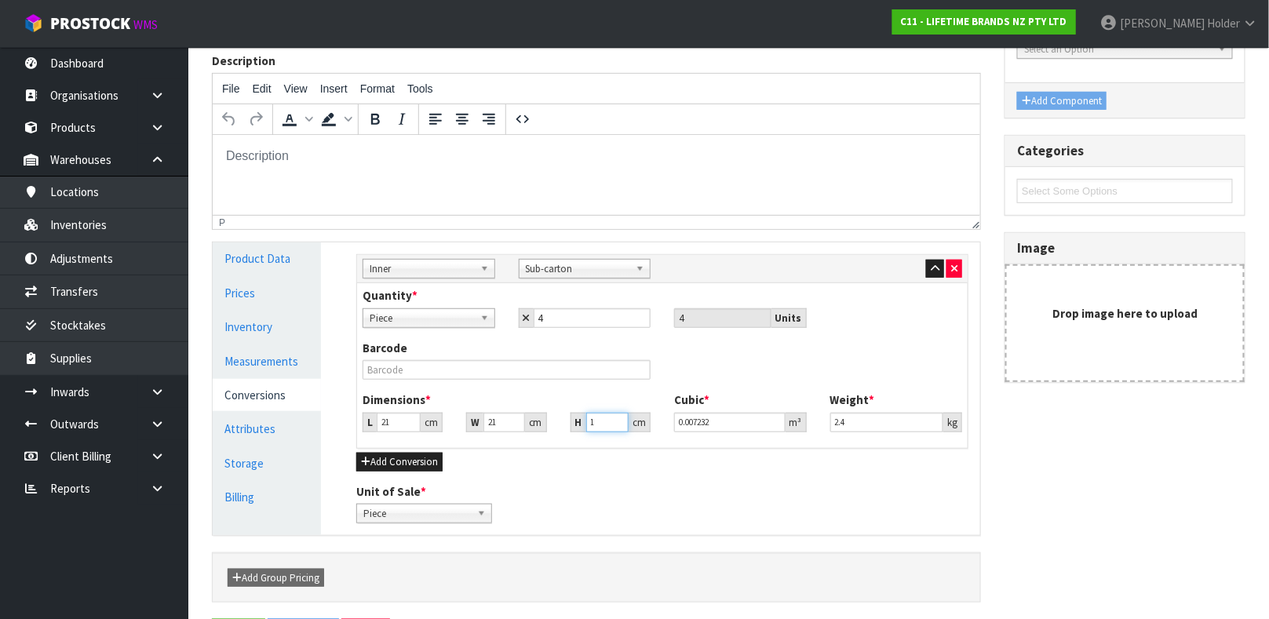
type input "0.000441"
type input "15"
type input "0.006615"
type input "15"
drag, startPoint x: 902, startPoint y: 425, endPoint x: 646, endPoint y: 398, distance: 258.1
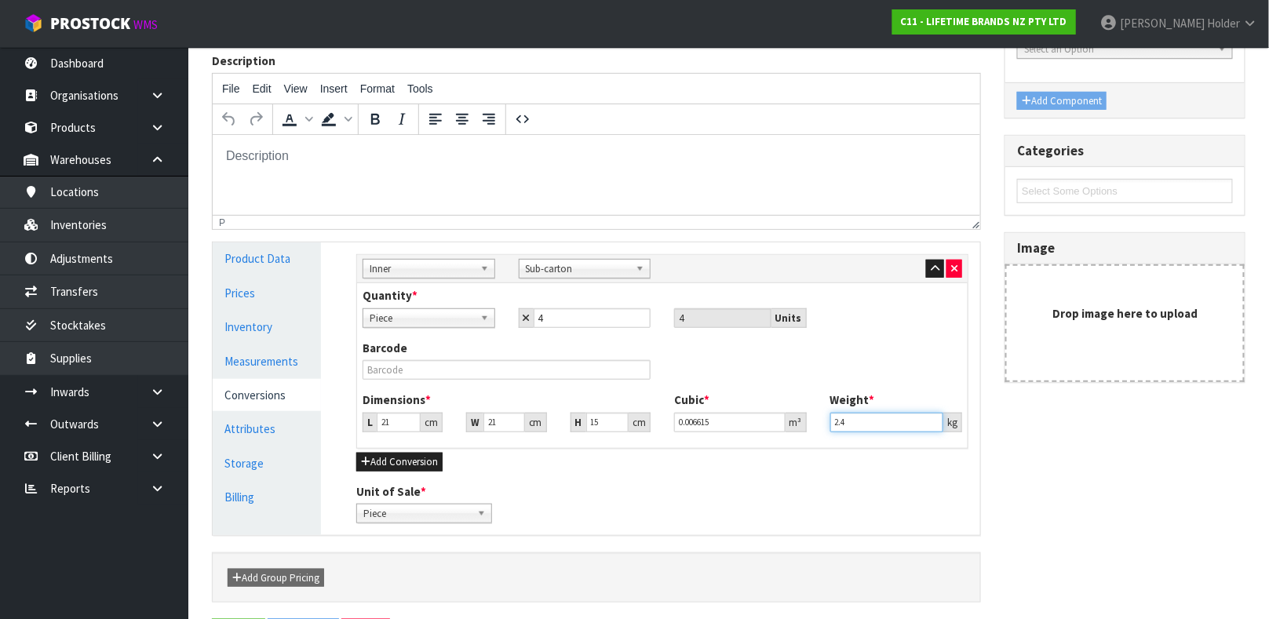
click at [646, 398] on div "Dimensions * L 21 cm W 21 cm H 15 cm Cubic * 0.006615 m³ Weight * 2.4 kg" at bounding box center [662, 418] width 623 height 52
type input "1.85"
click at [385, 374] on input "text" at bounding box center [507, 370] width 288 height 20
type input "15050993309378"
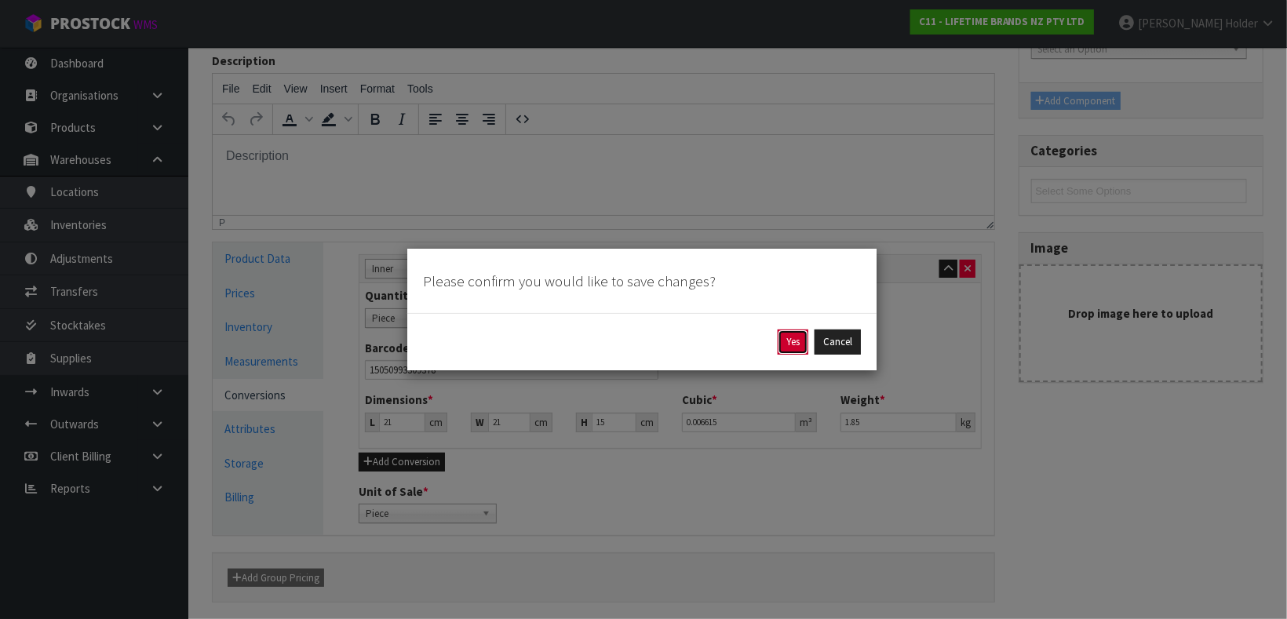
click at [795, 351] on button "Yes" at bounding box center [793, 342] width 31 height 25
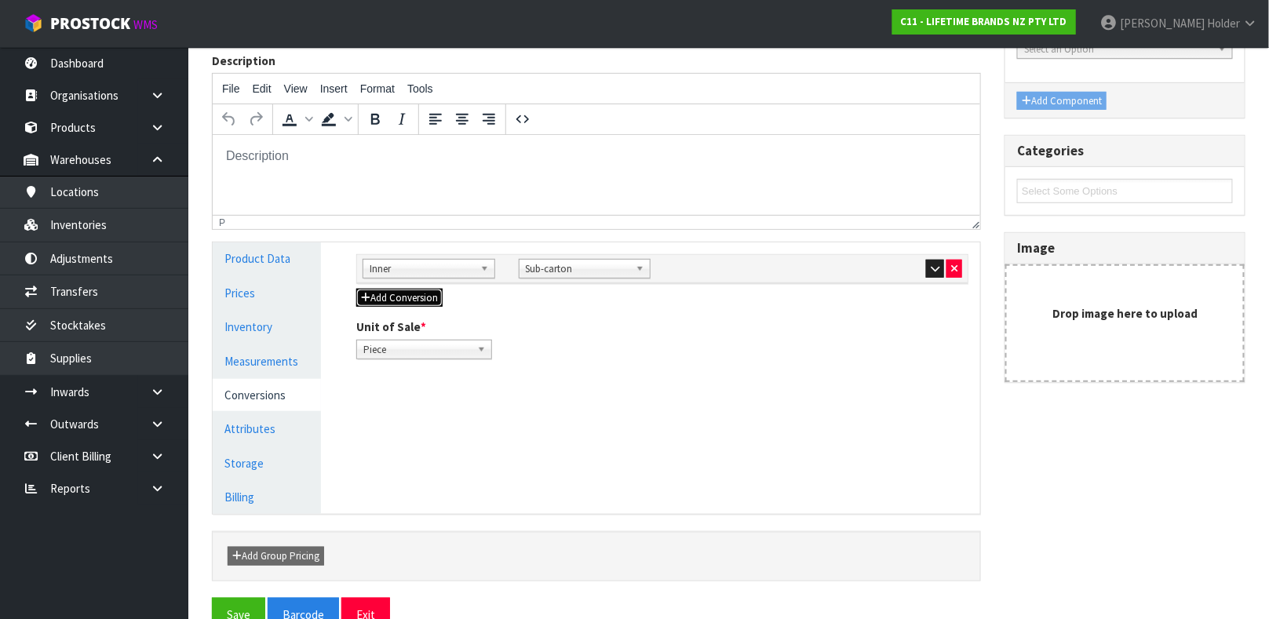
click at [370, 291] on button "Add Conversion" at bounding box center [399, 298] width 86 height 19
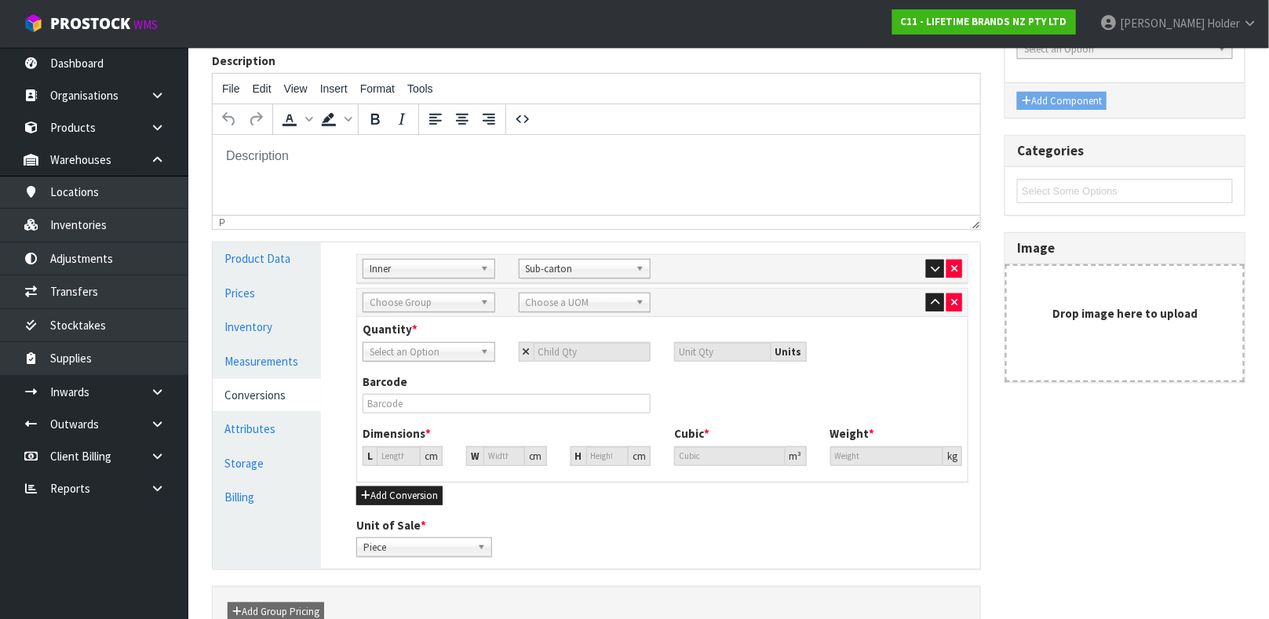
click at [432, 308] on span "Choose Group" at bounding box center [422, 302] width 104 height 19
type input "ou"
click at [430, 348] on li "Ou ter" at bounding box center [428, 347] width 125 height 20
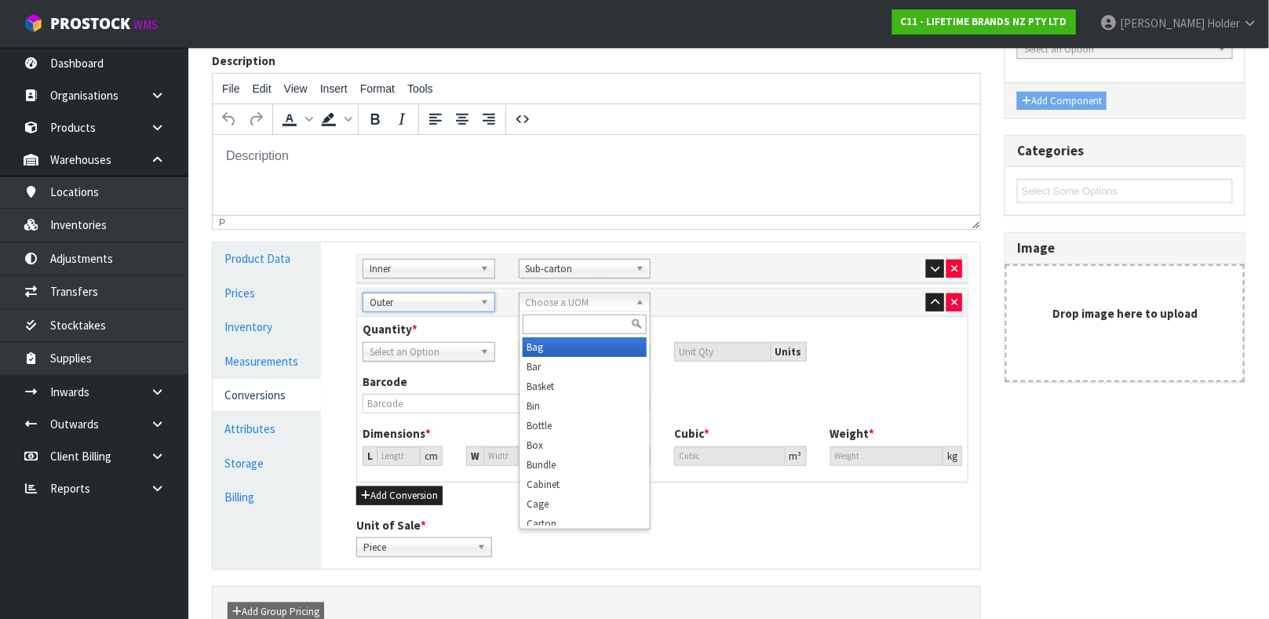
click at [534, 306] on span "Choose a UOM" at bounding box center [578, 302] width 104 height 19
type input "car"
click at [549, 343] on li "Car ton" at bounding box center [585, 347] width 125 height 20
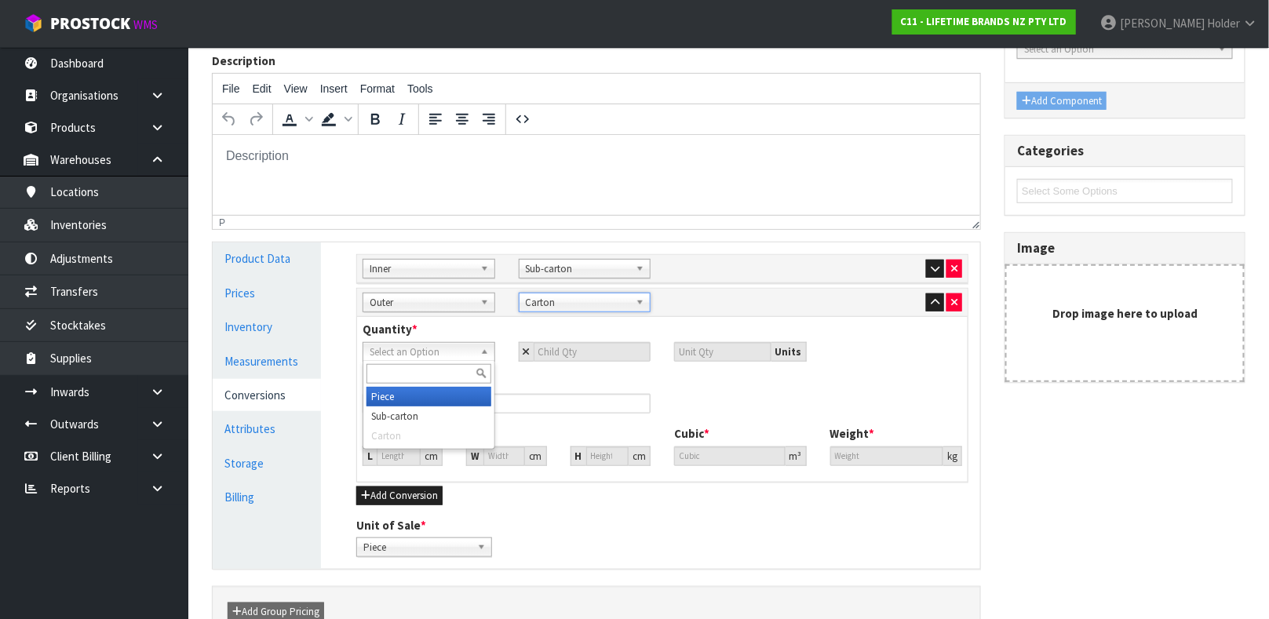
click at [472, 346] on span "Select an Option" at bounding box center [422, 352] width 104 height 19
click at [439, 411] on li "Sub-carton" at bounding box center [428, 417] width 125 height 20
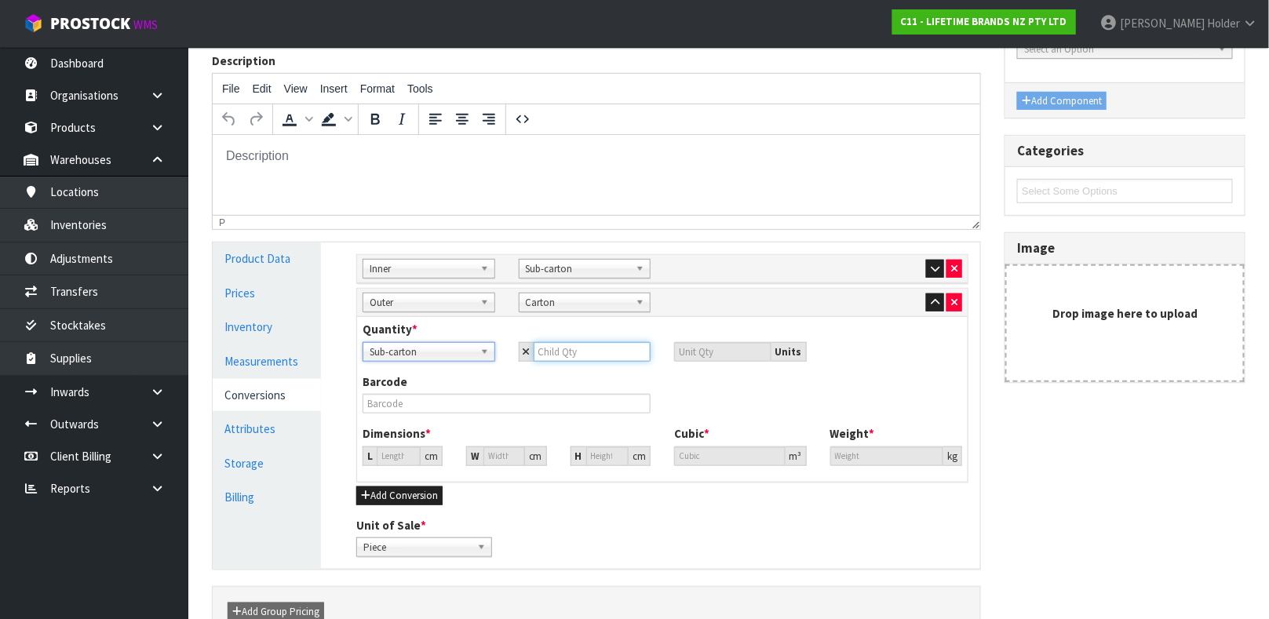
click at [550, 358] on input "number" at bounding box center [593, 352] width 118 height 20
type input "6"
type input "24"
type input "6"
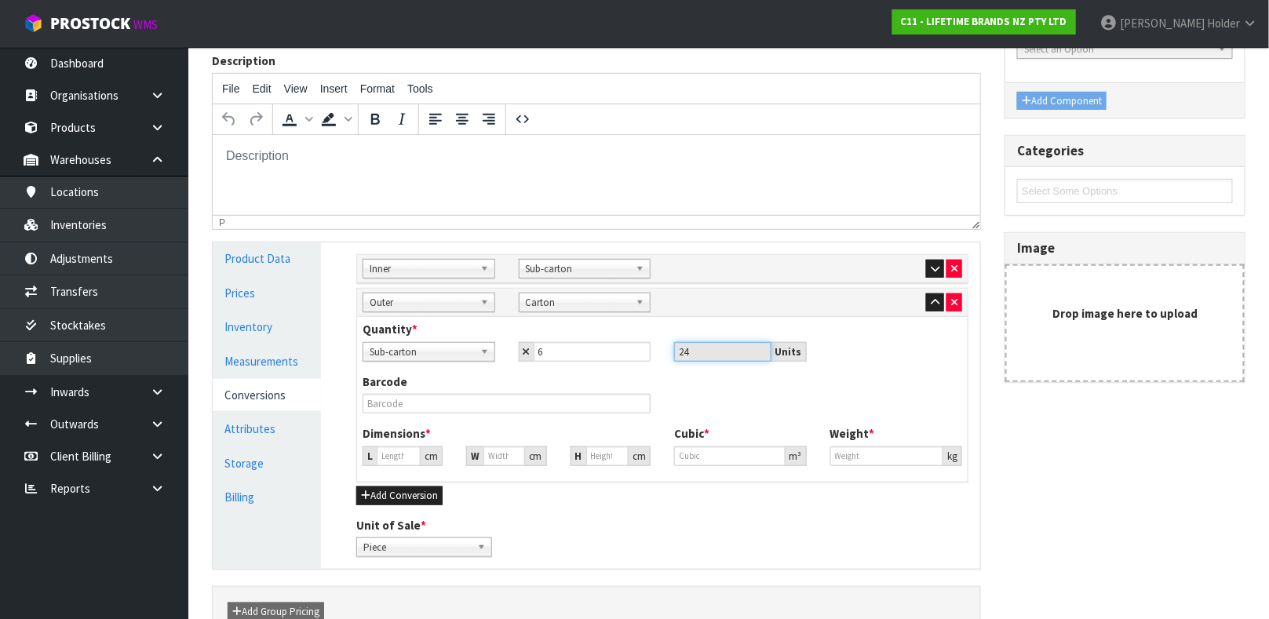
type input "26.032"
type input "0.01764"
type input "9.6"
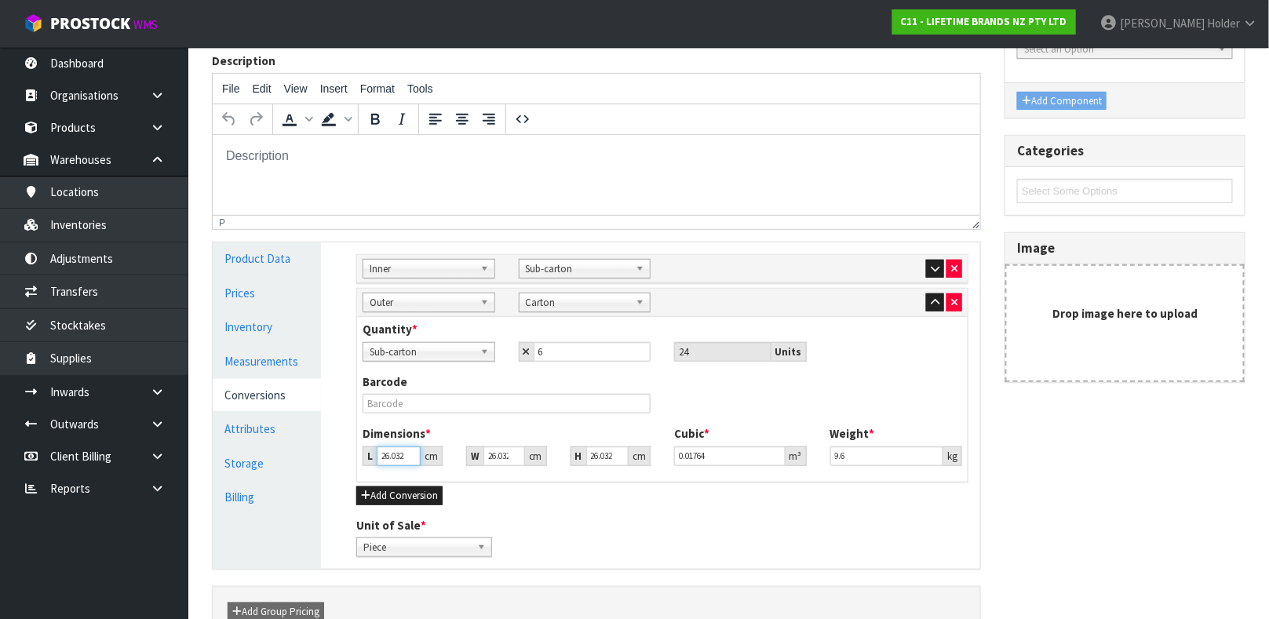
type input "4"
type input "0.002711"
type input "43"
type input "0.02914"
type input "43"
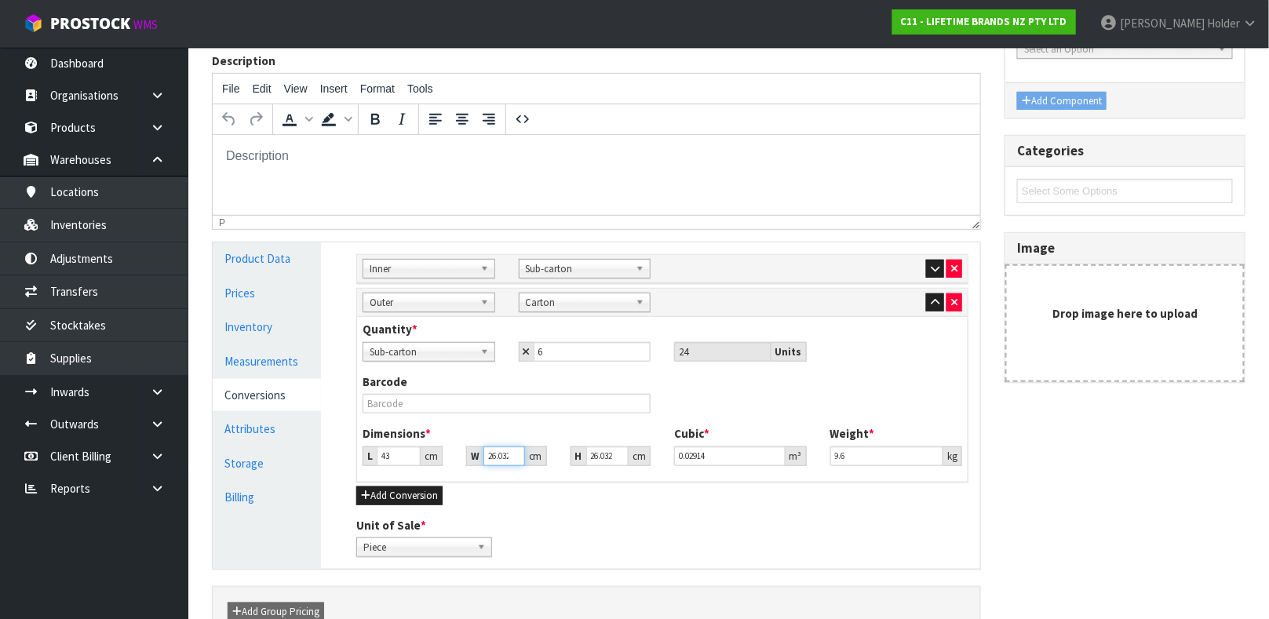
type input "6"
type input "0.006716"
type input "62"
type input "0.069401"
type input "62"
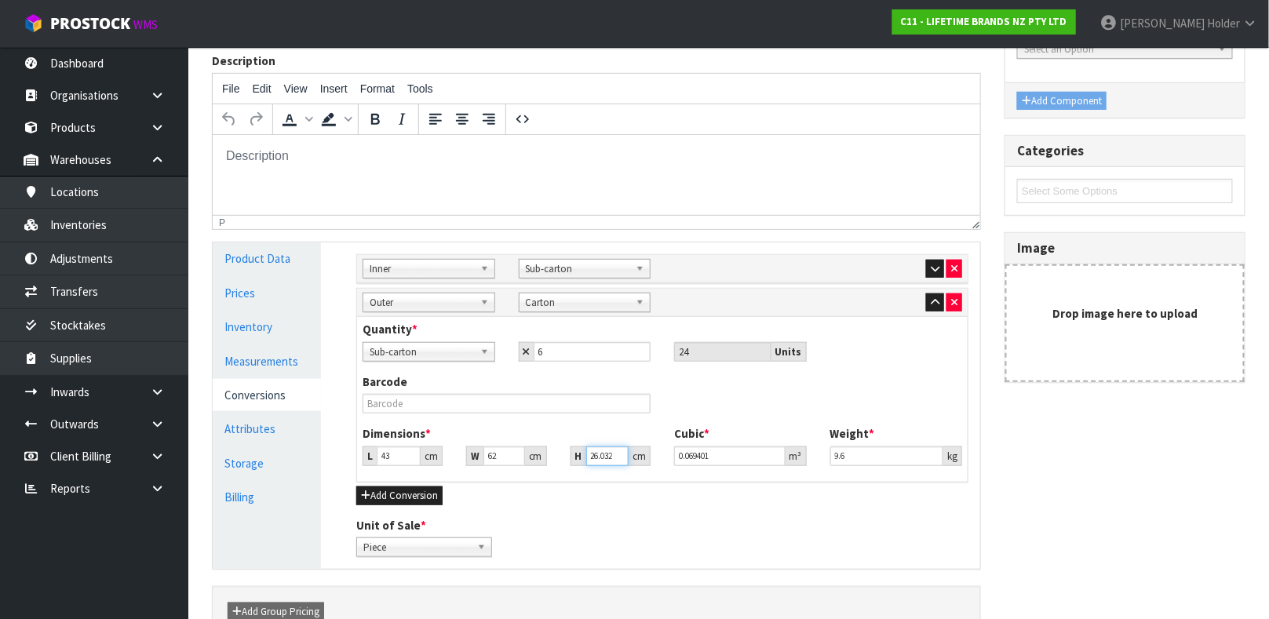
type input "1"
type input "0.002666"
type input "19"
type input "0.050654"
type input "19"
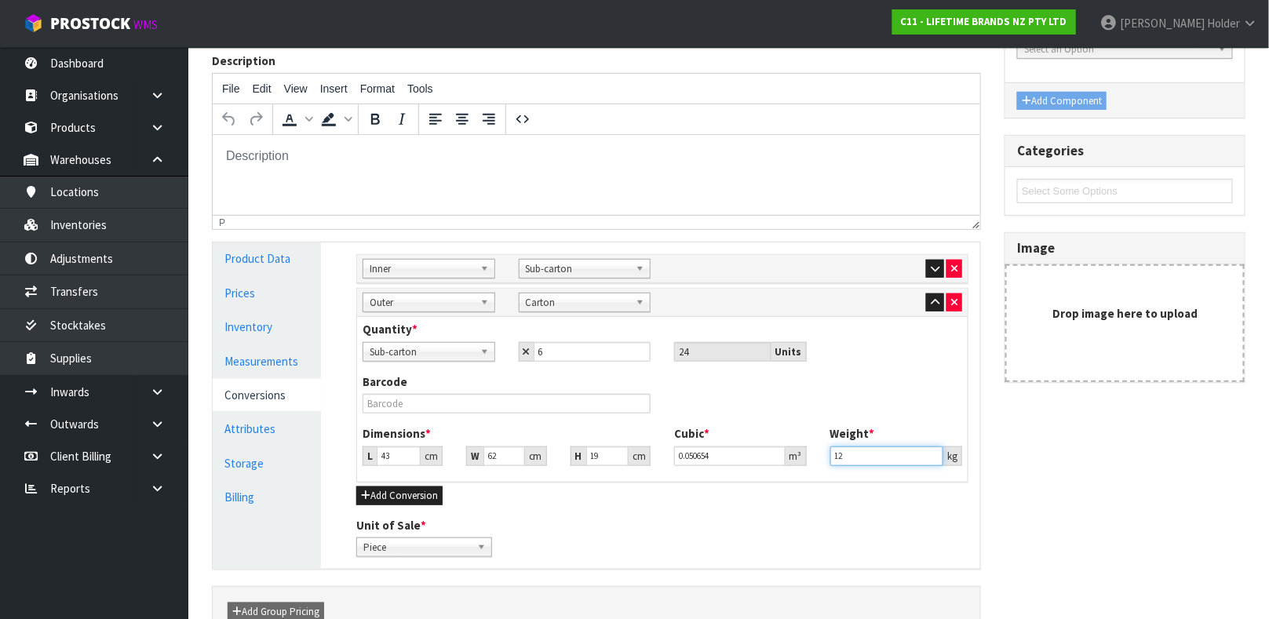
type input "12"
click at [519, 397] on input "text" at bounding box center [507, 404] width 288 height 20
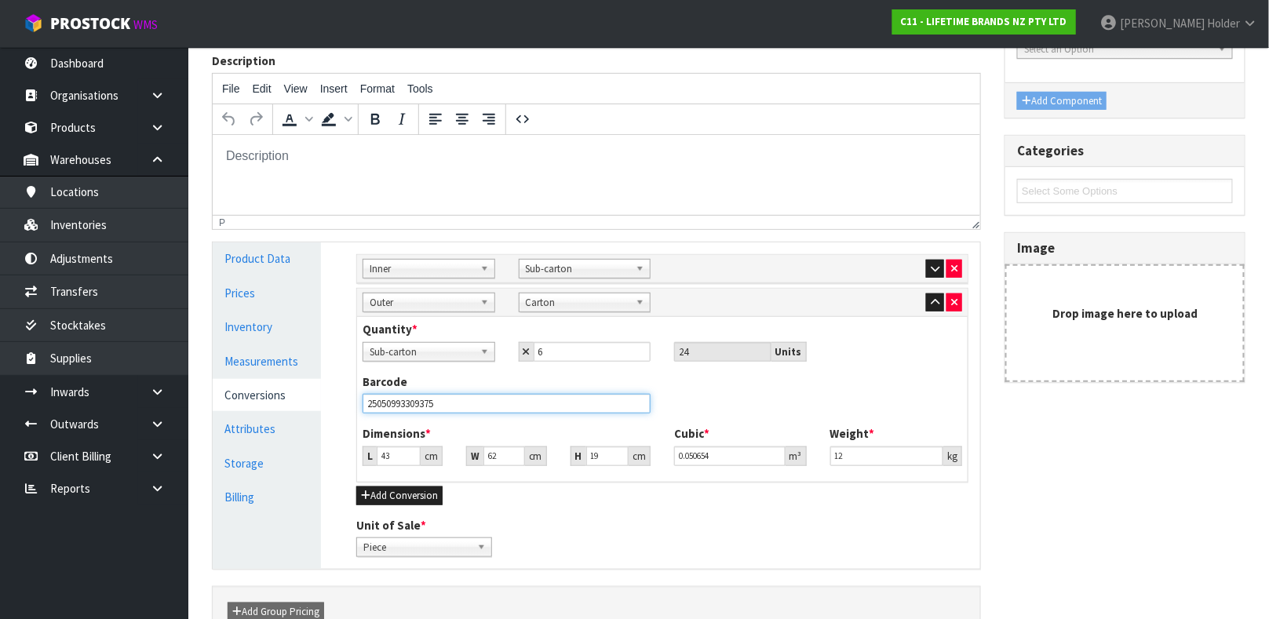
type input "25050993309375"
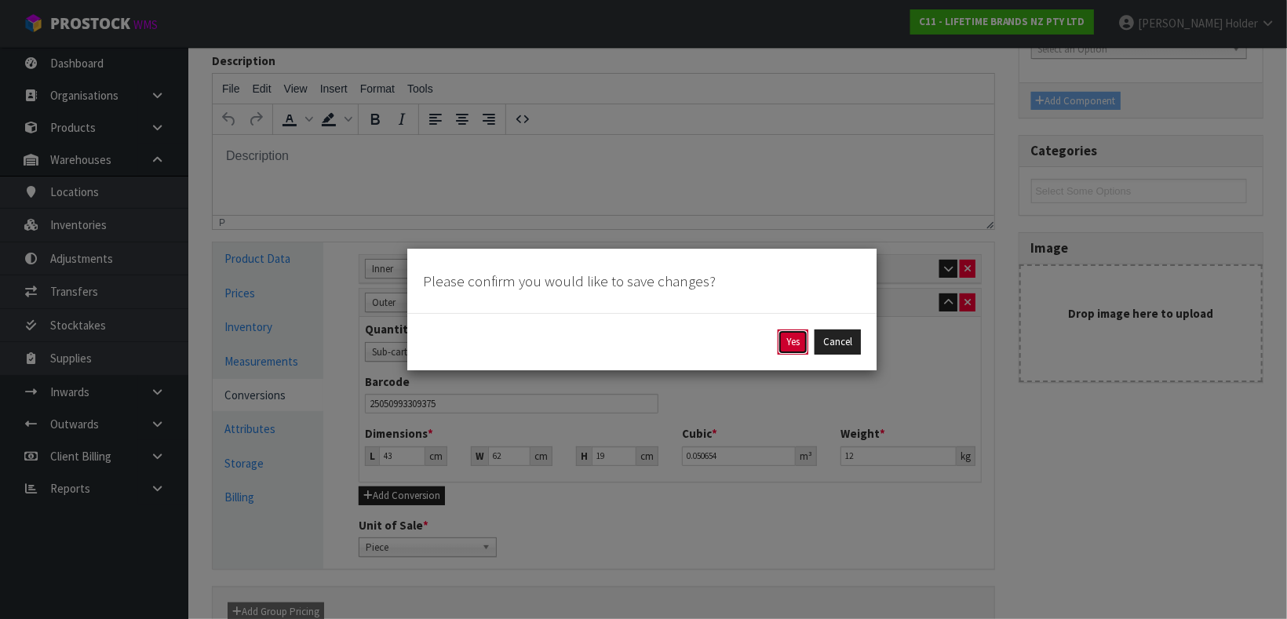
click at [795, 340] on button "Yes" at bounding box center [793, 342] width 31 height 25
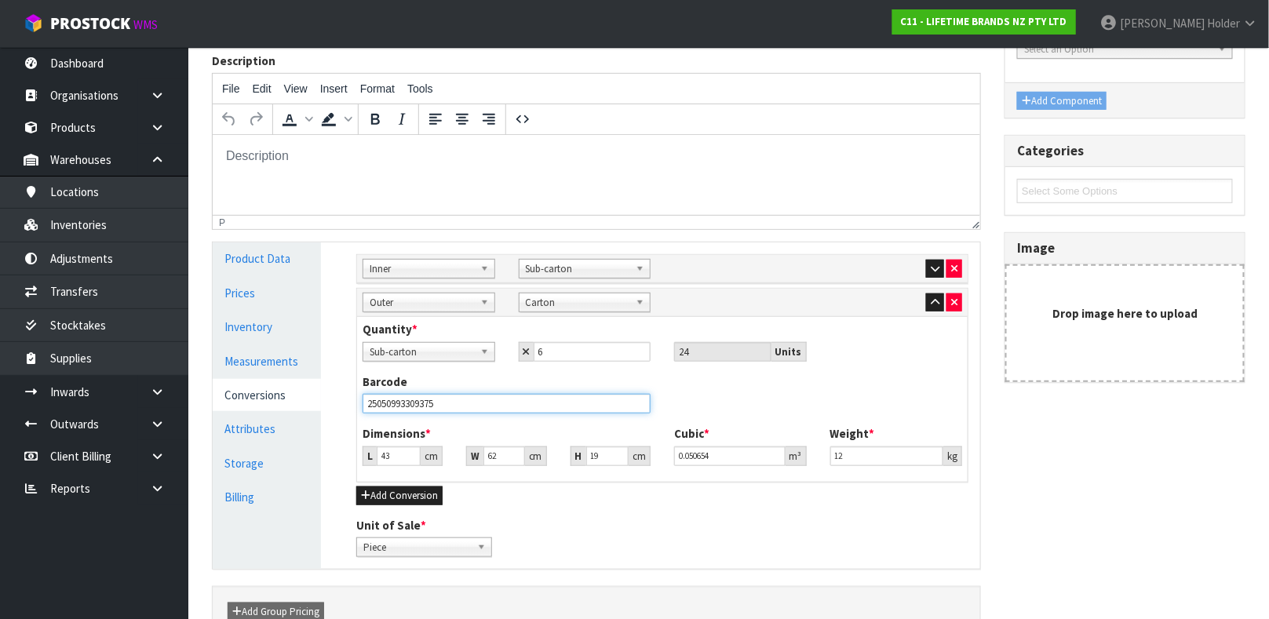
scroll to position [0, 0]
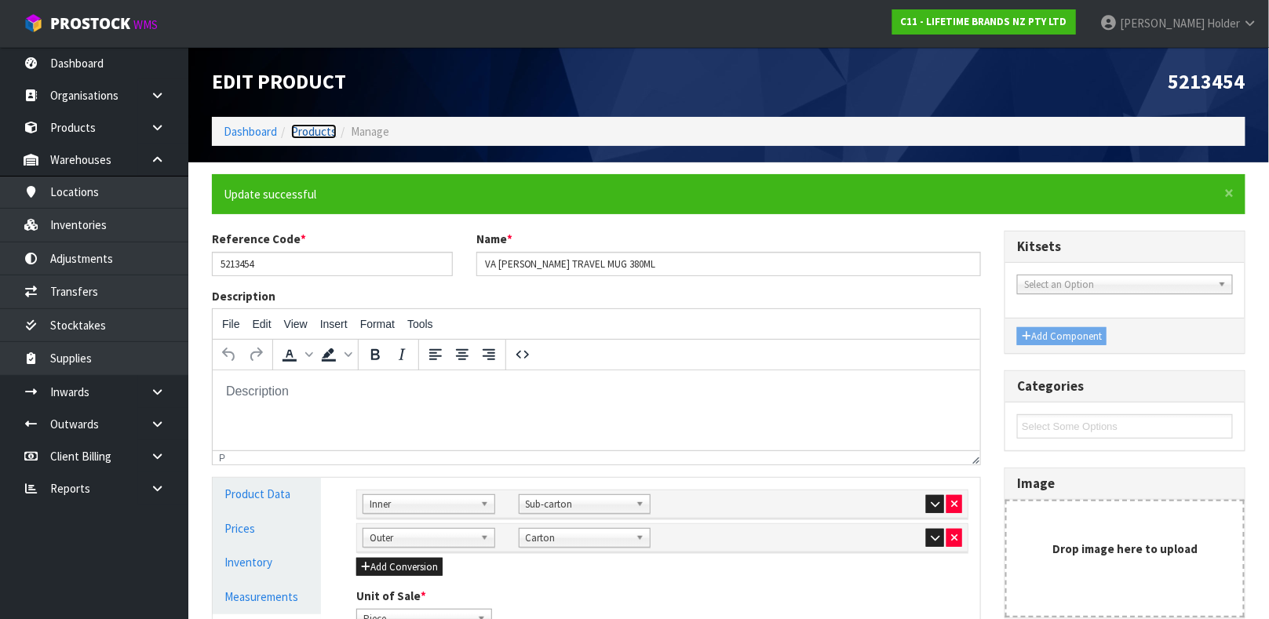
click at [331, 125] on link "Products" at bounding box center [314, 131] width 46 height 15
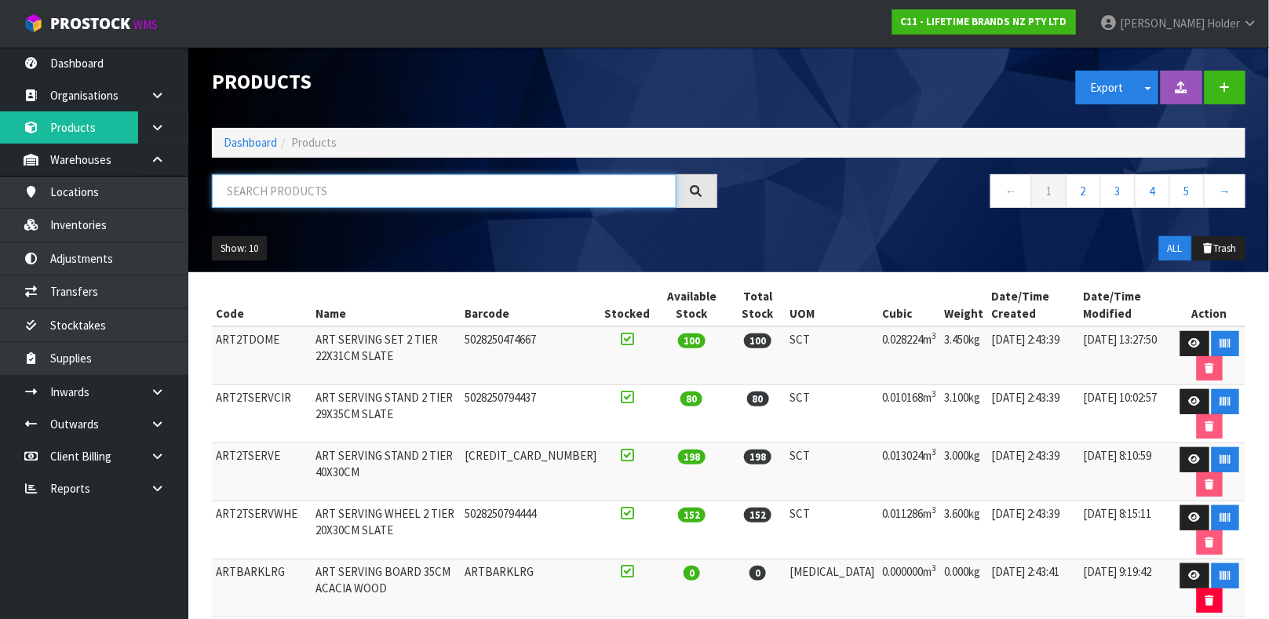
click at [300, 184] on input "text" at bounding box center [444, 191] width 465 height 34
type input "25050993309375"
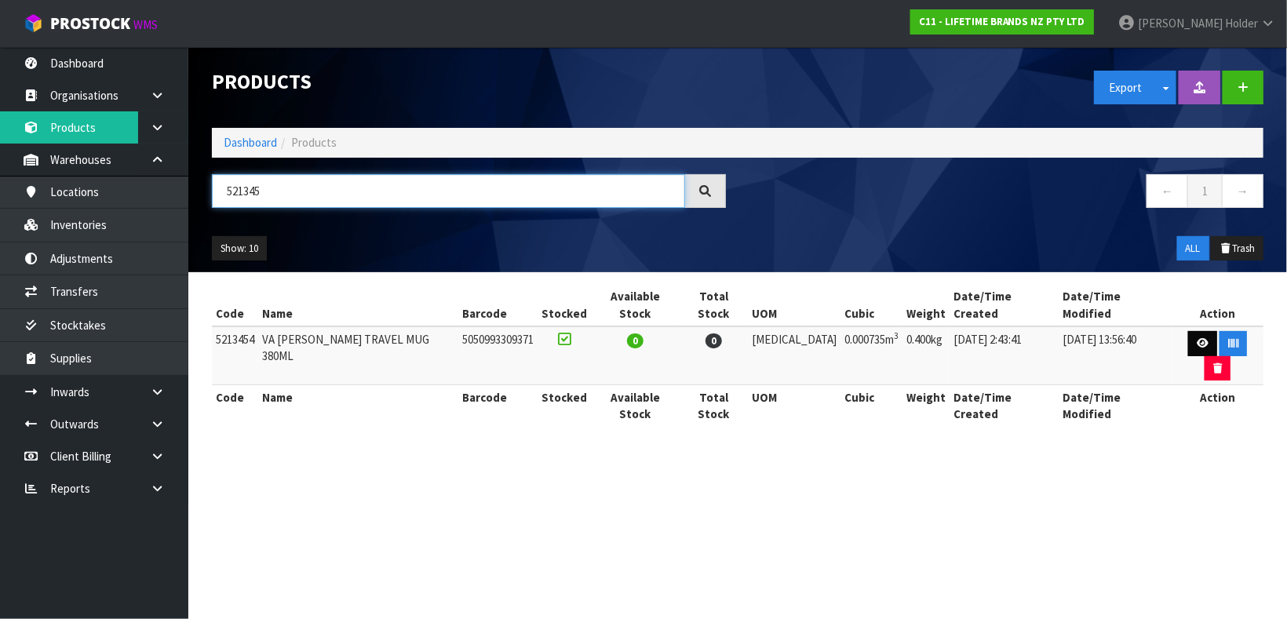
type input "521345"
click at [1188, 331] on link at bounding box center [1202, 343] width 29 height 25
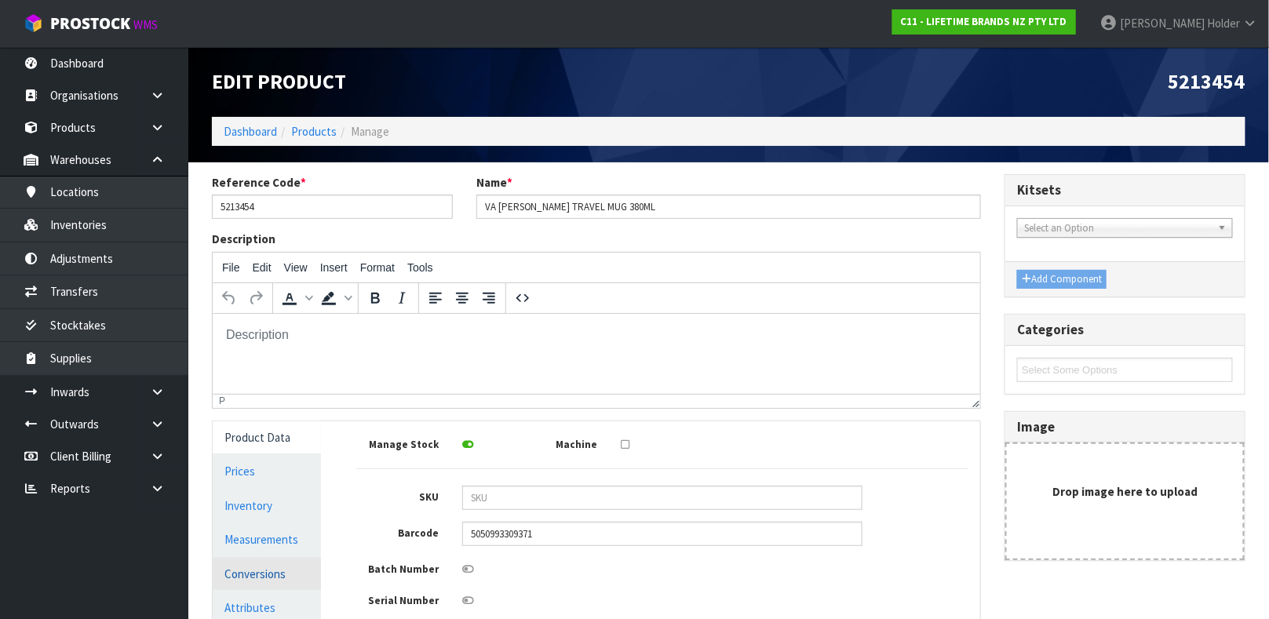
click at [271, 575] on link "Conversions" at bounding box center [267, 574] width 108 height 32
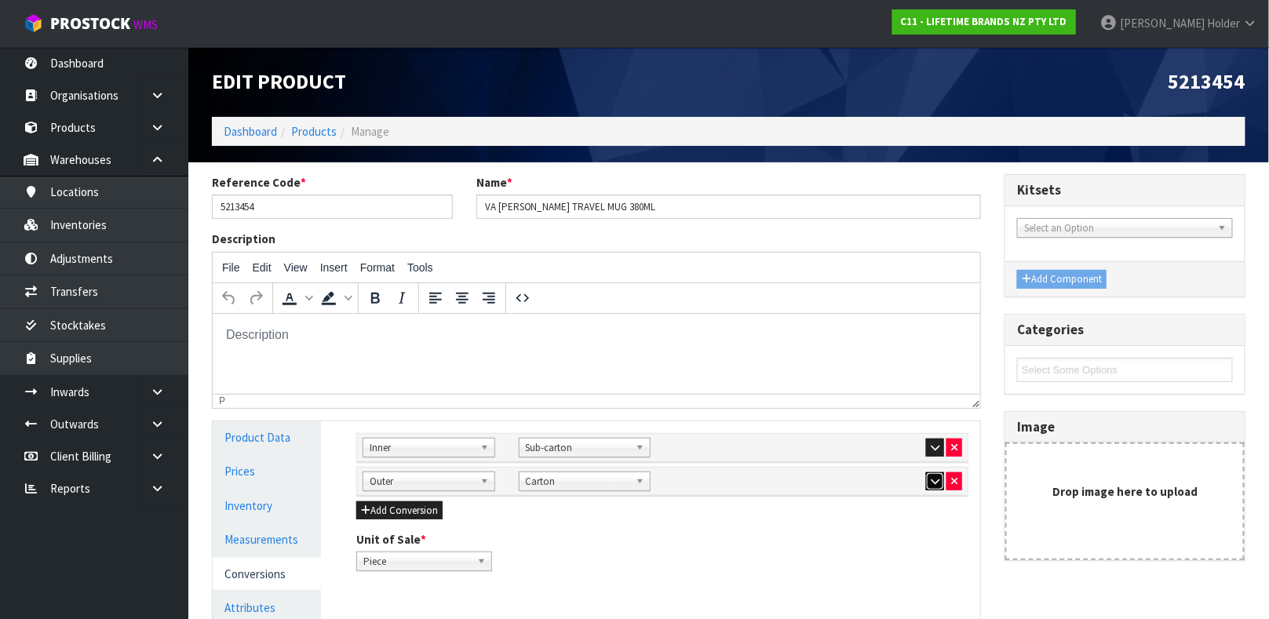
click at [931, 479] on icon "button" at bounding box center [935, 481] width 9 height 10
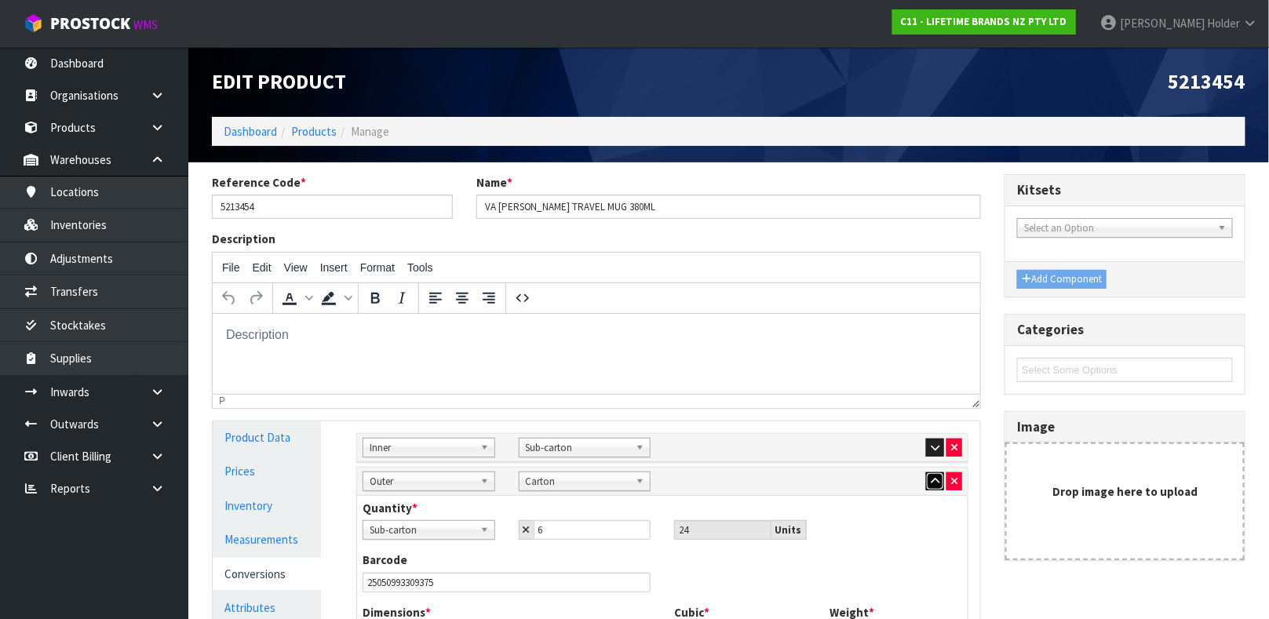
scroll to position [118, 0]
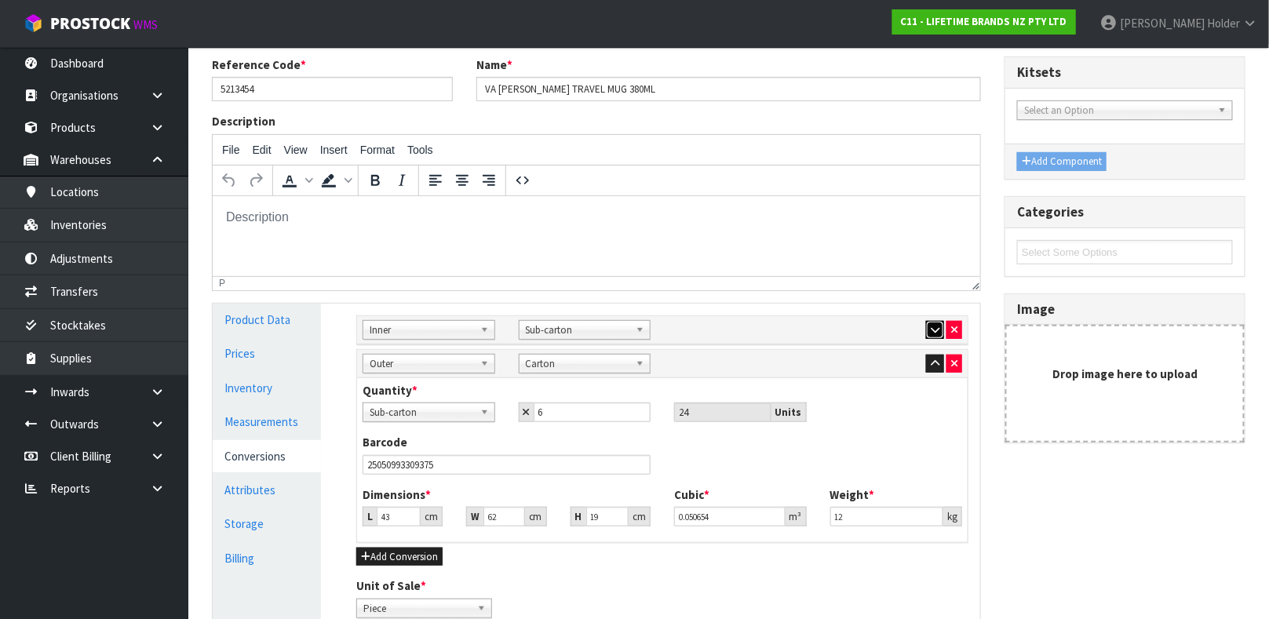
click at [931, 325] on icon "button" at bounding box center [935, 330] width 9 height 10
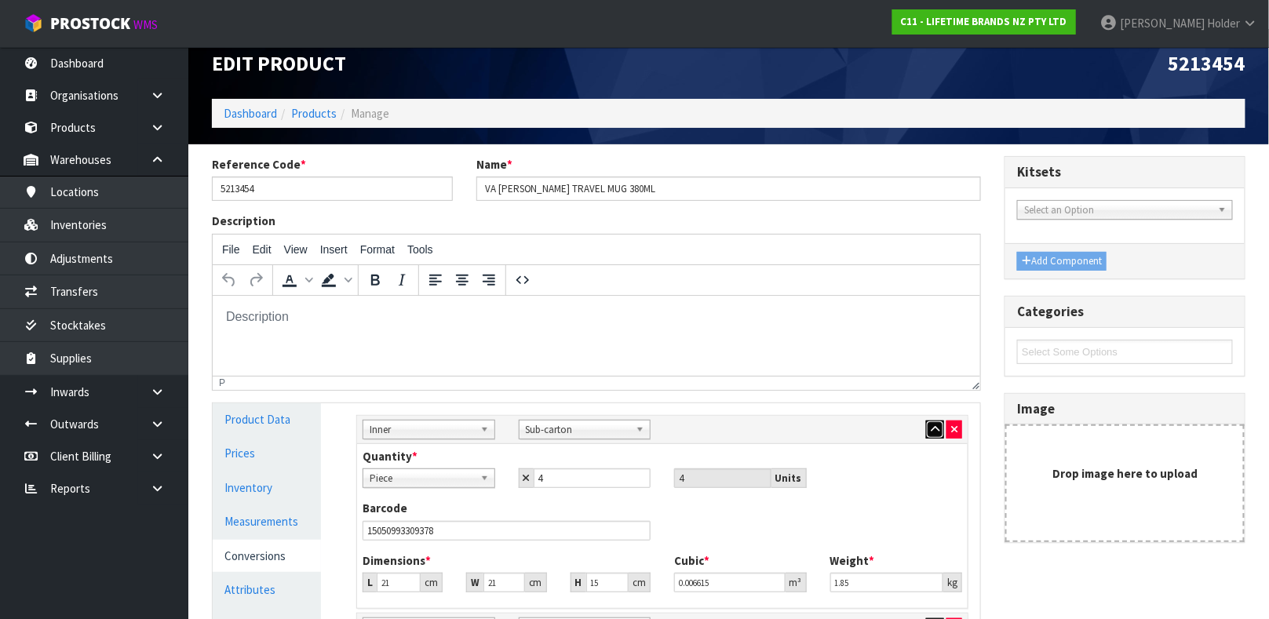
scroll to position [0, 0]
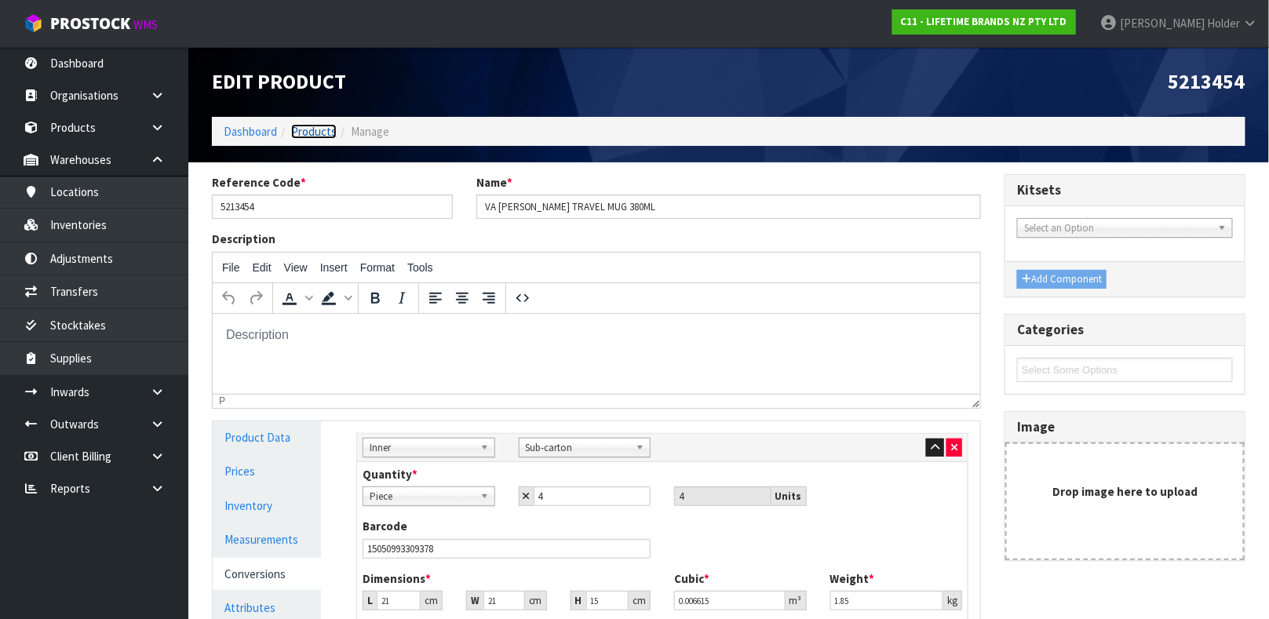
click at [312, 125] on link "Products" at bounding box center [314, 131] width 46 height 15
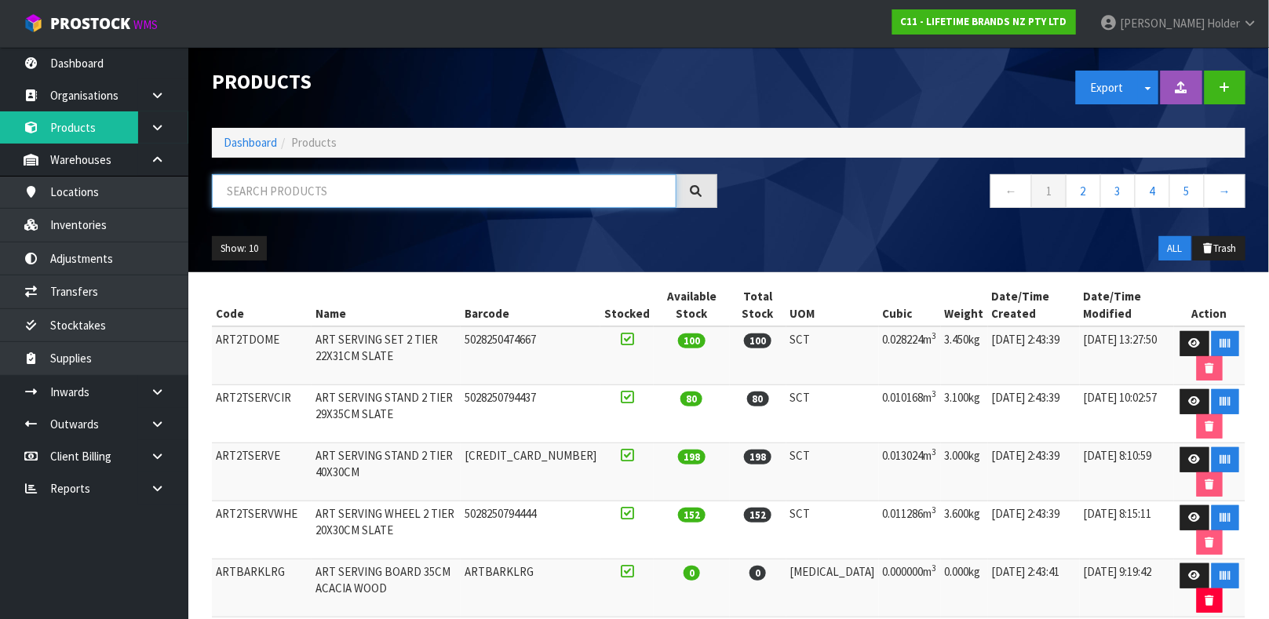
click at [324, 185] on input "text" at bounding box center [444, 191] width 465 height 34
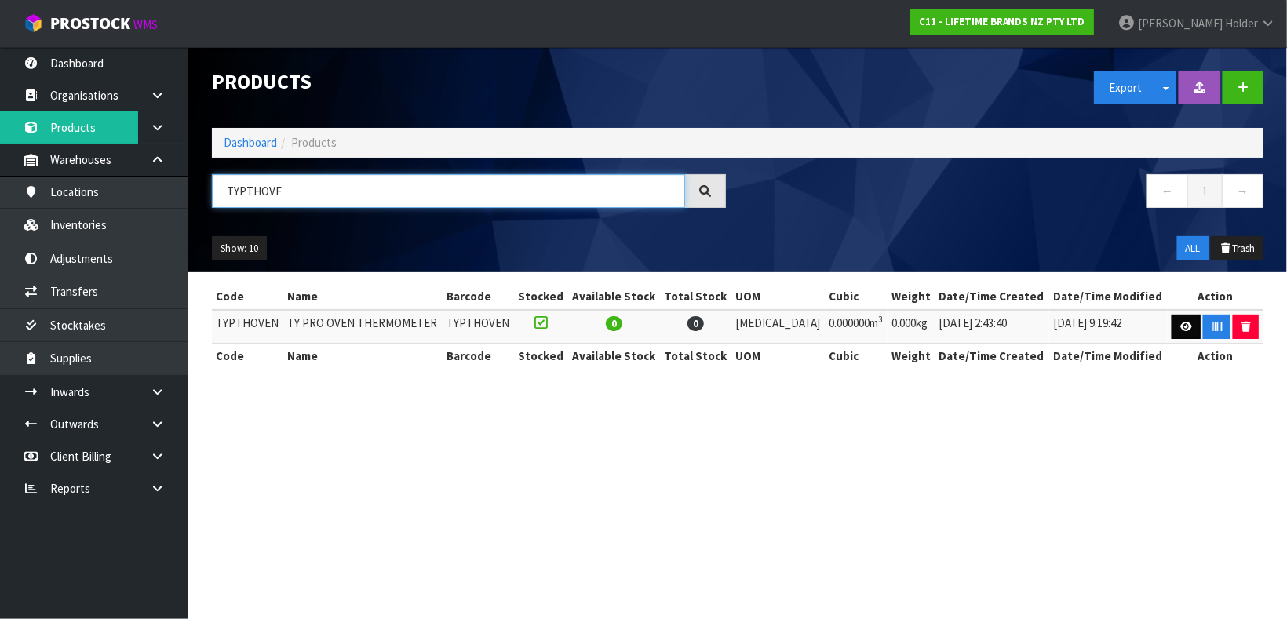
type input "TYPTHOVE"
click at [1172, 323] on link at bounding box center [1186, 327] width 29 height 25
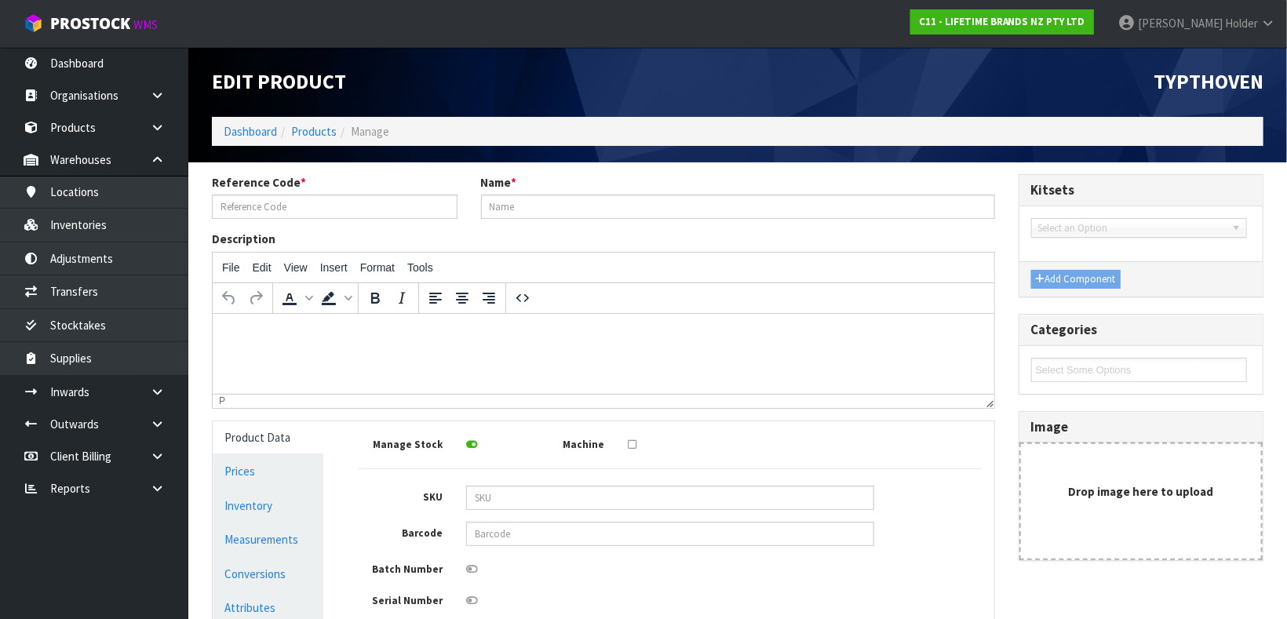
type input "TYPTHOVEN"
type input "TY PRO OVEN THERMOMETER"
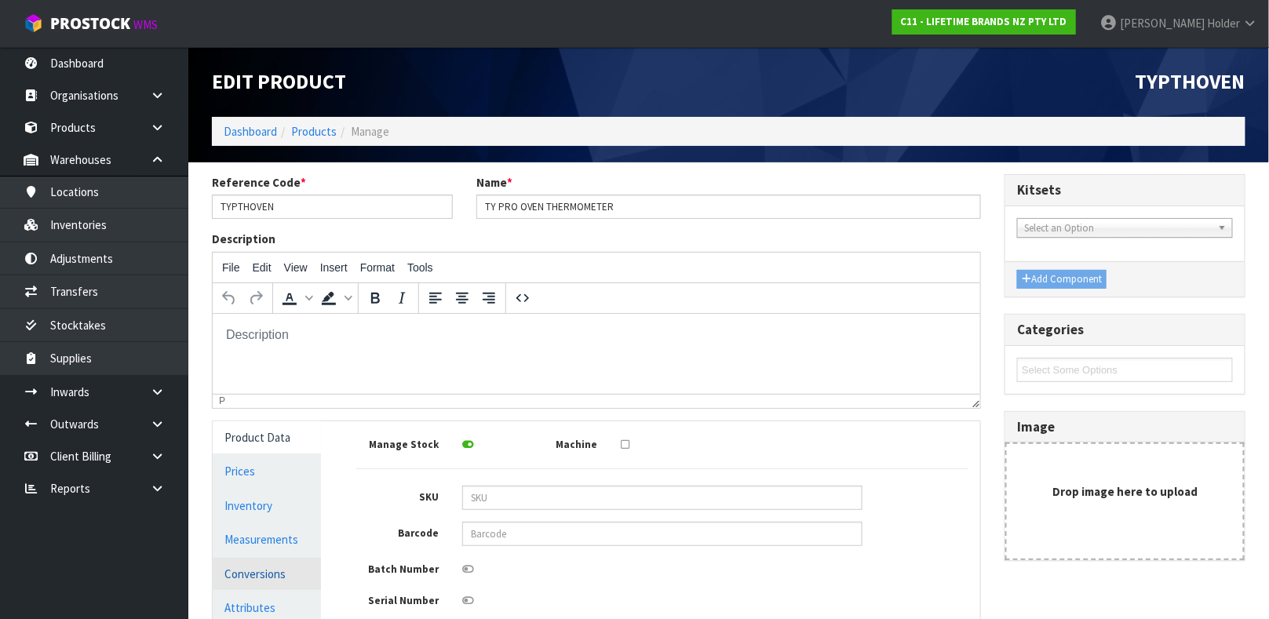
click at [271, 577] on link "Conversions" at bounding box center [267, 574] width 108 height 32
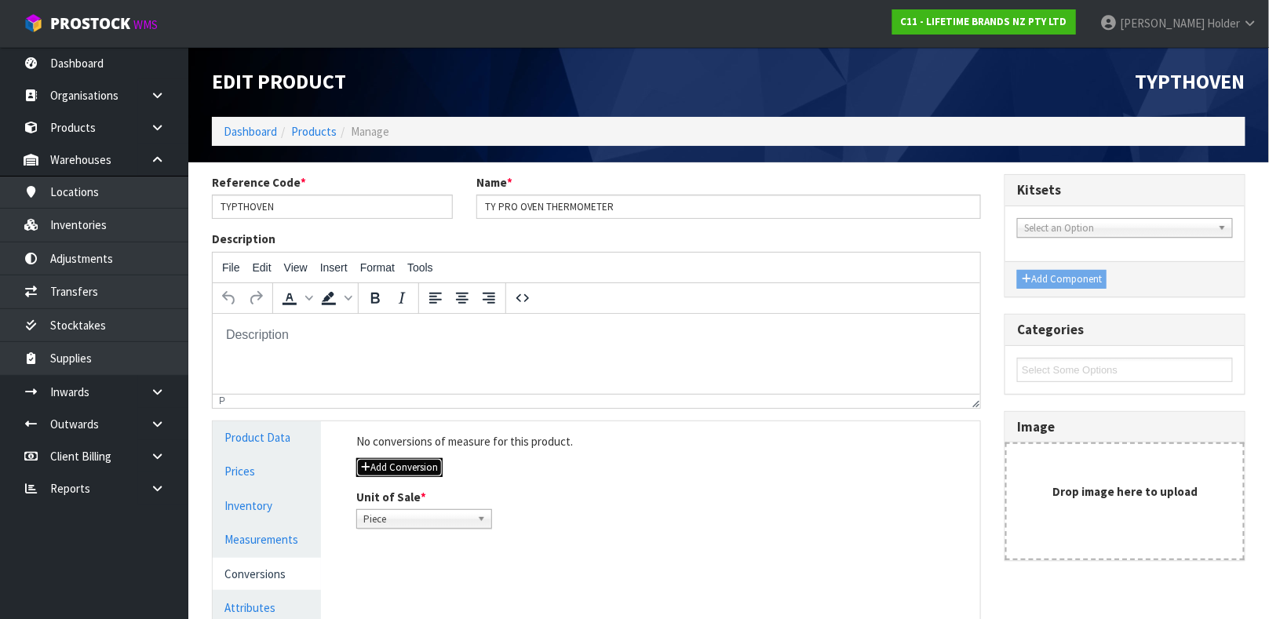
click at [429, 468] on button "Add Conversion" at bounding box center [399, 467] width 86 height 19
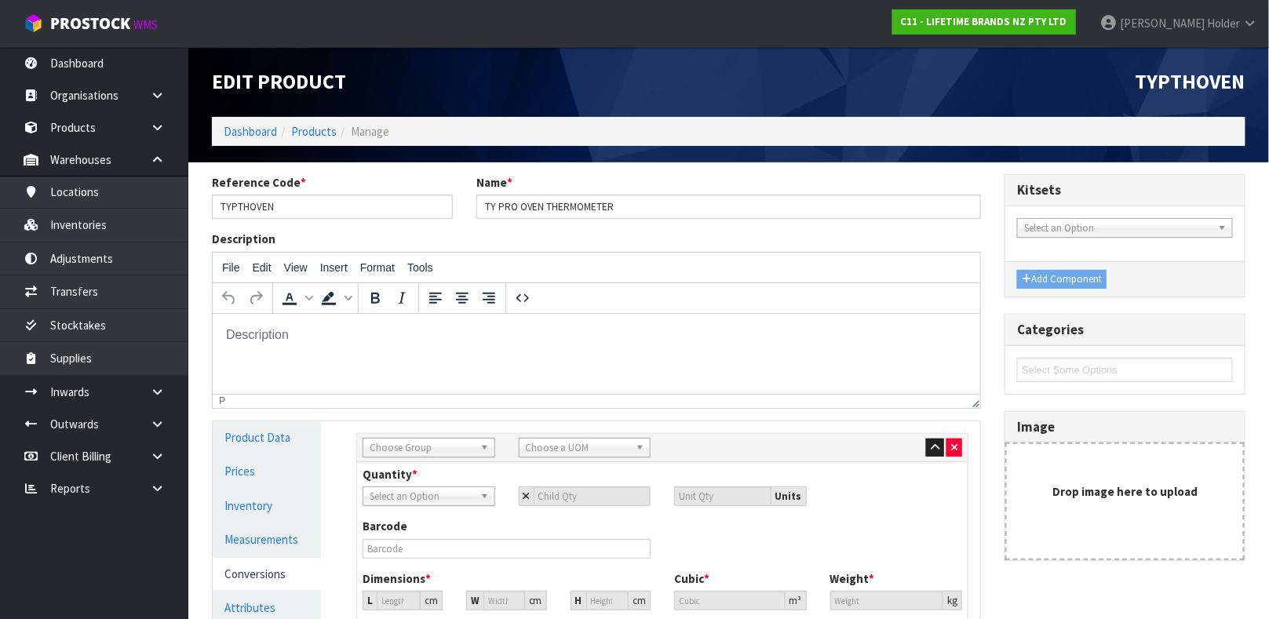
click at [437, 449] on span "Choose Group" at bounding box center [422, 448] width 104 height 19
click at [432, 480] on div "ou" at bounding box center [428, 470] width 131 height 26
type input "ou"
click at [427, 486] on li "Ou ter" at bounding box center [428, 493] width 125 height 20
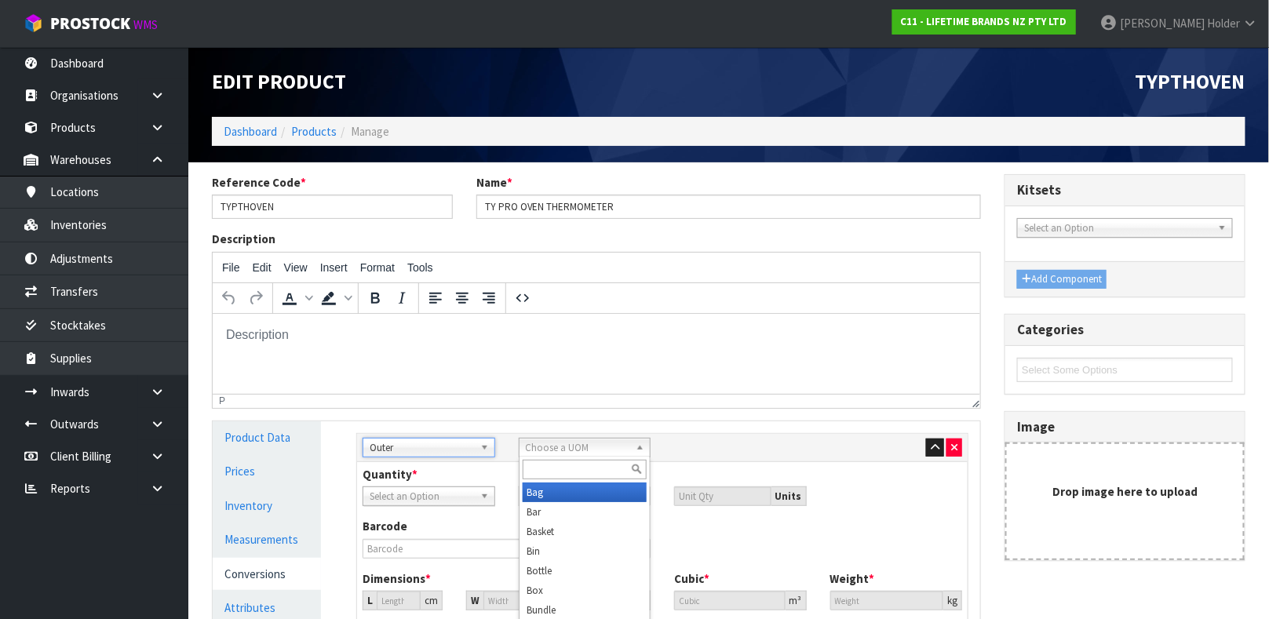
click at [550, 450] on span "Choose a UOM" at bounding box center [578, 448] width 104 height 19
type input "car"
click at [552, 490] on li "Car ton" at bounding box center [585, 493] width 125 height 20
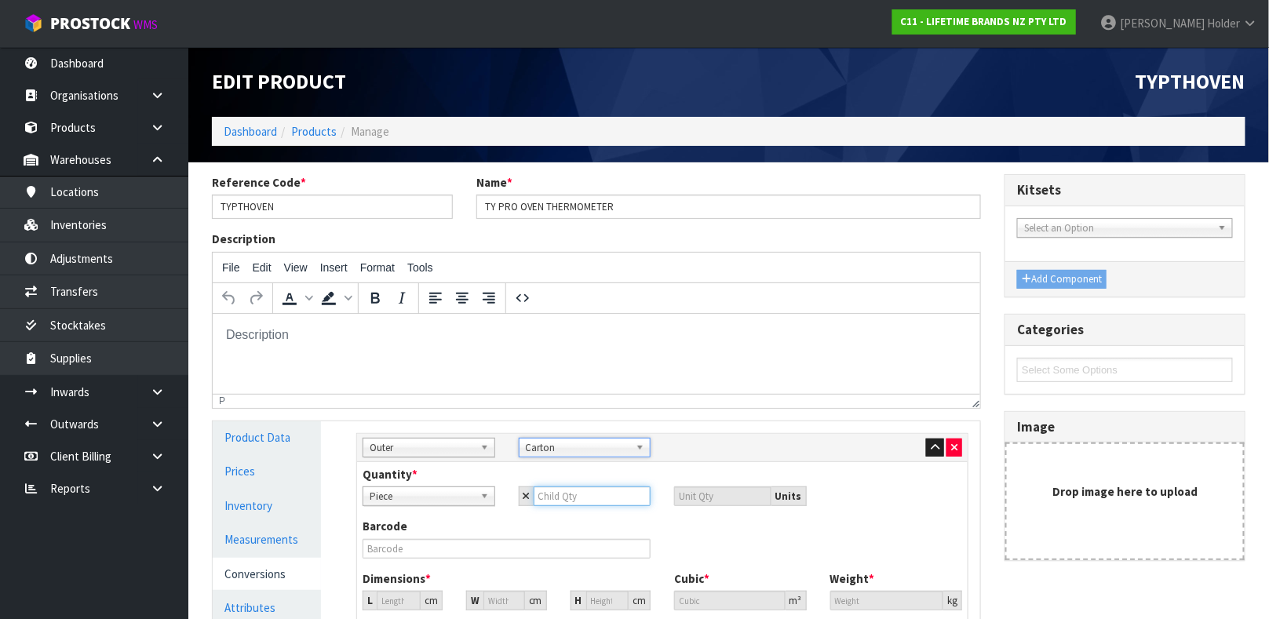
click at [580, 495] on input "number" at bounding box center [593, 497] width 118 height 20
click at [447, 495] on span "Piece" at bounding box center [422, 496] width 104 height 19
click at [480, 499] on b at bounding box center [487, 496] width 14 height 18
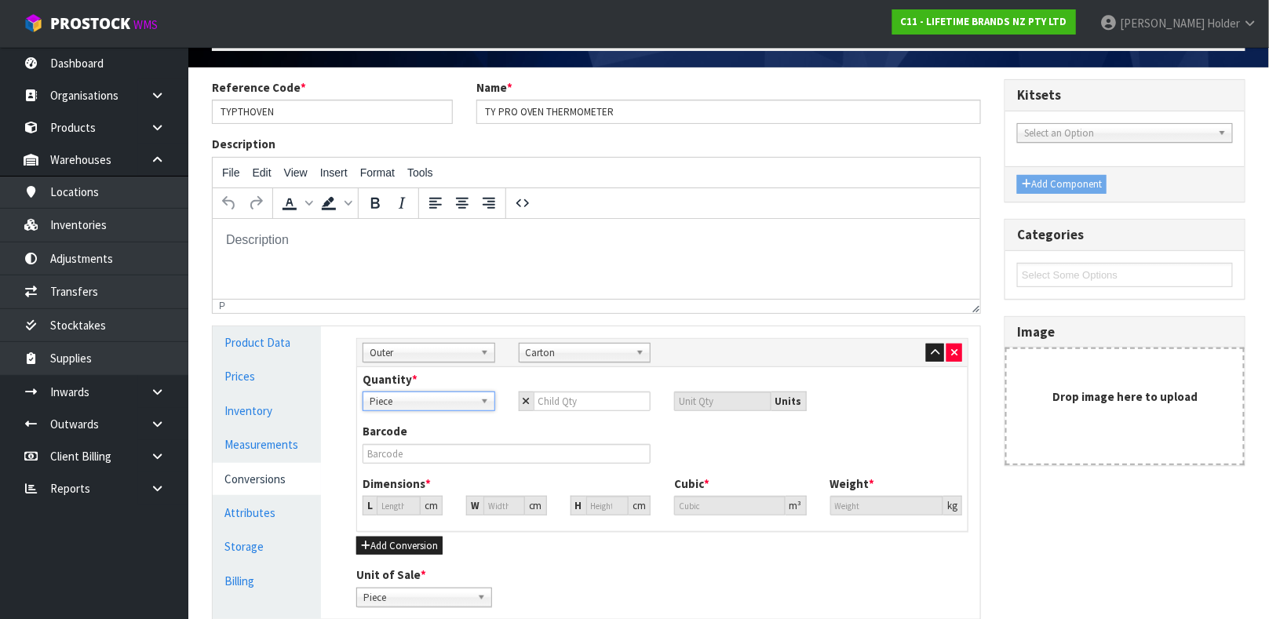
scroll to position [118, 0]
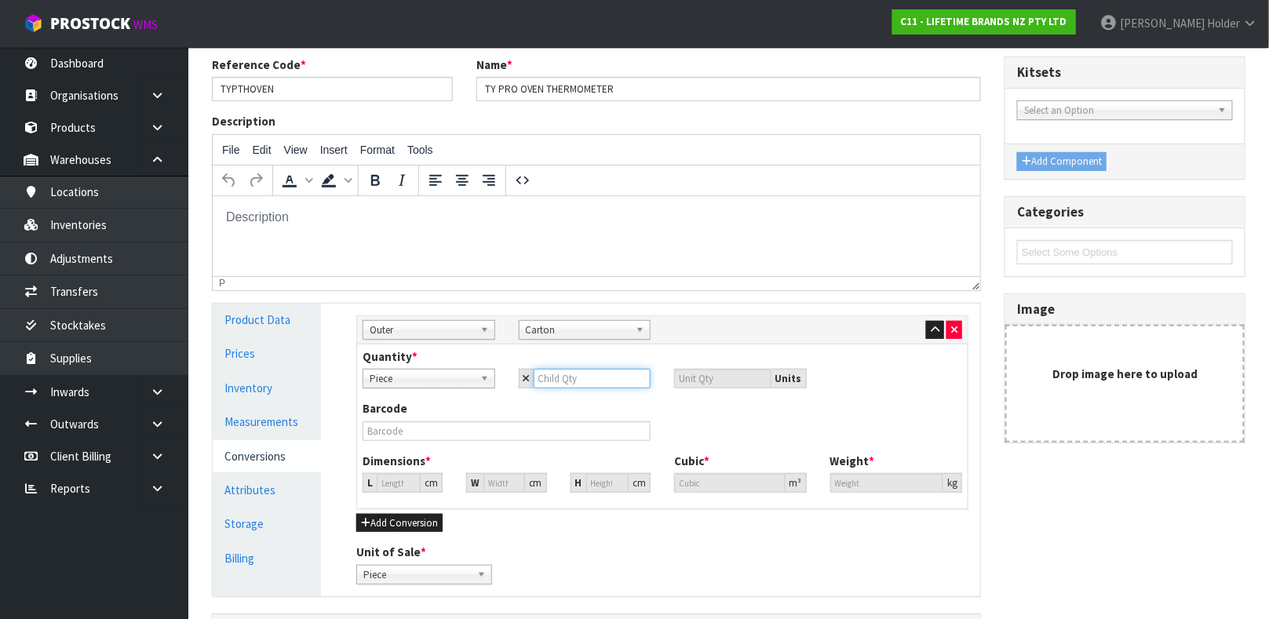
click at [586, 386] on input "number" at bounding box center [593, 379] width 118 height 20
click at [957, 325] on icon "button" at bounding box center [954, 330] width 6 height 10
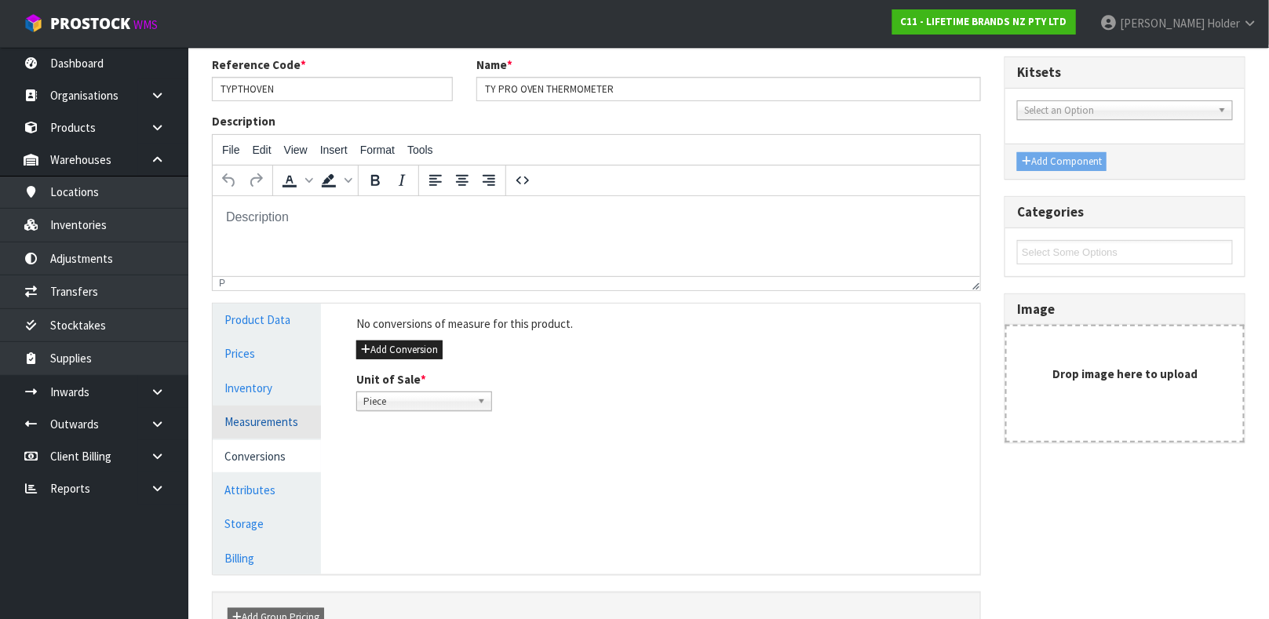
click at [279, 410] on link "Measurements" at bounding box center [267, 422] width 108 height 32
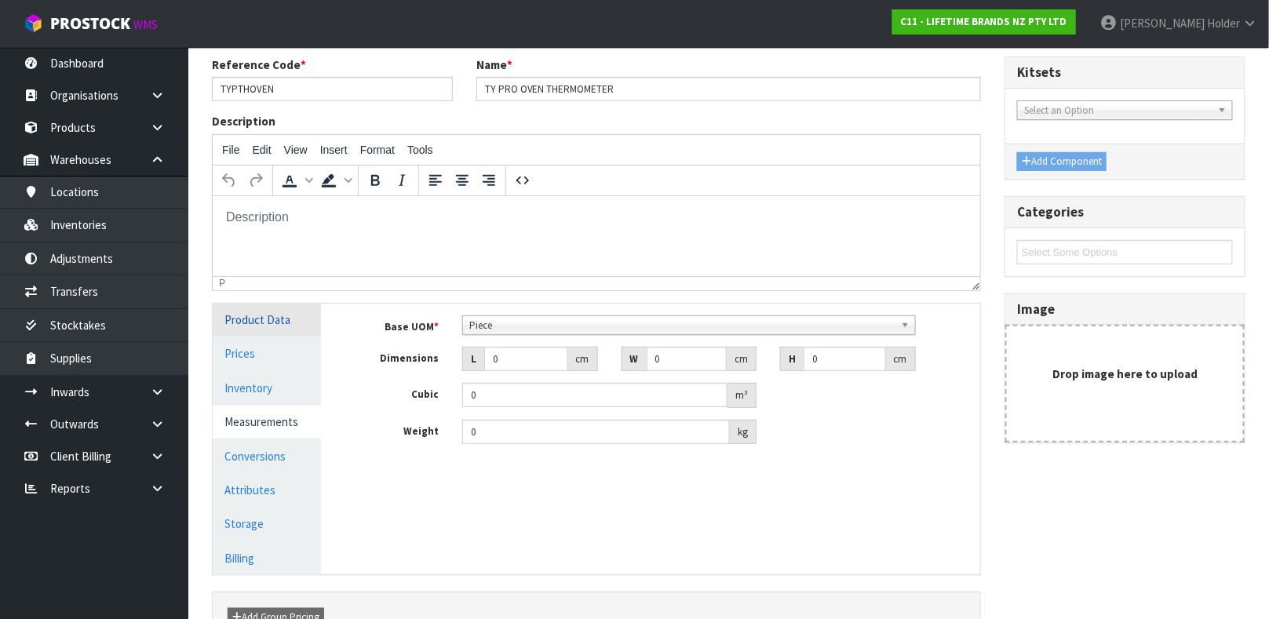
click at [286, 329] on link "Product Data" at bounding box center [267, 320] width 108 height 32
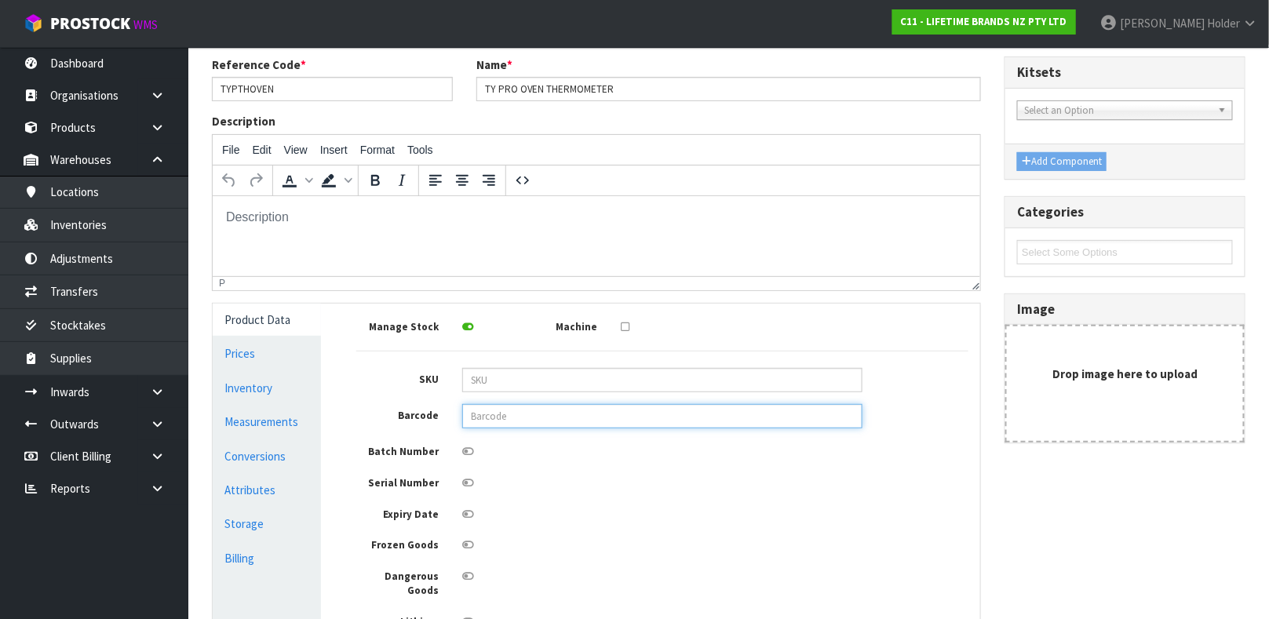
click at [526, 417] on input "text" at bounding box center [662, 416] width 400 height 24
type input "5057982054434"
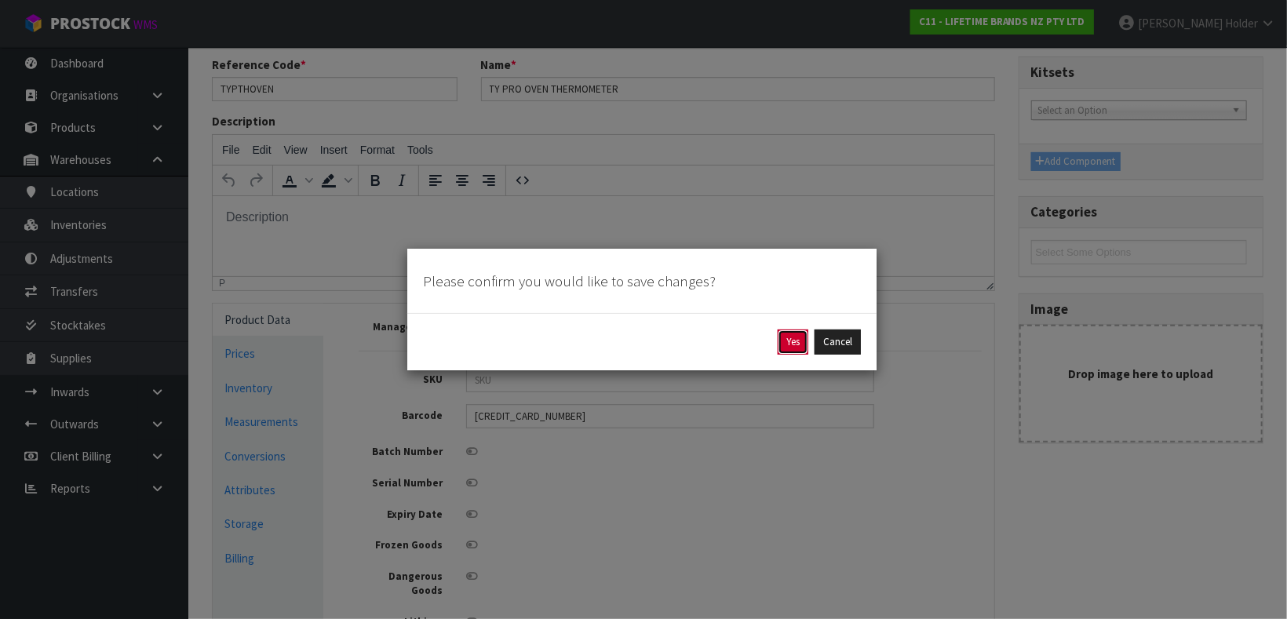
click at [790, 334] on button "Yes" at bounding box center [793, 342] width 31 height 25
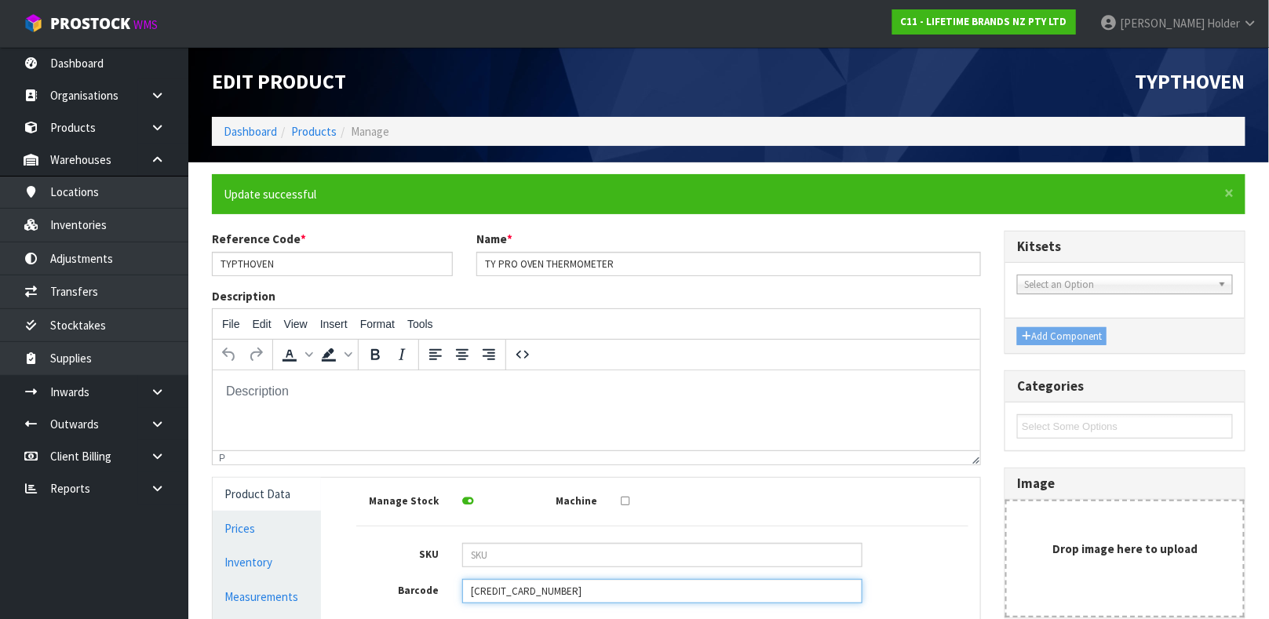
scroll to position [337, 0]
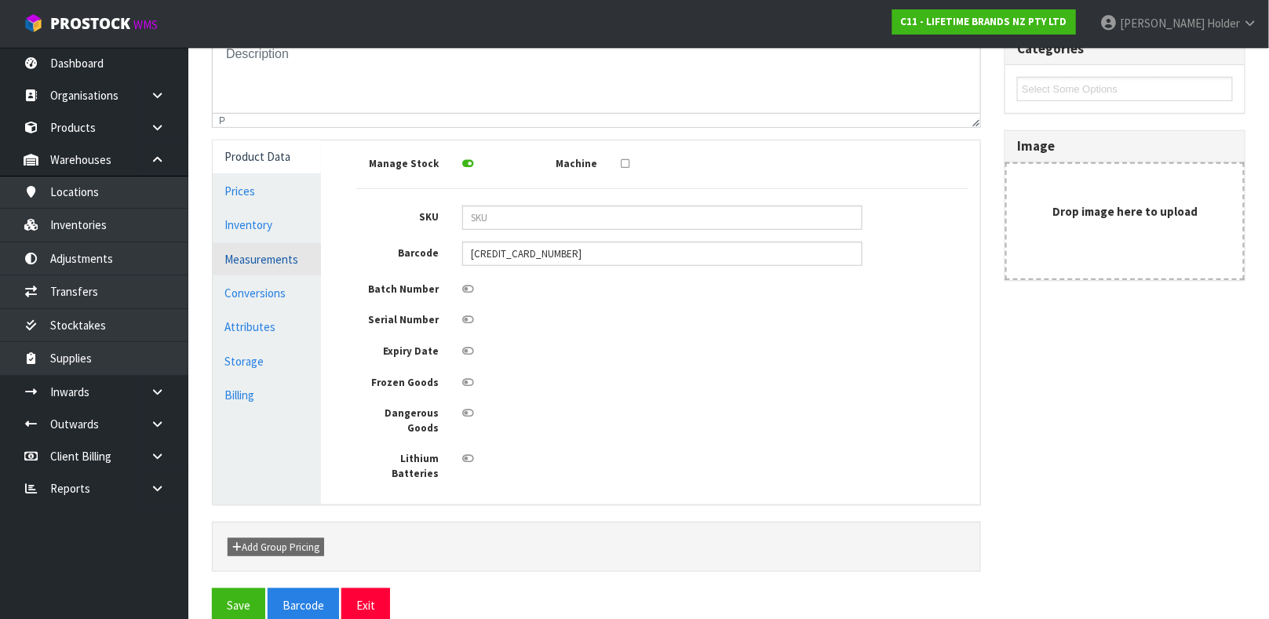
click at [286, 250] on link "Measurements" at bounding box center [267, 259] width 108 height 32
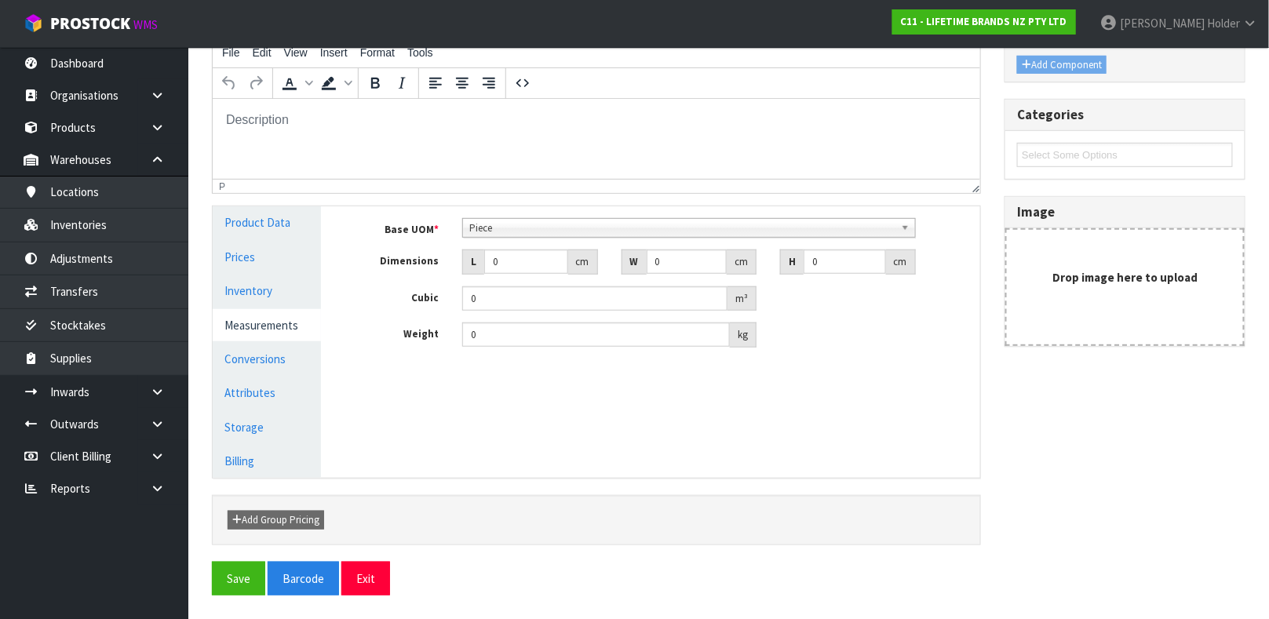
scroll to position [272, 0]
click at [521, 253] on input "0" at bounding box center [526, 262] width 84 height 24
click at [508, 332] on input "0" at bounding box center [596, 335] width 268 height 24
type input "0.1"
drag, startPoint x: 520, startPoint y: 255, endPoint x: 461, endPoint y: 255, distance: 58.9
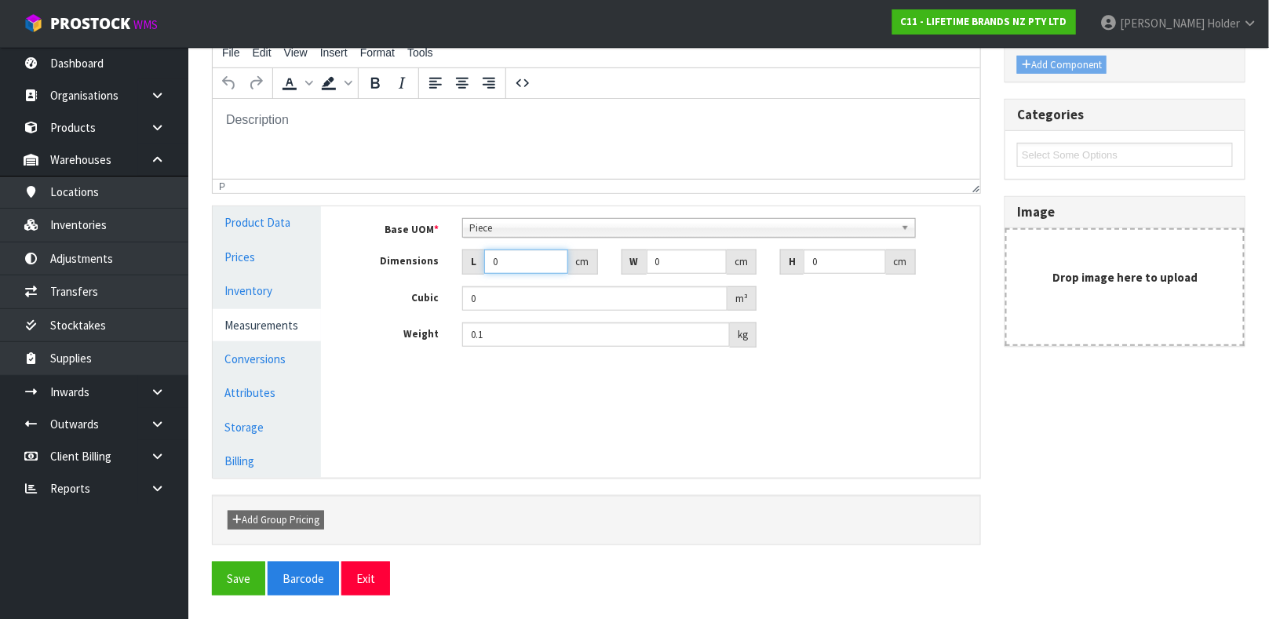
click at [461, 255] on div "L 0 cm" at bounding box center [529, 262] width 159 height 25
type input "1"
type input "0.000001"
type input "13"
type input "18"
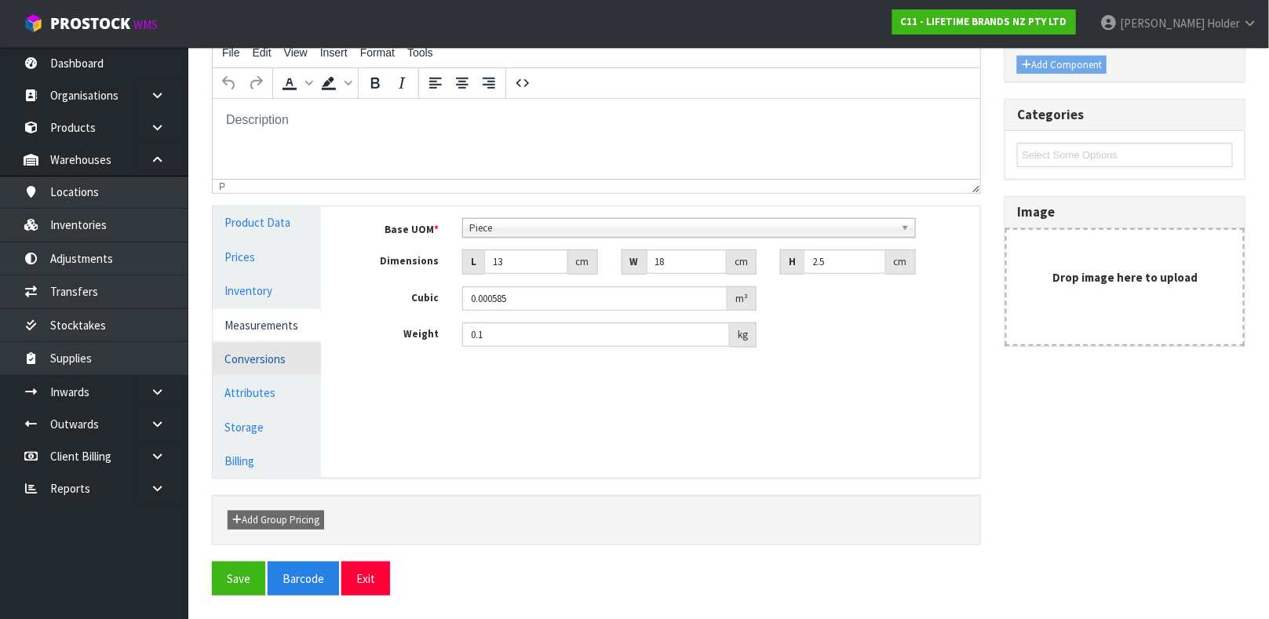
click at [249, 365] on link "Conversions" at bounding box center [267, 359] width 108 height 32
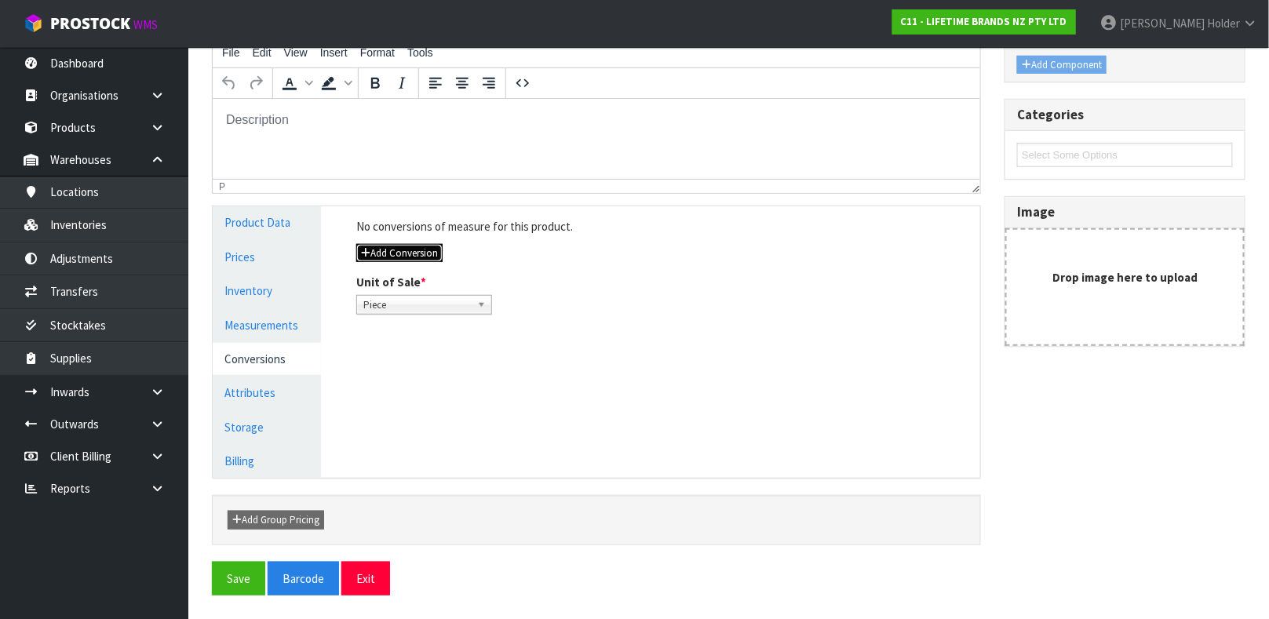
click at [437, 252] on button "Add Conversion" at bounding box center [399, 253] width 86 height 19
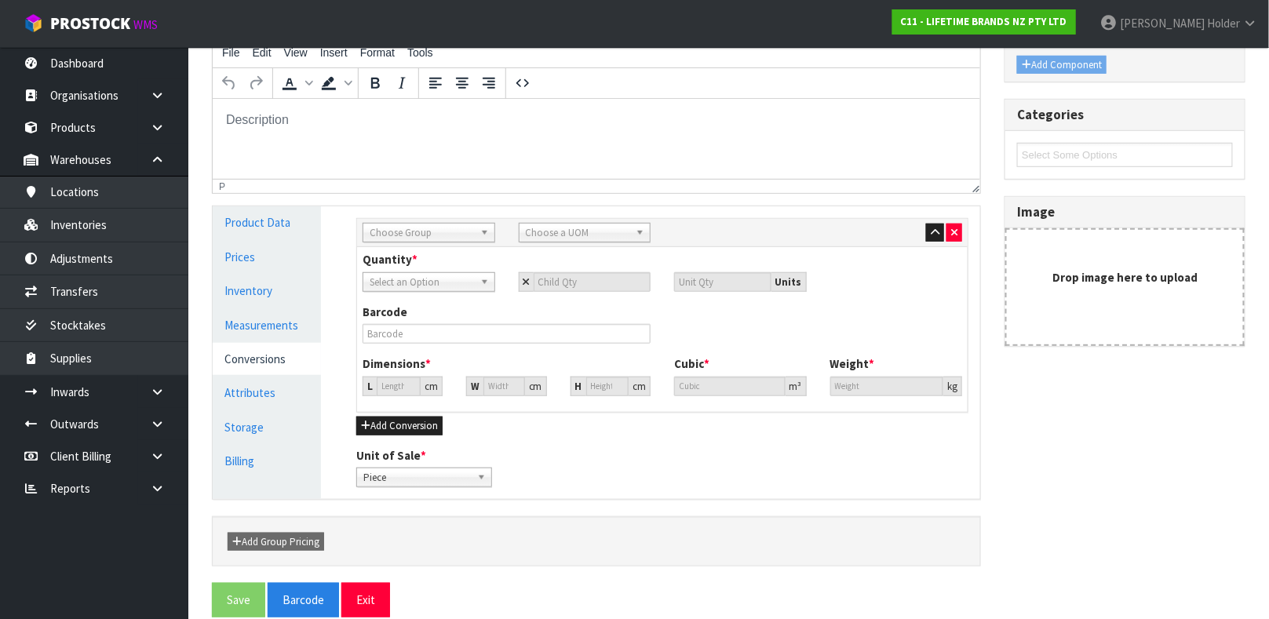
click at [425, 232] on span "Choose Group" at bounding box center [422, 233] width 104 height 19
click at [422, 320] on li "Outer" at bounding box center [428, 317] width 125 height 20
click at [437, 238] on span "Outer" at bounding box center [422, 233] width 104 height 19
click at [396, 290] on li "Inner" at bounding box center [428, 297] width 125 height 20
click at [591, 232] on span "Choose a UOM" at bounding box center [578, 233] width 104 height 19
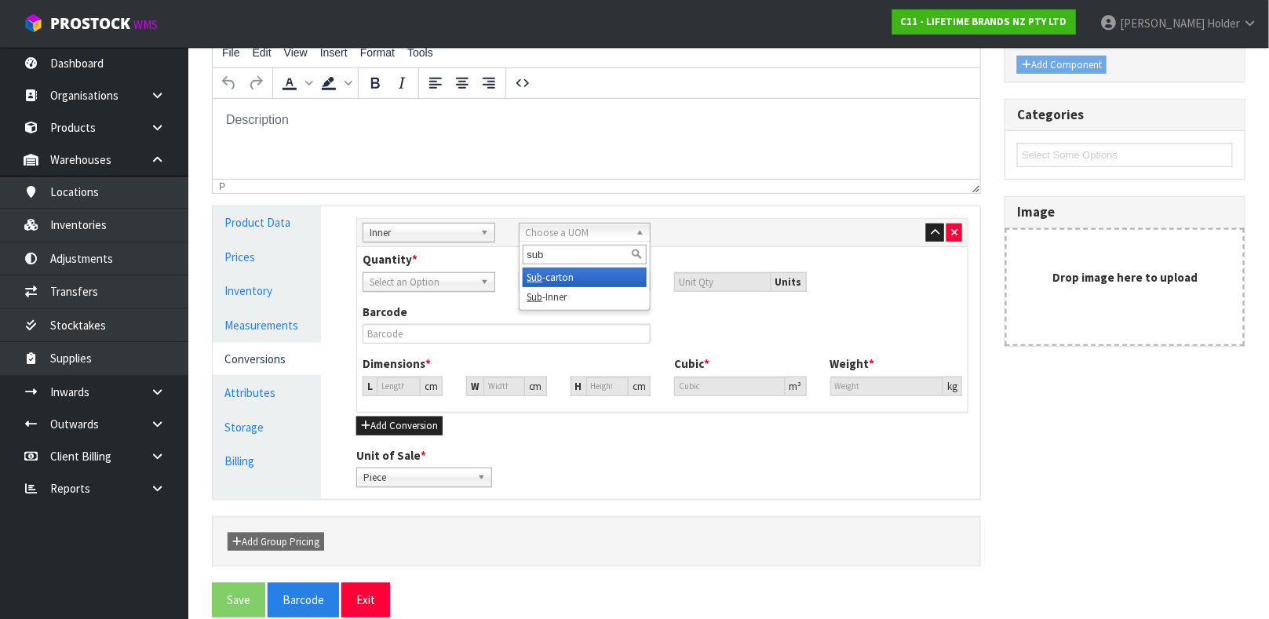
click at [581, 275] on li "Sub -carton" at bounding box center [585, 278] width 125 height 20
click at [557, 278] on input "number" at bounding box center [593, 282] width 118 height 20
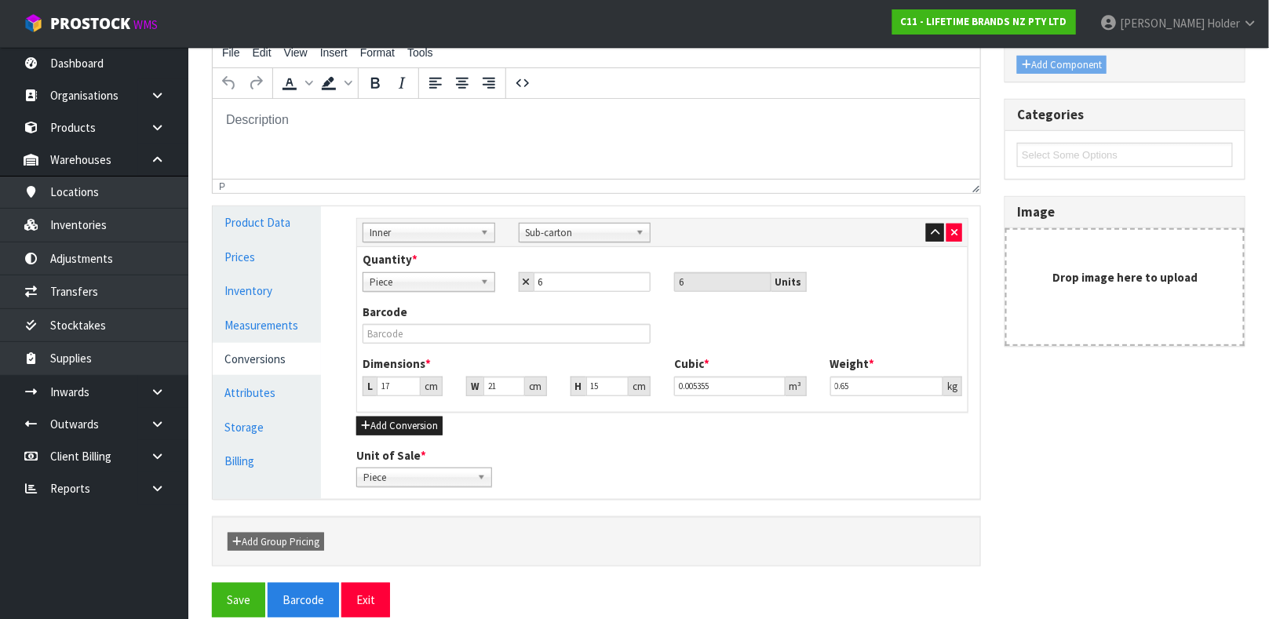
click at [486, 318] on div "Barcode" at bounding box center [507, 324] width 312 height 40
click at [483, 326] on input "text" at bounding box center [507, 334] width 288 height 20
click at [212, 583] on button "Save" at bounding box center [238, 600] width 53 height 34
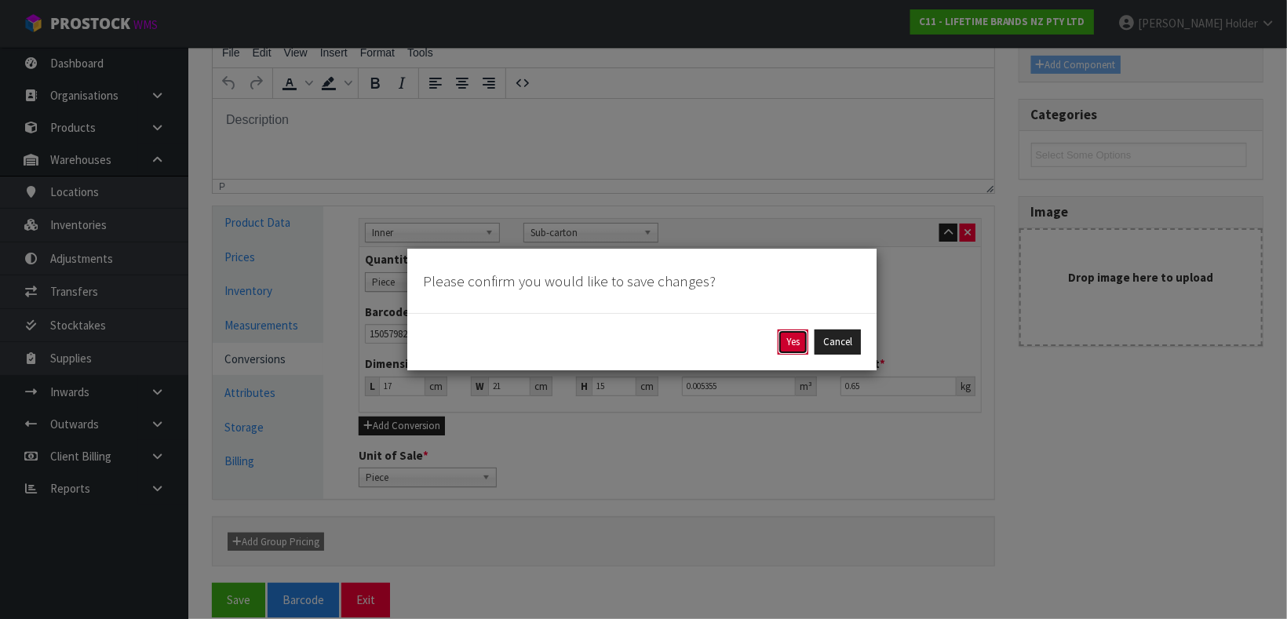
click at [803, 348] on button "Yes" at bounding box center [793, 342] width 31 height 25
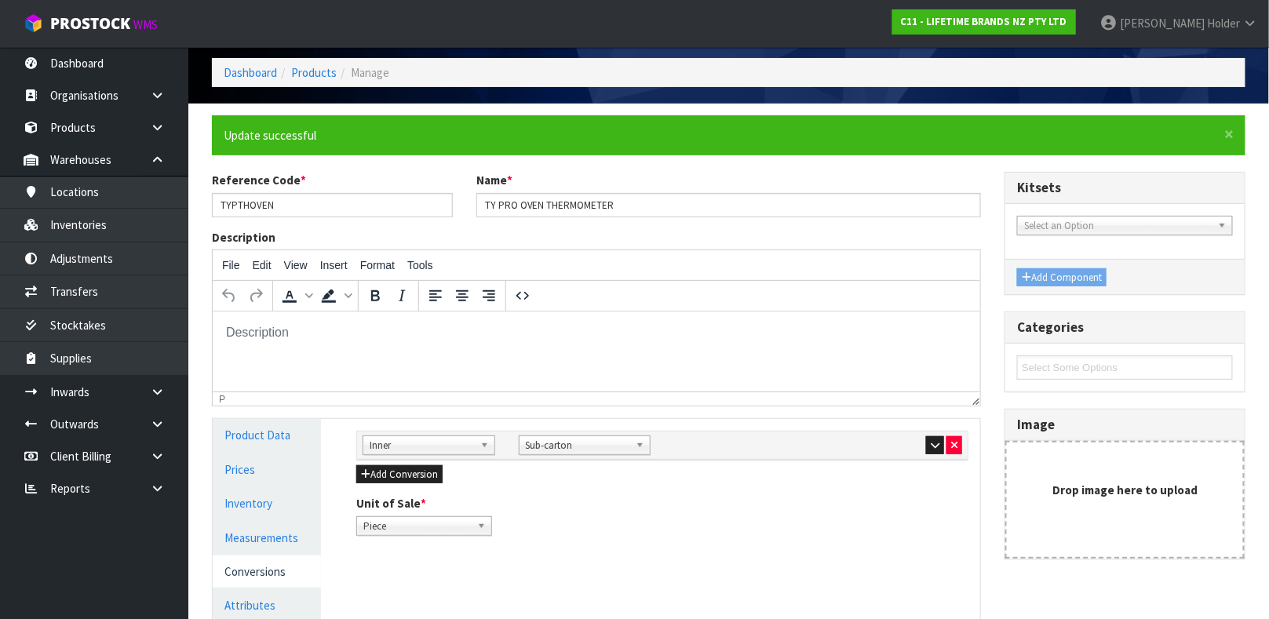
scroll to position [235, 0]
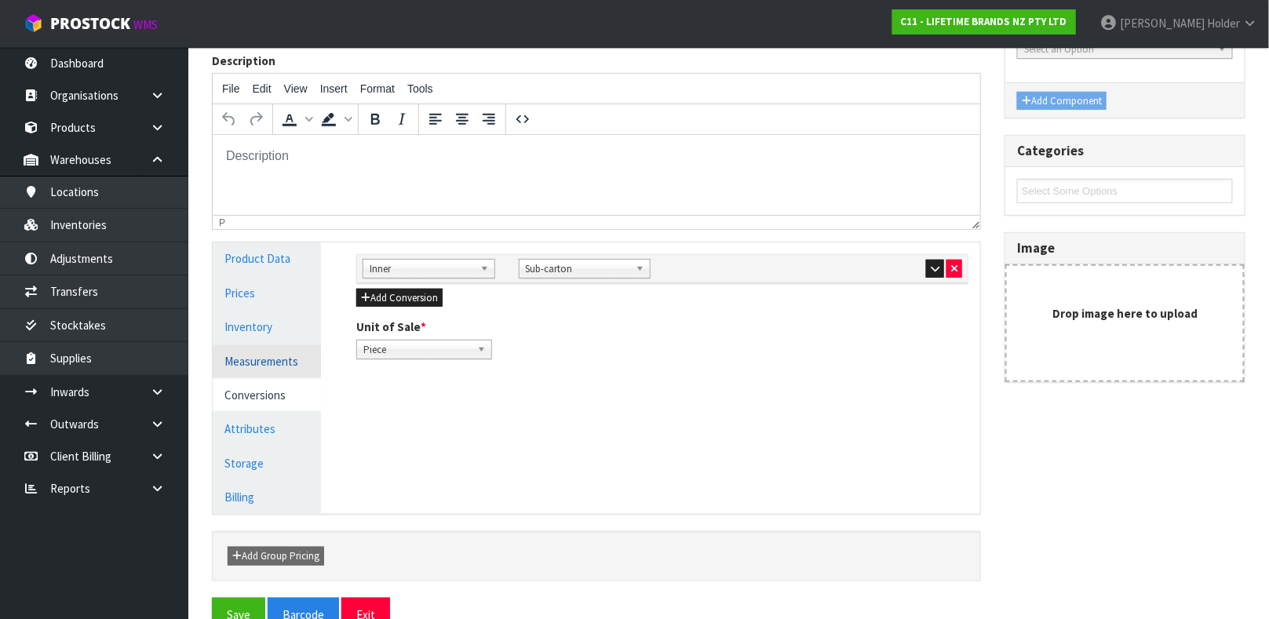
click at [284, 355] on link "Measurements" at bounding box center [267, 361] width 108 height 32
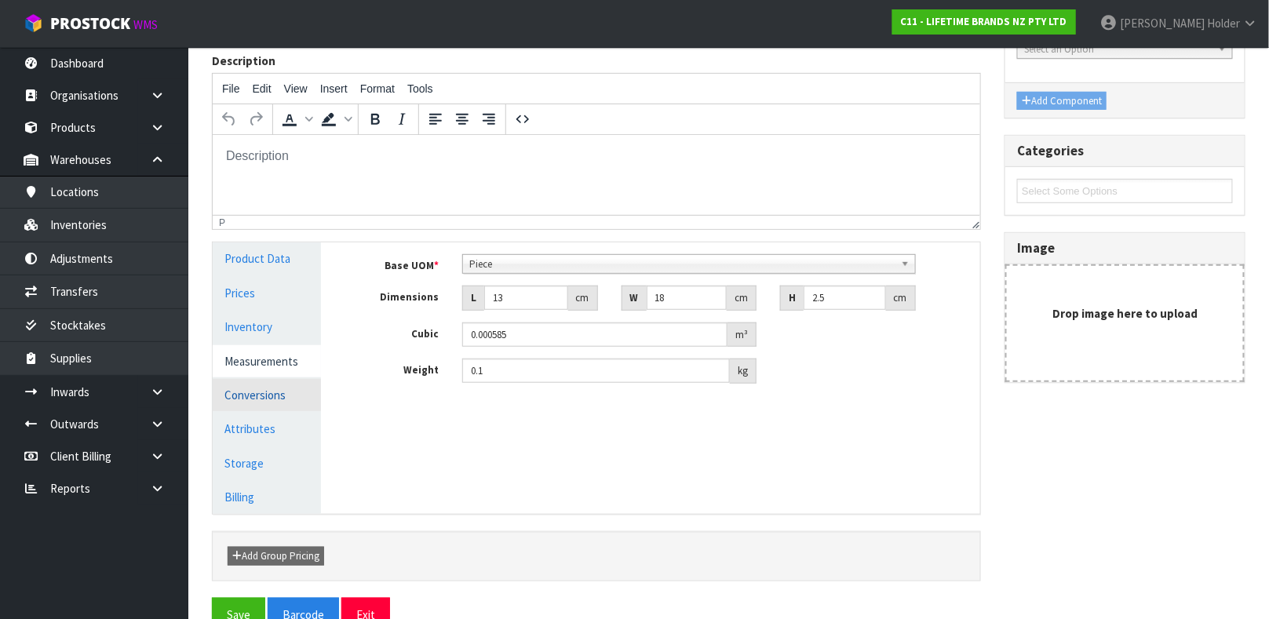
click at [293, 392] on link "Conversions" at bounding box center [267, 395] width 108 height 32
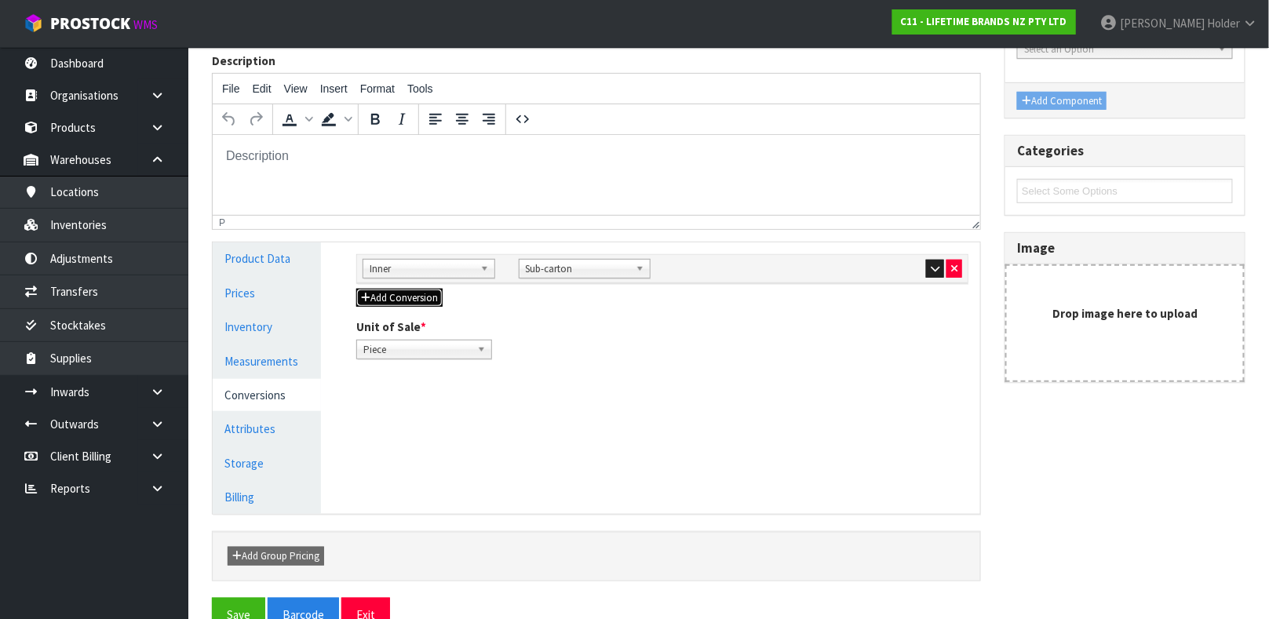
click at [429, 296] on button "Add Conversion" at bounding box center [399, 298] width 86 height 19
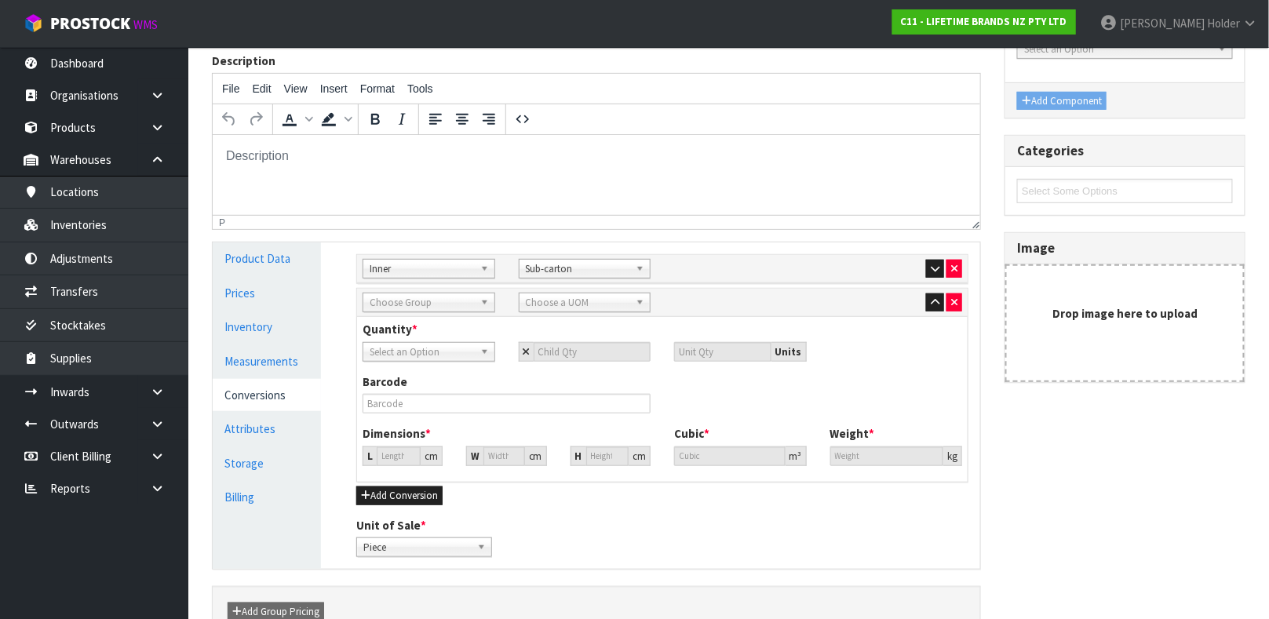
click at [454, 302] on span "Choose Group" at bounding box center [422, 302] width 104 height 19
click at [450, 341] on li "Ou ter" at bounding box center [428, 347] width 125 height 20
click at [552, 301] on span "Choose a UOM" at bounding box center [578, 302] width 104 height 19
click at [552, 344] on li "Car ton" at bounding box center [585, 347] width 125 height 20
click at [459, 348] on span "Select an Option" at bounding box center [422, 352] width 104 height 19
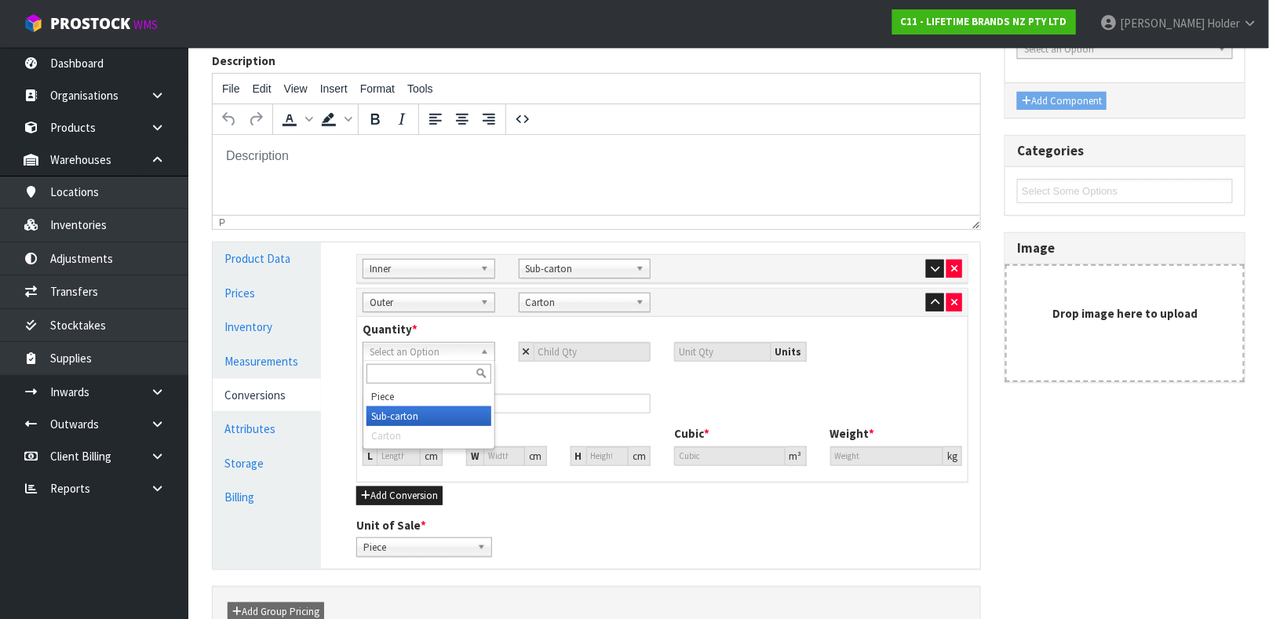
click at [421, 417] on li "Sub-carton" at bounding box center [428, 417] width 125 height 20
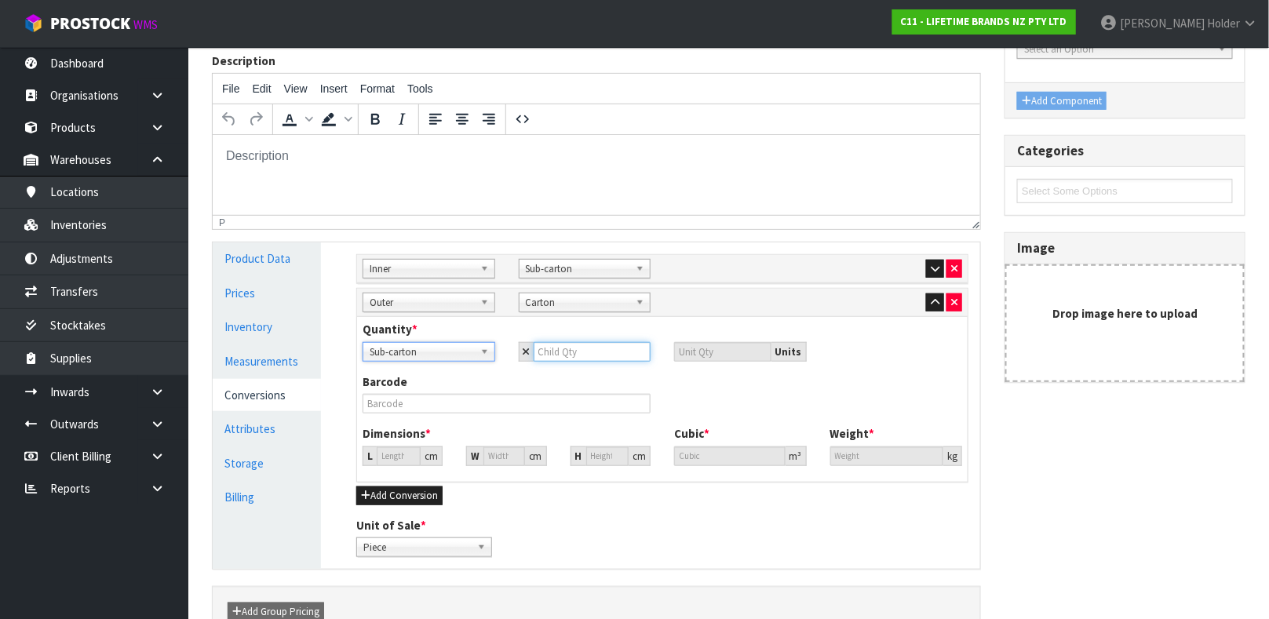
click at [575, 349] on input "number" at bounding box center [593, 352] width 118 height 20
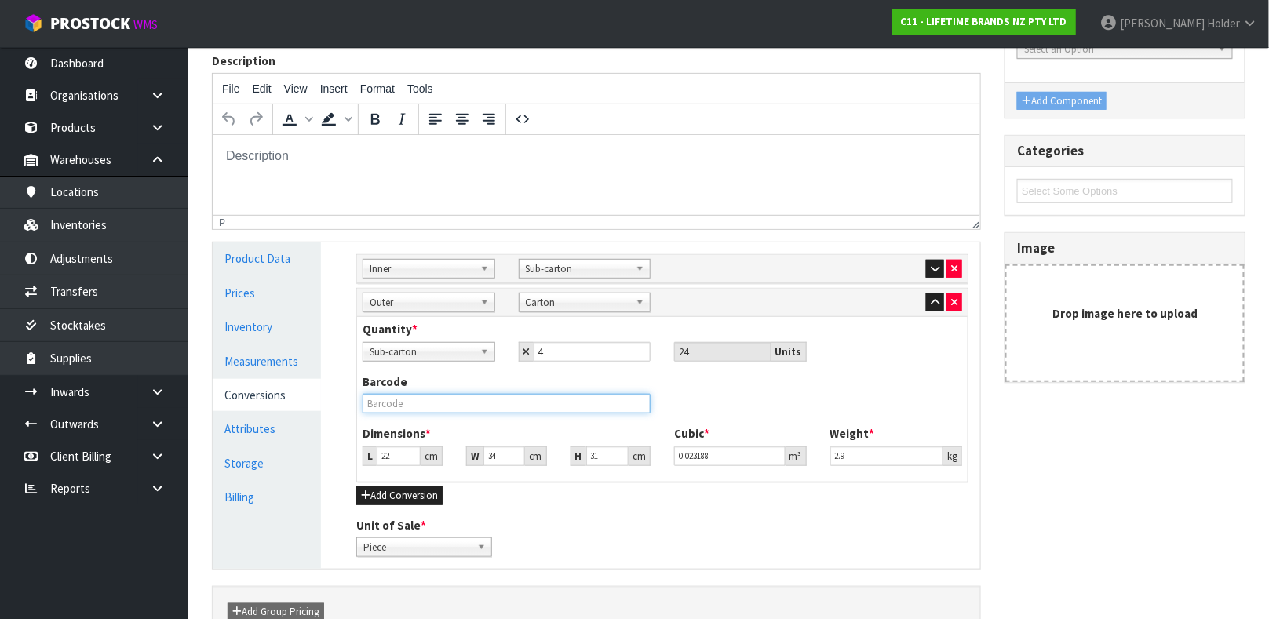
click at [409, 407] on input "text" at bounding box center [507, 404] width 288 height 20
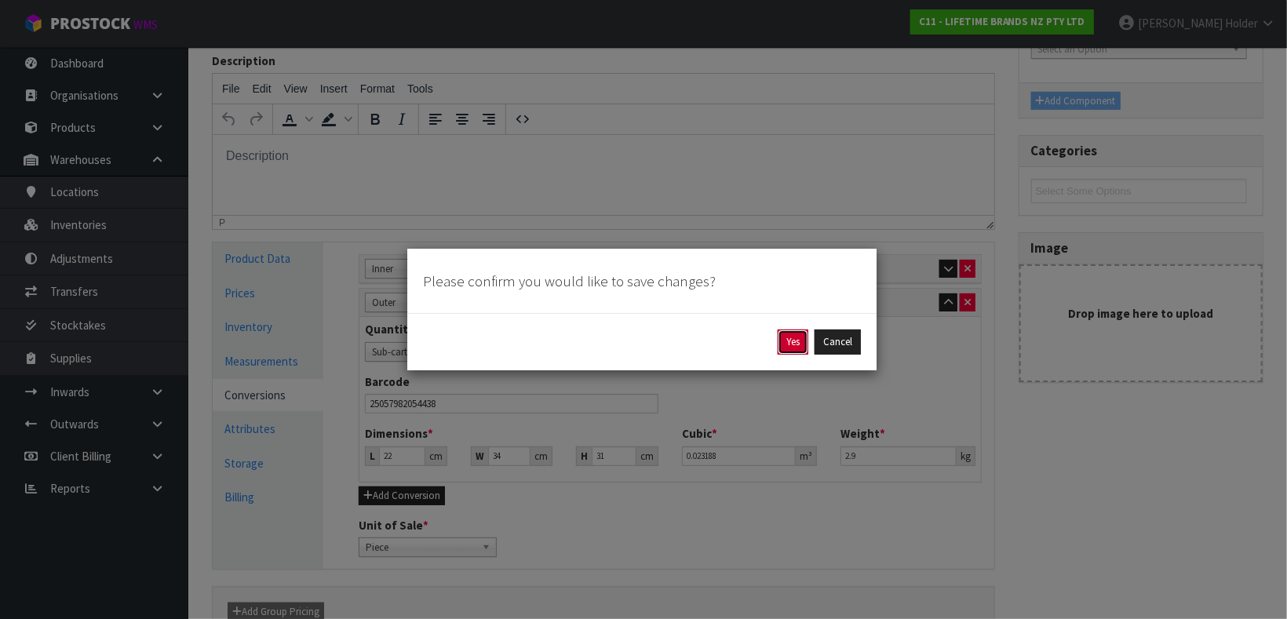
click at [778, 337] on button "Yes" at bounding box center [793, 342] width 31 height 25
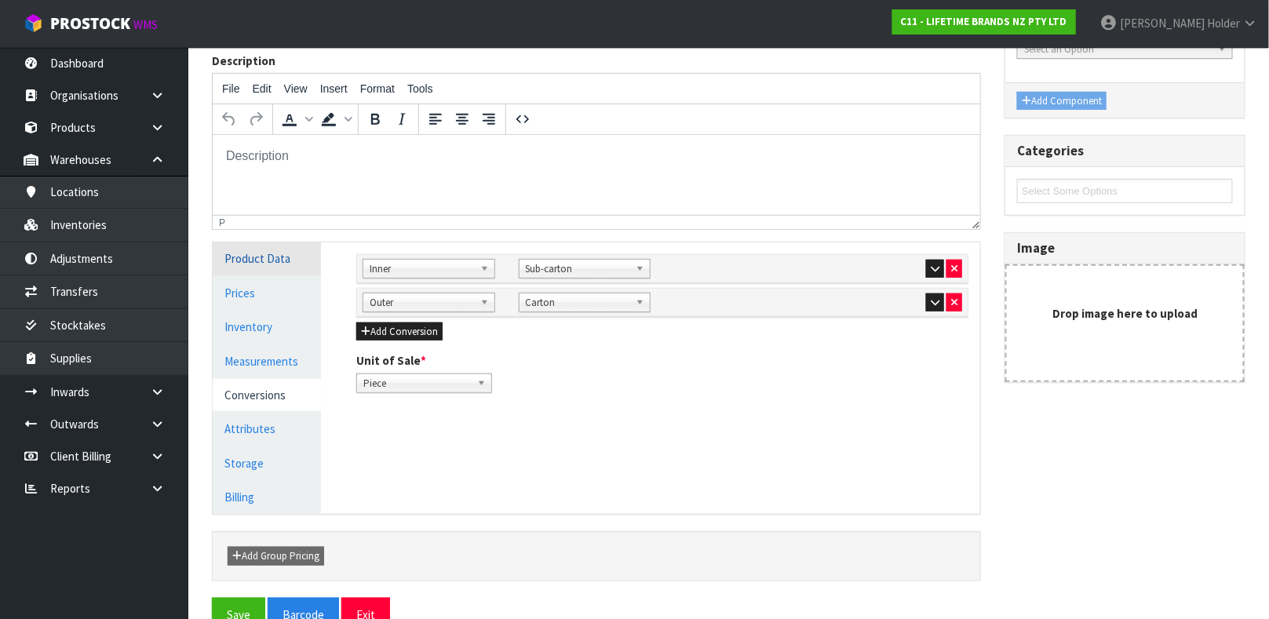
click at [267, 265] on link "Product Data" at bounding box center [267, 258] width 108 height 32
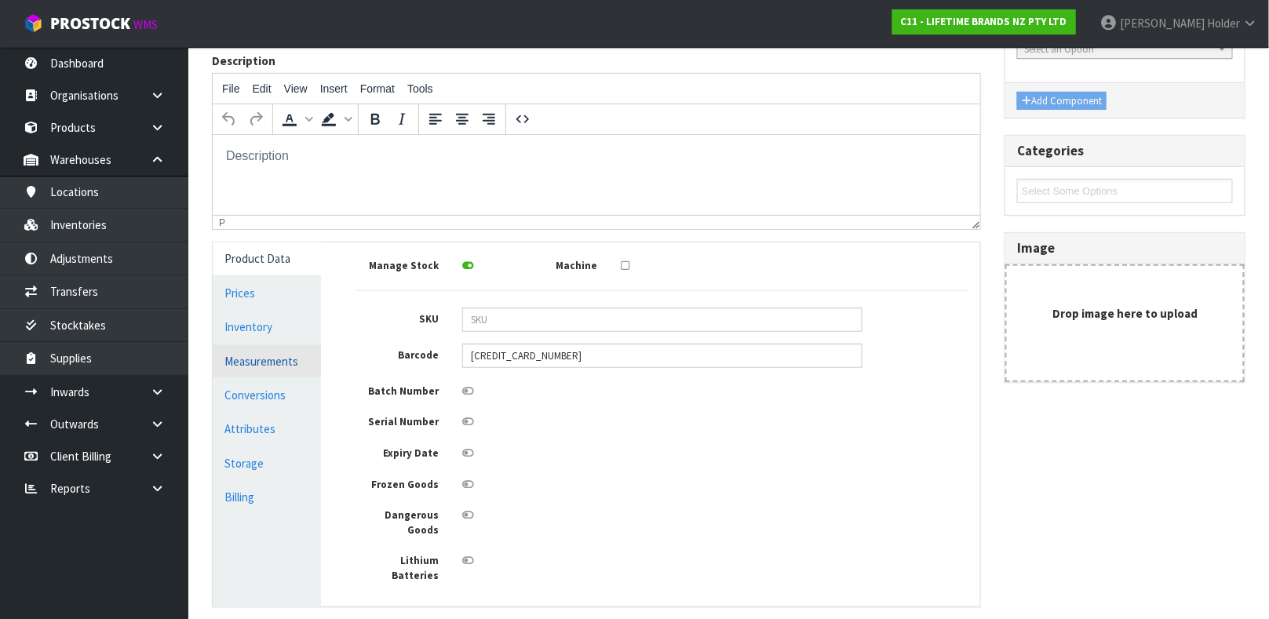
click at [262, 358] on link "Measurements" at bounding box center [267, 361] width 108 height 32
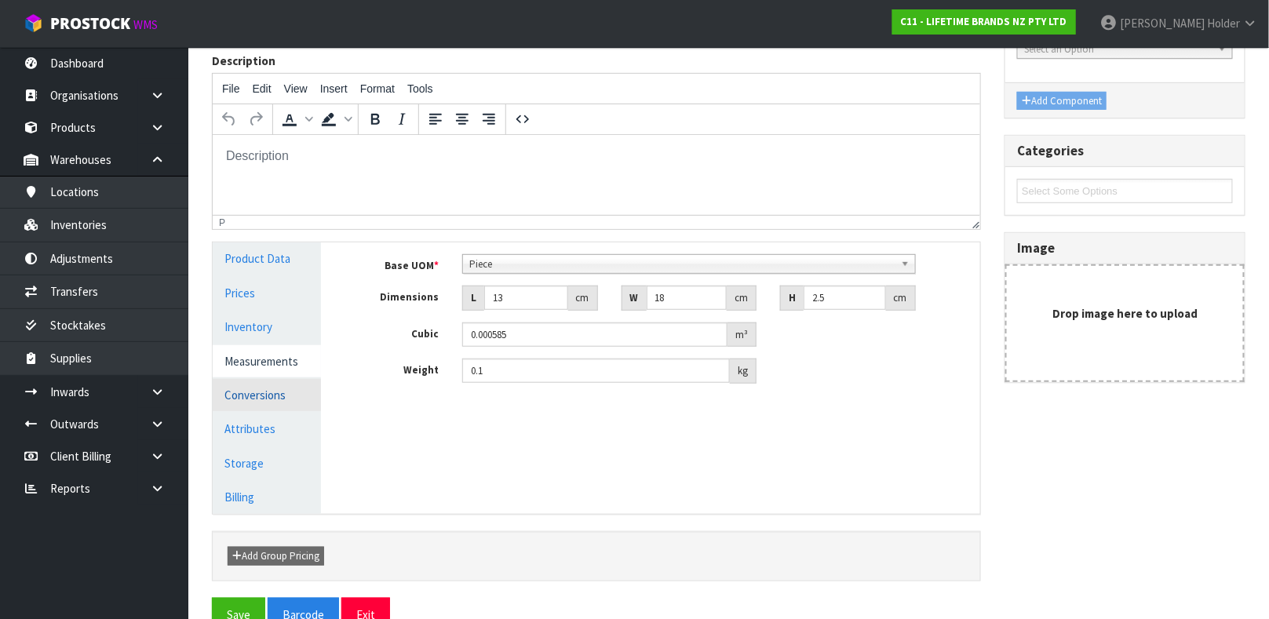
click at [265, 391] on link "Conversions" at bounding box center [267, 395] width 108 height 32
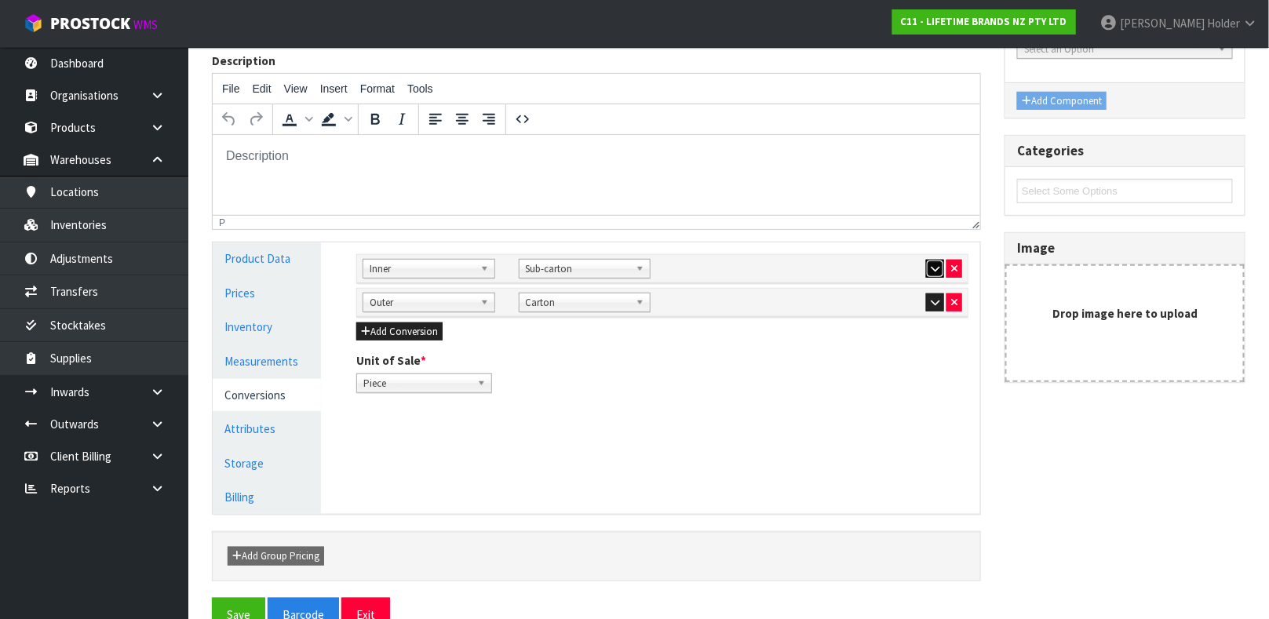
click at [936, 272] on icon "button" at bounding box center [935, 269] width 9 height 10
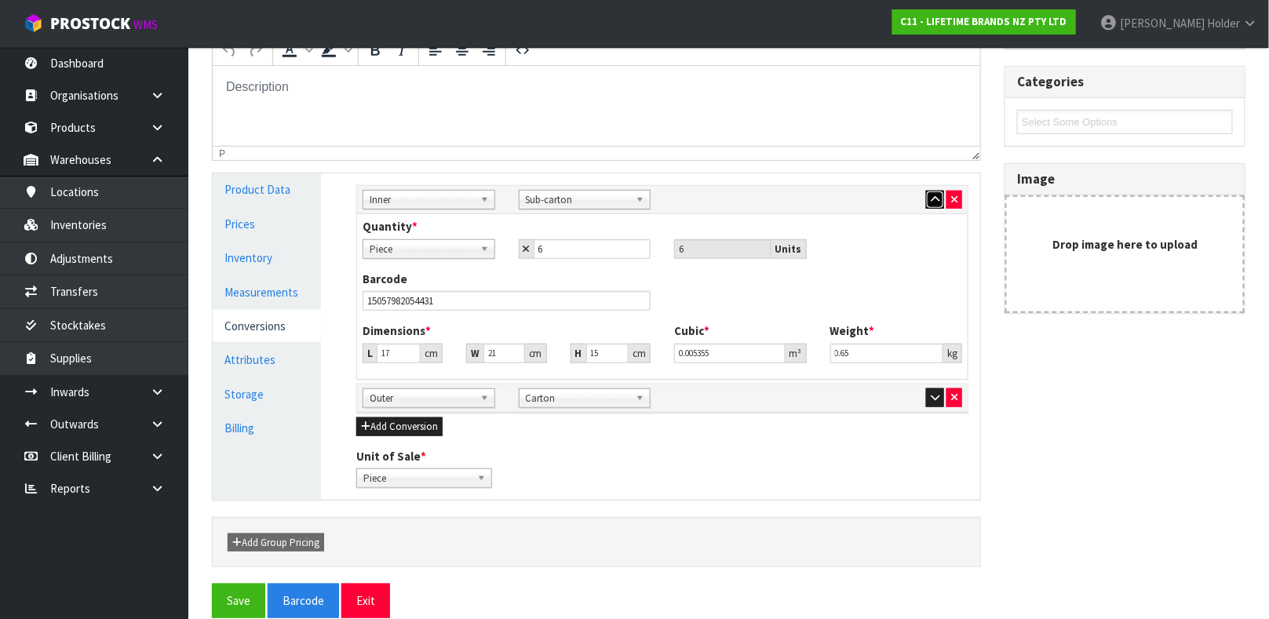
scroll to position [323, 0]
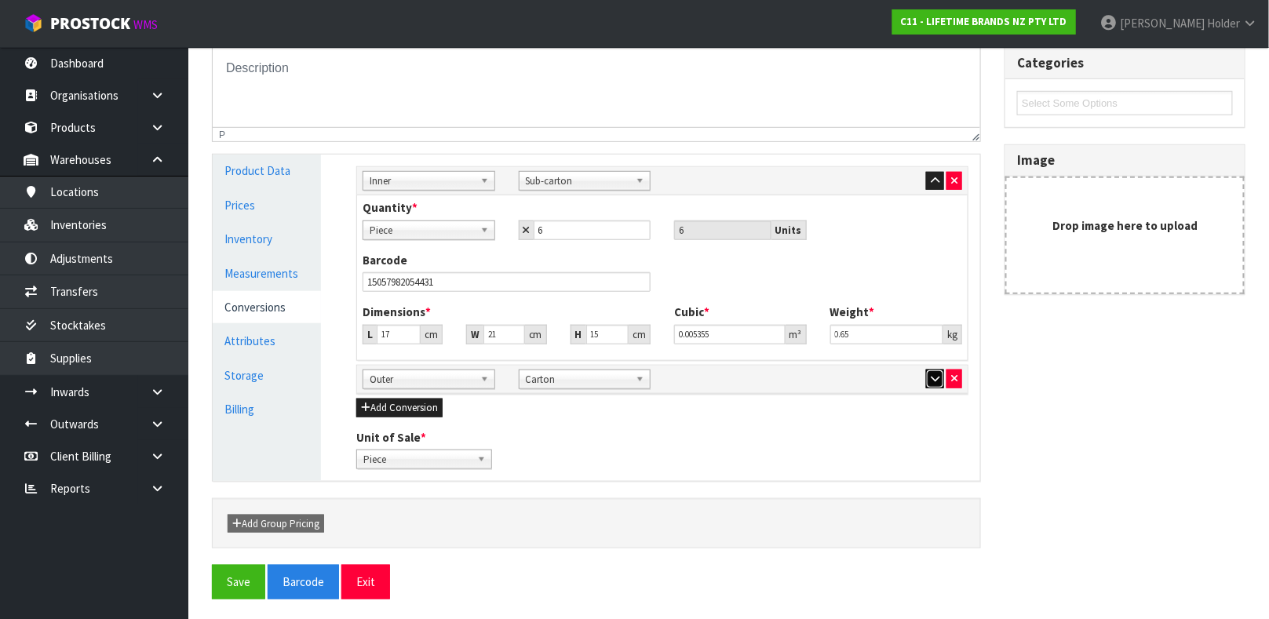
click at [926, 377] on button "button" at bounding box center [935, 379] width 18 height 19
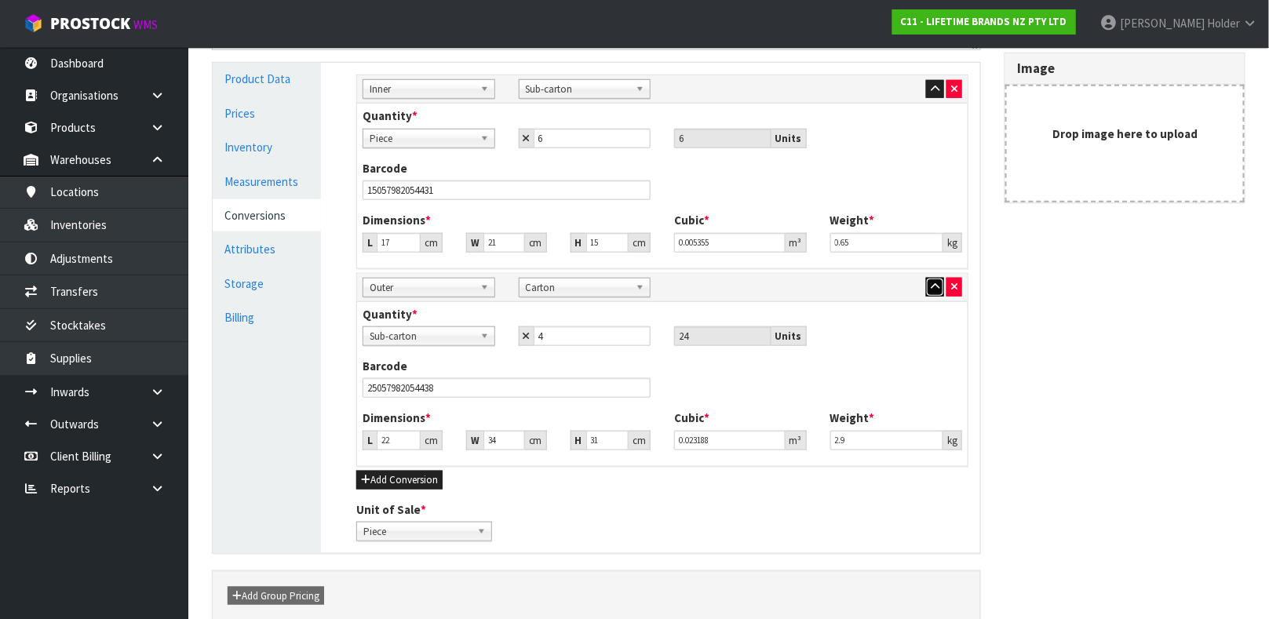
scroll to position [491, 0]
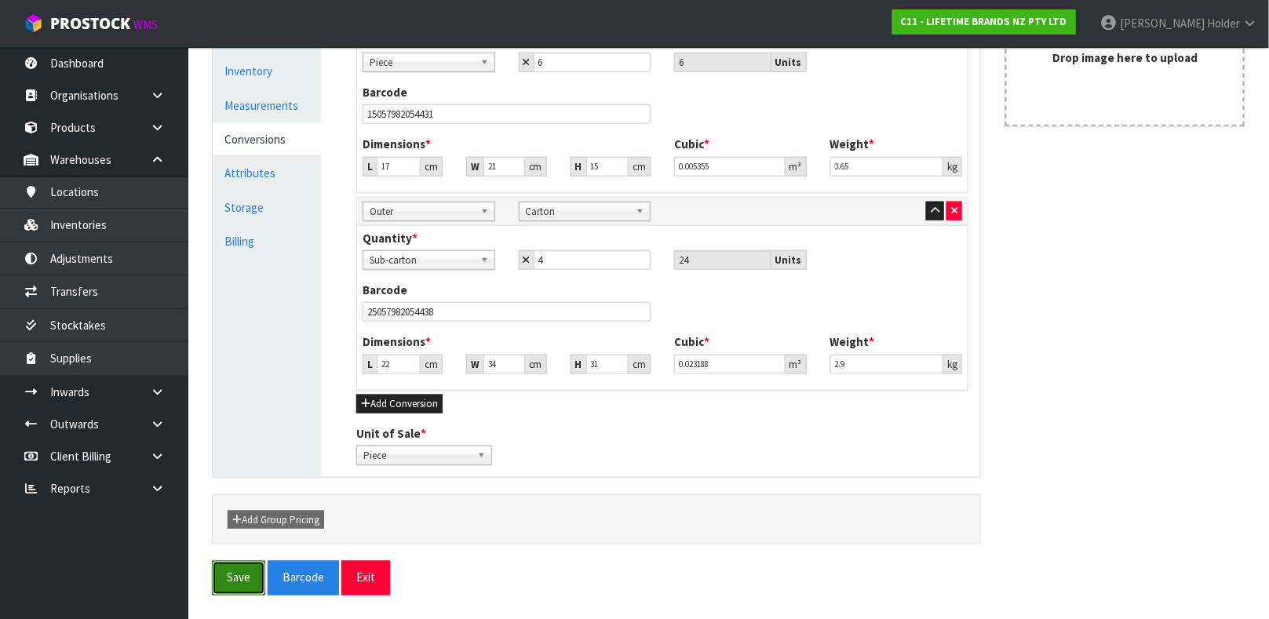
click at [241, 574] on button "Save" at bounding box center [238, 578] width 53 height 34
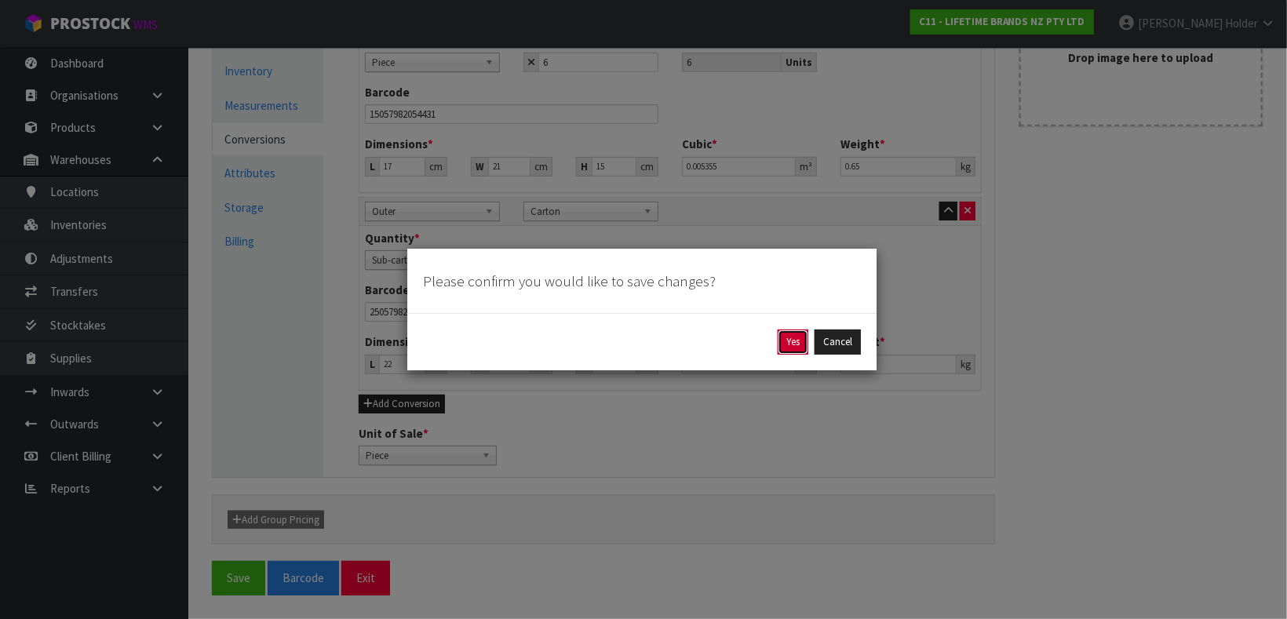
click at [783, 341] on button "Yes" at bounding box center [793, 342] width 31 height 25
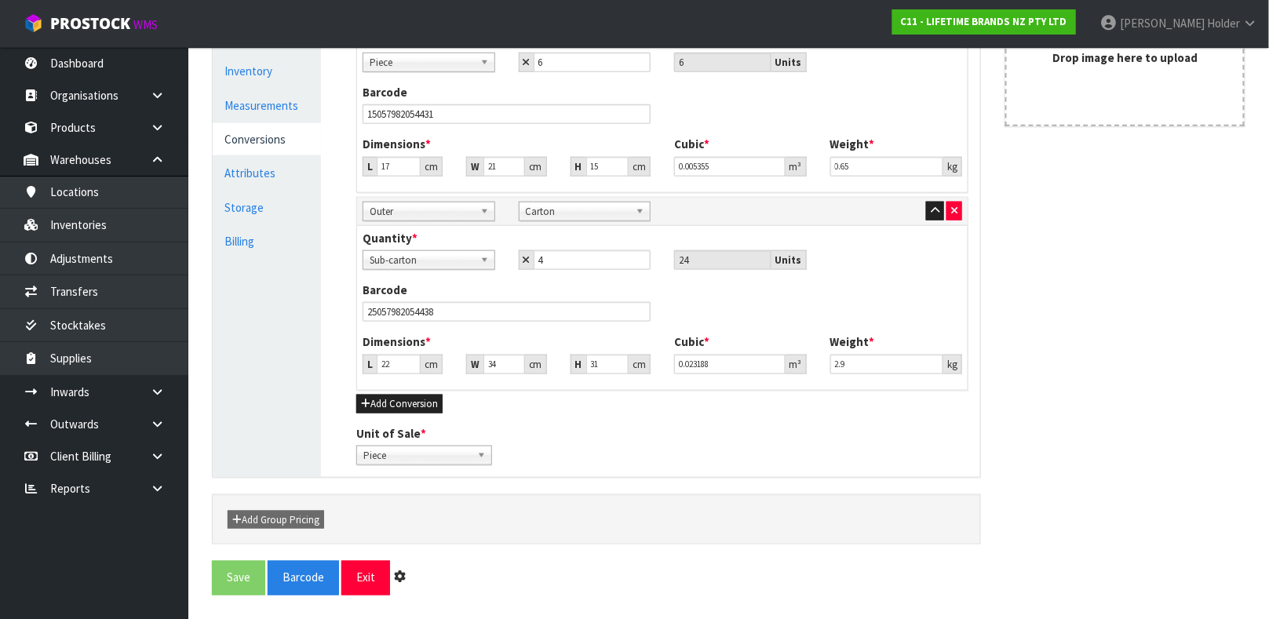
scroll to position [0, 0]
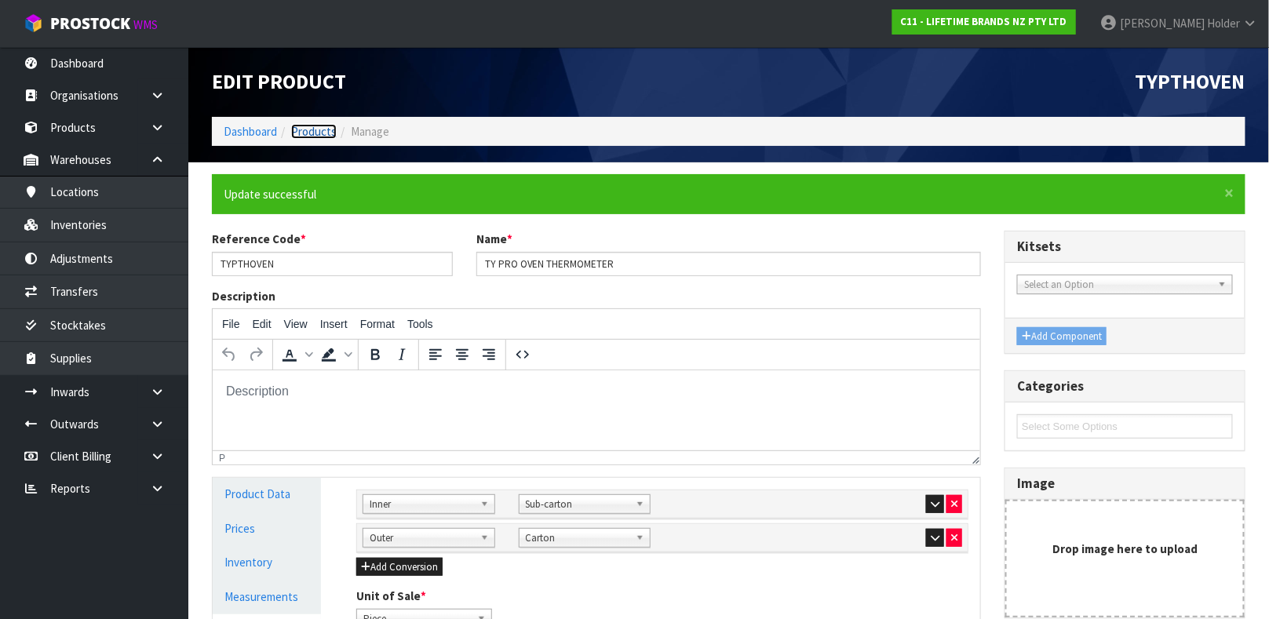
click at [316, 127] on link "Products" at bounding box center [314, 131] width 46 height 15
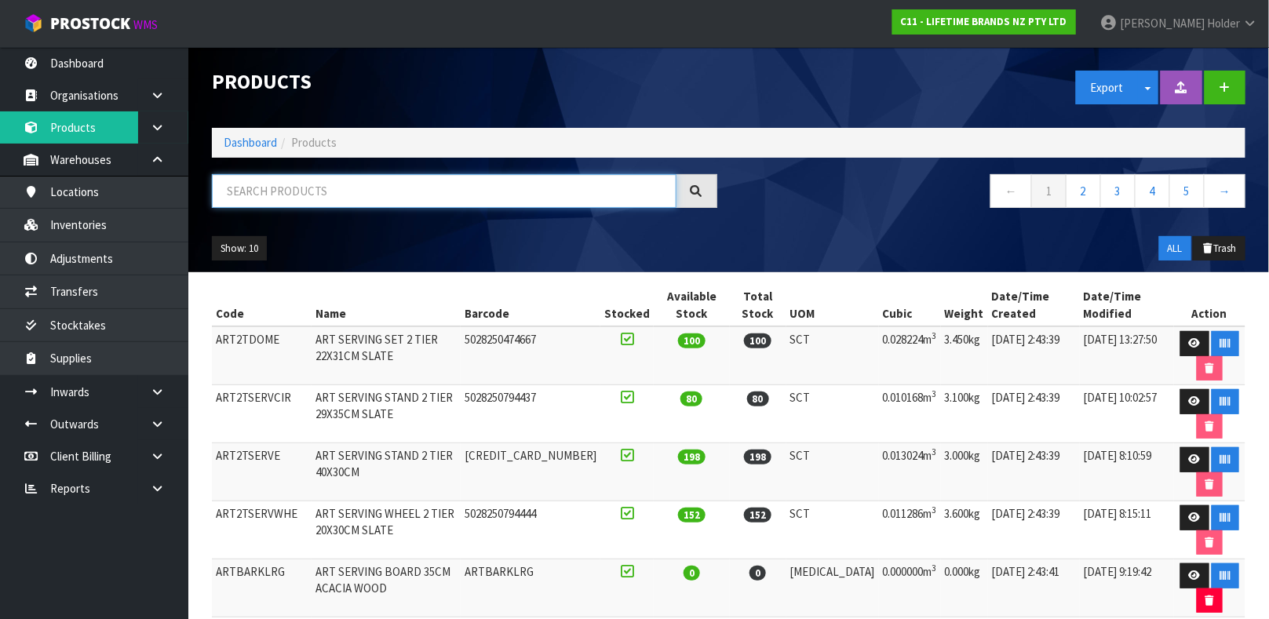
click at [317, 184] on input "text" at bounding box center [444, 191] width 465 height 34
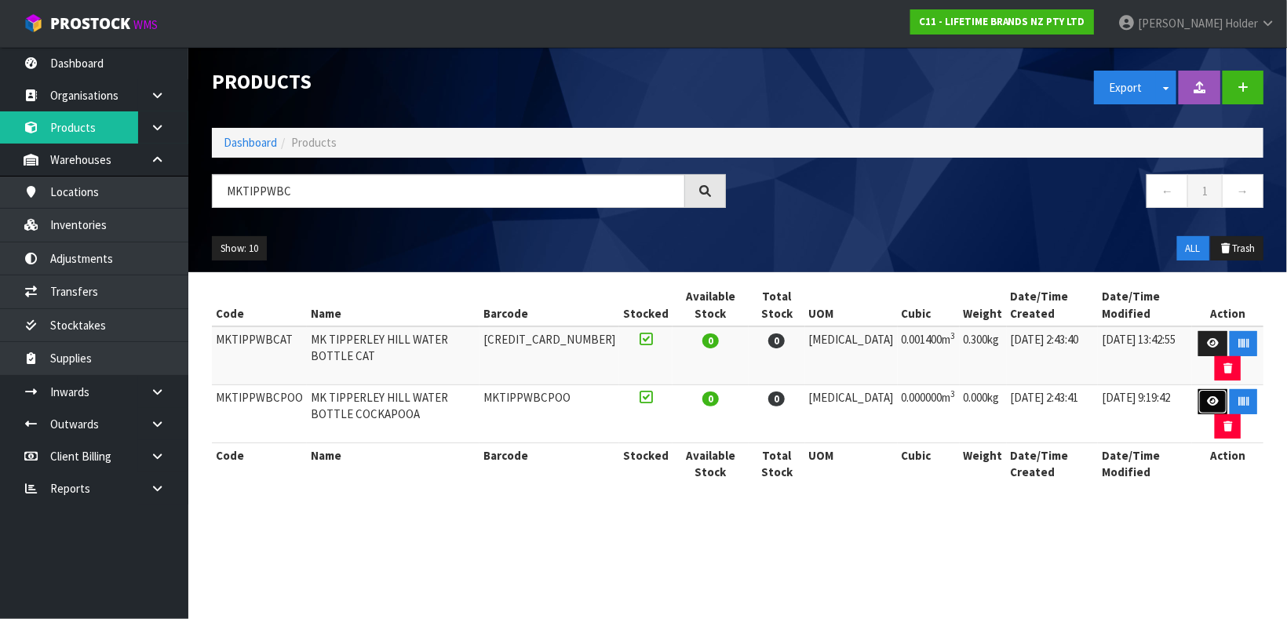
click at [1207, 402] on icon at bounding box center [1213, 401] width 12 height 10
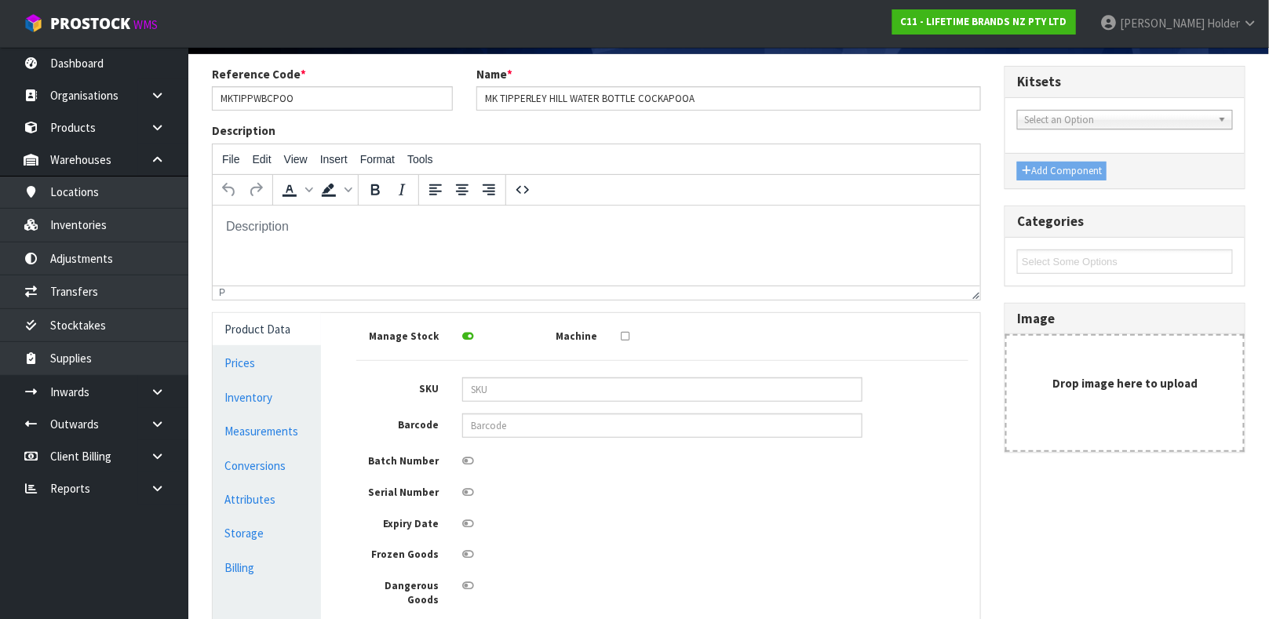
scroll to position [118, 0]
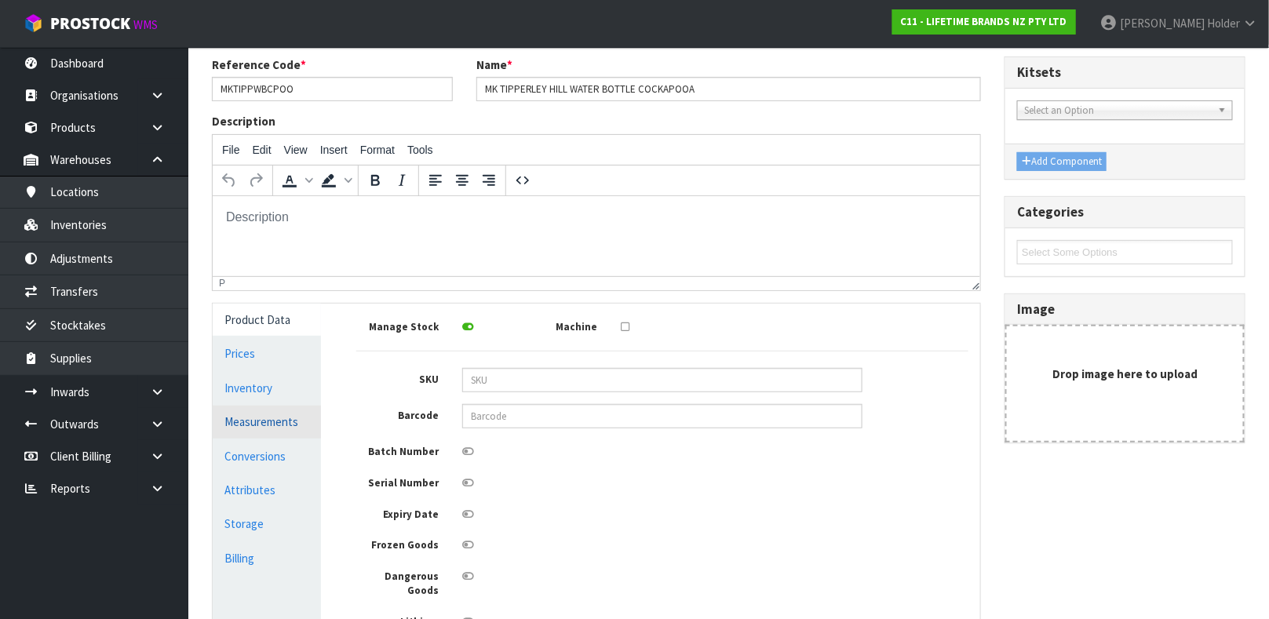
click at [268, 417] on link "Measurements" at bounding box center [267, 422] width 108 height 32
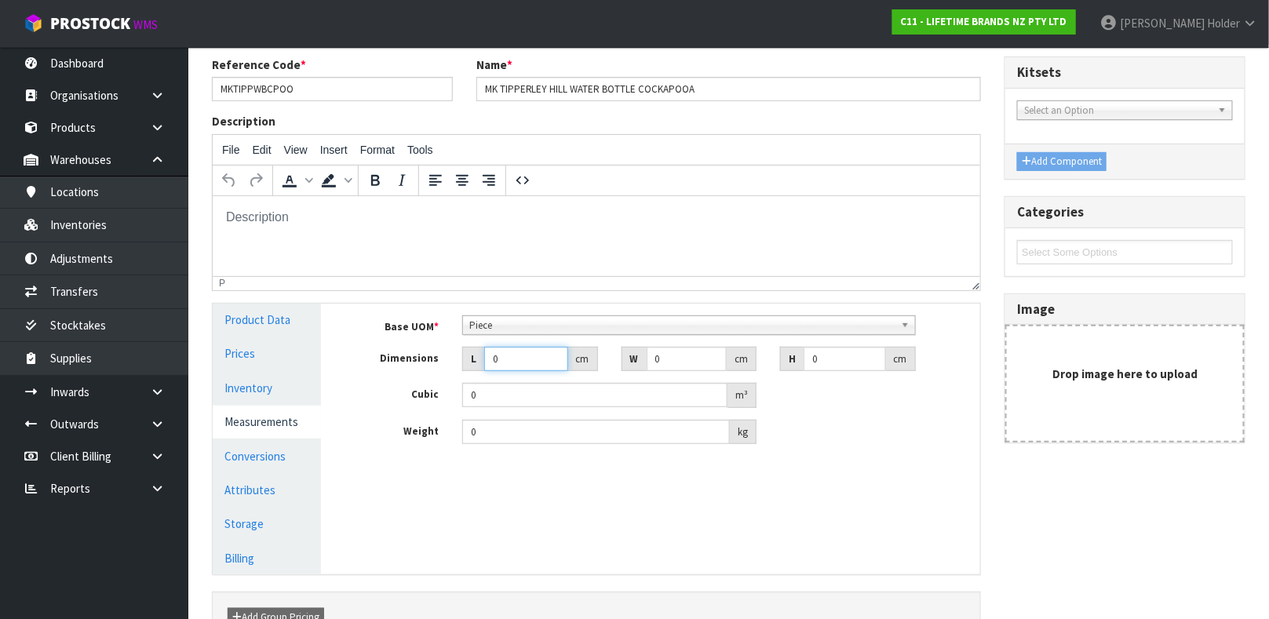
drag, startPoint x: 508, startPoint y: 353, endPoint x: 342, endPoint y: 355, distance: 165.6
click at [342, 355] on div "Manage Stock Machine SKU Barcode Batch Number Serial Number Expiry Date Frozen …" at bounding box center [662, 439] width 659 height 271
click at [293, 317] on link "Product Data" at bounding box center [267, 320] width 108 height 32
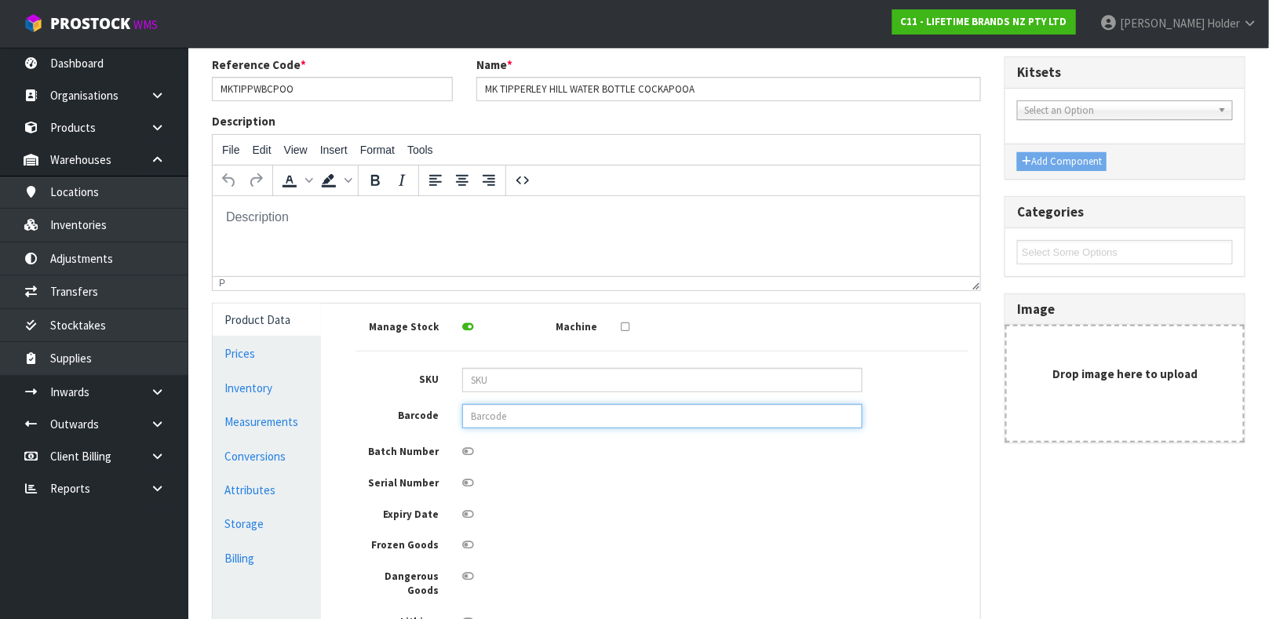
click at [472, 420] on input "text" at bounding box center [662, 416] width 400 height 24
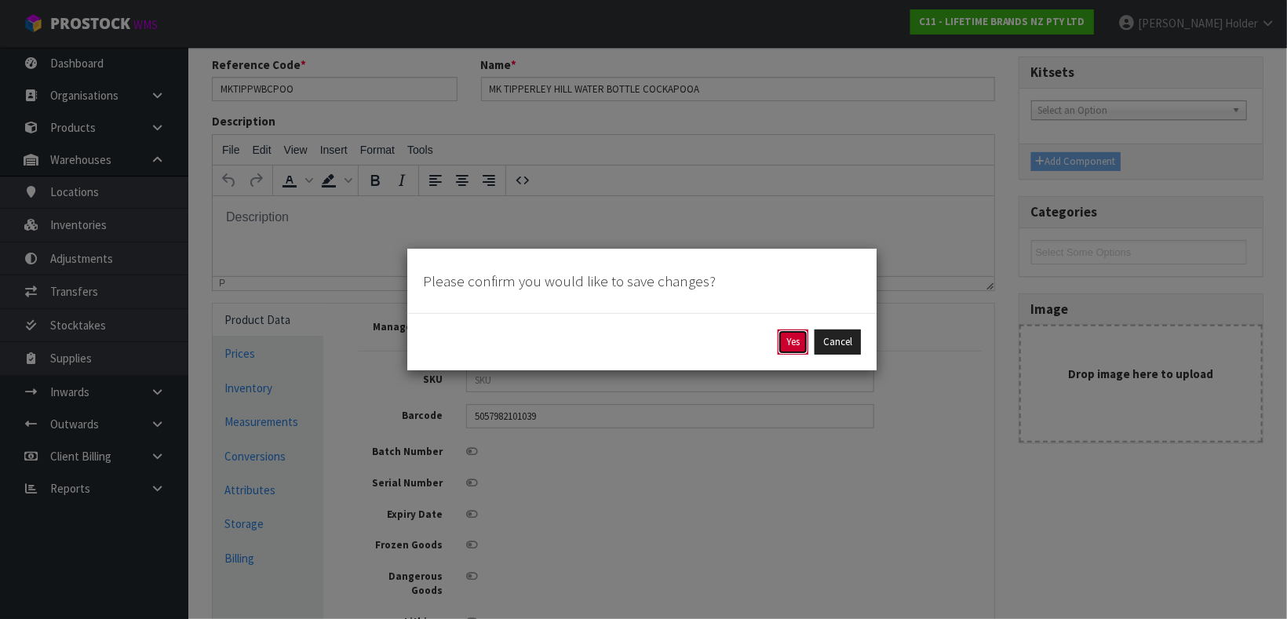
click at [783, 337] on button "Yes" at bounding box center [793, 342] width 31 height 25
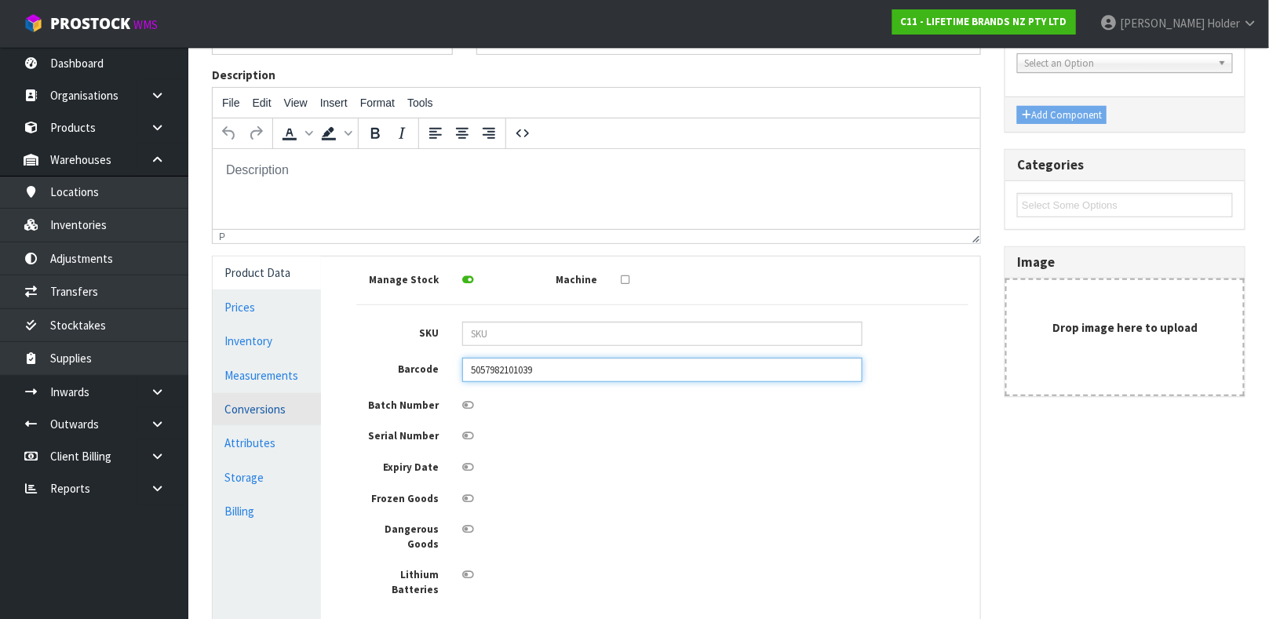
scroll to position [235, 0]
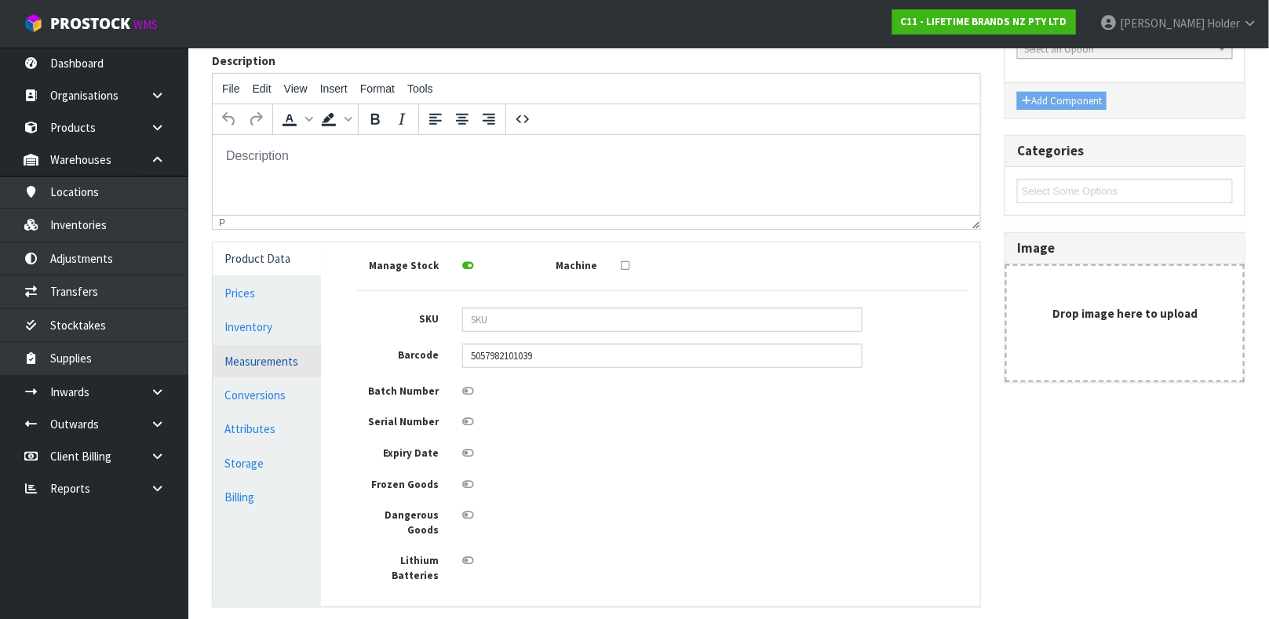
click at [277, 349] on link "Measurements" at bounding box center [267, 361] width 108 height 32
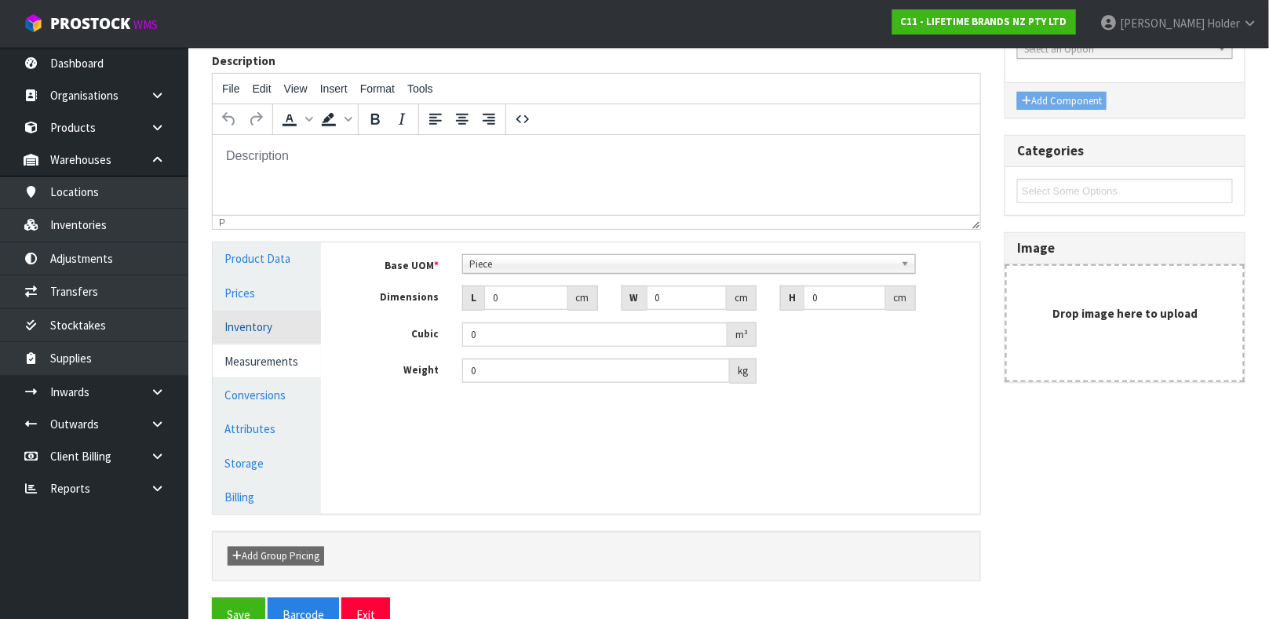
click at [267, 330] on link "Inventory" at bounding box center [267, 327] width 108 height 32
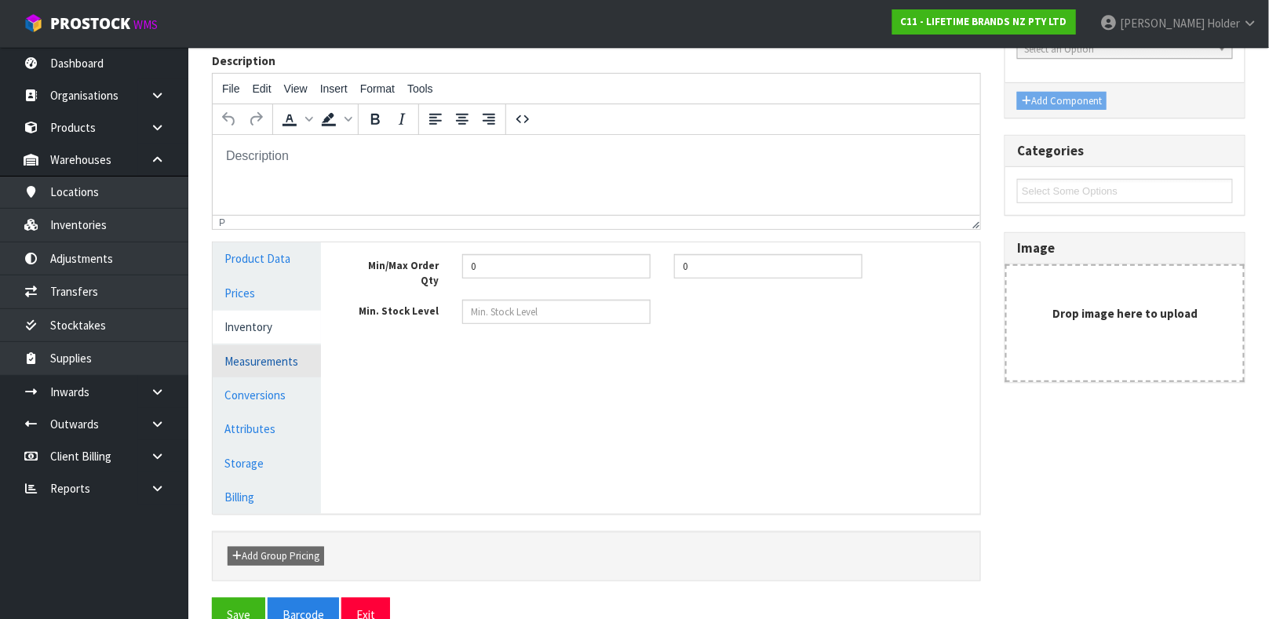
click at [267, 355] on link "Measurements" at bounding box center [267, 361] width 108 height 32
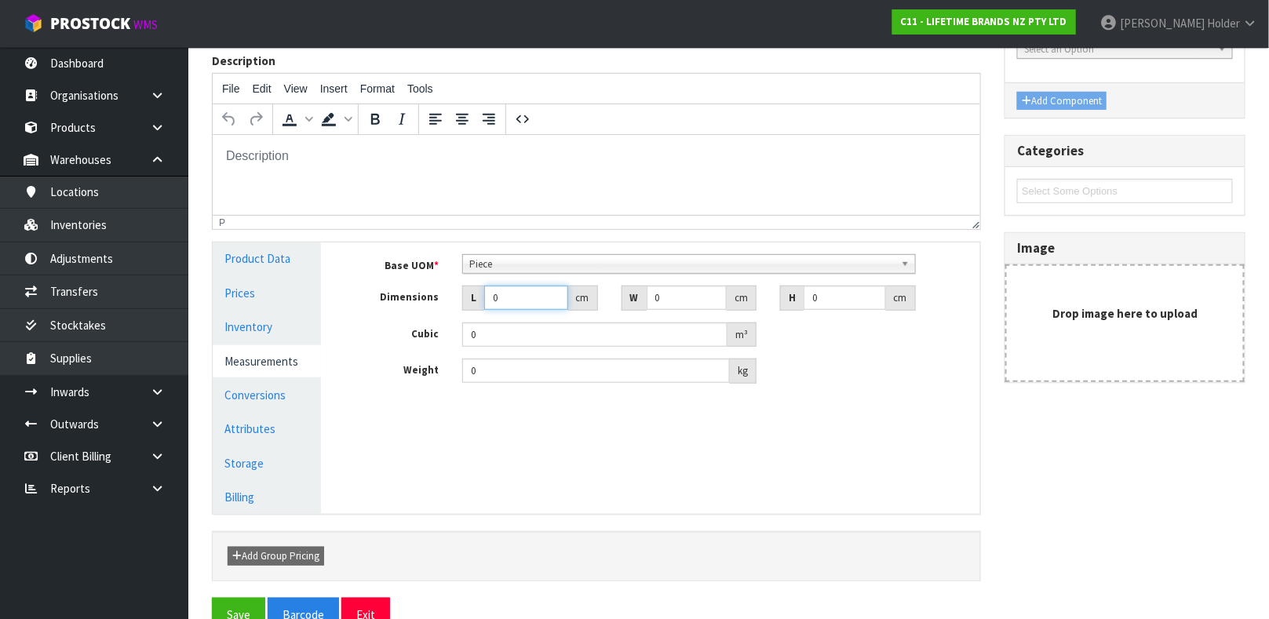
drag, startPoint x: 501, startPoint y: 297, endPoint x: 382, endPoint y: 296, distance: 118.5
click at [394, 299] on div "Dimensions L 0 cm W 0 cm H 0 cm" at bounding box center [663, 298] width 636 height 25
drag, startPoint x: 516, startPoint y: 371, endPoint x: 326, endPoint y: 367, distance: 189.2
click at [326, 367] on div "Product Data Prices Inventory Measurements Conversions Attributes Storage Billi…" at bounding box center [596, 377] width 791 height 271
click at [289, 383] on link "Conversions" at bounding box center [267, 395] width 108 height 32
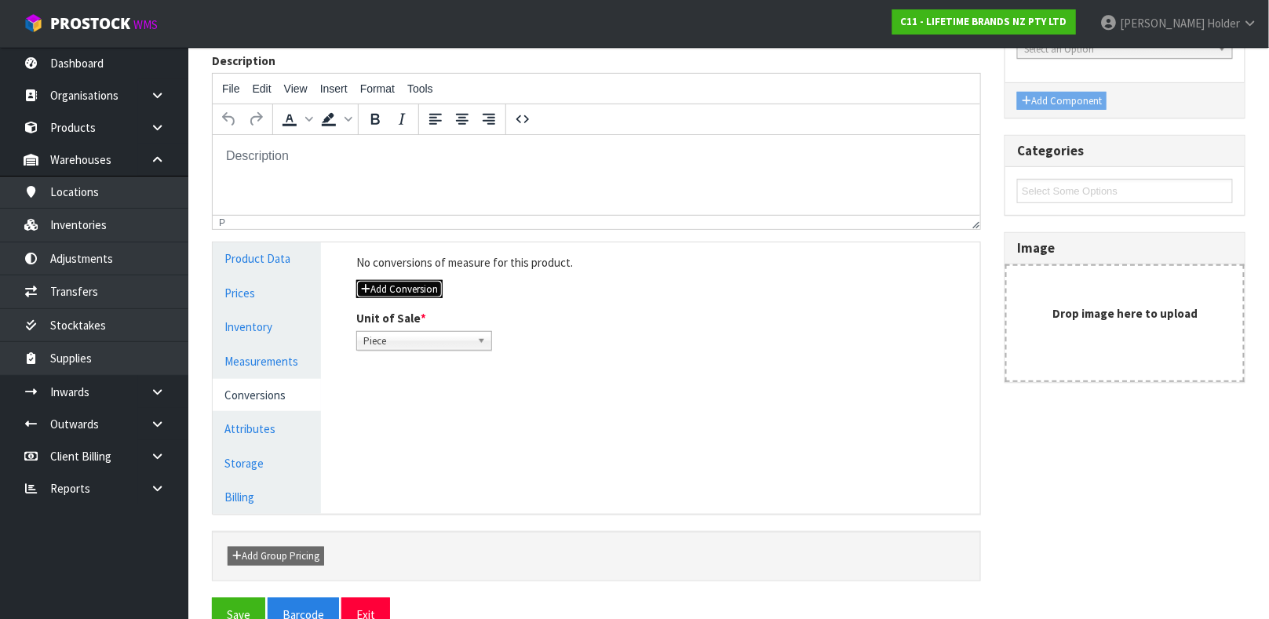
click at [408, 291] on button "Add Conversion" at bounding box center [399, 289] width 86 height 19
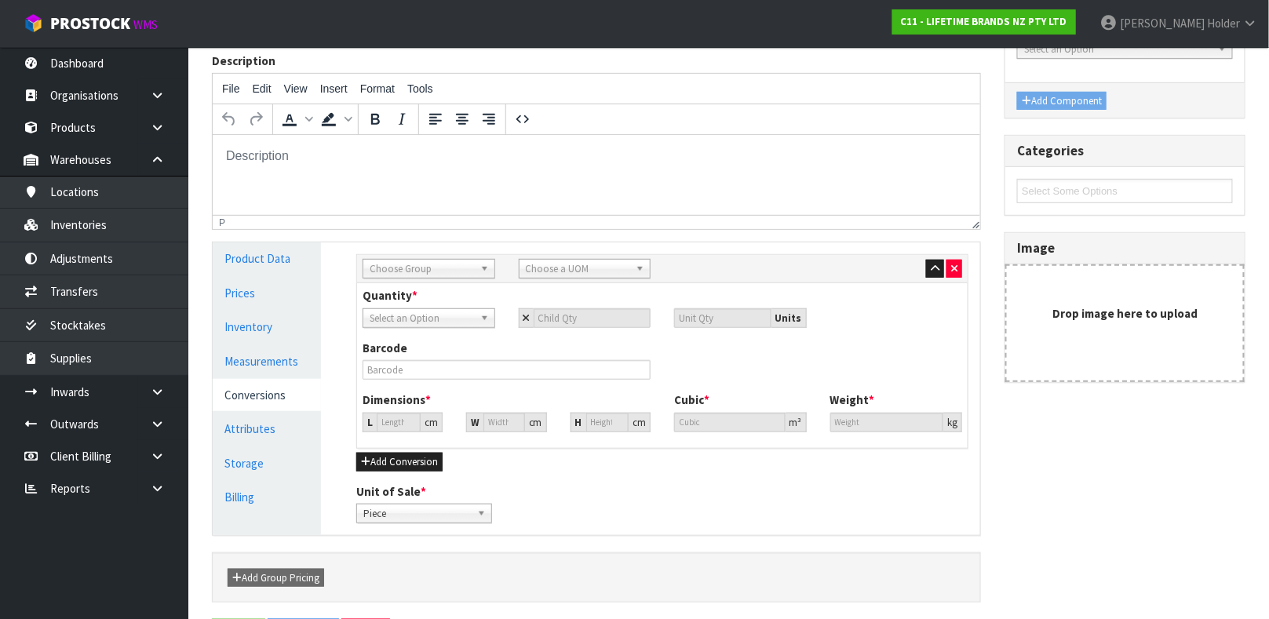
click at [431, 273] on span "Choose Group" at bounding box center [422, 269] width 104 height 19
click at [431, 348] on li "Outer" at bounding box center [428, 353] width 125 height 20
click at [426, 270] on span "Outer" at bounding box center [422, 269] width 104 height 19
click at [411, 336] on li "Inner" at bounding box center [428, 333] width 125 height 20
click at [566, 274] on span "Choose a UOM" at bounding box center [578, 269] width 104 height 19
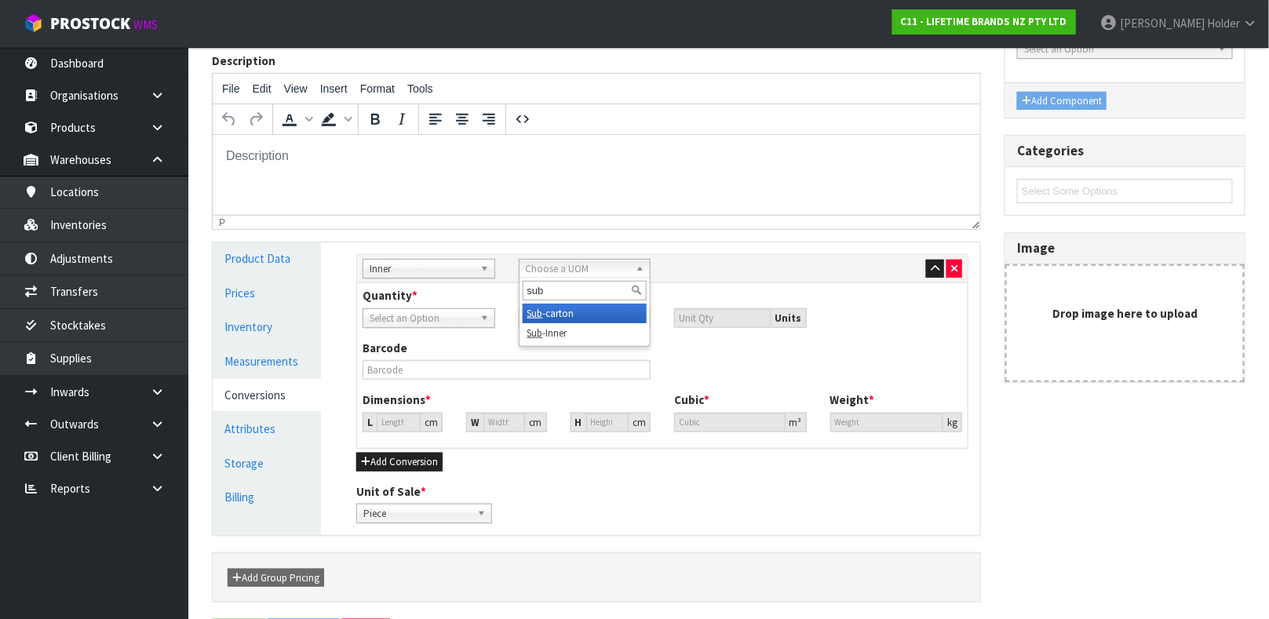
click at [555, 315] on li "Sub -carton" at bounding box center [585, 314] width 125 height 20
click at [549, 320] on input "number" at bounding box center [593, 318] width 118 height 20
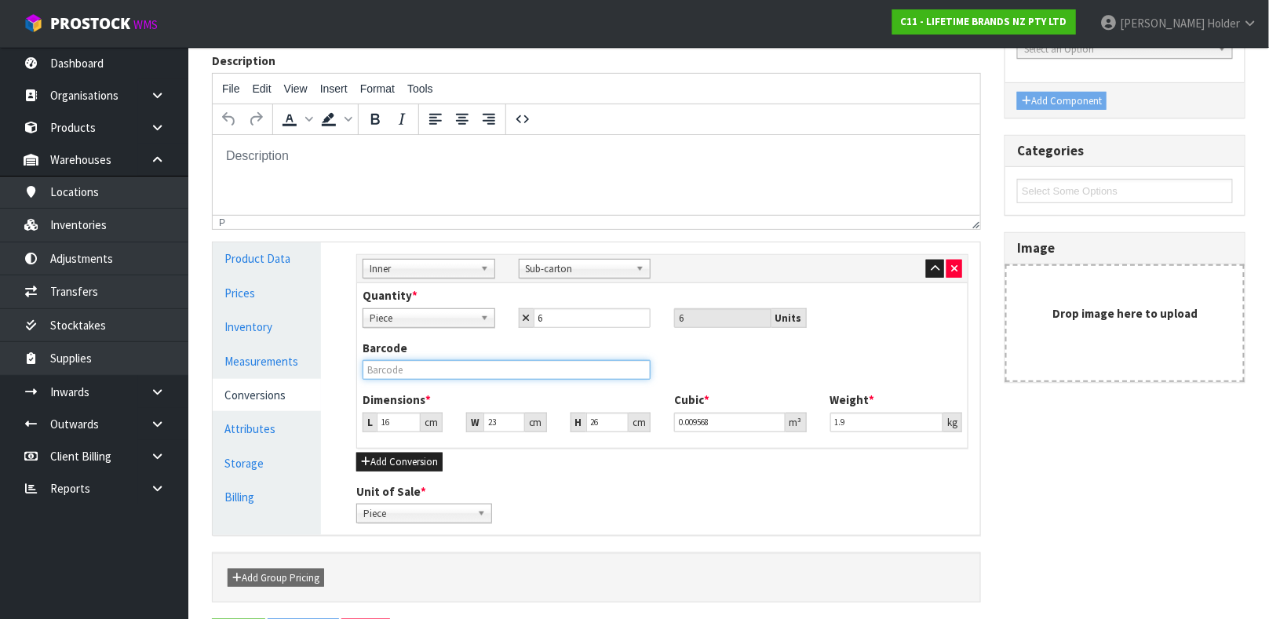
click at [441, 360] on input "text" at bounding box center [507, 370] width 288 height 20
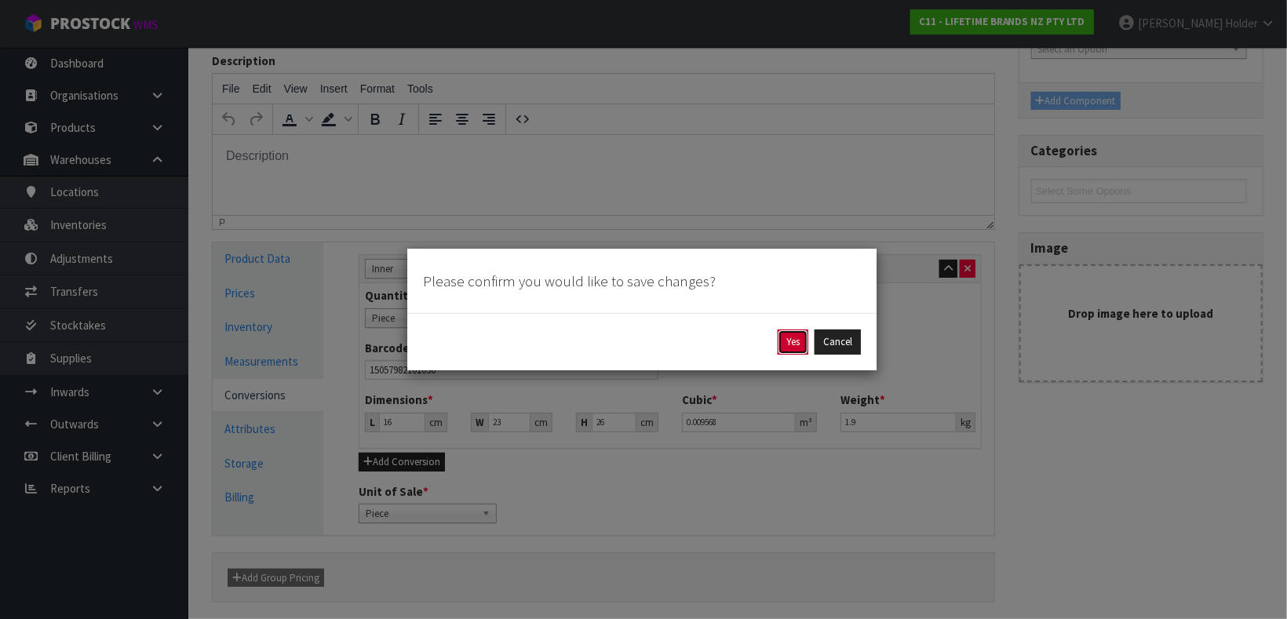
click at [789, 337] on button "Yes" at bounding box center [793, 342] width 31 height 25
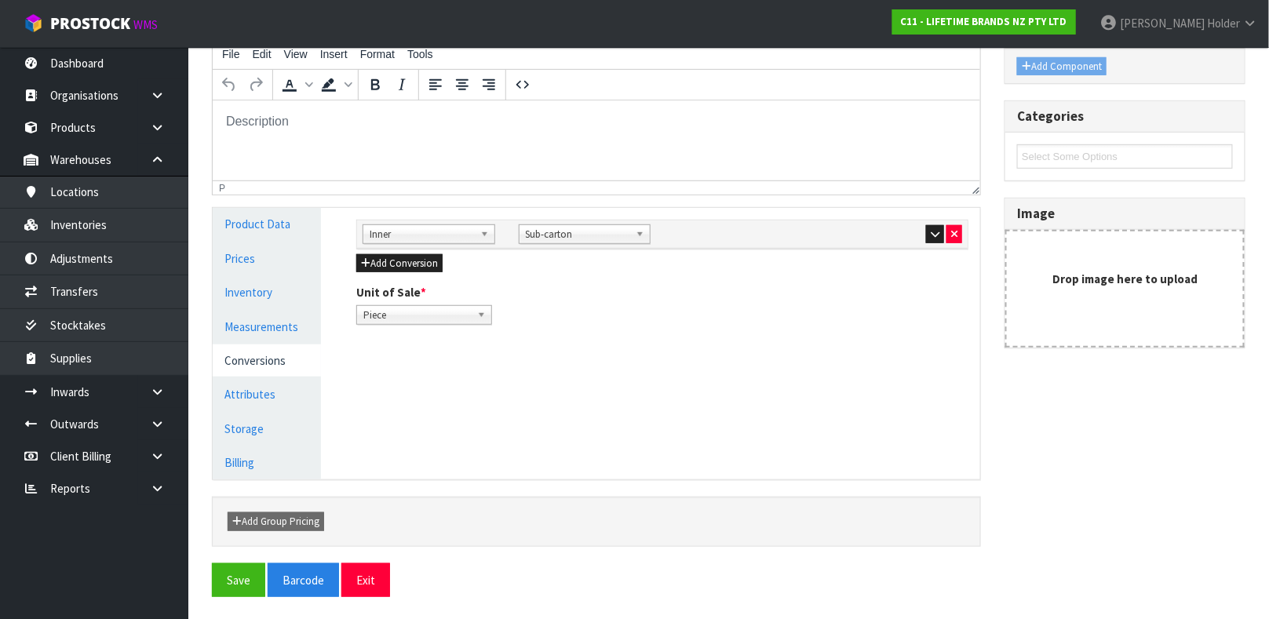
scroll to position [272, 0]
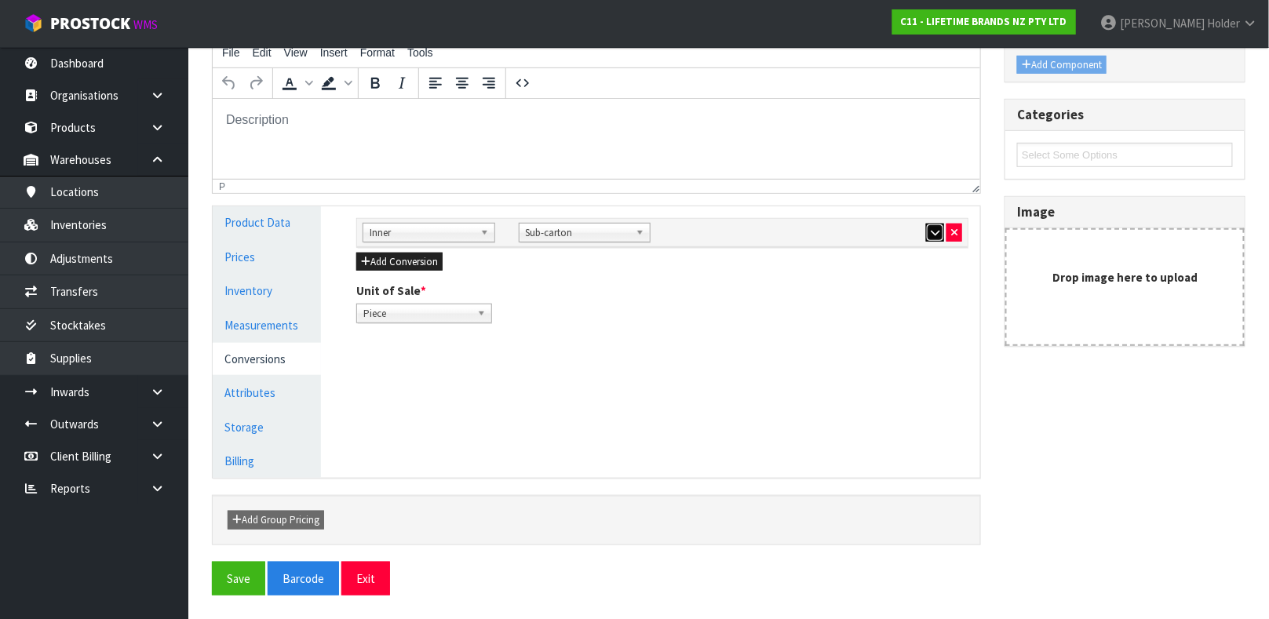
click at [926, 232] on button "button" at bounding box center [935, 233] width 18 height 19
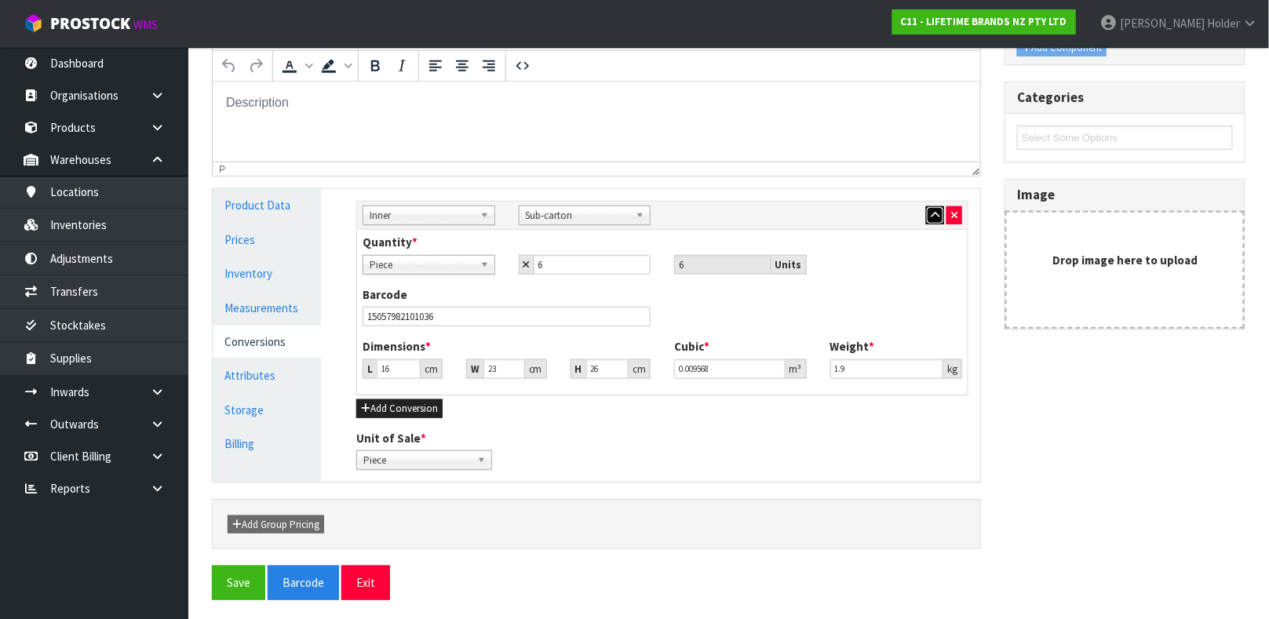
scroll to position [293, 0]
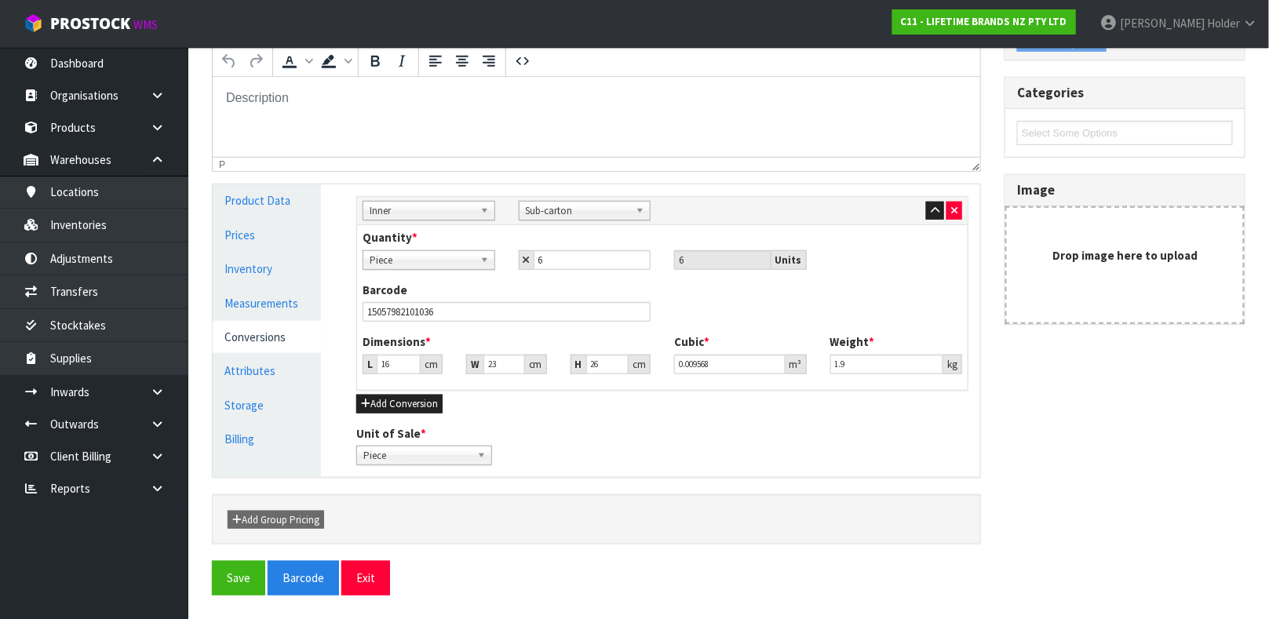
click at [928, 196] on div "Sub Inner Inner Outer Pallet Inner Bag Bar Basket Bin Bottle Box Bundle Cabinet…" at bounding box center [662, 293] width 612 height 194
click at [928, 199] on div "Sub Inner Inner Outer Pallet Inner Bag Bar Basket Bin Bottle Box Bundle Cabinet…" at bounding box center [662, 211] width 611 height 28
click at [926, 203] on button "button" at bounding box center [935, 211] width 18 height 19
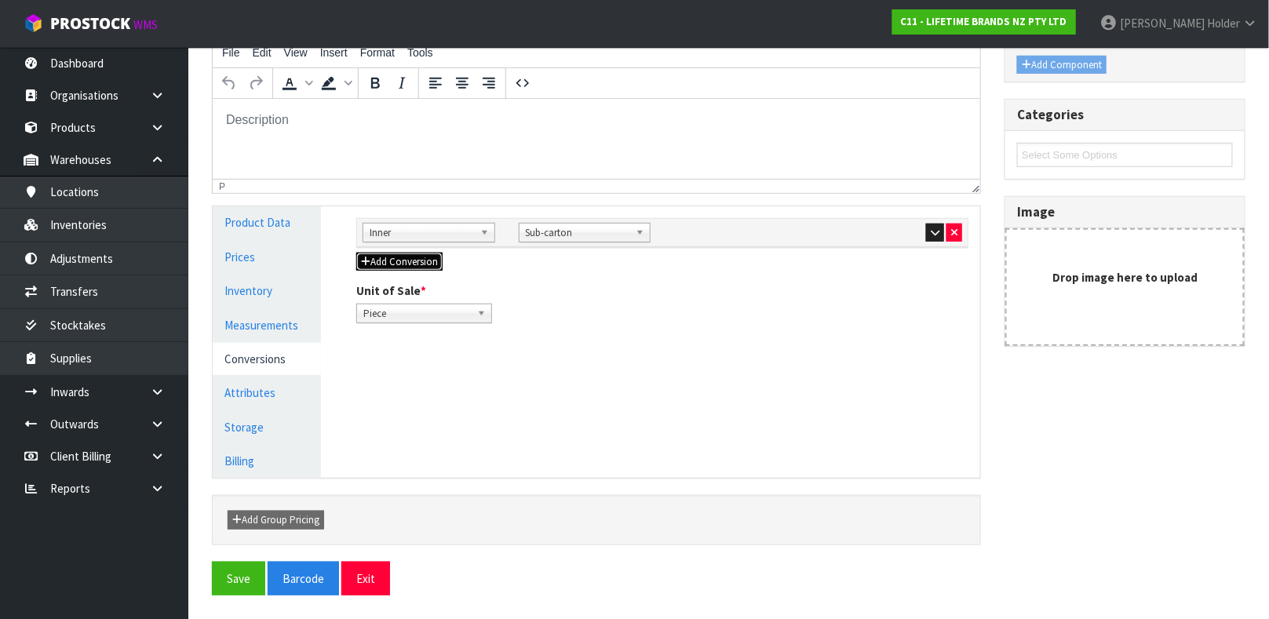
click at [417, 253] on button "Add Conversion" at bounding box center [399, 262] width 86 height 19
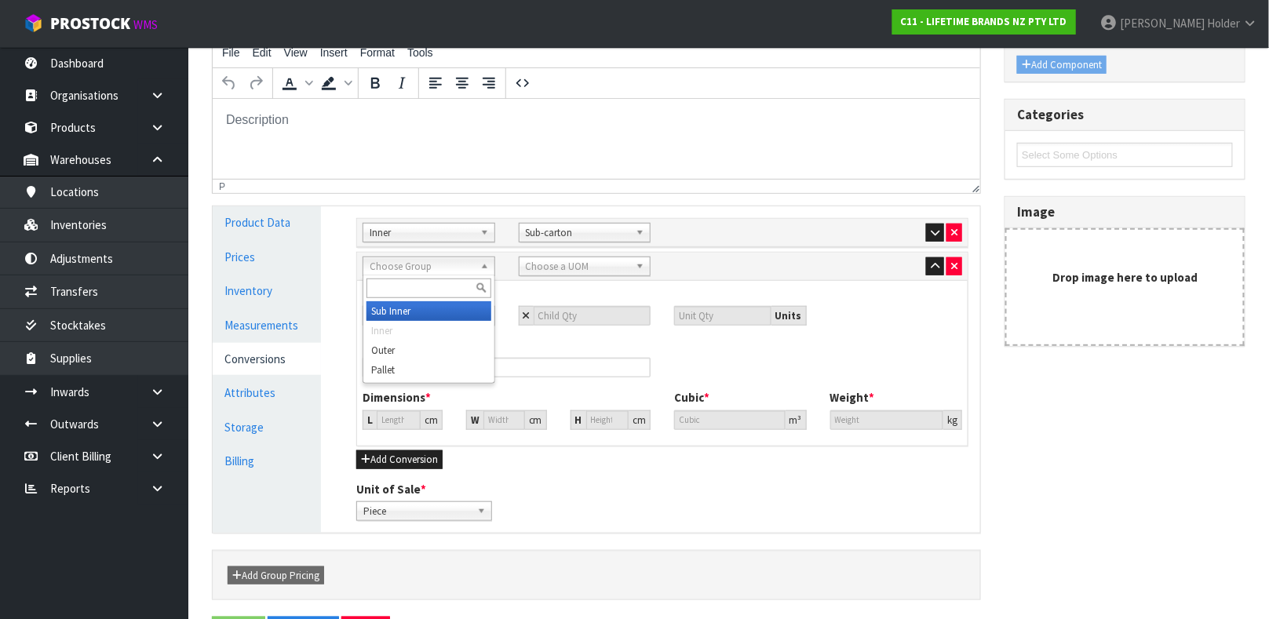
click at [430, 270] on span "Choose Group" at bounding box center [422, 266] width 104 height 19
click at [442, 304] on li "Ou ter" at bounding box center [428, 311] width 125 height 20
click at [578, 265] on span "Choose a UOM" at bounding box center [578, 266] width 104 height 19
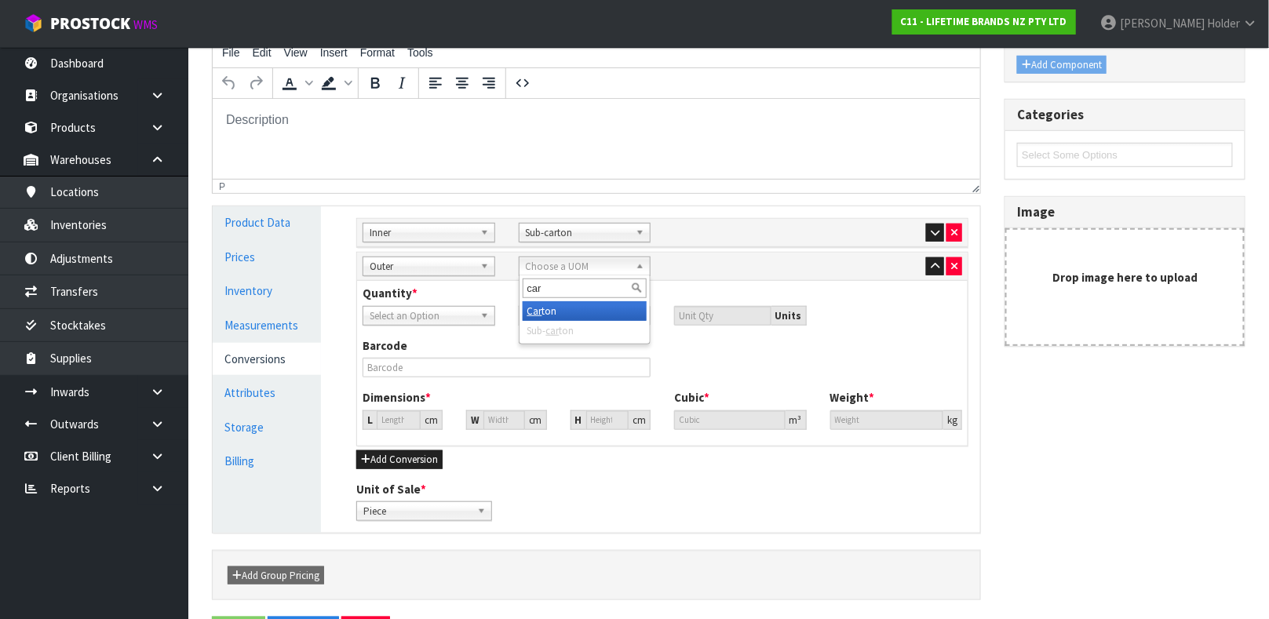
click at [571, 308] on li "Car ton" at bounding box center [585, 311] width 125 height 20
click at [465, 318] on span "Select an Option" at bounding box center [422, 316] width 104 height 19
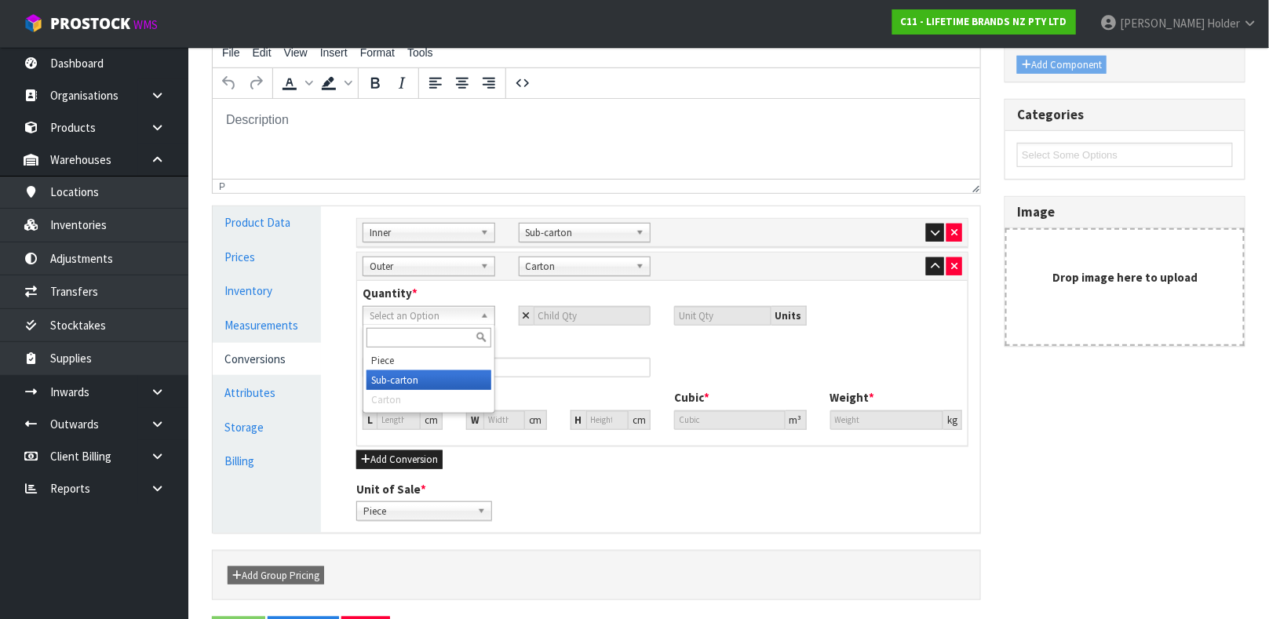
click at [451, 373] on li "Sub-carton" at bounding box center [428, 380] width 125 height 20
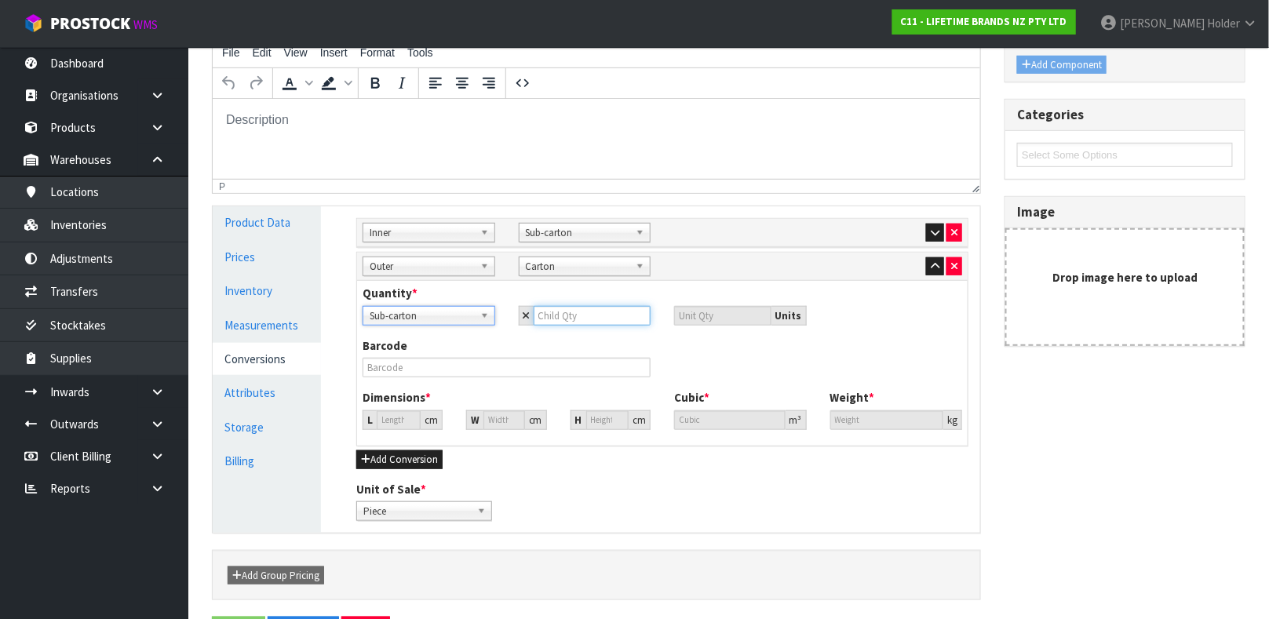
click at [613, 311] on input "number" at bounding box center [593, 316] width 118 height 20
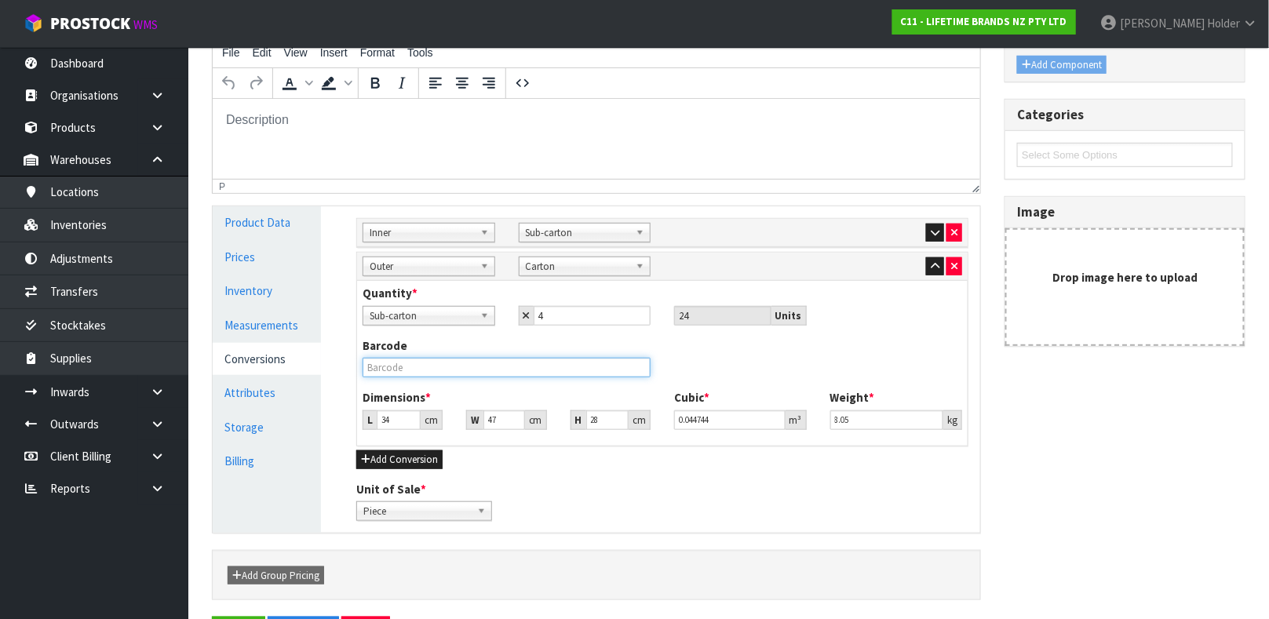
click at [425, 363] on input "text" at bounding box center [507, 368] width 288 height 20
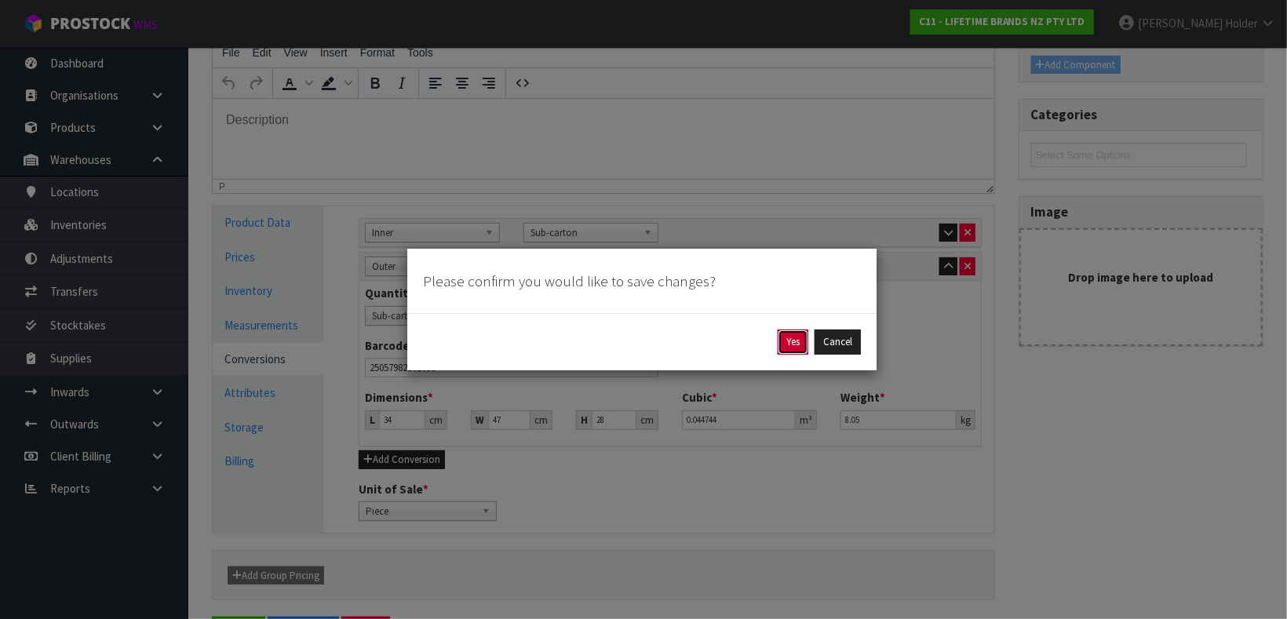
click at [794, 350] on button "Yes" at bounding box center [793, 342] width 31 height 25
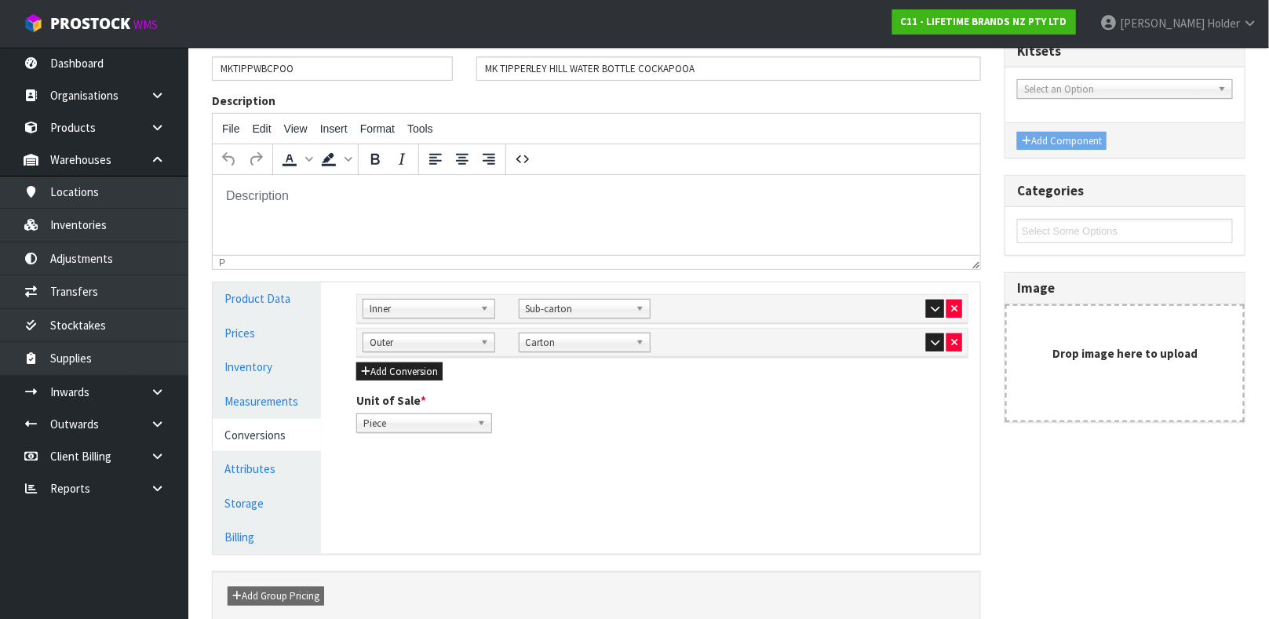
scroll to position [235, 0]
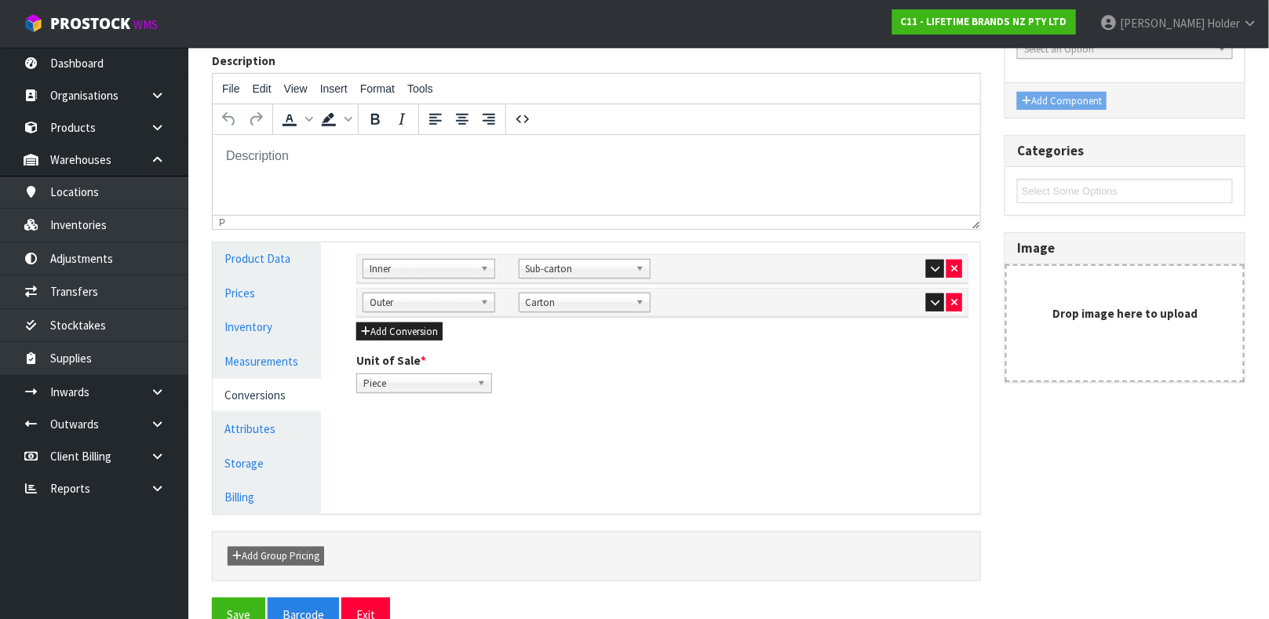
click at [921, 297] on div at bounding box center [896, 302] width 133 height 19
click at [926, 297] on button "button" at bounding box center [935, 302] width 18 height 19
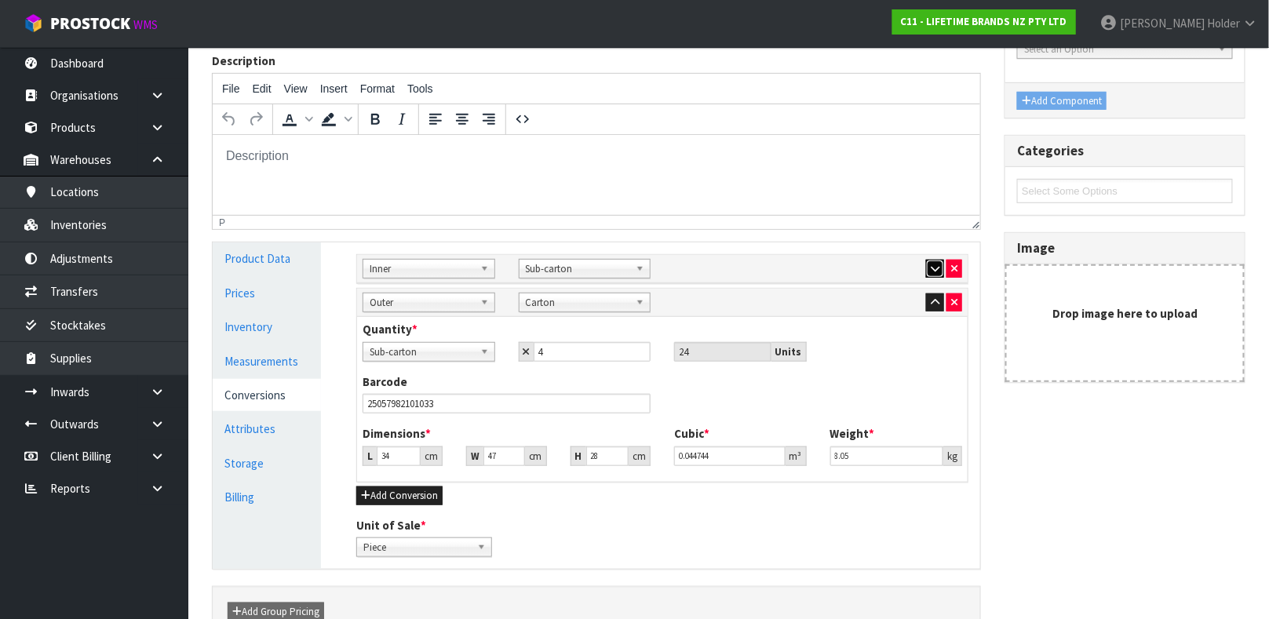
click at [927, 261] on button "button" at bounding box center [935, 269] width 18 height 19
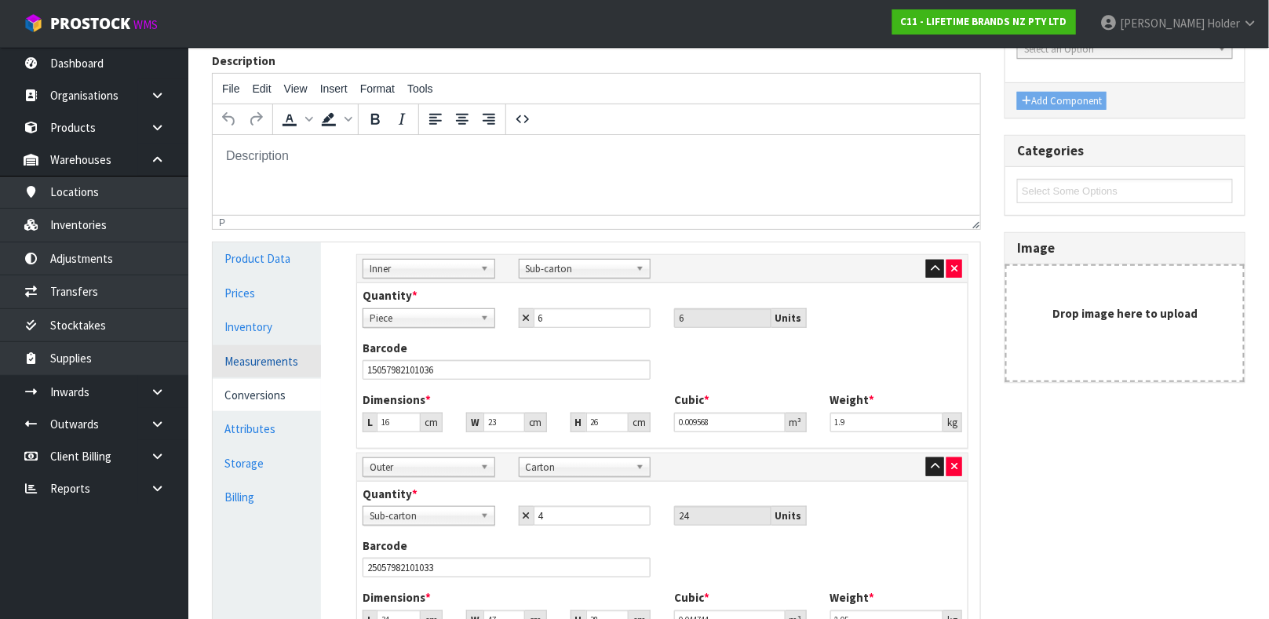
click at [281, 369] on link "Measurements" at bounding box center [267, 361] width 108 height 32
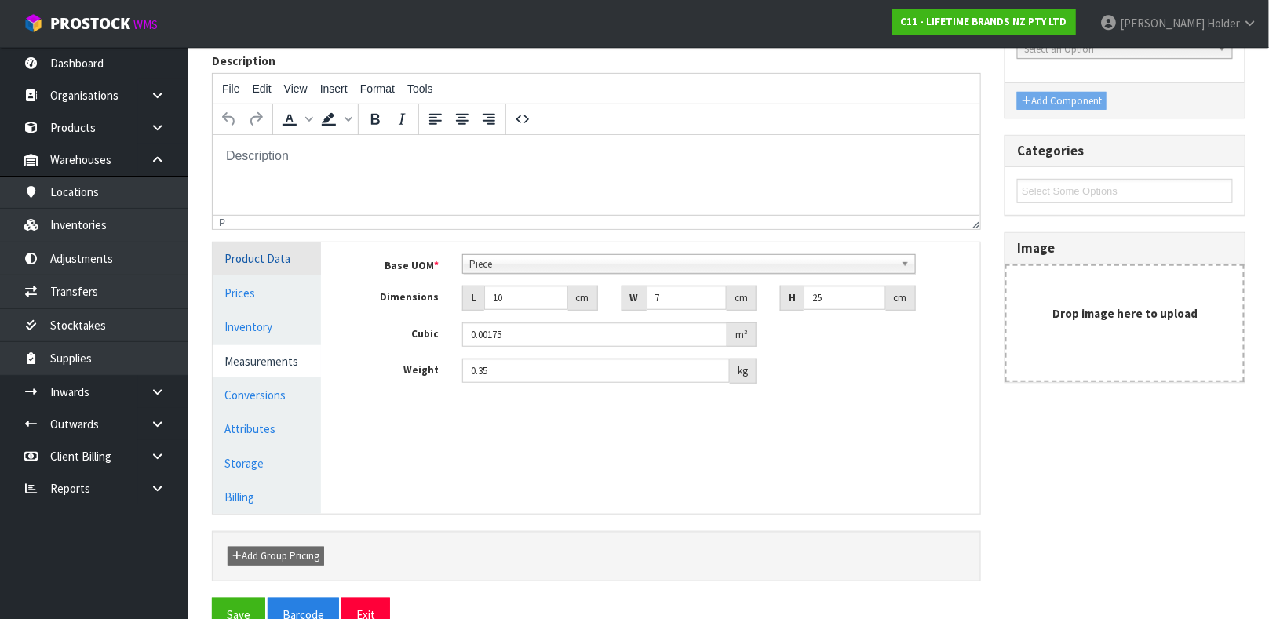
click at [279, 258] on link "Product Data" at bounding box center [267, 258] width 108 height 32
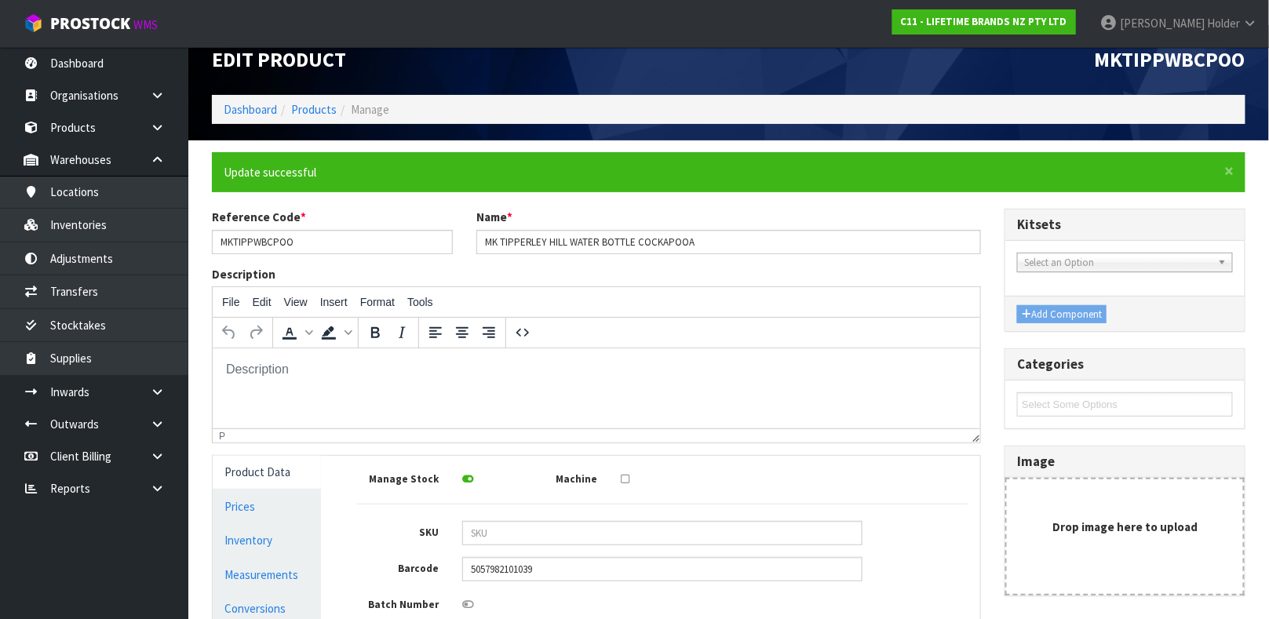
scroll to position [337, 0]
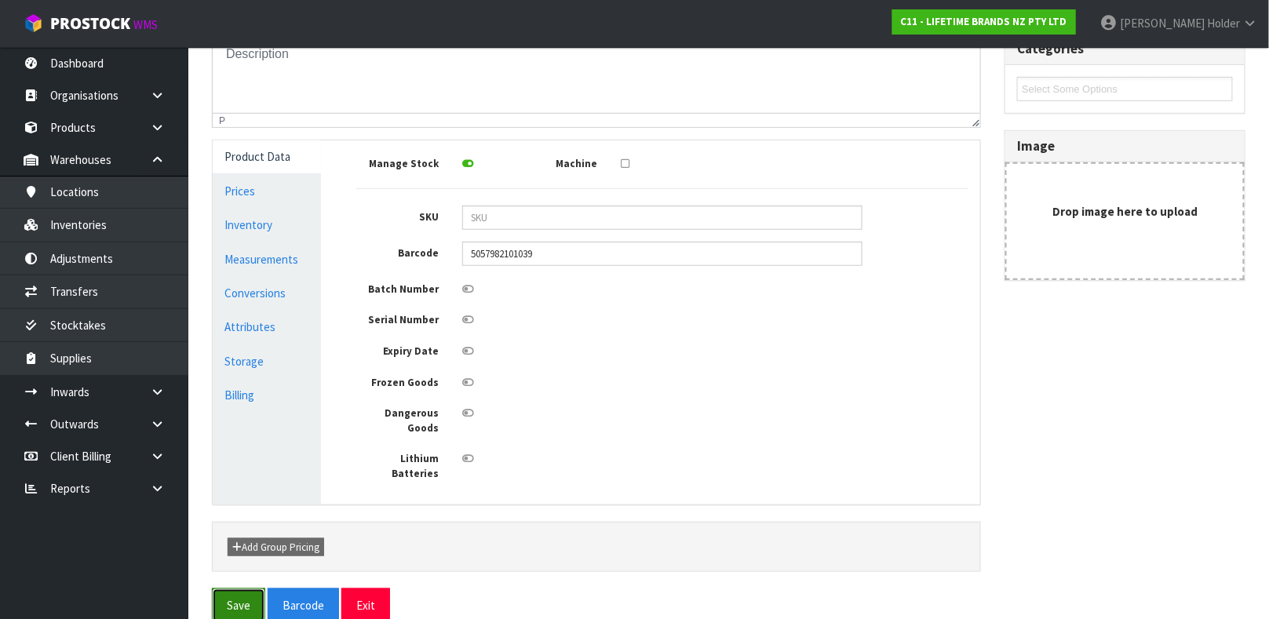
click at [256, 589] on button "Save" at bounding box center [238, 606] width 53 height 34
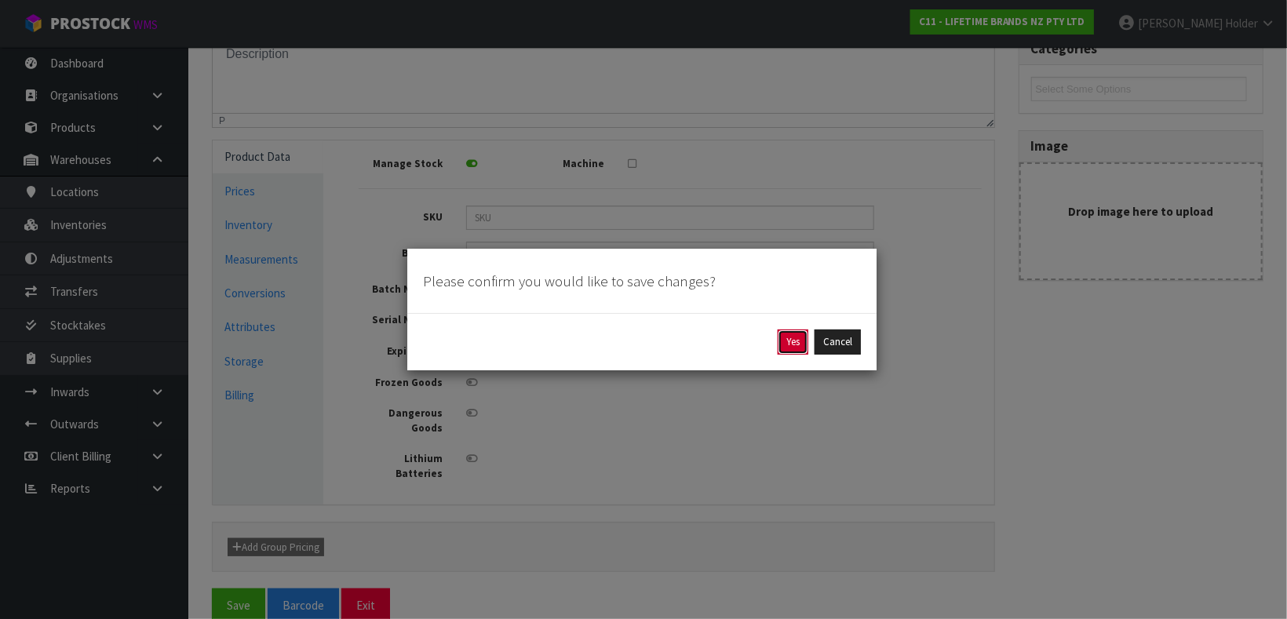
click at [780, 341] on button "Yes" at bounding box center [793, 342] width 31 height 25
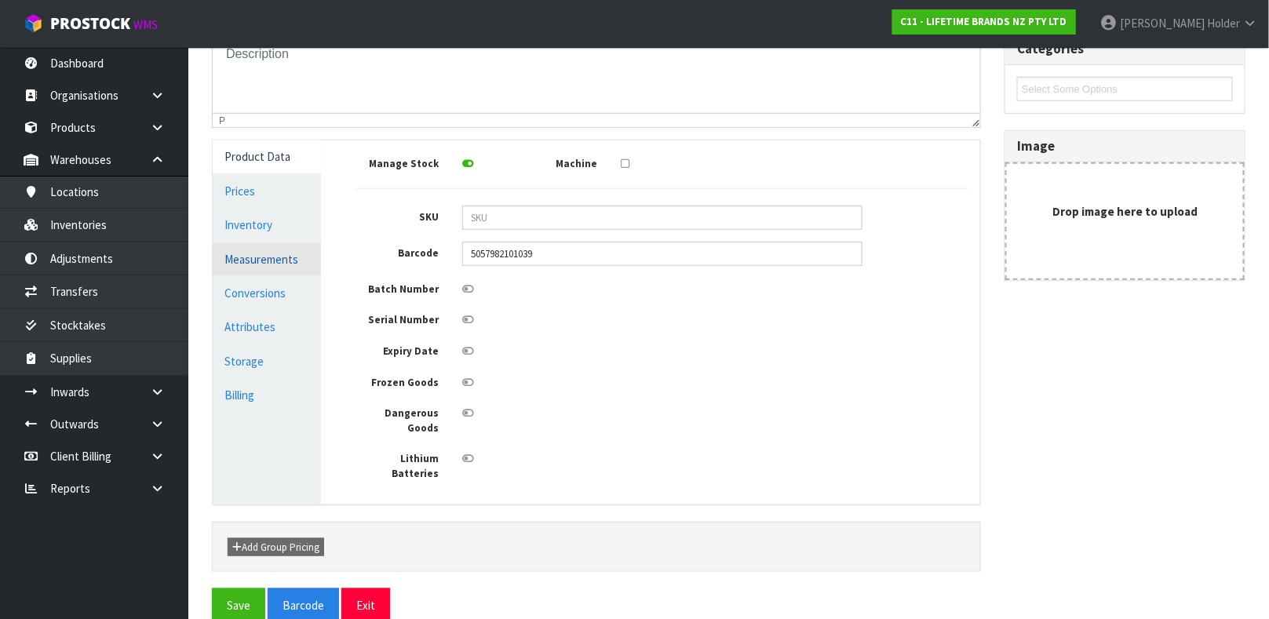
click at [265, 253] on link "Measurements" at bounding box center [267, 259] width 108 height 32
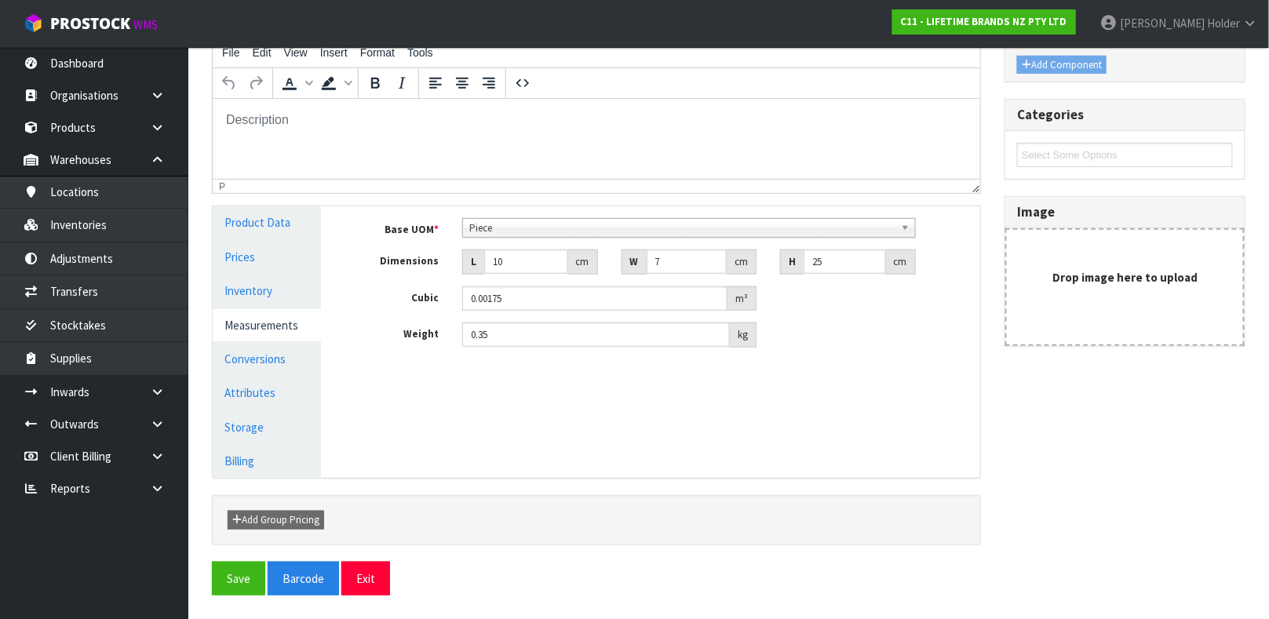
scroll to position [272, 0]
click at [274, 319] on link "Measurements" at bounding box center [267, 325] width 108 height 32
click at [272, 348] on link "Conversions" at bounding box center [267, 359] width 108 height 32
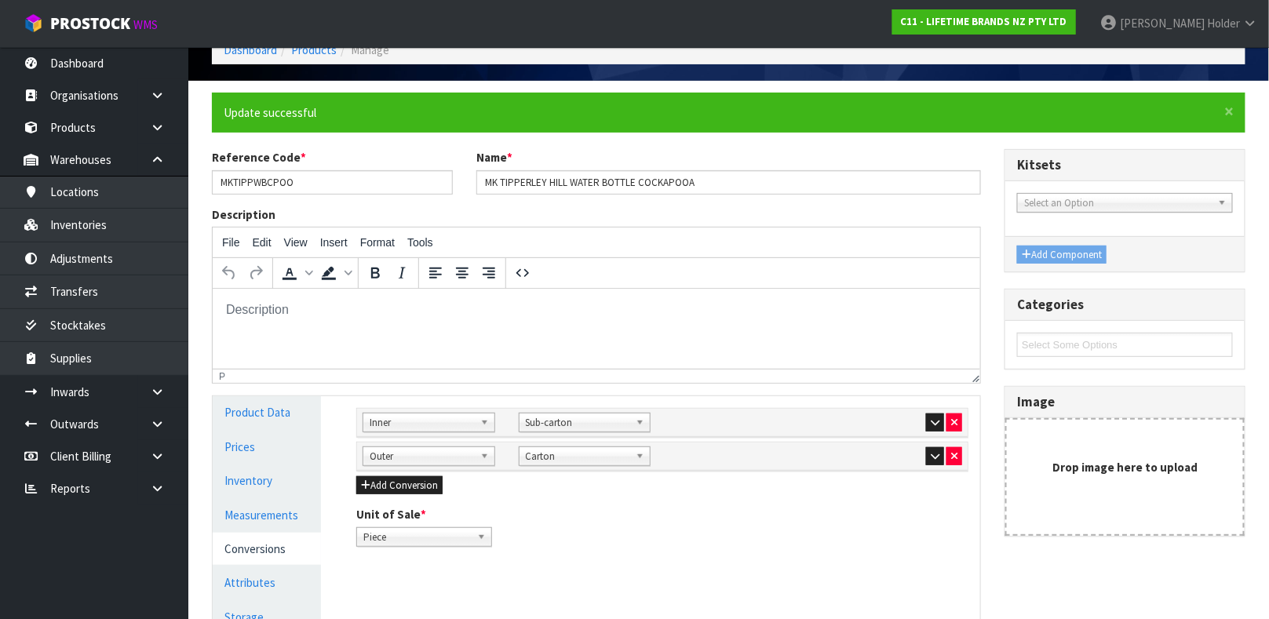
scroll to position [0, 0]
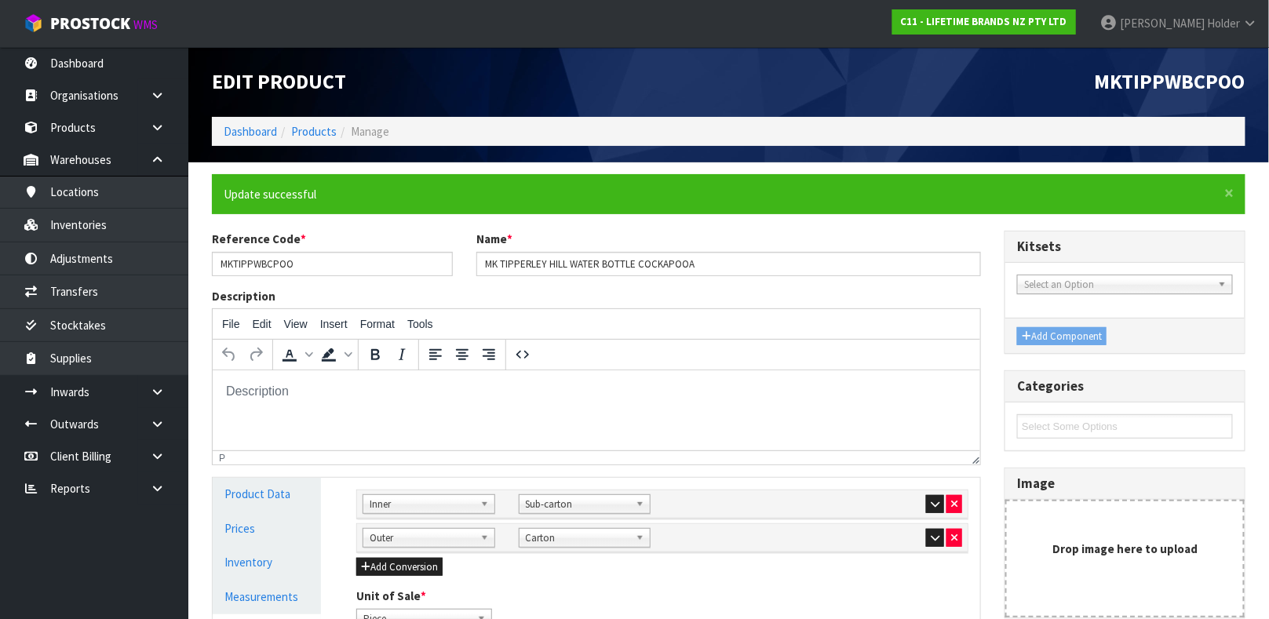
click at [305, 139] on li "Products" at bounding box center [307, 131] width 60 height 16
click at [305, 132] on link "Products" at bounding box center [314, 131] width 46 height 15
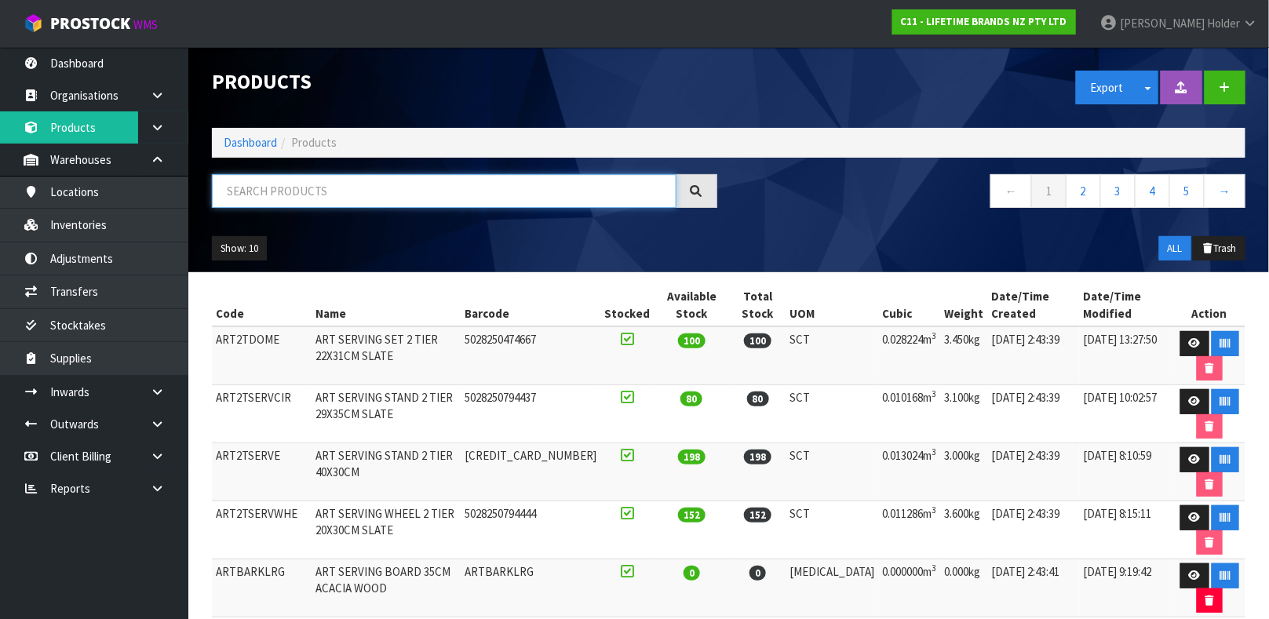
click at [430, 199] on input "text" at bounding box center [444, 191] width 465 height 34
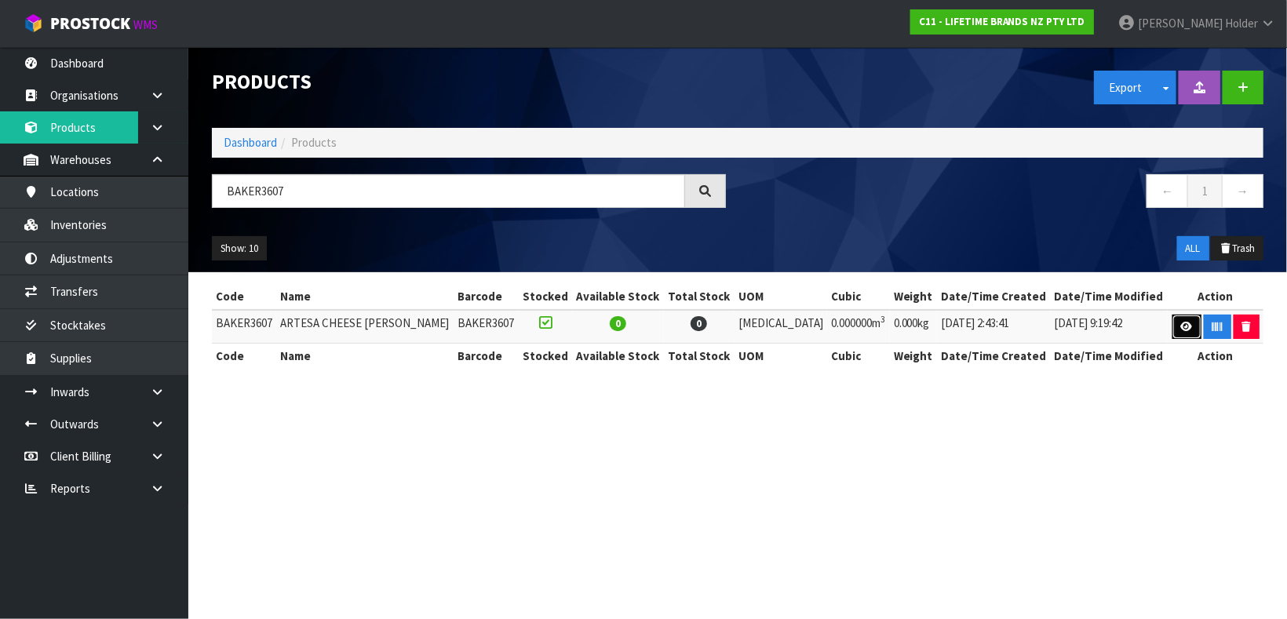
click at [1172, 332] on link at bounding box center [1186, 327] width 29 height 25
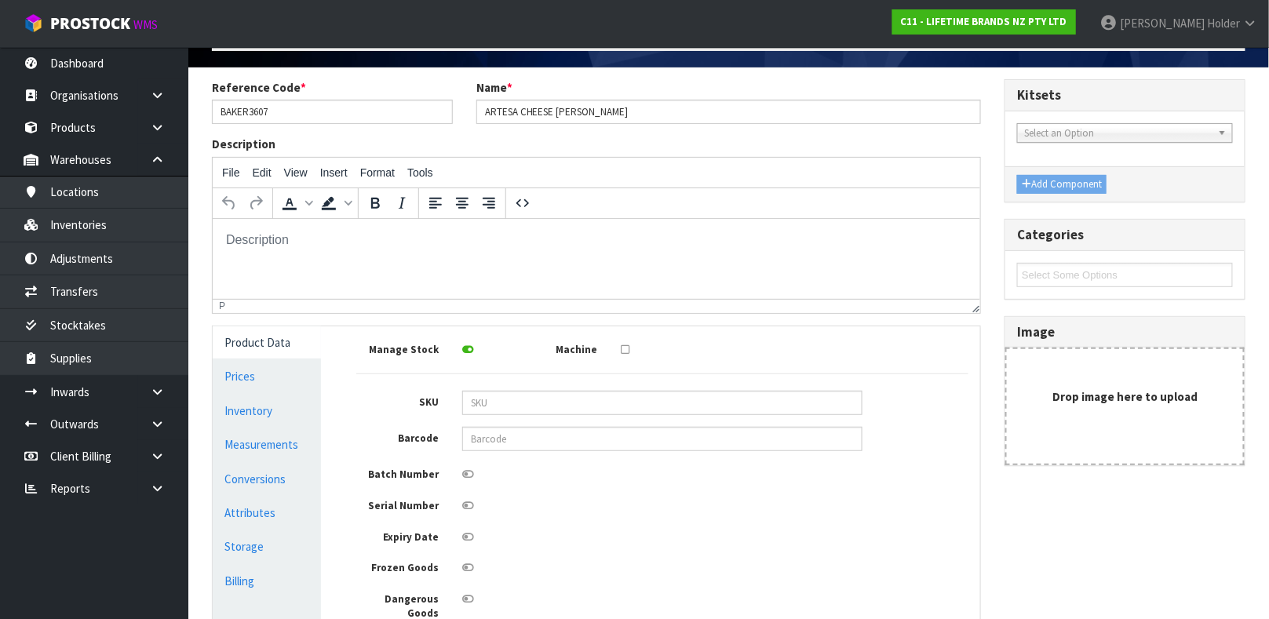
scroll to position [118, 0]
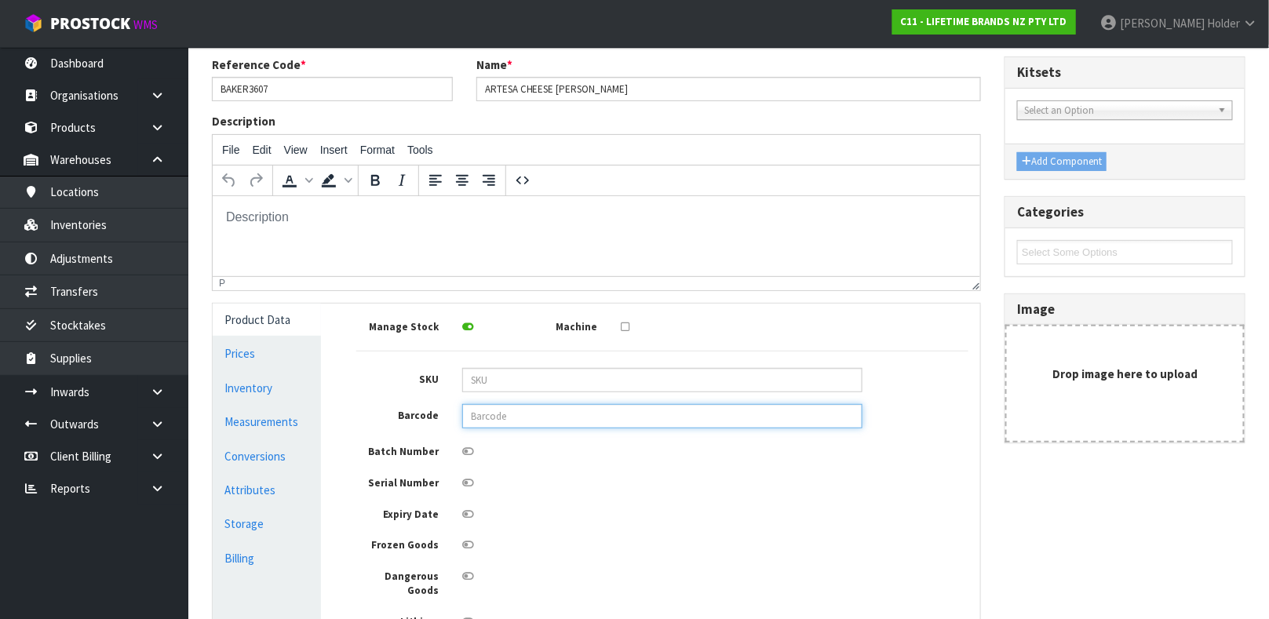
click at [652, 410] on input "text" at bounding box center [662, 416] width 400 height 24
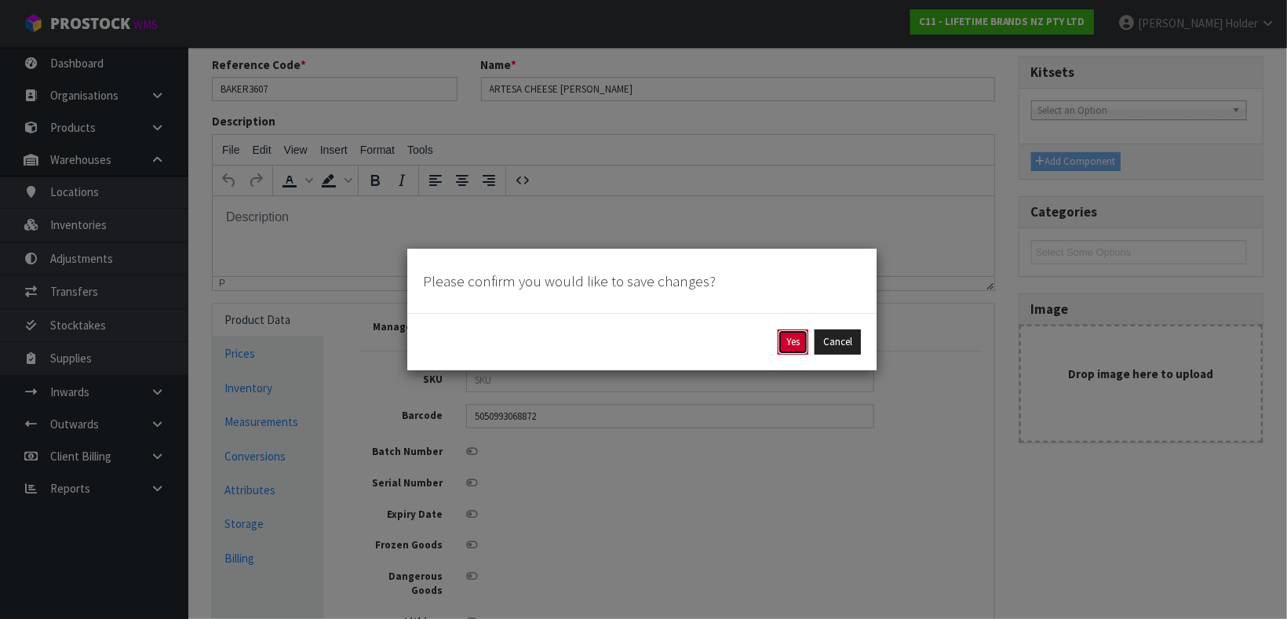
click at [793, 337] on button "Yes" at bounding box center [793, 342] width 31 height 25
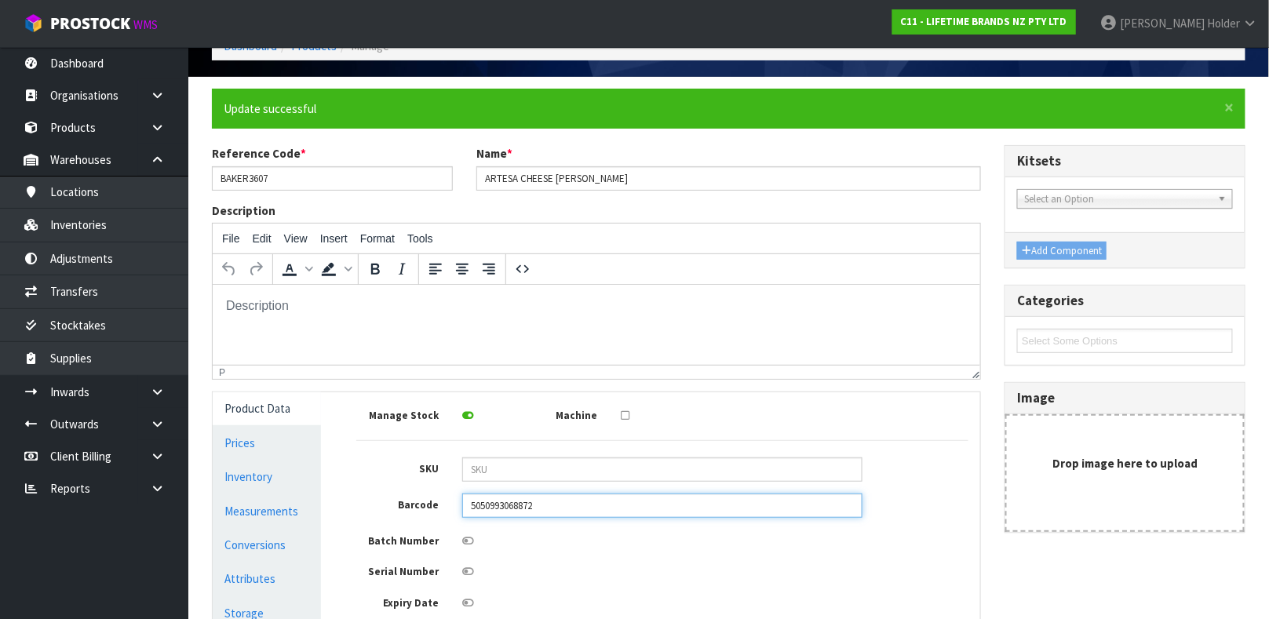
scroll to position [235, 0]
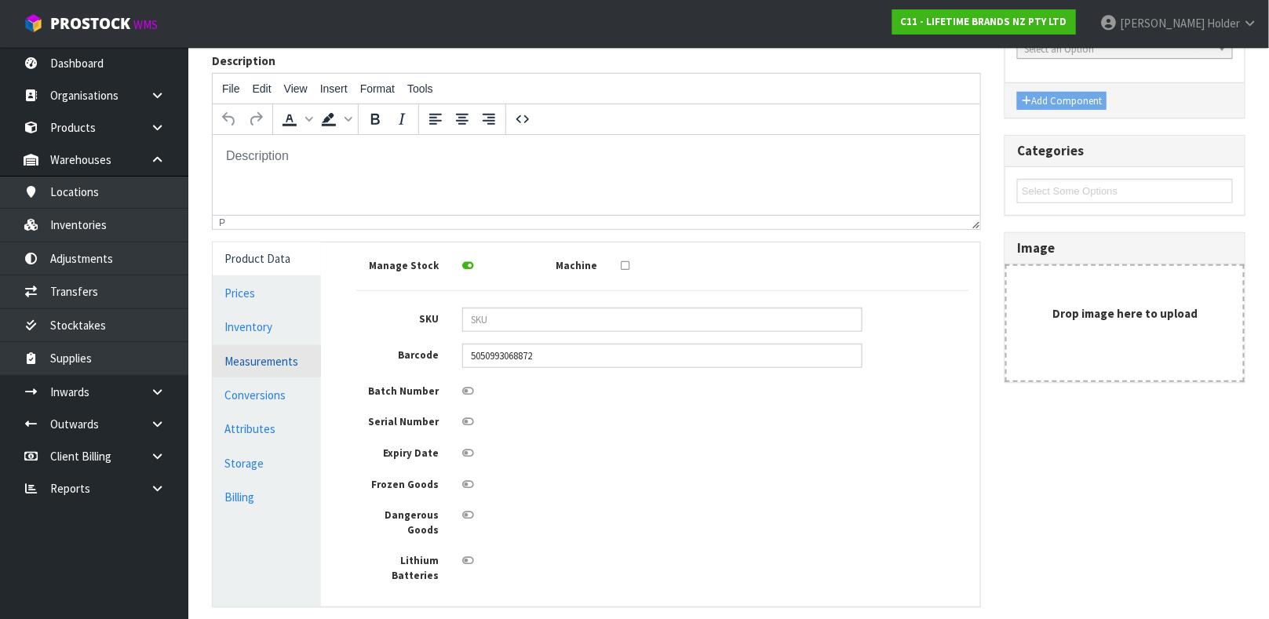
click at [277, 367] on link "Measurements" at bounding box center [267, 361] width 108 height 32
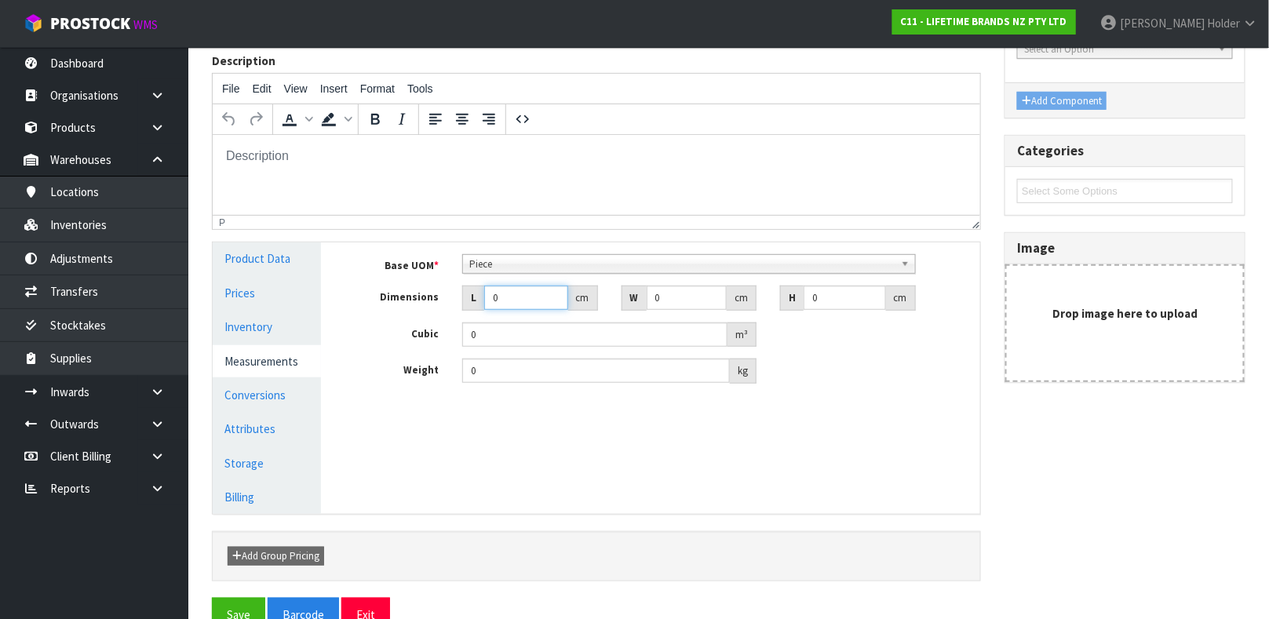
click at [529, 310] on input "0" at bounding box center [526, 298] width 84 height 24
click at [279, 264] on link "Product Data" at bounding box center [267, 258] width 108 height 32
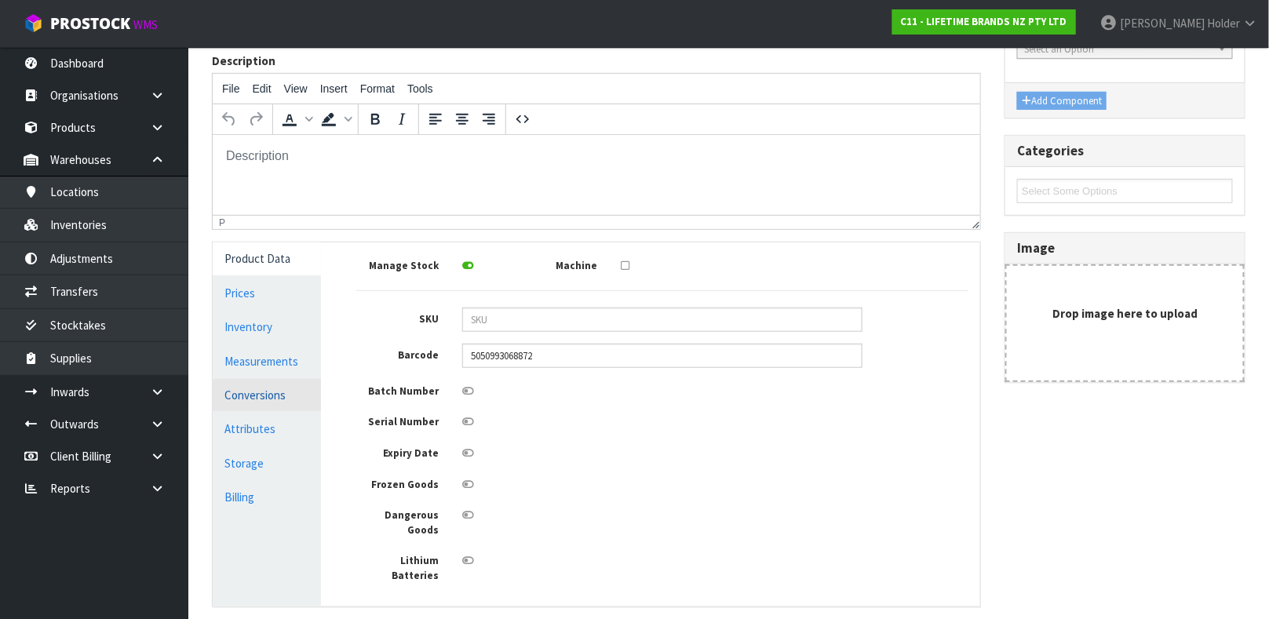
click at [269, 391] on link "Conversions" at bounding box center [267, 395] width 108 height 32
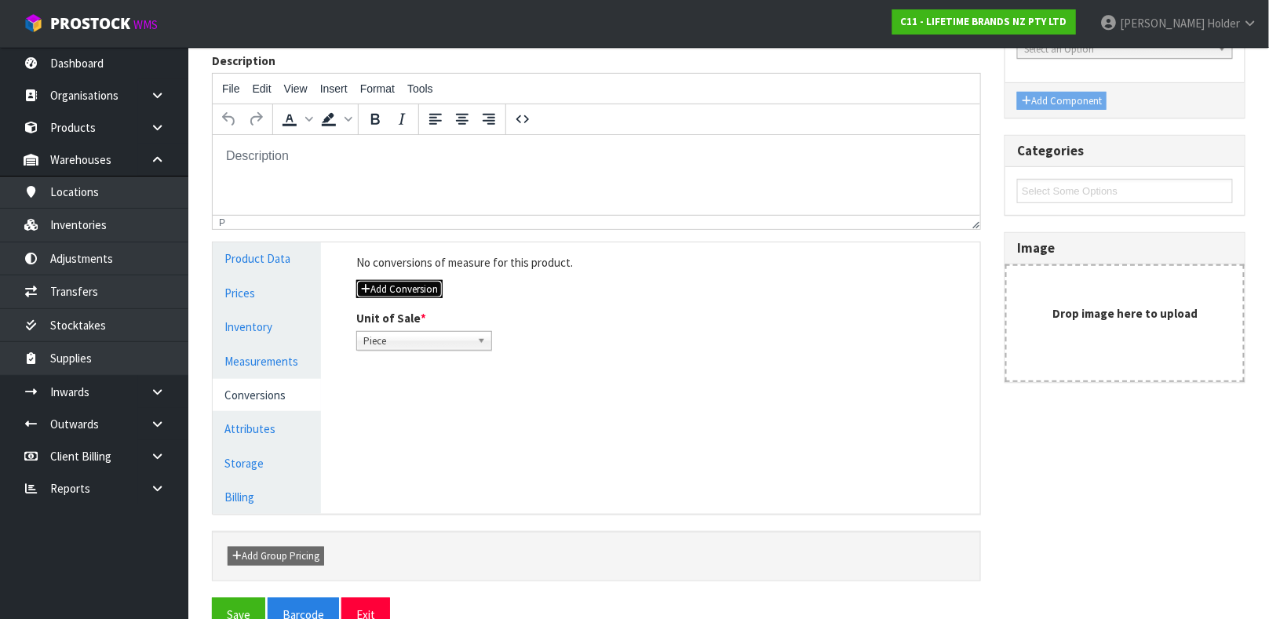
click at [413, 294] on button "Add Conversion" at bounding box center [399, 289] width 86 height 19
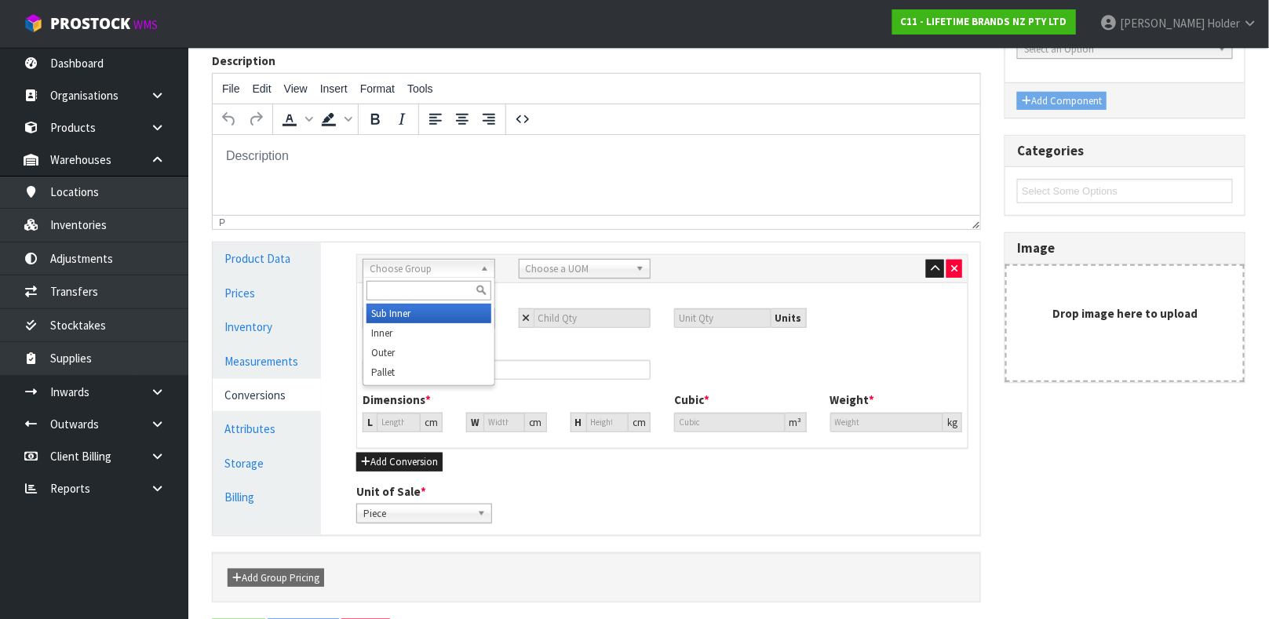
click at [413, 269] on span "Choose Group" at bounding box center [422, 269] width 104 height 19
click at [420, 330] on li "In ner" at bounding box center [428, 333] width 125 height 20
click at [548, 266] on span "Choose a UOM" at bounding box center [578, 269] width 104 height 19
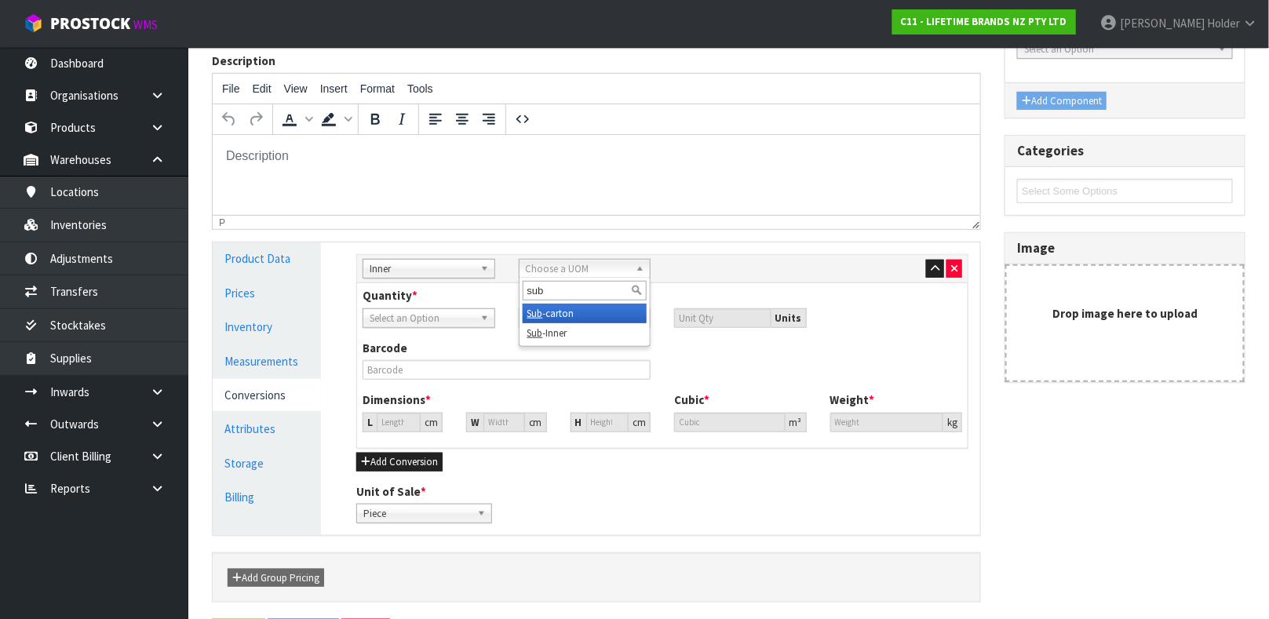
click at [548, 307] on li "Sub -carton" at bounding box center [585, 314] width 125 height 20
click at [550, 316] on input "number" at bounding box center [593, 318] width 118 height 20
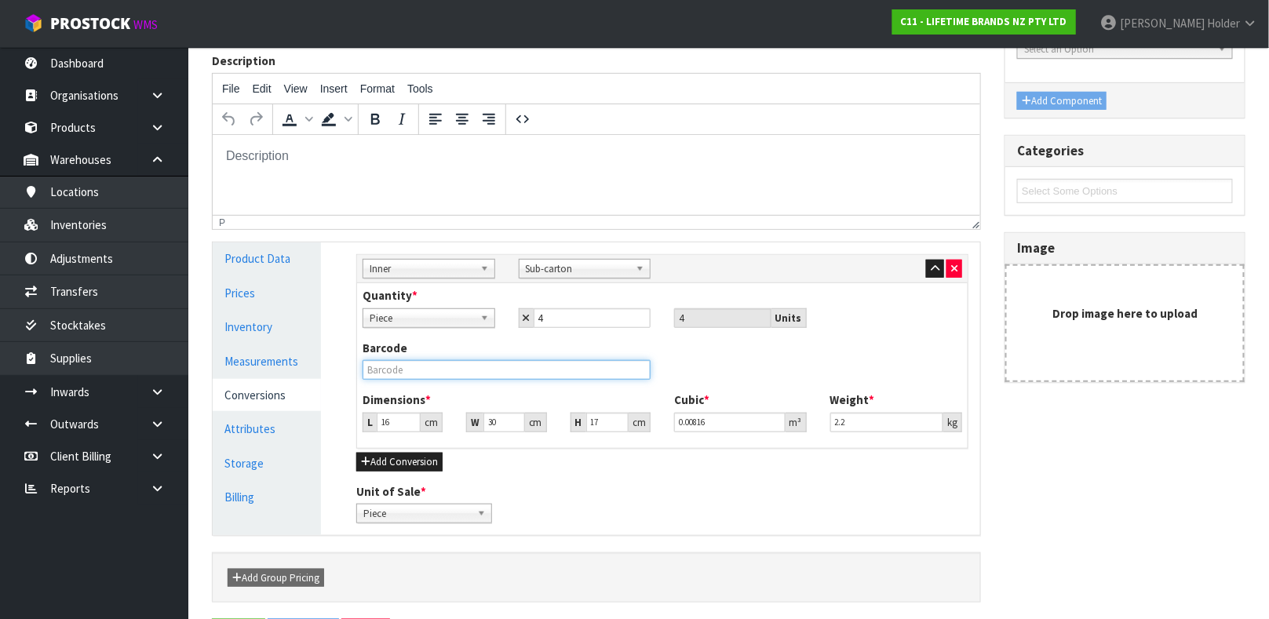
click at [498, 366] on input "text" at bounding box center [507, 370] width 288 height 20
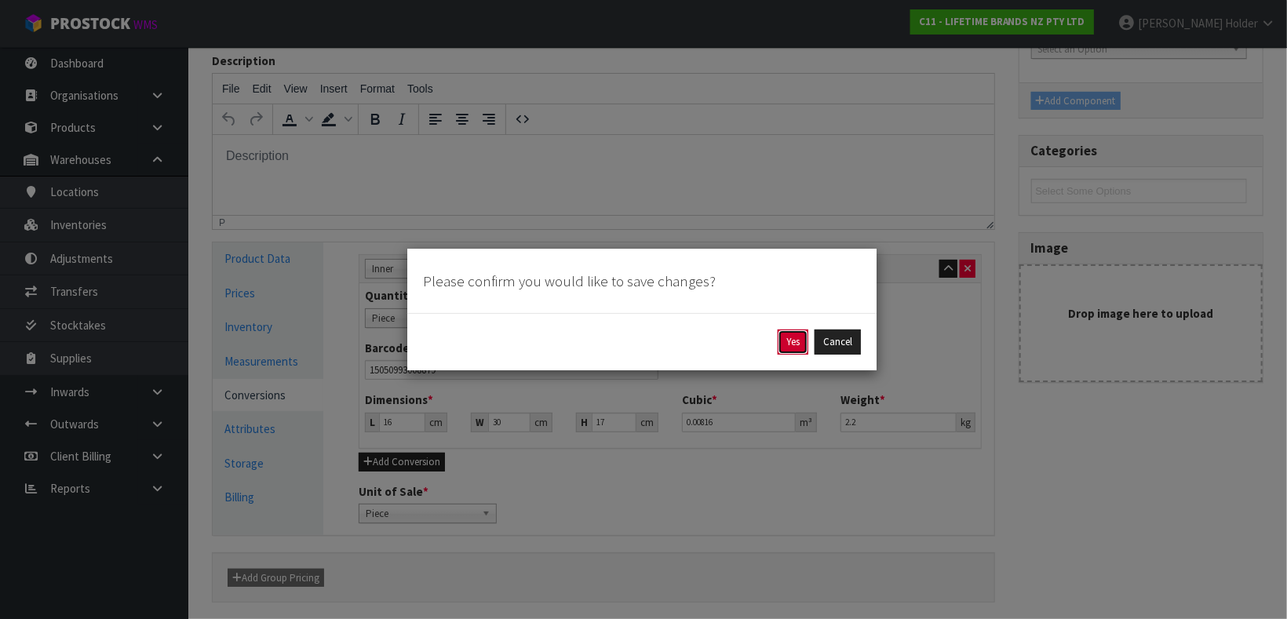
click at [795, 349] on button "Yes" at bounding box center [793, 342] width 31 height 25
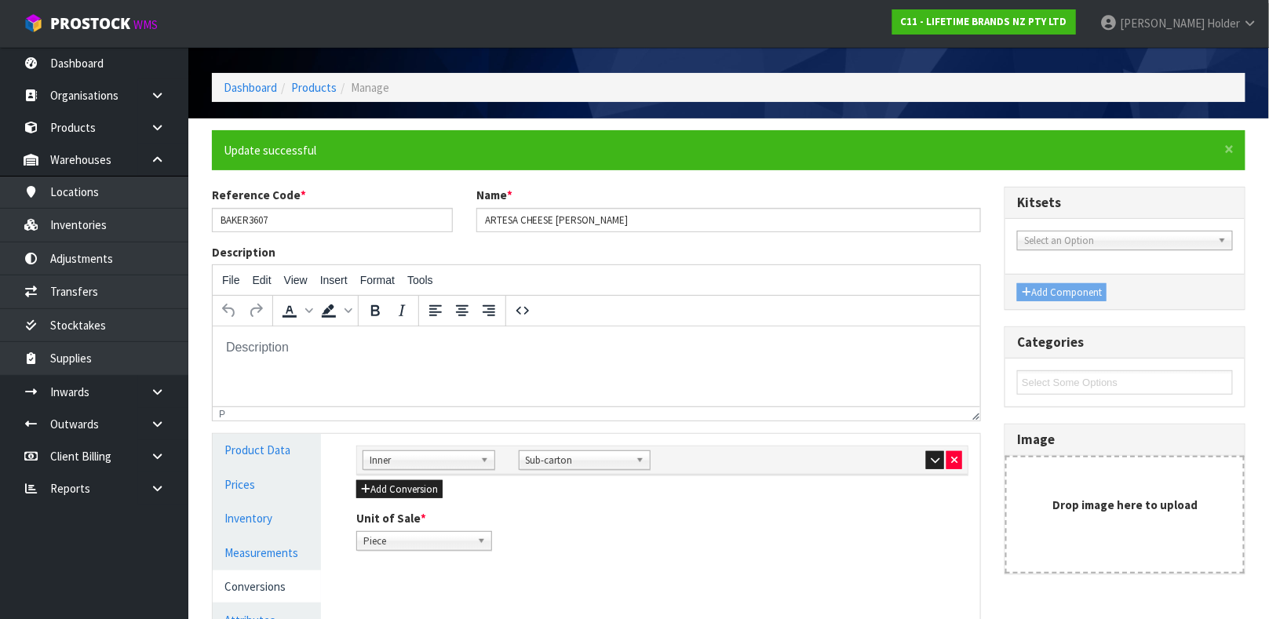
scroll to position [118, 0]
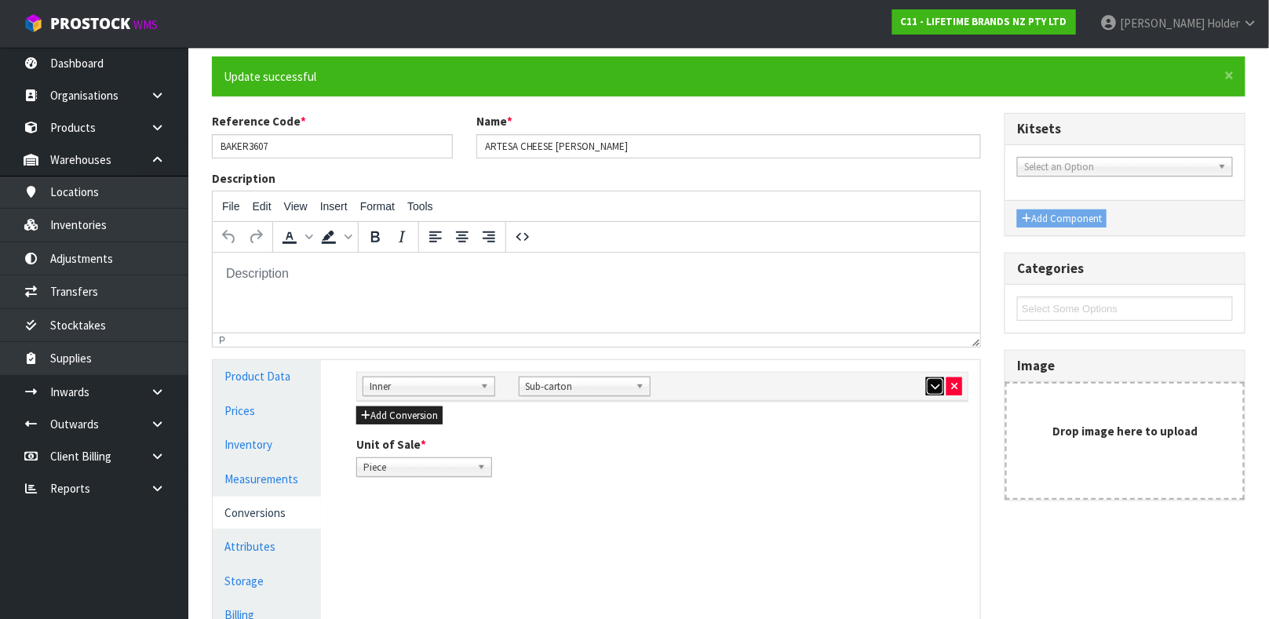
click at [934, 384] on icon "button" at bounding box center [935, 386] width 9 height 10
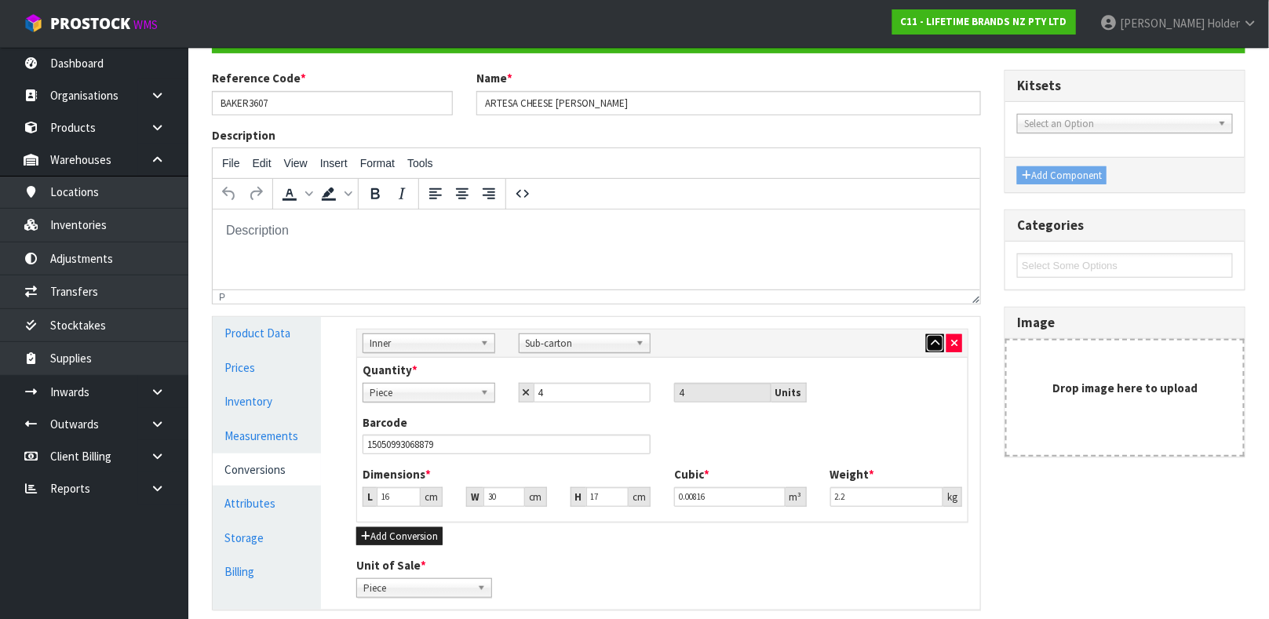
scroll to position [291, 0]
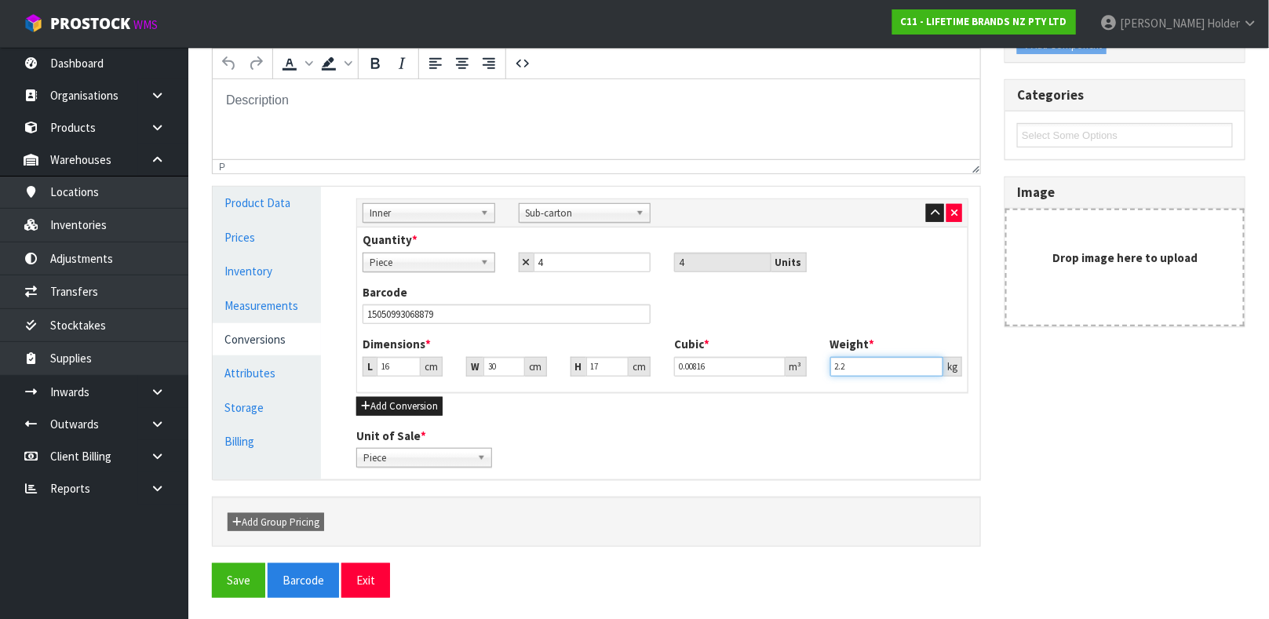
click at [850, 366] on input "2.2" at bounding box center [887, 367] width 114 height 20
click at [926, 208] on button "button" at bounding box center [935, 213] width 18 height 19
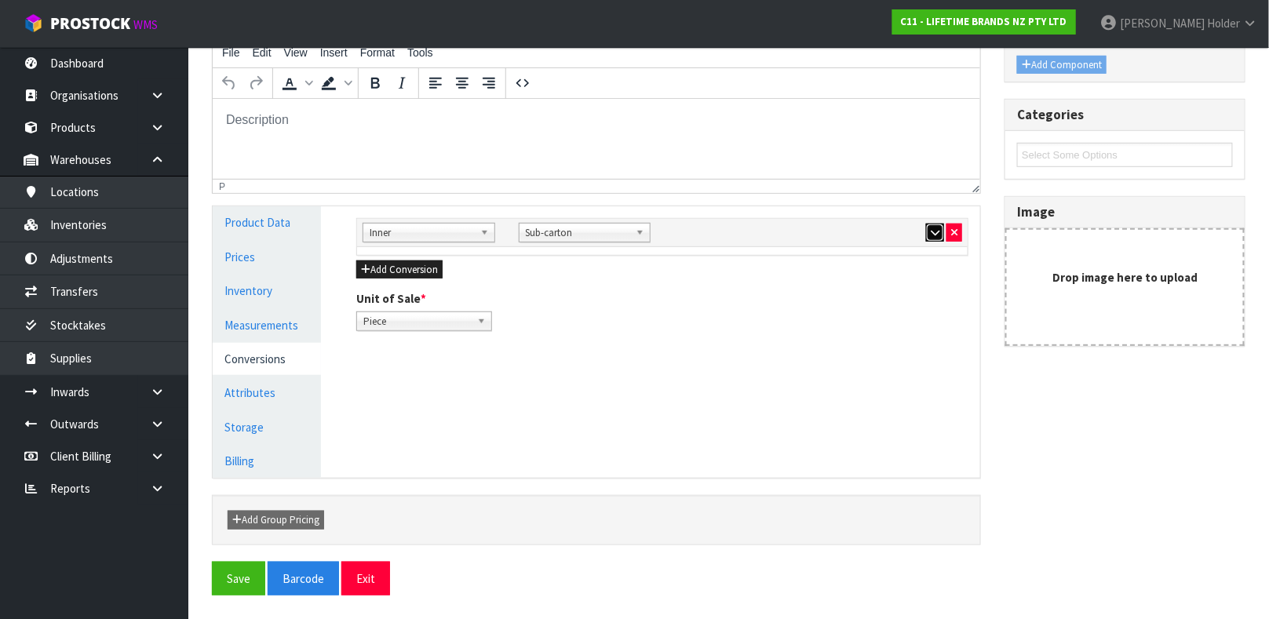
scroll to position [272, 0]
click at [398, 250] on div "Sub Inner Inner Outer Pallet Inner Bag Bar Basket Bin Bottle Box Bundle Cabinet…" at bounding box center [663, 270] width 636 height 129
click at [398, 263] on button "Add Conversion" at bounding box center [399, 262] width 86 height 19
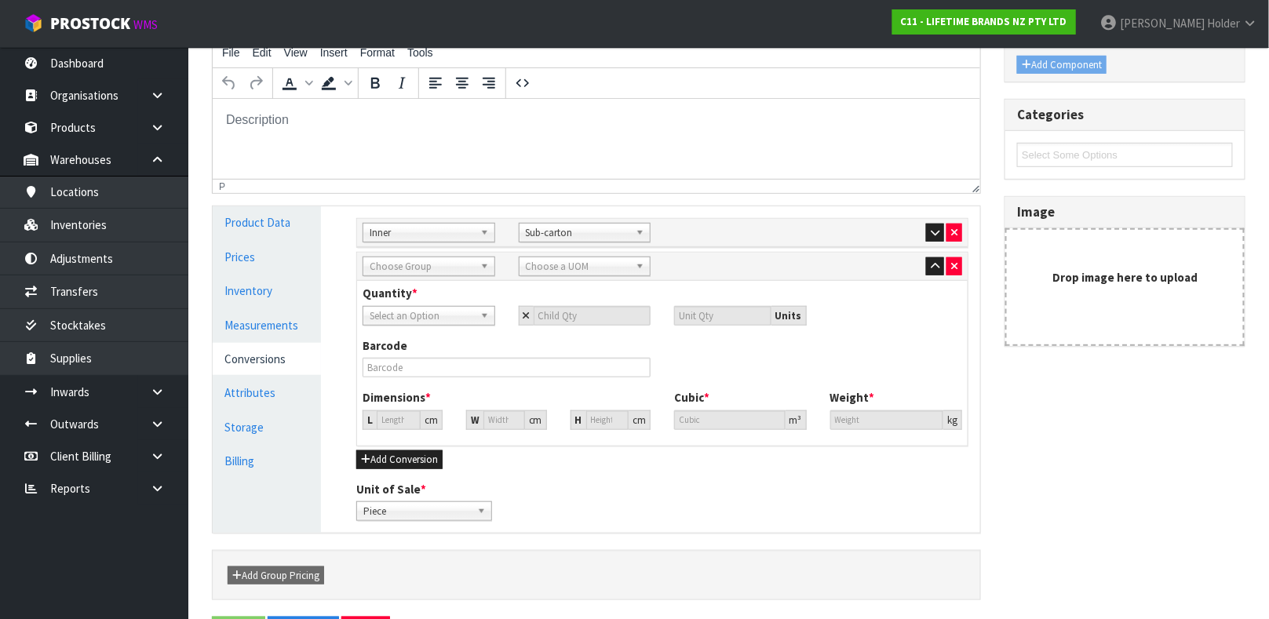
click at [420, 307] on span "Select an Option" at bounding box center [422, 316] width 104 height 19
click at [425, 374] on li "Sub-carton" at bounding box center [428, 380] width 125 height 20
click at [573, 320] on input "number" at bounding box center [593, 316] width 118 height 20
click at [427, 318] on span "Sub-carton" at bounding box center [422, 316] width 104 height 19
click at [423, 318] on span "Sub-carton" at bounding box center [422, 316] width 104 height 19
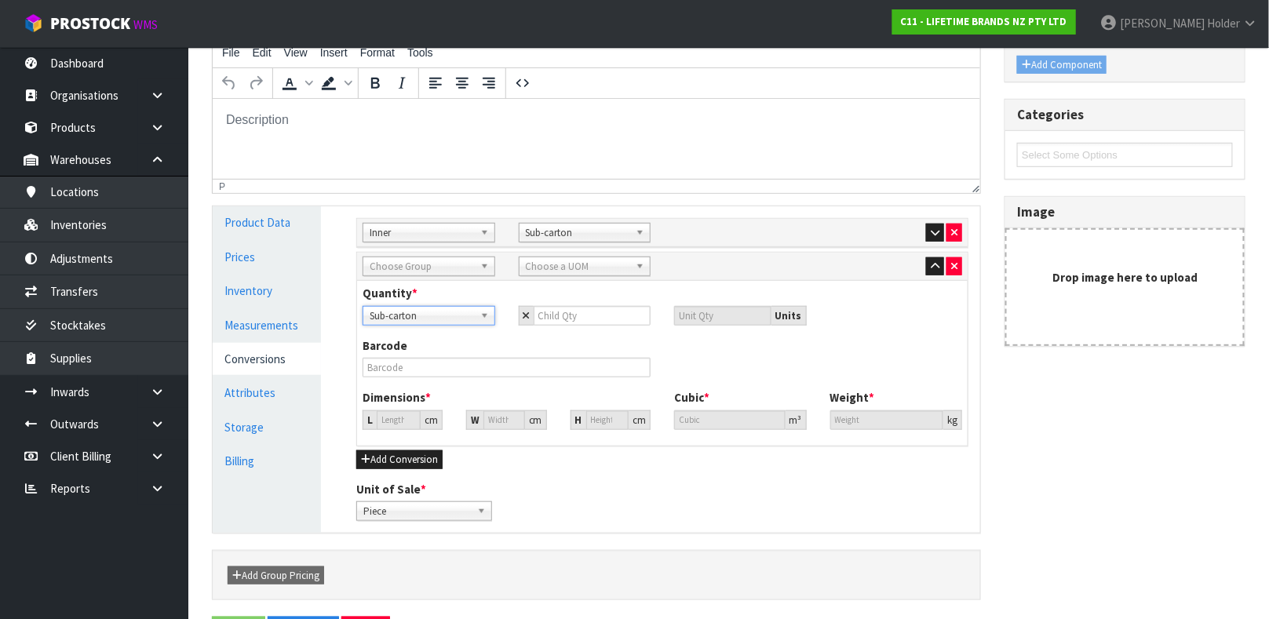
click at [425, 275] on div "Choose Group" at bounding box center [429, 267] width 133 height 20
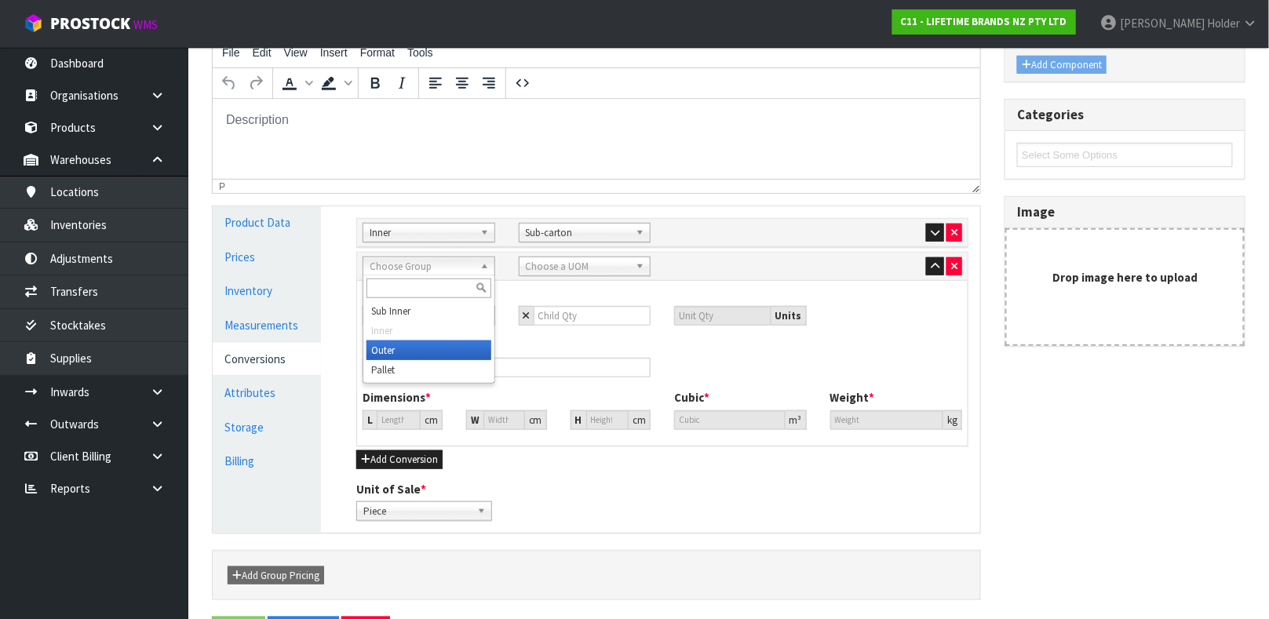
click at [417, 352] on li "Outer" at bounding box center [428, 351] width 125 height 20
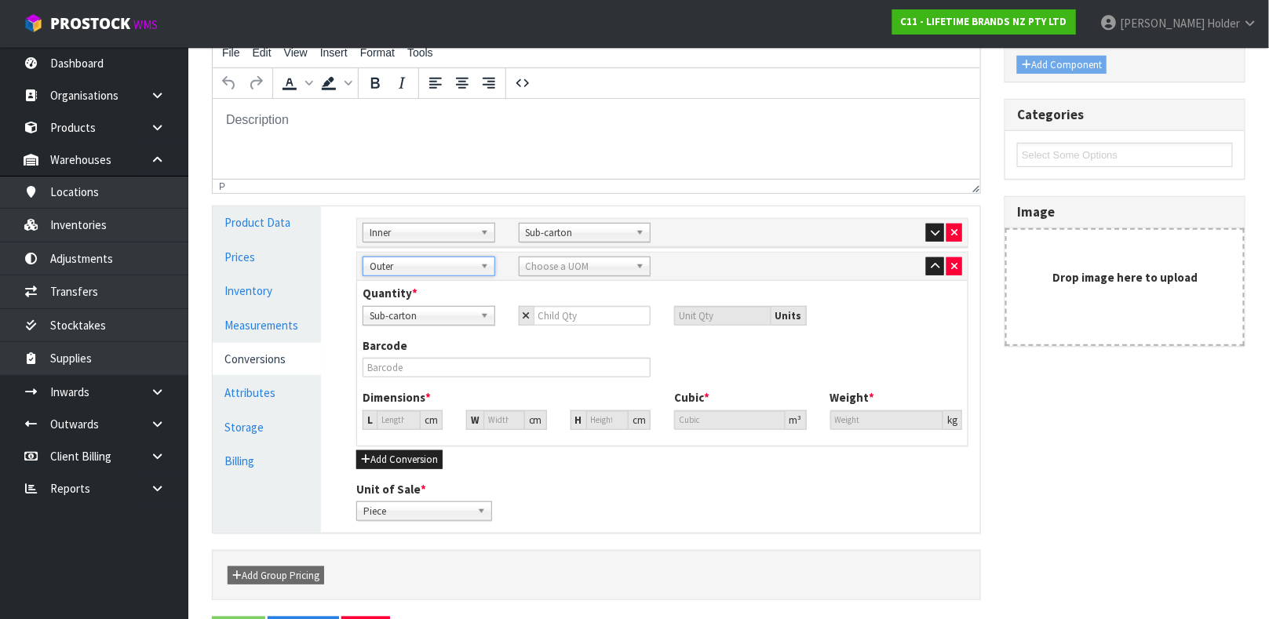
click at [548, 261] on span "Choose a UOM" at bounding box center [578, 266] width 104 height 19
click at [552, 304] on li "Car ton" at bounding box center [585, 311] width 125 height 20
click at [680, 313] on input "number" at bounding box center [722, 316] width 97 height 20
click at [563, 313] on input "number" at bounding box center [593, 316] width 118 height 20
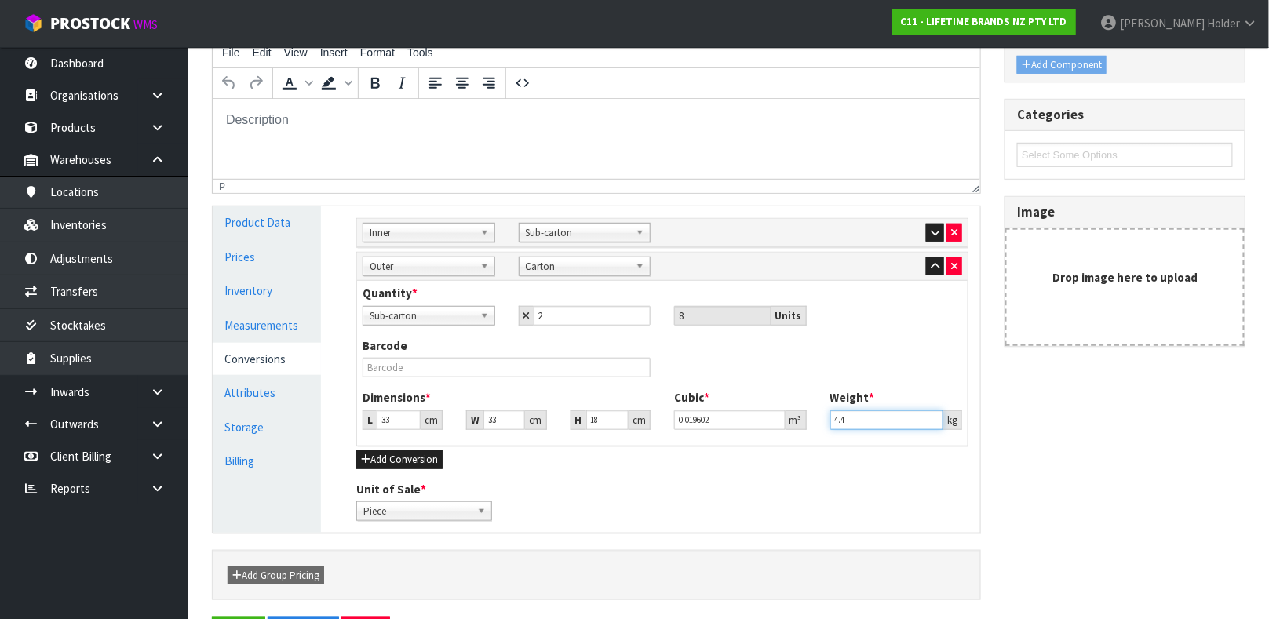
drag, startPoint x: 900, startPoint y: 423, endPoint x: 425, endPoint y: 377, distance: 477.8
click at [425, 377] on div "Quantity * Piece Sub-carton Carton Sub-carton 2 8 Units Barcode Dimensions * L …" at bounding box center [662, 363] width 611 height 164
click at [417, 363] on input "text" at bounding box center [507, 368] width 288 height 20
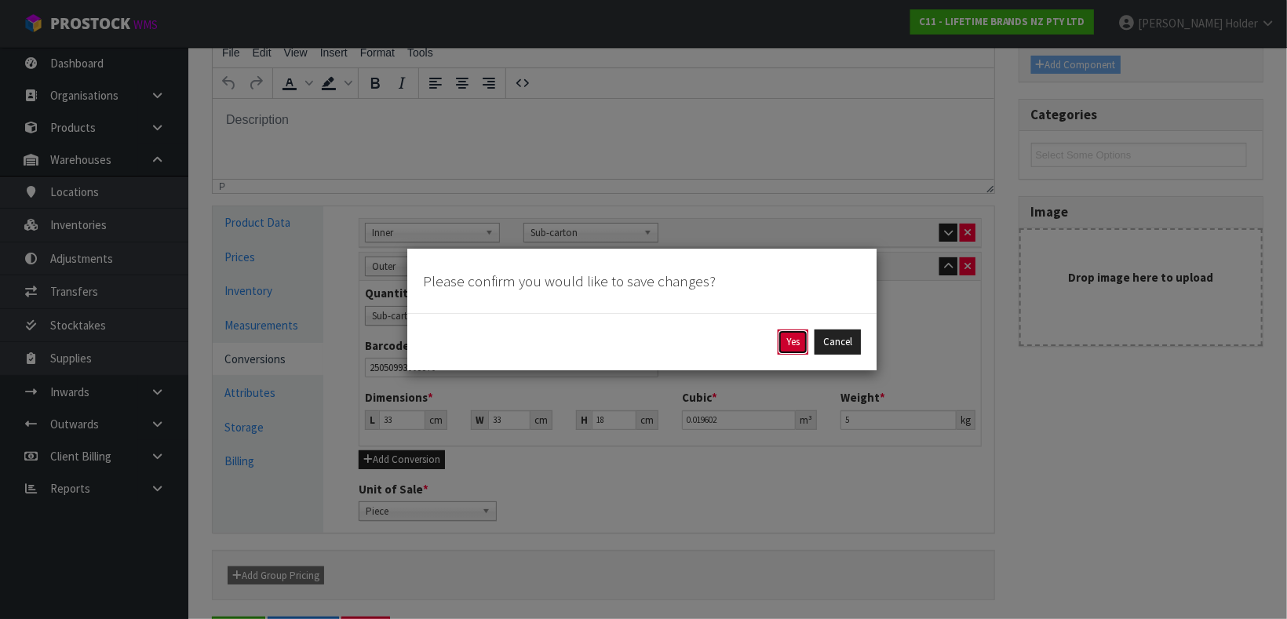
click at [783, 330] on button "Yes" at bounding box center [793, 342] width 31 height 25
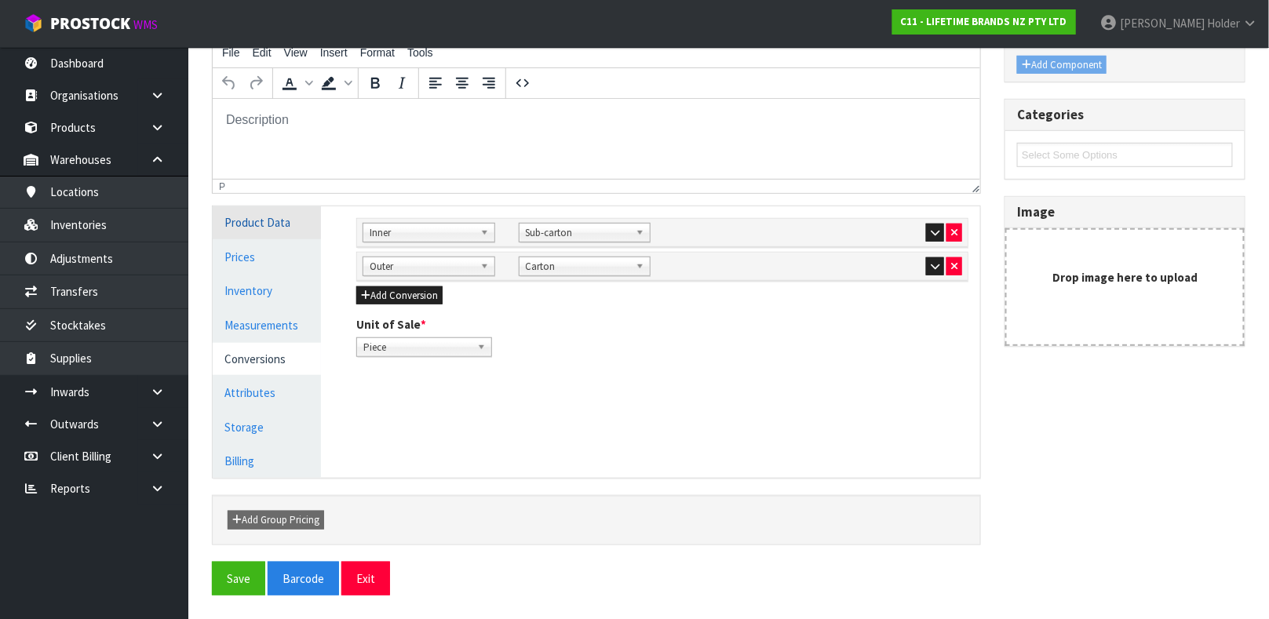
click at [266, 227] on link "Product Data" at bounding box center [267, 222] width 108 height 32
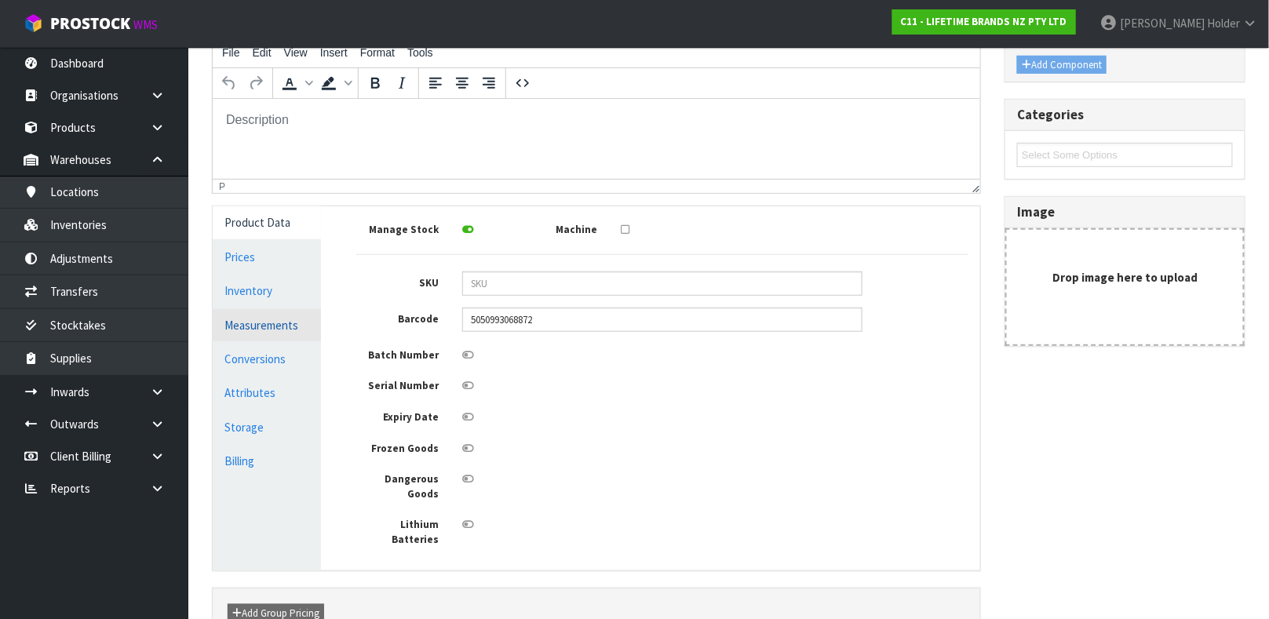
click at [261, 325] on link "Measurements" at bounding box center [267, 325] width 108 height 32
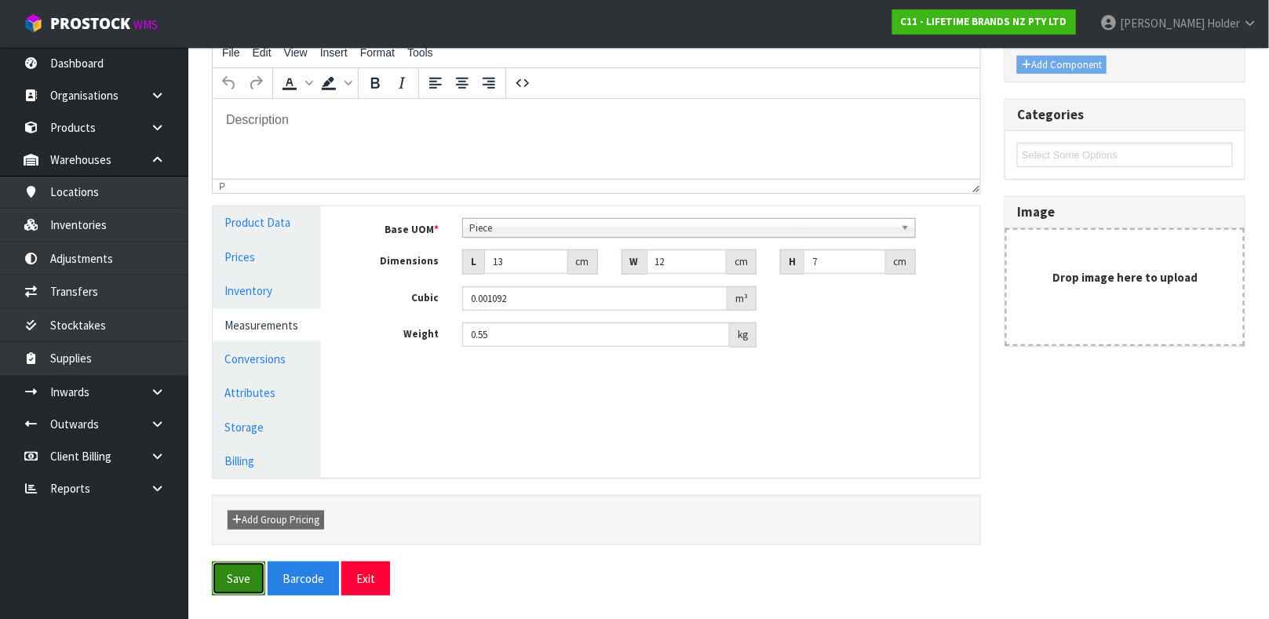
click at [250, 567] on button "Save" at bounding box center [238, 579] width 53 height 34
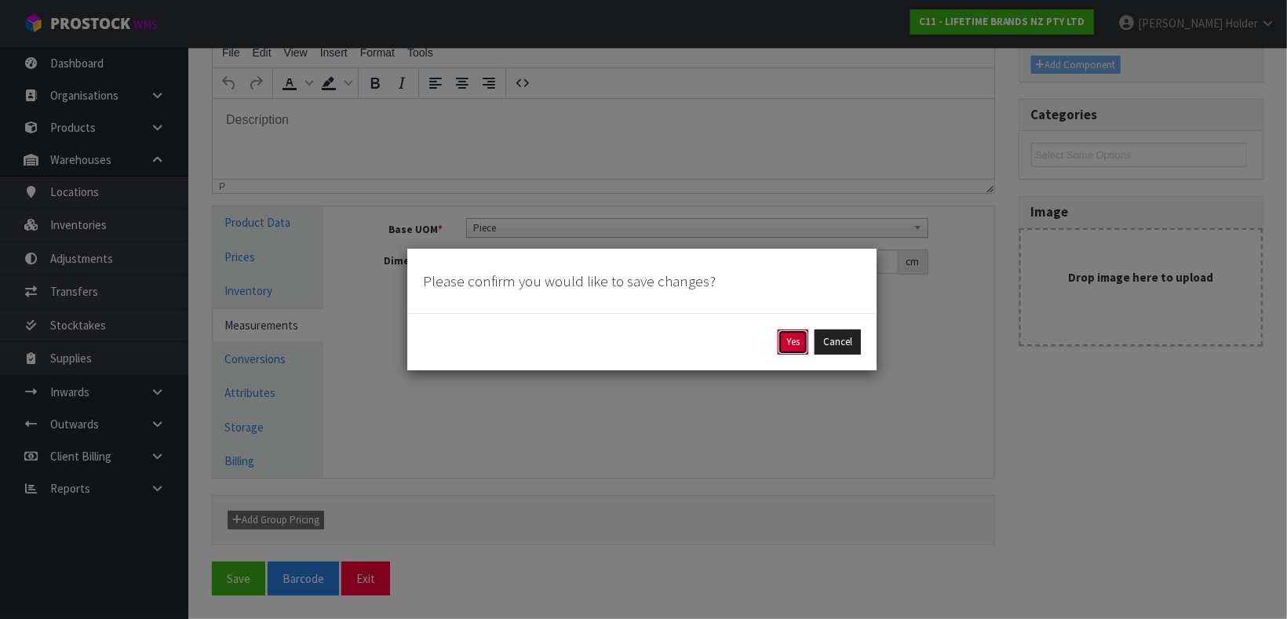
click at [778, 334] on button "Yes" at bounding box center [793, 342] width 31 height 25
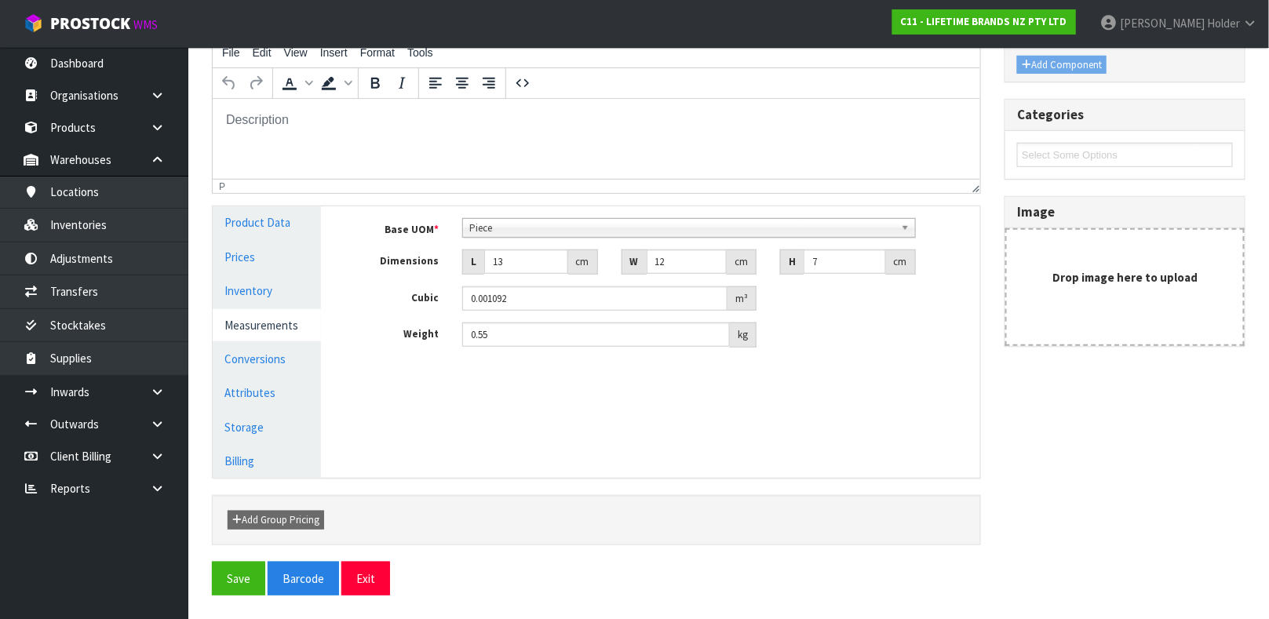
scroll to position [0, 0]
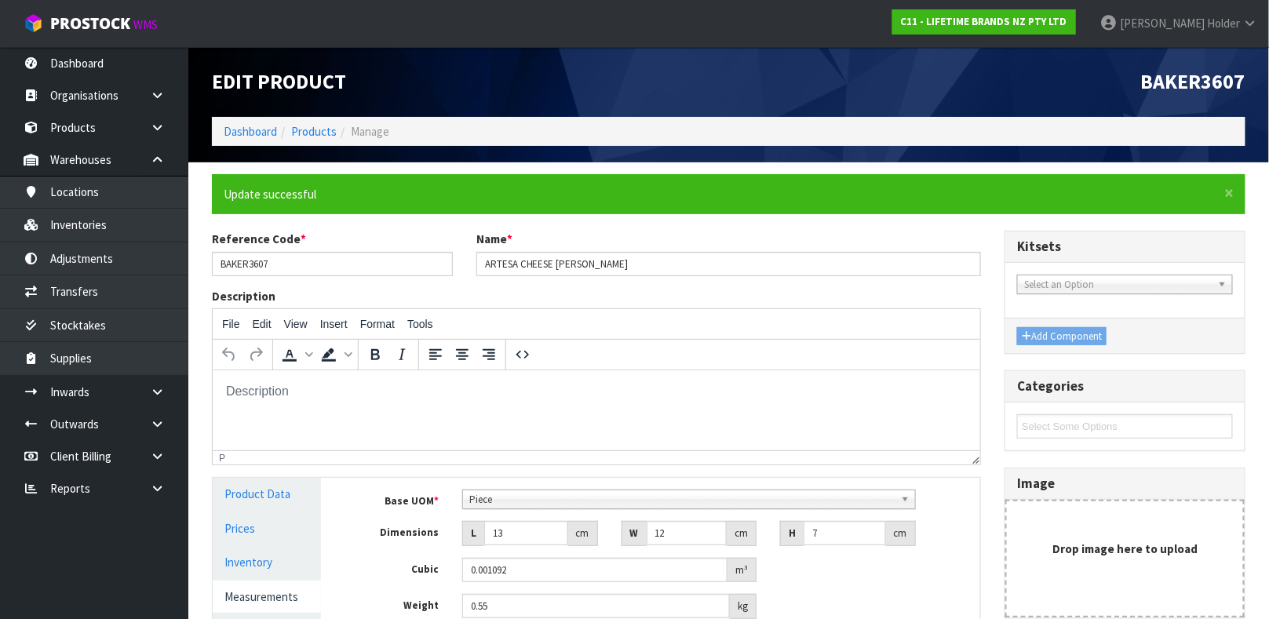
click at [337, 128] on li "Manage" at bounding box center [363, 131] width 53 height 16
click at [329, 129] on link "Products" at bounding box center [314, 131] width 46 height 15
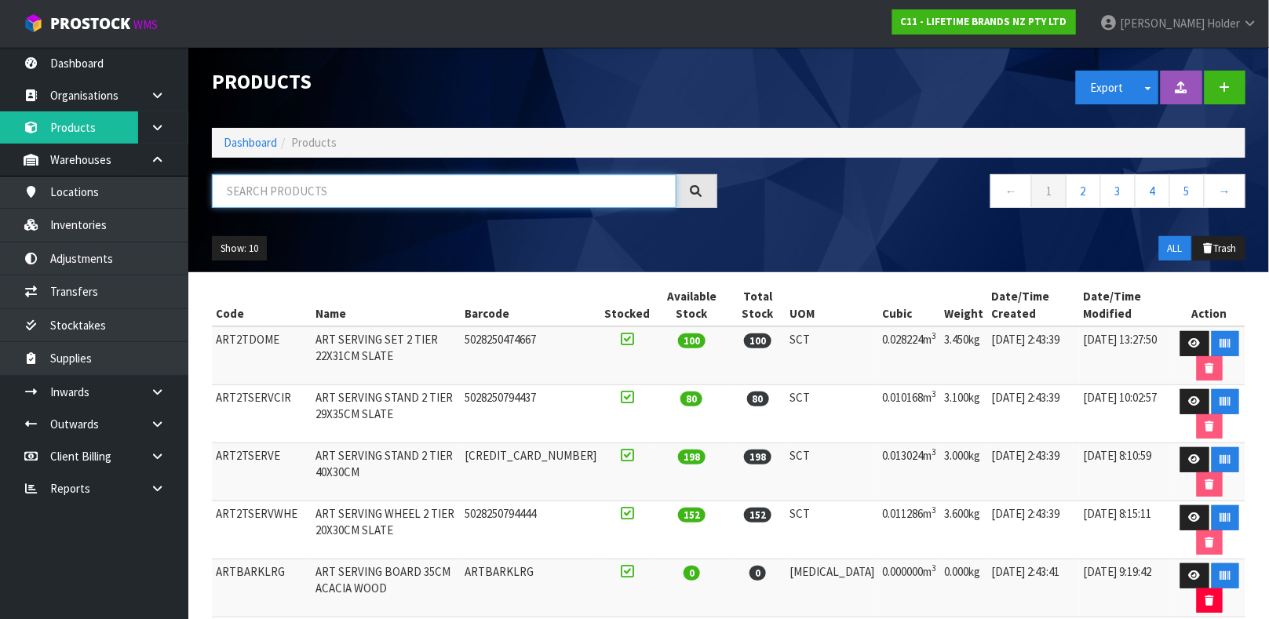
click at [329, 197] on input "text" at bounding box center [444, 191] width 465 height 34
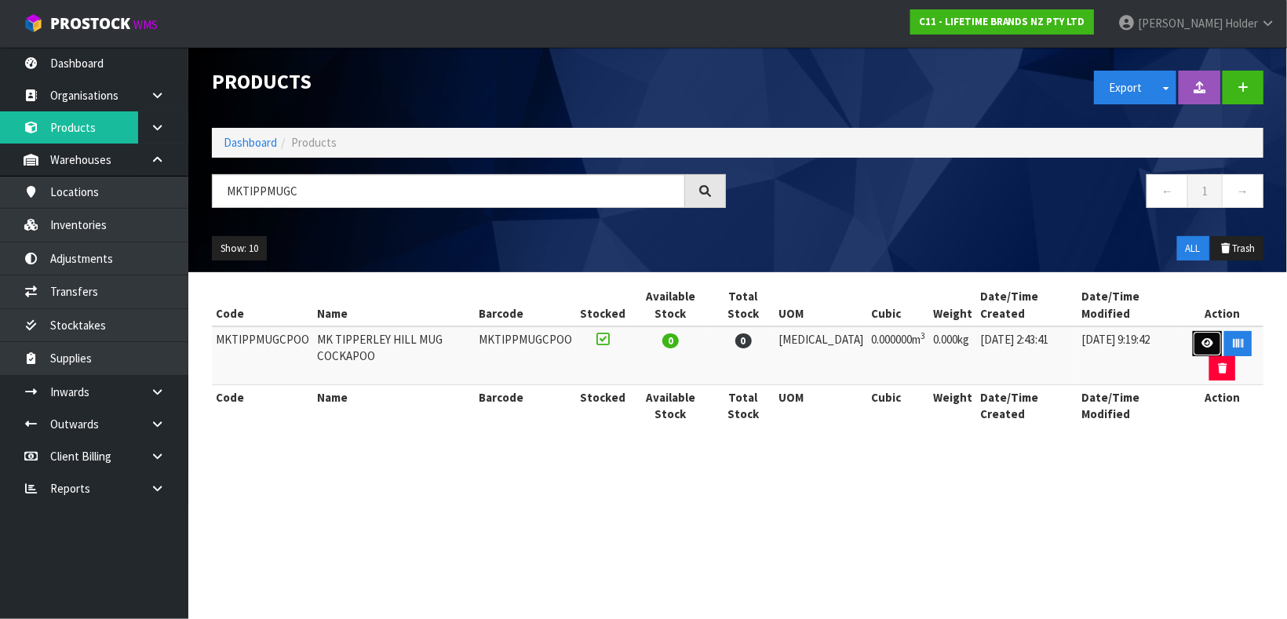
click at [1193, 331] on link at bounding box center [1207, 343] width 29 height 25
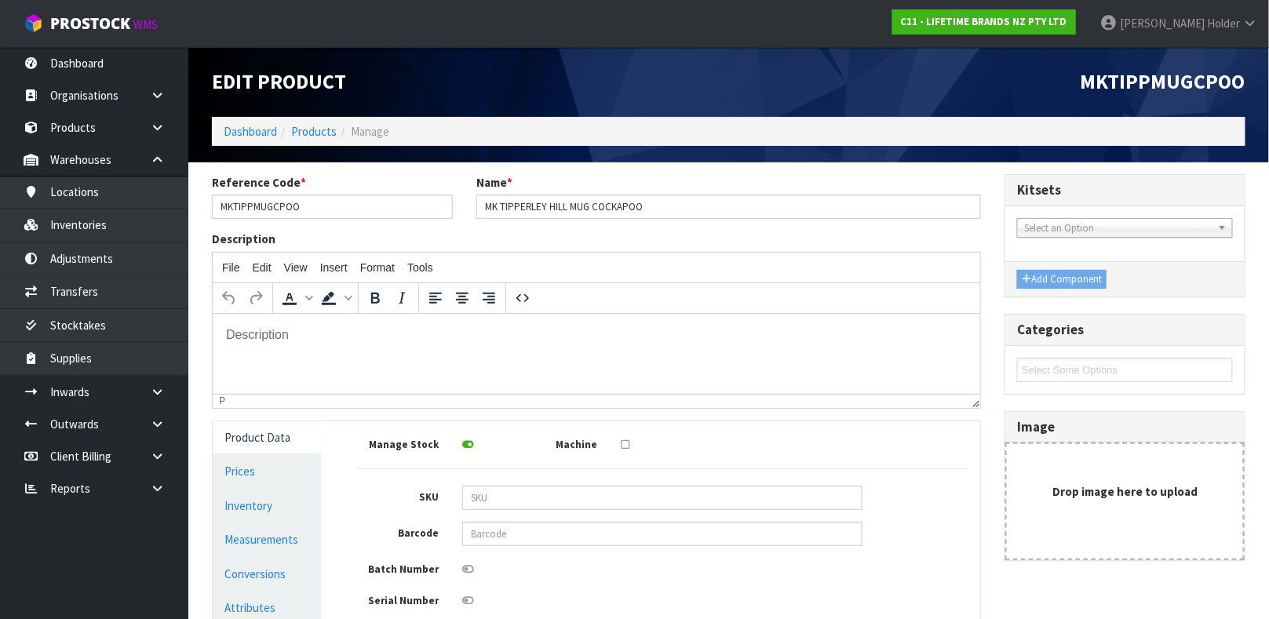
drag, startPoint x: 470, startPoint y: 516, endPoint x: 472, endPoint y: 523, distance: 8.0
click at [470, 519] on div "Manage Stock Machine SKU Barcode Batch Number Serial Number Expiry Date Frozen …" at bounding box center [662, 597] width 612 height 329
click at [474, 528] on input "text" at bounding box center [662, 534] width 400 height 24
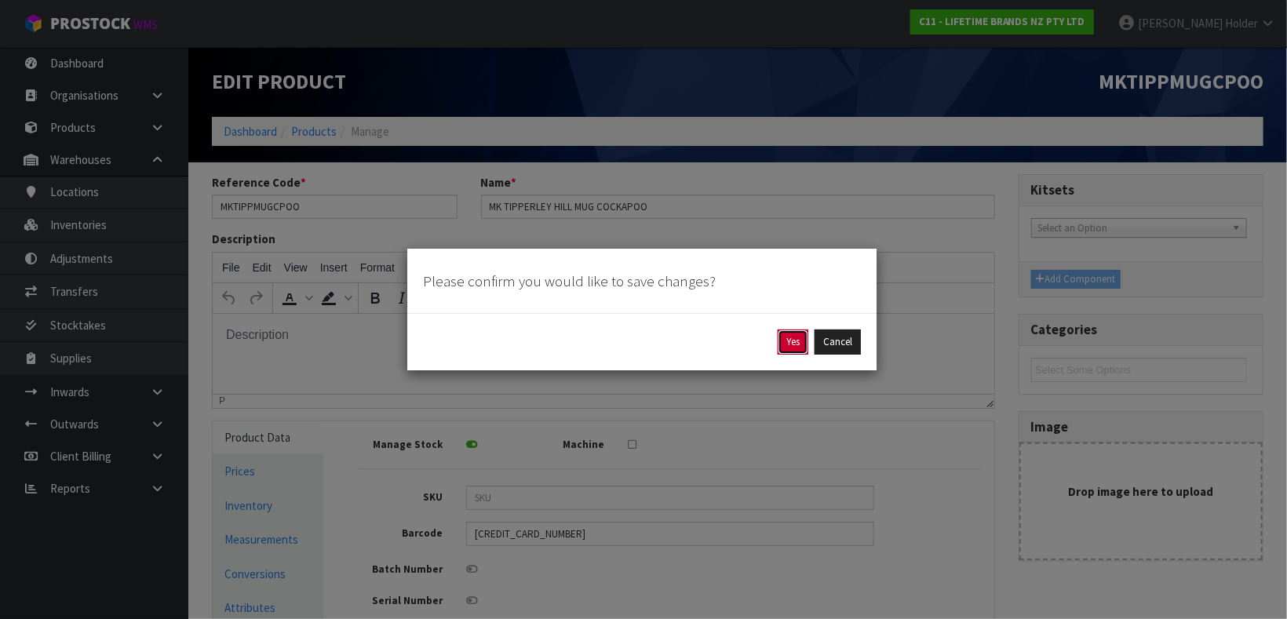
click at [801, 348] on button "Yes" at bounding box center [793, 342] width 31 height 25
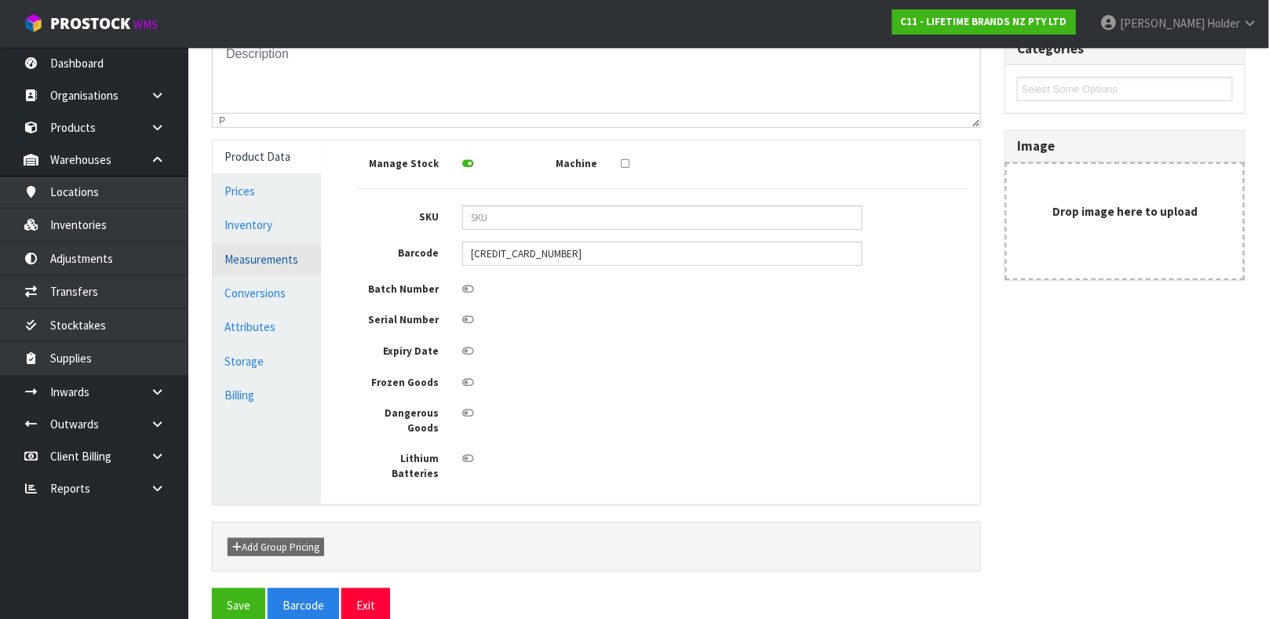
click at [282, 271] on link "Measurements" at bounding box center [267, 259] width 108 height 32
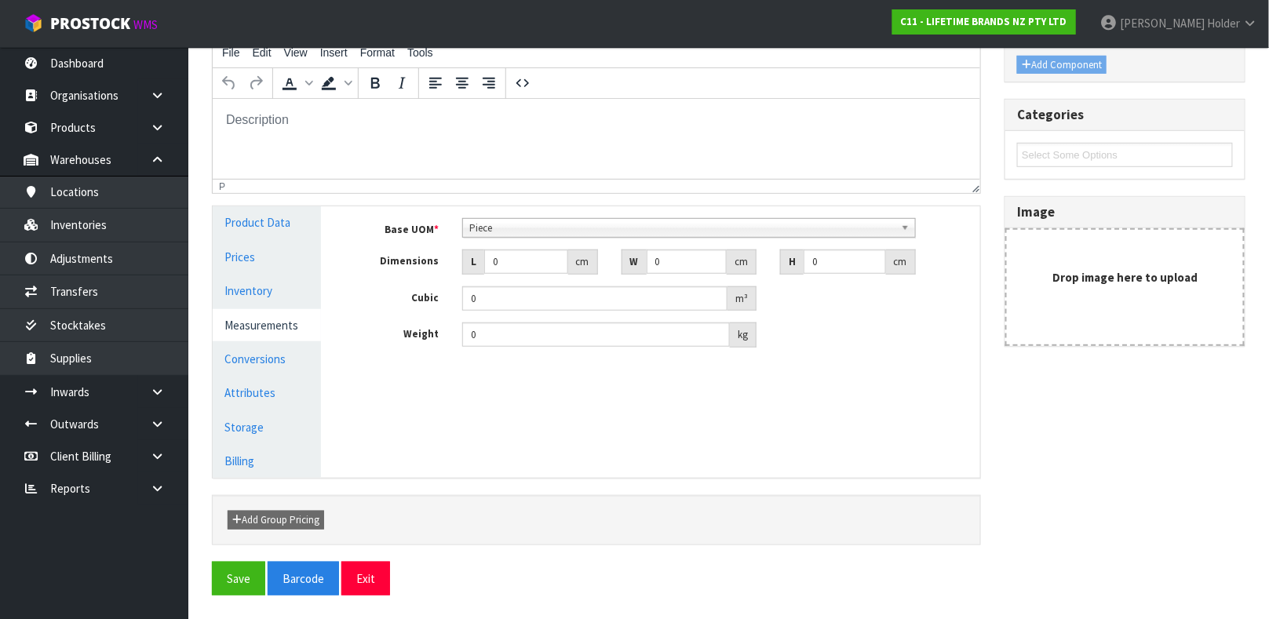
scroll to position [272, 0]
click at [514, 256] on input "0" at bounding box center [526, 262] width 84 height 24
click at [242, 359] on link "Conversions" at bounding box center [267, 359] width 108 height 32
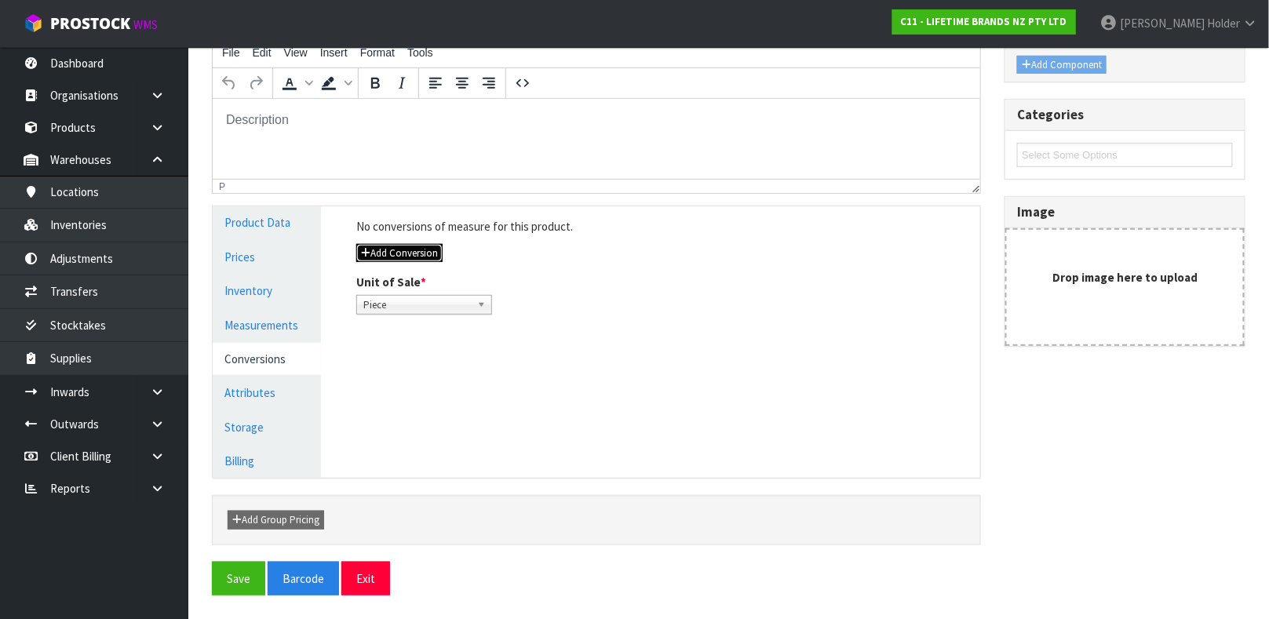
click at [381, 250] on button "Add Conversion" at bounding box center [399, 253] width 86 height 19
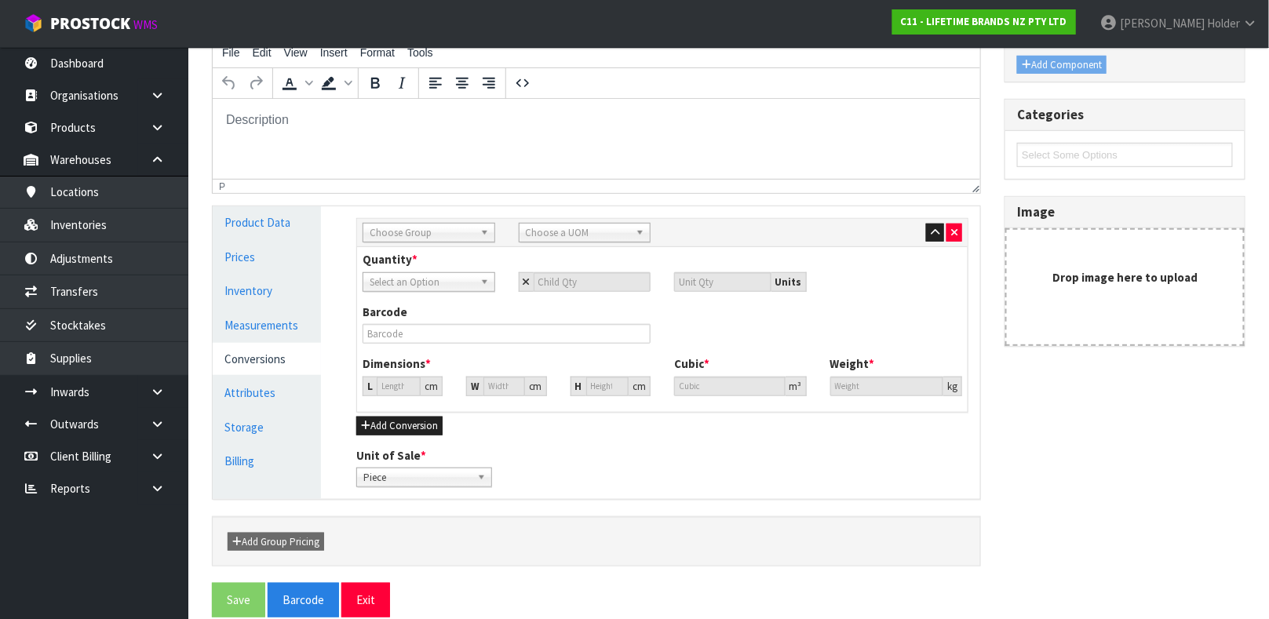
click at [390, 237] on span "Choose Group" at bounding box center [422, 233] width 104 height 19
click at [394, 287] on li "I nner" at bounding box center [428, 297] width 125 height 20
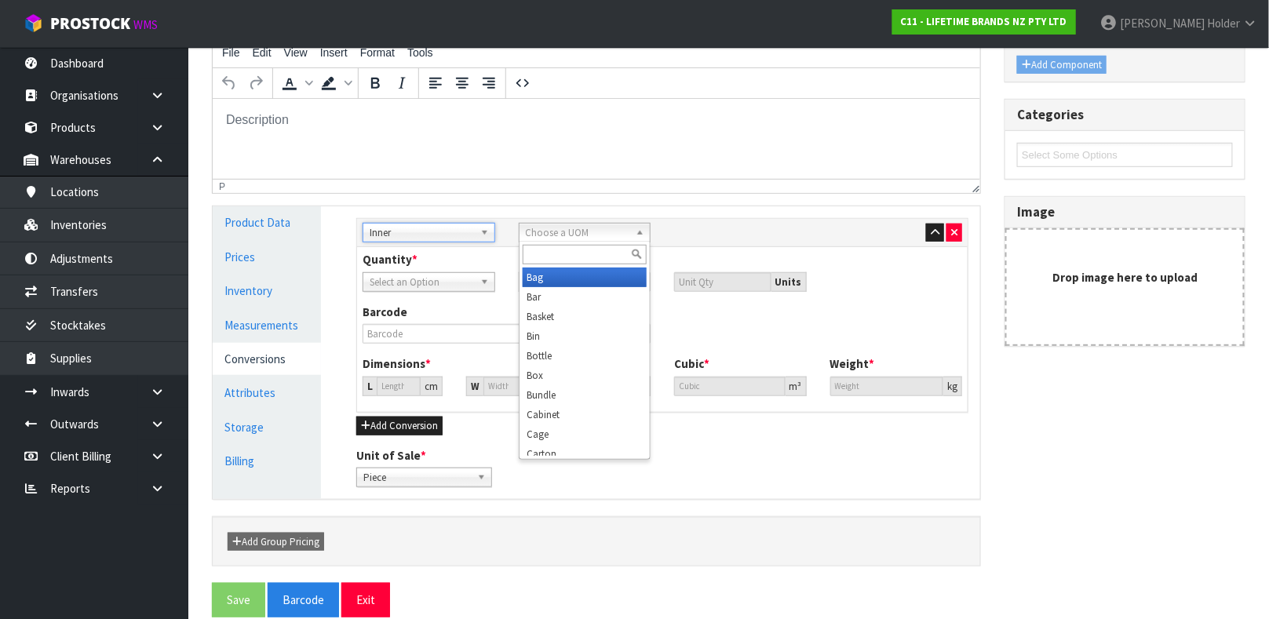
click at [539, 232] on span "Choose a UOM" at bounding box center [578, 233] width 104 height 19
click at [541, 283] on li "Sub -carton" at bounding box center [585, 278] width 125 height 20
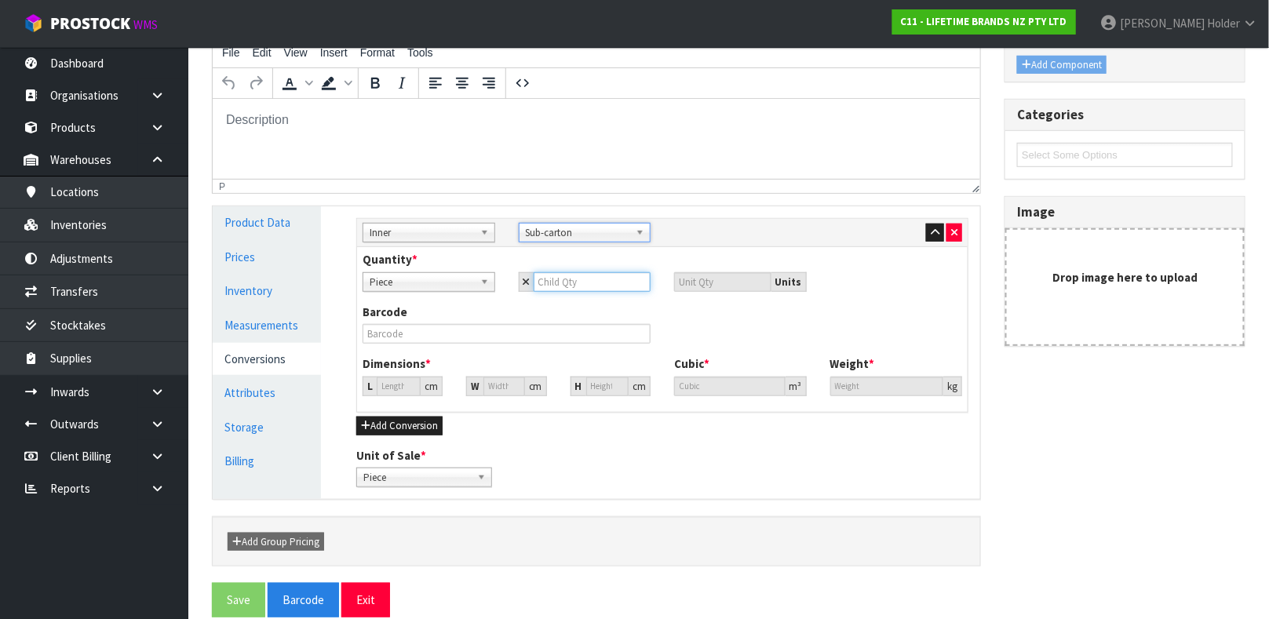
click at [547, 289] on input "number" at bounding box center [593, 282] width 118 height 20
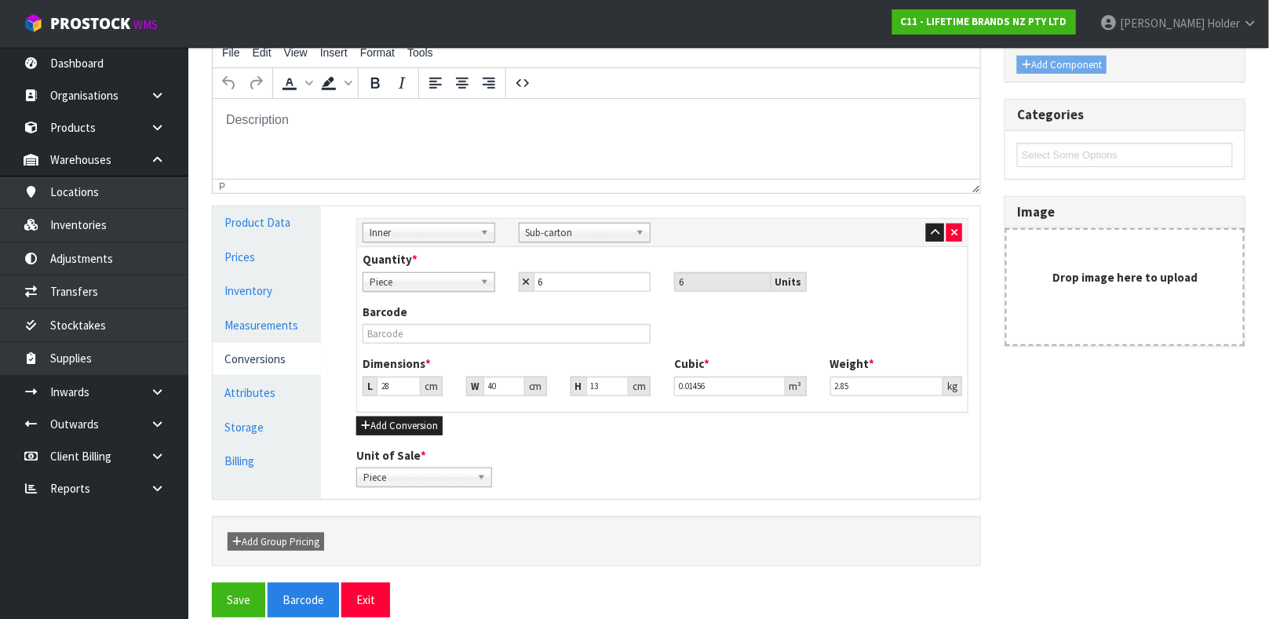
click at [487, 324] on div "Barcode" at bounding box center [507, 324] width 312 height 40
click at [483, 331] on input "text" at bounding box center [507, 334] width 288 height 20
click at [212, 583] on button "Save" at bounding box center [238, 600] width 53 height 34
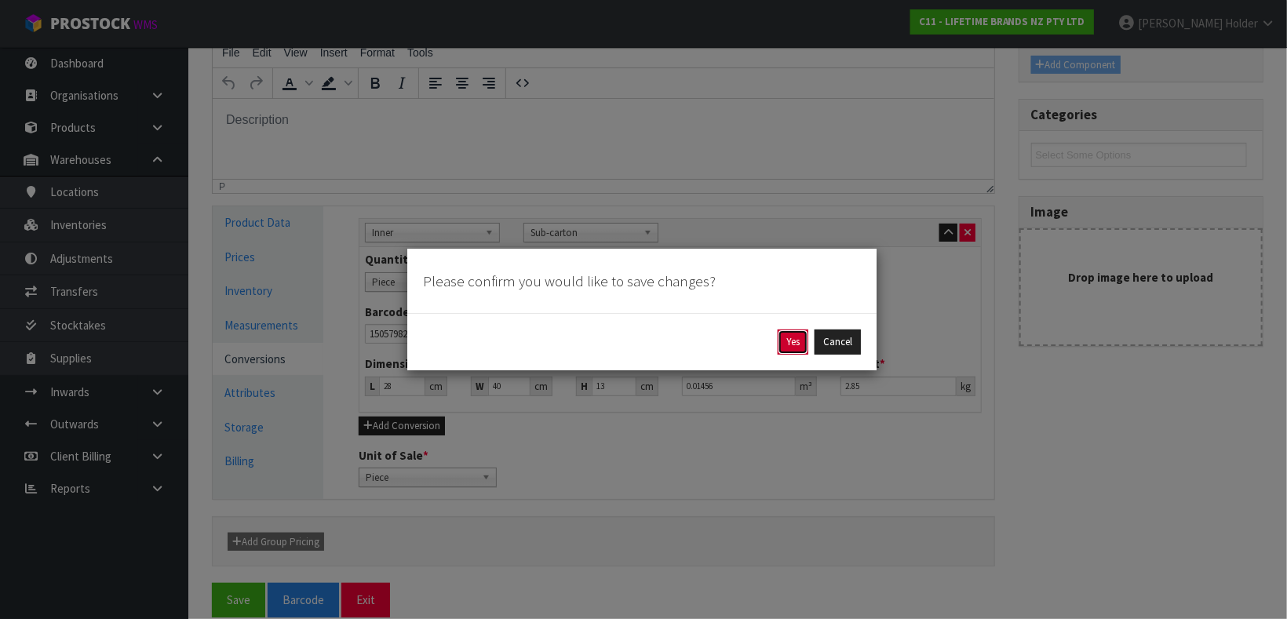
click at [802, 341] on button "Yes" at bounding box center [793, 342] width 31 height 25
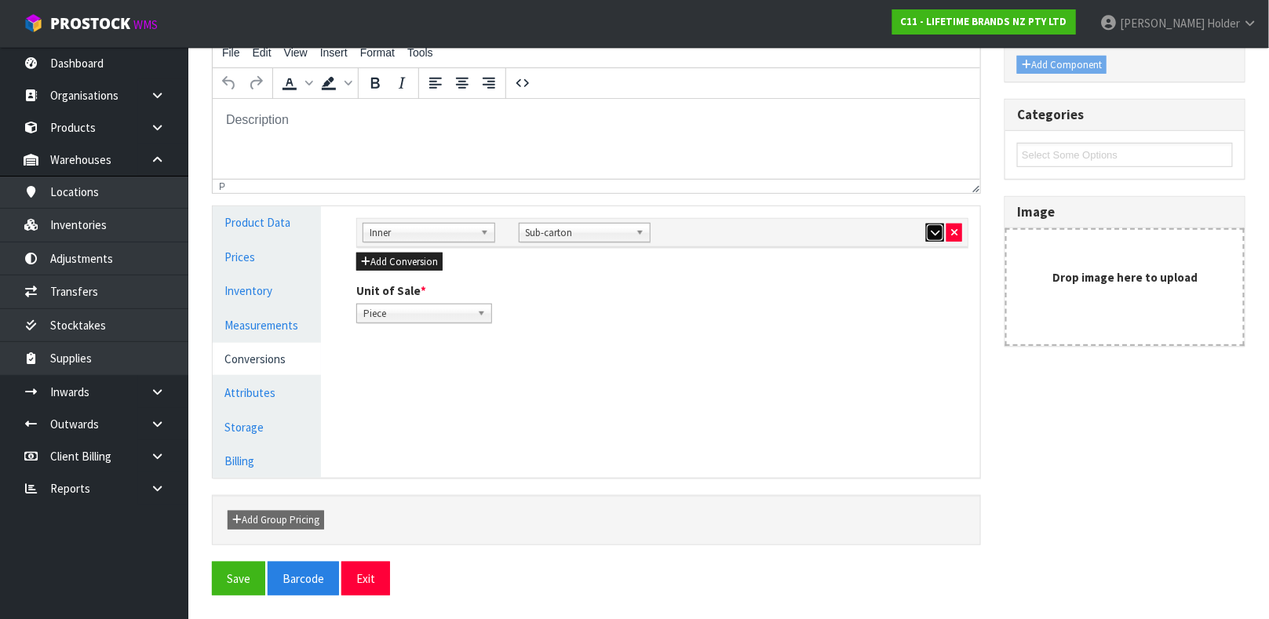
click at [933, 226] on button "button" at bounding box center [935, 233] width 18 height 19
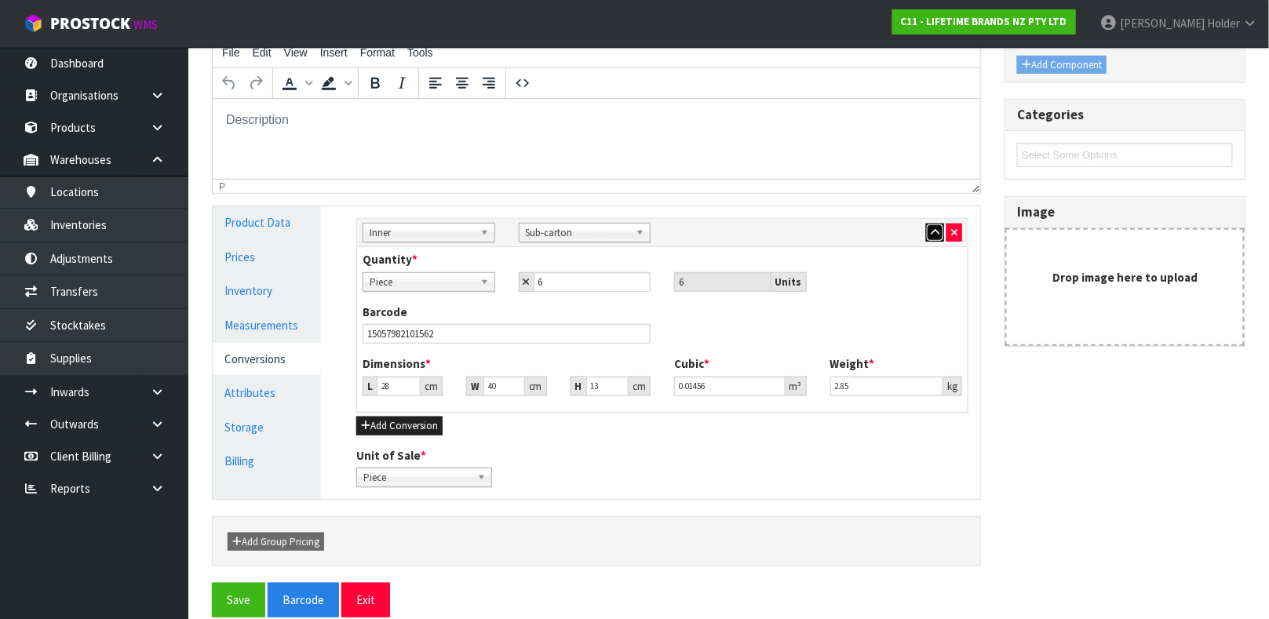
click at [931, 238] on button "button" at bounding box center [935, 233] width 18 height 19
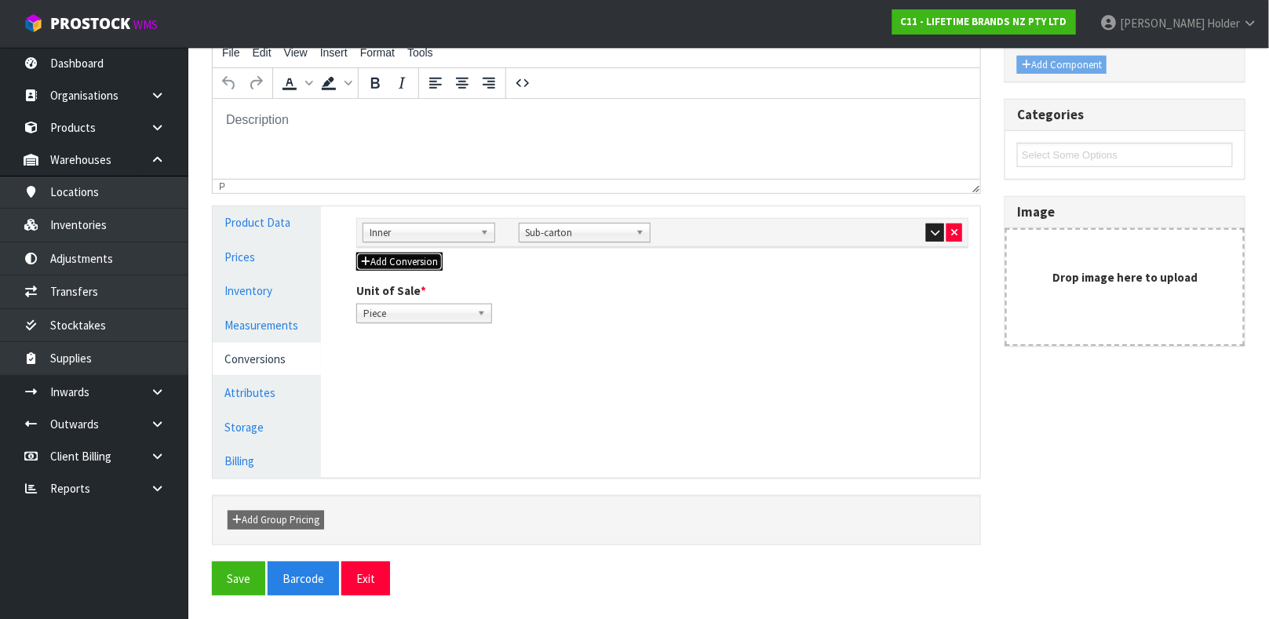
click at [432, 264] on button "Add Conversion" at bounding box center [399, 262] width 86 height 19
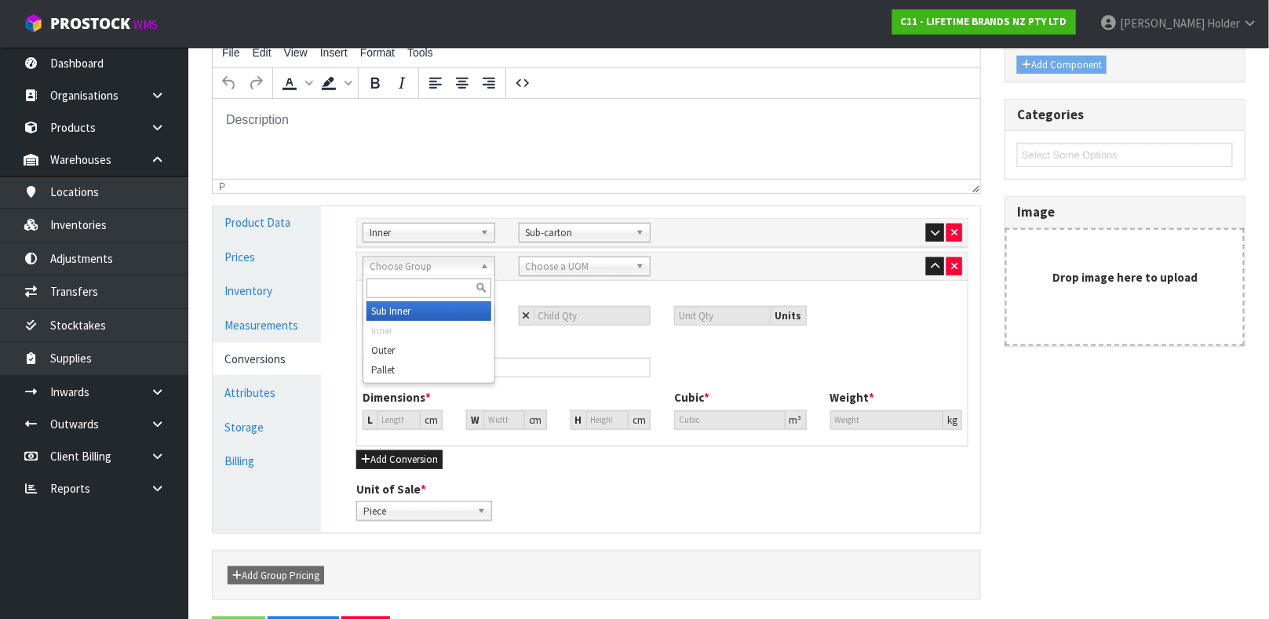
click at [416, 271] on span "Choose Group" at bounding box center [422, 266] width 104 height 19
click at [436, 310] on li "Ou ter" at bounding box center [428, 311] width 125 height 20
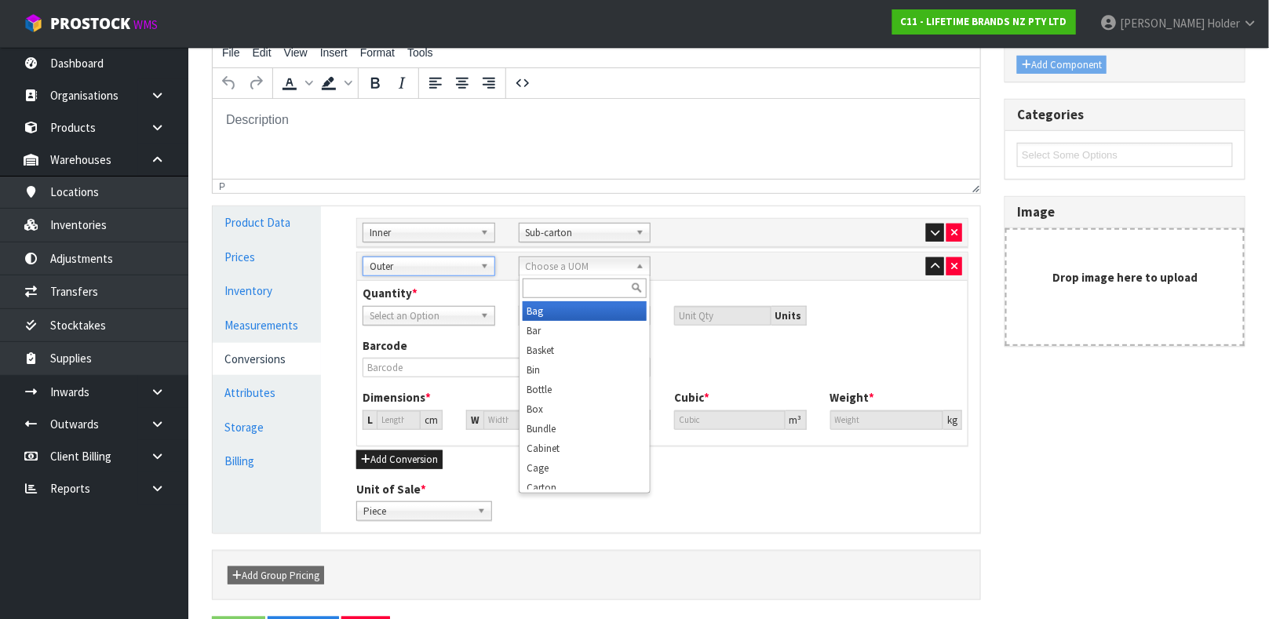
click at [538, 270] on span "Choose a UOM" at bounding box center [578, 266] width 104 height 19
click at [540, 308] on em "Car" at bounding box center [534, 310] width 15 height 13
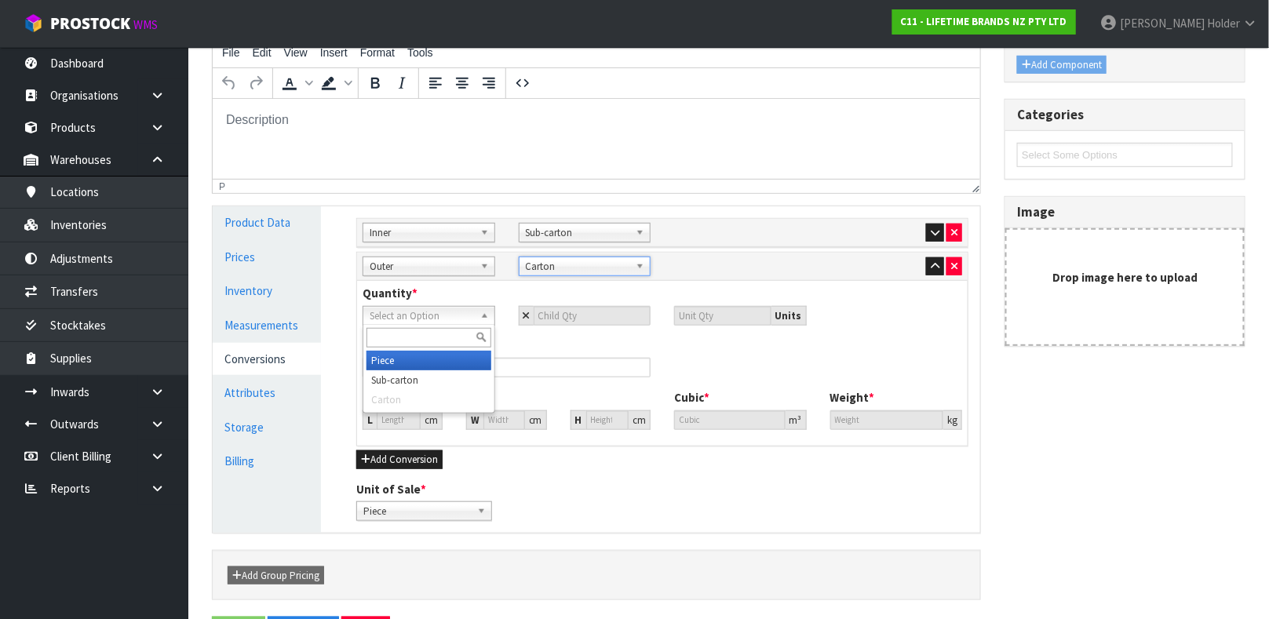
click at [456, 315] on span "Select an Option" at bounding box center [422, 316] width 104 height 19
click at [423, 377] on li "Sub-carton" at bounding box center [428, 380] width 125 height 20
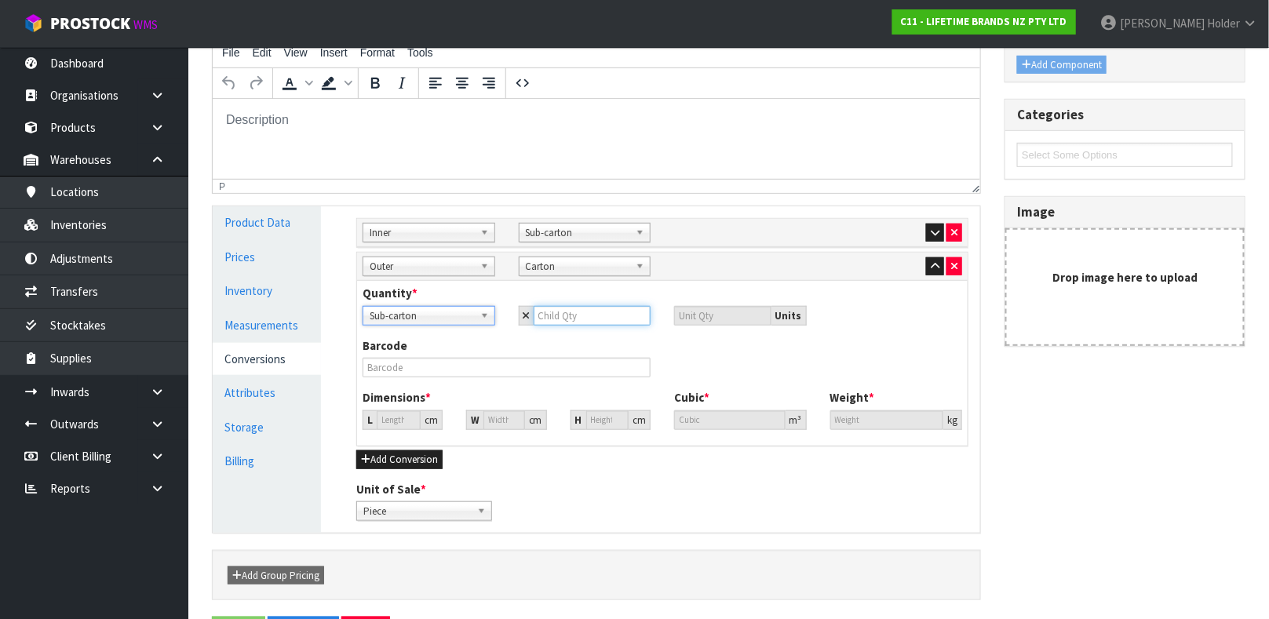
click at [547, 308] on input "number" at bounding box center [593, 316] width 118 height 20
click at [547, 310] on input "6" at bounding box center [593, 316] width 118 height 20
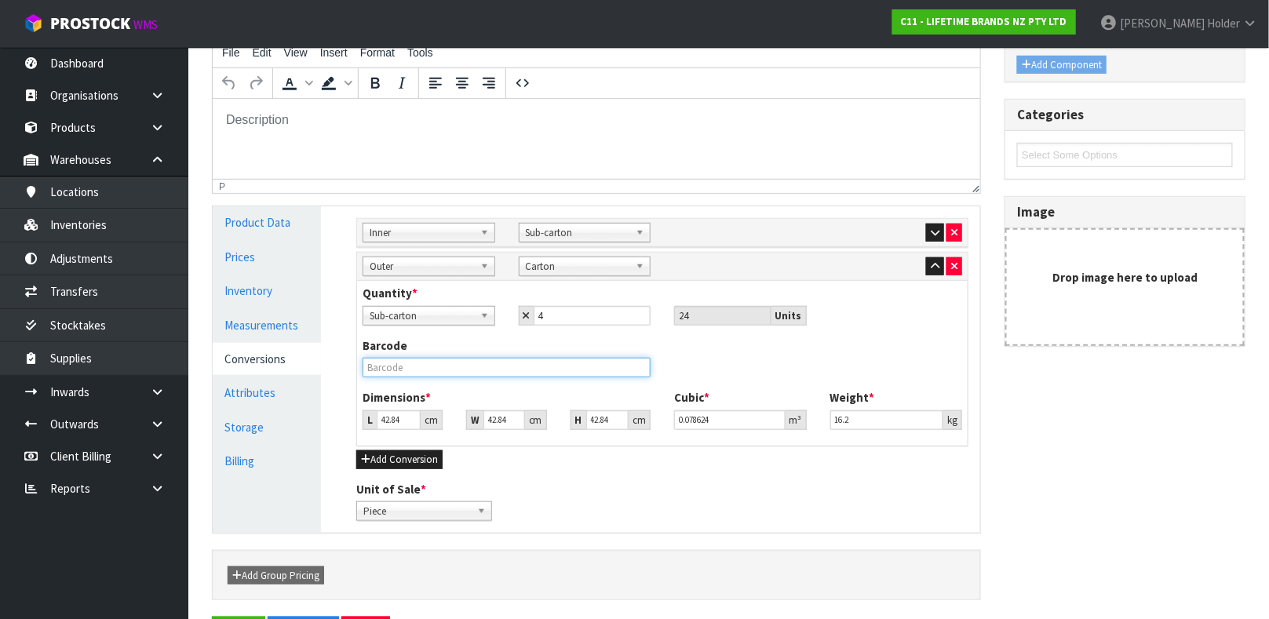
click at [450, 359] on input "text" at bounding box center [507, 368] width 288 height 20
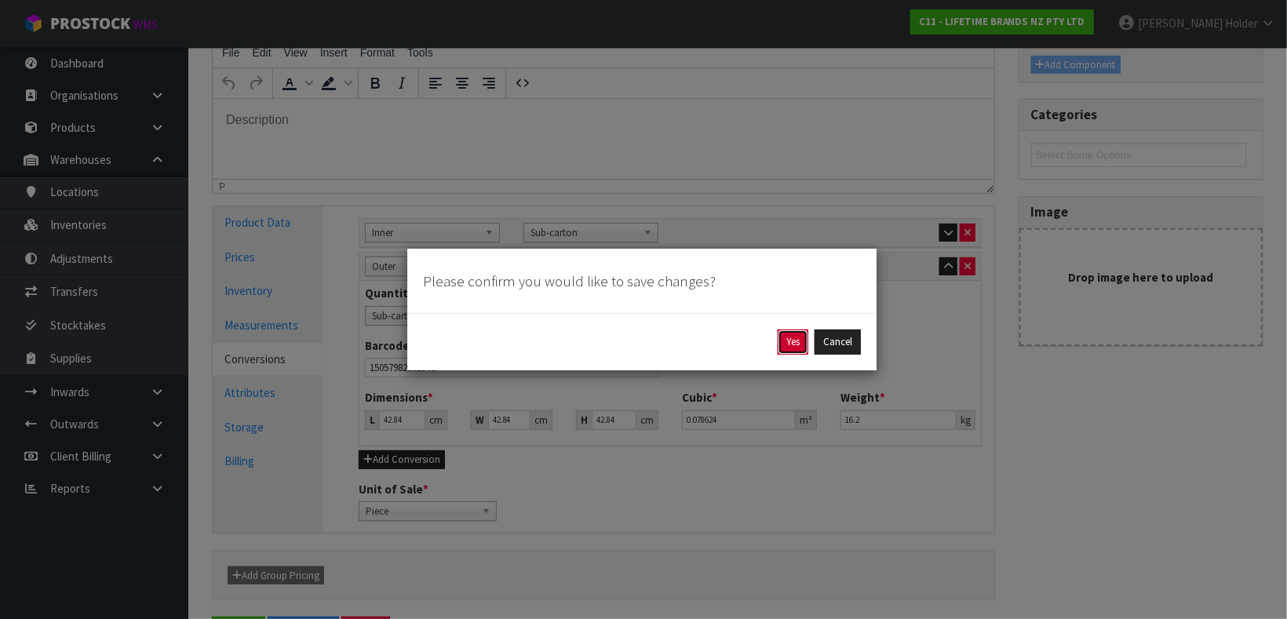
click at [789, 341] on button "Yes" at bounding box center [793, 342] width 31 height 25
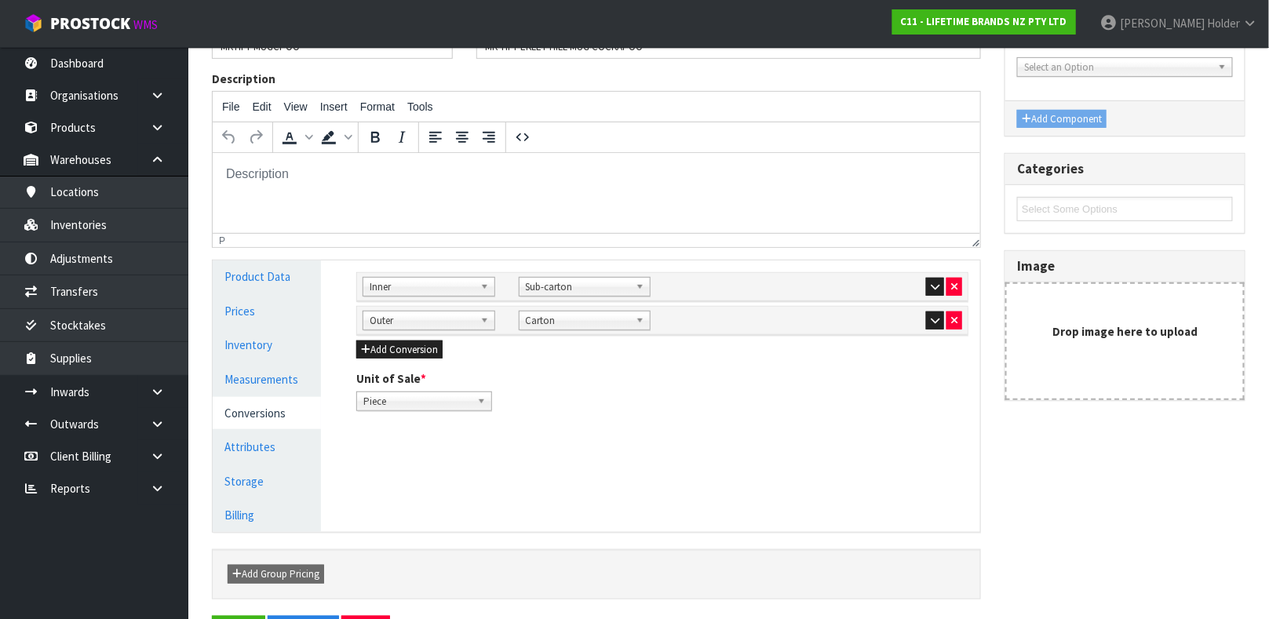
scroll to position [235, 0]
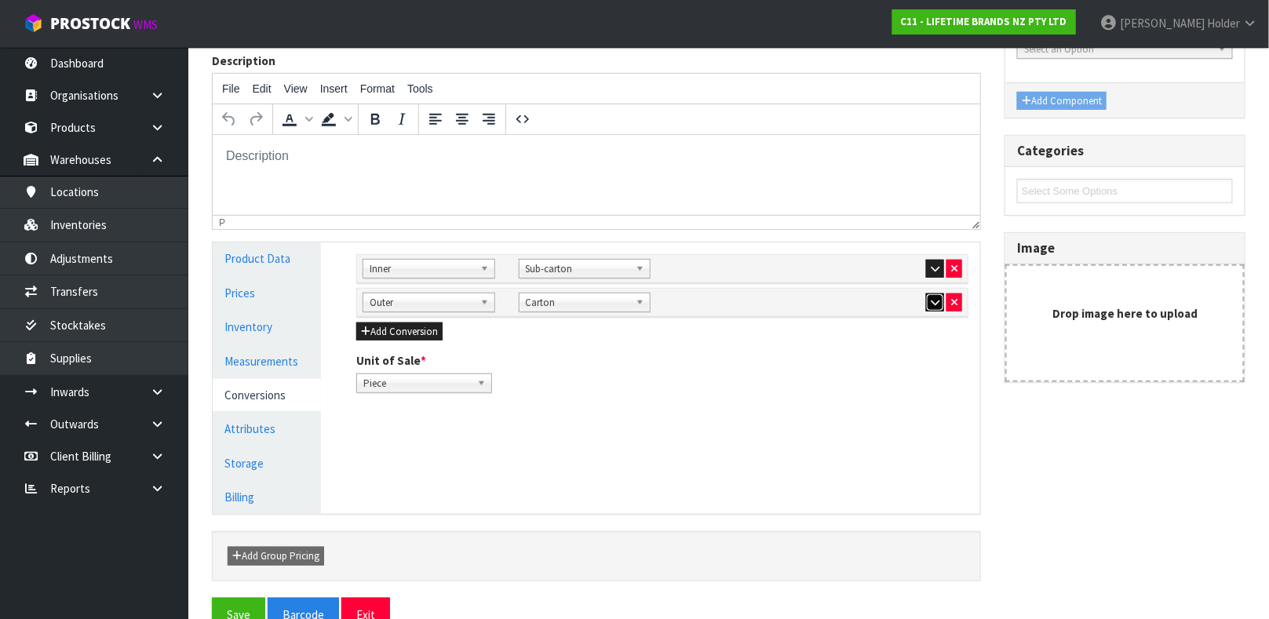
click at [931, 301] on icon "button" at bounding box center [935, 302] width 9 height 10
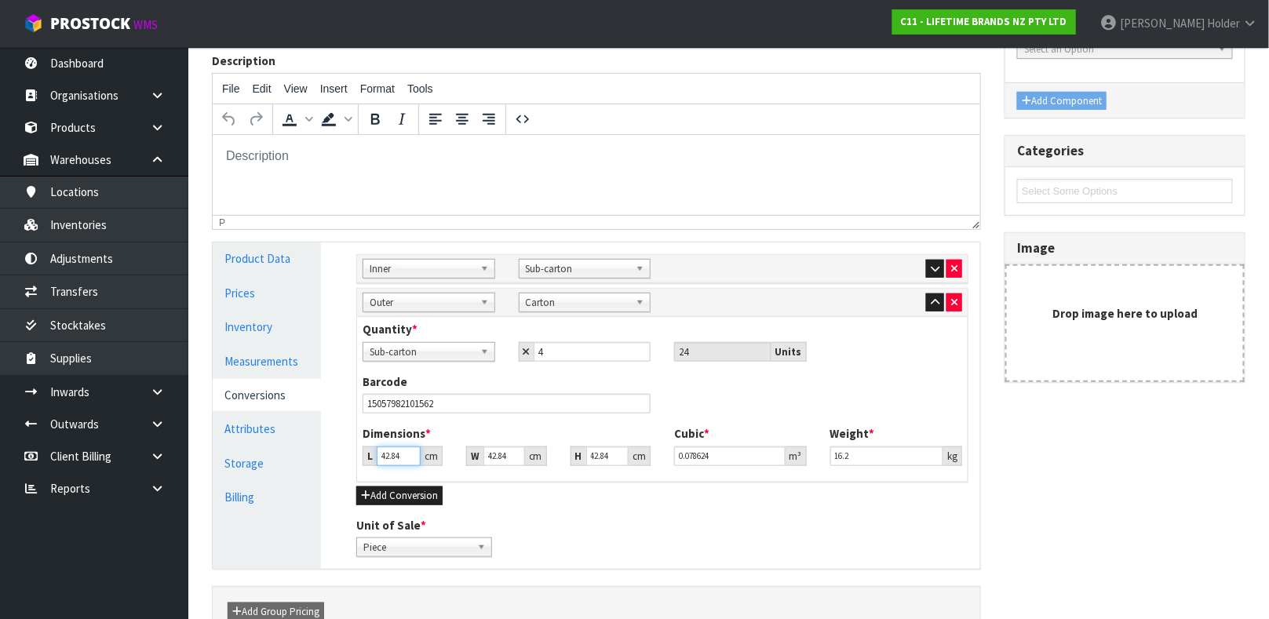
click at [392, 453] on input "42.84" at bounding box center [399, 457] width 44 height 20
click at [933, 271] on icon "button" at bounding box center [935, 269] width 9 height 10
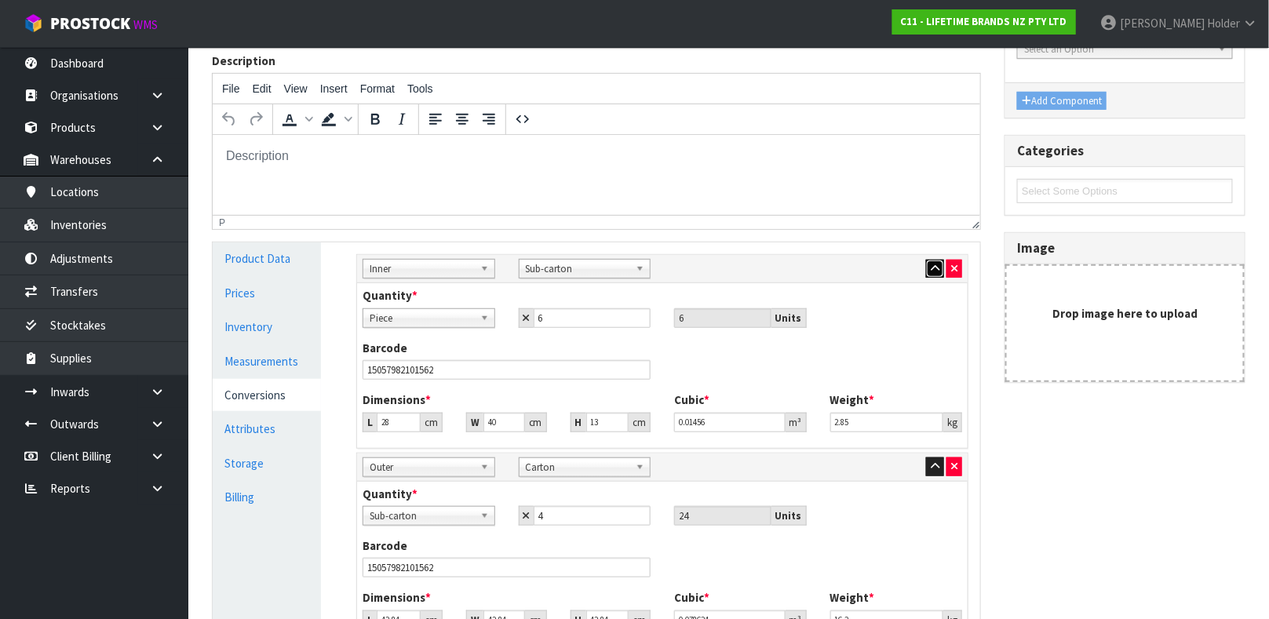
click at [933, 271] on icon "button" at bounding box center [935, 269] width 9 height 10
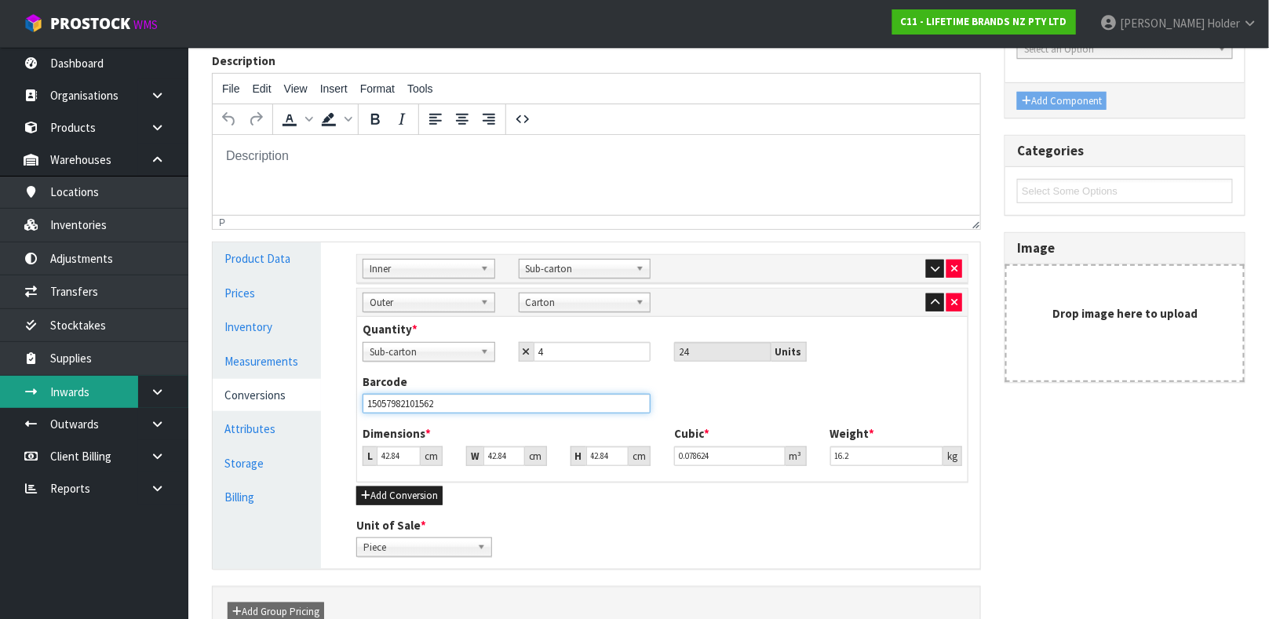
drag, startPoint x: 490, startPoint y: 396, endPoint x: 27, endPoint y: 390, distance: 463.8
click at [27, 384] on body "Toggle navigation ProStock WMS C11 - LIFETIME BRANDS NZ PTY LTD Russell Holder …" at bounding box center [634, 74] width 1269 height 619
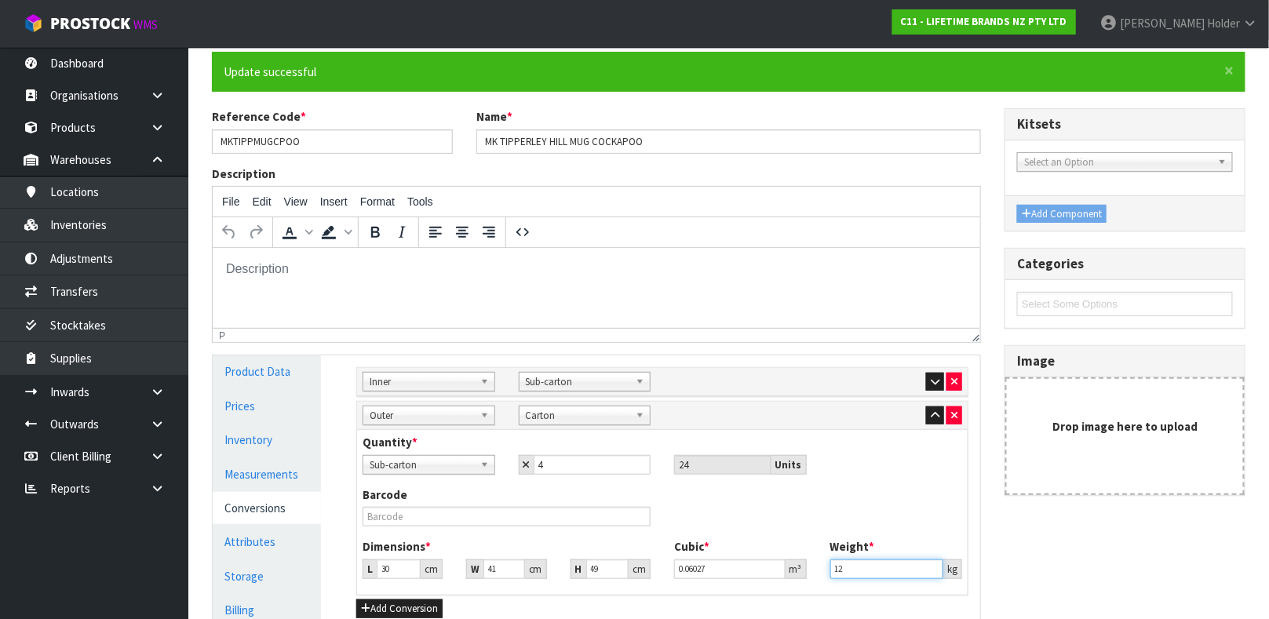
scroll to position [118, 0]
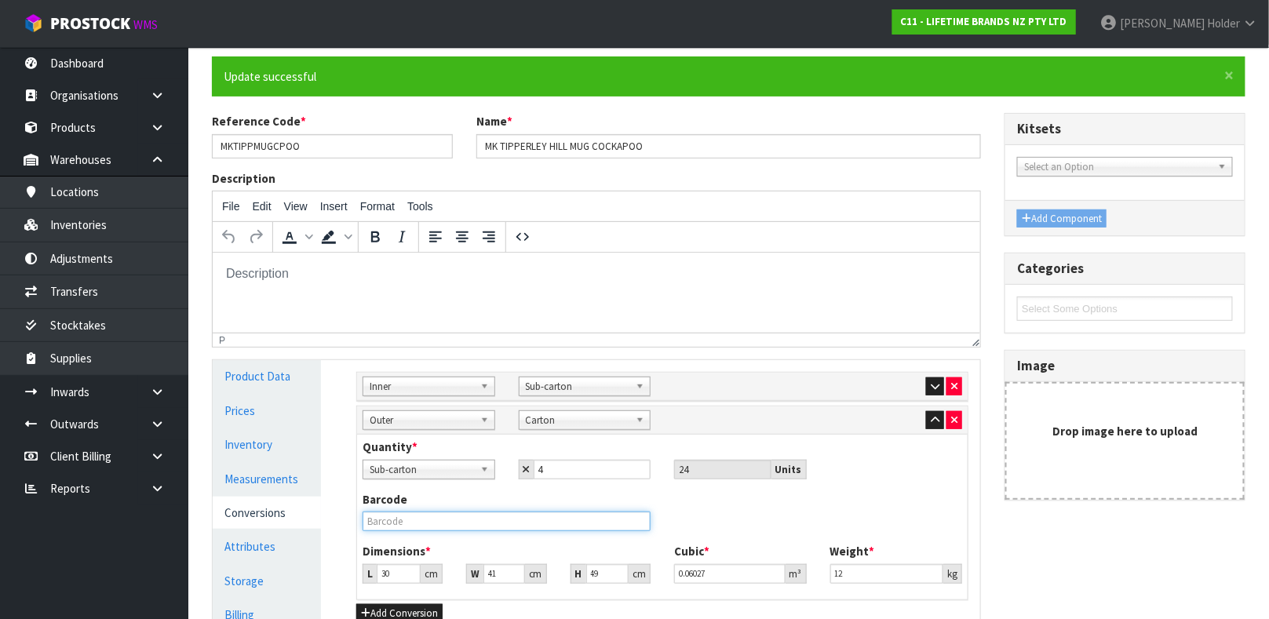
click at [387, 513] on input "text" at bounding box center [507, 522] width 288 height 20
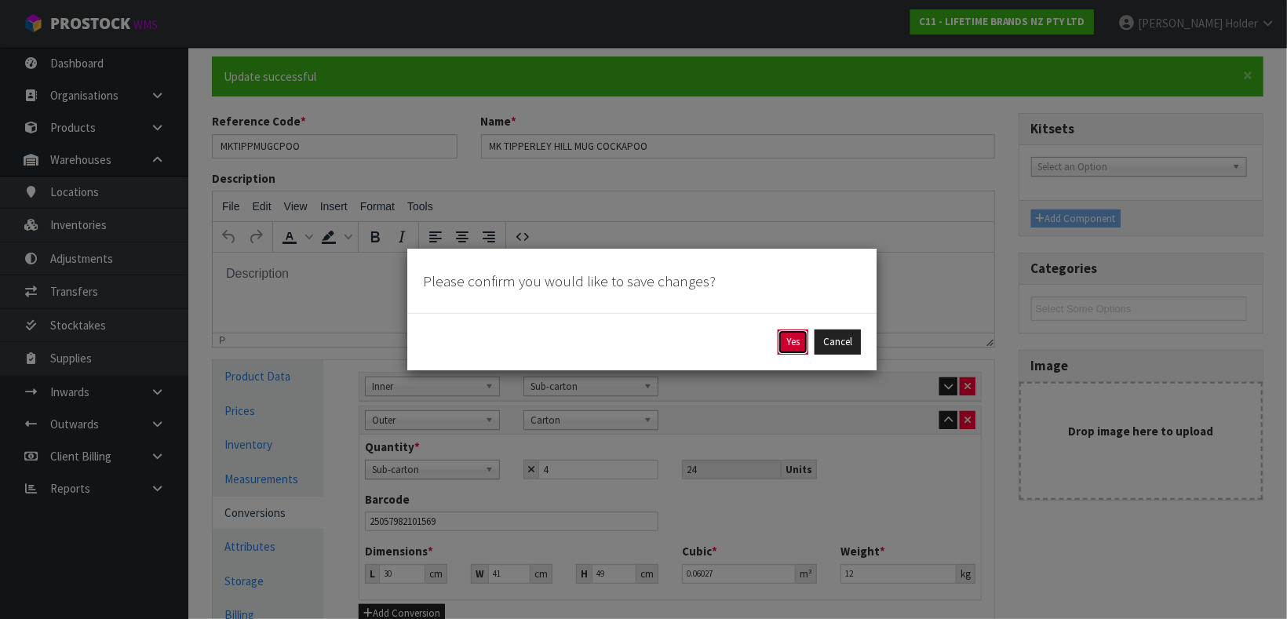
click at [798, 334] on button "Yes" at bounding box center [793, 342] width 31 height 25
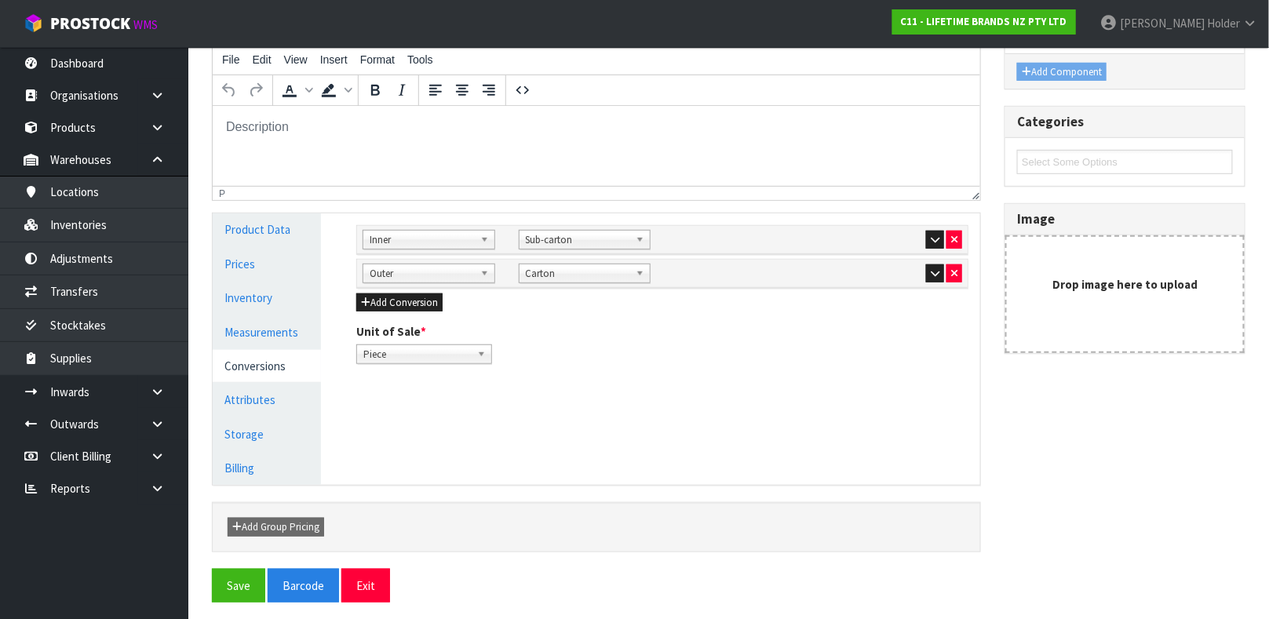
scroll to position [272, 0]
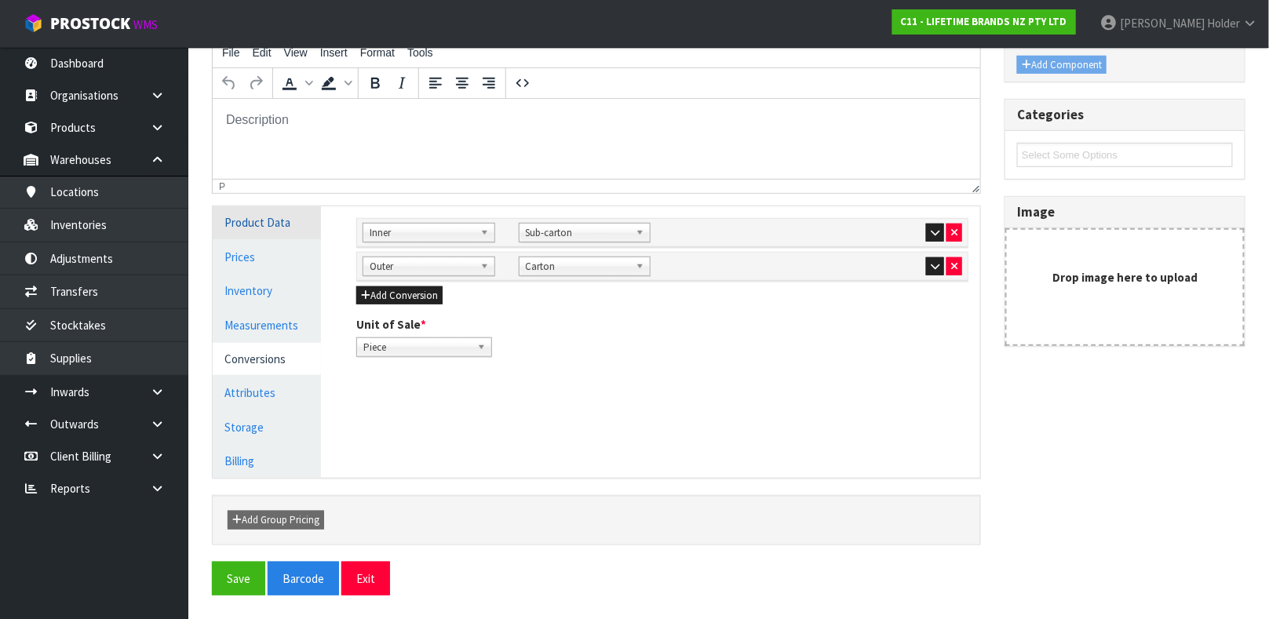
click at [250, 224] on link "Product Data" at bounding box center [267, 222] width 108 height 32
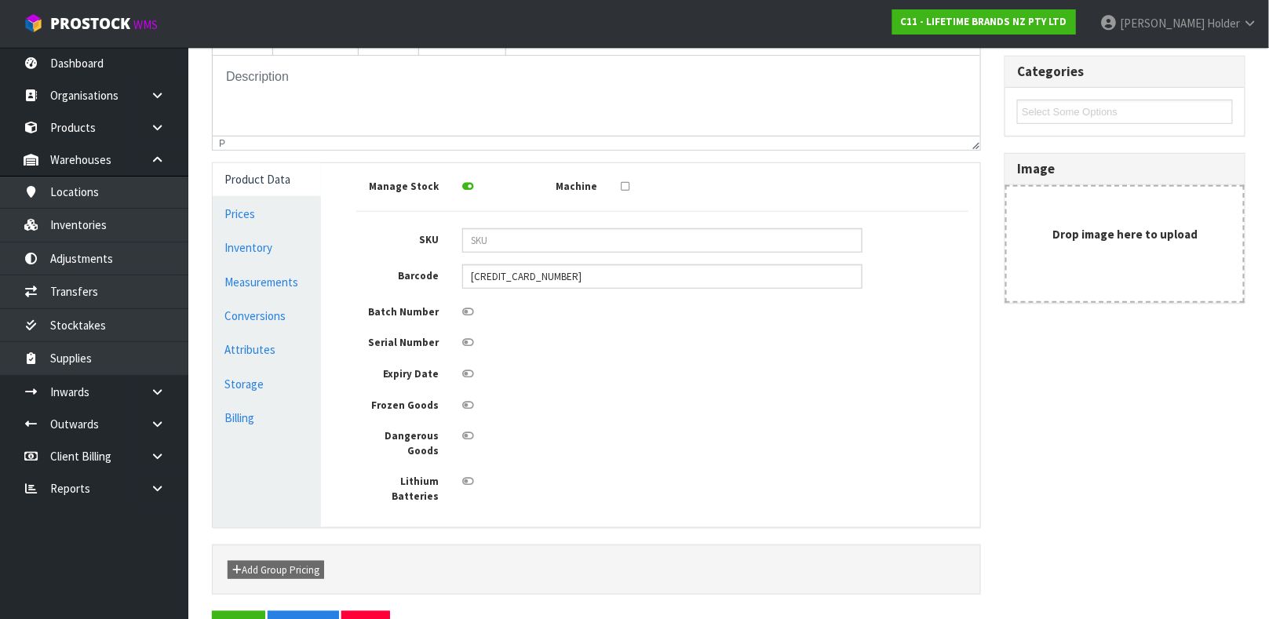
scroll to position [337, 0]
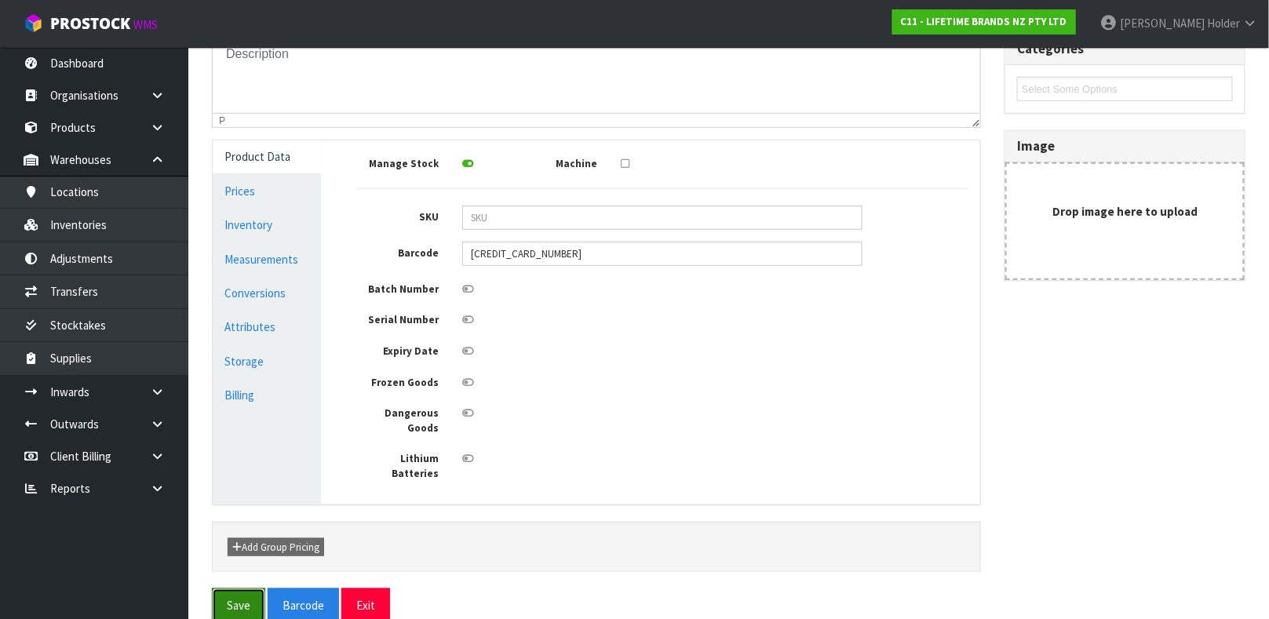
click at [263, 589] on button "Save" at bounding box center [238, 606] width 53 height 34
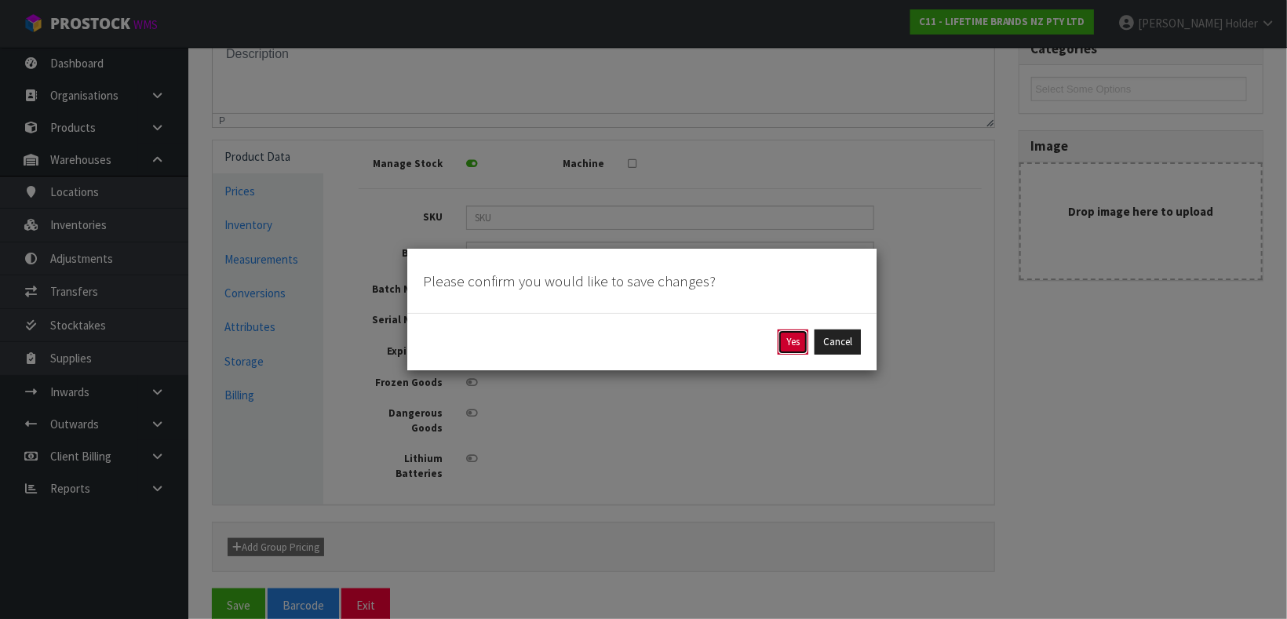
click at [797, 354] on button "Yes" at bounding box center [793, 342] width 31 height 25
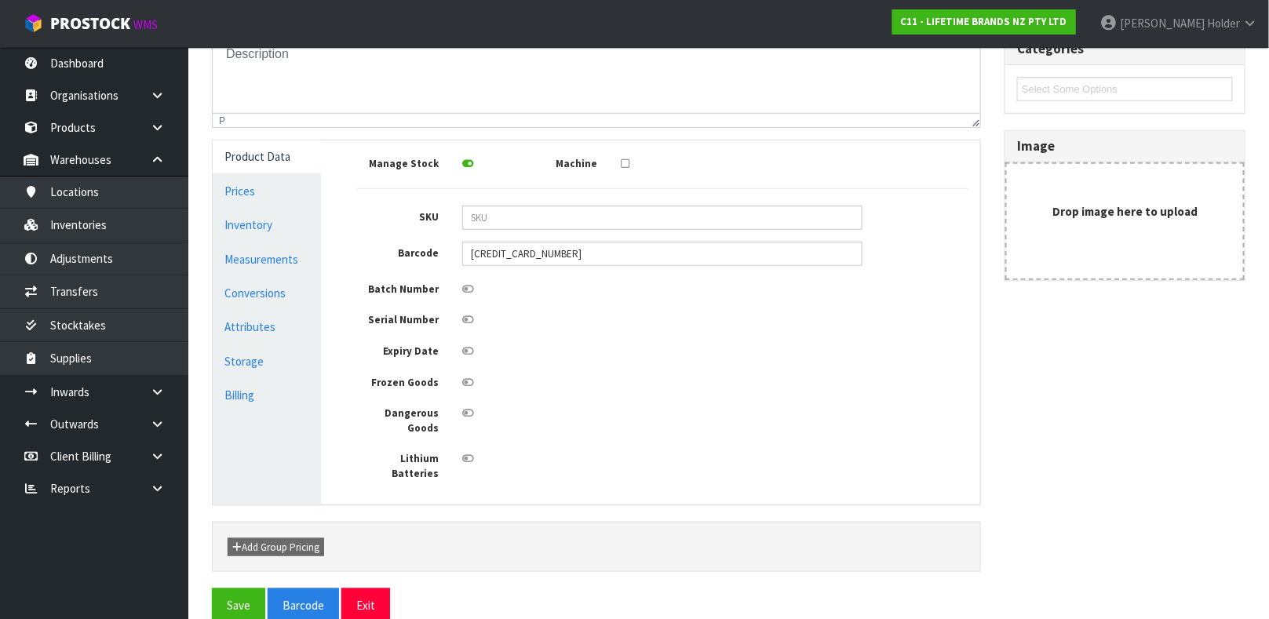
scroll to position [0, 0]
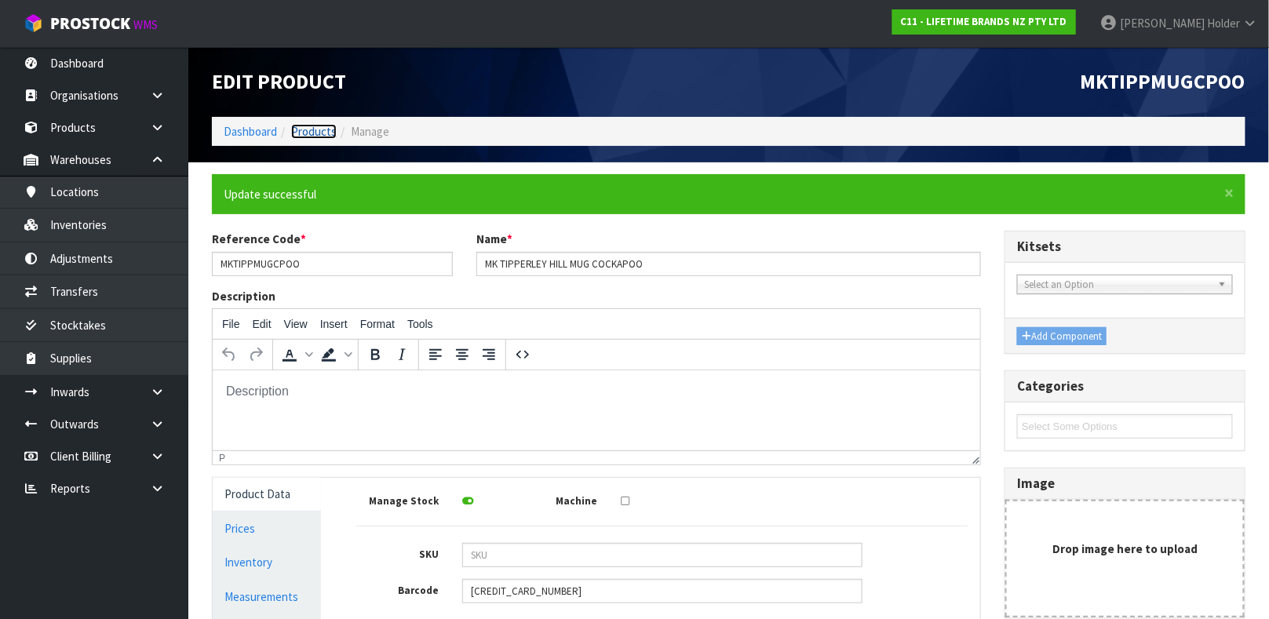
click at [332, 136] on link "Products" at bounding box center [314, 131] width 46 height 15
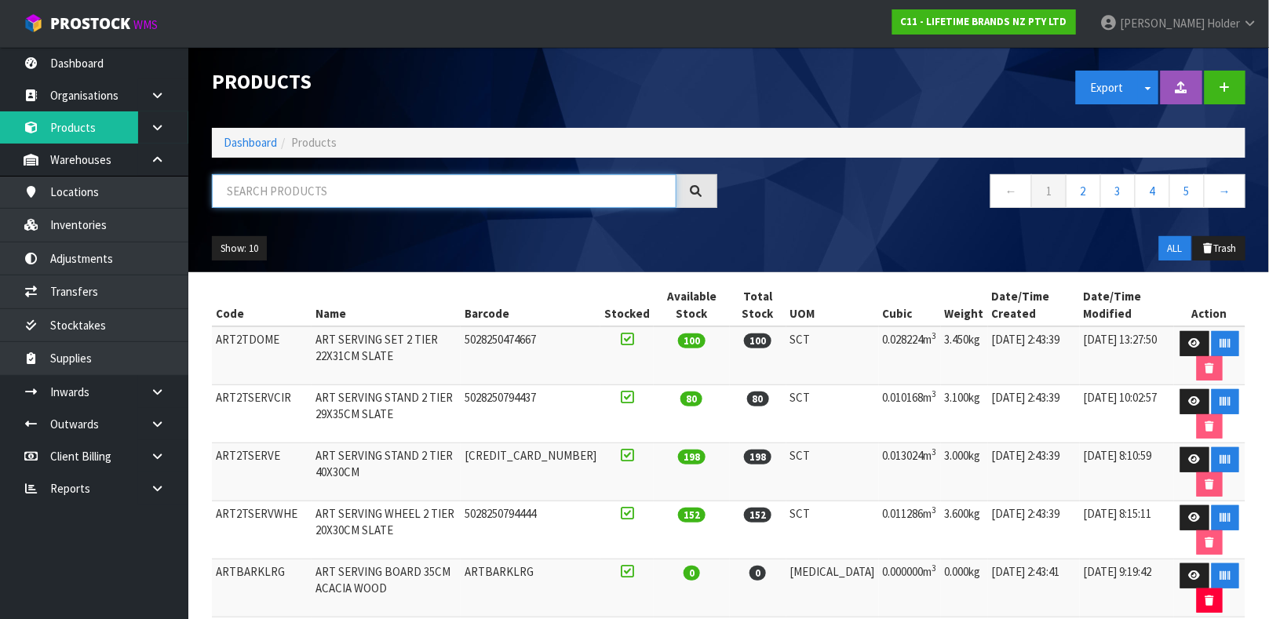
click at [324, 188] on input "text" at bounding box center [444, 191] width 465 height 34
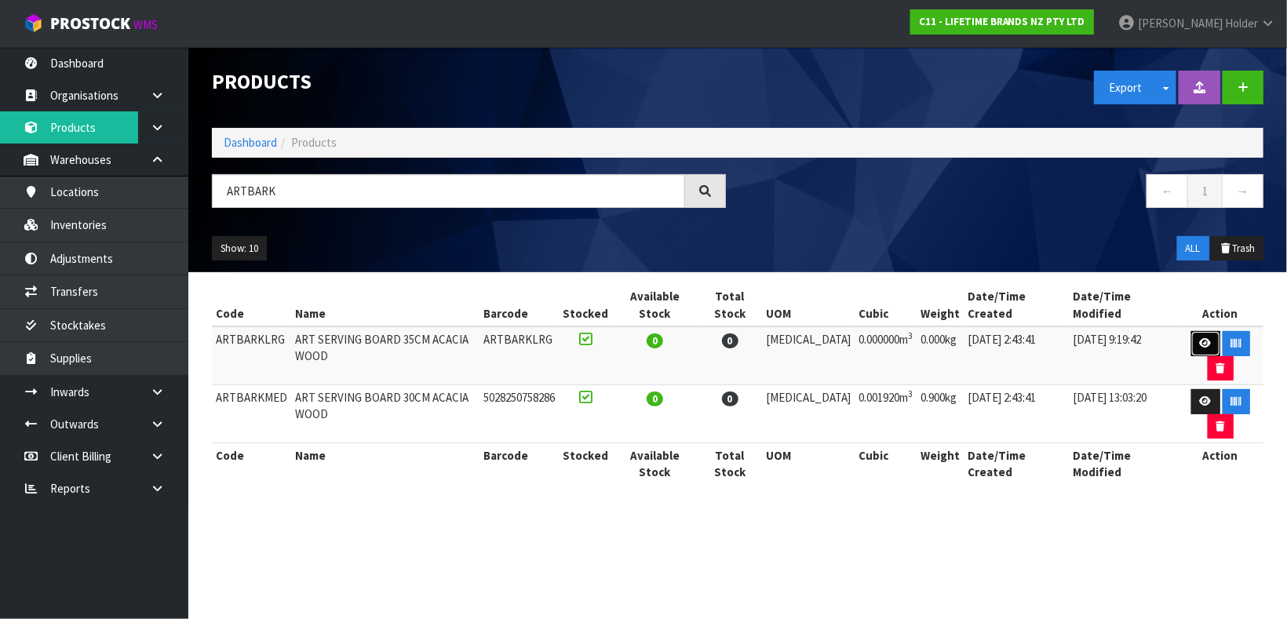
click at [1191, 331] on link at bounding box center [1205, 343] width 29 height 25
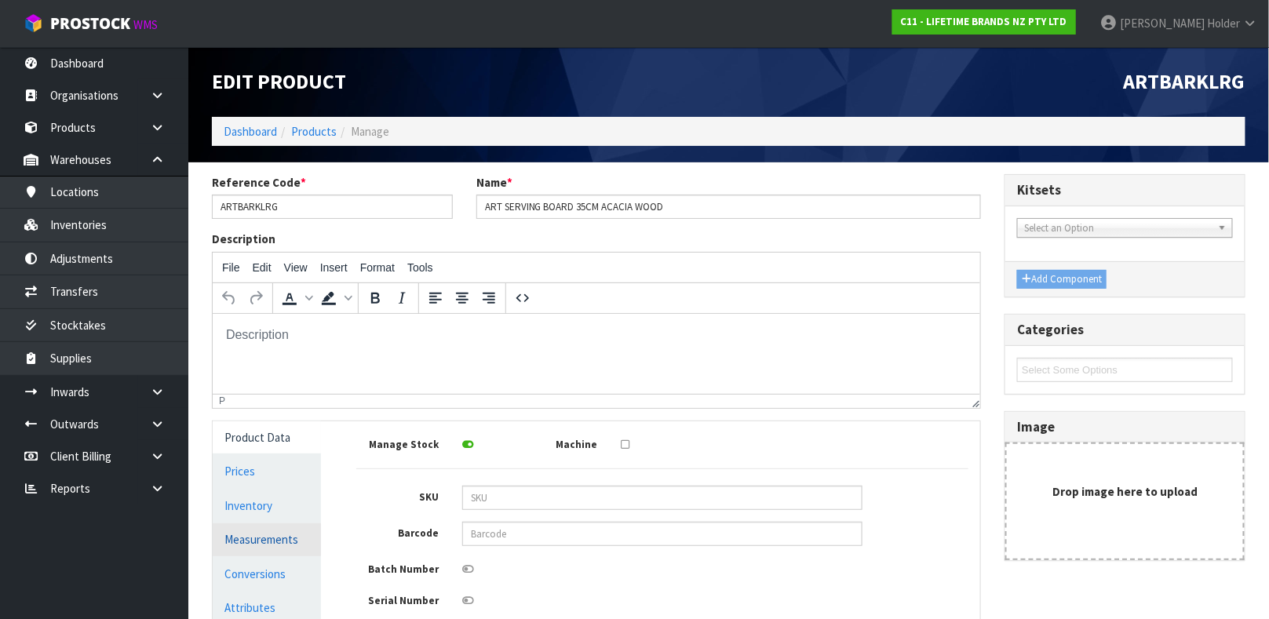
click at [279, 544] on link "Measurements" at bounding box center [267, 539] width 108 height 32
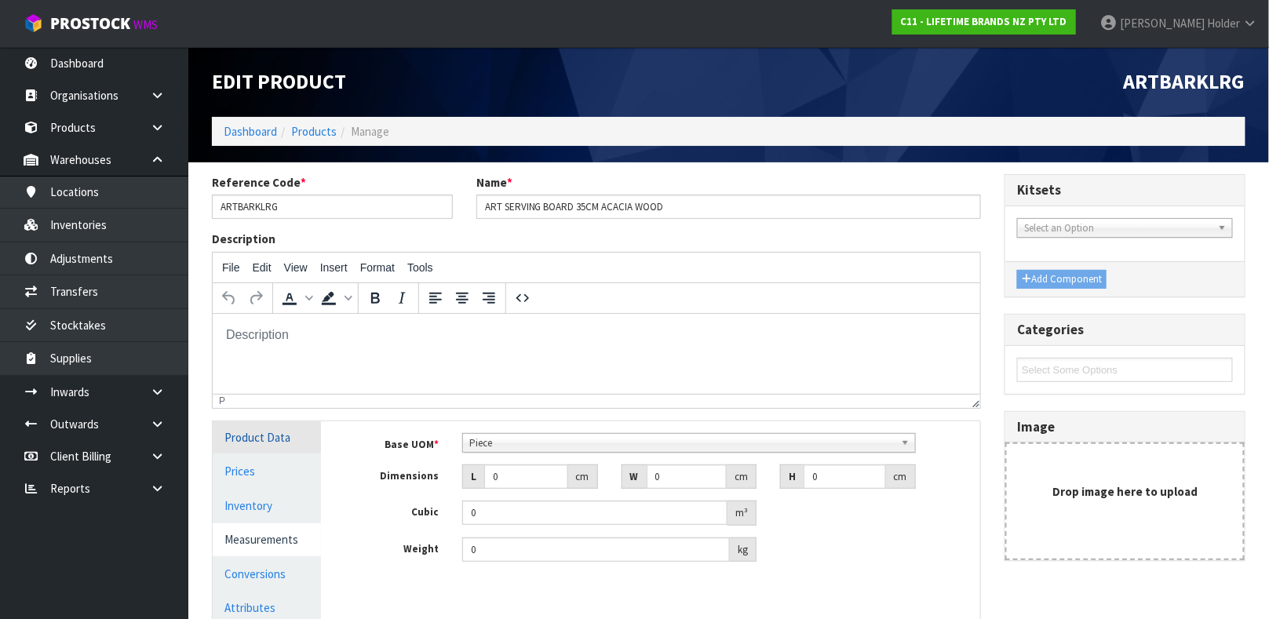
click at [272, 440] on link "Product Data" at bounding box center [267, 437] width 108 height 32
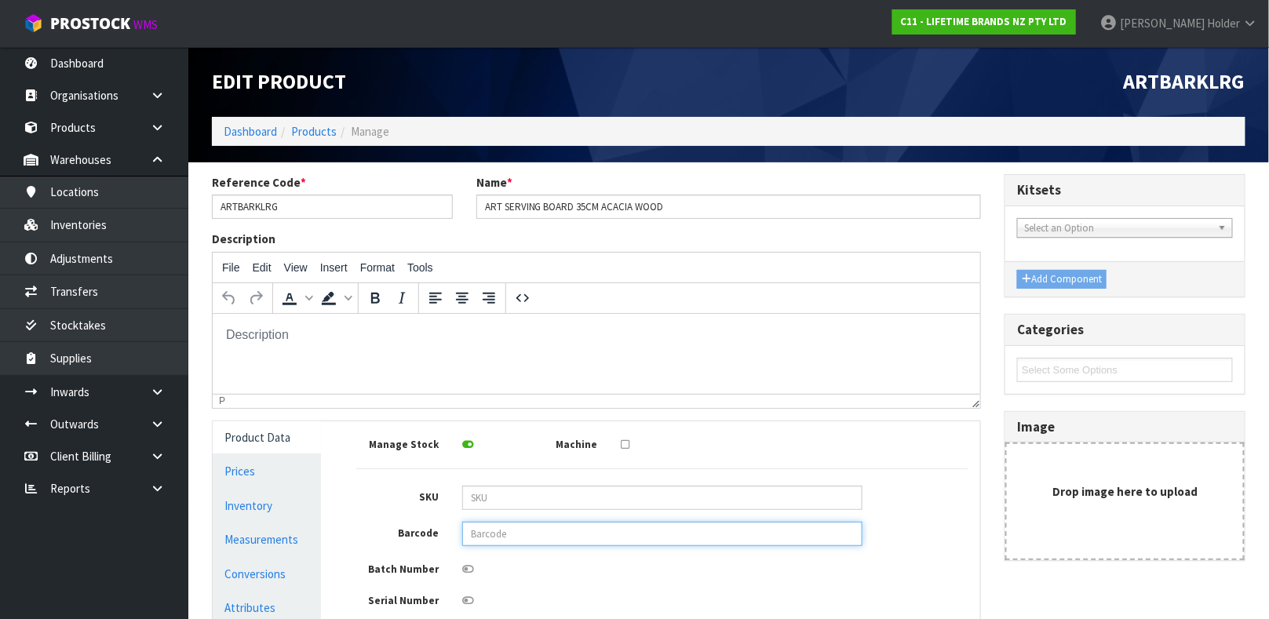
click at [490, 536] on input "text" at bounding box center [662, 534] width 400 height 24
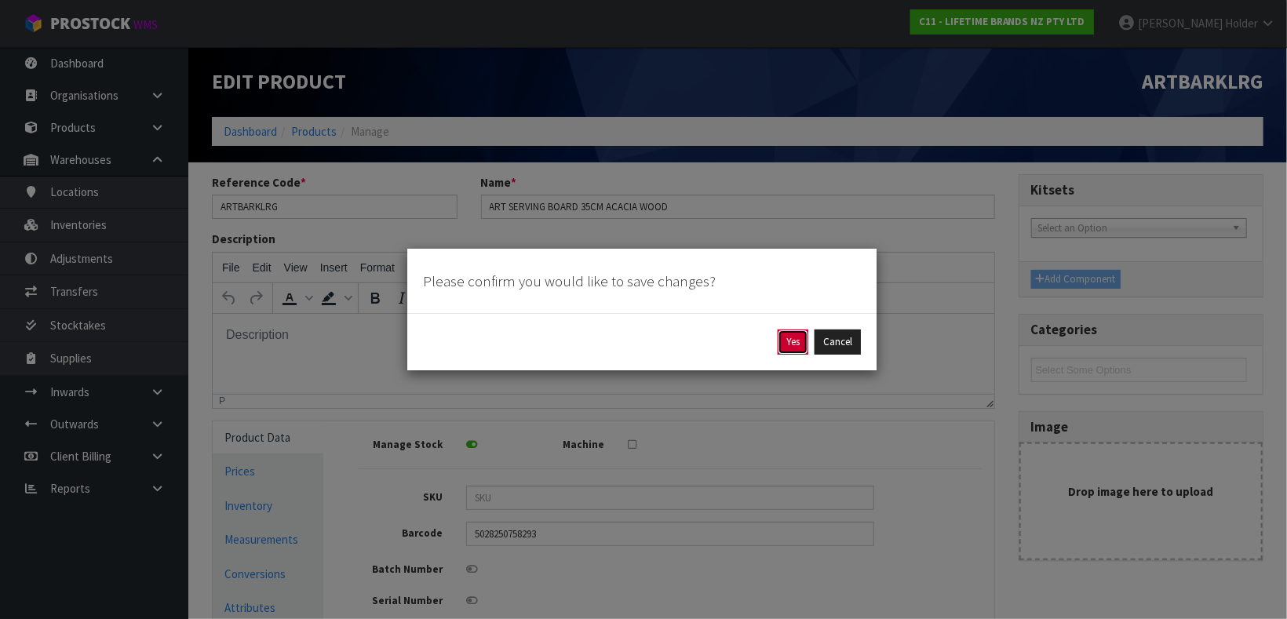
click at [789, 338] on button "Yes" at bounding box center [793, 342] width 31 height 25
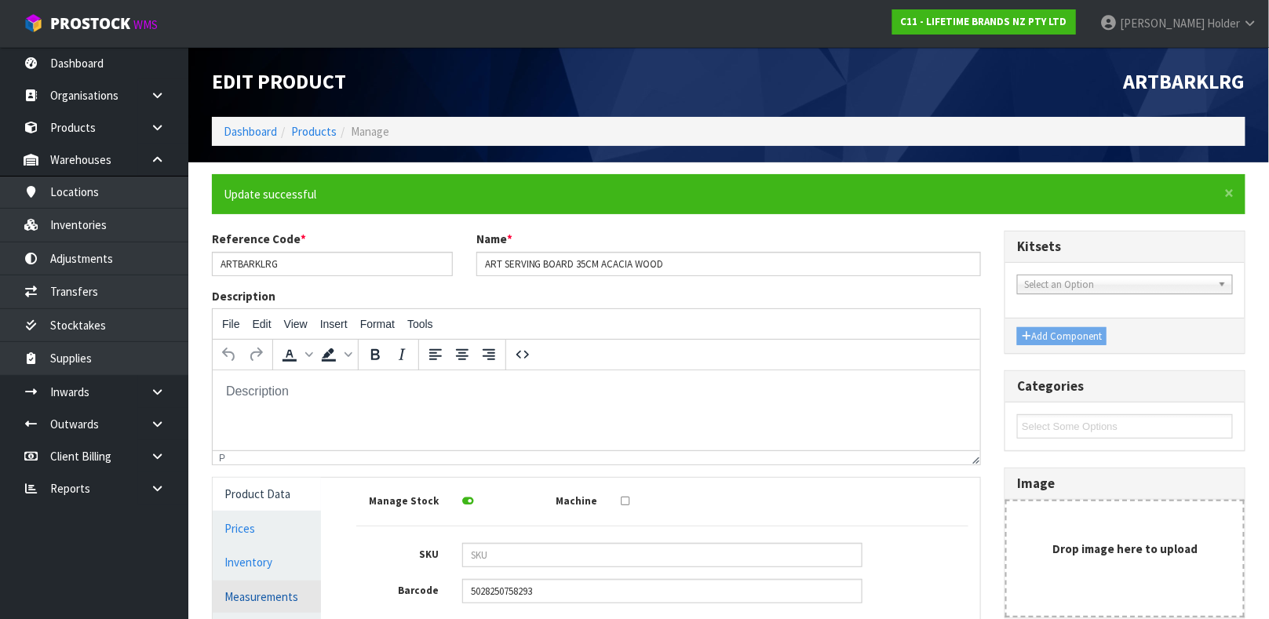
click at [275, 598] on link "Measurements" at bounding box center [267, 597] width 108 height 32
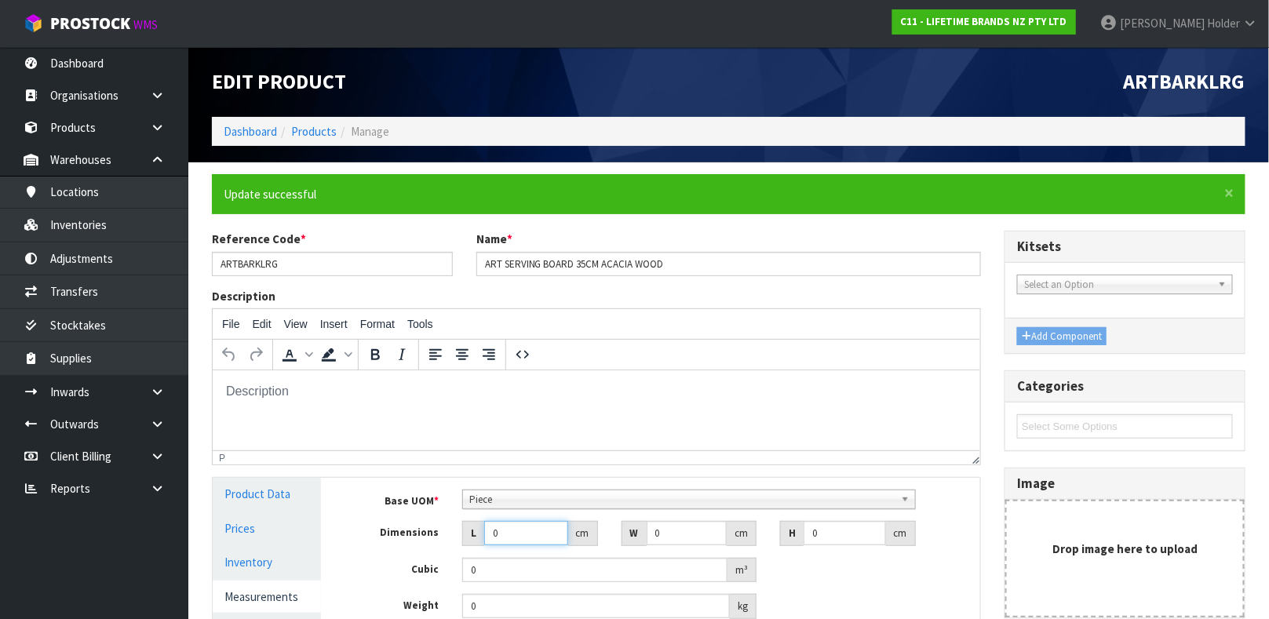
drag, startPoint x: 523, startPoint y: 539, endPoint x: 377, endPoint y: 520, distance: 147.2
click at [377, 522] on div "Dimensions L 0 cm W 0 cm H 0 cm" at bounding box center [663, 533] width 636 height 25
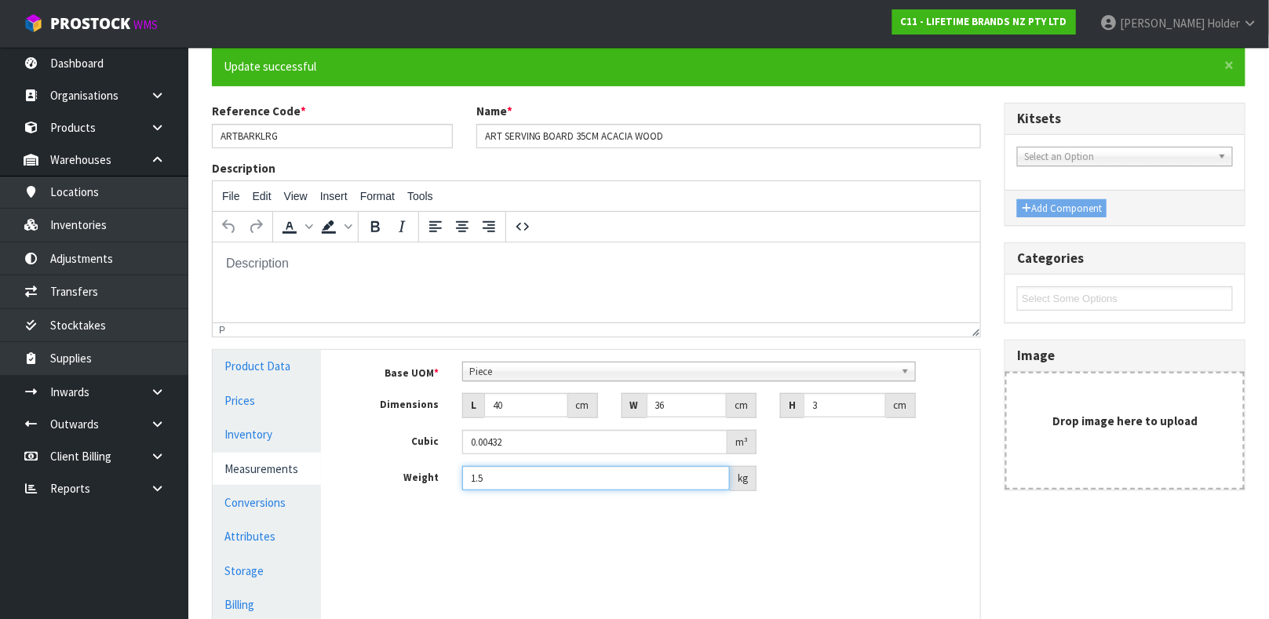
scroll to position [272, 0]
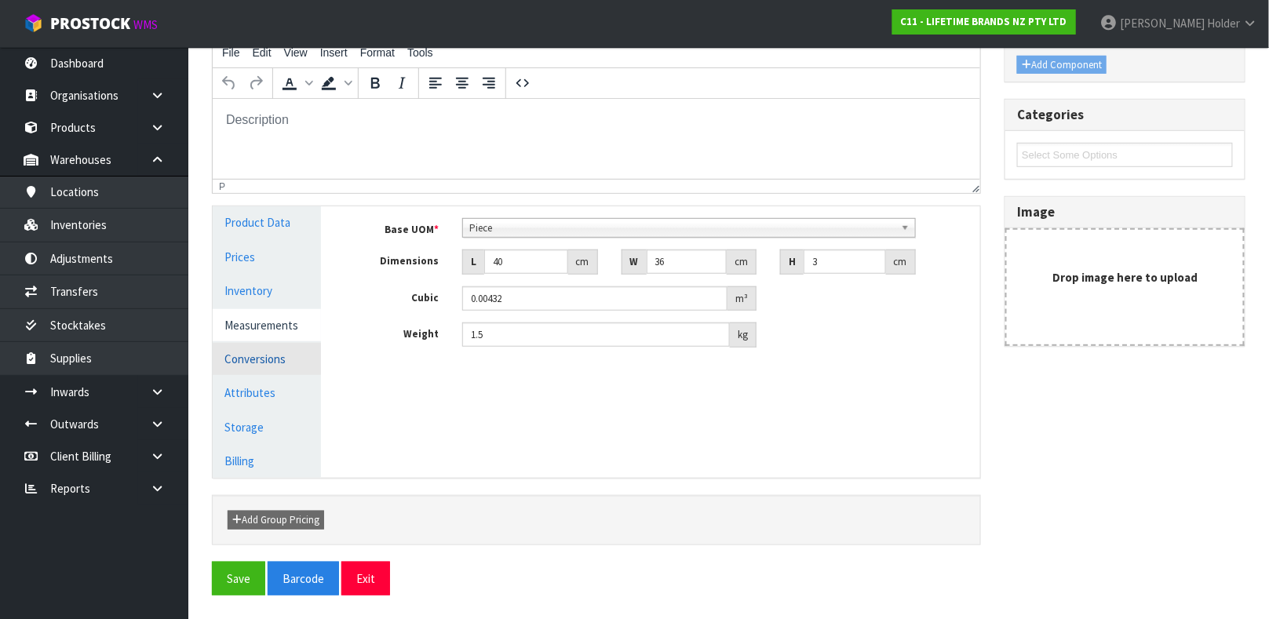
click at [276, 359] on link "Conversions" at bounding box center [267, 359] width 108 height 32
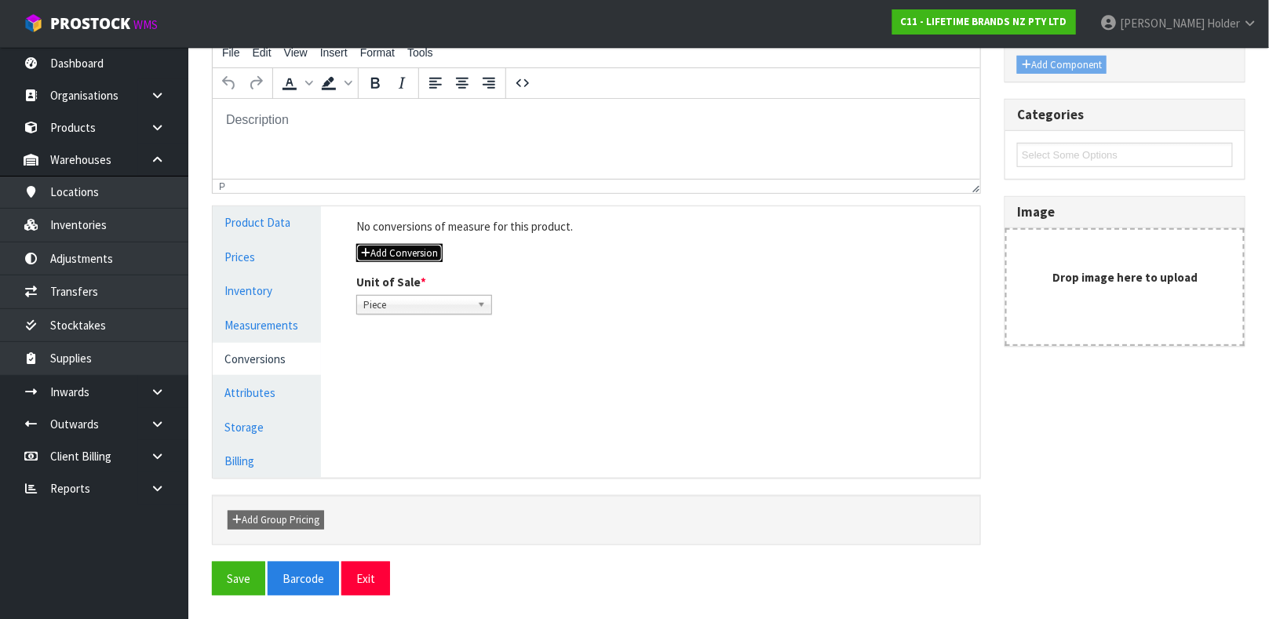
click at [388, 254] on button "Add Conversion" at bounding box center [399, 253] width 86 height 19
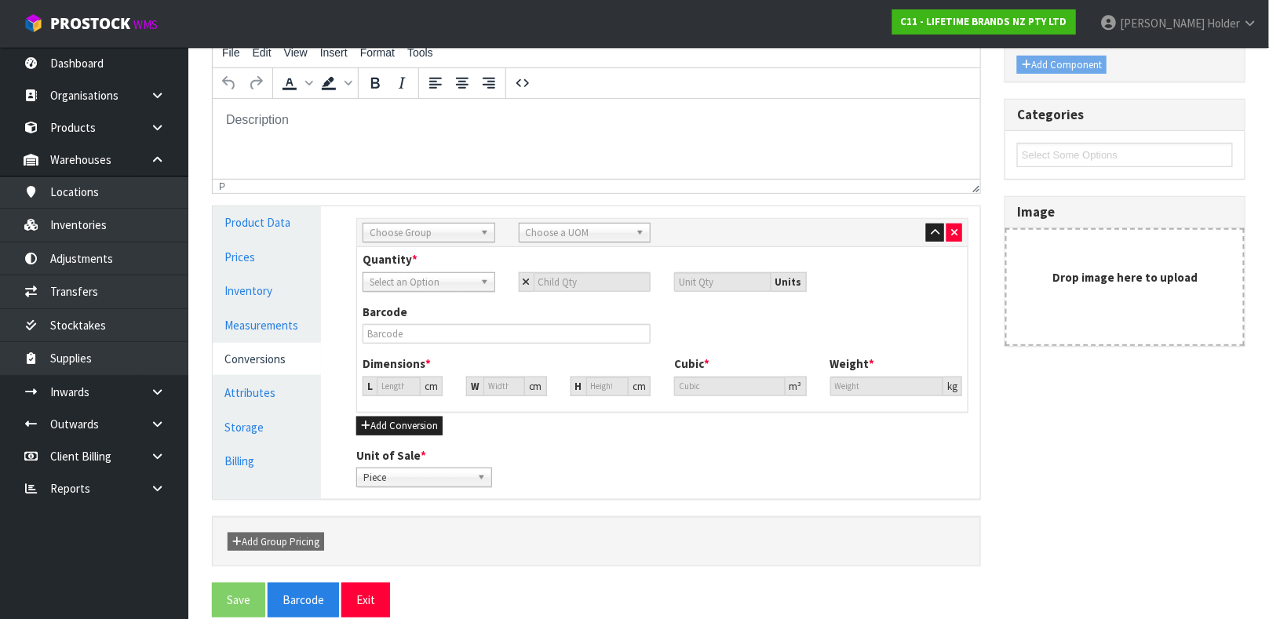
click at [421, 235] on span "Choose Group" at bounding box center [422, 233] width 104 height 19
click at [421, 270] on li "Ou ter" at bounding box center [428, 278] width 125 height 20
click at [557, 238] on span "Choose a UOM" at bounding box center [578, 233] width 104 height 19
click at [554, 283] on li "Car ton" at bounding box center [585, 278] width 125 height 20
click at [578, 280] on input "number" at bounding box center [593, 282] width 118 height 20
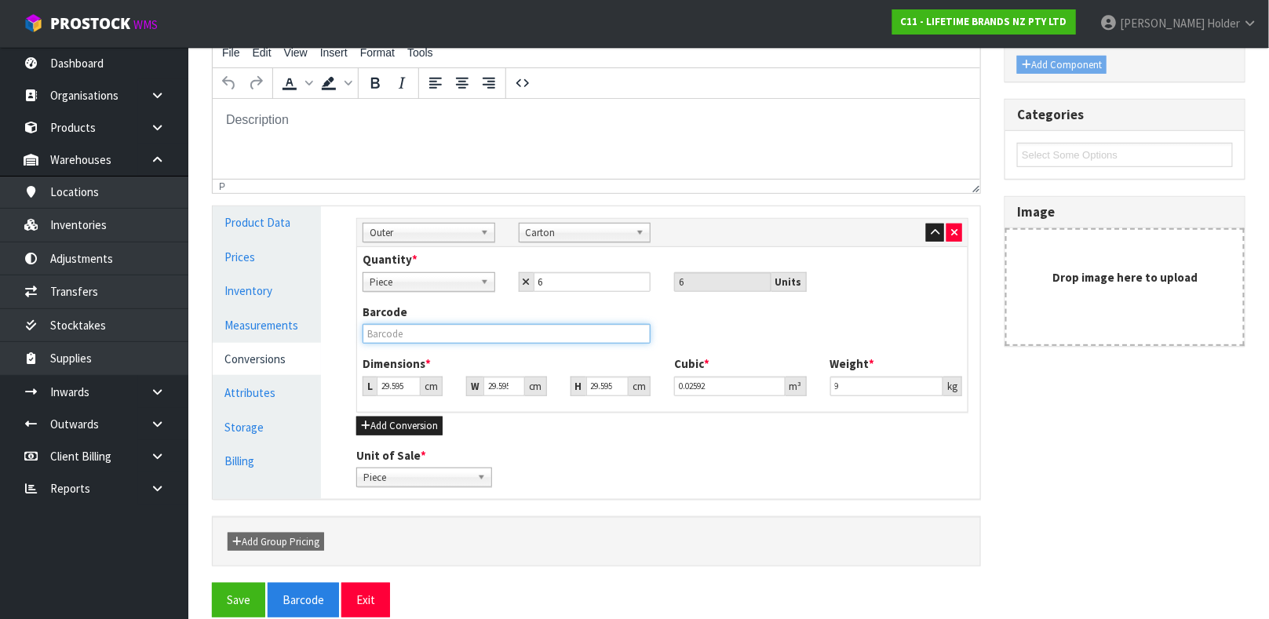
click at [511, 337] on input "text" at bounding box center [507, 334] width 288 height 20
click at [212, 583] on button "Save" at bounding box center [238, 600] width 53 height 34
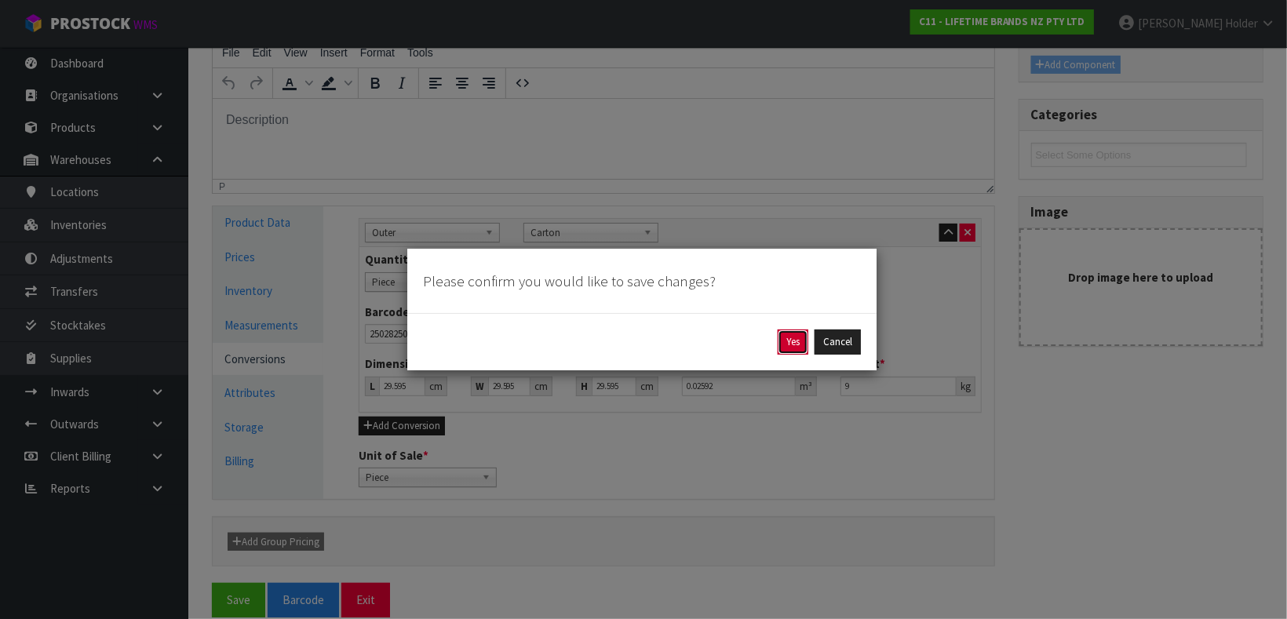
click at [803, 343] on button "Yes" at bounding box center [793, 342] width 31 height 25
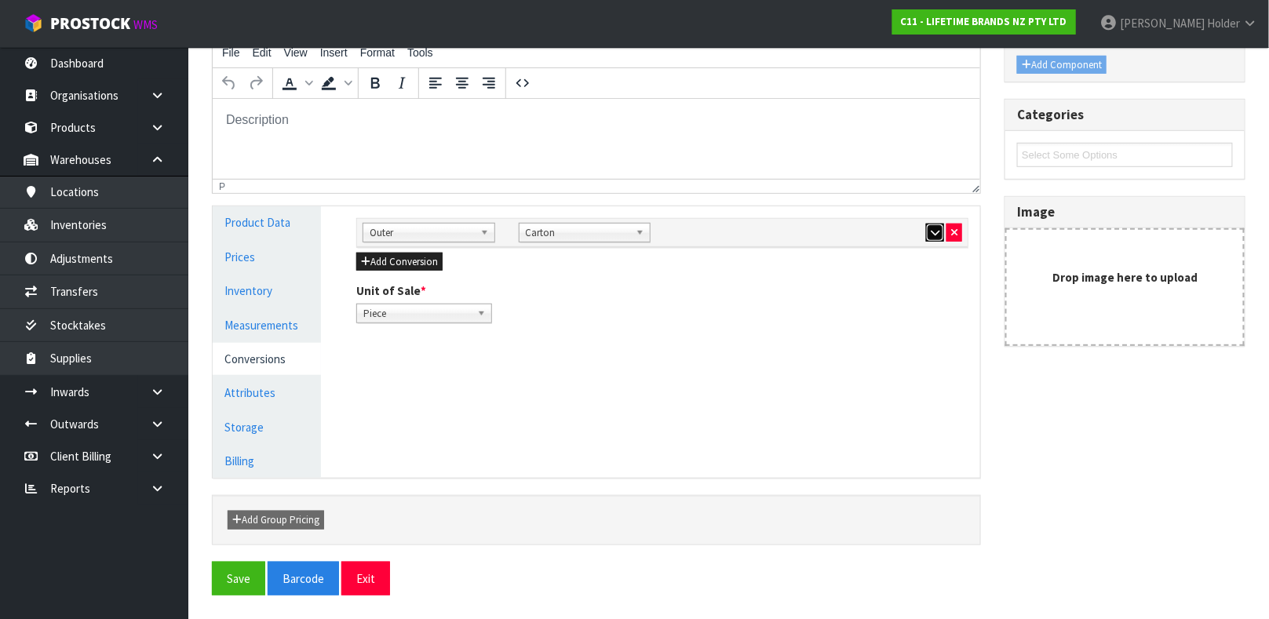
click at [931, 233] on icon "button" at bounding box center [935, 233] width 9 height 10
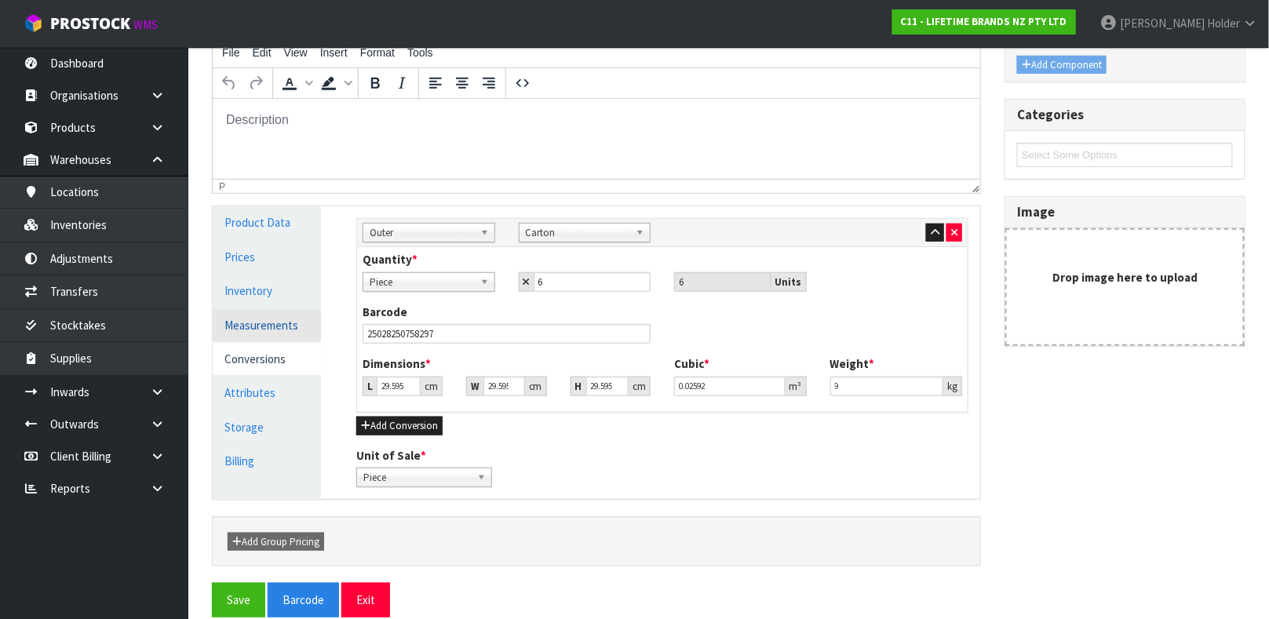
click at [263, 319] on link "Measurements" at bounding box center [267, 325] width 108 height 32
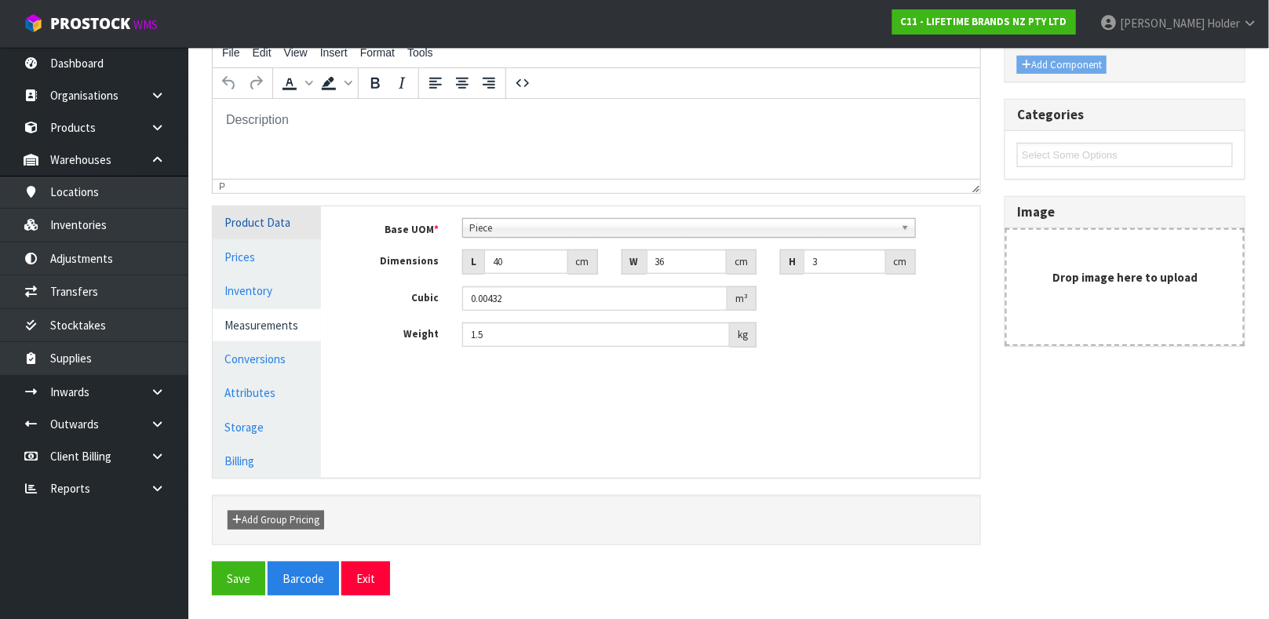
click at [271, 232] on link "Product Data" at bounding box center [267, 222] width 108 height 32
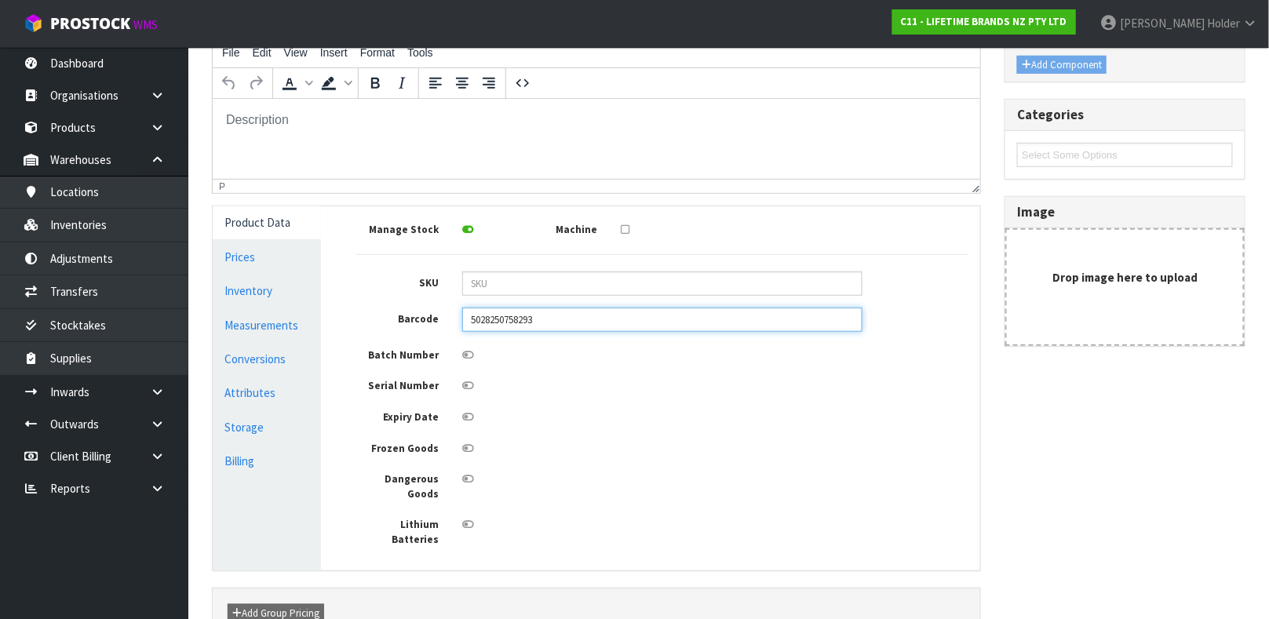
click at [479, 320] on input "5028250758293" at bounding box center [662, 320] width 400 height 24
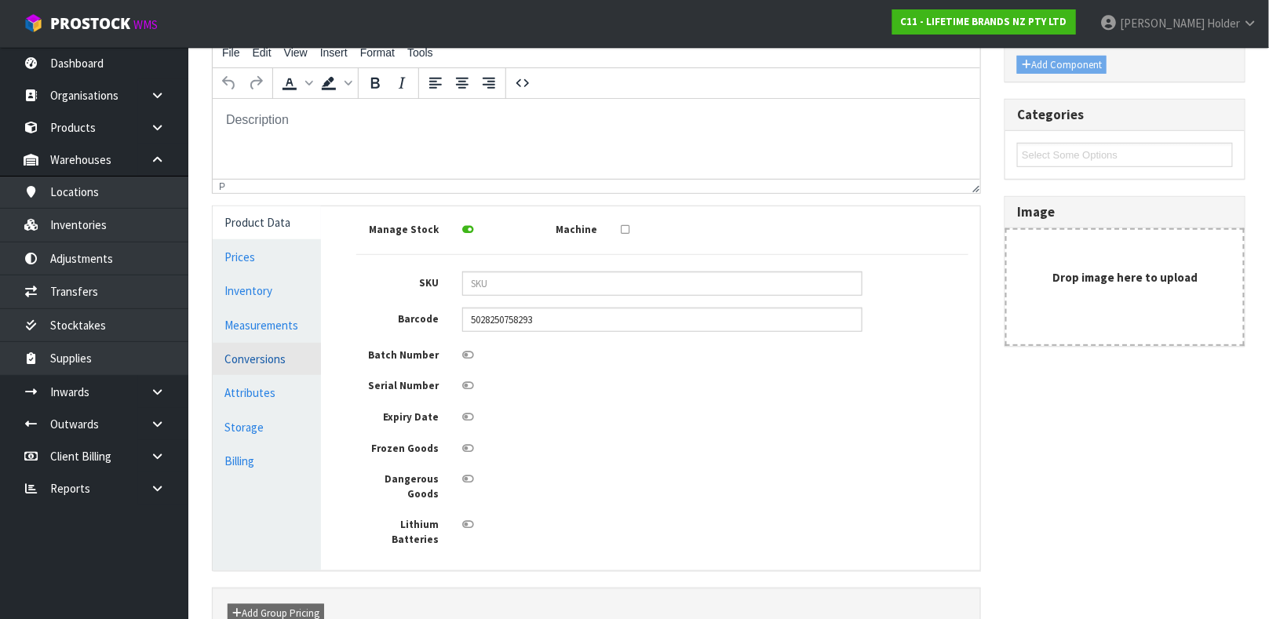
click at [272, 348] on link "Conversions" at bounding box center [267, 359] width 108 height 32
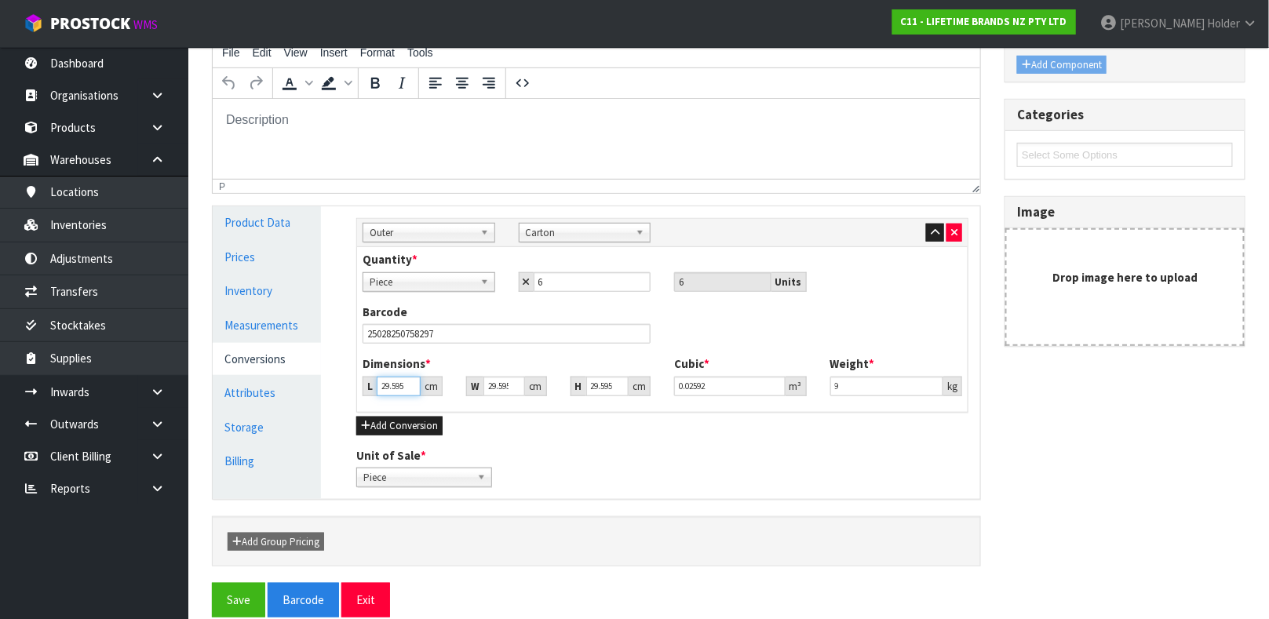
click at [396, 379] on input "29.595" at bounding box center [399, 387] width 44 height 20
click at [851, 382] on input "9" at bounding box center [887, 387] width 114 height 20
click at [243, 588] on button "Save" at bounding box center [238, 600] width 53 height 34
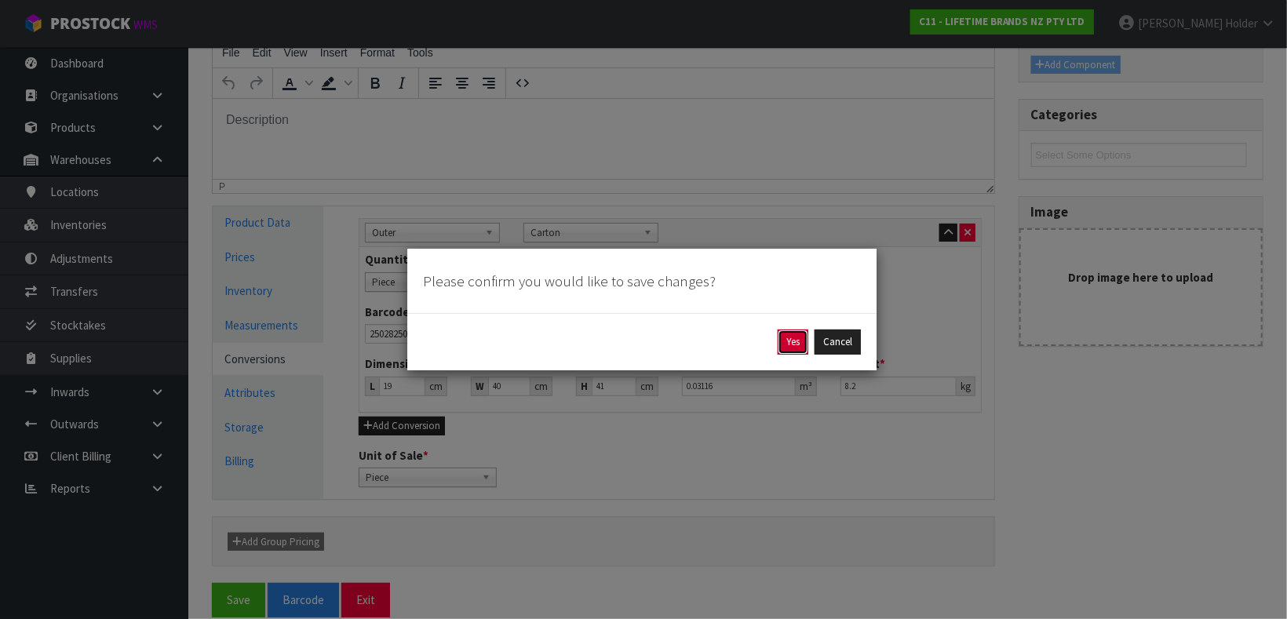
click at [790, 339] on button "Yes" at bounding box center [793, 342] width 31 height 25
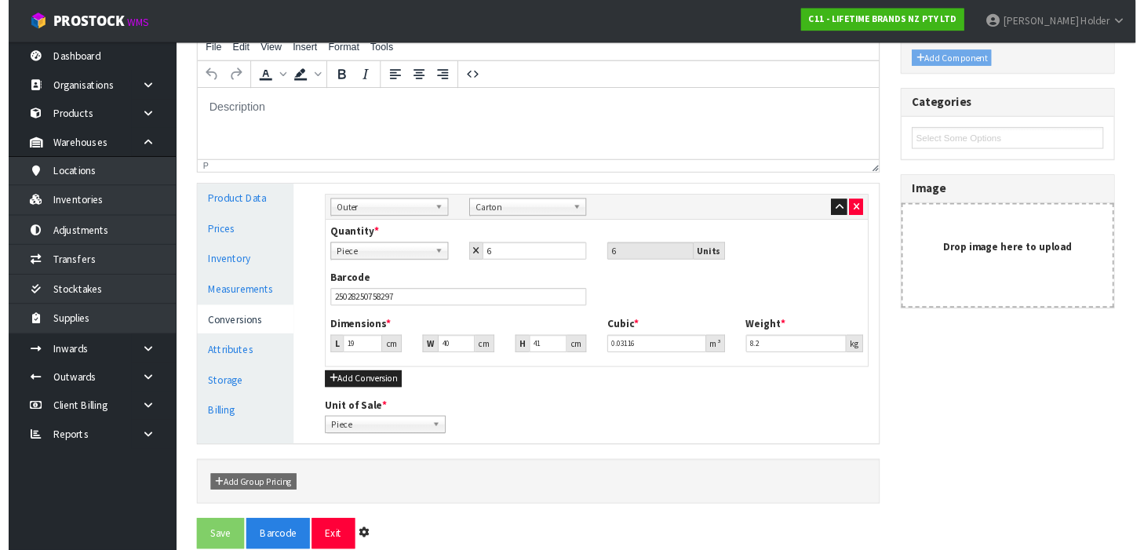
scroll to position [0, 0]
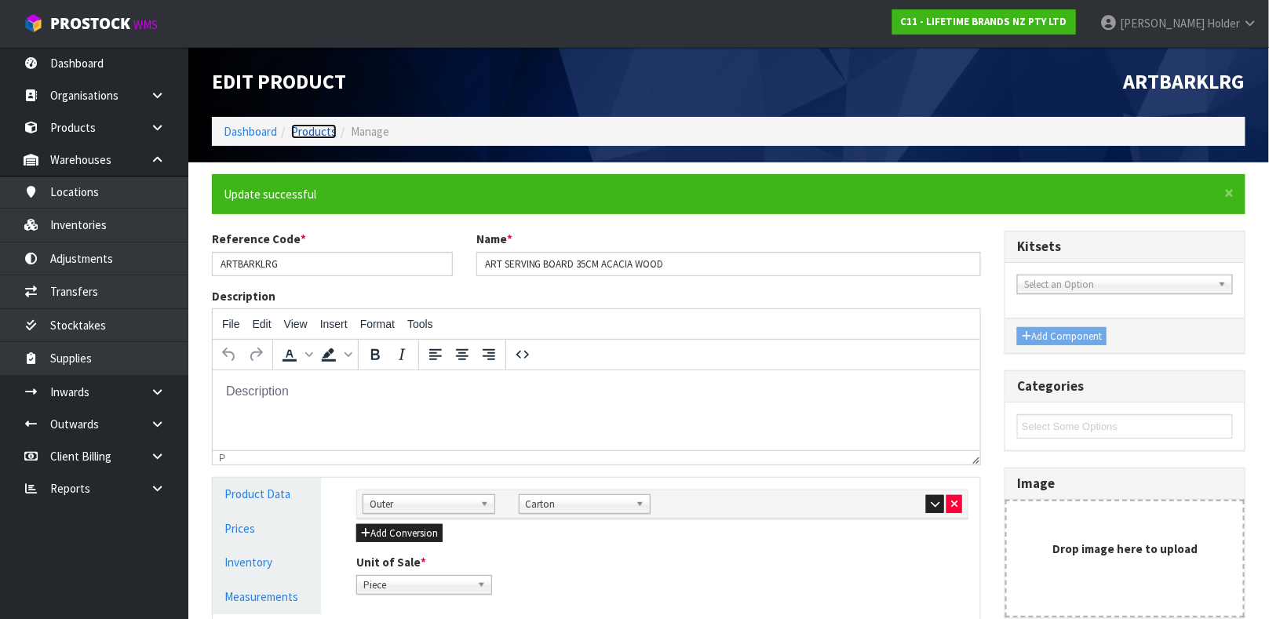
click at [317, 126] on link "Products" at bounding box center [314, 131] width 46 height 15
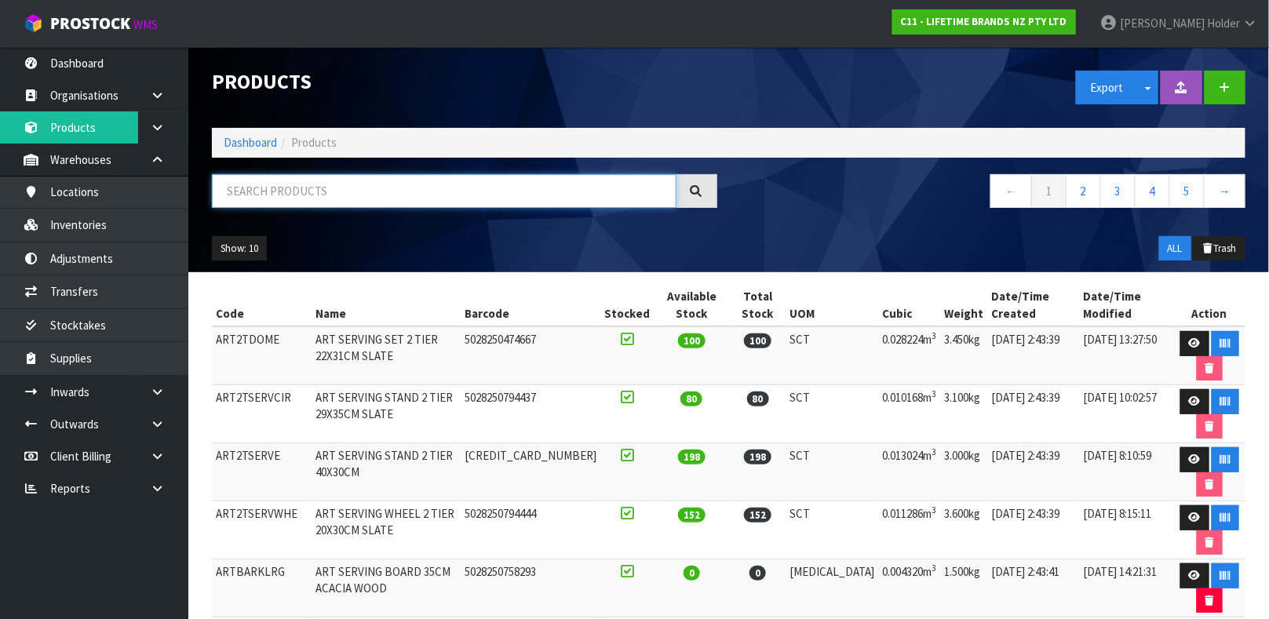
click at [366, 203] on input "text" at bounding box center [444, 191] width 465 height 34
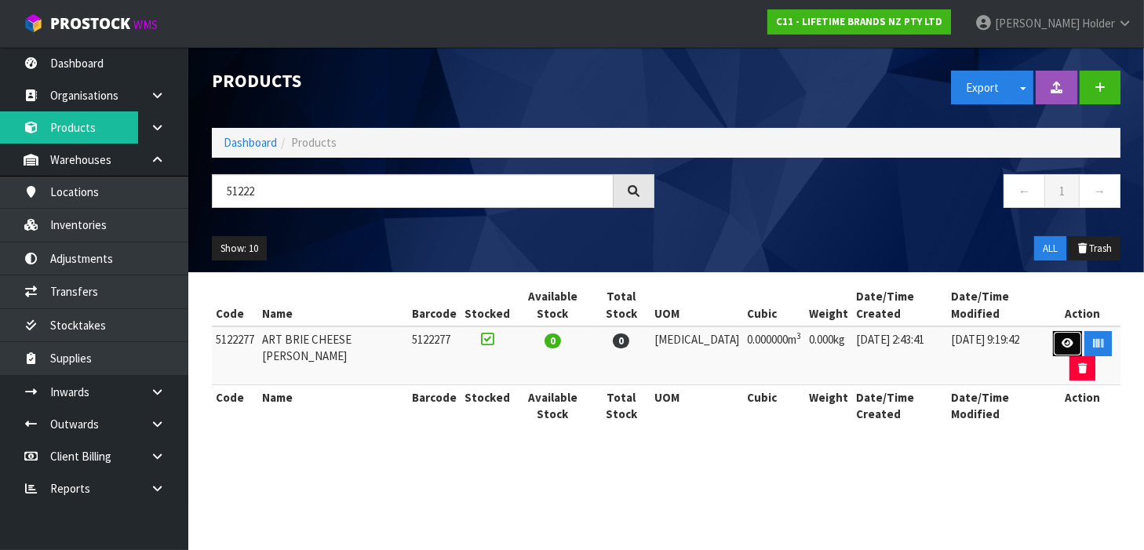
click at [1053, 331] on link at bounding box center [1067, 343] width 29 height 25
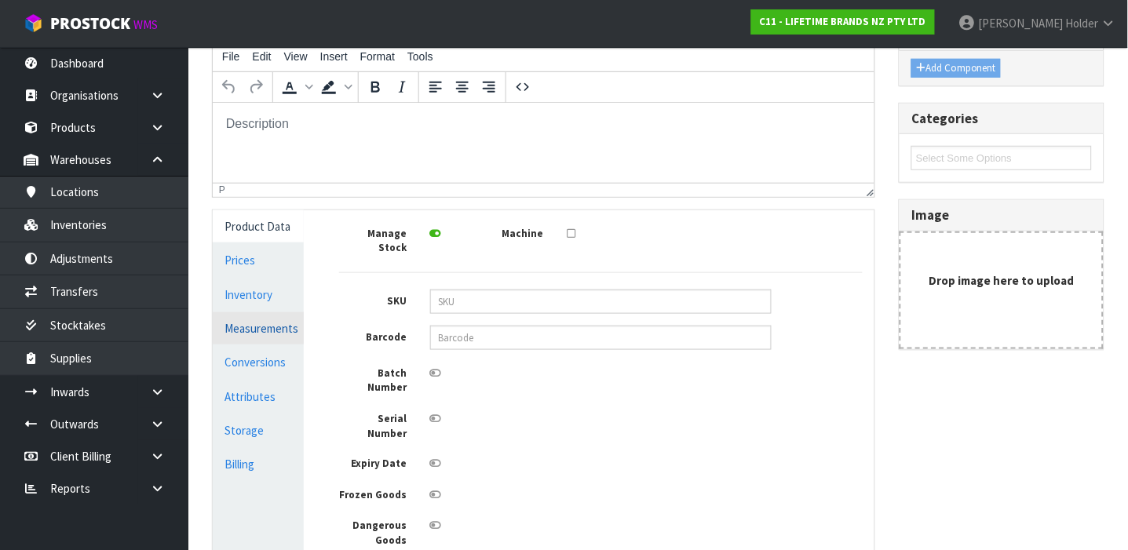
click at [264, 333] on link "Measurements" at bounding box center [258, 328] width 91 height 32
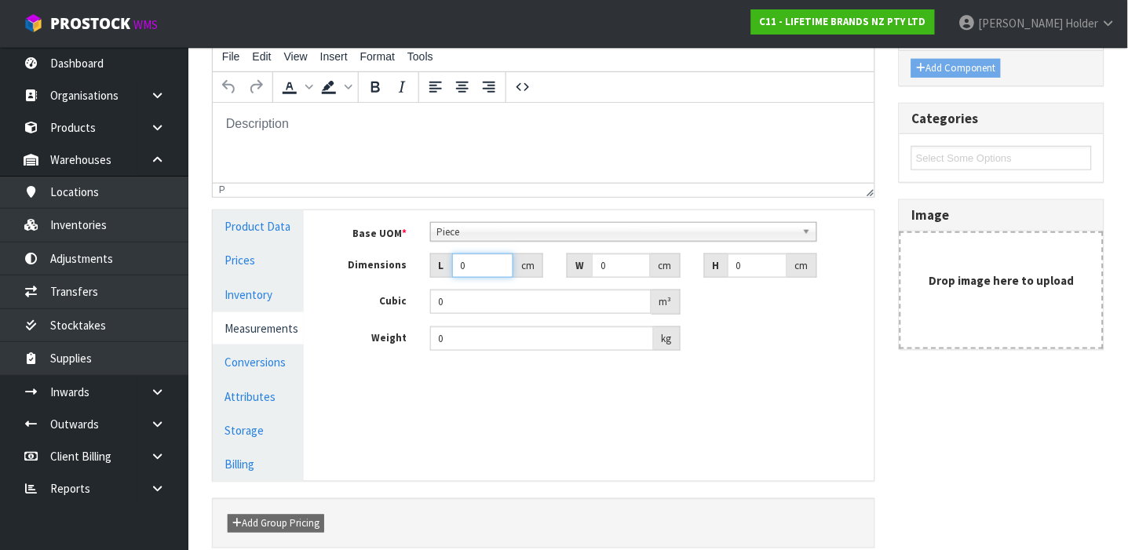
click at [479, 259] on input "0" at bounding box center [482, 265] width 61 height 24
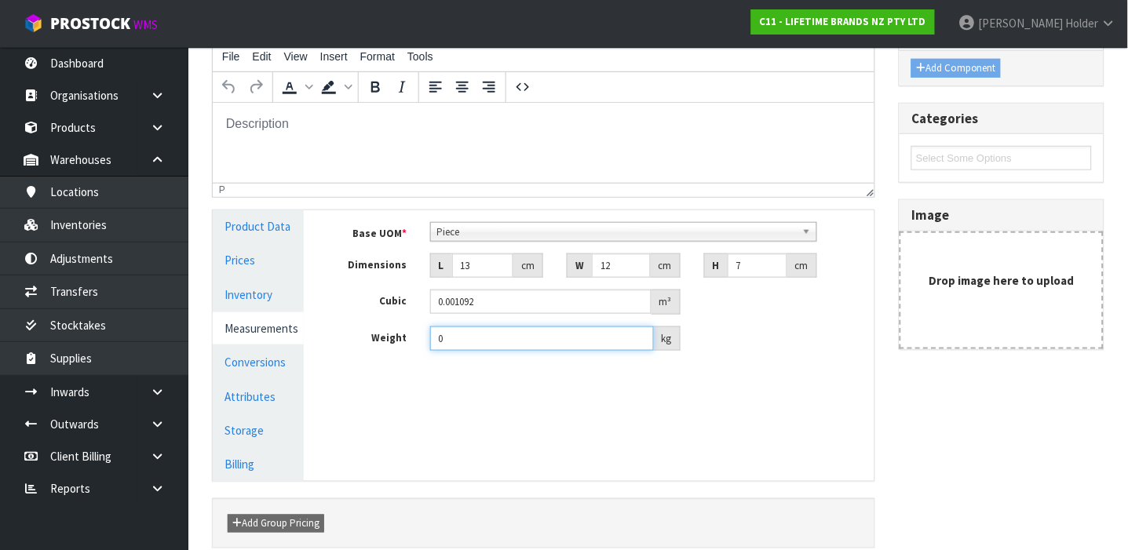
drag, startPoint x: 483, startPoint y: 340, endPoint x: 326, endPoint y: 289, distance: 164.3
click at [339, 289] on div "Base UOM * Bag Bar Basket Bin Bottle Box Bundle Cabinet Cage Carton Case Coil C…" at bounding box center [601, 286] width 524 height 129
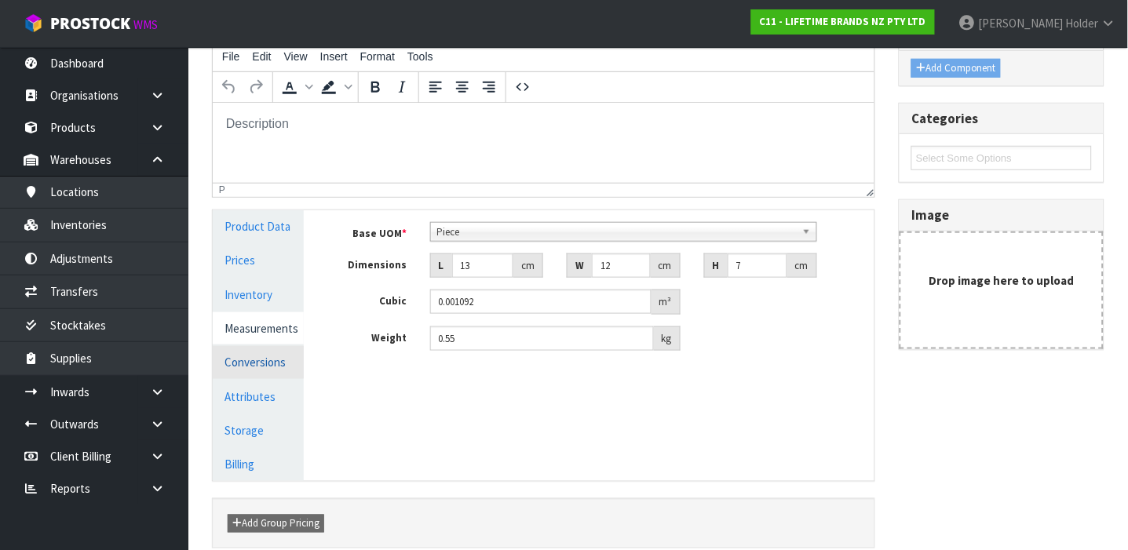
click at [286, 352] on link "Conversions" at bounding box center [258, 362] width 91 height 32
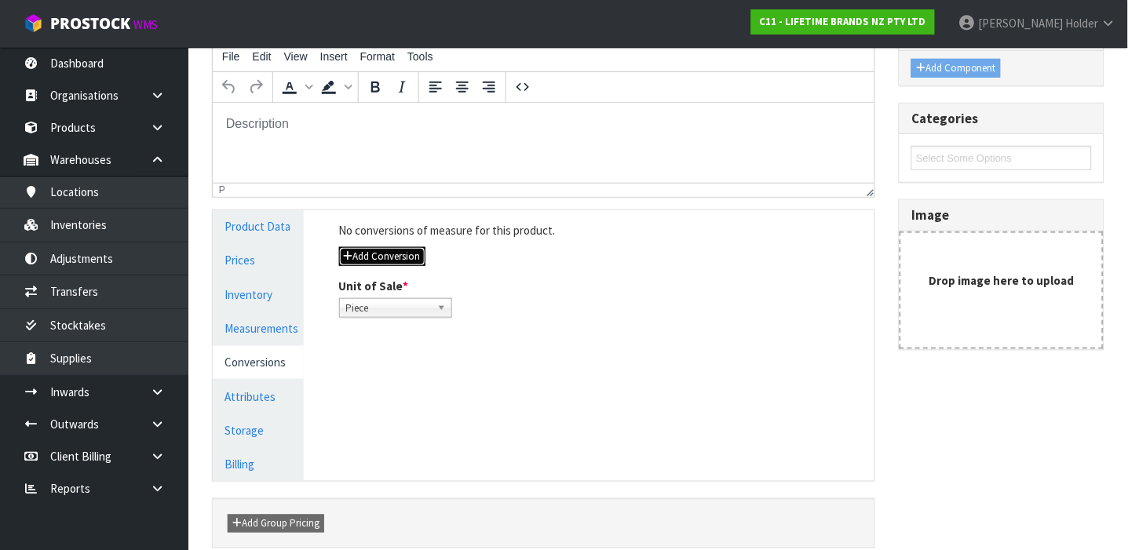
click at [406, 254] on button "Add Conversion" at bounding box center [382, 256] width 86 height 19
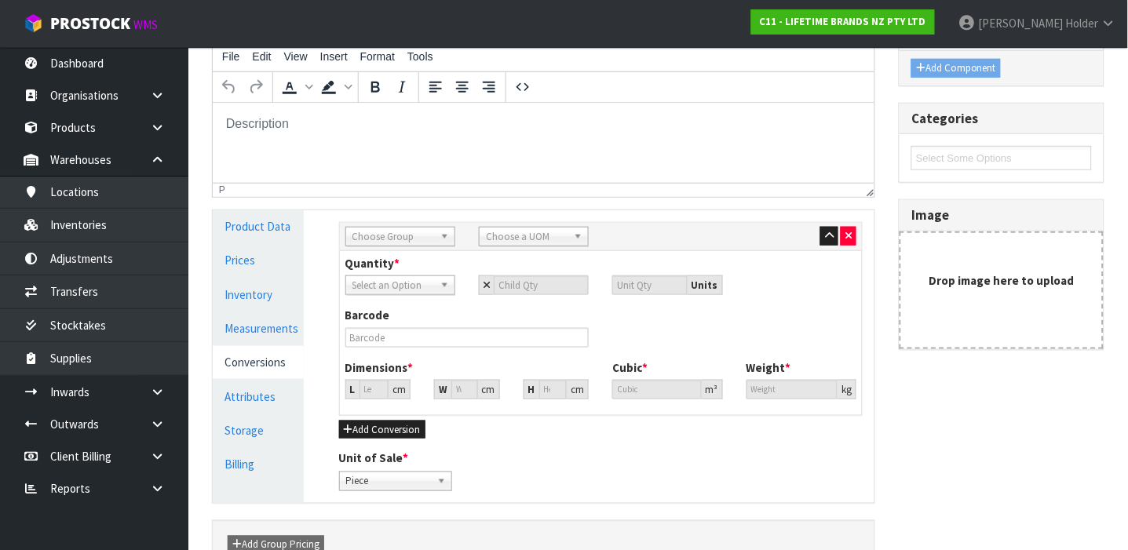
click at [393, 217] on div "Sub Inner Inner Outer Pallet Choose Group Bag Bar Basket Bin Bottle Box Bundle …" at bounding box center [601, 356] width 548 height 293
click at [395, 236] on span "Choose Group" at bounding box center [393, 237] width 82 height 19
click at [389, 304] on li "In ner" at bounding box center [400, 301] width 102 height 20
click at [507, 235] on span "Choose a UOM" at bounding box center [527, 237] width 82 height 19
click at [506, 276] on li "Sub -carton" at bounding box center [534, 282] width 102 height 20
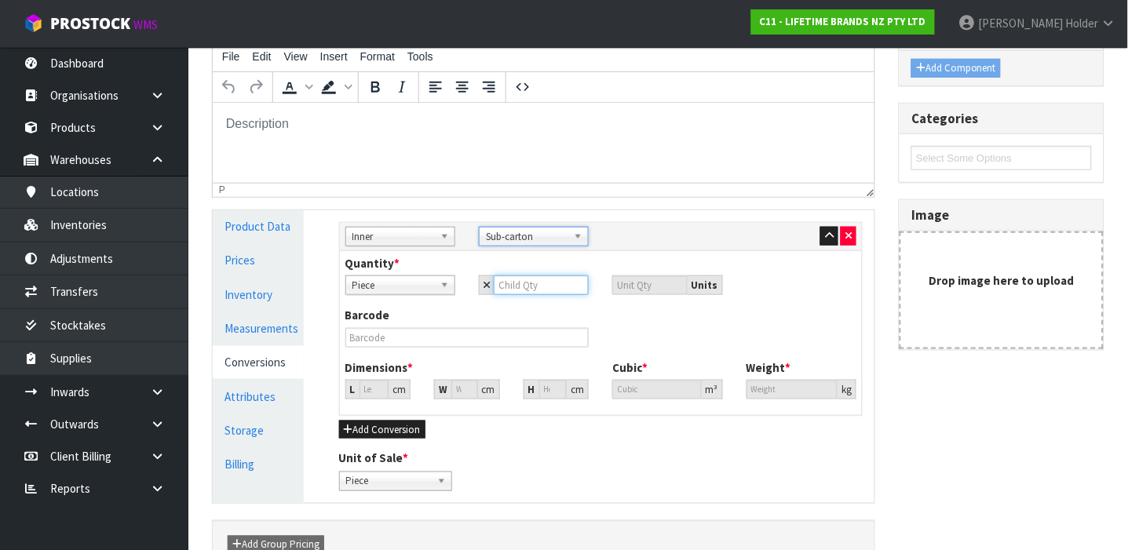
click at [500, 281] on input "number" at bounding box center [541, 285] width 95 height 20
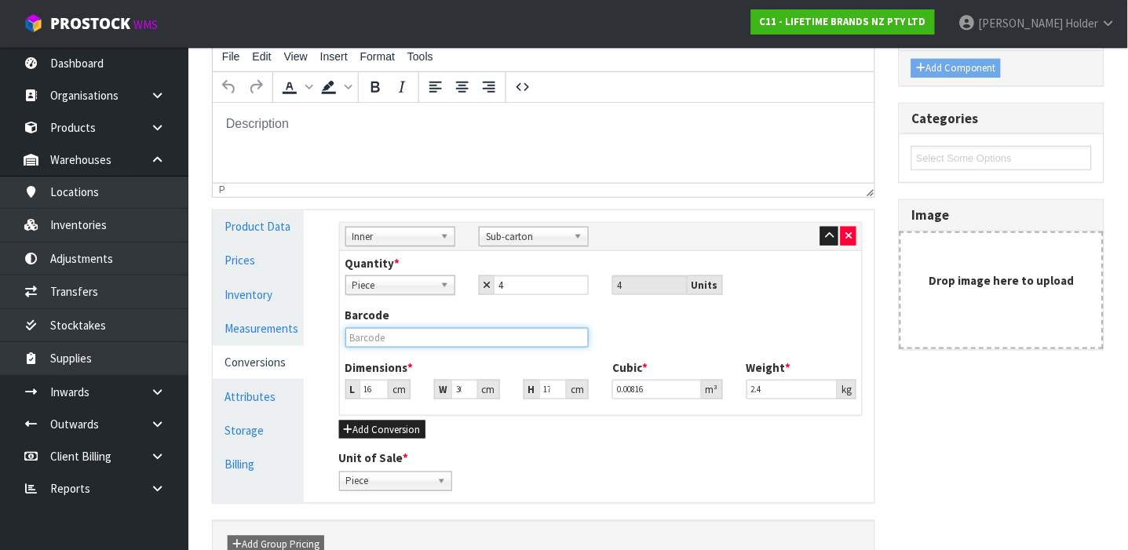
click at [384, 337] on input "text" at bounding box center [467, 338] width 244 height 20
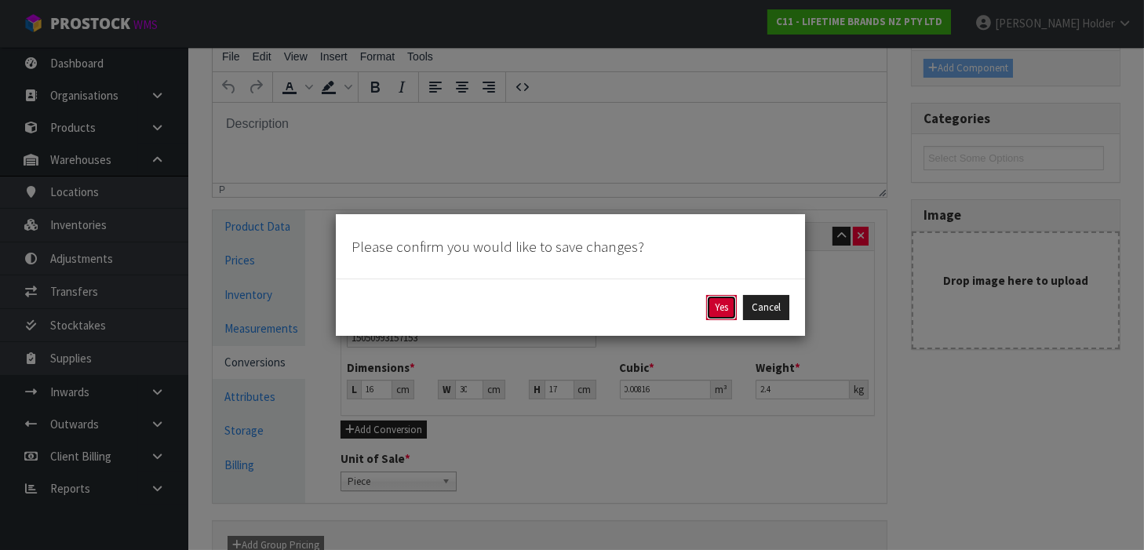
click at [723, 311] on button "Yes" at bounding box center [721, 307] width 31 height 25
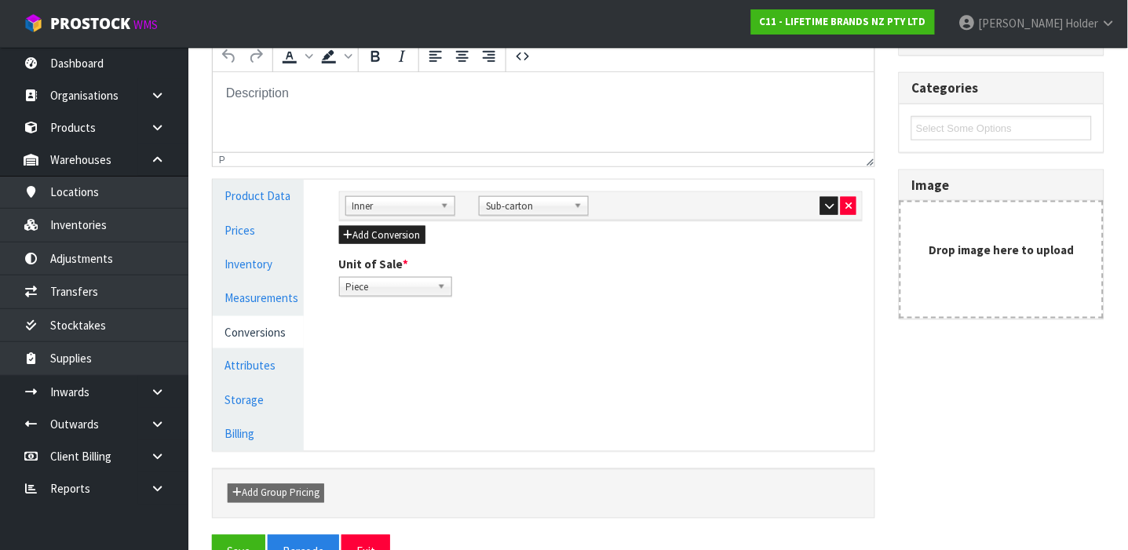
scroll to position [314, 0]
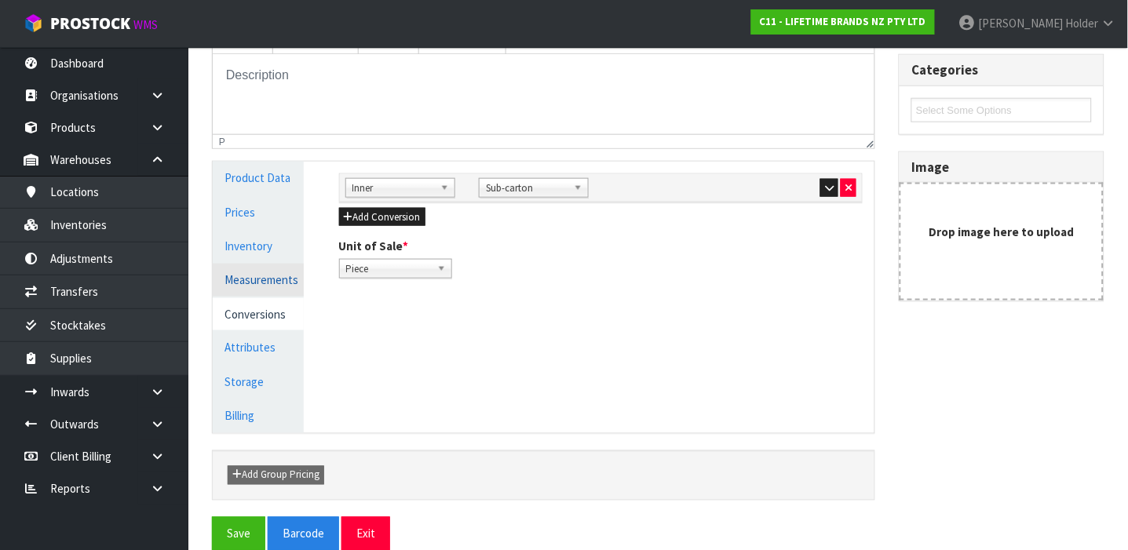
click at [268, 276] on link "Measurements" at bounding box center [258, 280] width 91 height 32
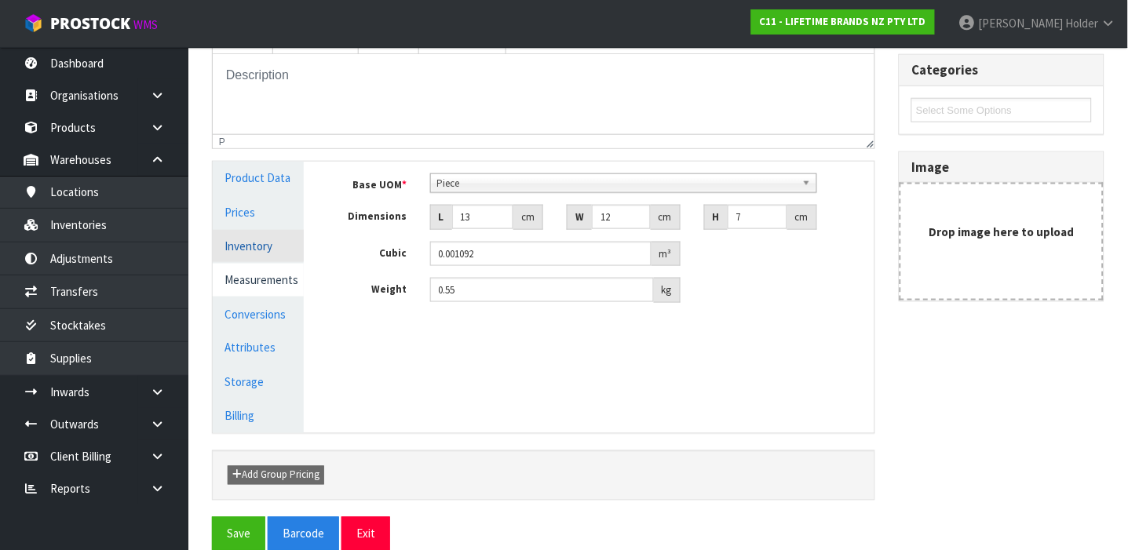
click at [266, 242] on link "Inventory" at bounding box center [258, 246] width 91 height 32
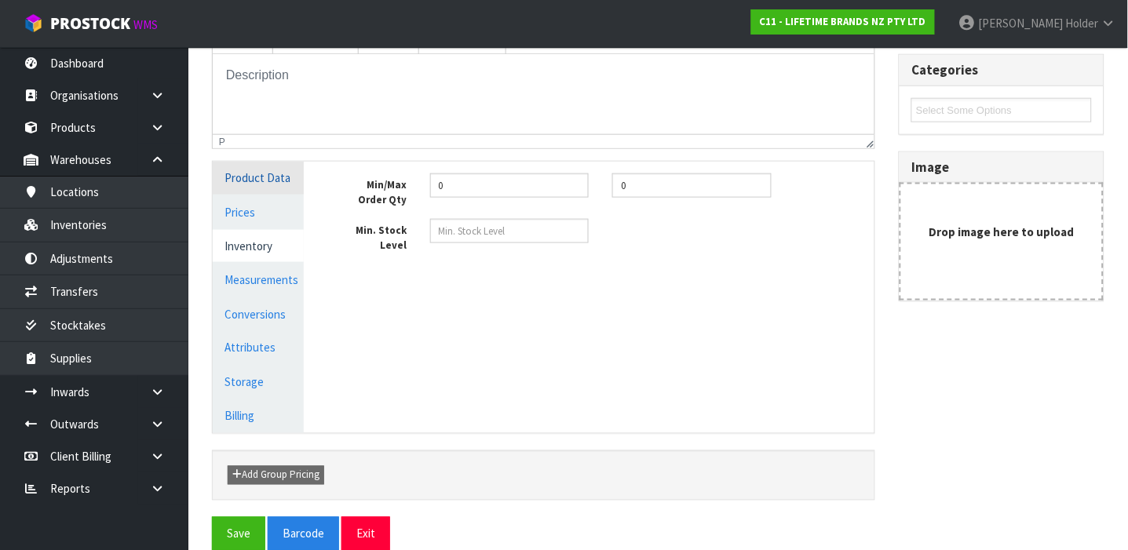
click at [266, 188] on link "Product Data" at bounding box center [258, 178] width 91 height 32
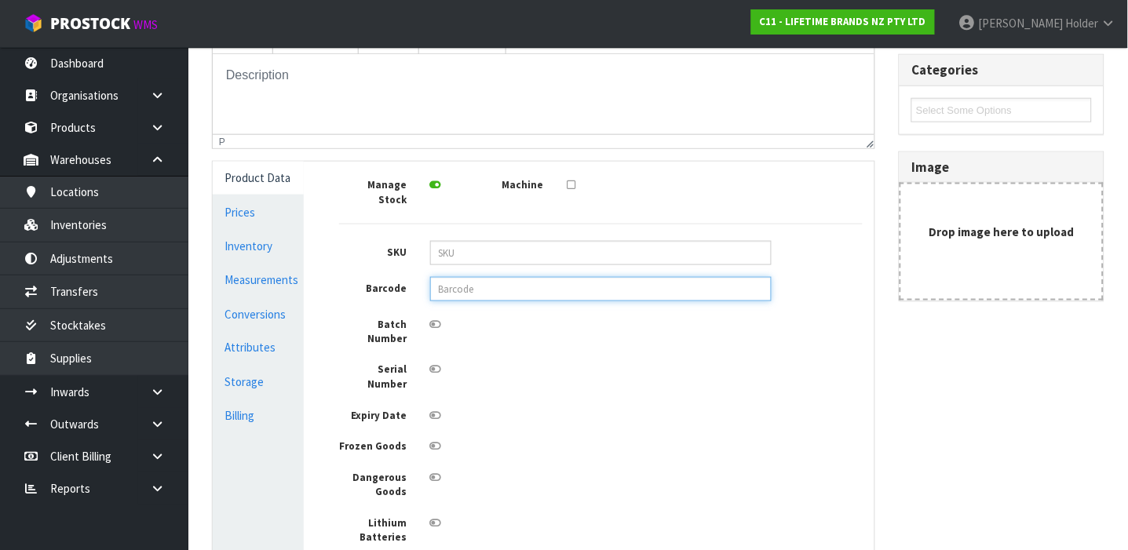
click at [583, 277] on input "text" at bounding box center [600, 289] width 341 height 24
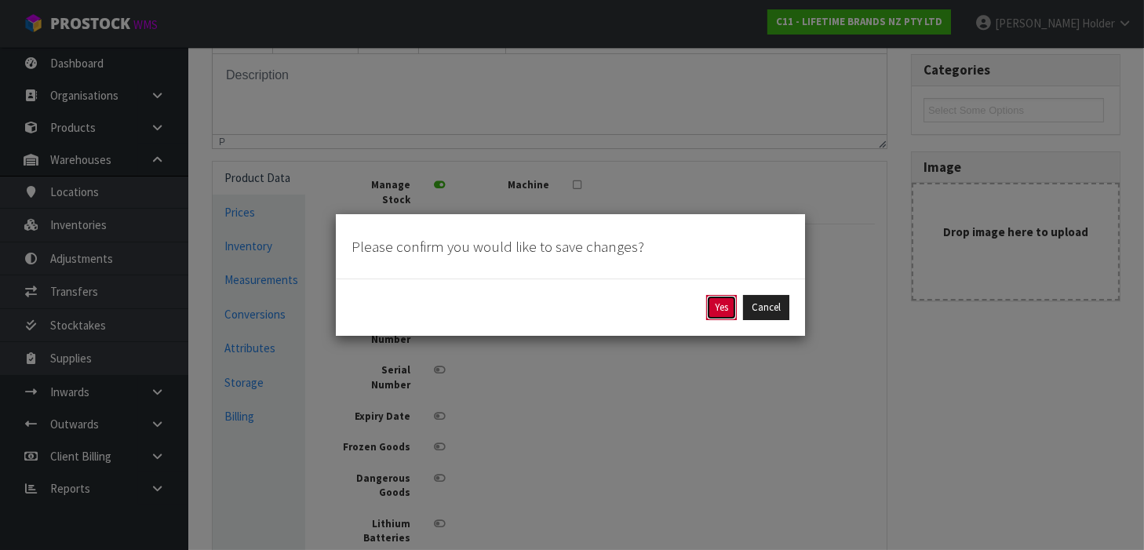
click at [723, 312] on button "Yes" at bounding box center [721, 307] width 31 height 25
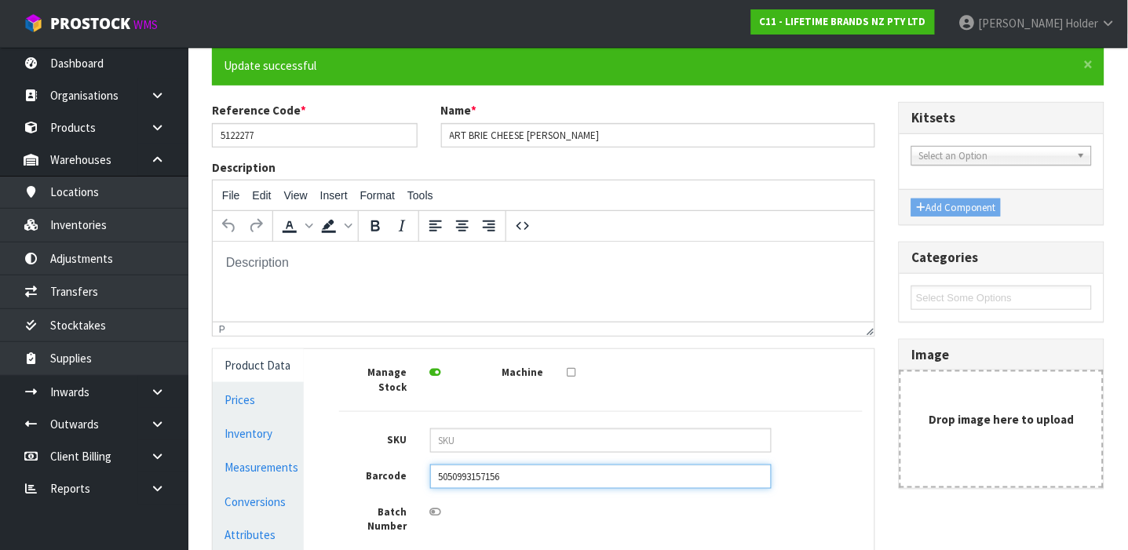
scroll to position [209, 0]
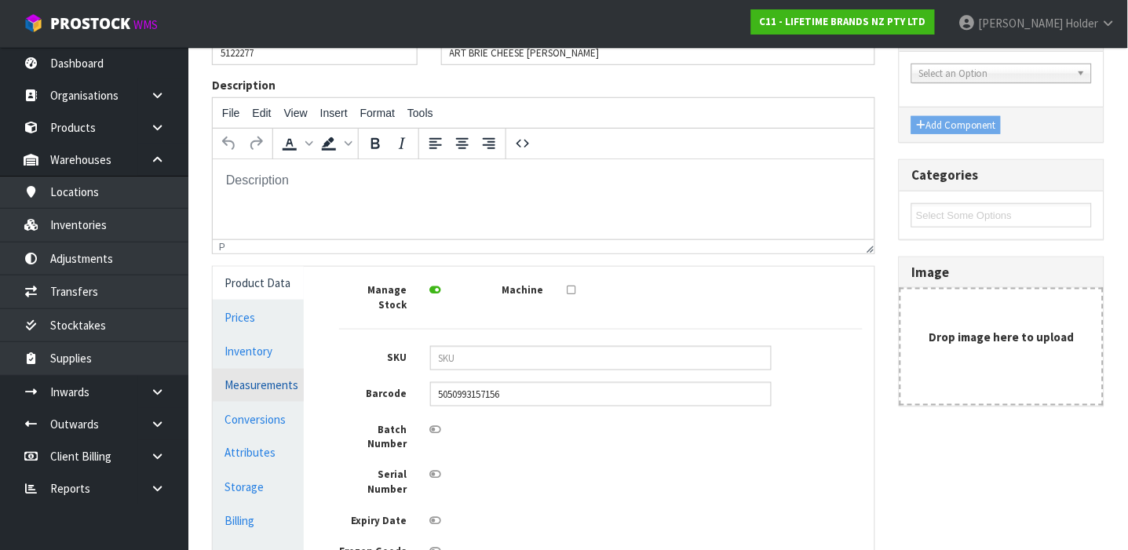
click at [276, 385] on link "Measurements" at bounding box center [258, 385] width 91 height 32
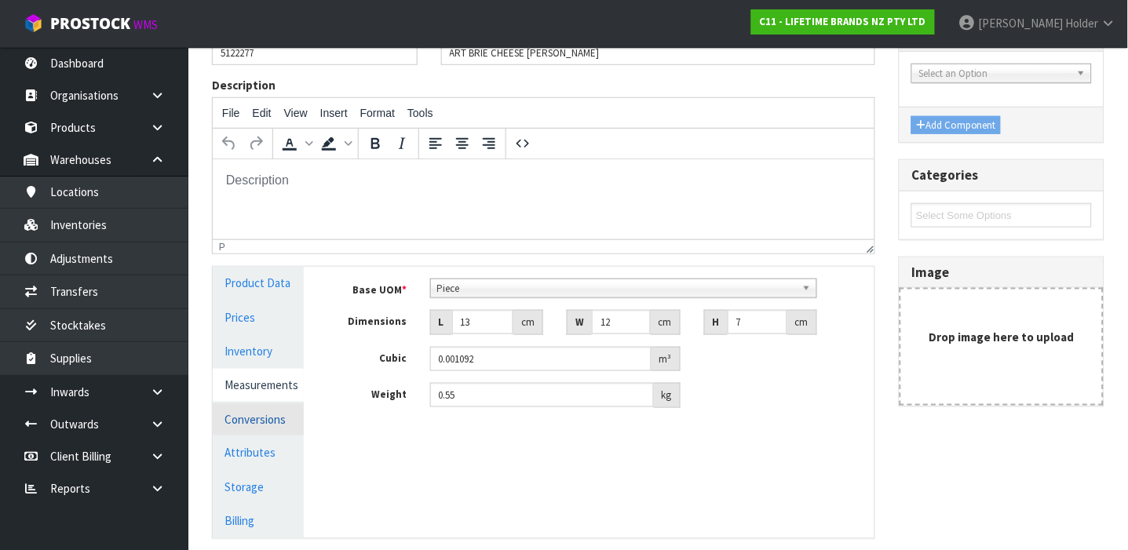
click at [276, 406] on link "Conversions" at bounding box center [258, 419] width 91 height 32
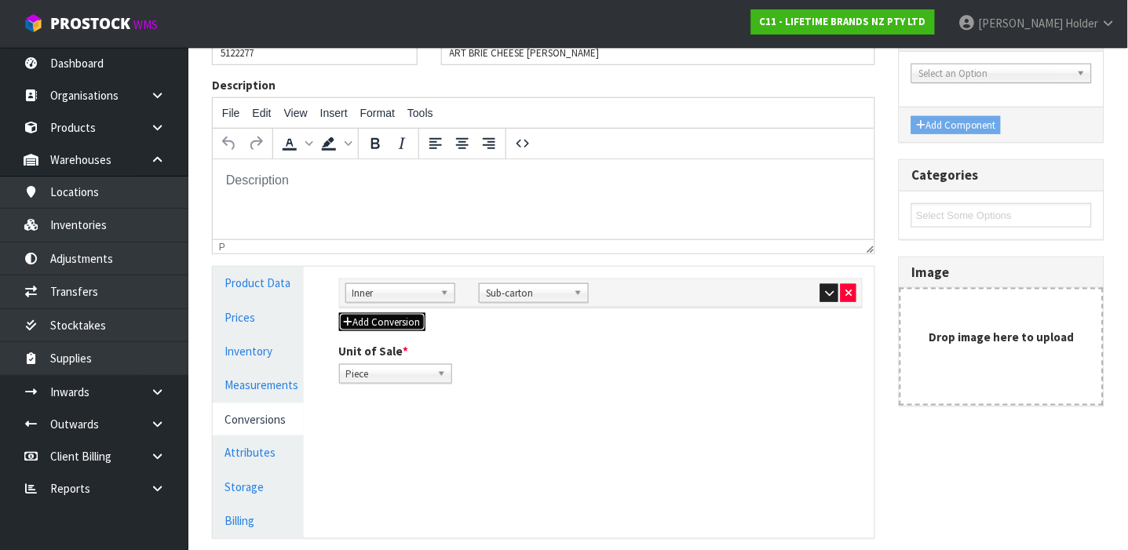
click at [380, 319] on button "Add Conversion" at bounding box center [382, 322] width 86 height 19
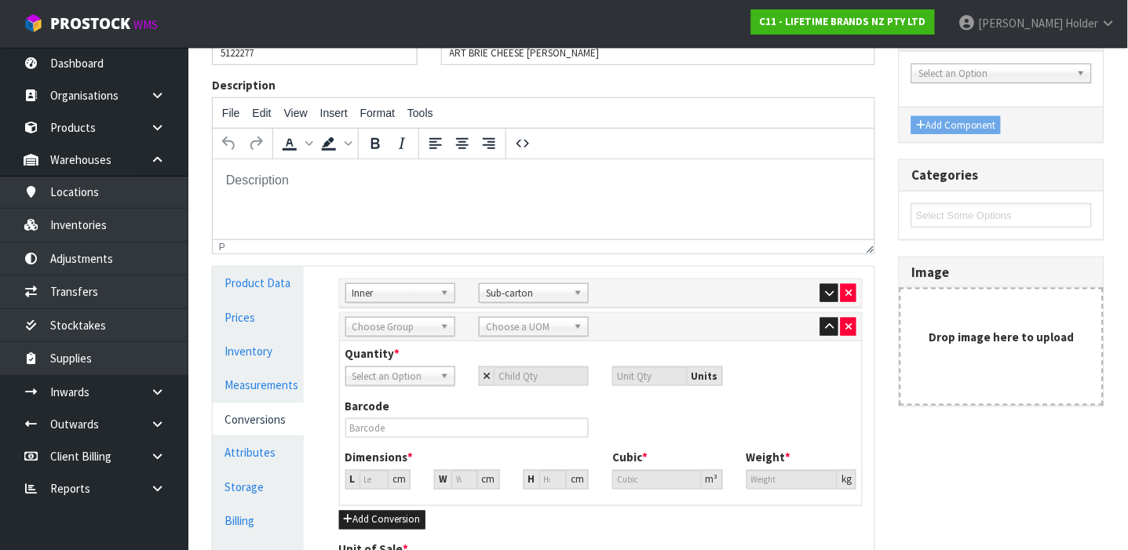
click at [380, 326] on span "Choose Group" at bounding box center [393, 327] width 82 height 19
click at [385, 365] on li "Ou ter" at bounding box center [400, 372] width 102 height 20
click at [527, 333] on span "Choose a UOM" at bounding box center [527, 327] width 82 height 19
click at [521, 366] on li "Car ton" at bounding box center [534, 372] width 102 height 20
click at [411, 370] on span "Select an Option" at bounding box center [393, 376] width 82 height 19
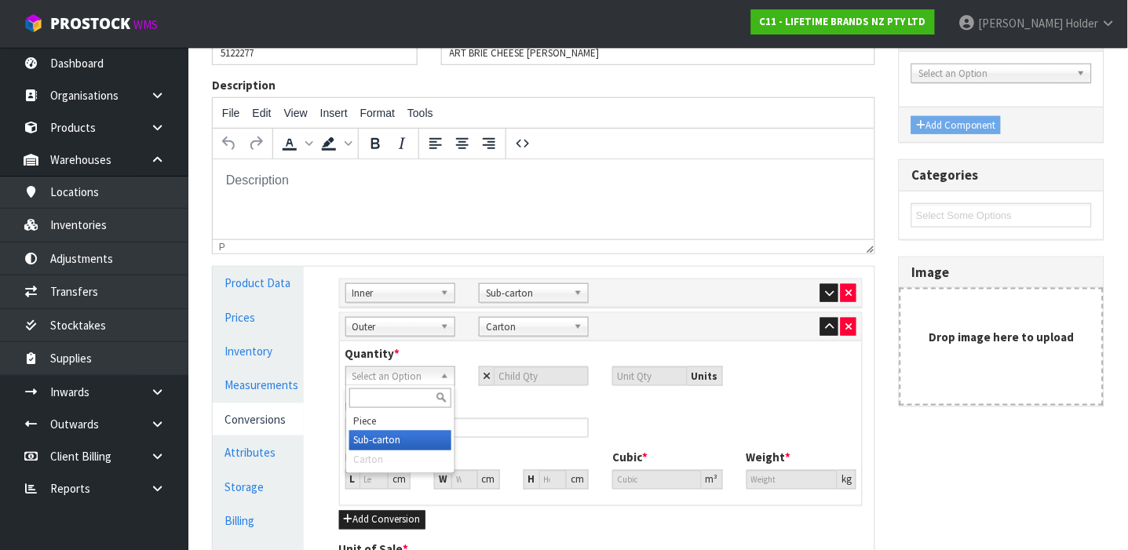
click at [405, 446] on li "Sub-carton" at bounding box center [400, 441] width 102 height 20
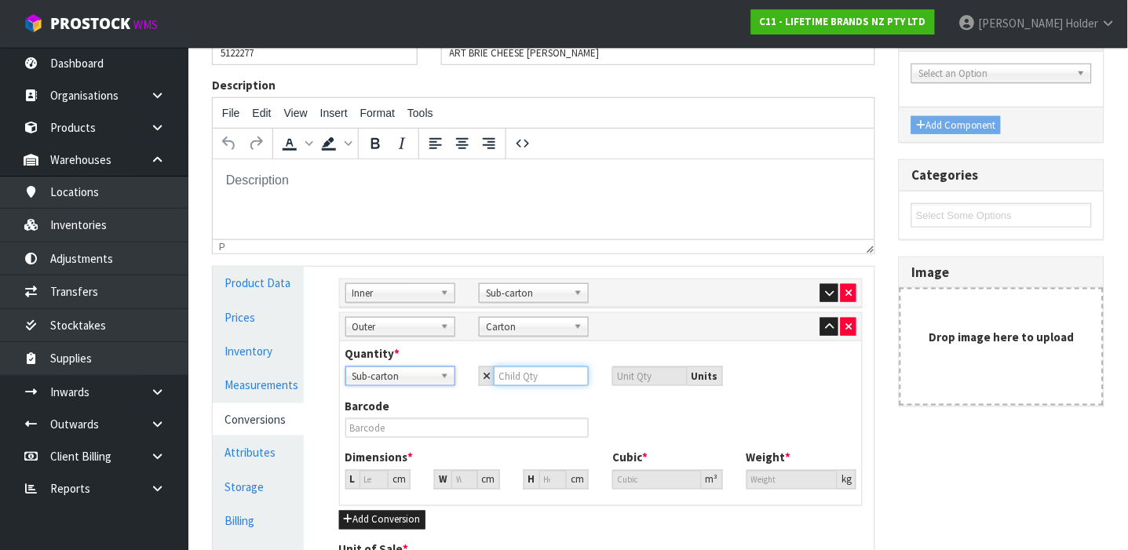
click at [510, 371] on input "number" at bounding box center [541, 376] width 95 height 20
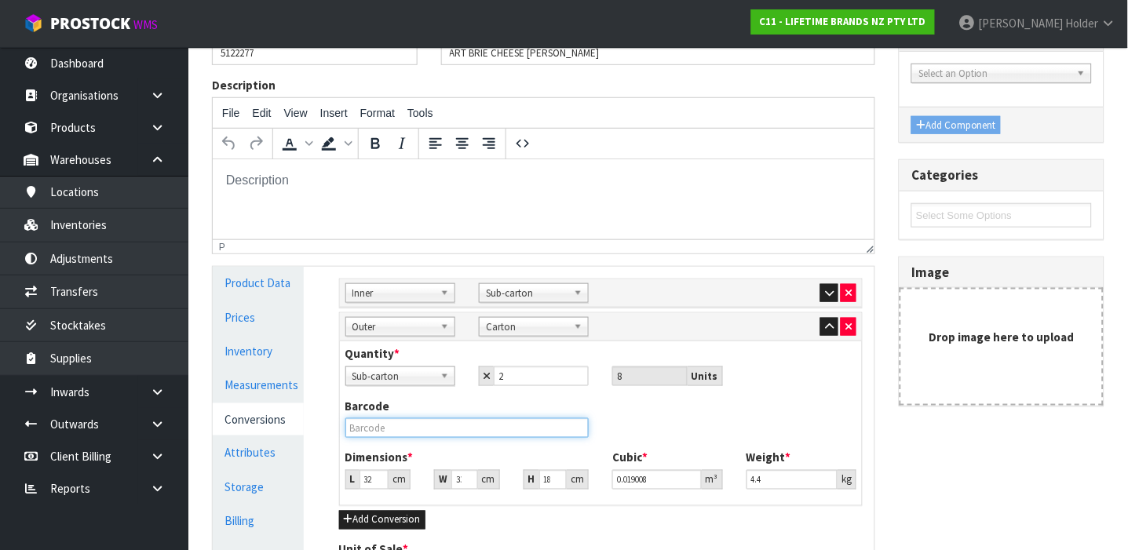
click at [453, 434] on input "text" at bounding box center [467, 428] width 244 height 20
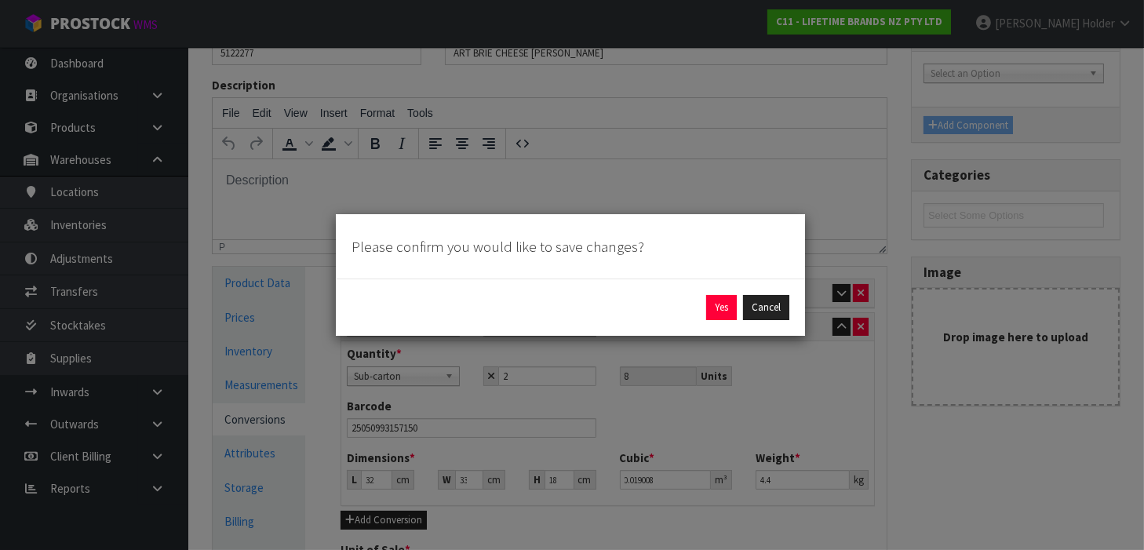
click at [701, 309] on div "Yes Cancel" at bounding box center [571, 307] width 438 height 25
click at [708, 308] on button "Yes" at bounding box center [721, 307] width 31 height 25
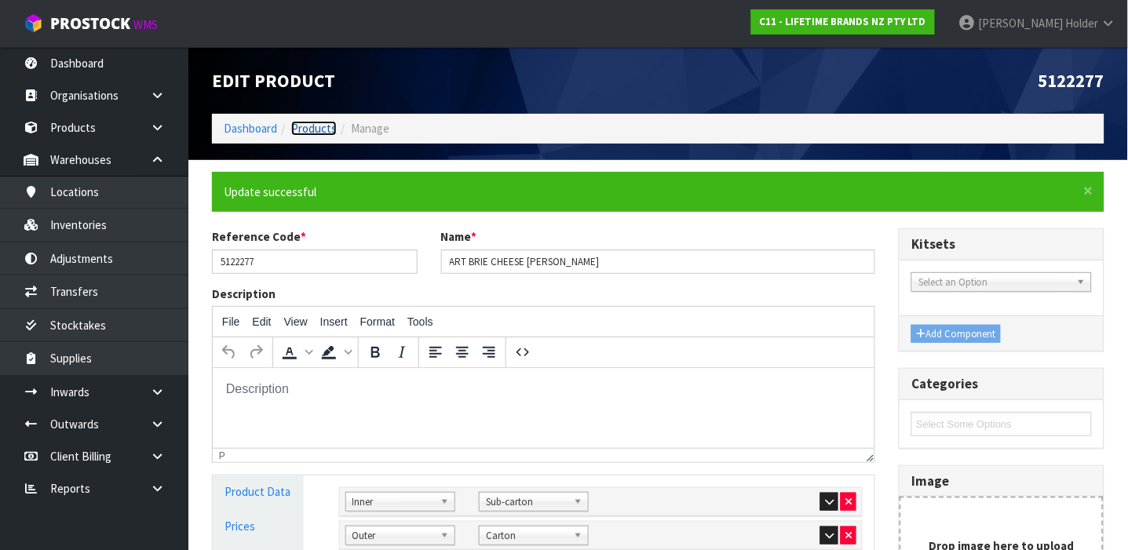
click at [324, 121] on link "Products" at bounding box center [314, 128] width 46 height 15
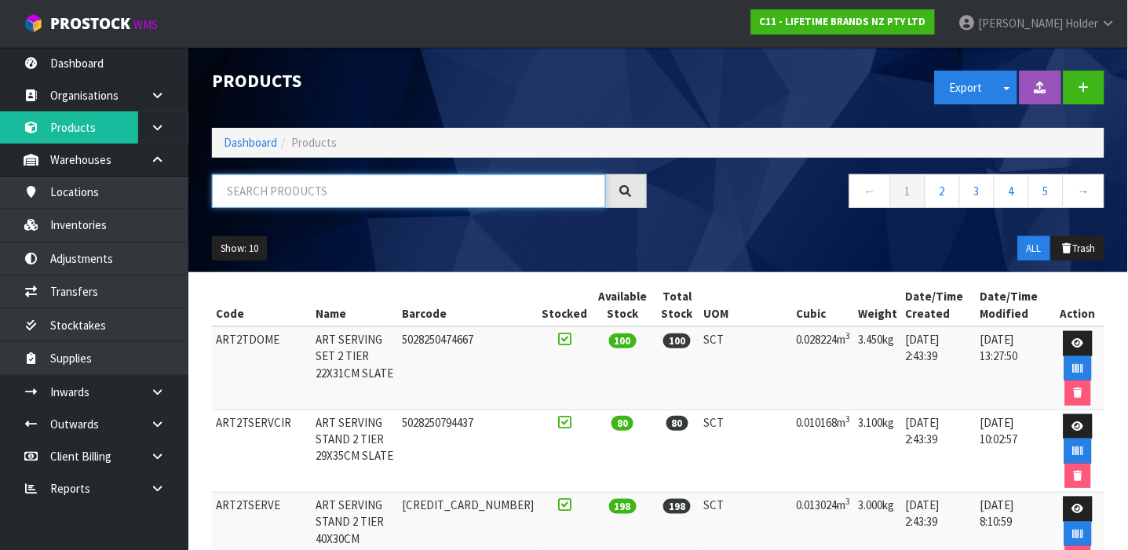
click at [319, 202] on input "text" at bounding box center [409, 191] width 394 height 34
click at [330, 190] on input "text" at bounding box center [409, 191] width 394 height 34
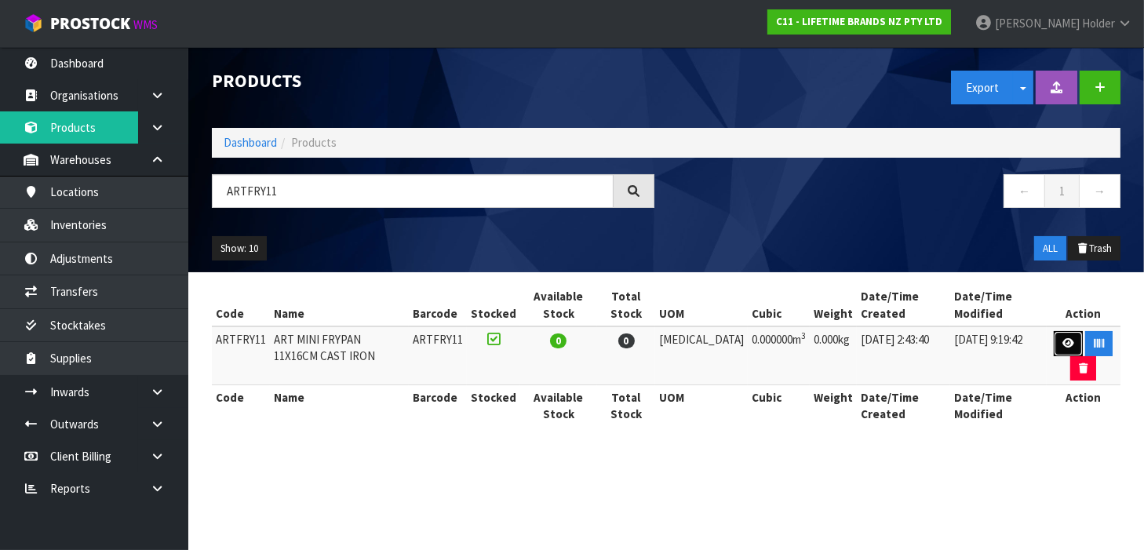
click at [1054, 341] on link at bounding box center [1068, 343] width 29 height 25
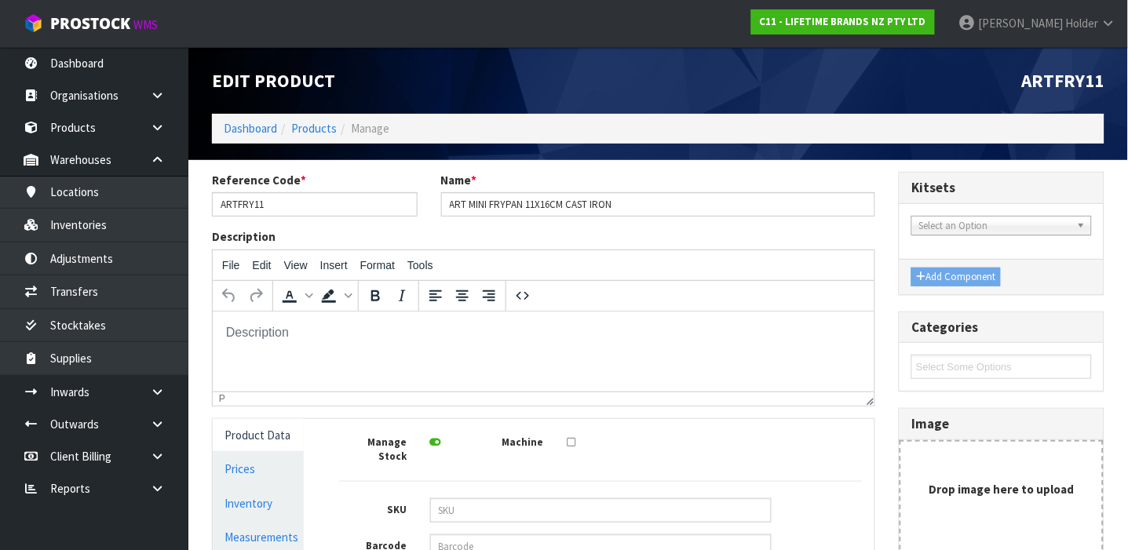
scroll to position [314, 0]
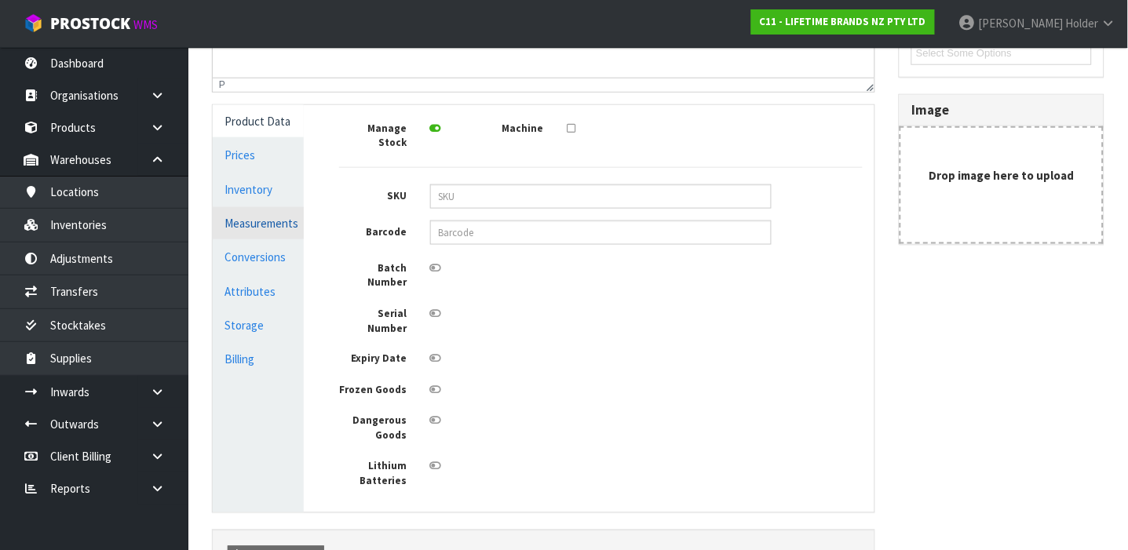
click at [247, 213] on link "Measurements" at bounding box center [258, 223] width 91 height 32
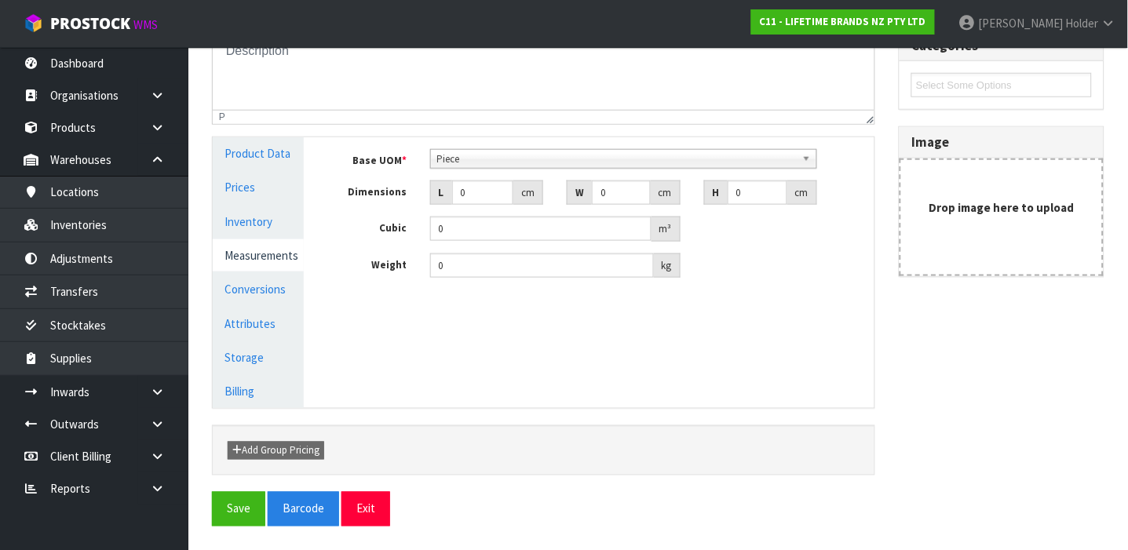
scroll to position [281, 0]
drag, startPoint x: 467, startPoint y: 191, endPoint x: 381, endPoint y: 191, distance: 85.5
click at [381, 191] on div "Dimensions L 0 cm W 0 cm H 0 cm" at bounding box center [601, 193] width 548 height 25
drag, startPoint x: 454, startPoint y: 273, endPoint x: 390, endPoint y: 261, distance: 65.4
click at [390, 261] on div "Weight 0 kg" at bounding box center [601, 266] width 548 height 25
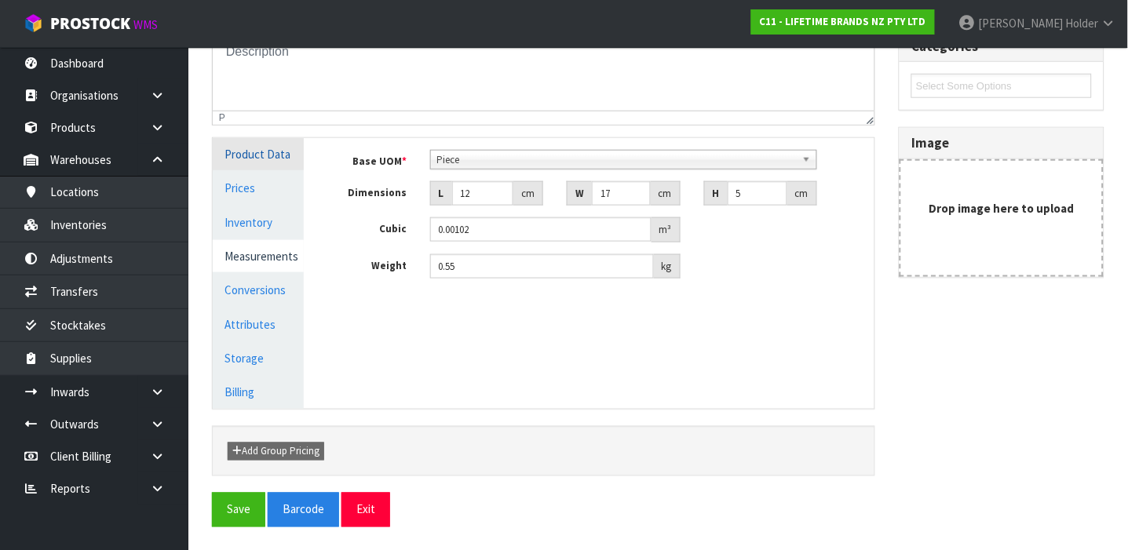
click at [280, 153] on link "Product Data" at bounding box center [258, 154] width 91 height 32
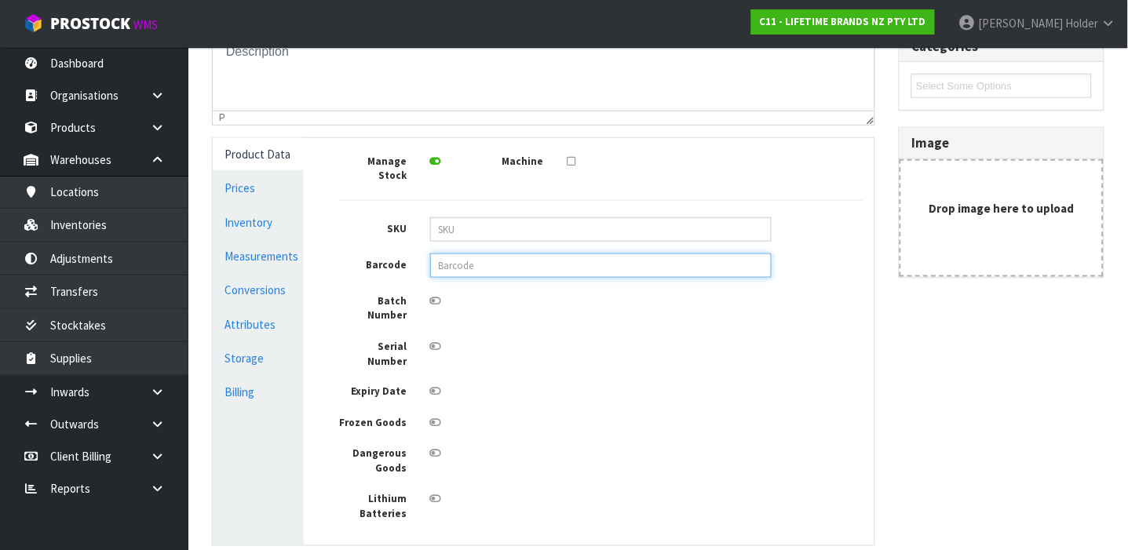
click at [490, 253] on input "text" at bounding box center [600, 265] width 341 height 24
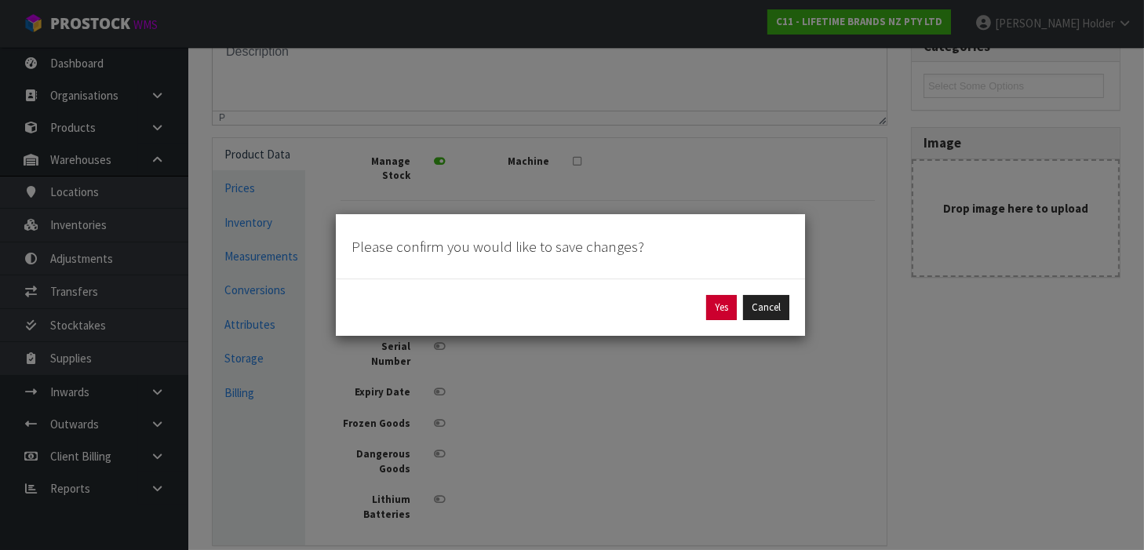
drag, startPoint x: 720, startPoint y: 293, endPoint x: 719, endPoint y: 302, distance: 8.7
click at [720, 296] on div "Yes Cancel" at bounding box center [570, 307] width 469 height 57
click at [719, 303] on button "Yes" at bounding box center [721, 307] width 31 height 25
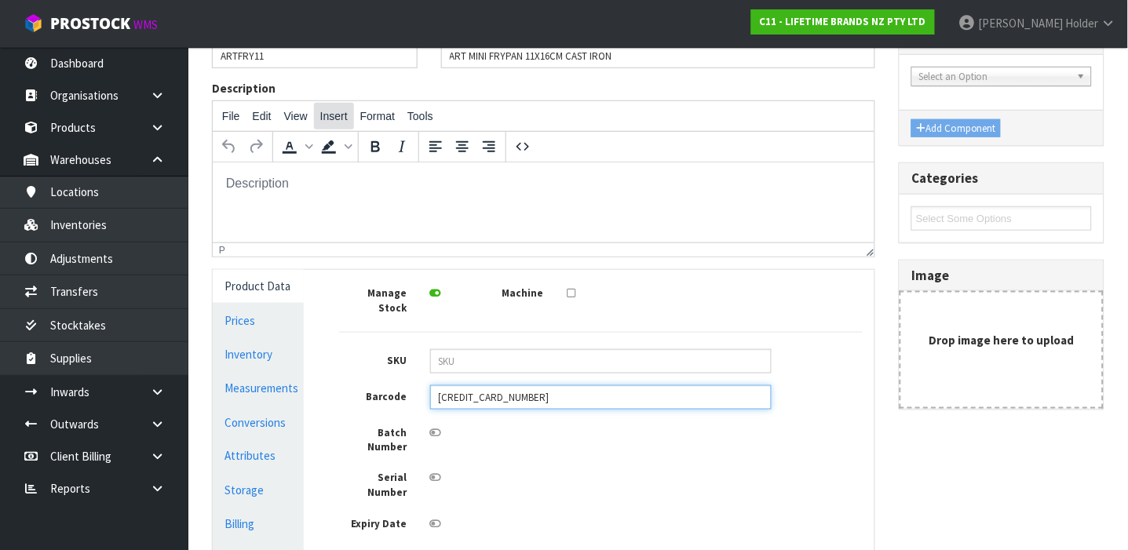
scroll to position [209, 0]
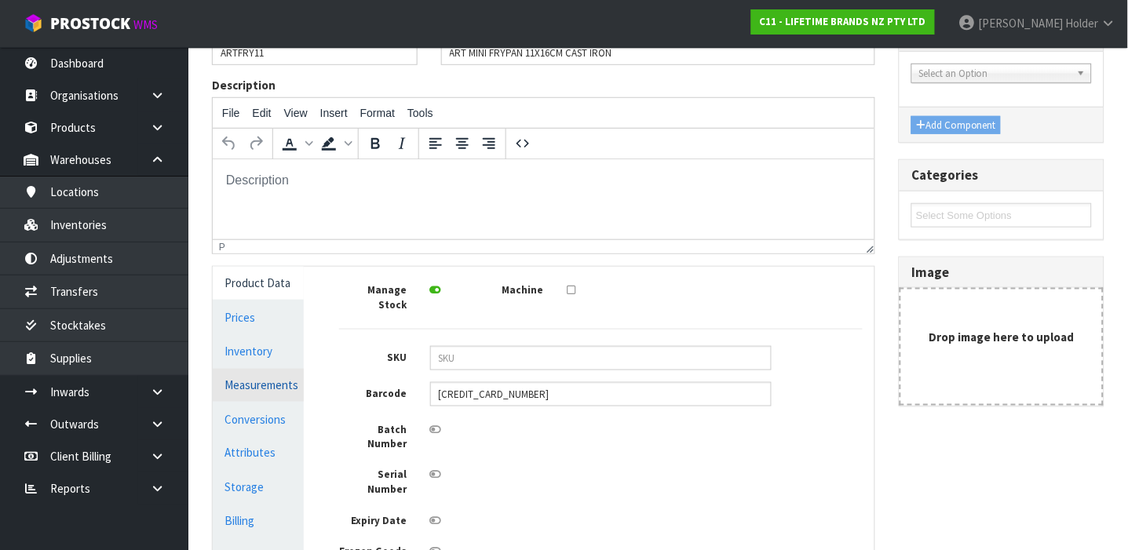
click at [272, 386] on link "Measurements" at bounding box center [258, 385] width 91 height 32
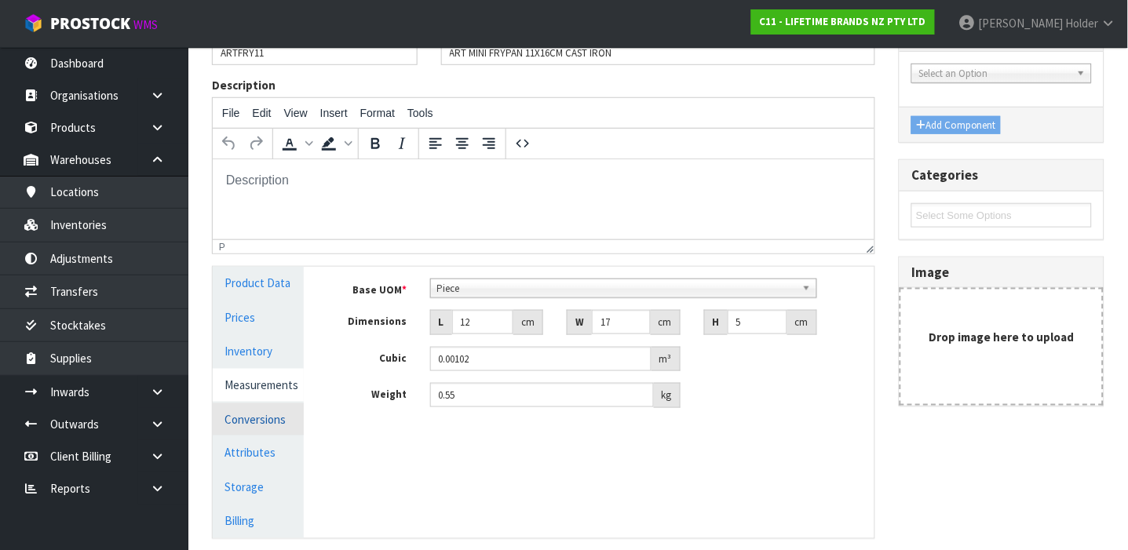
click at [262, 410] on link "Conversions" at bounding box center [258, 419] width 91 height 32
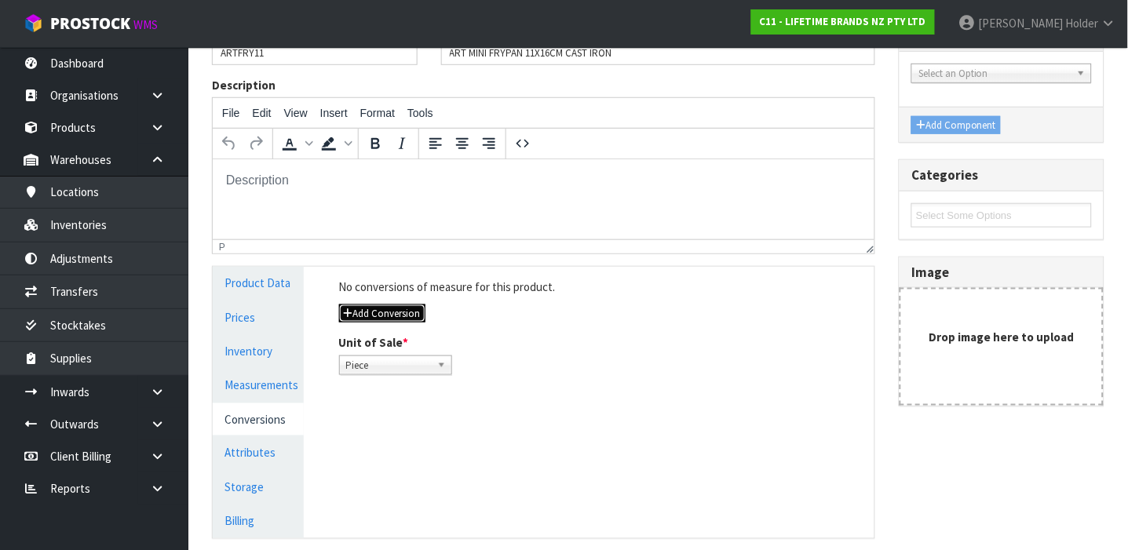
click at [399, 316] on button "Add Conversion" at bounding box center [382, 313] width 86 height 19
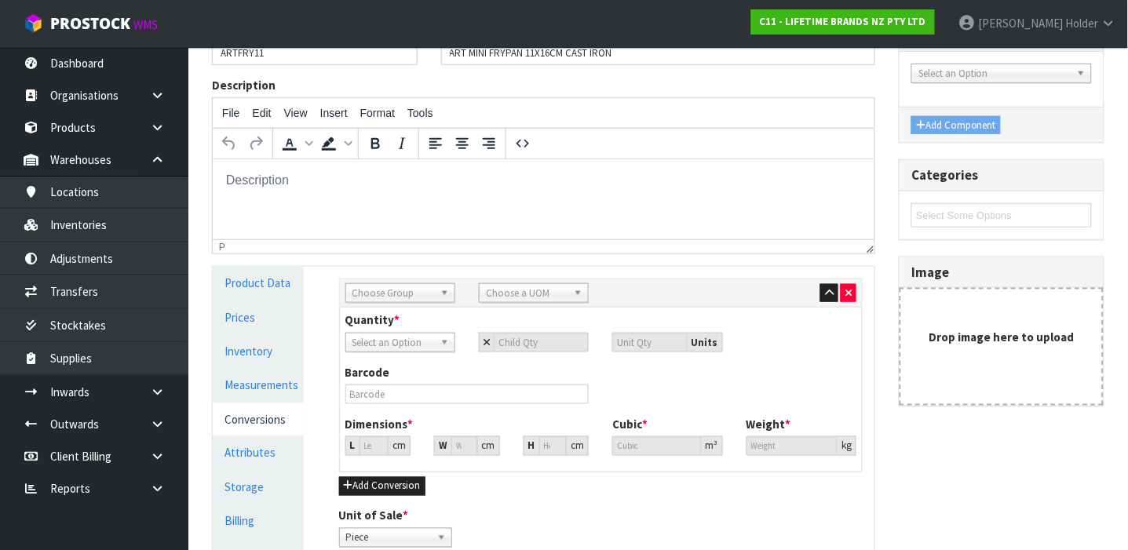
click at [402, 293] on span "Choose Group" at bounding box center [393, 293] width 82 height 19
click at [396, 356] on li "In ner" at bounding box center [400, 358] width 102 height 20
click at [532, 284] on span "Choose a UOM" at bounding box center [527, 293] width 82 height 19
click at [518, 338] on li "Sub -carton" at bounding box center [534, 338] width 102 height 20
click at [516, 343] on input "number" at bounding box center [541, 343] width 95 height 20
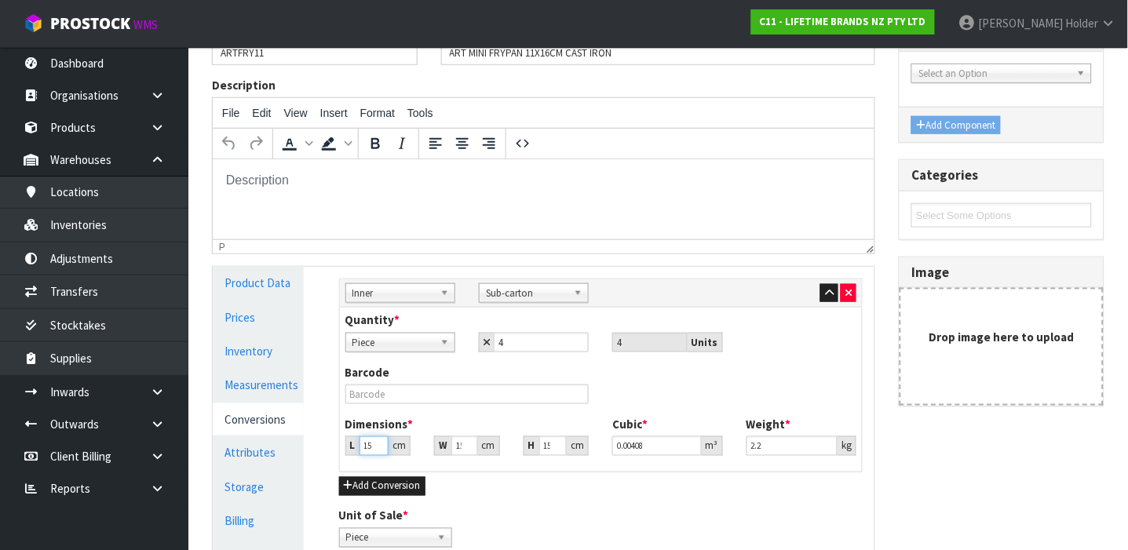
click at [377, 449] on input "15.978" at bounding box center [374, 446] width 30 height 20
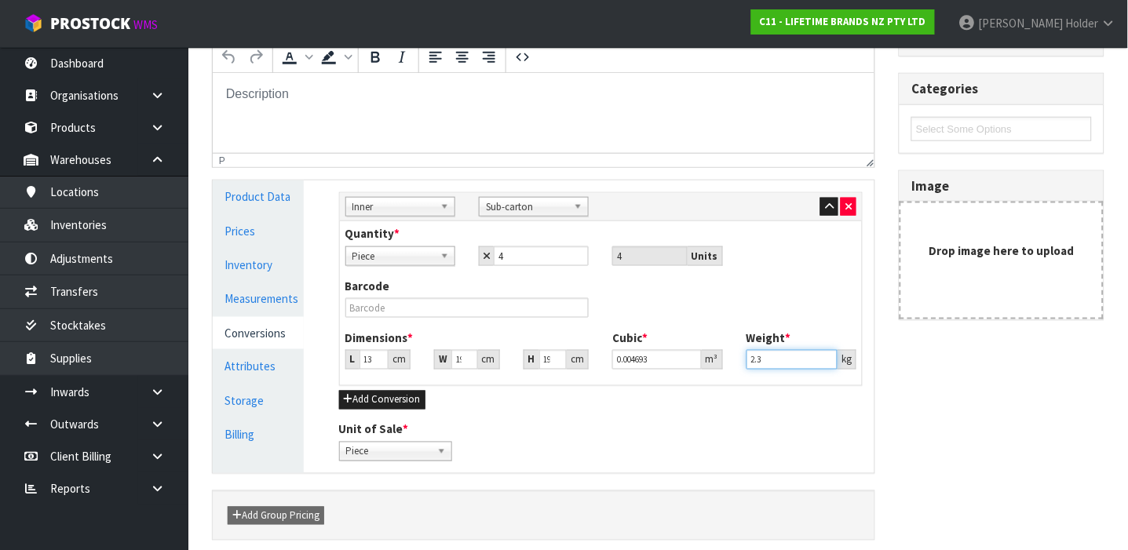
scroll to position [314, 0]
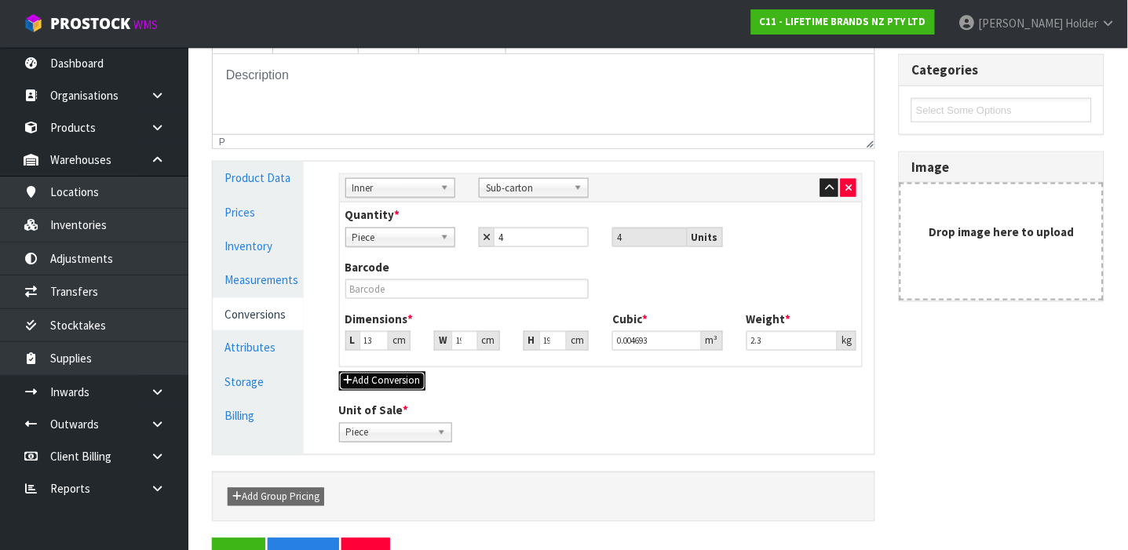
click at [407, 382] on button "Add Conversion" at bounding box center [382, 381] width 86 height 19
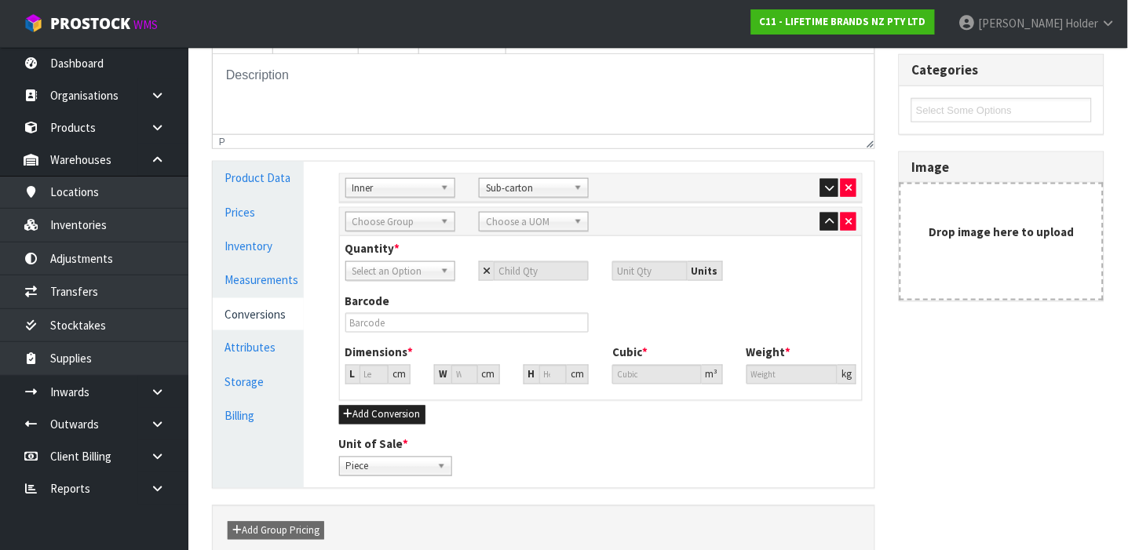
click at [397, 270] on span "Select an Option" at bounding box center [393, 271] width 82 height 19
click at [388, 213] on span "Choose Group" at bounding box center [393, 222] width 82 height 19
click at [390, 265] on li "Ou ter" at bounding box center [400, 267] width 102 height 20
click at [505, 227] on span "Choose a UOM" at bounding box center [527, 222] width 82 height 19
click at [488, 266] on em "Car" at bounding box center [494, 266] width 15 height 13
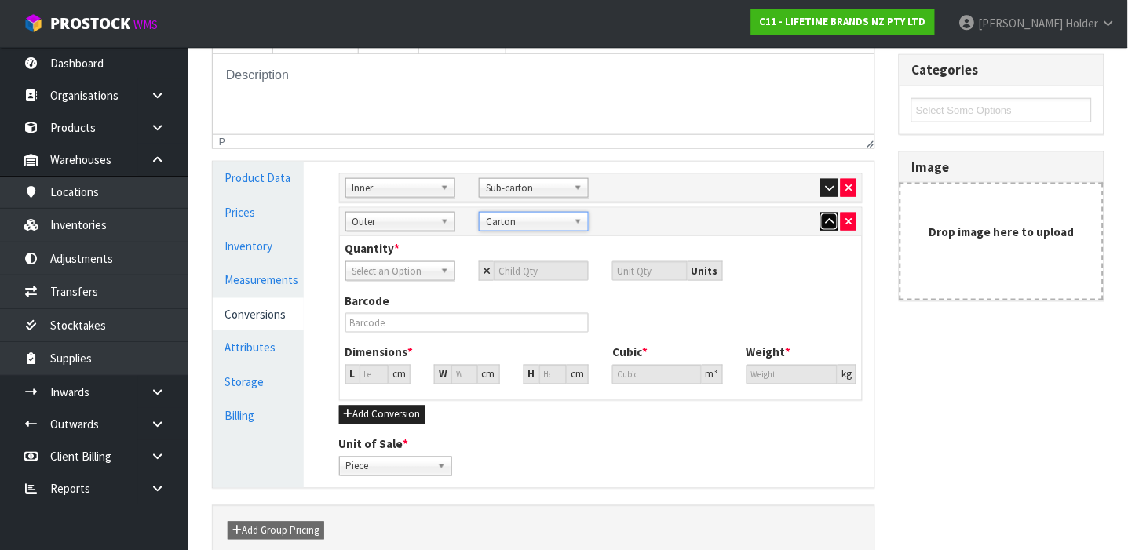
drag, startPoint x: 823, startPoint y: 227, endPoint x: 818, endPoint y: 194, distance: 33.3
click at [823, 224] on button "button" at bounding box center [829, 222] width 18 height 19
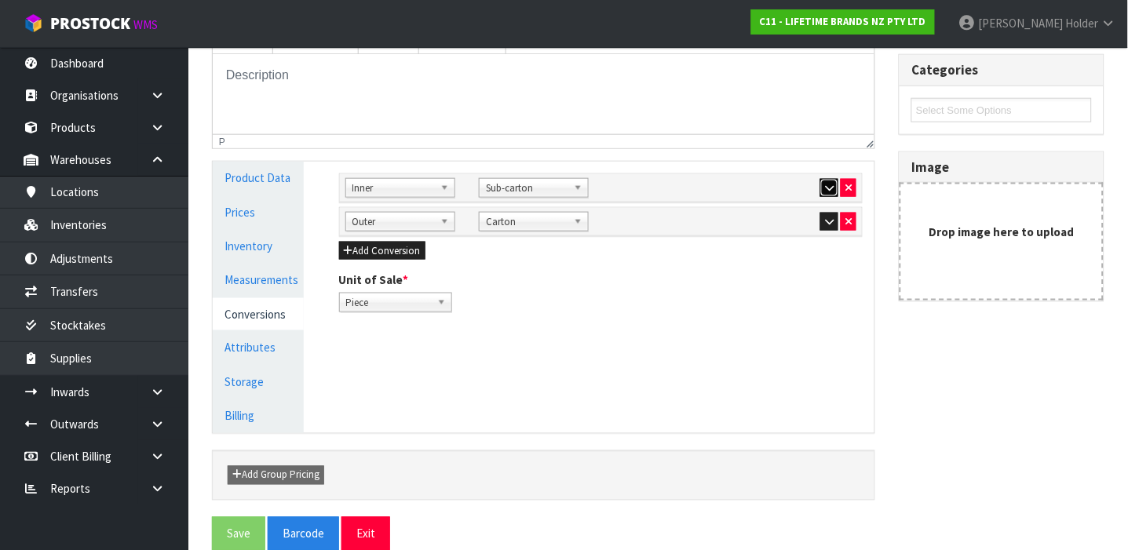
click at [821, 188] on button "button" at bounding box center [829, 188] width 18 height 19
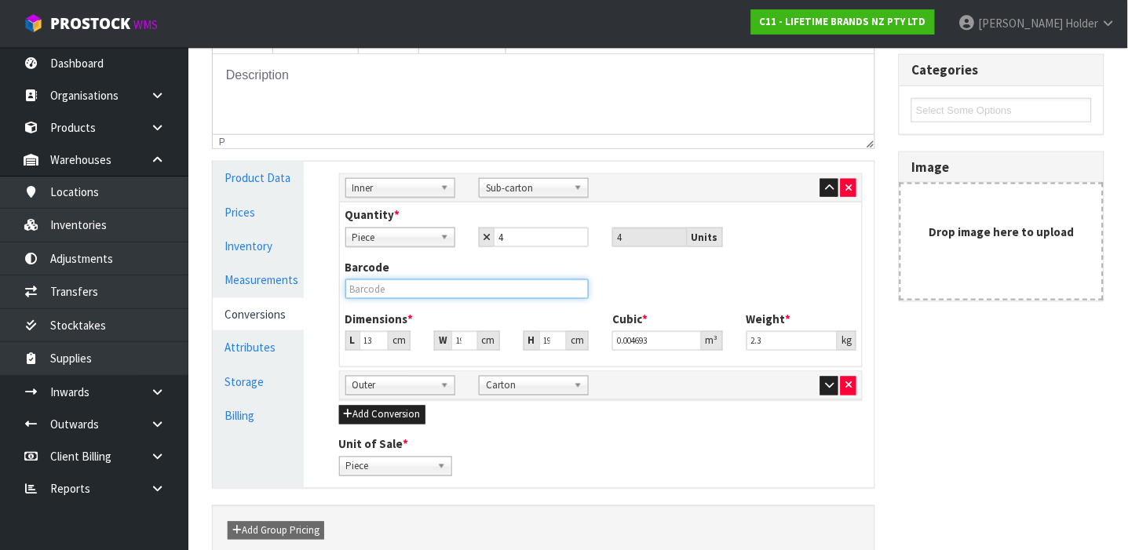
click at [377, 290] on input "text" at bounding box center [467, 289] width 244 height 20
click at [833, 185] on icon "button" at bounding box center [829, 188] width 9 height 10
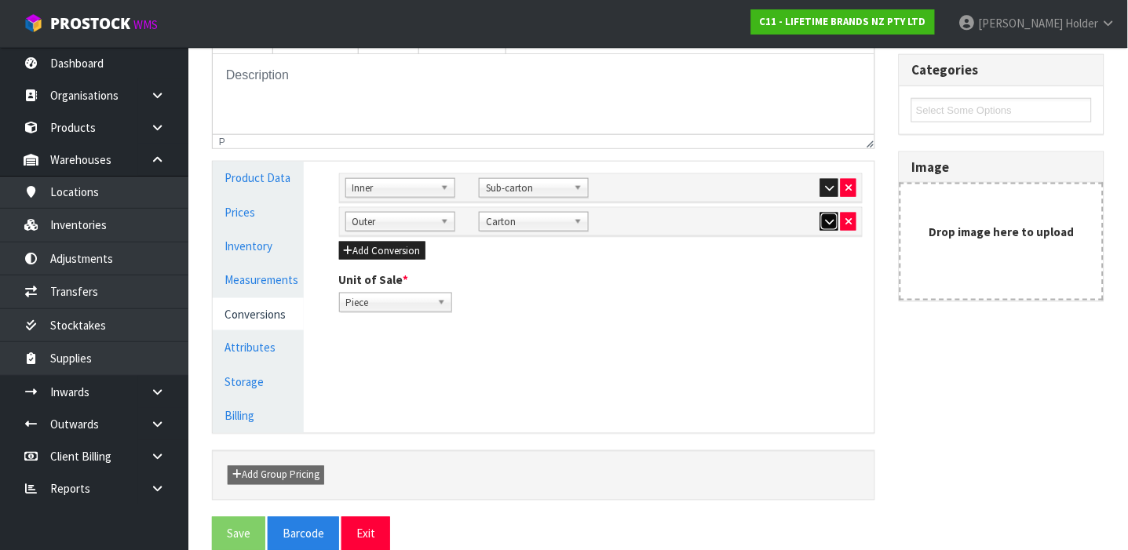
click at [833, 225] on icon "button" at bounding box center [829, 222] width 9 height 10
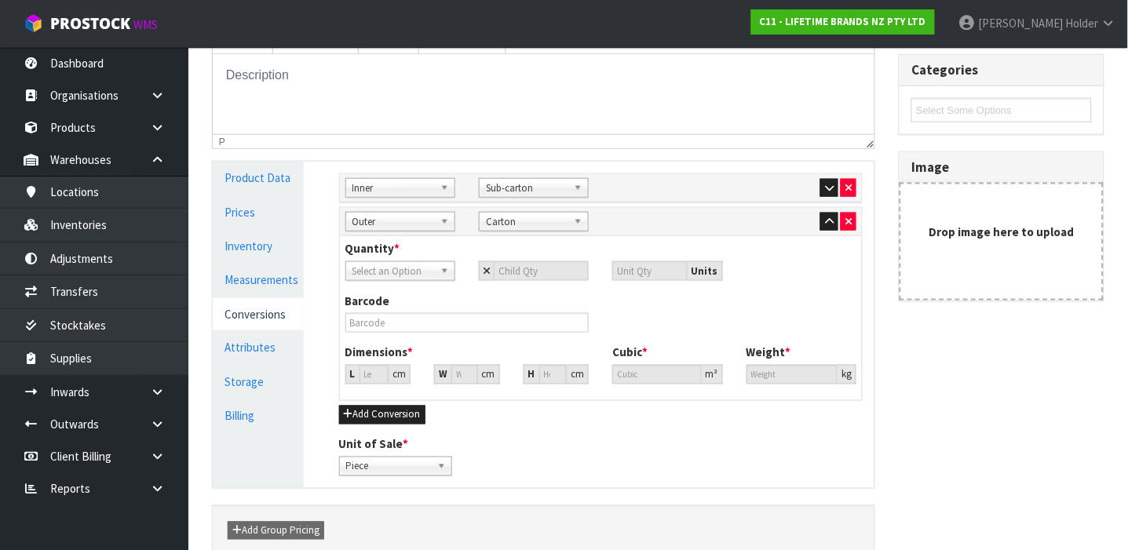
click at [405, 266] on span "Select an Option" at bounding box center [393, 271] width 82 height 19
click at [406, 331] on li "Sub-carton" at bounding box center [400, 336] width 102 height 20
click at [506, 272] on input "number" at bounding box center [541, 271] width 95 height 20
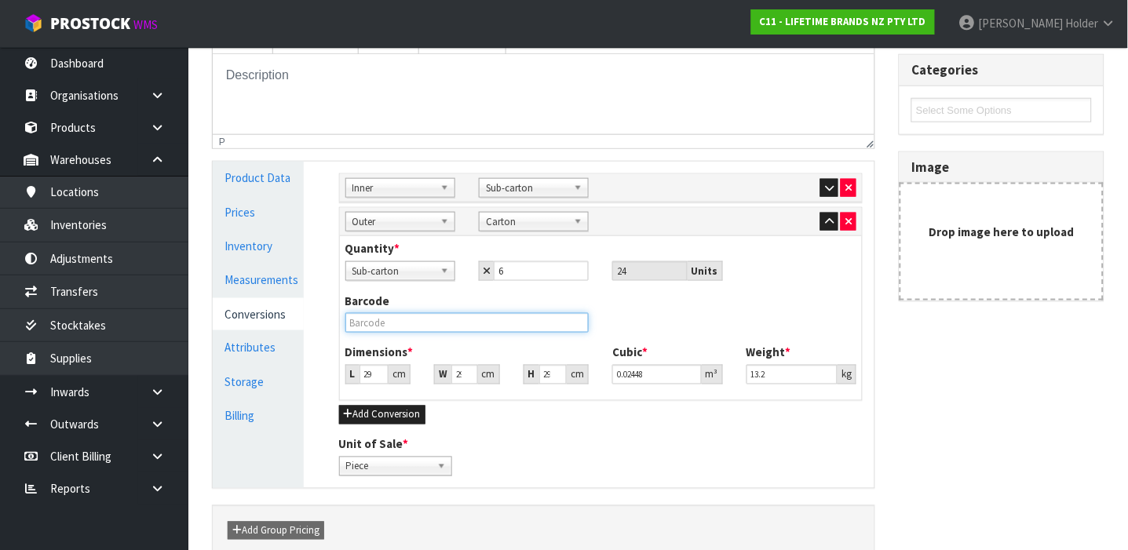
click at [386, 319] on input "text" at bounding box center [467, 323] width 244 height 20
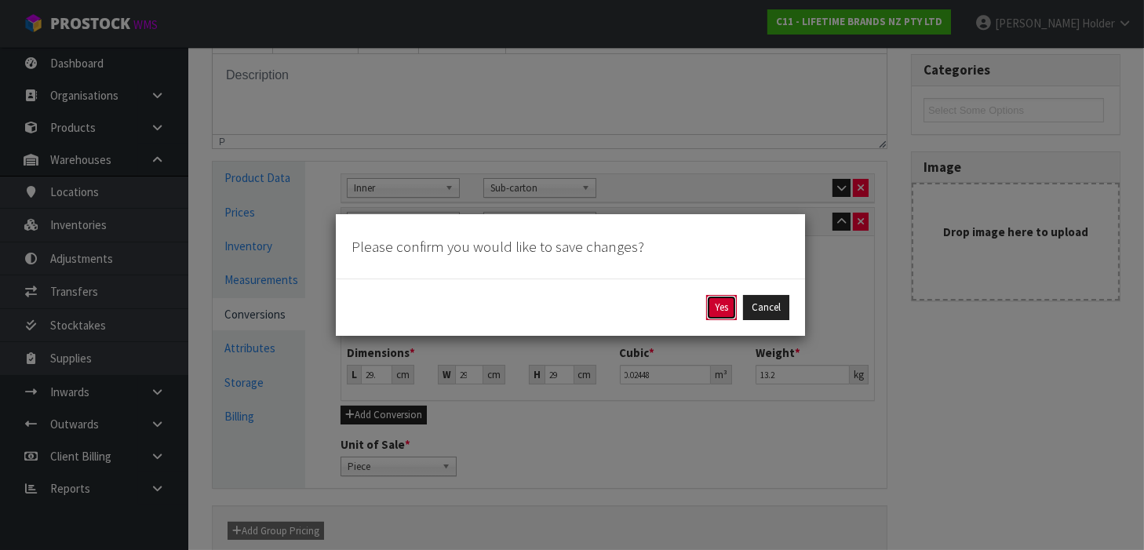
click at [728, 303] on button "Yes" at bounding box center [721, 307] width 31 height 25
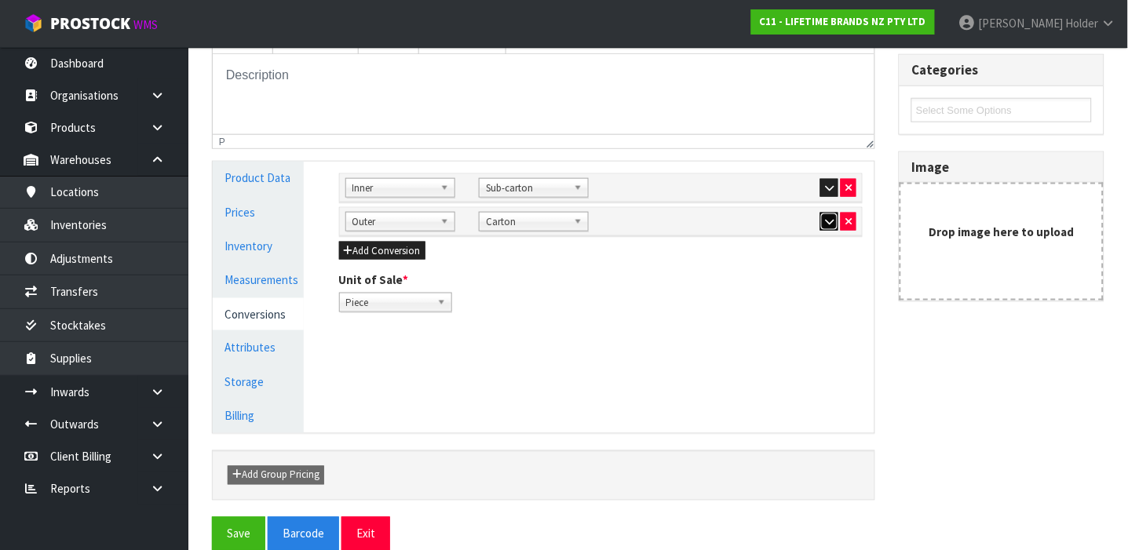
click at [822, 215] on button "button" at bounding box center [829, 222] width 18 height 19
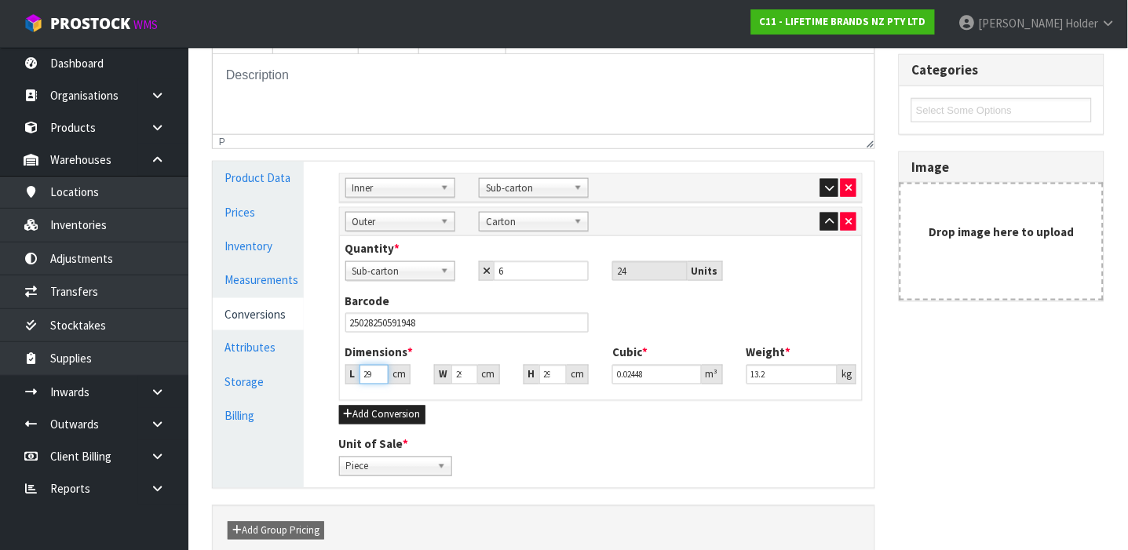
click at [369, 378] on input "29.036" at bounding box center [374, 375] width 30 height 20
drag, startPoint x: 777, startPoint y: 371, endPoint x: 490, endPoint y: 304, distance: 294.9
click at [490, 304] on div "Quantity * Piece Sub-carton Carton Sub-carton 6 24 Units Barcode 25028250591948…" at bounding box center [601, 318] width 523 height 164
click at [367, 378] on input "29.036" at bounding box center [374, 375] width 30 height 20
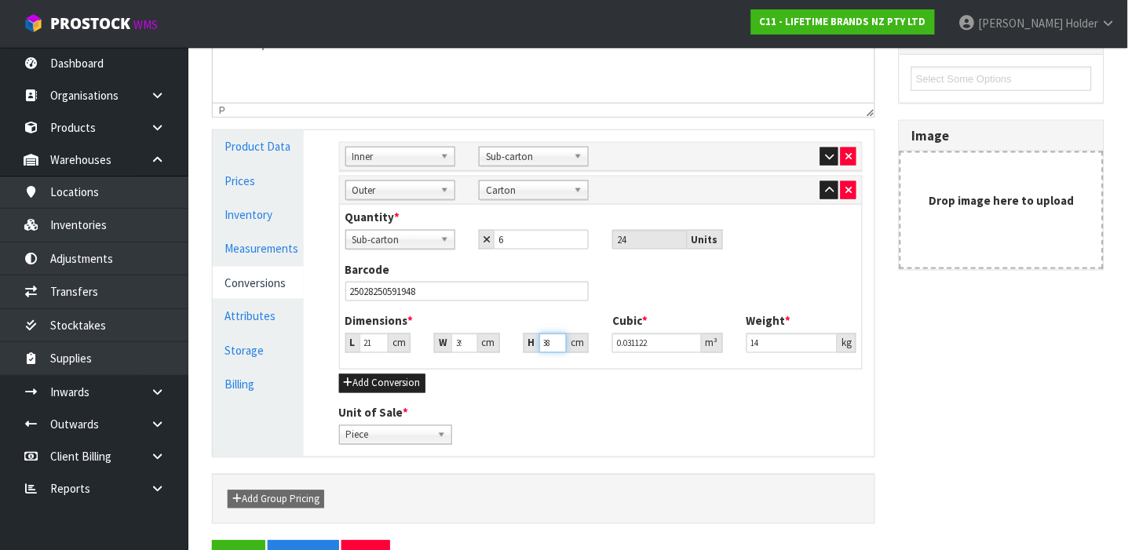
scroll to position [393, 0]
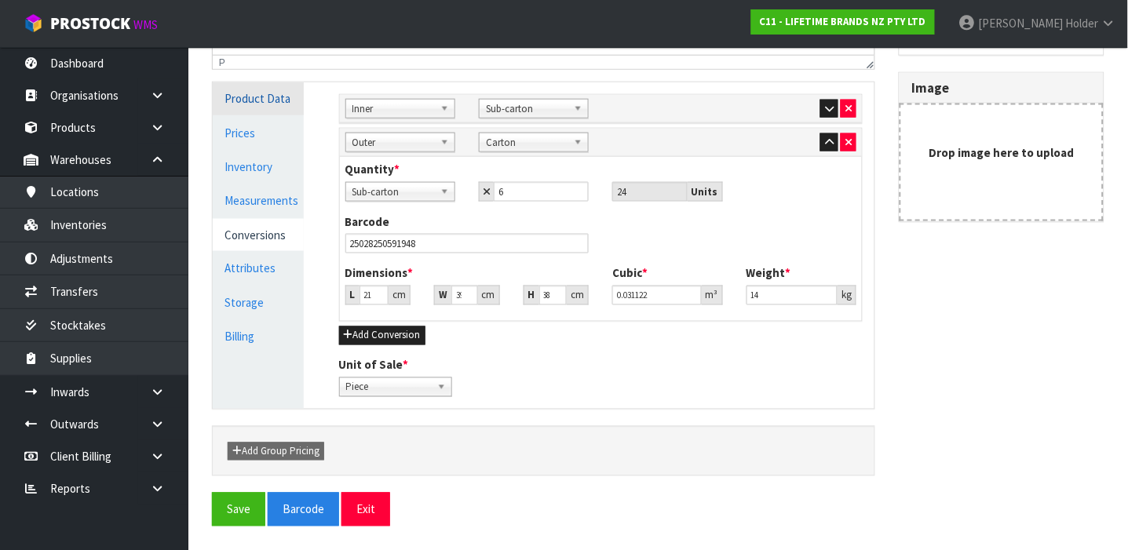
click at [260, 100] on link "Product Data" at bounding box center [258, 98] width 91 height 32
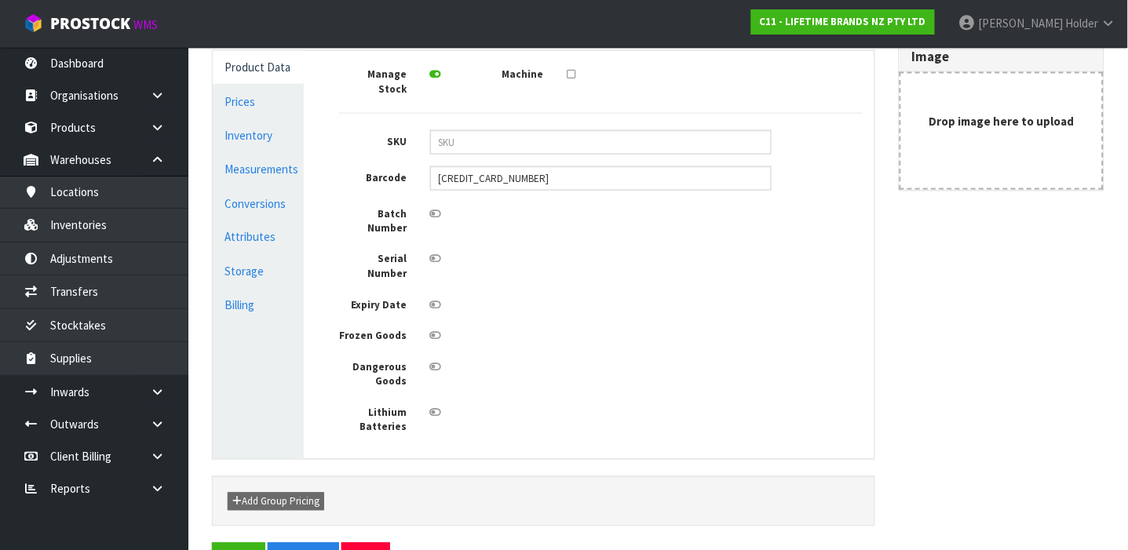
scroll to position [433, 0]
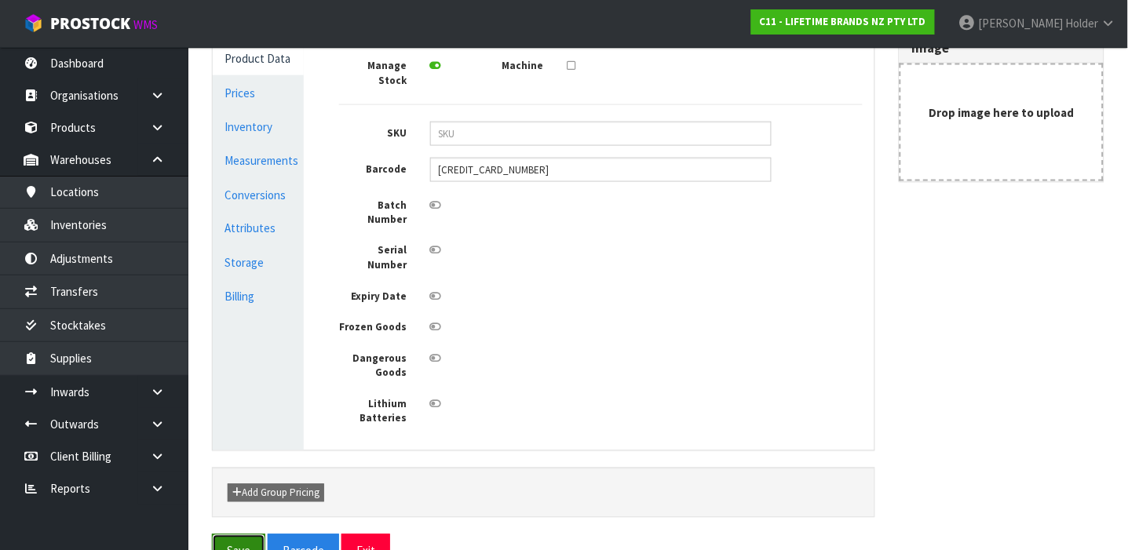
click at [242, 534] on button "Save" at bounding box center [238, 551] width 53 height 34
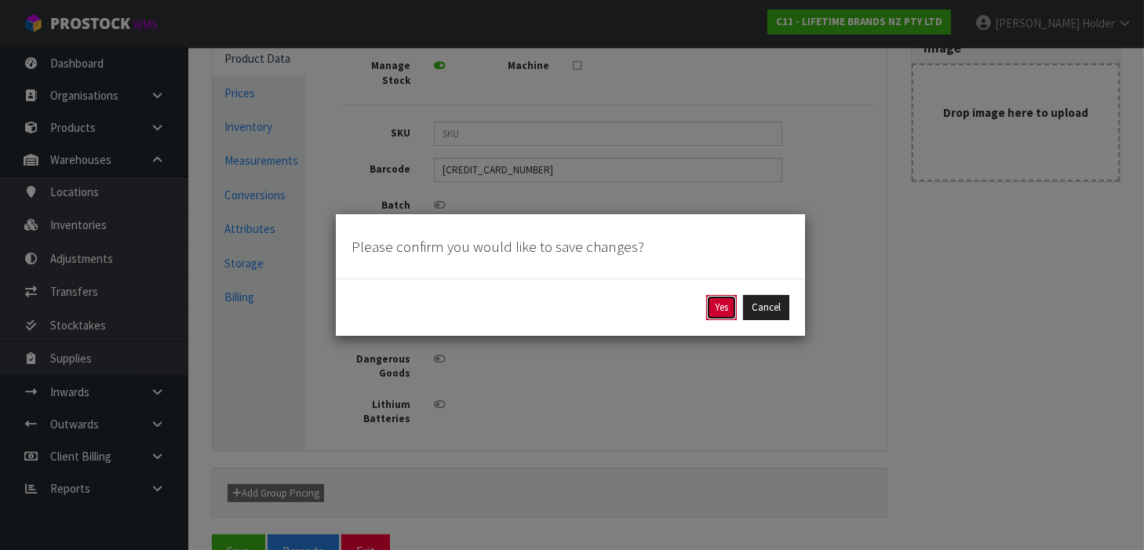
click at [718, 307] on button "Yes" at bounding box center [721, 307] width 31 height 25
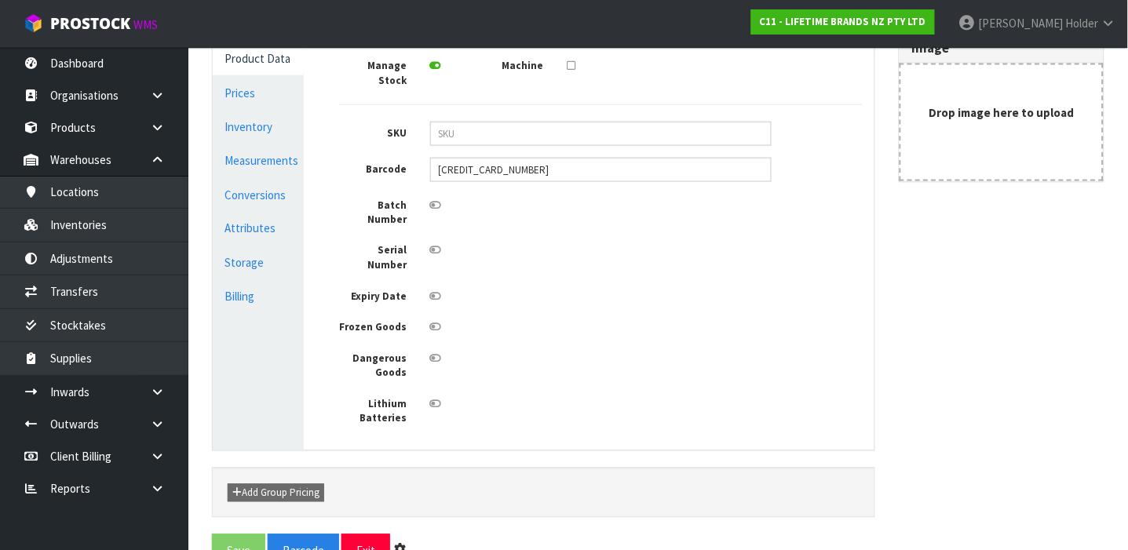
scroll to position [0, 0]
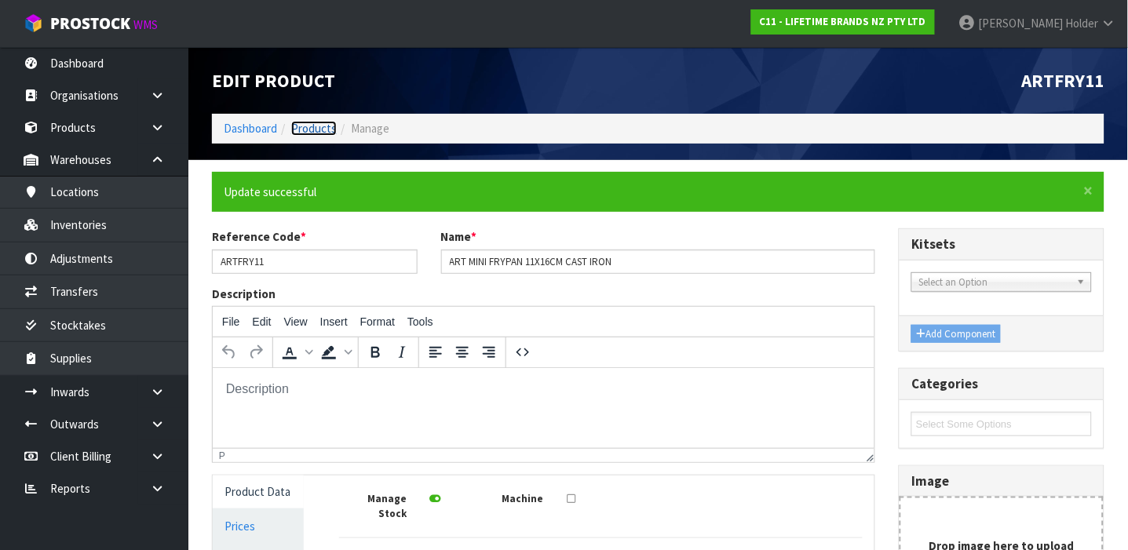
click at [330, 128] on link "Products" at bounding box center [314, 128] width 46 height 15
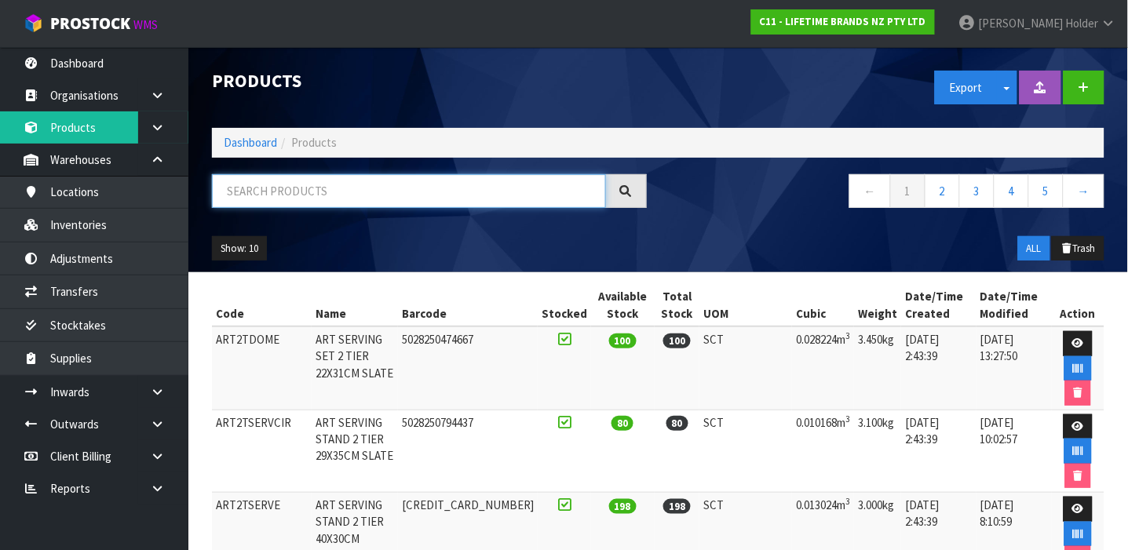
click at [360, 199] on input "text" at bounding box center [409, 191] width 394 height 34
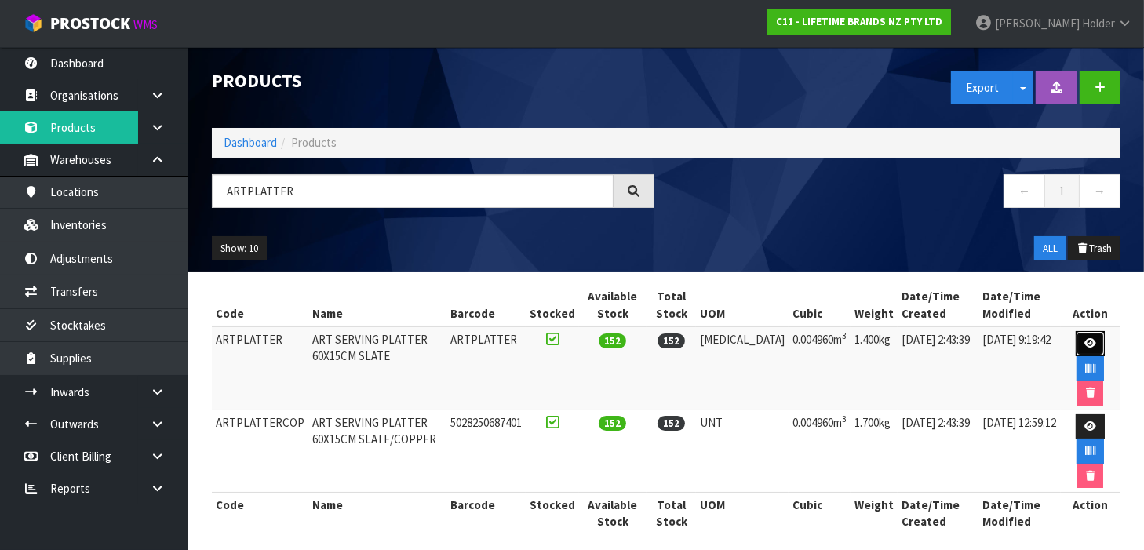
click at [1076, 341] on link at bounding box center [1090, 343] width 29 height 25
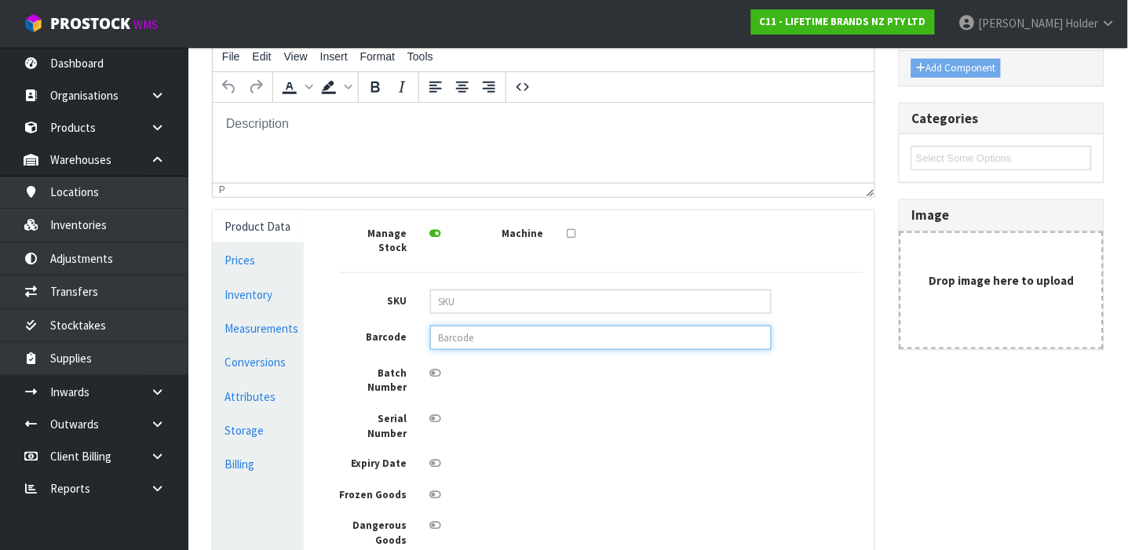
click at [499, 326] on input "text" at bounding box center [600, 338] width 341 height 24
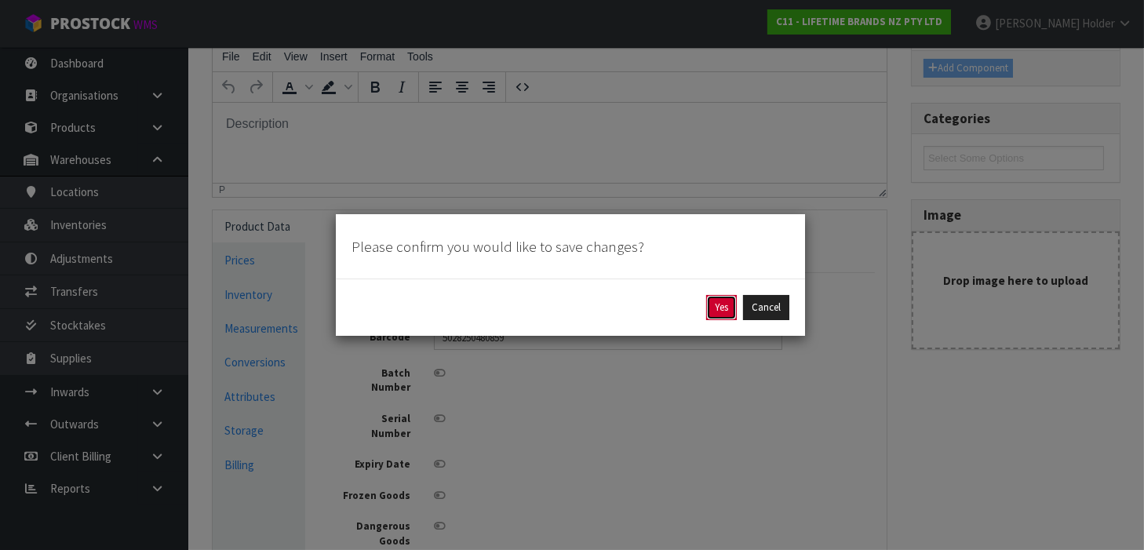
click at [729, 304] on button "Yes" at bounding box center [721, 307] width 31 height 25
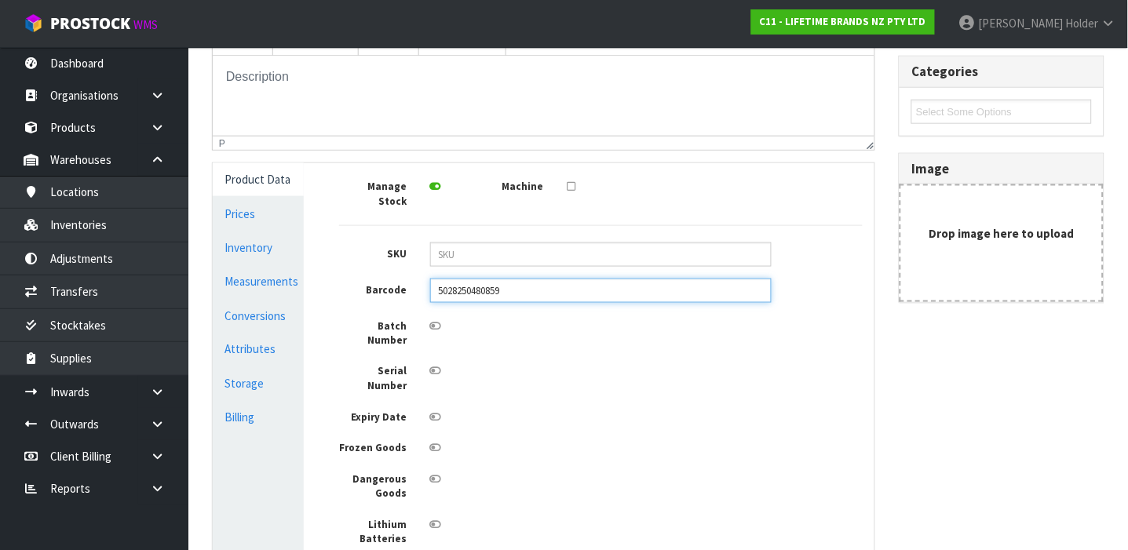
scroll to position [314, 0]
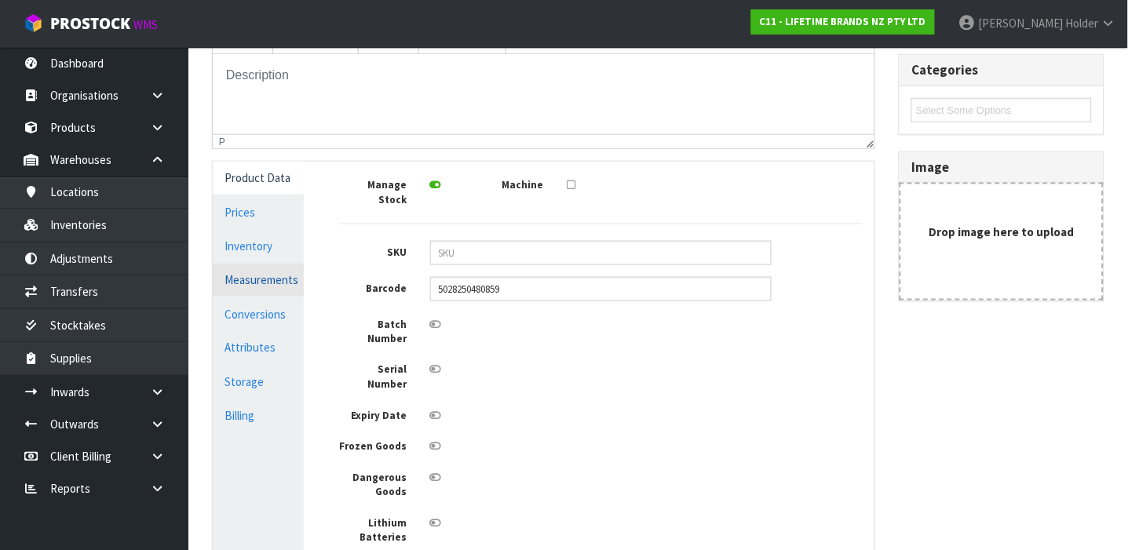
click at [248, 293] on link "Measurements" at bounding box center [258, 280] width 91 height 32
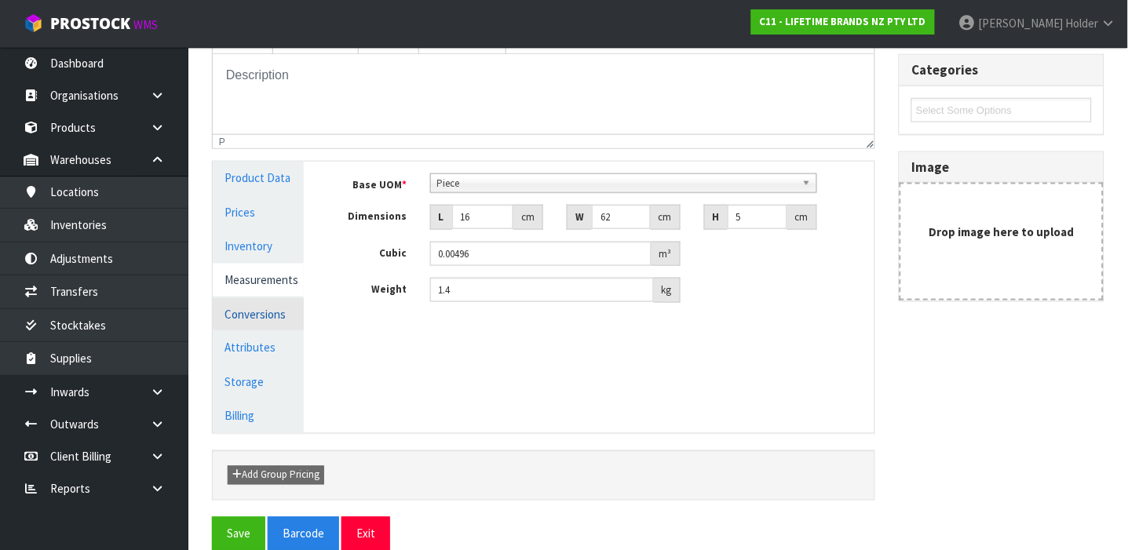
click at [275, 305] on link "Conversions" at bounding box center [258, 314] width 91 height 32
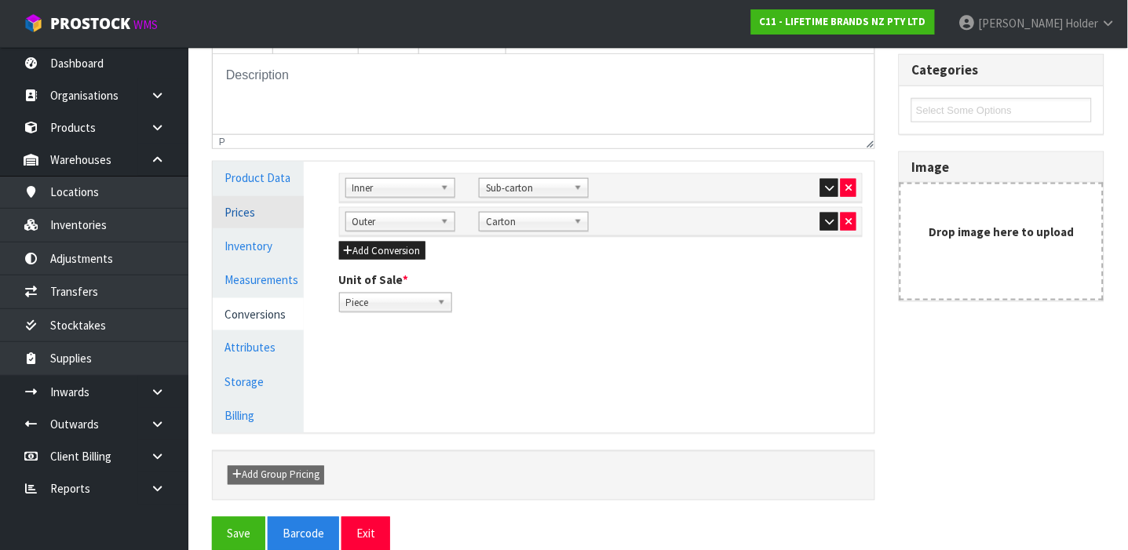
click at [268, 212] on link "Prices" at bounding box center [258, 212] width 91 height 32
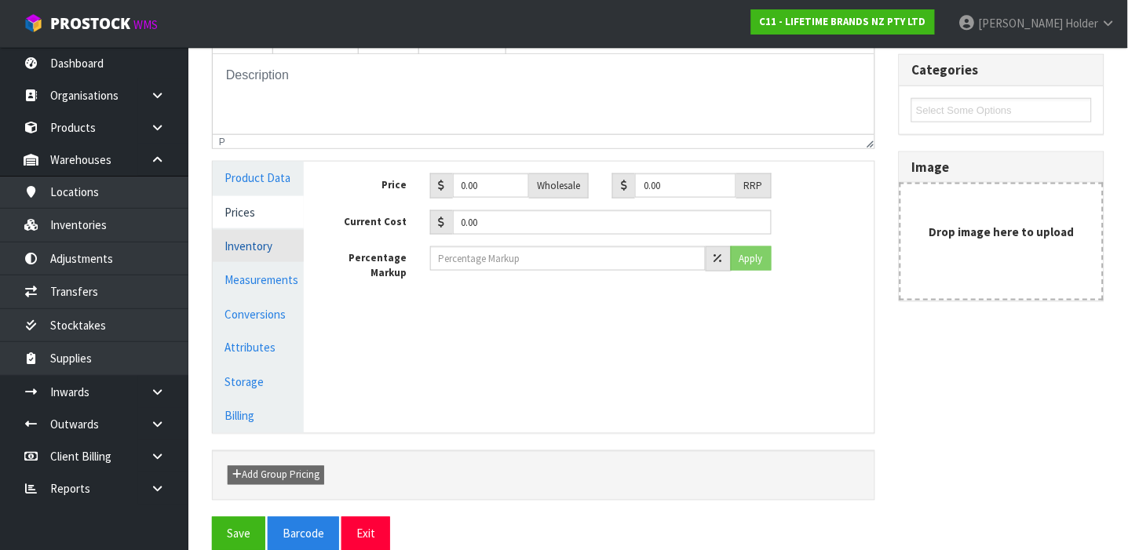
click at [268, 233] on link "Inventory" at bounding box center [258, 246] width 91 height 32
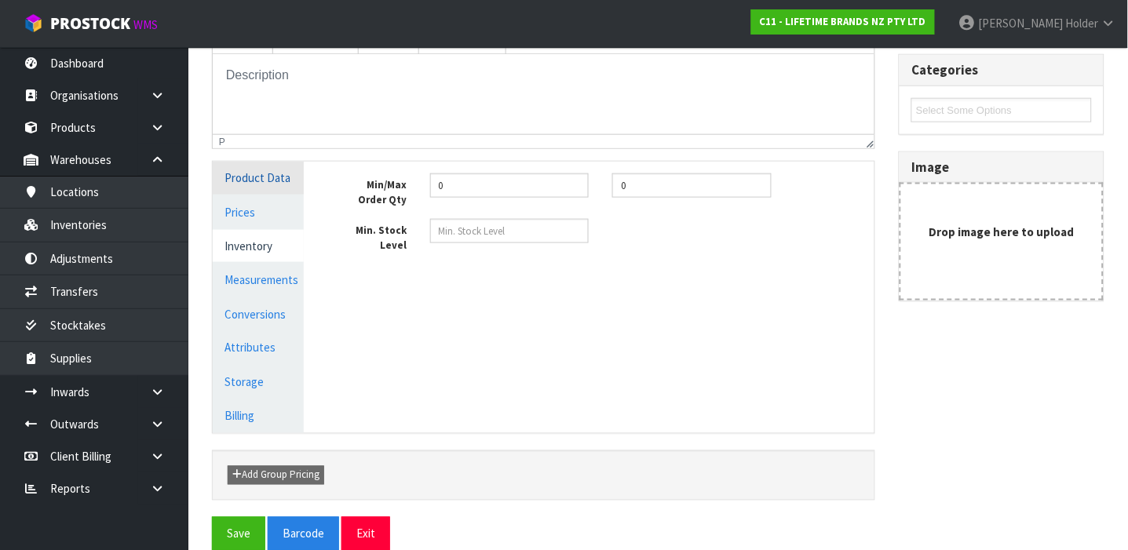
click at [268, 184] on link "Product Data" at bounding box center [258, 178] width 91 height 32
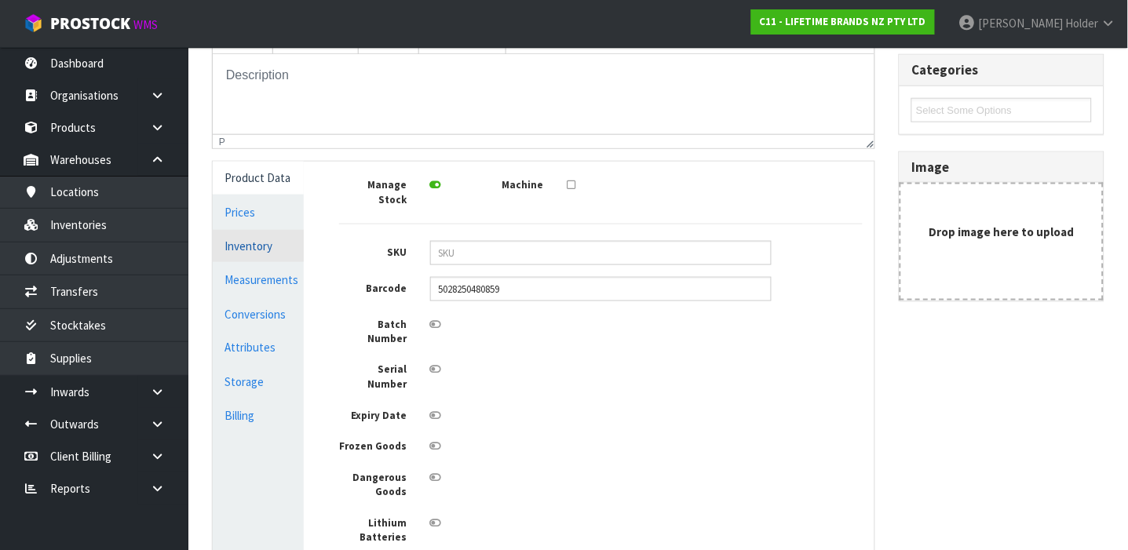
click at [270, 254] on link "Inventory" at bounding box center [258, 246] width 91 height 32
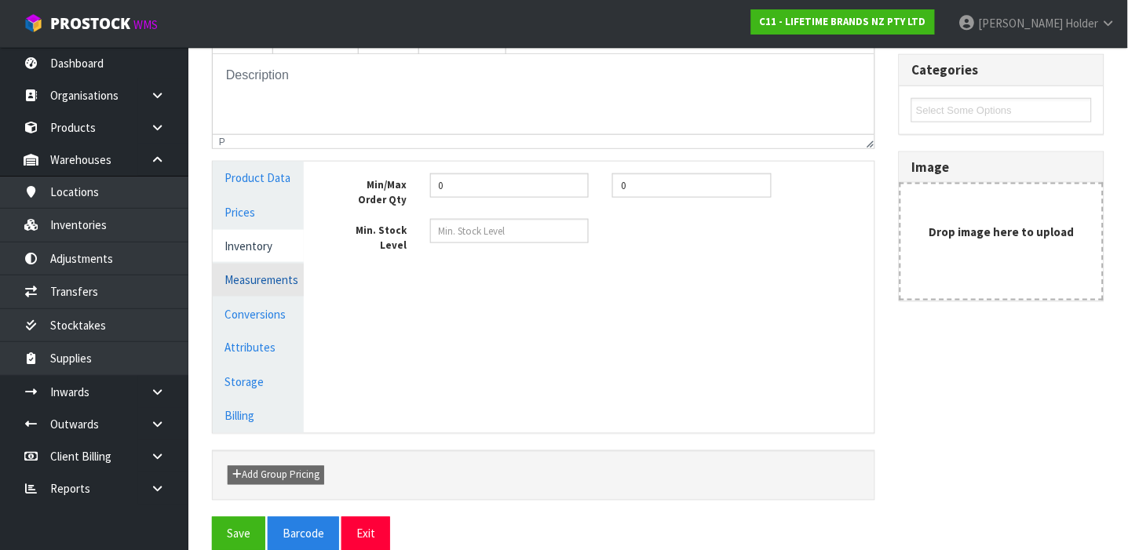
click at [273, 273] on link "Measurements" at bounding box center [258, 280] width 91 height 32
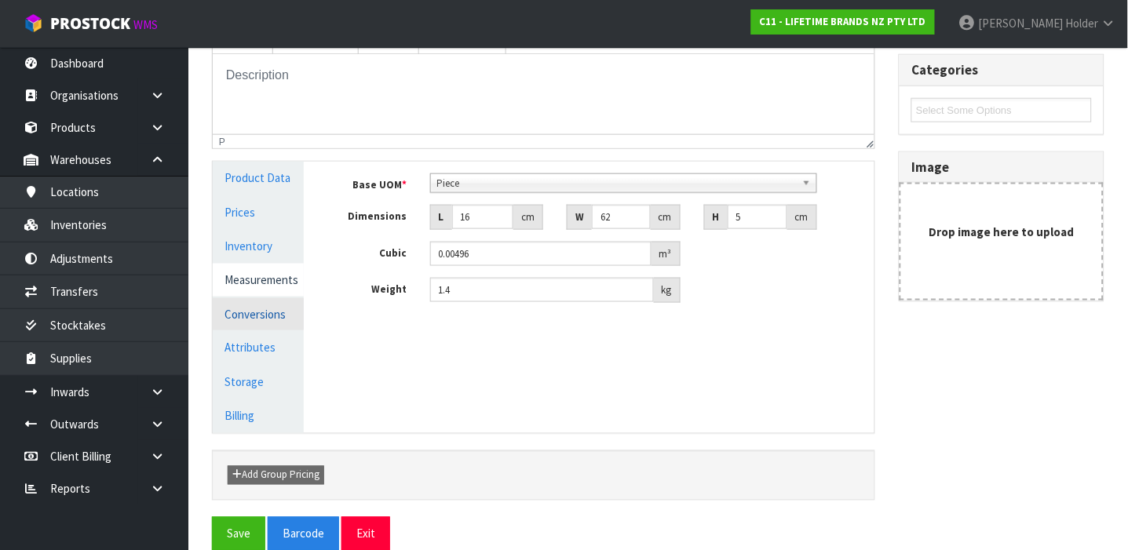
click at [277, 312] on link "Conversions" at bounding box center [258, 314] width 91 height 32
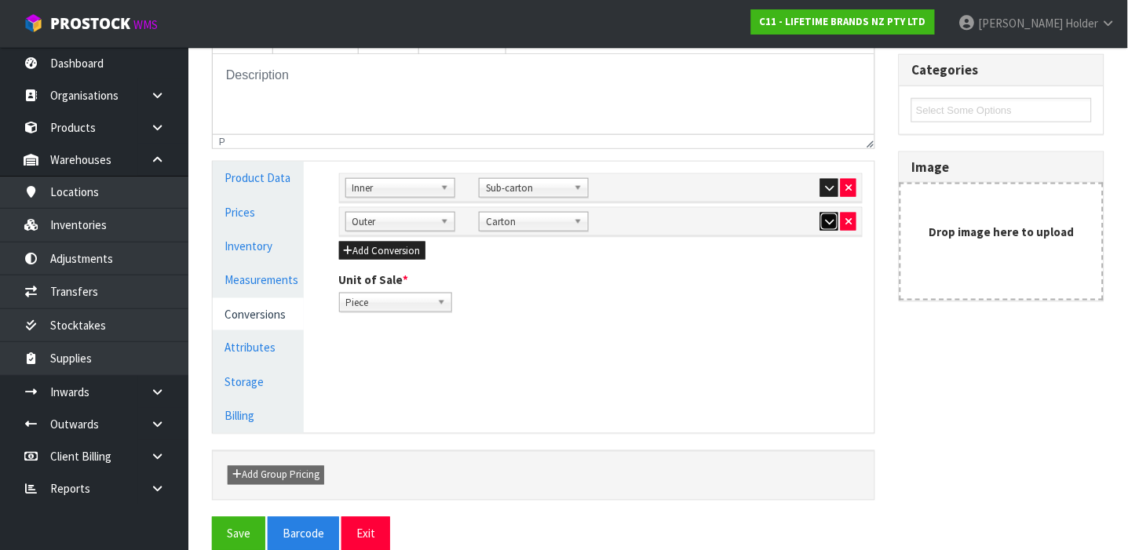
click at [832, 219] on icon "button" at bounding box center [829, 222] width 9 height 10
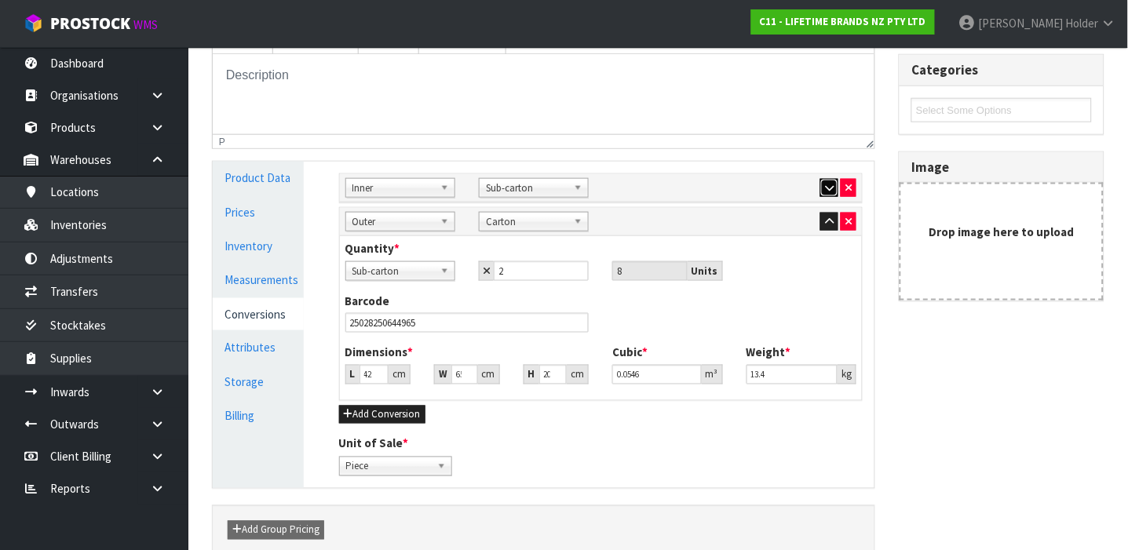
click at [832, 189] on icon "button" at bounding box center [829, 188] width 9 height 10
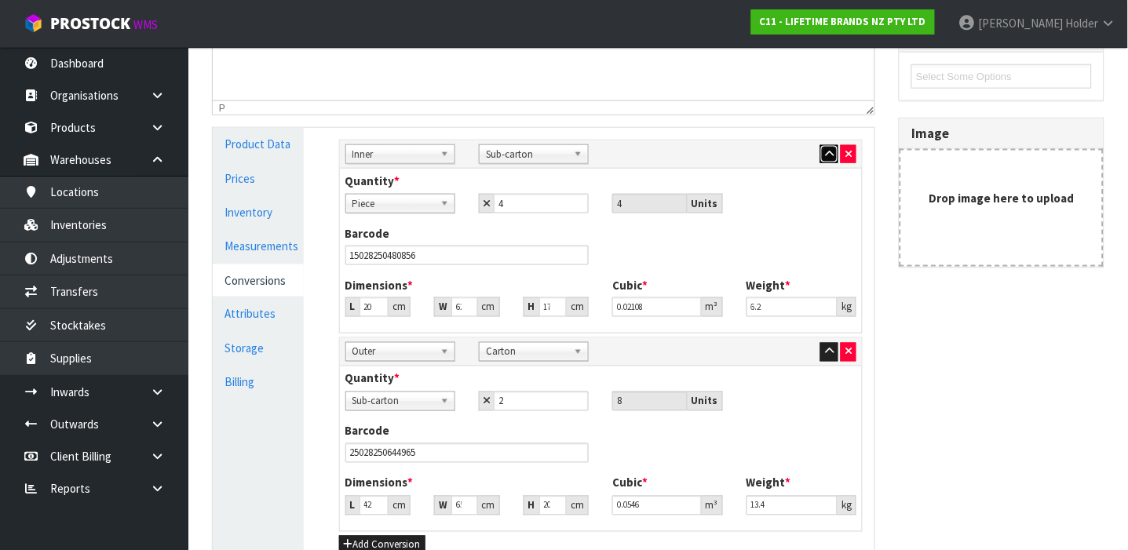
scroll to position [557, 0]
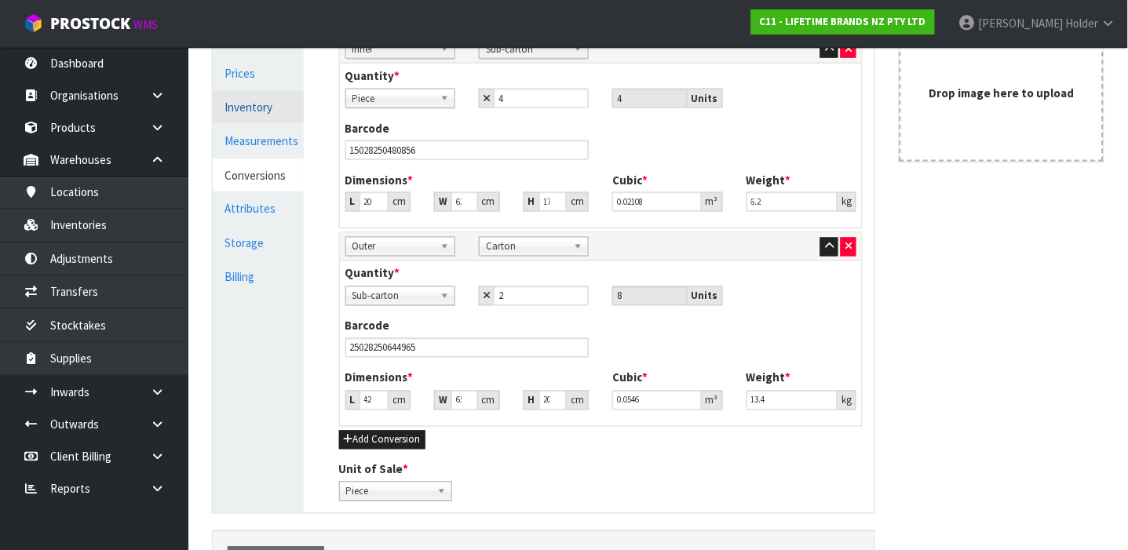
click at [254, 104] on link "Inventory" at bounding box center [258, 107] width 91 height 32
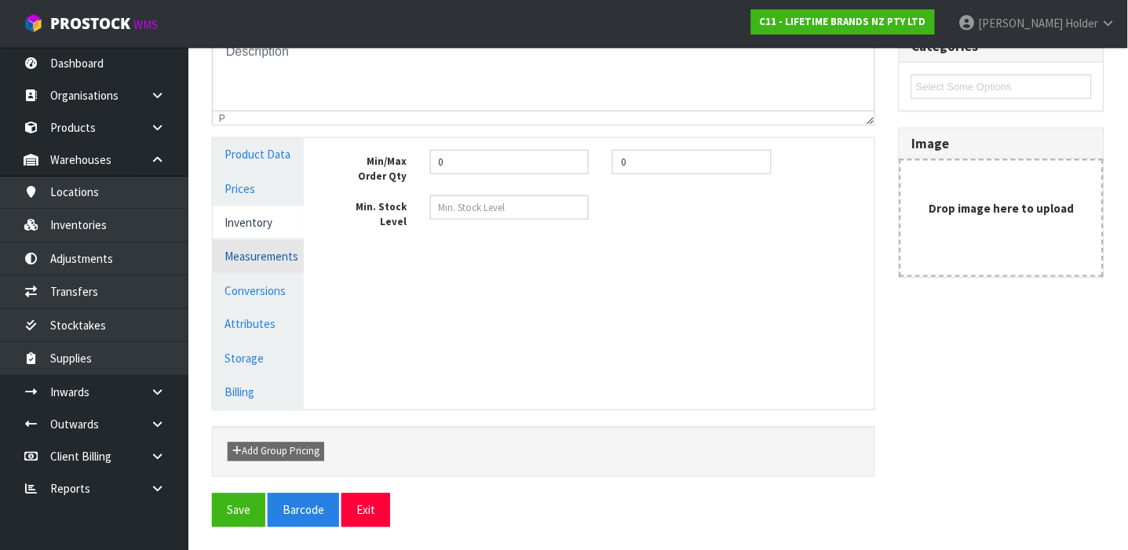
click at [274, 250] on link "Measurements" at bounding box center [258, 256] width 91 height 32
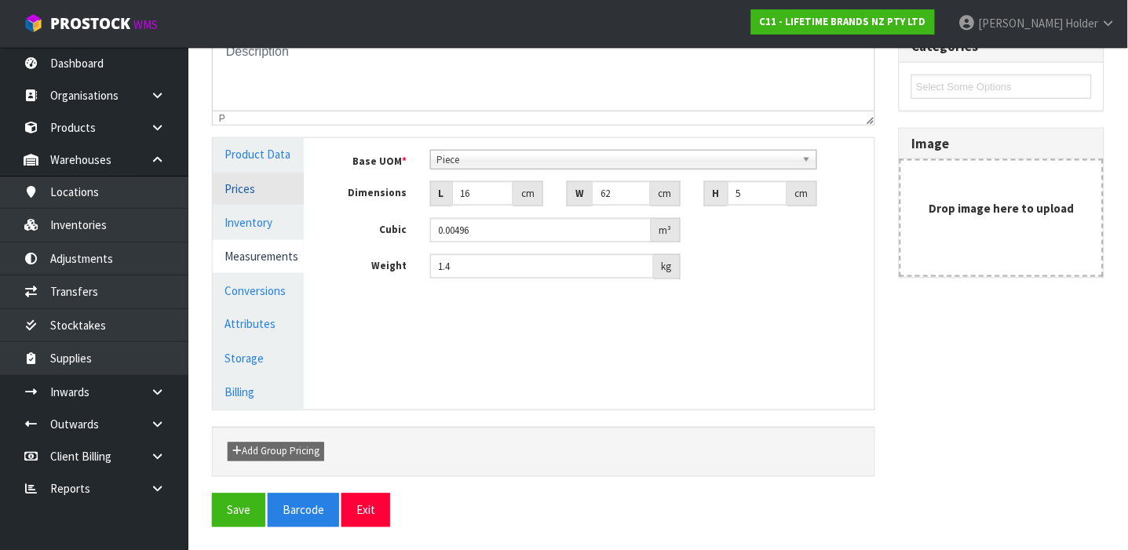
click at [268, 192] on link "Prices" at bounding box center [258, 189] width 91 height 32
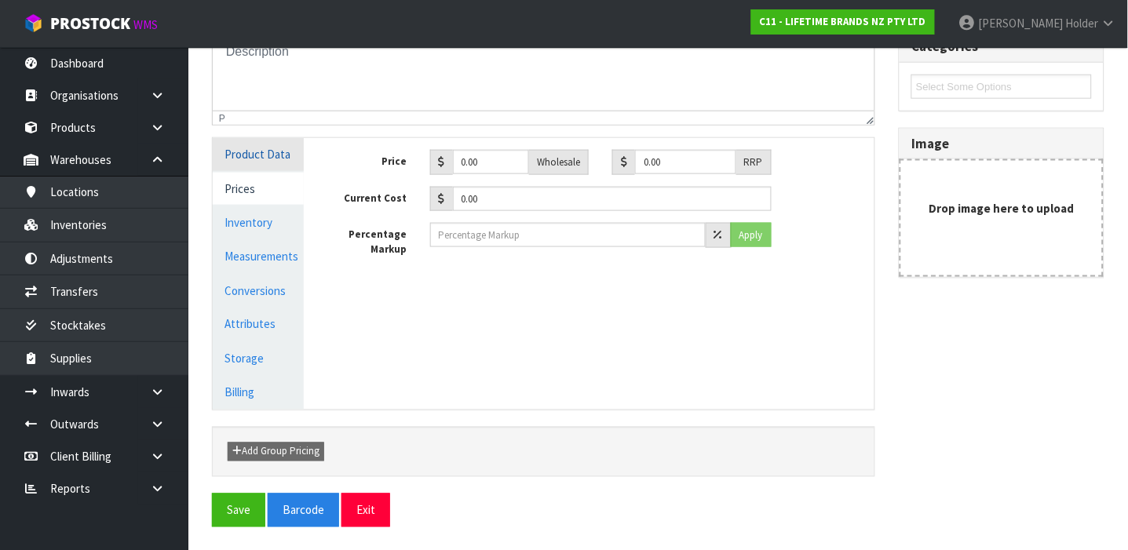
click at [268, 160] on link "Product Data" at bounding box center [258, 154] width 91 height 32
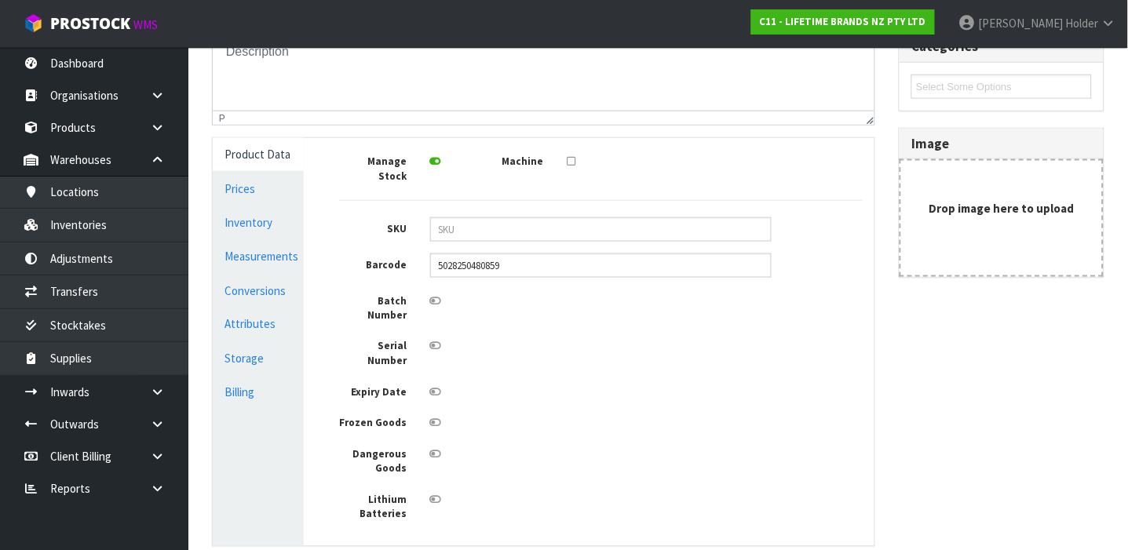
scroll to position [433, 0]
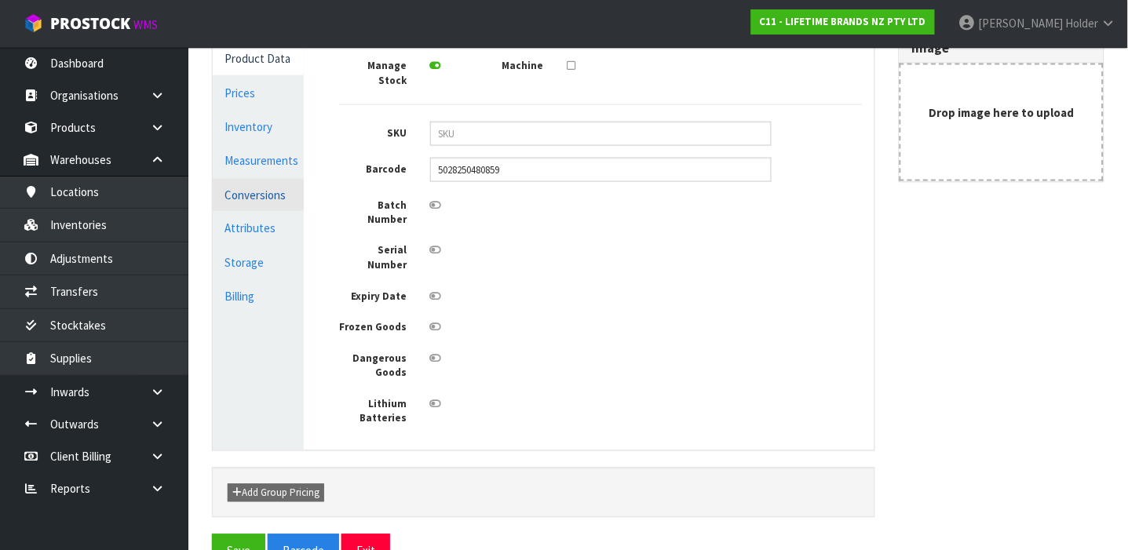
click at [280, 199] on link "Conversions" at bounding box center [258, 195] width 91 height 32
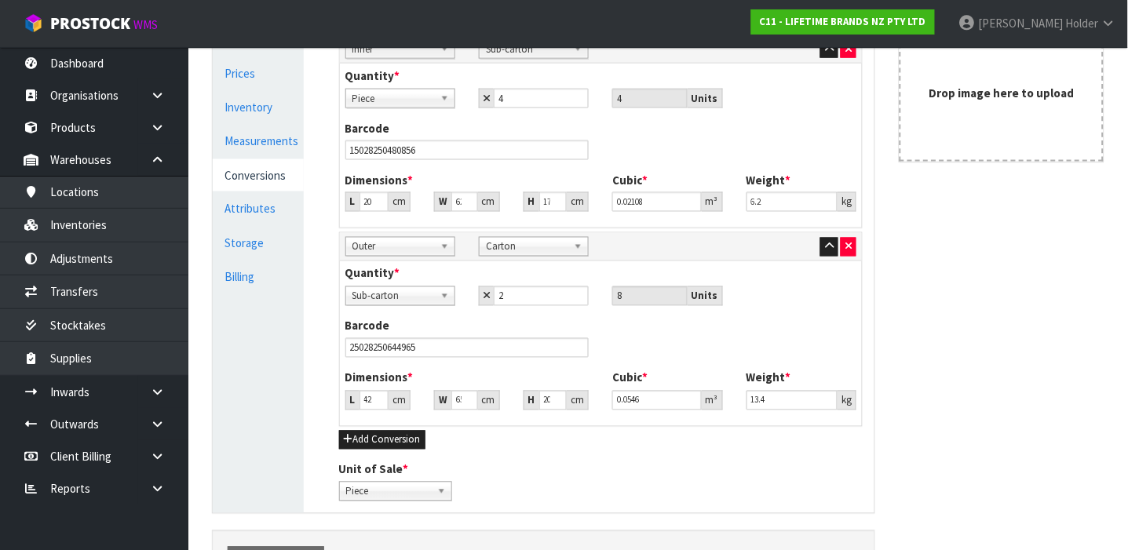
scroll to position [348, 0]
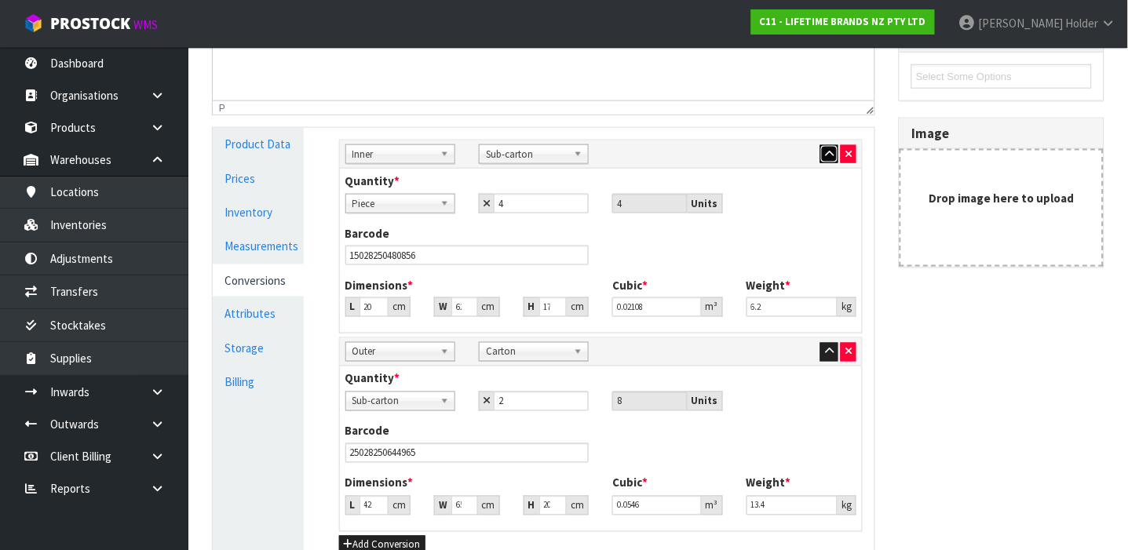
click at [830, 158] on icon "button" at bounding box center [829, 154] width 9 height 10
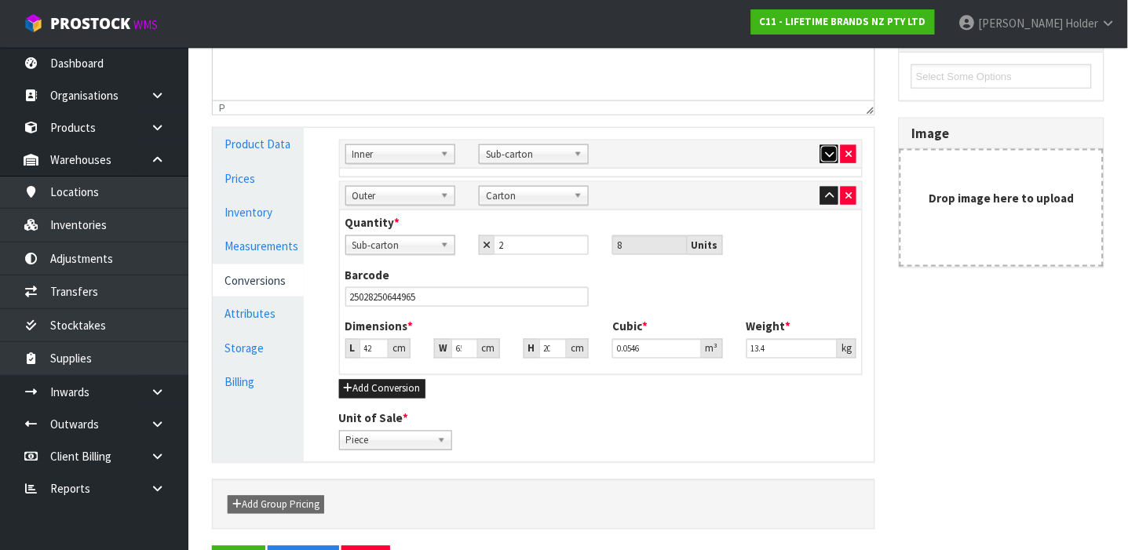
click at [830, 158] on icon "button" at bounding box center [829, 154] width 9 height 10
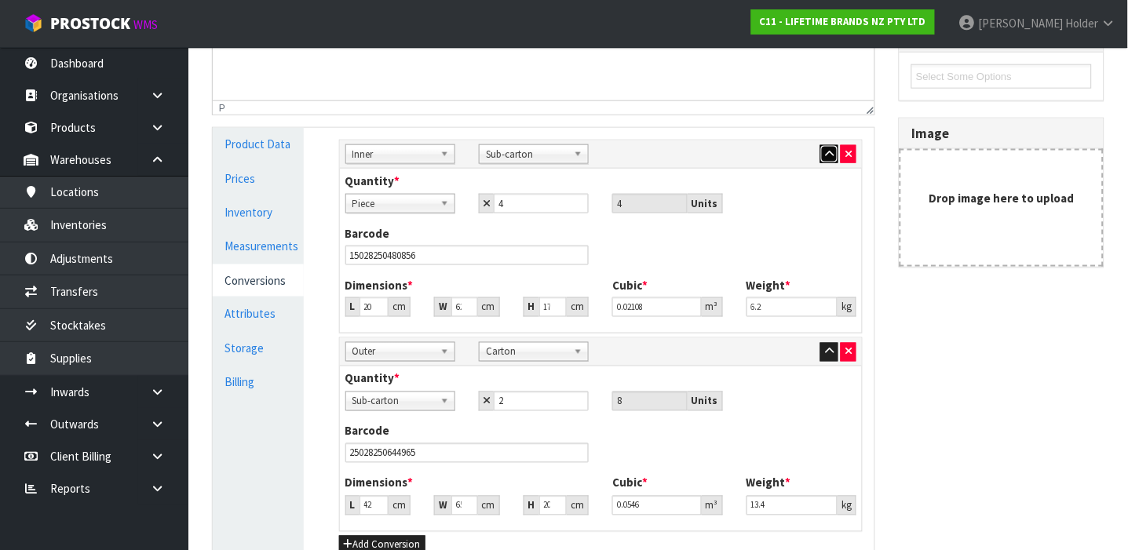
click at [830, 158] on icon "button" at bounding box center [829, 154] width 9 height 10
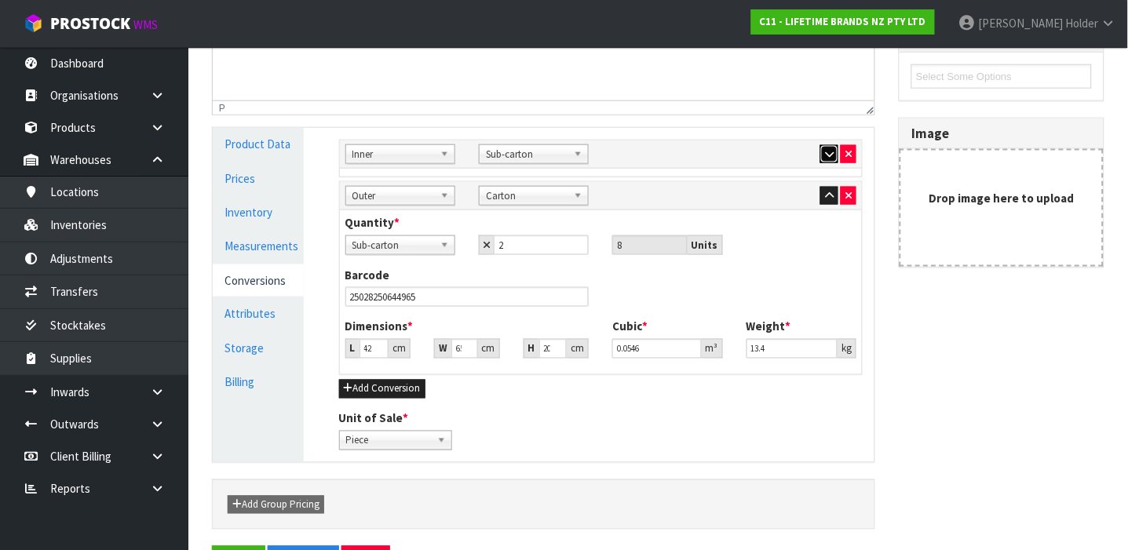
scroll to position [393, 0]
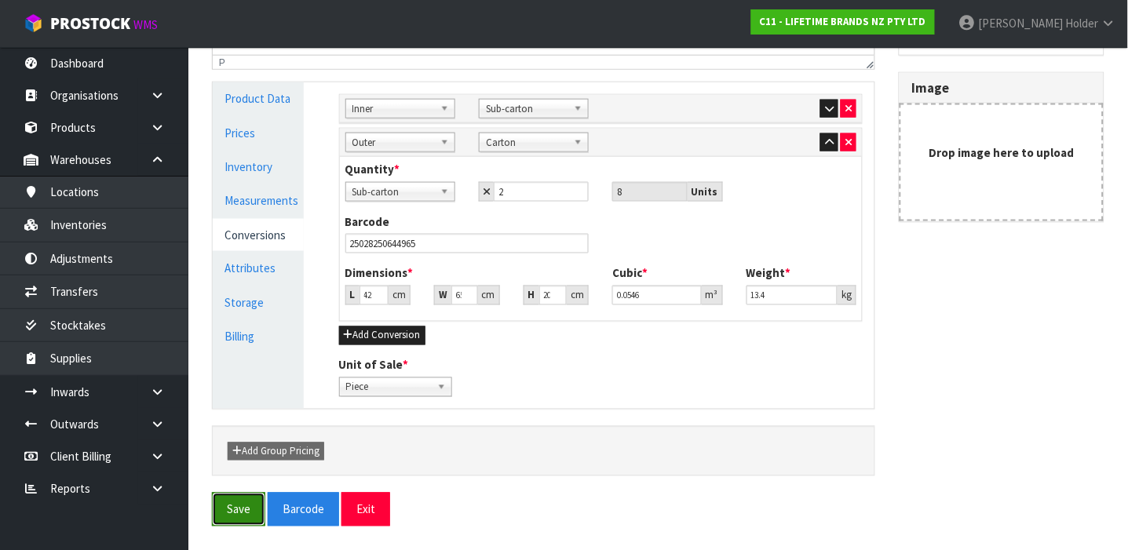
click at [221, 505] on button "Save" at bounding box center [238, 510] width 53 height 34
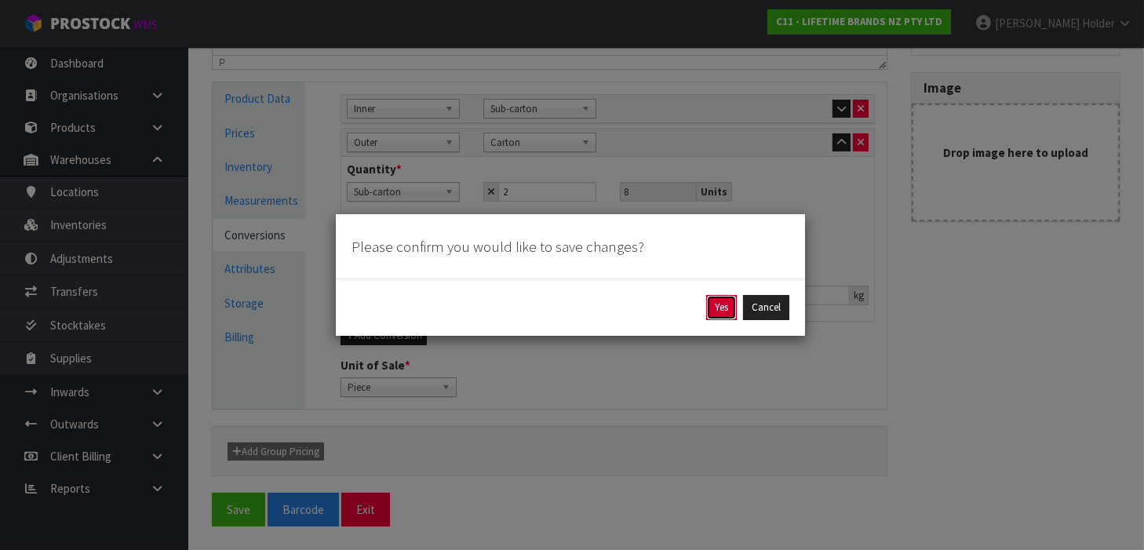
click at [709, 306] on button "Yes" at bounding box center [721, 307] width 31 height 25
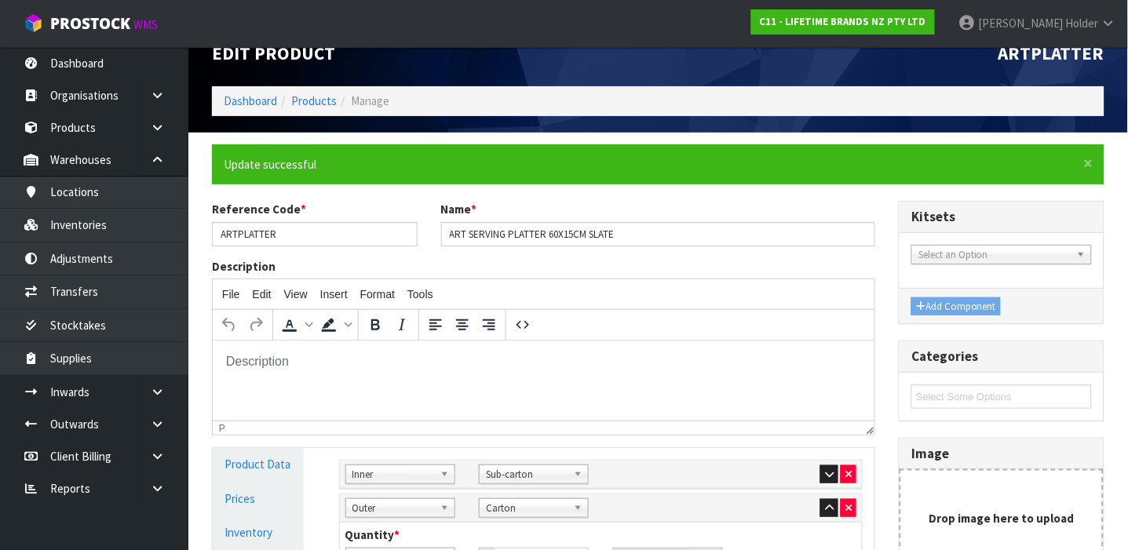
scroll to position [0, 0]
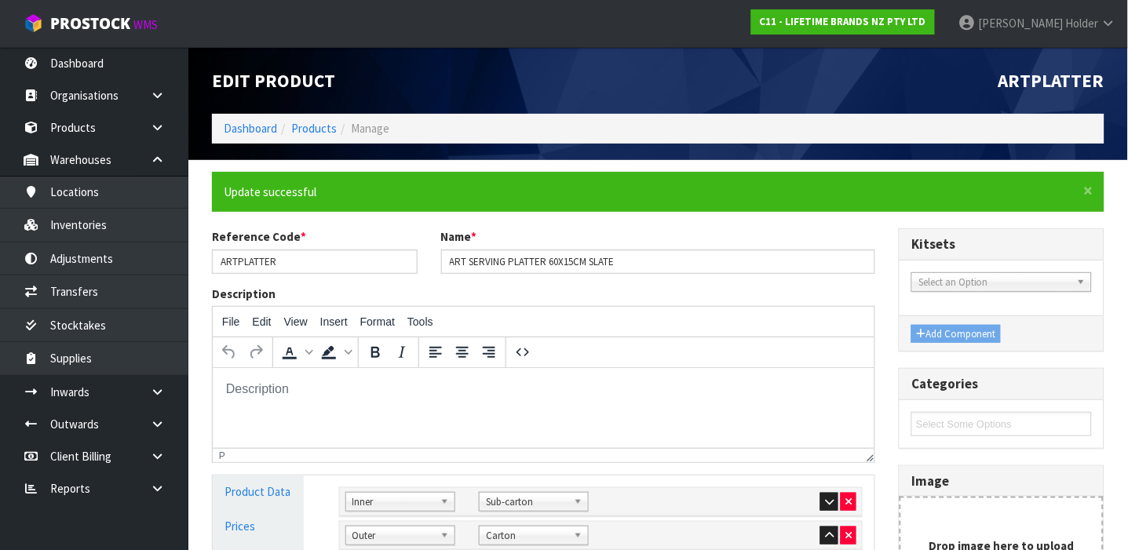
click at [298, 112] on div "Edit Product" at bounding box center [429, 80] width 458 height 67
click at [317, 118] on ol "Dashboard Products Manage" at bounding box center [658, 128] width 892 height 29
click at [308, 130] on link "Products" at bounding box center [314, 128] width 46 height 15
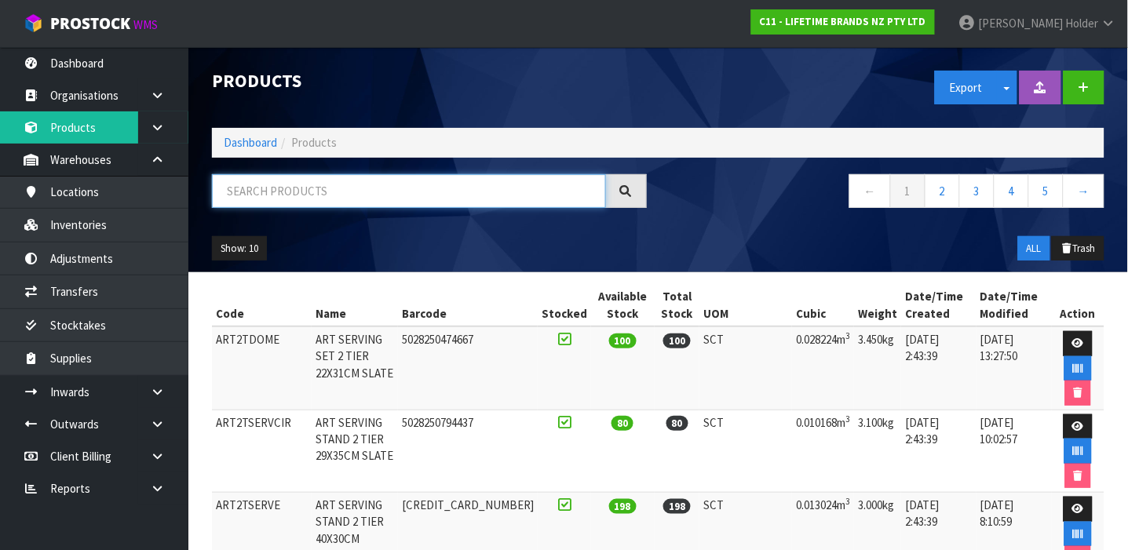
click at [272, 198] on input "text" at bounding box center [409, 191] width 394 height 34
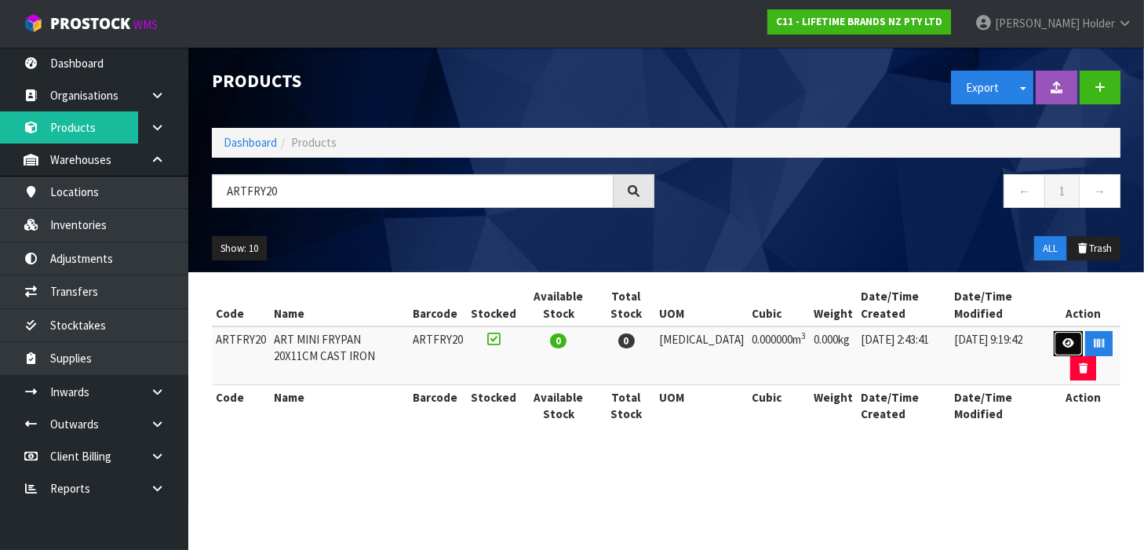
click at [1063, 338] on icon at bounding box center [1069, 343] width 12 height 10
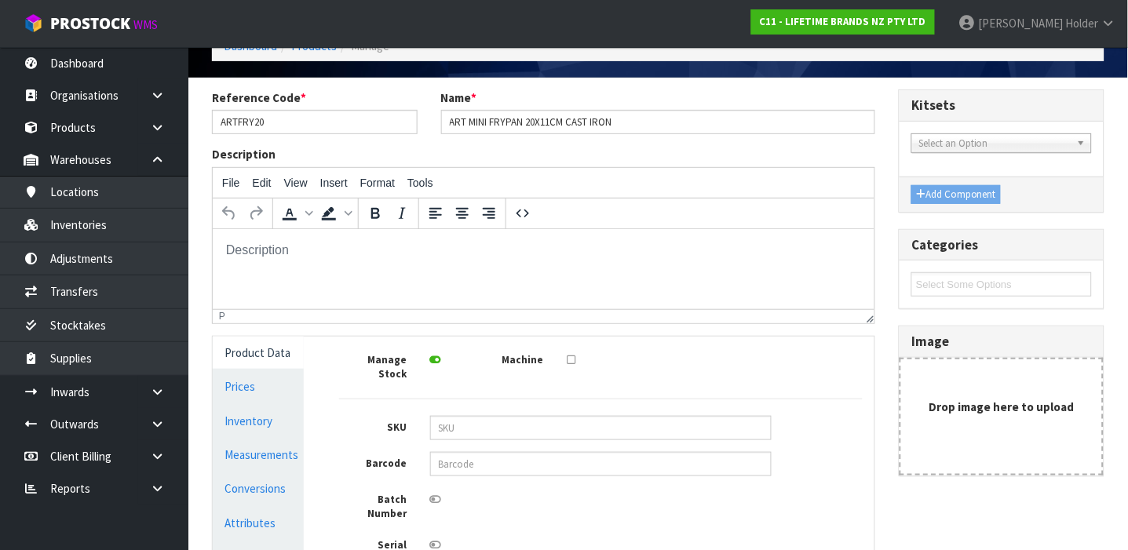
scroll to position [104, 0]
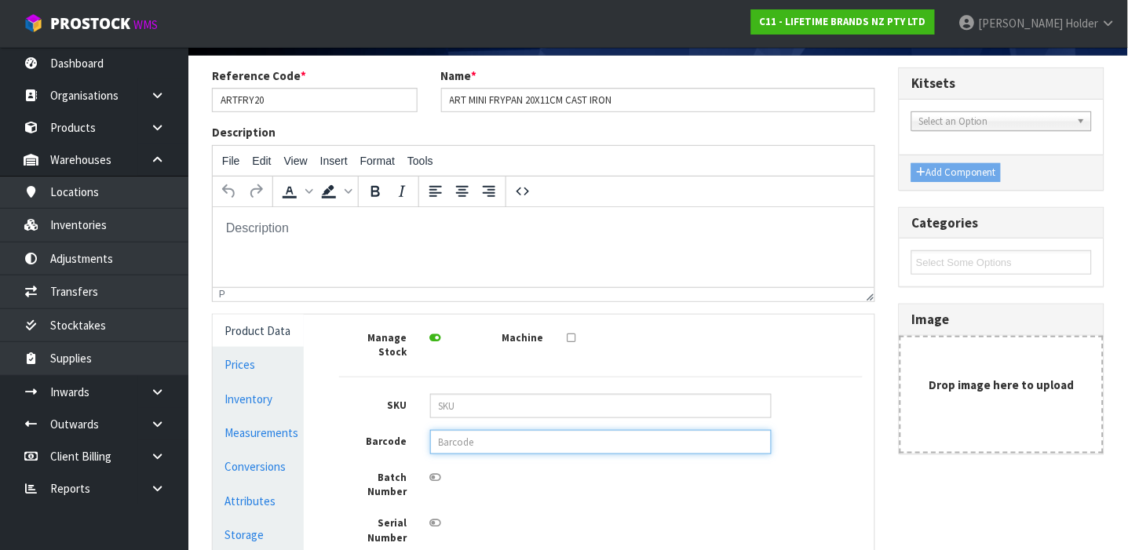
click at [468, 430] on input "text" at bounding box center [600, 442] width 341 height 24
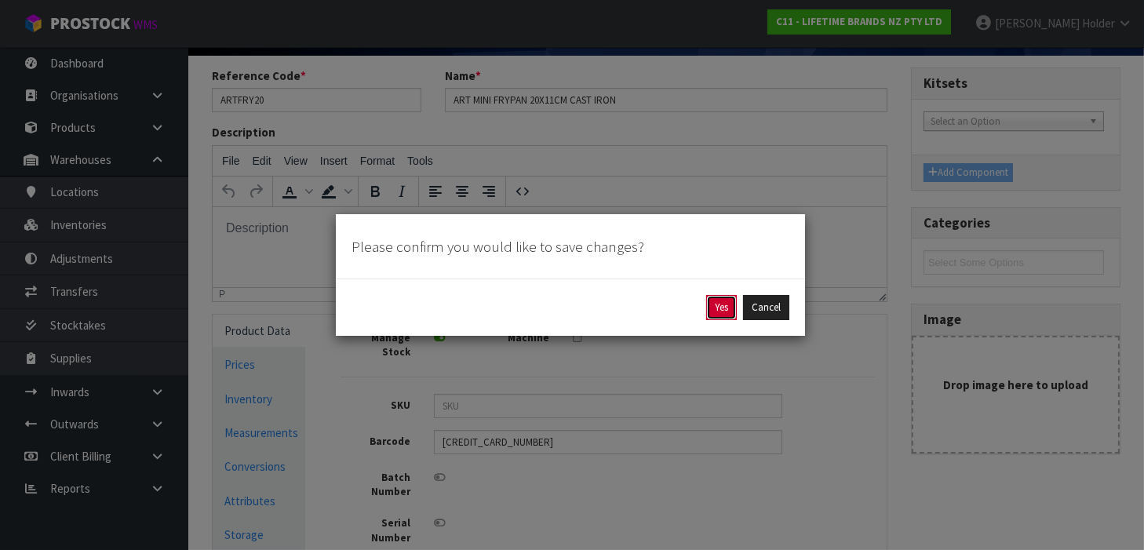
click at [720, 308] on button "Yes" at bounding box center [721, 307] width 31 height 25
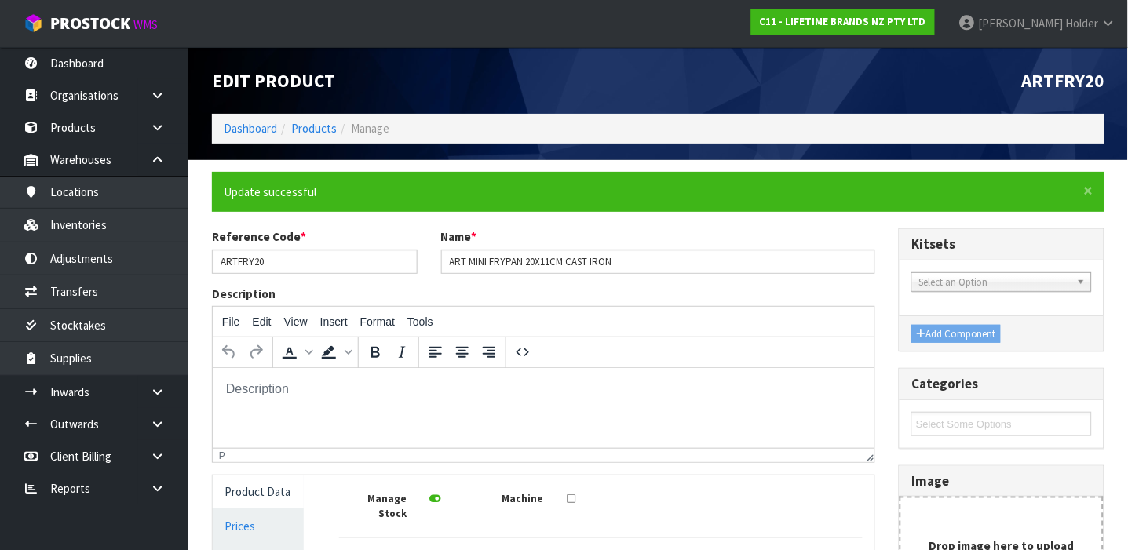
scroll to position [418, 0]
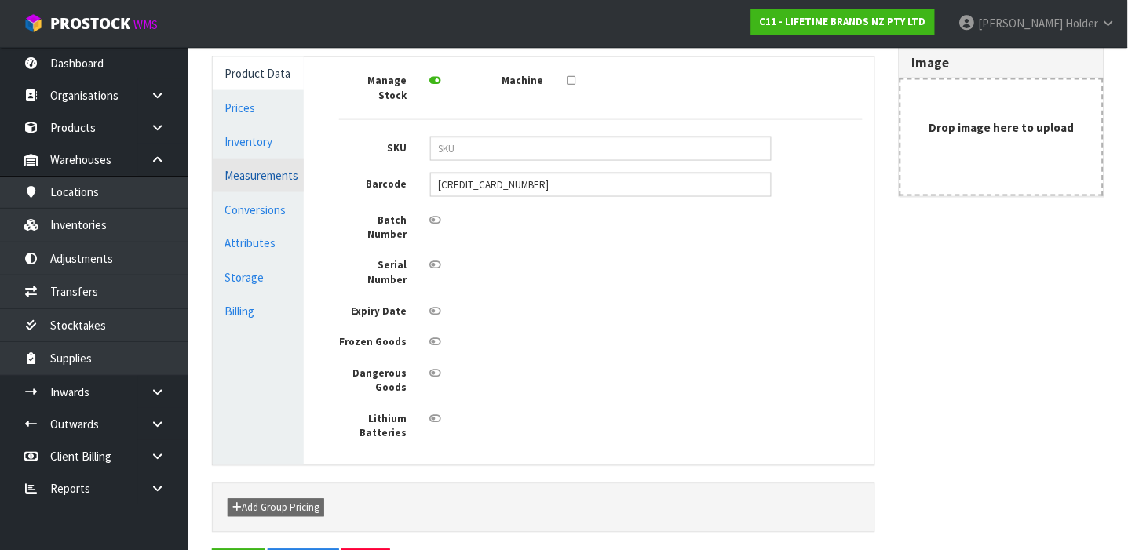
click at [267, 176] on link "Measurements" at bounding box center [258, 175] width 91 height 32
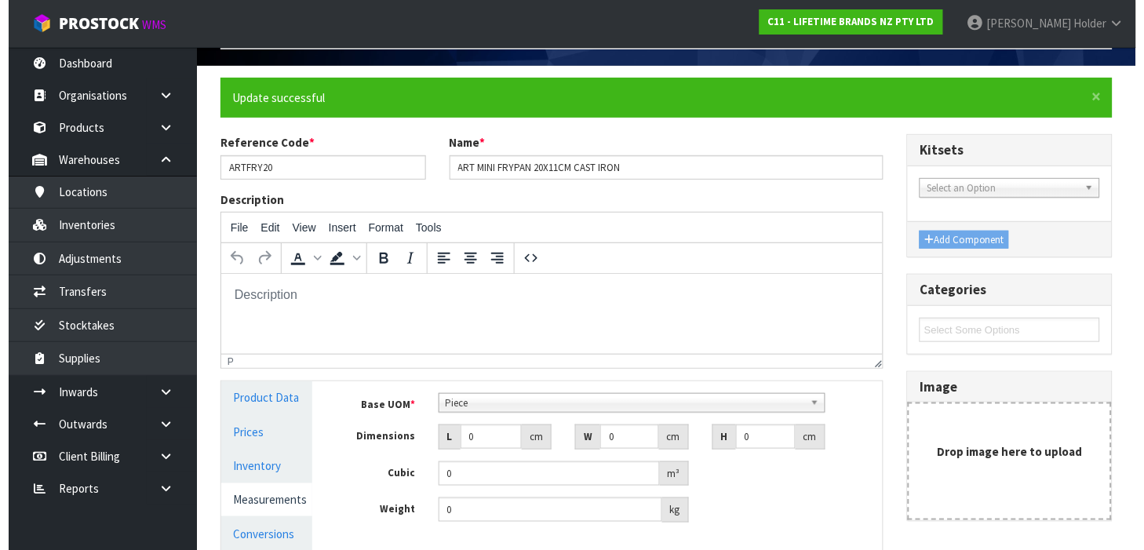
scroll to position [0, 0]
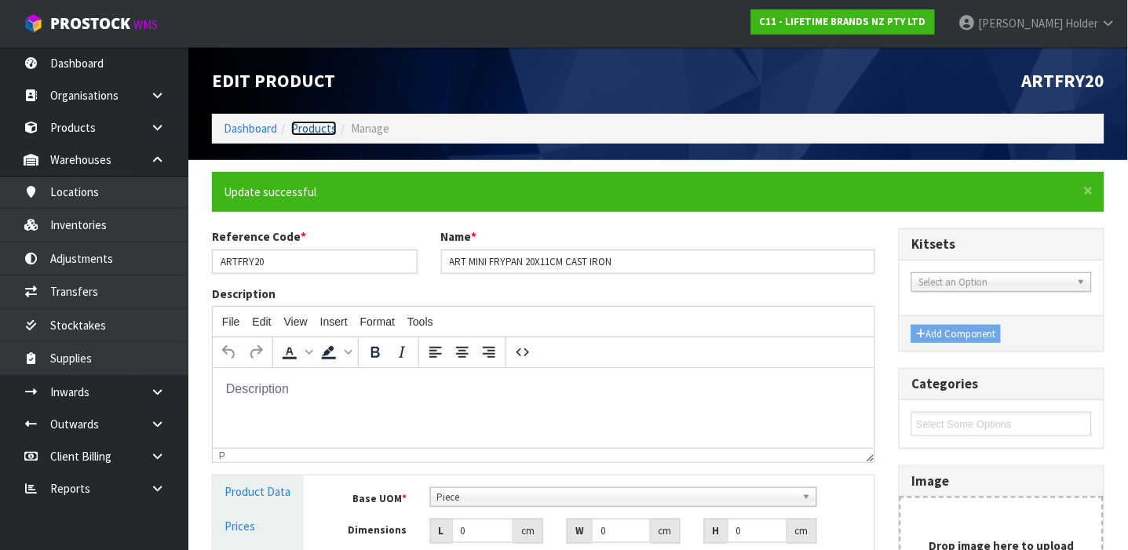
click at [308, 127] on link "Products" at bounding box center [314, 128] width 46 height 15
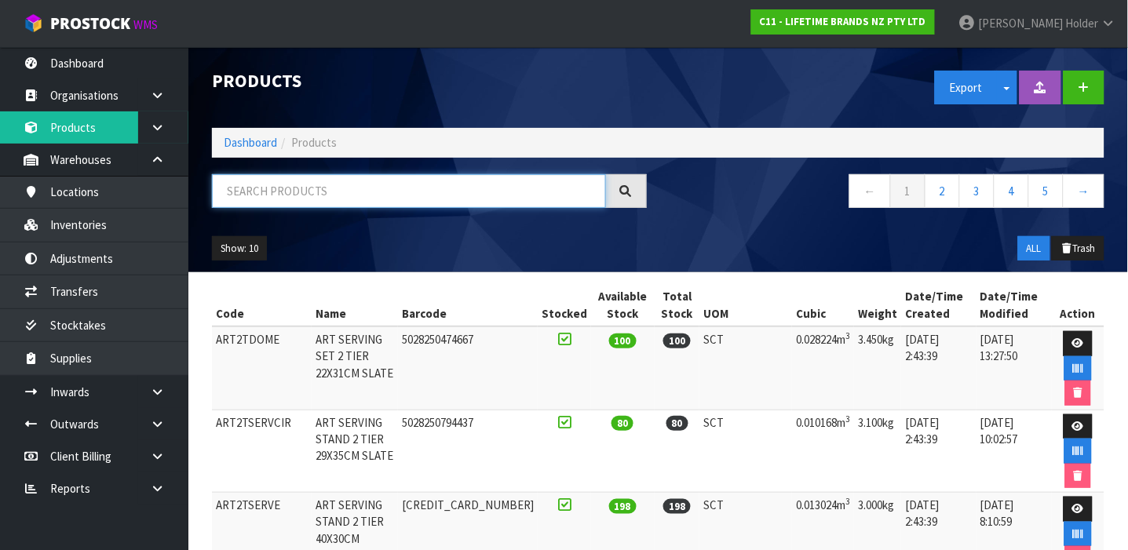
click at [320, 195] on input "text" at bounding box center [409, 191] width 394 height 34
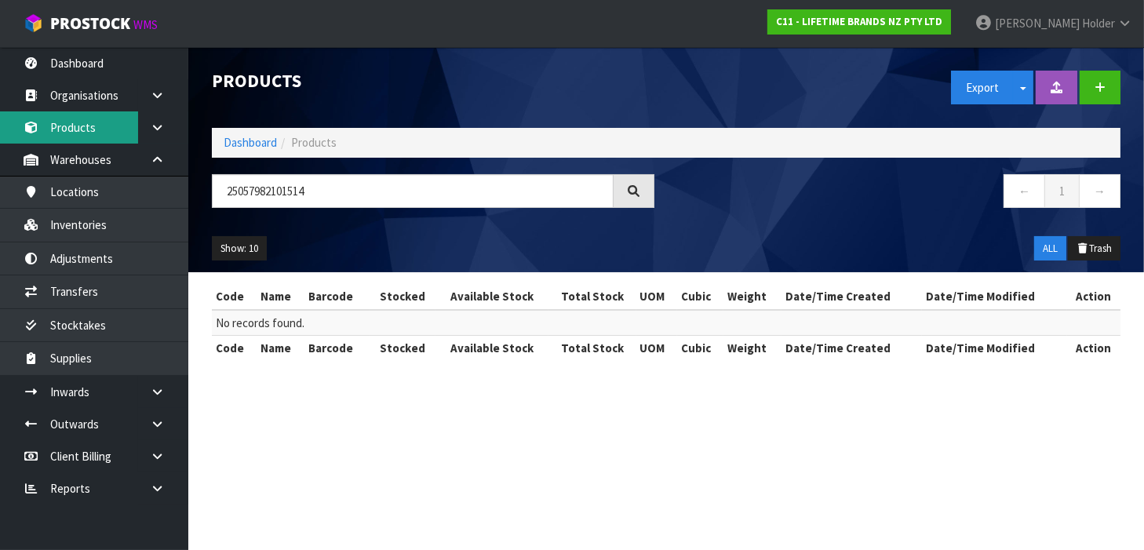
click at [98, 117] on link "Products" at bounding box center [94, 127] width 188 height 32
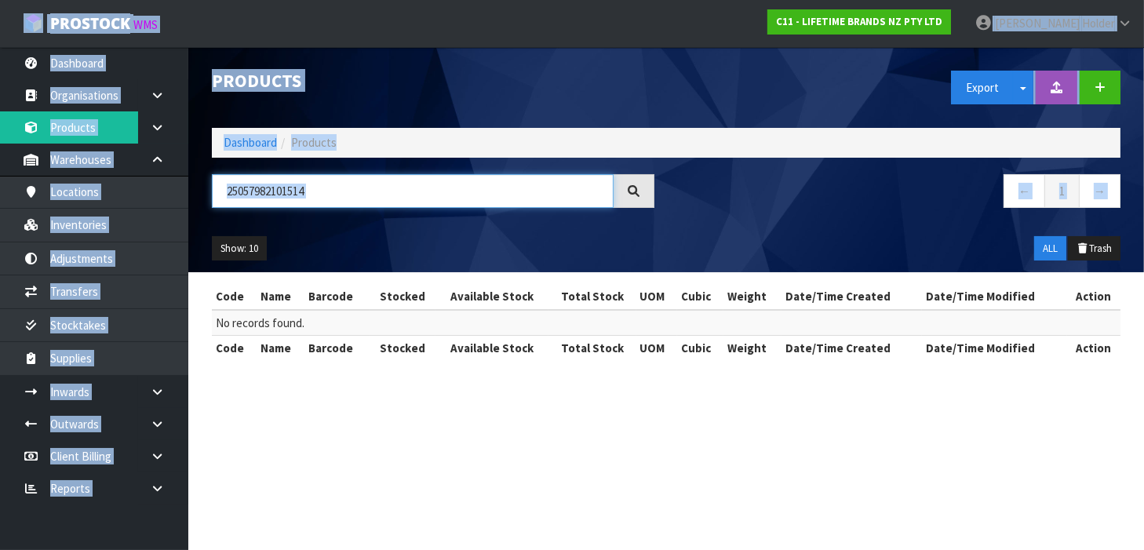
click at [407, 191] on input "25057982101514" at bounding box center [413, 191] width 402 height 34
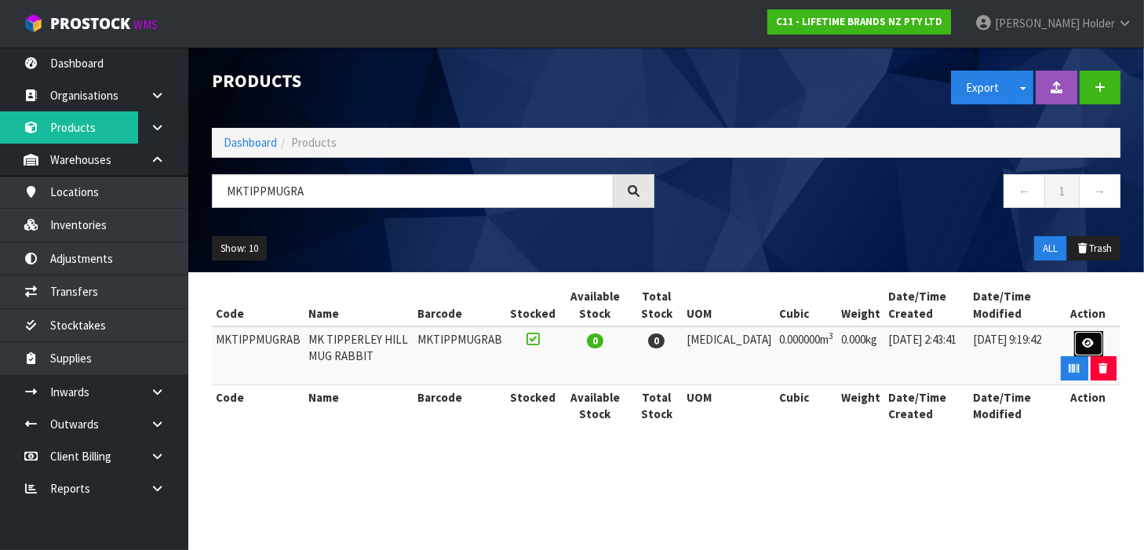
click at [1083, 339] on icon at bounding box center [1089, 343] width 12 height 10
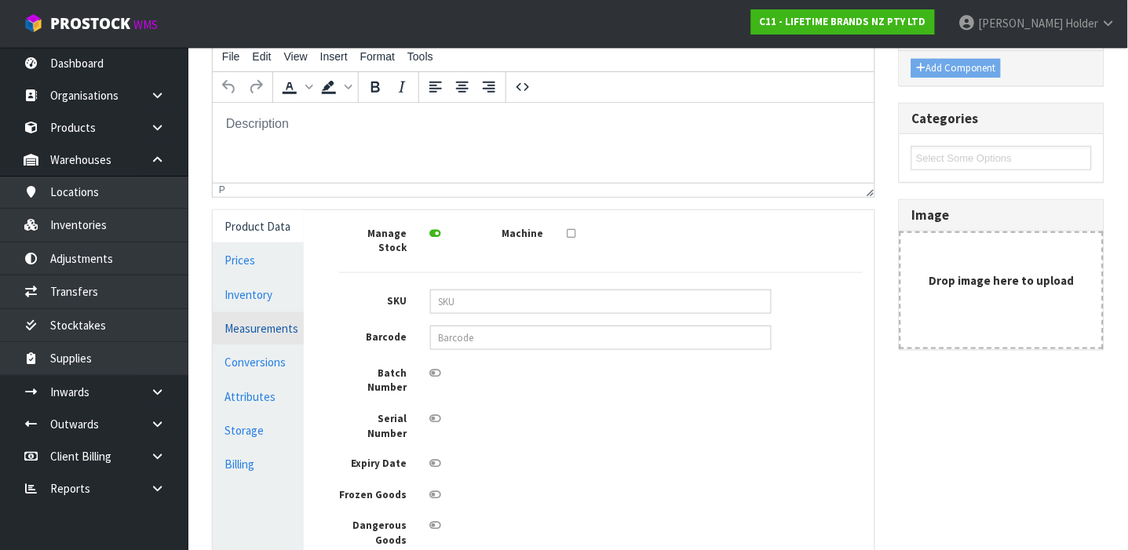
click at [266, 336] on link "Measurements" at bounding box center [258, 328] width 91 height 32
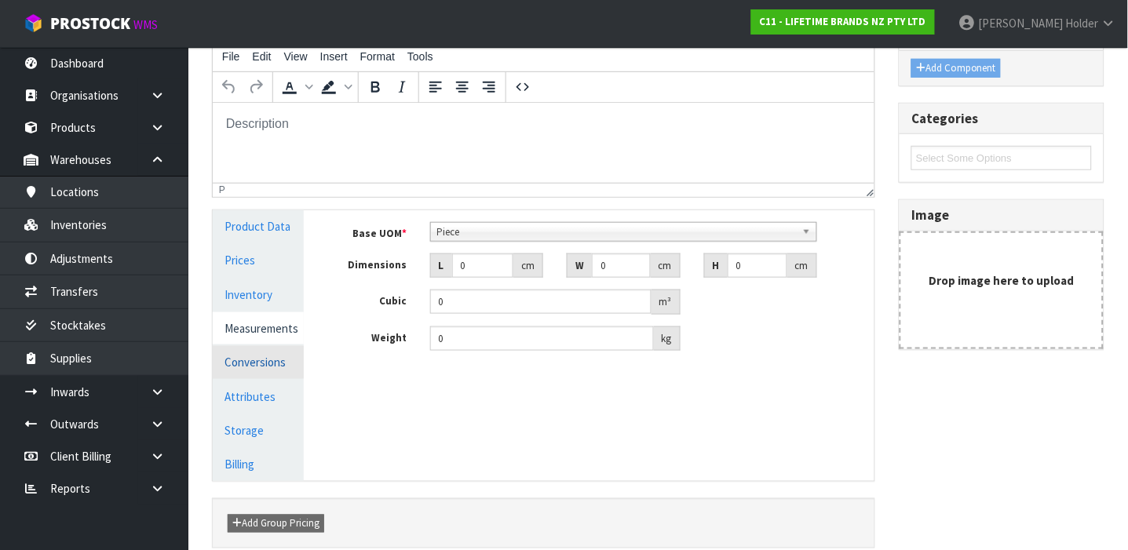
click at [266, 362] on link "Conversions" at bounding box center [258, 362] width 91 height 32
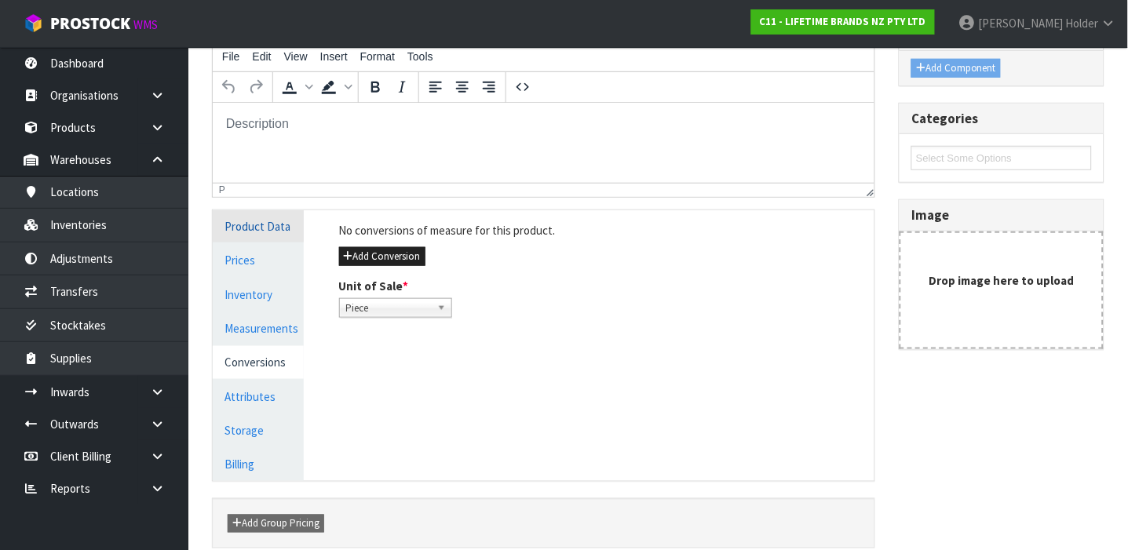
click at [272, 235] on link "Product Data" at bounding box center [258, 226] width 91 height 32
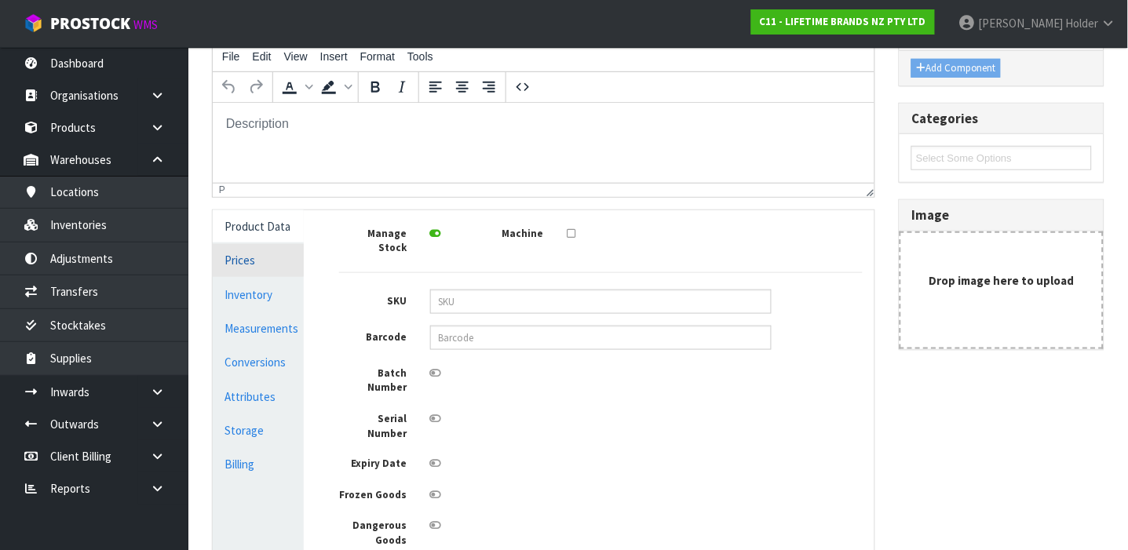
click at [264, 254] on link "Prices" at bounding box center [258, 260] width 91 height 32
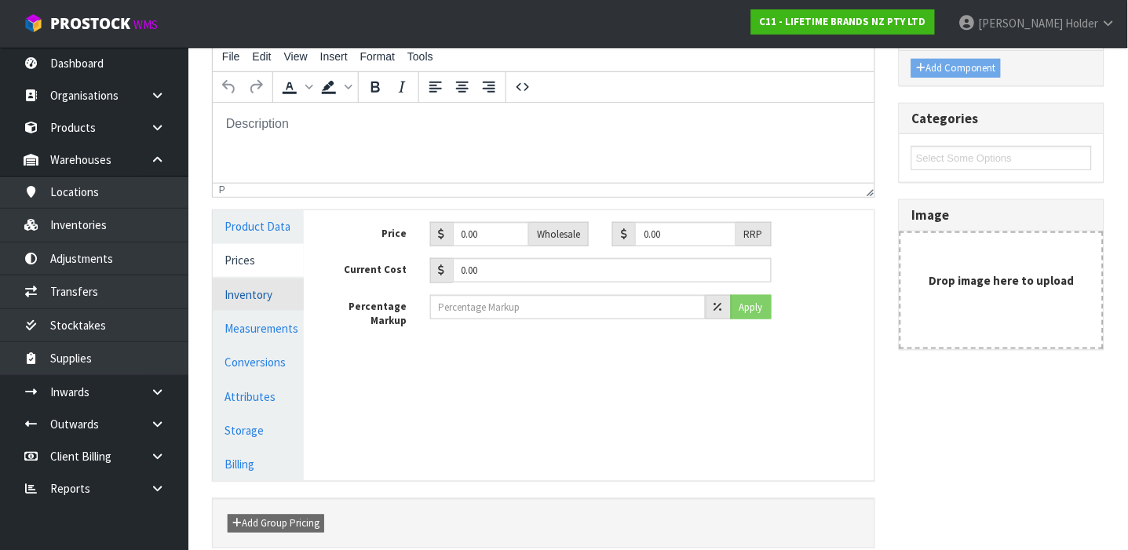
click at [273, 291] on link "Inventory" at bounding box center [258, 295] width 91 height 32
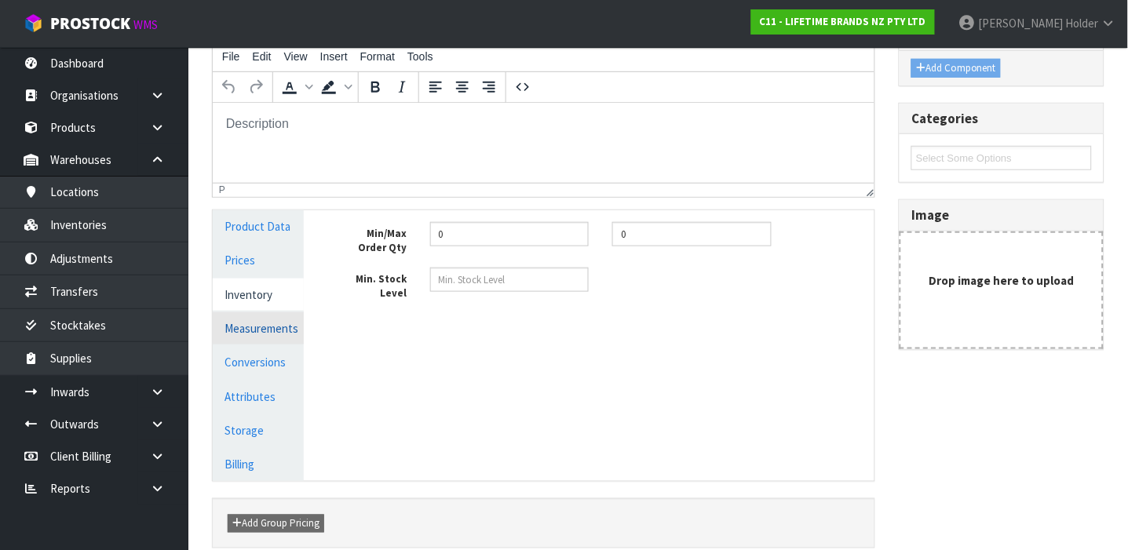
click at [257, 314] on link "Measurements" at bounding box center [258, 328] width 91 height 32
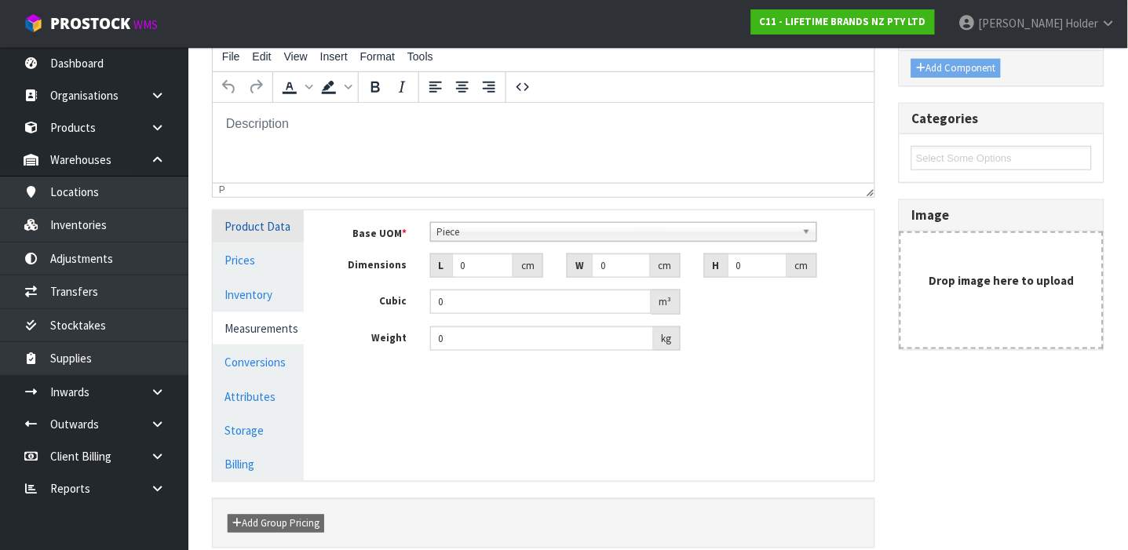
click at [244, 233] on link "Product Data" at bounding box center [258, 226] width 91 height 32
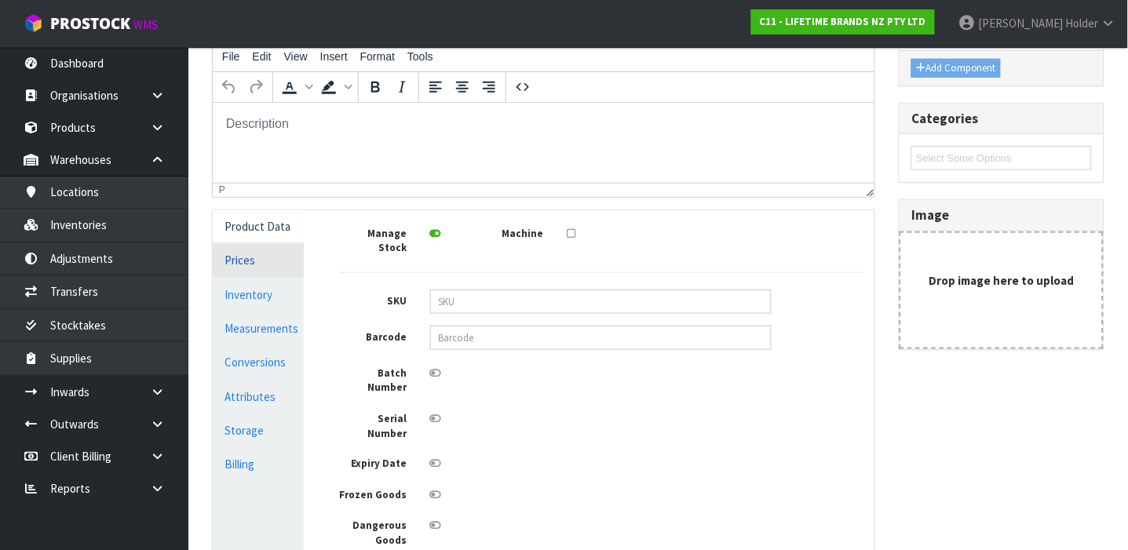
click at [245, 264] on link "Prices" at bounding box center [258, 260] width 91 height 32
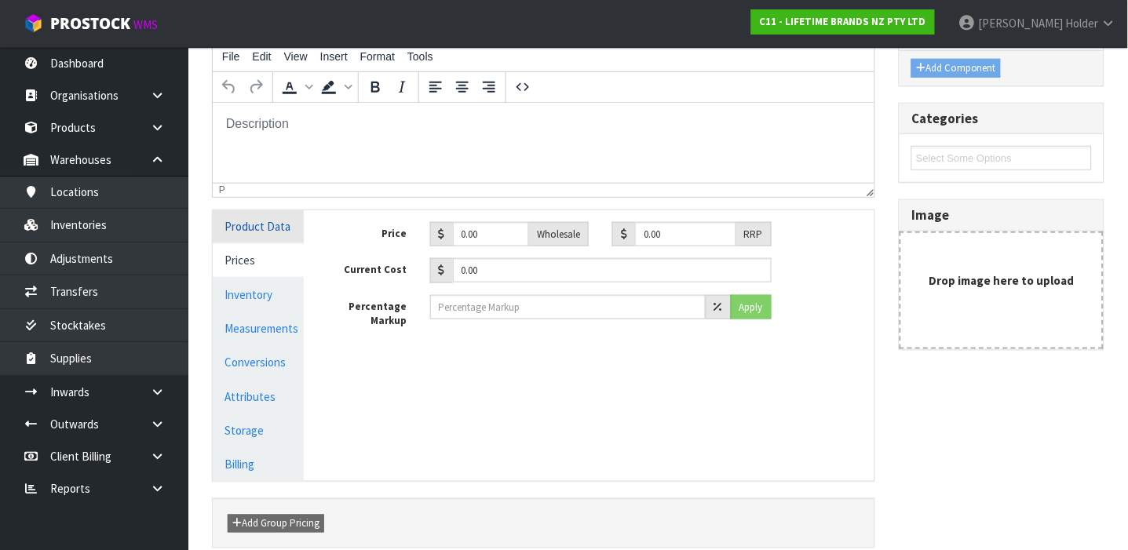
click at [272, 218] on link "Product Data" at bounding box center [258, 226] width 91 height 32
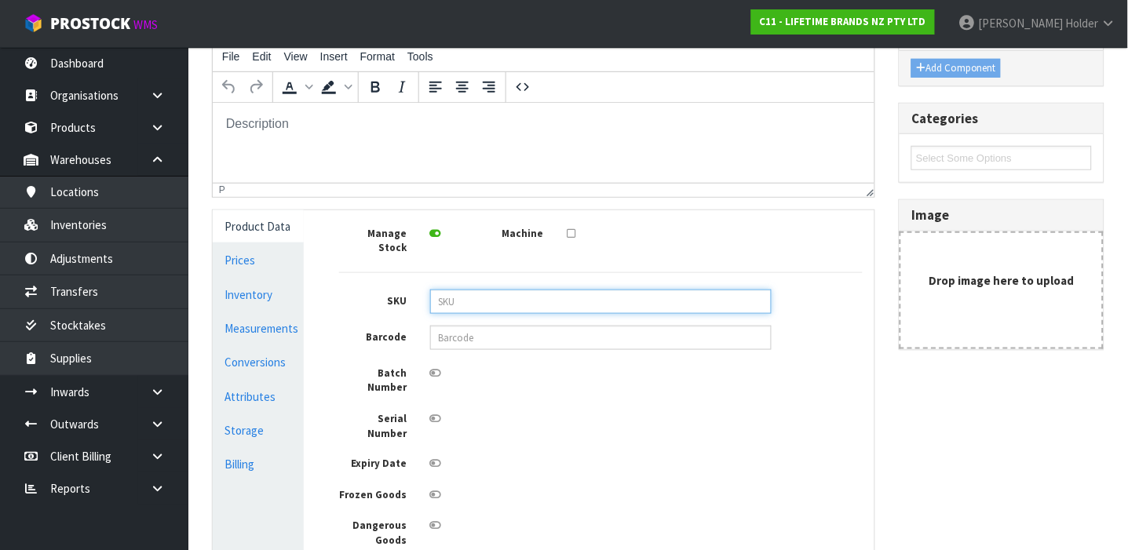
click at [487, 290] on input "text" at bounding box center [600, 302] width 341 height 24
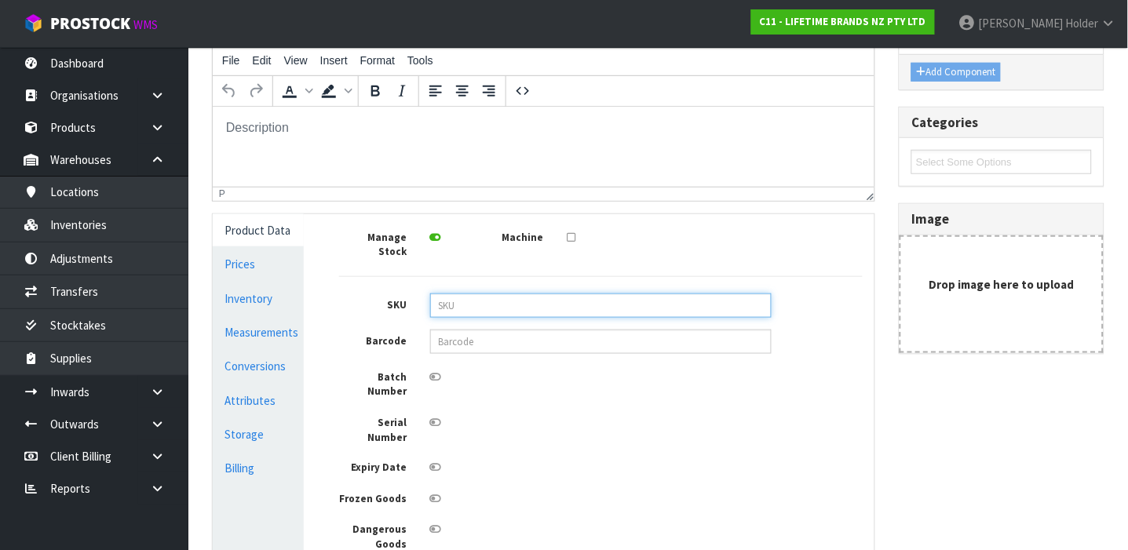
scroll to position [209, 0]
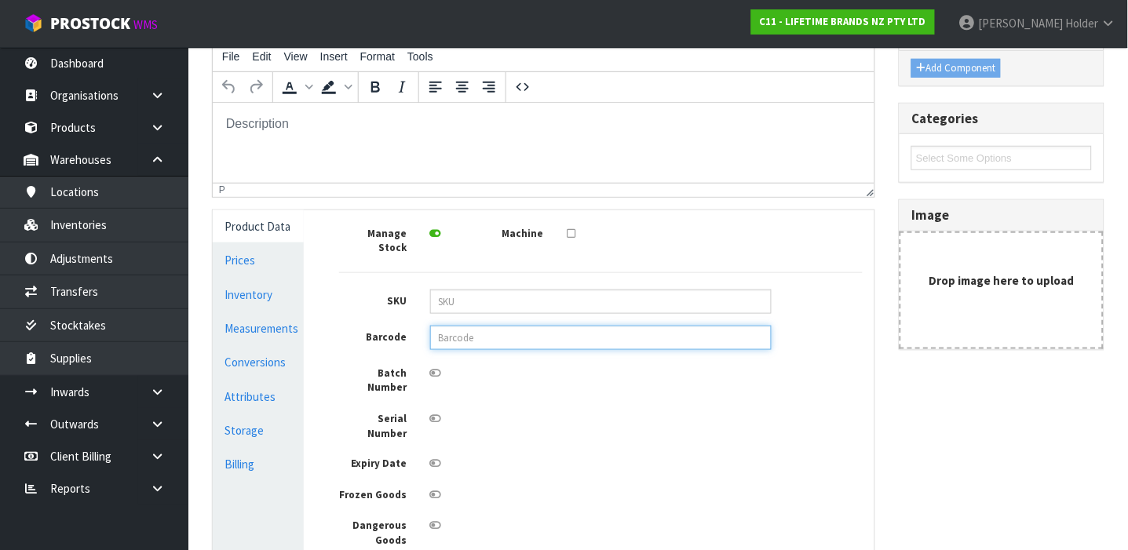
click at [477, 326] on input "text" at bounding box center [600, 338] width 341 height 24
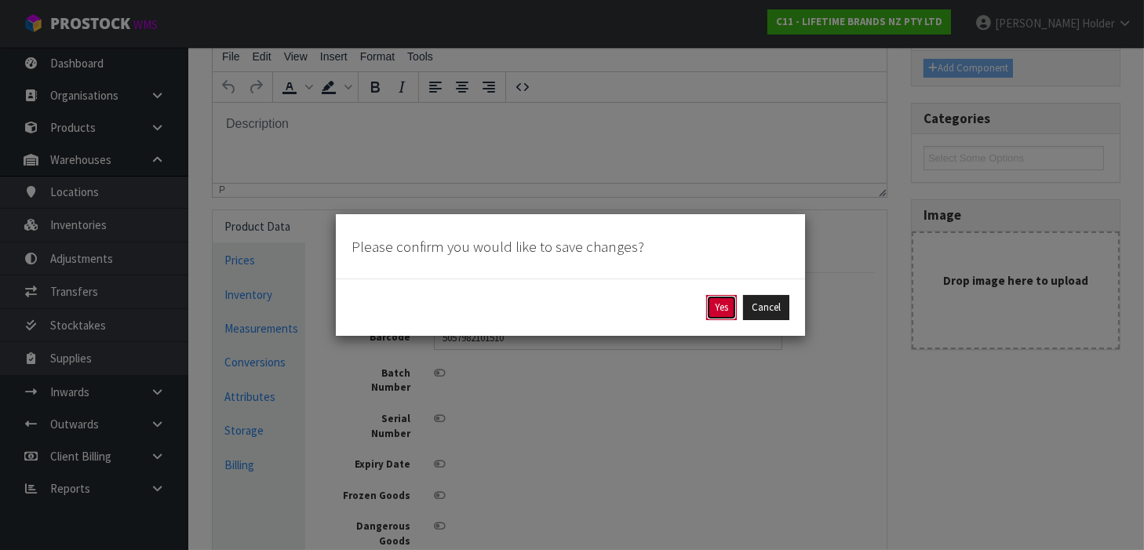
click at [720, 304] on button "Yes" at bounding box center [721, 307] width 31 height 25
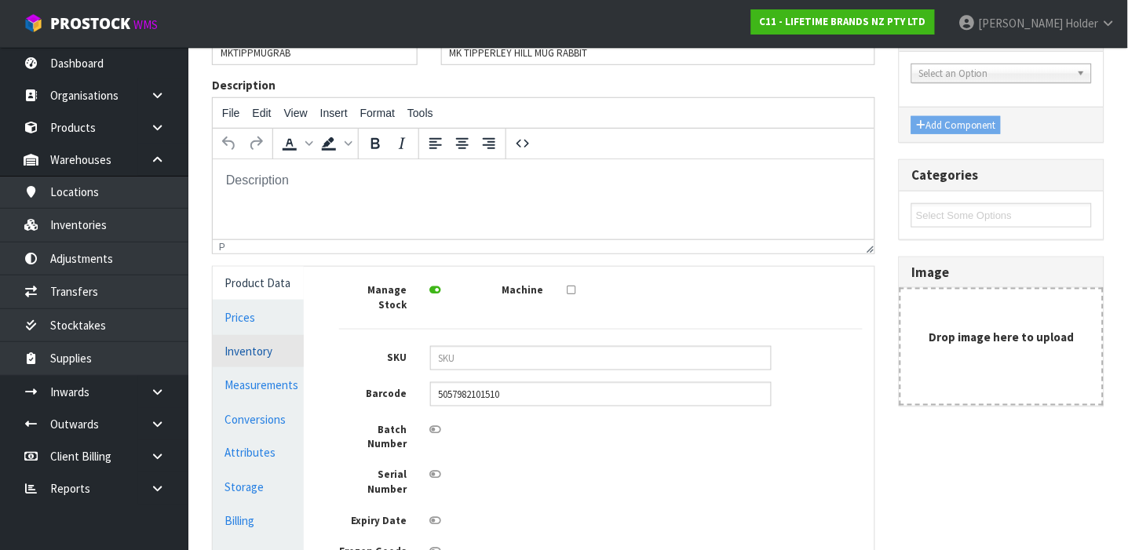
click at [303, 355] on link "Inventory" at bounding box center [258, 351] width 91 height 32
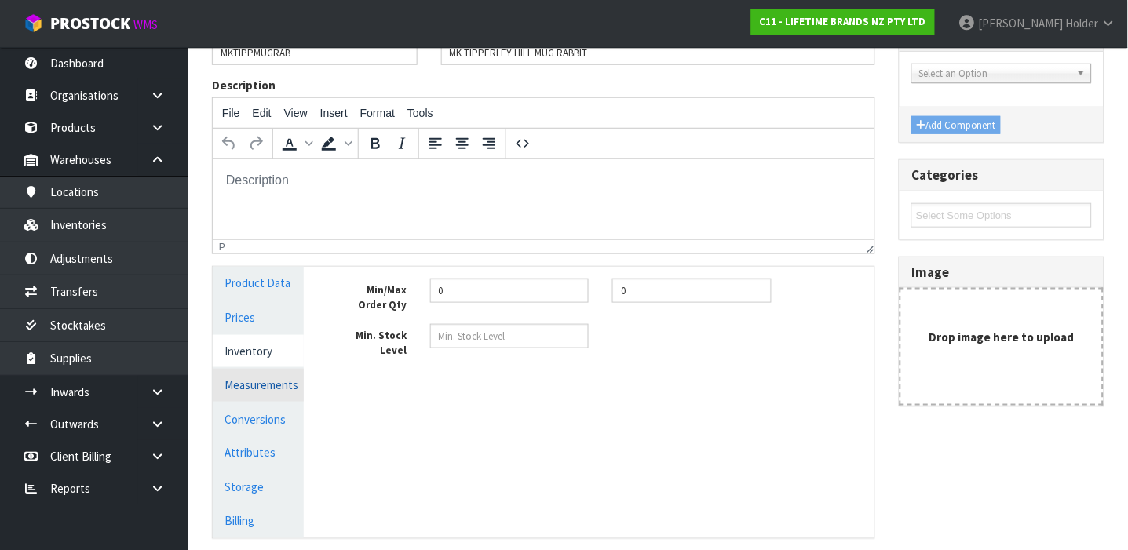
click at [279, 381] on link "Measurements" at bounding box center [258, 385] width 91 height 32
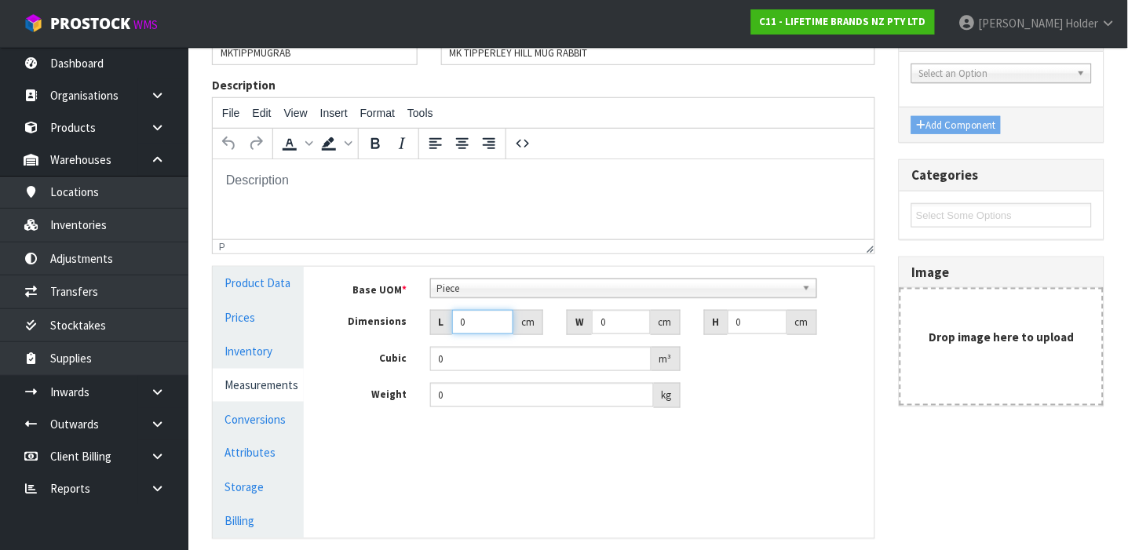
click at [478, 324] on input "0" at bounding box center [482, 322] width 61 height 24
click at [476, 388] on input "0" at bounding box center [542, 395] width 224 height 24
click at [267, 424] on link "Conversions" at bounding box center [258, 419] width 91 height 32
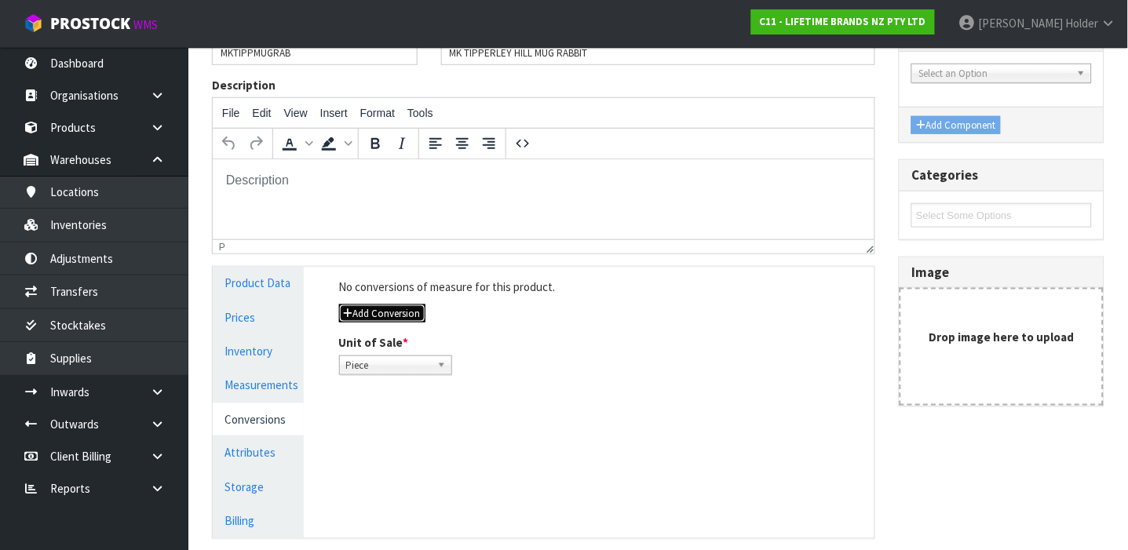
click at [389, 304] on button "Add Conversion" at bounding box center [382, 313] width 86 height 19
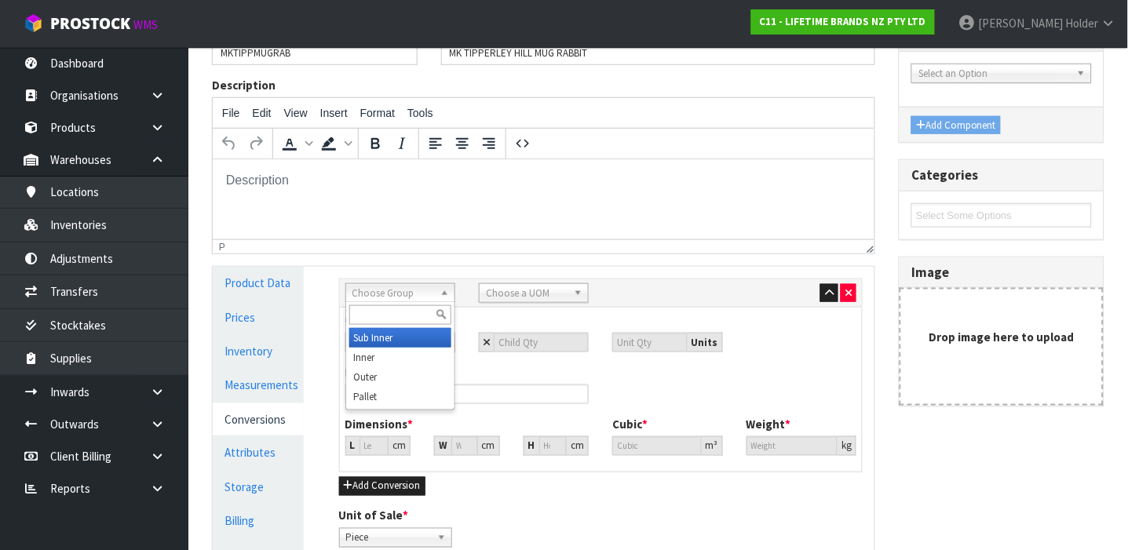
click at [395, 295] on span "Choose Group" at bounding box center [393, 293] width 82 height 19
click at [392, 350] on li "In ner" at bounding box center [400, 358] width 102 height 20
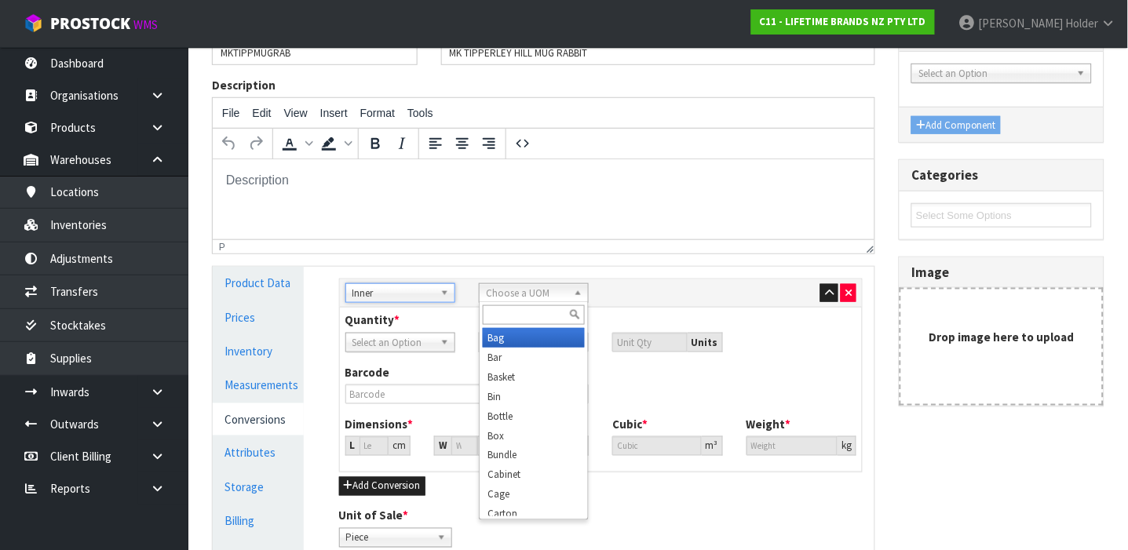
click at [521, 284] on span "Choose a UOM" at bounding box center [527, 293] width 82 height 19
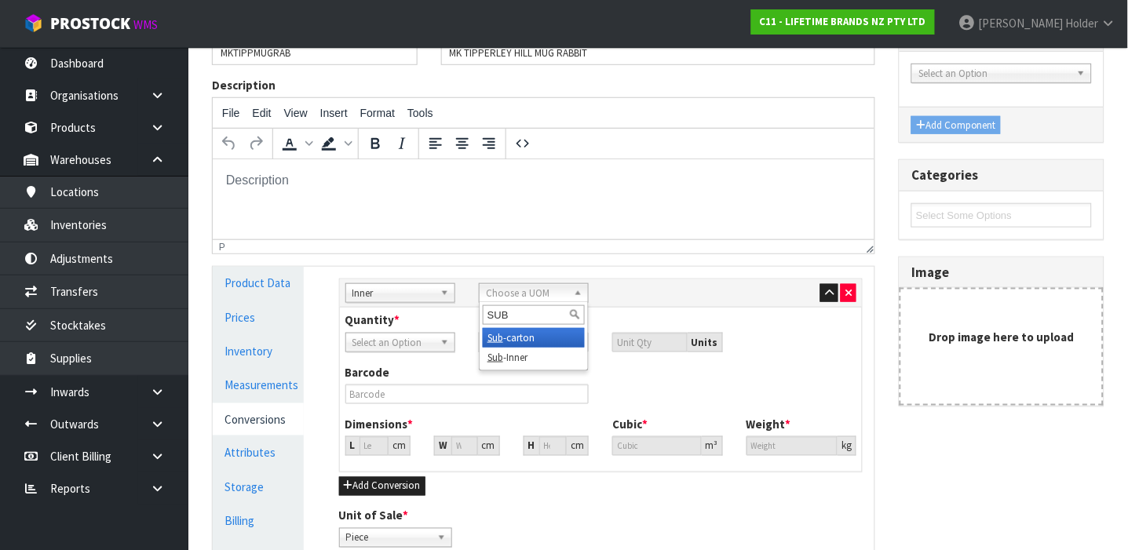
click at [520, 337] on li "Sub -carton" at bounding box center [534, 338] width 102 height 20
click at [507, 341] on input "number" at bounding box center [541, 343] width 95 height 20
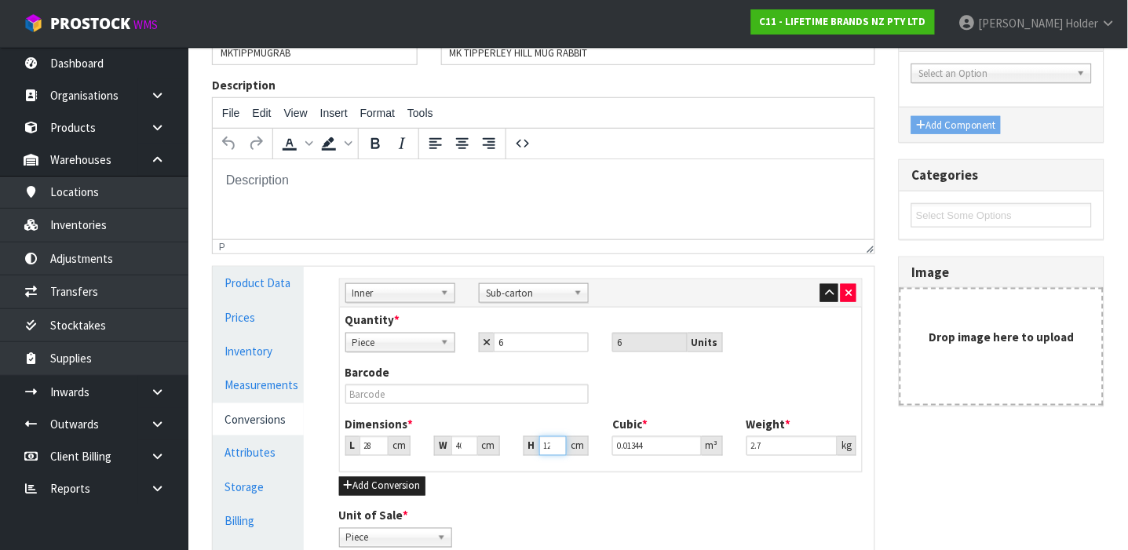
scroll to position [0, 2]
click at [767, 455] on input "2.7" at bounding box center [791, 446] width 91 height 20
click at [519, 388] on input "text" at bounding box center [467, 395] width 244 height 20
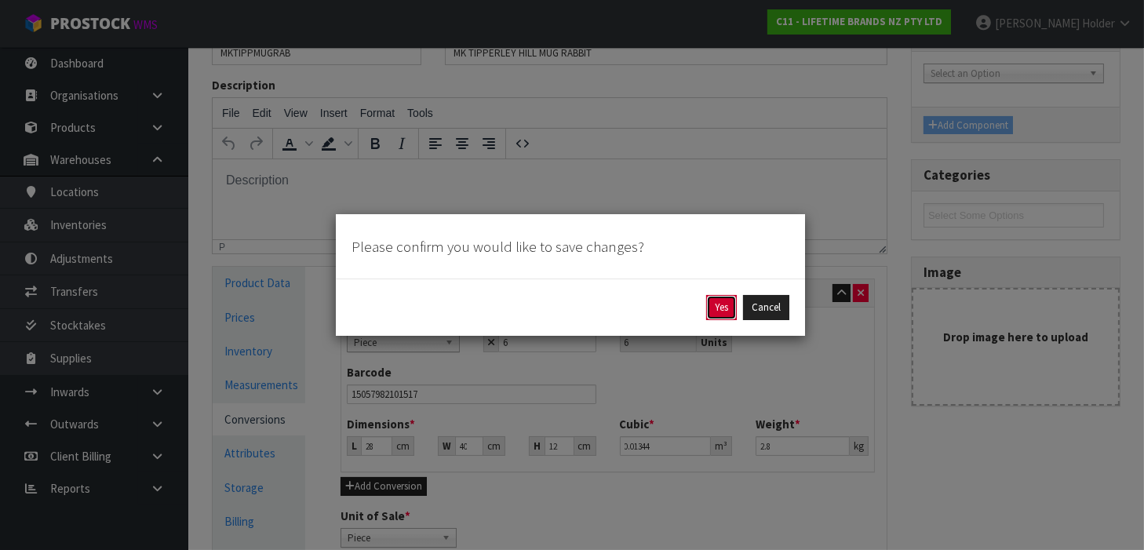
click at [710, 298] on button "Yes" at bounding box center [721, 307] width 31 height 25
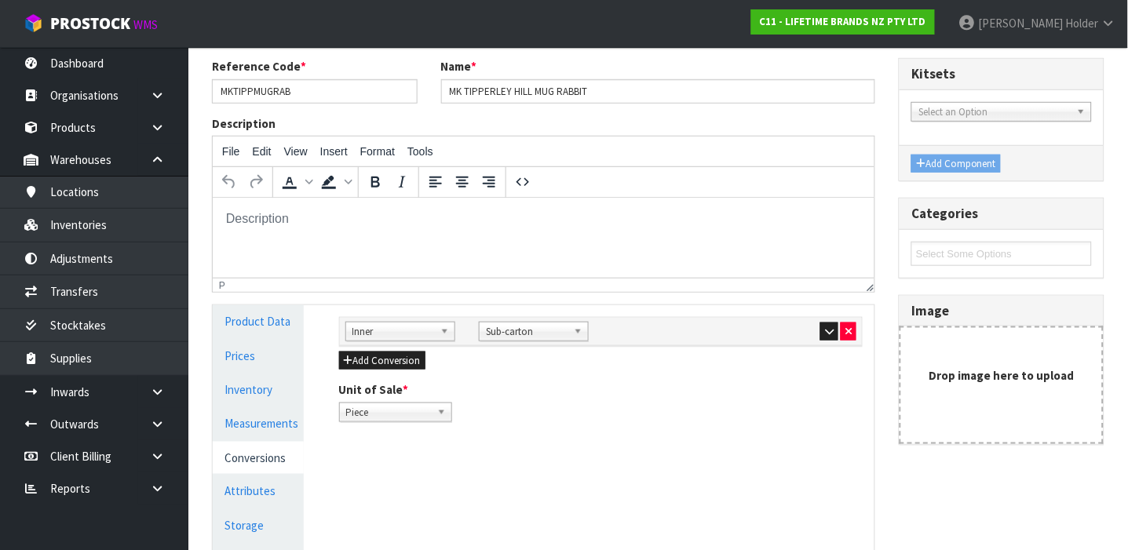
scroll to position [129, 0]
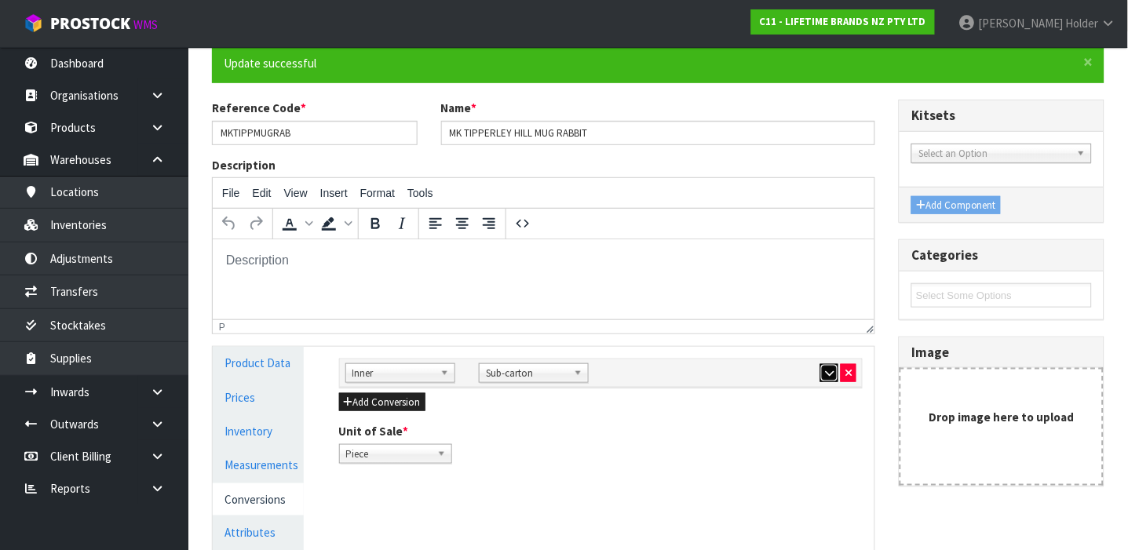
click at [832, 370] on icon "button" at bounding box center [829, 373] width 9 height 10
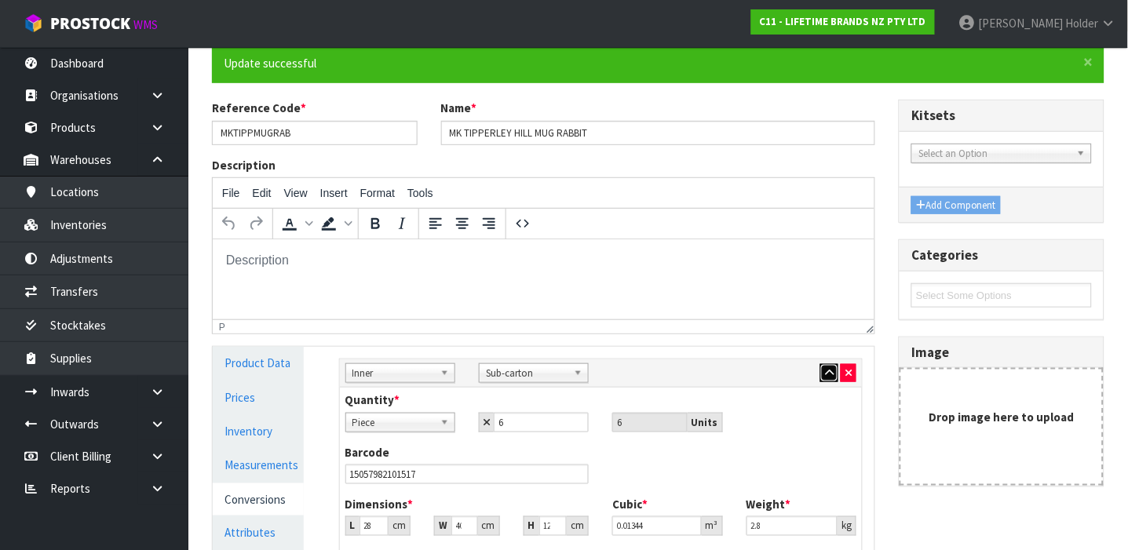
click at [825, 370] on icon "button" at bounding box center [829, 373] width 9 height 10
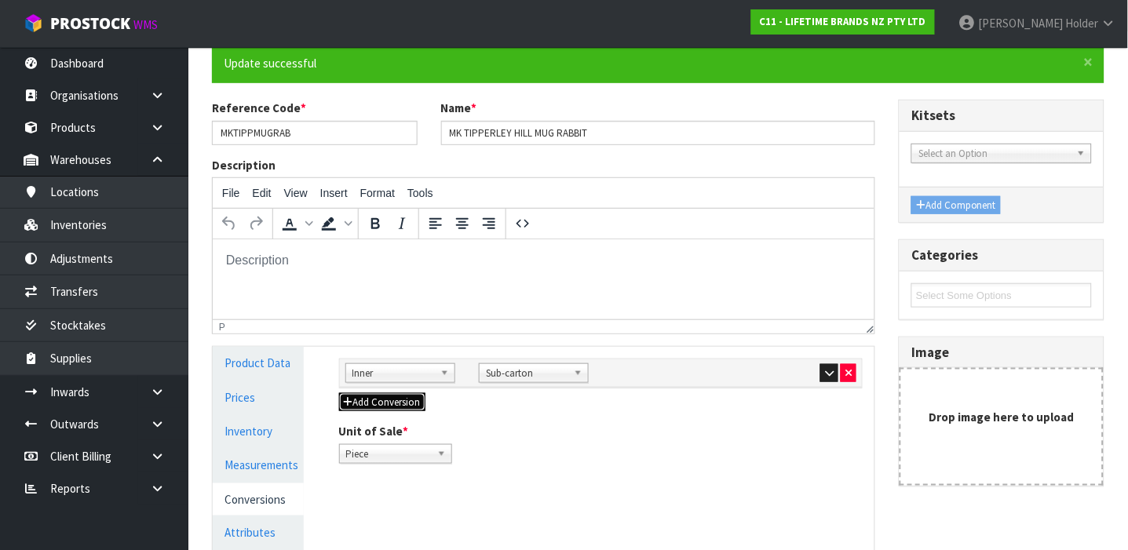
click at [366, 402] on button "Add Conversion" at bounding box center [382, 402] width 86 height 19
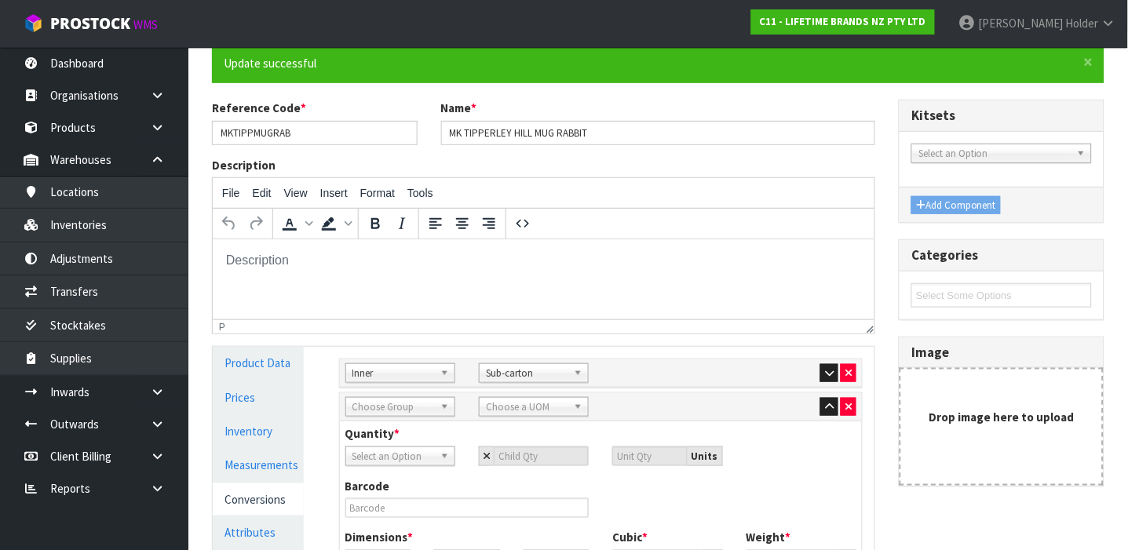
click at [367, 418] on div "Sub Inner Inner Outer Pallet Choose Group Bag Bar Basket Bin Bottle Box Bundle …" at bounding box center [601, 407] width 523 height 28
click at [367, 414] on span "Choose Group" at bounding box center [393, 407] width 82 height 19
click at [402, 455] on li "Ou ter" at bounding box center [400, 452] width 102 height 20
click at [501, 410] on span "Choose a UOM" at bounding box center [527, 407] width 82 height 19
click at [505, 454] on li "Car ton" at bounding box center [534, 452] width 102 height 20
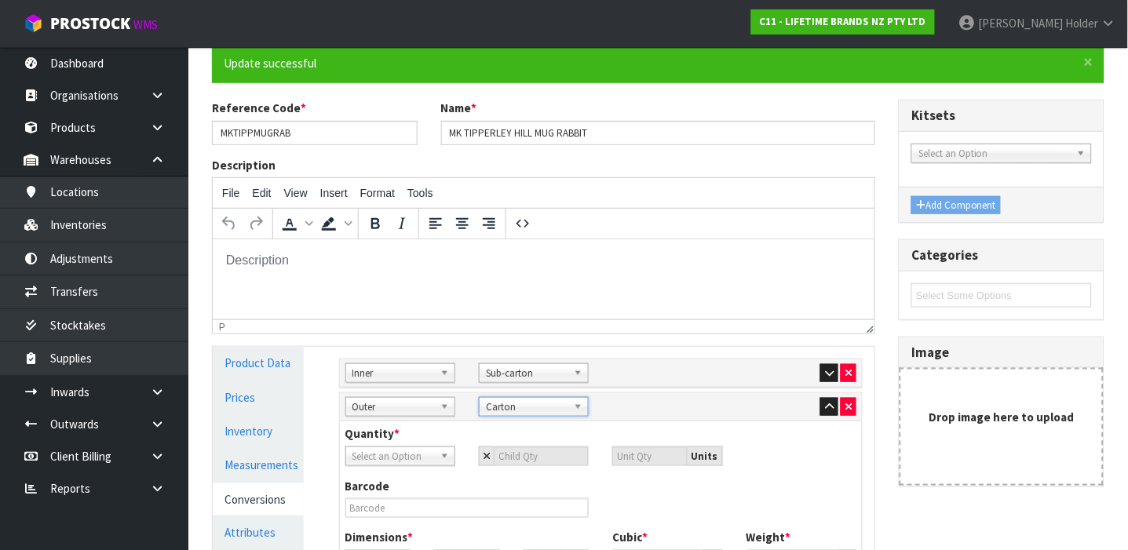
click at [403, 464] on span "Select an Option" at bounding box center [393, 456] width 82 height 19
click at [396, 516] on li "Sub-carton" at bounding box center [400, 521] width 102 height 20
click at [525, 451] on input "number" at bounding box center [541, 457] width 95 height 20
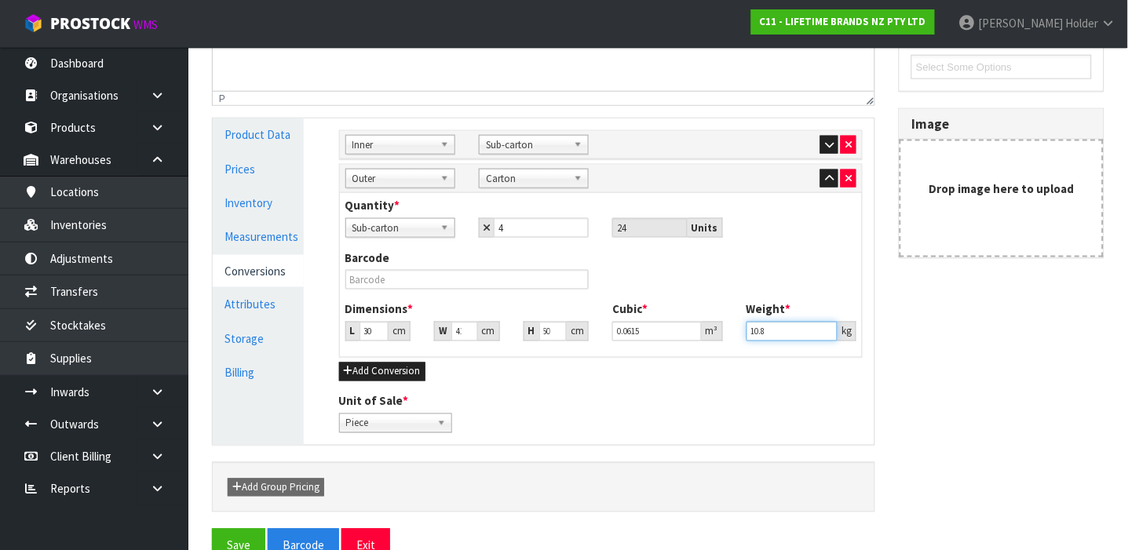
scroll to position [0, 0]
drag, startPoint x: 786, startPoint y: 333, endPoint x: 589, endPoint y: 308, distance: 199.3
click at [597, 311] on div "Dimensions * L 30 cm W 41 cm H 50 cm Cubic * 0.0615 m³ Weight * 10.8 kg" at bounding box center [601, 327] width 535 height 52
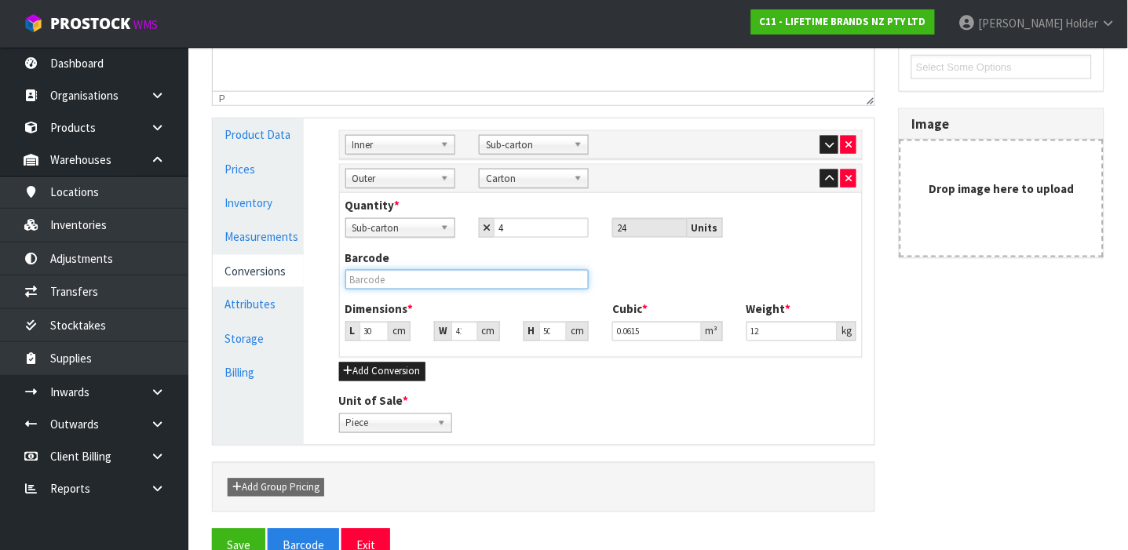
click at [399, 274] on input "text" at bounding box center [467, 280] width 244 height 20
click at [212, 529] on button "Save" at bounding box center [238, 546] width 53 height 34
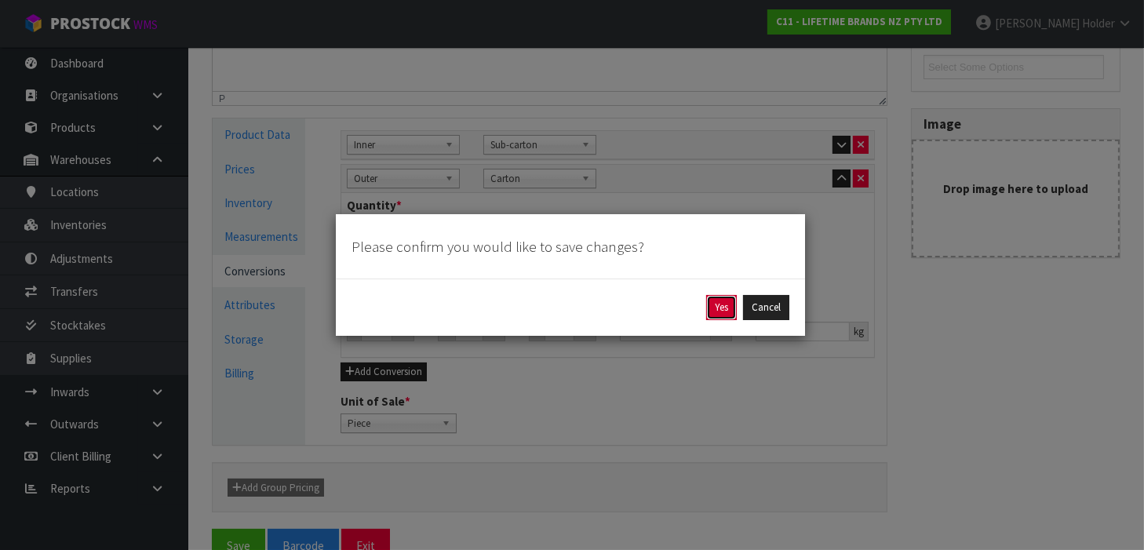
click at [724, 319] on button "Yes" at bounding box center [721, 307] width 31 height 25
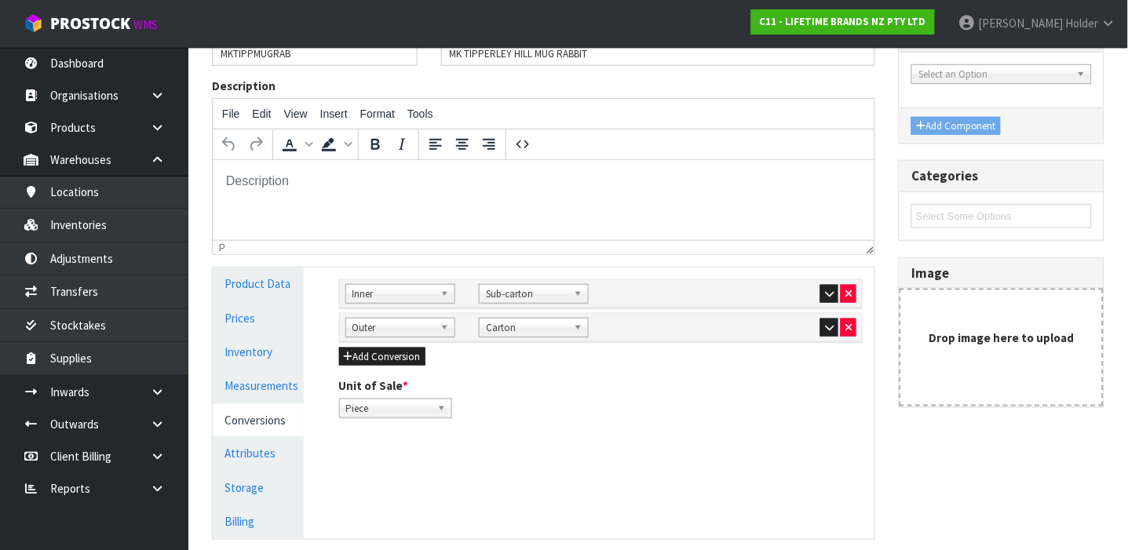
scroll to position [209, 0]
click at [278, 388] on link "Measurements" at bounding box center [258, 385] width 91 height 32
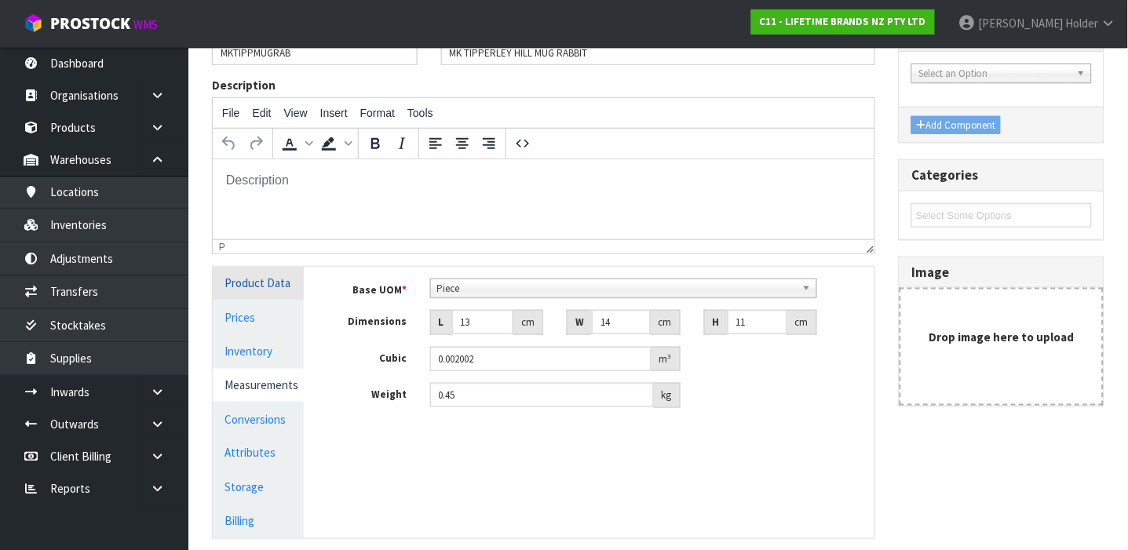
click at [279, 295] on link "Product Data" at bounding box center [258, 283] width 91 height 32
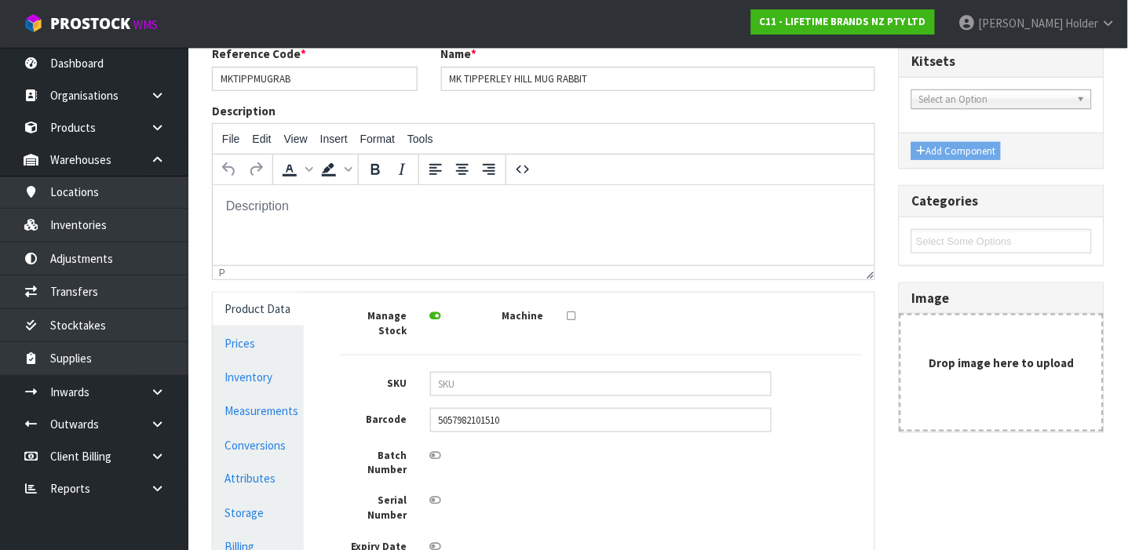
scroll to position [0, 0]
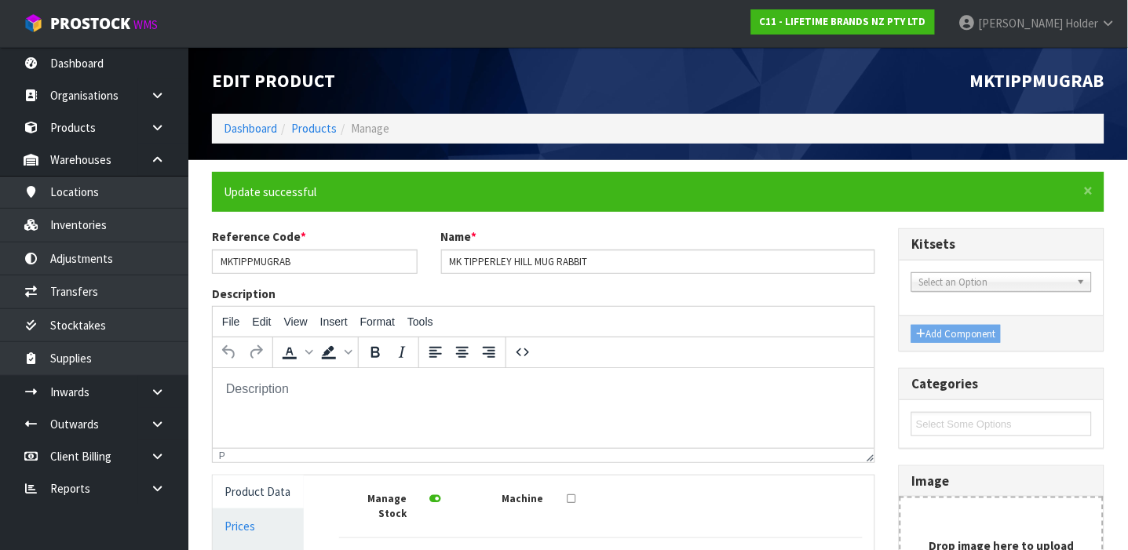
click at [323, 115] on ol "Dashboard Products Manage" at bounding box center [658, 128] width 892 height 29
click at [322, 124] on link "Products" at bounding box center [314, 128] width 46 height 15
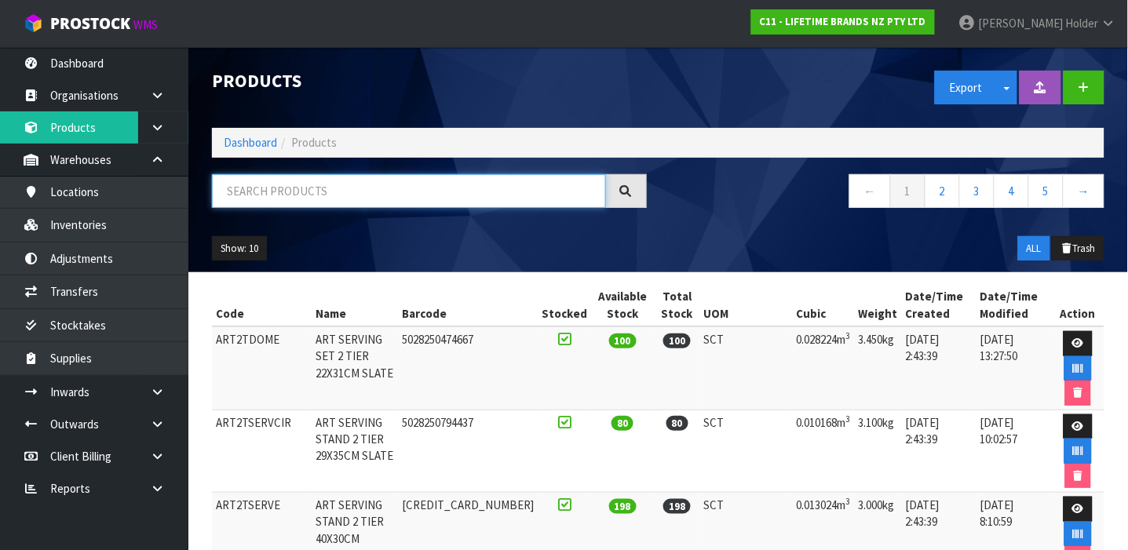
click at [321, 194] on input "text" at bounding box center [409, 191] width 394 height 34
click at [163, 136] on link at bounding box center [163, 127] width 50 height 32
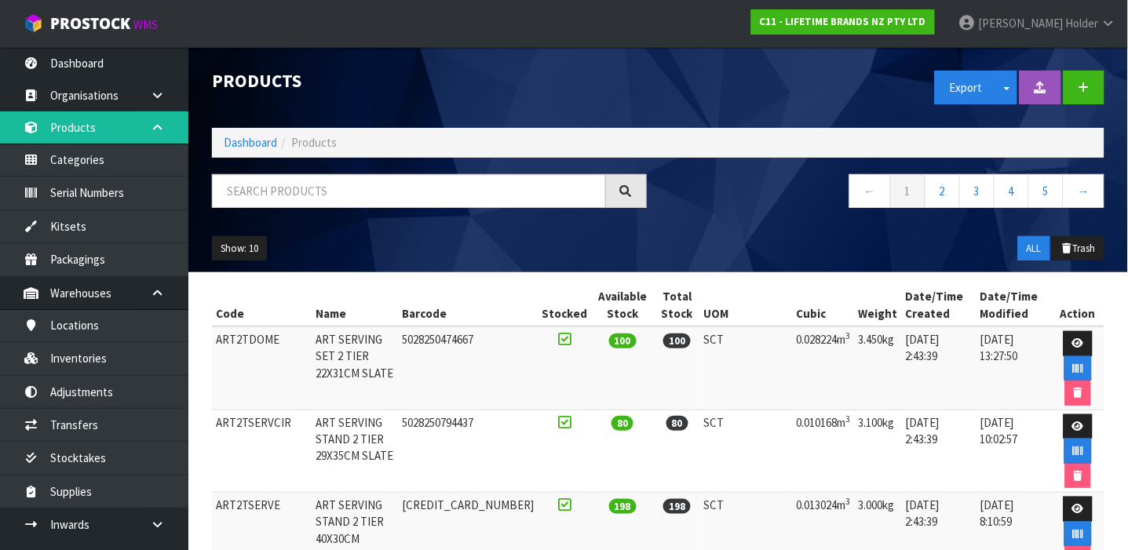
click at [161, 133] on link at bounding box center [163, 127] width 50 height 32
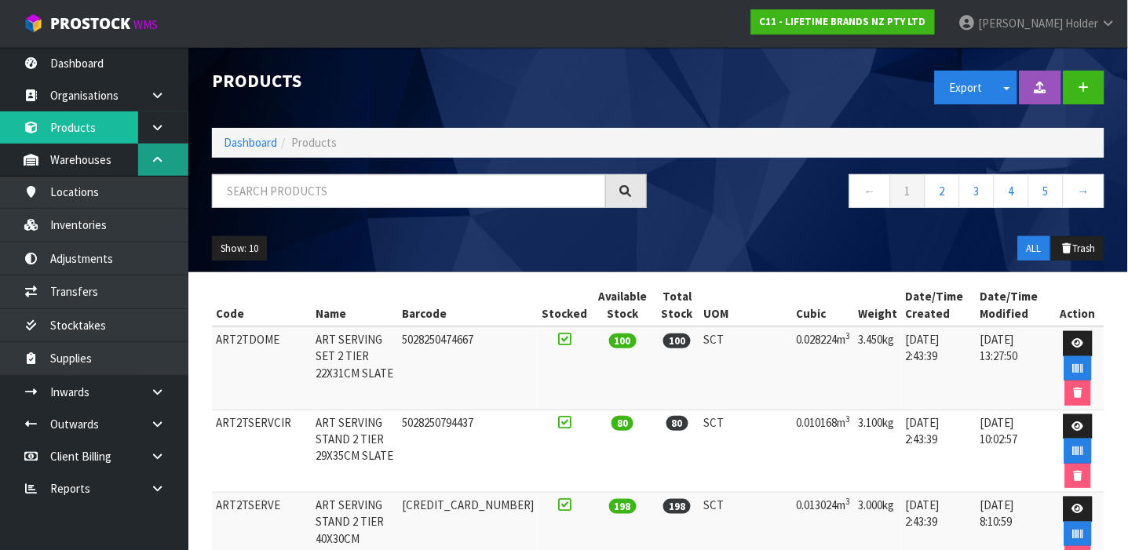
click at [155, 163] on icon at bounding box center [157, 160] width 15 height 12
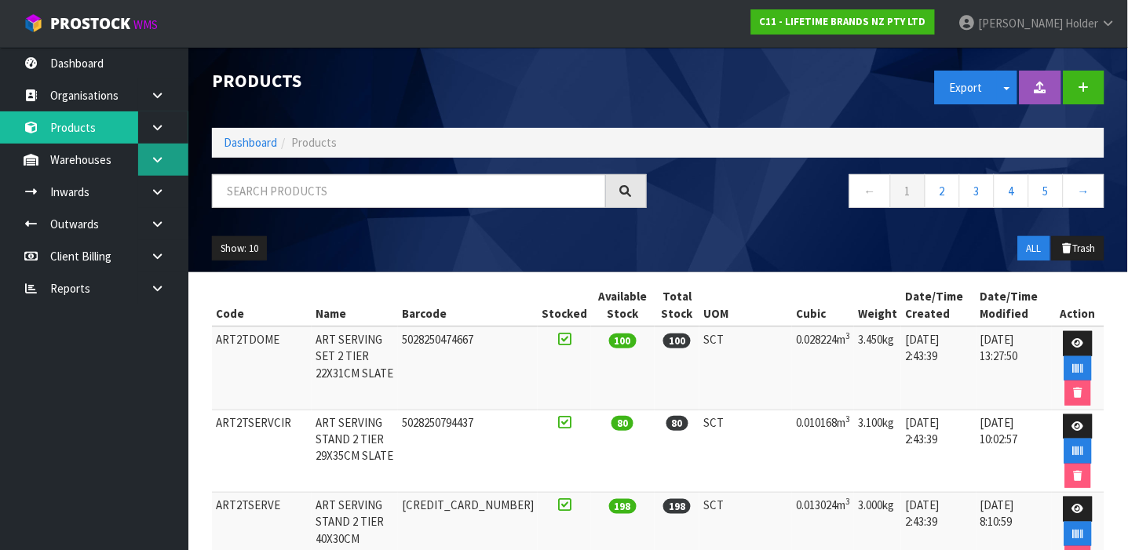
click at [155, 163] on icon at bounding box center [157, 160] width 15 height 12
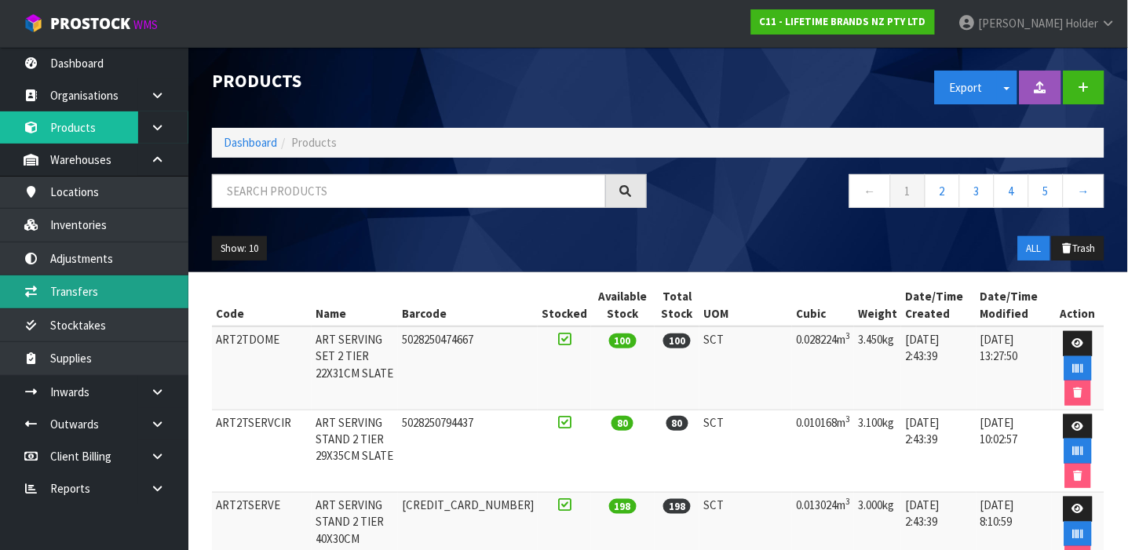
click at [133, 280] on link "Transfers" at bounding box center [94, 291] width 188 height 32
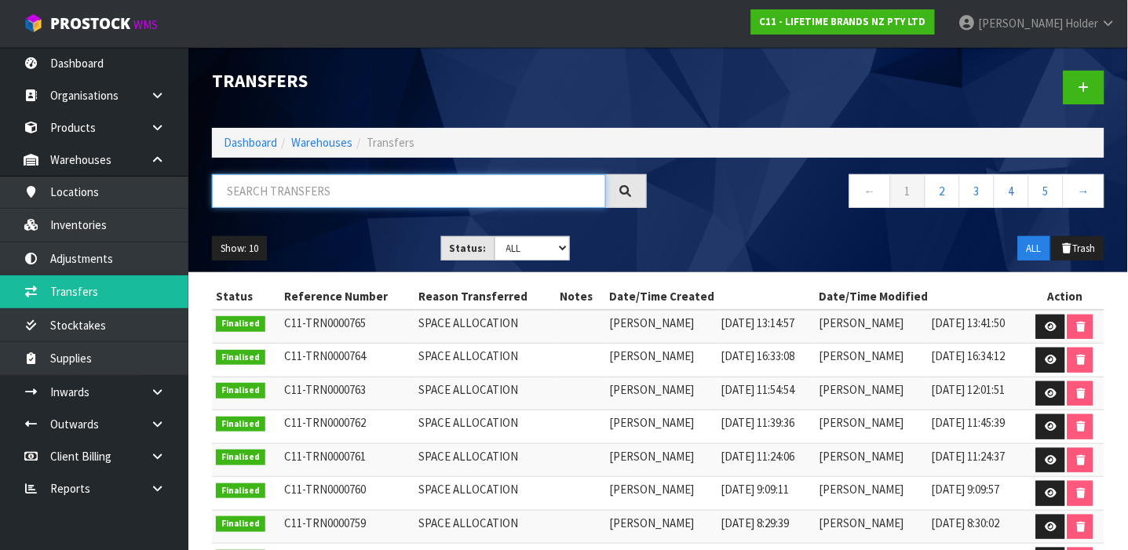
click at [283, 205] on input "text" at bounding box center [409, 191] width 394 height 34
click at [291, 180] on input "text" at bounding box center [409, 191] width 394 height 34
paste input "5057982069162"
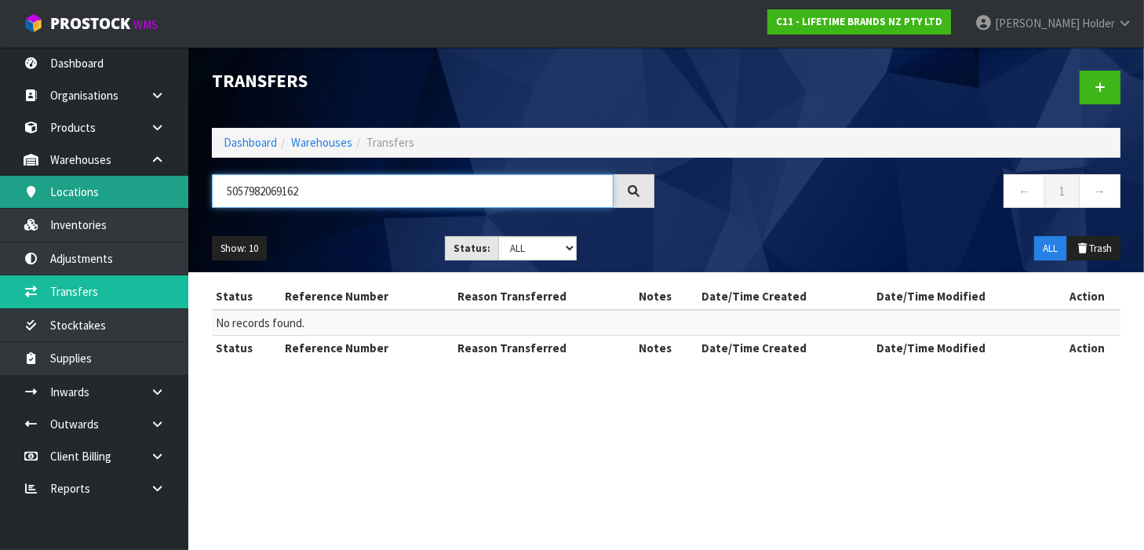
drag, startPoint x: 323, startPoint y: 192, endPoint x: 119, endPoint y: 187, distance: 203.3
click at [120, 187] on body "Toggle navigation ProStock WMS C11 - LIFETIME BRANDS NZ PTY LTD Russell Holder …" at bounding box center [572, 275] width 1144 height 550
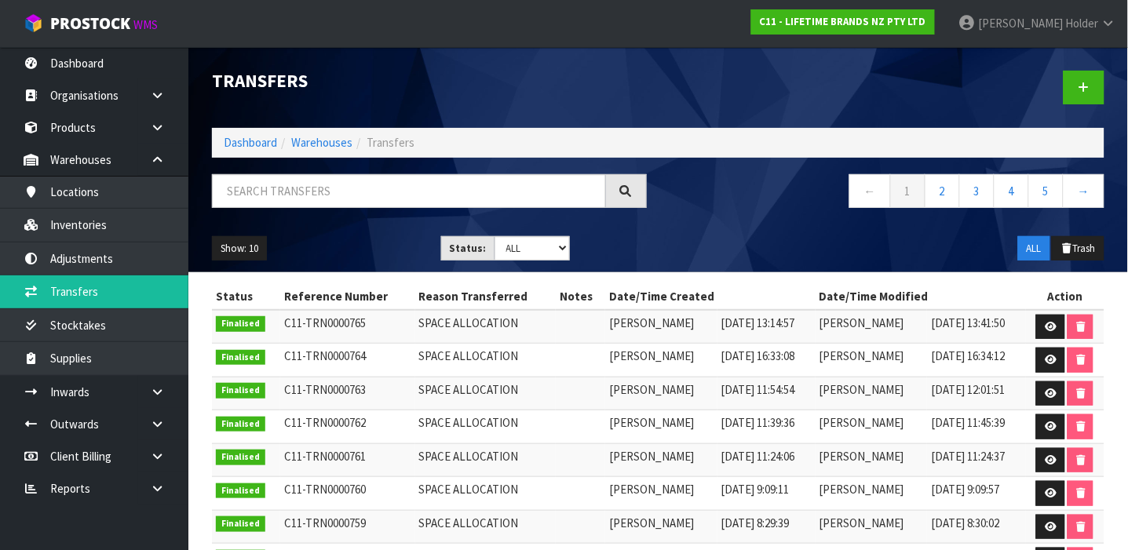
click at [1114, 93] on div at bounding box center [887, 87] width 458 height 81
click at [1099, 89] on link at bounding box center [1083, 88] width 41 height 34
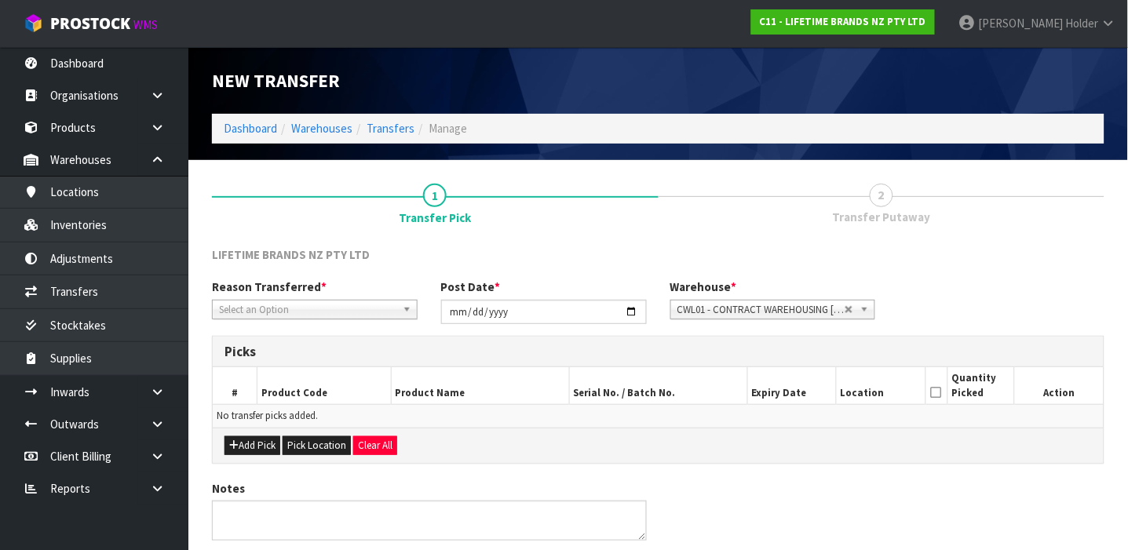
click at [343, 300] on link "Select an Option" at bounding box center [315, 310] width 206 height 20
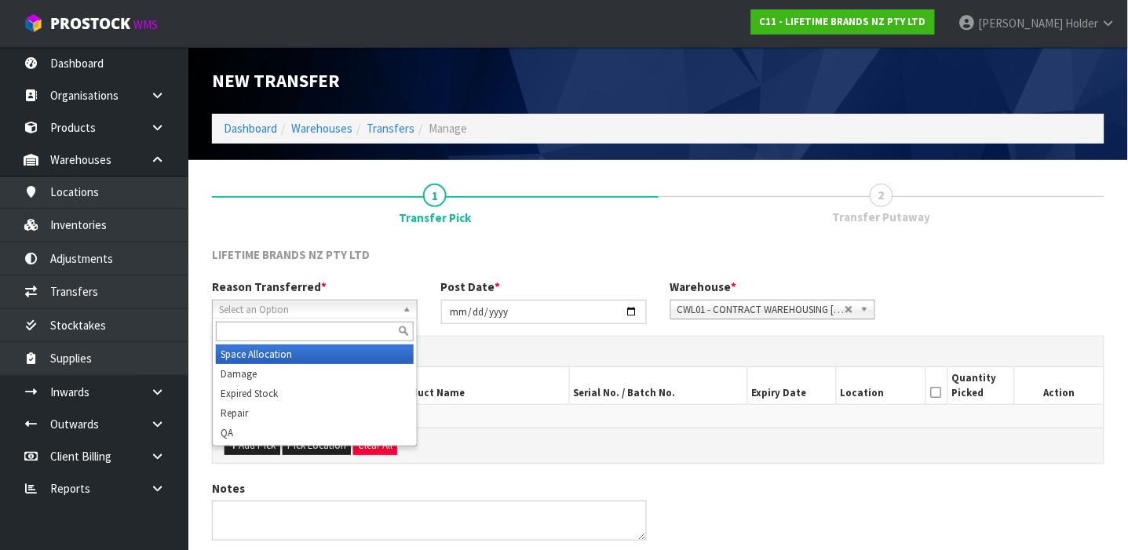
click at [361, 258] on span "LIFETIME BRANDS NZ PTY LTD" at bounding box center [291, 254] width 158 height 15
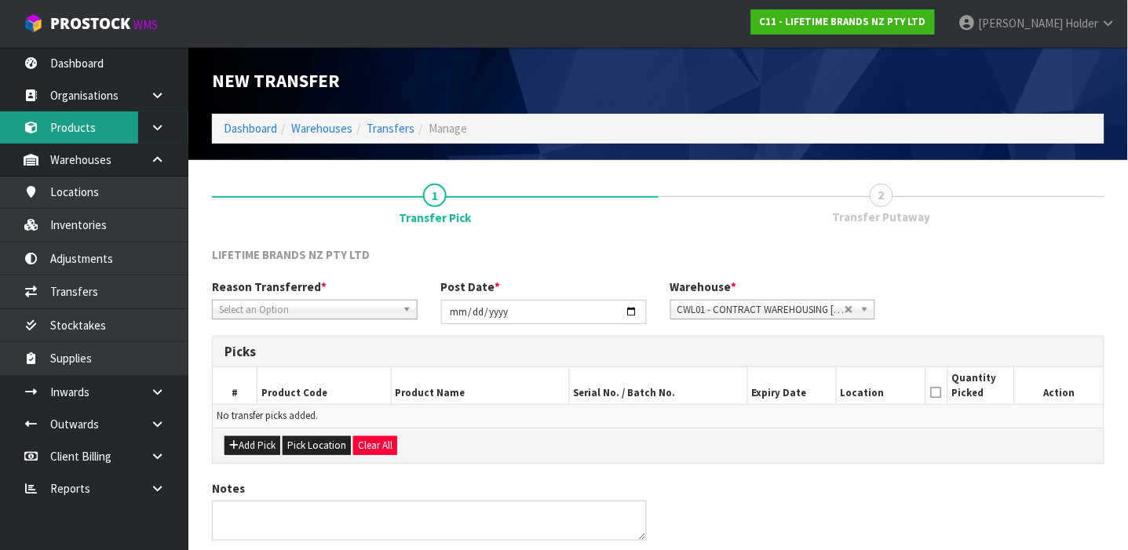
click at [114, 128] on link "Products" at bounding box center [94, 127] width 188 height 32
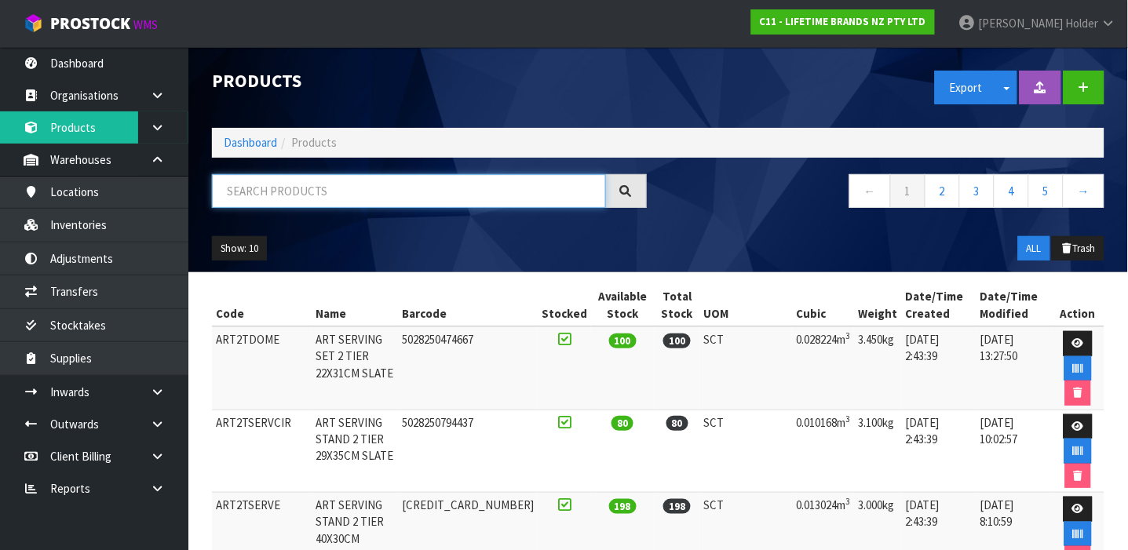
click at [283, 186] on input "text" at bounding box center [409, 191] width 394 height 34
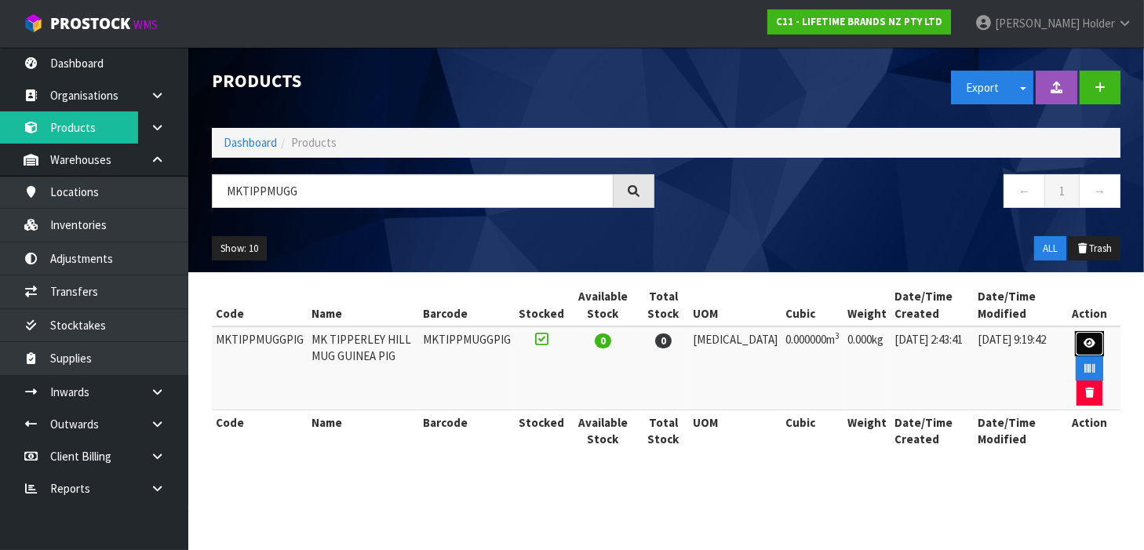
click at [1075, 338] on link at bounding box center [1089, 343] width 29 height 25
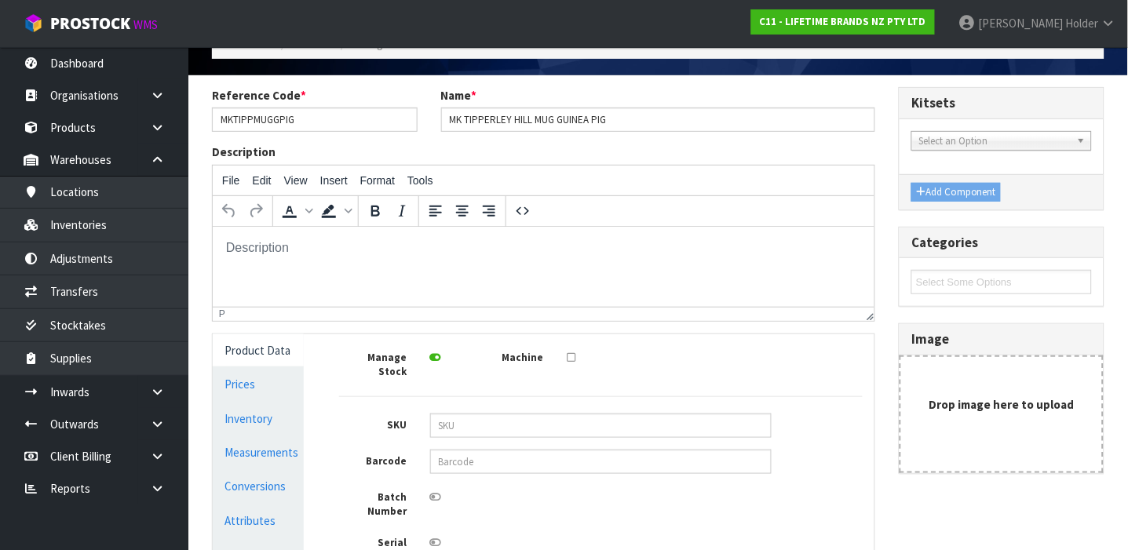
scroll to position [104, 0]
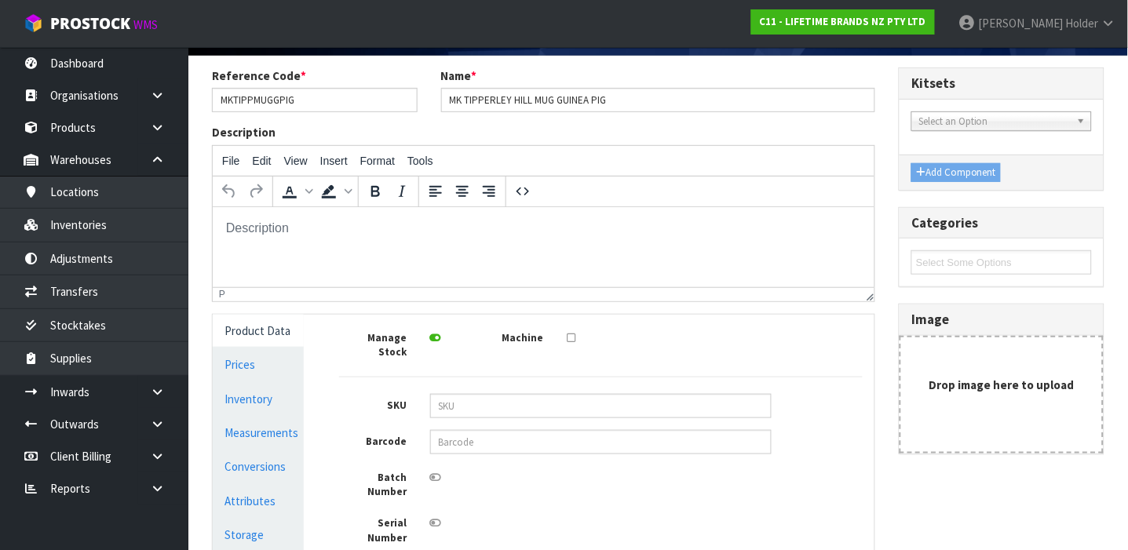
click at [494, 442] on div "Manage Stock Machine SKU Barcode Batch Number Serial Number Expiry Date Frozen …" at bounding box center [601, 512] width 524 height 373
click at [488, 432] on input "text" at bounding box center [600, 442] width 341 height 24
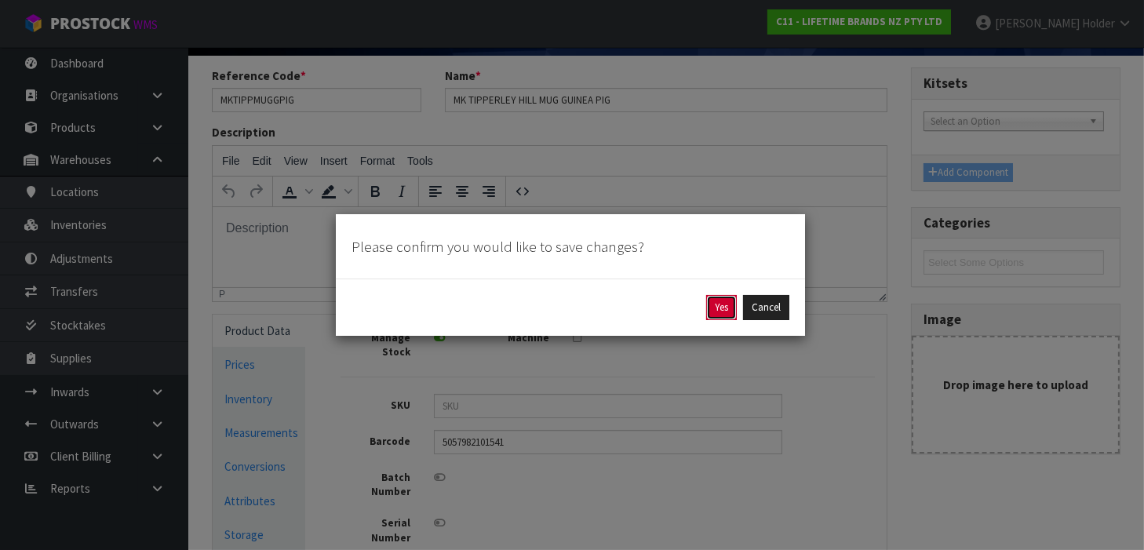
click at [716, 305] on button "Yes" at bounding box center [721, 307] width 31 height 25
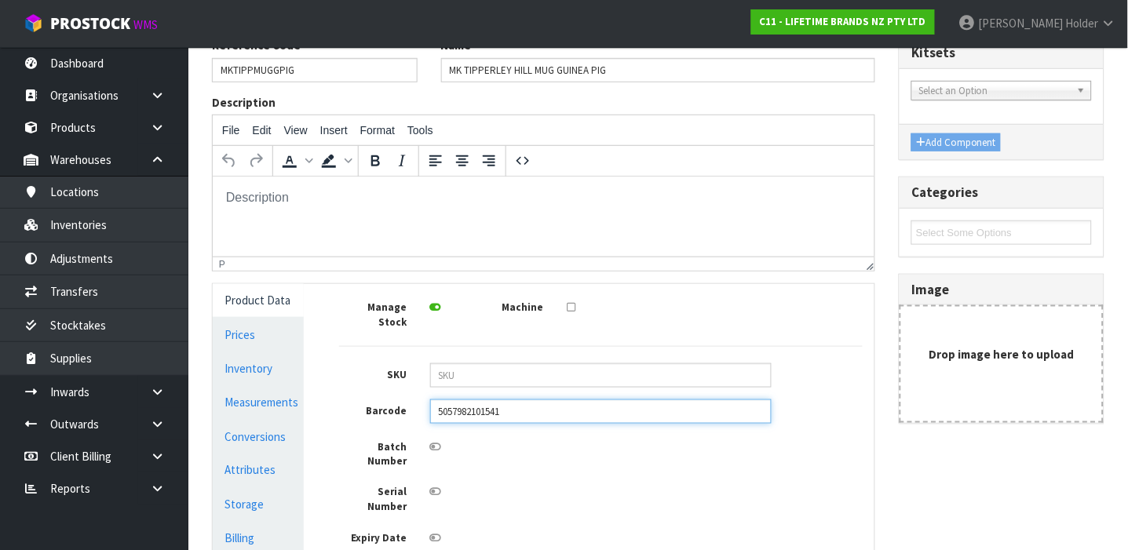
scroll to position [209, 0]
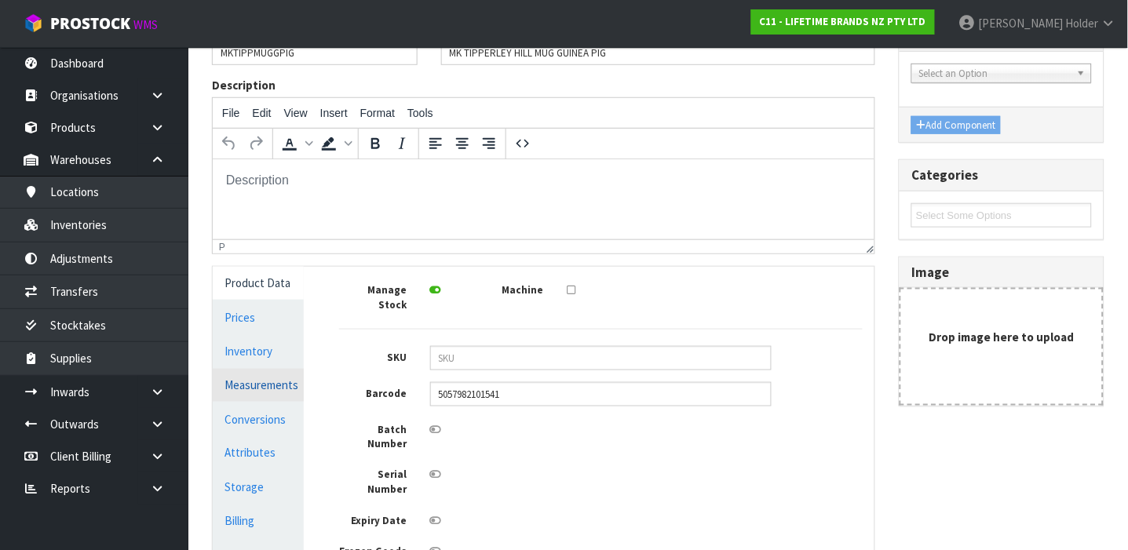
click at [257, 389] on link "Measurements" at bounding box center [258, 385] width 91 height 32
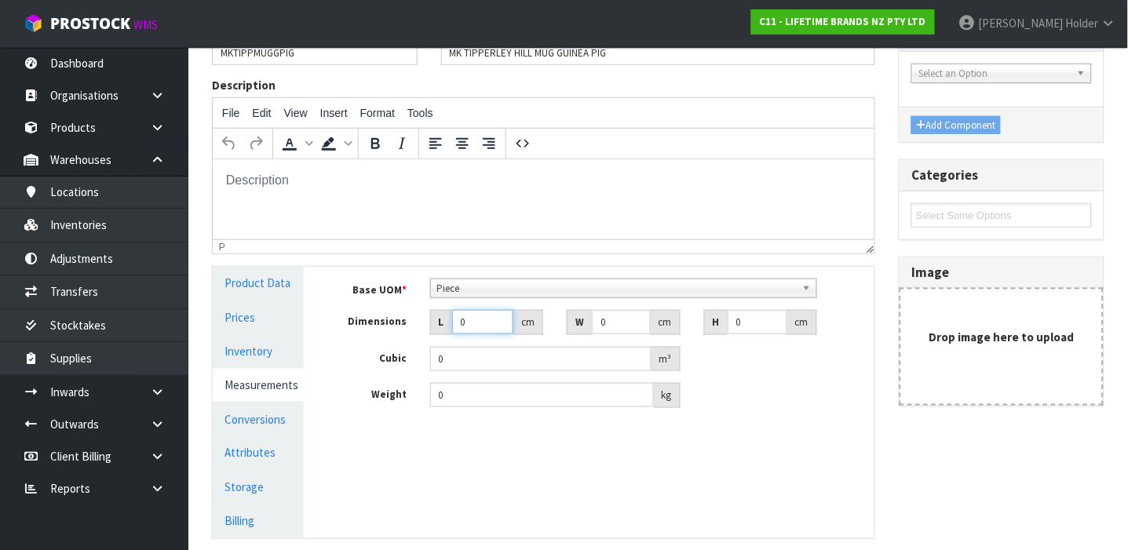
click at [469, 322] on input "0" at bounding box center [482, 322] width 61 height 24
click at [261, 427] on link "Conversions" at bounding box center [258, 419] width 91 height 32
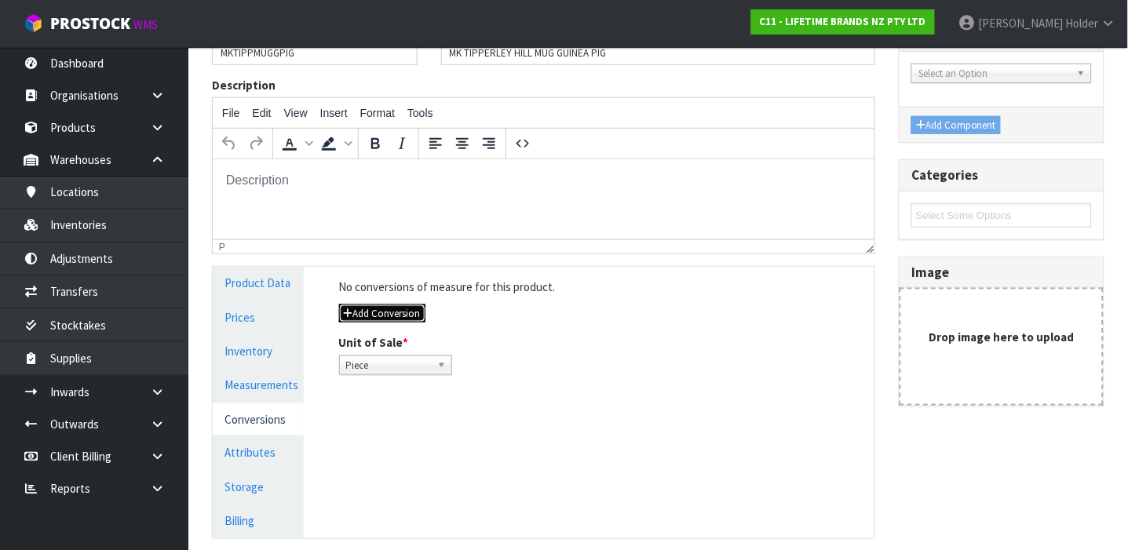
click at [371, 309] on button "Add Conversion" at bounding box center [382, 313] width 86 height 19
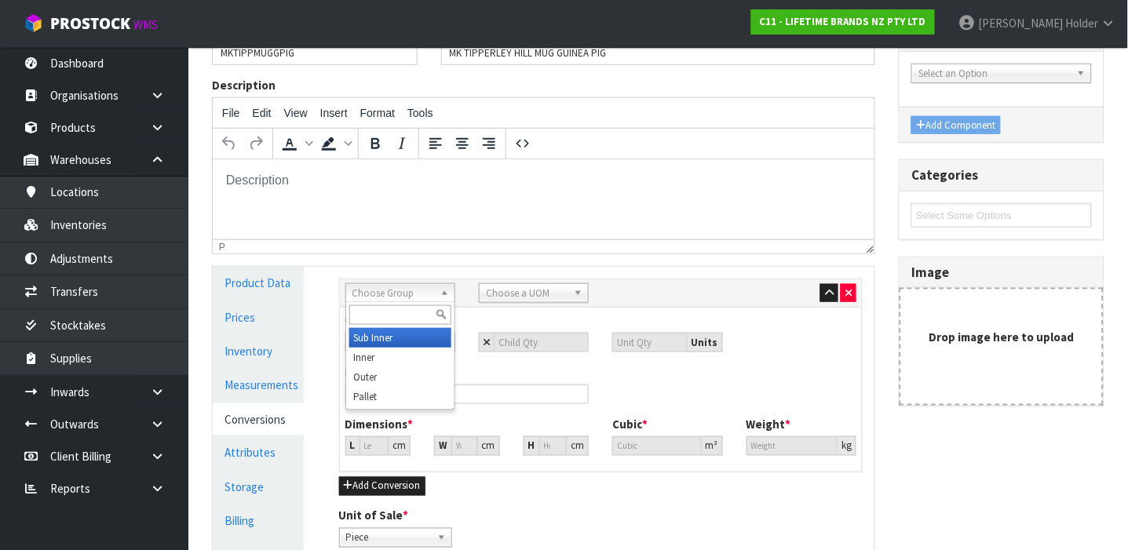
click at [386, 300] on span "Choose Group" at bounding box center [393, 293] width 82 height 19
click at [375, 354] on li "Inner" at bounding box center [400, 358] width 102 height 20
click at [493, 279] on div "Sub Inner Inner Outer Pallet Inner Sub Inner Inner Outer Pallet Bag Bar Basket …" at bounding box center [601, 293] width 523 height 28
click at [499, 290] on span "Choose a UOM" at bounding box center [527, 293] width 82 height 19
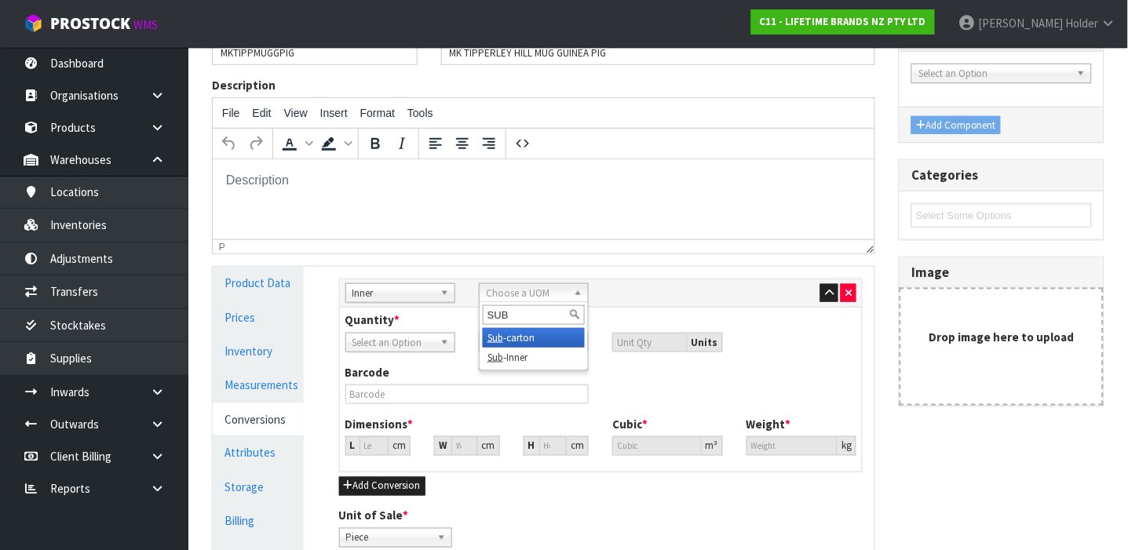
click at [487, 330] on li "Sub -carton" at bounding box center [534, 338] width 102 height 20
click at [510, 340] on input "number" at bounding box center [541, 343] width 95 height 20
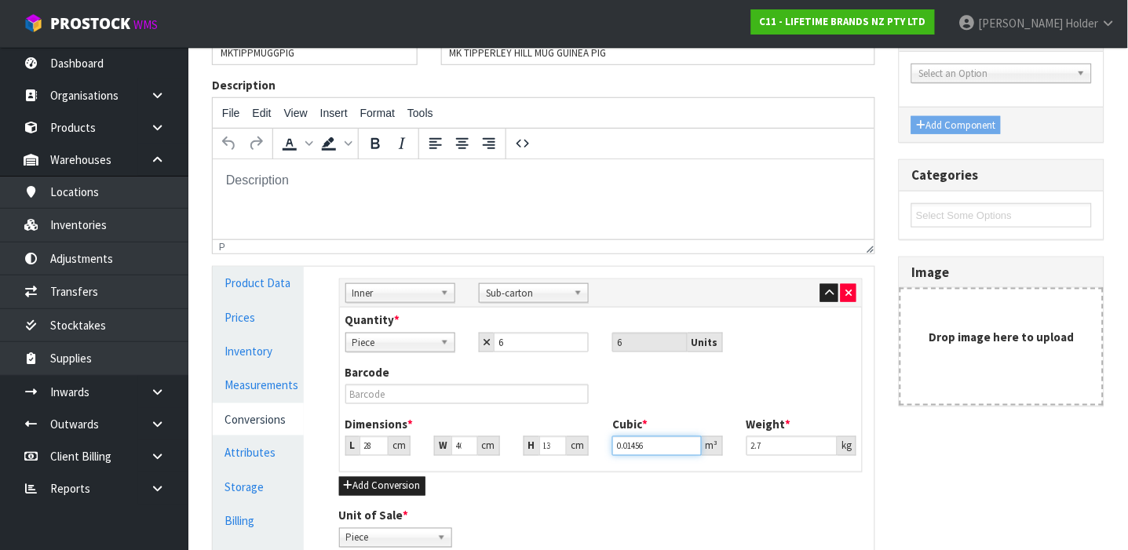
scroll to position [0, 0]
click at [421, 397] on input "text" at bounding box center [467, 395] width 244 height 20
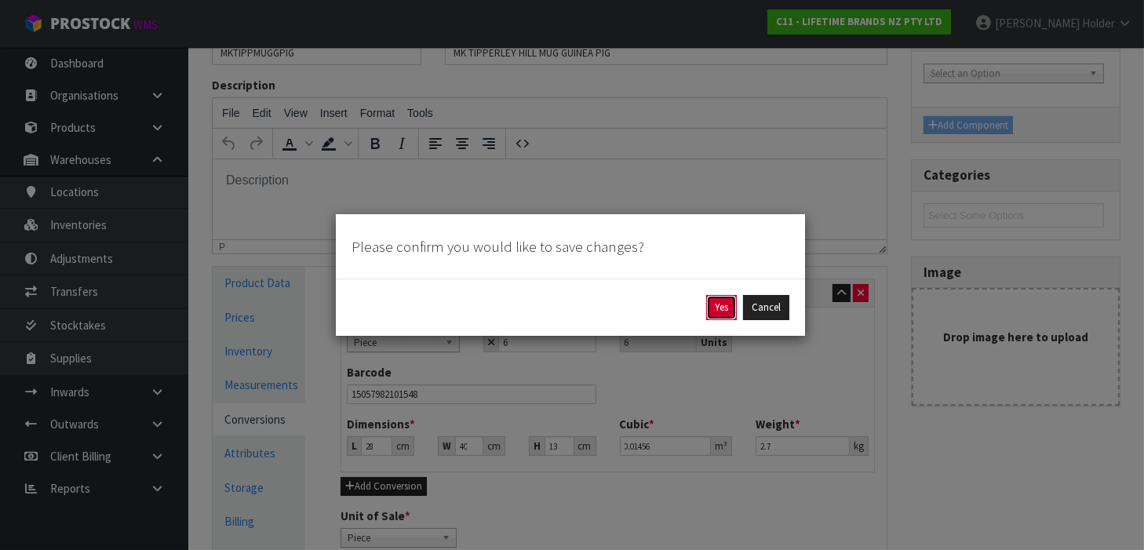
click at [720, 303] on button "Yes" at bounding box center [721, 307] width 31 height 25
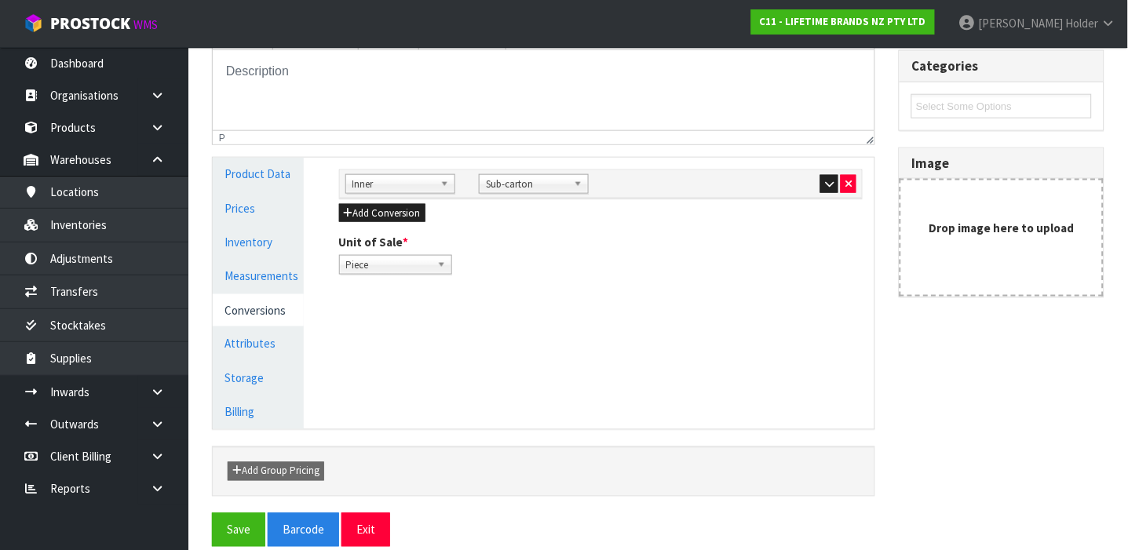
scroll to position [337, 0]
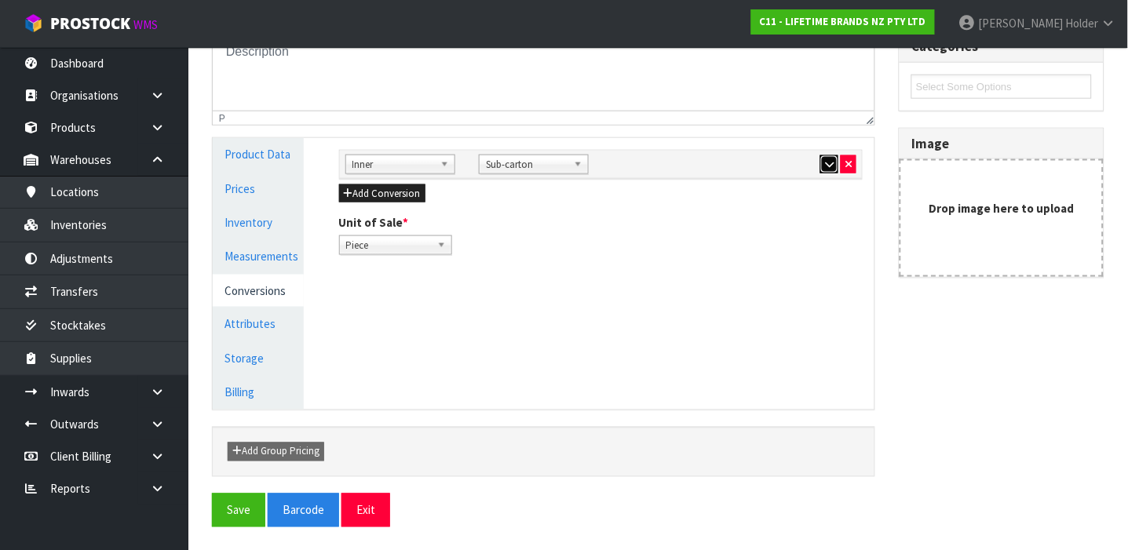
click at [829, 164] on icon "button" at bounding box center [829, 164] width 9 height 10
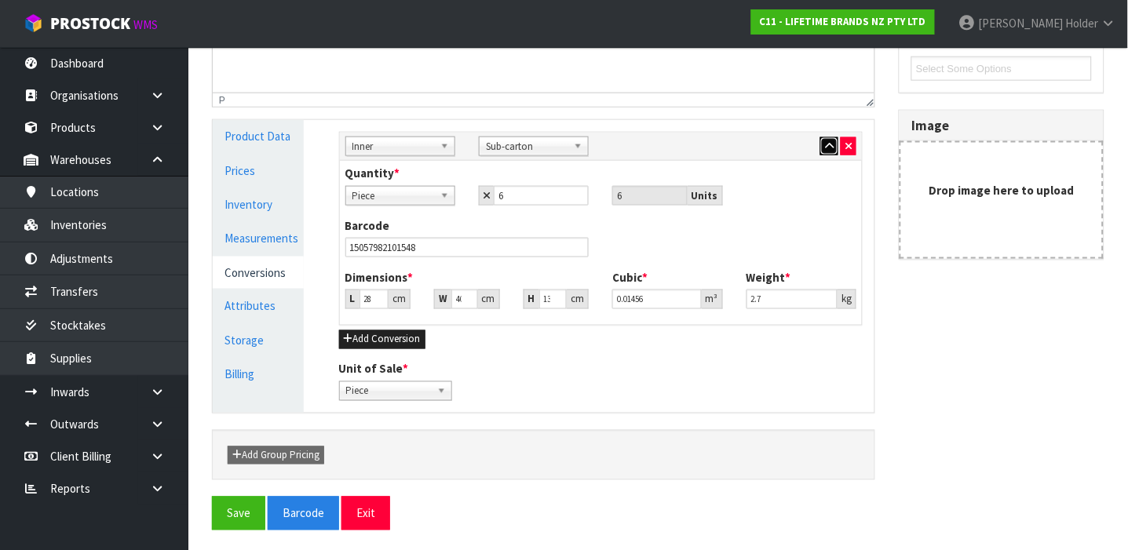
scroll to position [359, 0]
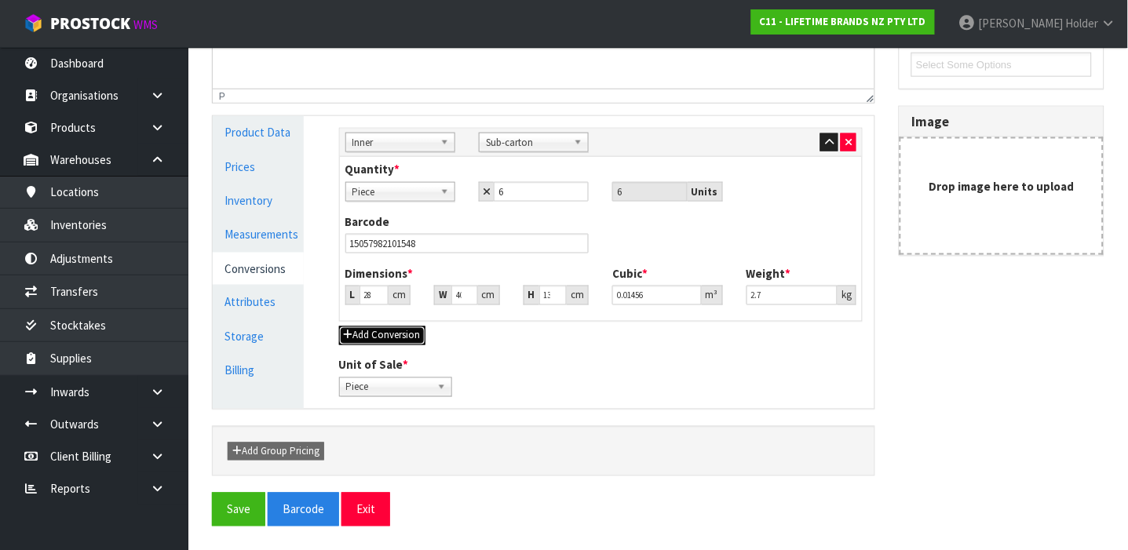
click at [370, 327] on button "Add Conversion" at bounding box center [382, 335] width 86 height 19
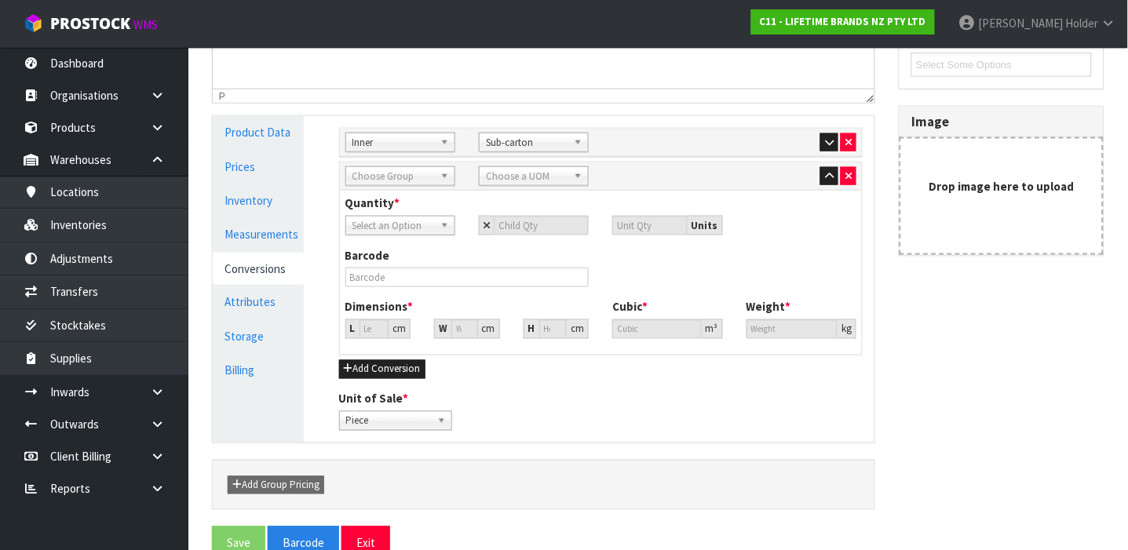
click at [392, 173] on span "Choose Group" at bounding box center [393, 176] width 82 height 19
click at [405, 216] on li "Ou ter" at bounding box center [400, 221] width 102 height 20
click at [512, 188] on div "Sub Inner Inner Outer Pallet Outer Ou ter Bag Bar Basket Bin Bottle Box Bundle …" at bounding box center [601, 176] width 523 height 28
click at [511, 178] on span "Choose a UOM" at bounding box center [527, 176] width 82 height 19
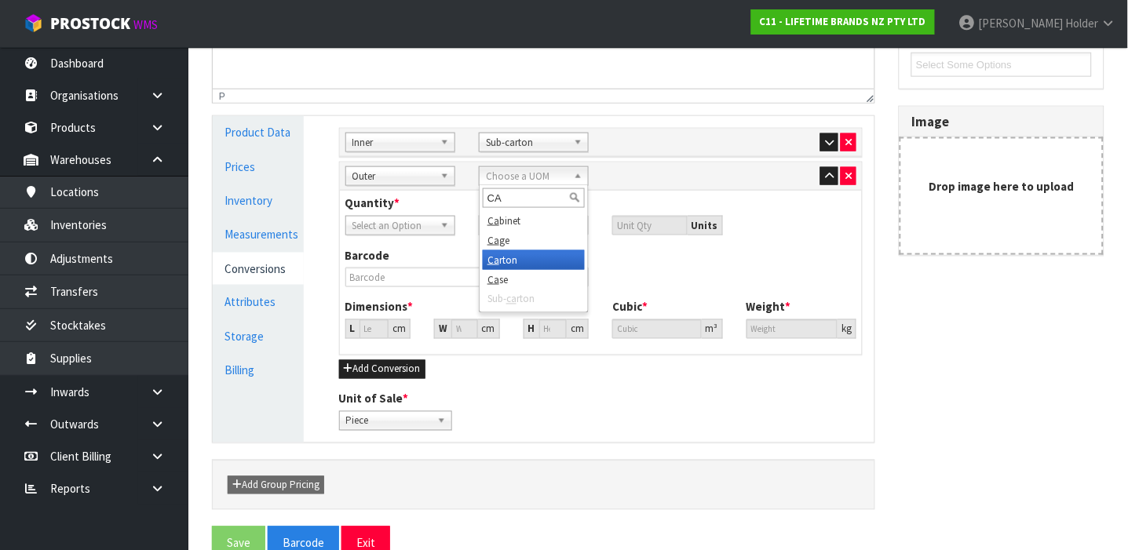
click at [506, 250] on li "Ca rton" at bounding box center [534, 260] width 102 height 20
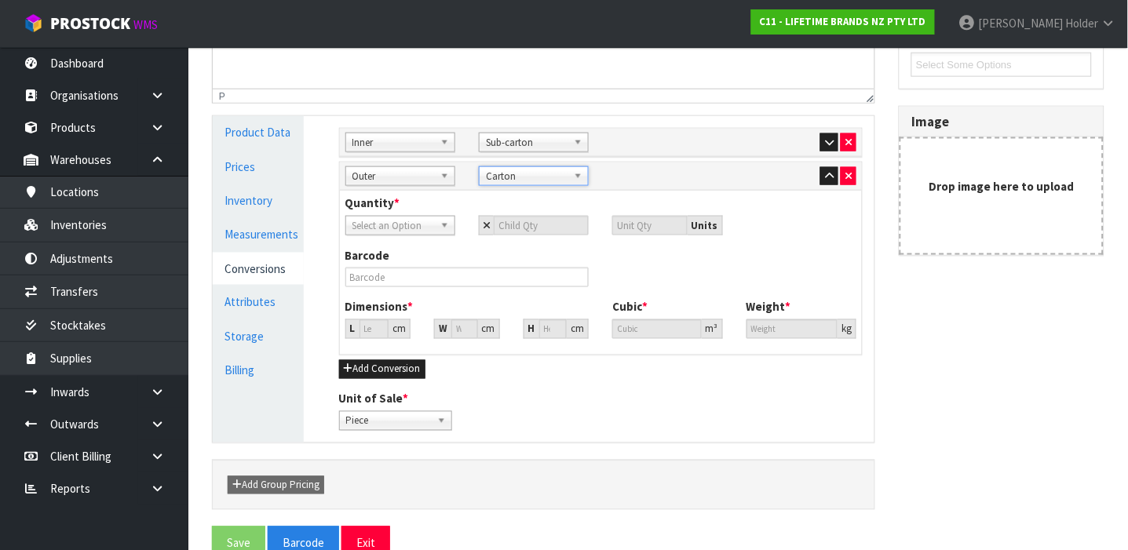
click at [433, 239] on div "Quantity * Piece Sub-carton Carton Select an Option Units" at bounding box center [601, 221] width 535 height 52
click at [428, 228] on span "Select an Option" at bounding box center [393, 226] width 82 height 19
click at [406, 283] on li "Sub-carton" at bounding box center [400, 290] width 102 height 20
click at [545, 219] on input "number" at bounding box center [541, 226] width 95 height 20
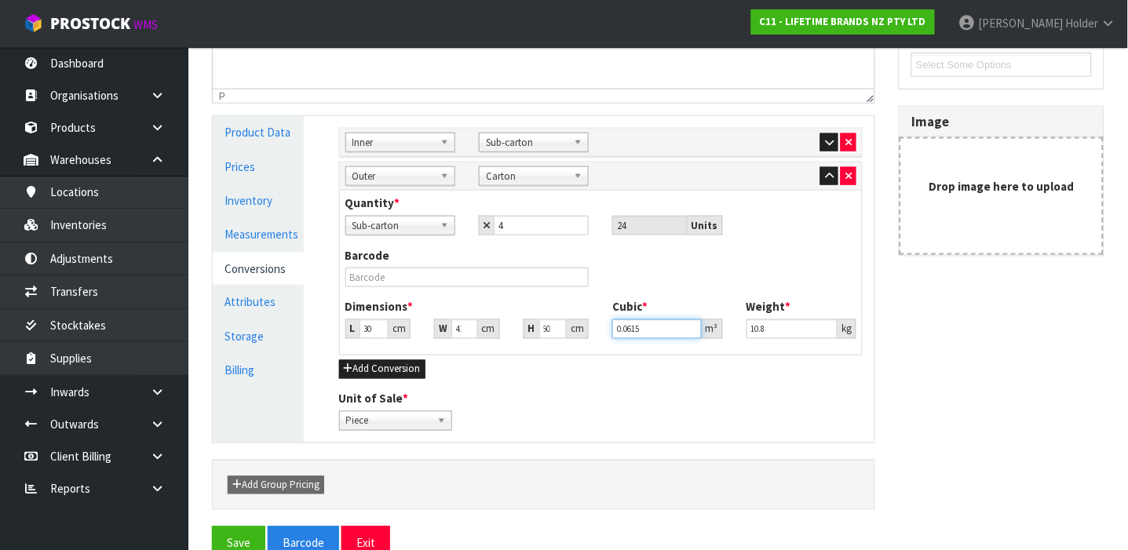
scroll to position [0, 0]
click at [437, 283] on input "text" at bounding box center [467, 278] width 244 height 20
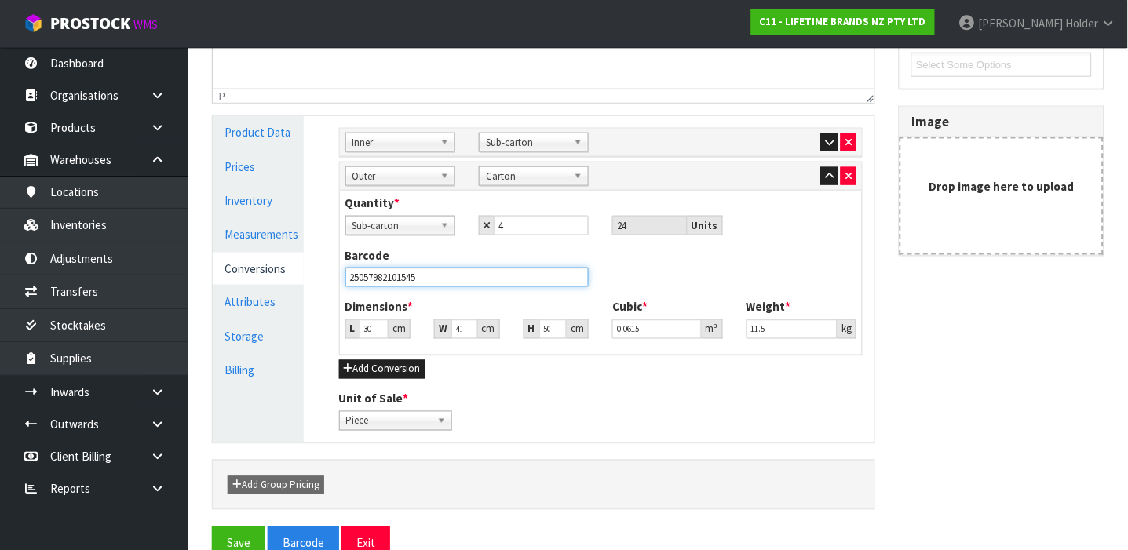
click at [212, 527] on button "Save" at bounding box center [238, 544] width 53 height 34
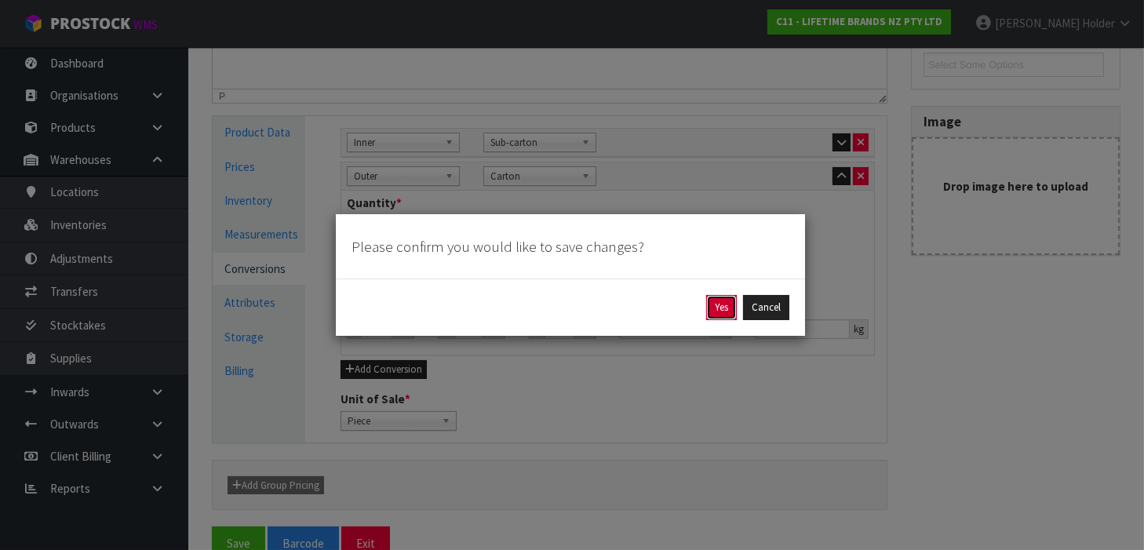
click at [717, 298] on button "Yes" at bounding box center [721, 307] width 31 height 25
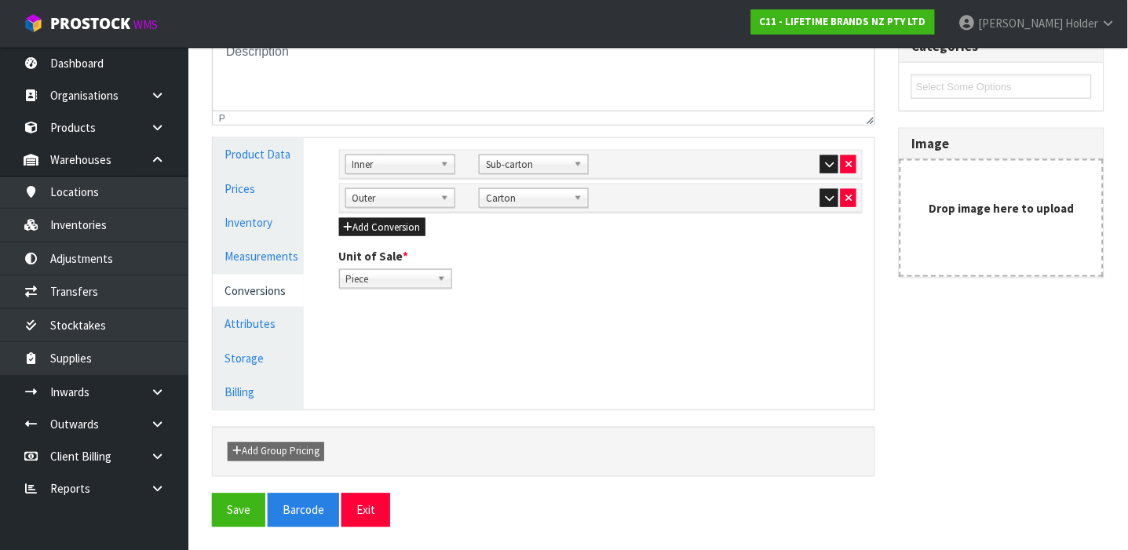
scroll to position [233, 0]
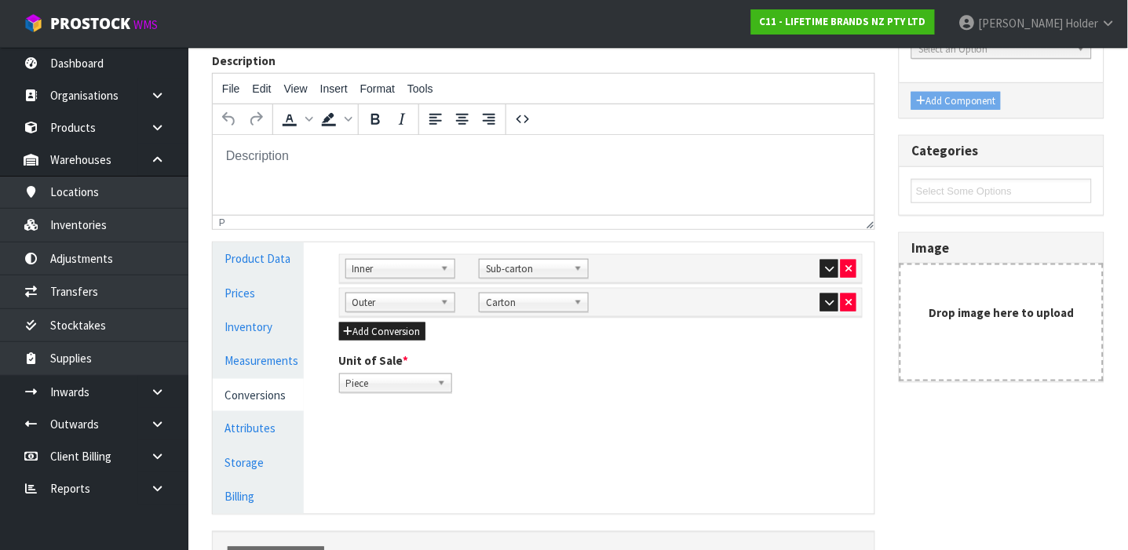
click at [290, 275] on ul "Product Data Prices Inventory Measurements Conversions Attributes Storage Billi…" at bounding box center [258, 377] width 91 height 271
click at [290, 269] on link "Product Data" at bounding box center [258, 258] width 91 height 32
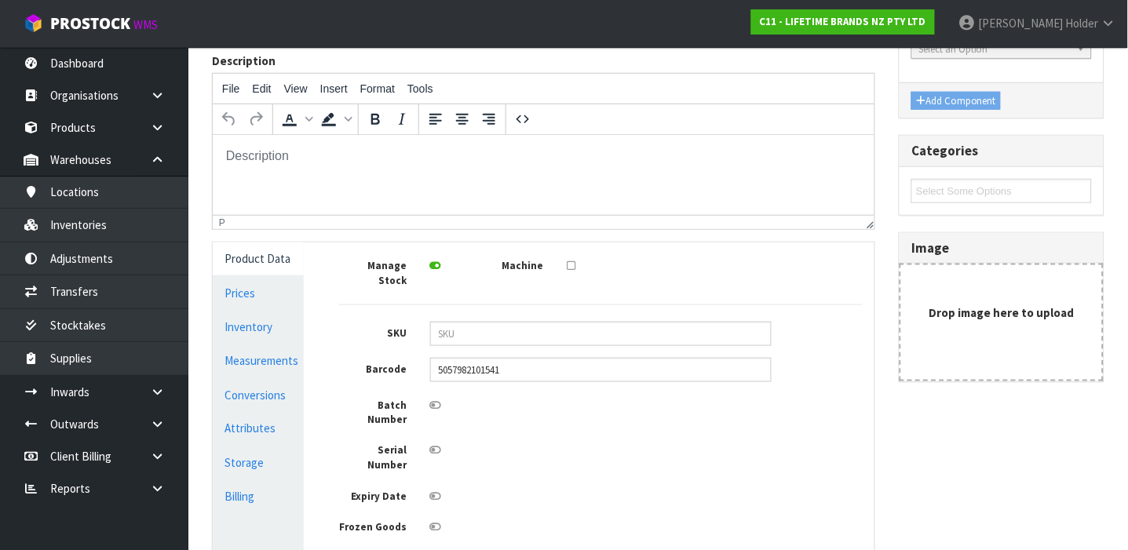
scroll to position [337, 0]
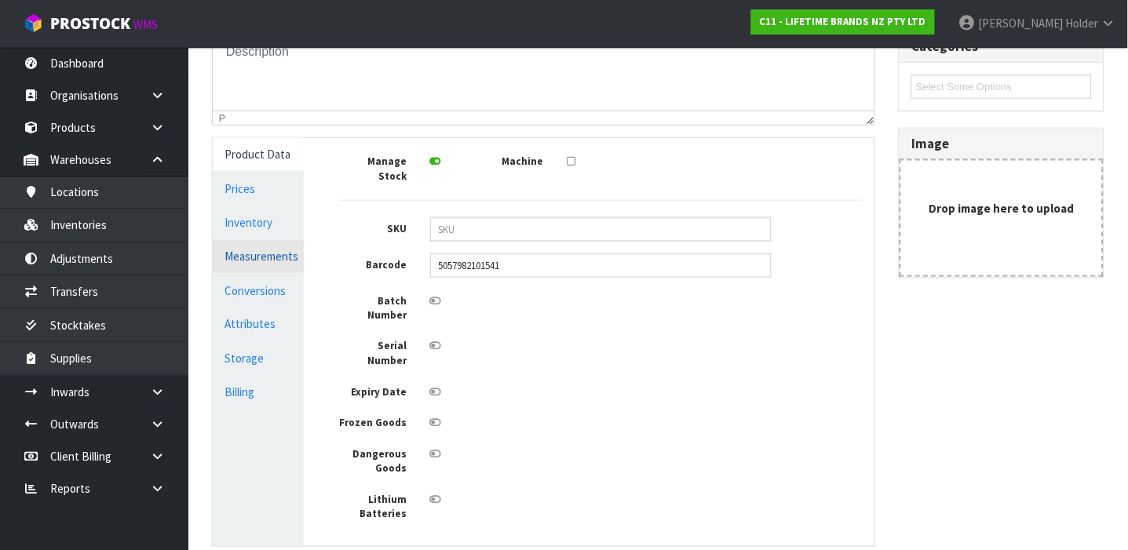
click at [285, 250] on link "Measurements" at bounding box center [258, 256] width 91 height 32
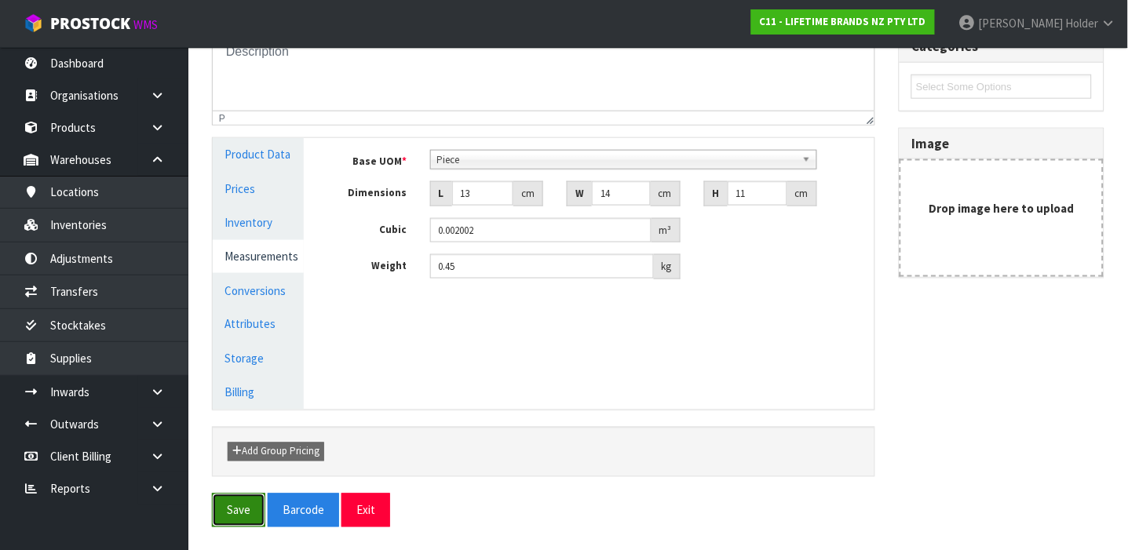
click at [253, 505] on button "Save" at bounding box center [238, 511] width 53 height 34
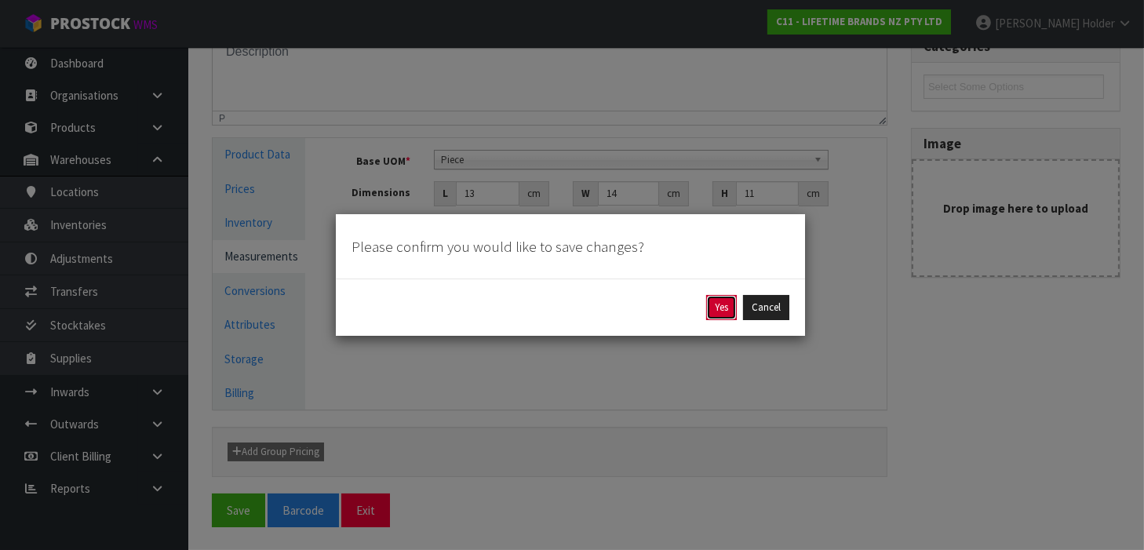
click at [718, 305] on button "Yes" at bounding box center [721, 307] width 31 height 25
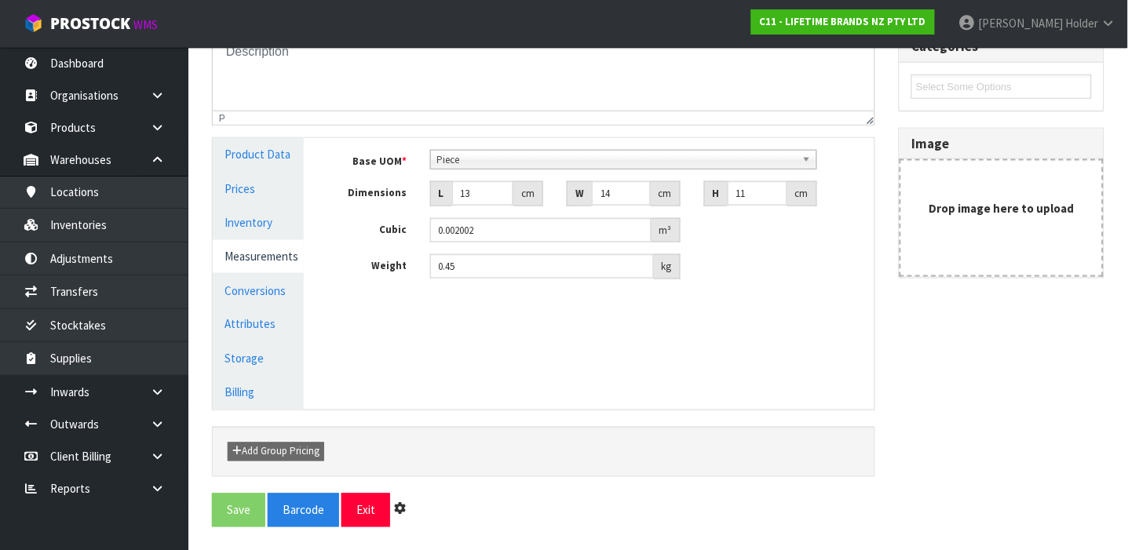
scroll to position [0, 0]
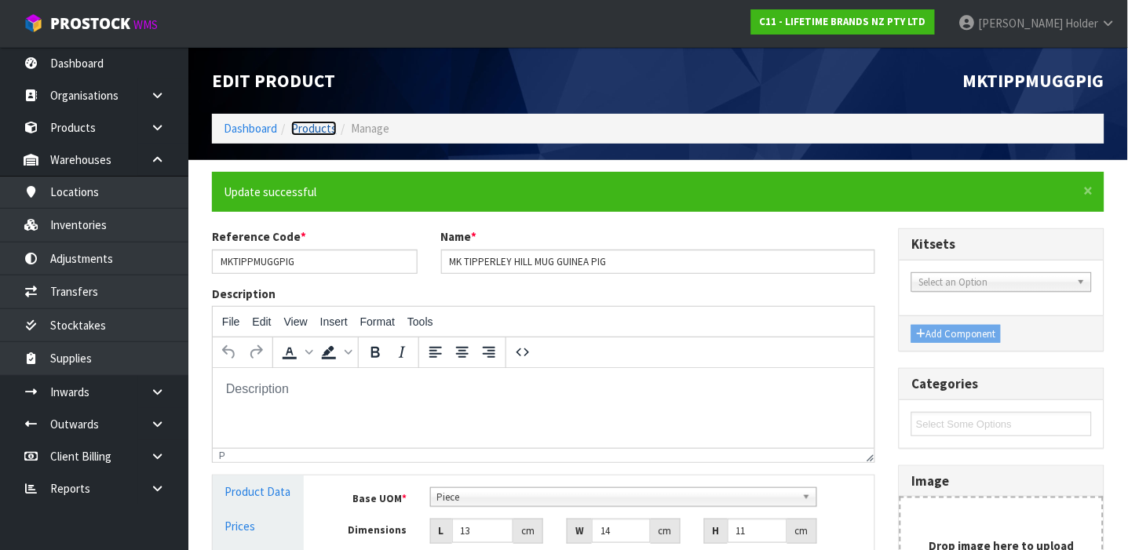
click at [310, 132] on link "Products" at bounding box center [314, 128] width 46 height 15
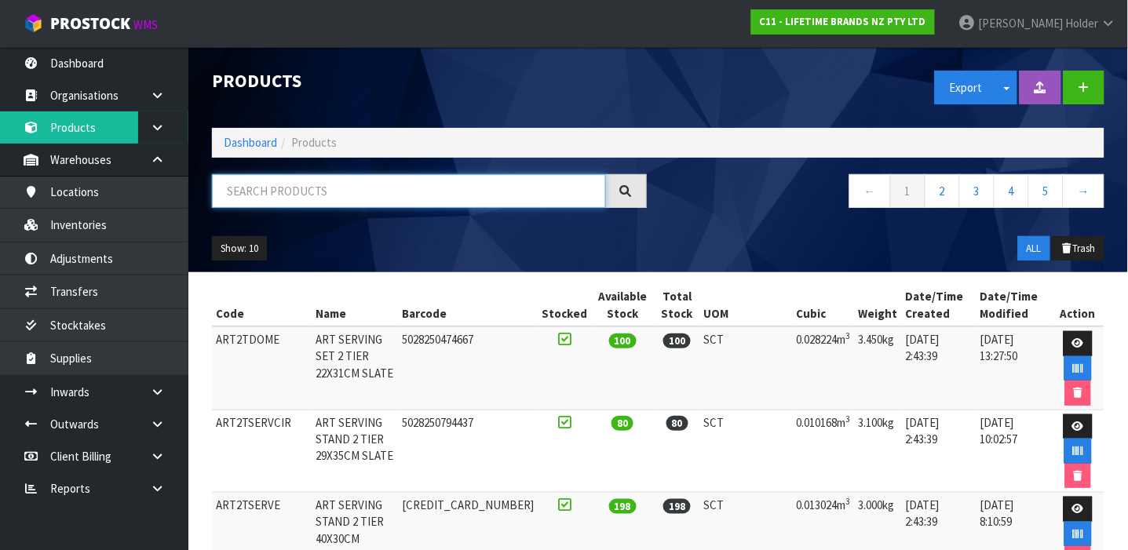
click at [309, 181] on input "text" at bounding box center [409, 191] width 394 height 34
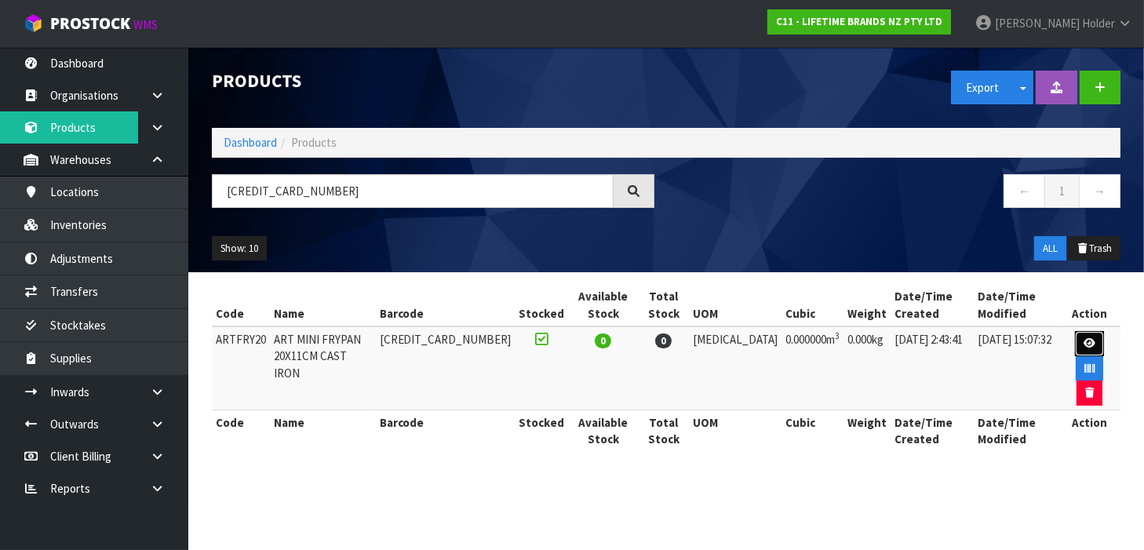
click at [1075, 337] on link at bounding box center [1089, 343] width 29 height 25
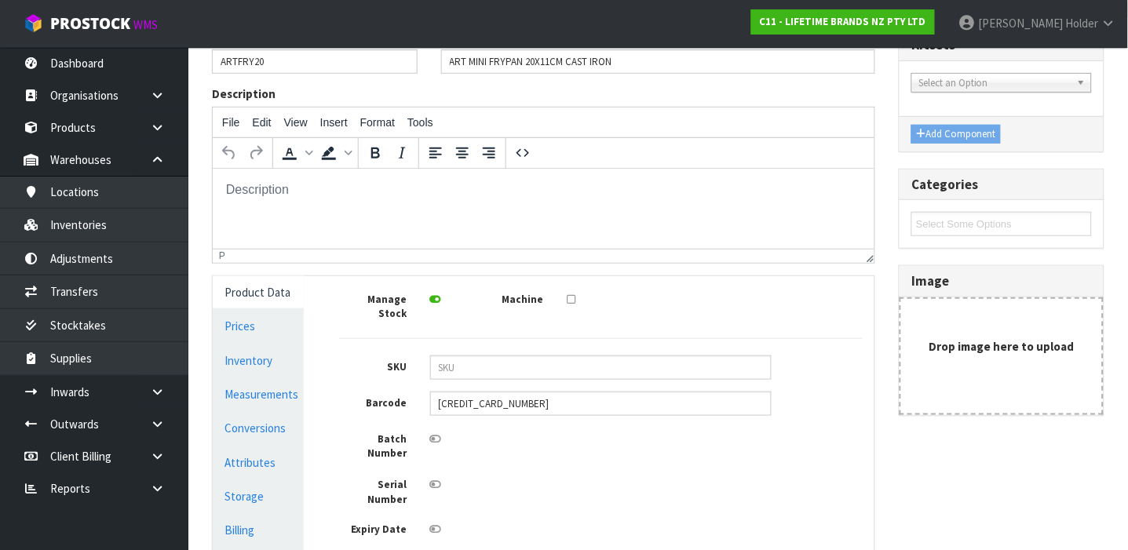
scroll to position [209, 0]
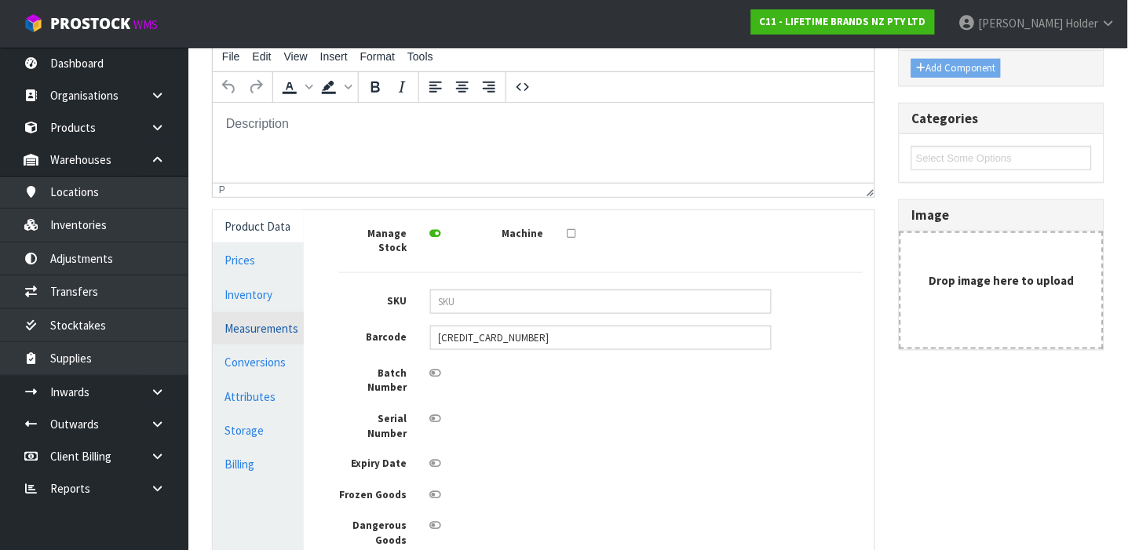
click at [258, 331] on link "Measurements" at bounding box center [258, 328] width 91 height 32
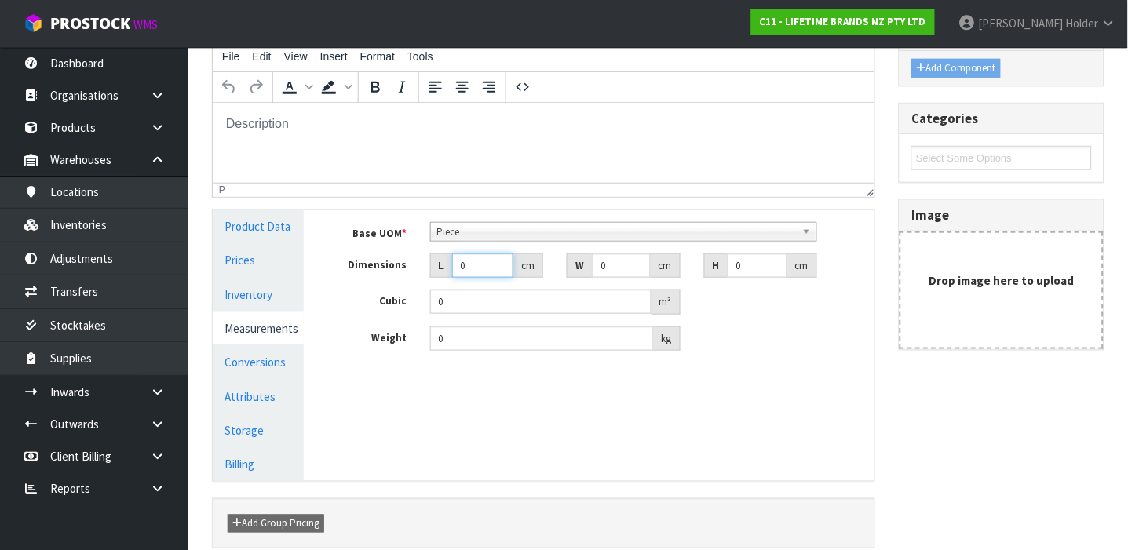
click at [486, 264] on input "0" at bounding box center [482, 265] width 61 height 24
click at [261, 355] on link "Conversions" at bounding box center [258, 362] width 91 height 32
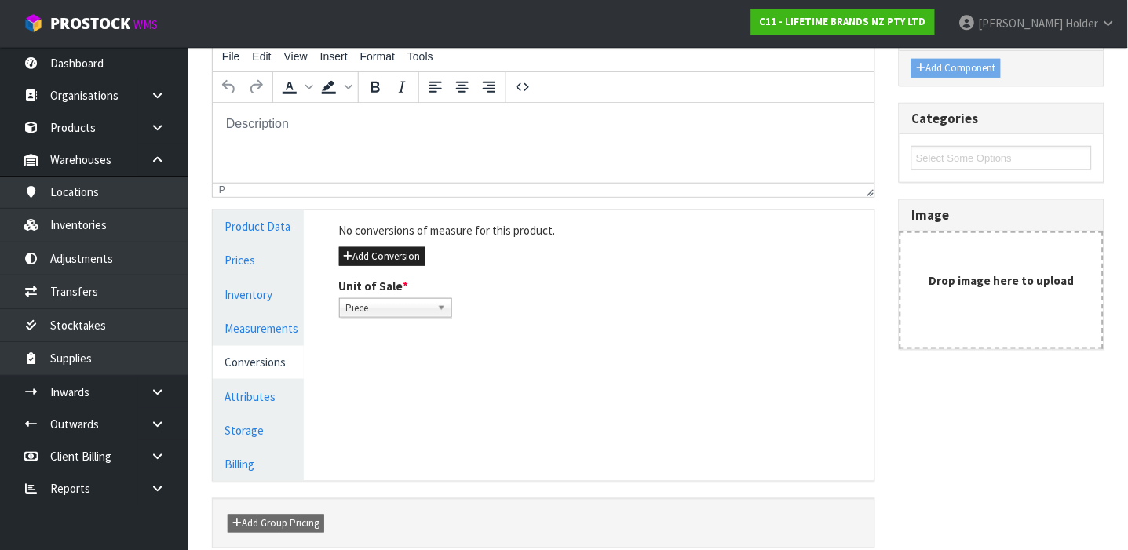
click at [381, 265] on div "No conversions of measure for this product. Add Conversion Unit of Sale * Piece…" at bounding box center [601, 269] width 548 height 119
click at [375, 254] on button "Add Conversion" at bounding box center [382, 256] width 86 height 19
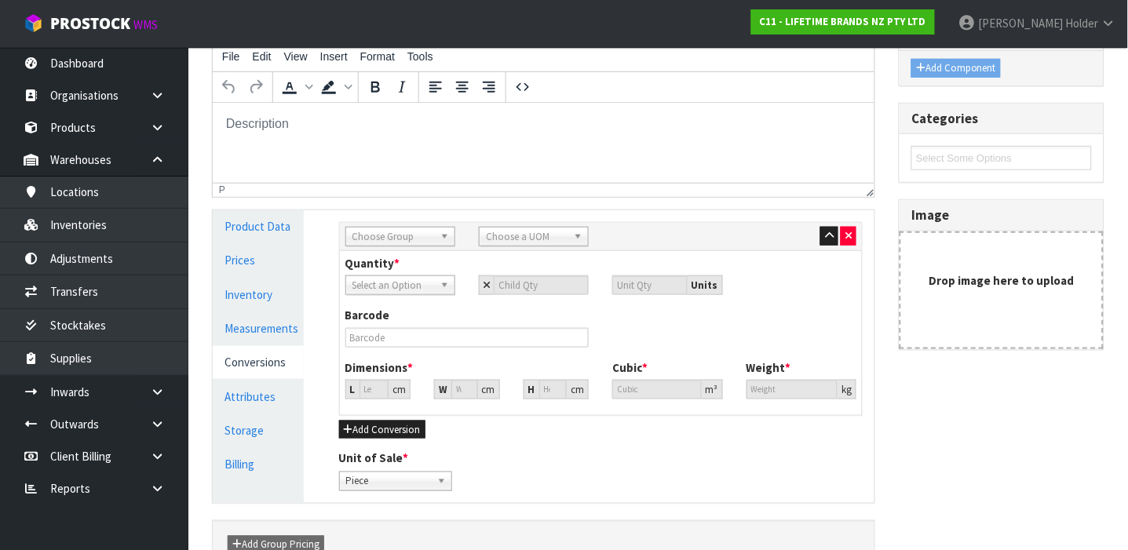
click at [378, 239] on span "Choose Group" at bounding box center [393, 237] width 82 height 19
click at [366, 295] on li "In ner" at bounding box center [400, 301] width 102 height 20
click at [509, 242] on span "Choose a UOM" at bounding box center [527, 237] width 82 height 19
click at [499, 276] on em "Sub" at bounding box center [495, 281] width 16 height 13
click at [505, 278] on input "number" at bounding box center [541, 285] width 95 height 20
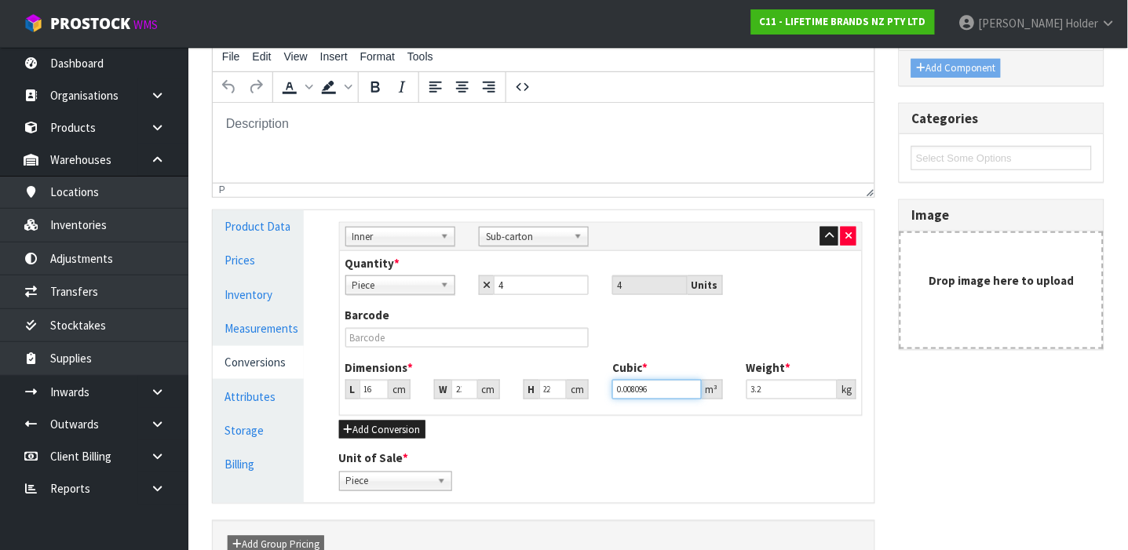
scroll to position [0, 0]
click at [443, 333] on input "text" at bounding box center [467, 338] width 244 height 20
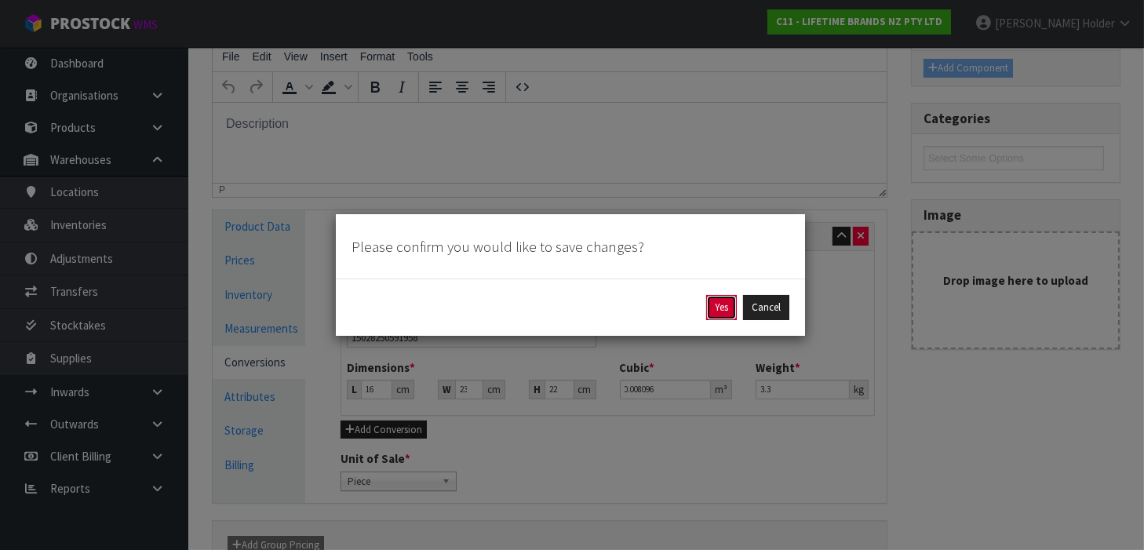
click at [709, 306] on button "Yes" at bounding box center [721, 307] width 31 height 25
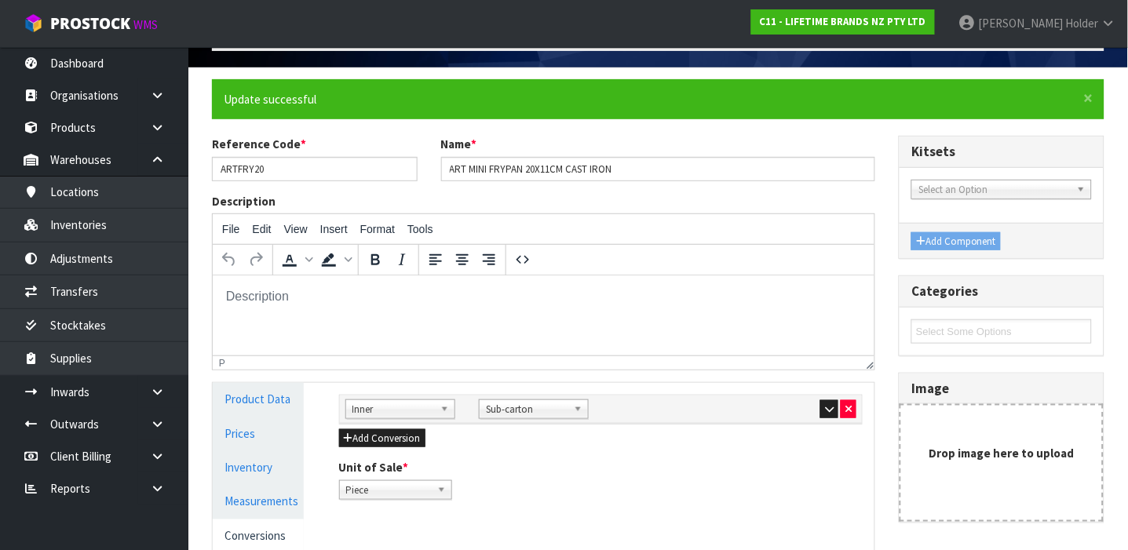
scroll to position [337, 0]
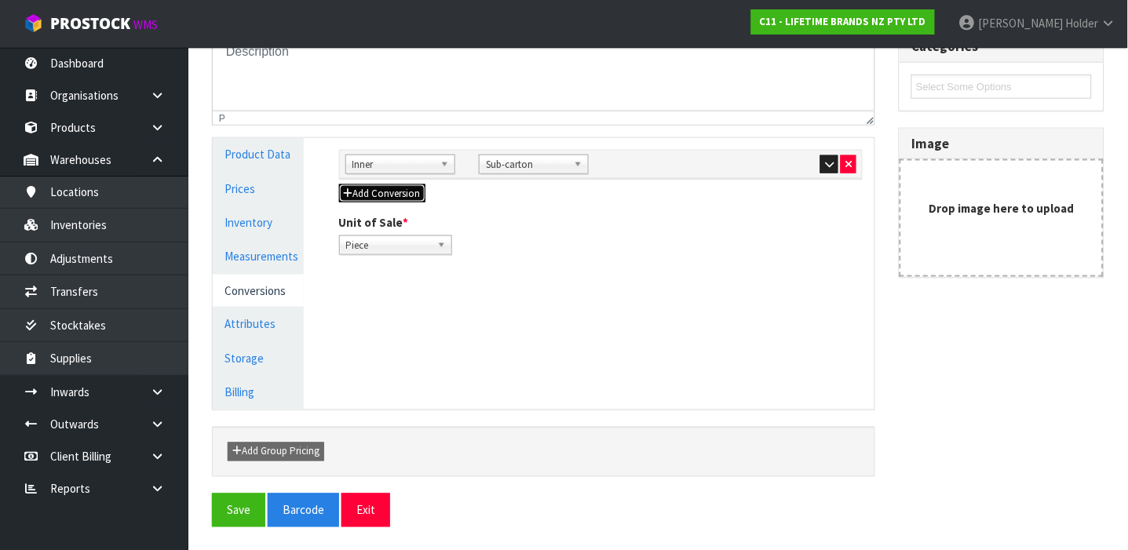
click at [348, 188] on icon "button" at bounding box center [348, 193] width 9 height 10
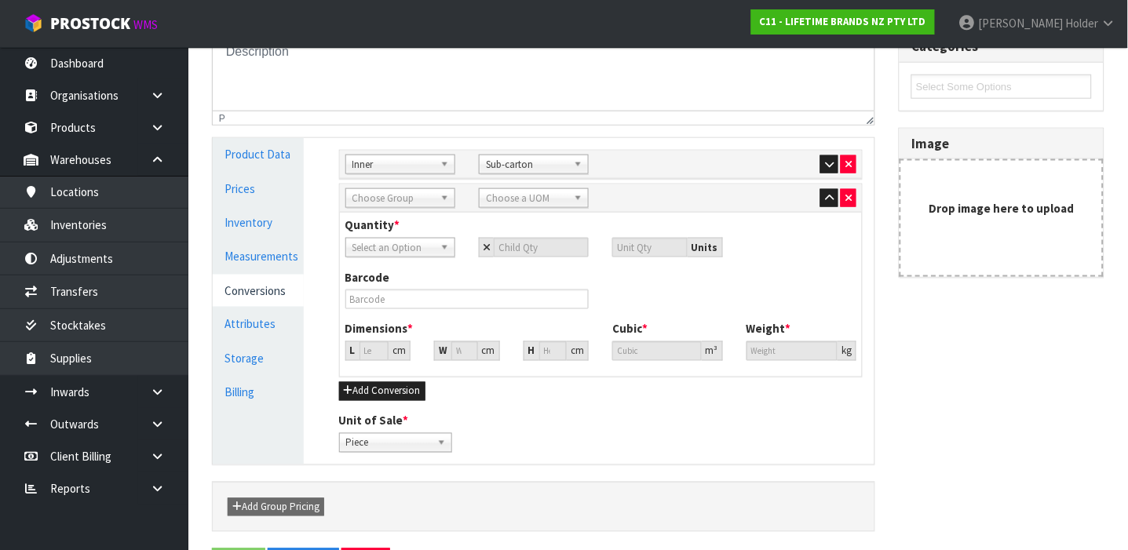
click at [369, 196] on span "Choose Group" at bounding box center [393, 198] width 82 height 19
click at [389, 239] on li "Ou ter" at bounding box center [400, 243] width 102 height 20
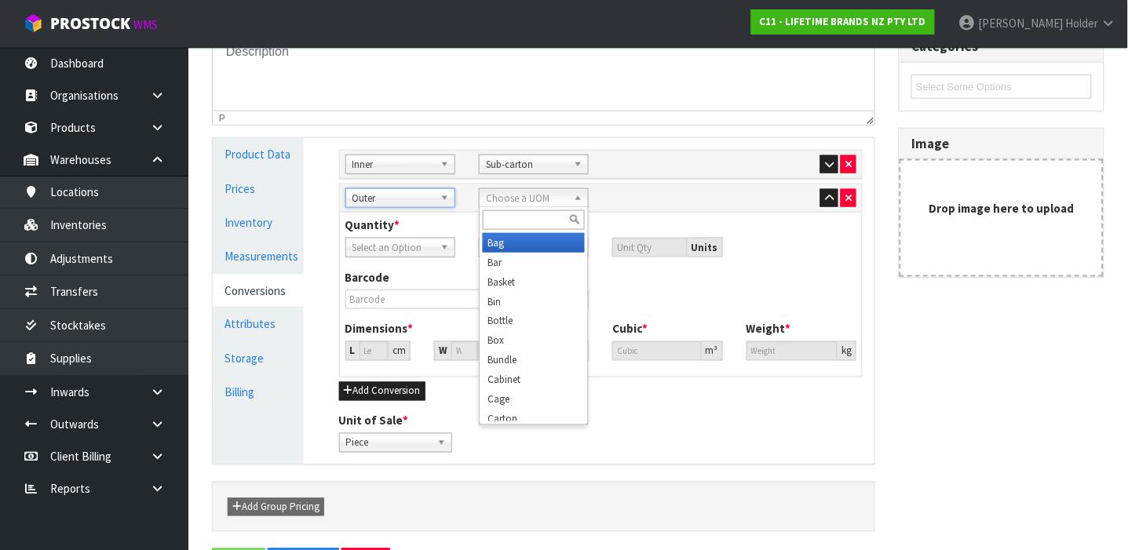
click at [496, 202] on span "Choose a UOM" at bounding box center [527, 198] width 82 height 19
click at [496, 248] on em "Car" at bounding box center [494, 242] width 15 height 13
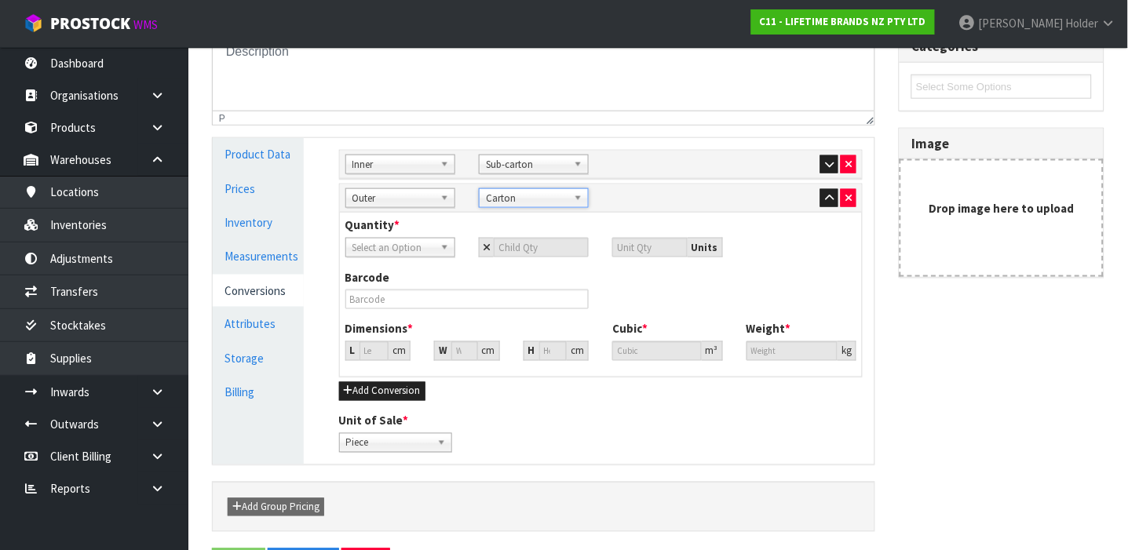
click at [425, 248] on span "Select an Option" at bounding box center [393, 248] width 82 height 19
click at [417, 302] on li "Sub-carton" at bounding box center [400, 312] width 102 height 20
click at [549, 250] on input "number" at bounding box center [541, 248] width 95 height 20
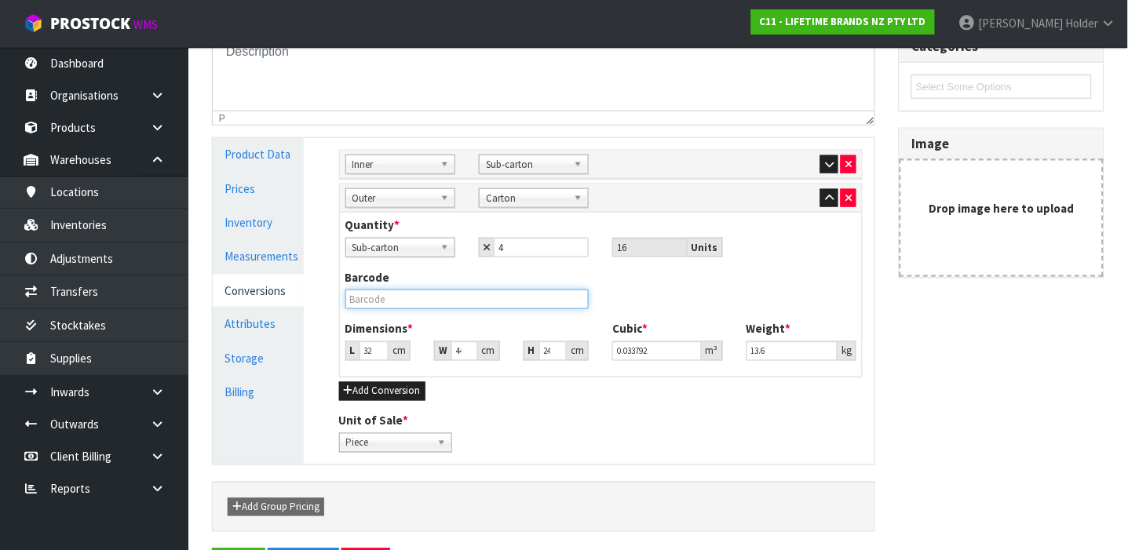
click at [505, 293] on input "text" at bounding box center [467, 300] width 244 height 20
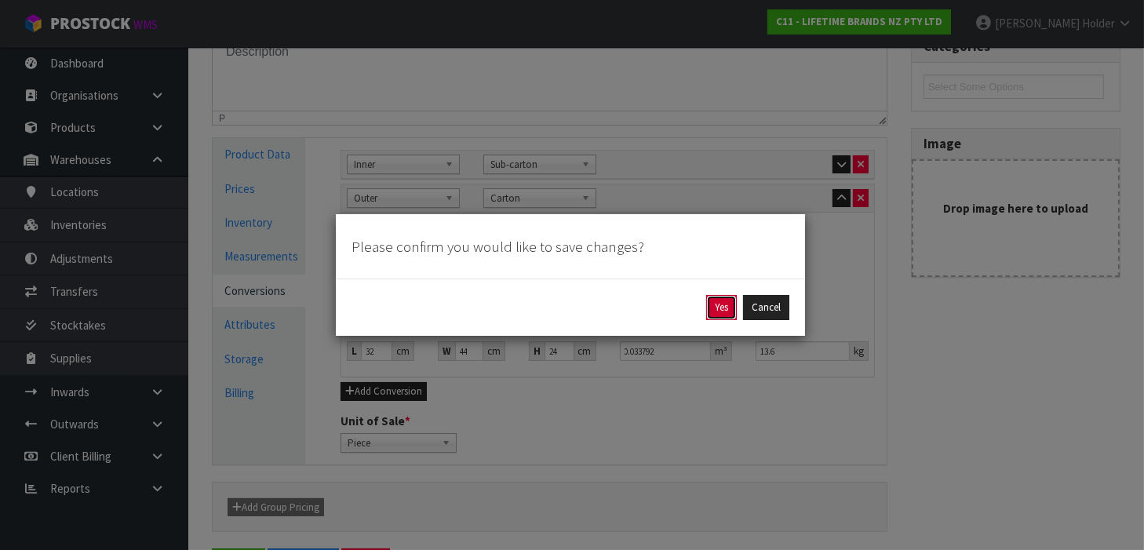
click at [724, 296] on button "Yes" at bounding box center [721, 307] width 31 height 25
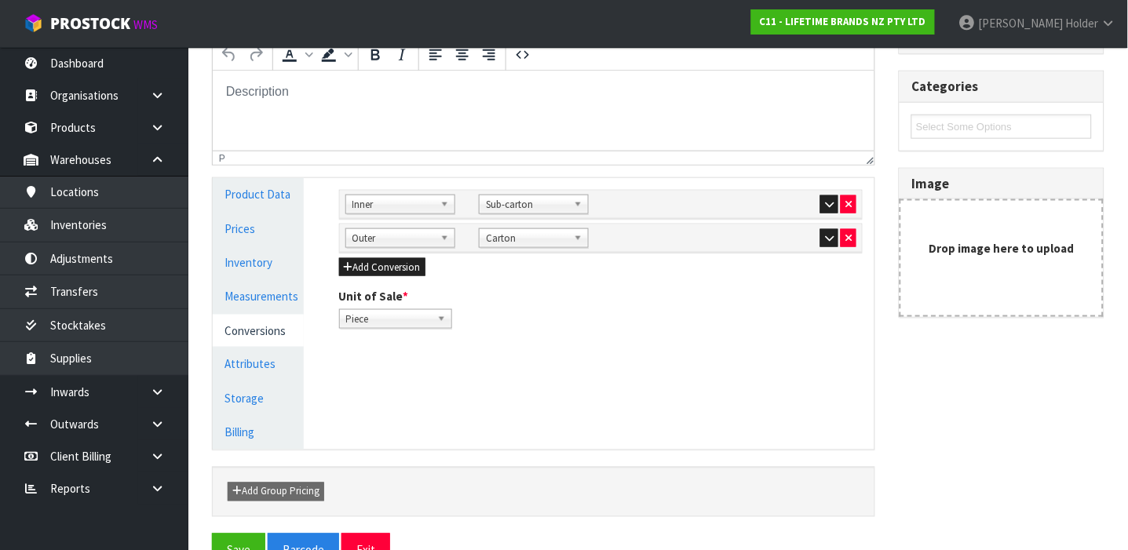
scroll to position [337, 0]
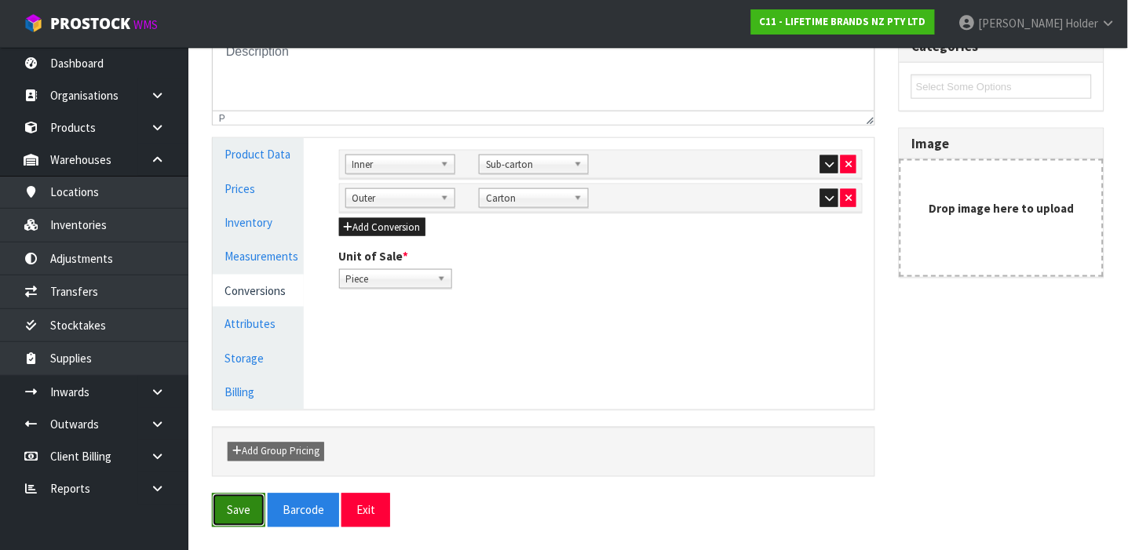
click at [252, 505] on button "Save" at bounding box center [238, 511] width 53 height 34
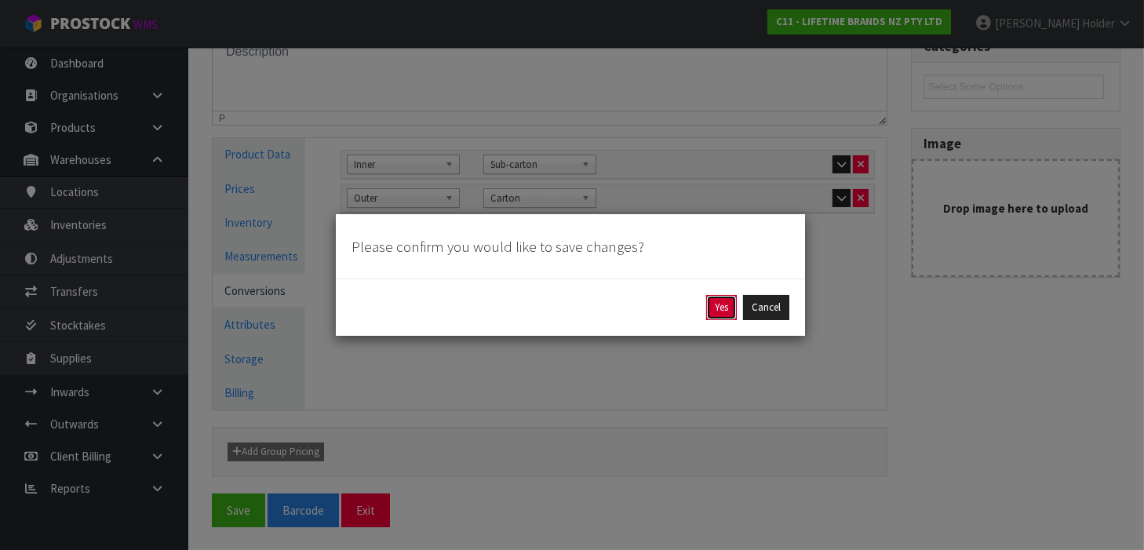
click at [710, 311] on button "Yes" at bounding box center [721, 307] width 31 height 25
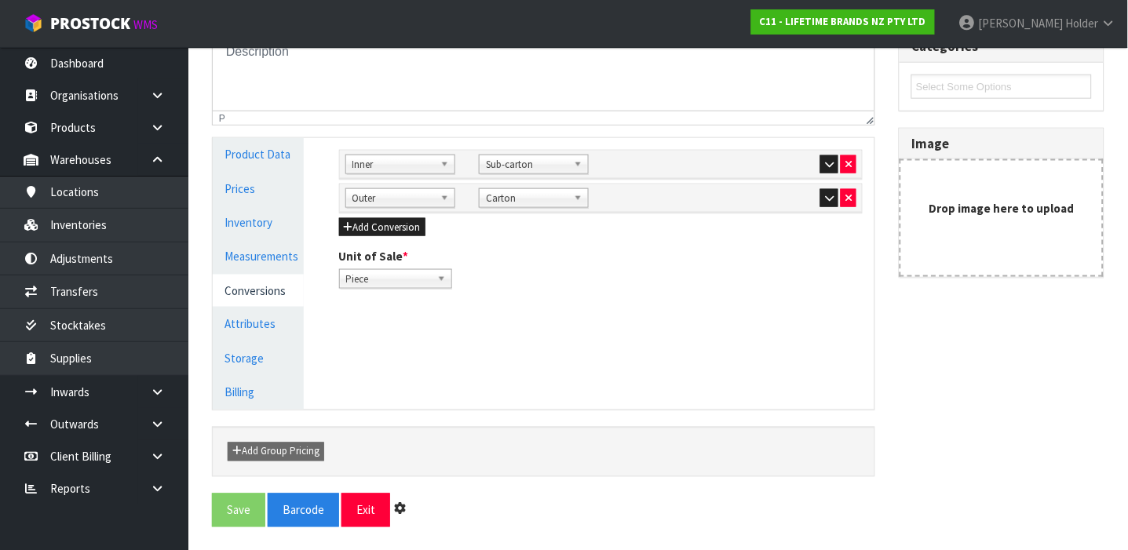
scroll to position [0, 0]
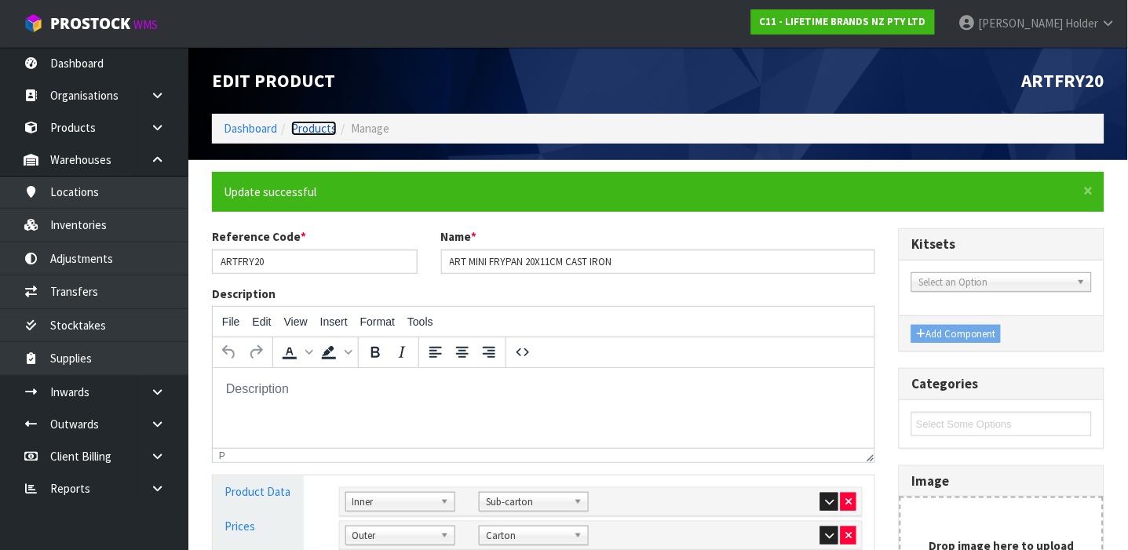
click at [303, 130] on link "Products" at bounding box center [314, 128] width 46 height 15
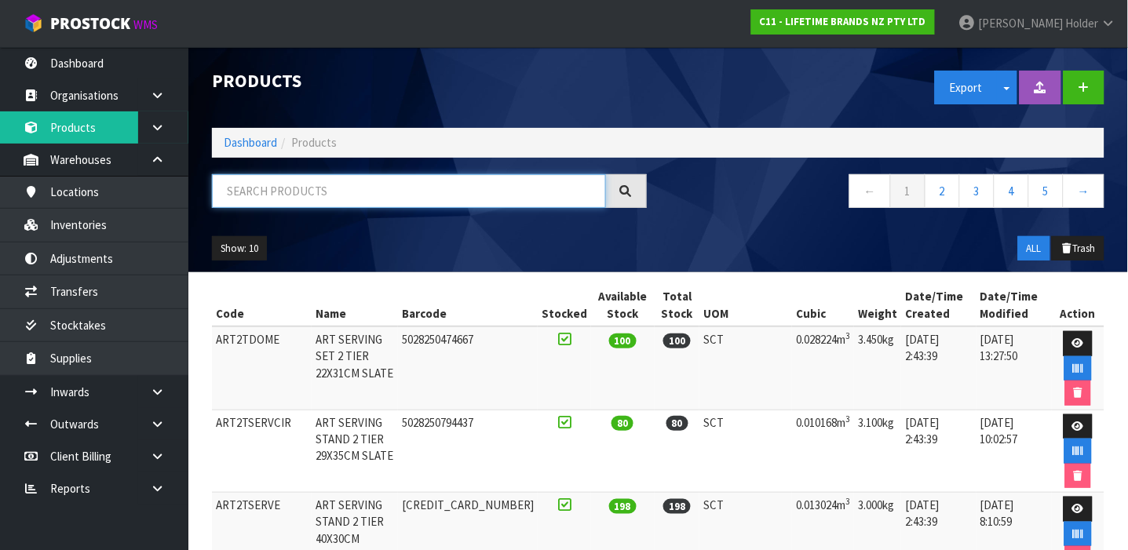
click at [381, 188] on input "text" at bounding box center [409, 191] width 394 height 34
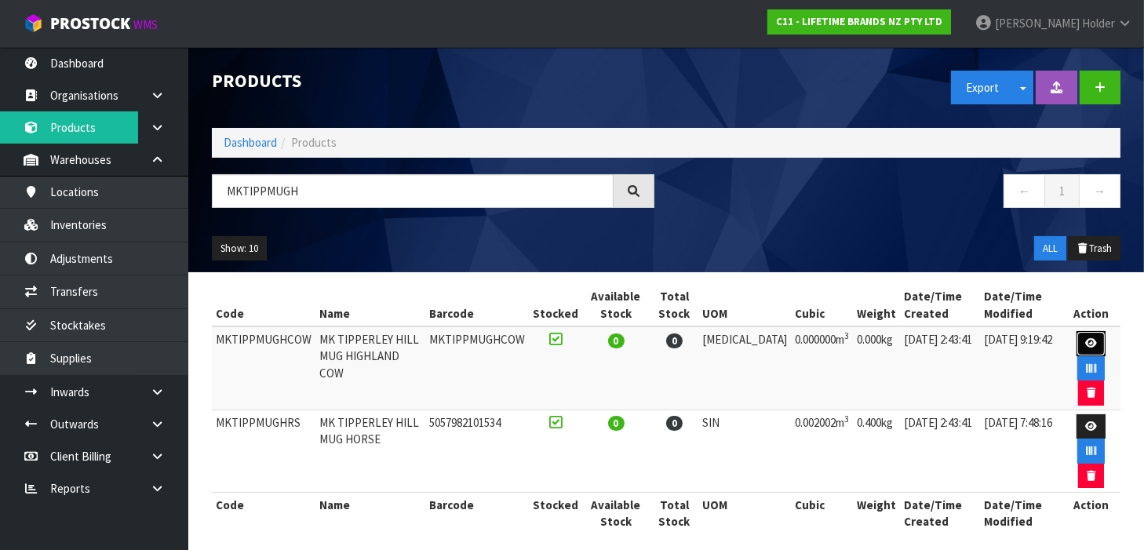
click at [1085, 338] on icon at bounding box center [1091, 343] width 12 height 10
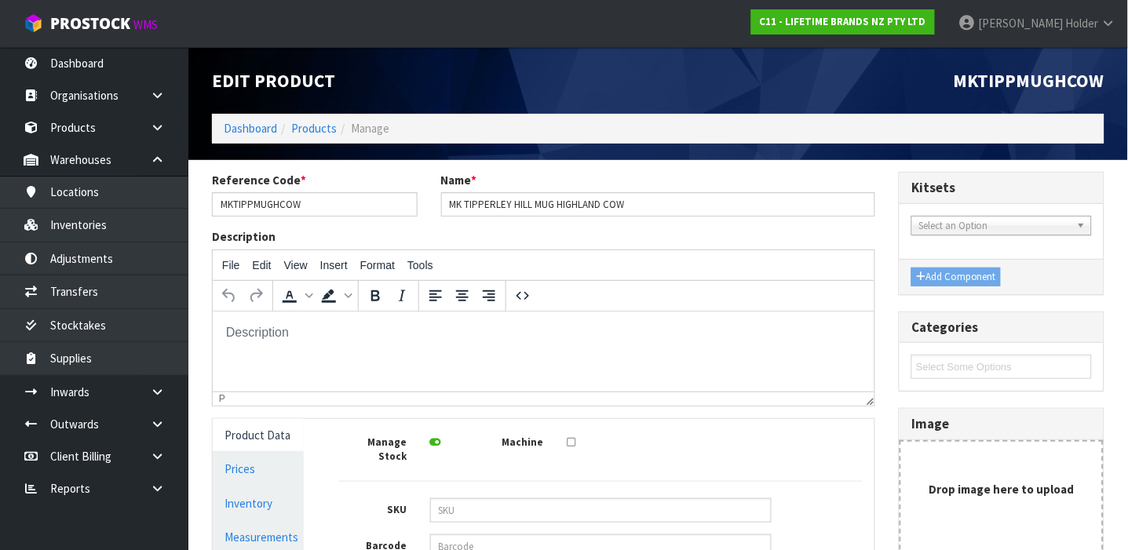
scroll to position [209, 0]
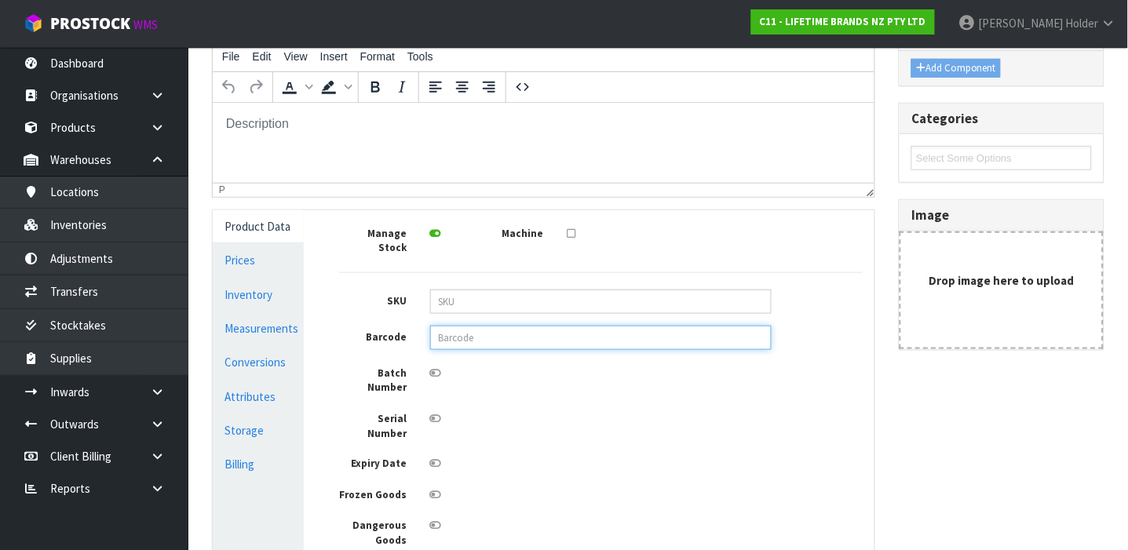
click at [462, 326] on input "text" at bounding box center [600, 338] width 341 height 24
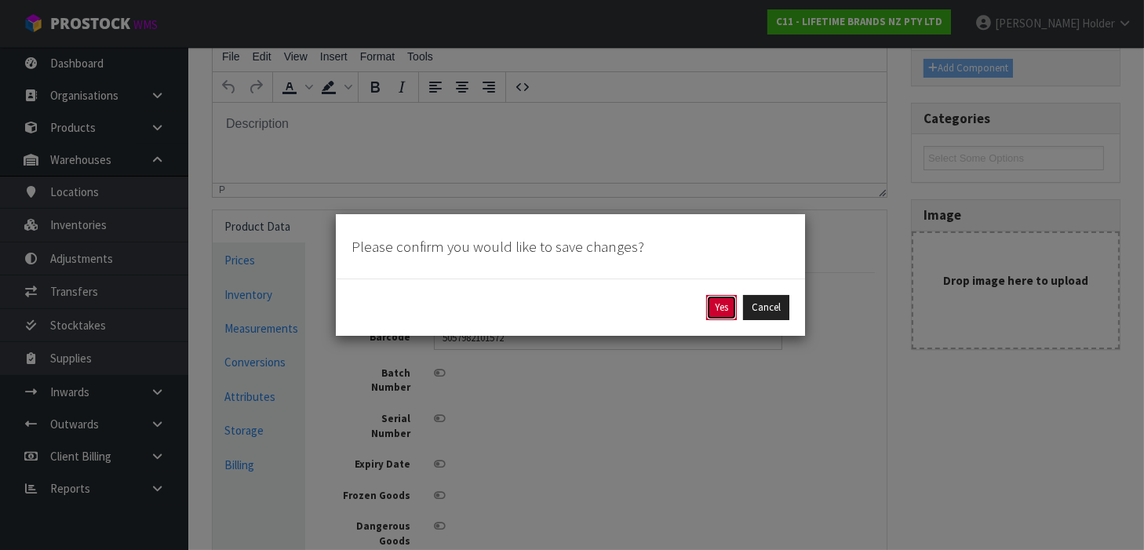
click at [711, 297] on button "Yes" at bounding box center [721, 307] width 31 height 25
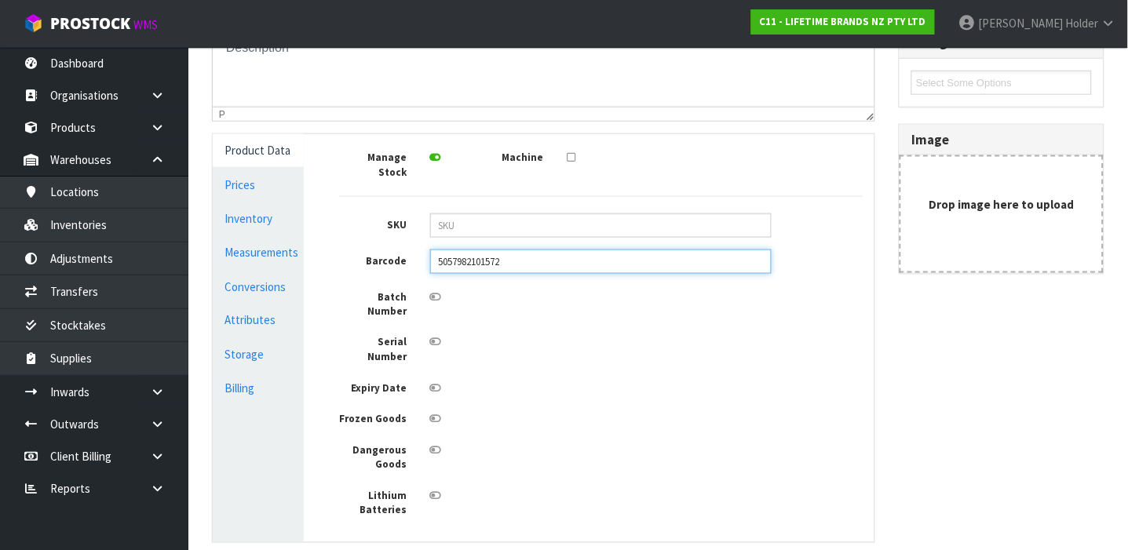
scroll to position [329, 0]
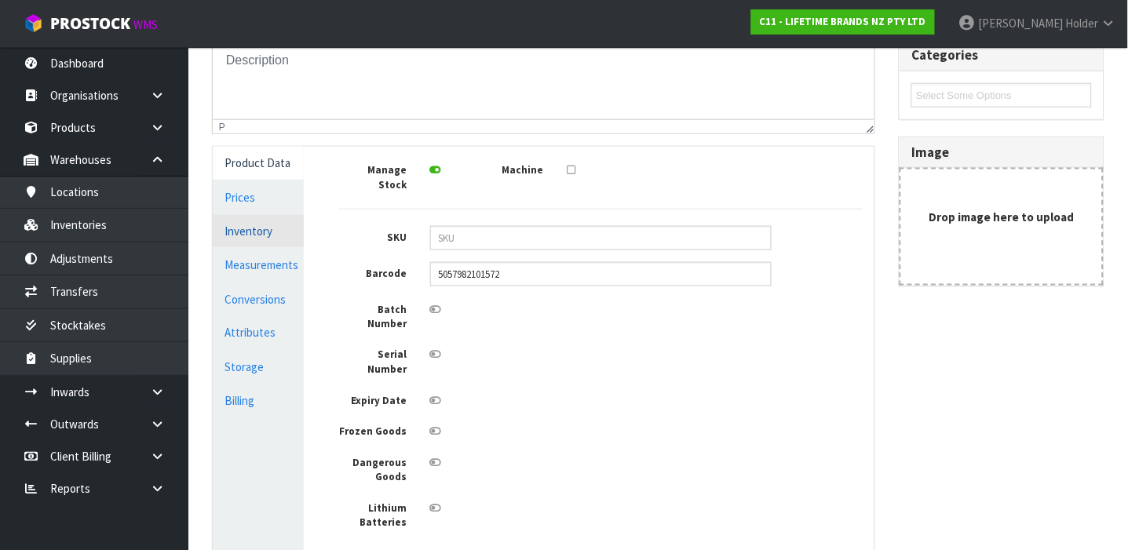
click at [227, 217] on link "Inventory" at bounding box center [258, 231] width 91 height 32
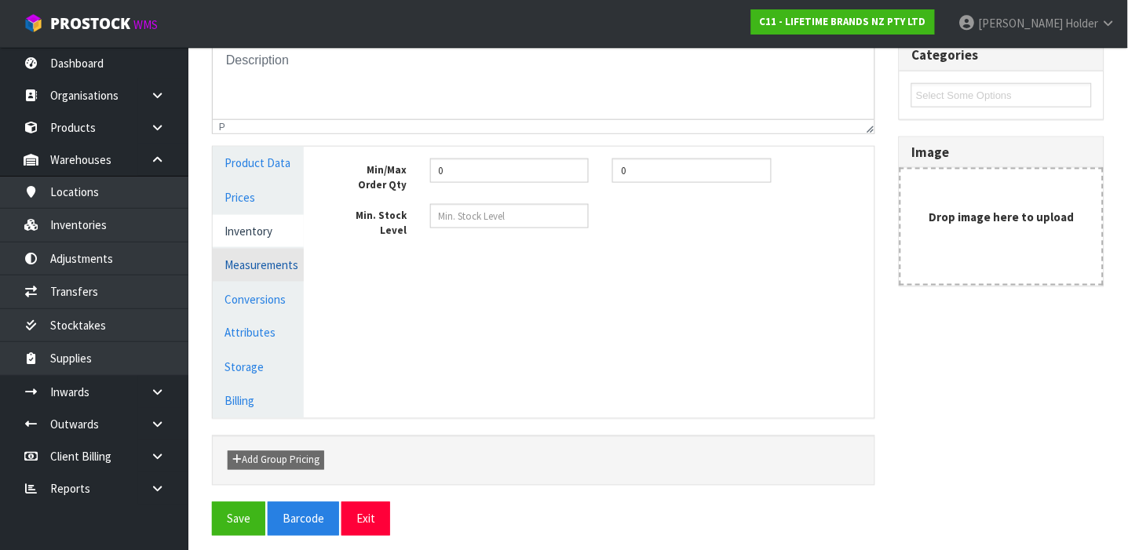
click at [242, 261] on link "Measurements" at bounding box center [258, 265] width 91 height 32
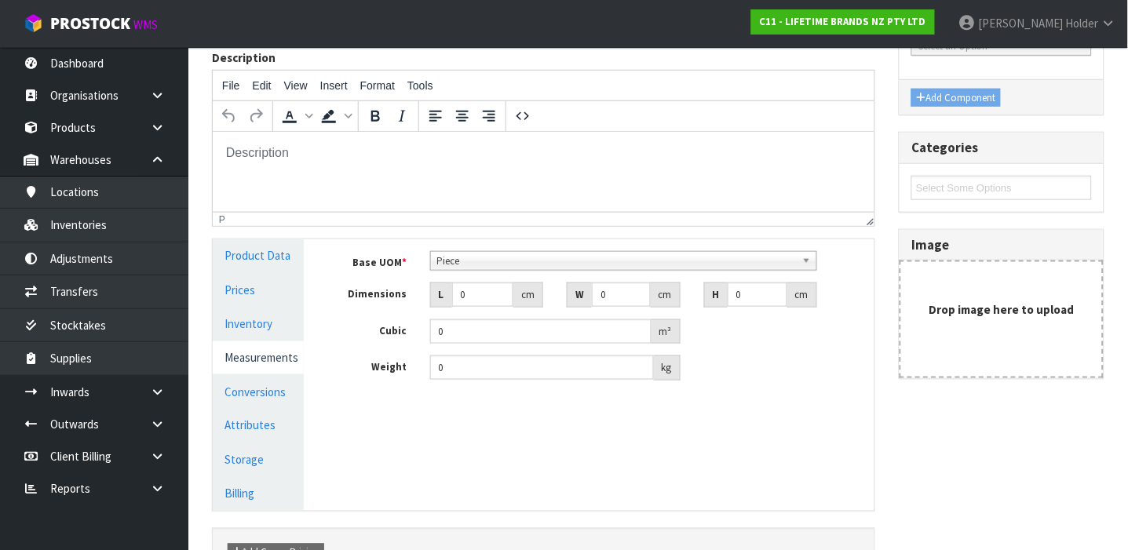
scroll to position [119, 0]
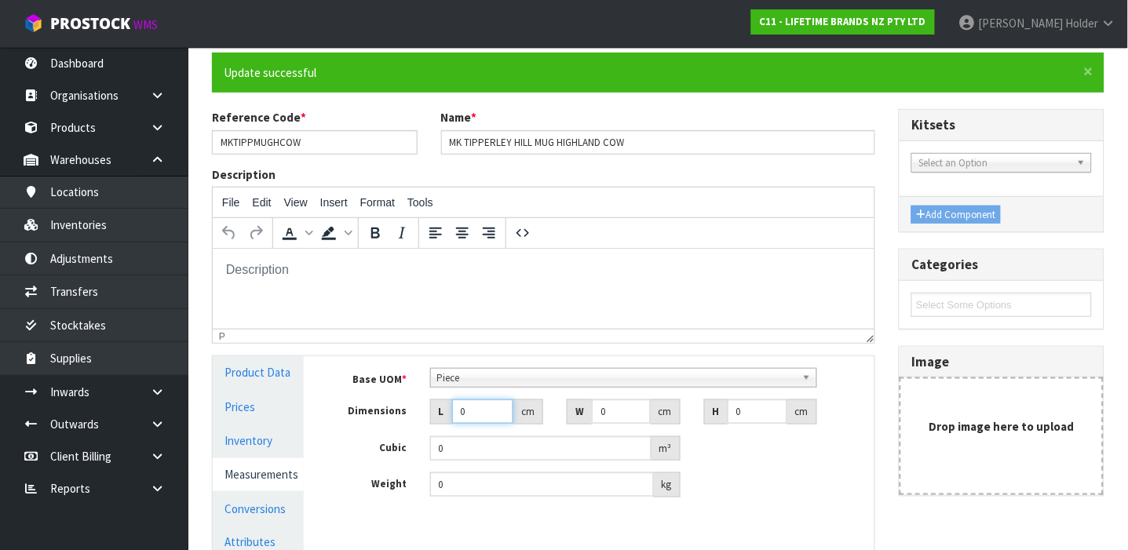
click at [460, 403] on input "0" at bounding box center [482, 411] width 61 height 24
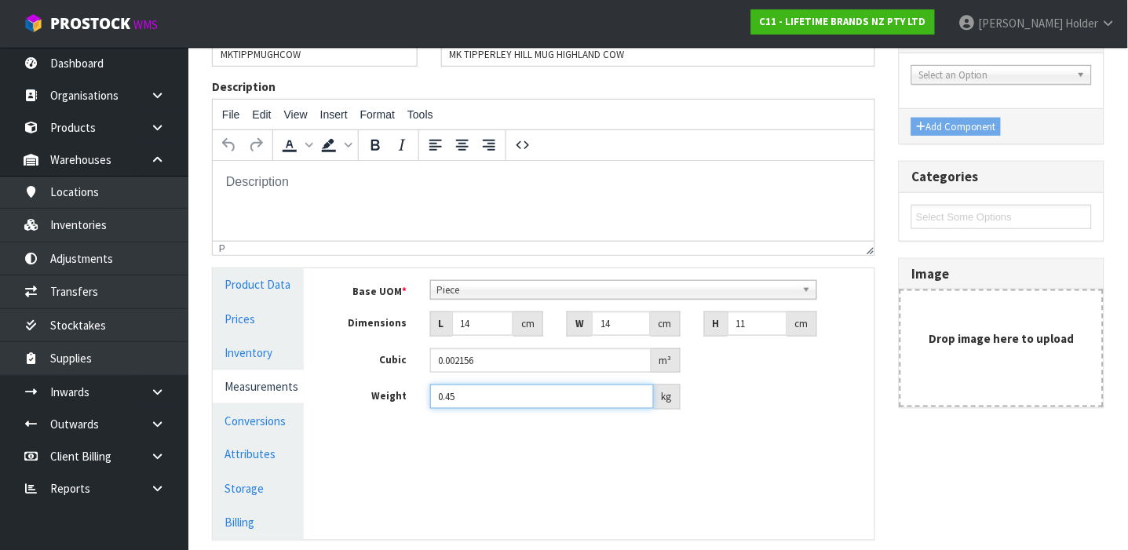
scroll to position [224, 0]
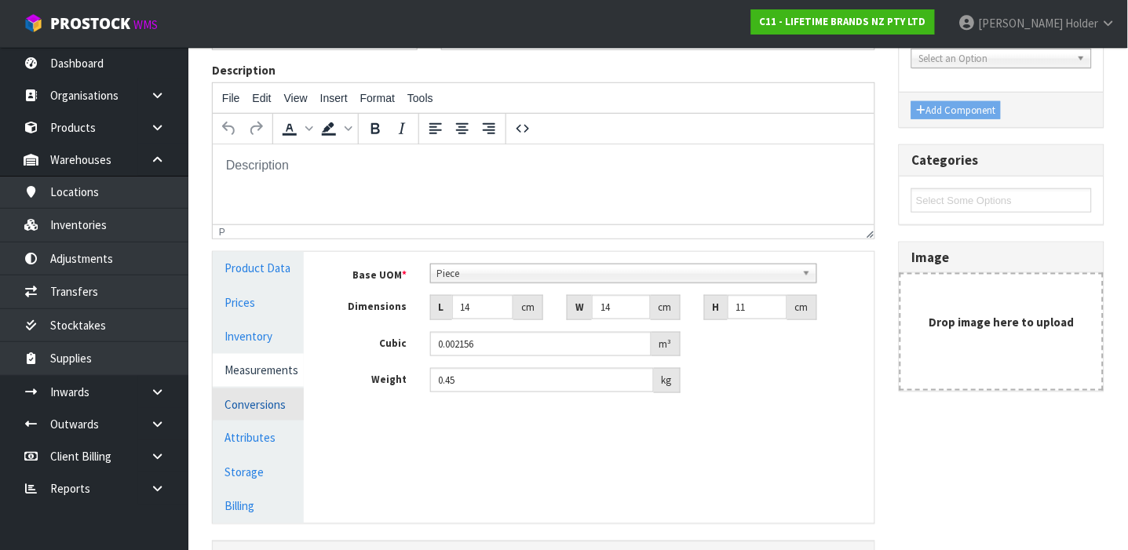
click at [275, 406] on link "Conversions" at bounding box center [258, 404] width 91 height 32
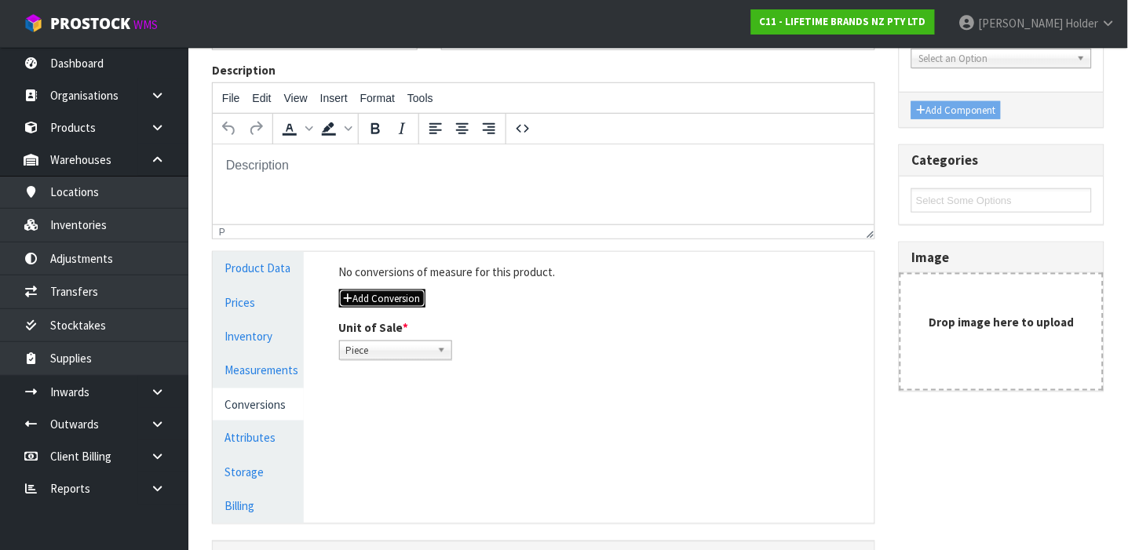
click at [396, 298] on button "Add Conversion" at bounding box center [382, 299] width 86 height 19
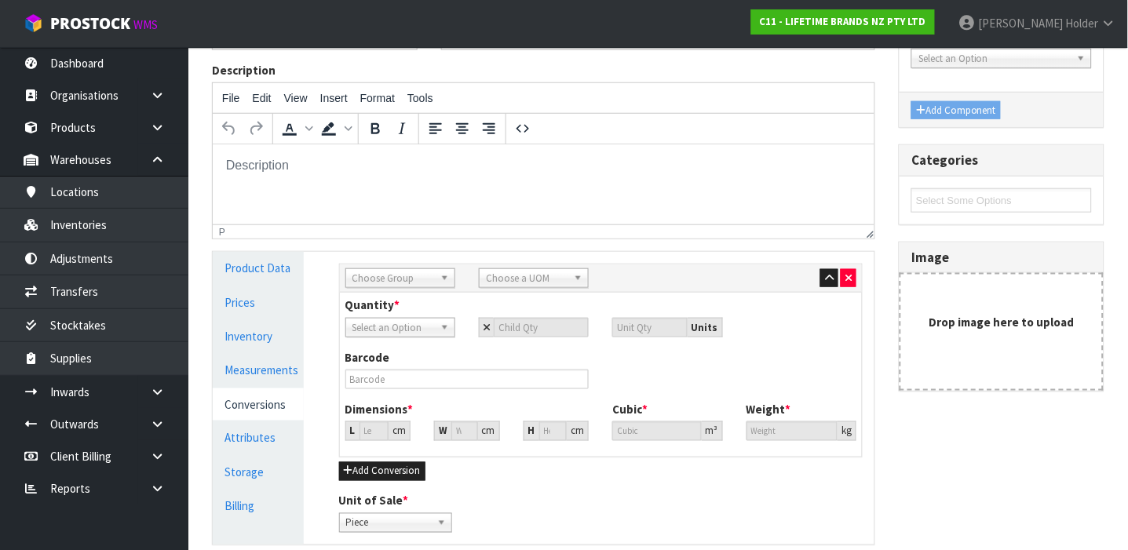
click at [399, 279] on span "Choose Group" at bounding box center [393, 278] width 82 height 19
click at [406, 333] on li "Inn er" at bounding box center [400, 343] width 102 height 20
click at [478, 284] on div "Bag Bar Basket Bin Bottle Box Bundle Cabinet Cage Carton Case Coil Cradle Crate…" at bounding box center [533, 278] width 133 height 20
click at [484, 280] on link "Choose a UOM" at bounding box center [534, 278] width 110 height 20
click at [494, 326] on em "Sub" at bounding box center [495, 322] width 16 height 13
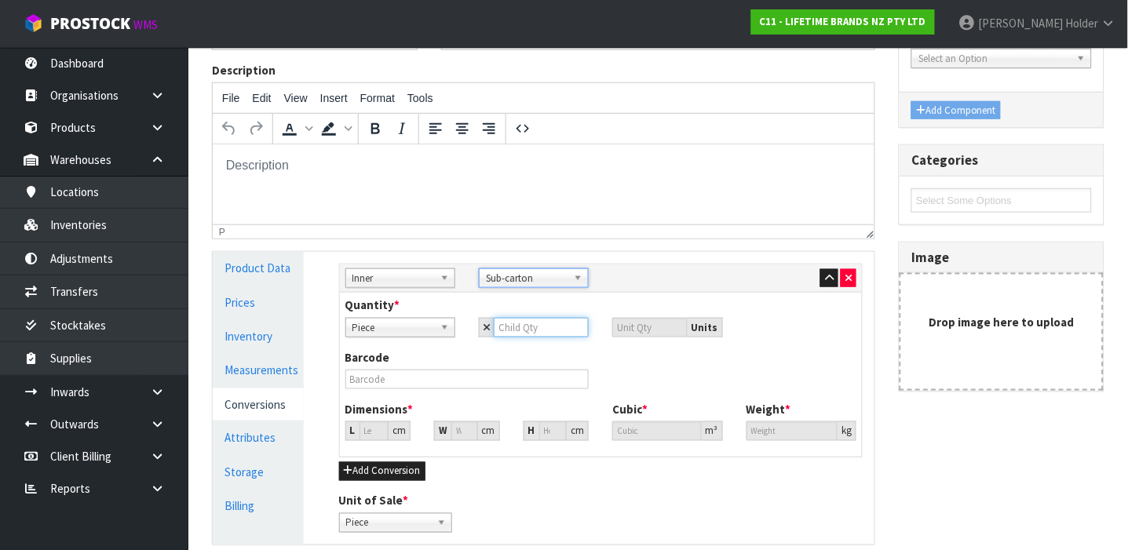
click at [523, 328] on input "number" at bounding box center [541, 328] width 95 height 20
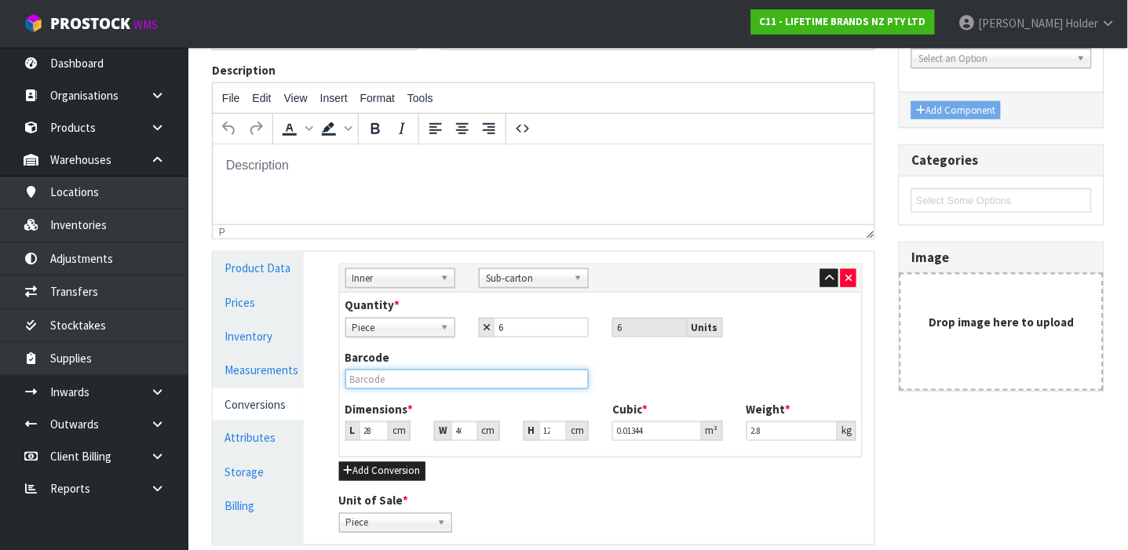
click at [480, 377] on input "text" at bounding box center [467, 380] width 244 height 20
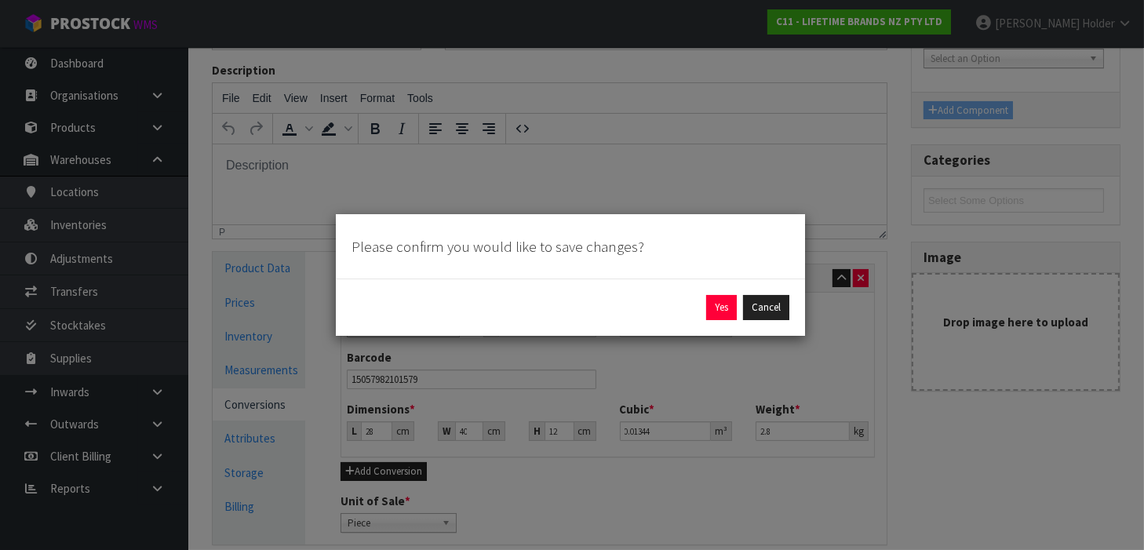
click at [705, 299] on div "Yes Cancel" at bounding box center [571, 307] width 438 height 25
click at [713, 302] on button "Yes" at bounding box center [721, 307] width 31 height 25
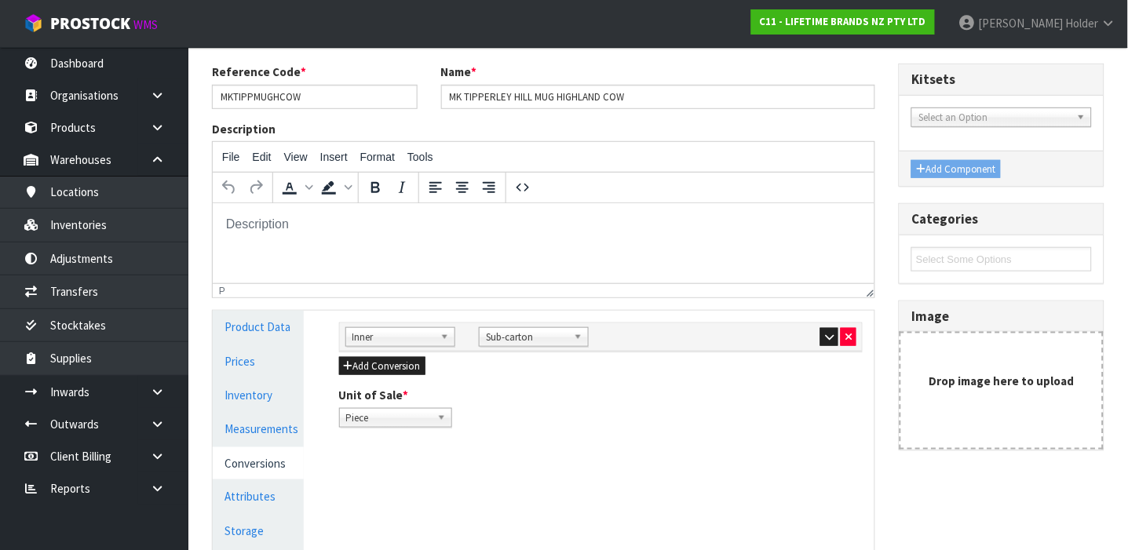
scroll to position [209, 0]
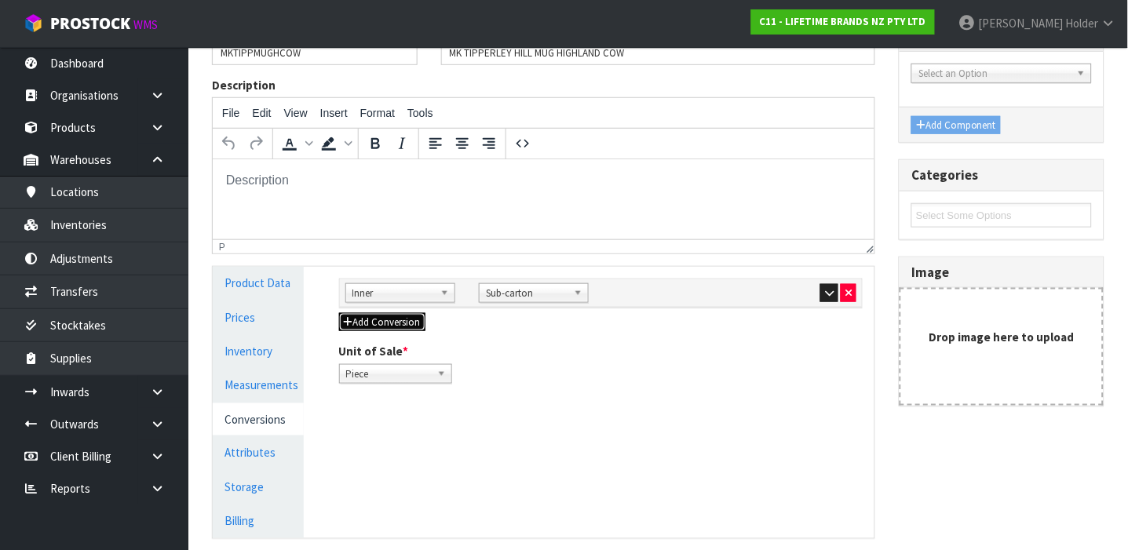
click at [414, 317] on button "Add Conversion" at bounding box center [382, 322] width 86 height 19
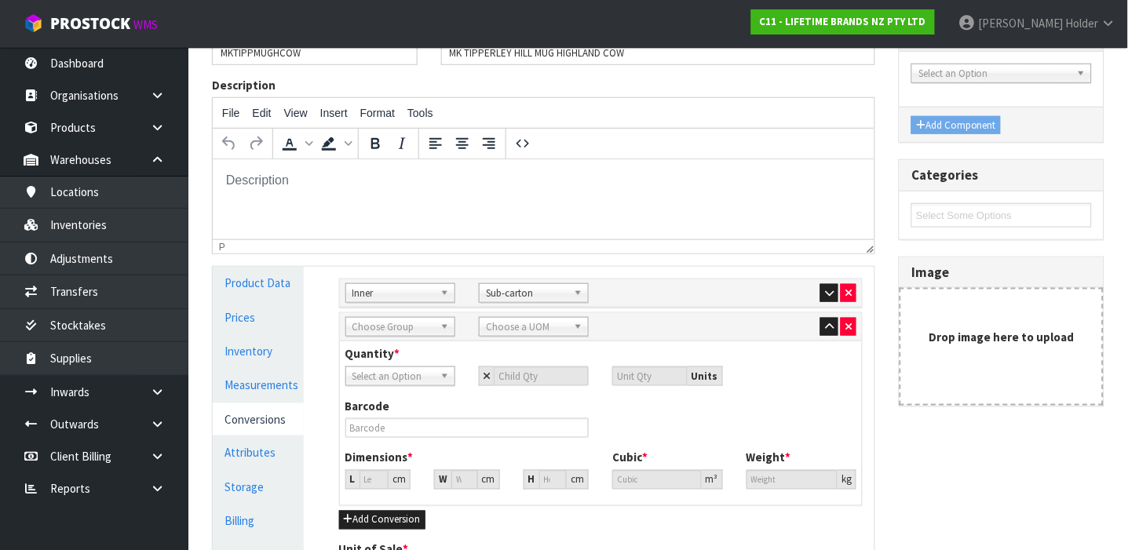
click at [410, 320] on span "Choose Group" at bounding box center [393, 327] width 82 height 19
click at [394, 370] on li "Ou ter" at bounding box center [400, 372] width 102 height 20
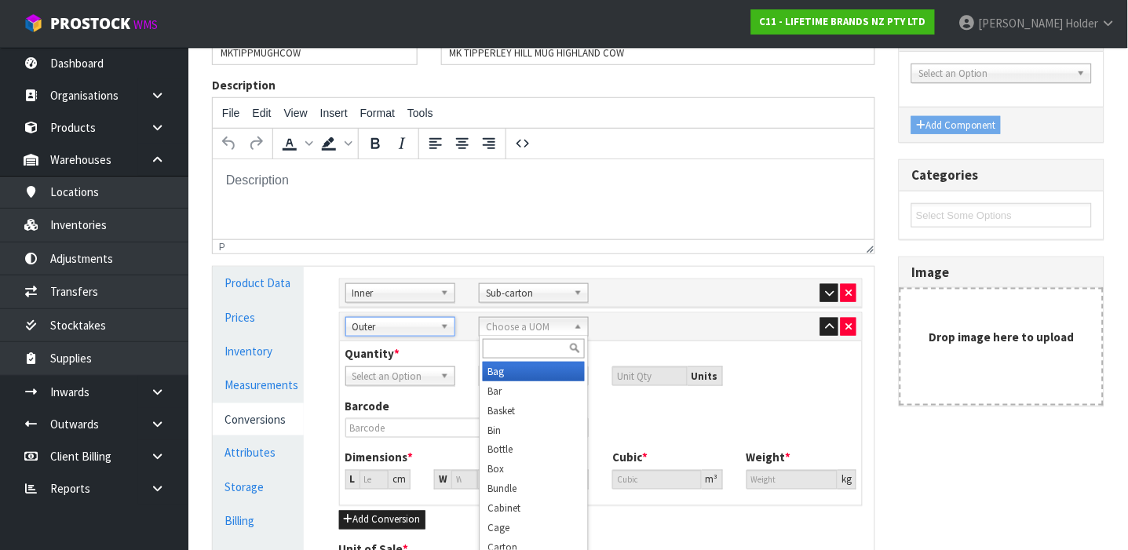
click at [481, 332] on link "Choose a UOM" at bounding box center [534, 327] width 110 height 20
click at [486, 379] on li "Car ton" at bounding box center [534, 372] width 102 height 20
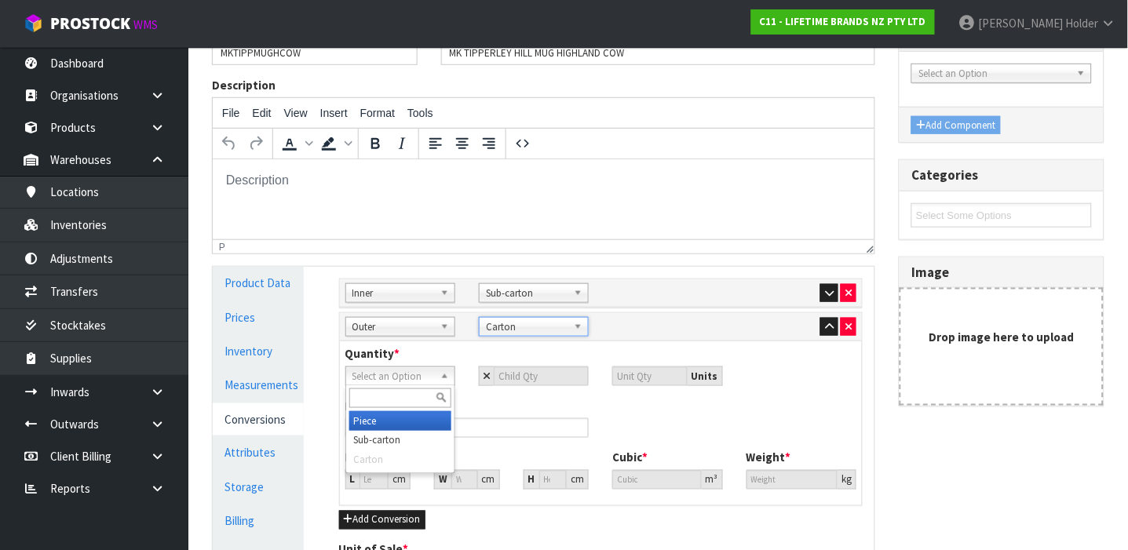
click at [419, 381] on span "Select an Option" at bounding box center [393, 376] width 82 height 19
click at [418, 443] on li "Sub-carton" at bounding box center [400, 441] width 102 height 20
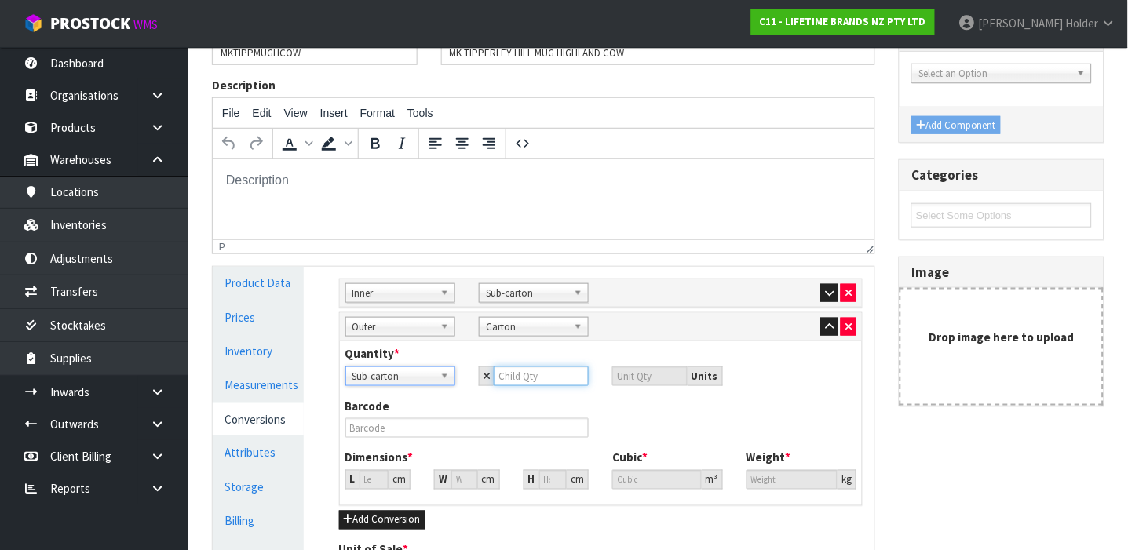
click at [534, 369] on input "number" at bounding box center [541, 376] width 95 height 20
click at [368, 483] on input "37.264" at bounding box center [374, 480] width 30 height 20
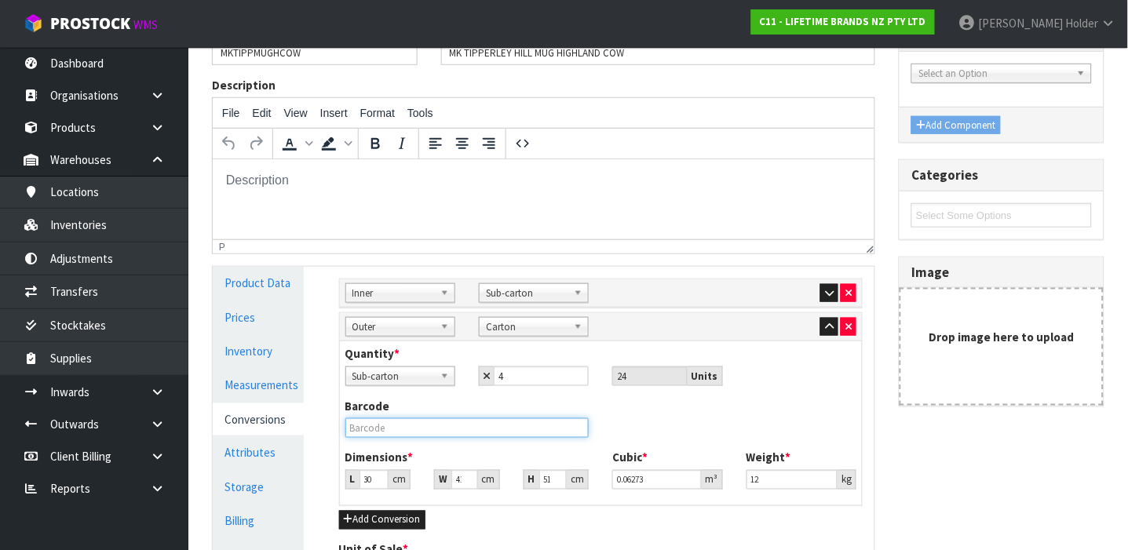
click at [384, 430] on input "text" at bounding box center [467, 428] width 244 height 20
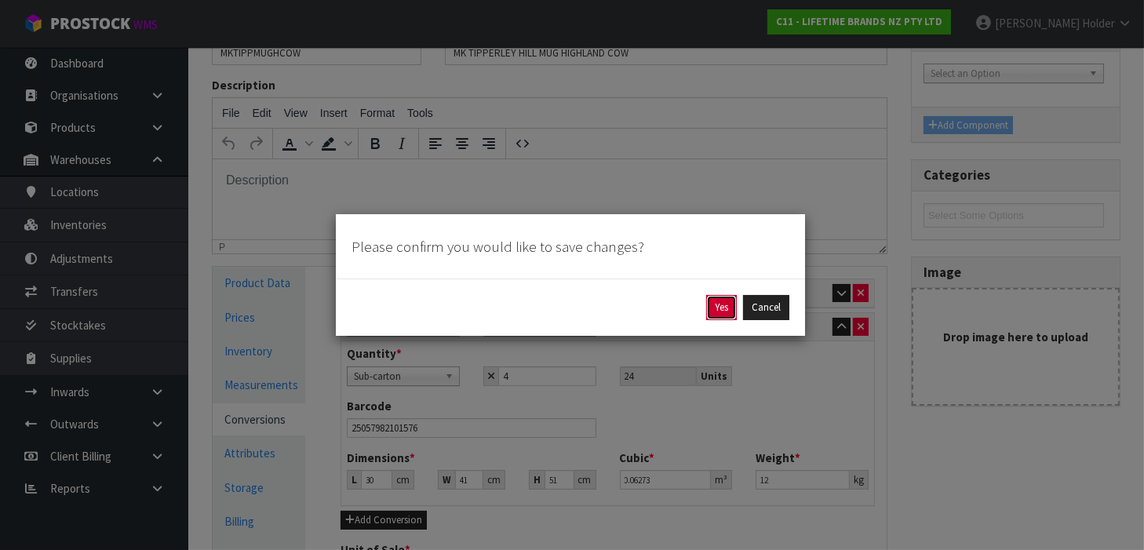
click at [731, 308] on button "Yes" at bounding box center [721, 307] width 31 height 25
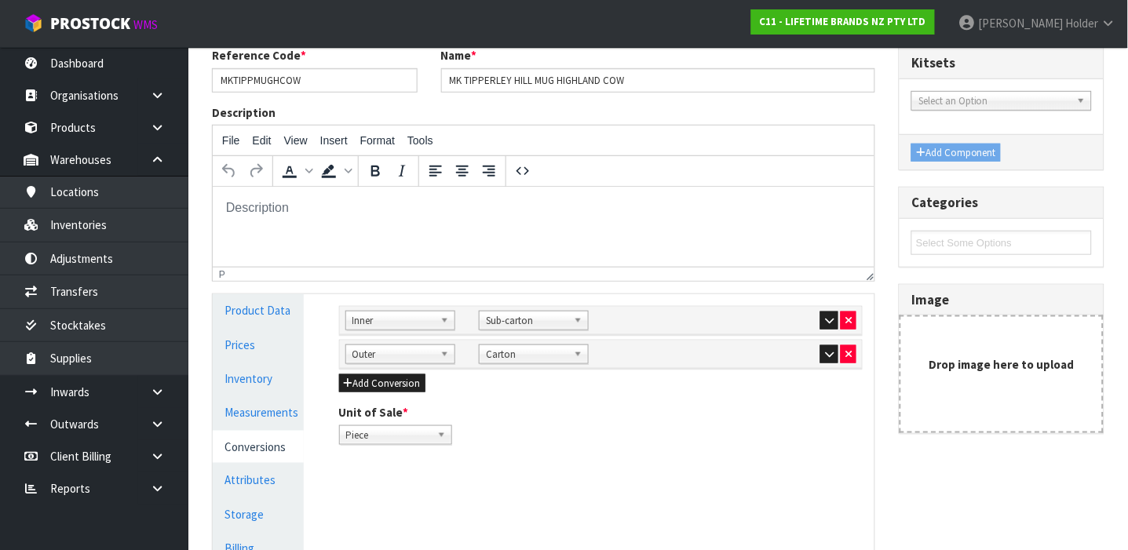
scroll to position [337, 0]
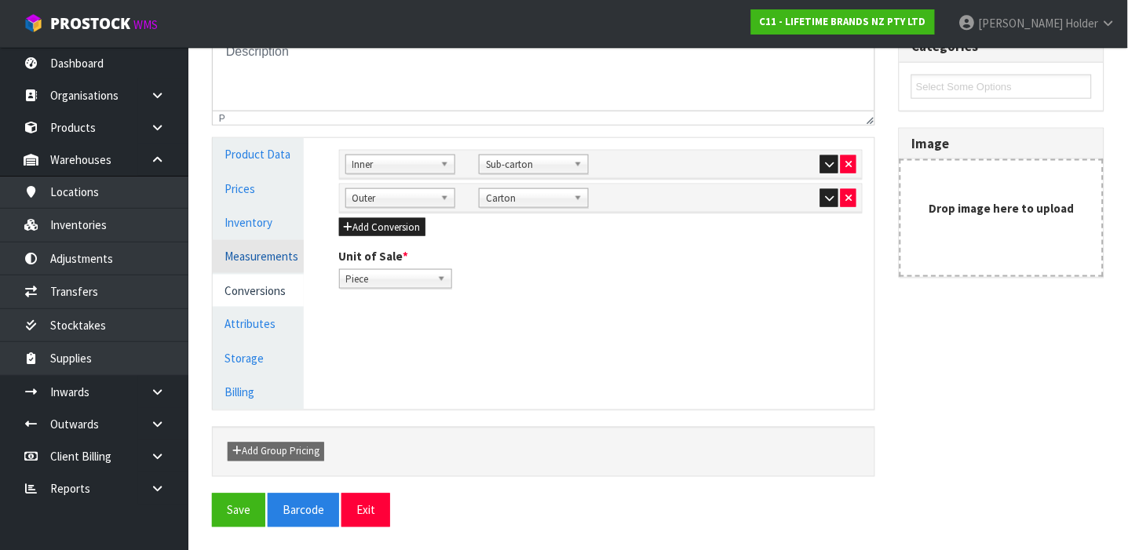
click at [290, 258] on link "Measurements" at bounding box center [258, 256] width 91 height 32
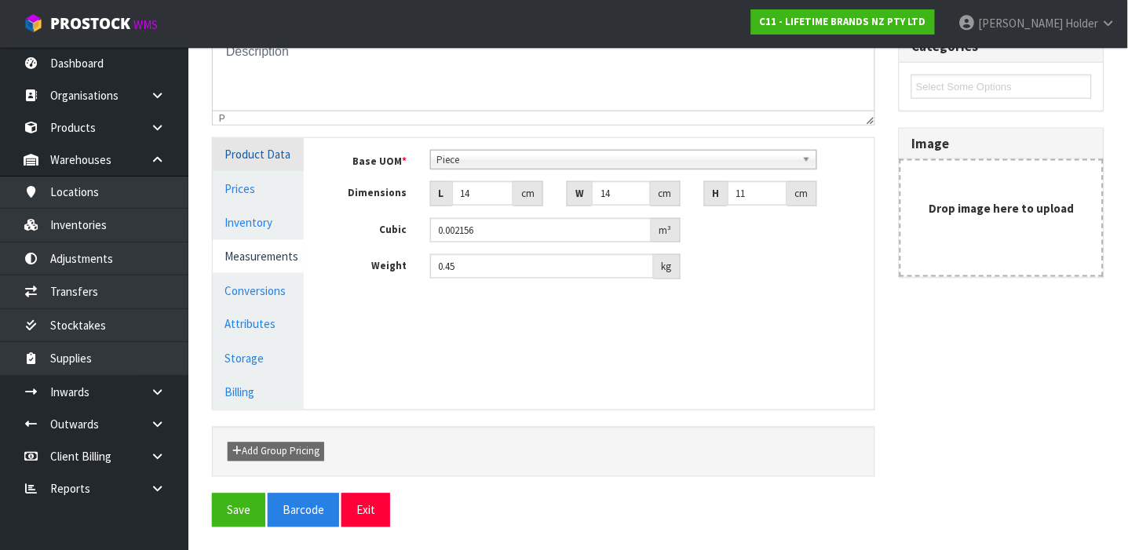
click at [264, 162] on link "Product Data" at bounding box center [258, 154] width 91 height 32
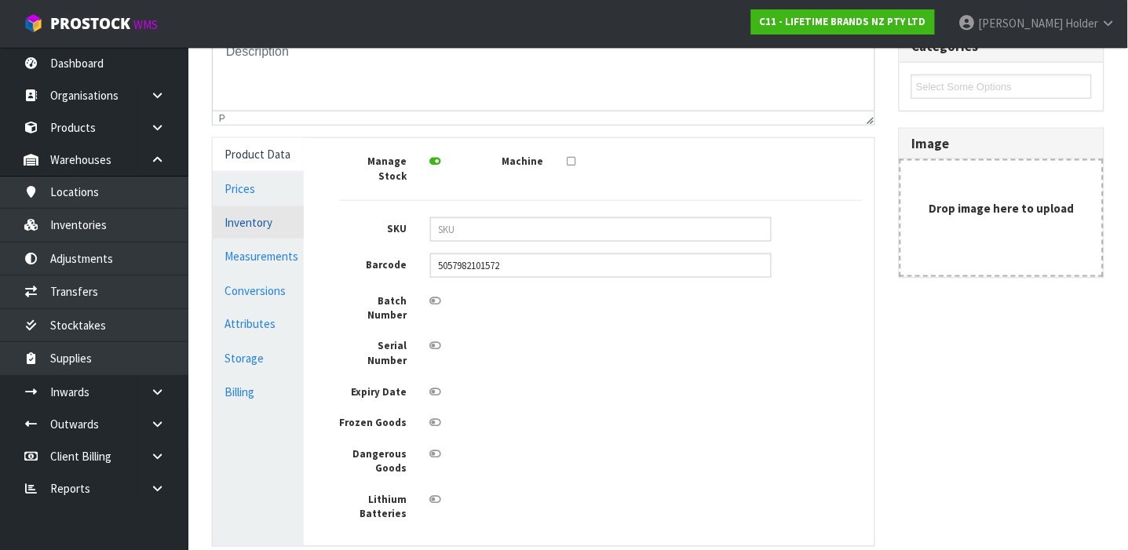
scroll to position [433, 0]
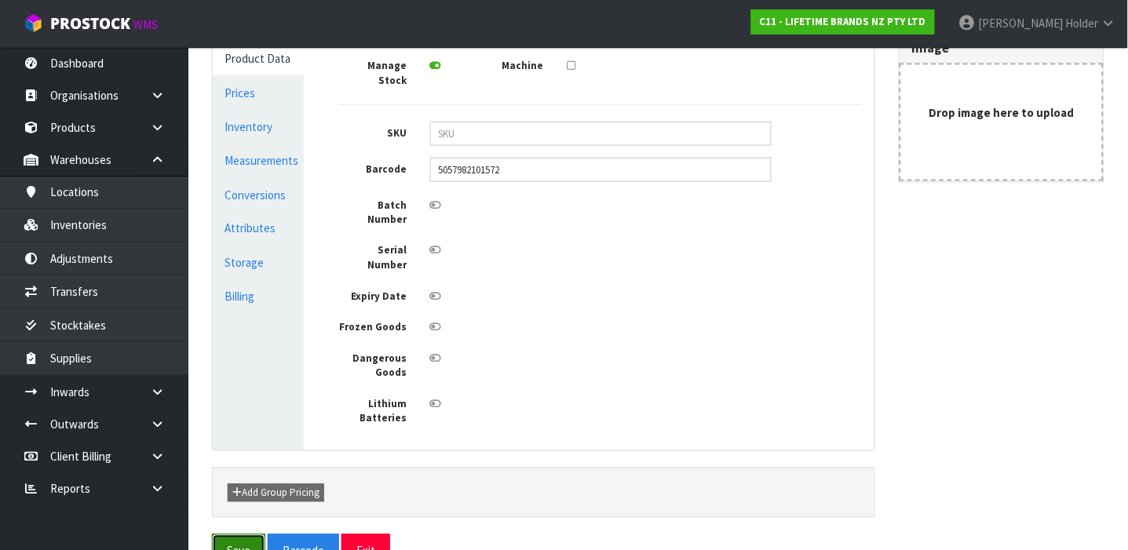
click at [231, 534] on button "Save" at bounding box center [238, 551] width 53 height 34
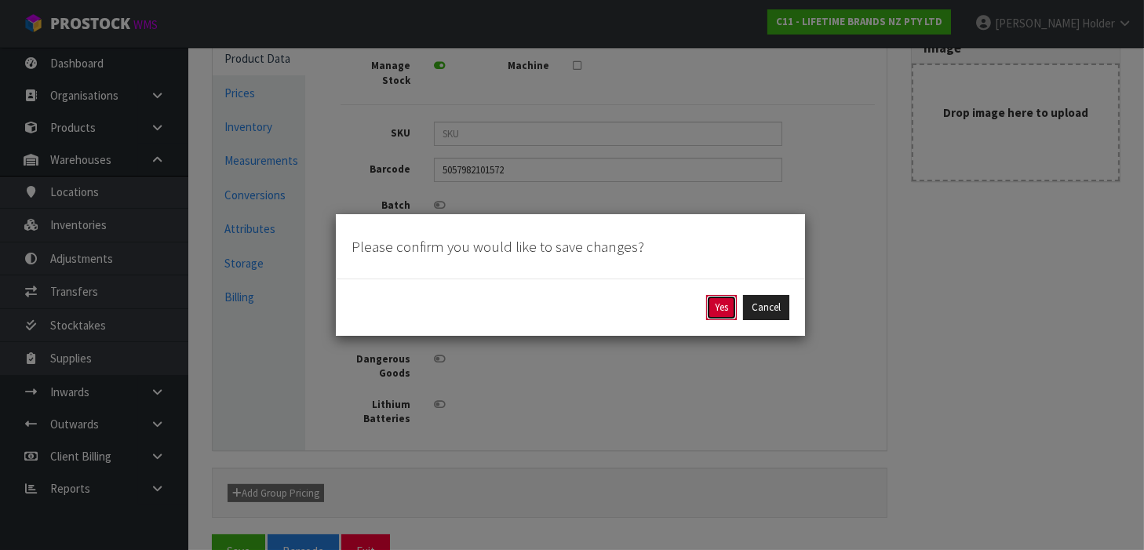
click at [727, 312] on button "Yes" at bounding box center [721, 307] width 31 height 25
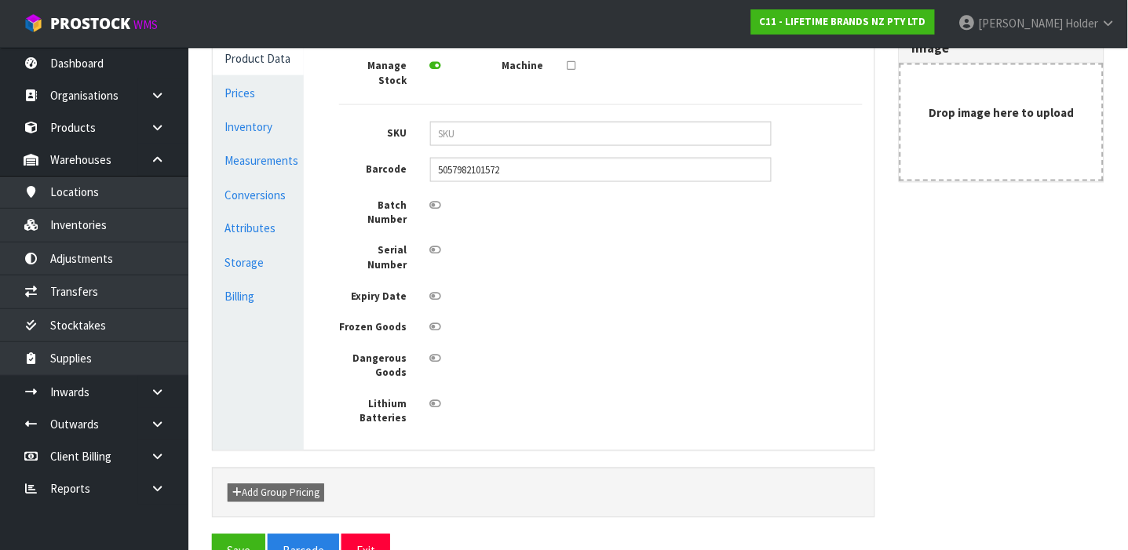
scroll to position [0, 0]
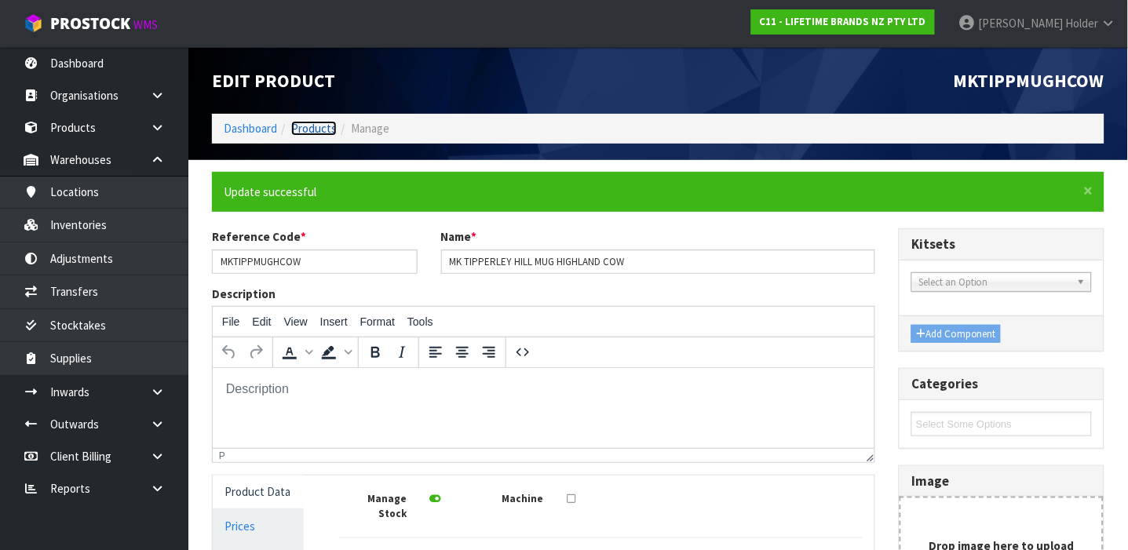
click at [311, 130] on link "Products" at bounding box center [314, 128] width 46 height 15
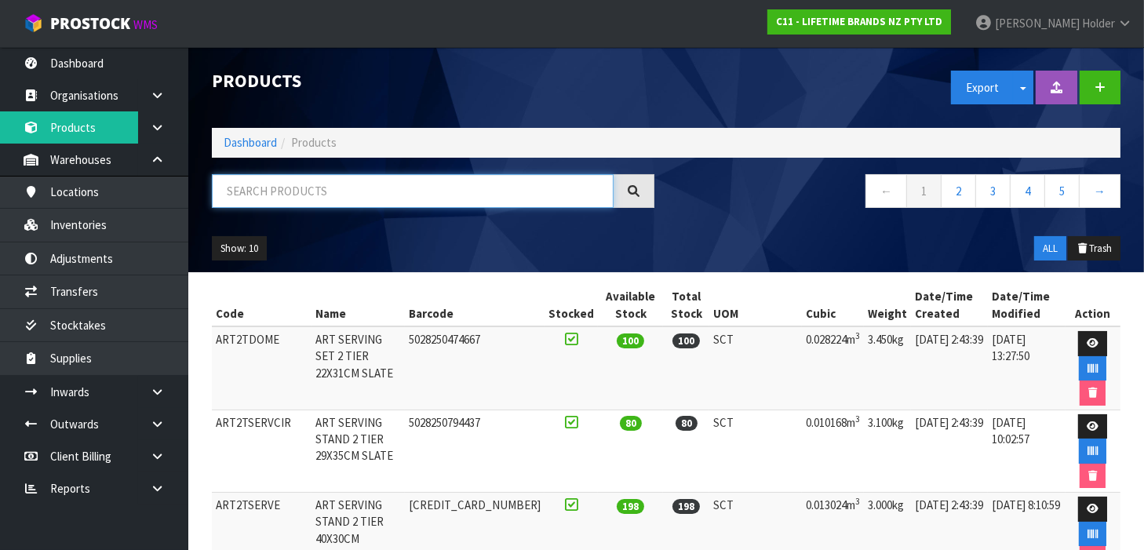
click at [300, 191] on input "text" at bounding box center [413, 191] width 402 height 34
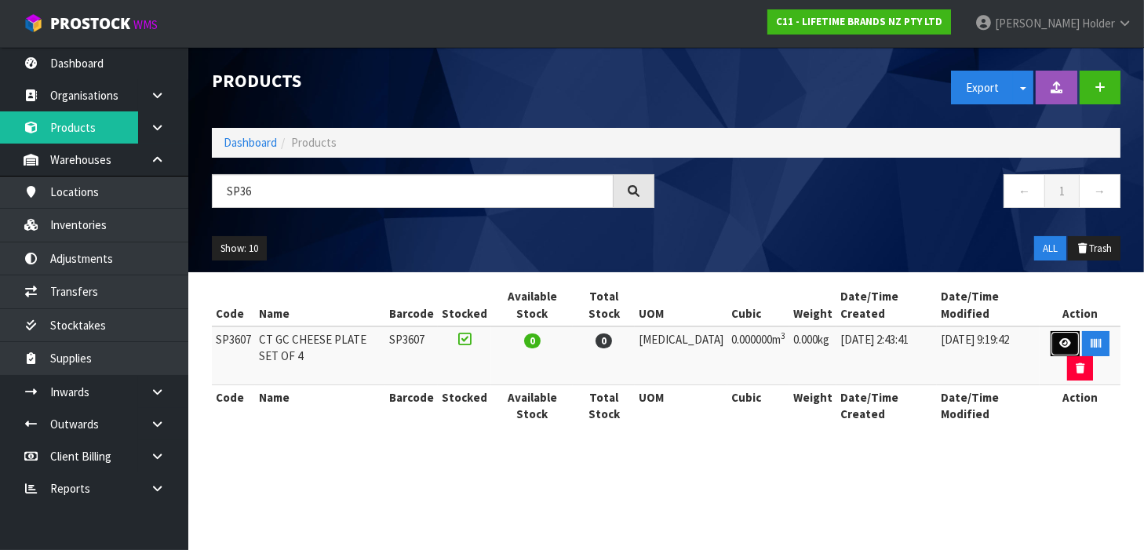
click at [1051, 331] on link at bounding box center [1065, 343] width 29 height 25
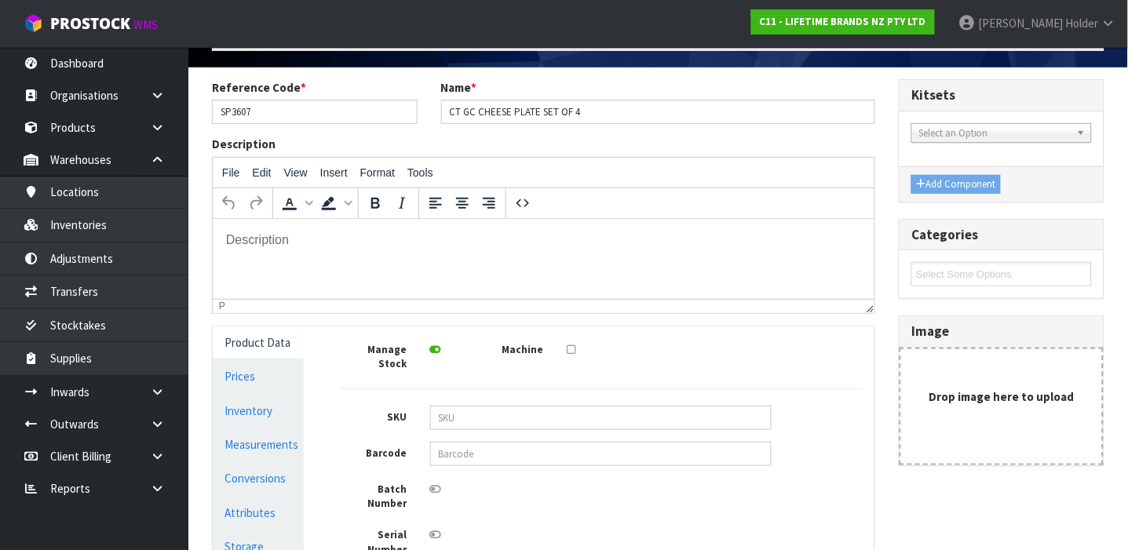
scroll to position [104, 0]
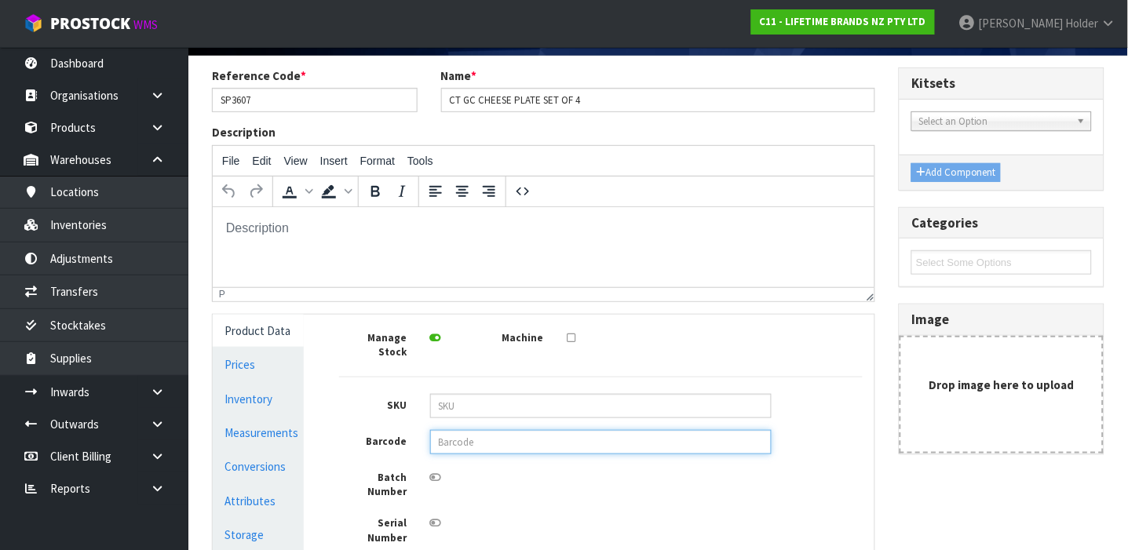
click at [461, 430] on input "text" at bounding box center [600, 442] width 341 height 24
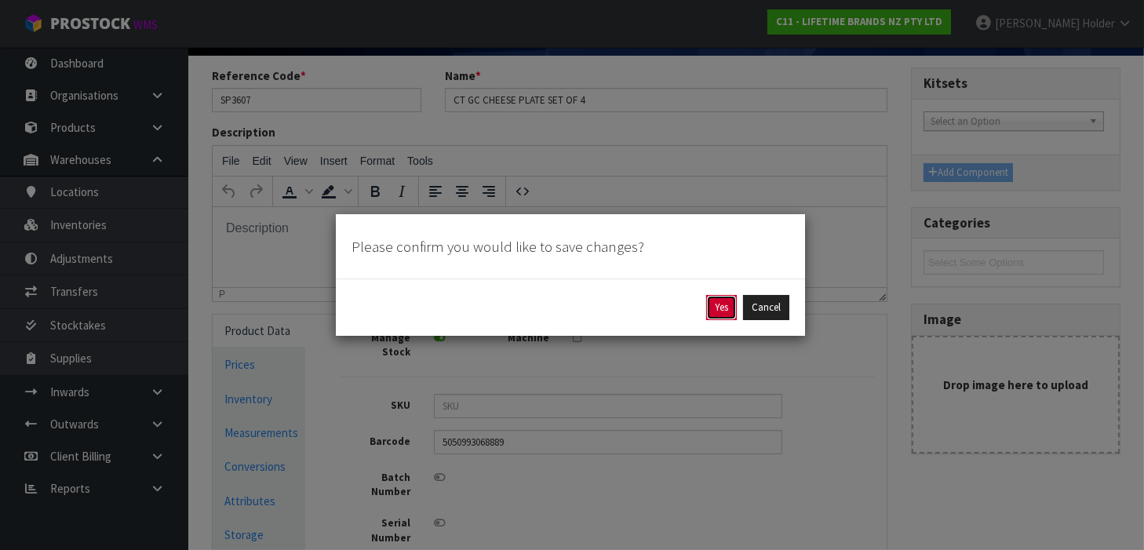
click at [724, 307] on button "Yes" at bounding box center [721, 307] width 31 height 25
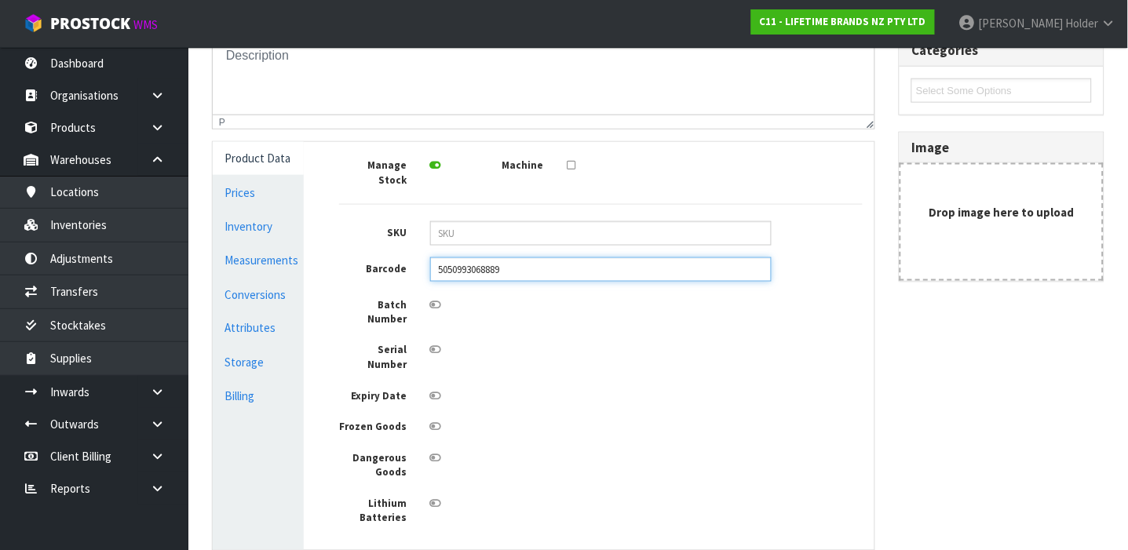
scroll to position [333, 0]
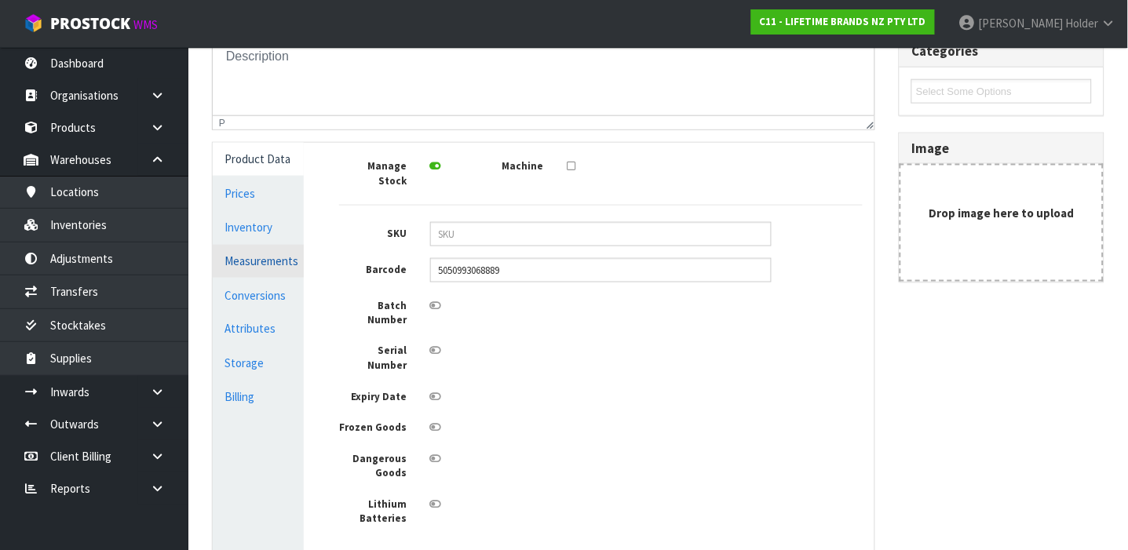
click at [252, 252] on link "Measurements" at bounding box center [258, 261] width 91 height 32
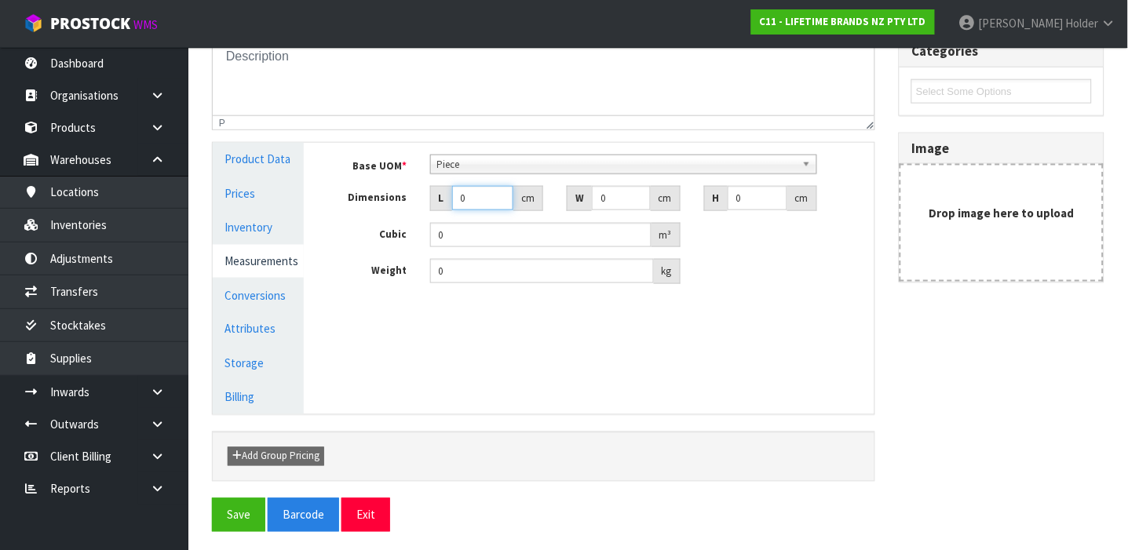
click at [483, 195] on input "0" at bounding box center [482, 198] width 61 height 24
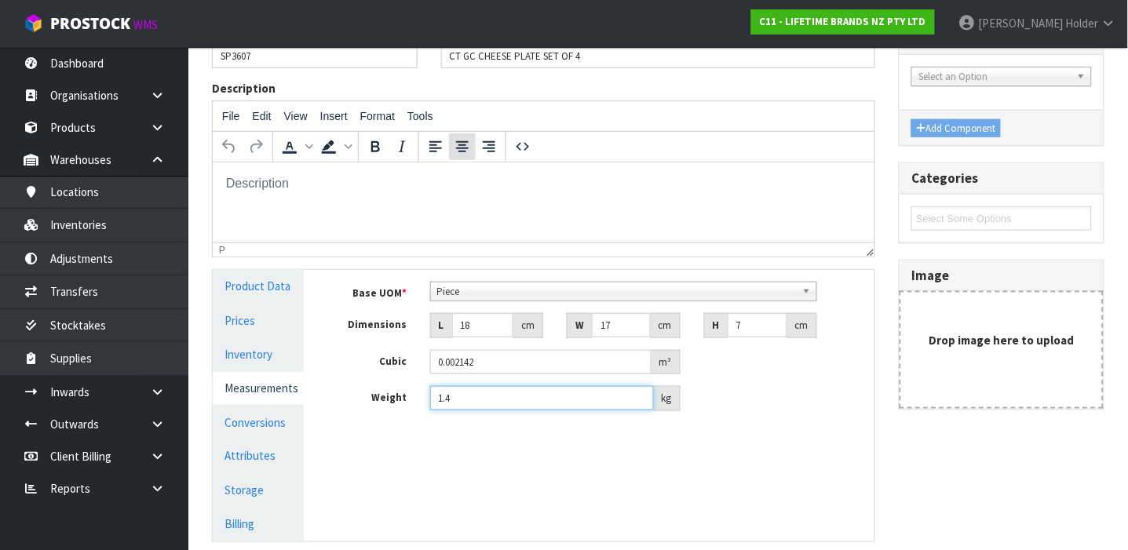
scroll to position [228, 0]
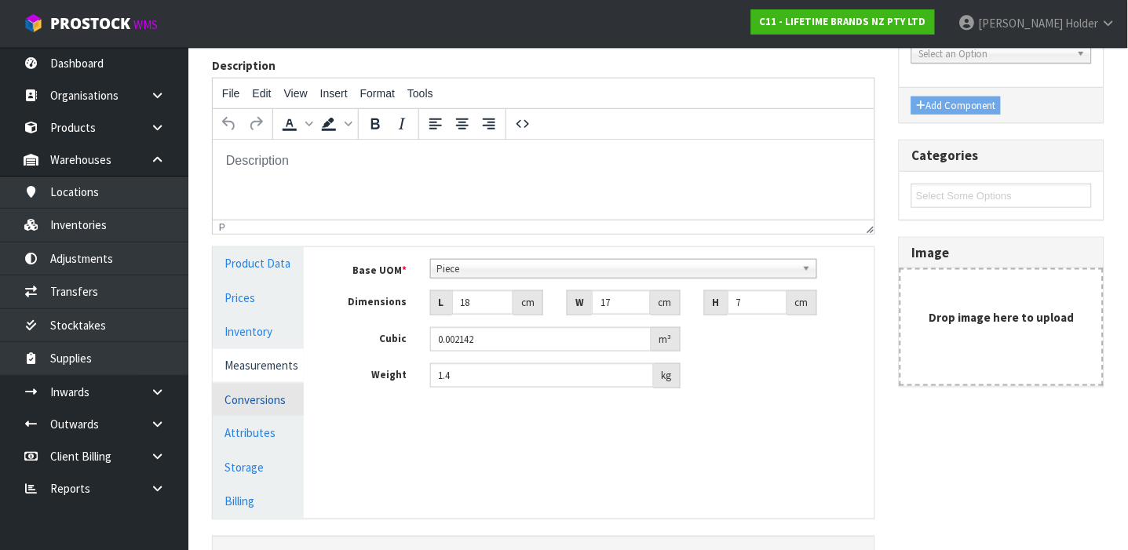
click at [270, 406] on link "Conversions" at bounding box center [258, 400] width 91 height 32
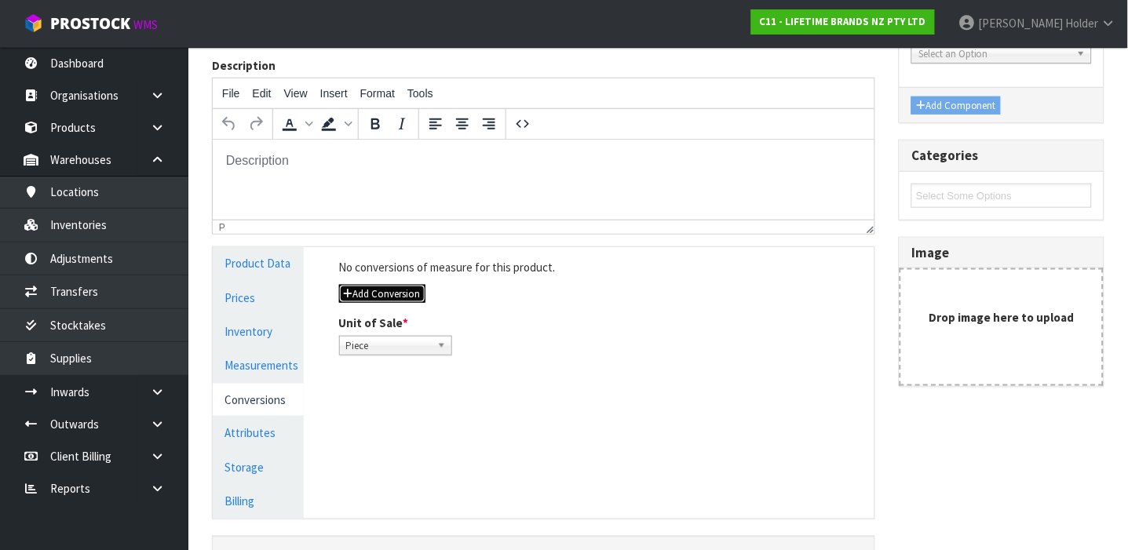
click at [363, 302] on button "Add Conversion" at bounding box center [382, 294] width 86 height 19
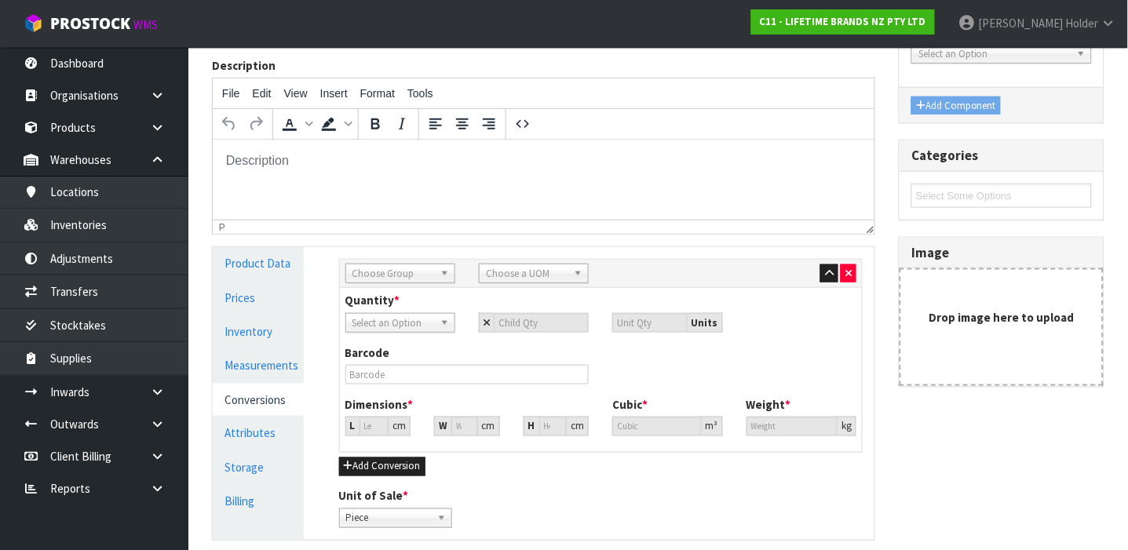
click at [366, 268] on span "Choose Group" at bounding box center [393, 273] width 82 height 19
click at [384, 328] on li "Inn er" at bounding box center [400, 338] width 102 height 20
click at [528, 264] on span "Choose a UOM" at bounding box center [527, 273] width 82 height 19
click at [506, 322] on li "Su b-carton" at bounding box center [534, 318] width 102 height 20
click at [521, 322] on input "number" at bounding box center [541, 323] width 95 height 20
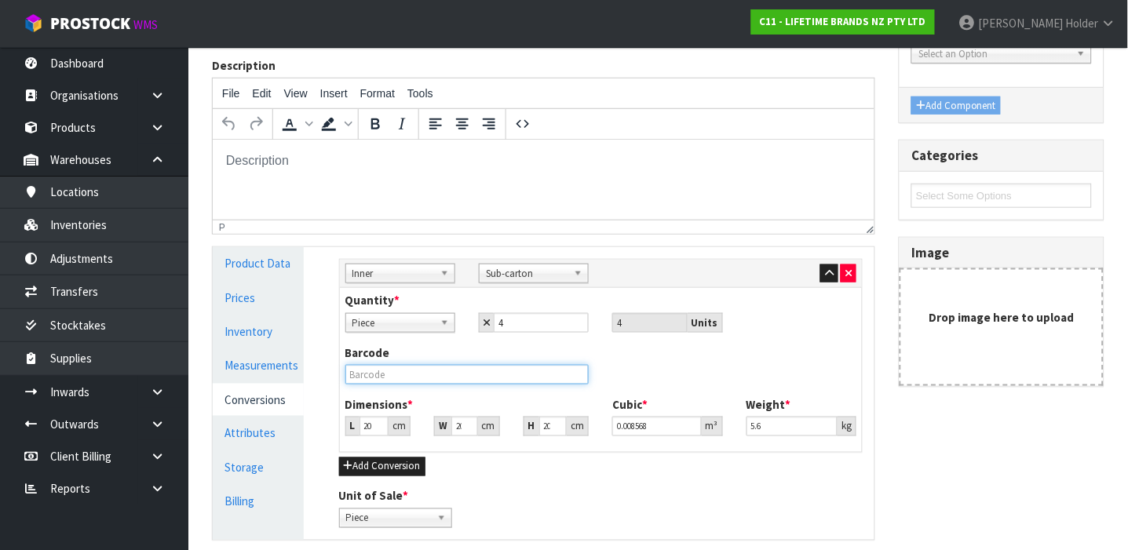
click at [538, 374] on input "text" at bounding box center [467, 375] width 244 height 20
click at [419, 362] on div "Barcode" at bounding box center [468, 365] width 268 height 40
click at [413, 365] on input "text" at bounding box center [467, 375] width 244 height 20
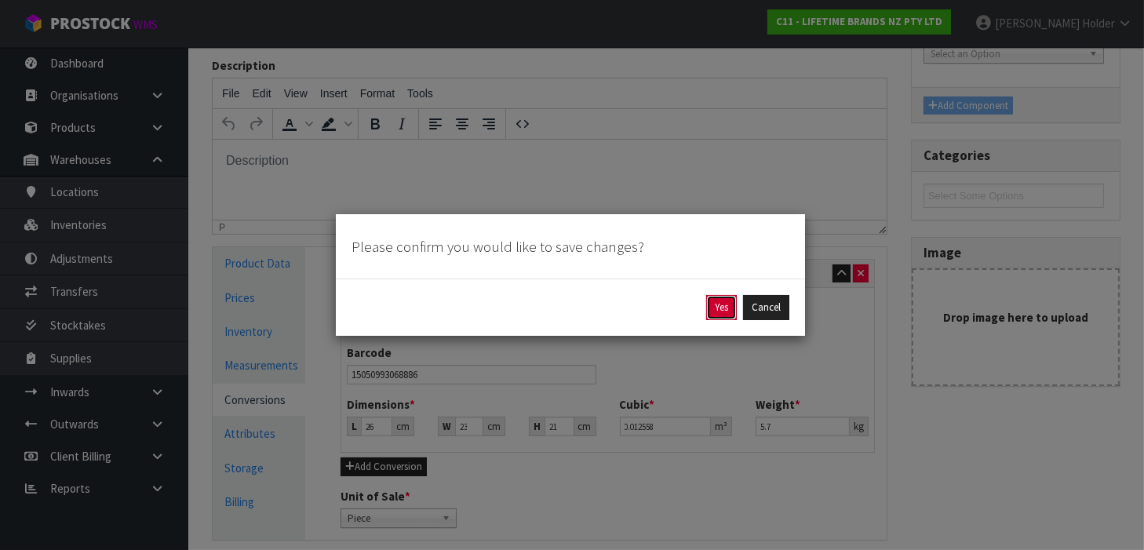
click at [716, 295] on button "Yes" at bounding box center [721, 307] width 31 height 25
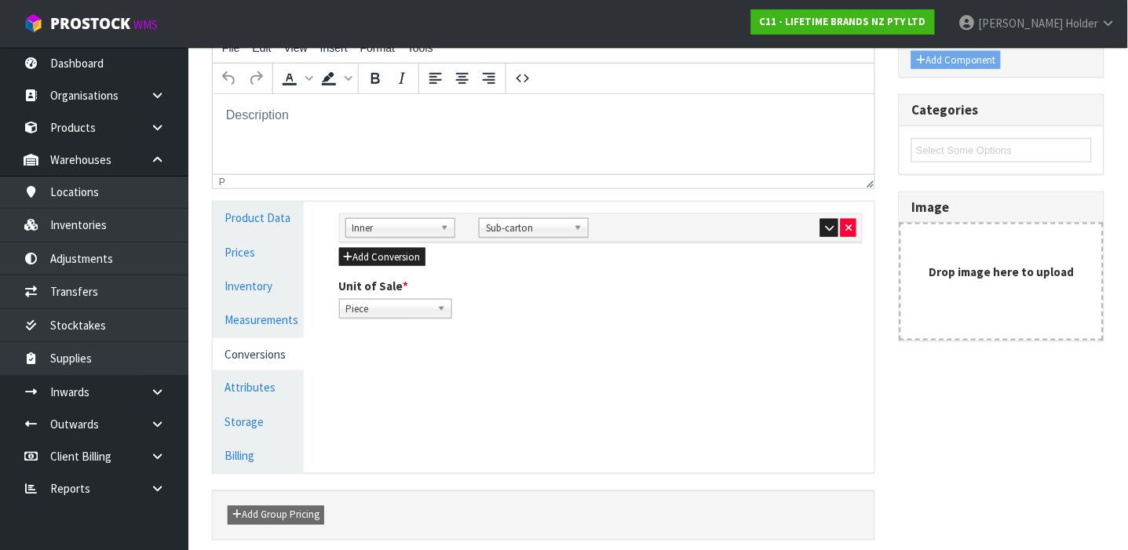
scroll to position [314, 0]
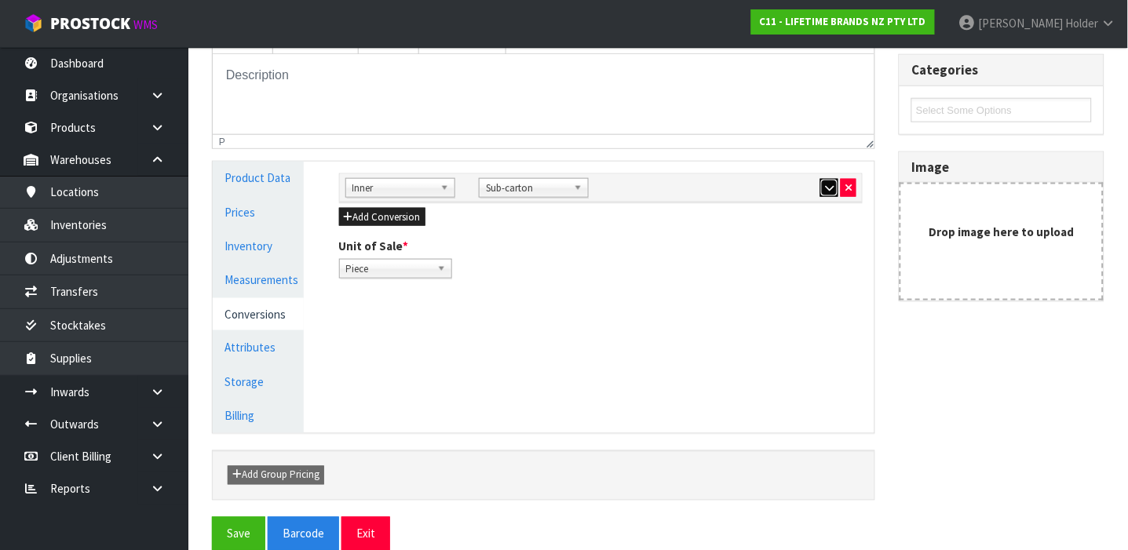
click at [825, 186] on icon "button" at bounding box center [829, 188] width 9 height 10
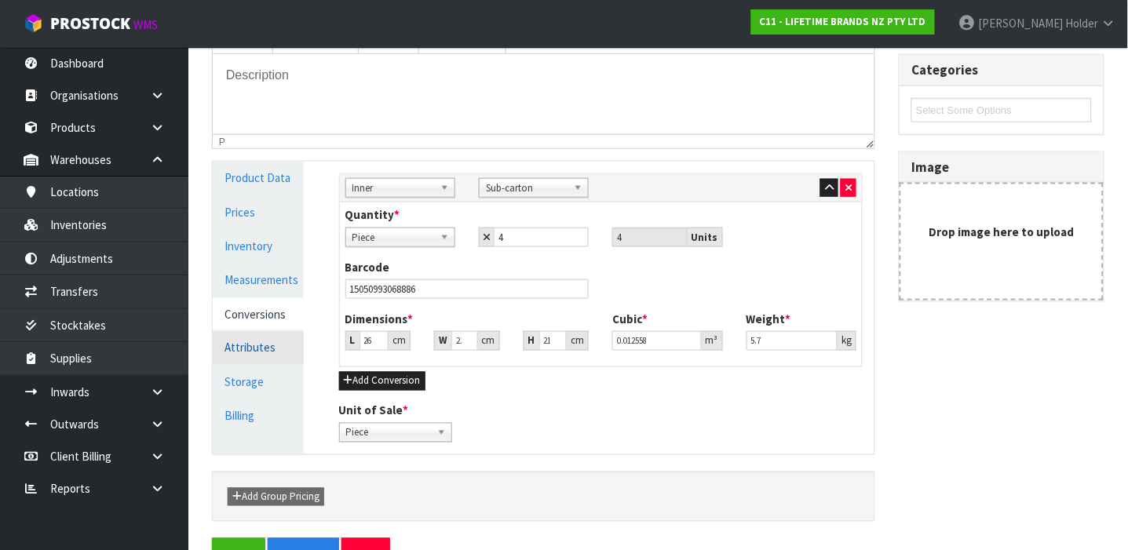
click at [264, 349] on link "Attributes" at bounding box center [258, 348] width 91 height 32
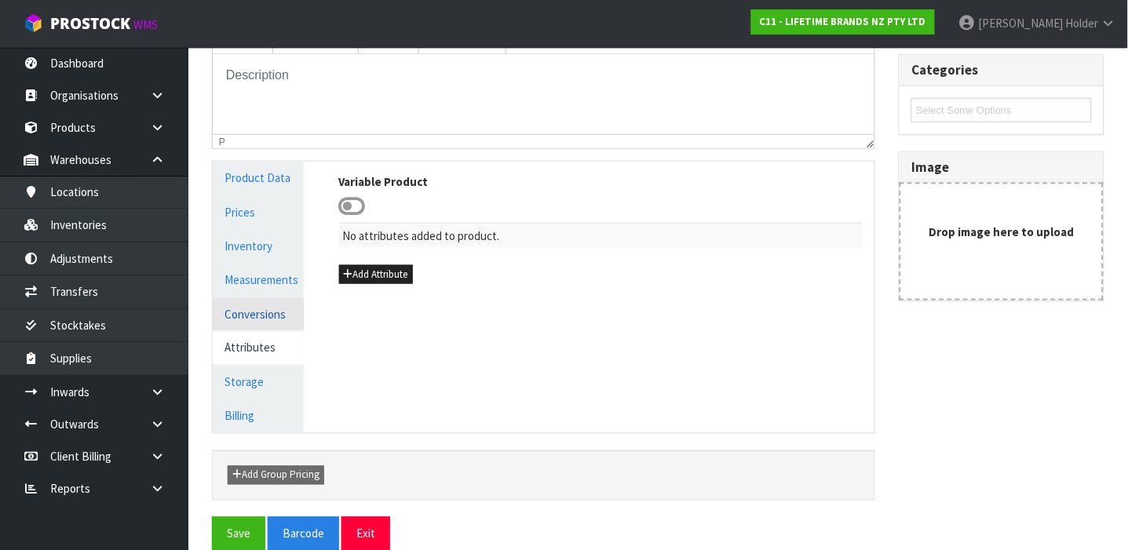
click at [270, 323] on link "Conversions" at bounding box center [258, 314] width 91 height 32
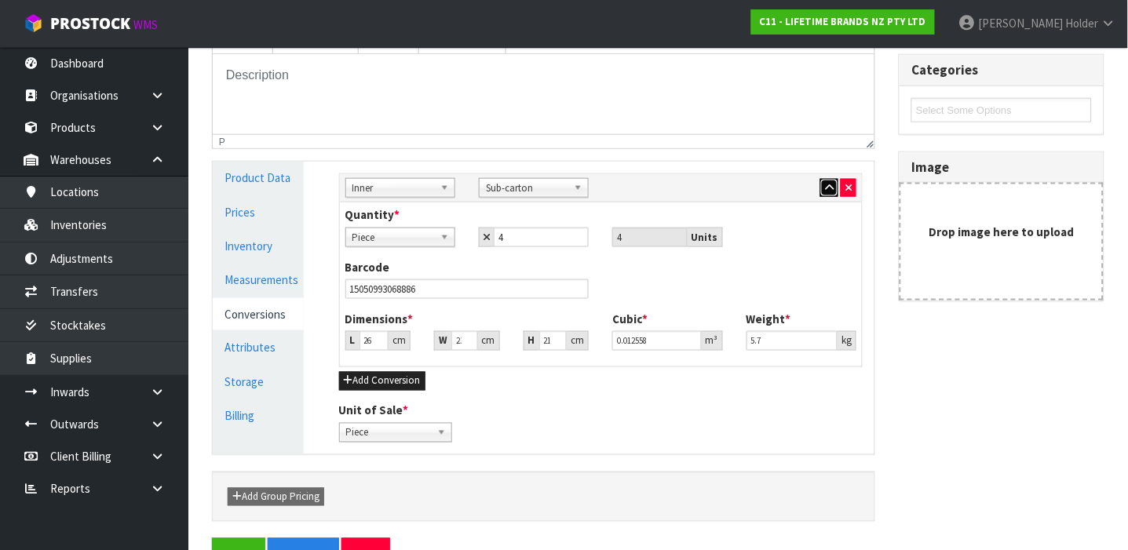
click at [825, 191] on icon "button" at bounding box center [829, 188] width 9 height 10
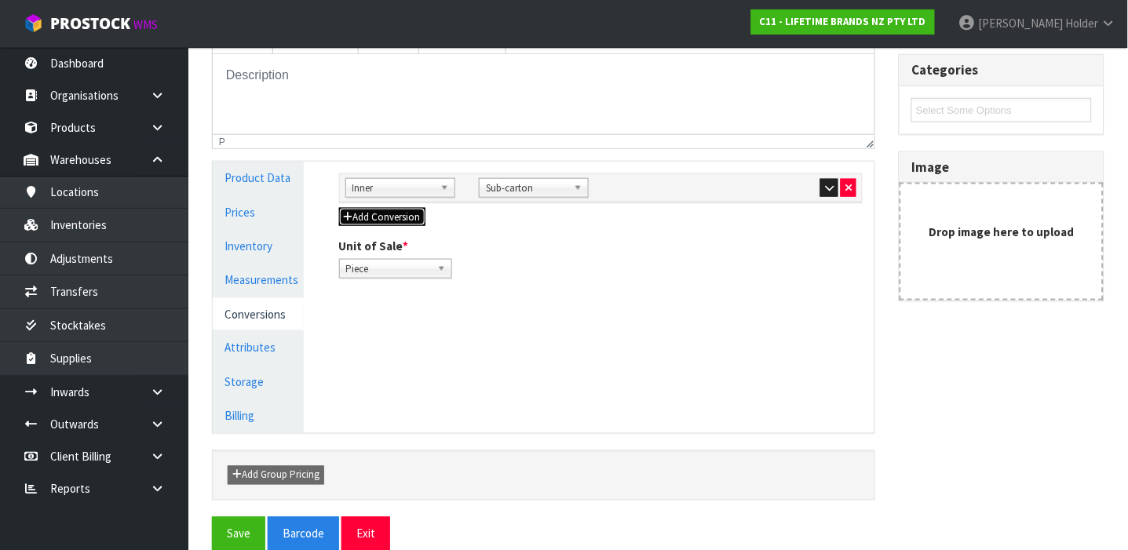
click at [392, 223] on button "Add Conversion" at bounding box center [382, 217] width 86 height 19
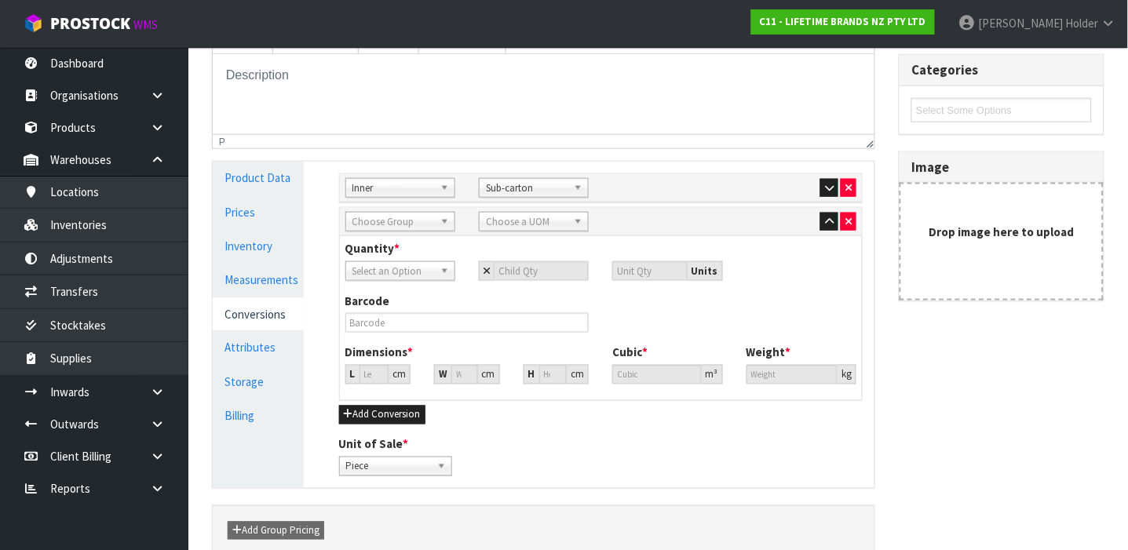
click at [402, 224] on span "Choose Group" at bounding box center [393, 222] width 82 height 19
click at [403, 257] on li "Ou ter" at bounding box center [400, 267] width 102 height 20
click at [829, 190] on icon "button" at bounding box center [829, 188] width 9 height 10
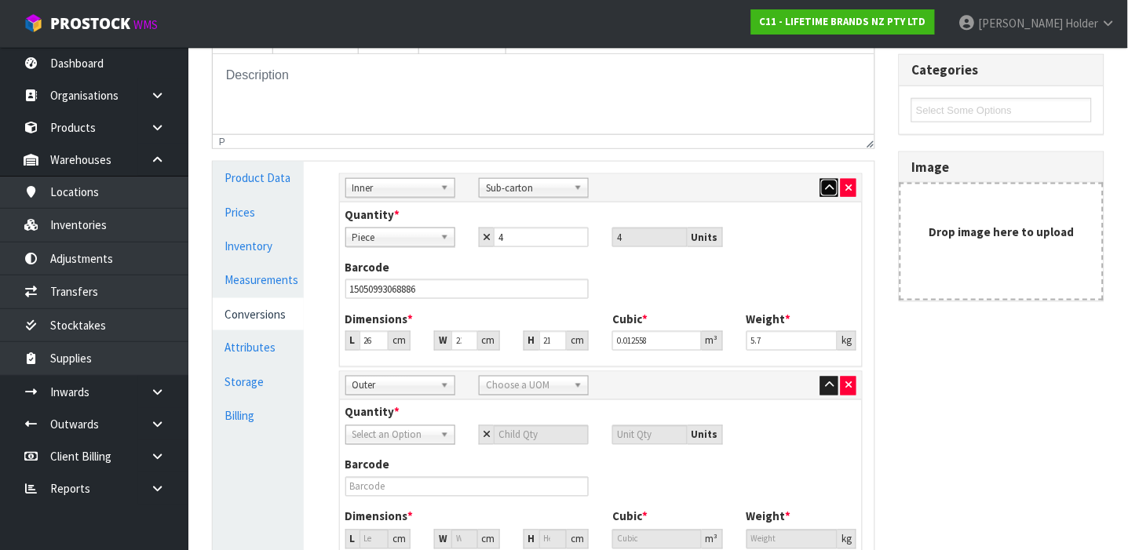
click at [829, 190] on icon "button" at bounding box center [829, 188] width 9 height 10
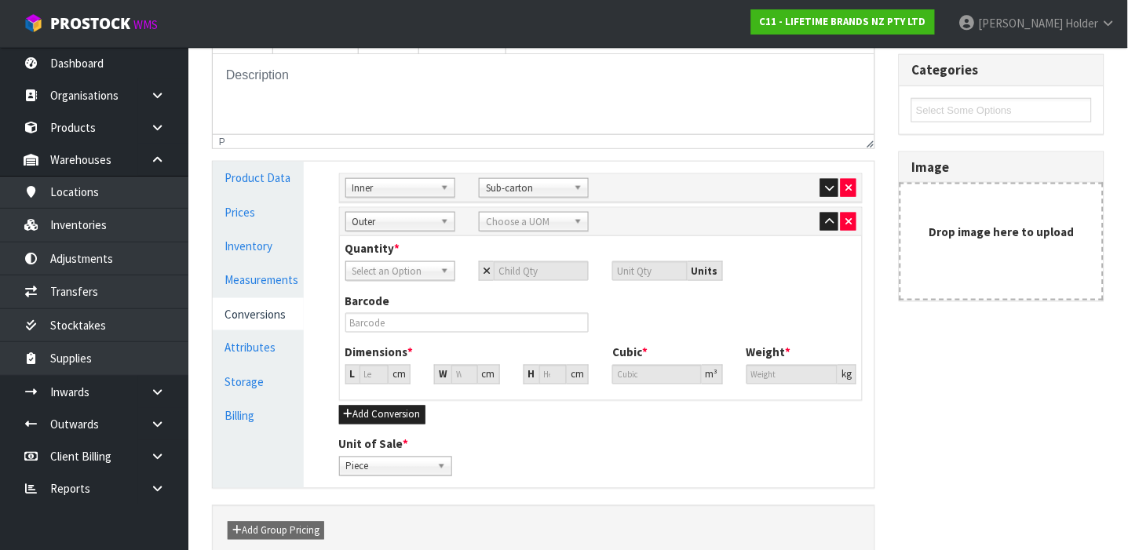
click at [499, 221] on span "Choose a UOM" at bounding box center [527, 222] width 82 height 19
click at [500, 272] on em "Car" at bounding box center [494, 266] width 15 height 13
click at [421, 275] on span "Select an Option" at bounding box center [393, 271] width 82 height 19
click at [422, 330] on li "Sub-carton" at bounding box center [400, 336] width 102 height 20
click at [546, 274] on input "number" at bounding box center [541, 271] width 95 height 20
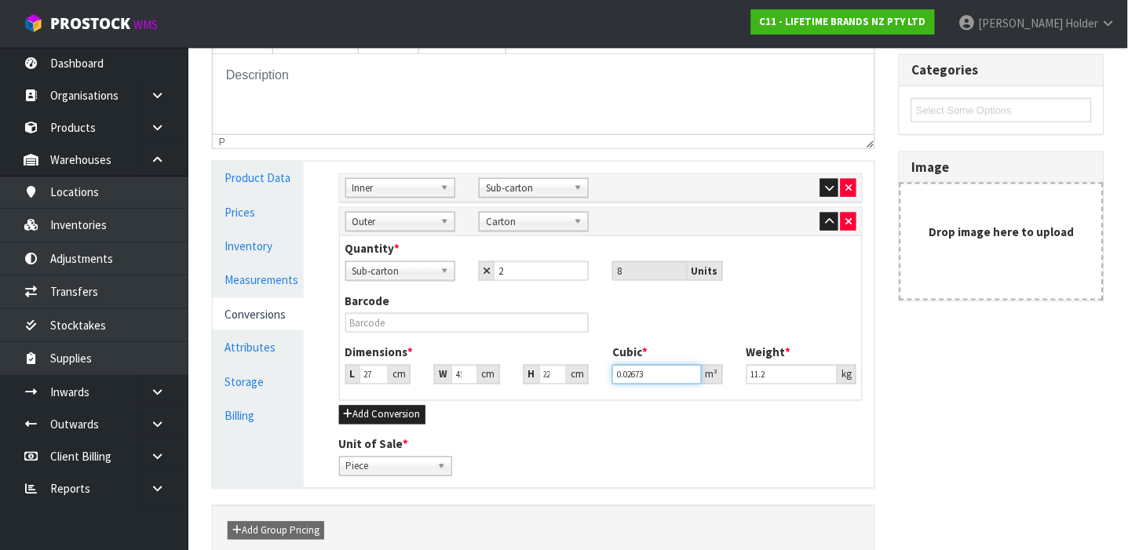
scroll to position [0, 0]
click at [436, 321] on input "text" at bounding box center [467, 323] width 244 height 20
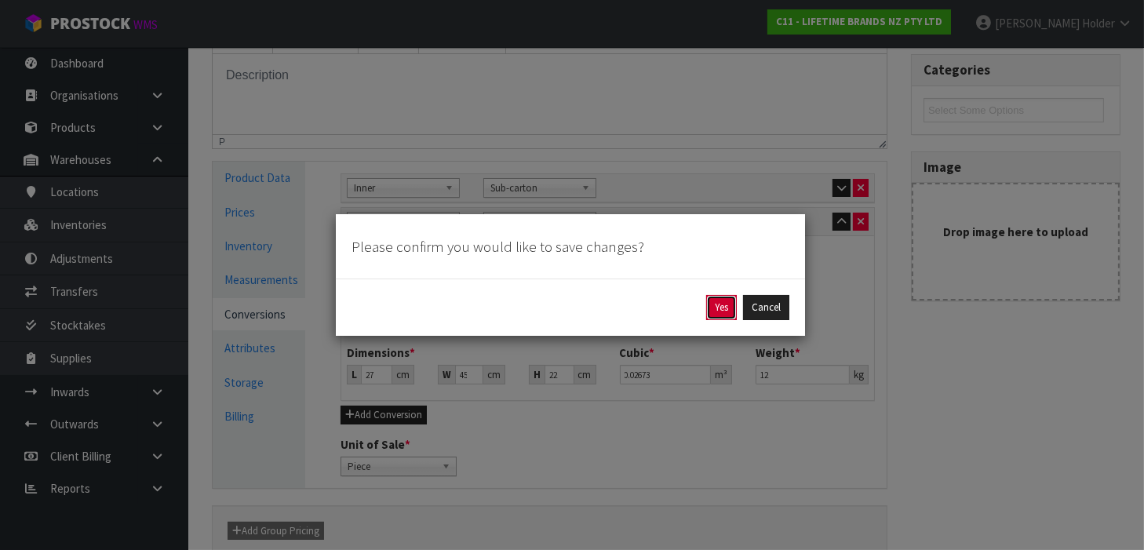
click at [724, 314] on button "Yes" at bounding box center [721, 307] width 31 height 25
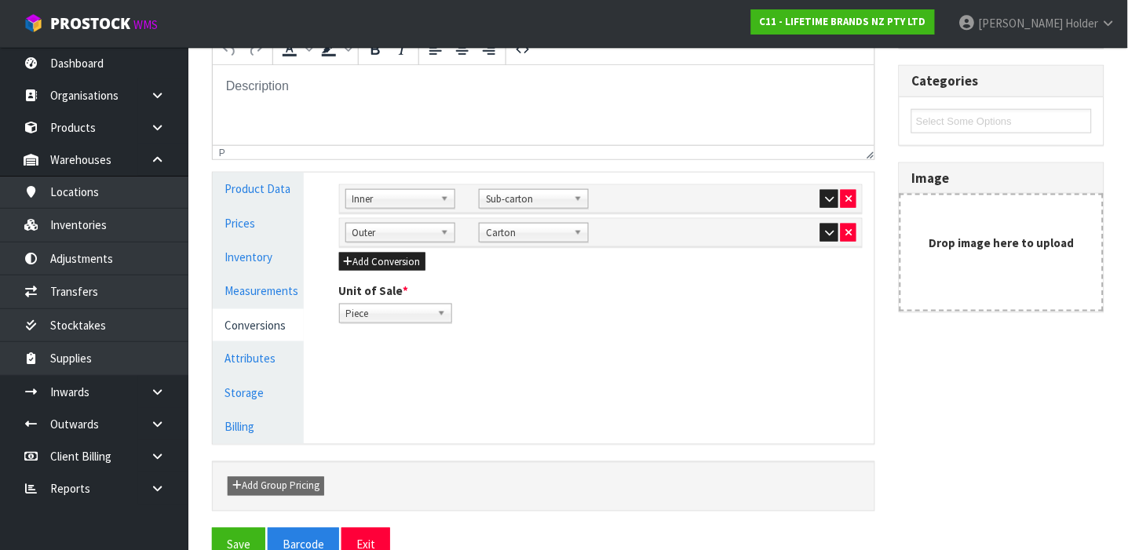
scroll to position [314, 0]
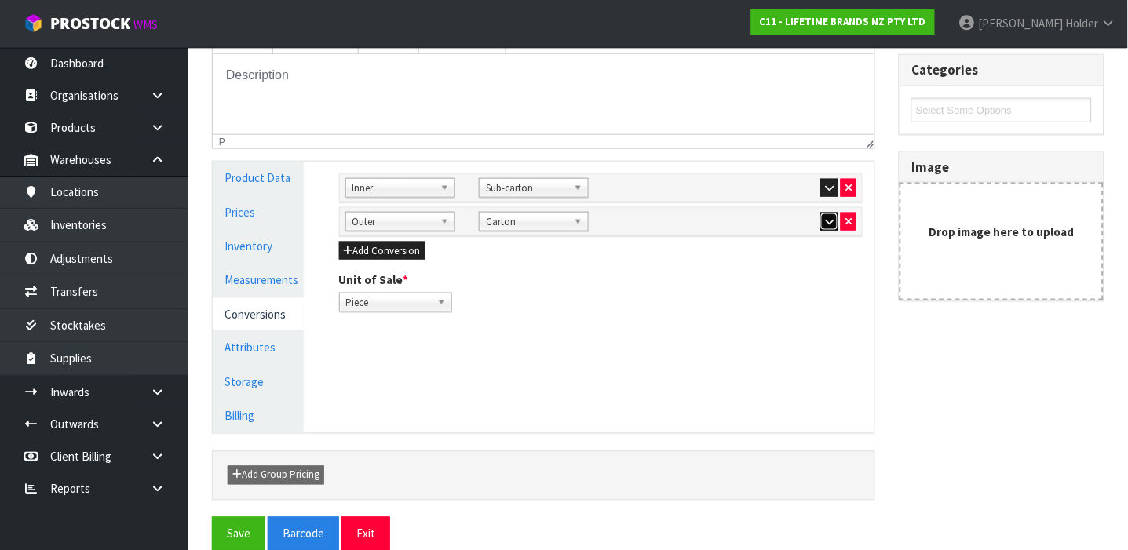
click at [825, 224] on icon "button" at bounding box center [829, 222] width 9 height 10
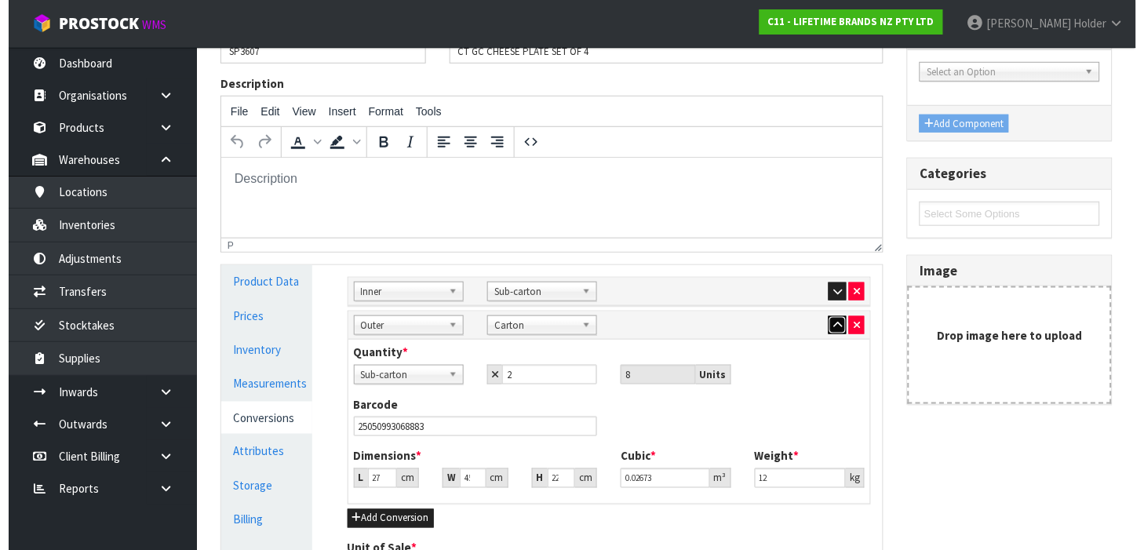
scroll to position [393, 0]
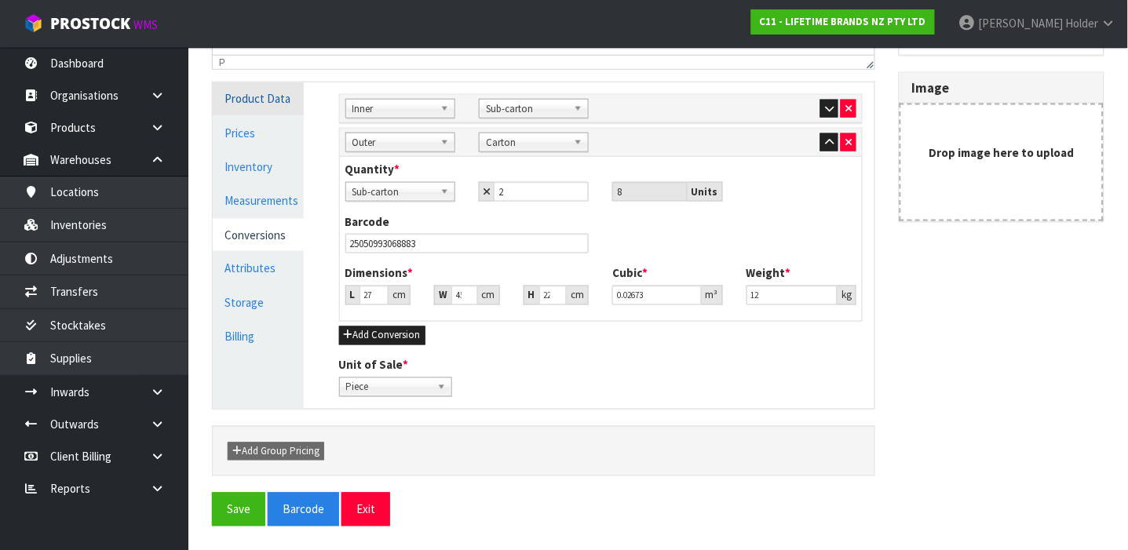
click at [274, 111] on link "Product Data" at bounding box center [258, 98] width 91 height 32
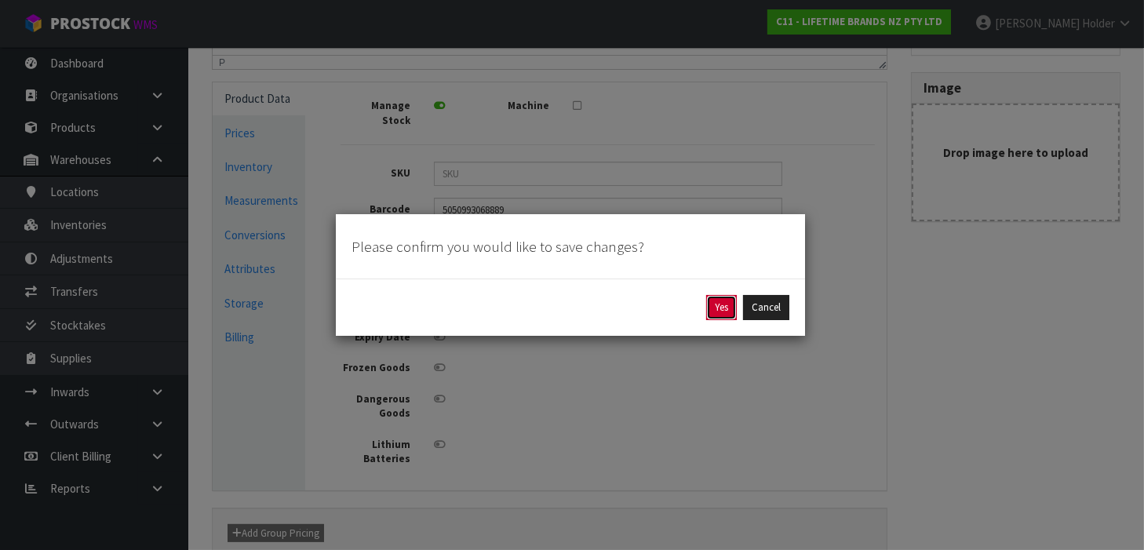
click at [722, 309] on button "Yes" at bounding box center [721, 307] width 31 height 25
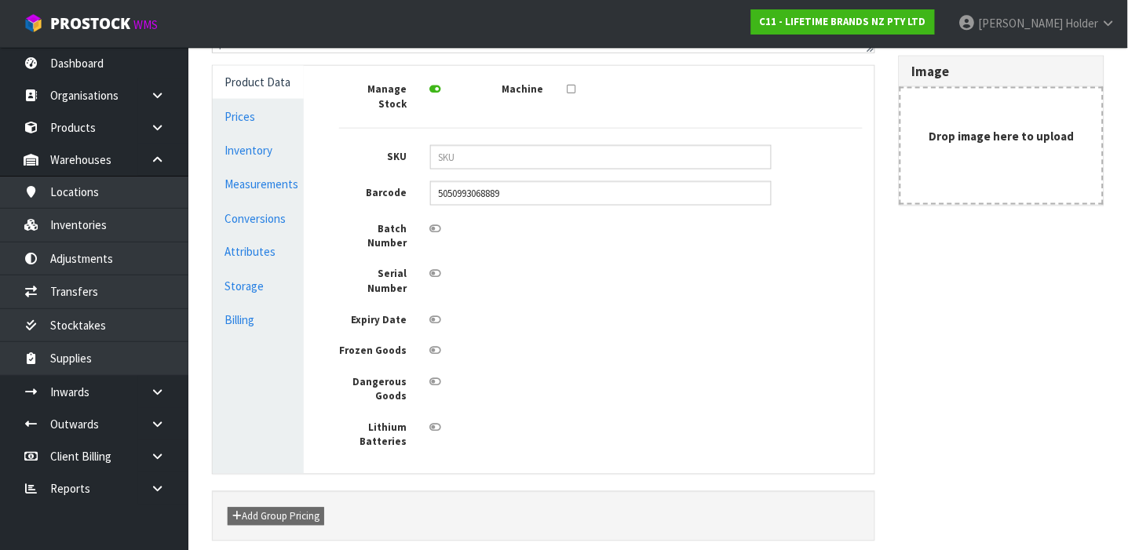
scroll to position [0, 0]
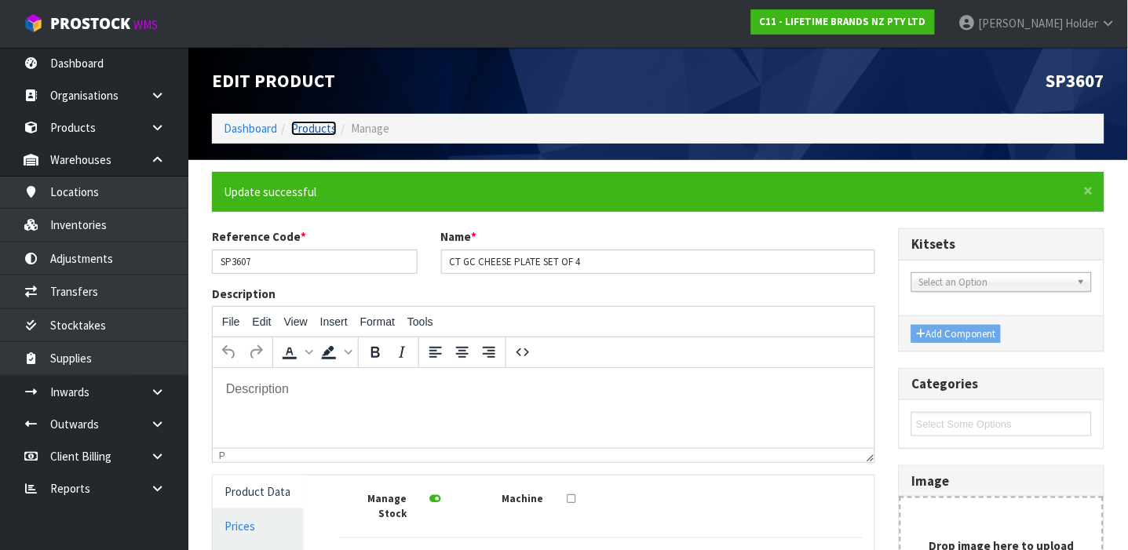
click at [321, 129] on link "Products" at bounding box center [314, 128] width 46 height 15
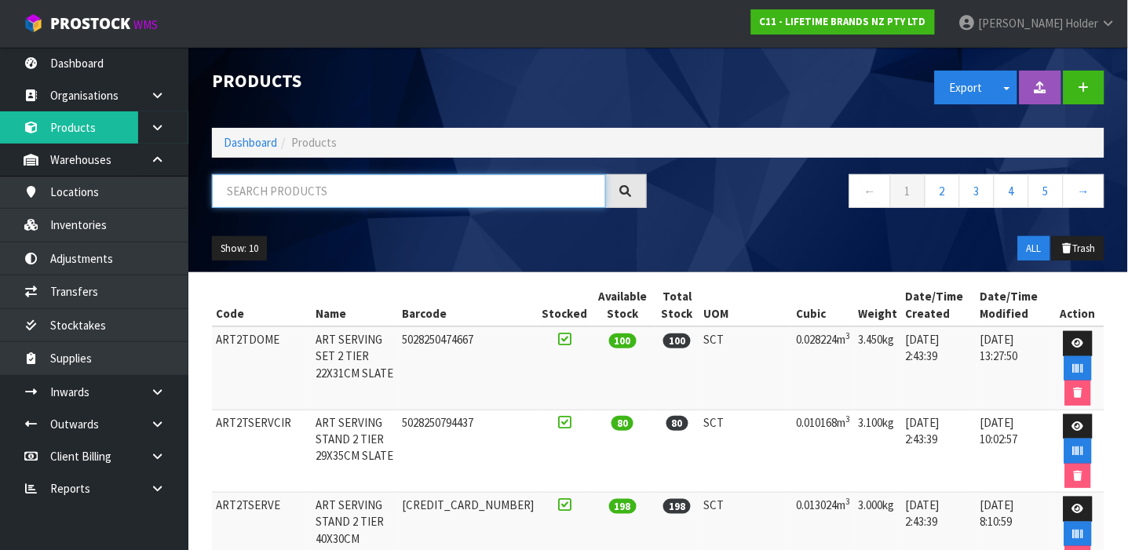
click at [387, 186] on input "text" at bounding box center [409, 191] width 394 height 34
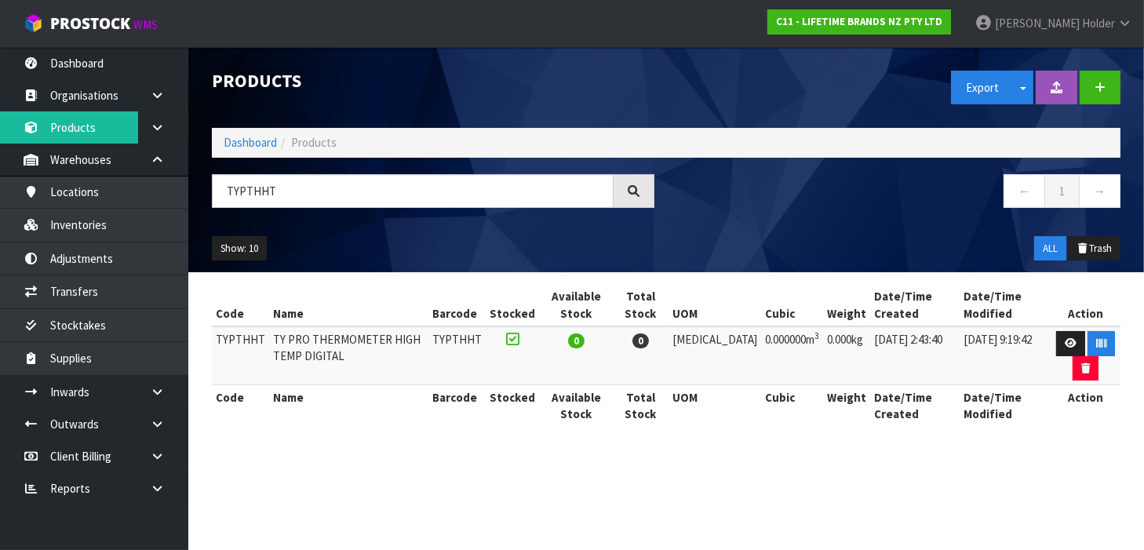
click at [1052, 341] on td at bounding box center [1086, 355] width 69 height 59
click at [1056, 342] on link at bounding box center [1070, 343] width 29 height 25
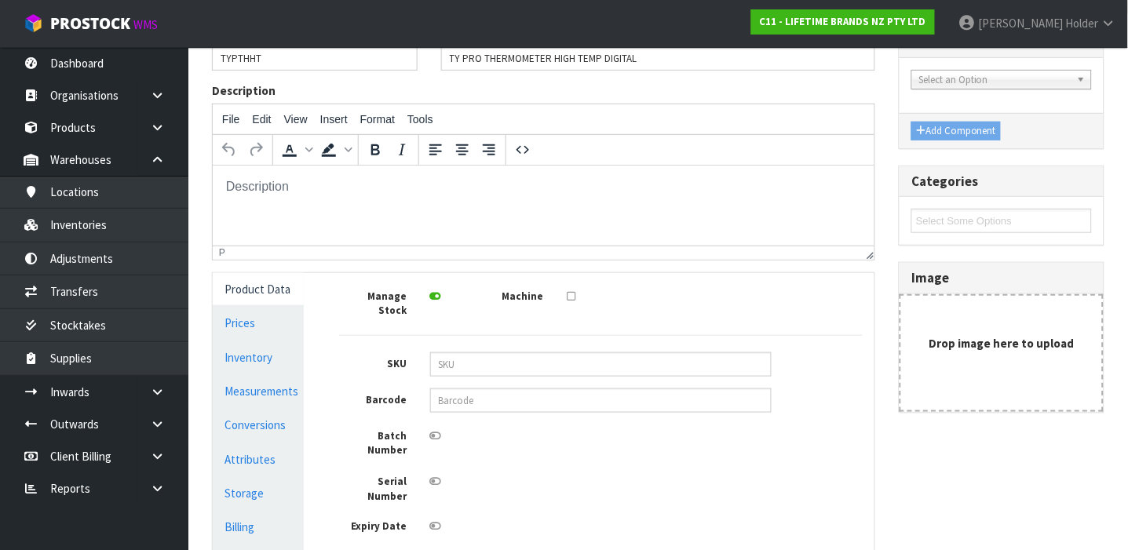
scroll to position [228, 0]
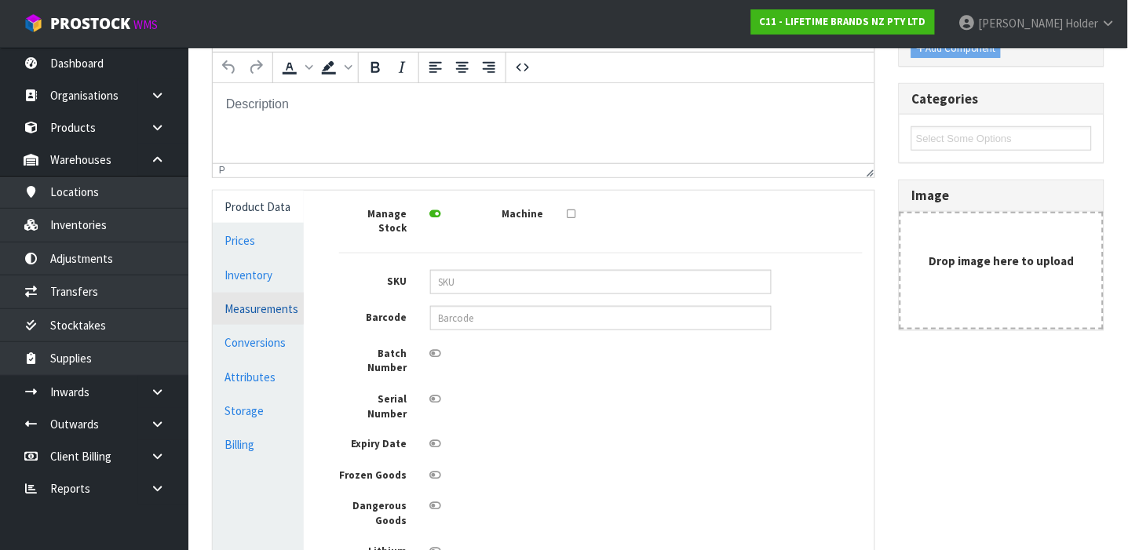
click at [264, 315] on link "Measurements" at bounding box center [258, 309] width 91 height 32
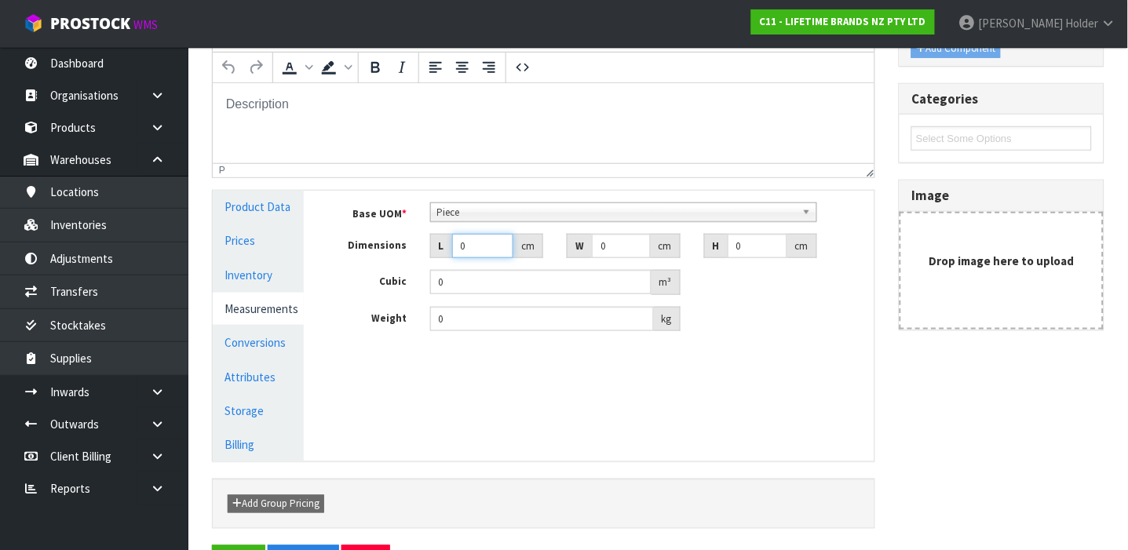
click at [484, 243] on input "0" at bounding box center [482, 246] width 61 height 24
click at [478, 253] on input "0" at bounding box center [482, 246] width 61 height 24
drag, startPoint x: 478, startPoint y: 252, endPoint x: 425, endPoint y: 244, distance: 53.2
click at [430, 244] on div "L 0 cm" at bounding box center [486, 246] width 113 height 25
click at [272, 212] on link "Product Data" at bounding box center [258, 207] width 91 height 32
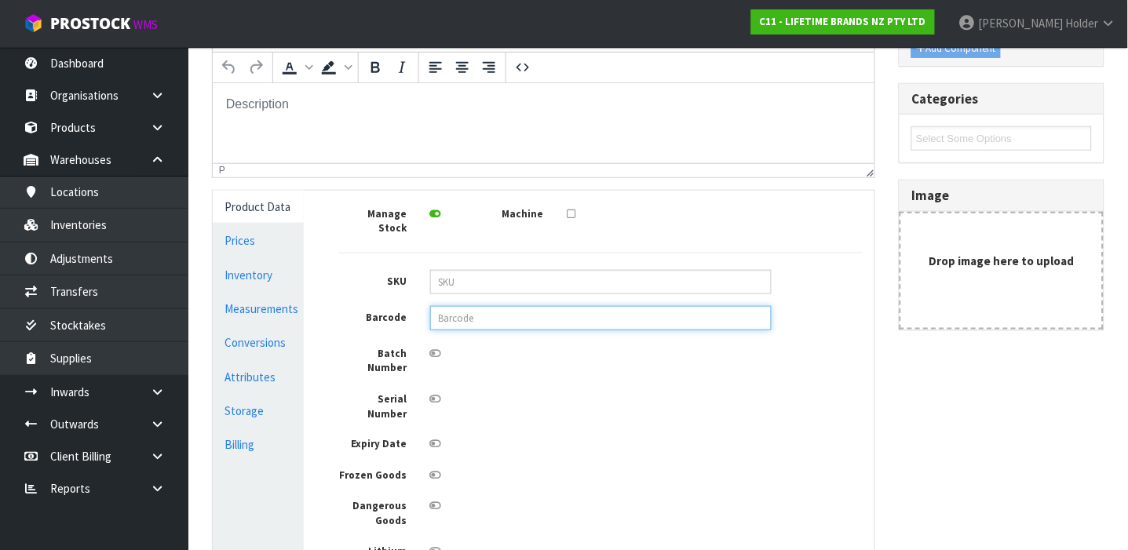
click at [544, 307] on input "text" at bounding box center [600, 318] width 341 height 24
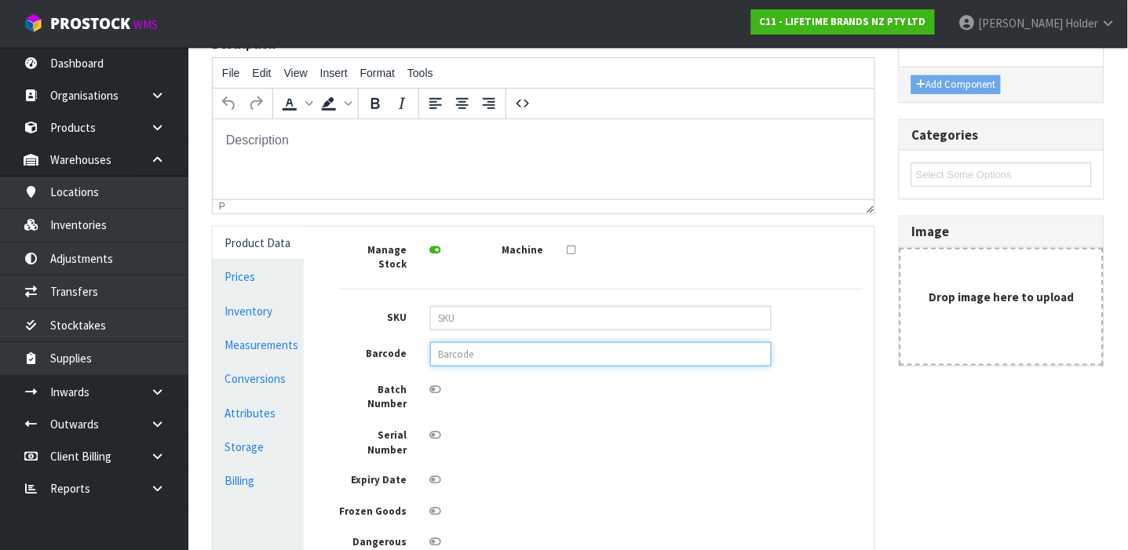
scroll to position [19, 0]
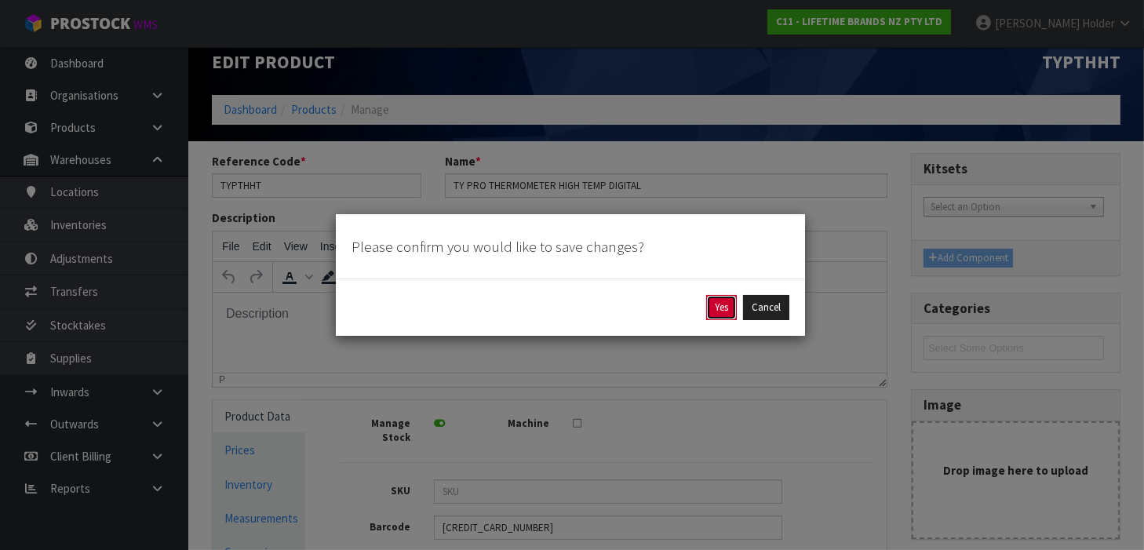
click at [713, 303] on button "Yes" at bounding box center [721, 307] width 31 height 25
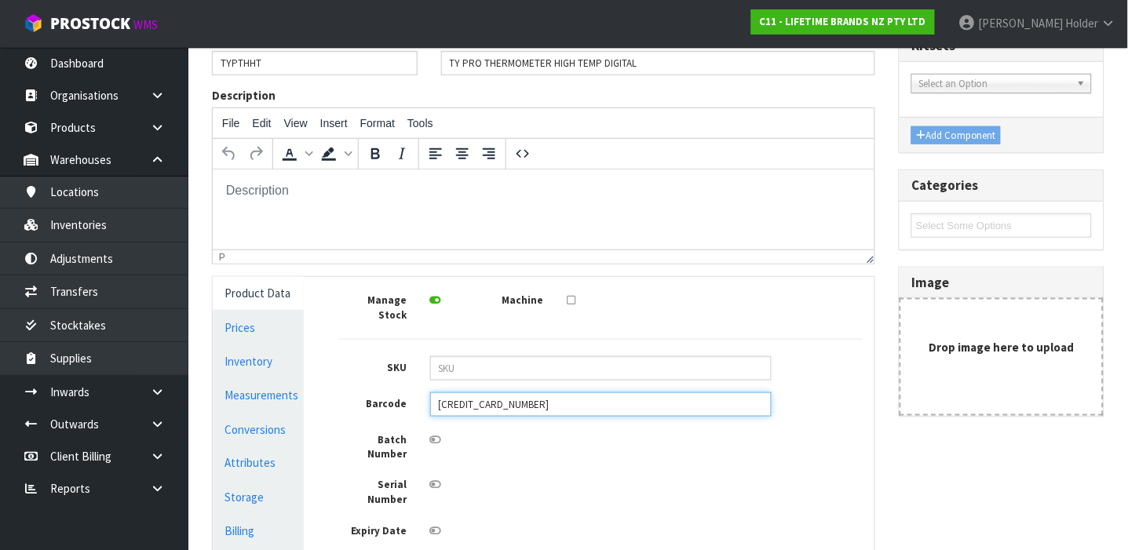
scroll to position [209, 0]
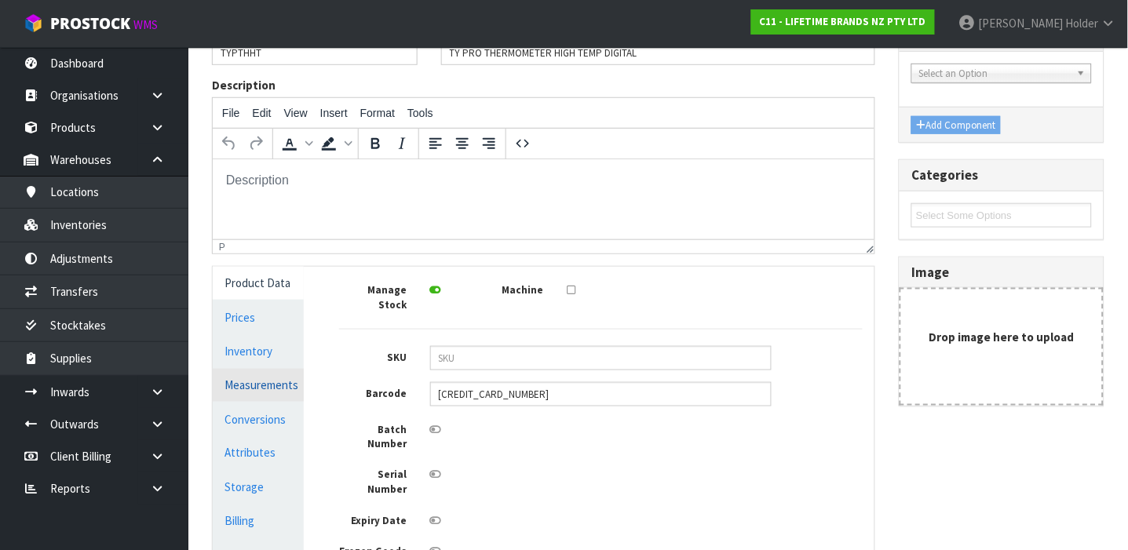
click at [280, 384] on link "Measurements" at bounding box center [258, 385] width 91 height 32
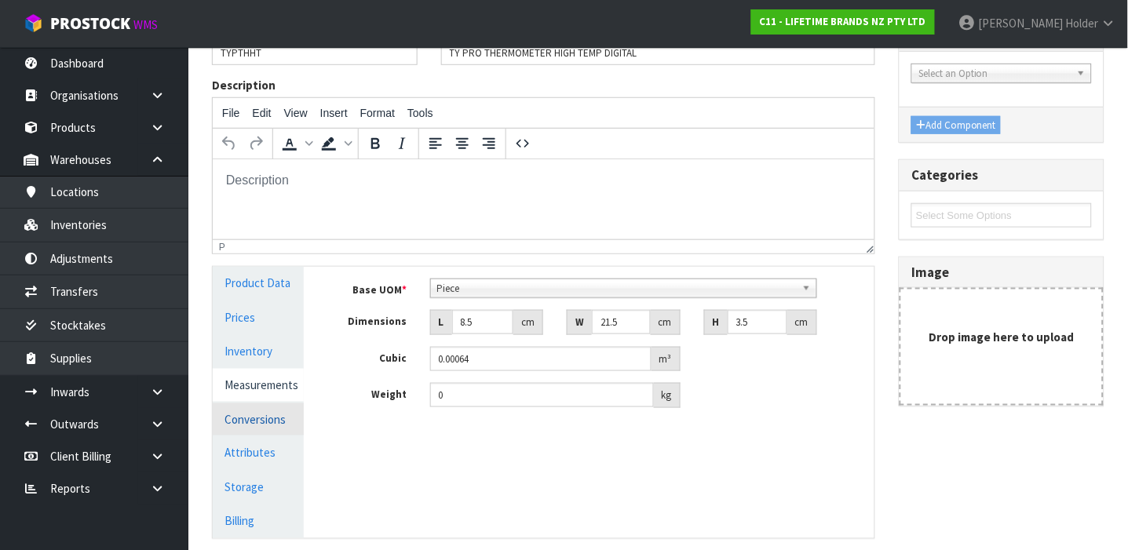
click at [267, 425] on link "Conversions" at bounding box center [258, 419] width 91 height 32
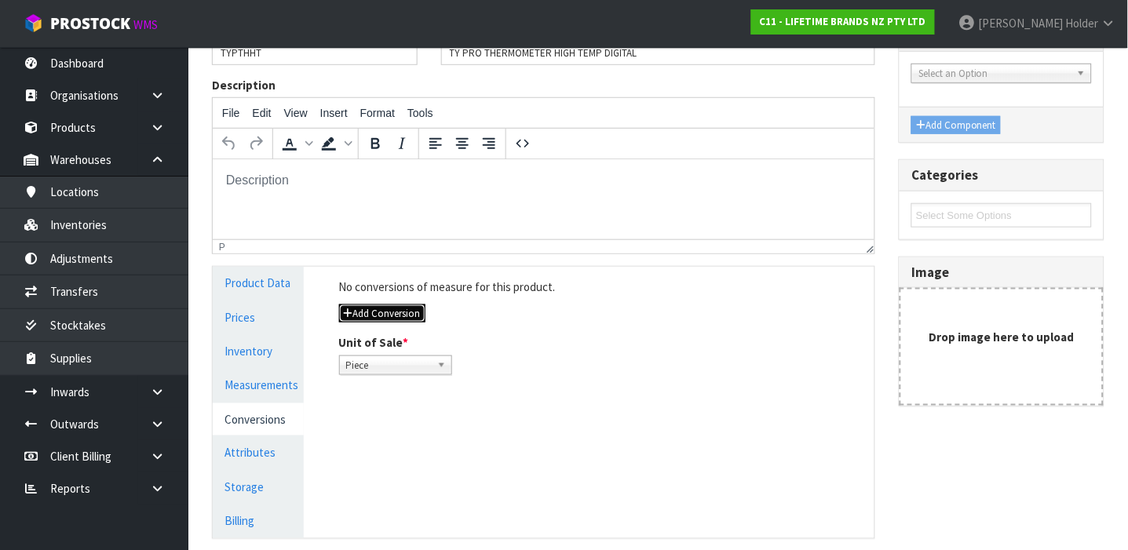
click at [388, 308] on button "Add Conversion" at bounding box center [382, 313] width 86 height 19
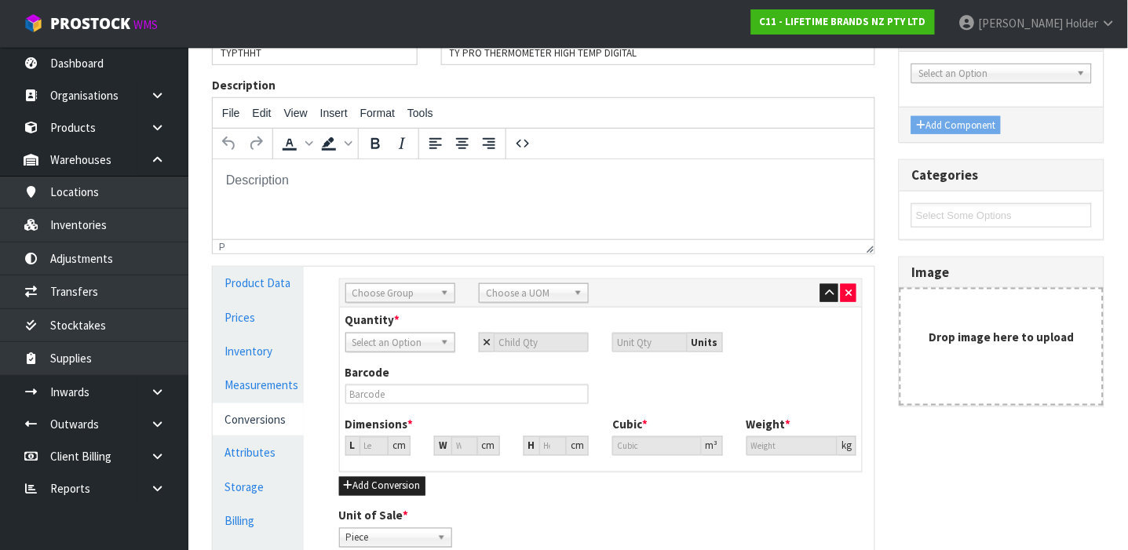
click at [396, 302] on div "Choose Group" at bounding box center [400, 293] width 110 height 20
click at [387, 359] on li "Inner" at bounding box center [400, 358] width 102 height 20
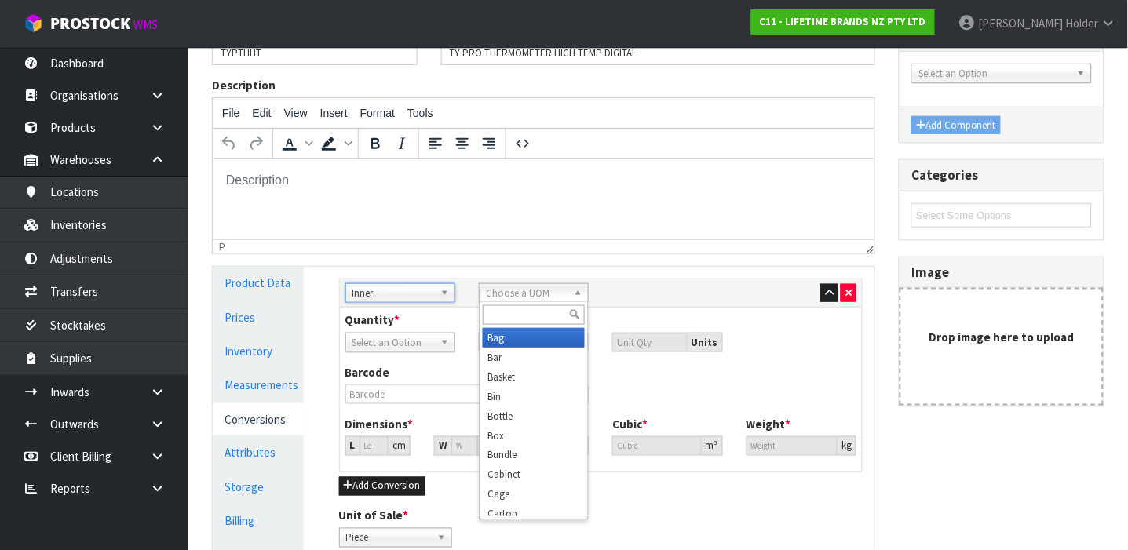
click at [496, 289] on span "Choose a UOM" at bounding box center [527, 293] width 82 height 19
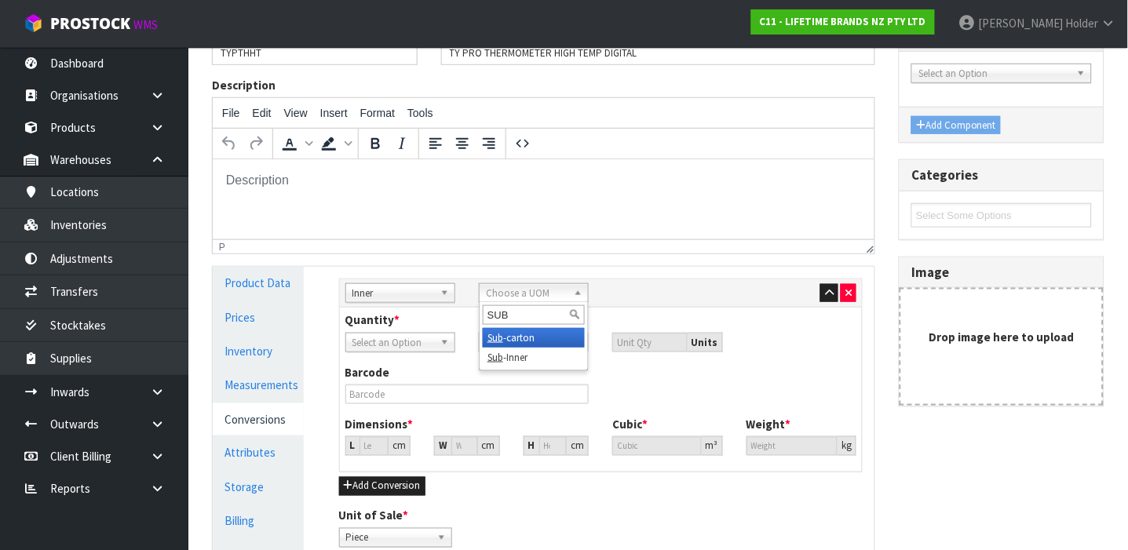
drag, startPoint x: 509, startPoint y: 333, endPoint x: 469, endPoint y: 328, distance: 40.3
click at [509, 333] on li "Sub -carton" at bounding box center [534, 338] width 102 height 20
click at [529, 337] on input "number" at bounding box center [541, 343] width 95 height 20
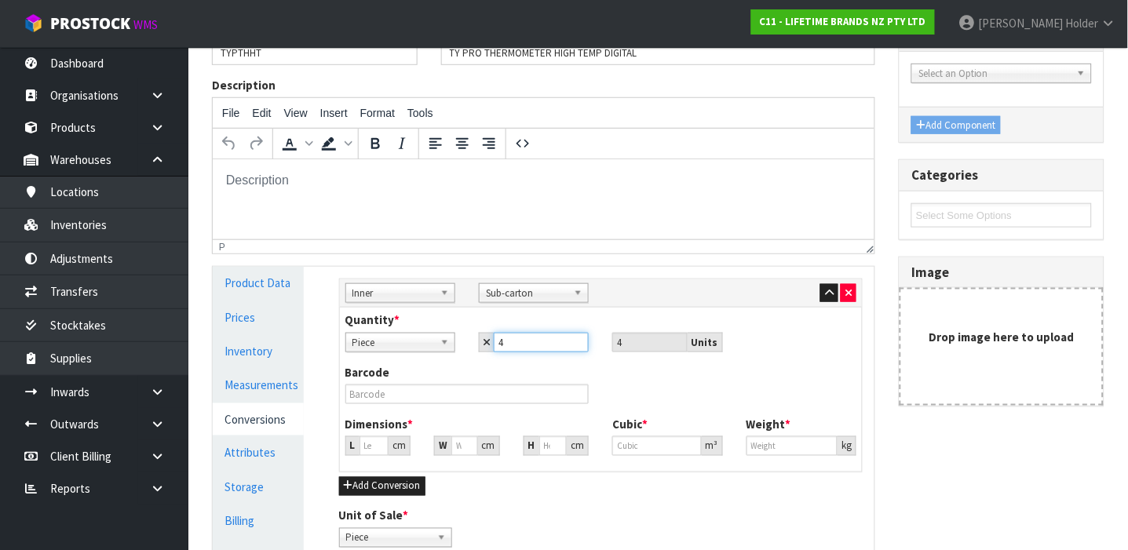
drag, startPoint x: 519, startPoint y: 343, endPoint x: 336, endPoint y: 289, distance: 190.7
click at [436, 323] on div "Quantity * Piece Sub-carton Piece 4 4 Units" at bounding box center [601, 332] width 535 height 40
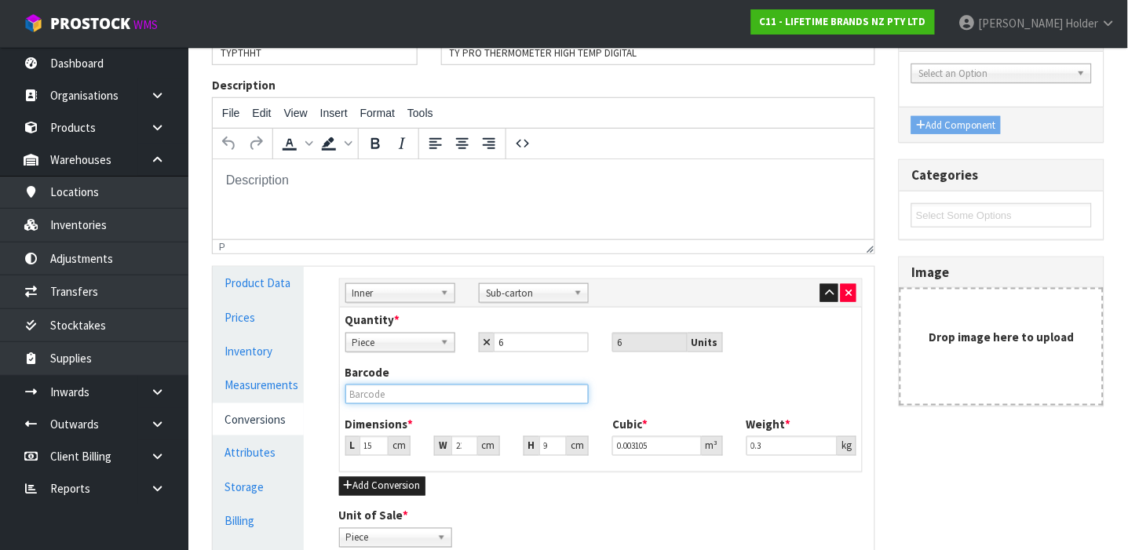
click at [360, 385] on input "text" at bounding box center [467, 395] width 244 height 20
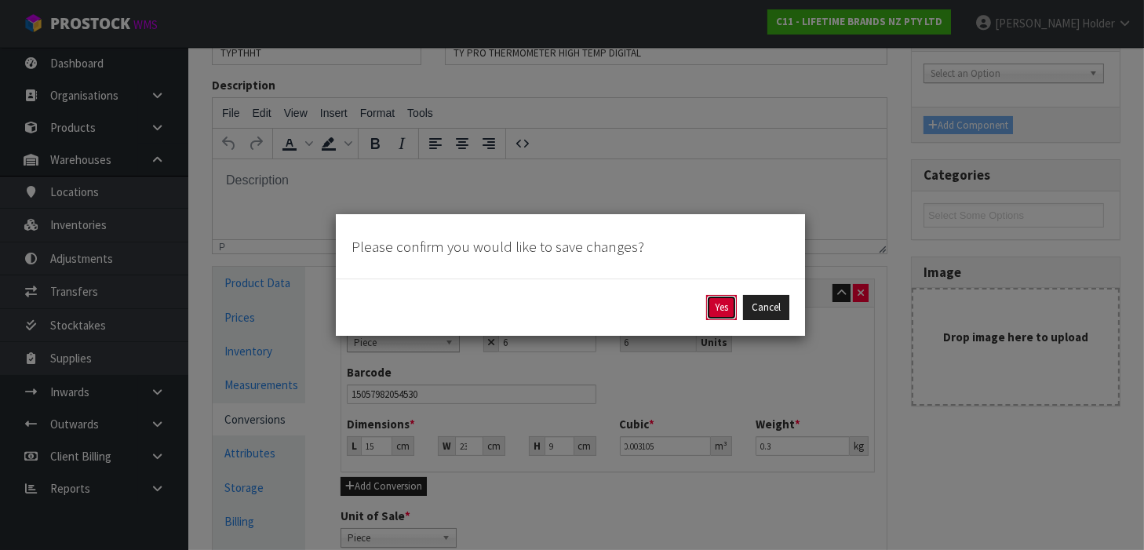
click at [726, 304] on button "Yes" at bounding box center [721, 307] width 31 height 25
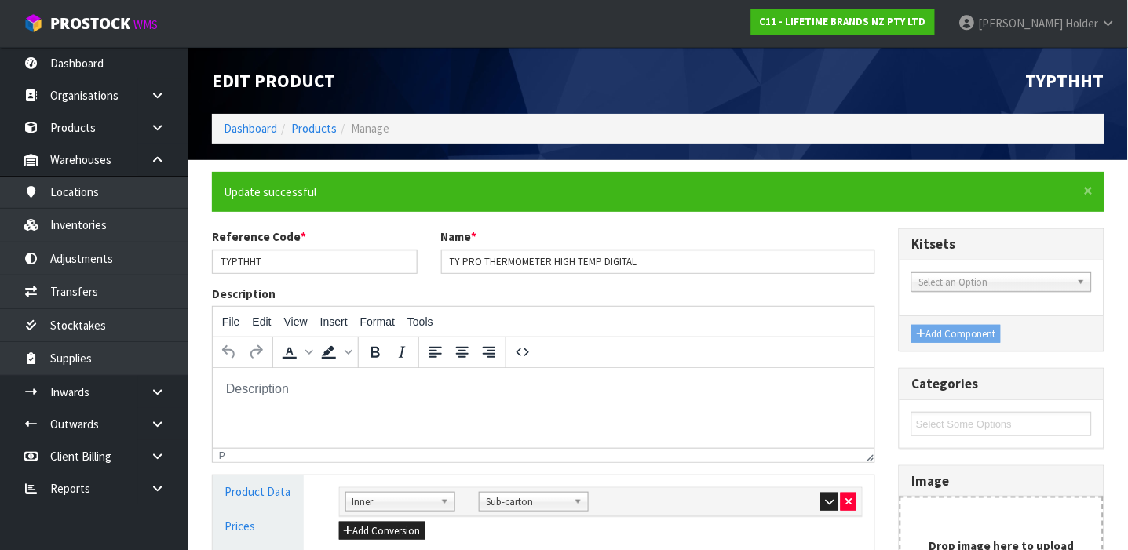
scroll to position [337, 0]
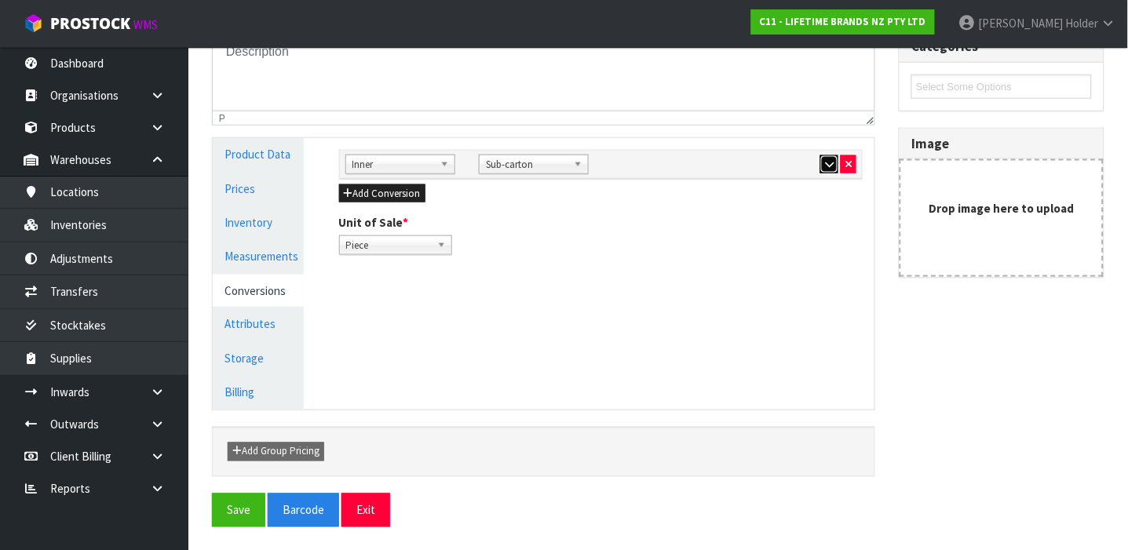
click at [826, 162] on icon "button" at bounding box center [829, 164] width 9 height 10
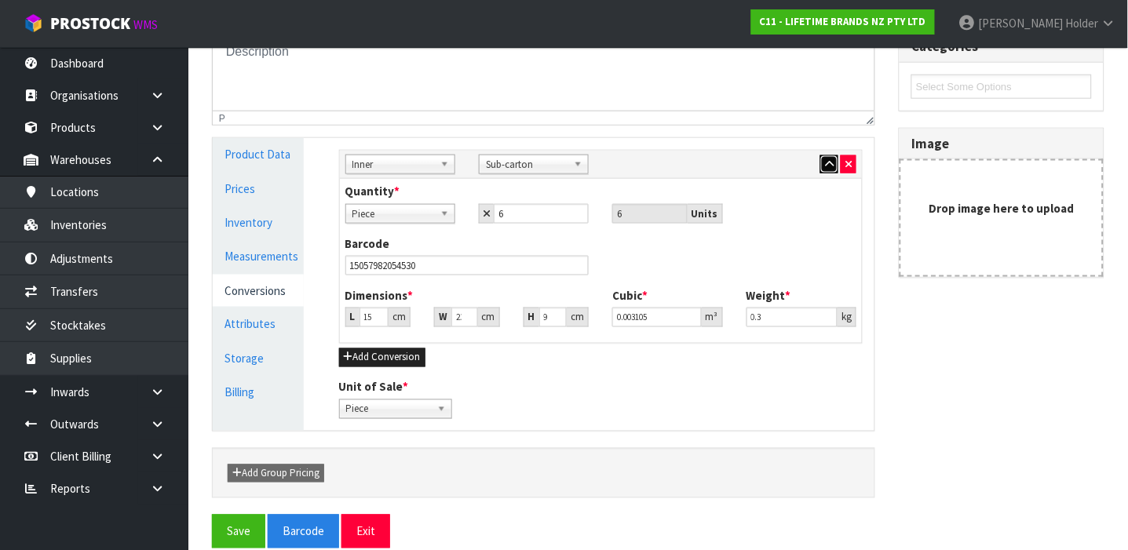
click at [826, 162] on icon "button" at bounding box center [829, 164] width 9 height 10
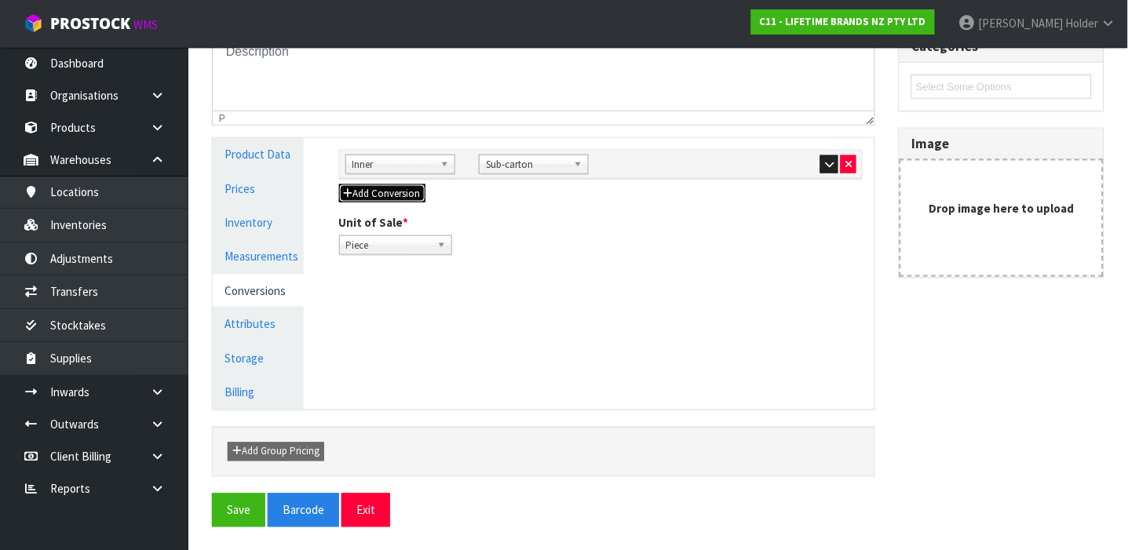
click at [417, 200] on button "Add Conversion" at bounding box center [382, 193] width 86 height 19
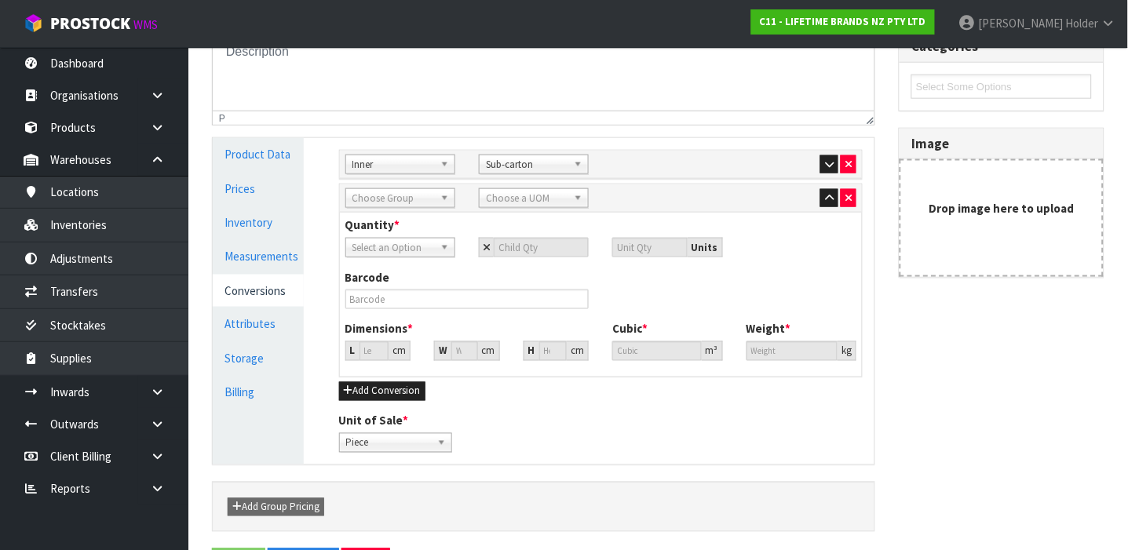
click at [390, 188] on div "Sub Inner Inner Outer Pallet Choose Group Bag Bar Basket Bin Bottle Box Bundle …" at bounding box center [601, 198] width 523 height 28
click at [391, 199] on span "Choose Group" at bounding box center [393, 198] width 82 height 19
click at [397, 237] on li "O uter" at bounding box center [400, 243] width 102 height 20
click at [502, 198] on span "Choose a UOM" at bounding box center [527, 198] width 82 height 19
click at [504, 237] on li "Car ton" at bounding box center [534, 243] width 102 height 20
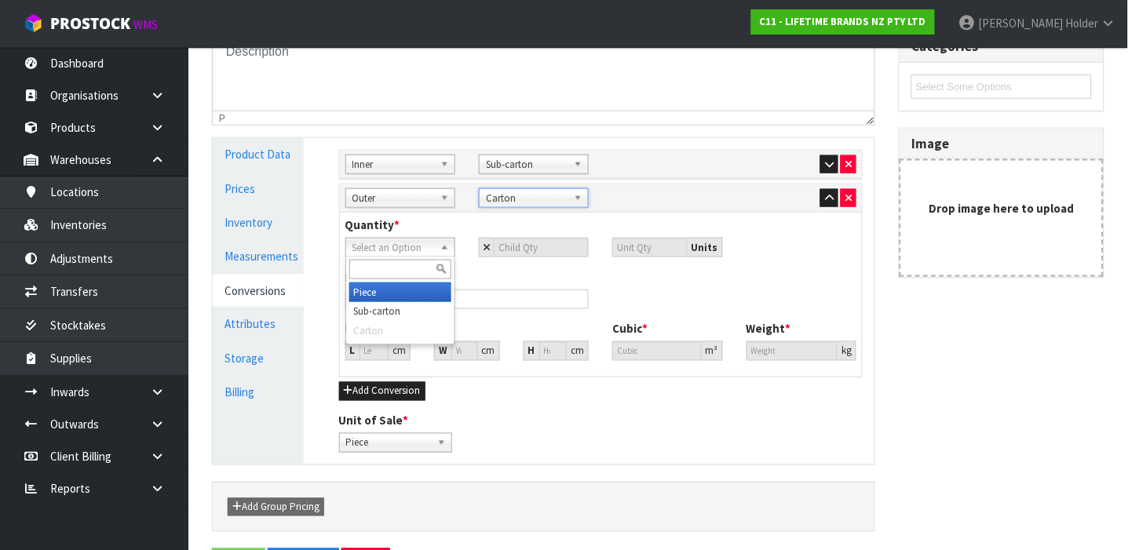
click at [394, 252] on span "Select an Option" at bounding box center [393, 248] width 82 height 19
click at [411, 313] on li "Sub-carton" at bounding box center [400, 312] width 102 height 20
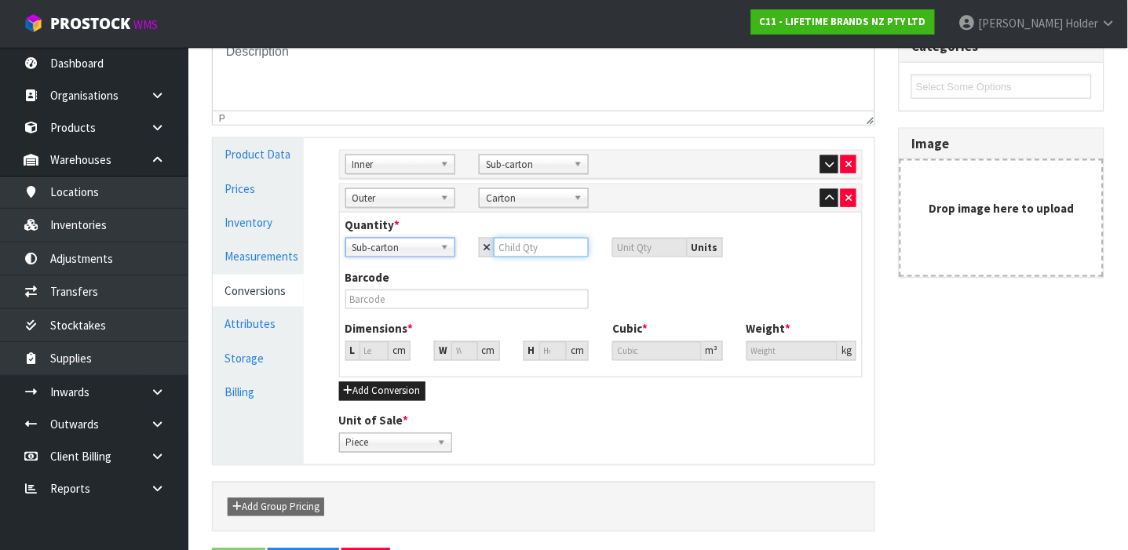
click at [530, 241] on input "number" at bounding box center [541, 248] width 95 height 20
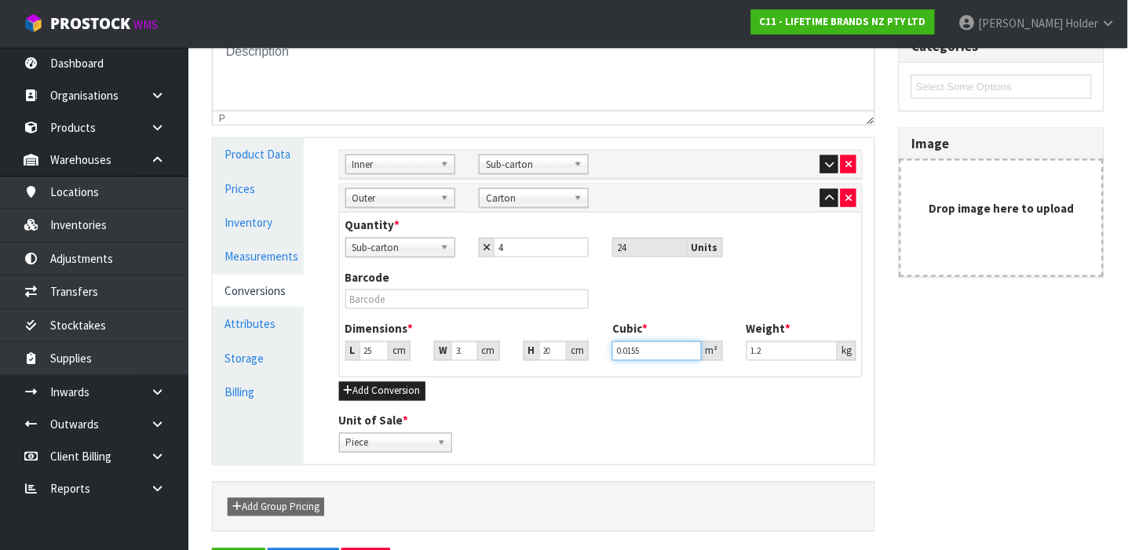
scroll to position [0, 0]
click at [407, 296] on input "text" at bounding box center [467, 300] width 244 height 20
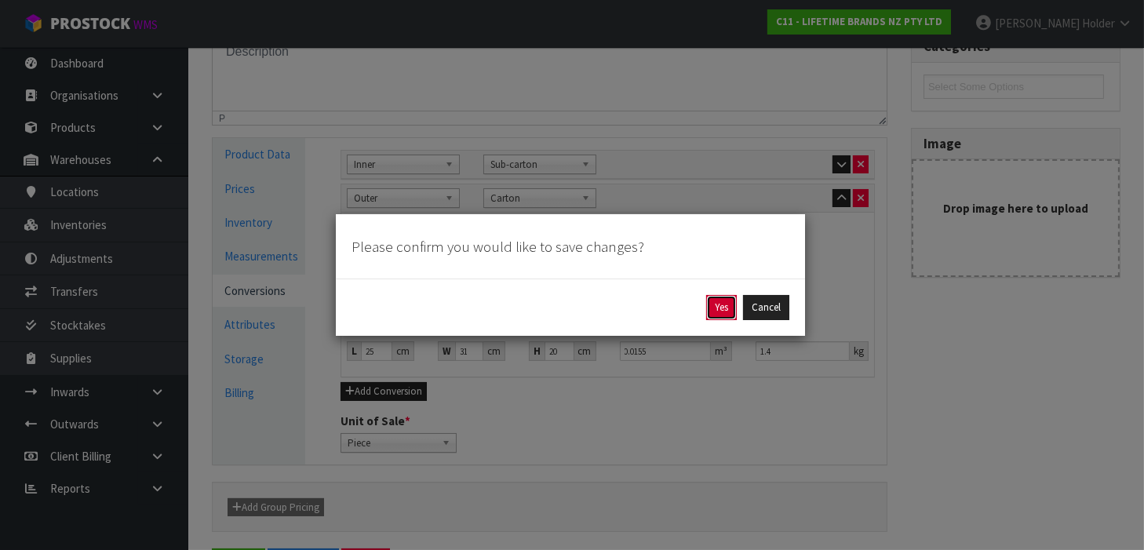
click at [714, 319] on button "Yes" at bounding box center [721, 307] width 31 height 25
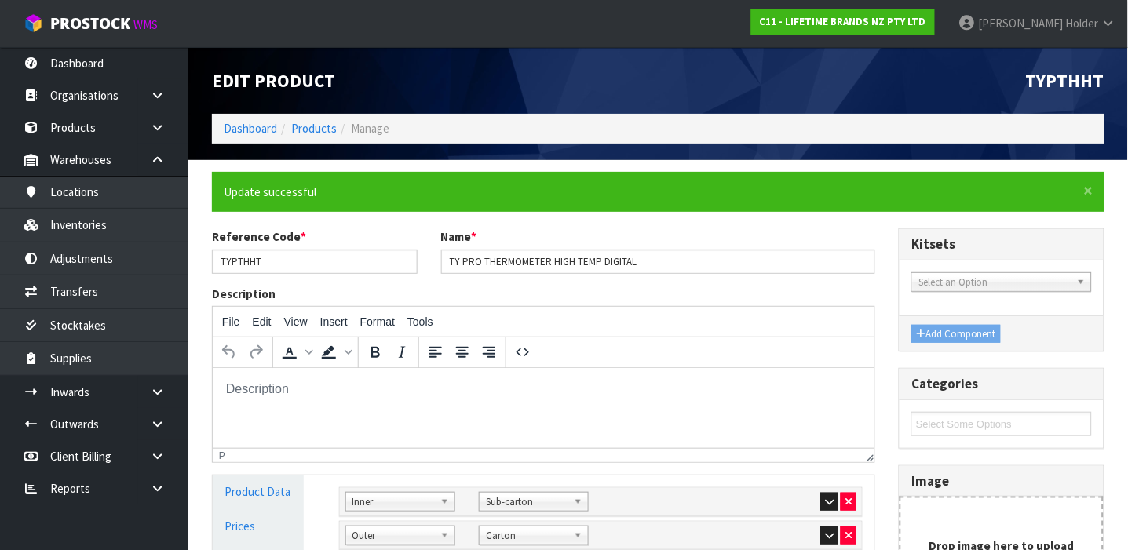
scroll to position [337, 0]
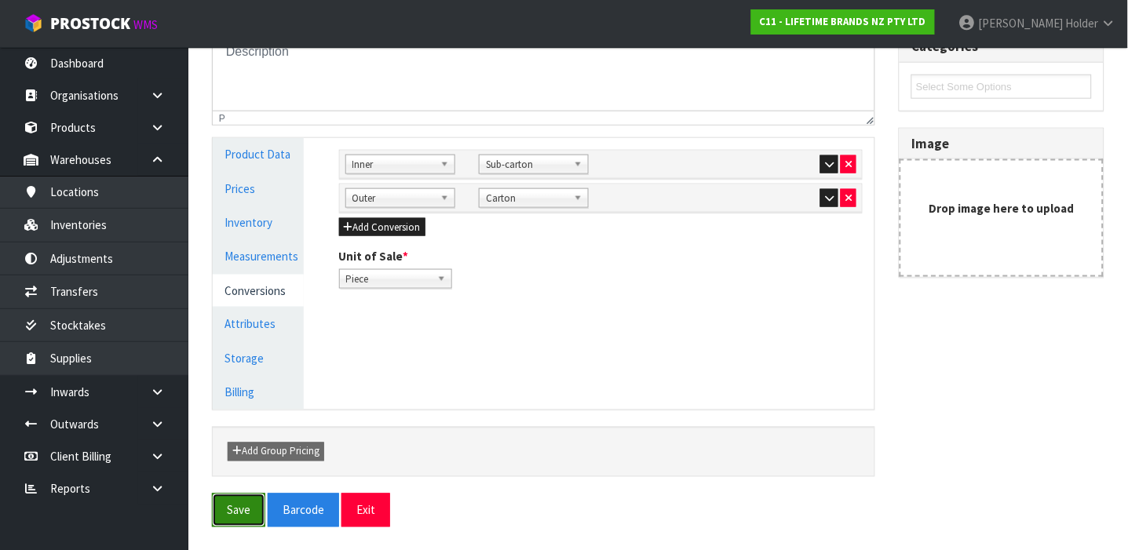
click at [246, 508] on button "Save" at bounding box center [238, 511] width 53 height 34
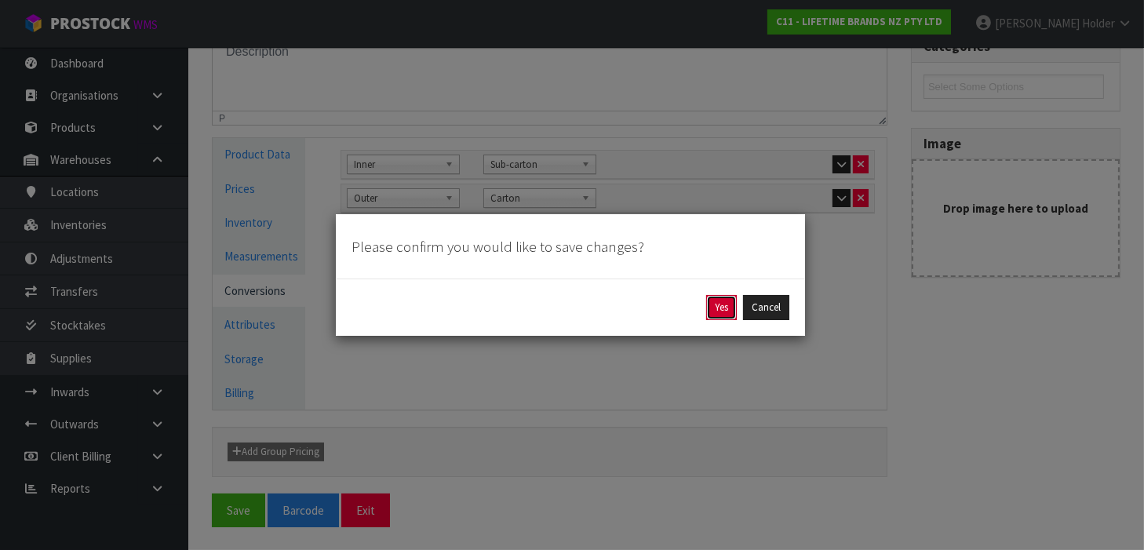
click at [709, 304] on button "Yes" at bounding box center [721, 307] width 31 height 25
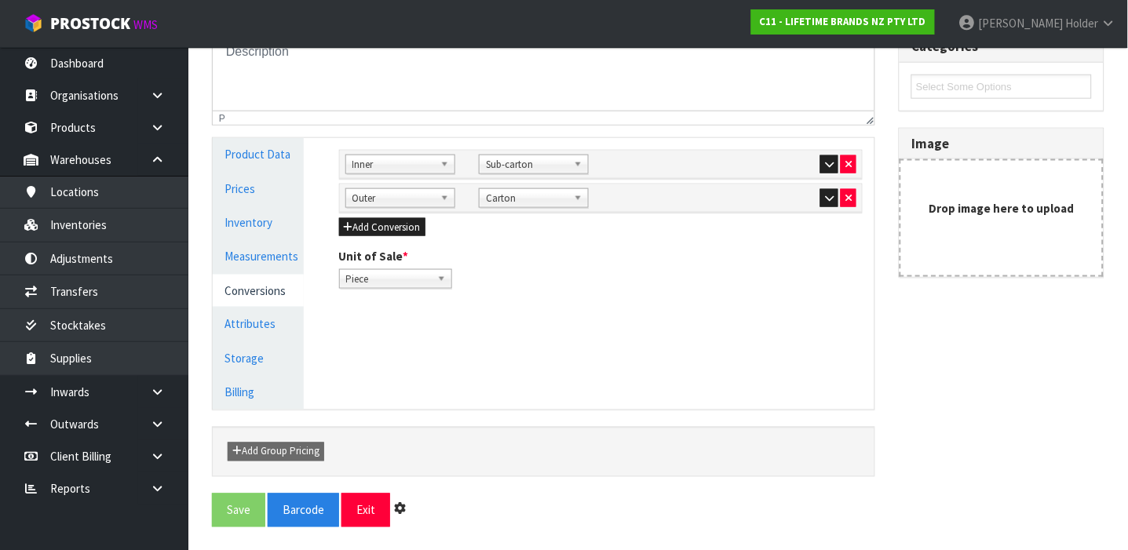
scroll to position [0, 0]
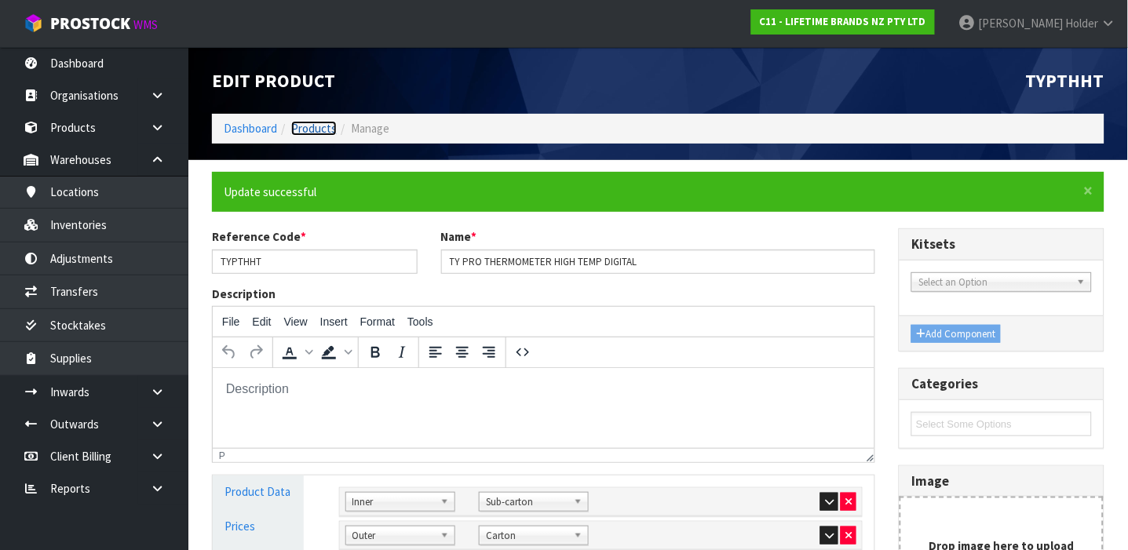
click at [323, 133] on link "Products" at bounding box center [314, 128] width 46 height 15
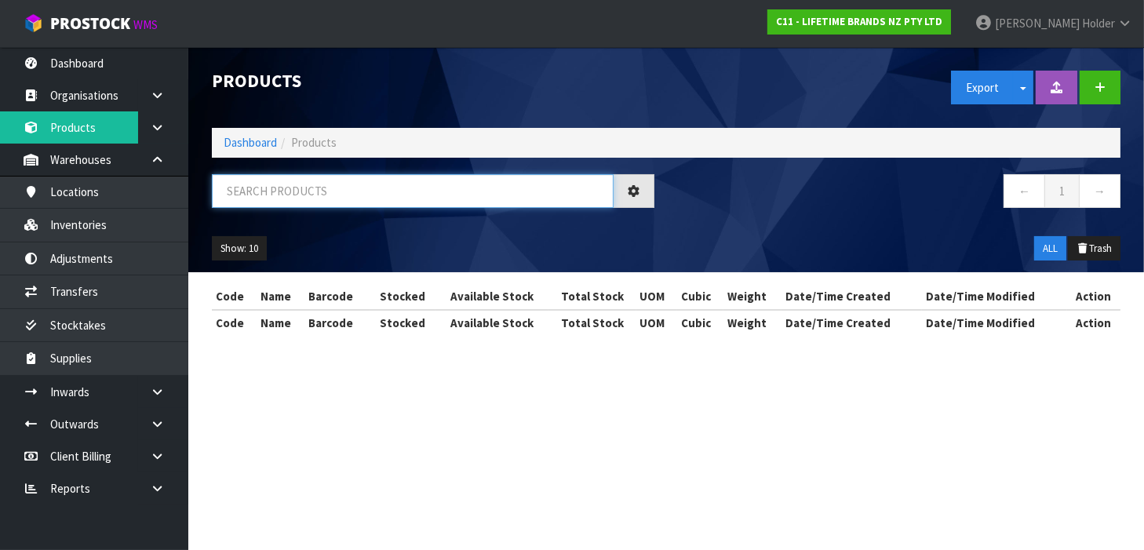
click at [352, 177] on input "text" at bounding box center [413, 191] width 402 height 34
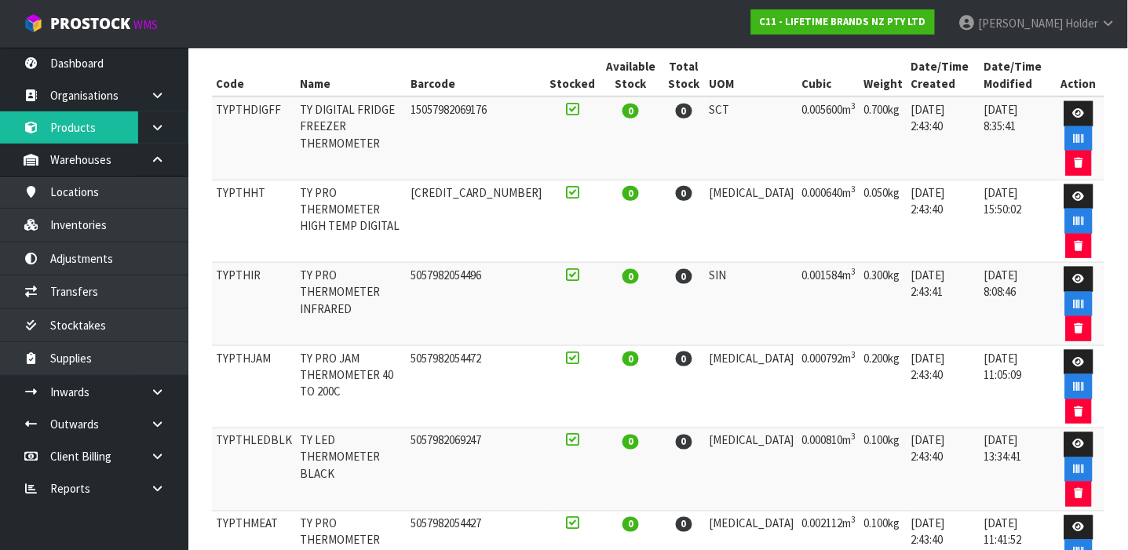
scroll to position [207, 0]
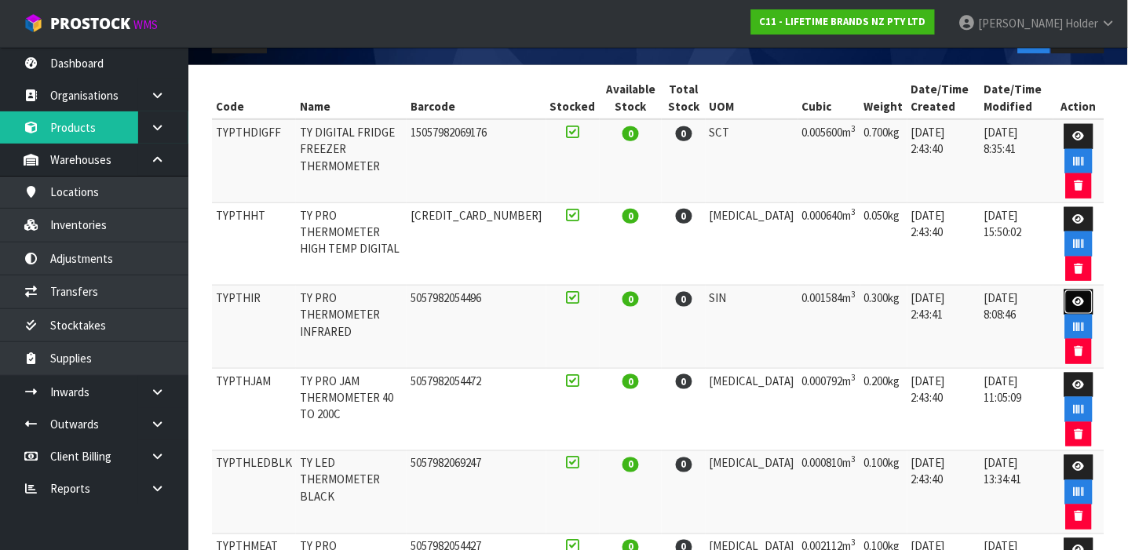
click at [1064, 290] on link at bounding box center [1078, 302] width 29 height 25
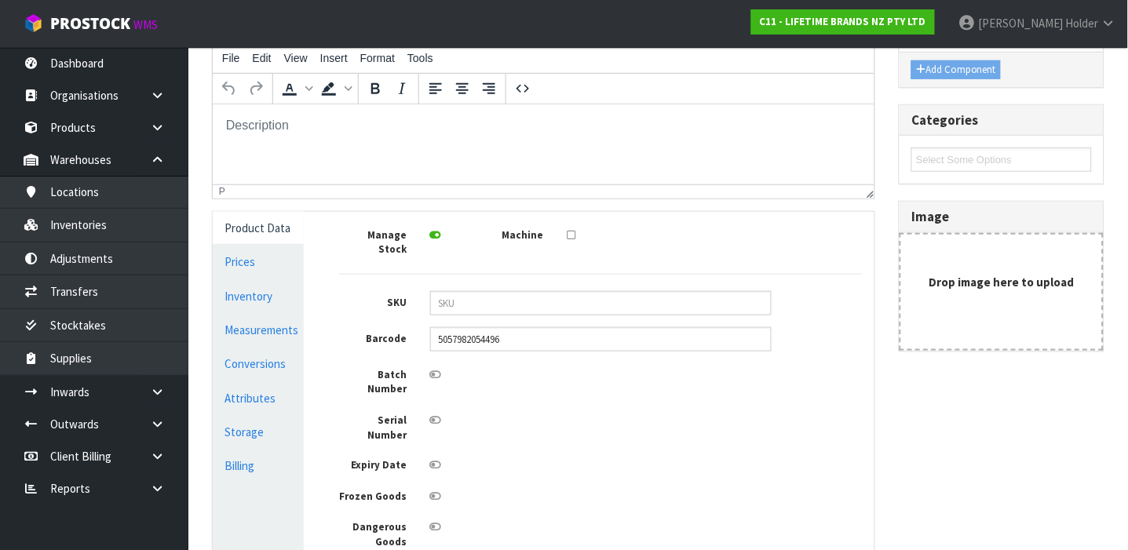
scroll to position [168, 0]
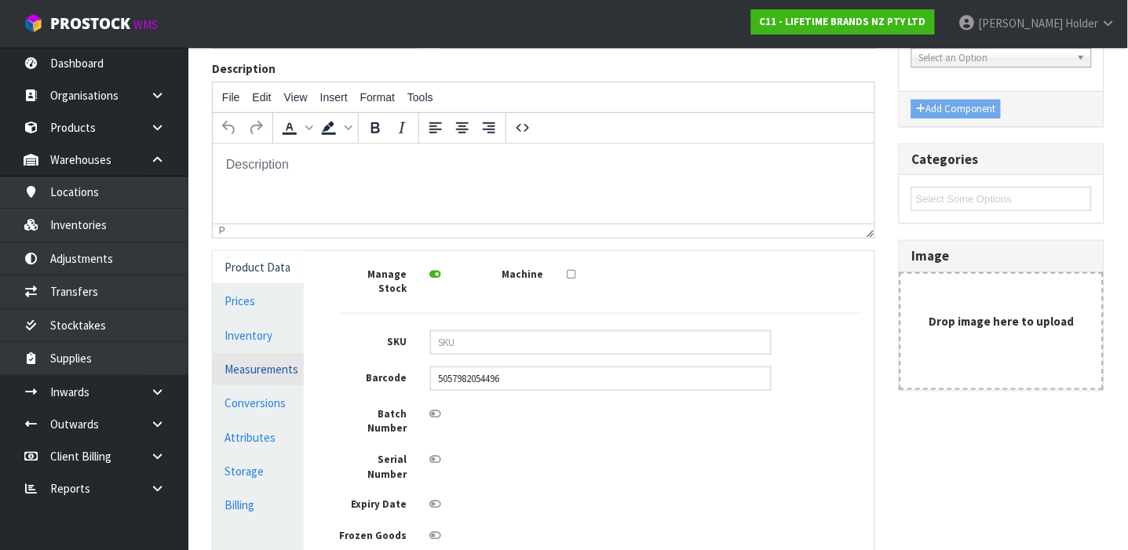
click at [270, 379] on link "Measurements" at bounding box center [258, 369] width 91 height 32
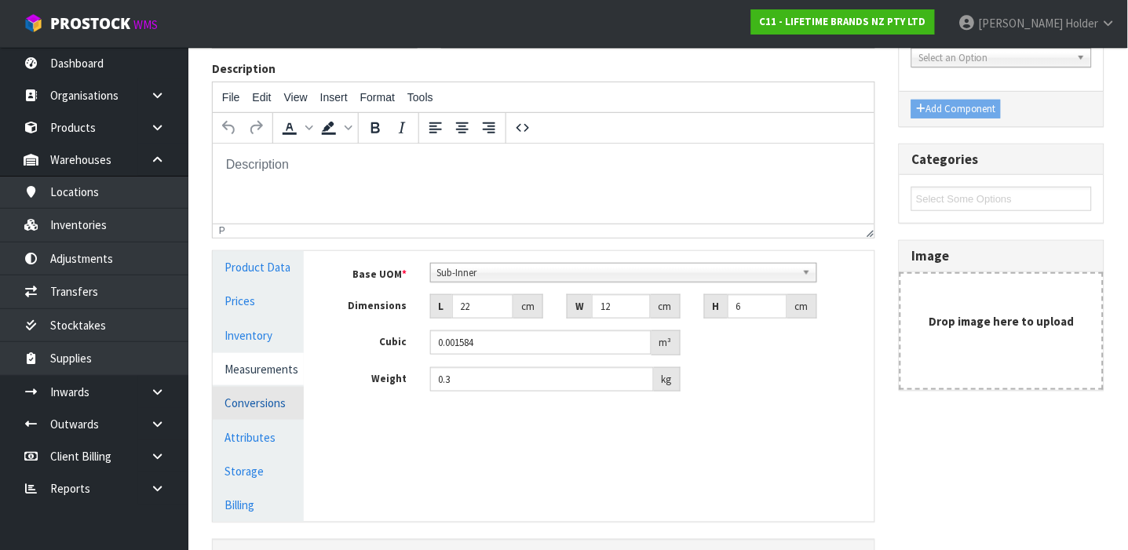
click at [268, 396] on link "Conversions" at bounding box center [258, 403] width 91 height 32
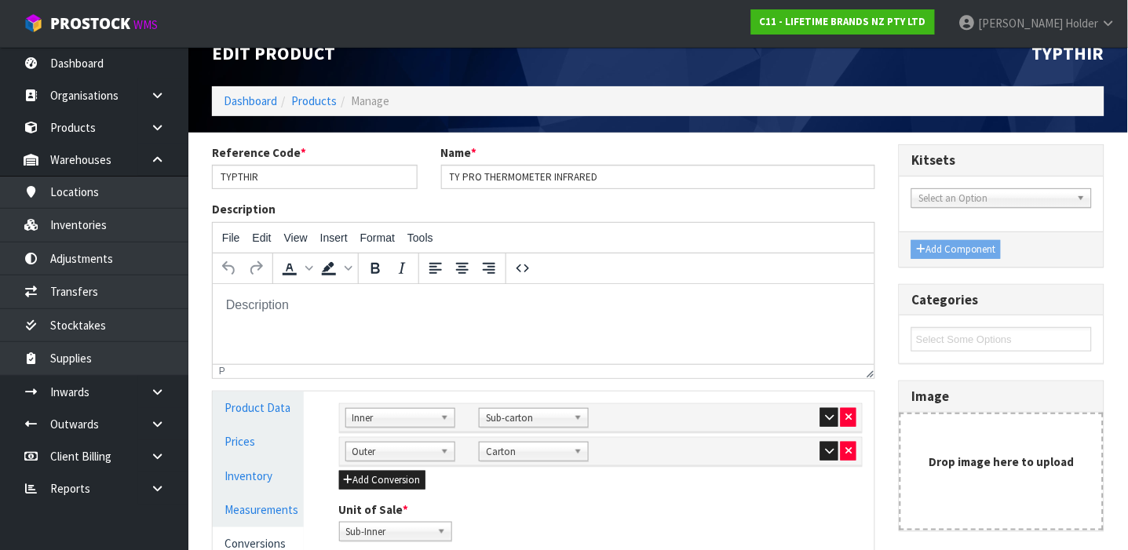
scroll to position [0, 0]
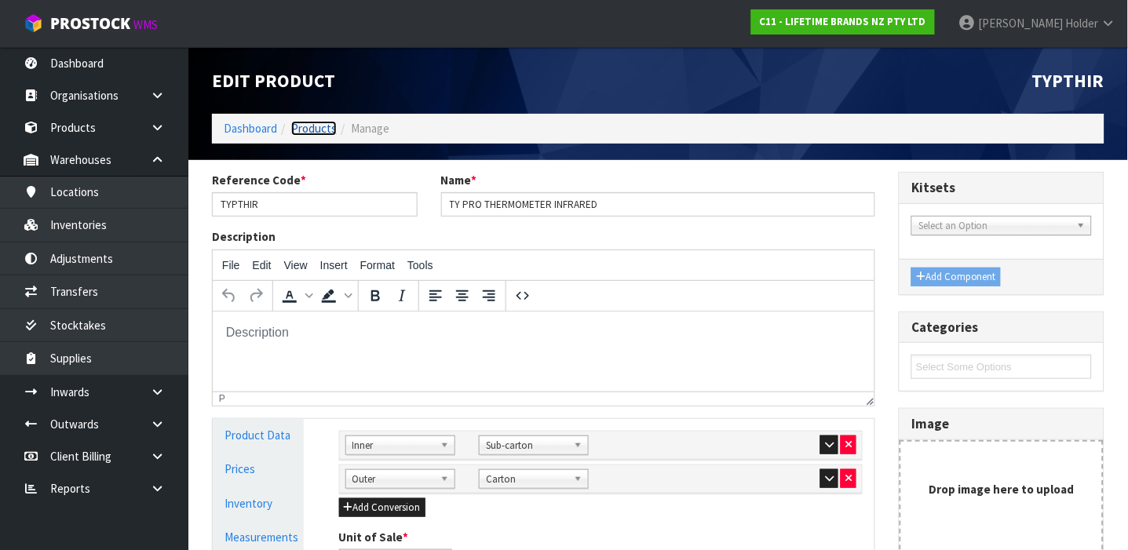
click at [307, 125] on link "Products" at bounding box center [314, 128] width 46 height 15
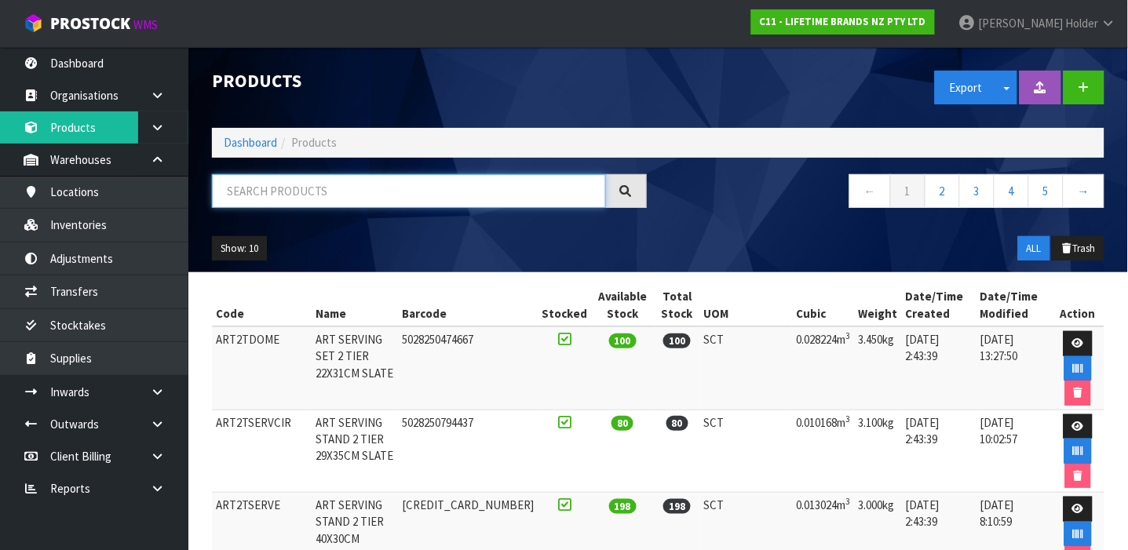
click at [337, 205] on input "text" at bounding box center [409, 191] width 394 height 34
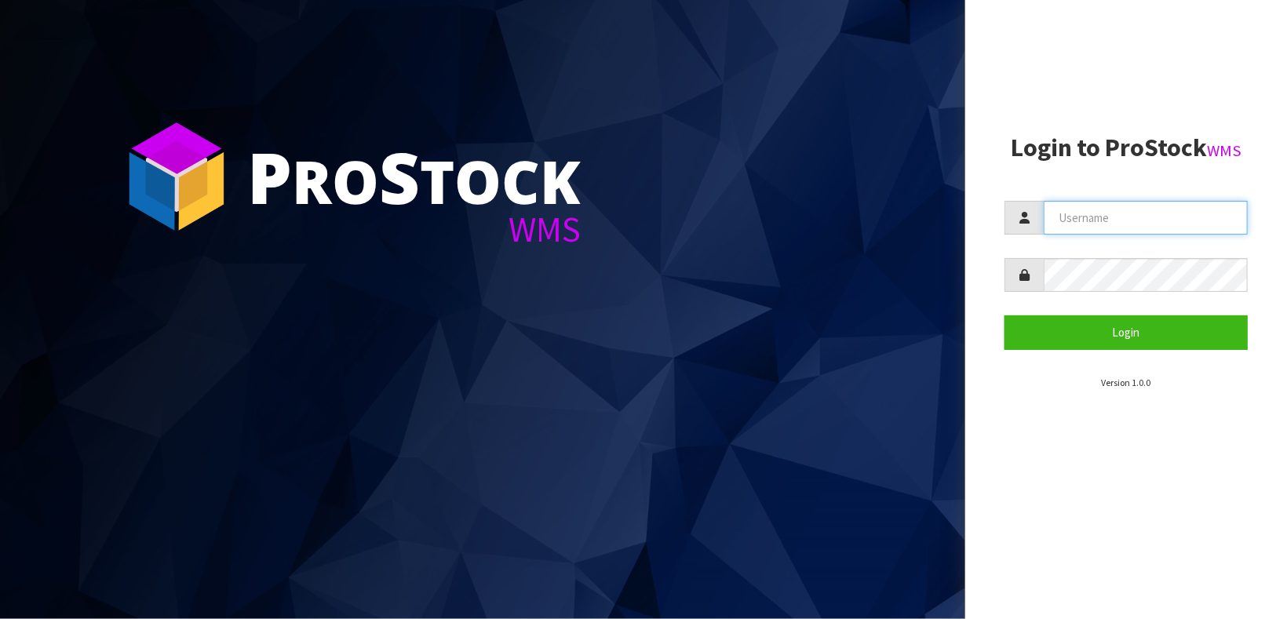
click at [1146, 214] on input "text" at bounding box center [1146, 218] width 204 height 34
type input "[PERSON_NAME]"
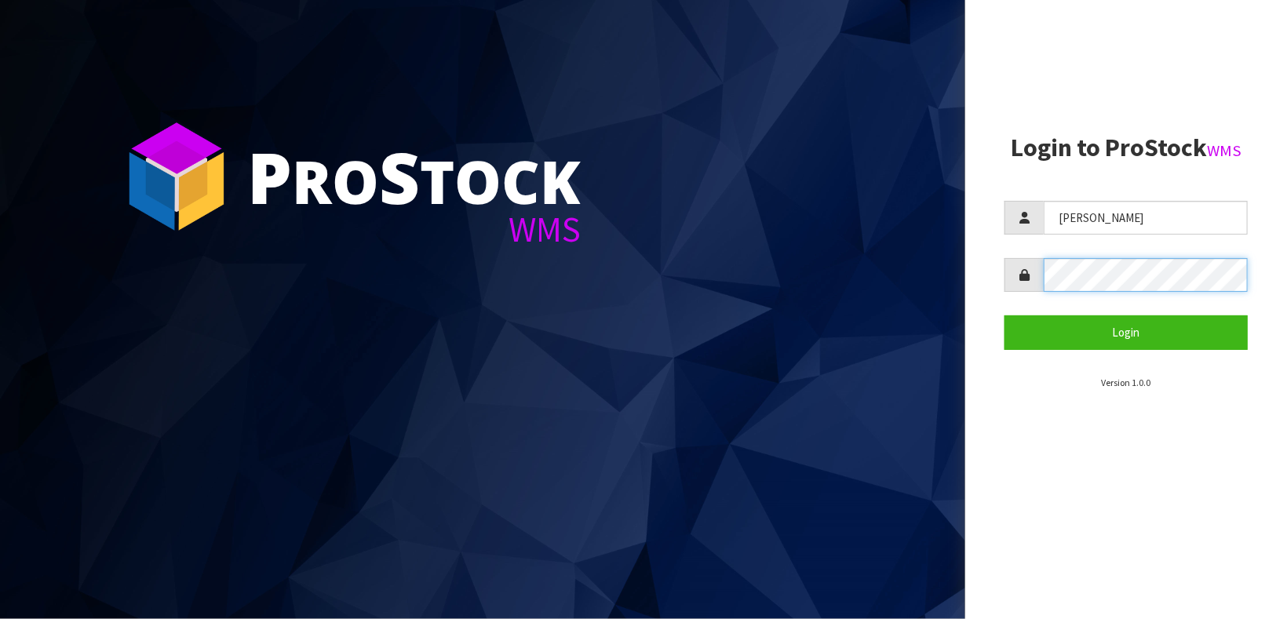
click at [1004, 315] on button "Login" at bounding box center [1125, 332] width 243 height 34
